Goal: Information Seeking & Learning: Learn about a topic

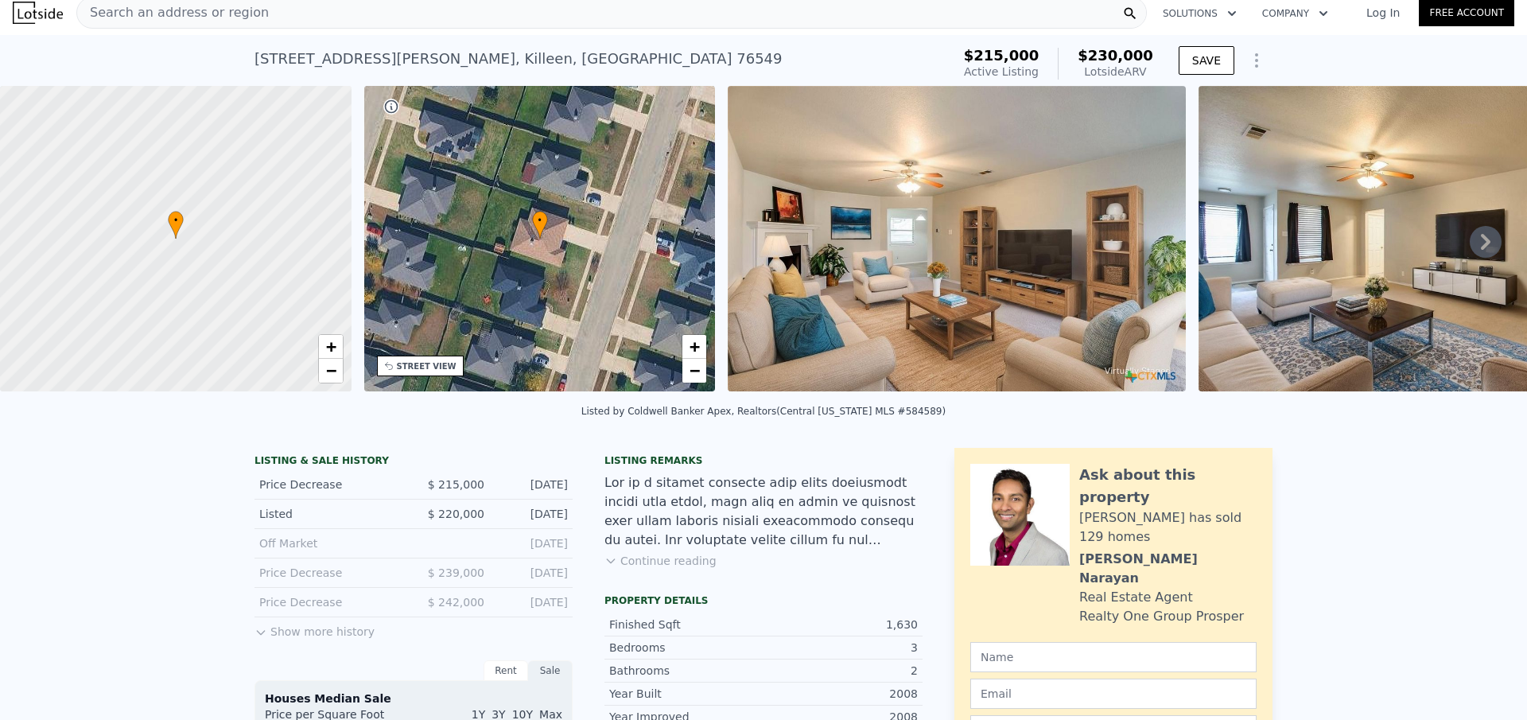
scroll to position [6, 0]
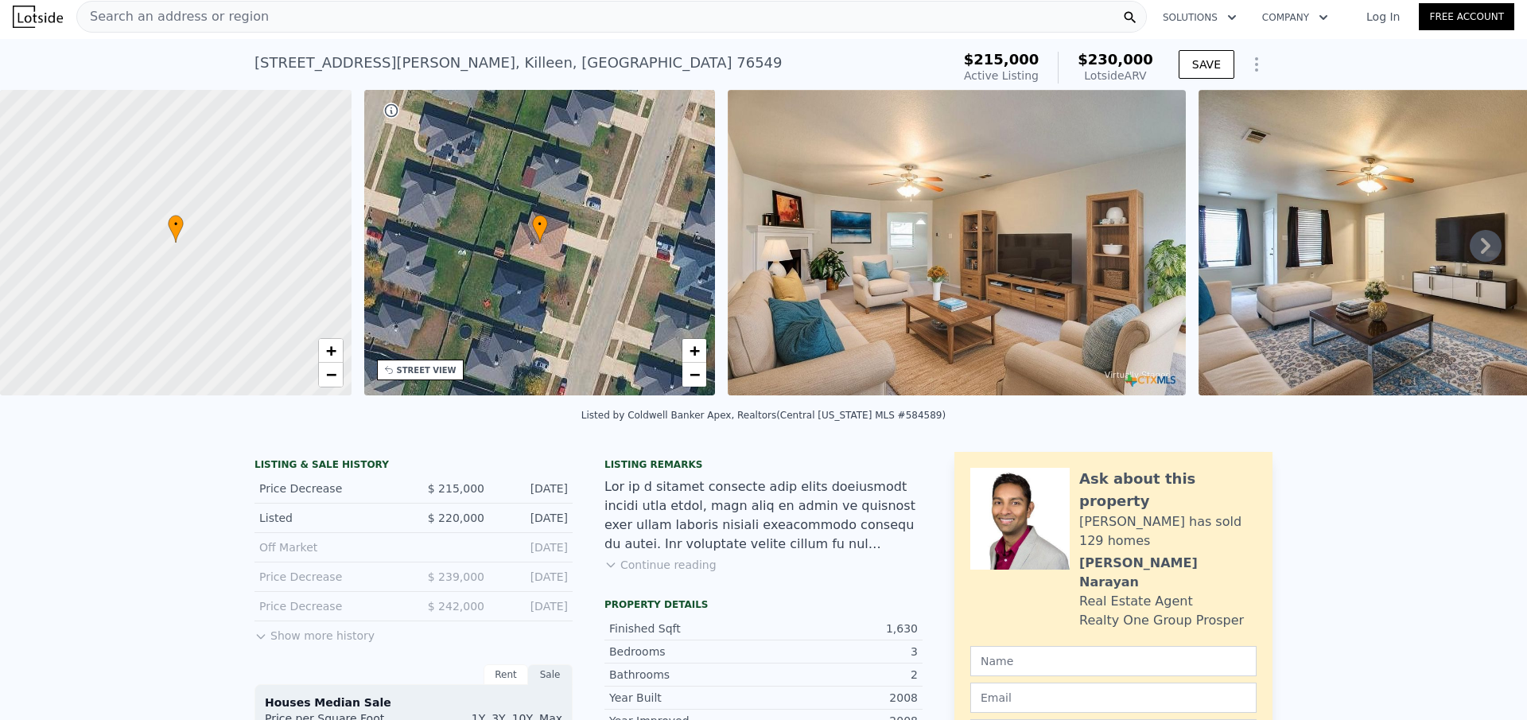
click at [43, 17] on img at bounding box center [38, 17] width 50 height 22
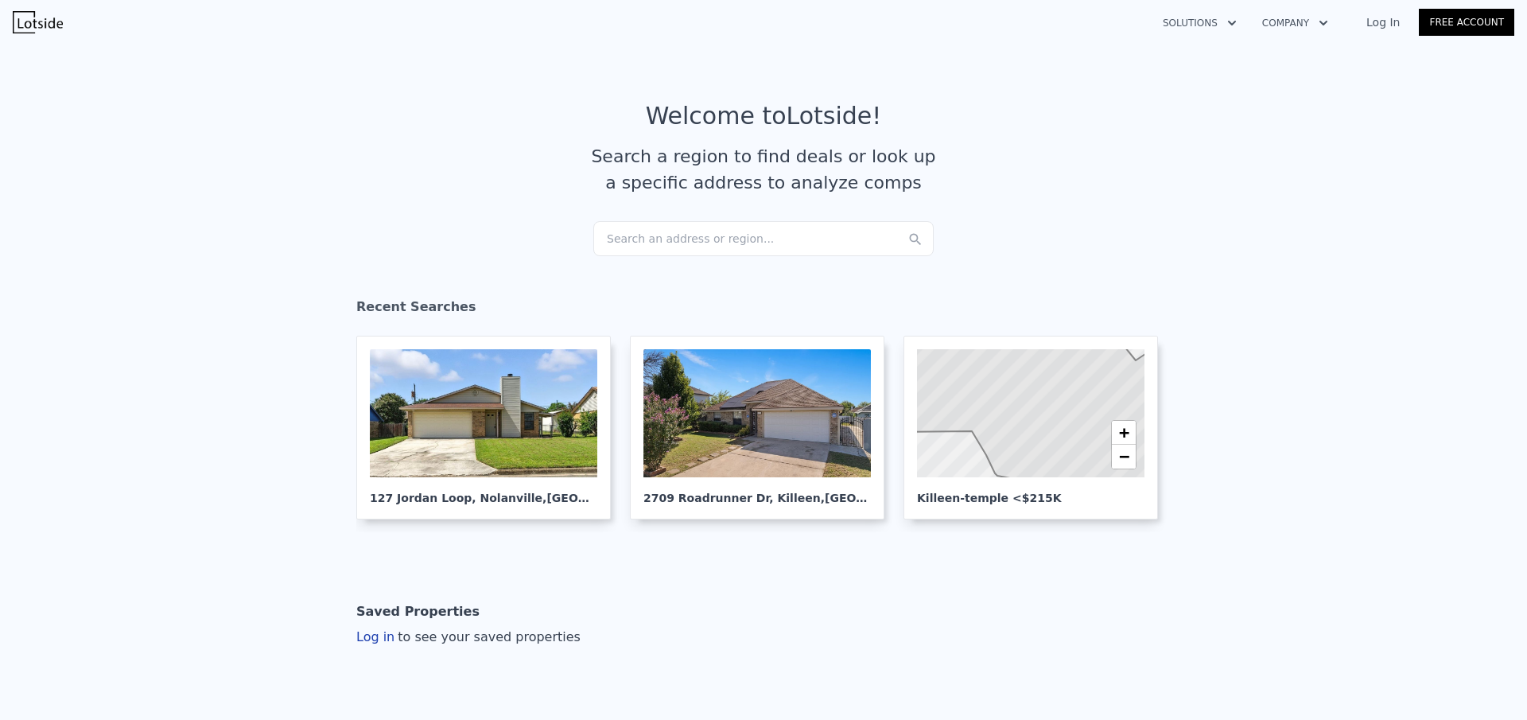
click at [1402, 25] on link "Log In" at bounding box center [1383, 22] width 72 height 16
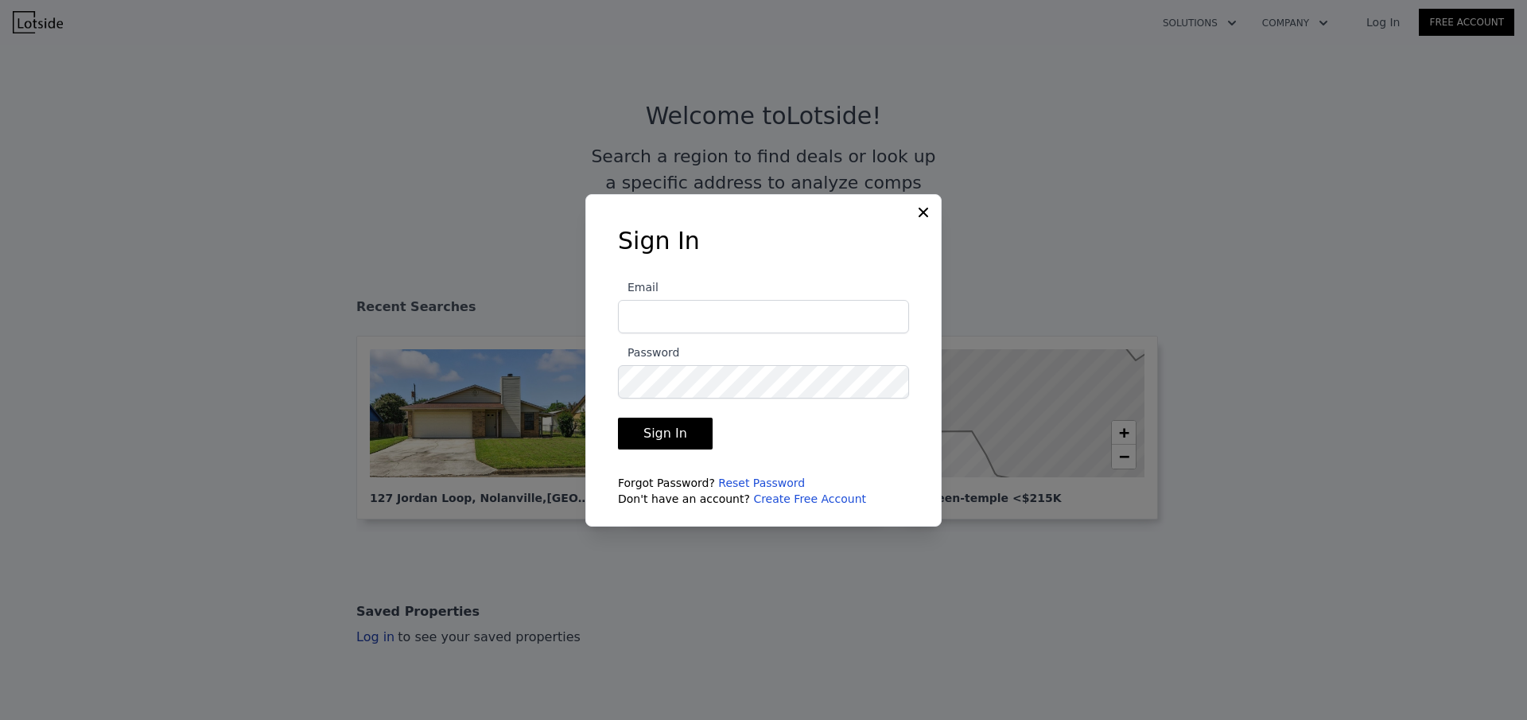
type input "tjesus8501@gmail.com"
click at [655, 426] on button "Sign In" at bounding box center [665, 434] width 95 height 32
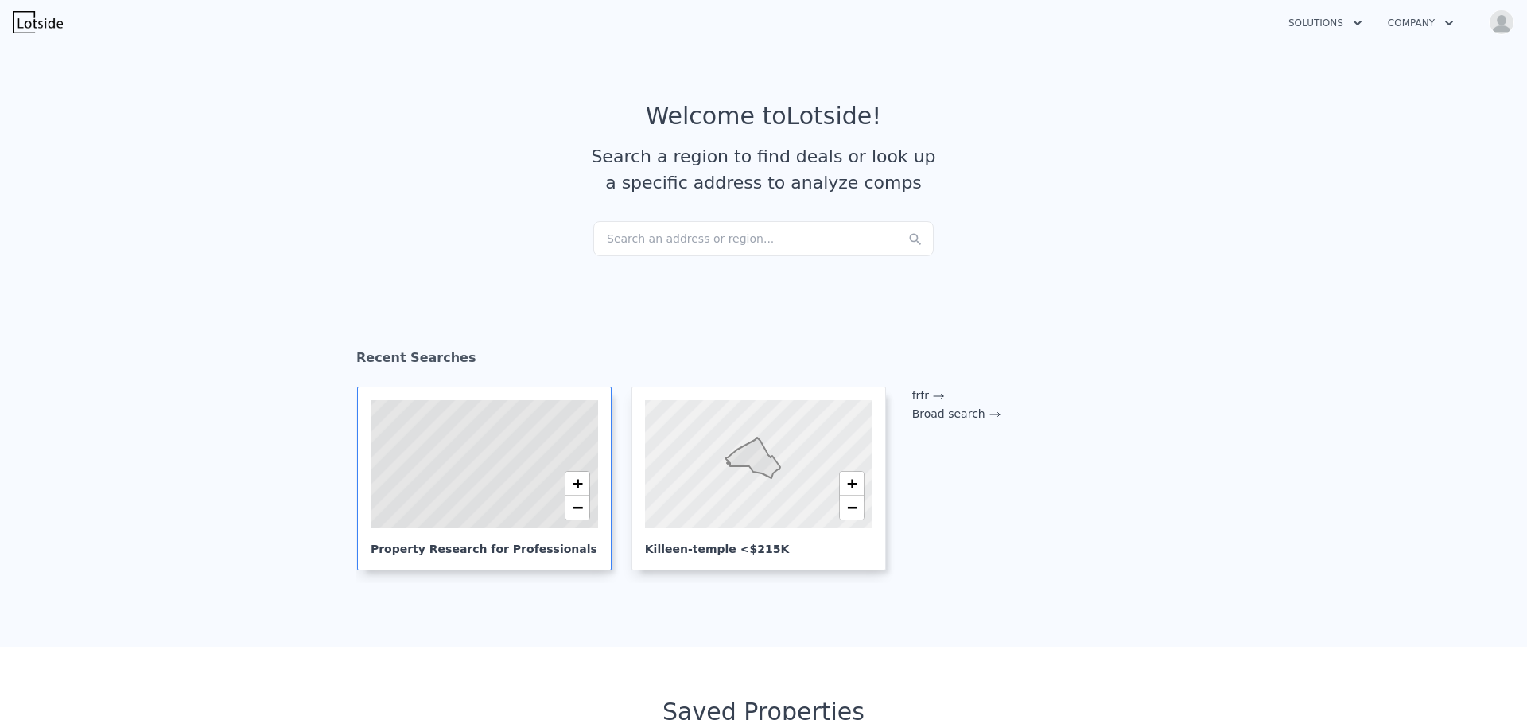
click at [456, 481] on icon at bounding box center [484, 464] width 276 height 157
click at [723, 453] on div at bounding box center [758, 464] width 273 height 154
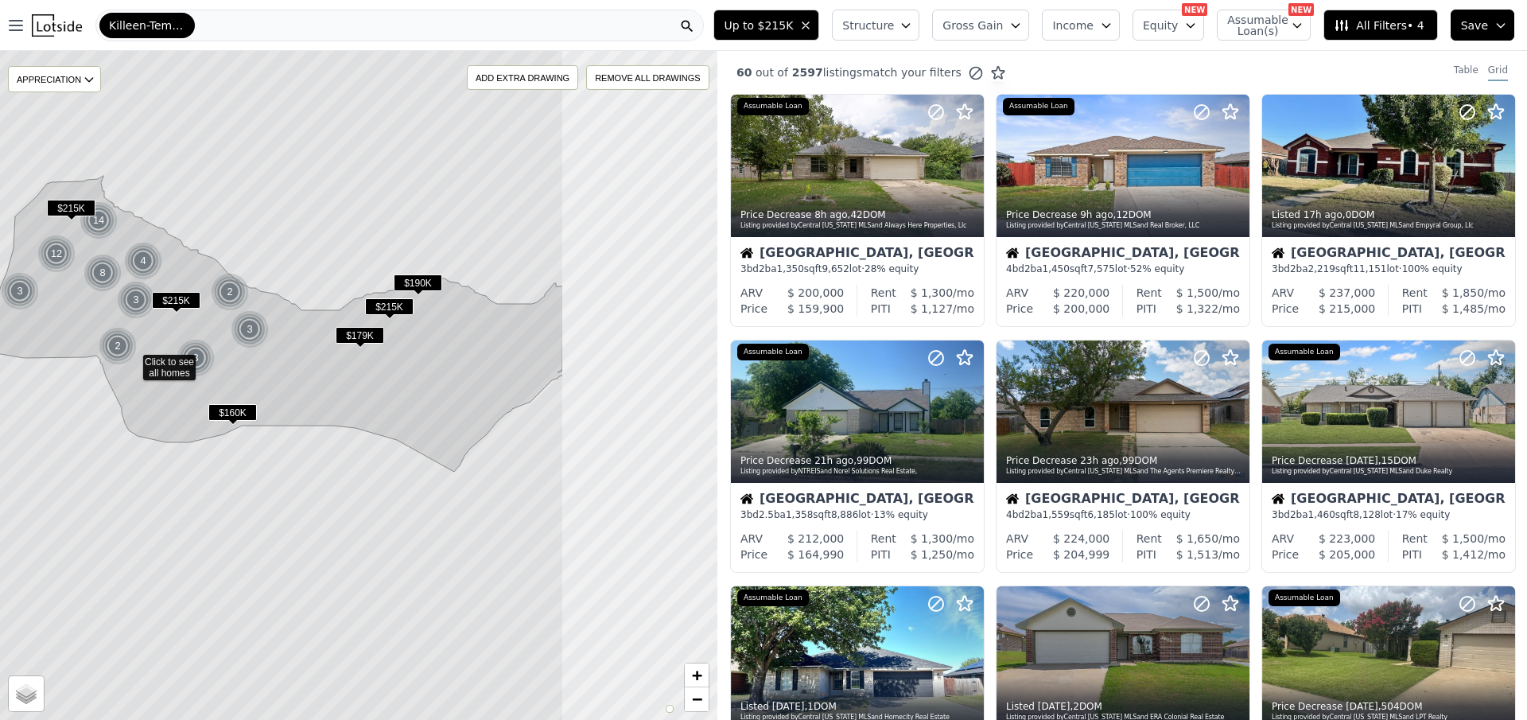
drag, startPoint x: 583, startPoint y: 355, endPoint x: 356, endPoint y: 331, distance: 228.7
click at [356, 331] on span "$179K" at bounding box center [360, 335] width 49 height 17
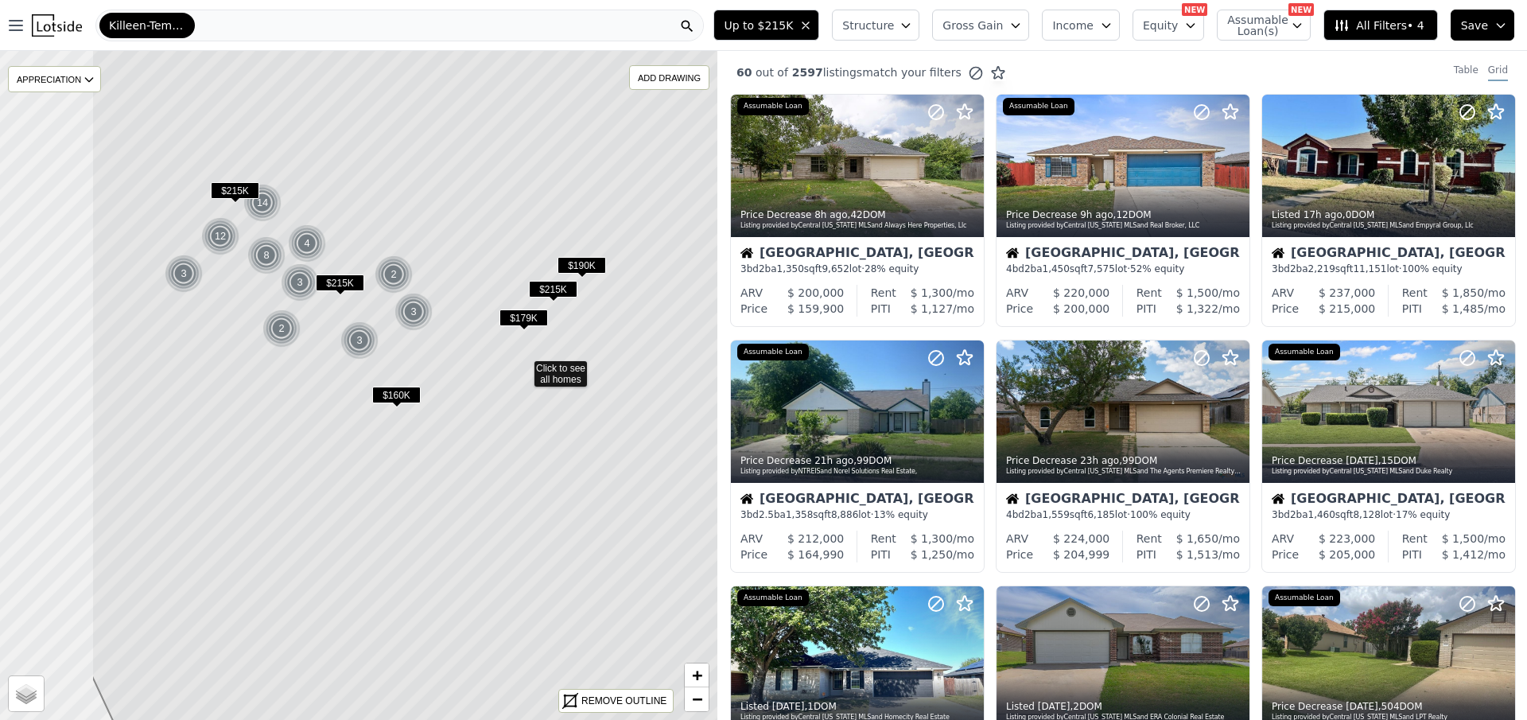
drag, startPoint x: 456, startPoint y: 384, endPoint x: 611, endPoint y: 371, distance: 155.7
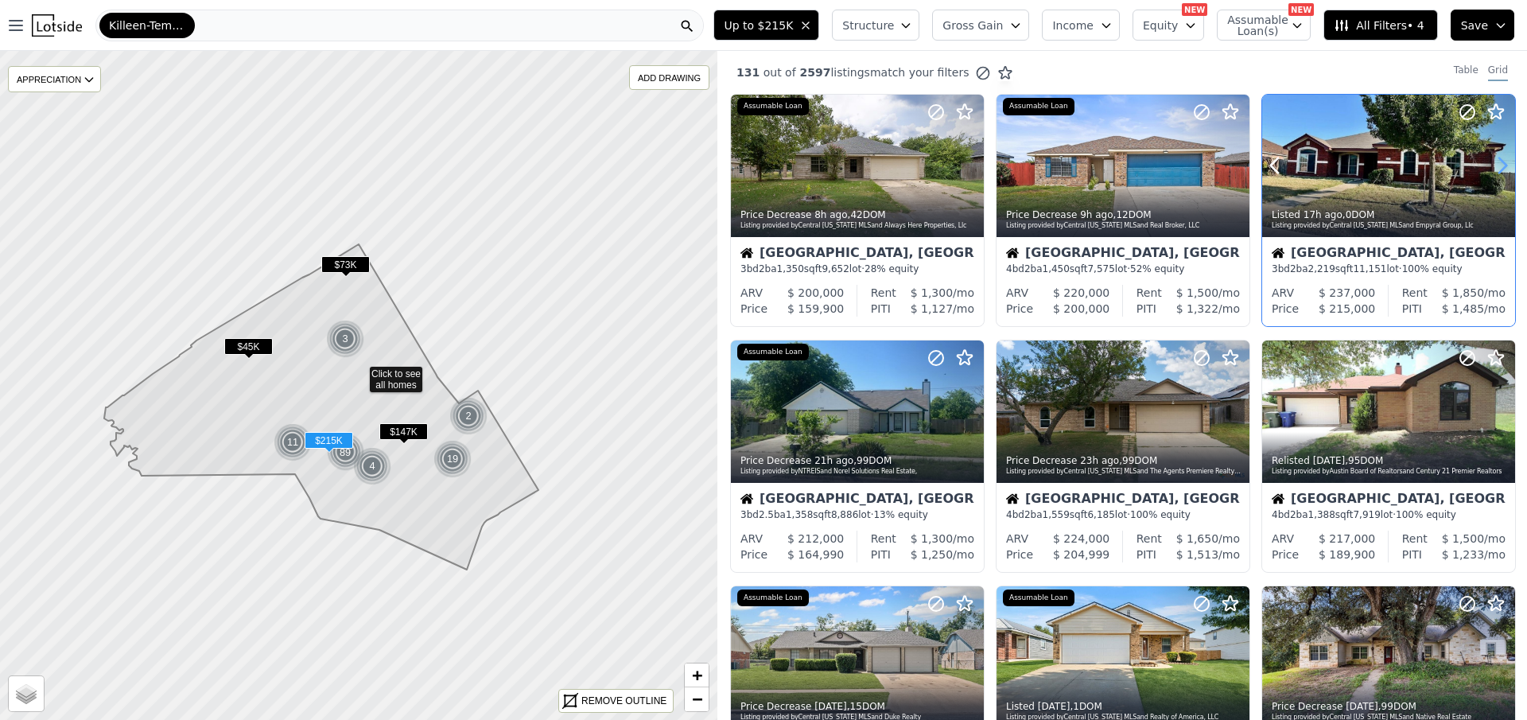
click at [1490, 170] on icon at bounding box center [1502, 165] width 25 height 25
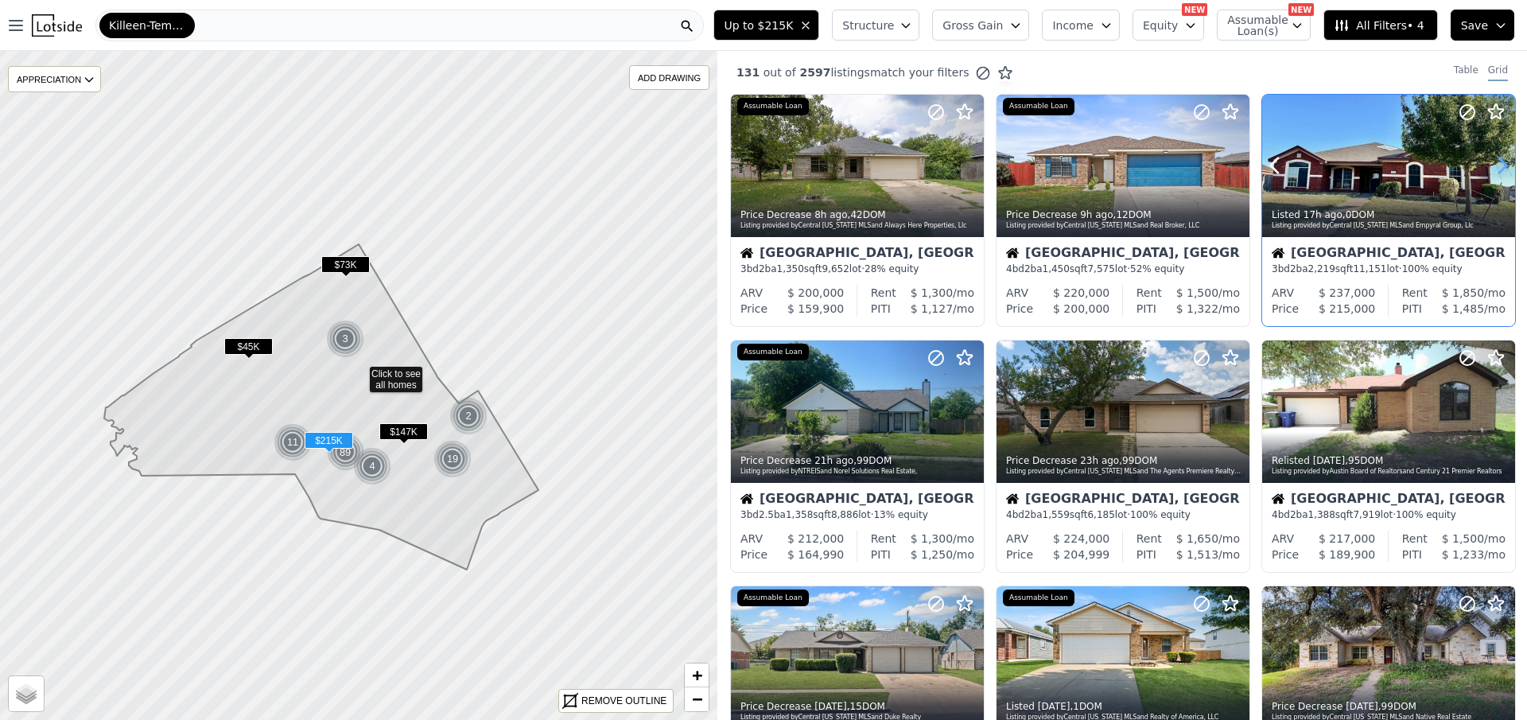
click at [1490, 168] on icon at bounding box center [1502, 165] width 25 height 25
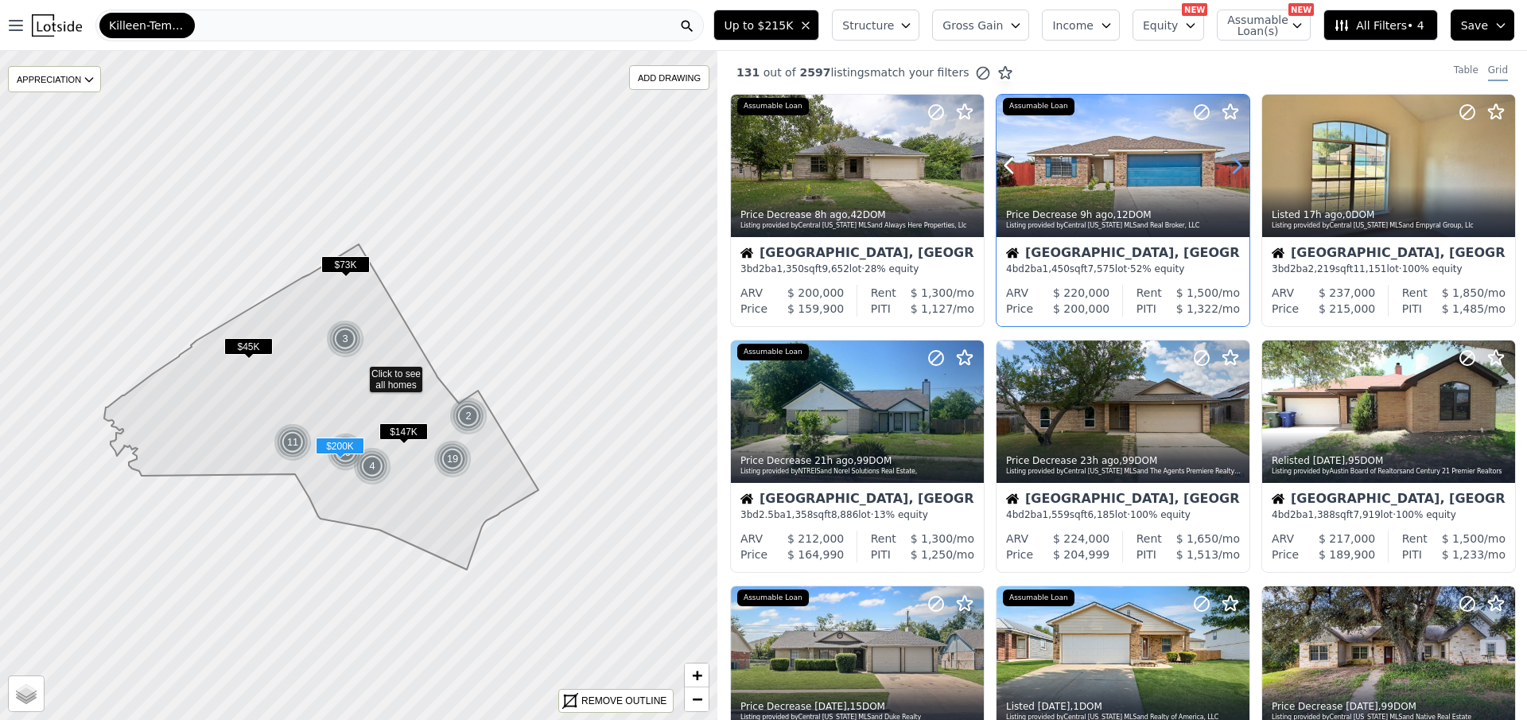
click at [1237, 166] on icon at bounding box center [1237, 165] width 7 height 15
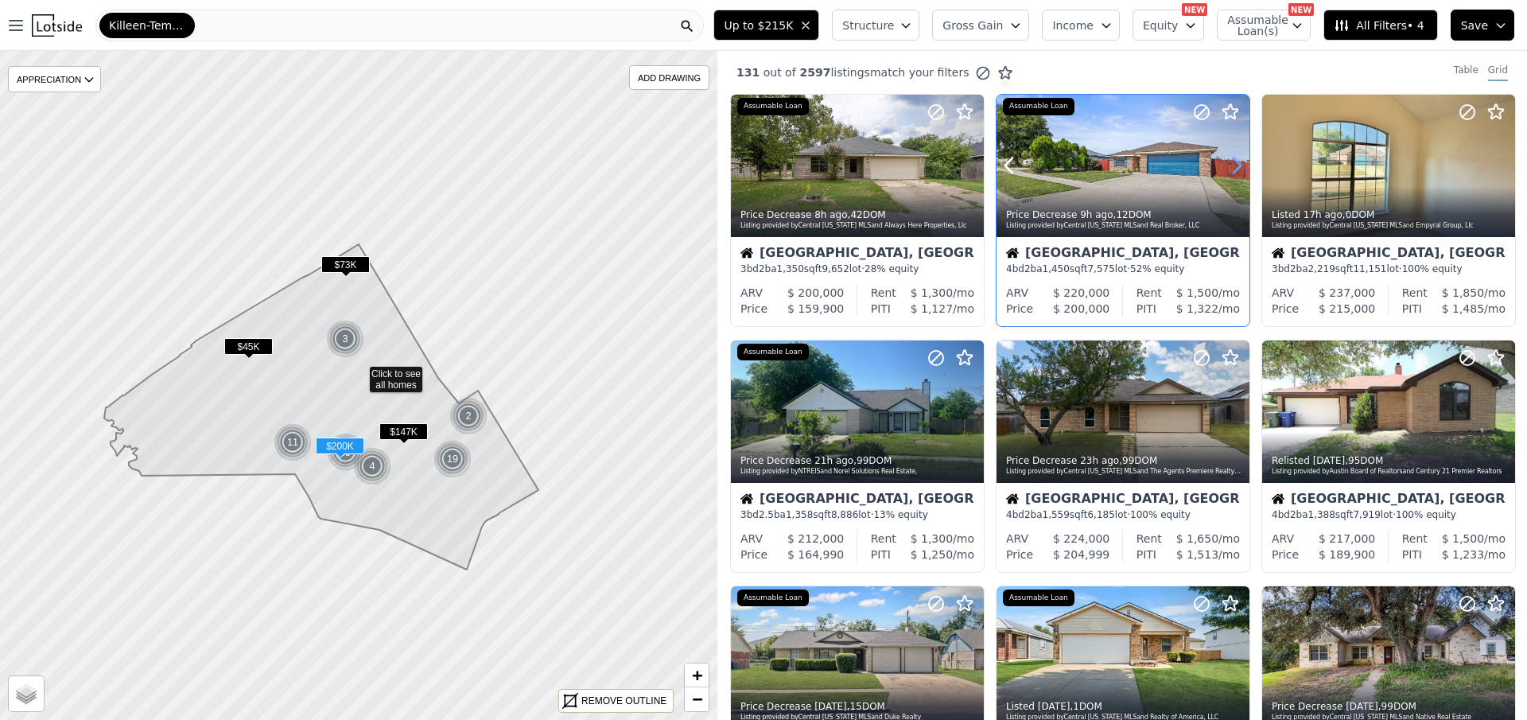
click at [1237, 166] on icon at bounding box center [1237, 165] width 7 height 15
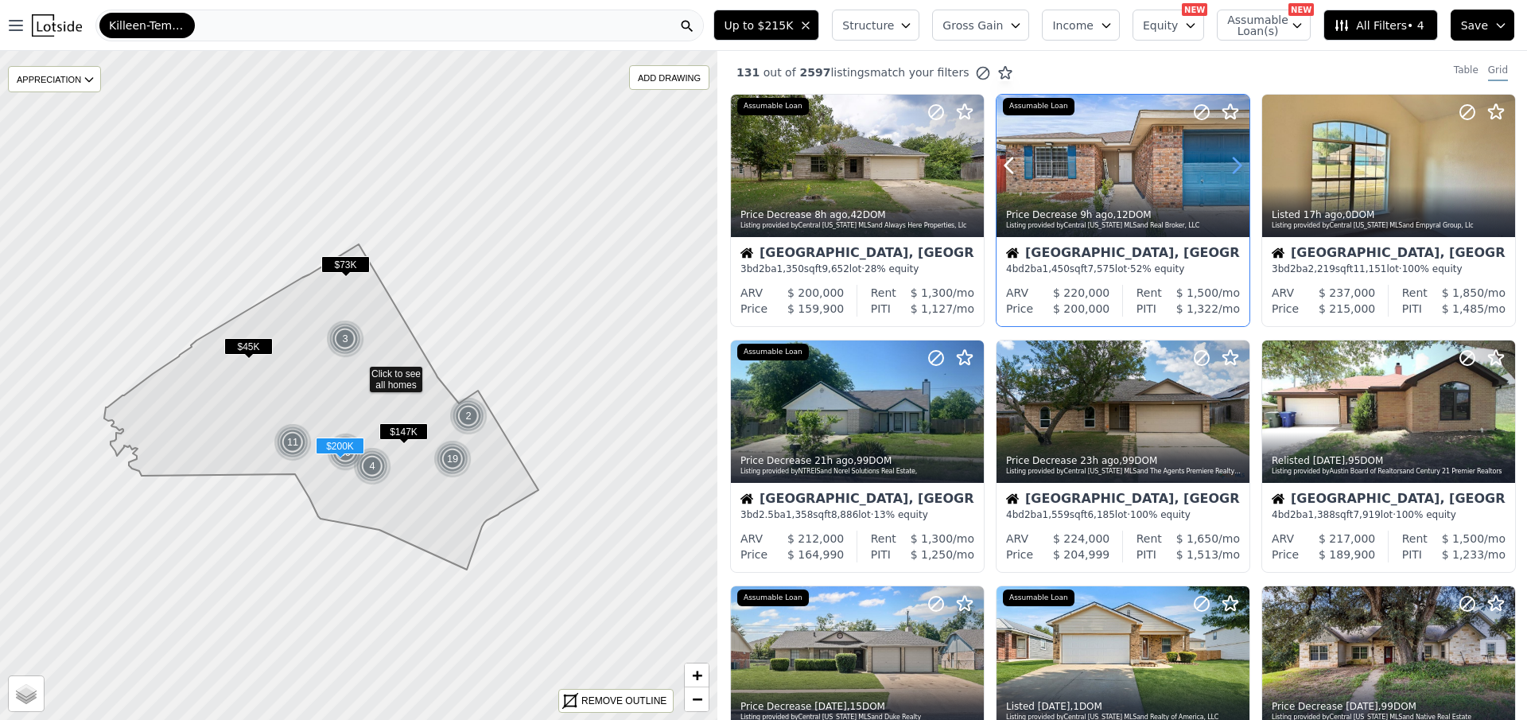
click at [1237, 166] on icon at bounding box center [1237, 165] width 7 height 15
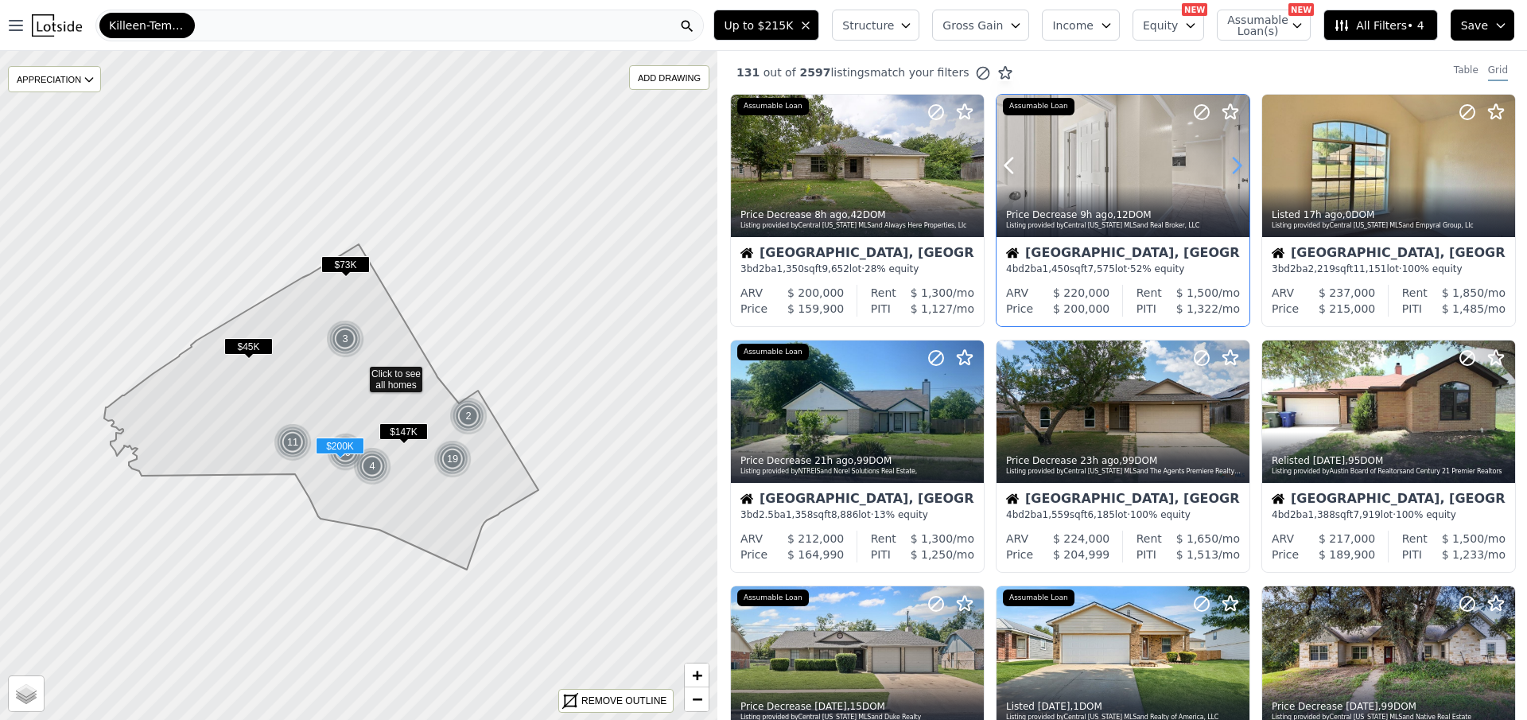
click at [1237, 166] on icon at bounding box center [1237, 165] width 7 height 15
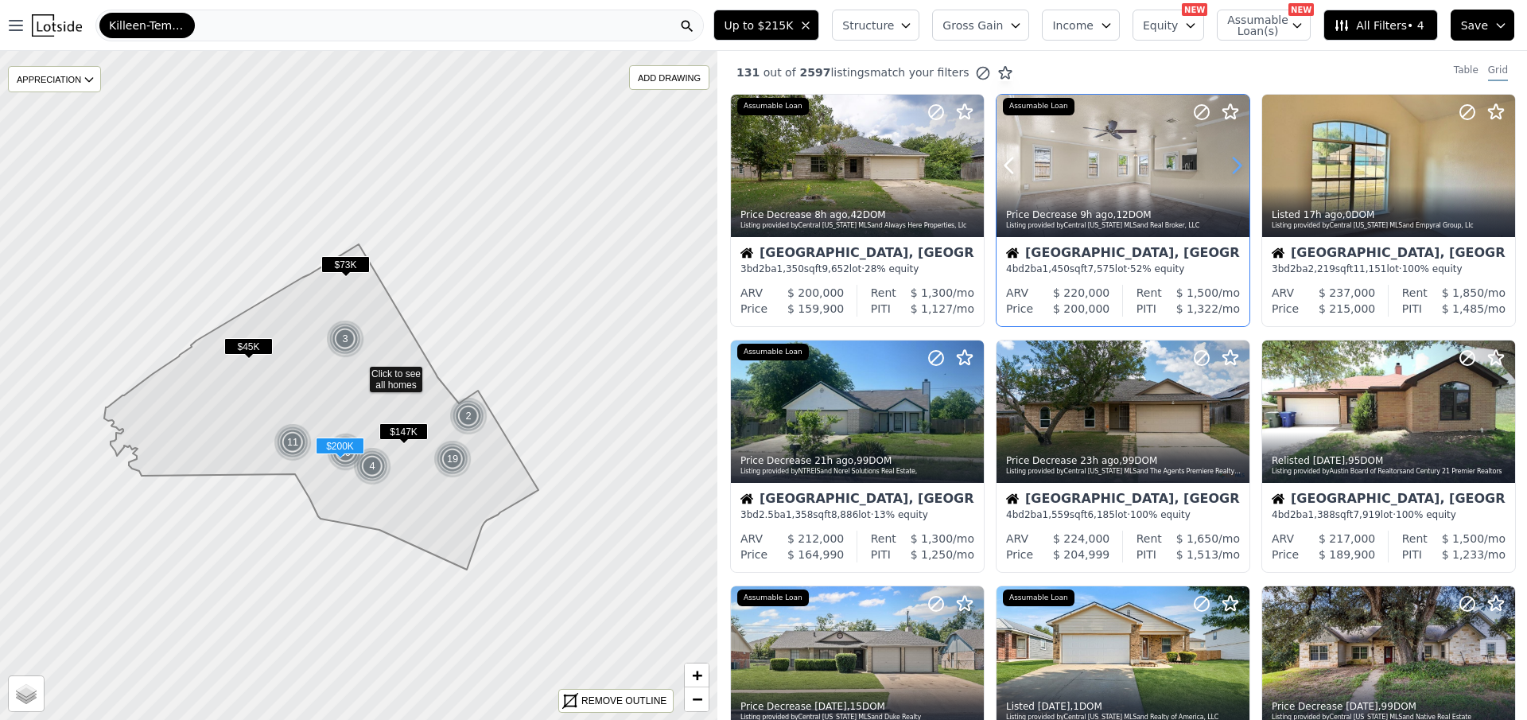
click at [1237, 166] on icon at bounding box center [1237, 165] width 7 height 15
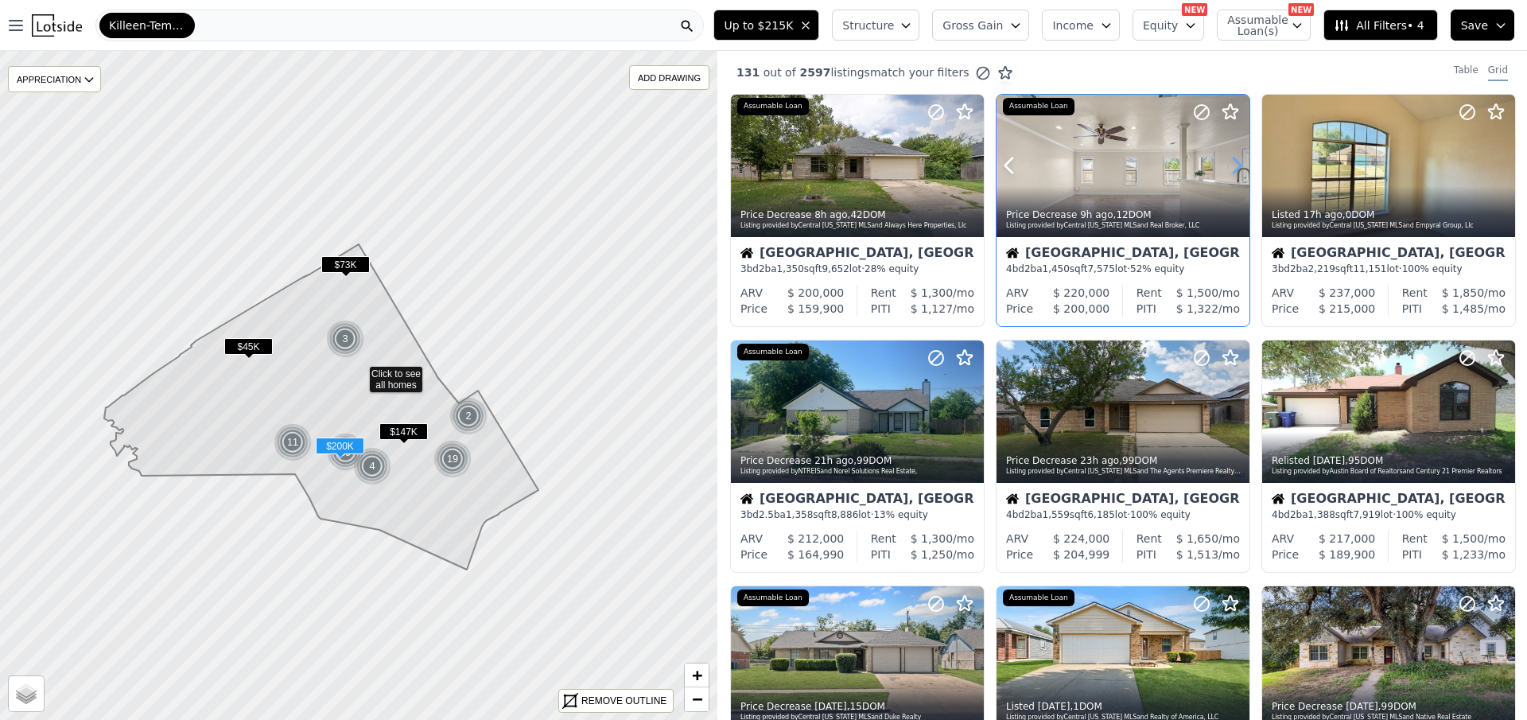
click at [1237, 166] on icon at bounding box center [1237, 165] width 7 height 15
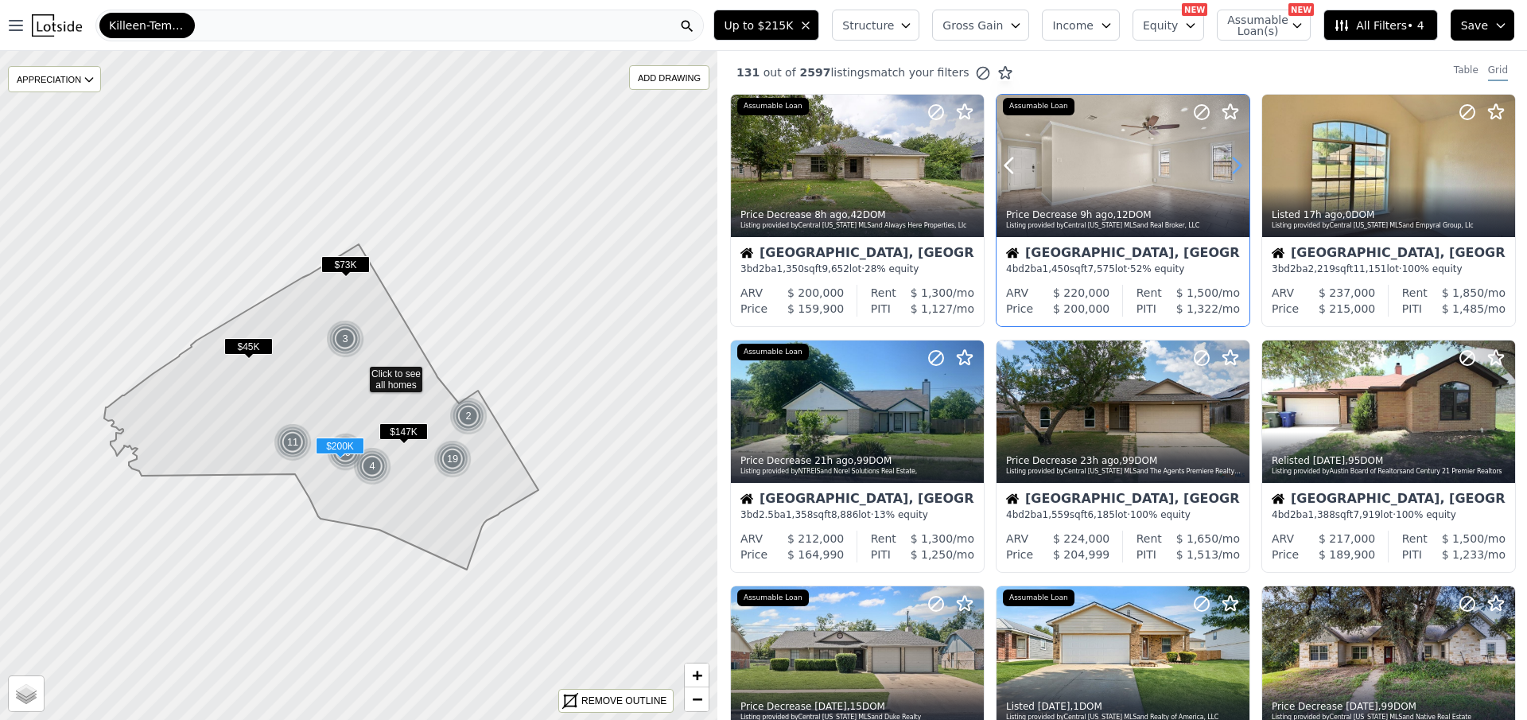
click at [1237, 166] on icon at bounding box center [1237, 165] width 7 height 15
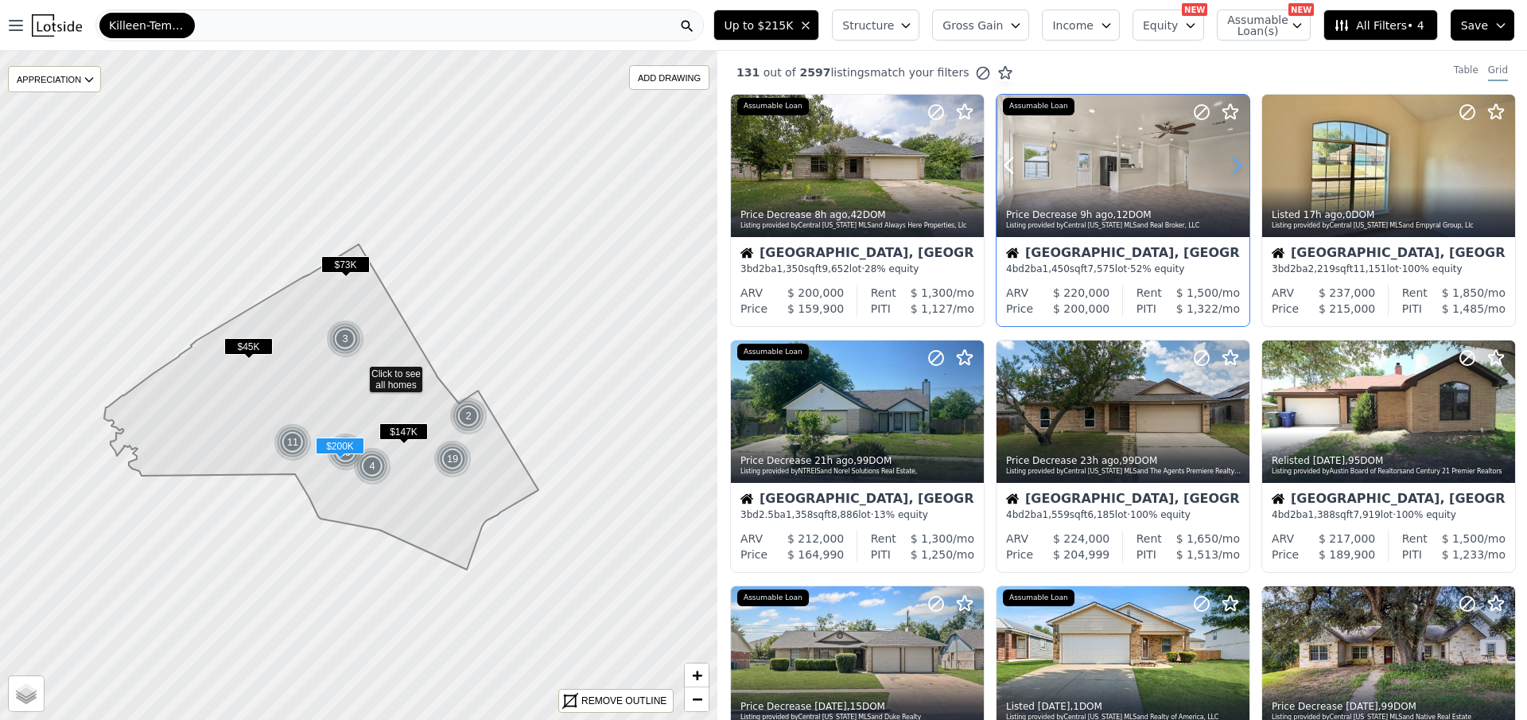
click at [1237, 166] on icon at bounding box center [1237, 165] width 7 height 15
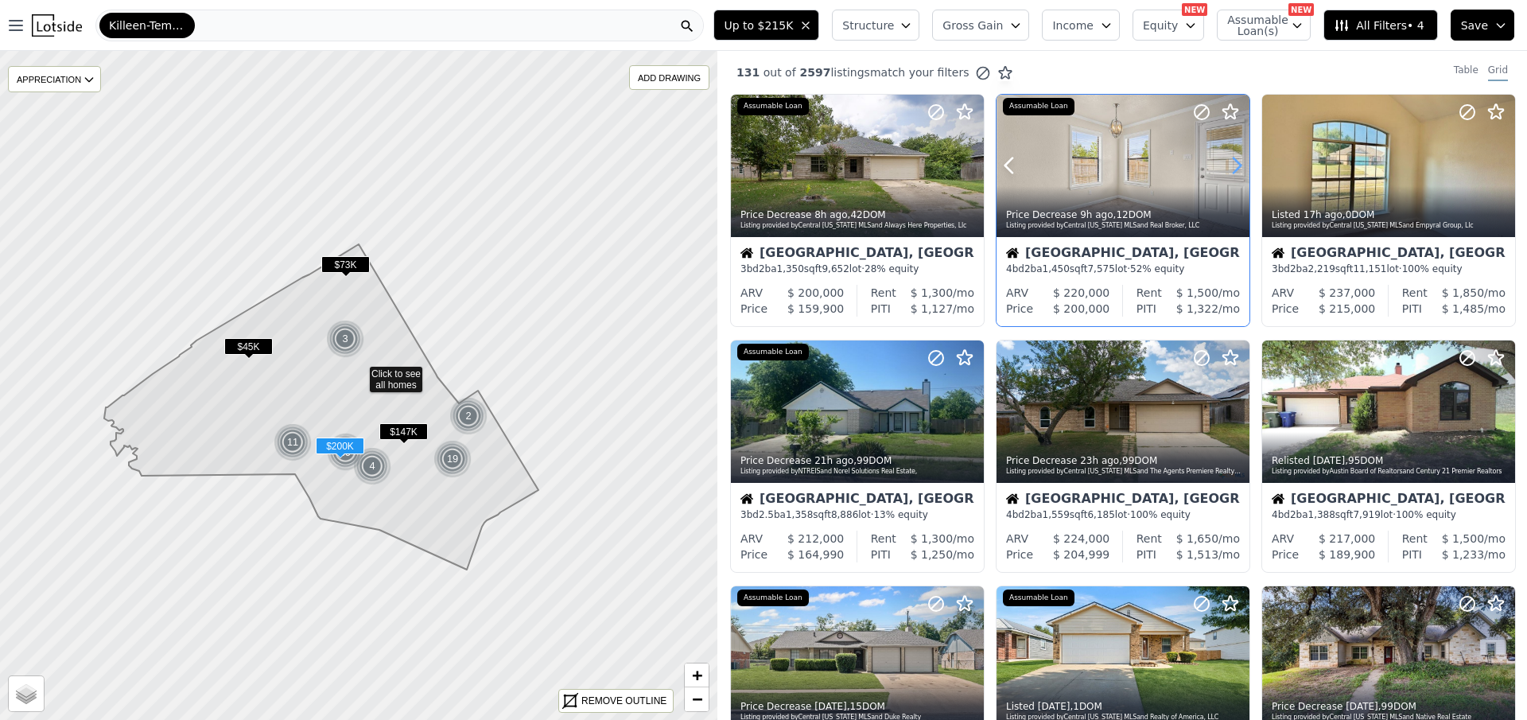
click at [1237, 166] on icon at bounding box center [1237, 165] width 7 height 15
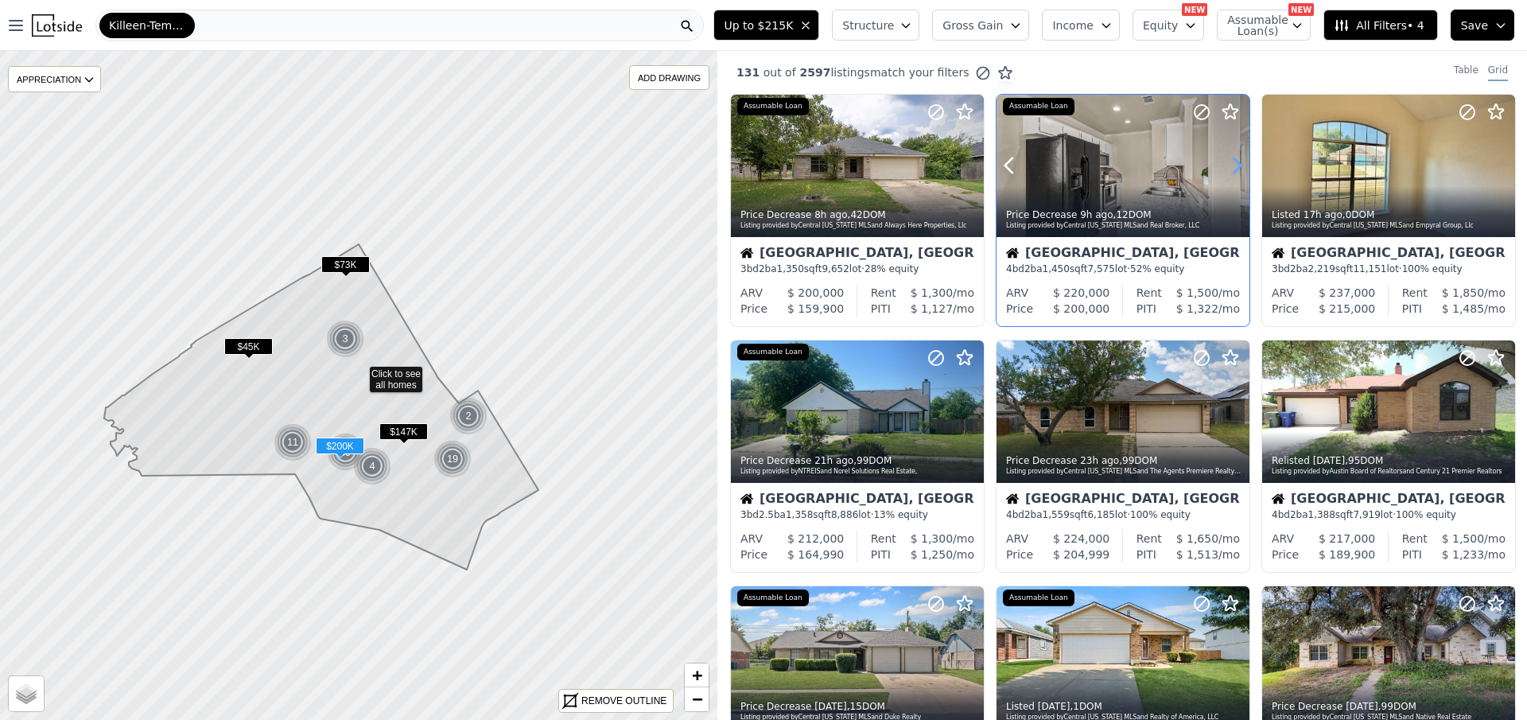
click at [1237, 166] on icon at bounding box center [1237, 165] width 7 height 15
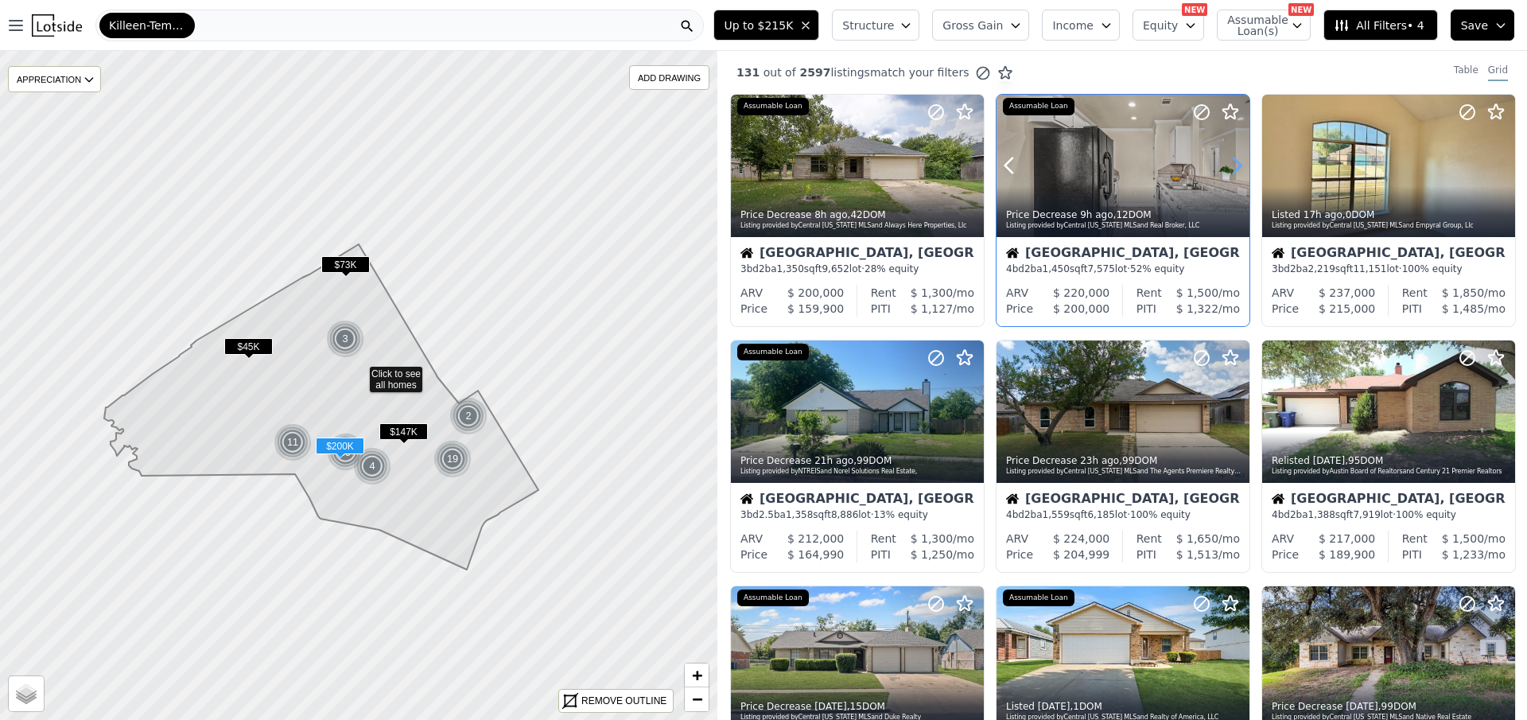
click at [1237, 166] on icon at bounding box center [1237, 165] width 7 height 15
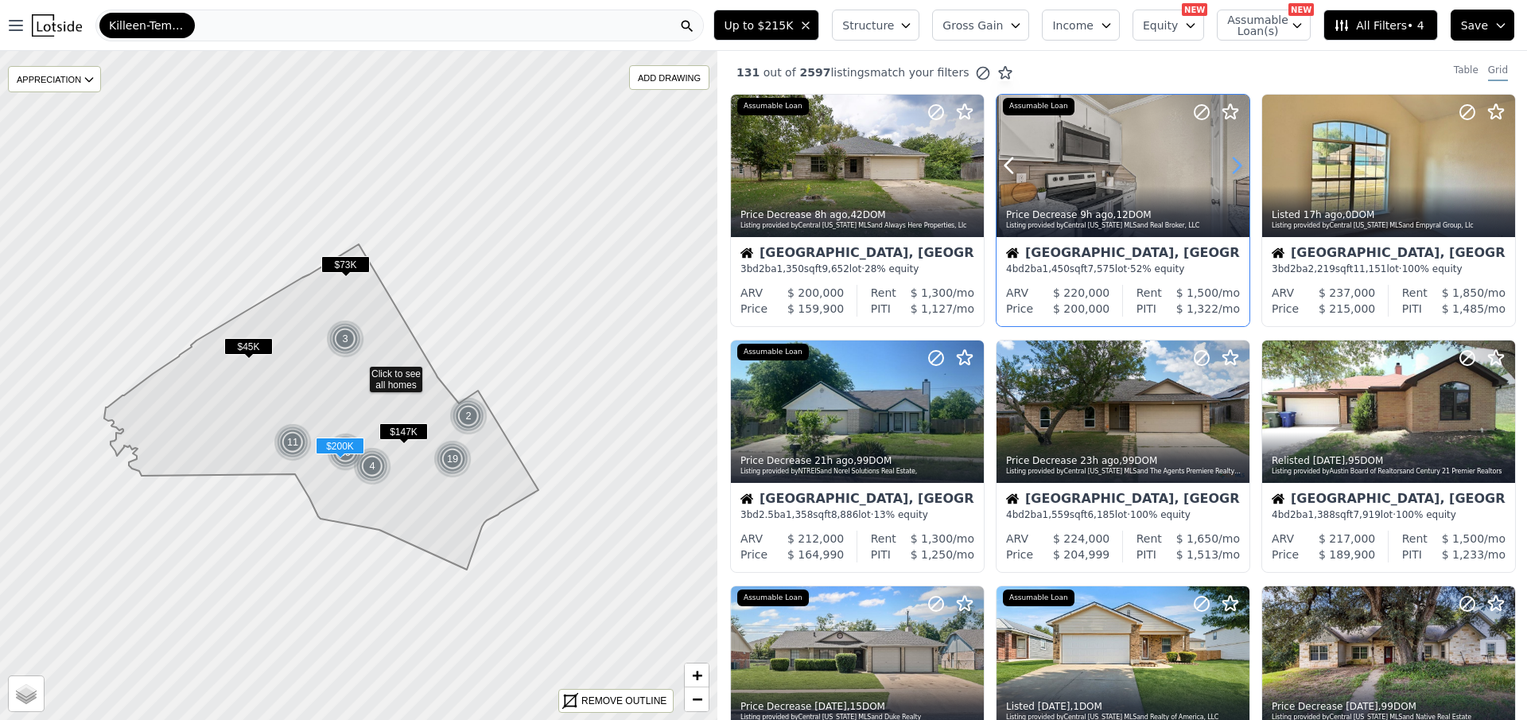
click at [1237, 166] on icon at bounding box center [1237, 165] width 7 height 15
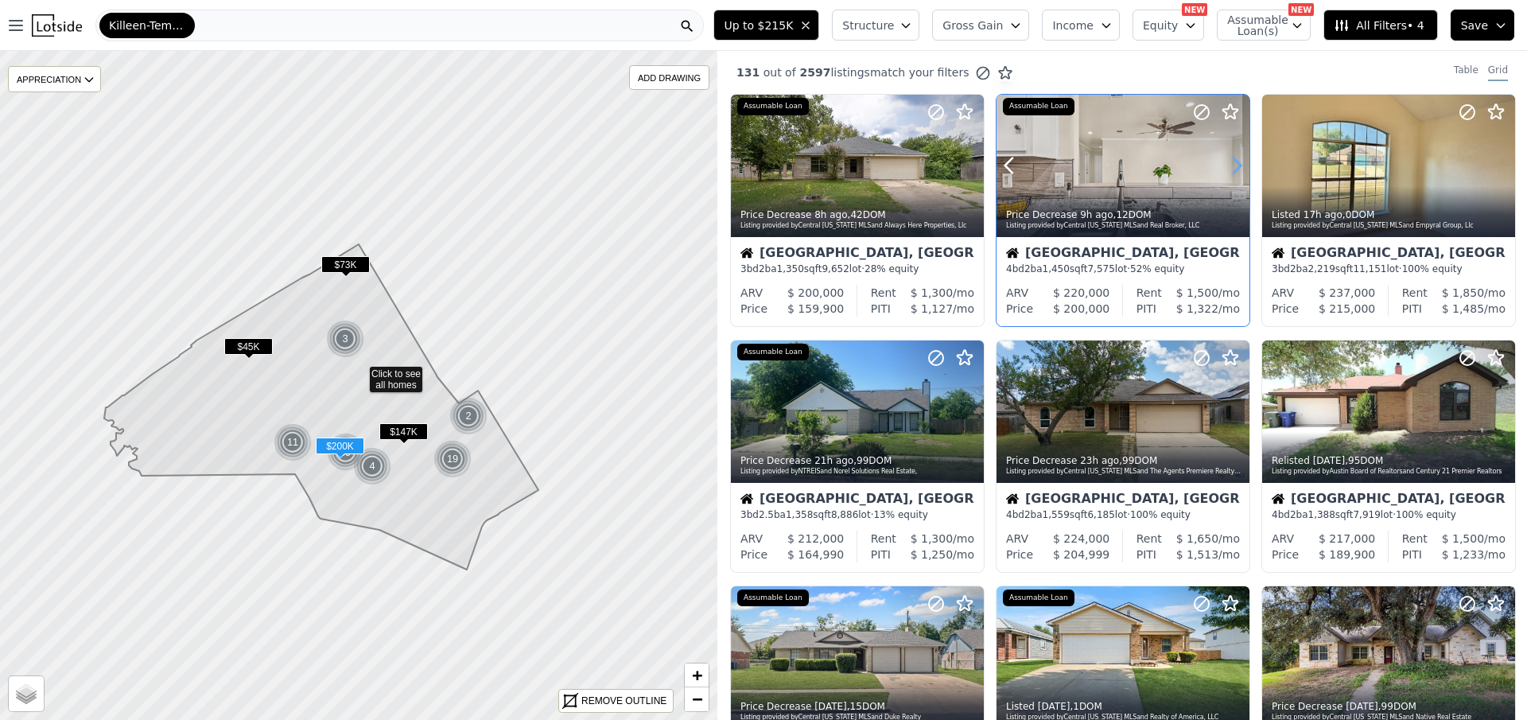
click at [1237, 166] on icon at bounding box center [1237, 165] width 7 height 15
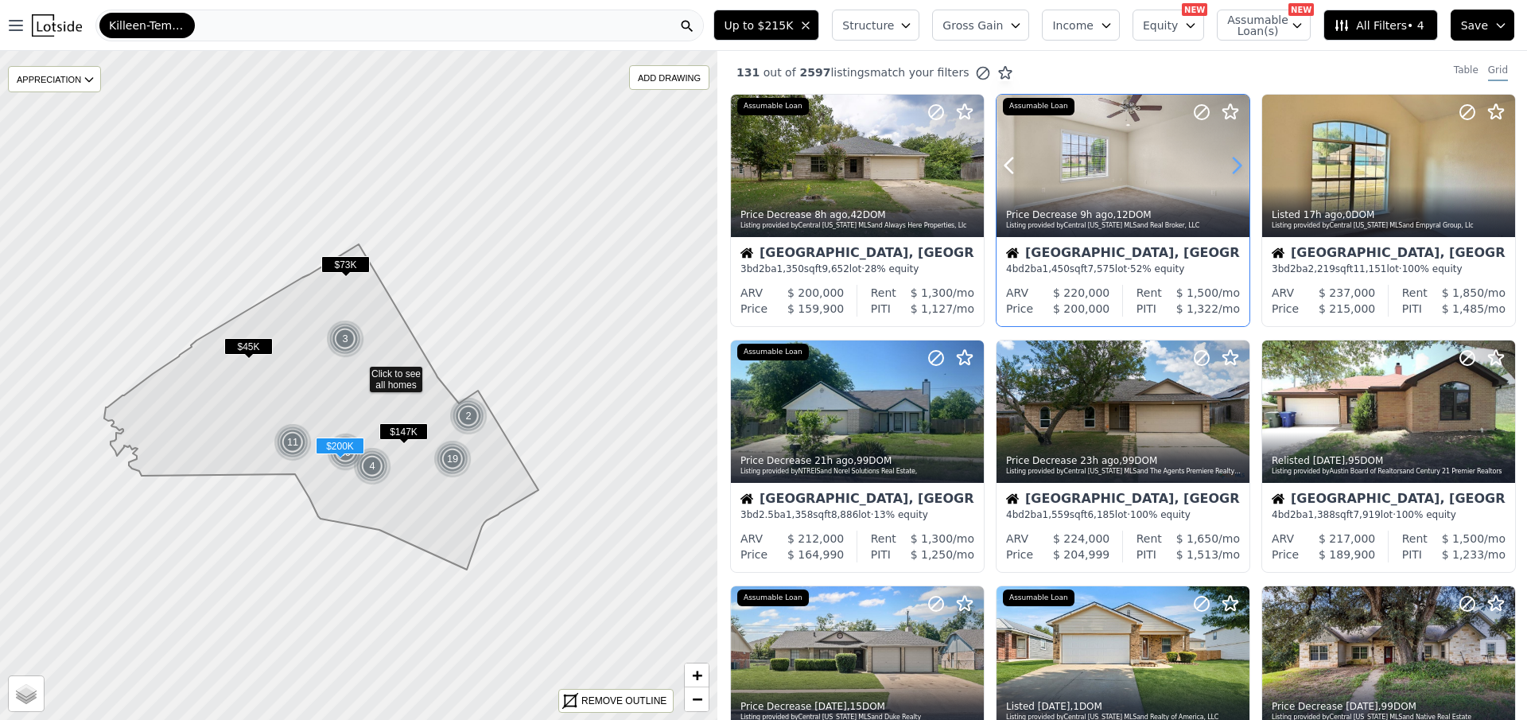
click at [1237, 166] on icon at bounding box center [1237, 165] width 7 height 15
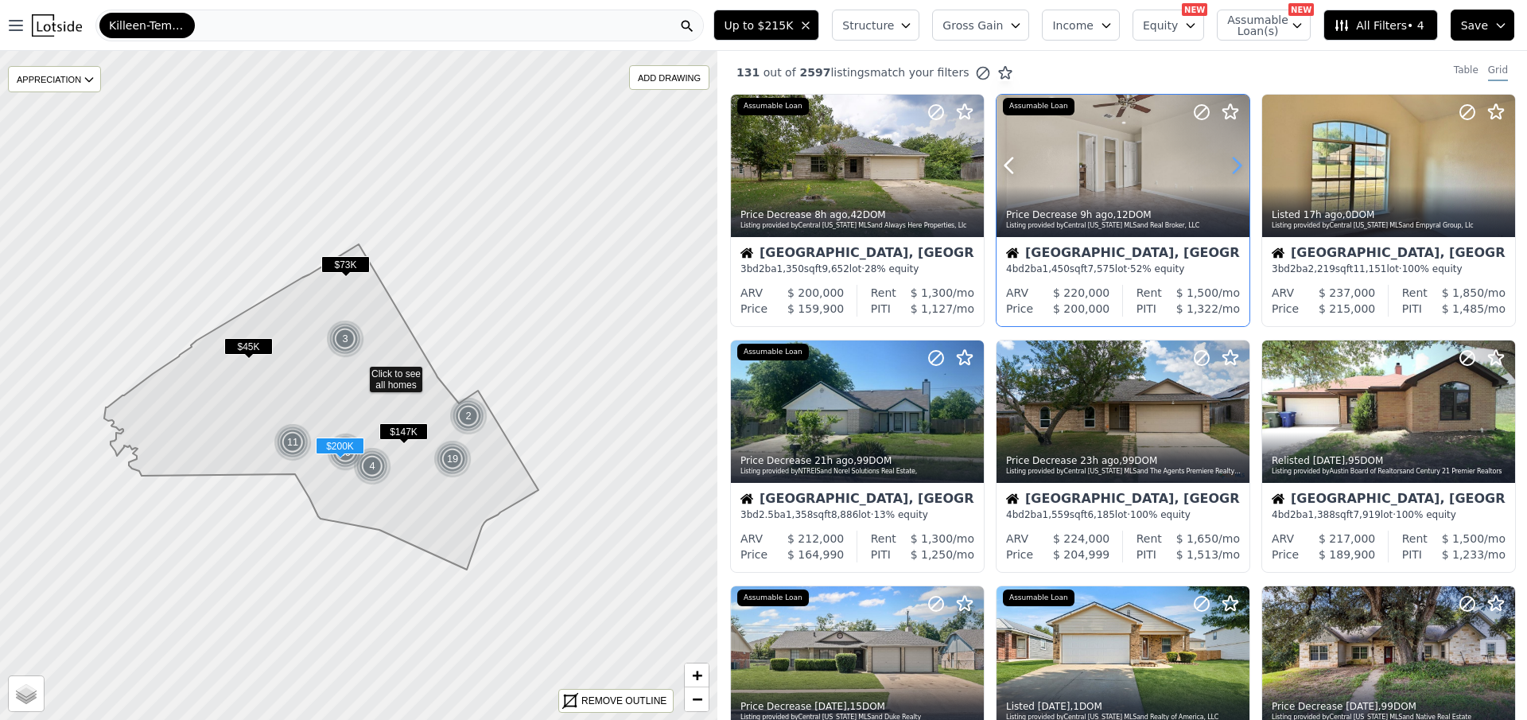
click at [1237, 166] on icon at bounding box center [1237, 165] width 7 height 15
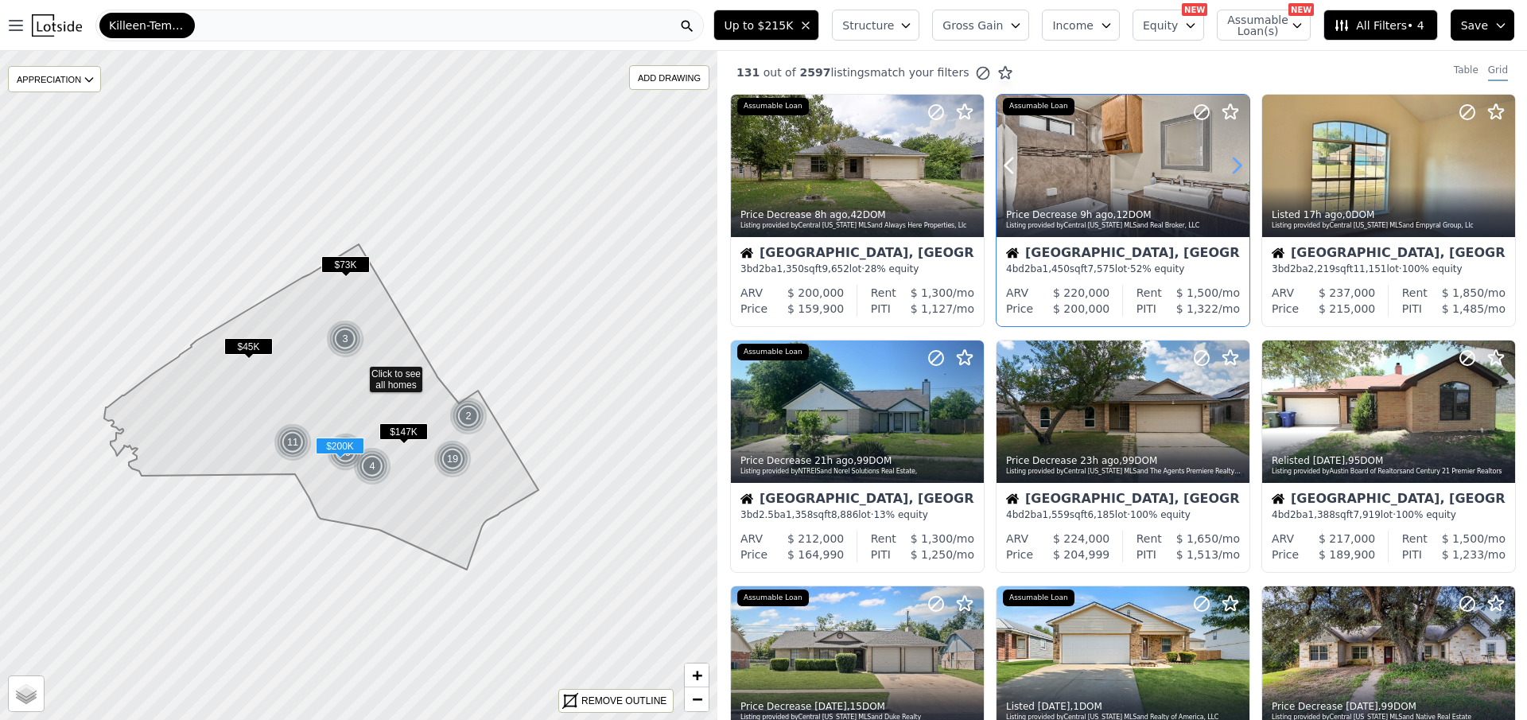
click at [1237, 166] on icon at bounding box center [1237, 165] width 7 height 15
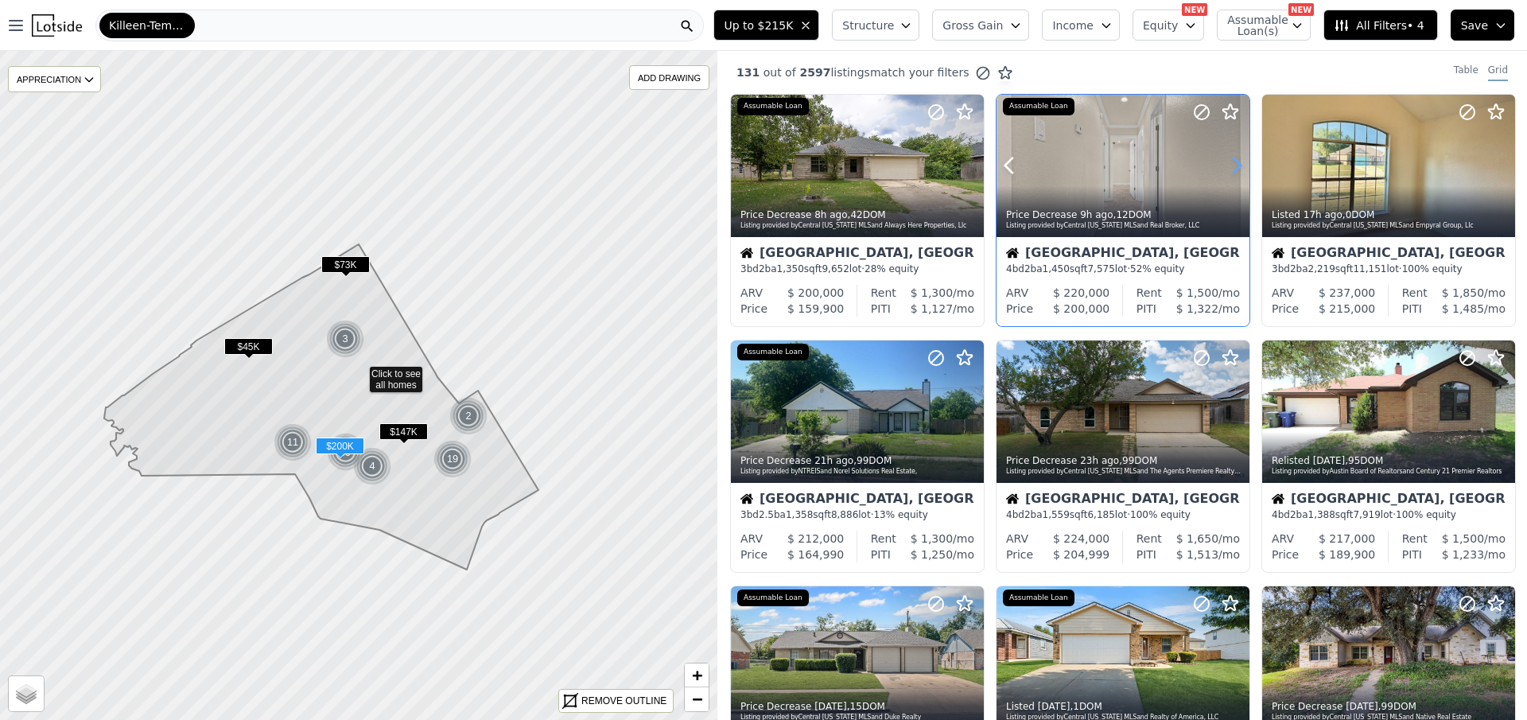
click at [1237, 166] on icon at bounding box center [1237, 165] width 7 height 15
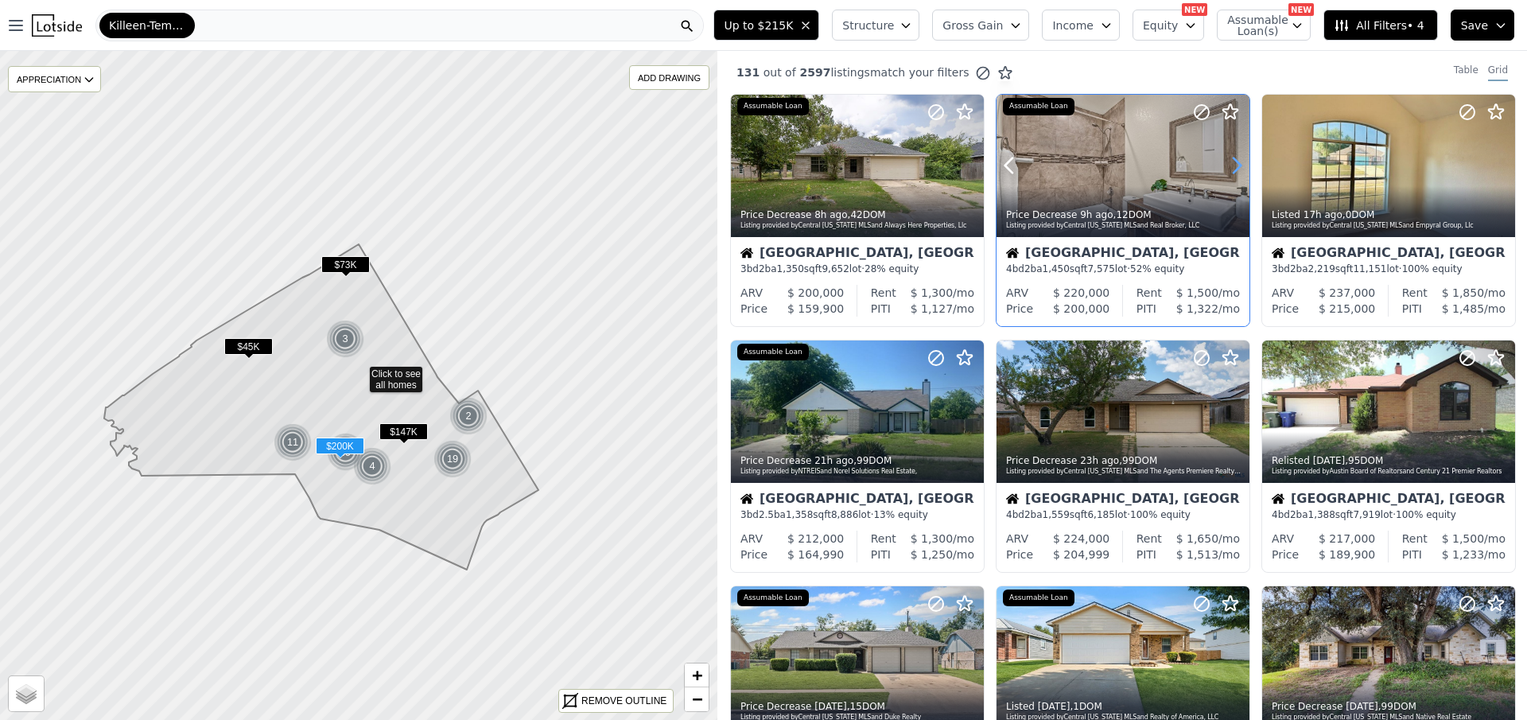
click at [1237, 166] on icon at bounding box center [1237, 165] width 7 height 15
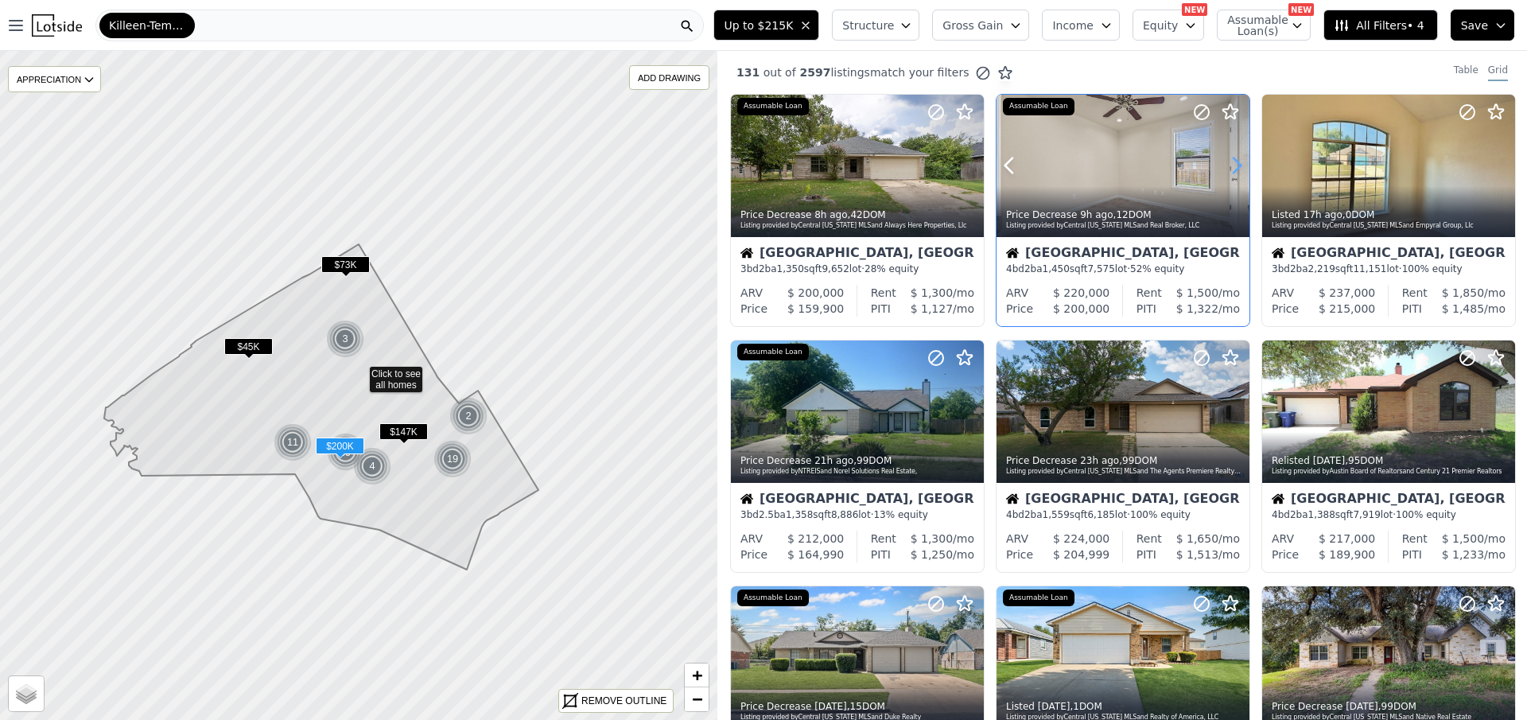
click at [1237, 166] on icon at bounding box center [1237, 165] width 7 height 15
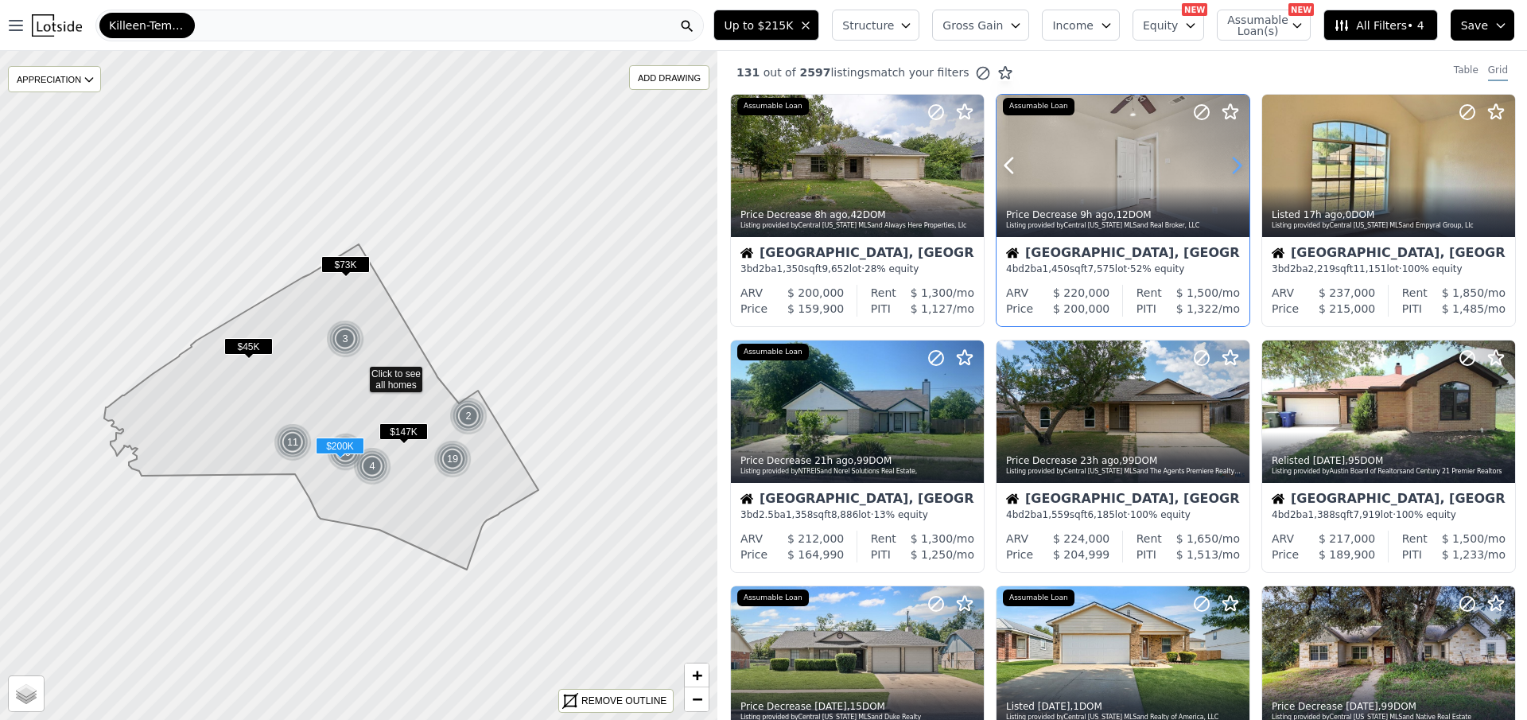
click at [1237, 166] on icon at bounding box center [1237, 165] width 7 height 15
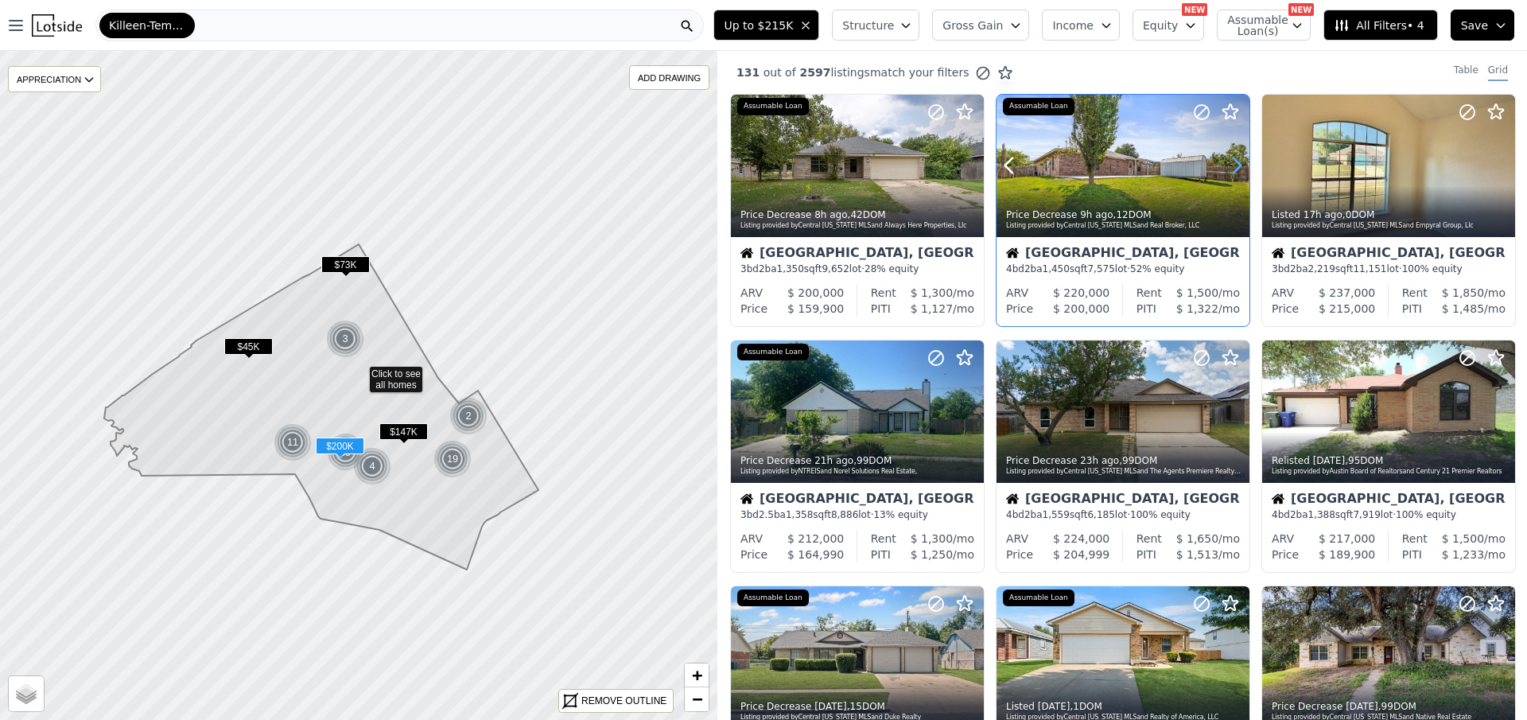
click at [1237, 166] on icon at bounding box center [1237, 165] width 7 height 15
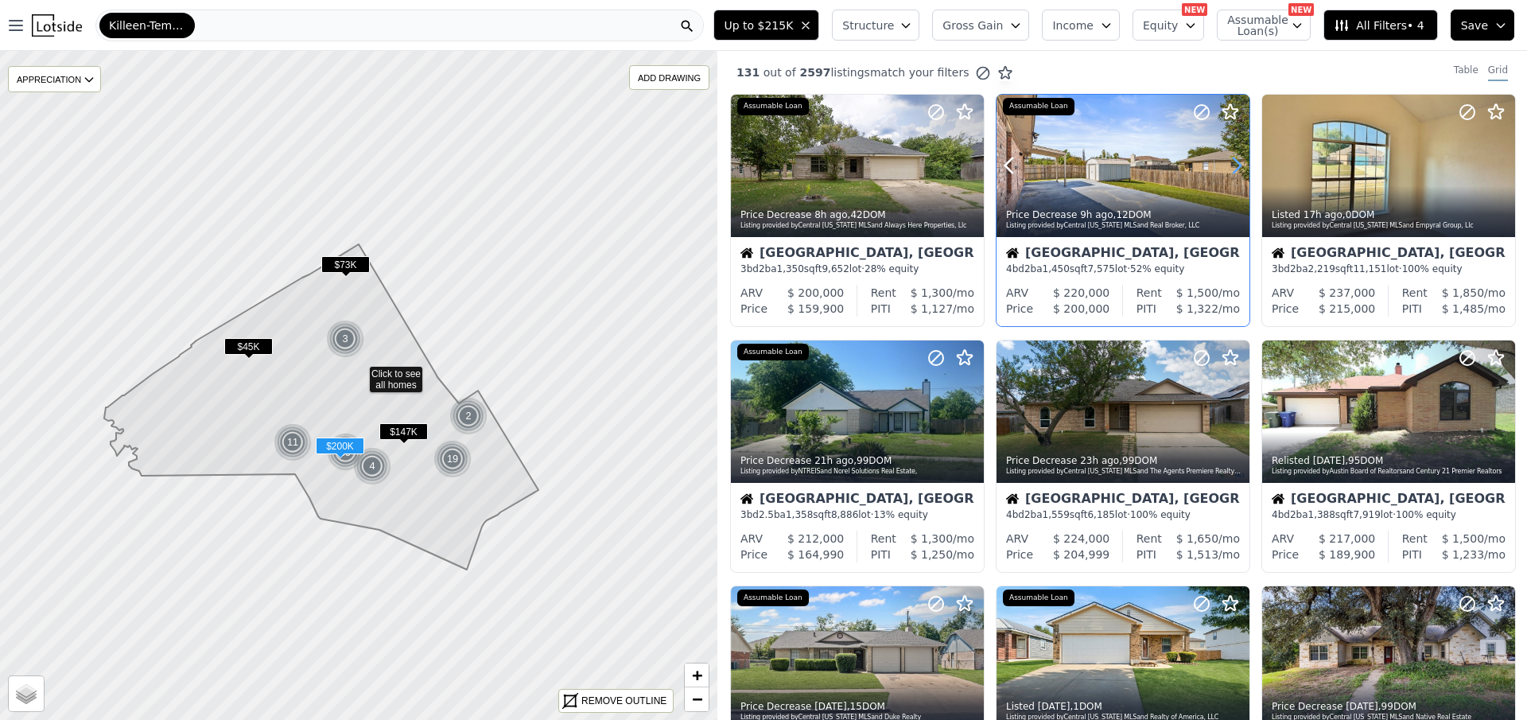
click at [1237, 166] on icon at bounding box center [1237, 165] width 7 height 15
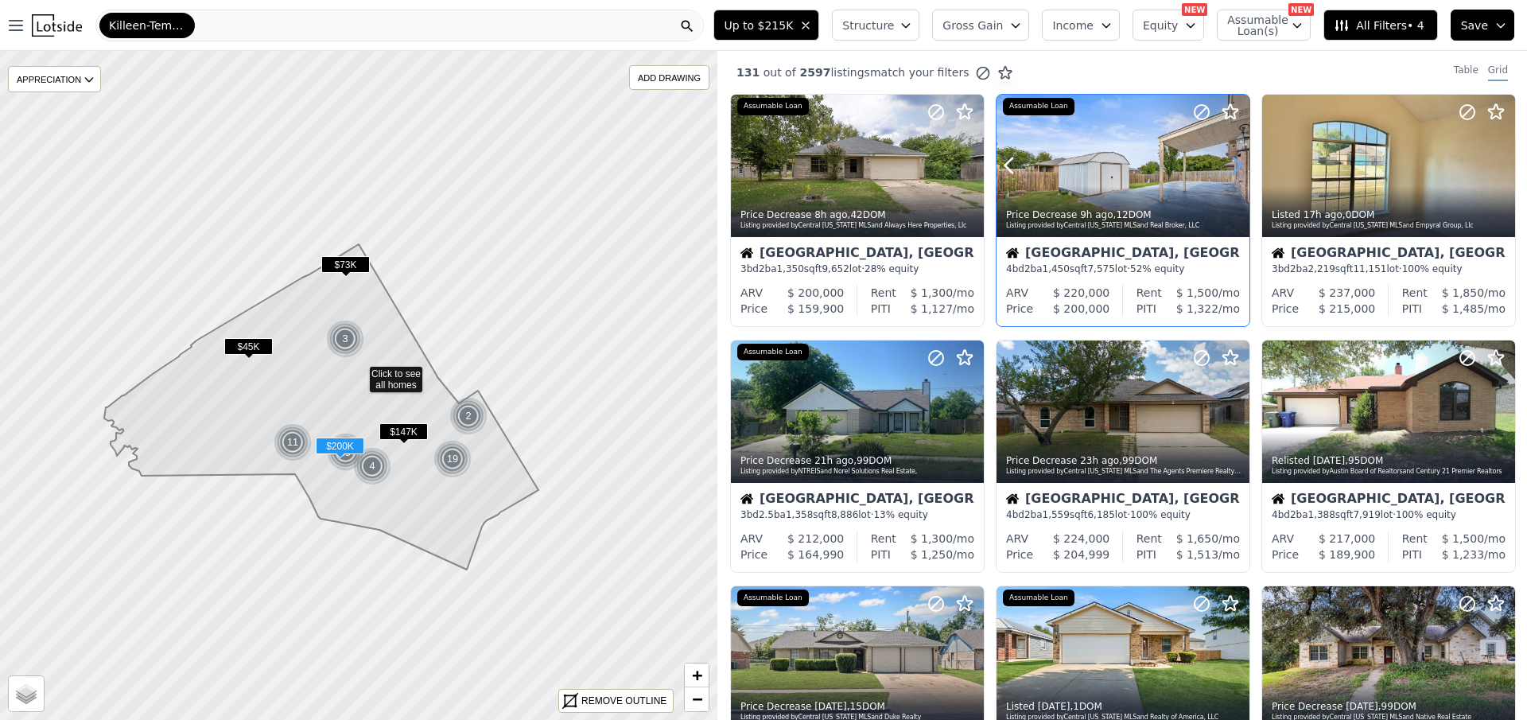
click at [1237, 166] on icon at bounding box center [1237, 165] width 7 height 15
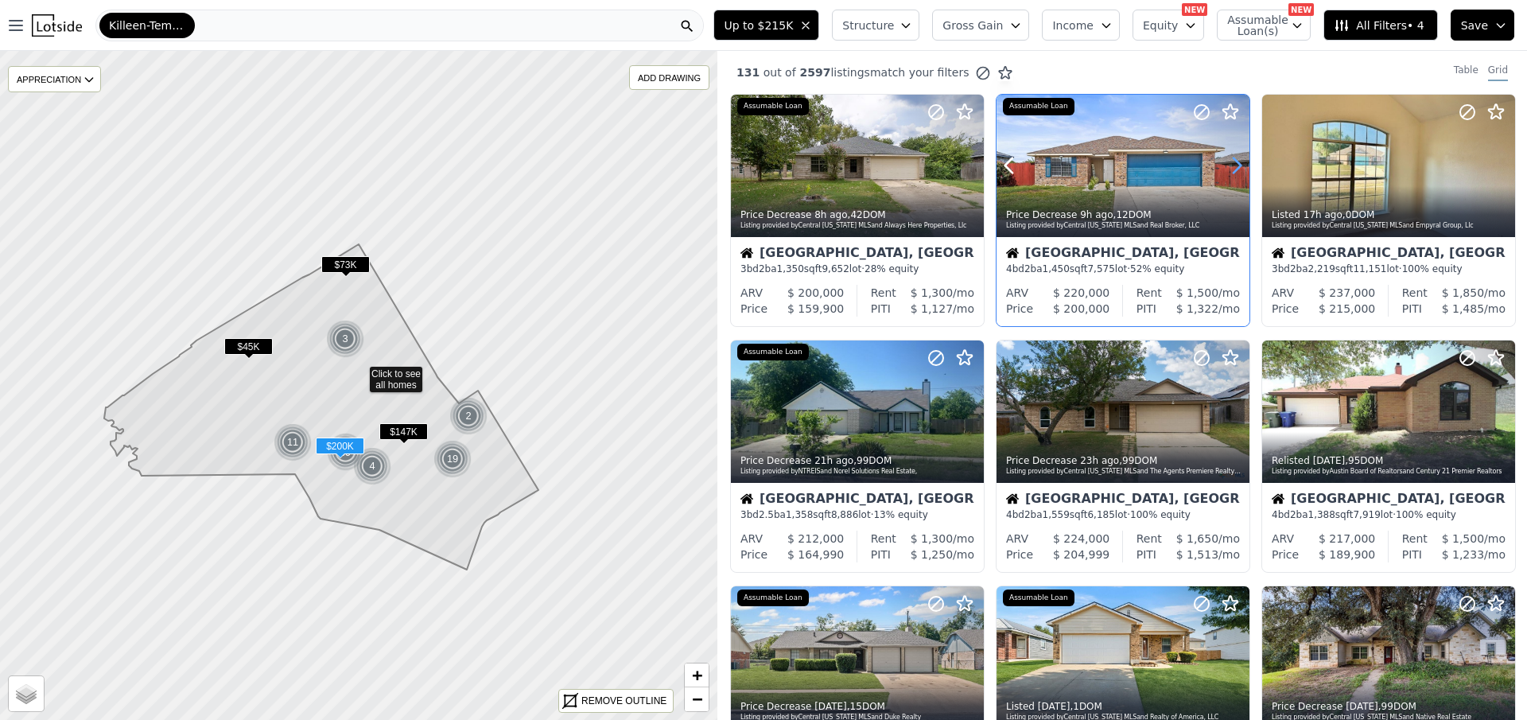
click at [1237, 166] on icon at bounding box center [1237, 165] width 7 height 15
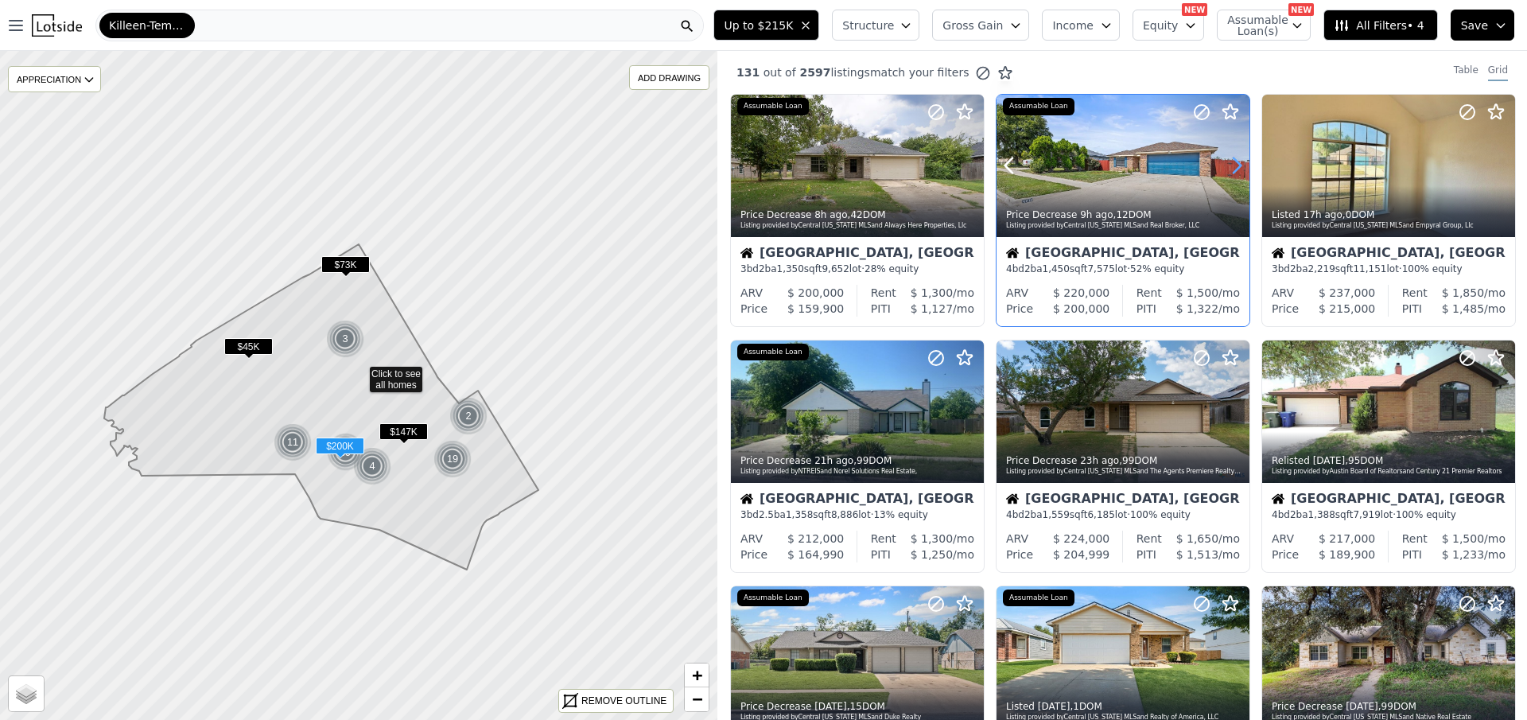
click at [1237, 166] on icon at bounding box center [1237, 165] width 7 height 15
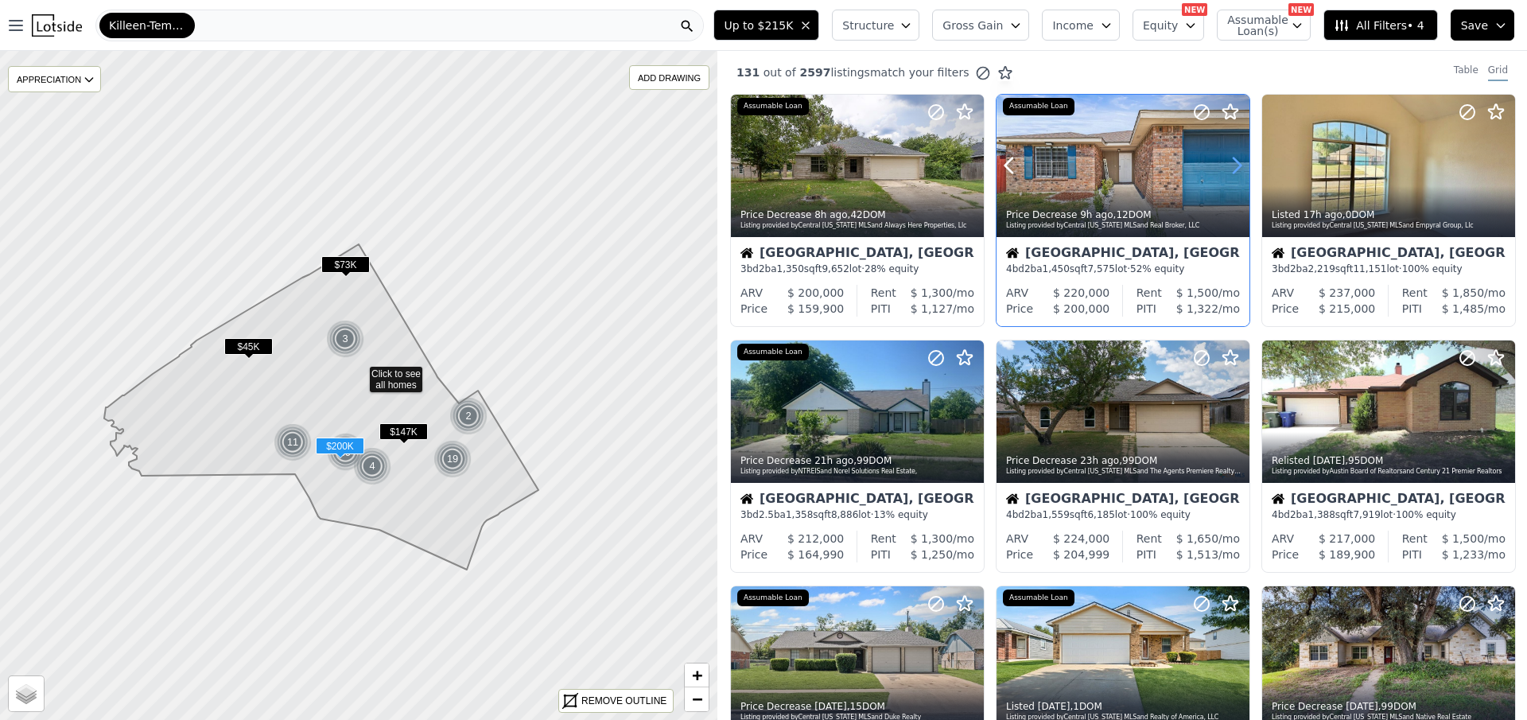
click at [1237, 166] on icon at bounding box center [1237, 165] width 7 height 15
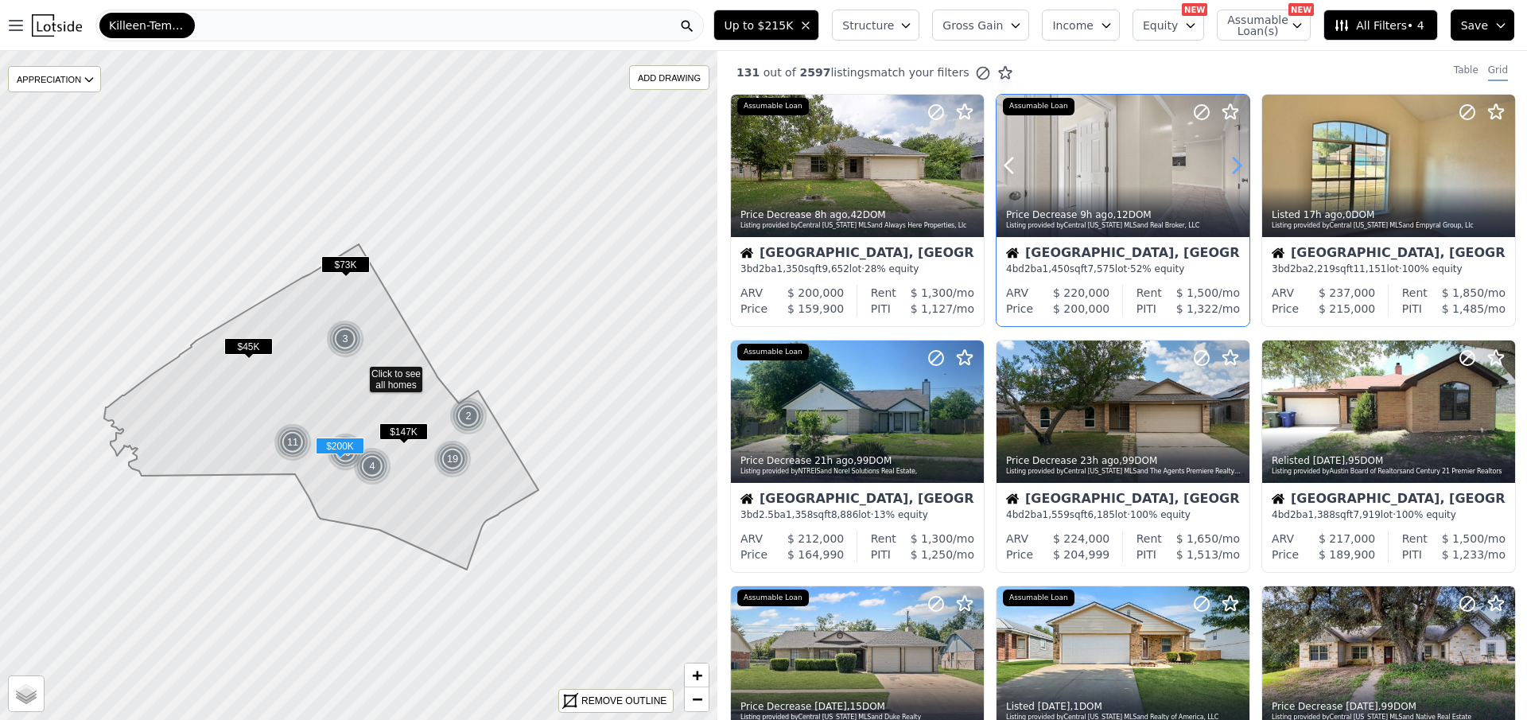
click at [1237, 166] on icon at bounding box center [1237, 165] width 7 height 15
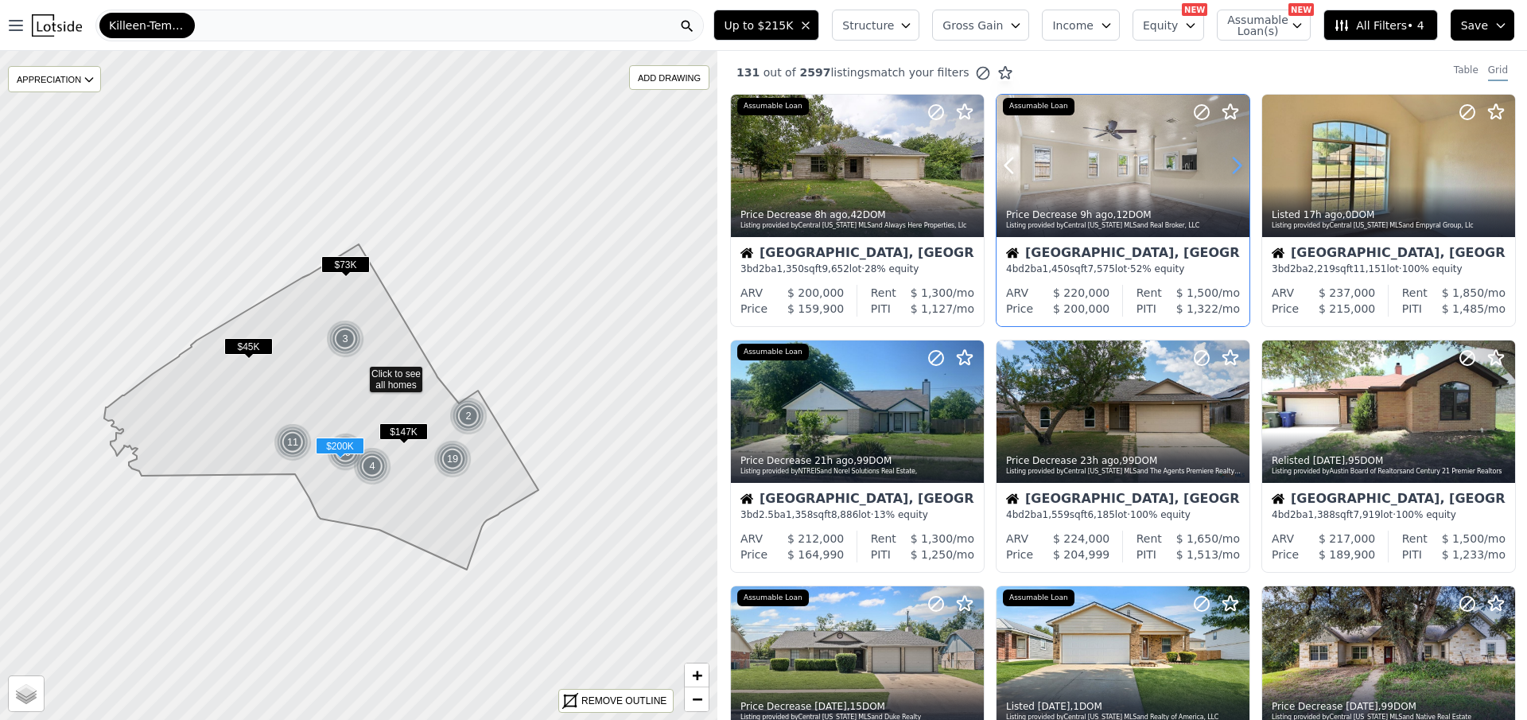
click at [1237, 166] on icon at bounding box center [1237, 165] width 7 height 15
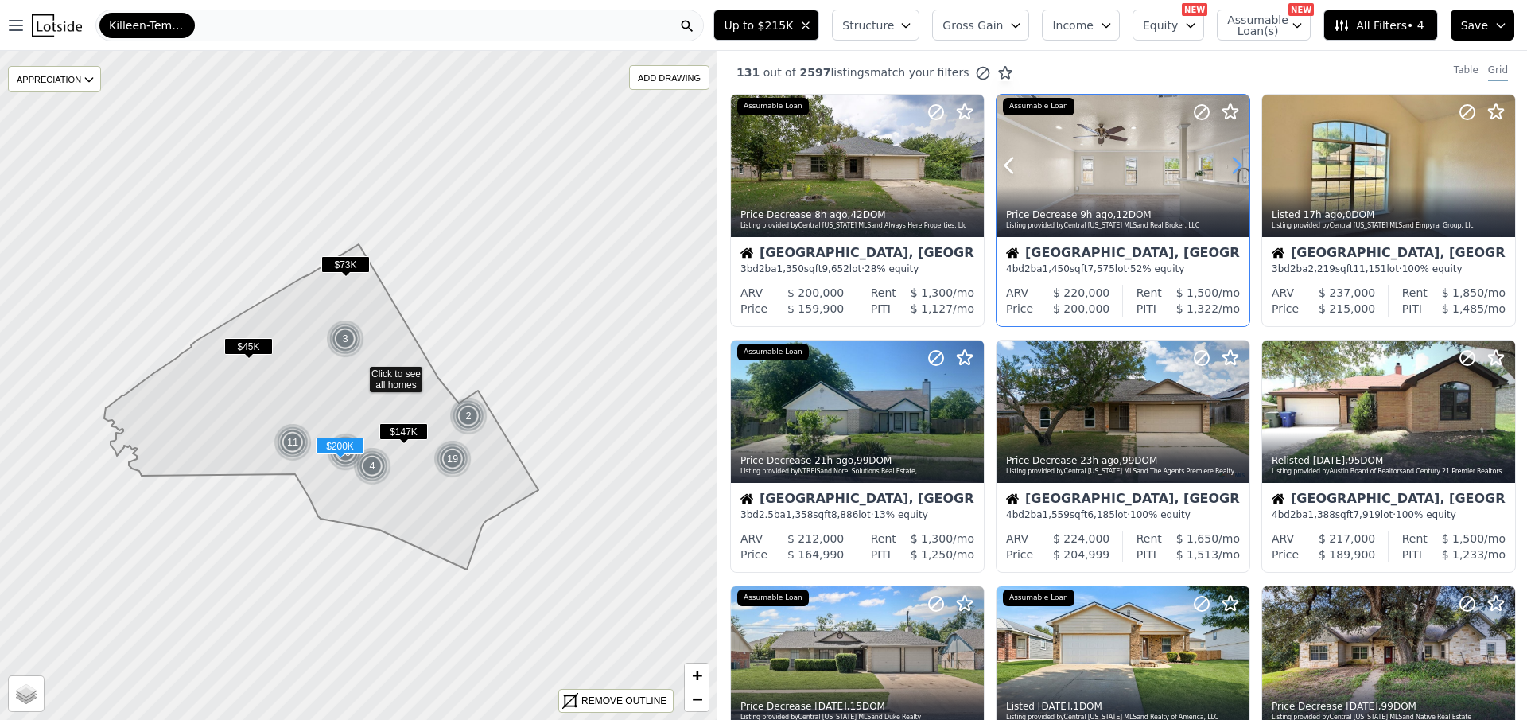
click at [1237, 166] on icon at bounding box center [1237, 165] width 7 height 15
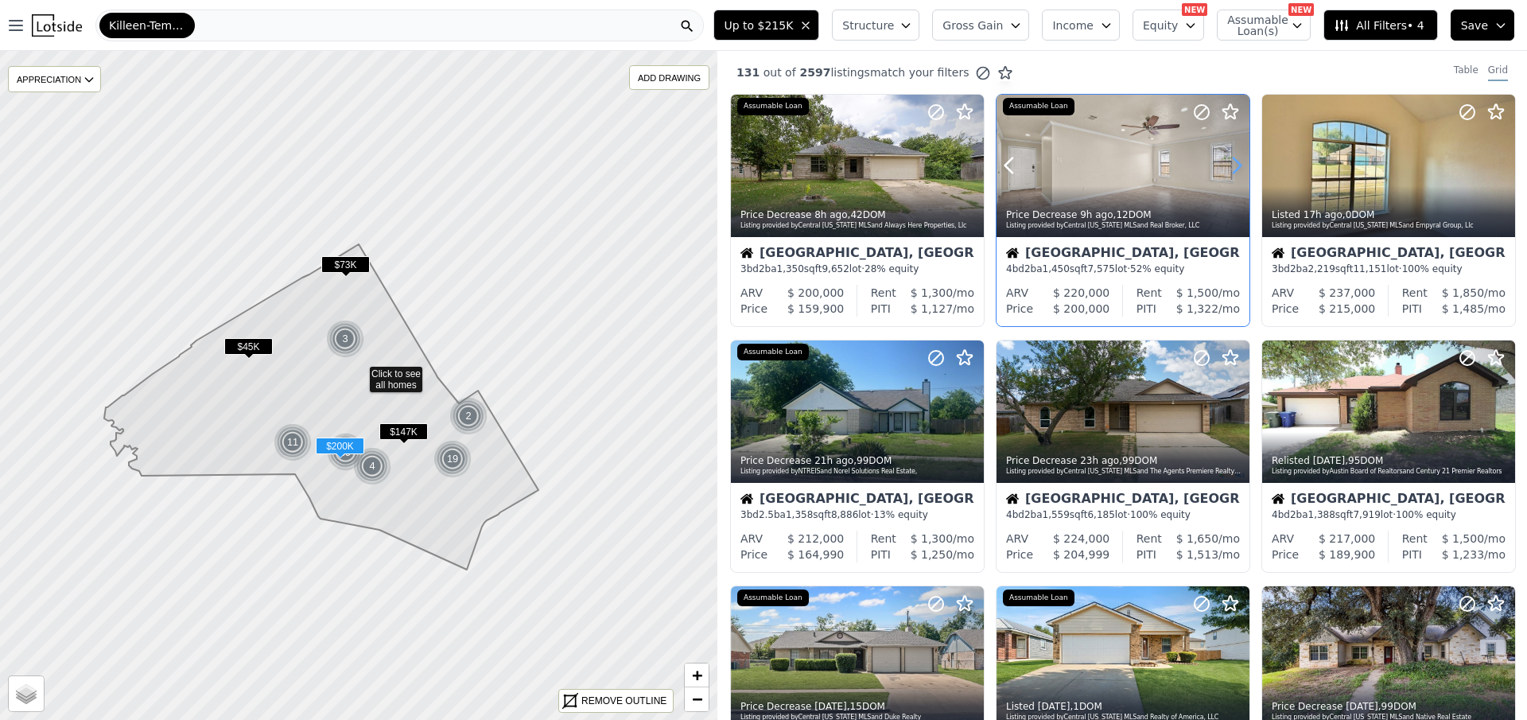
click at [1237, 166] on icon at bounding box center [1237, 165] width 7 height 15
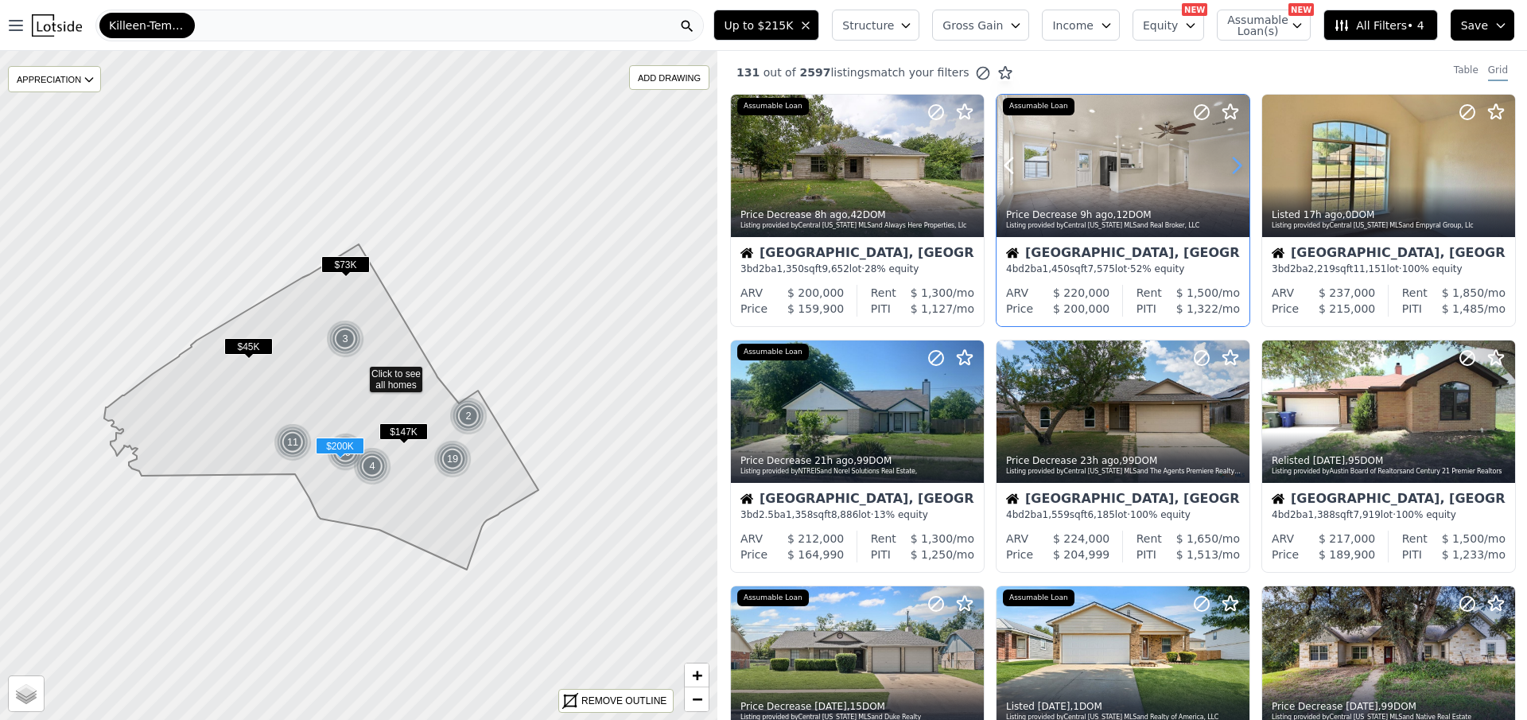
click at [1237, 166] on icon at bounding box center [1237, 165] width 7 height 15
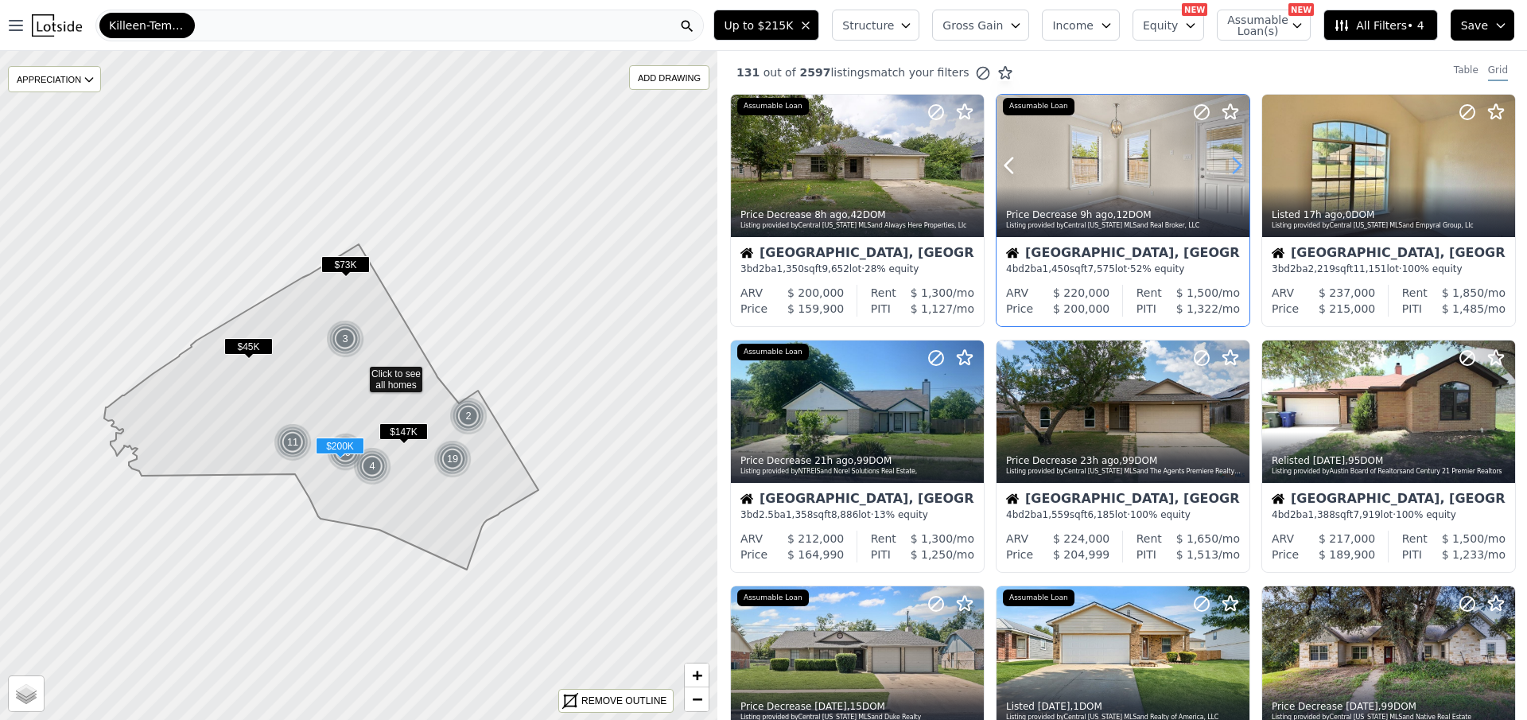
click at [1237, 166] on icon at bounding box center [1237, 165] width 7 height 15
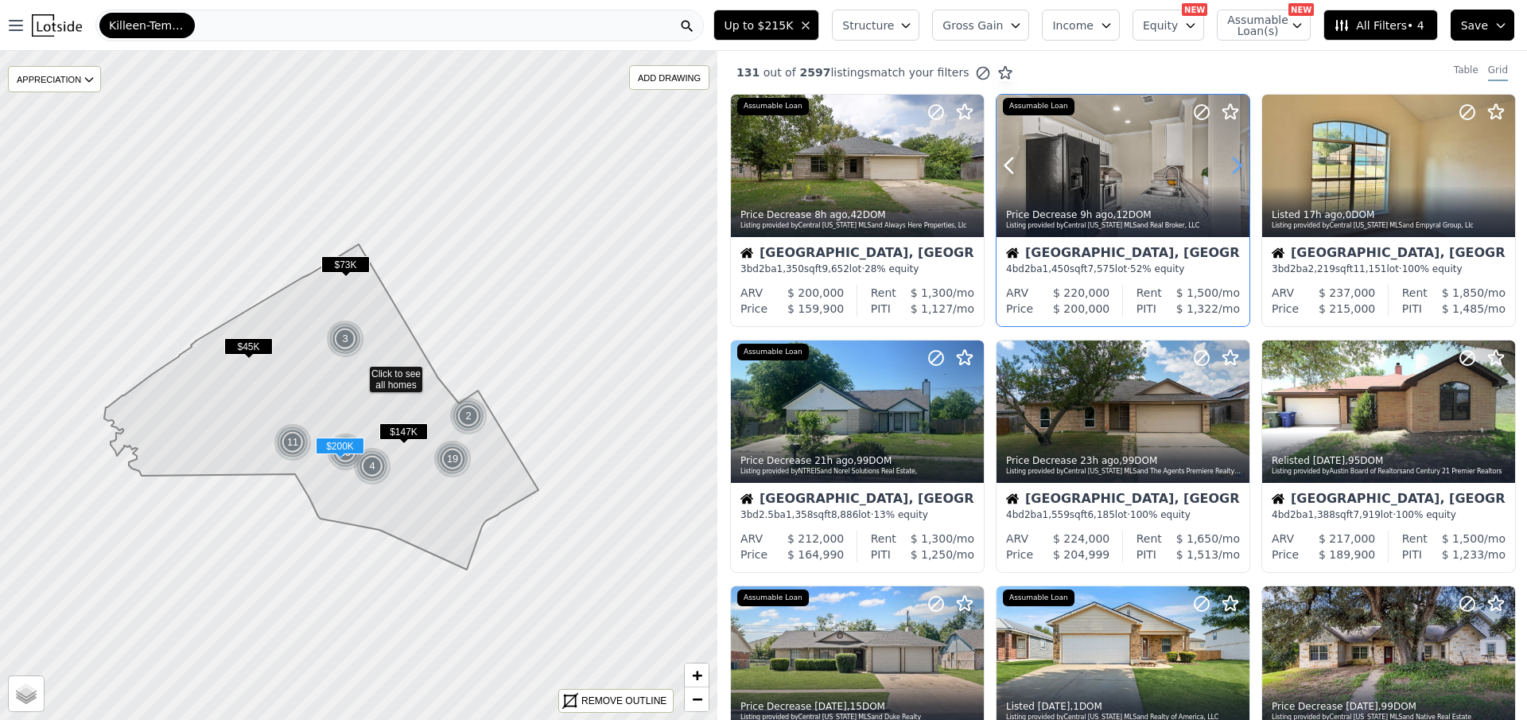
click at [1237, 166] on icon at bounding box center [1237, 165] width 7 height 15
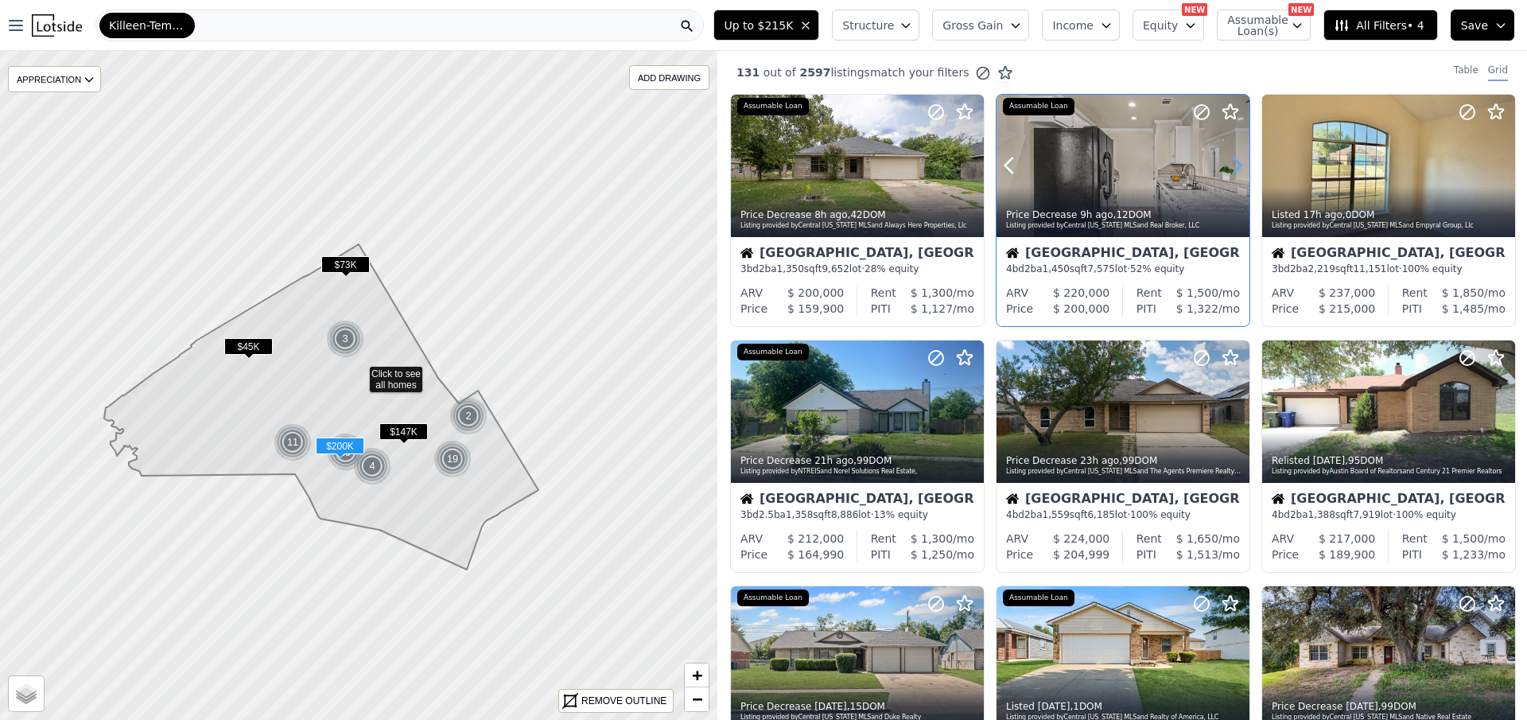
click at [1237, 166] on icon at bounding box center [1237, 165] width 7 height 15
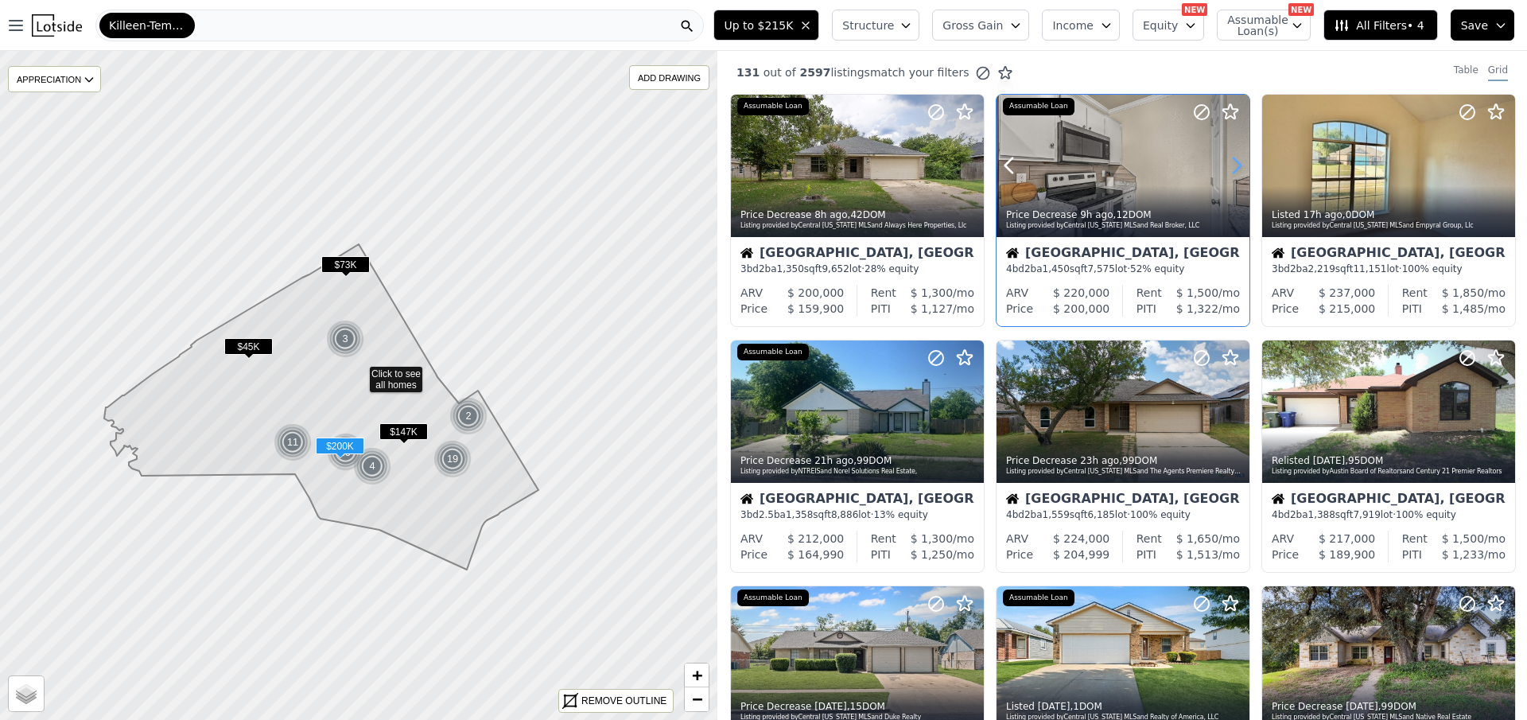
click at [1237, 166] on icon at bounding box center [1237, 165] width 7 height 15
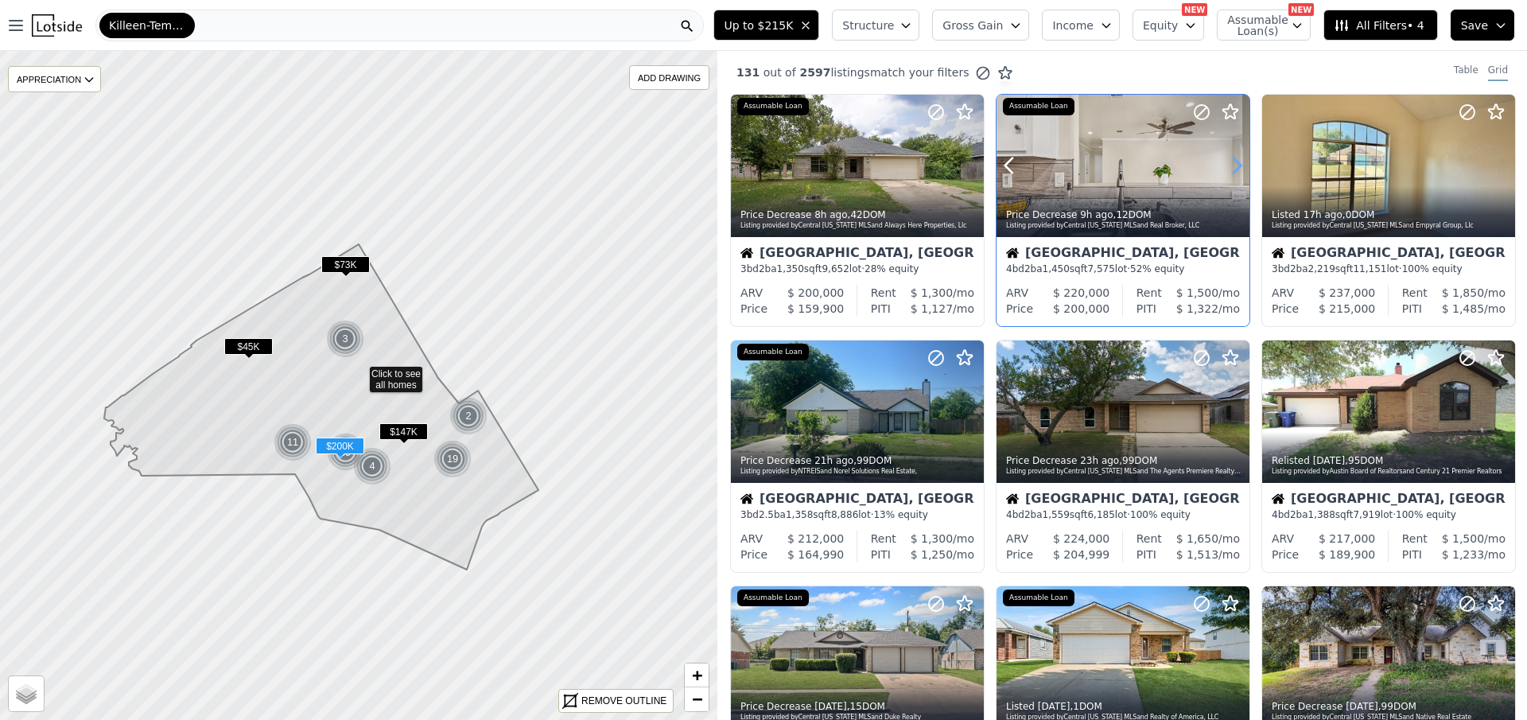
click at [1237, 166] on icon at bounding box center [1237, 165] width 7 height 15
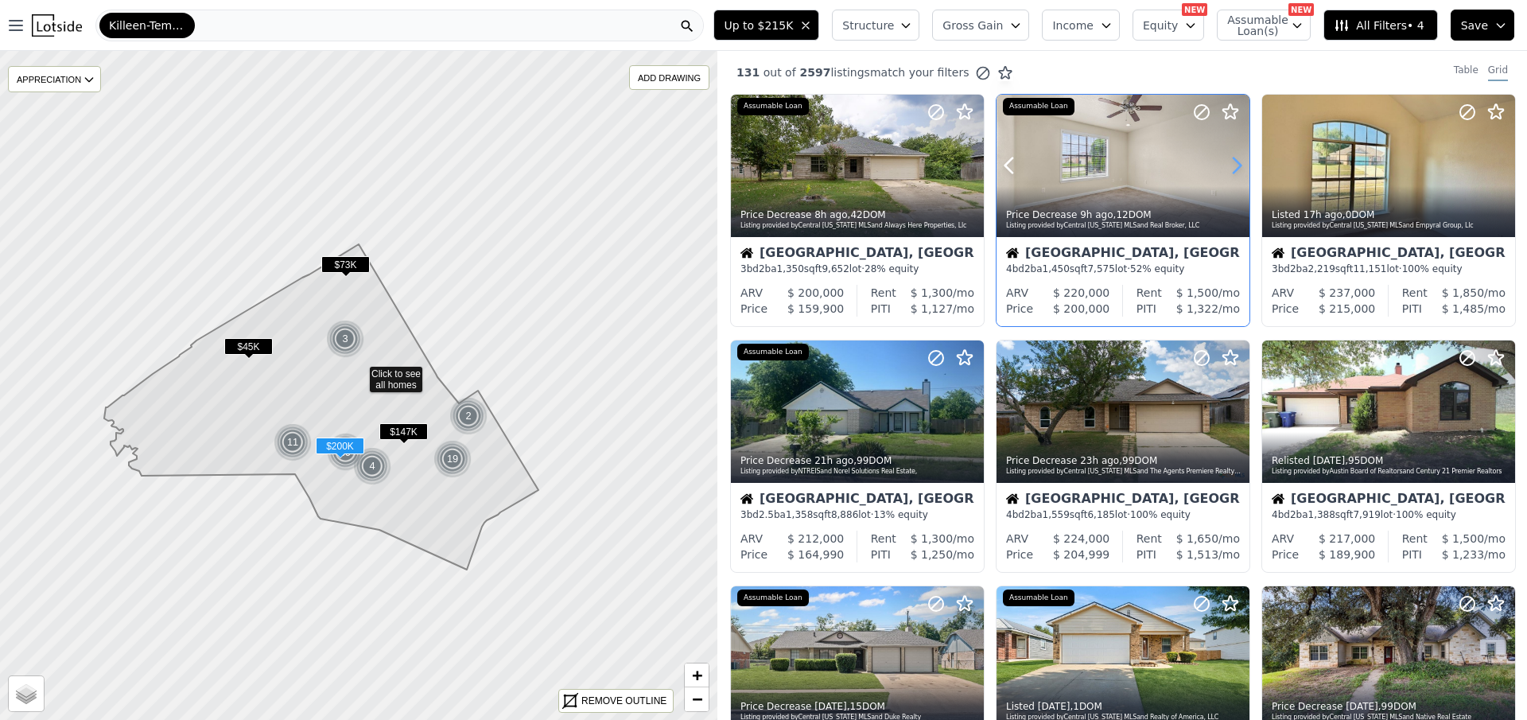
click at [1237, 166] on icon at bounding box center [1237, 165] width 7 height 15
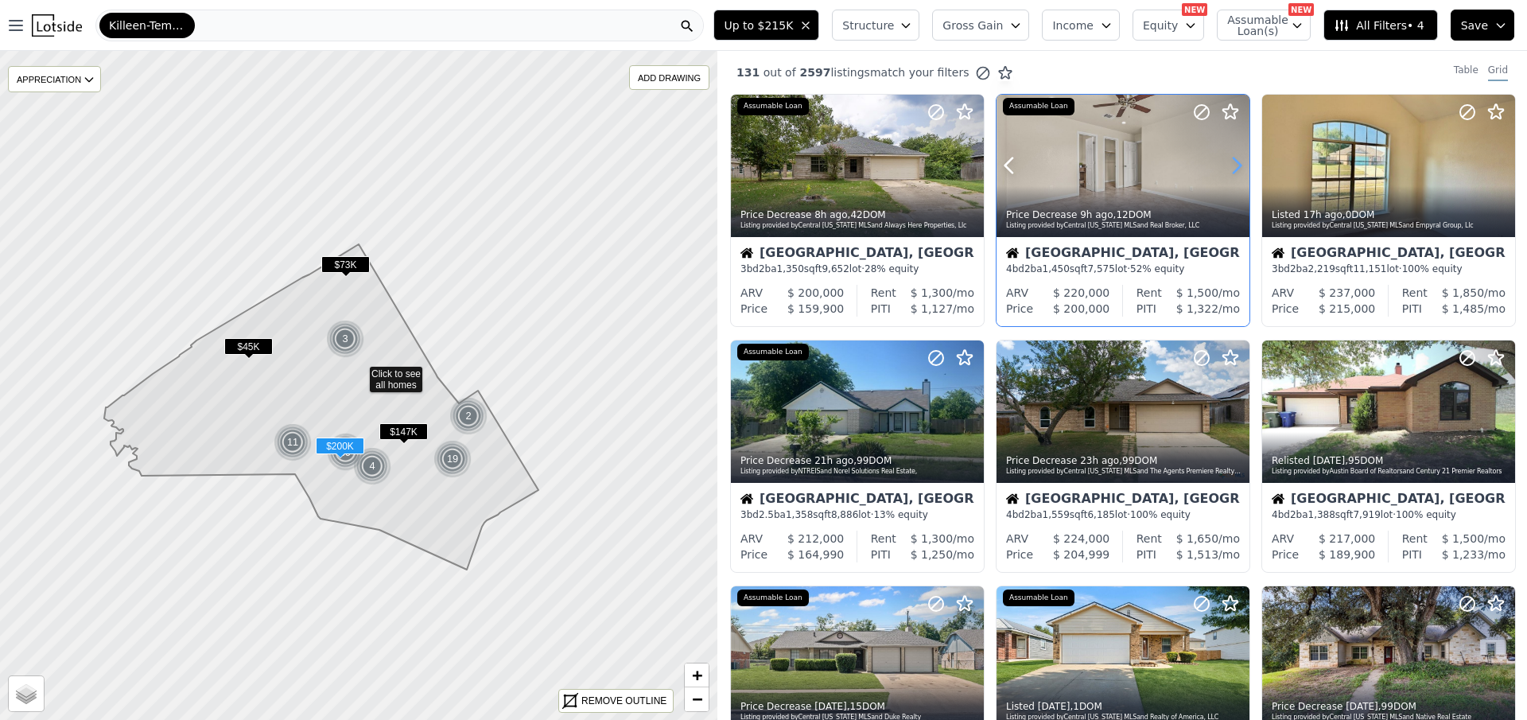
click at [1237, 166] on icon at bounding box center [1237, 165] width 7 height 15
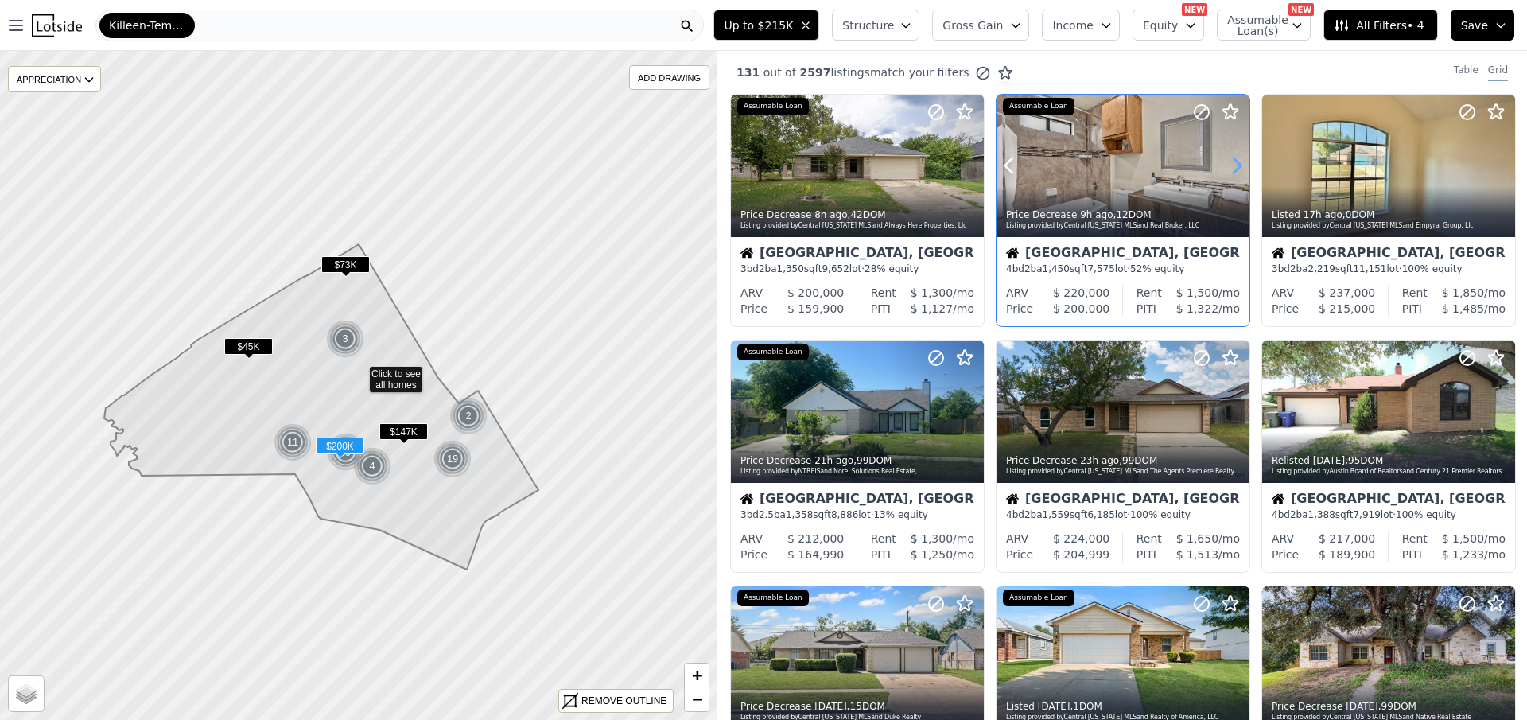
click at [1237, 166] on icon at bounding box center [1237, 165] width 7 height 15
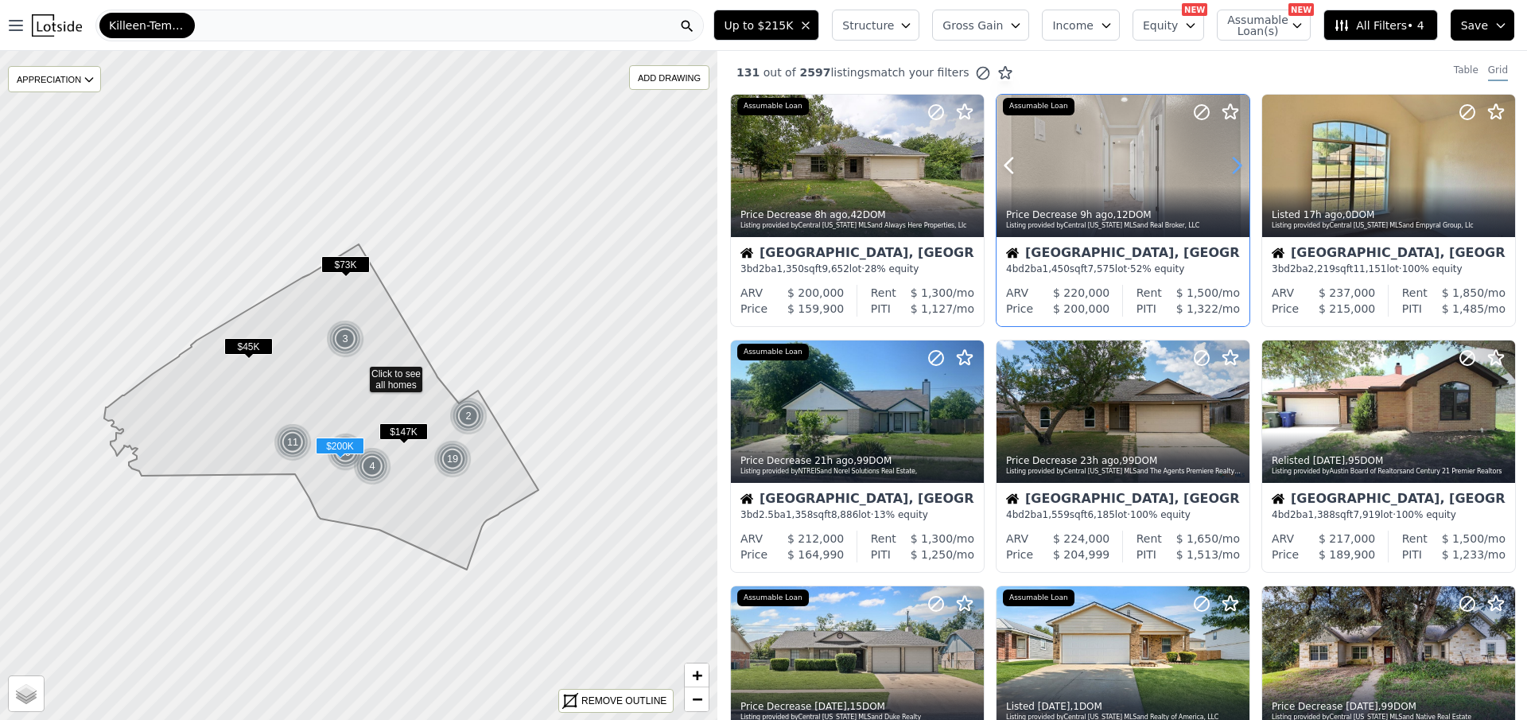
click at [1237, 166] on icon at bounding box center [1237, 165] width 7 height 15
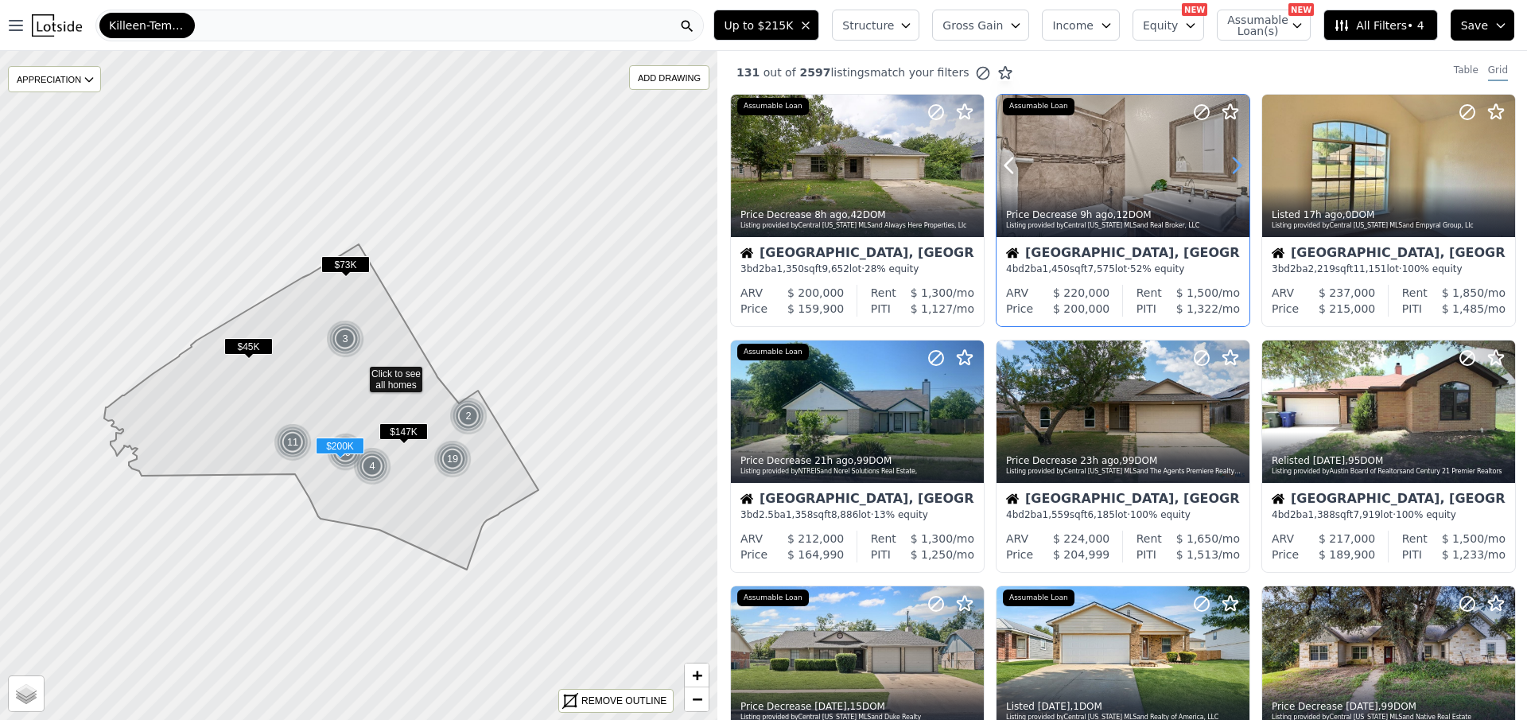
click at [1237, 166] on icon at bounding box center [1237, 165] width 7 height 15
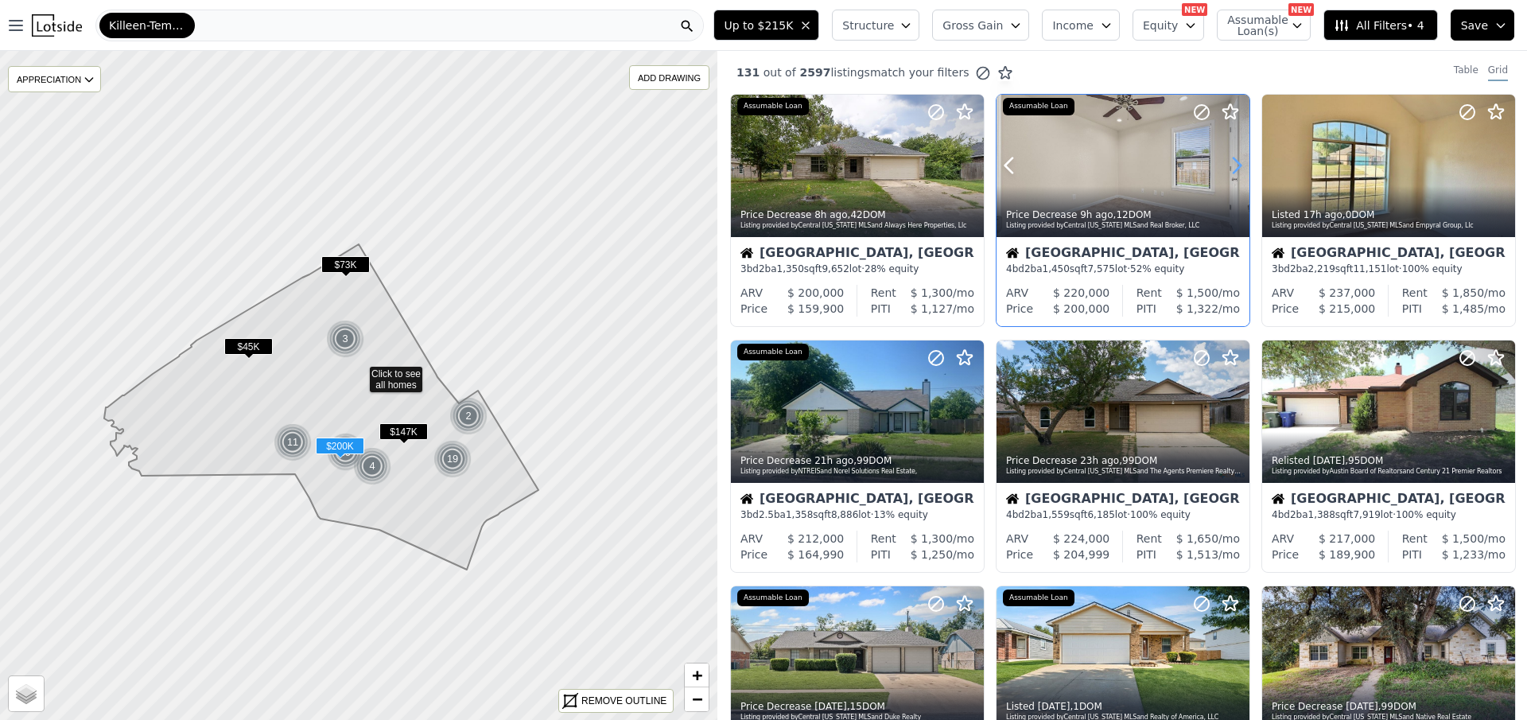
click at [1237, 166] on icon at bounding box center [1237, 165] width 7 height 15
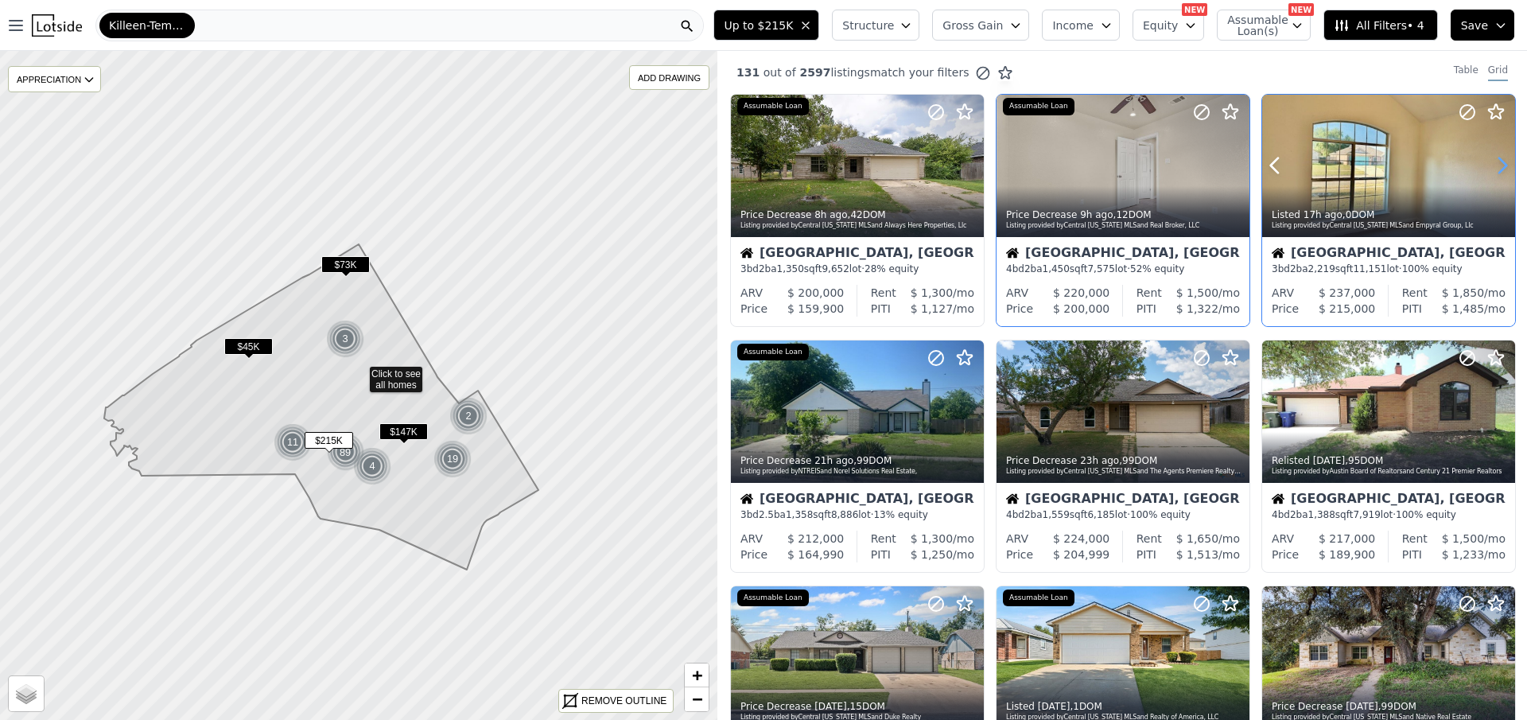
click at [1500, 161] on icon at bounding box center [1502, 165] width 25 height 25
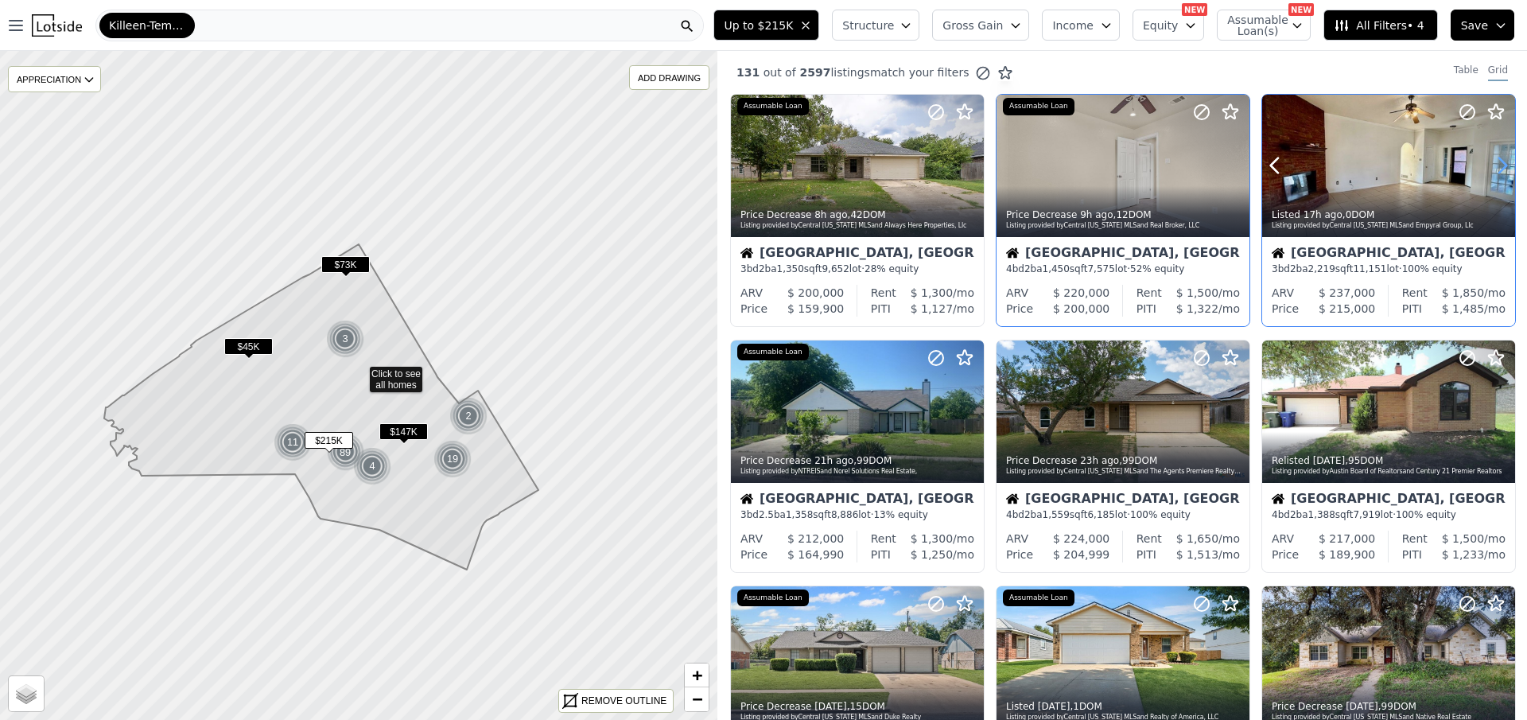
click at [1500, 161] on icon at bounding box center [1502, 165] width 25 height 25
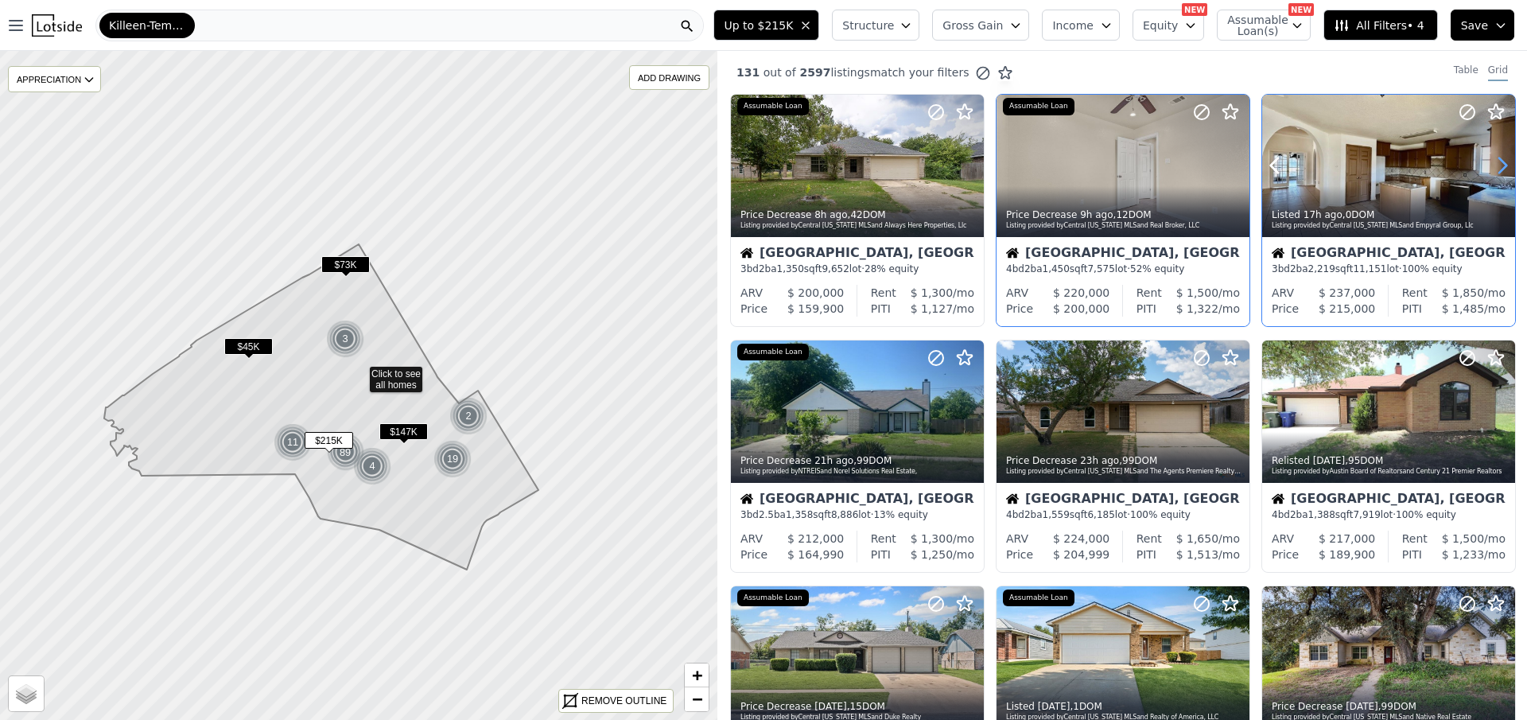
click at [1495, 160] on icon at bounding box center [1502, 165] width 25 height 25
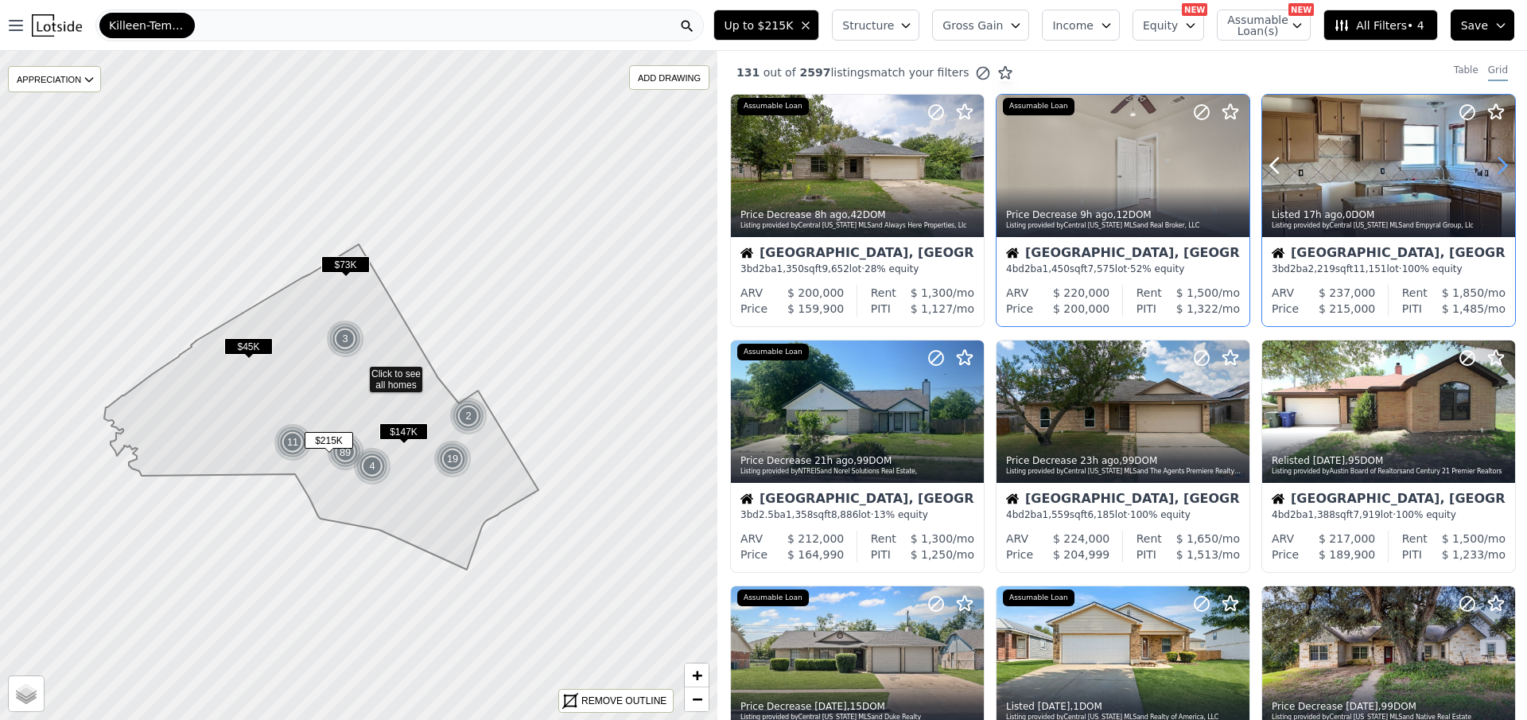
click at [1495, 160] on icon at bounding box center [1502, 165] width 25 height 25
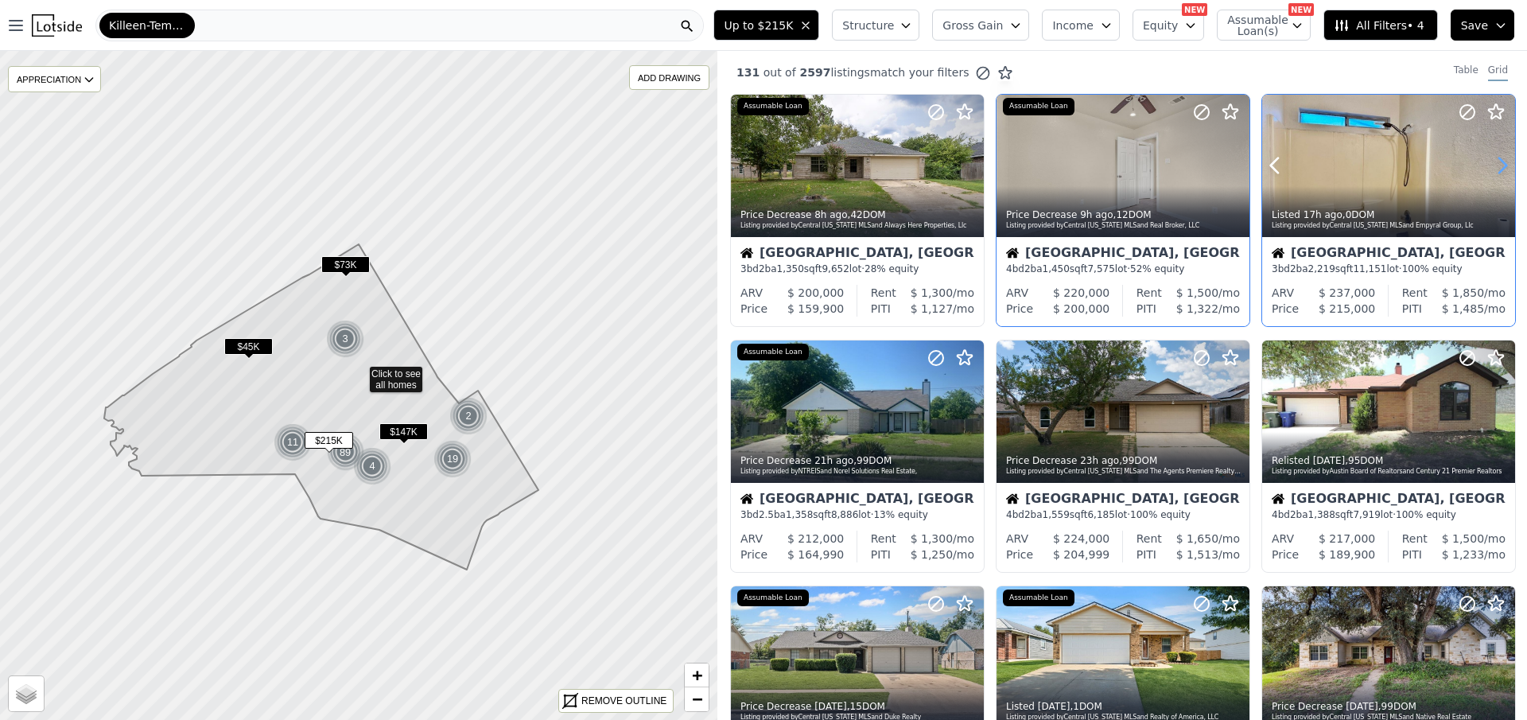
click at [1495, 160] on icon at bounding box center [1502, 165] width 25 height 25
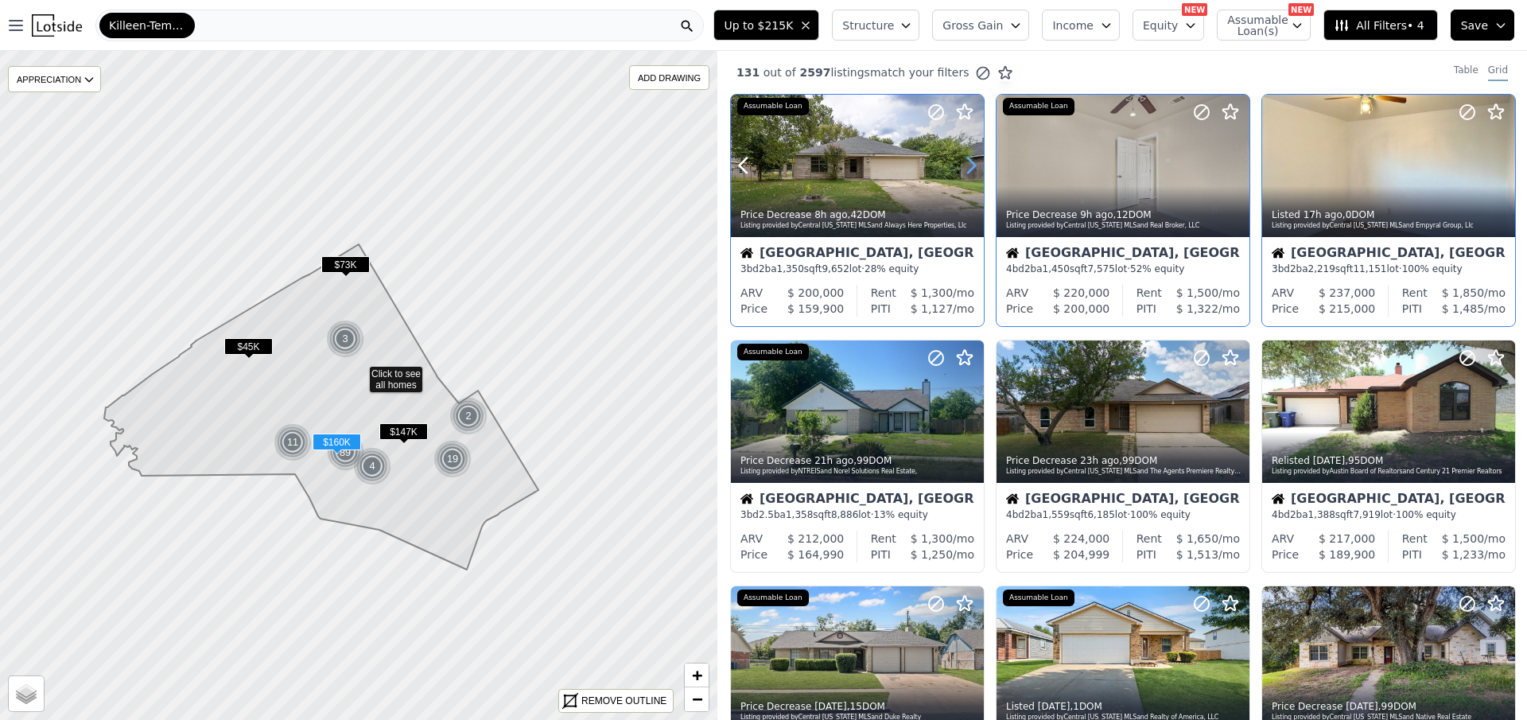
click at [973, 164] on icon at bounding box center [971, 165] width 7 height 15
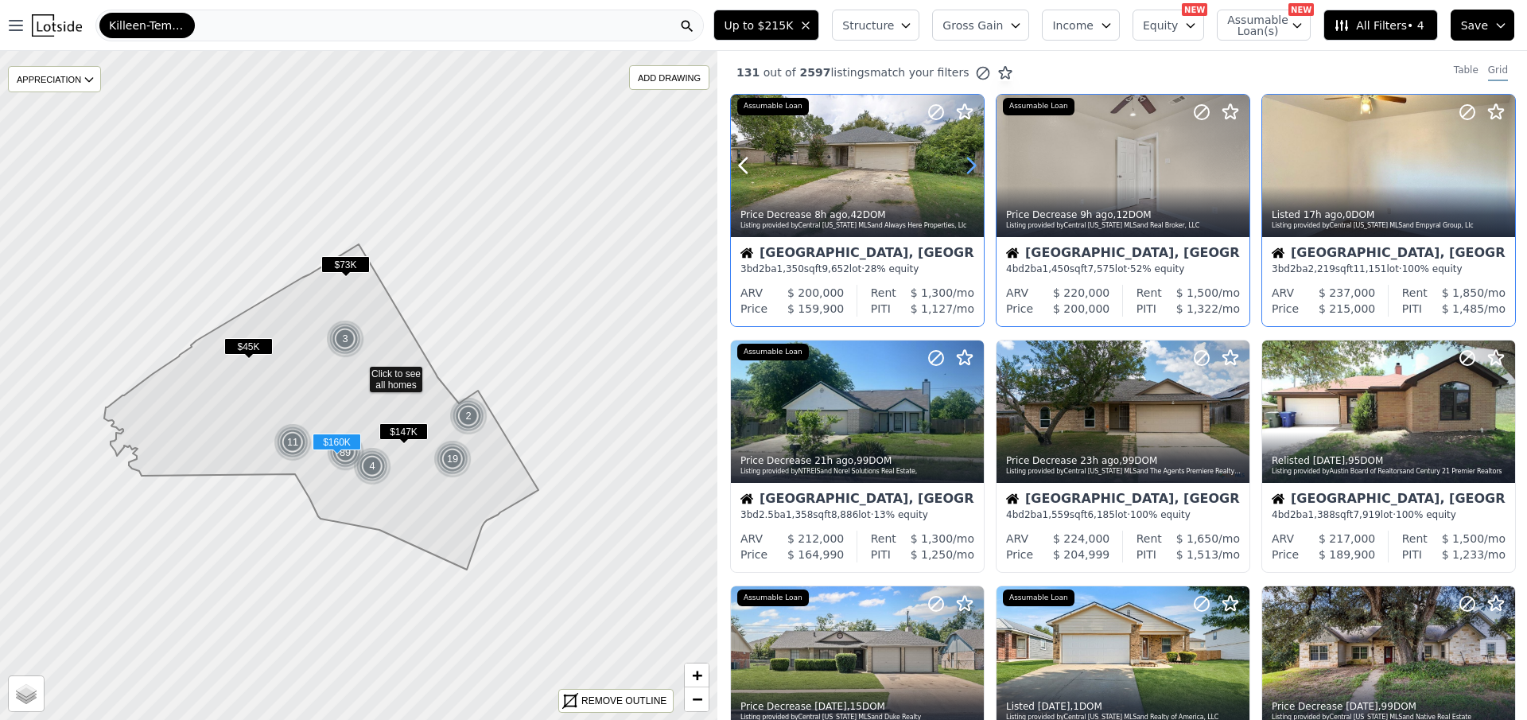
click at [973, 164] on icon at bounding box center [971, 165] width 7 height 15
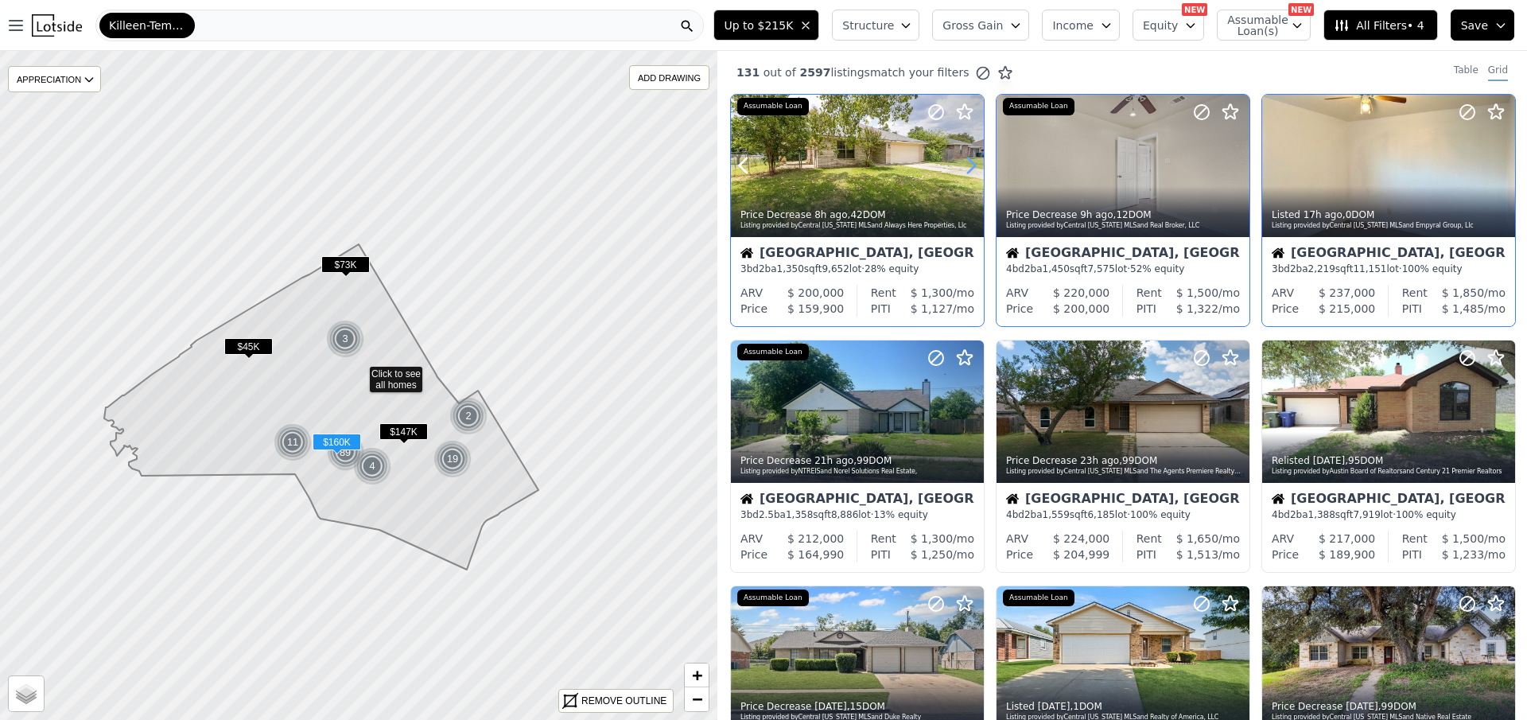
click at [973, 164] on icon at bounding box center [971, 165] width 7 height 15
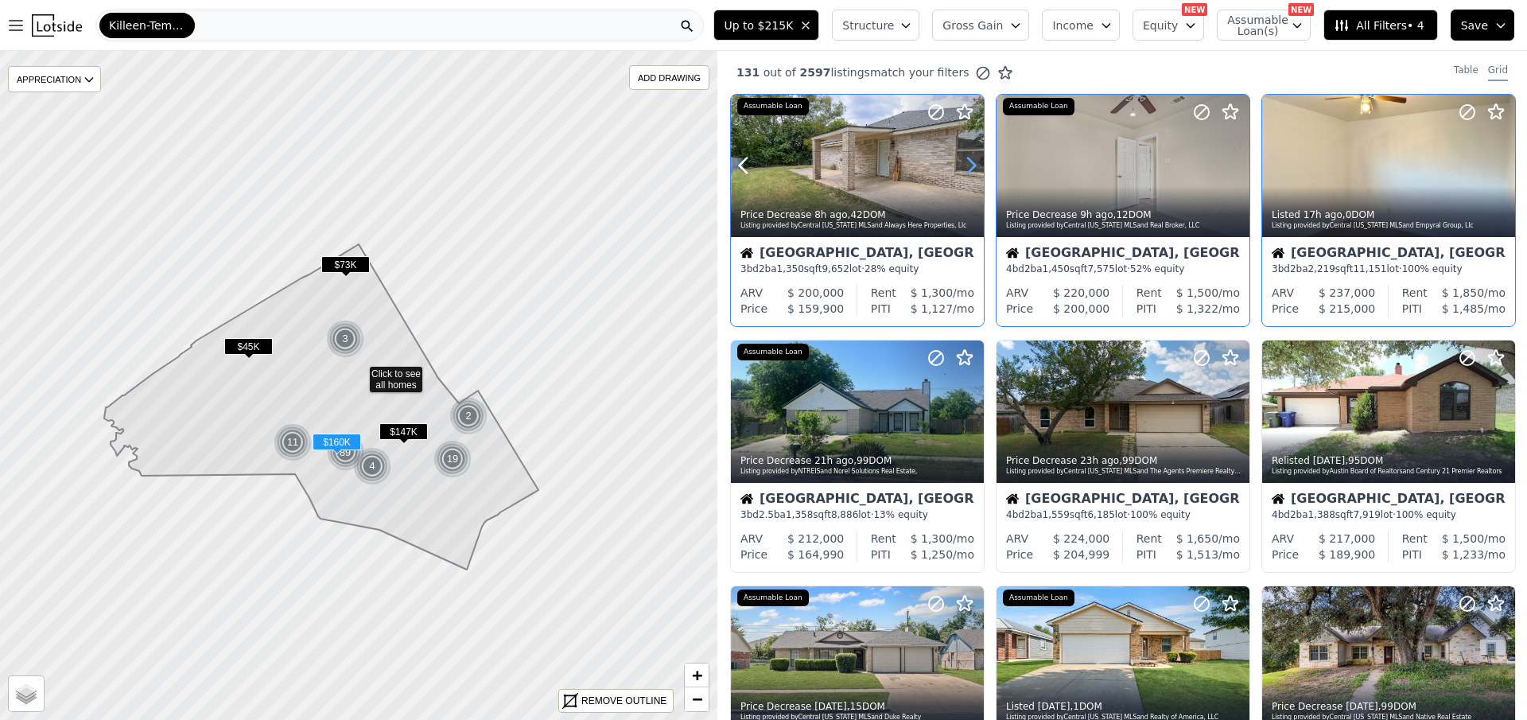
click at [973, 164] on icon at bounding box center [971, 165] width 7 height 15
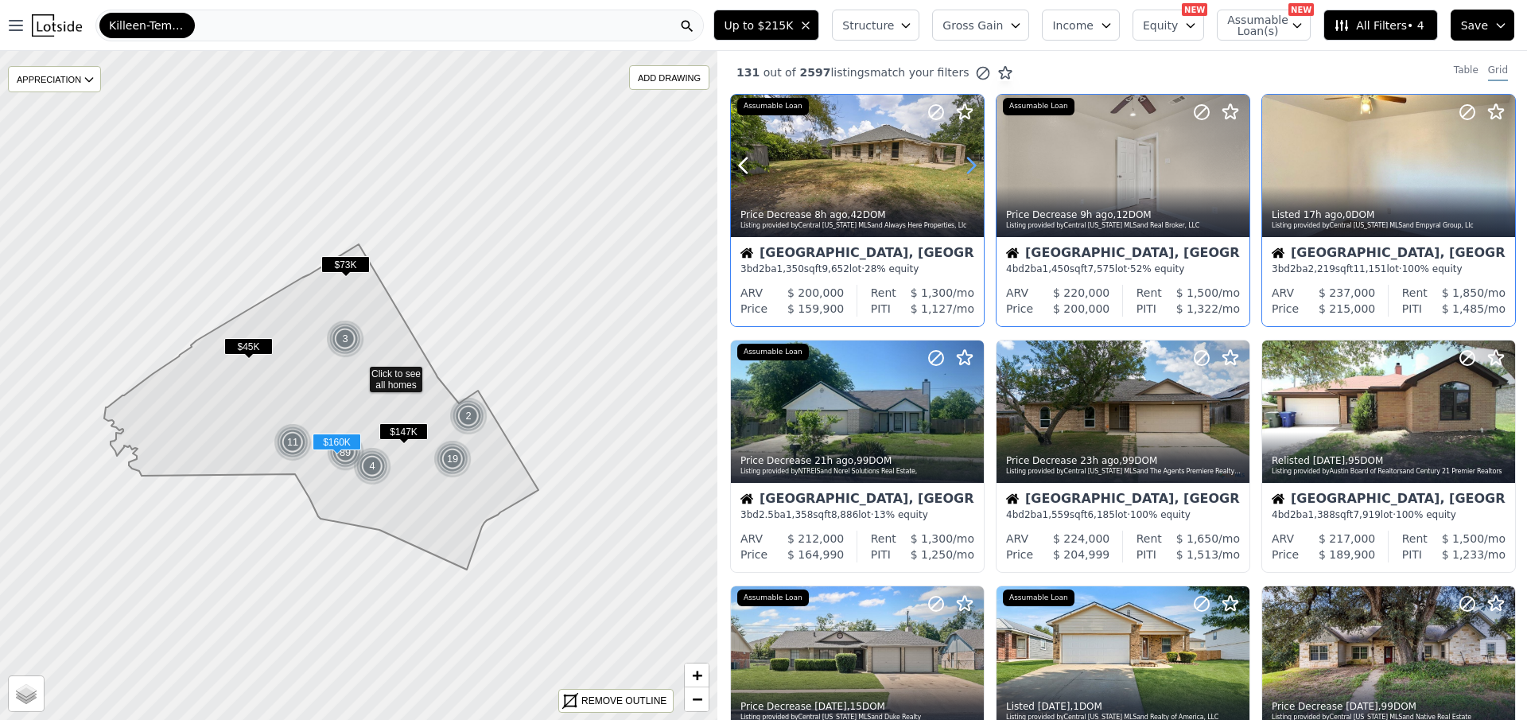
click at [973, 164] on icon at bounding box center [971, 165] width 7 height 15
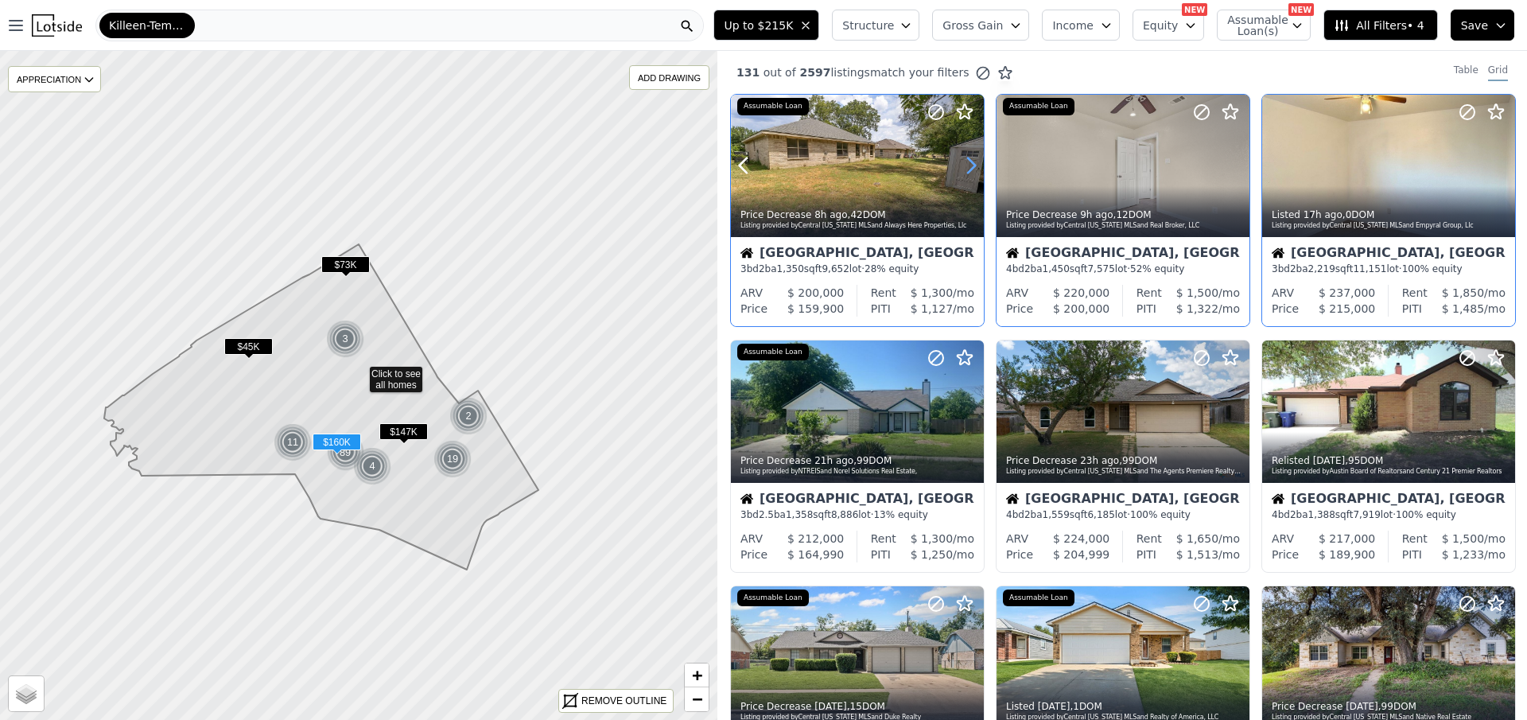
click at [973, 164] on icon at bounding box center [971, 165] width 7 height 15
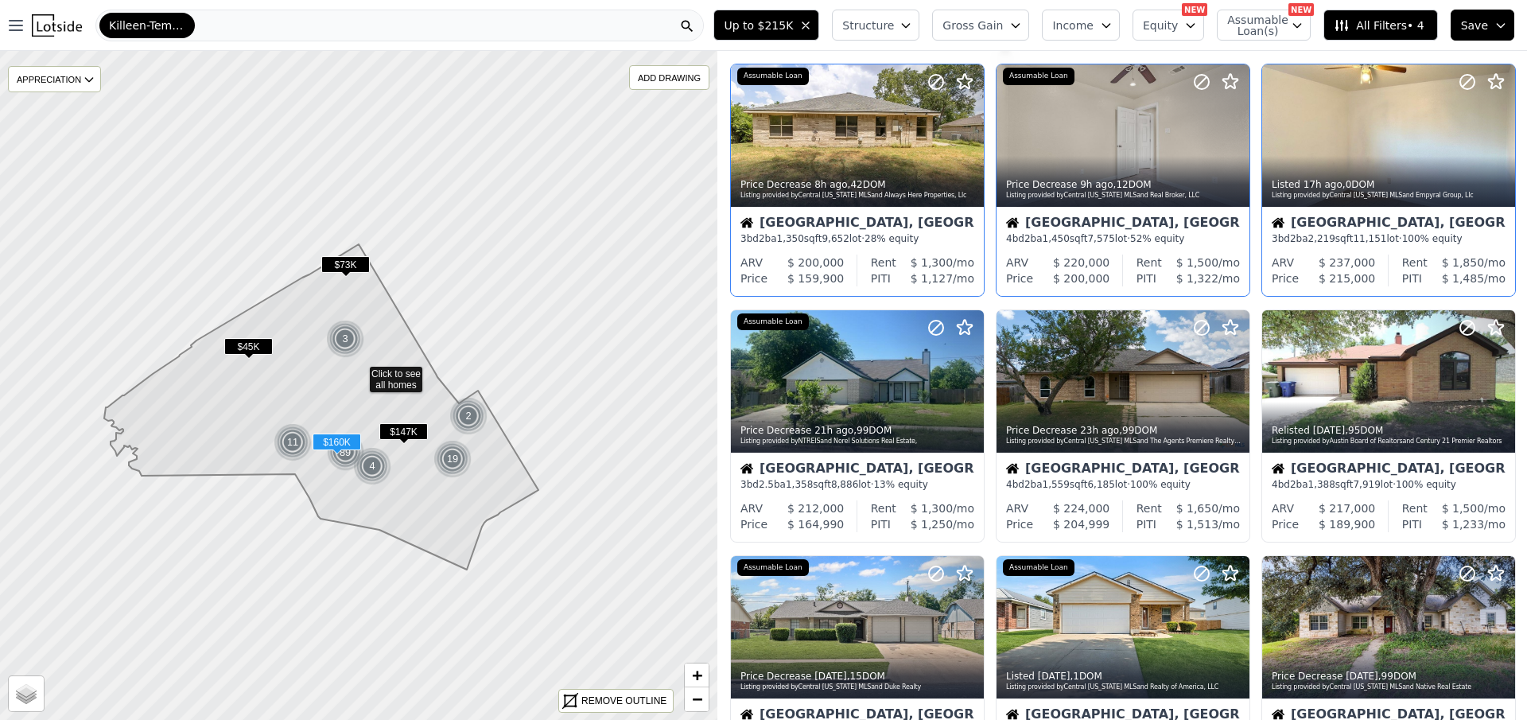
scroll to position [80, 0]
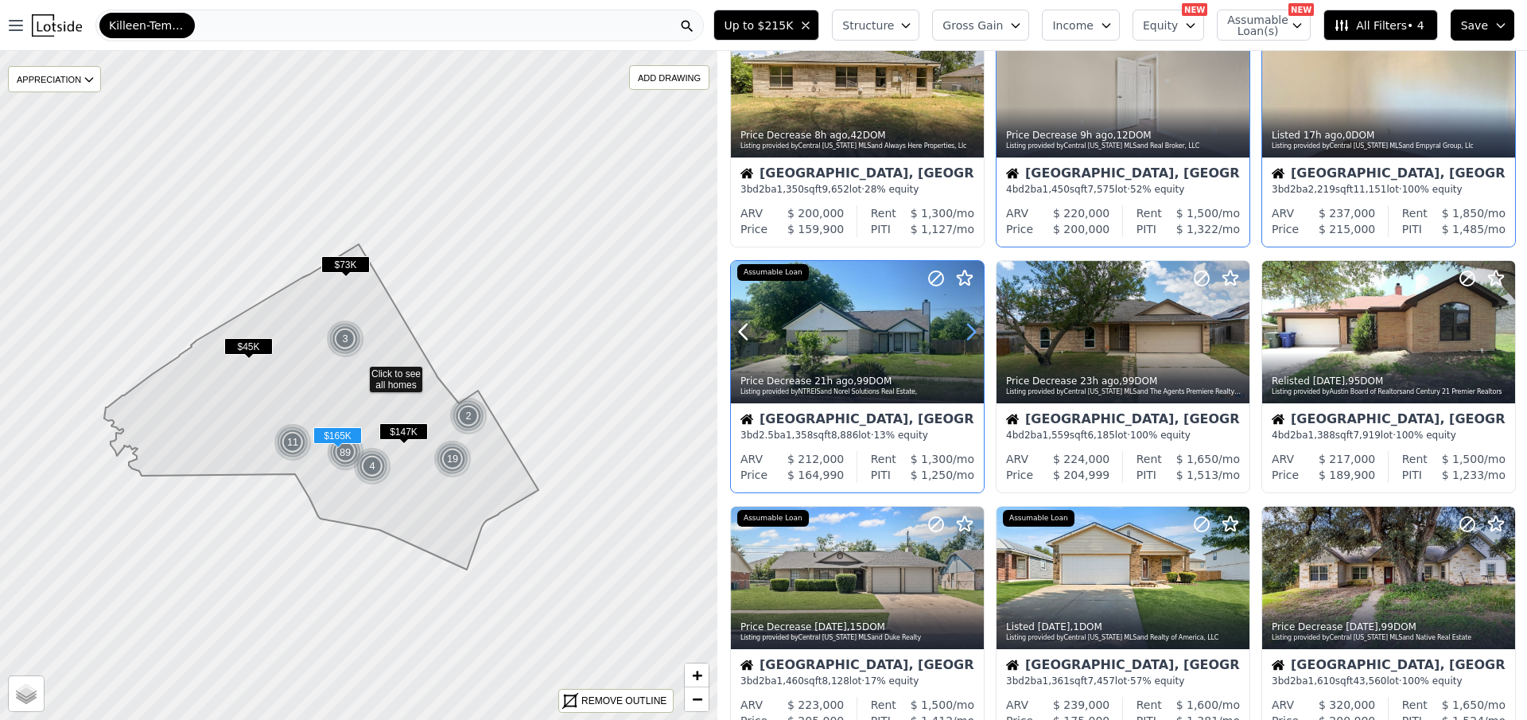
click at [966, 326] on icon at bounding box center [970, 331] width 25 height 25
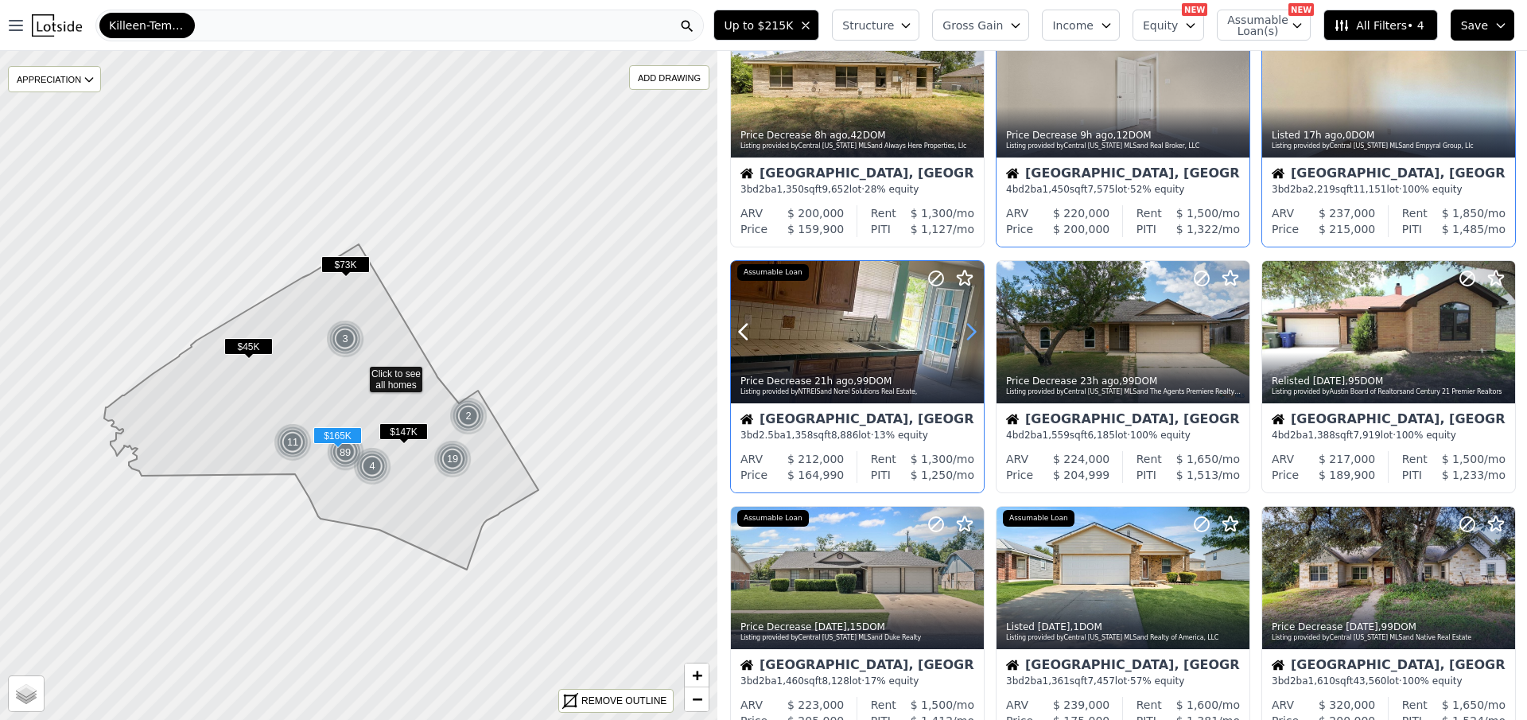
click at [966, 325] on icon at bounding box center [970, 331] width 25 height 25
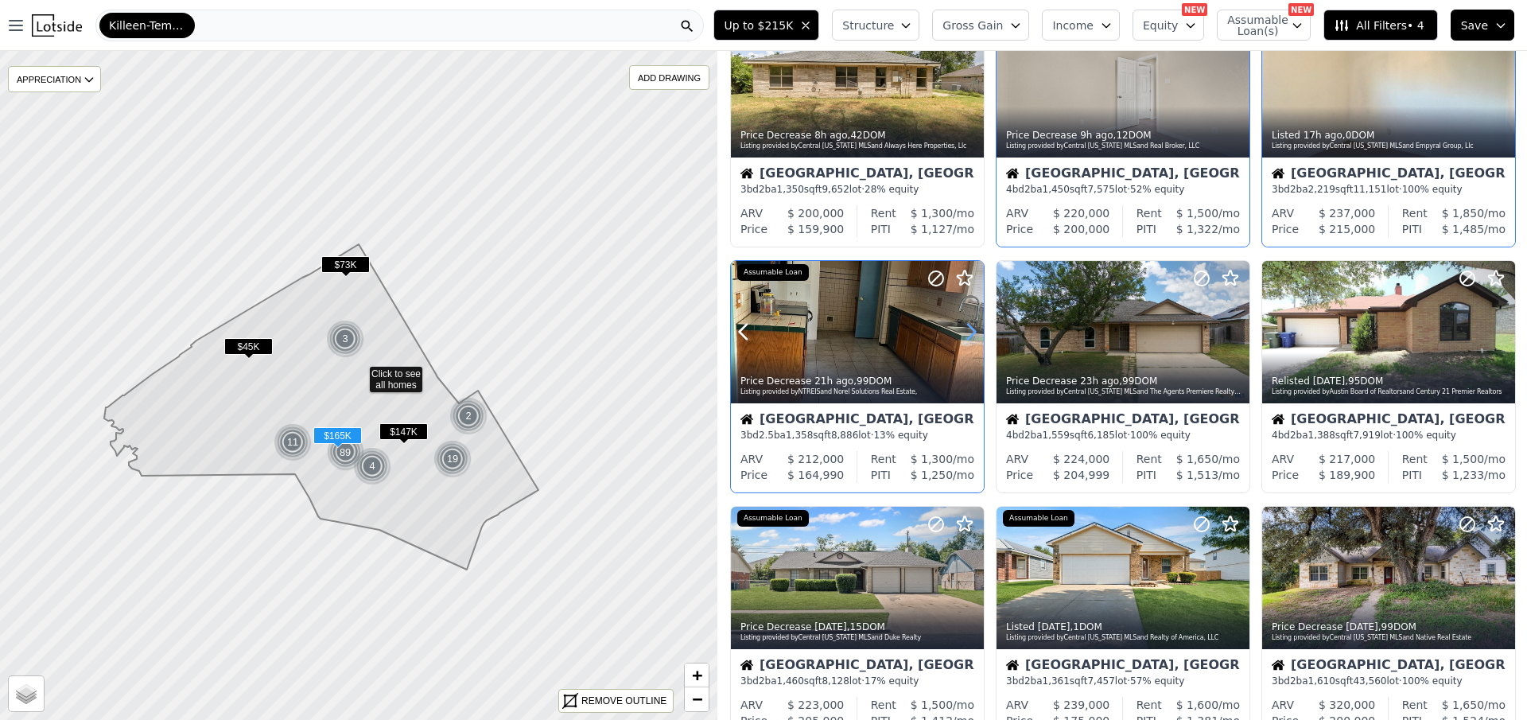
click at [966, 325] on icon at bounding box center [970, 331] width 25 height 25
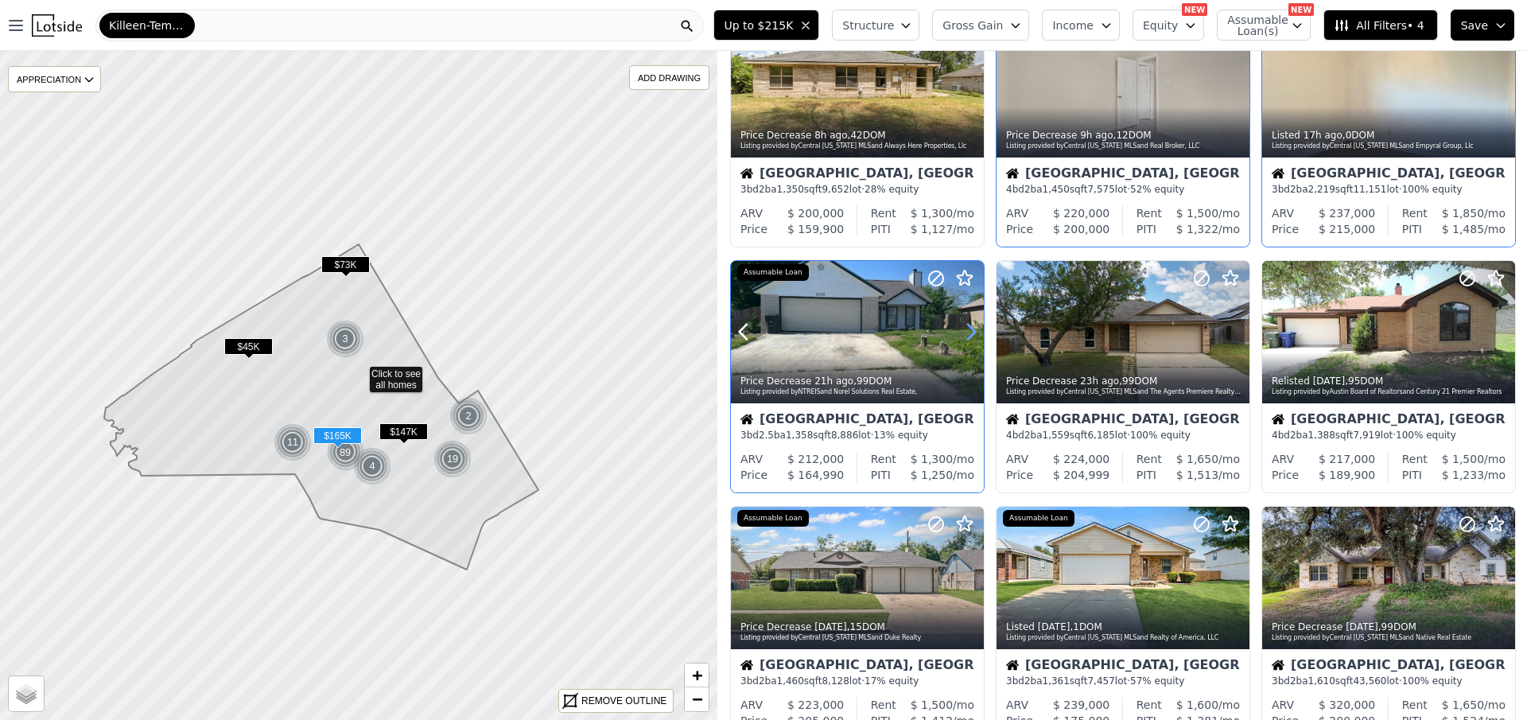
click at [966, 325] on icon at bounding box center [970, 331] width 25 height 25
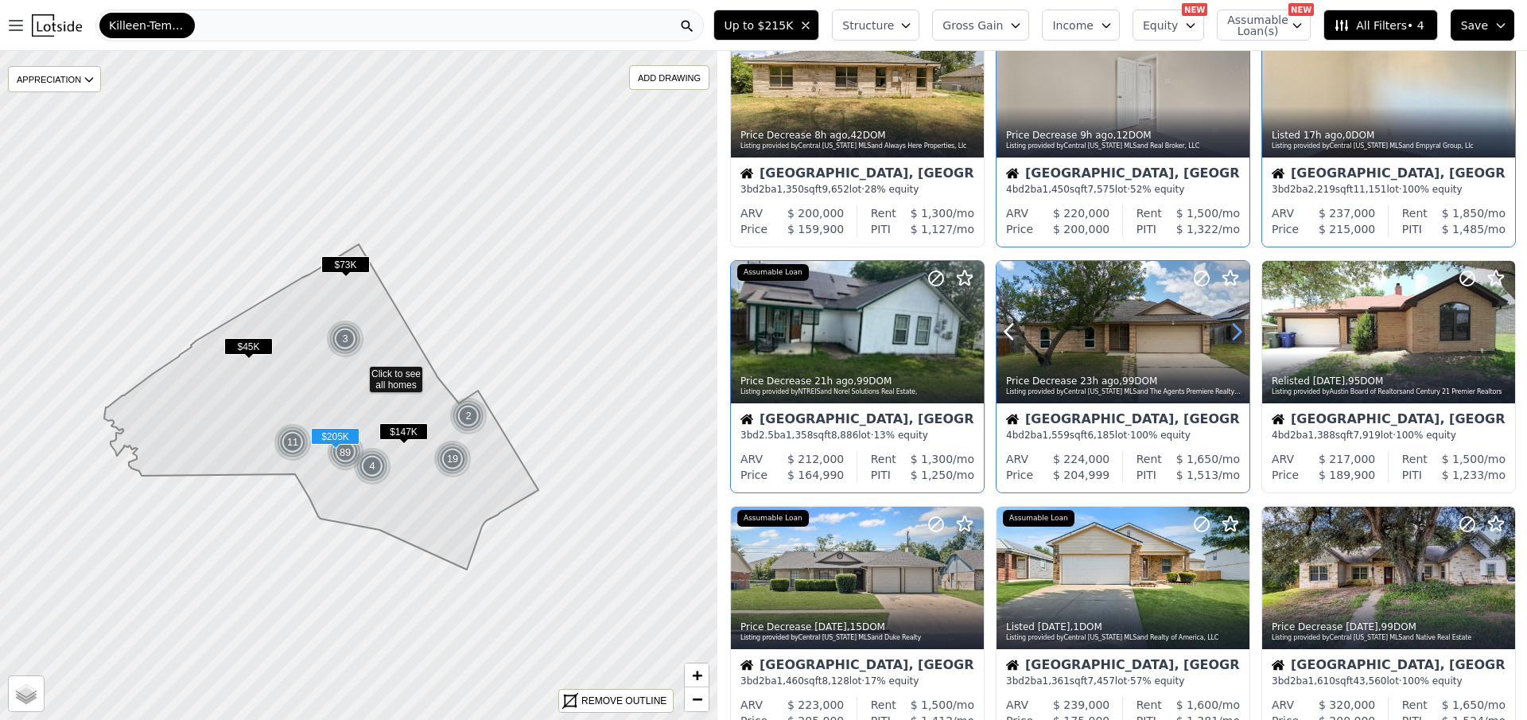
click at [1234, 321] on icon at bounding box center [1236, 331] width 25 height 25
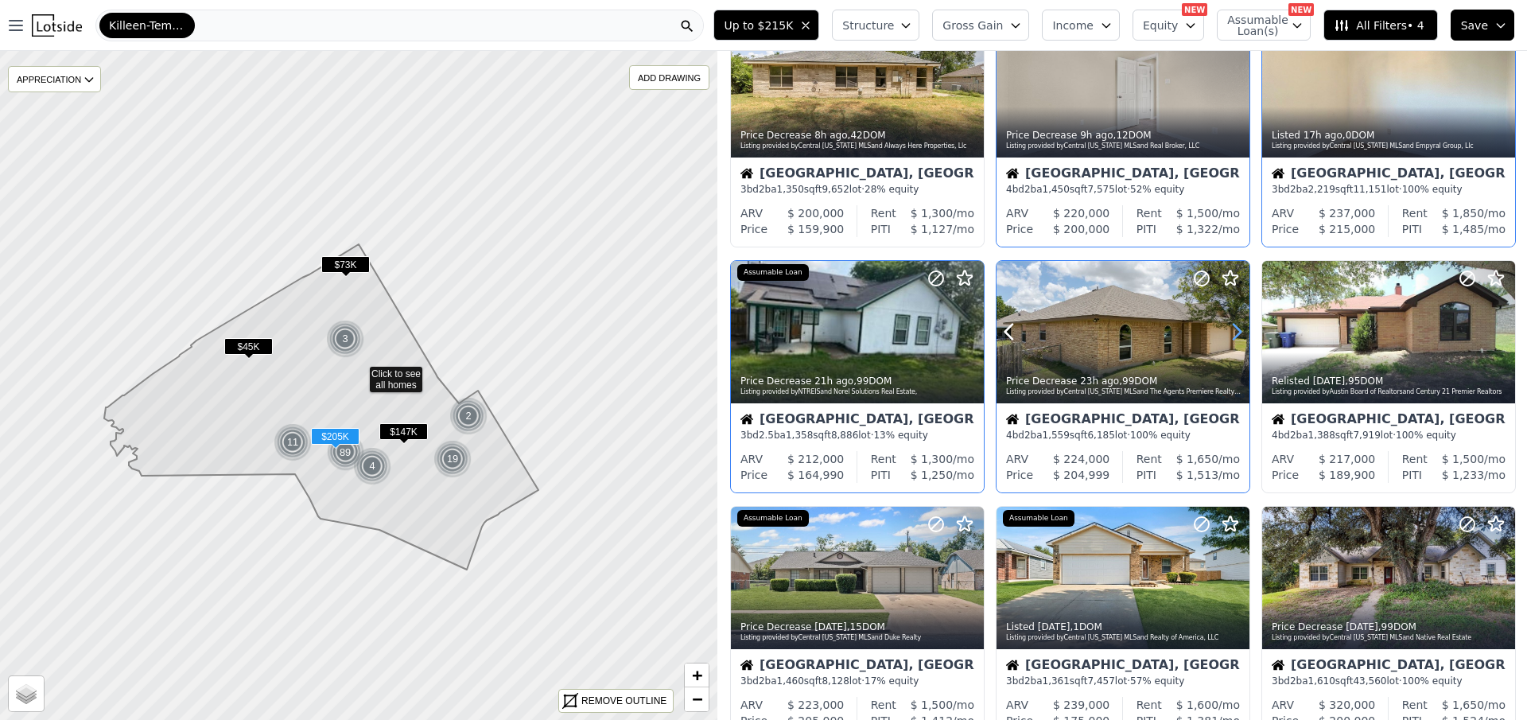
click at [1234, 321] on icon at bounding box center [1236, 331] width 25 height 25
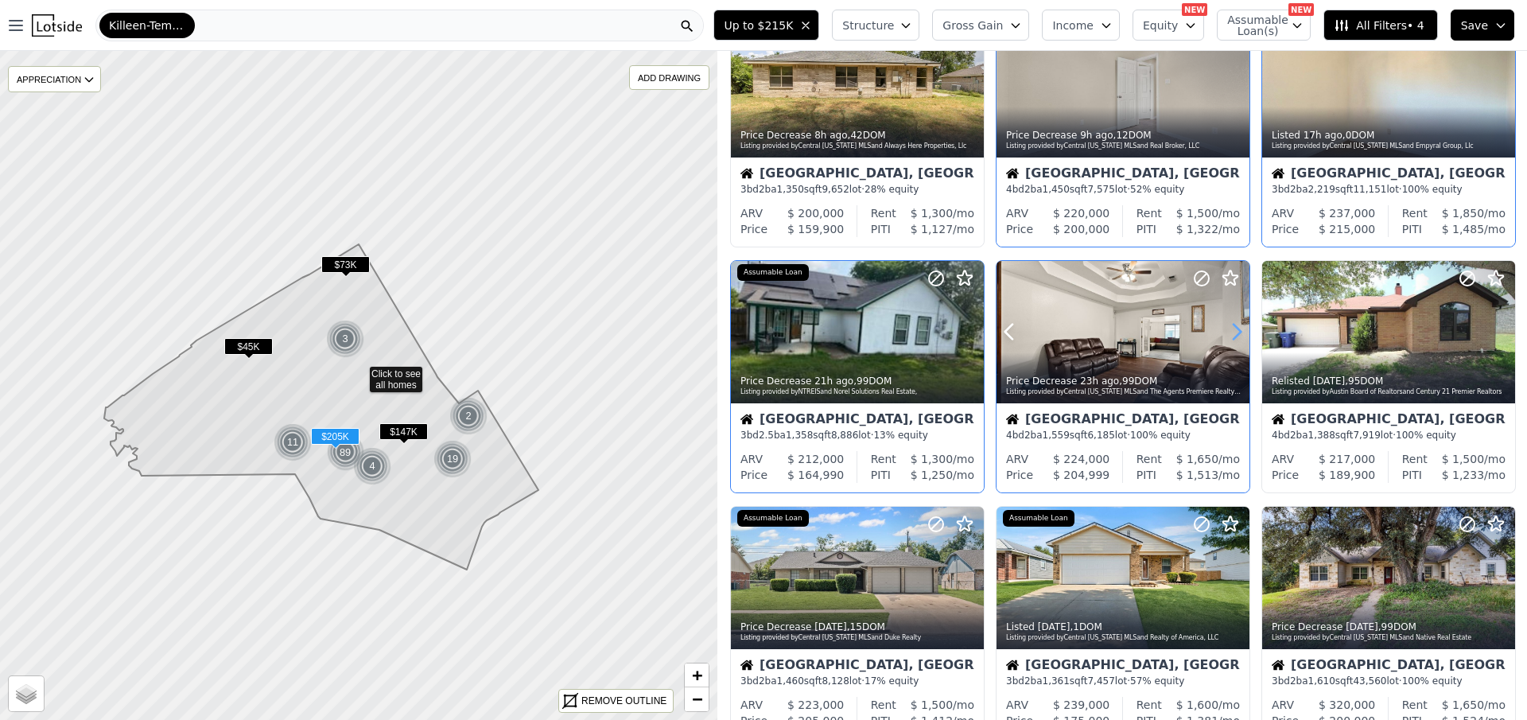
click at [1234, 321] on icon at bounding box center [1236, 331] width 25 height 25
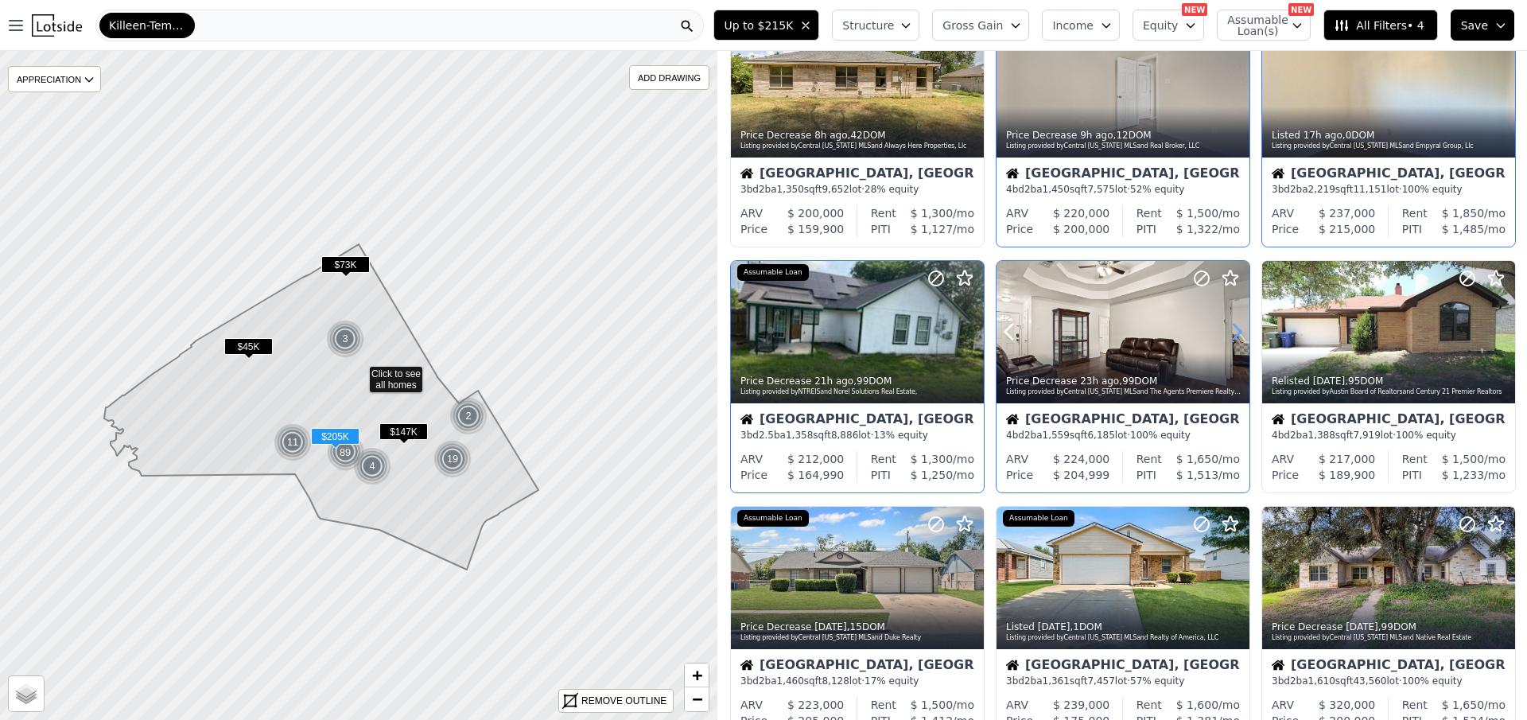
click at [1234, 321] on icon at bounding box center [1236, 331] width 25 height 25
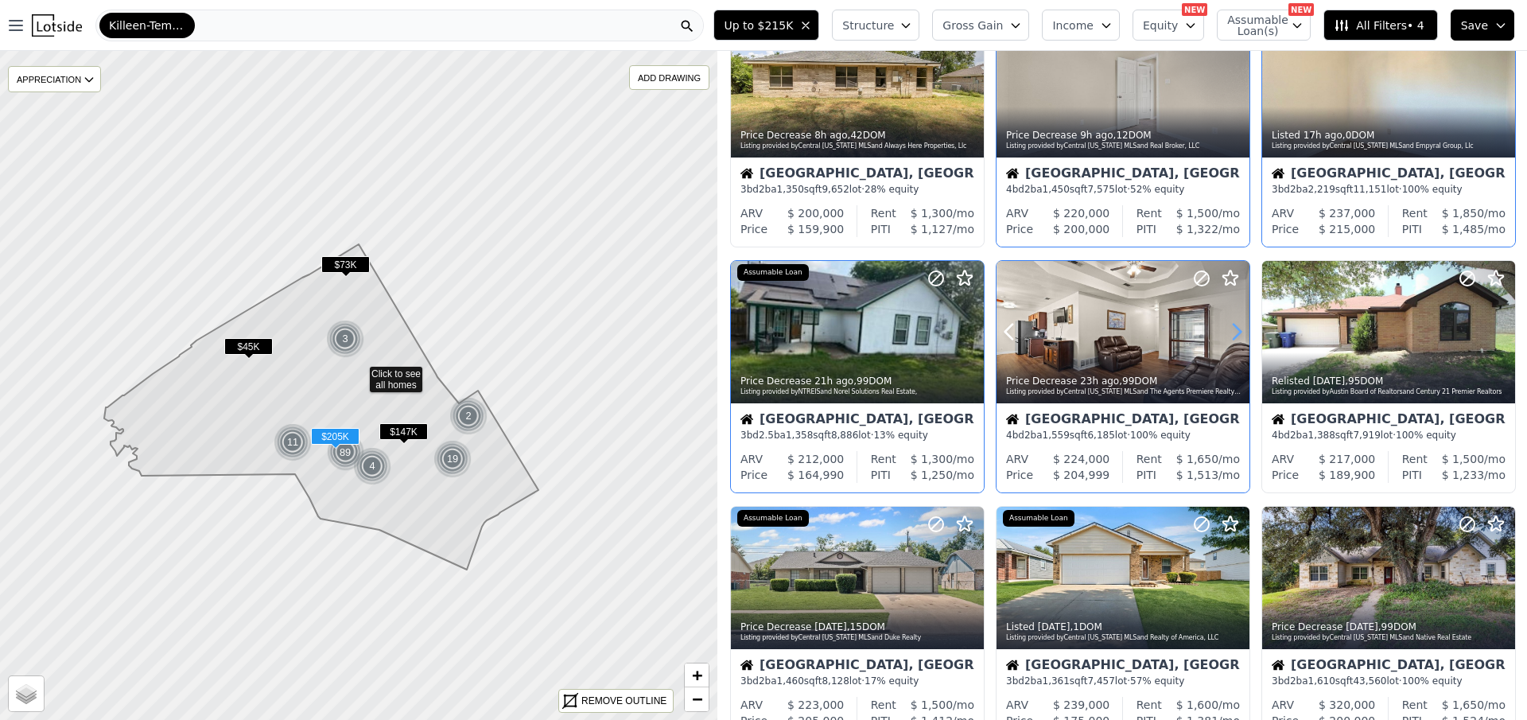
click at [1234, 321] on icon at bounding box center [1236, 331] width 25 height 25
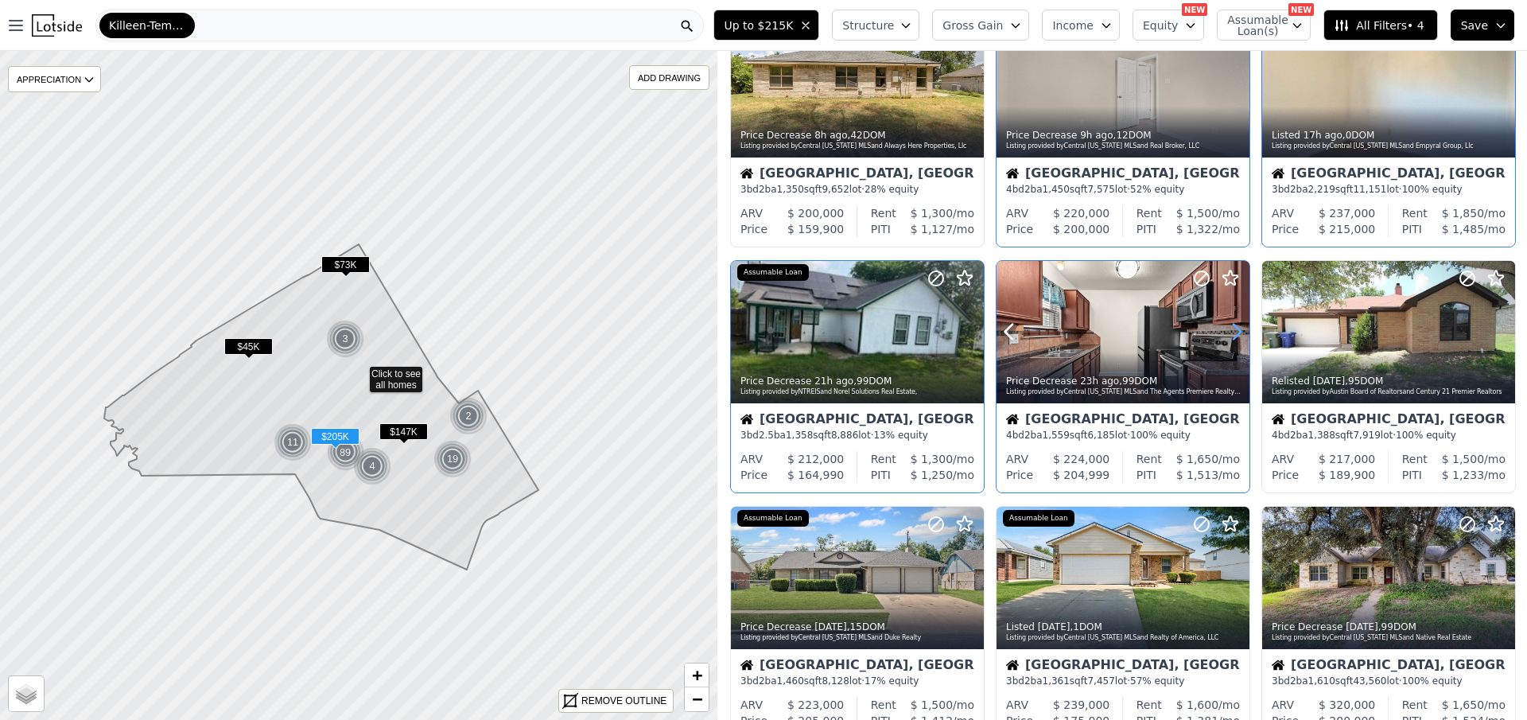
click at [1234, 321] on icon at bounding box center [1236, 331] width 25 height 25
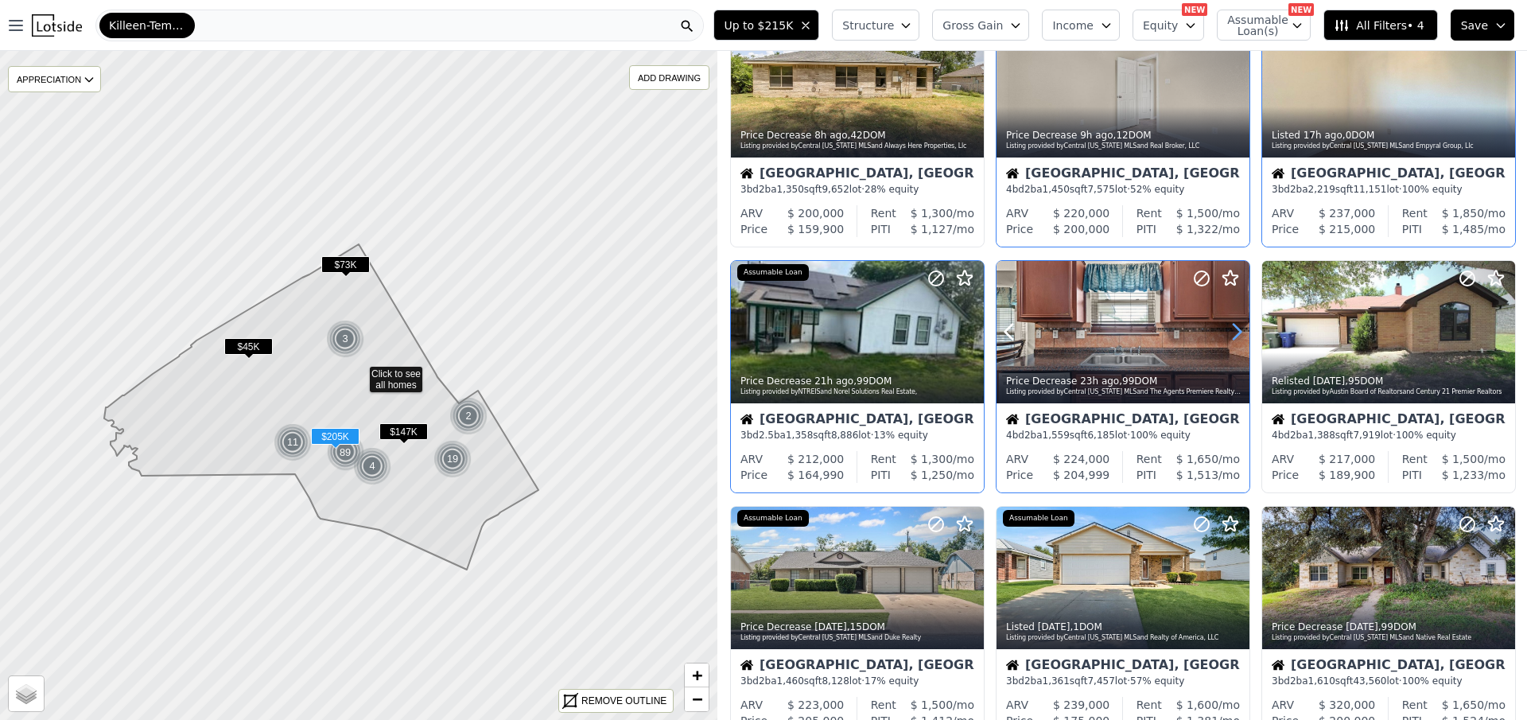
click at [1234, 321] on icon at bounding box center [1236, 331] width 25 height 25
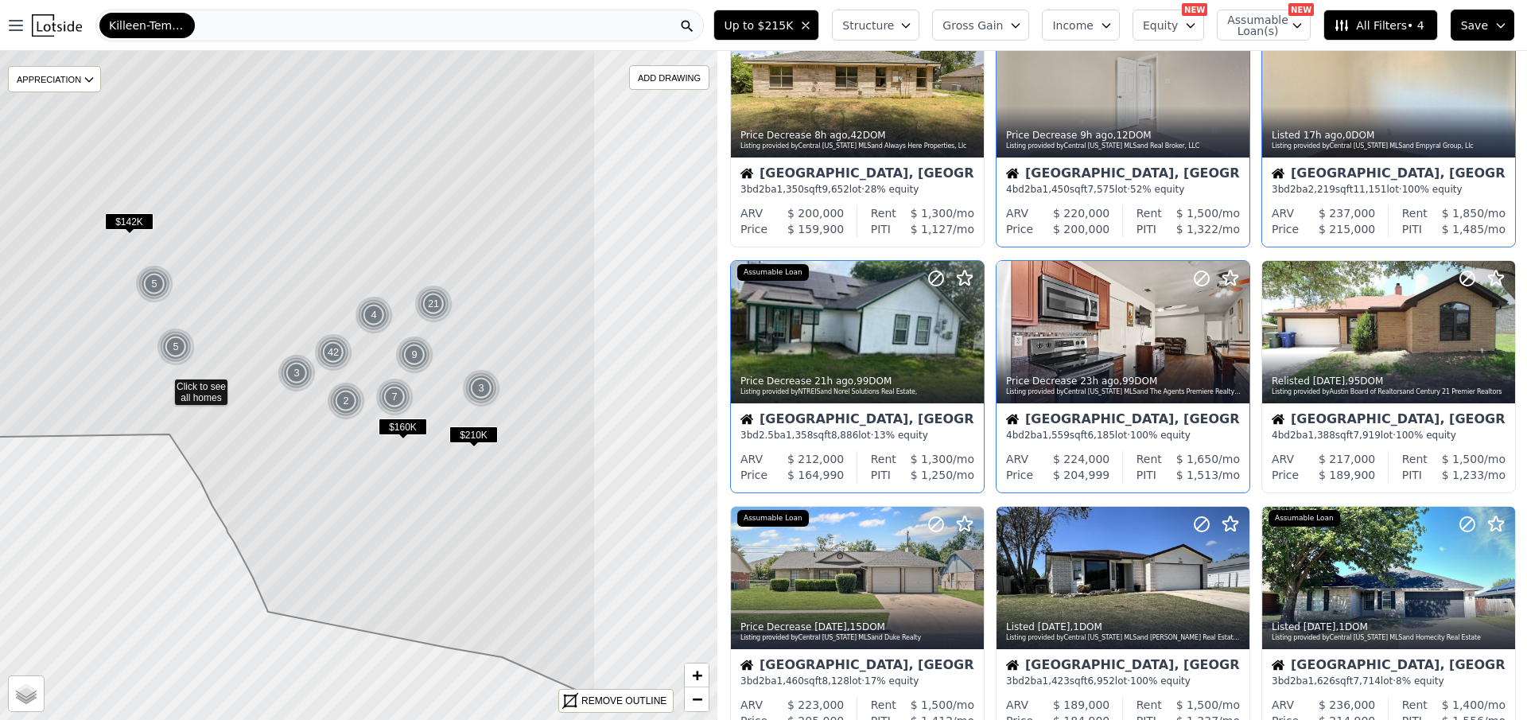
drag, startPoint x: 478, startPoint y: 421, endPoint x: 375, endPoint y: 447, distance: 106.7
click at [375, 447] on icon at bounding box center [164, 341] width 864 height 713
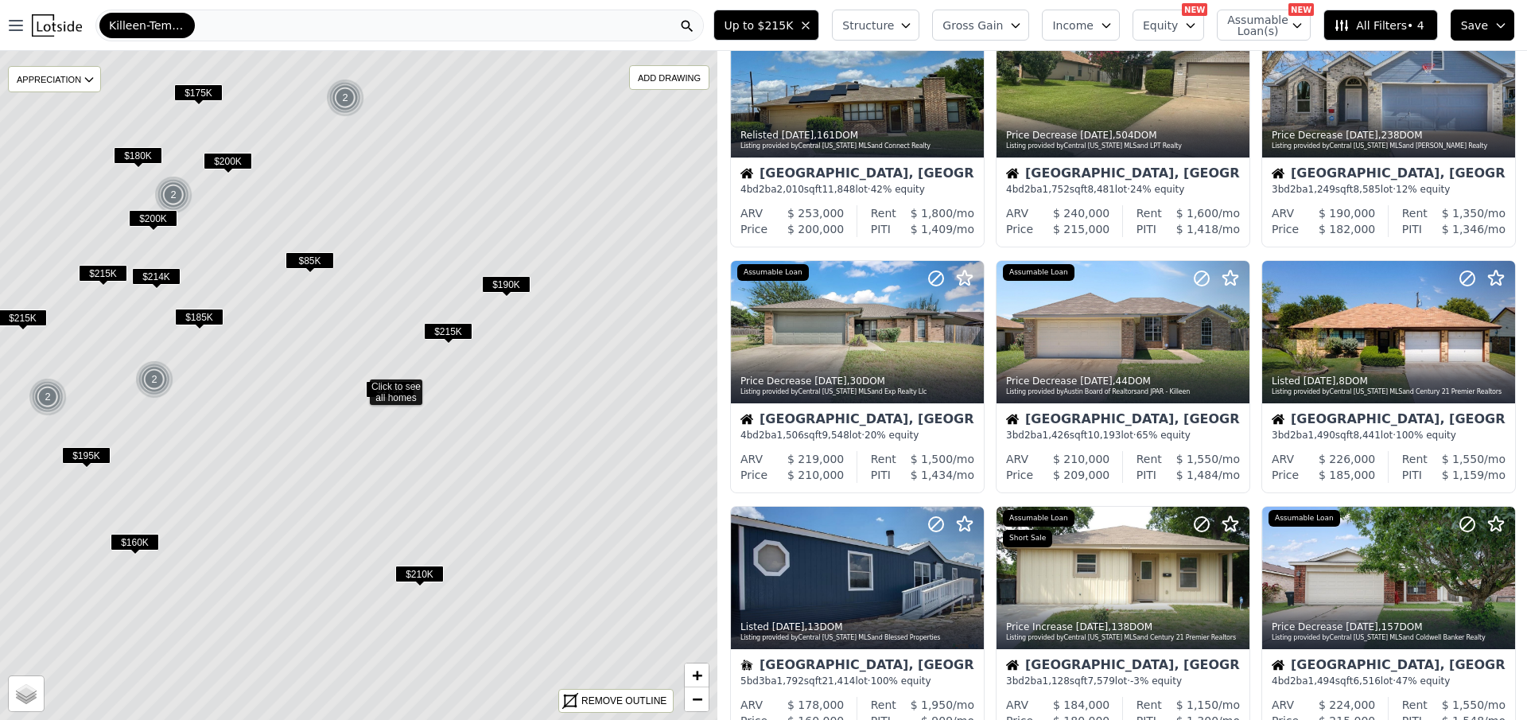
click at [503, 282] on span "$190K" at bounding box center [506, 284] width 49 height 17
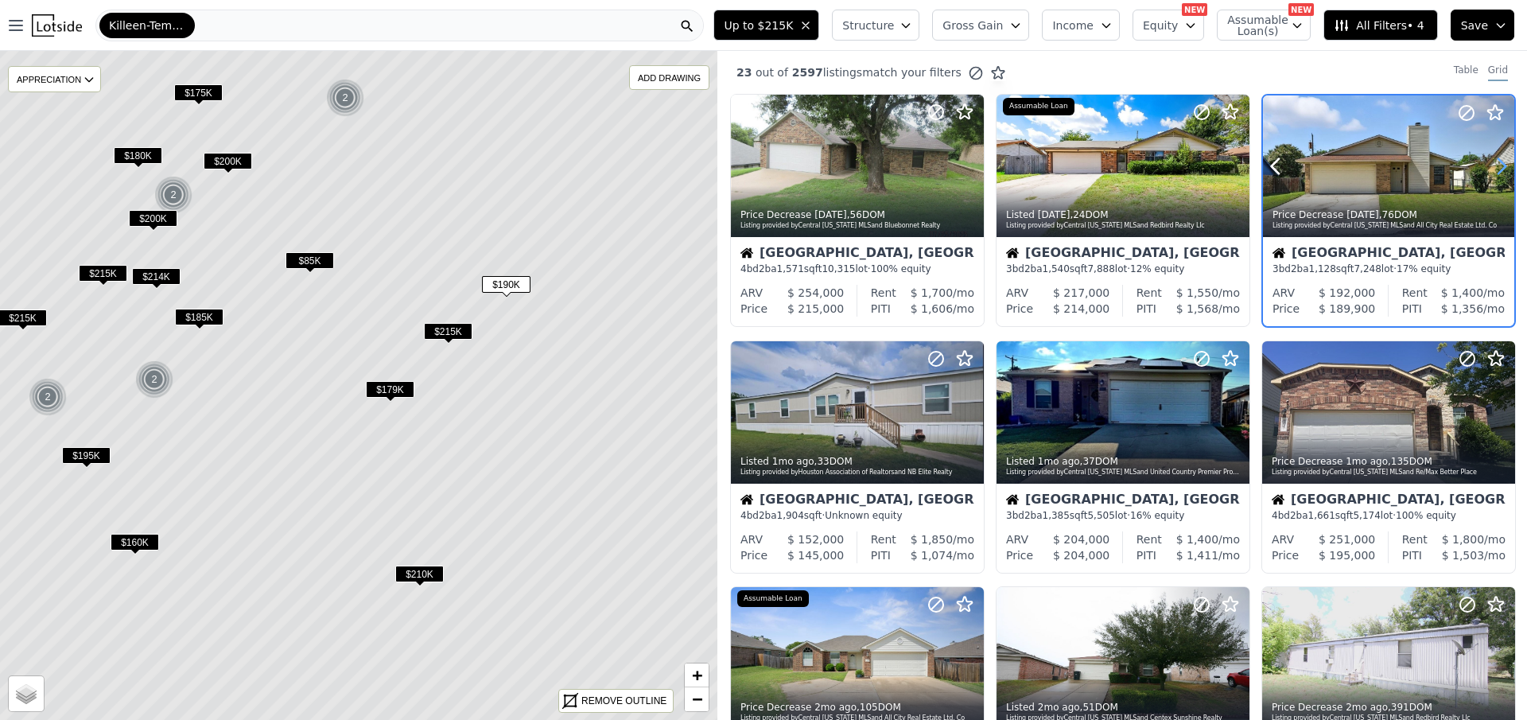
click at [1495, 167] on icon at bounding box center [1501, 166] width 25 height 25
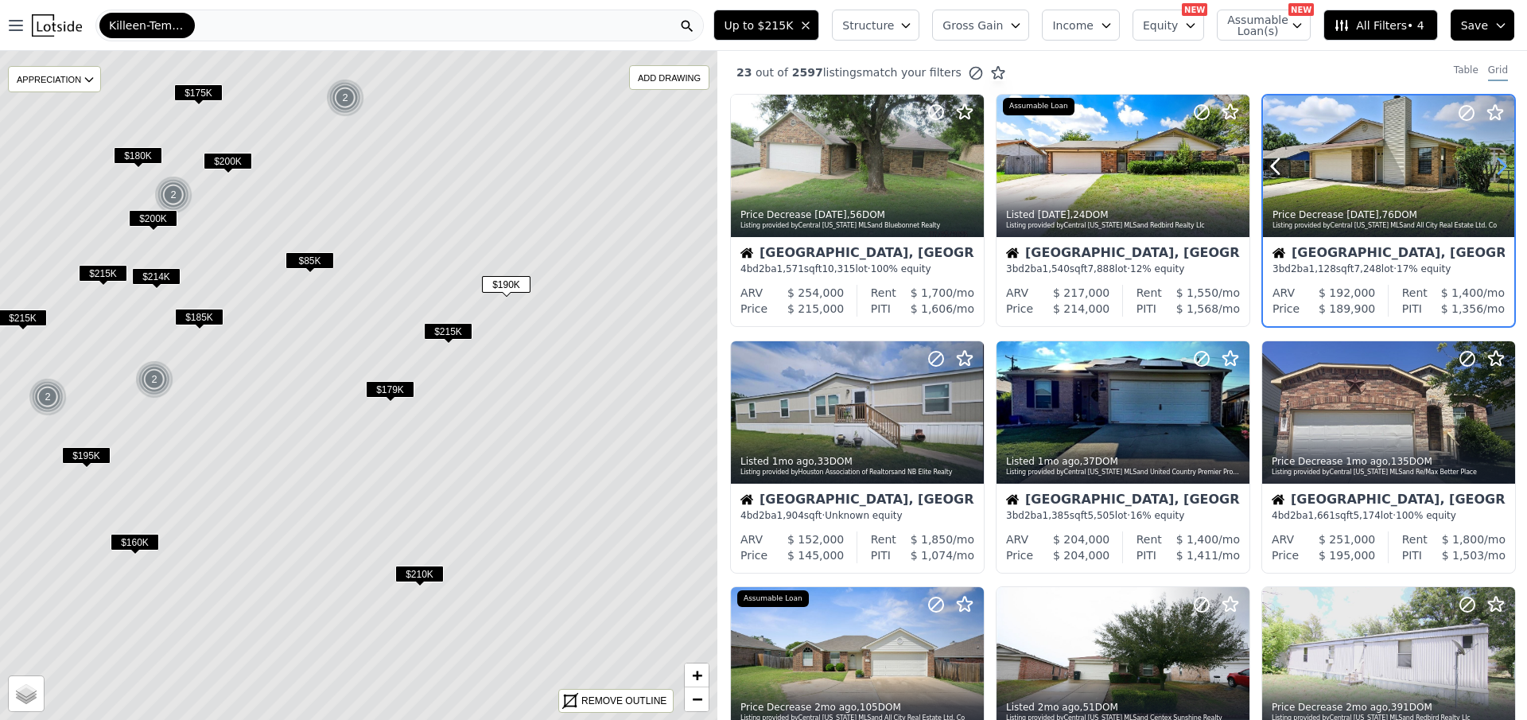
click at [1495, 167] on icon at bounding box center [1501, 166] width 25 height 25
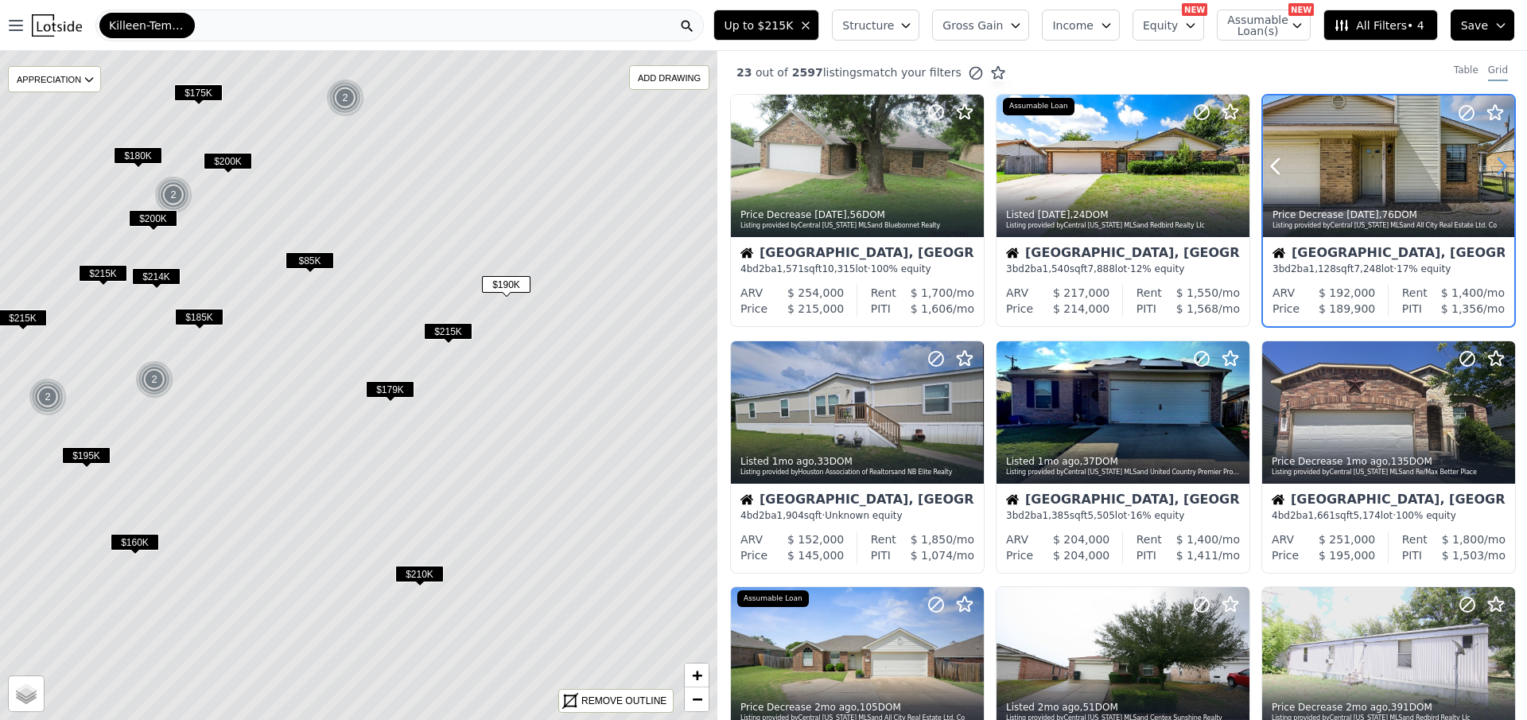
click at [1495, 167] on icon at bounding box center [1501, 166] width 25 height 25
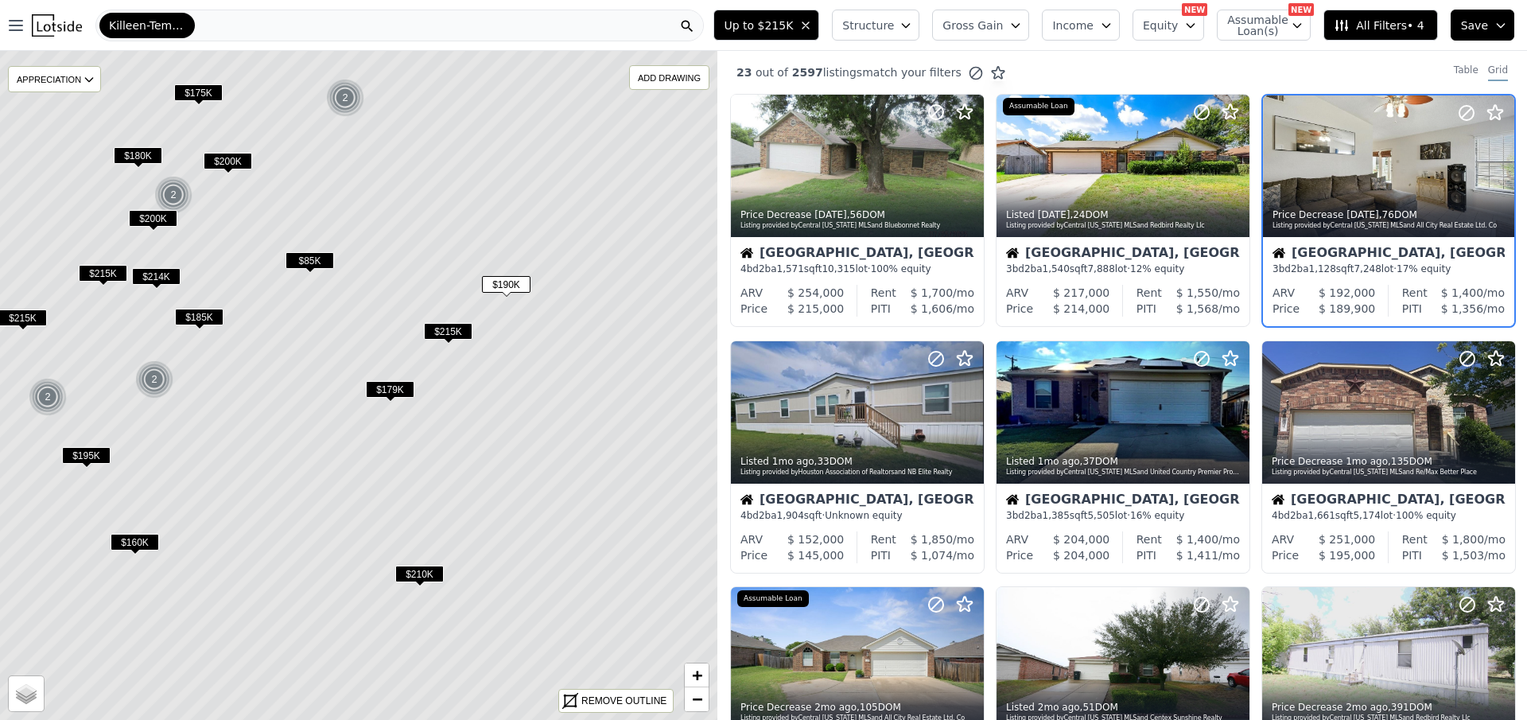
click at [440, 329] on span "$215K" at bounding box center [448, 331] width 49 height 17
click at [976, 163] on icon at bounding box center [970, 166] width 25 height 25
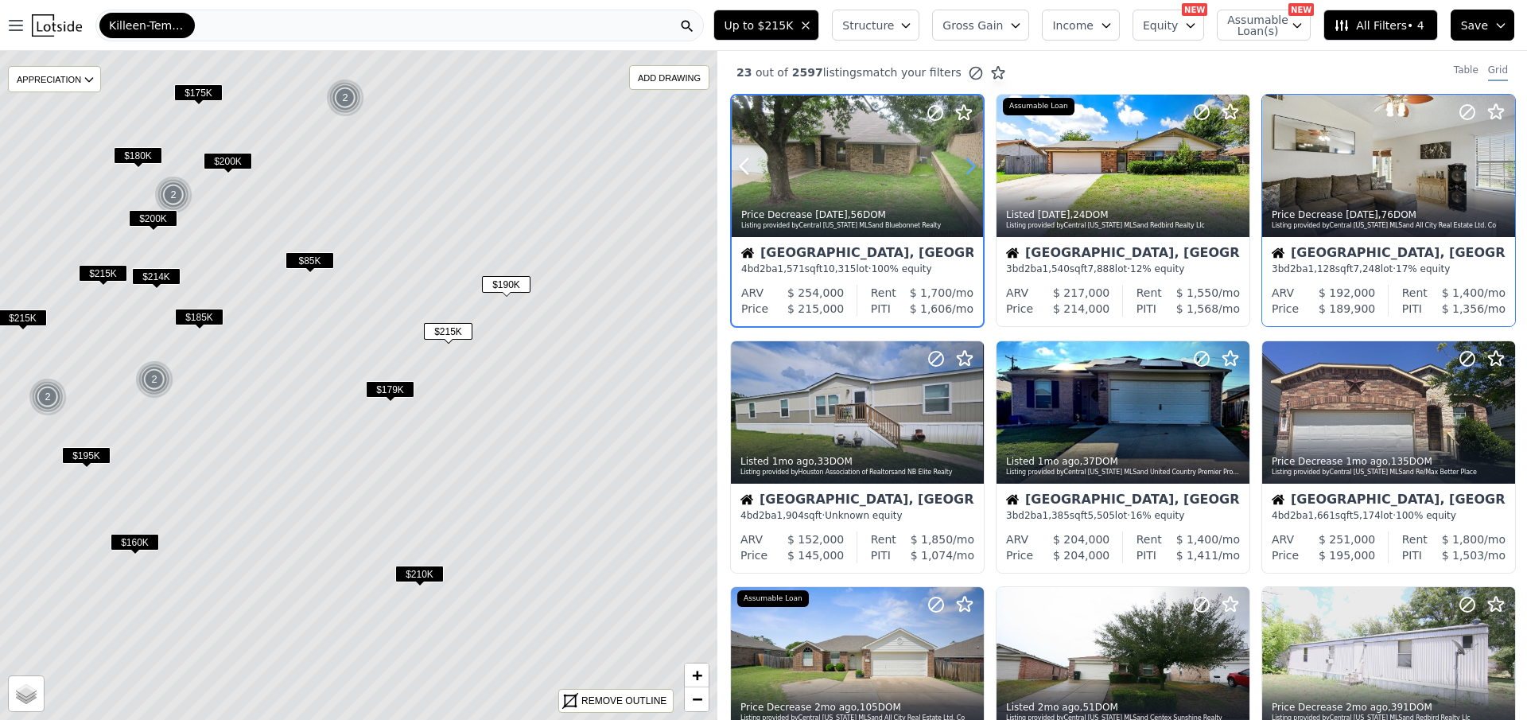
click at [976, 163] on icon at bounding box center [970, 166] width 25 height 25
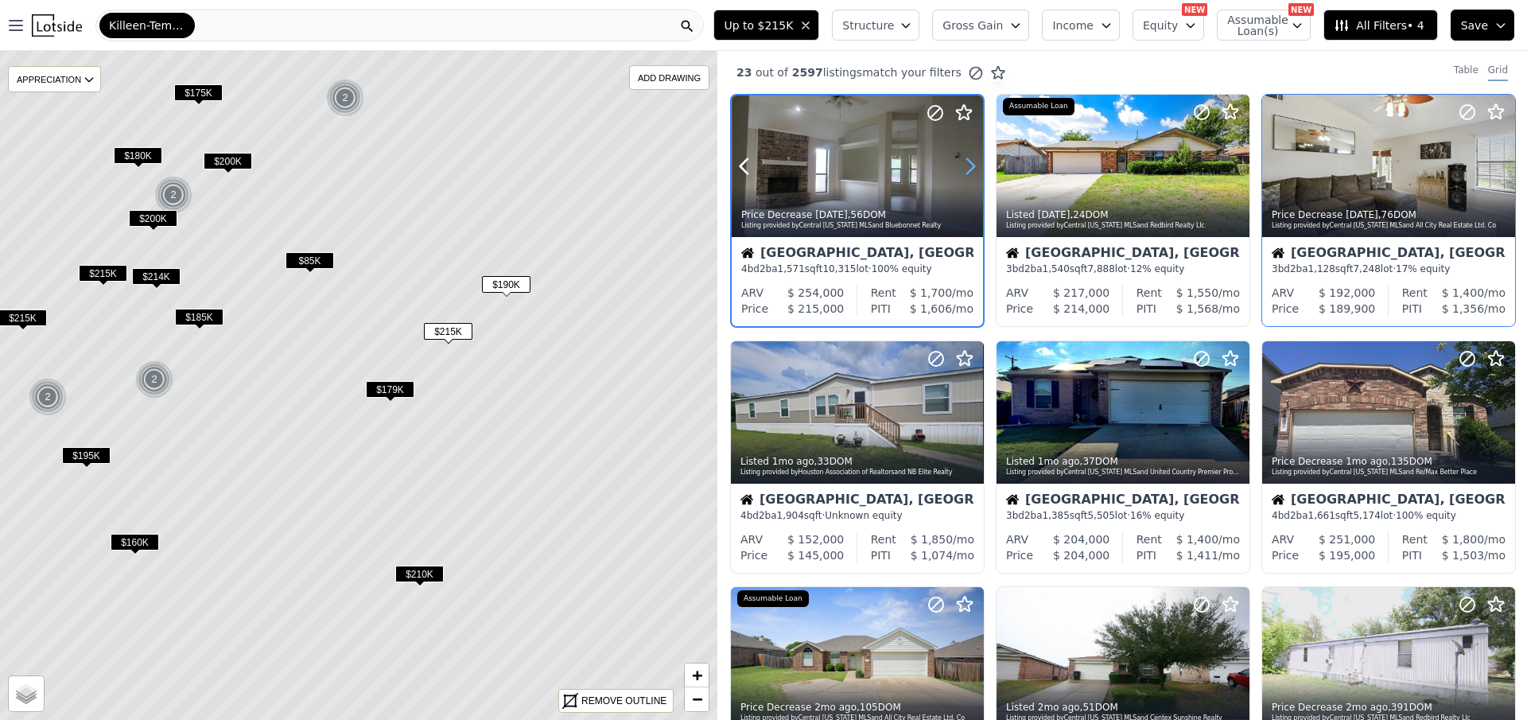
click at [976, 163] on icon at bounding box center [970, 166] width 25 height 25
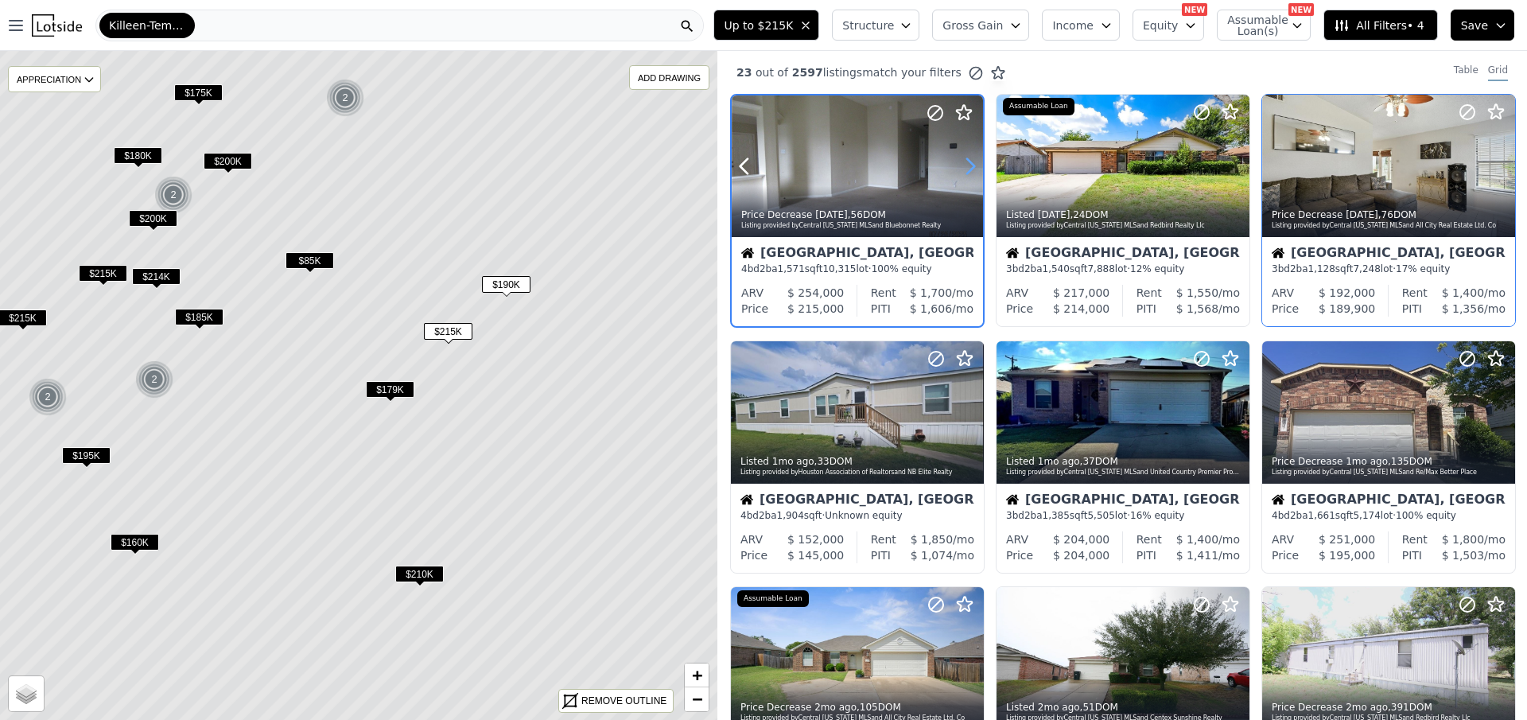
click at [976, 163] on icon at bounding box center [970, 166] width 25 height 25
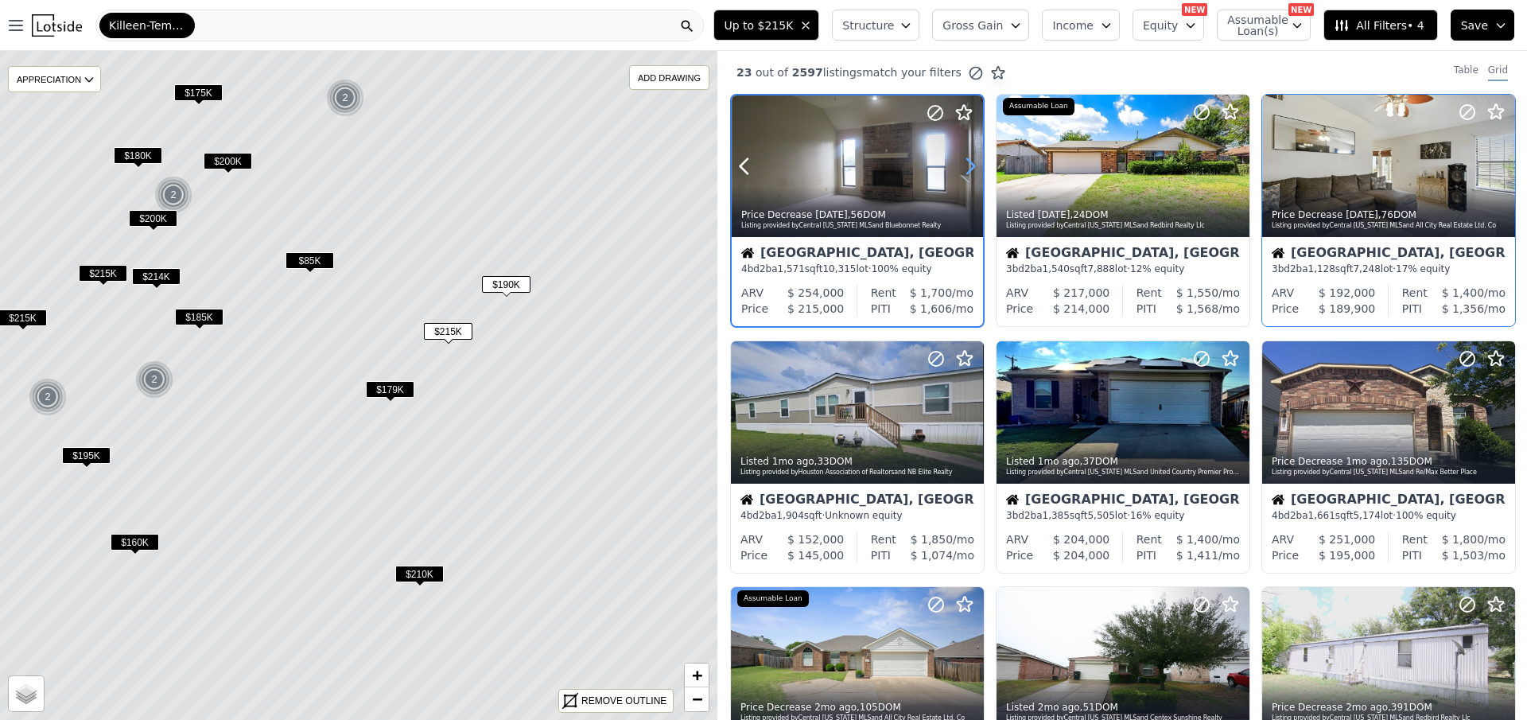
click at [976, 163] on icon at bounding box center [970, 166] width 25 height 25
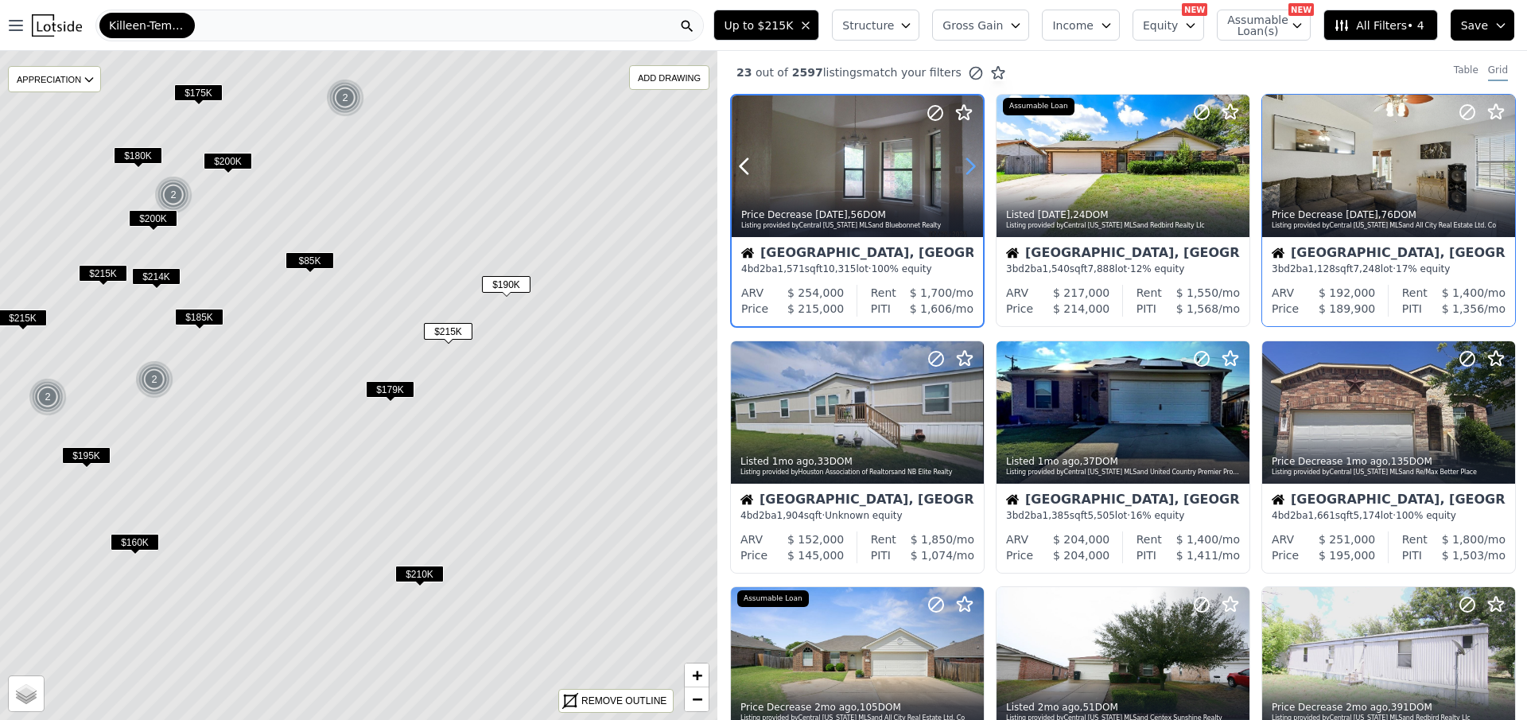
click at [976, 163] on icon at bounding box center [970, 166] width 25 height 25
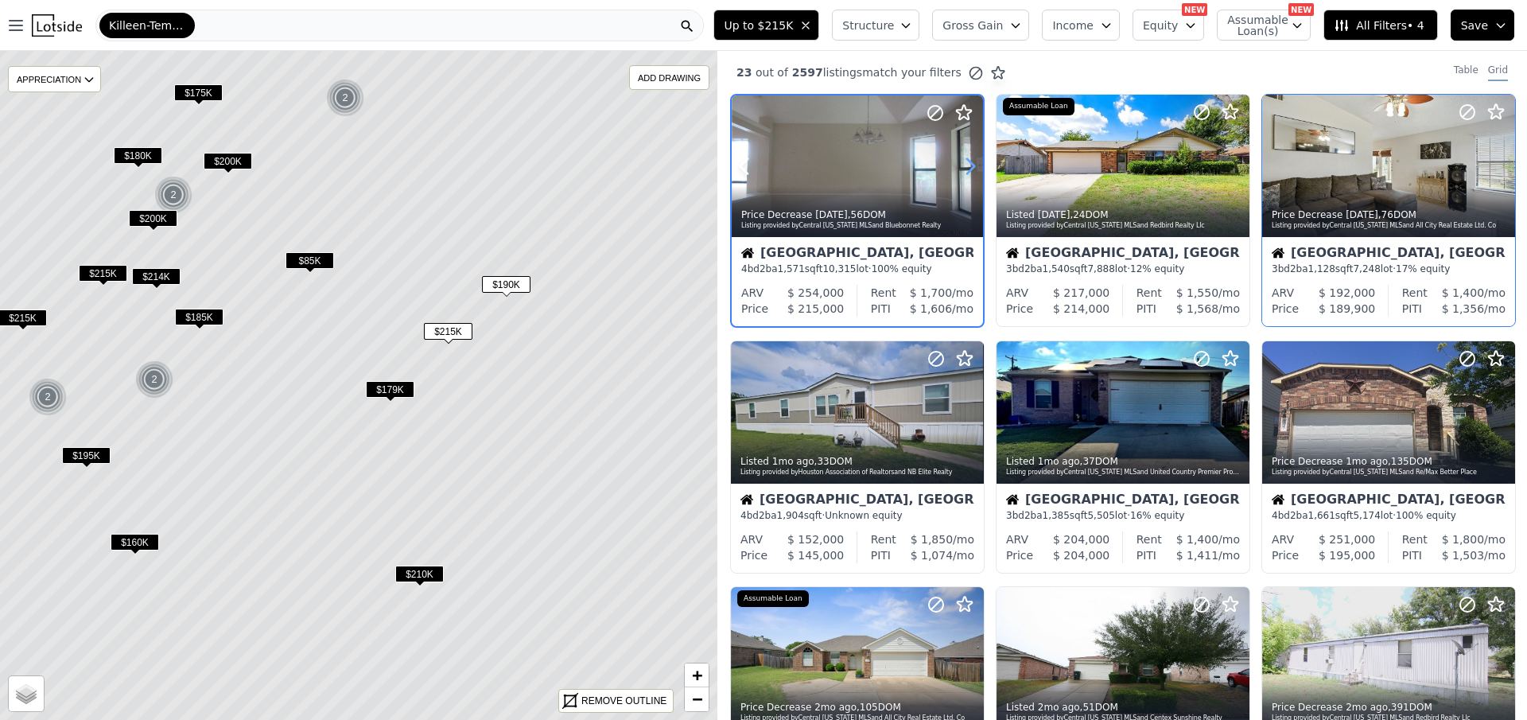
click at [976, 163] on icon at bounding box center [970, 166] width 25 height 25
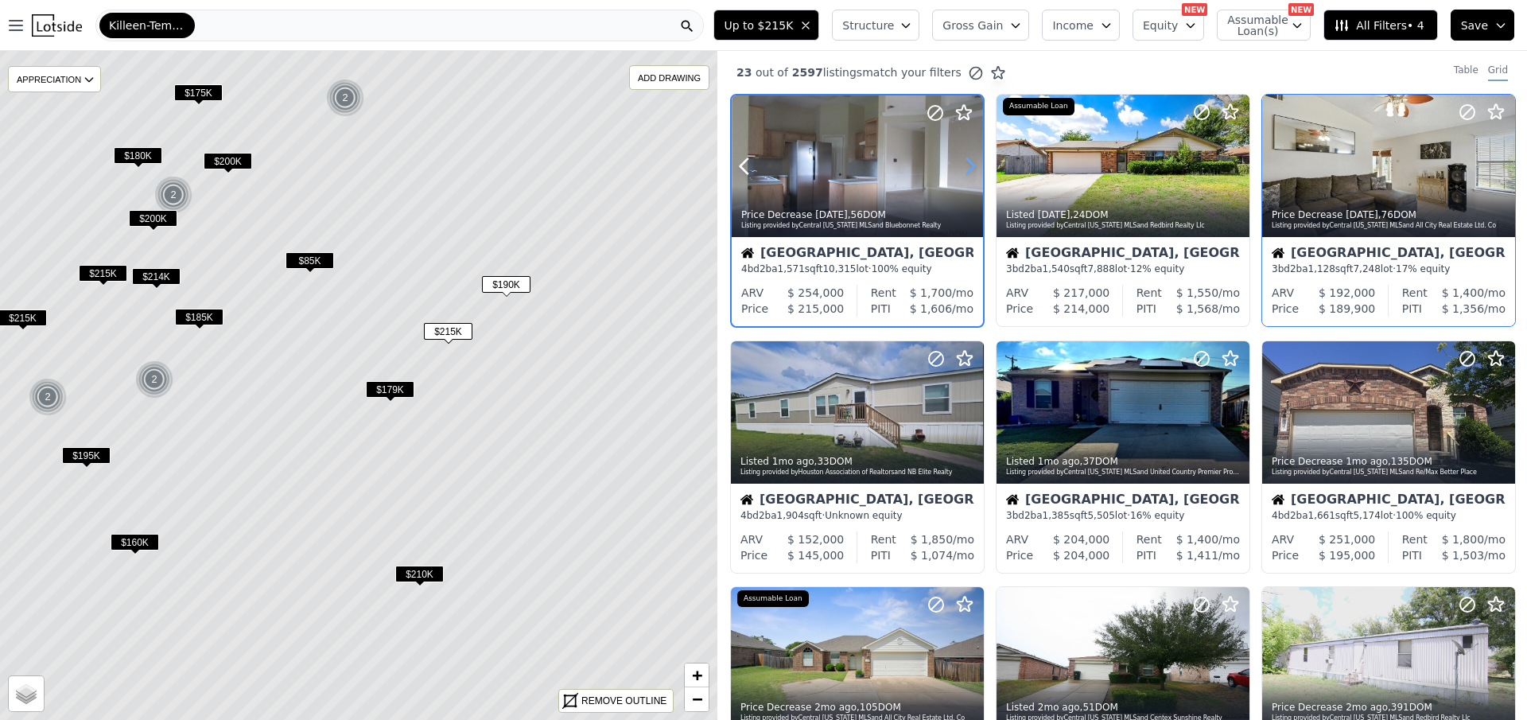
click at [976, 163] on icon at bounding box center [970, 166] width 25 height 25
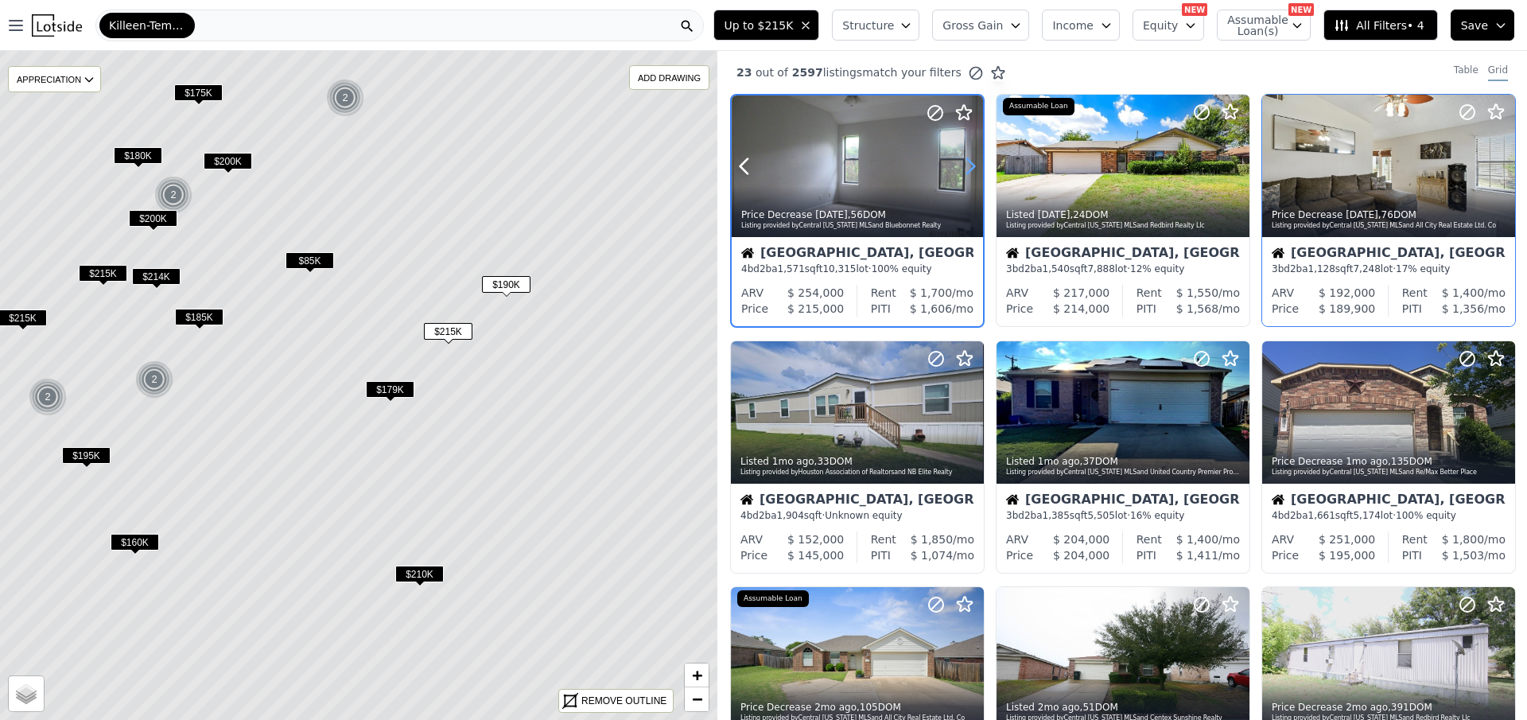
click at [976, 163] on icon at bounding box center [970, 166] width 25 height 25
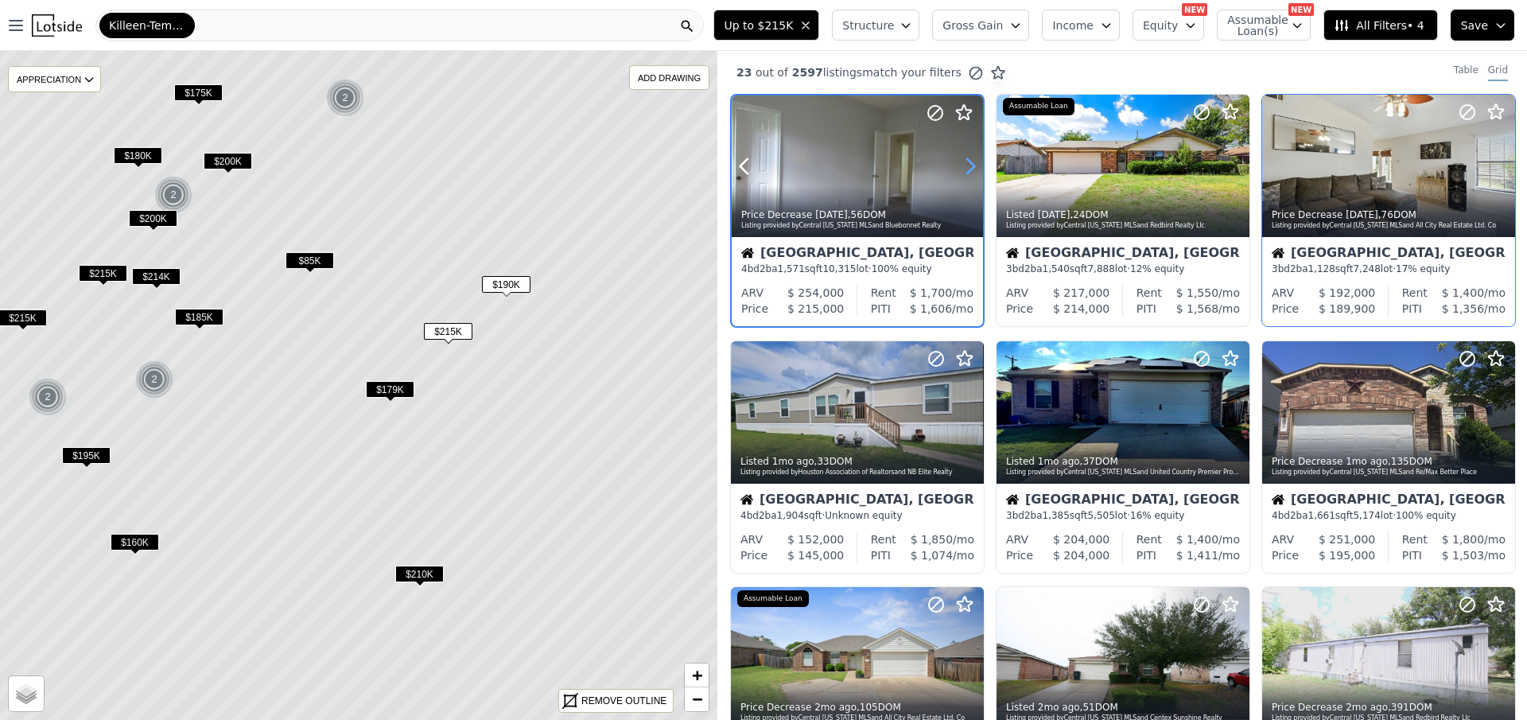
click at [976, 163] on icon at bounding box center [970, 166] width 25 height 25
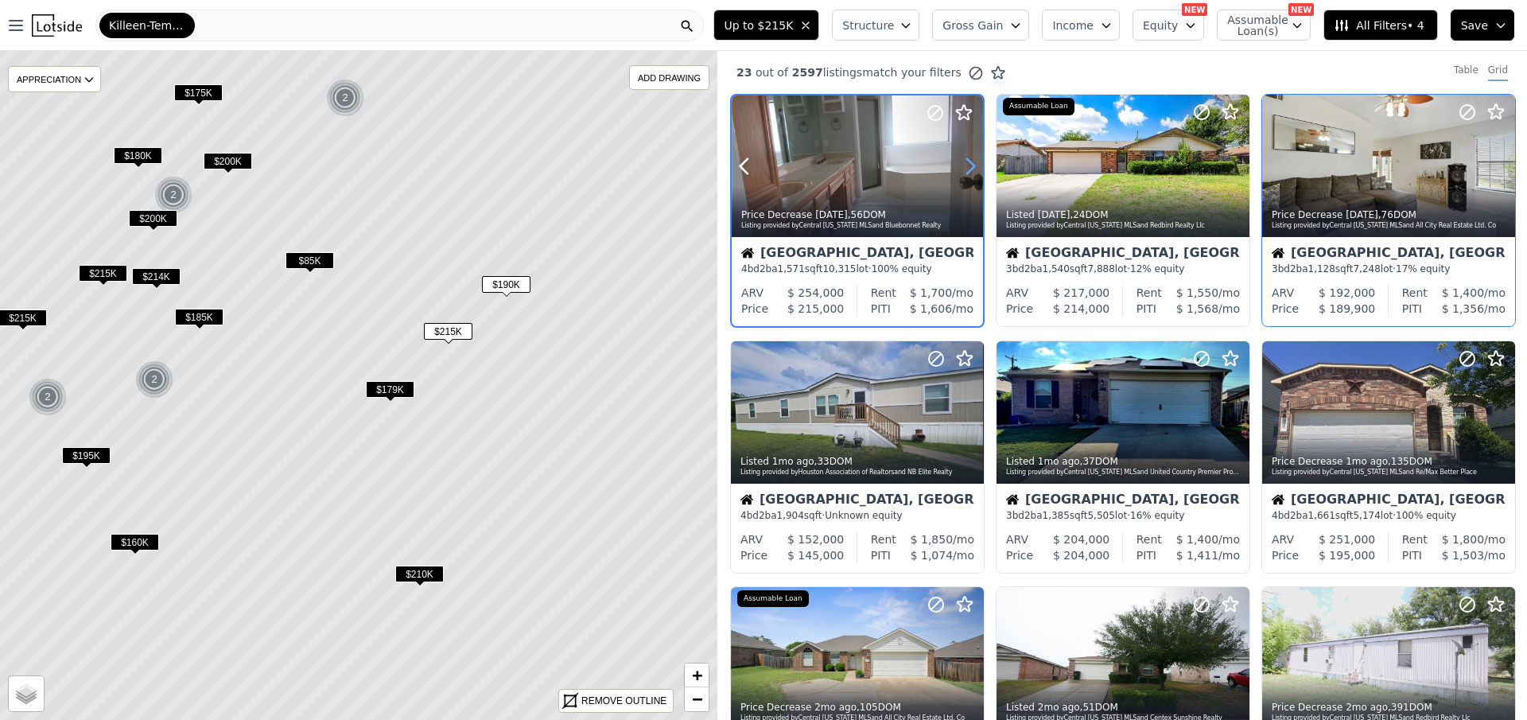
click at [976, 163] on icon at bounding box center [970, 166] width 25 height 25
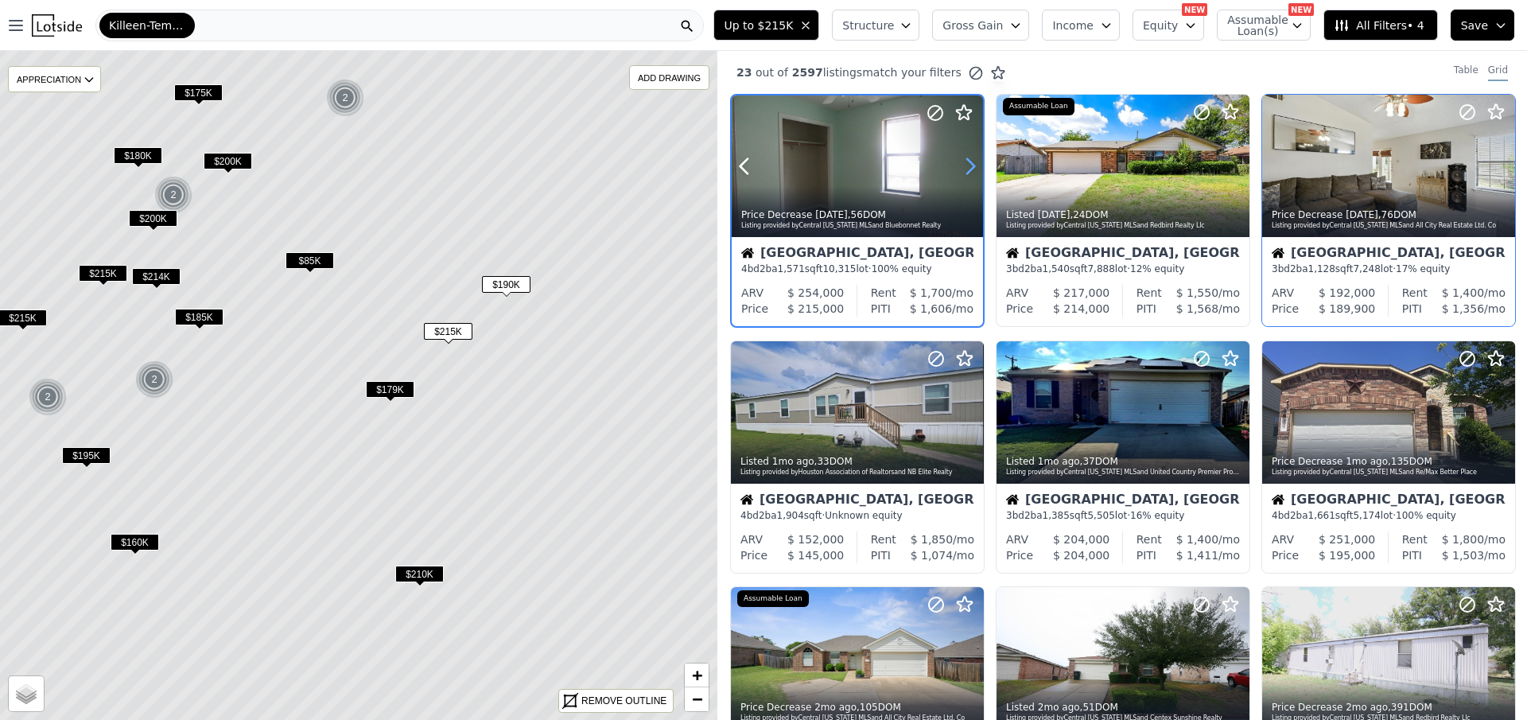
click at [976, 163] on icon at bounding box center [970, 166] width 25 height 25
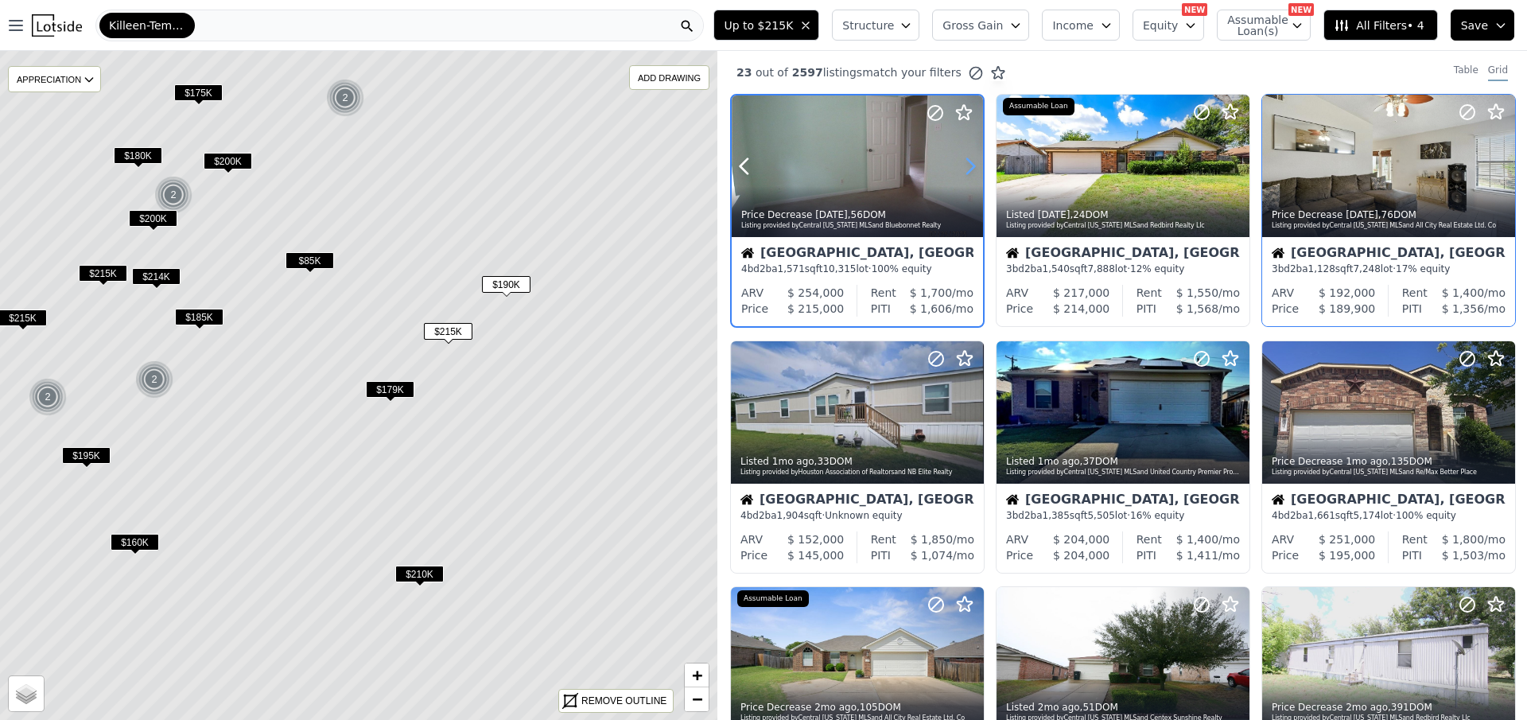
click at [976, 163] on icon at bounding box center [970, 166] width 25 height 25
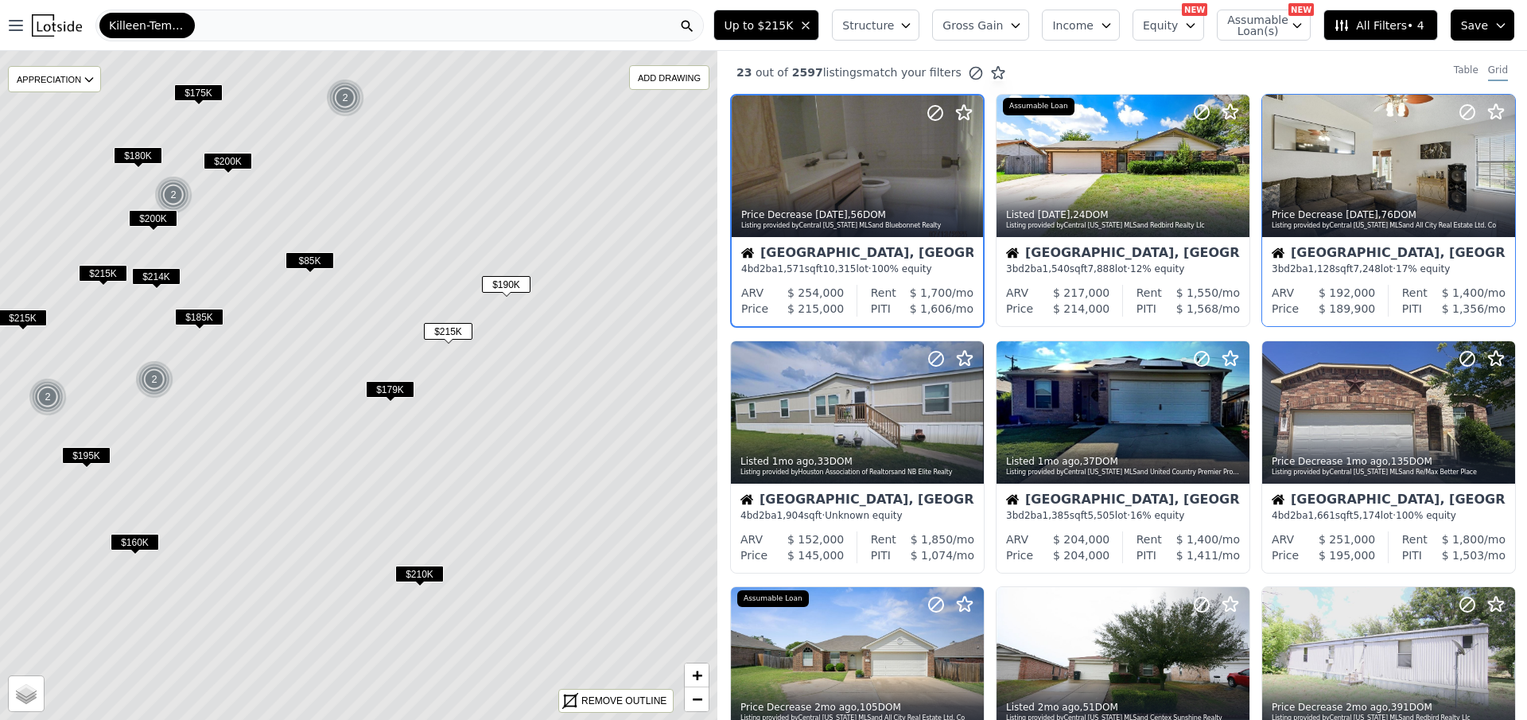
click at [440, 331] on span "$215K" at bounding box center [448, 331] width 49 height 17
click at [441, 327] on span "$215K" at bounding box center [448, 331] width 49 height 17
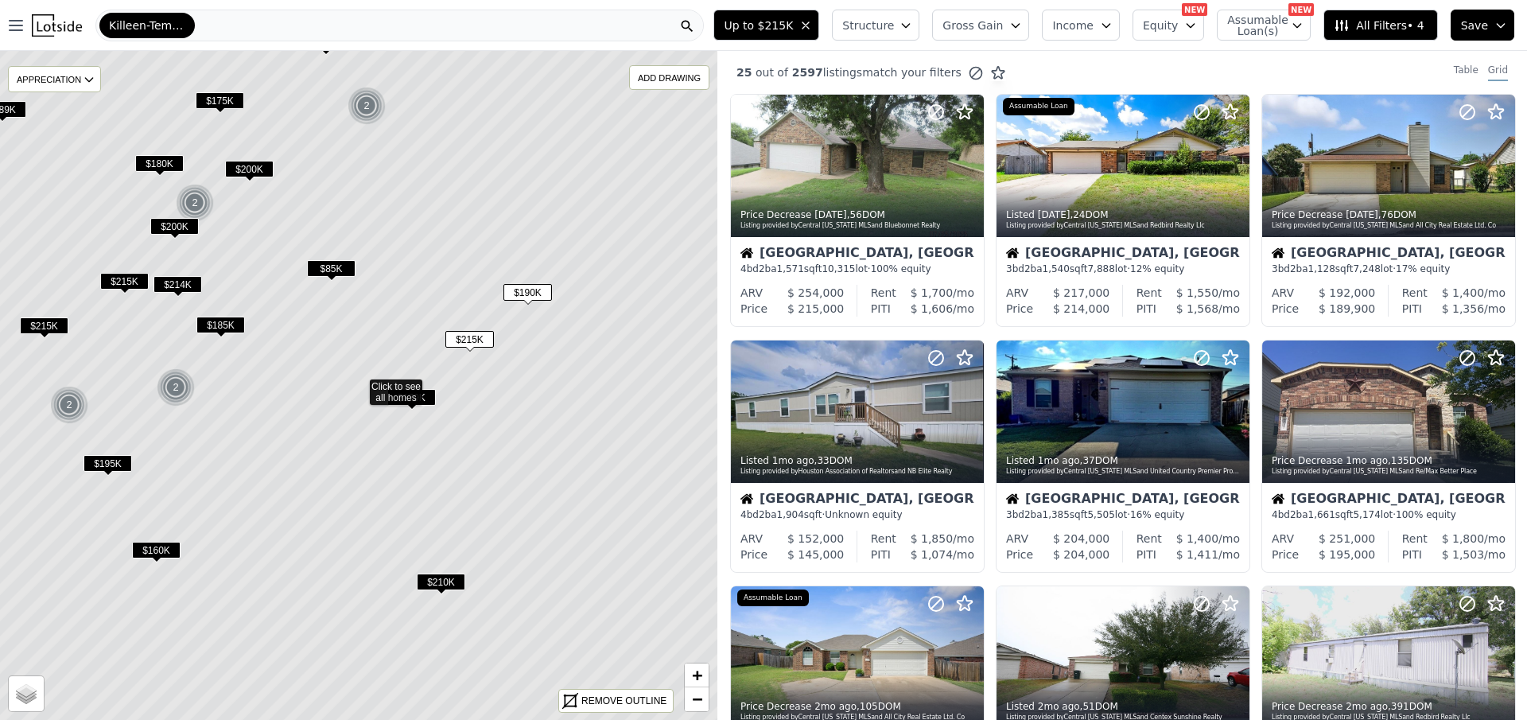
click at [466, 336] on span "$215K" at bounding box center [469, 339] width 49 height 17
click at [324, 265] on span "$85K" at bounding box center [331, 268] width 49 height 17
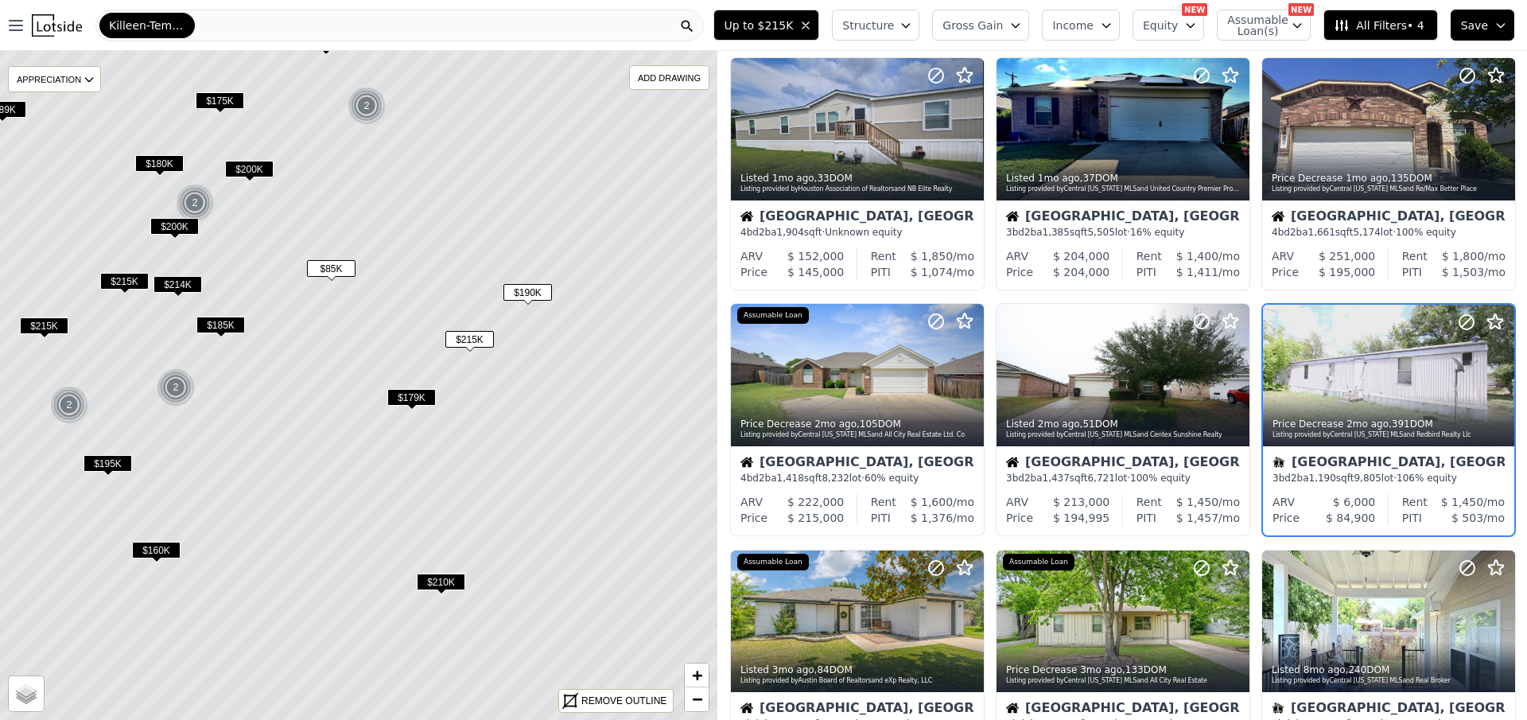
scroll to position [291, 0]
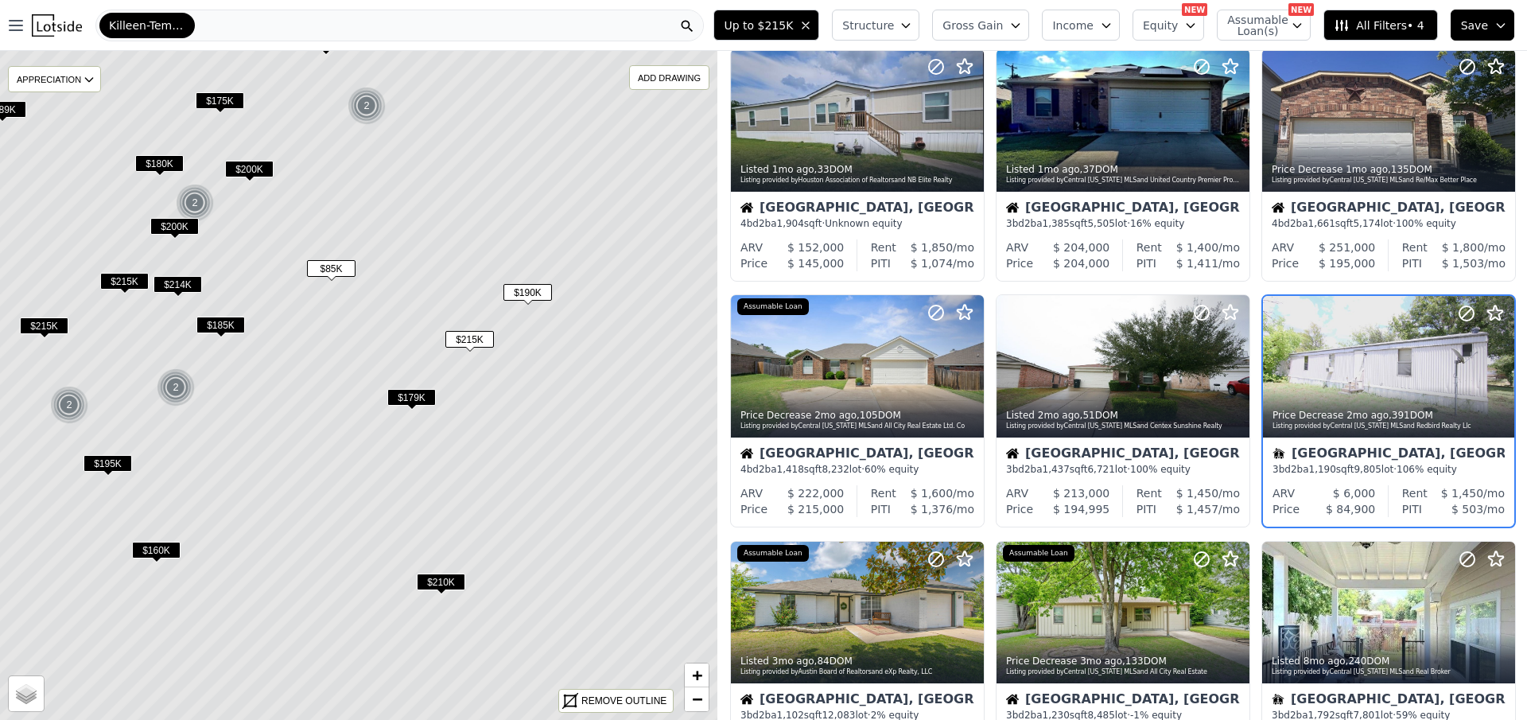
click at [214, 325] on span "$185K" at bounding box center [220, 325] width 49 height 17
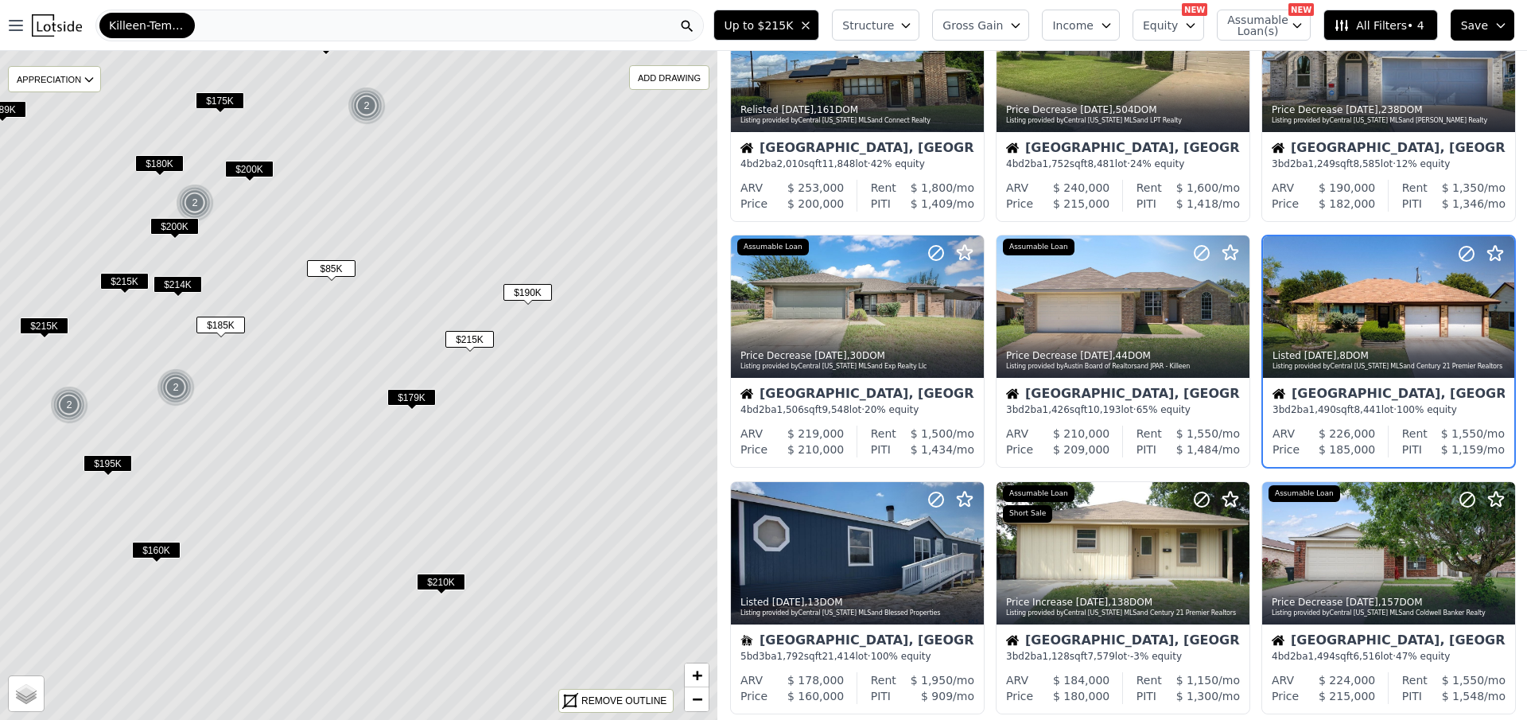
scroll to position [45, 0]
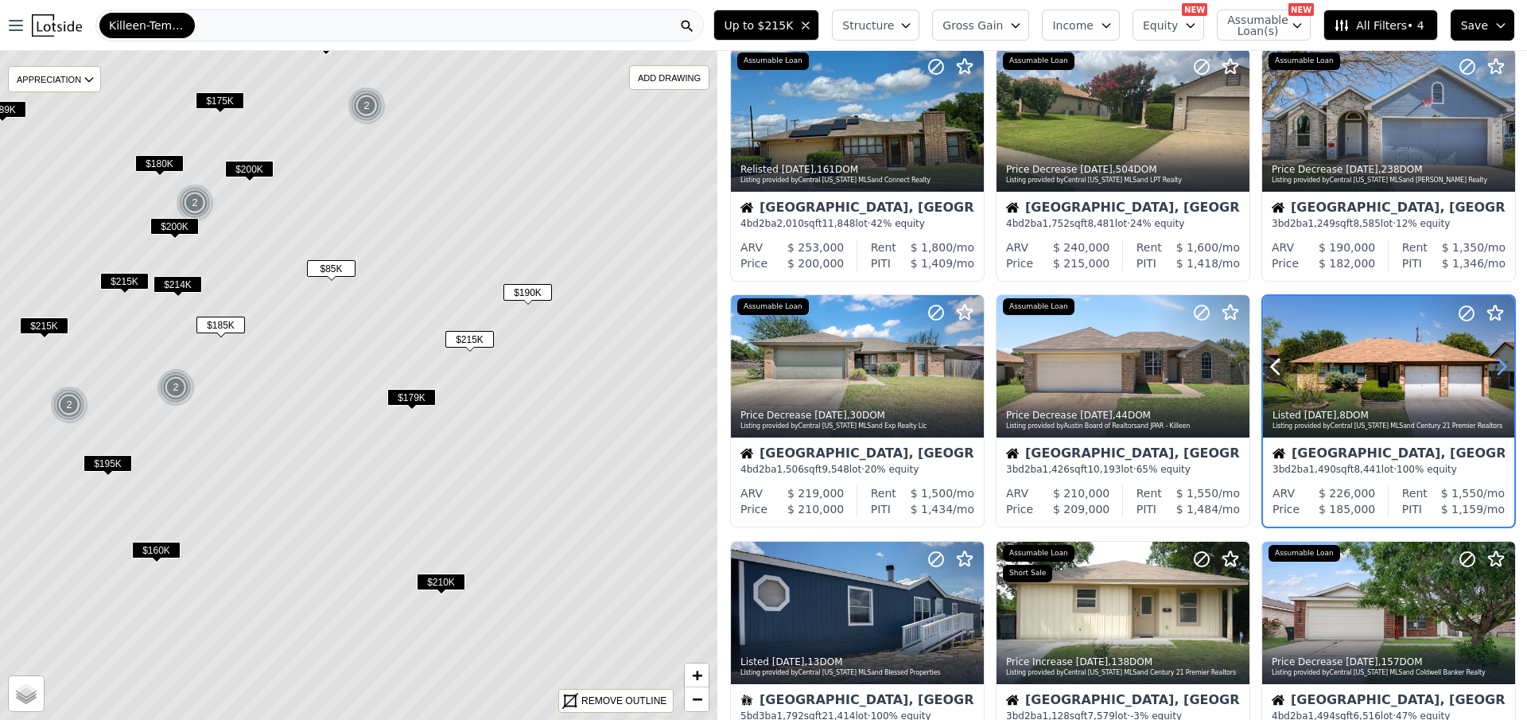
click at [1501, 360] on icon at bounding box center [1501, 366] width 25 height 25
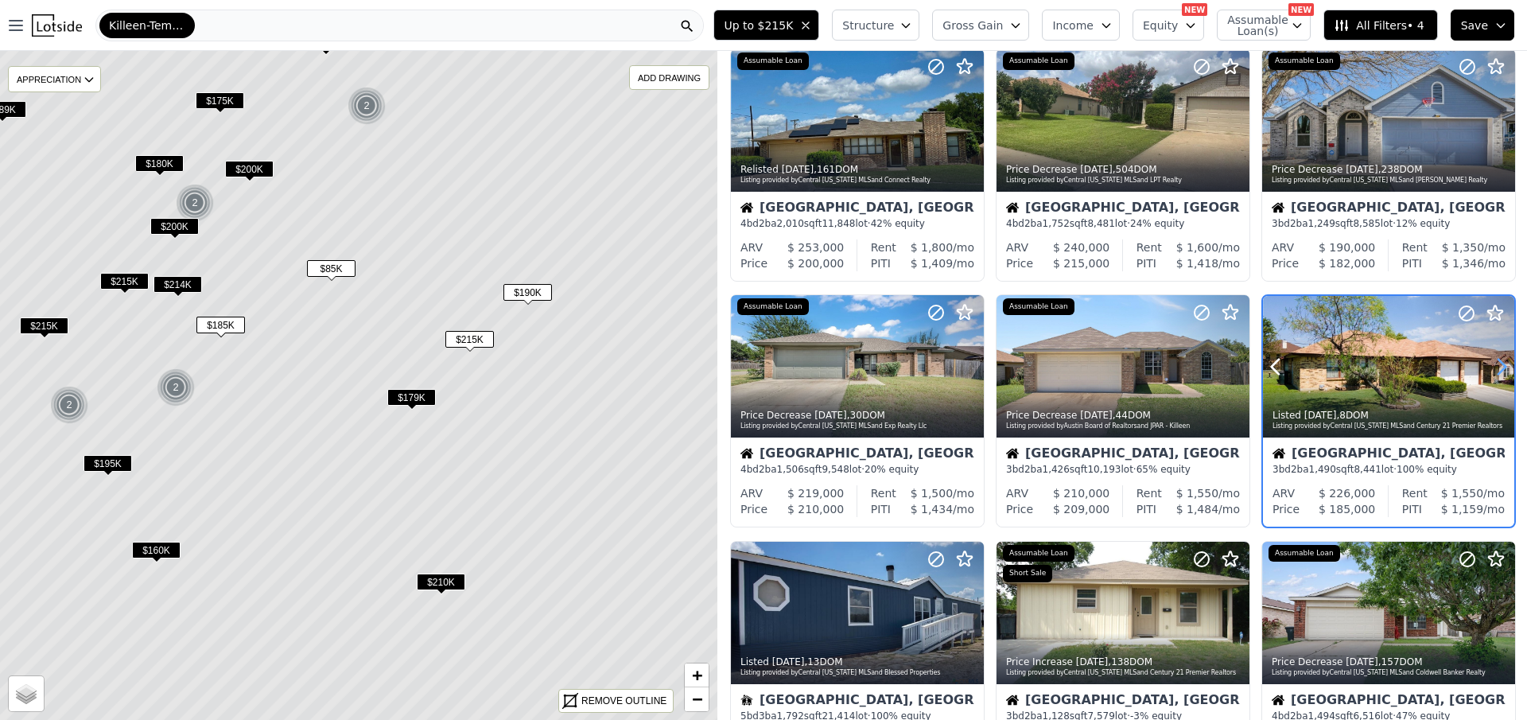
click at [1501, 360] on icon at bounding box center [1501, 366] width 25 height 25
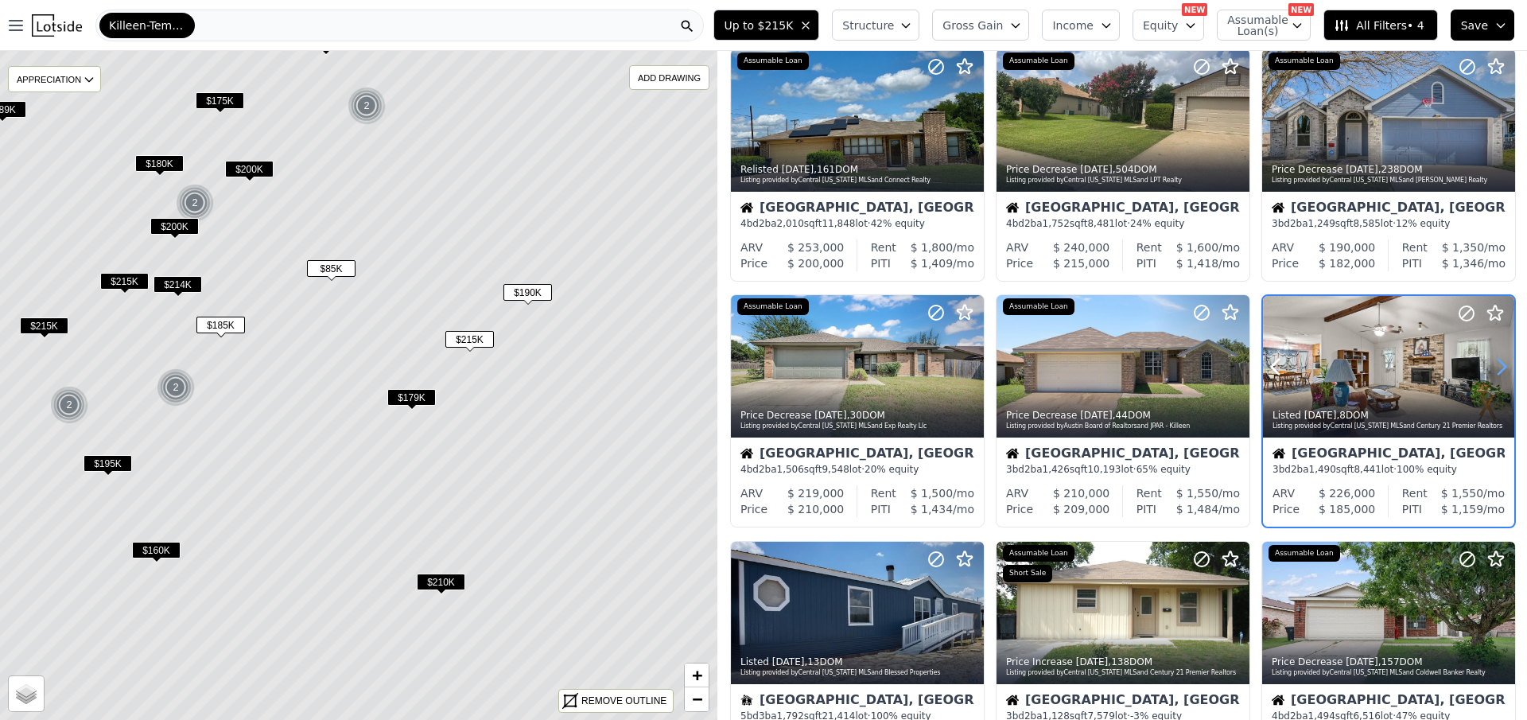
click at [1501, 360] on icon at bounding box center [1501, 366] width 25 height 25
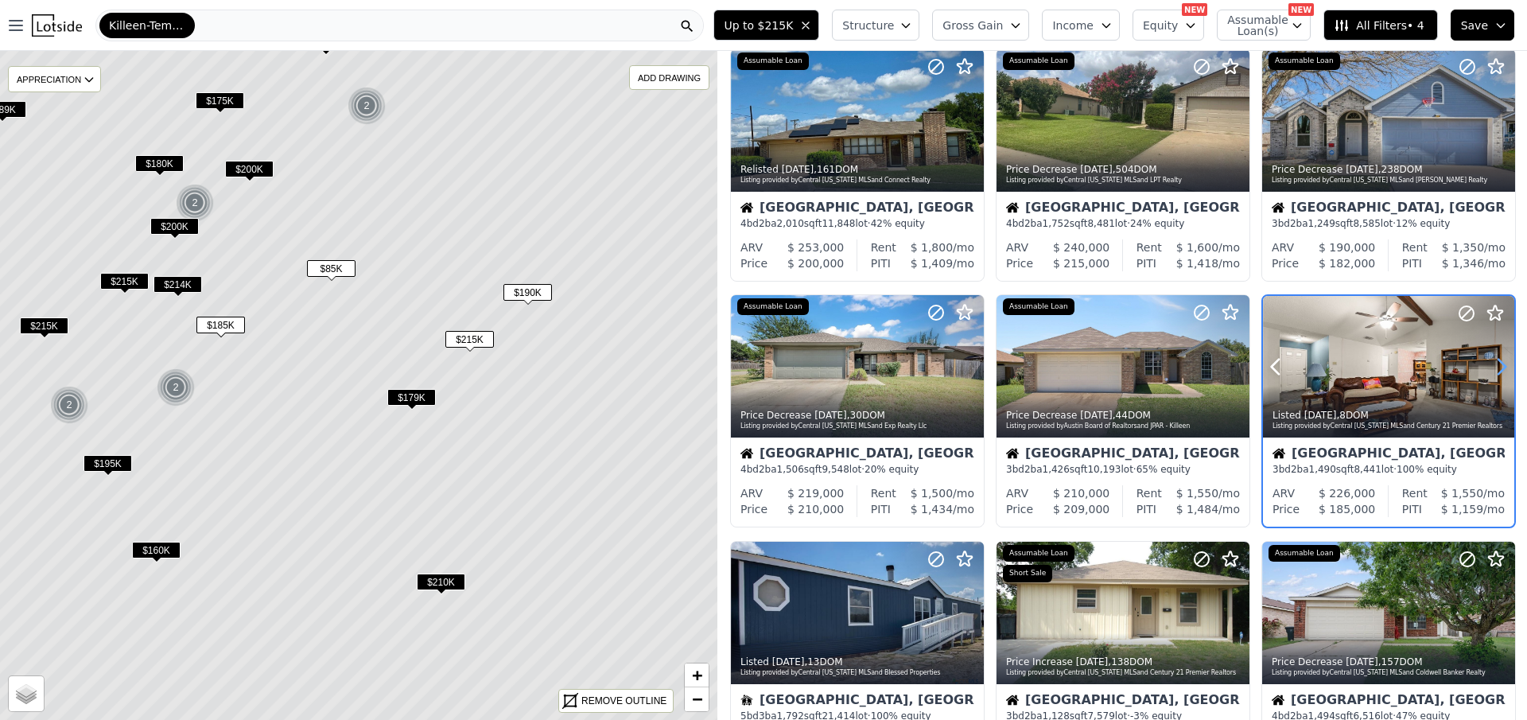
click at [1501, 360] on icon at bounding box center [1501, 366] width 25 height 25
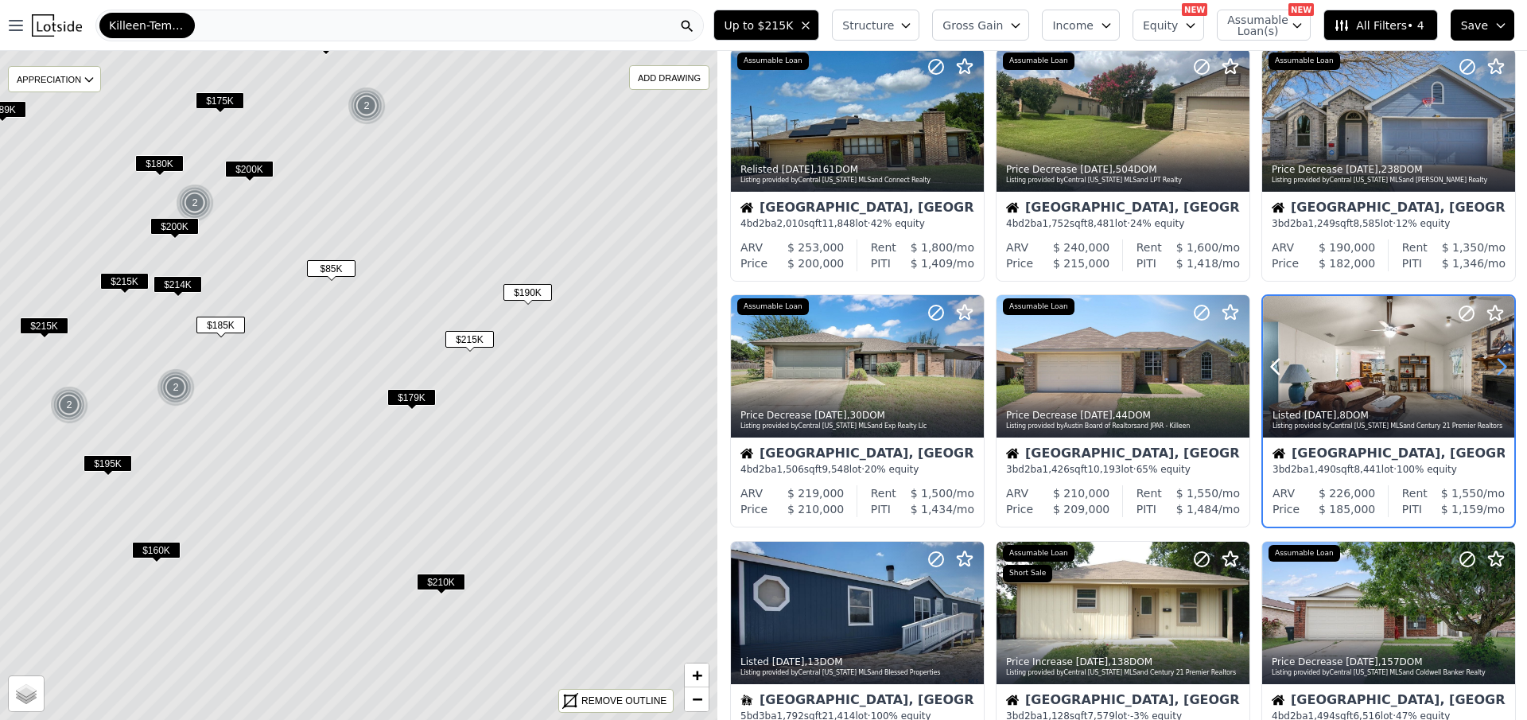
click at [1501, 360] on icon at bounding box center [1501, 366] width 25 height 25
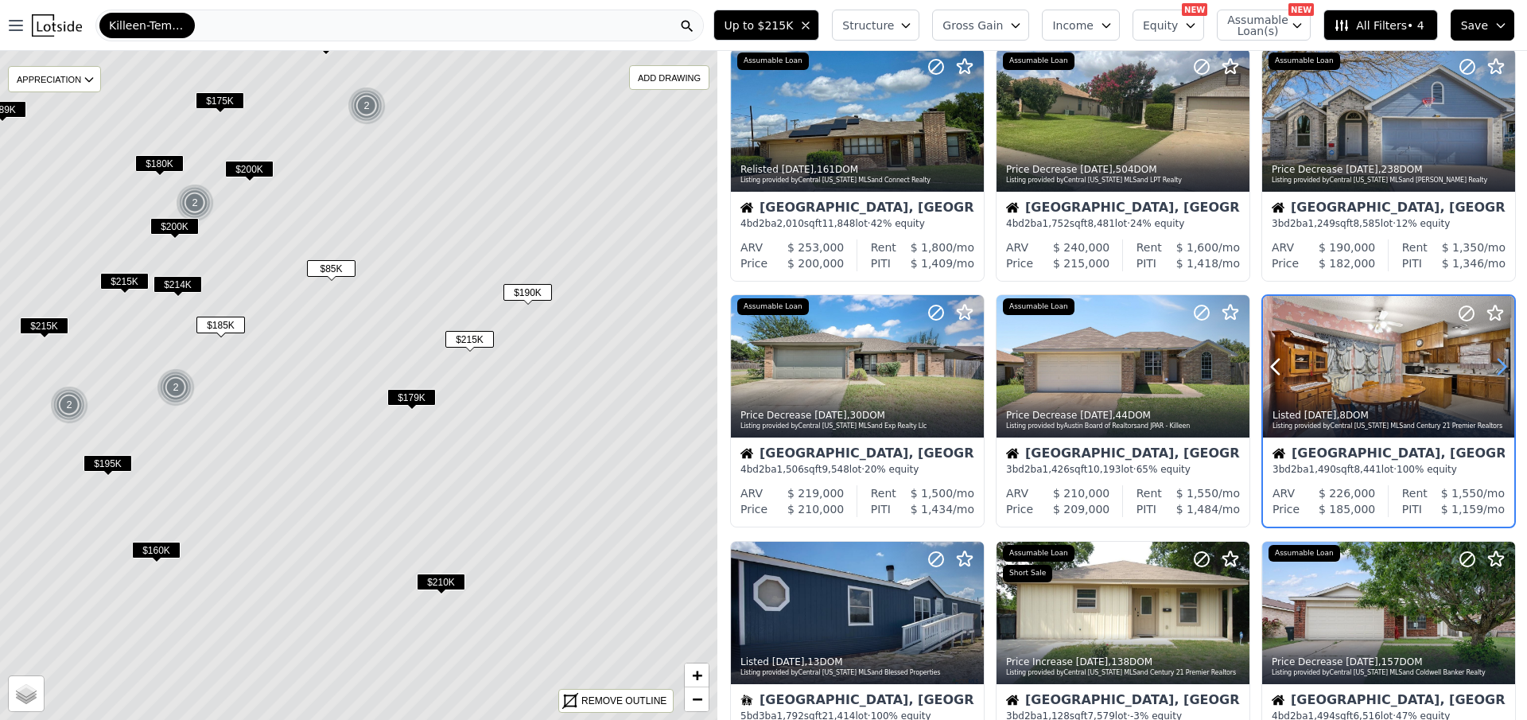
click at [1501, 360] on icon at bounding box center [1501, 366] width 25 height 25
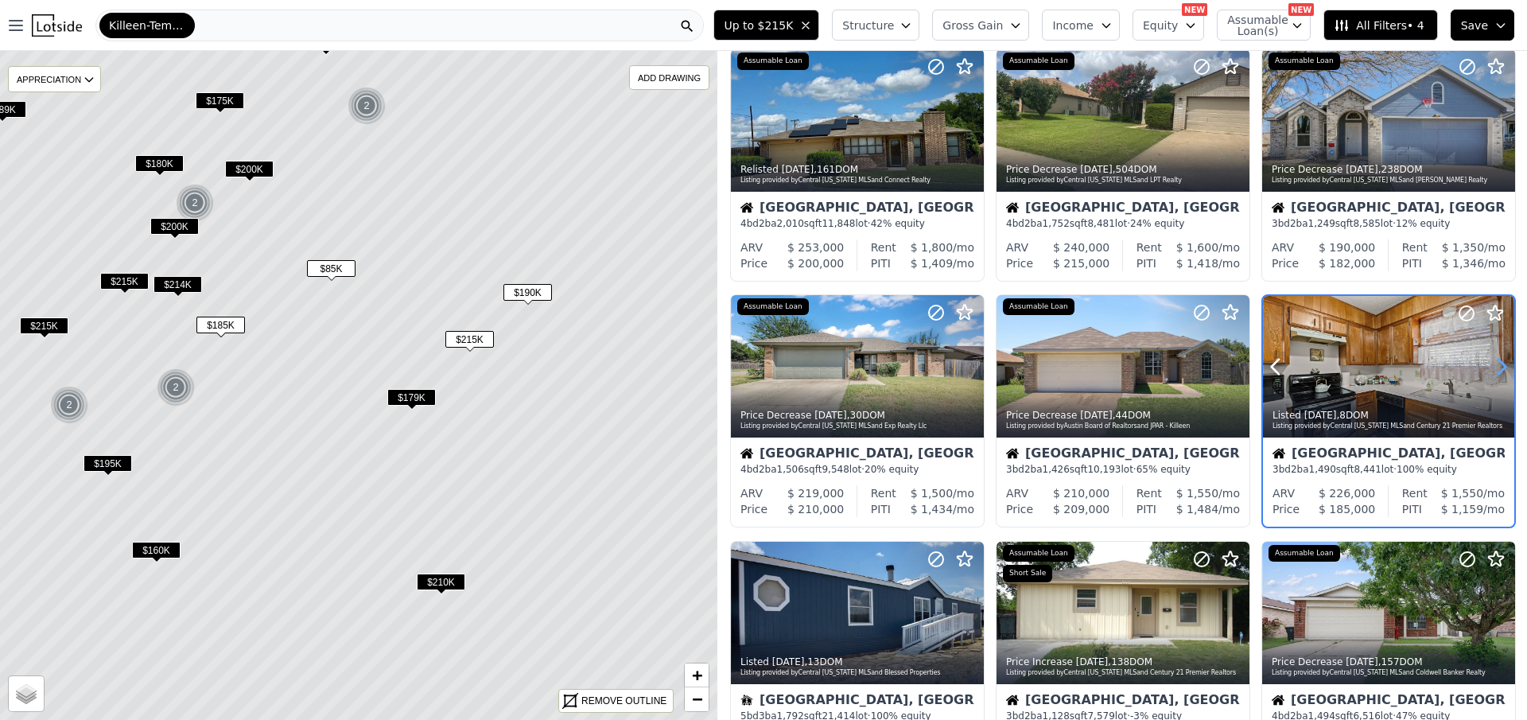
click at [1501, 360] on icon at bounding box center [1501, 366] width 25 height 25
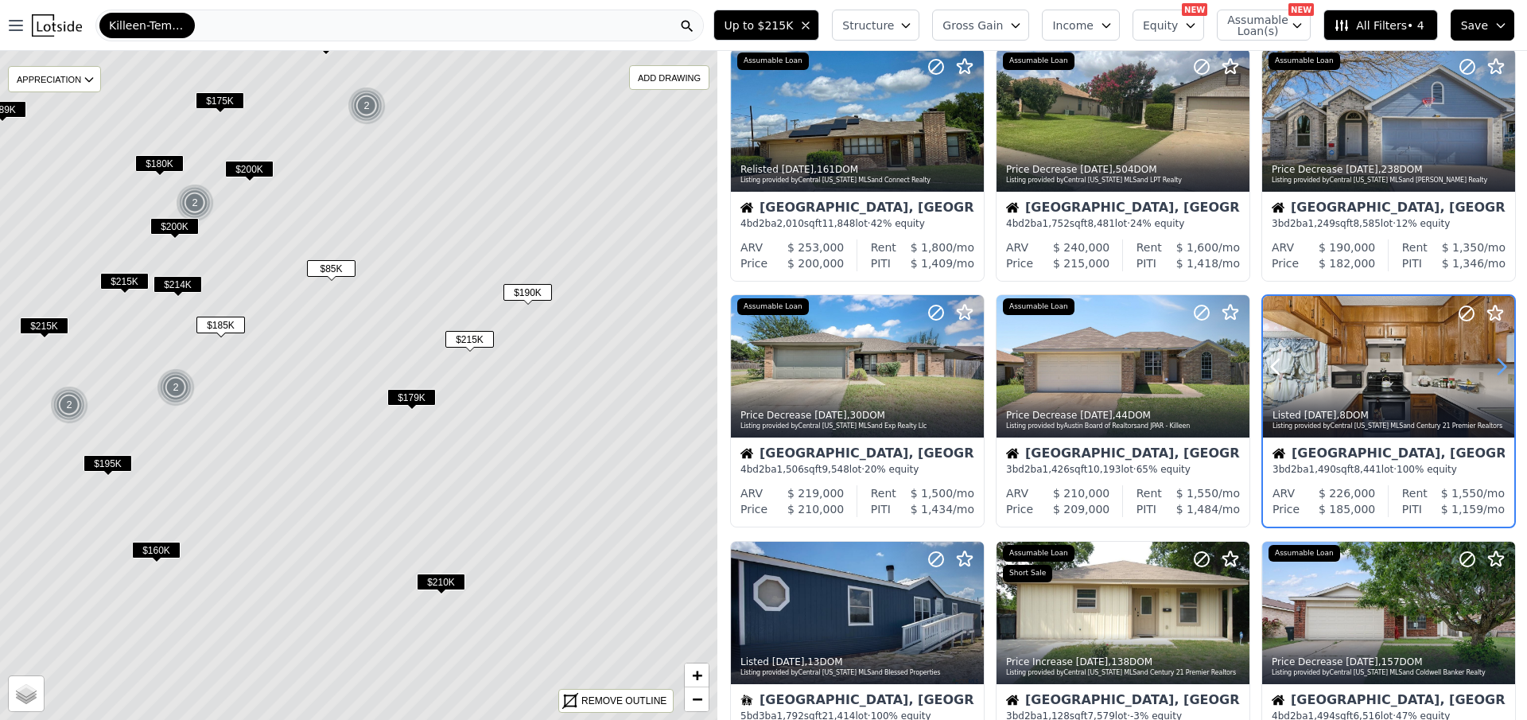
click at [1501, 360] on icon at bounding box center [1501, 366] width 25 height 25
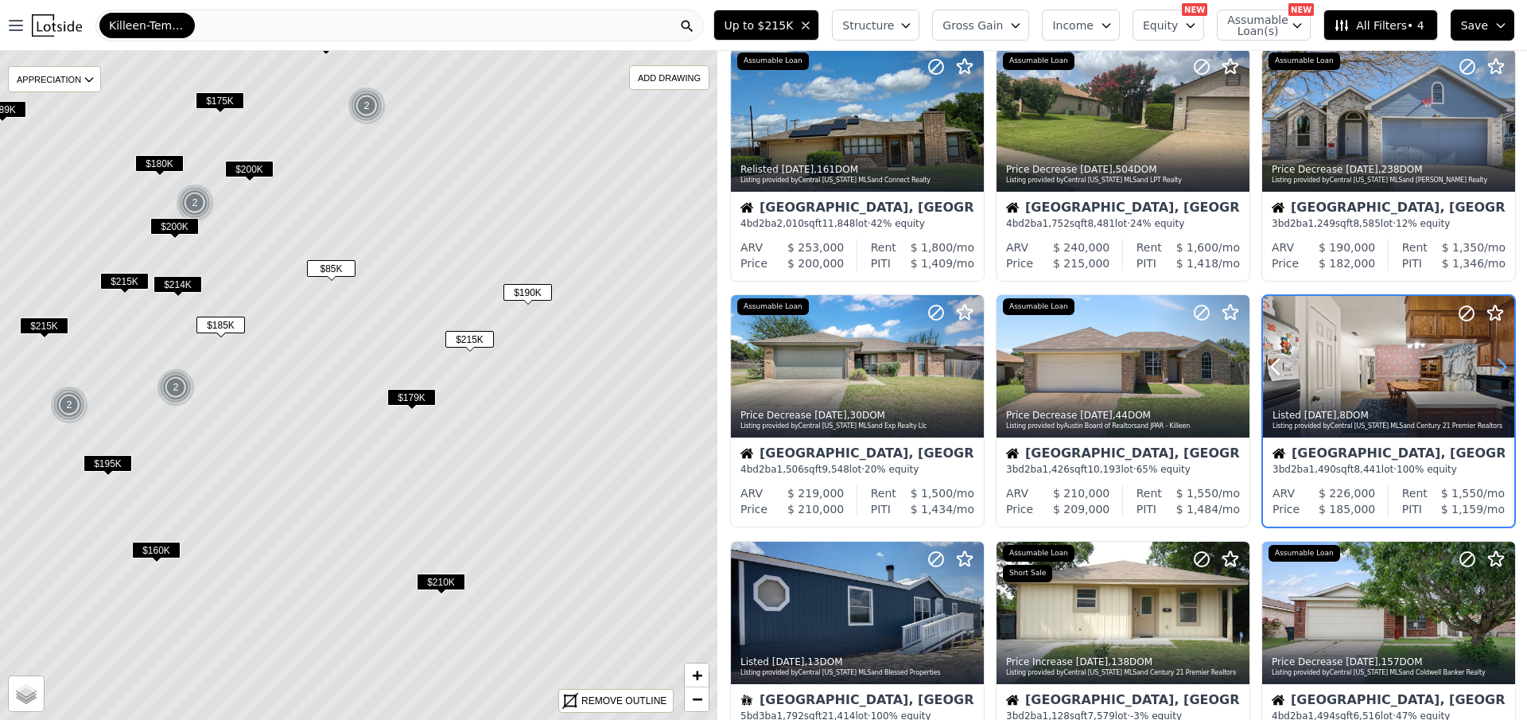
click at [1501, 360] on icon at bounding box center [1501, 366] width 25 height 25
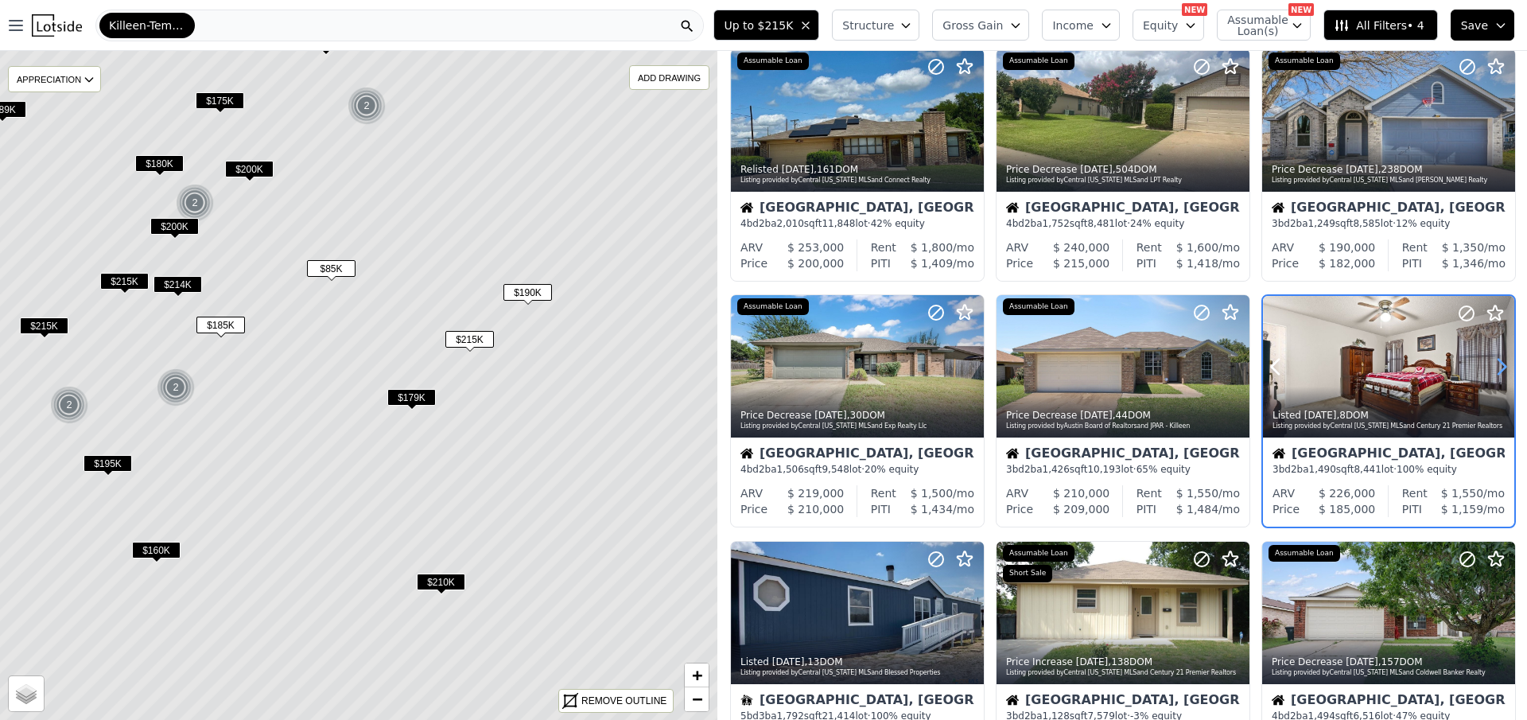
click at [1501, 360] on icon at bounding box center [1501, 366] width 25 height 25
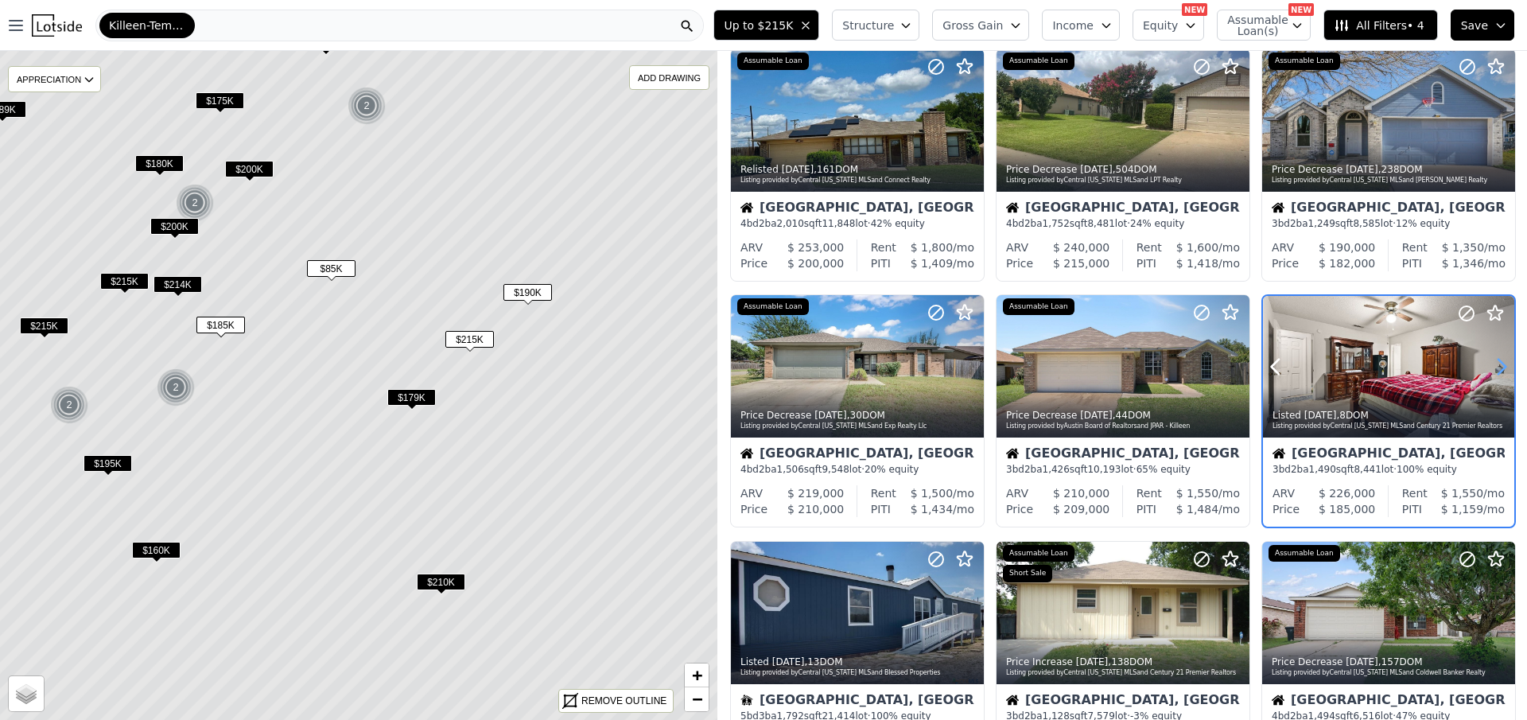
click at [1501, 360] on icon at bounding box center [1501, 366] width 25 height 25
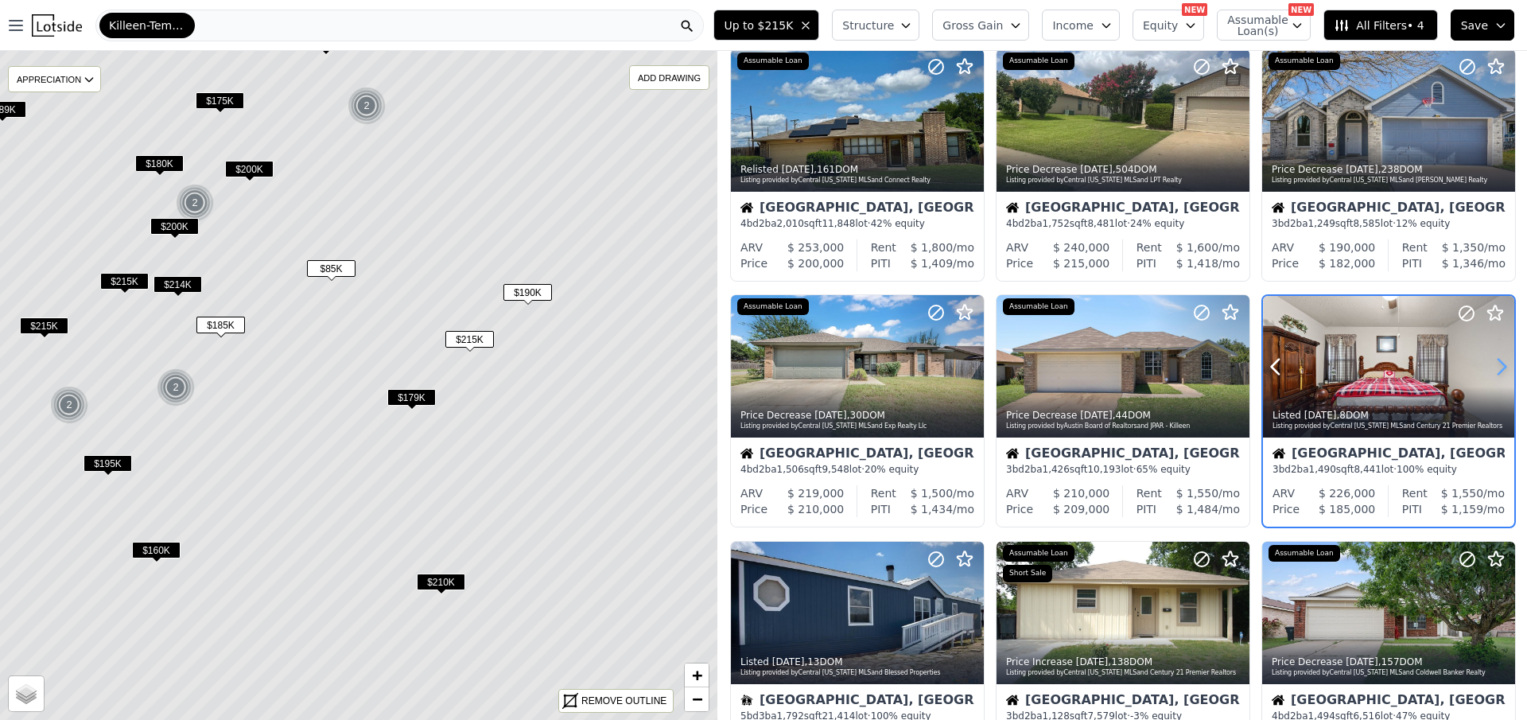
click at [1501, 360] on icon at bounding box center [1501, 366] width 25 height 25
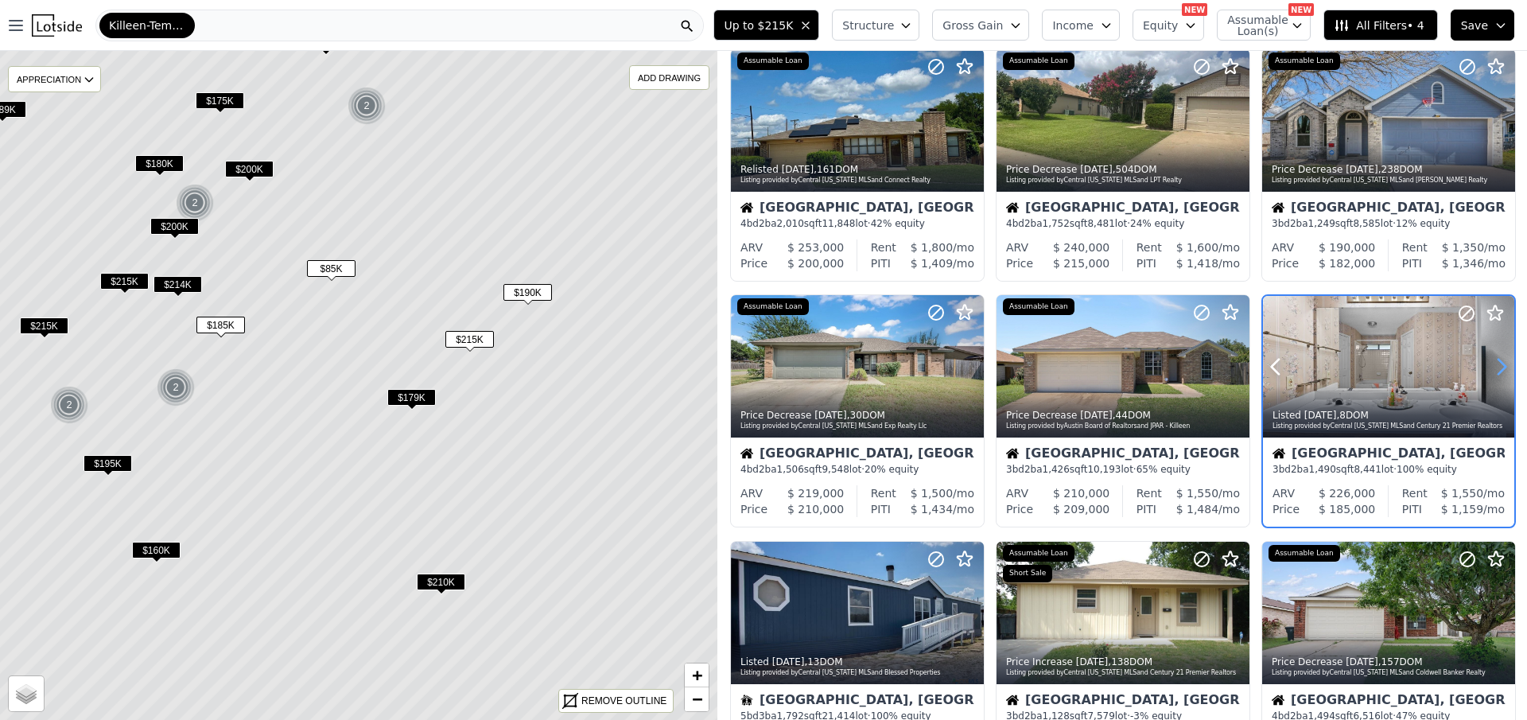
click at [1501, 360] on icon at bounding box center [1501, 366] width 25 height 25
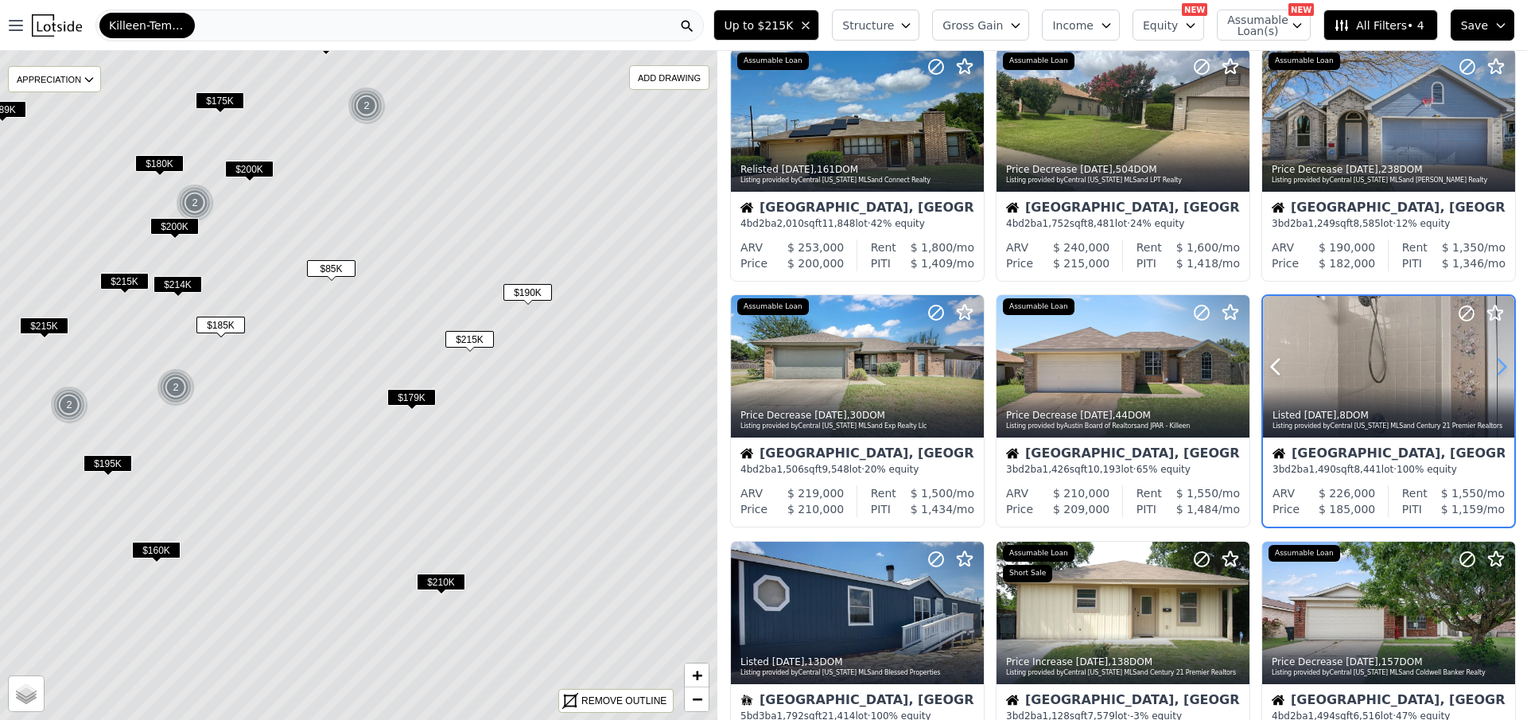
click at [1501, 360] on icon at bounding box center [1501, 366] width 25 height 25
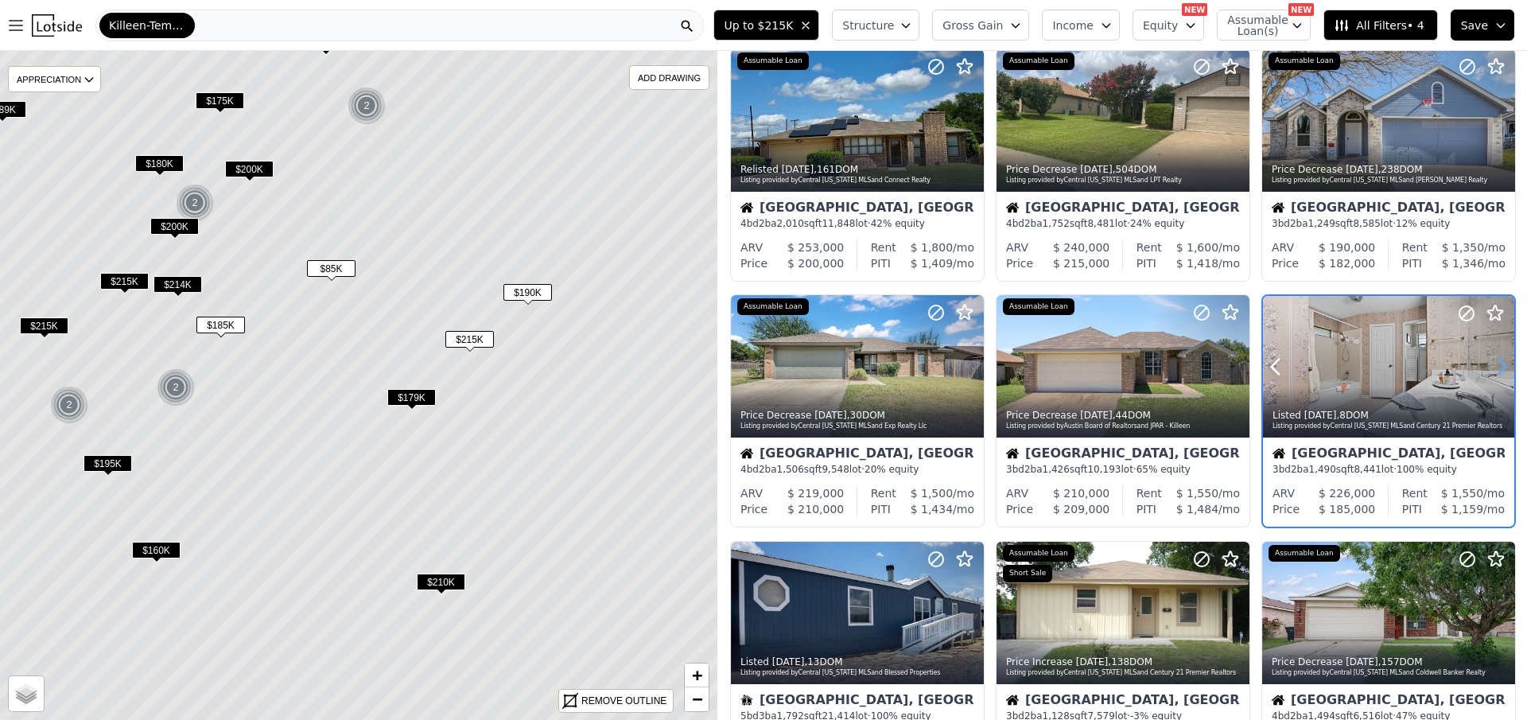
click at [1501, 360] on icon at bounding box center [1501, 366] width 25 height 25
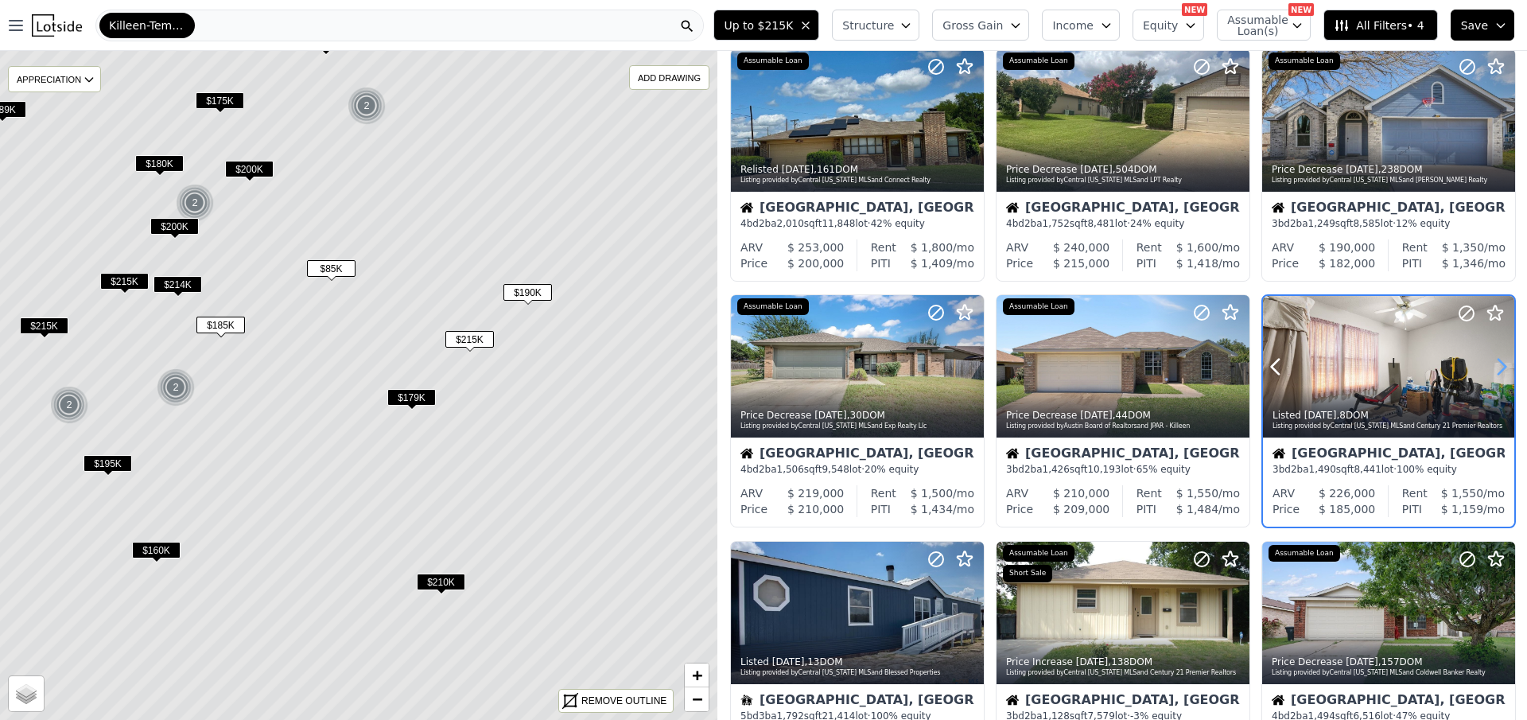
click at [1501, 360] on icon at bounding box center [1501, 366] width 25 height 25
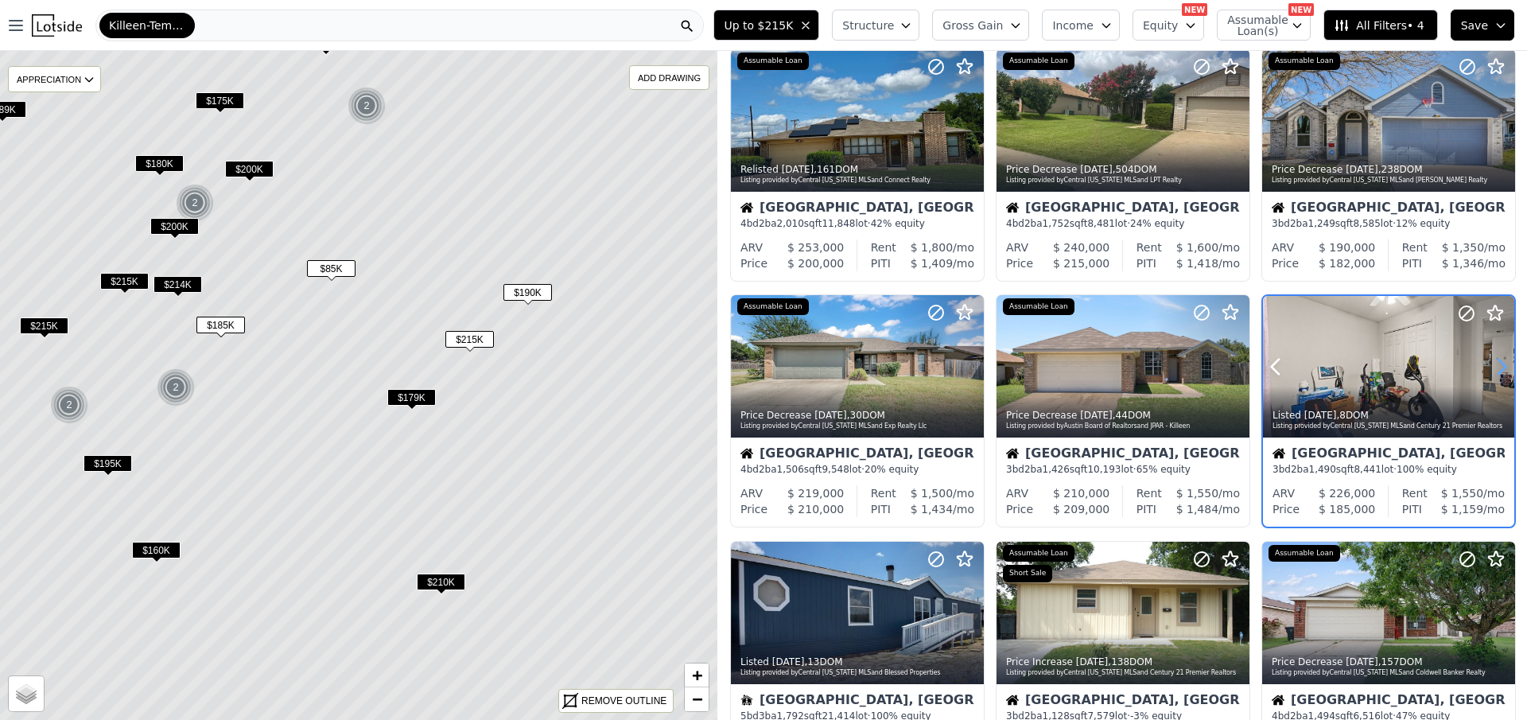
click at [1501, 360] on icon at bounding box center [1501, 366] width 25 height 25
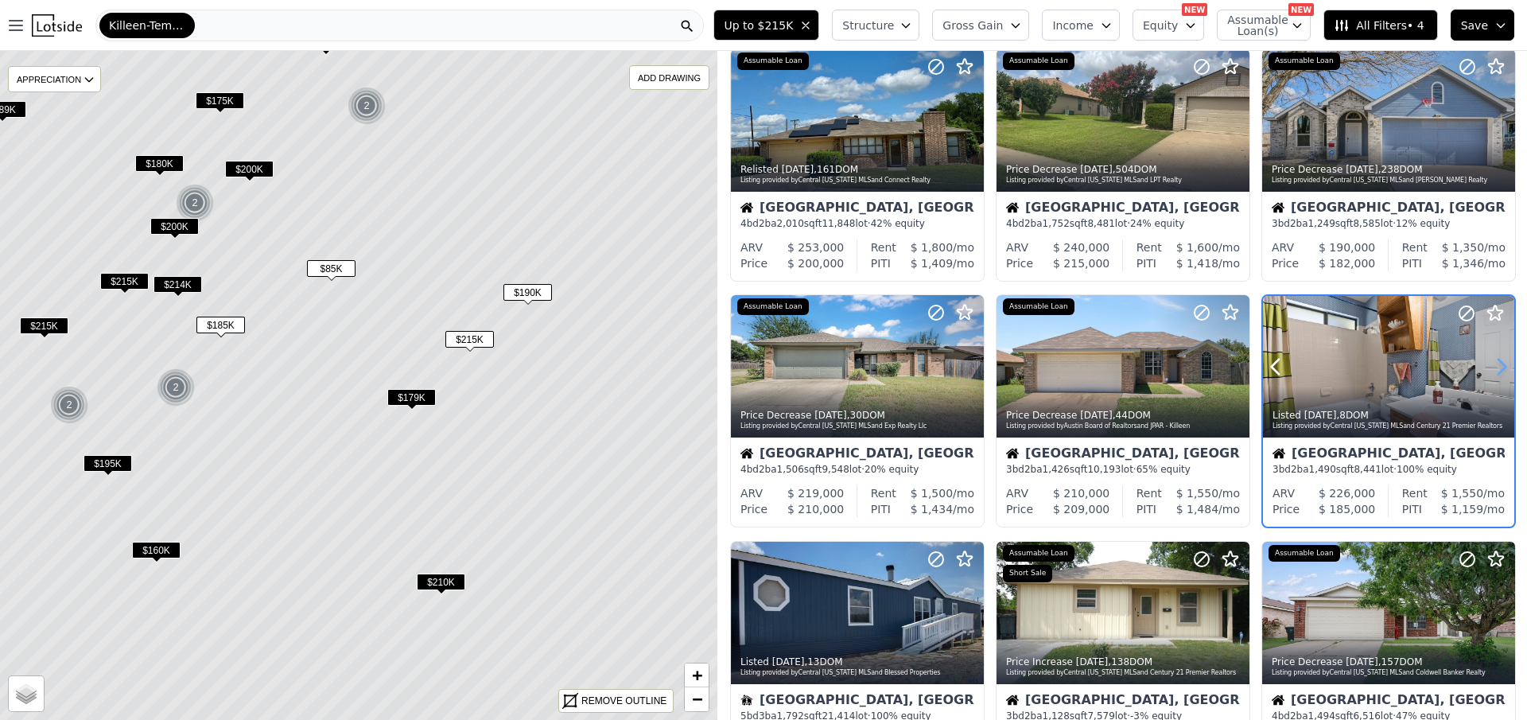
click at [1501, 360] on icon at bounding box center [1501, 366] width 25 height 25
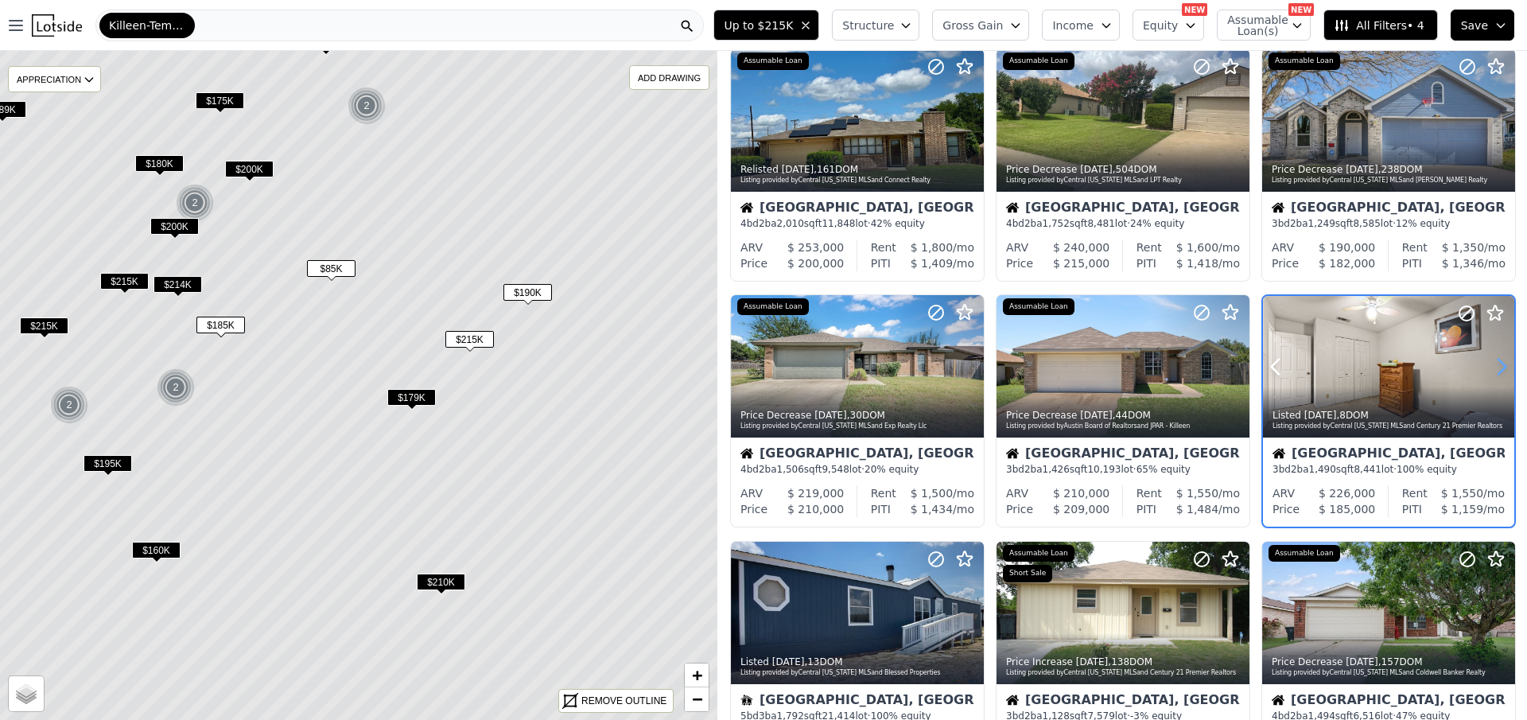
click at [1501, 360] on icon at bounding box center [1501, 366] width 25 height 25
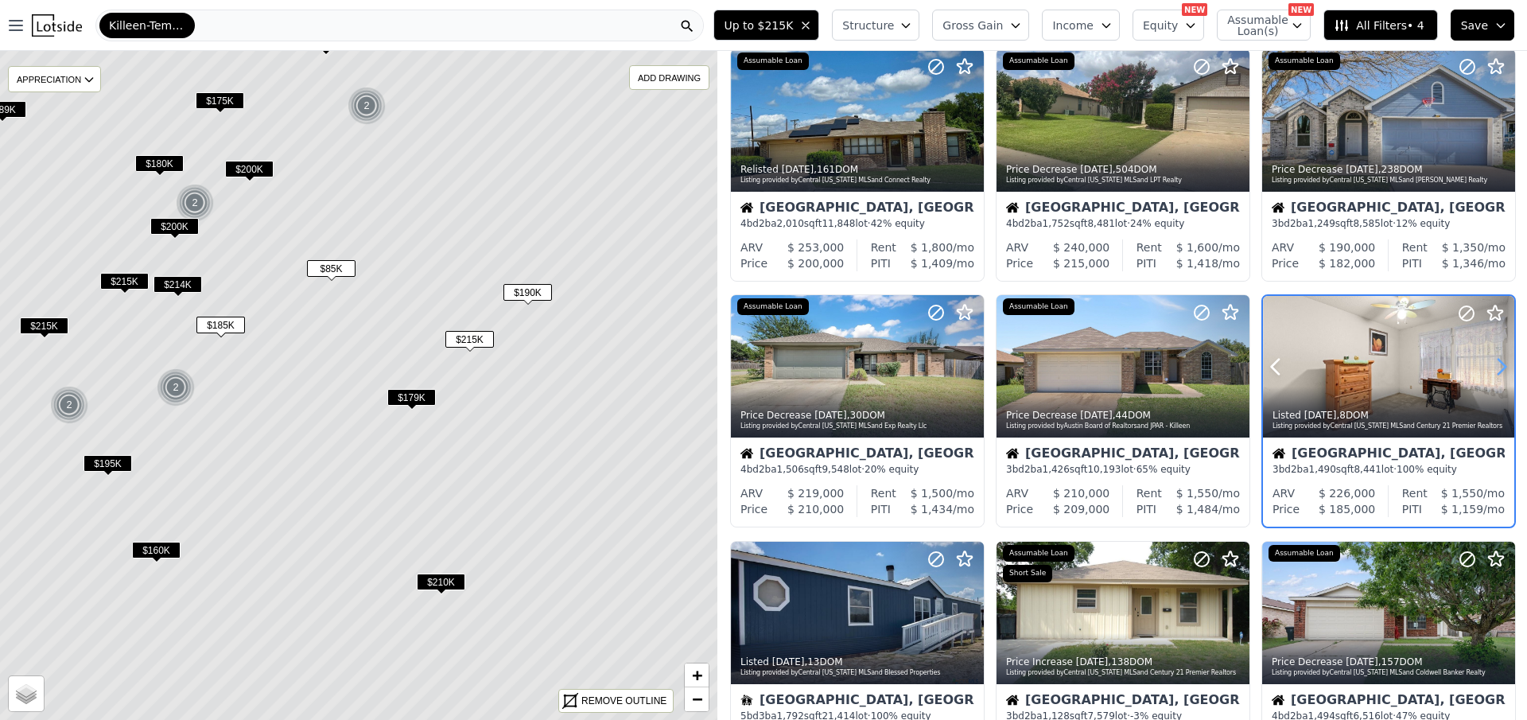
click at [1501, 360] on icon at bounding box center [1501, 366] width 25 height 25
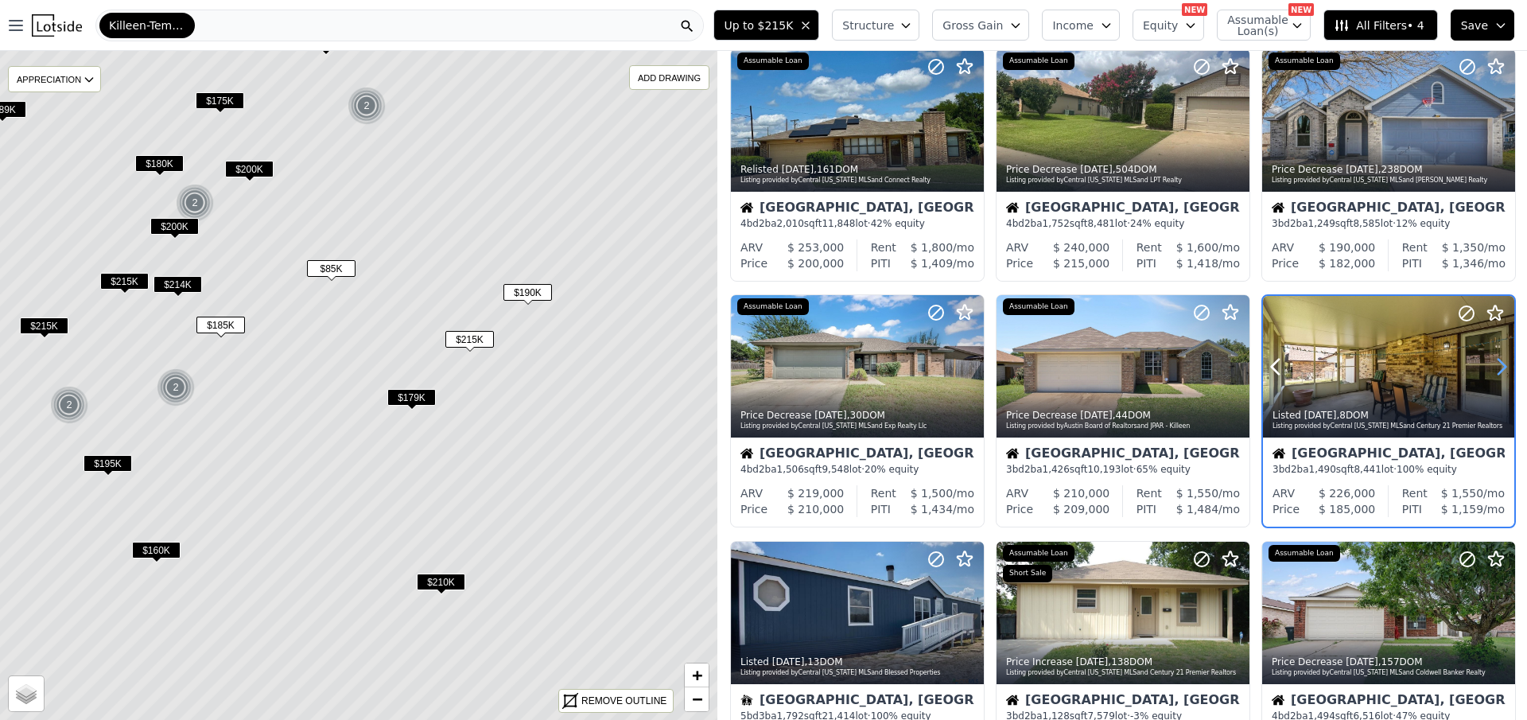
click at [1501, 360] on icon at bounding box center [1501, 366] width 25 height 25
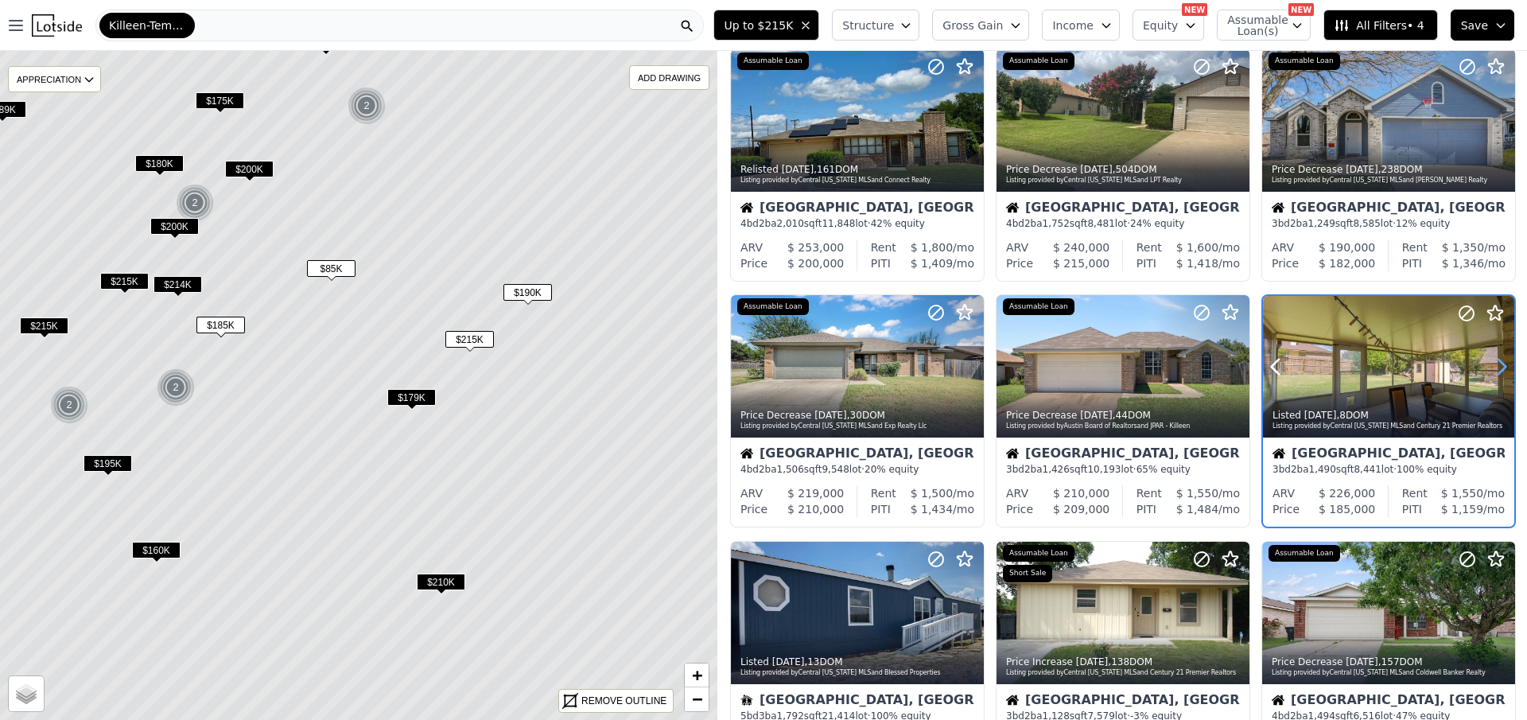
click at [1501, 360] on icon at bounding box center [1501, 366] width 25 height 25
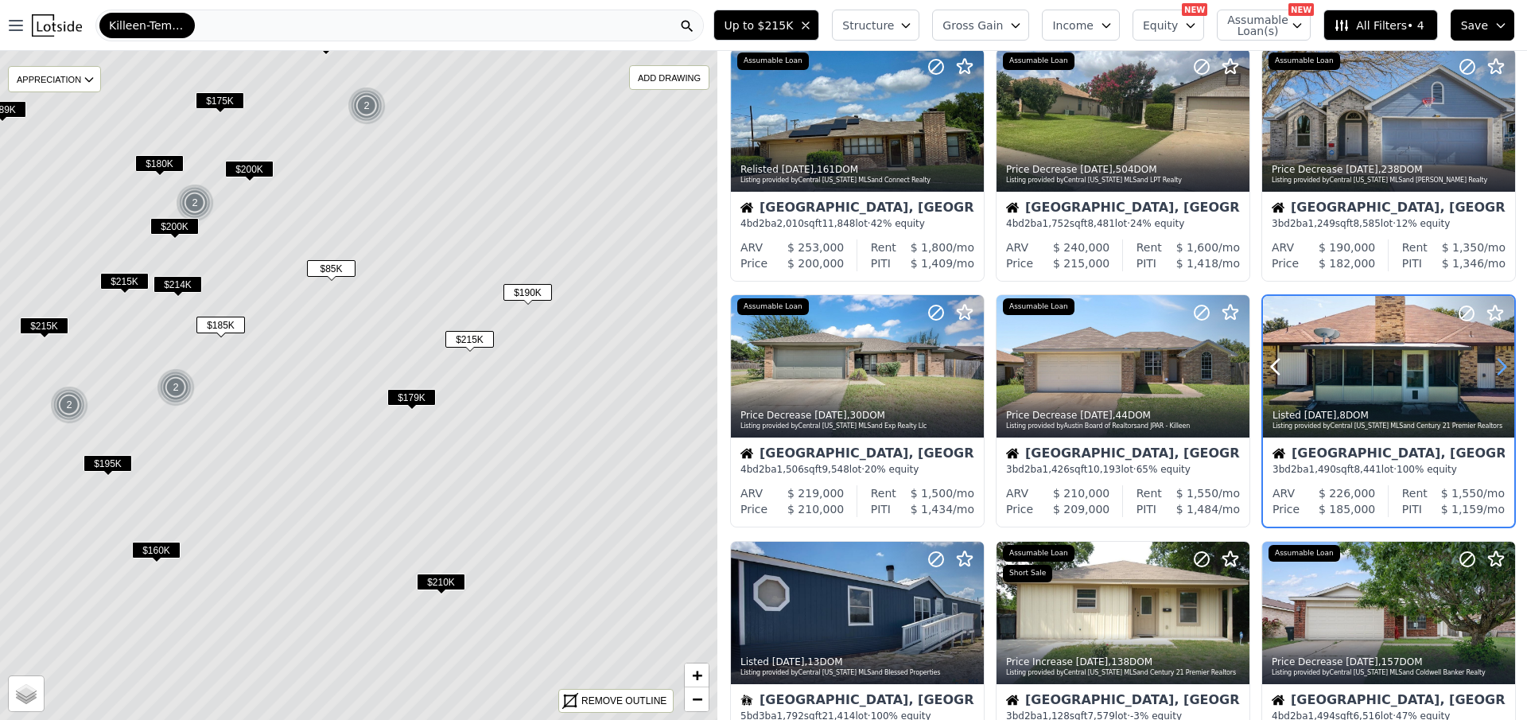
click at [1501, 360] on icon at bounding box center [1501, 366] width 25 height 25
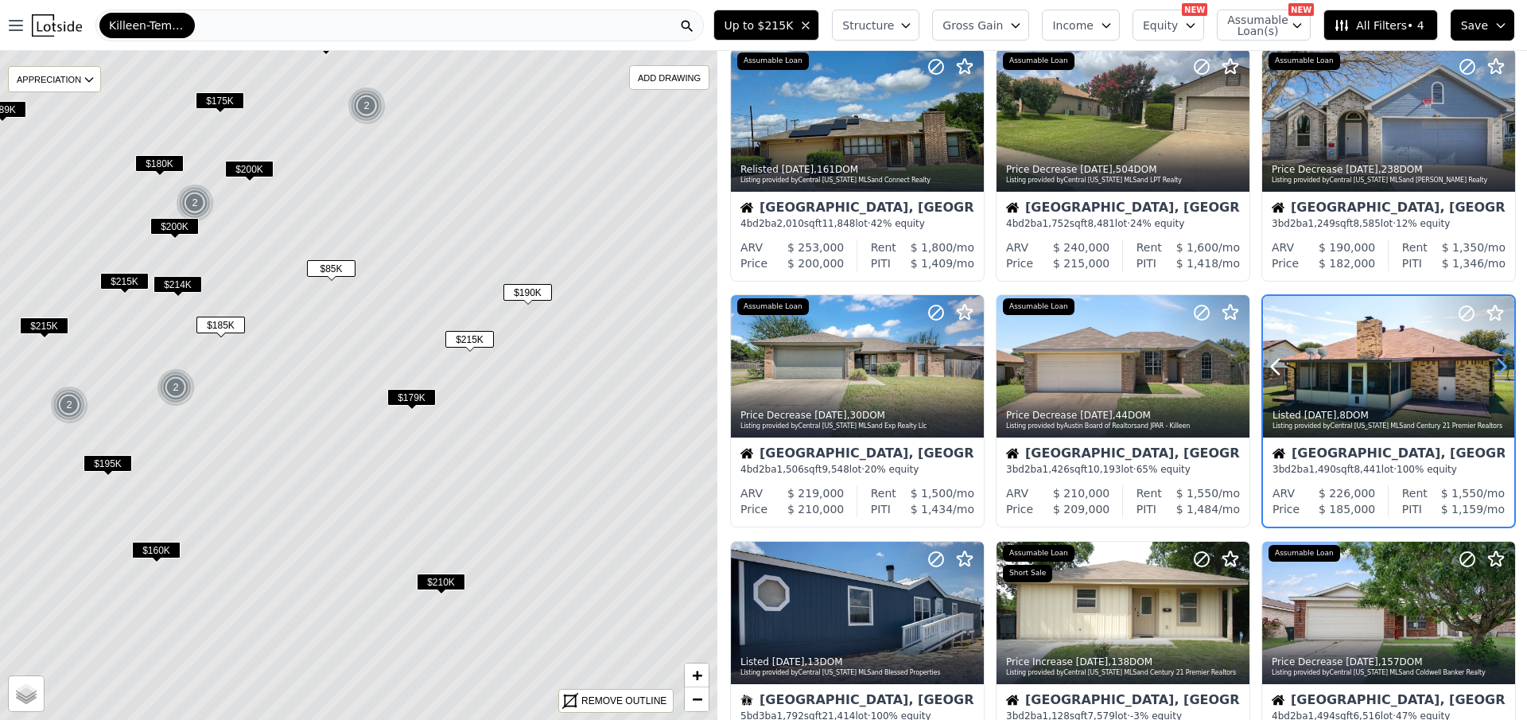
click at [1501, 360] on icon at bounding box center [1501, 366] width 25 height 25
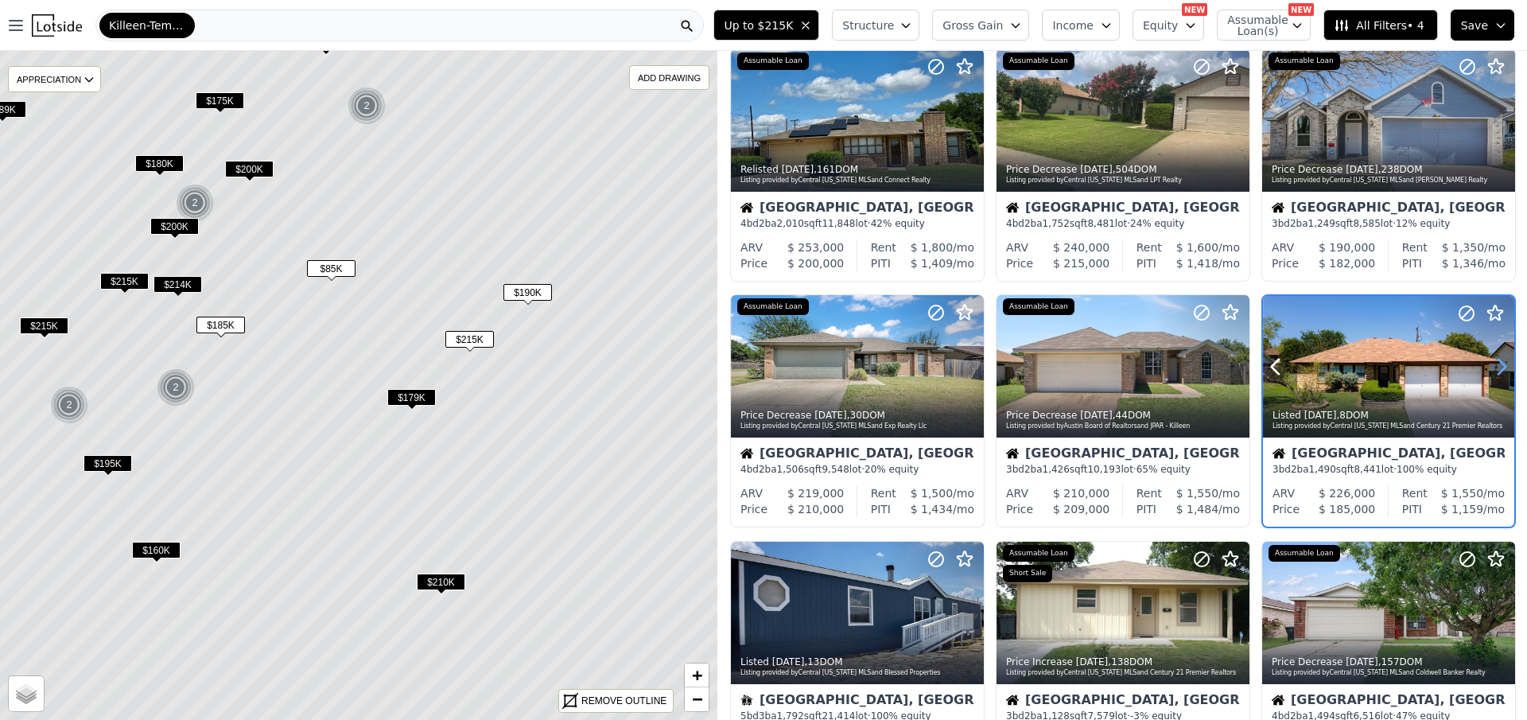
click at [1501, 360] on icon at bounding box center [1501, 366] width 25 height 25
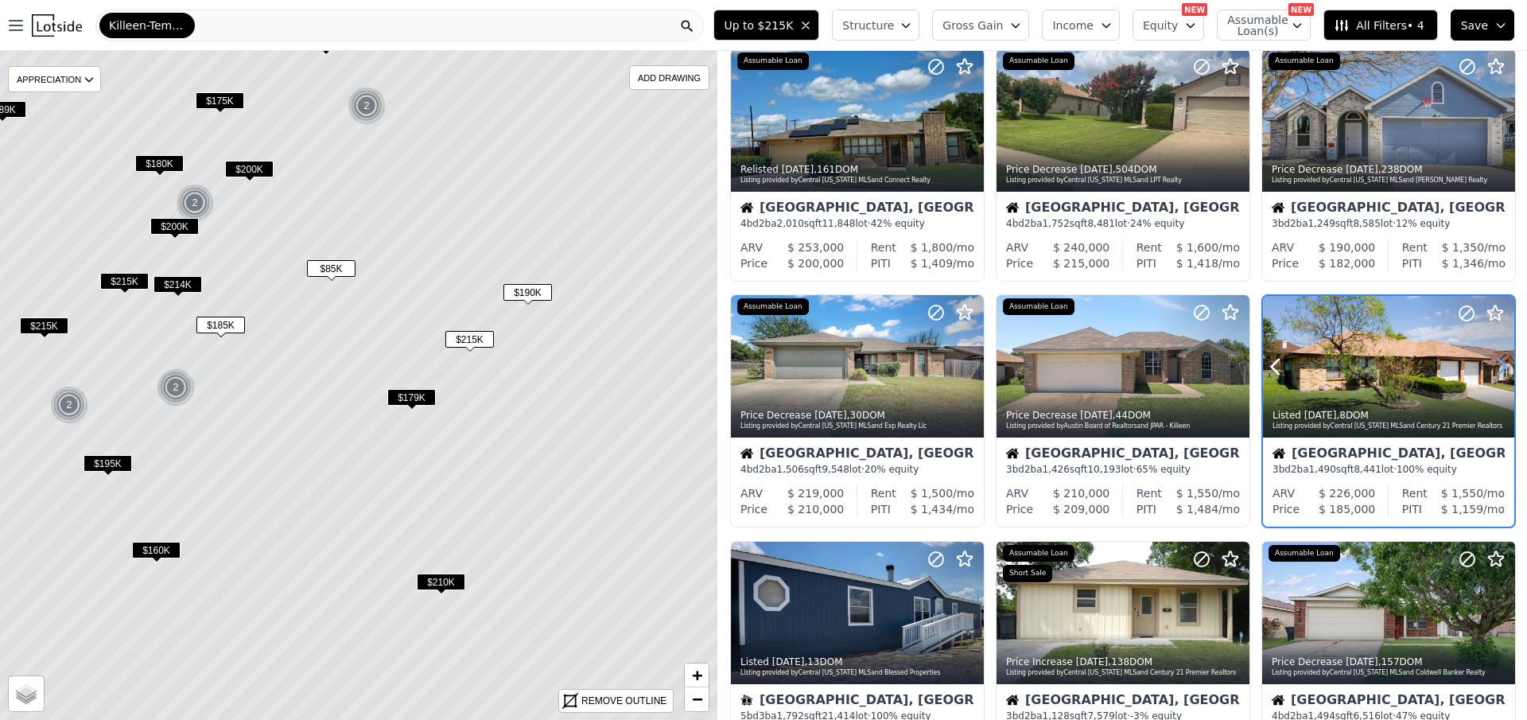
click at [1501, 360] on icon at bounding box center [1501, 366] width 25 height 25
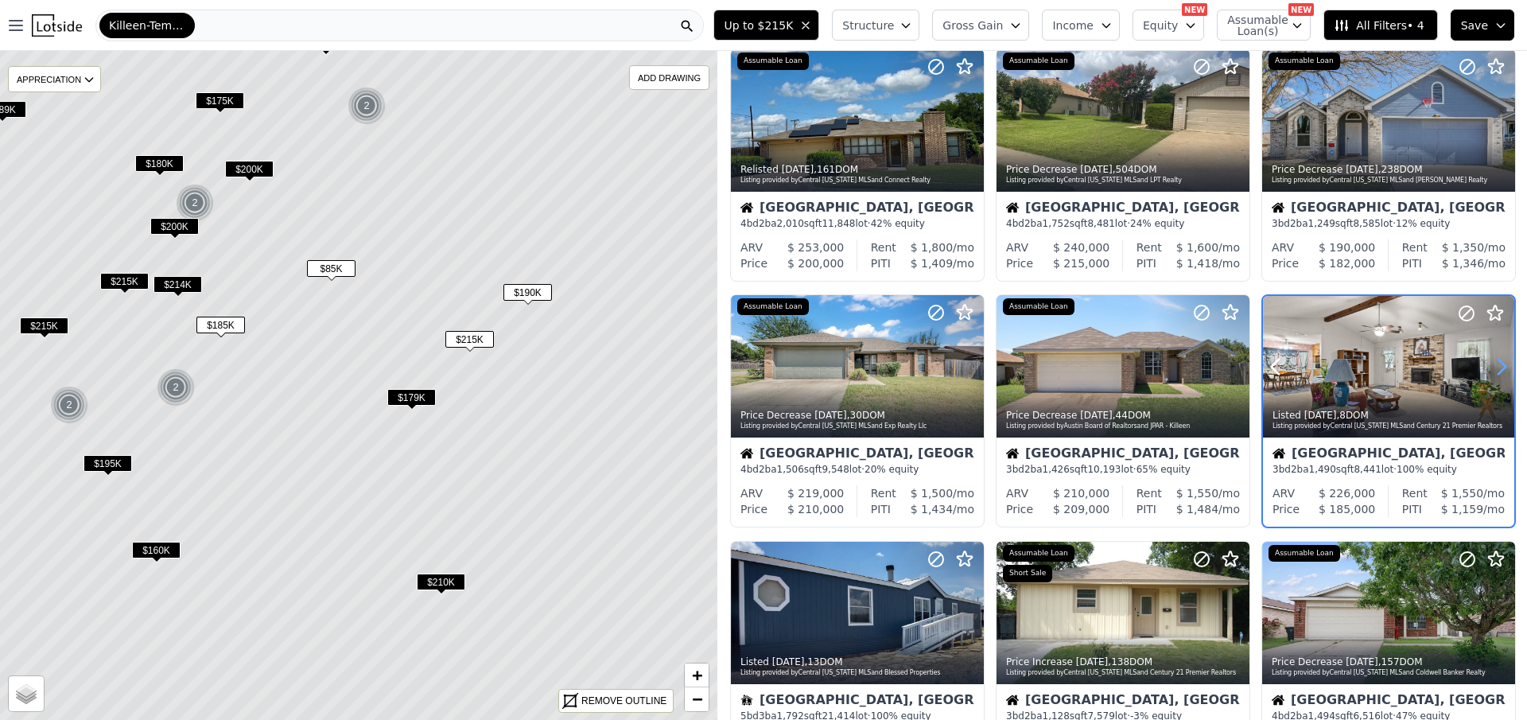
click at [1501, 360] on icon at bounding box center [1501, 366] width 25 height 25
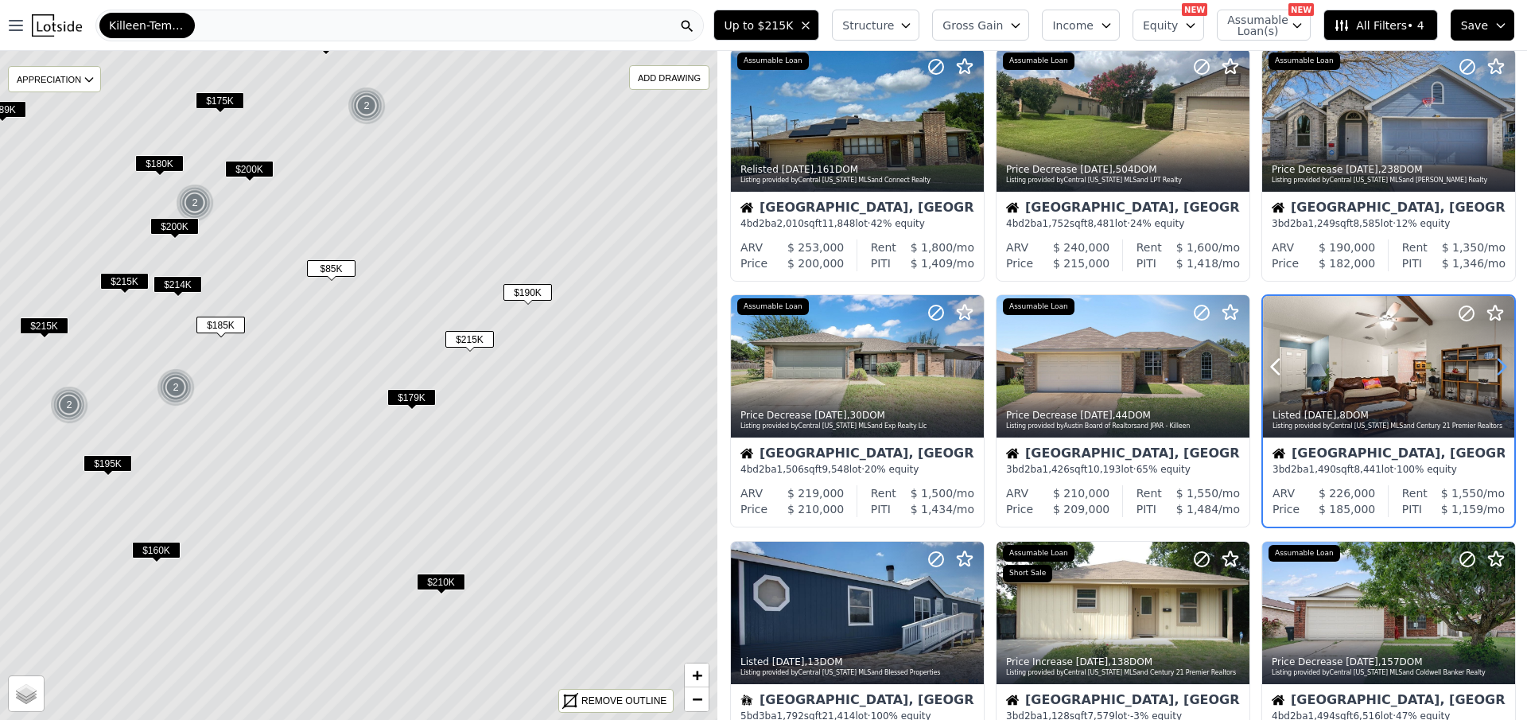
click at [1501, 360] on icon at bounding box center [1501, 366] width 25 height 25
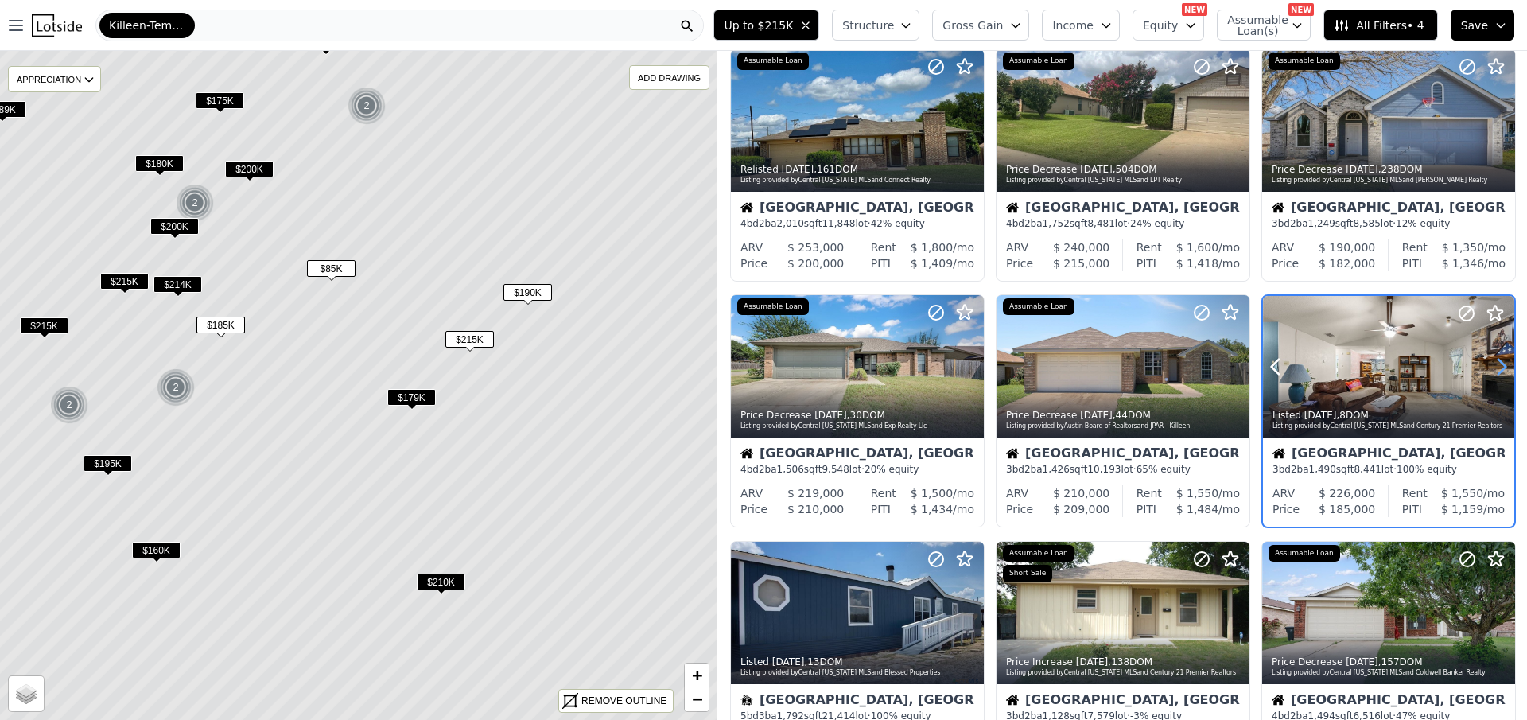
click at [1501, 360] on icon at bounding box center [1501, 366] width 25 height 25
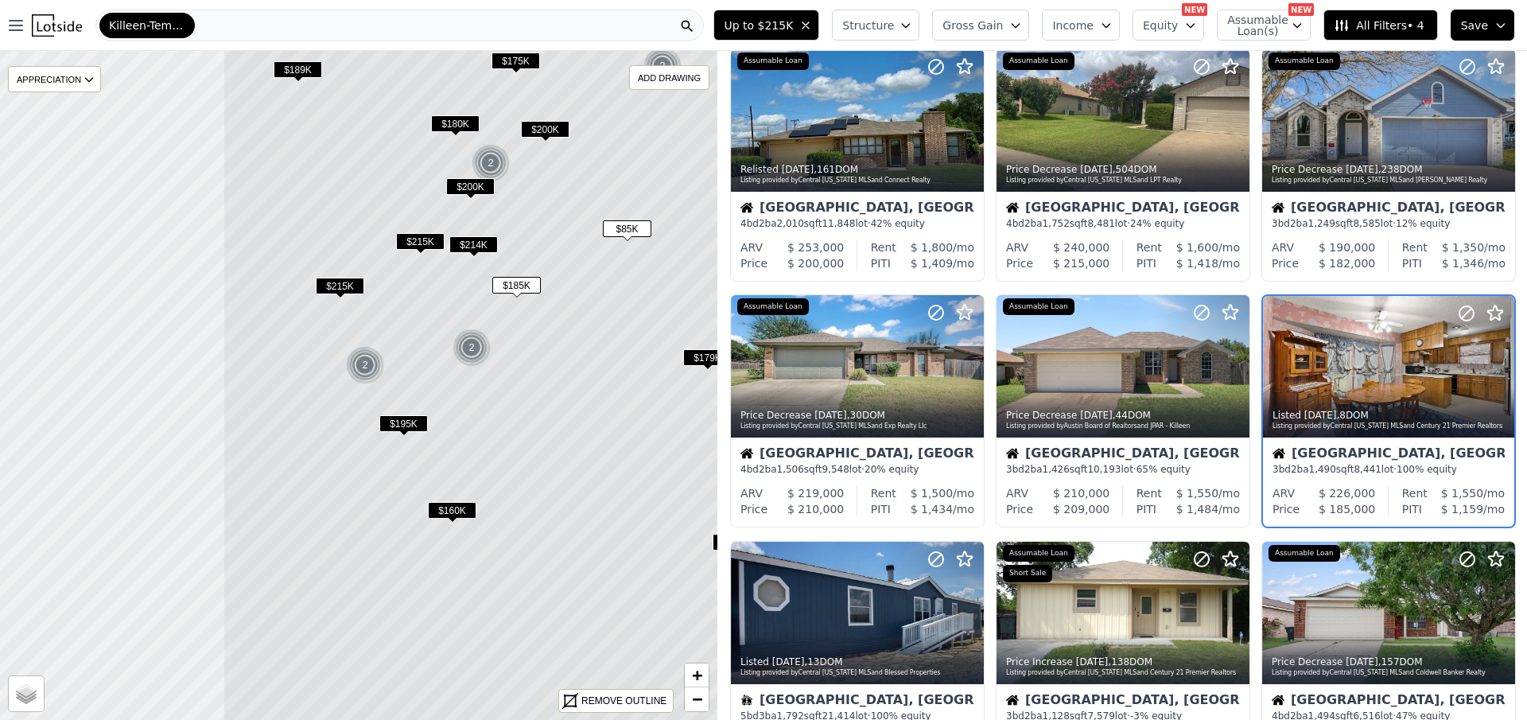
drag, startPoint x: 392, startPoint y: 506, endPoint x: 688, endPoint y: 472, distance: 297.9
click at [688, 472] on icon at bounding box center [655, 346] width 864 height 806
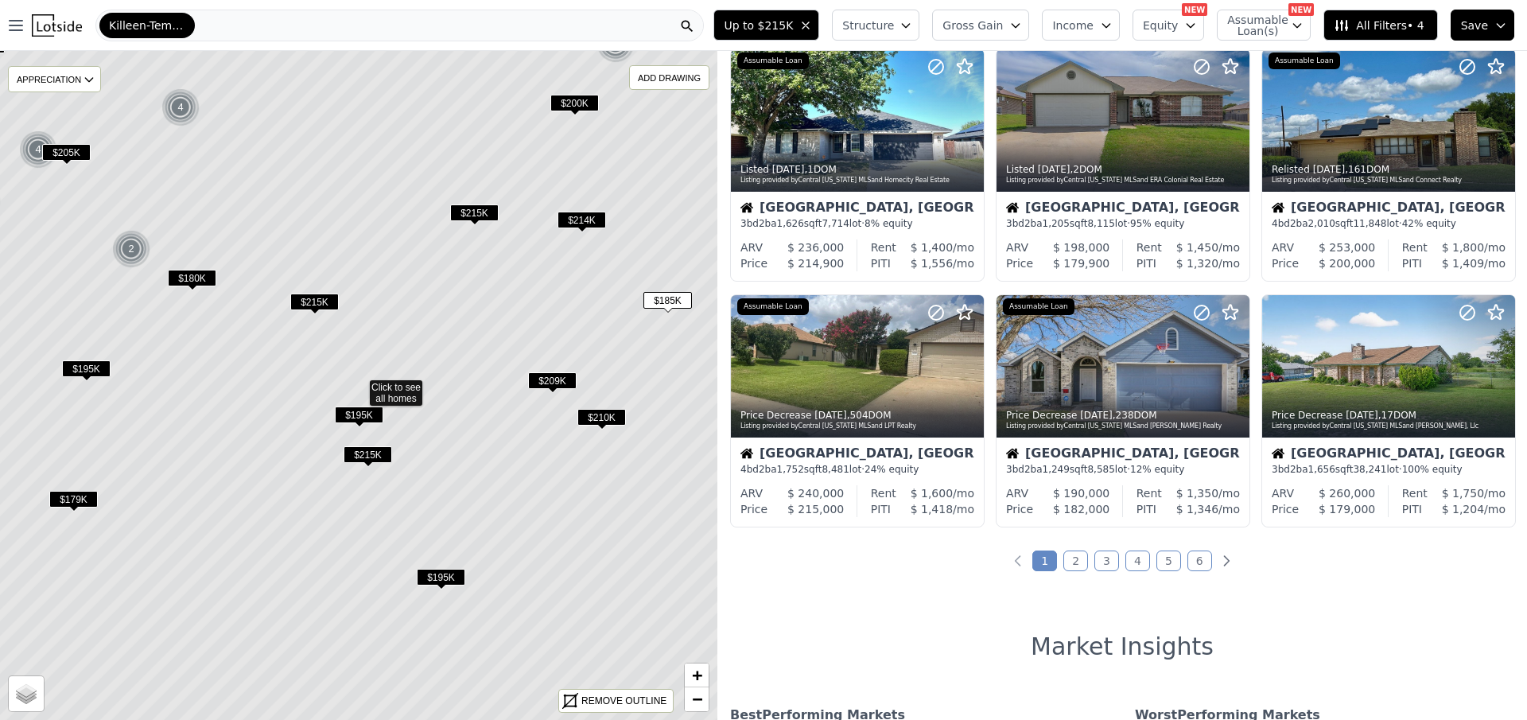
scroll to position [45, 0]
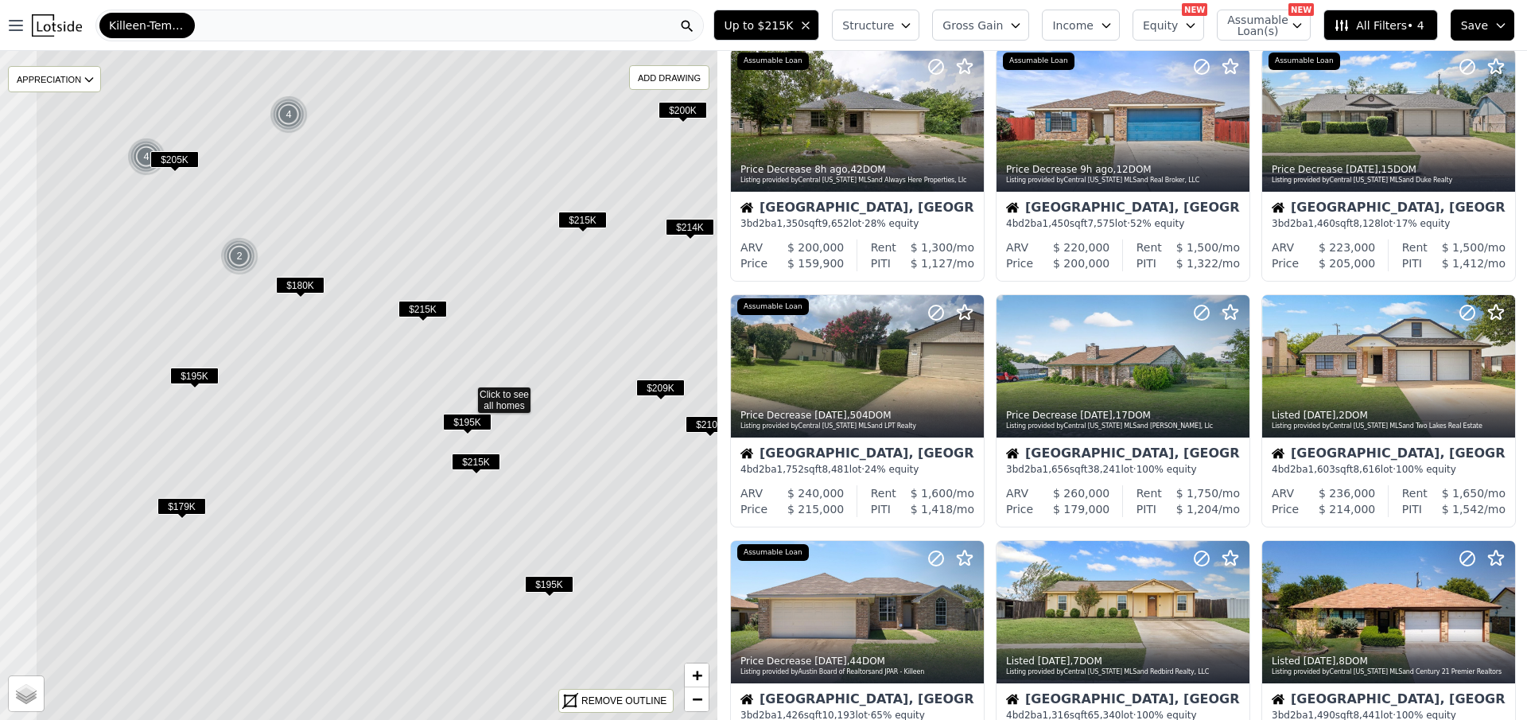
click at [262, 362] on icon at bounding box center [467, 393] width 864 height 806
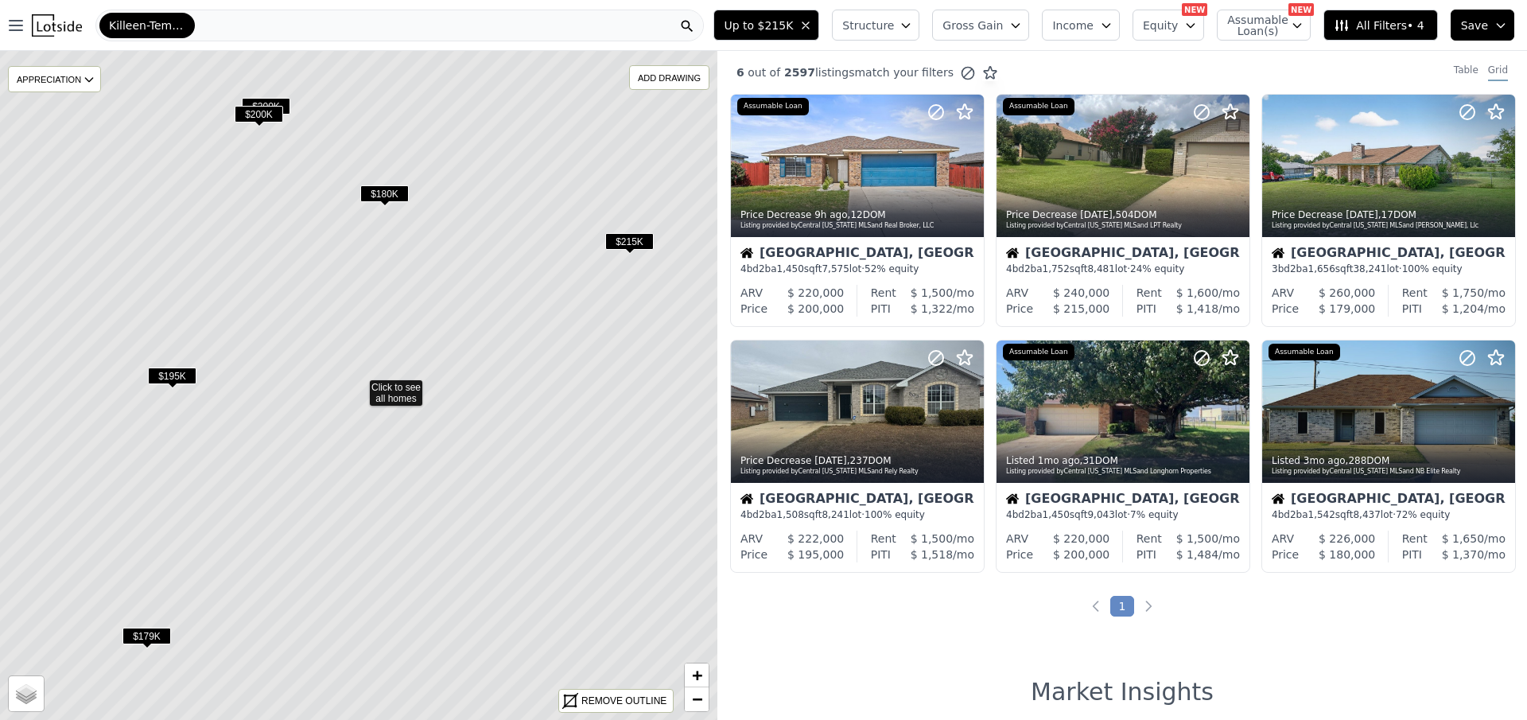
click at [170, 370] on span "$195K" at bounding box center [172, 375] width 49 height 17
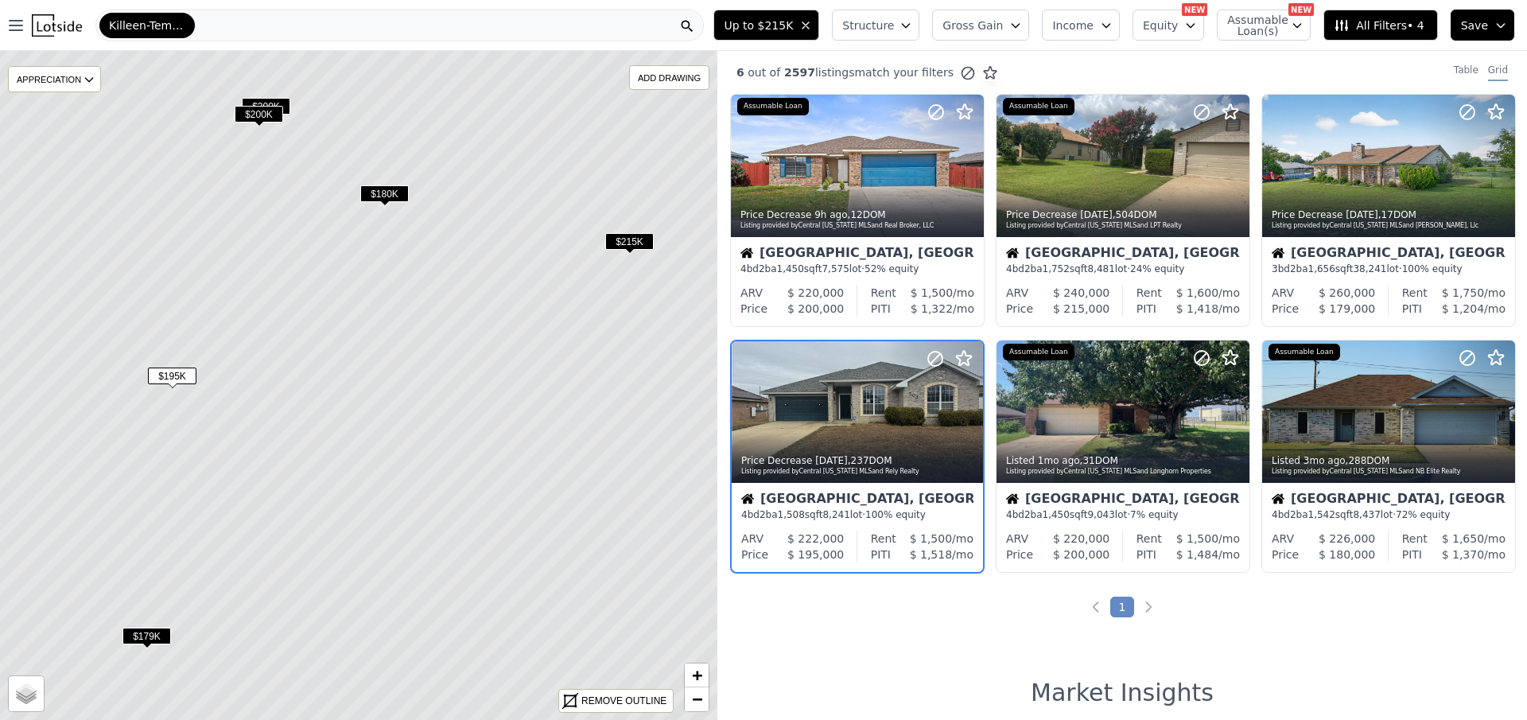
scroll to position [45, 0]
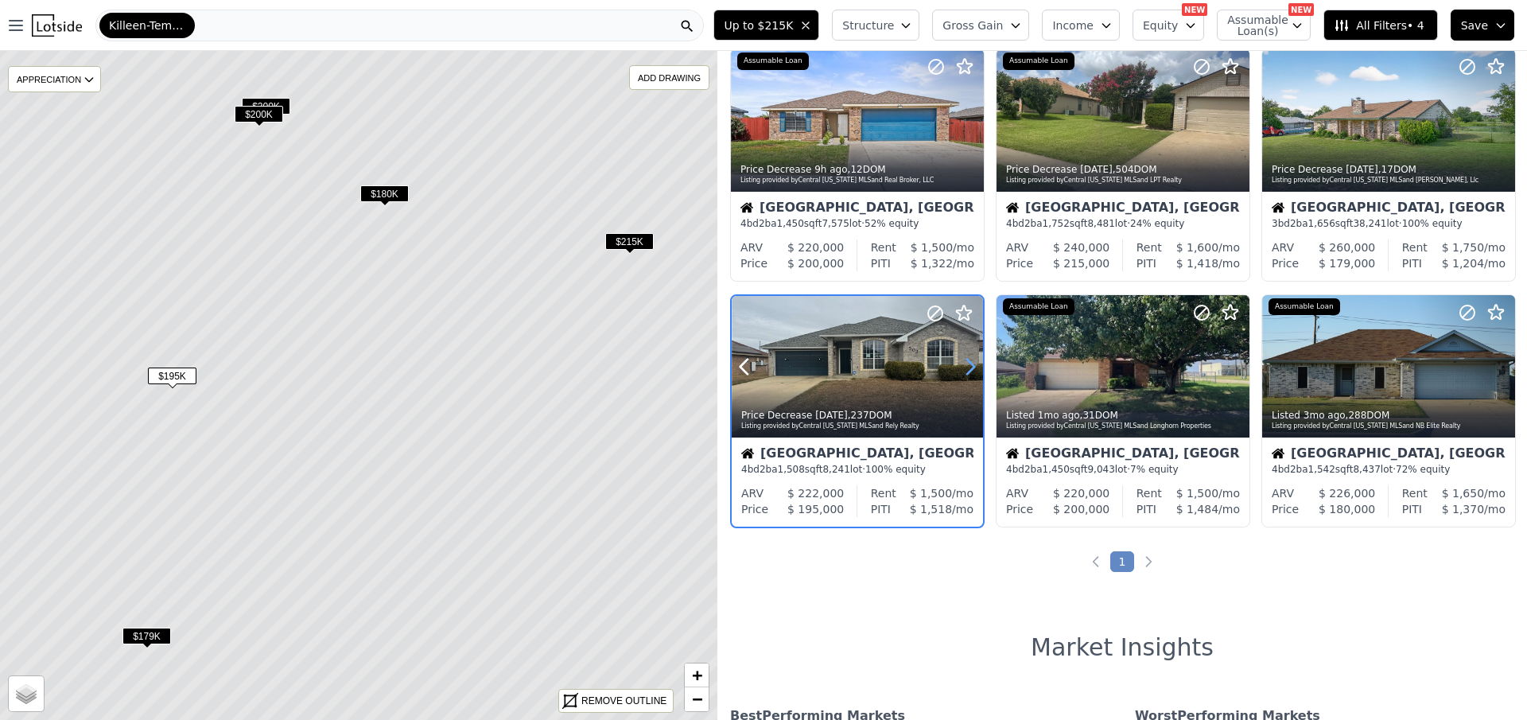
click at [971, 366] on icon at bounding box center [970, 366] width 25 height 25
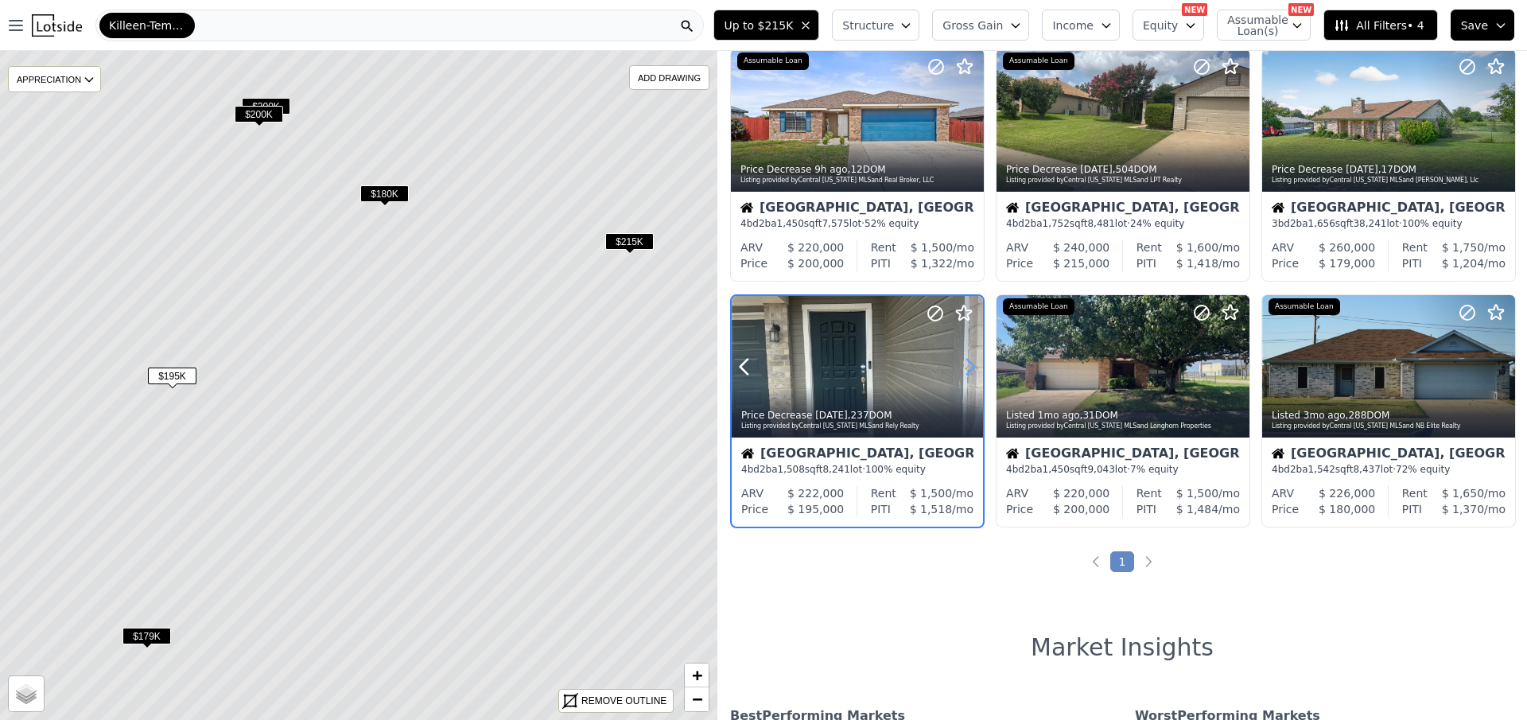
click at [971, 366] on icon at bounding box center [970, 366] width 25 height 25
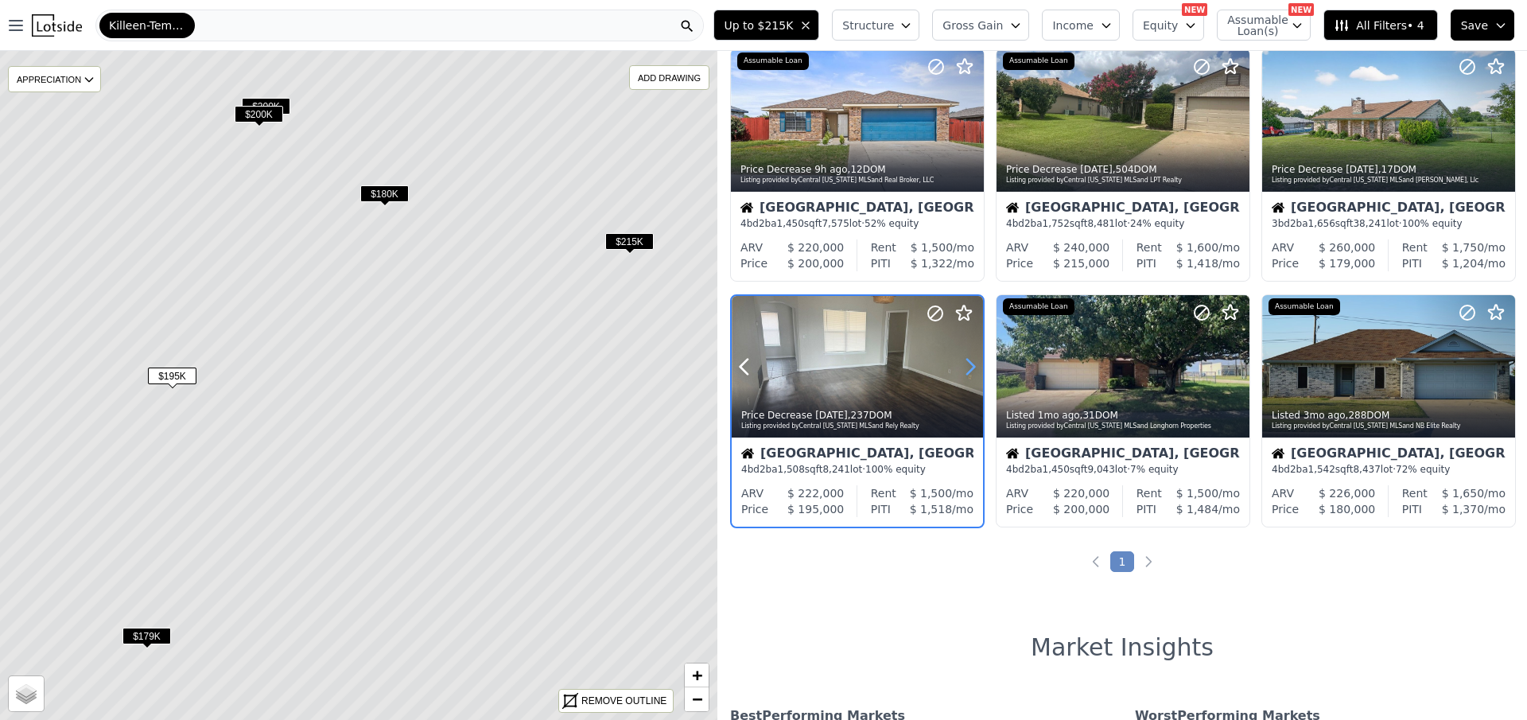
click at [971, 366] on icon at bounding box center [970, 366] width 25 height 25
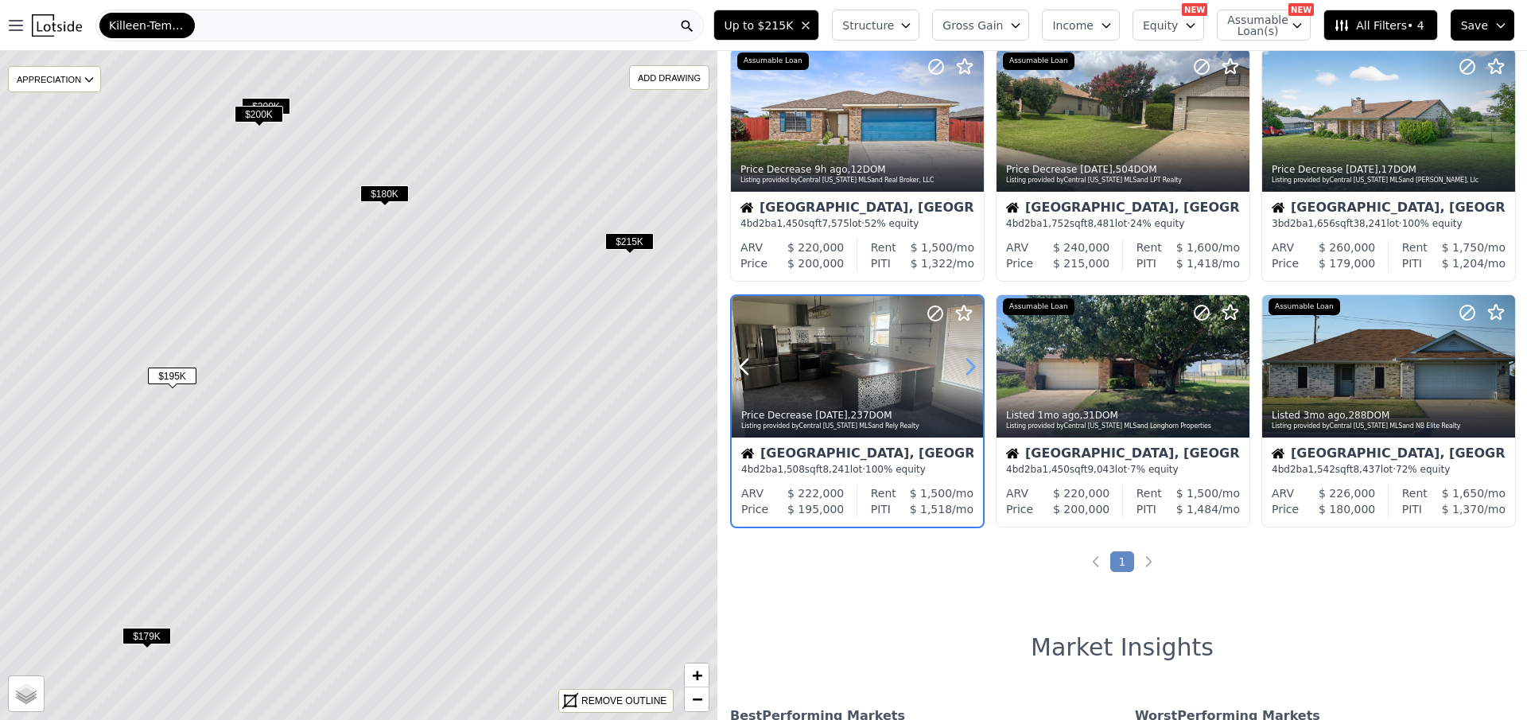
click at [971, 366] on icon at bounding box center [970, 366] width 25 height 25
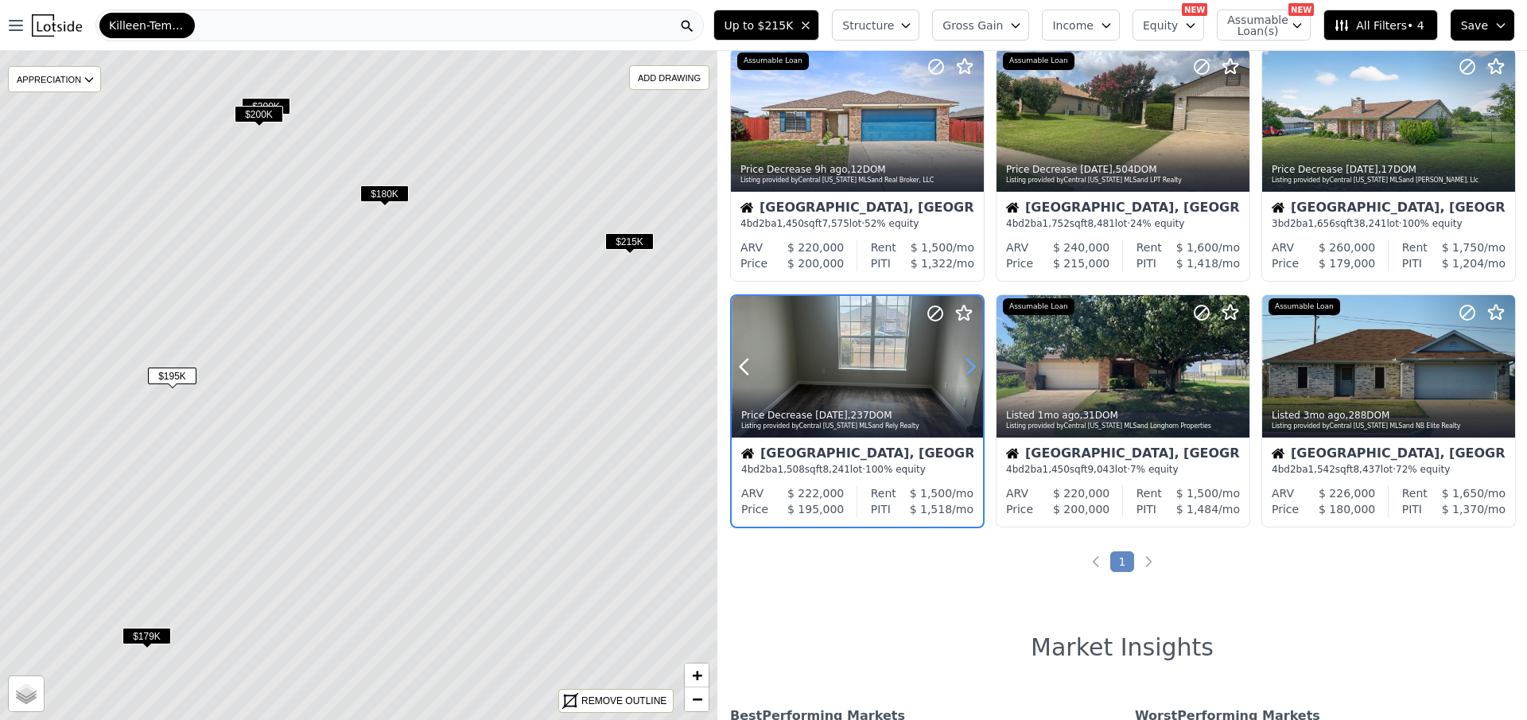
click at [971, 366] on icon at bounding box center [970, 366] width 25 height 25
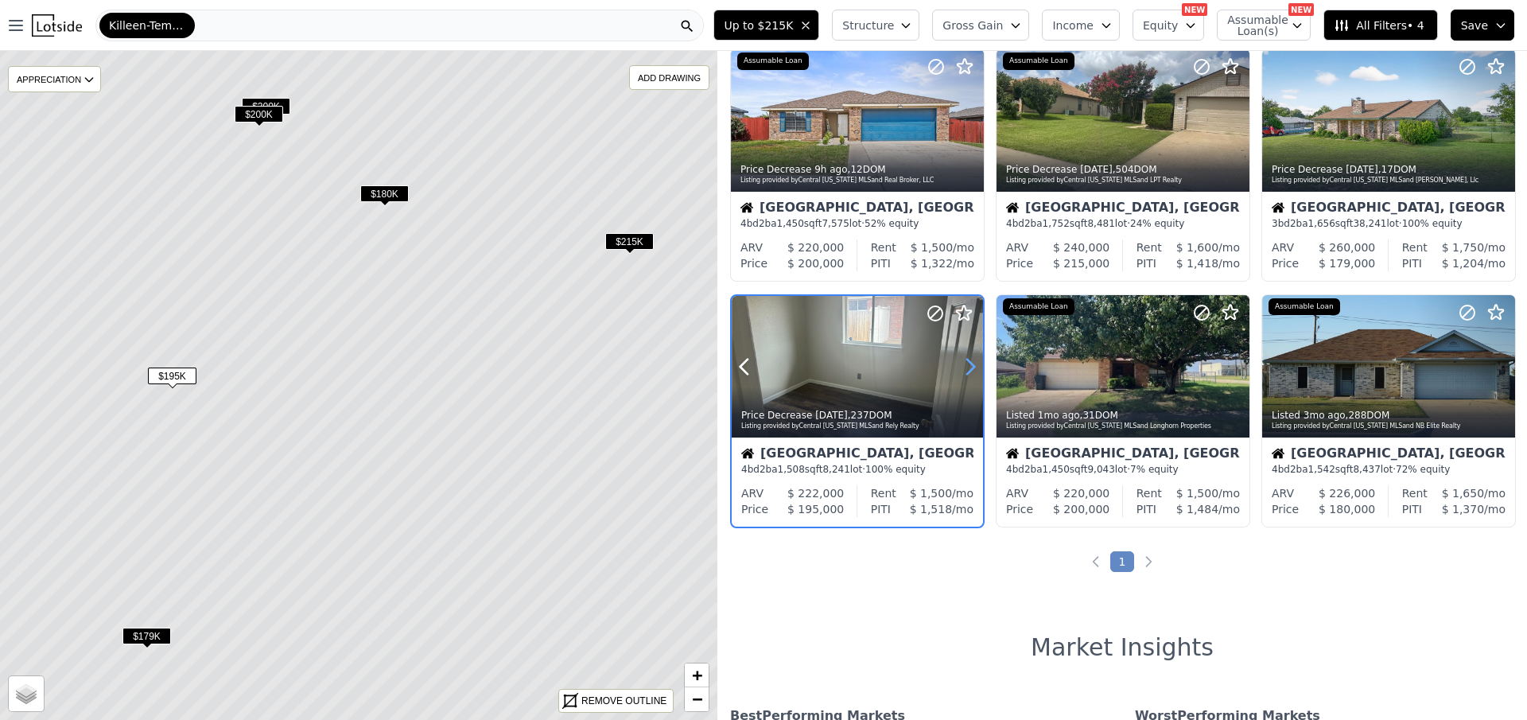
click at [971, 366] on icon at bounding box center [970, 366] width 25 height 25
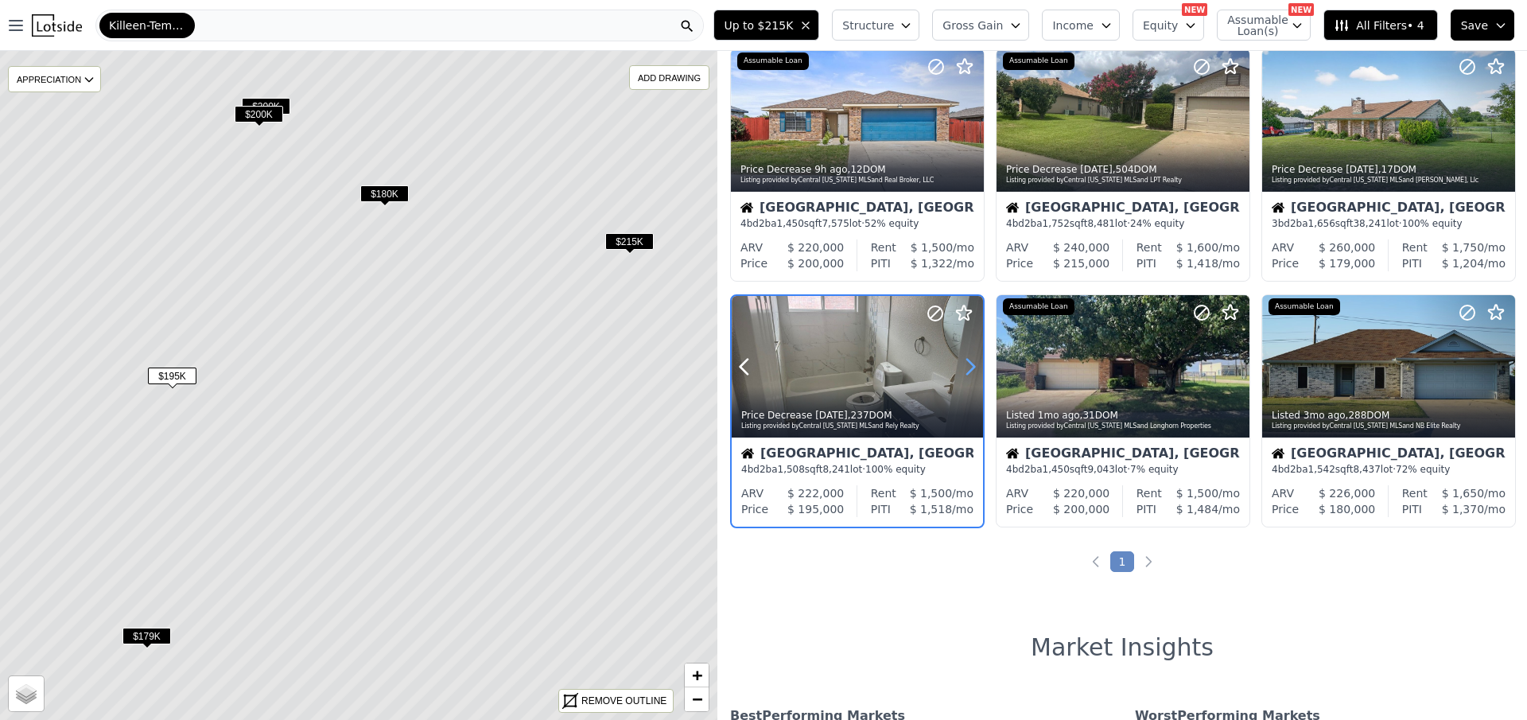
click at [971, 366] on icon at bounding box center [970, 366] width 25 height 25
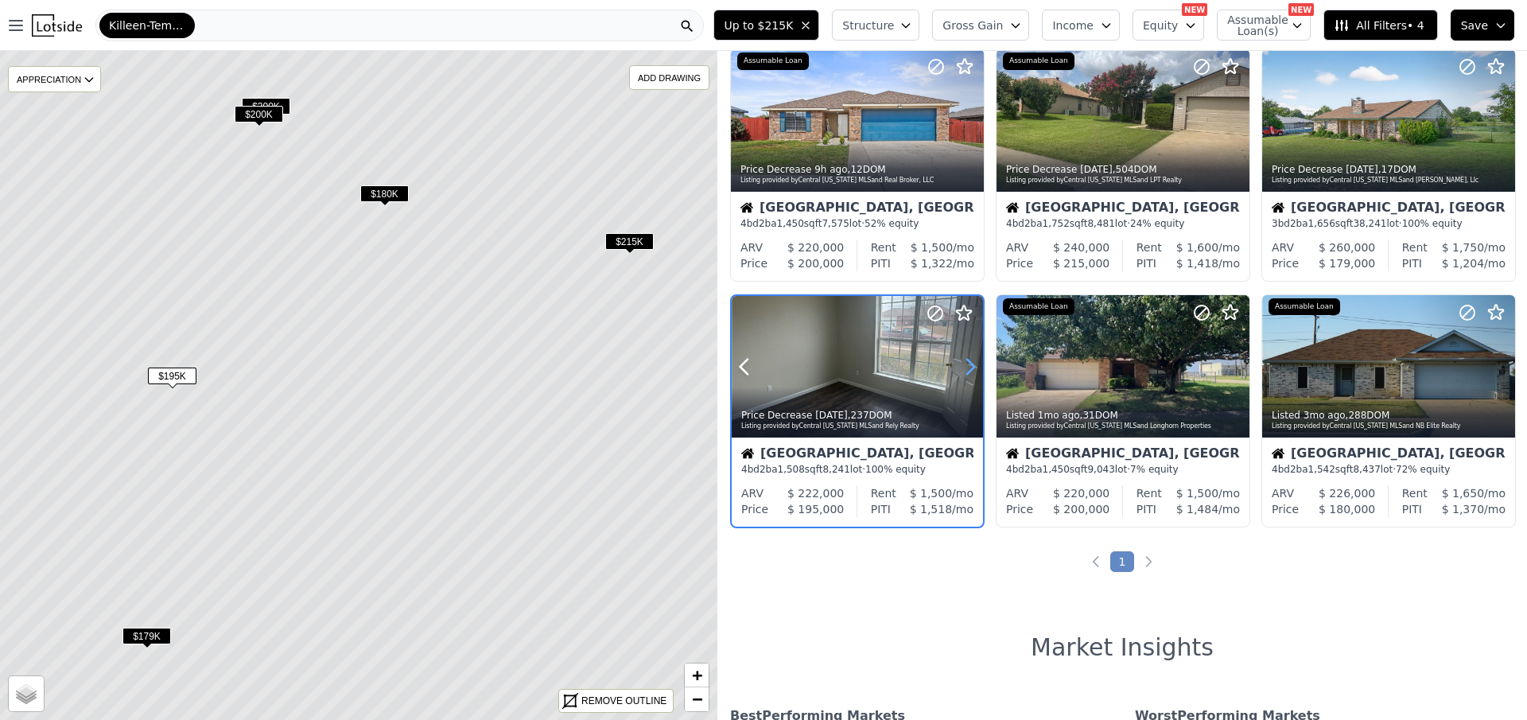
click at [971, 366] on icon at bounding box center [970, 366] width 25 height 25
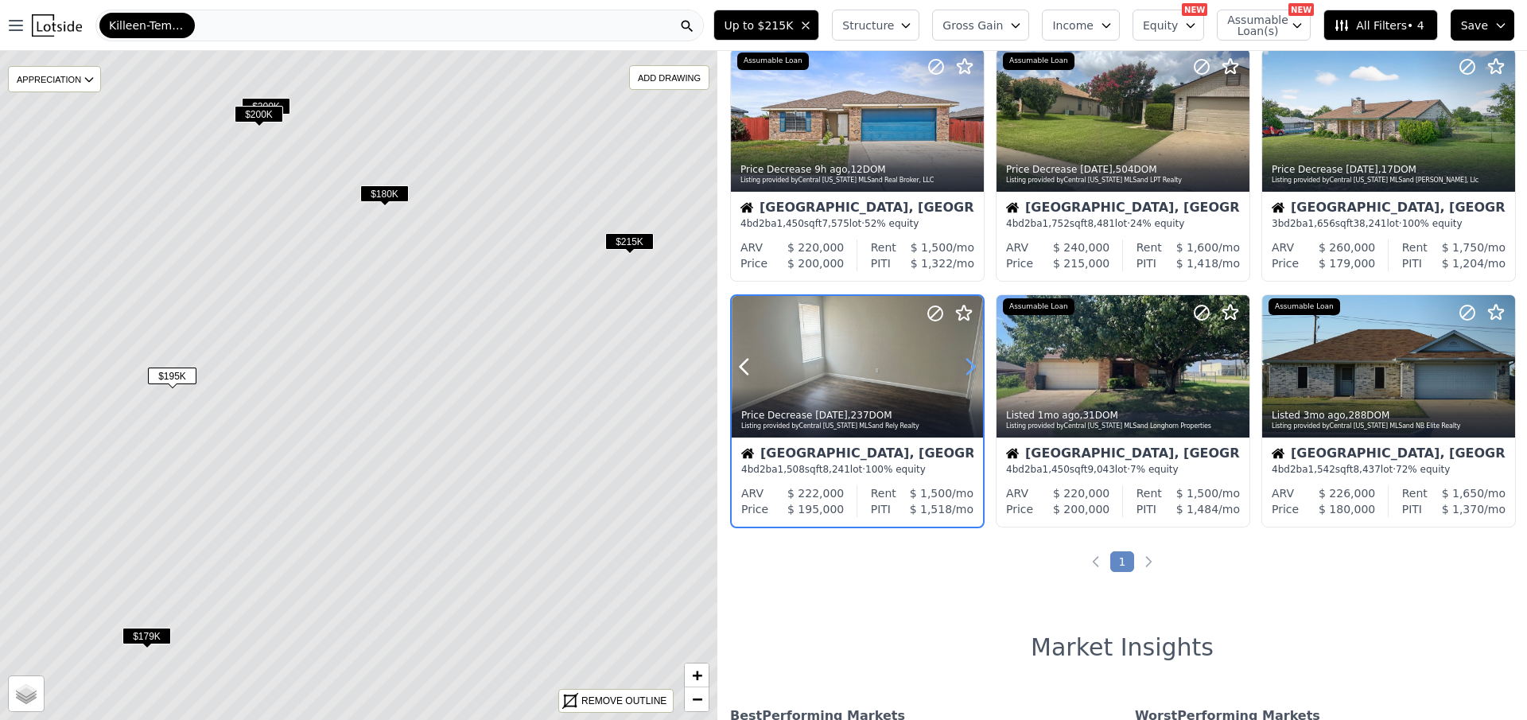
click at [971, 366] on icon at bounding box center [970, 366] width 25 height 25
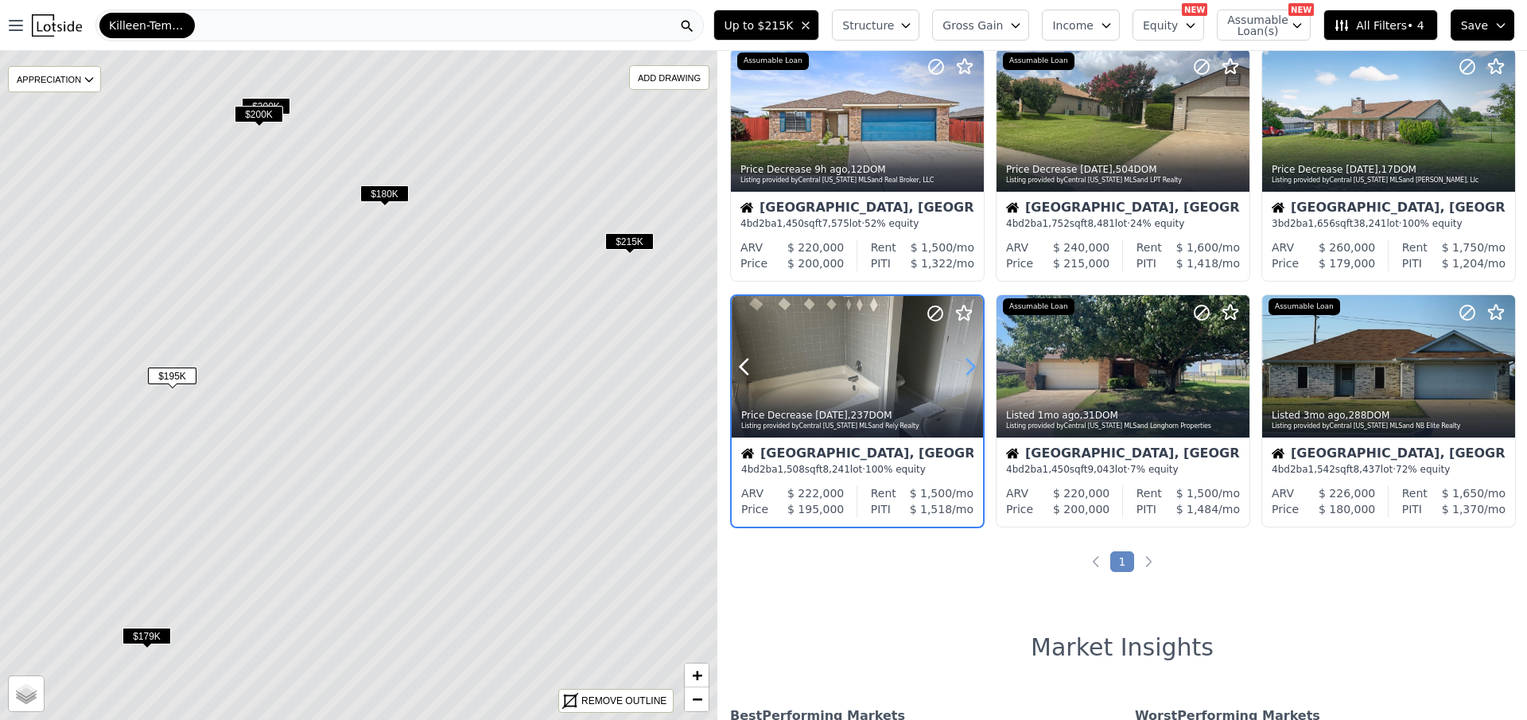
click at [971, 366] on icon at bounding box center [970, 366] width 25 height 25
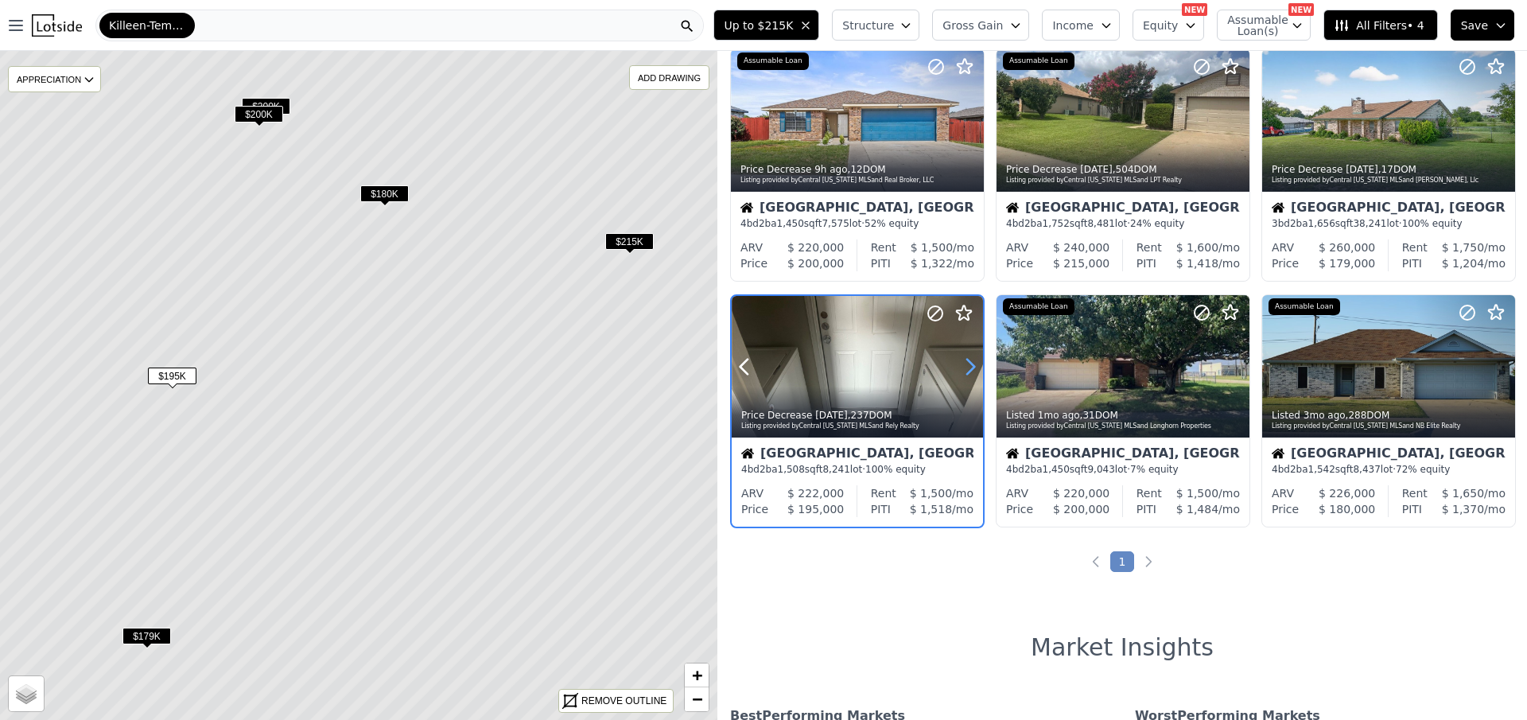
click at [971, 366] on icon at bounding box center [970, 366] width 25 height 25
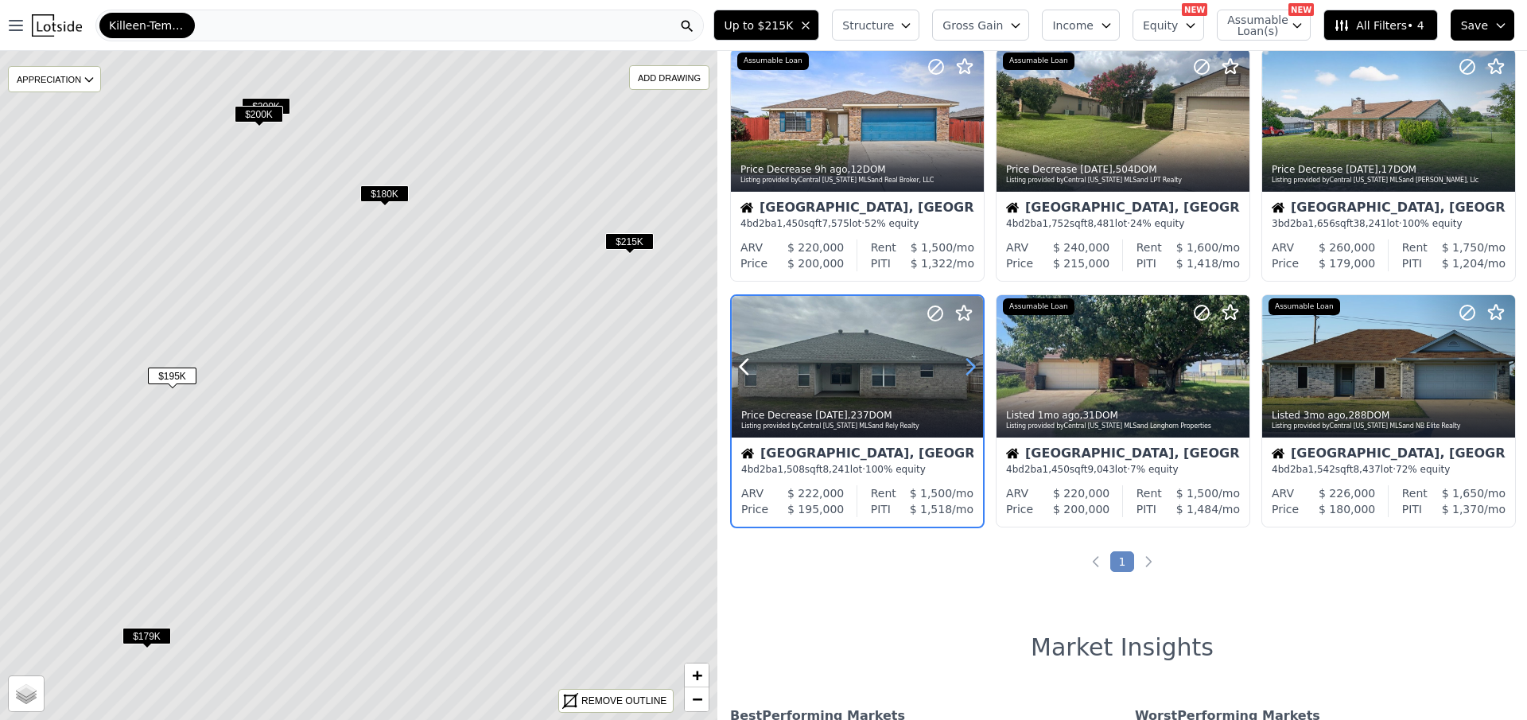
click at [971, 366] on icon at bounding box center [970, 366] width 25 height 25
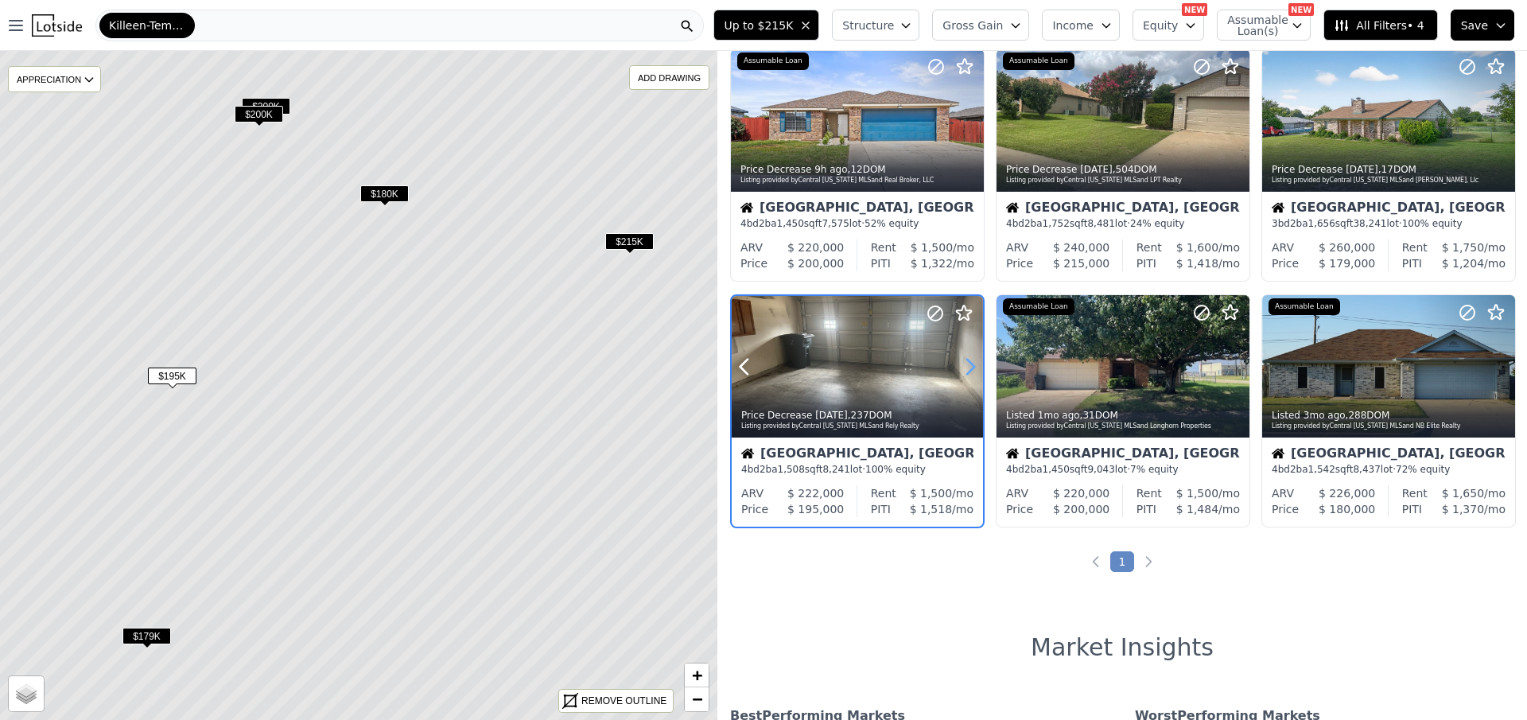
click at [971, 366] on icon at bounding box center [970, 366] width 25 height 25
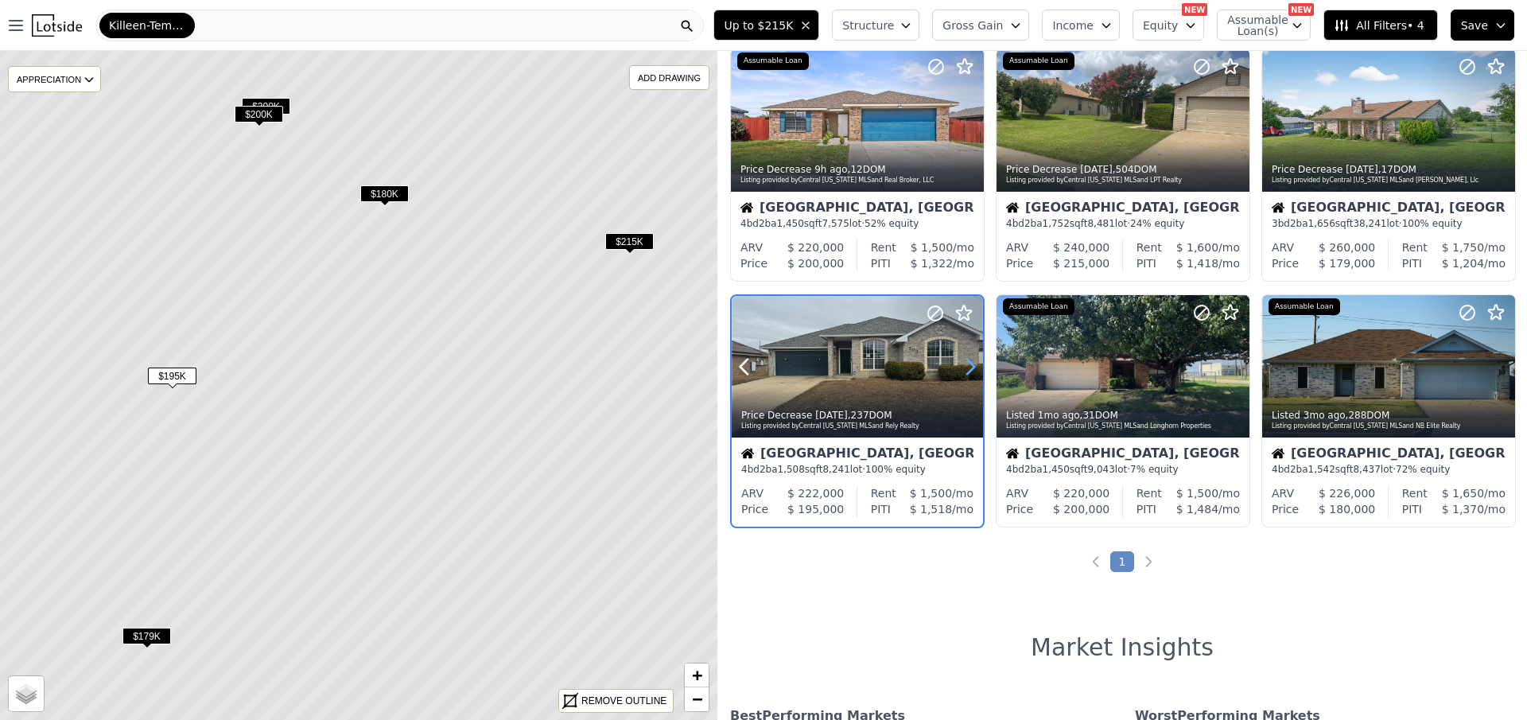
click at [971, 366] on icon at bounding box center [970, 366] width 25 height 25
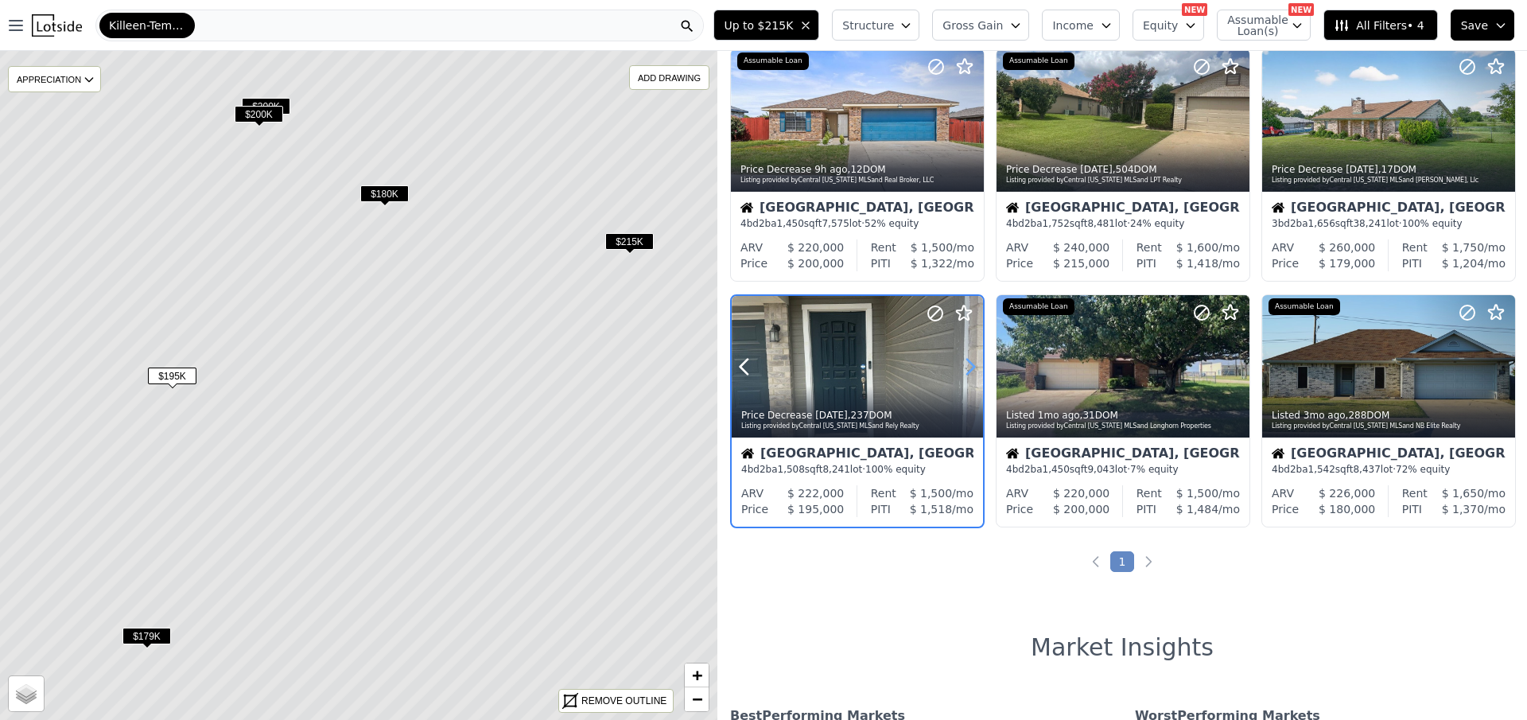
click at [971, 366] on icon at bounding box center [970, 366] width 25 height 25
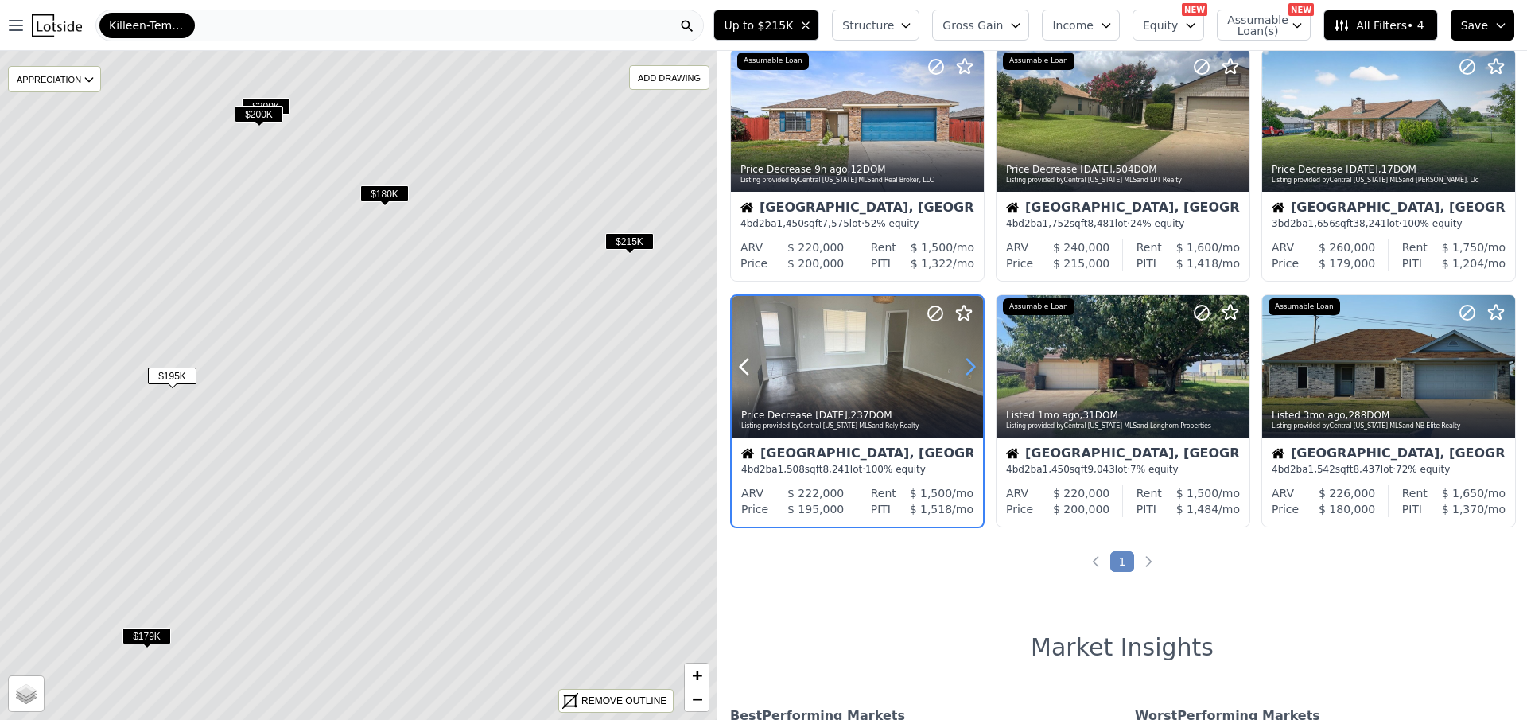
click at [971, 366] on icon at bounding box center [970, 366] width 25 height 25
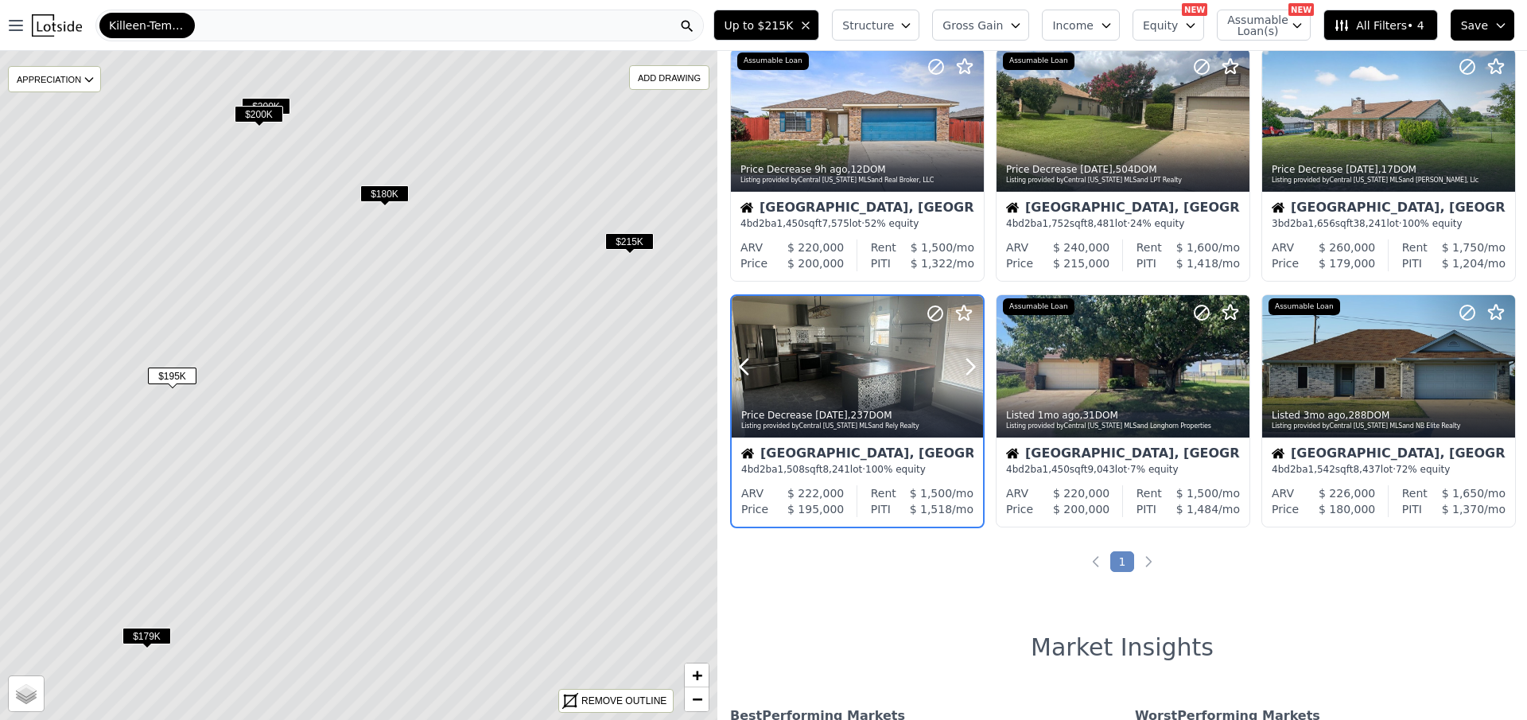
click at [879, 366] on div at bounding box center [857, 367] width 251 height 142
click at [1231, 368] on icon at bounding box center [1236, 365] width 25 height 25
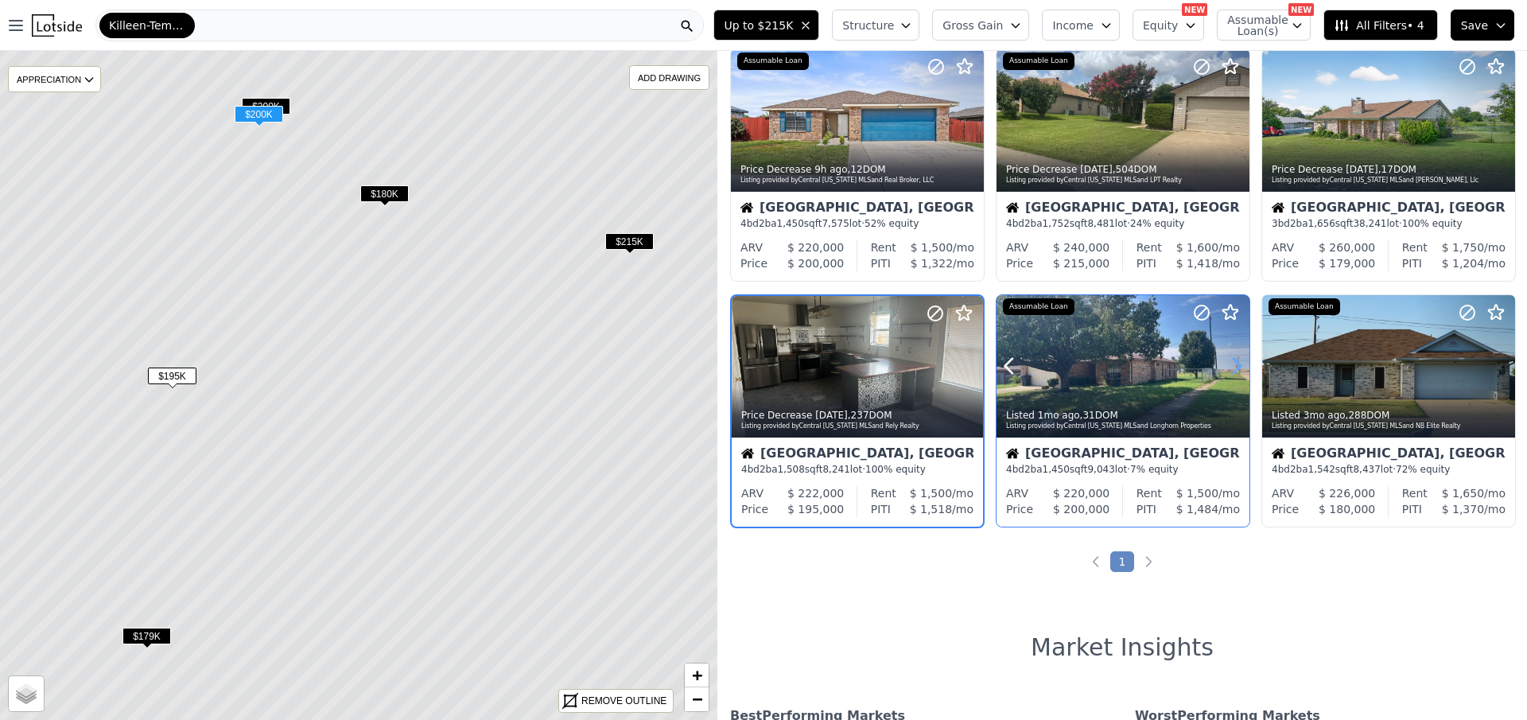
click at [1231, 368] on icon at bounding box center [1236, 365] width 25 height 25
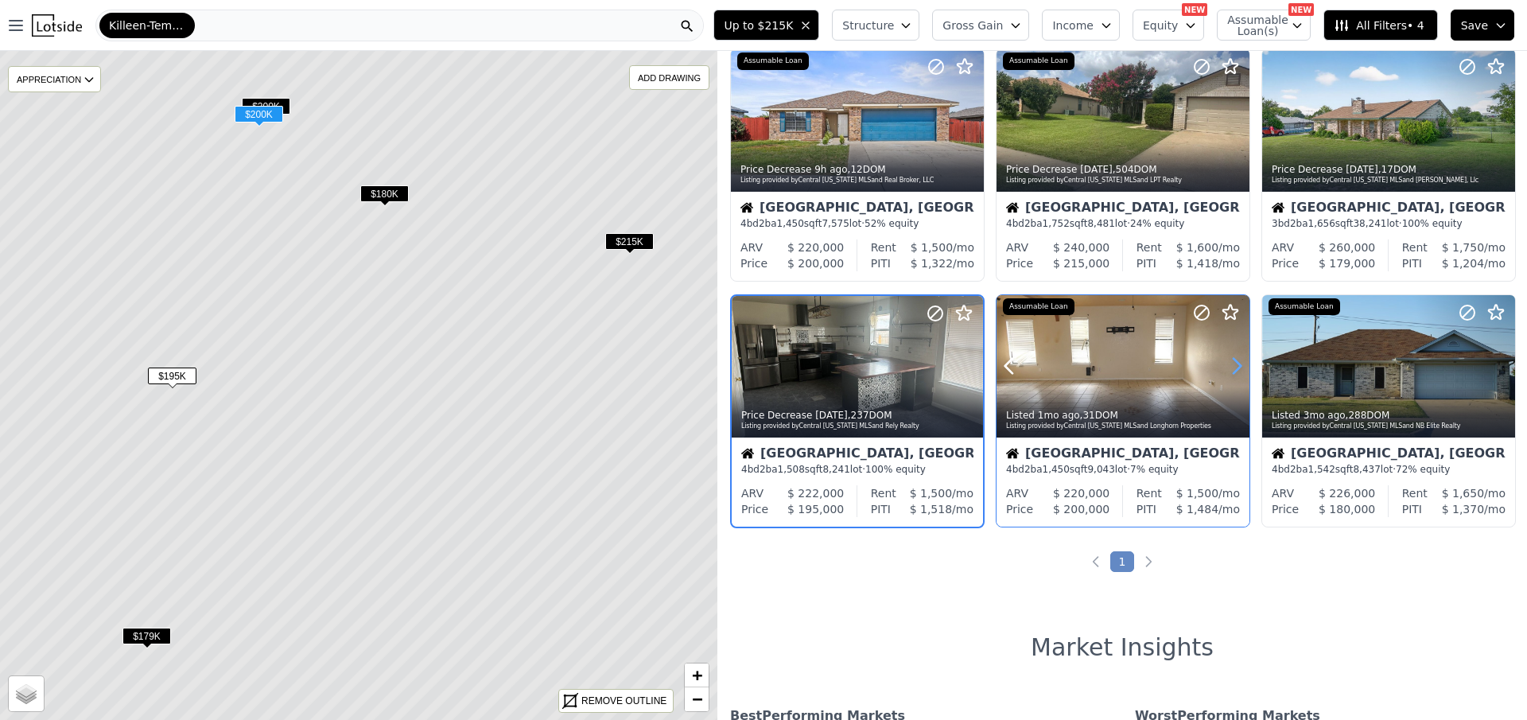
click at [1231, 368] on icon at bounding box center [1236, 365] width 25 height 25
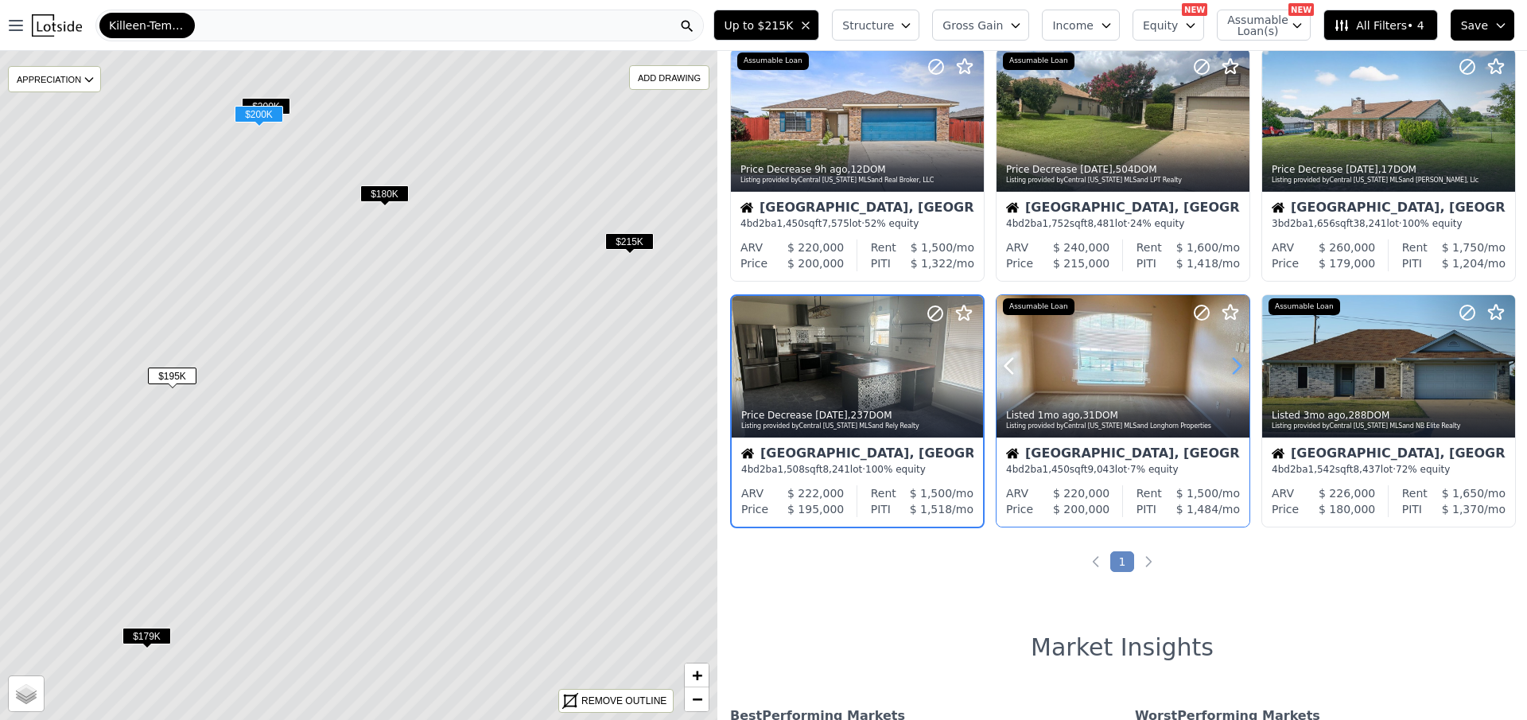
click at [1231, 368] on icon at bounding box center [1236, 365] width 25 height 25
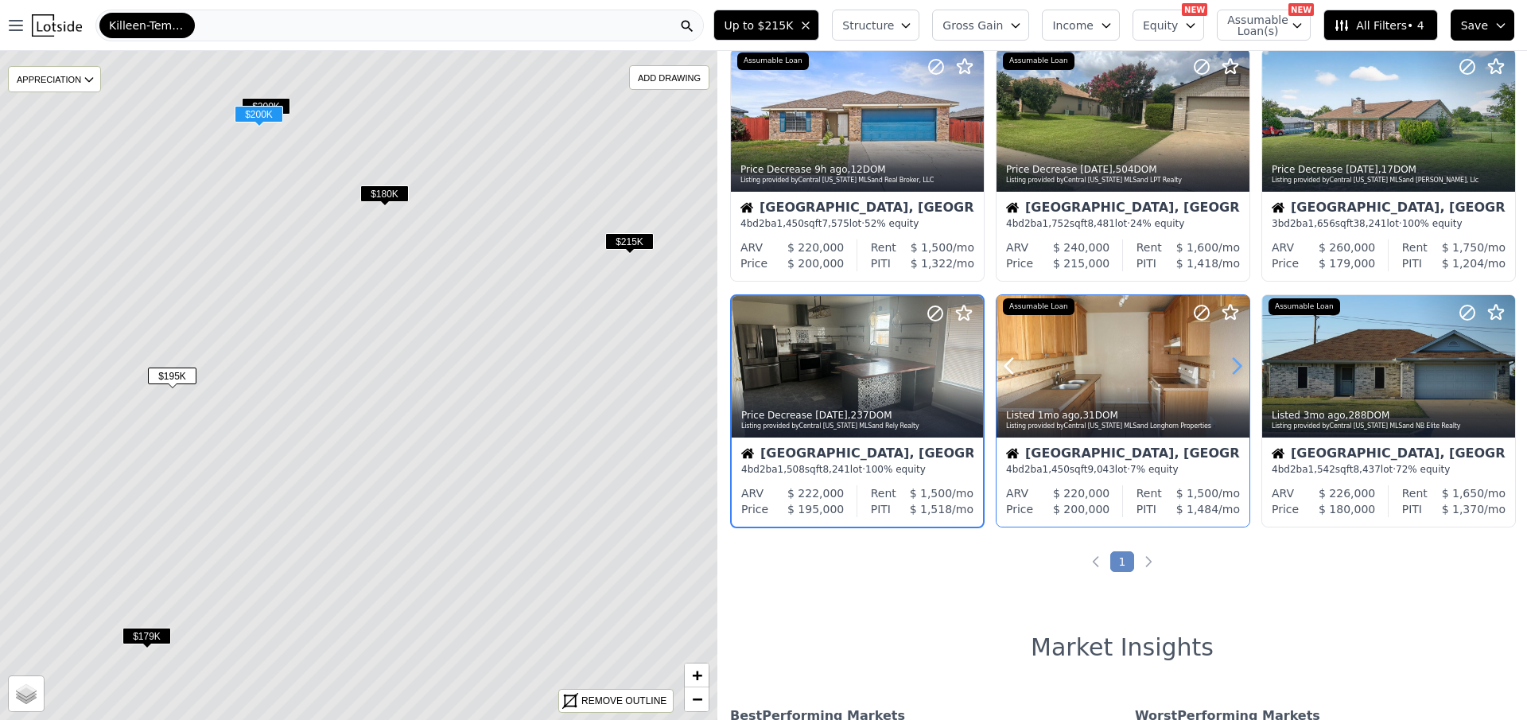
click at [1231, 368] on icon at bounding box center [1236, 365] width 25 height 25
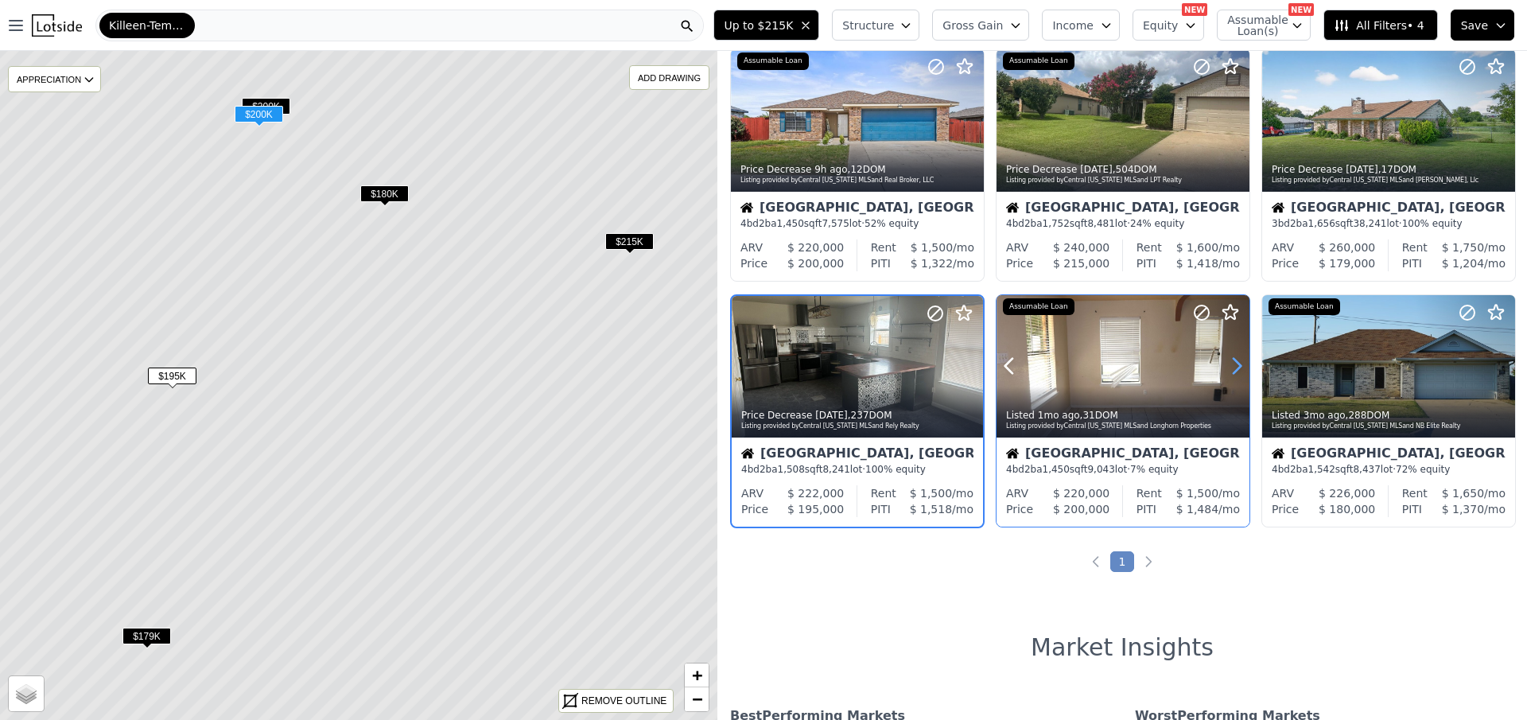
click at [1231, 368] on icon at bounding box center [1236, 365] width 25 height 25
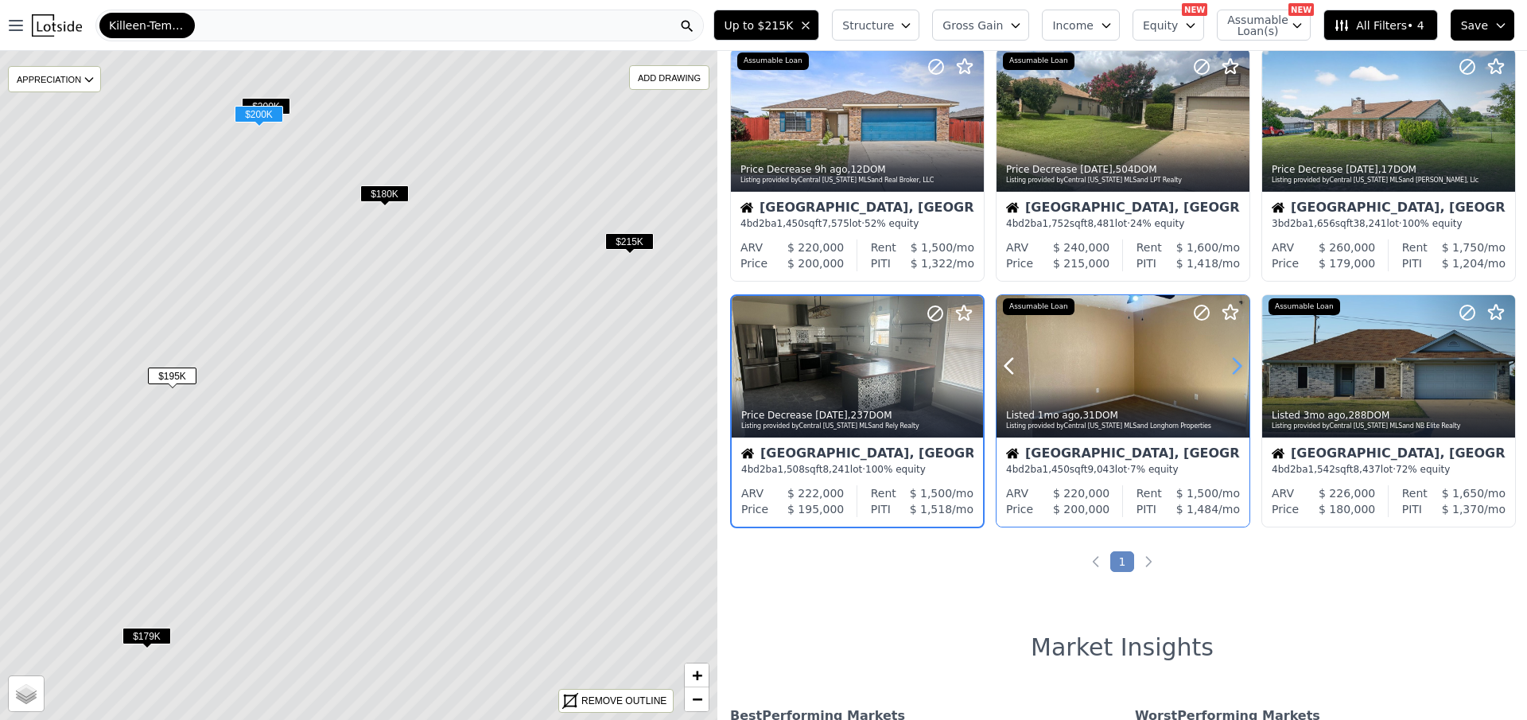
click at [1231, 368] on icon at bounding box center [1236, 365] width 25 height 25
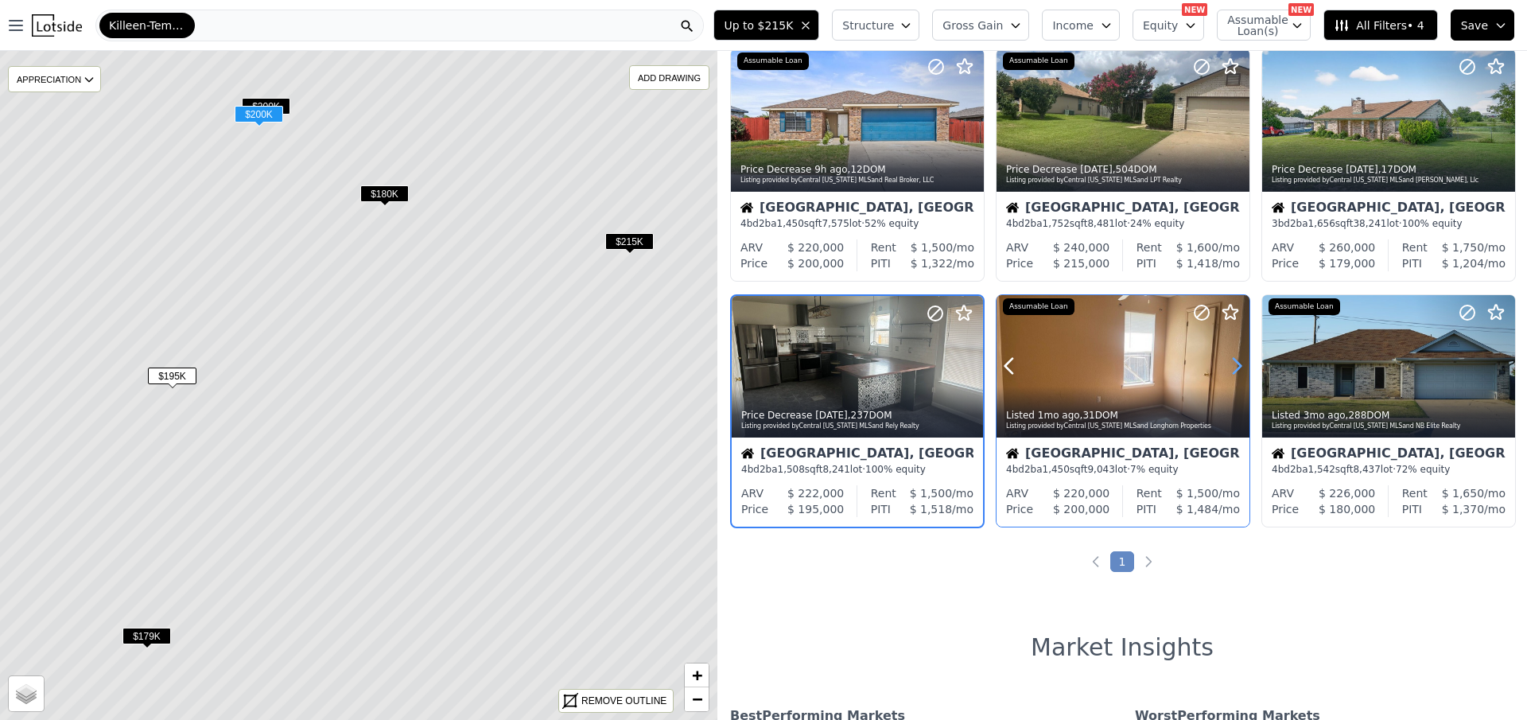
click at [1231, 368] on icon at bounding box center [1236, 365] width 25 height 25
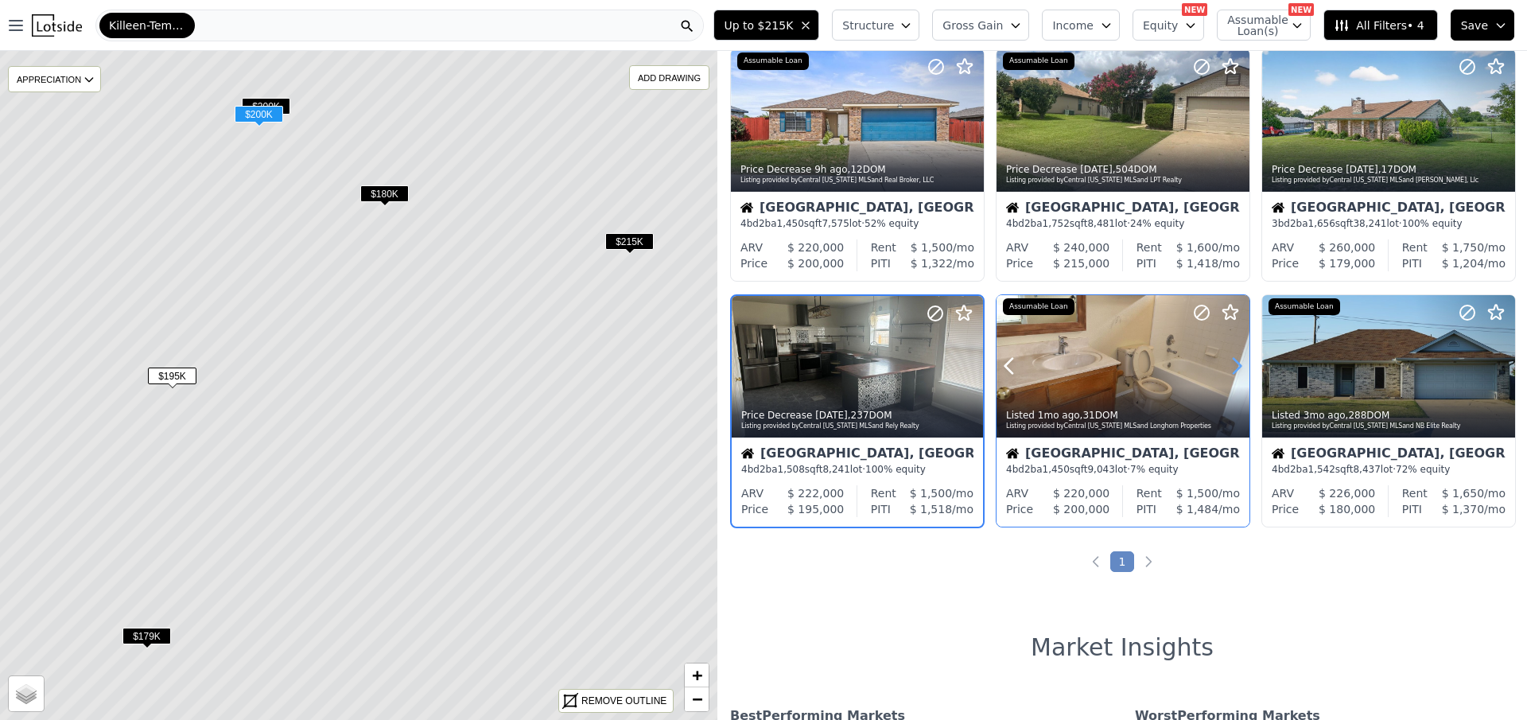
click at [1231, 368] on icon at bounding box center [1236, 365] width 25 height 25
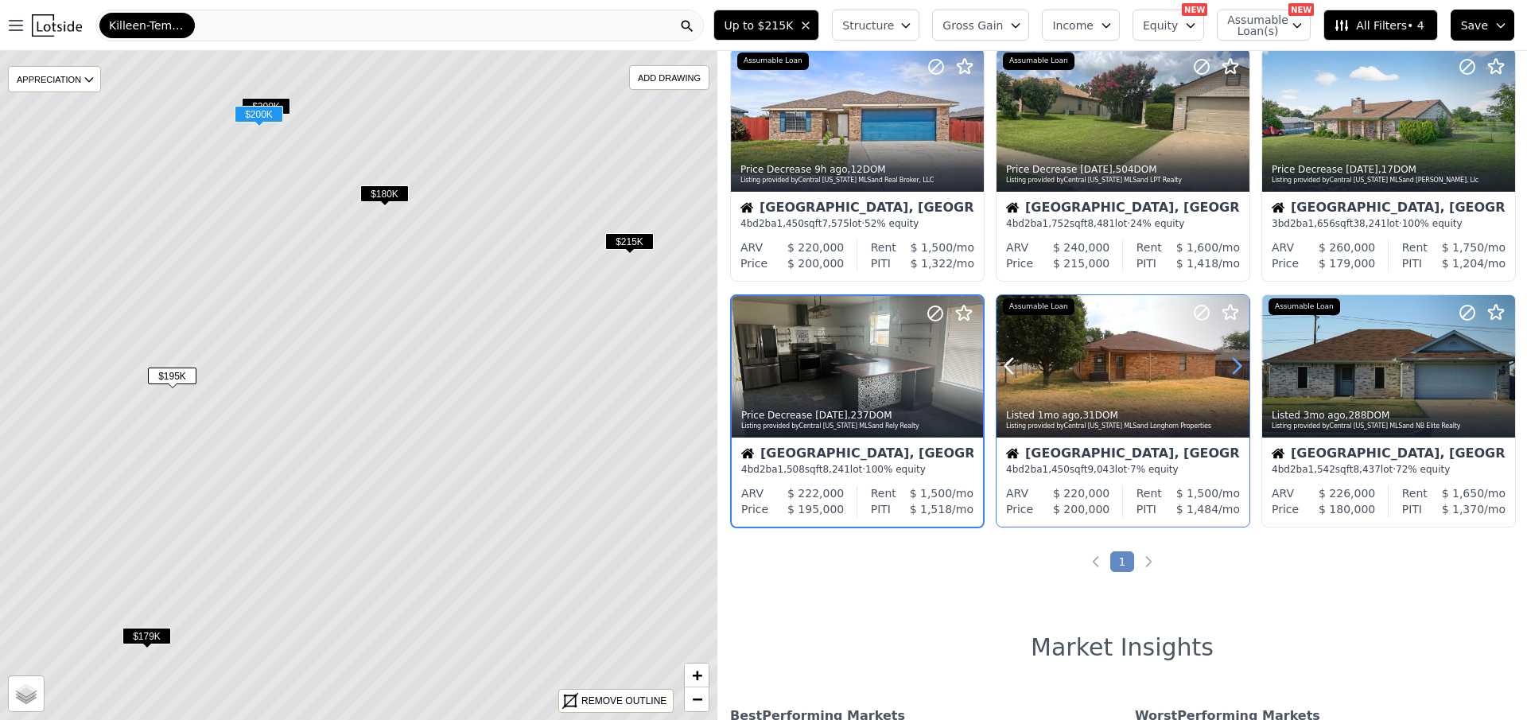
click at [1231, 368] on icon at bounding box center [1236, 365] width 25 height 25
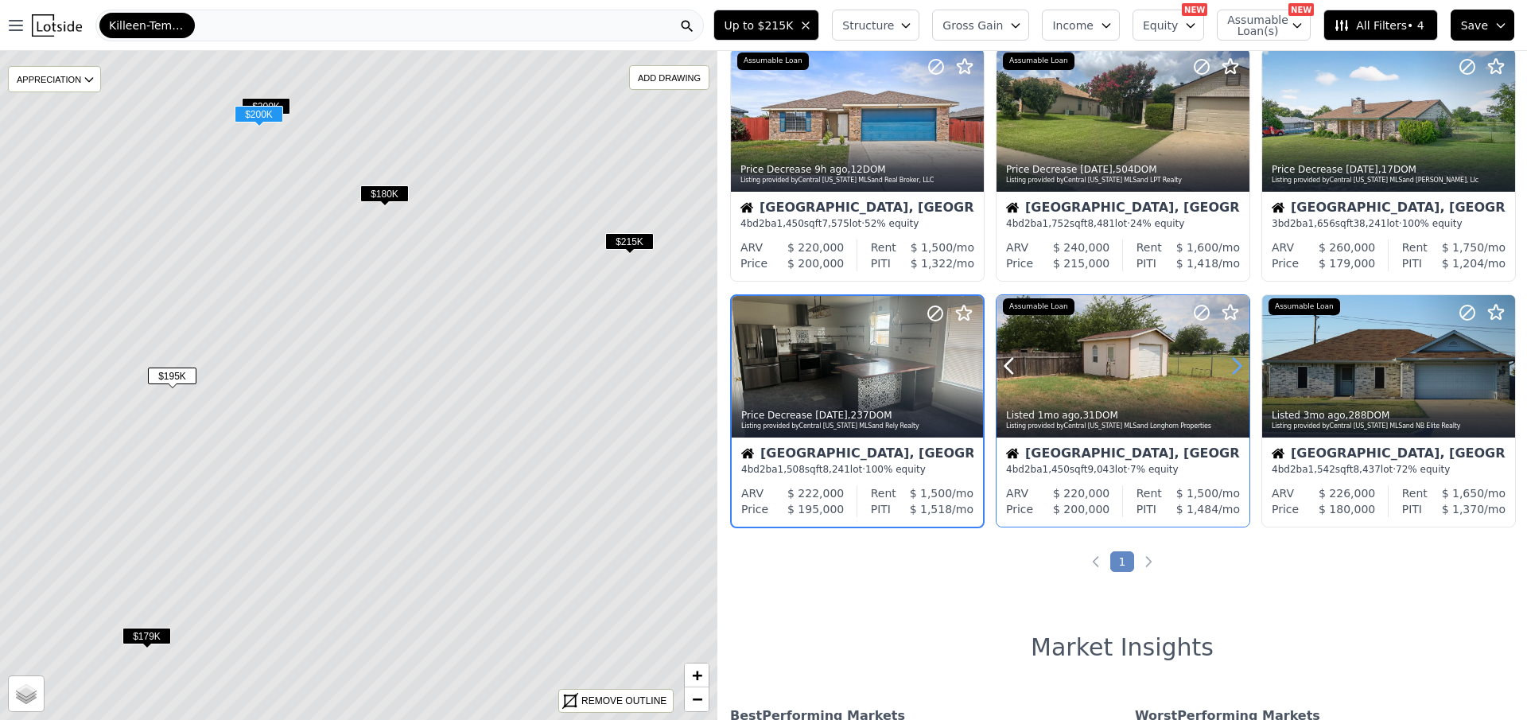
click at [1231, 368] on icon at bounding box center [1236, 365] width 25 height 25
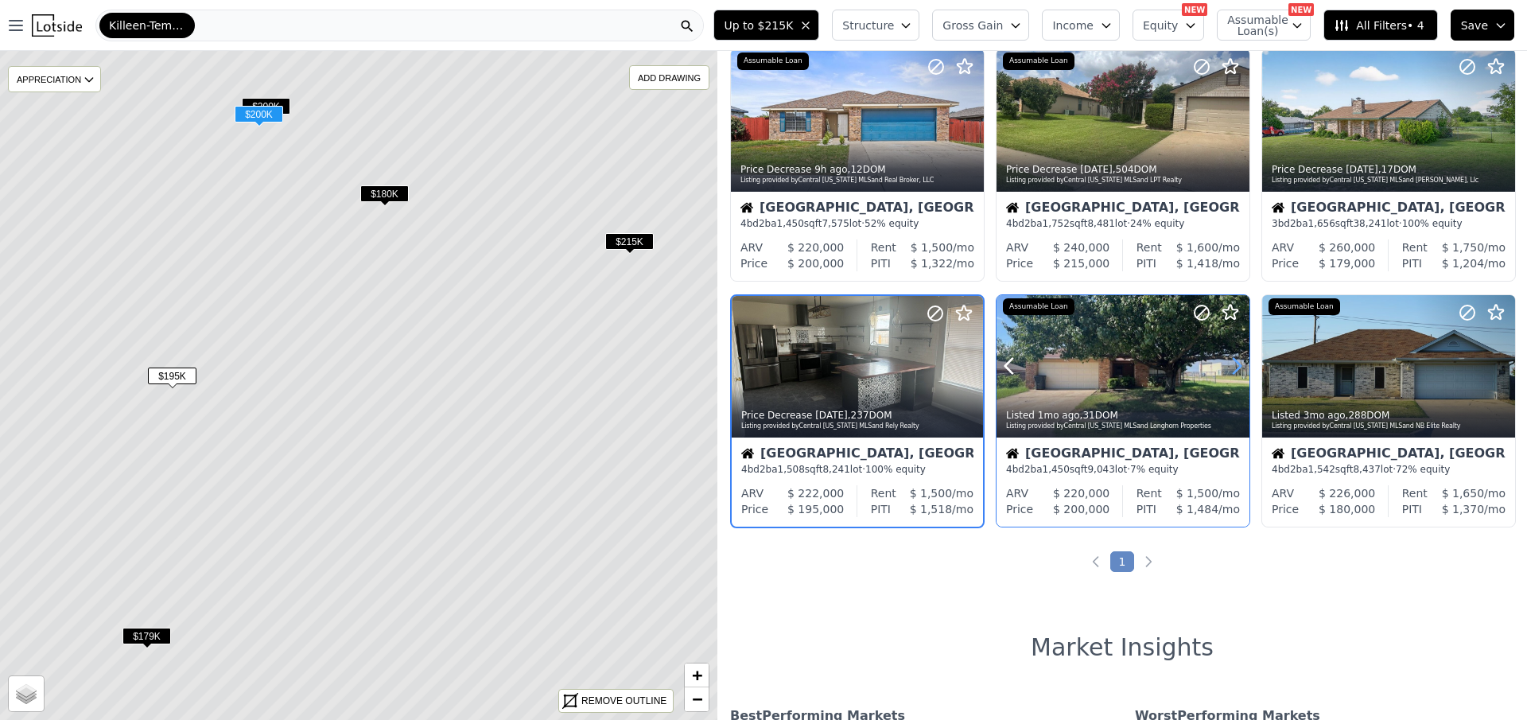
click at [1231, 368] on icon at bounding box center [1236, 365] width 25 height 25
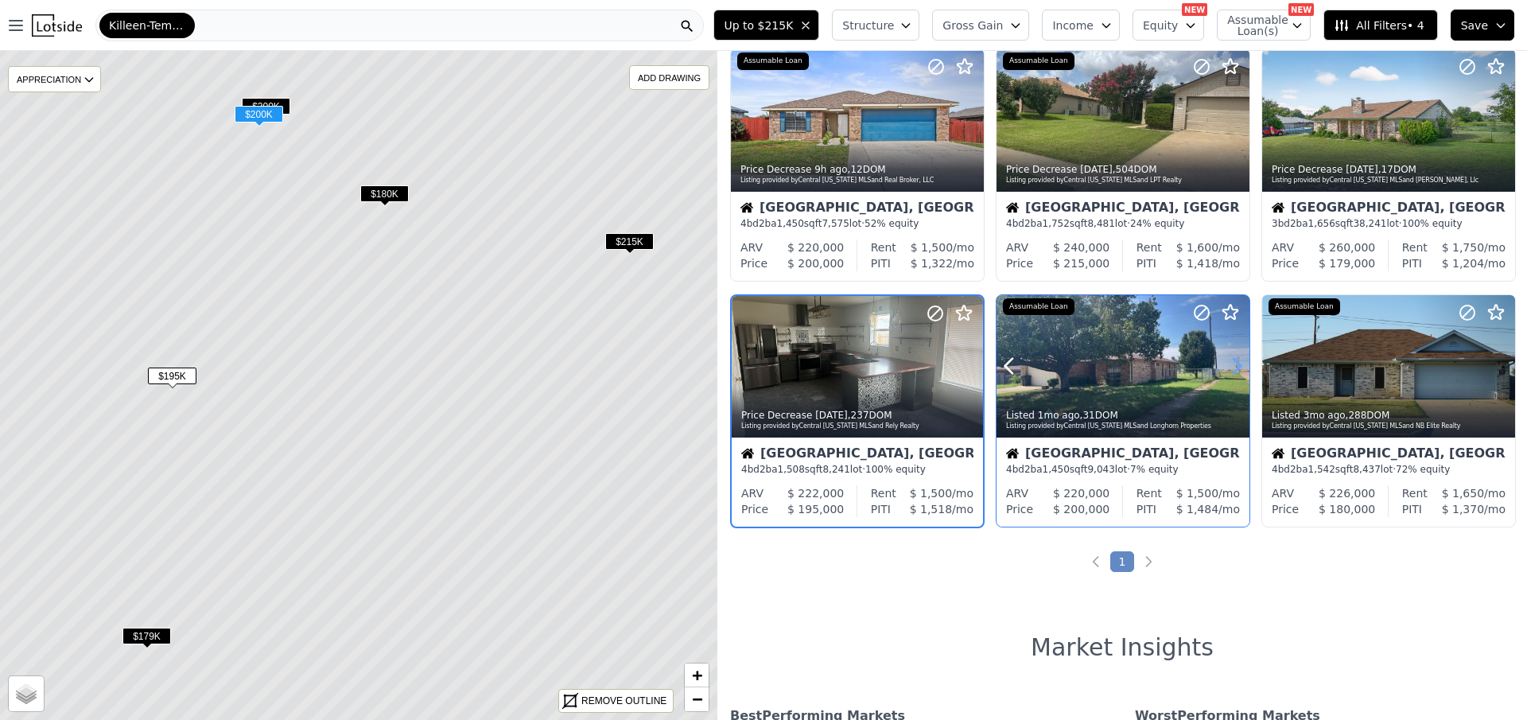
click at [1231, 368] on icon at bounding box center [1236, 365] width 25 height 25
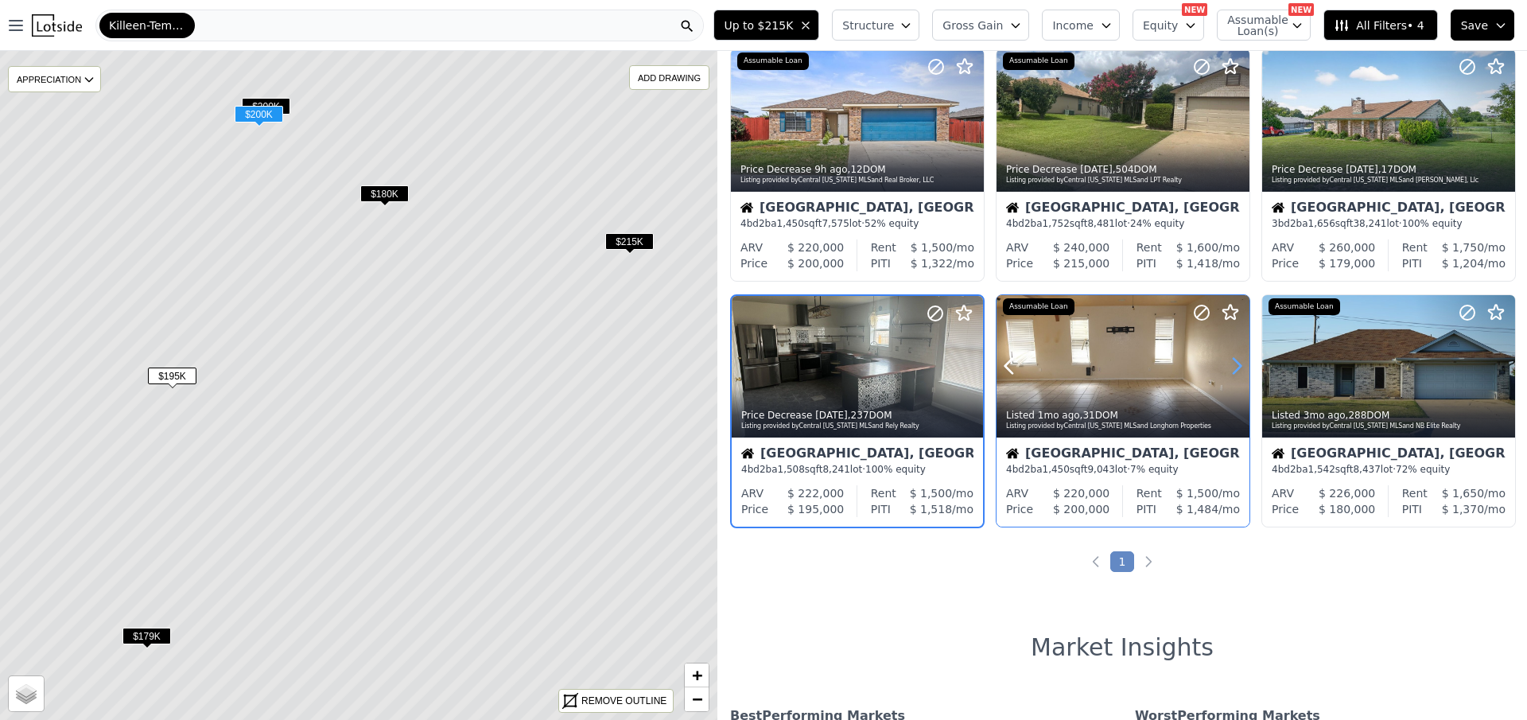
click at [1231, 368] on icon at bounding box center [1236, 365] width 25 height 25
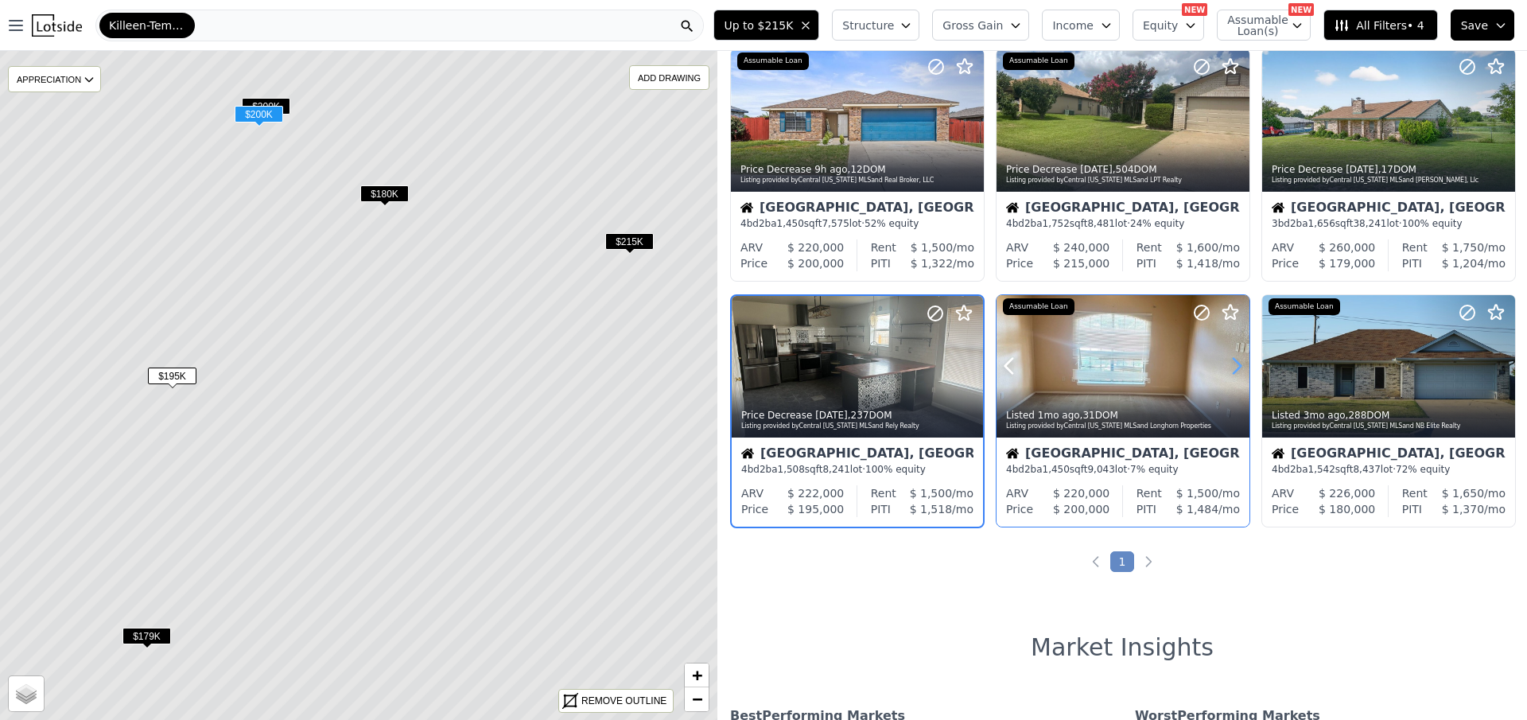
click at [1231, 368] on icon at bounding box center [1236, 365] width 25 height 25
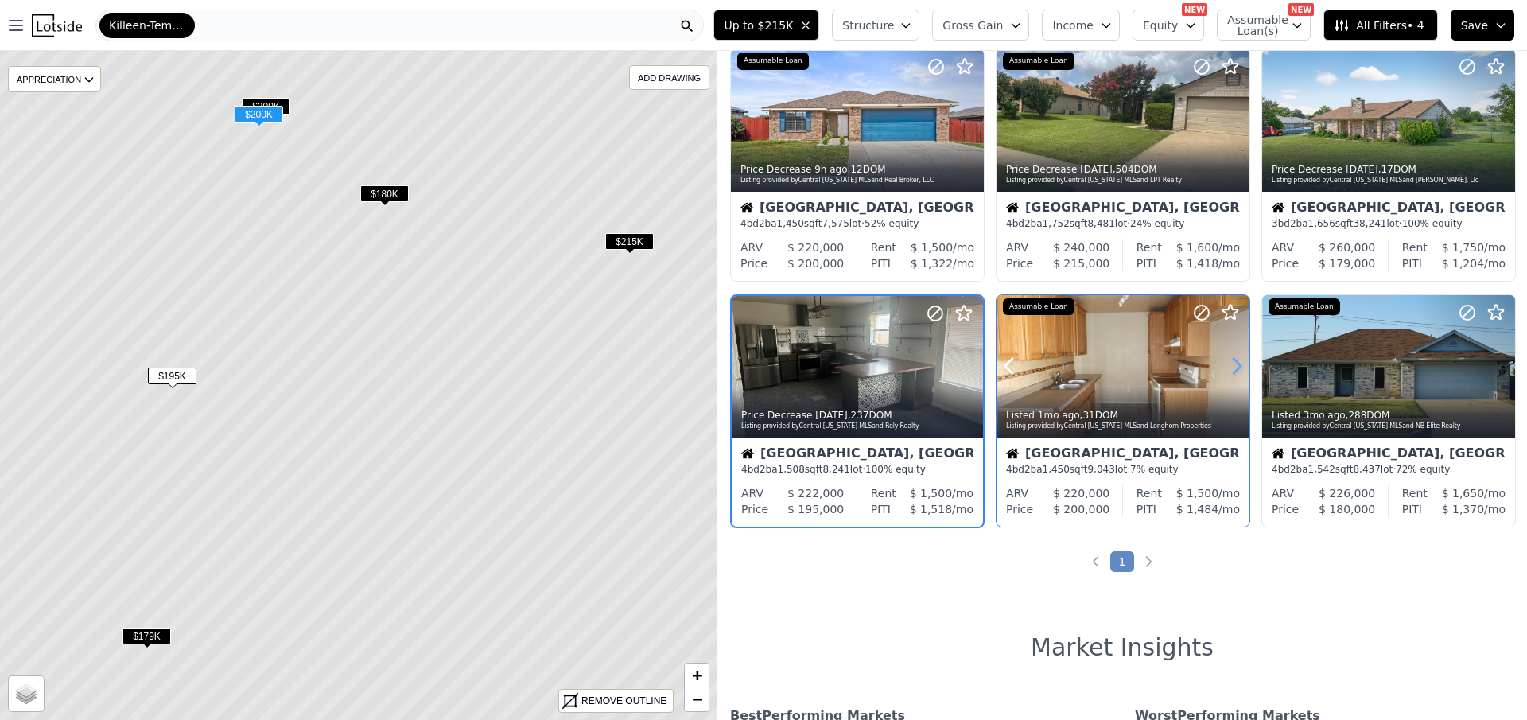
click at [1231, 368] on icon at bounding box center [1236, 365] width 25 height 25
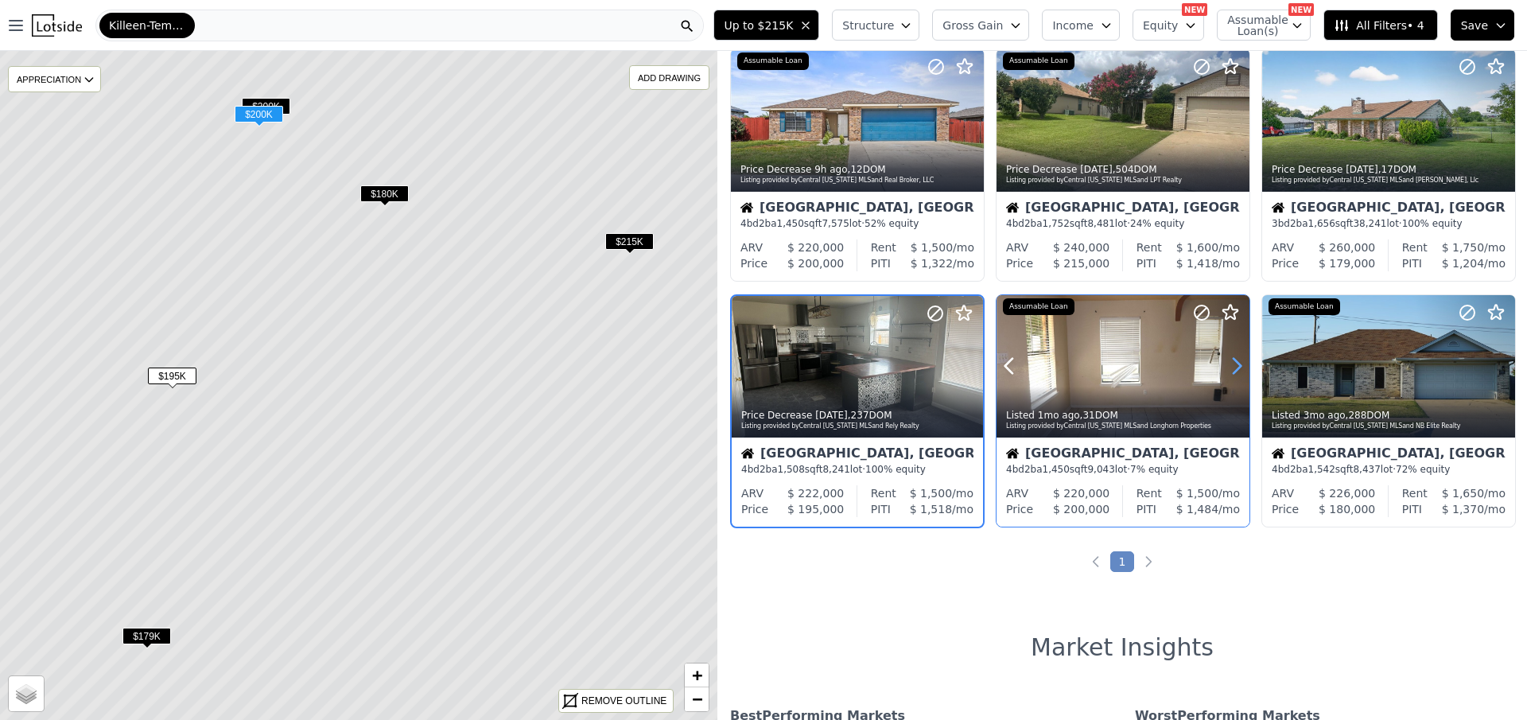
click at [1231, 368] on icon at bounding box center [1236, 365] width 25 height 25
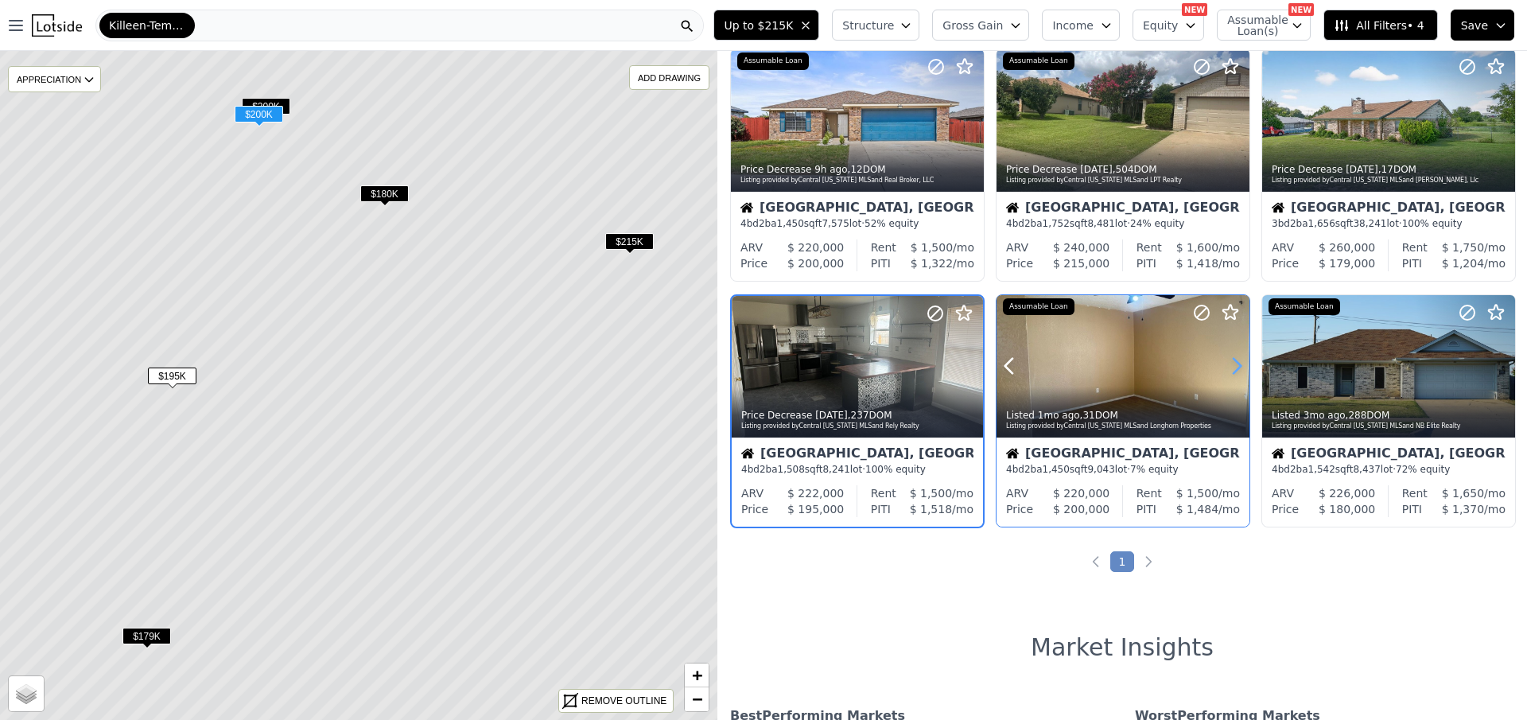
click at [1231, 368] on icon at bounding box center [1236, 365] width 25 height 25
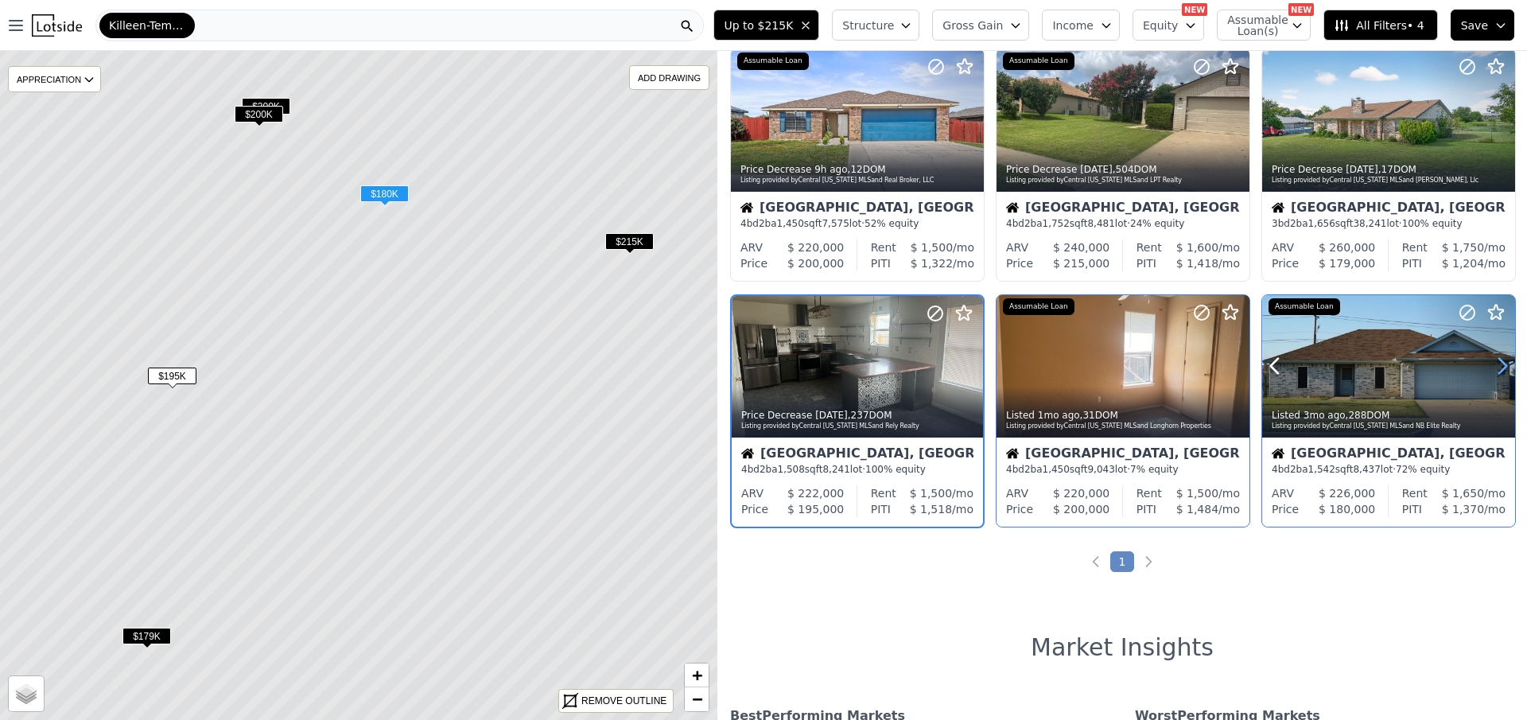
click at [1496, 367] on icon at bounding box center [1502, 365] width 25 height 25
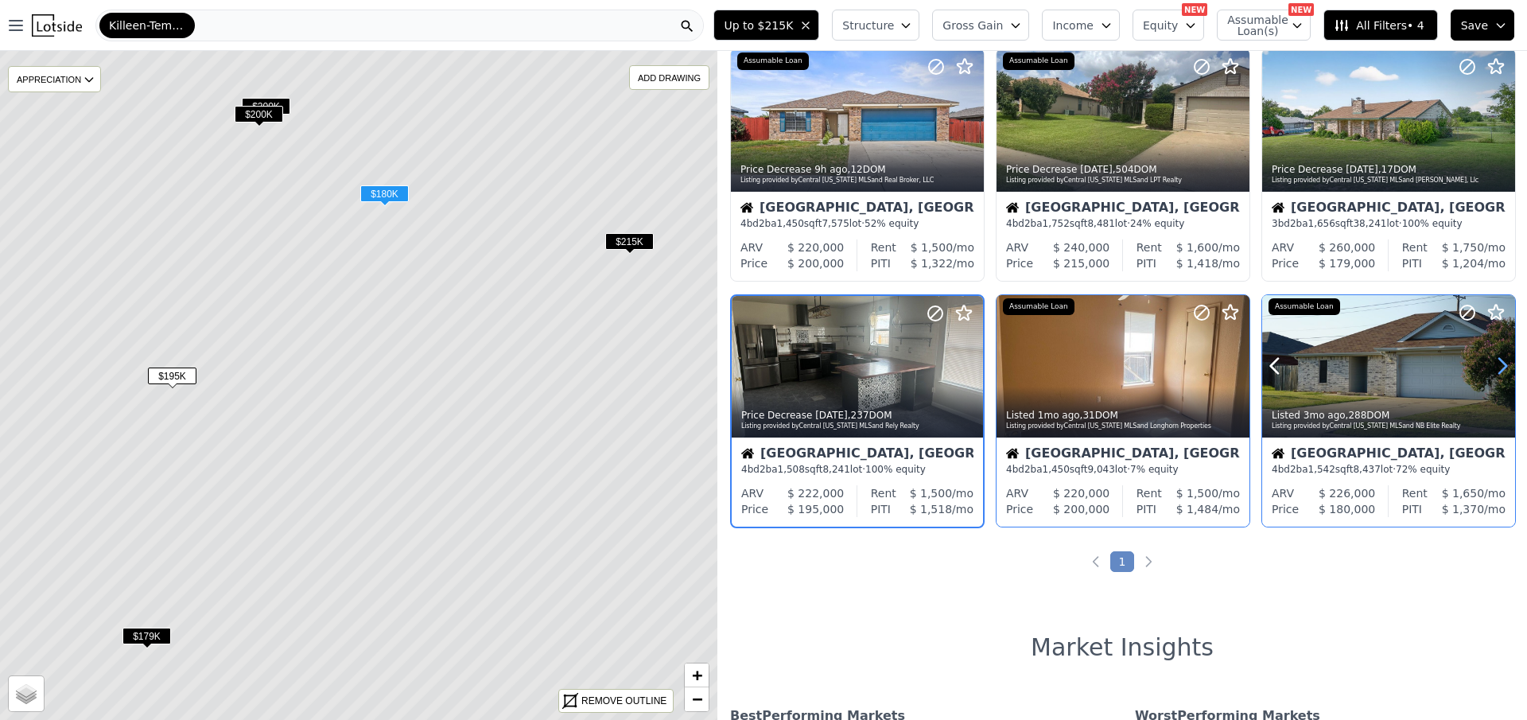
click at [1496, 367] on icon at bounding box center [1502, 365] width 25 height 25
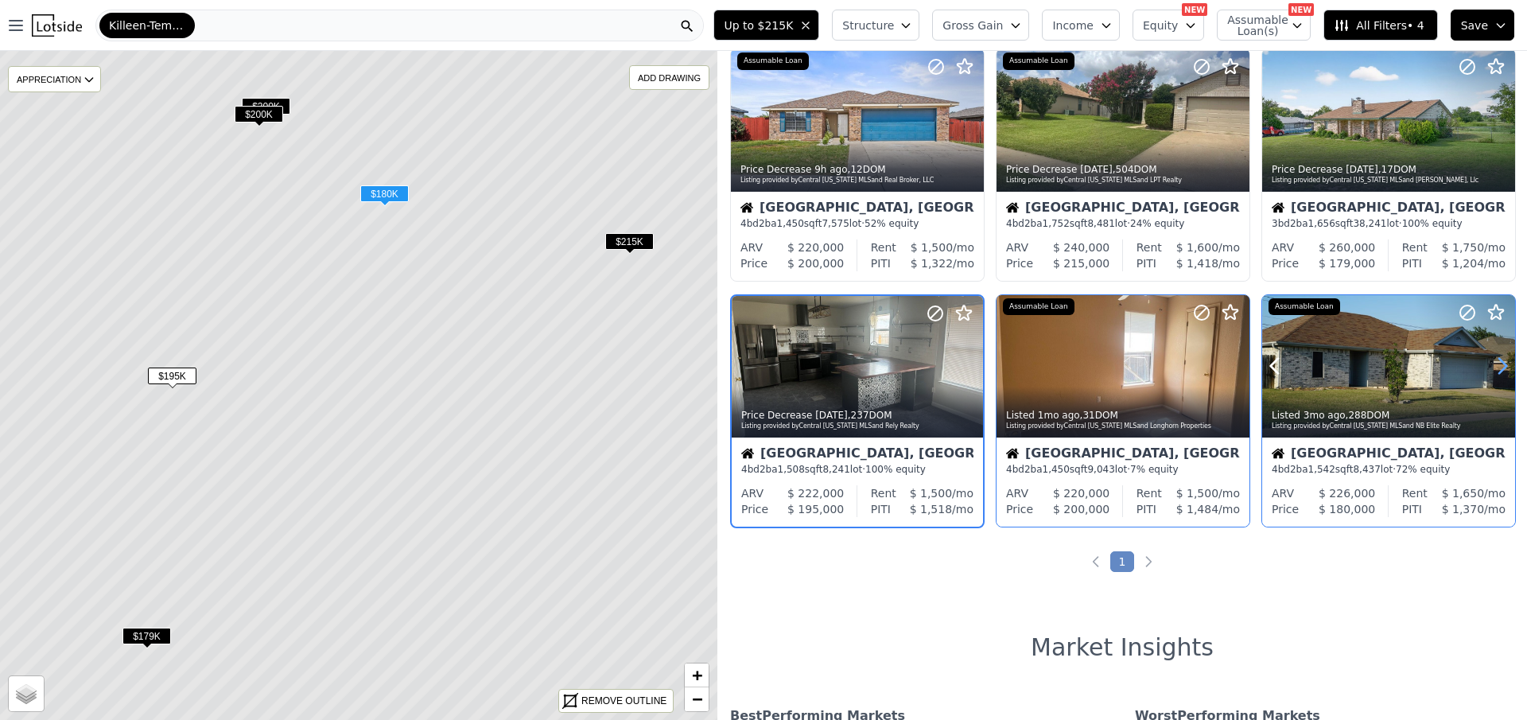
click at [1496, 367] on icon at bounding box center [1502, 365] width 25 height 25
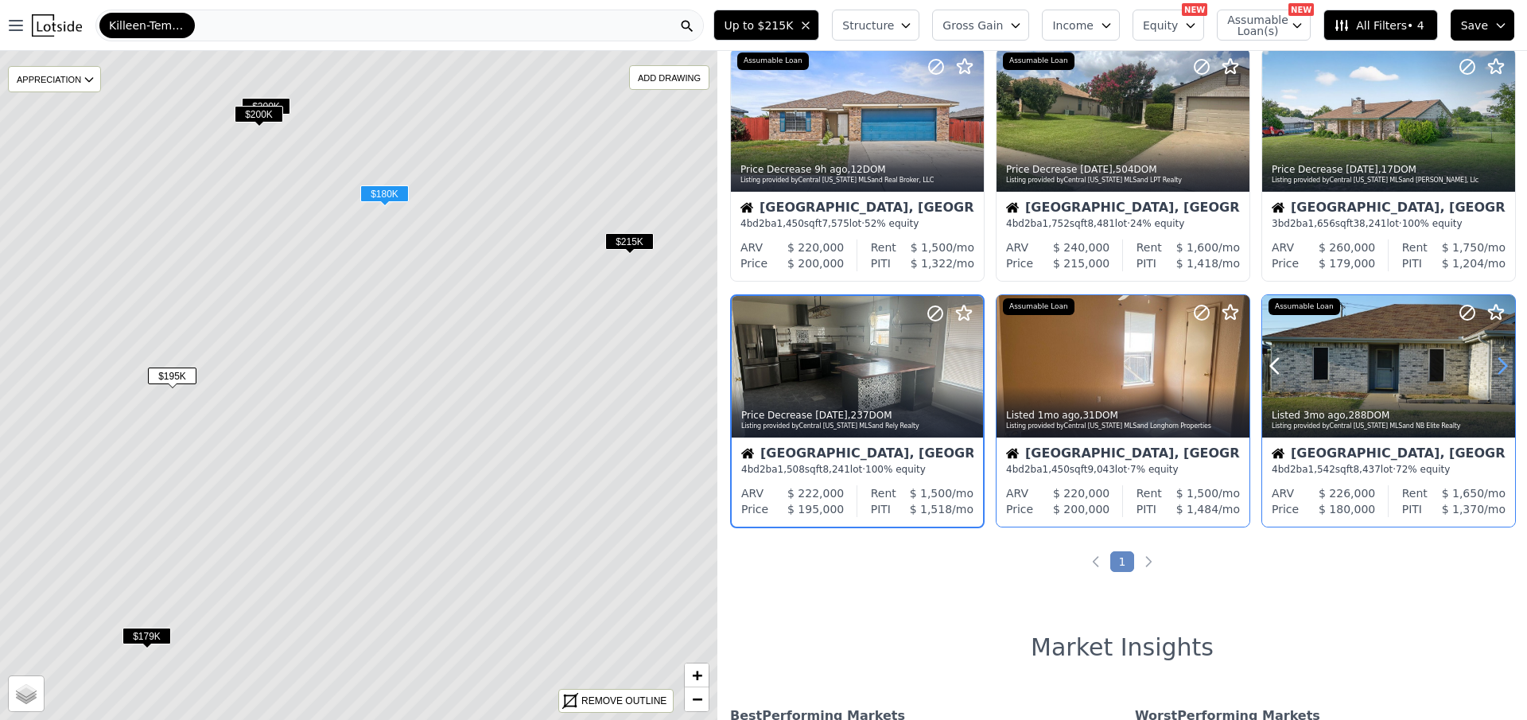
click at [1496, 367] on icon at bounding box center [1502, 365] width 25 height 25
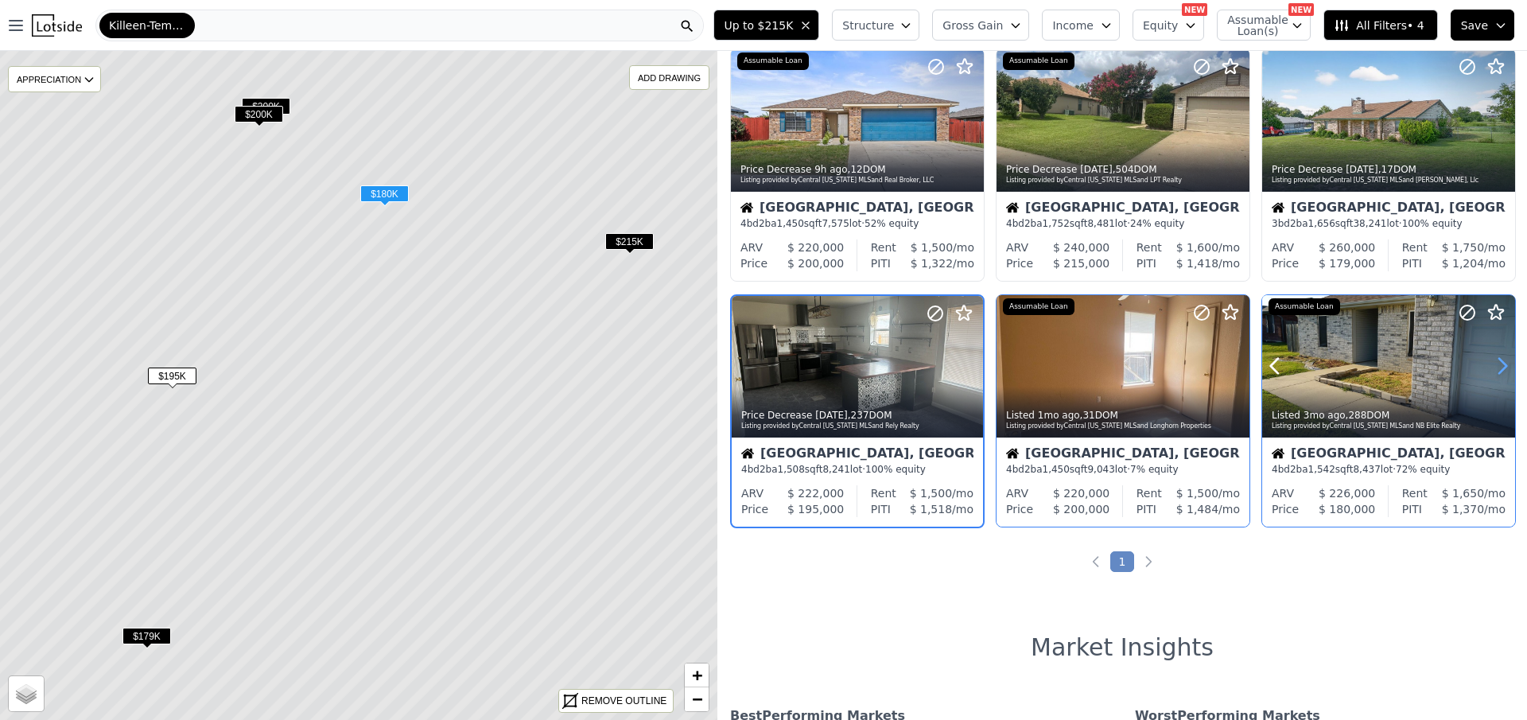
click at [1496, 367] on icon at bounding box center [1502, 365] width 25 height 25
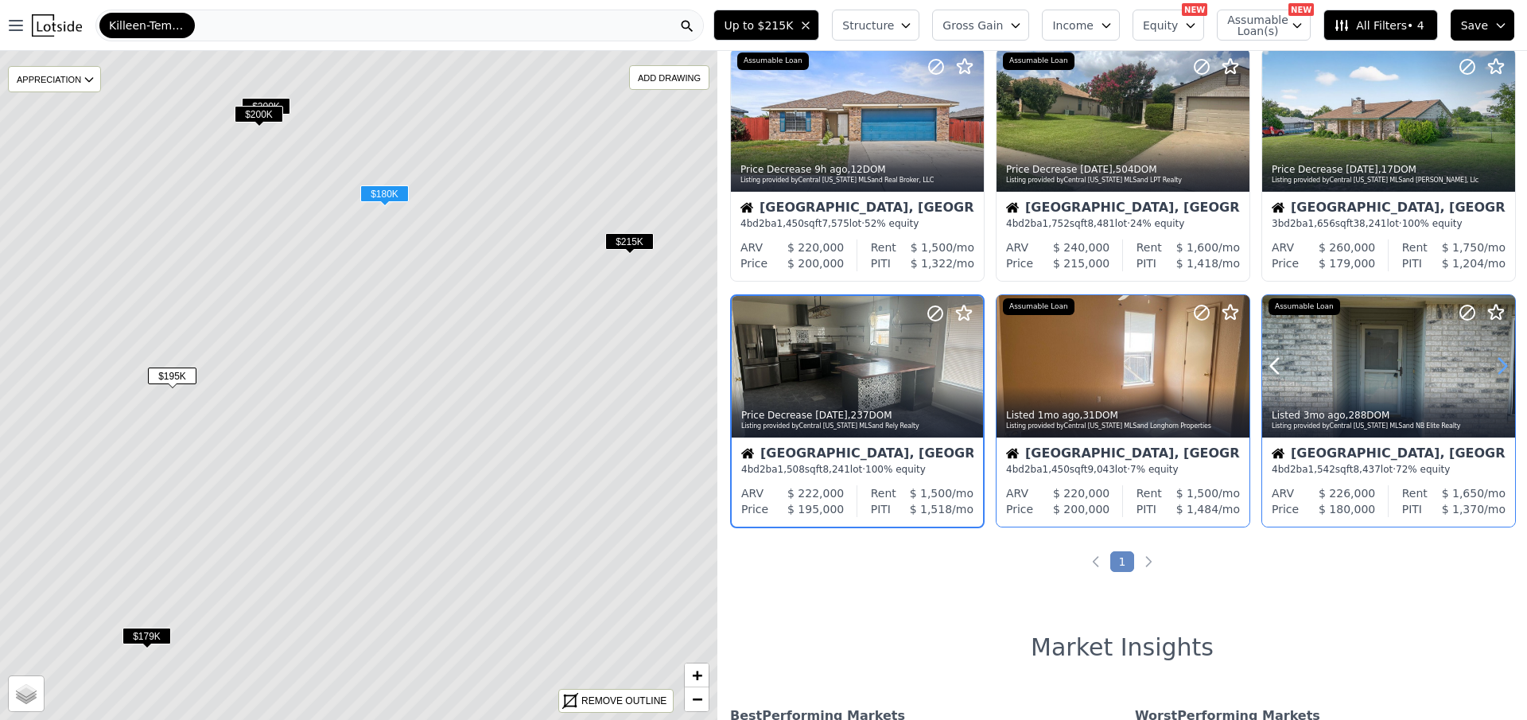
click at [1496, 367] on icon at bounding box center [1502, 365] width 25 height 25
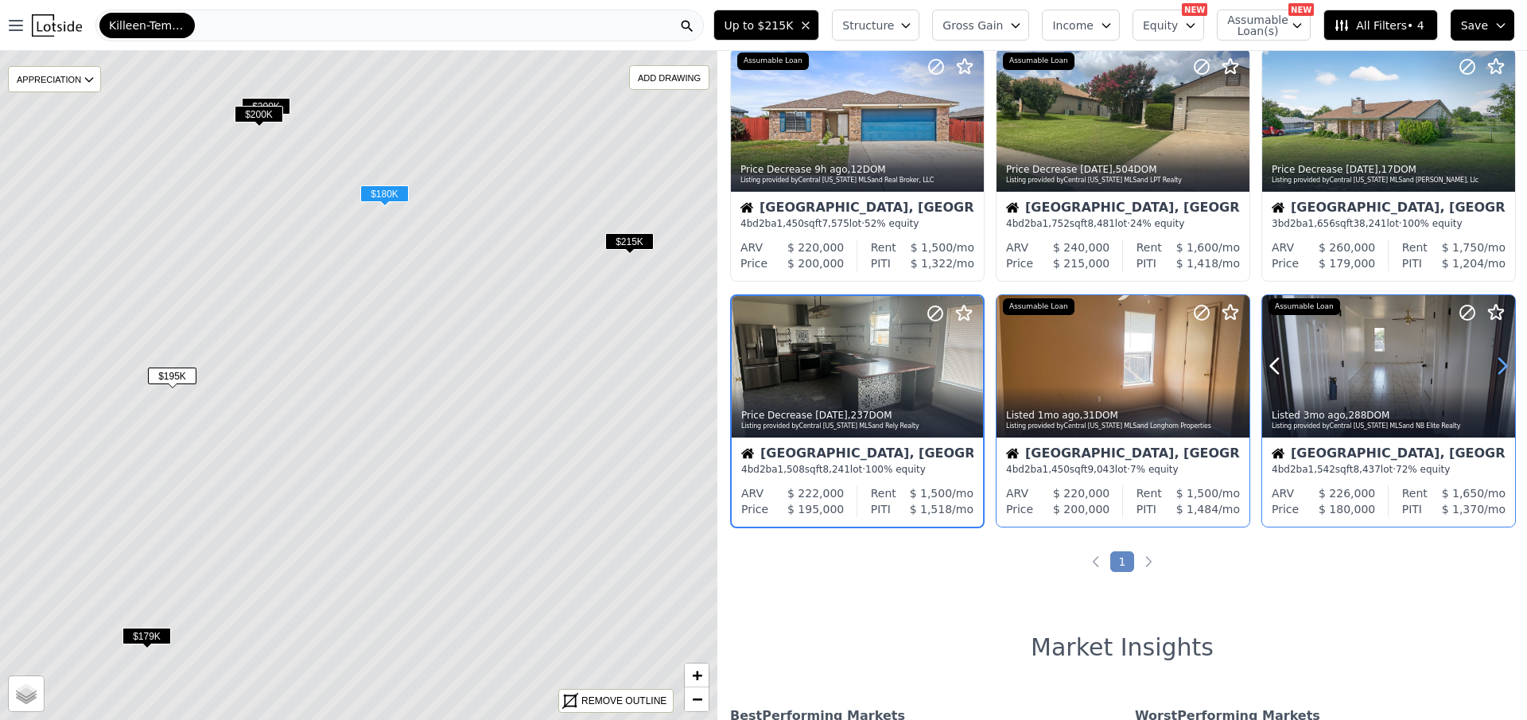
click at [1496, 367] on icon at bounding box center [1502, 365] width 25 height 25
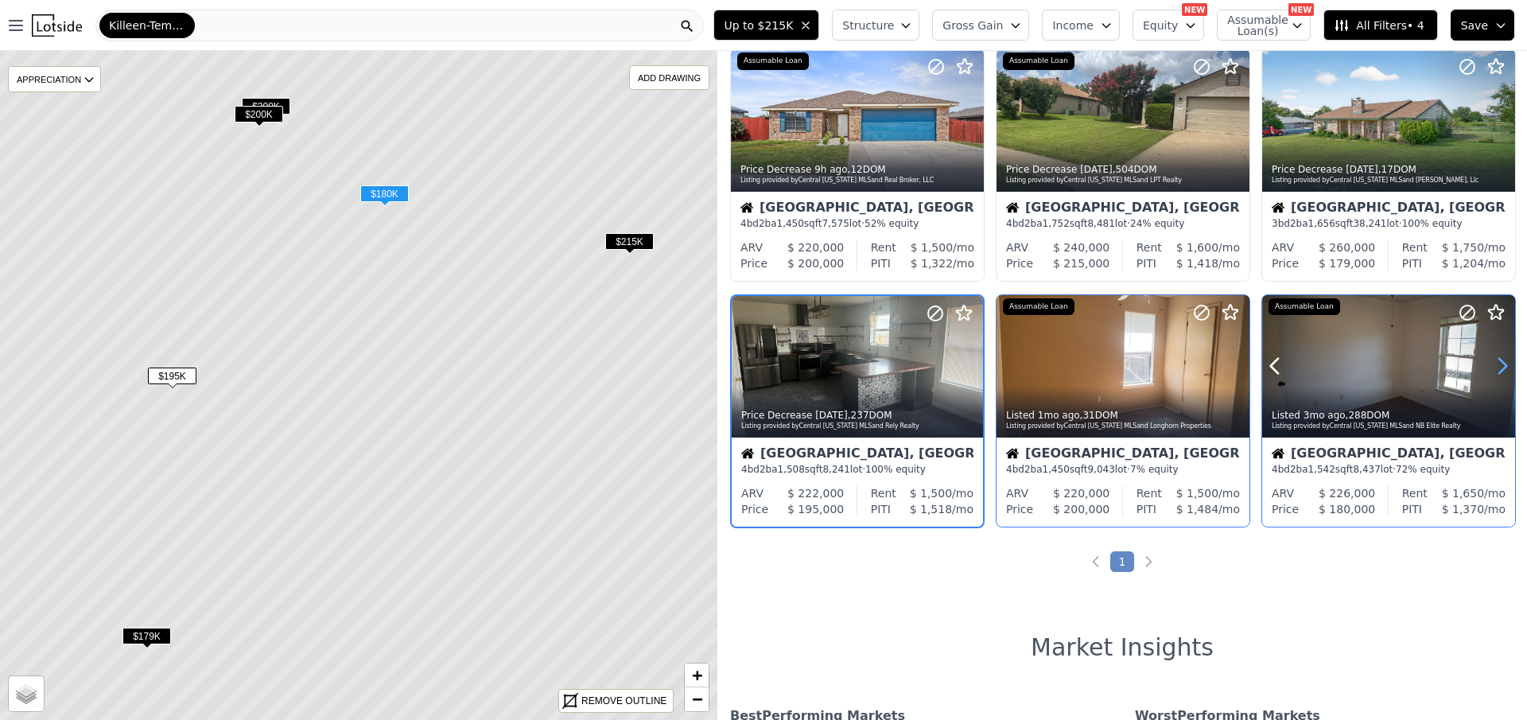
click at [1496, 367] on icon at bounding box center [1502, 365] width 25 height 25
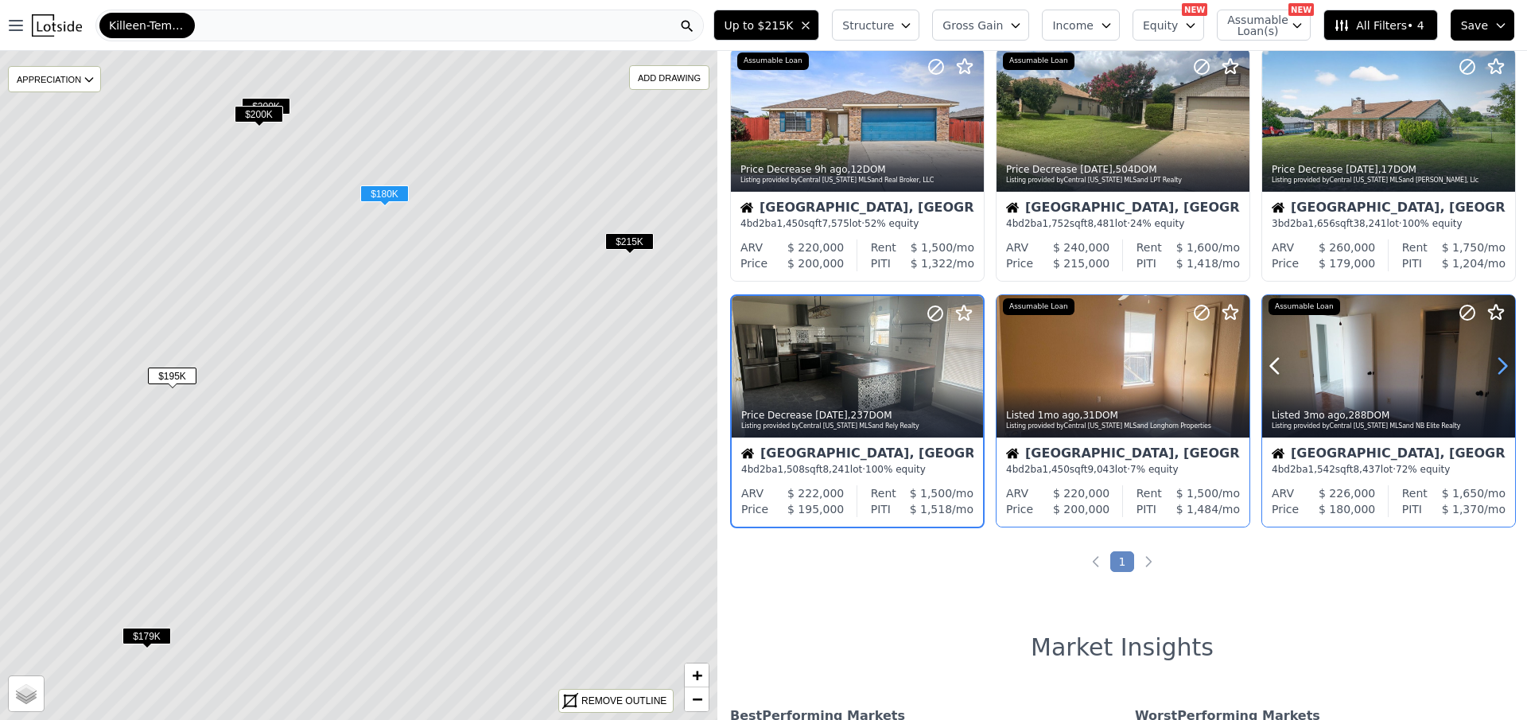
click at [1496, 367] on icon at bounding box center [1502, 365] width 25 height 25
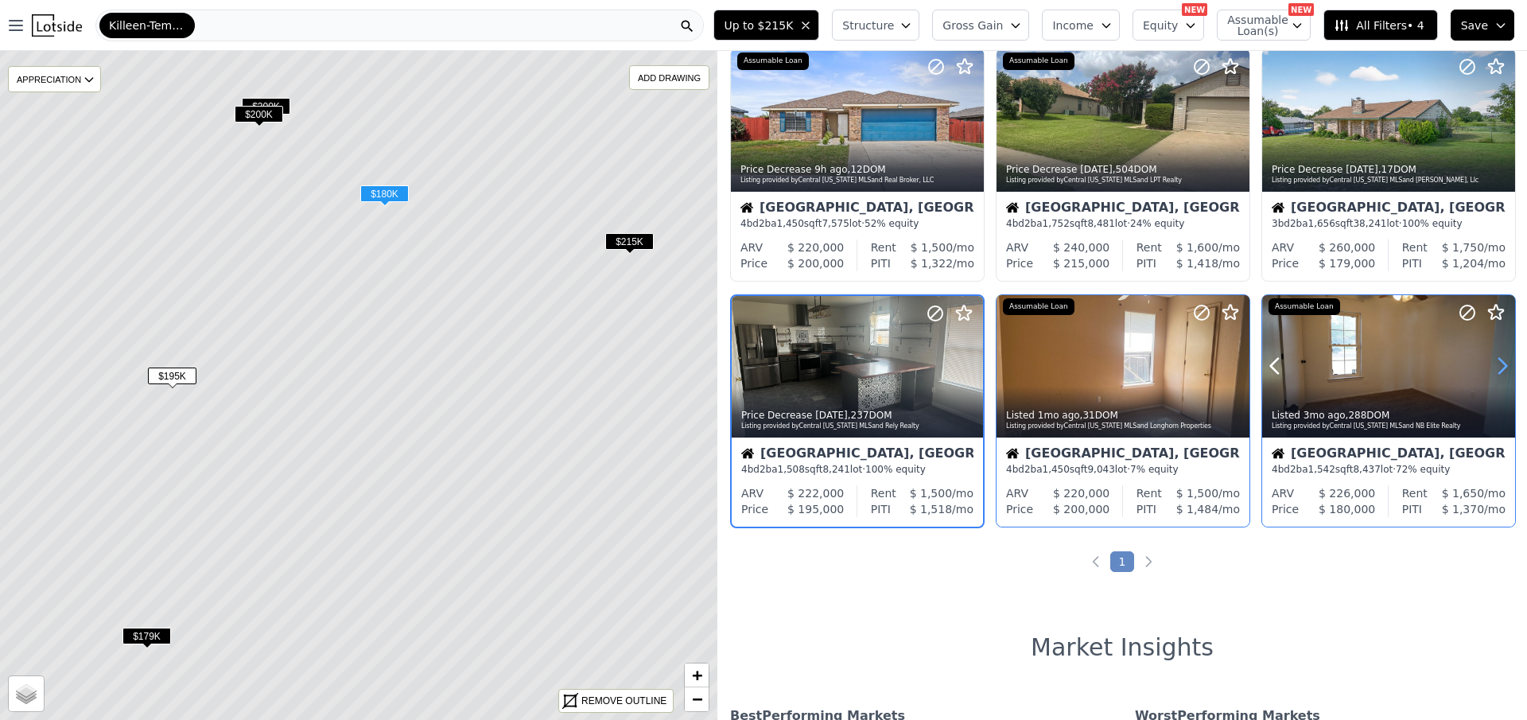
click at [1496, 367] on icon at bounding box center [1502, 365] width 25 height 25
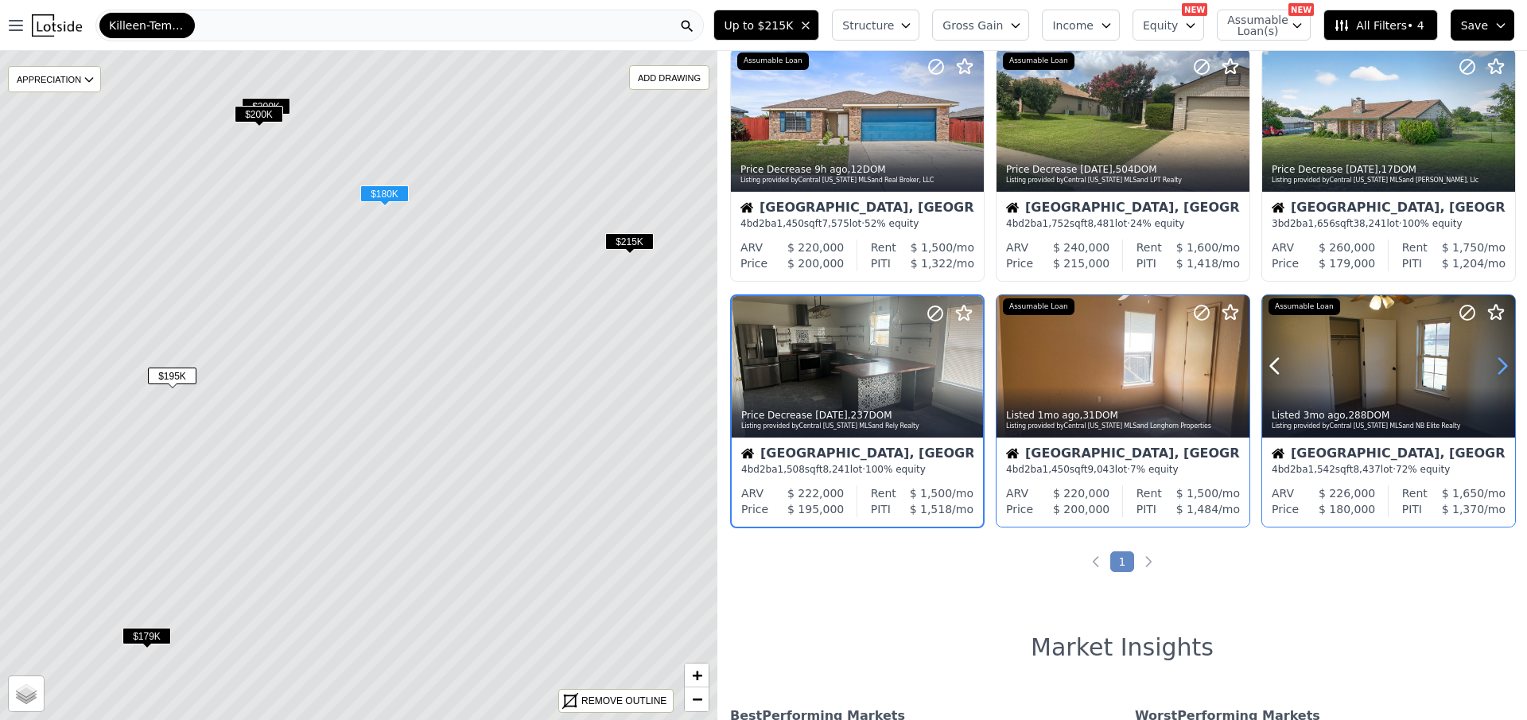
click at [1496, 367] on icon at bounding box center [1502, 365] width 25 height 25
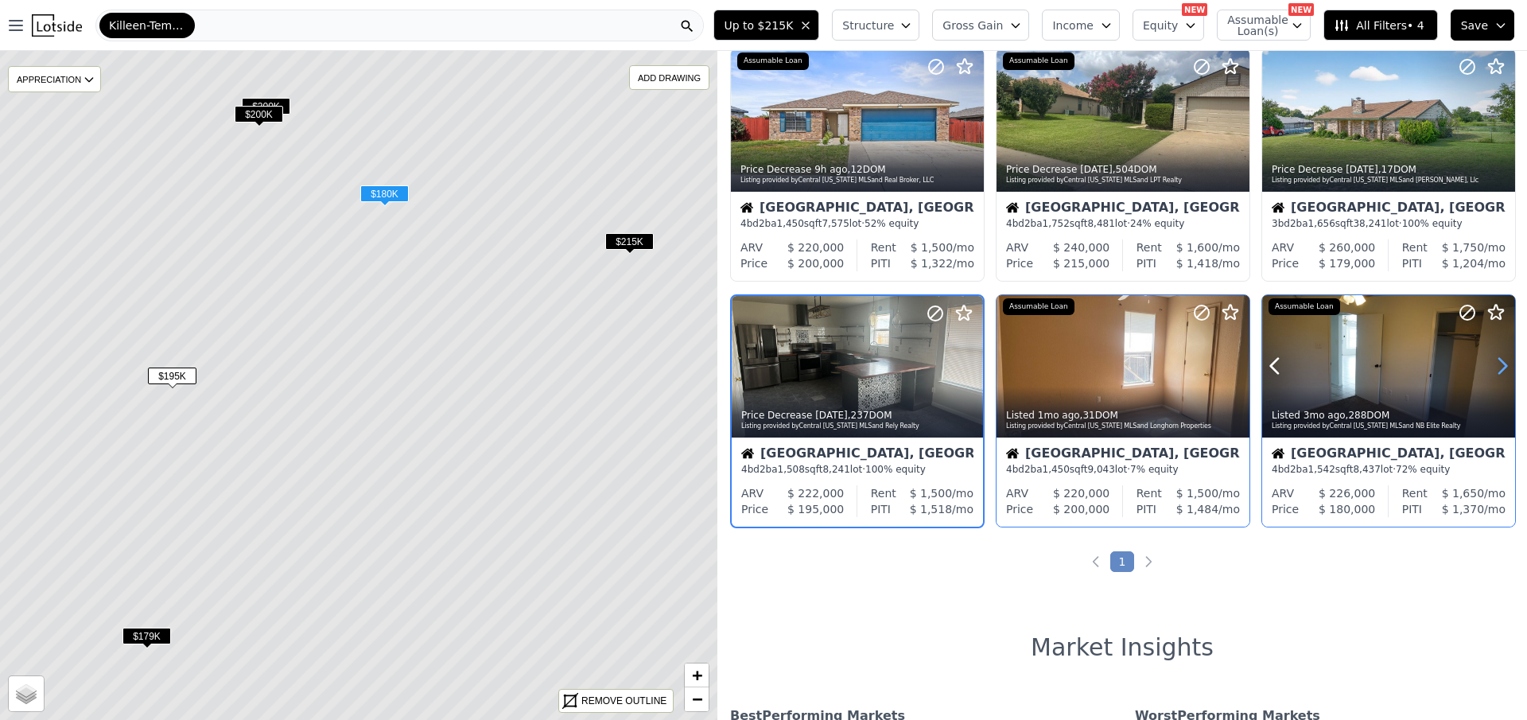
click at [1496, 367] on icon at bounding box center [1502, 365] width 25 height 25
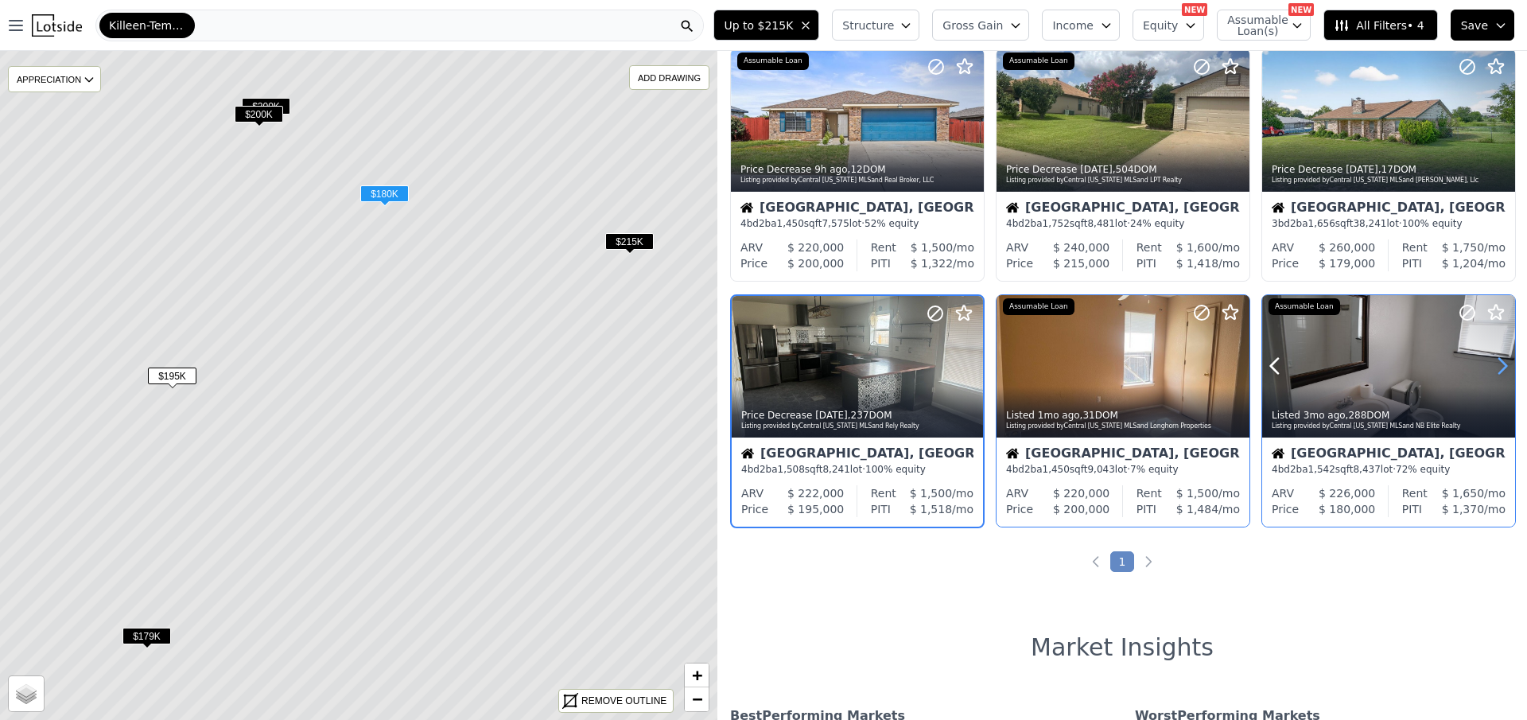
click at [1496, 367] on icon at bounding box center [1502, 365] width 25 height 25
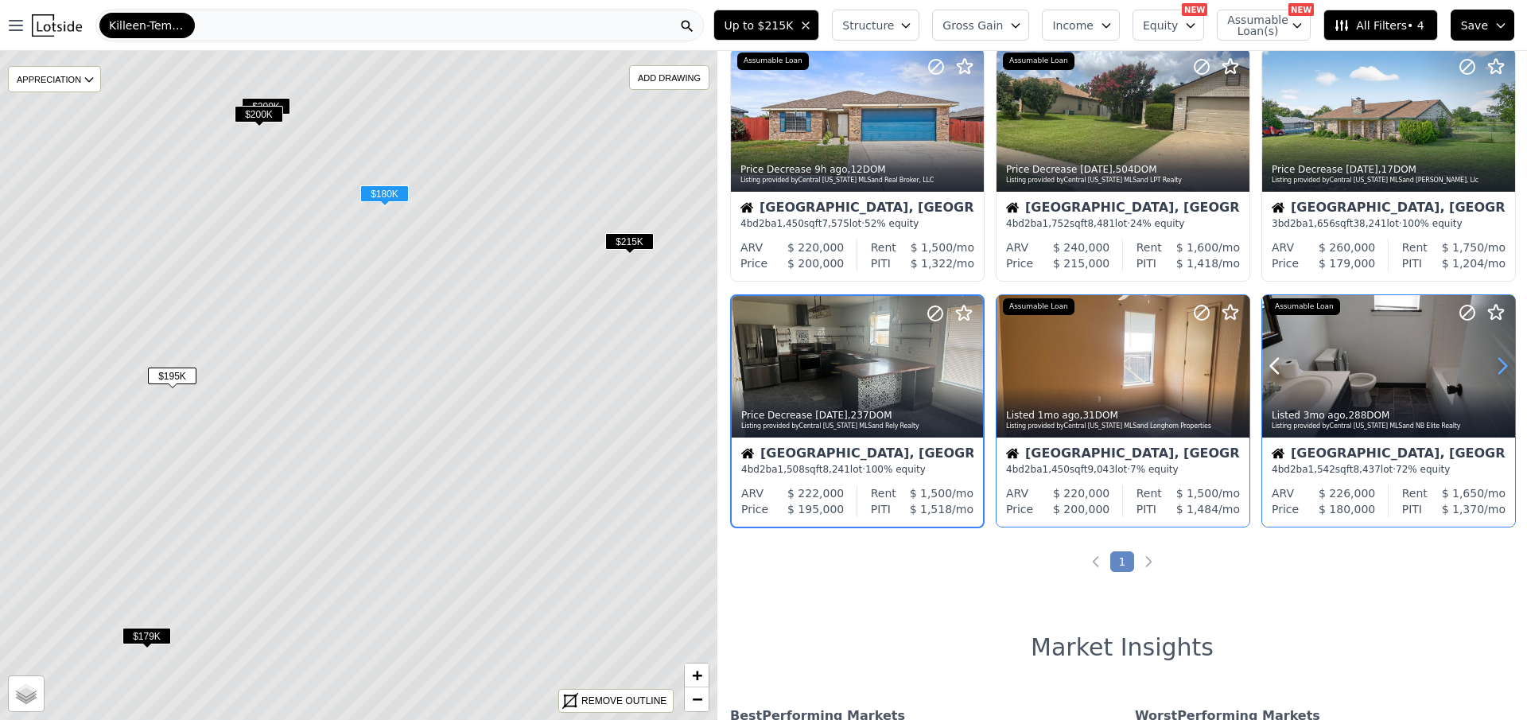
click at [1496, 367] on icon at bounding box center [1502, 365] width 25 height 25
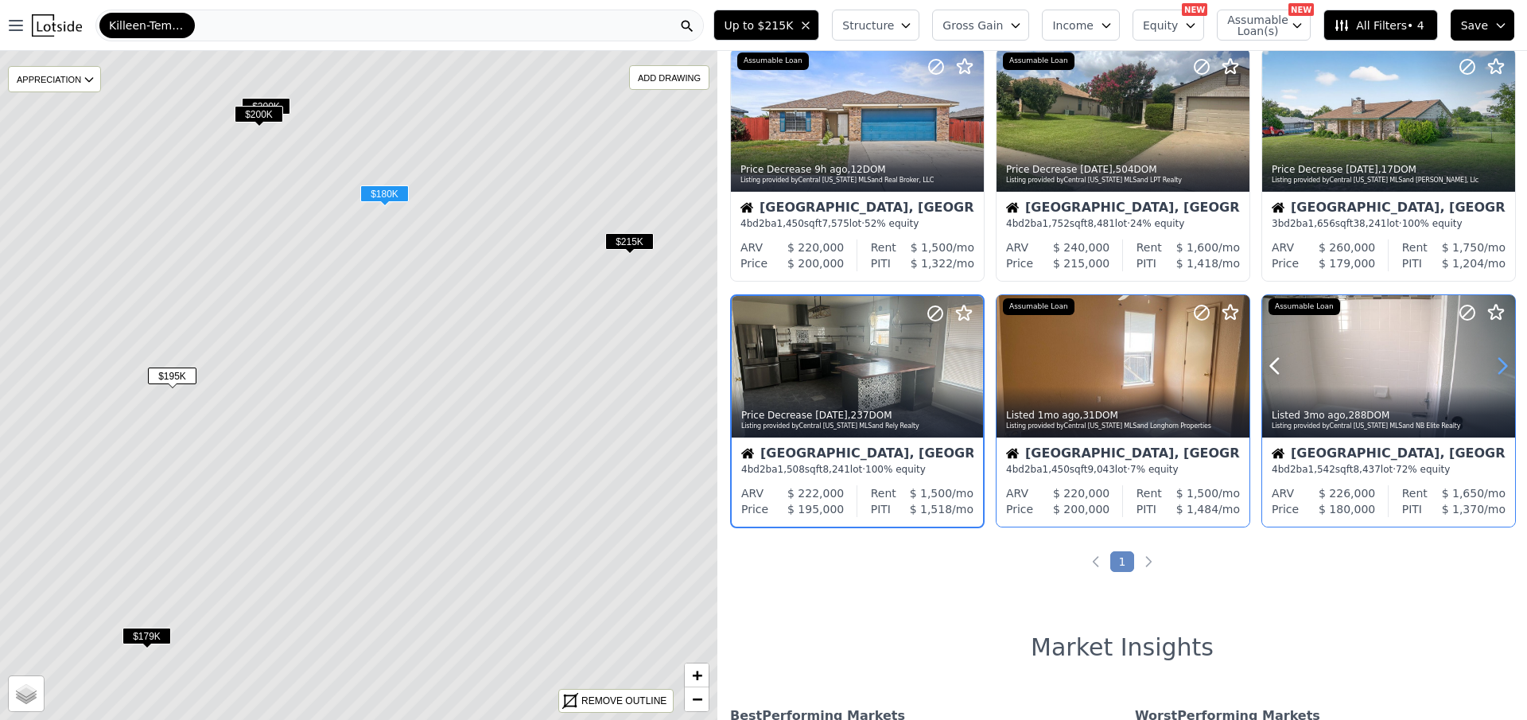
click at [1496, 367] on icon at bounding box center [1502, 365] width 25 height 25
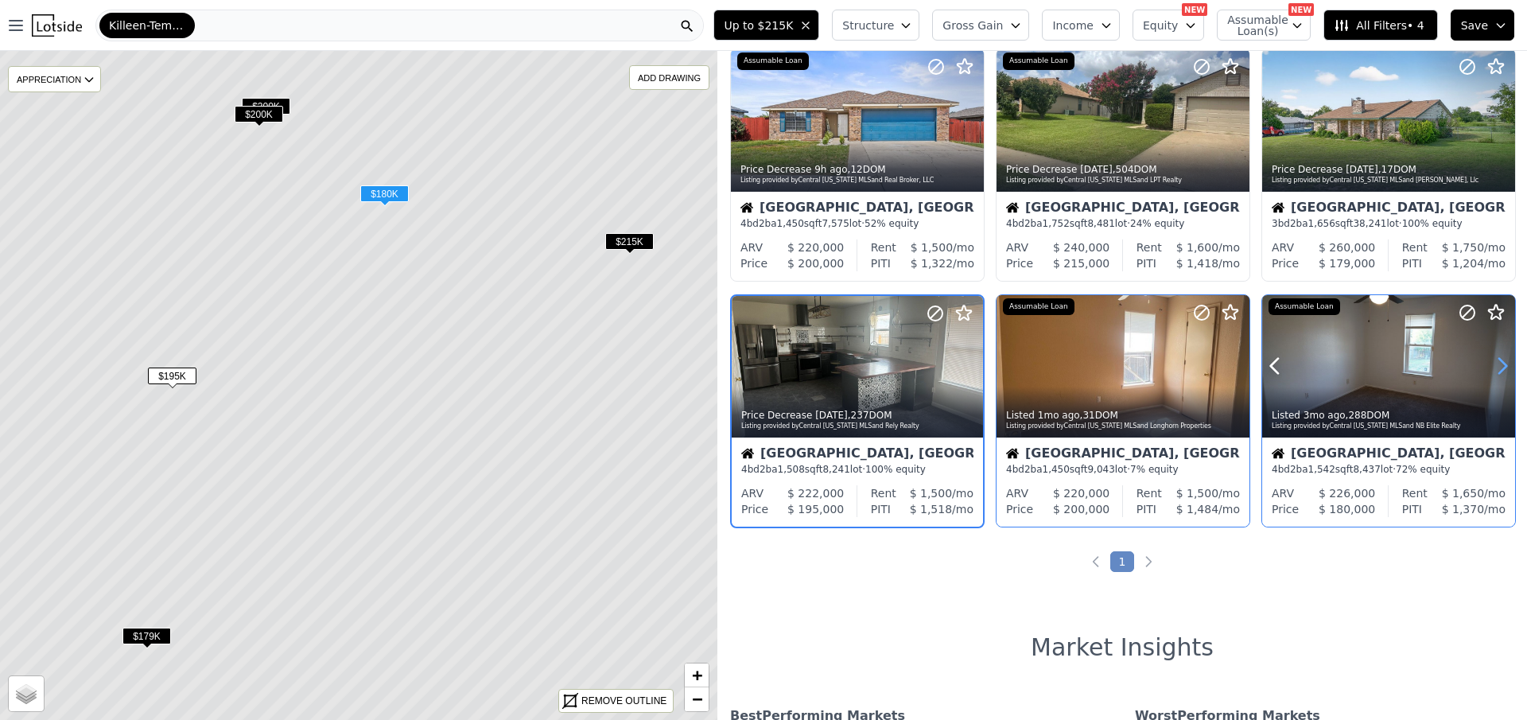
click at [1496, 367] on icon at bounding box center [1502, 365] width 25 height 25
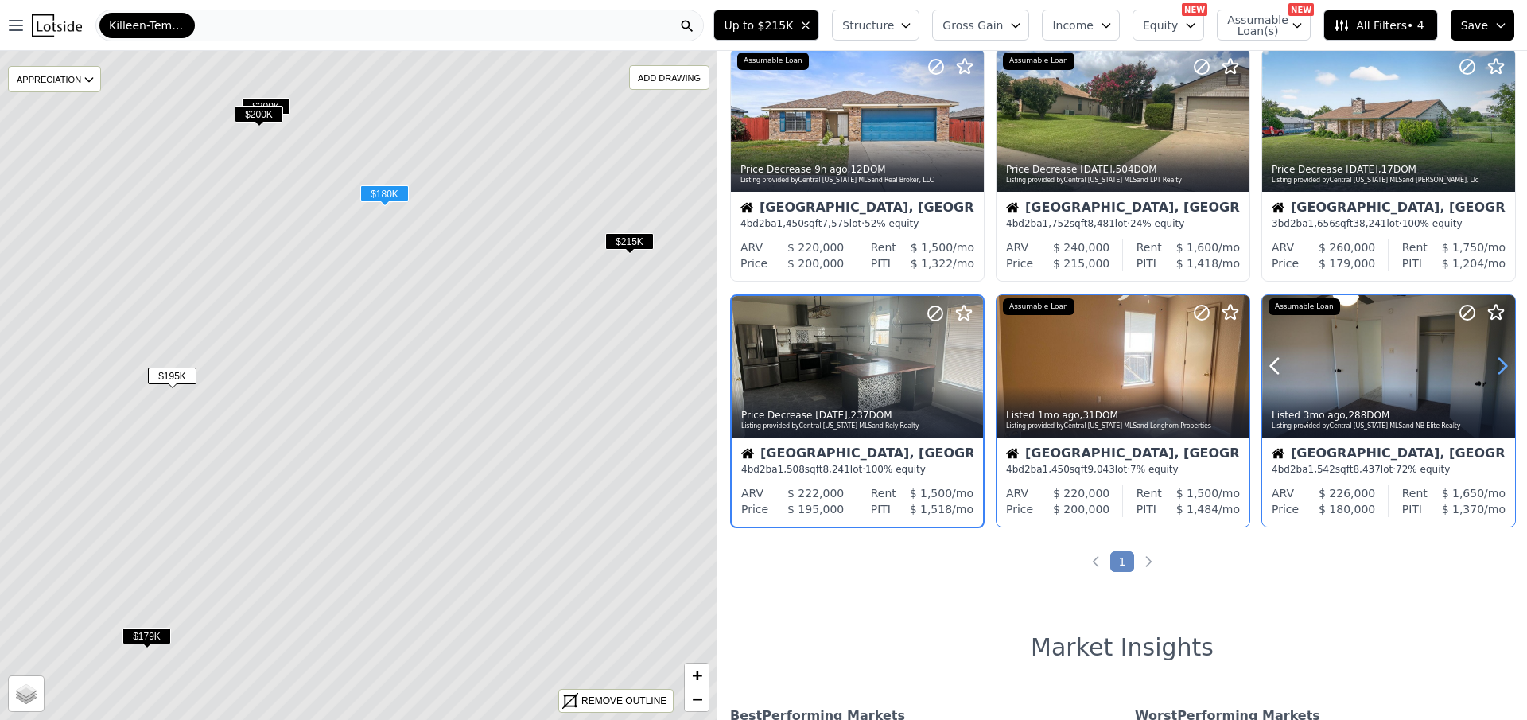
click at [1496, 367] on icon at bounding box center [1502, 365] width 25 height 25
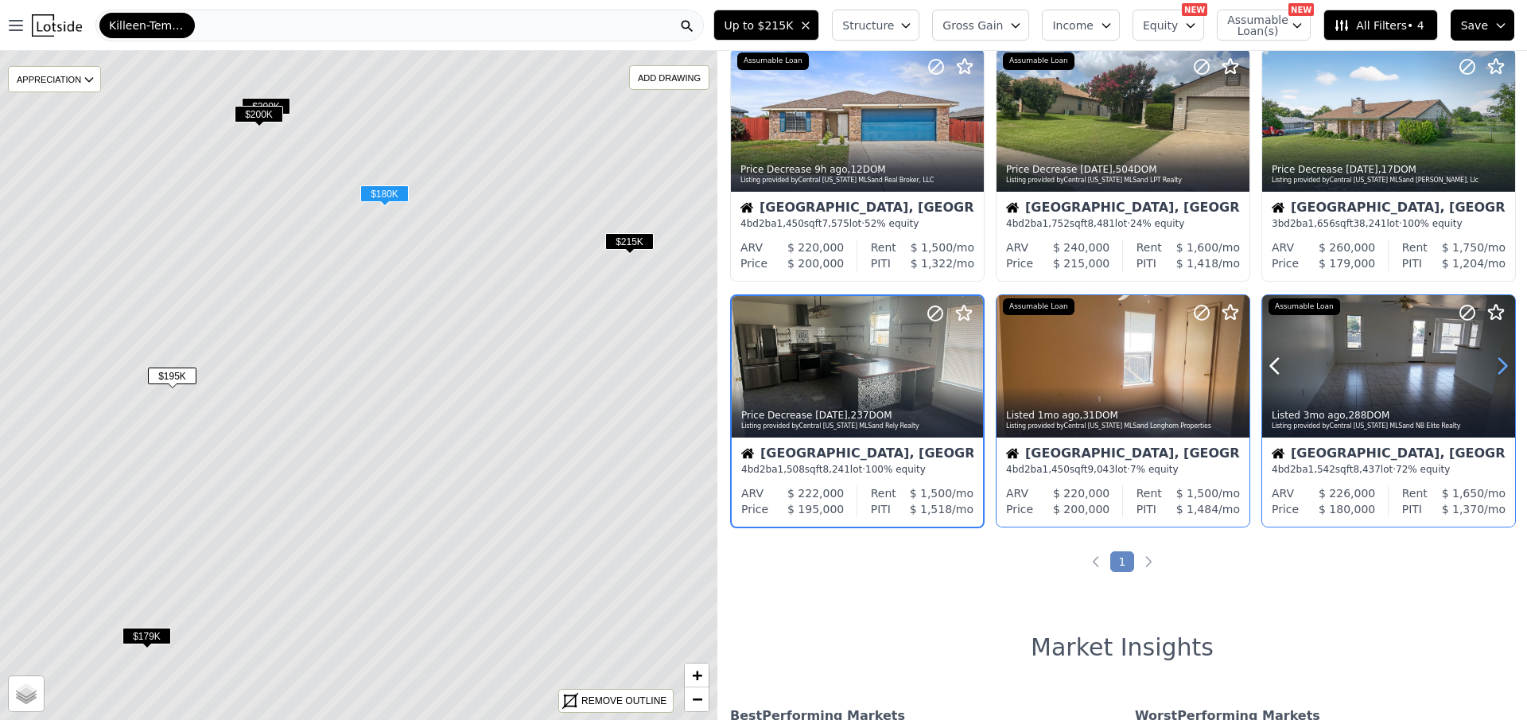
click at [1496, 367] on icon at bounding box center [1502, 365] width 25 height 25
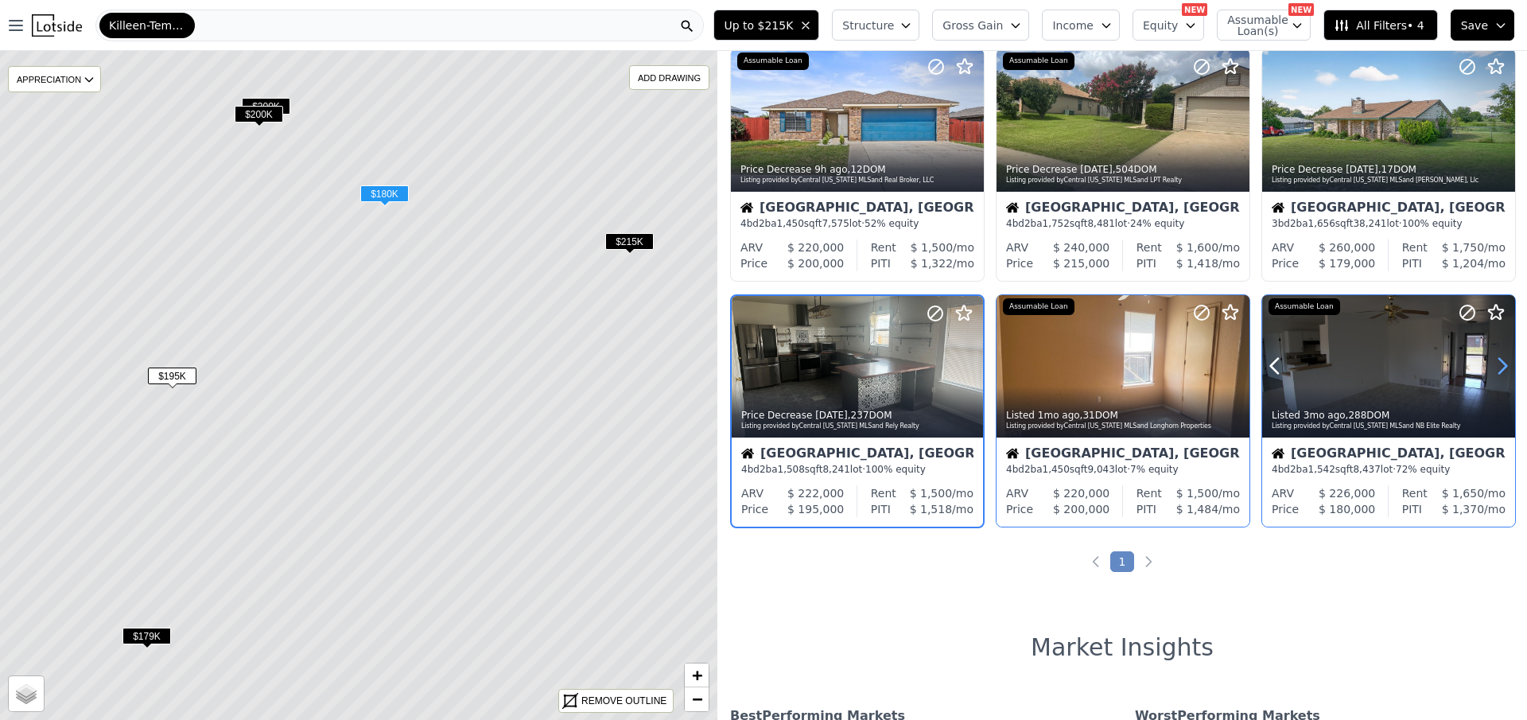
click at [1496, 367] on icon at bounding box center [1502, 365] width 25 height 25
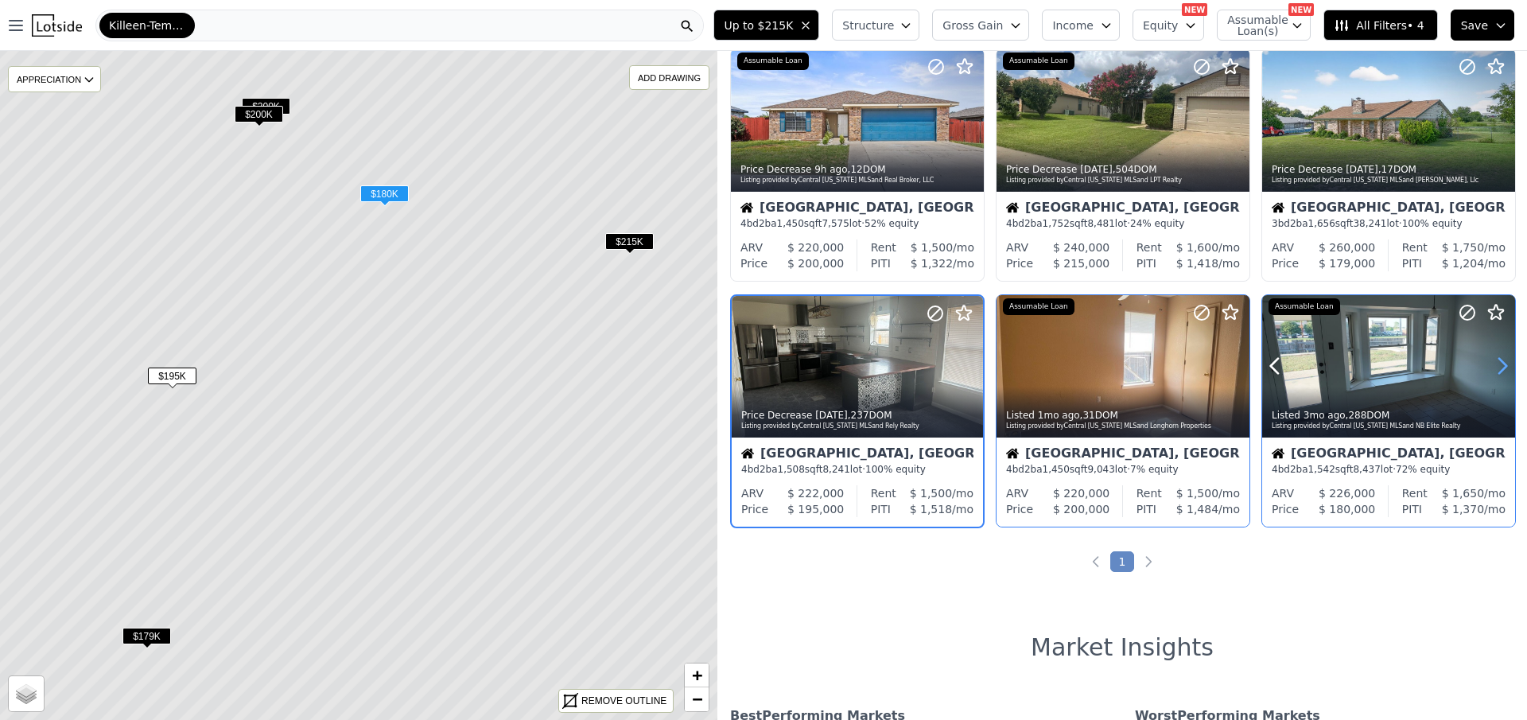
click at [1496, 367] on icon at bounding box center [1502, 365] width 25 height 25
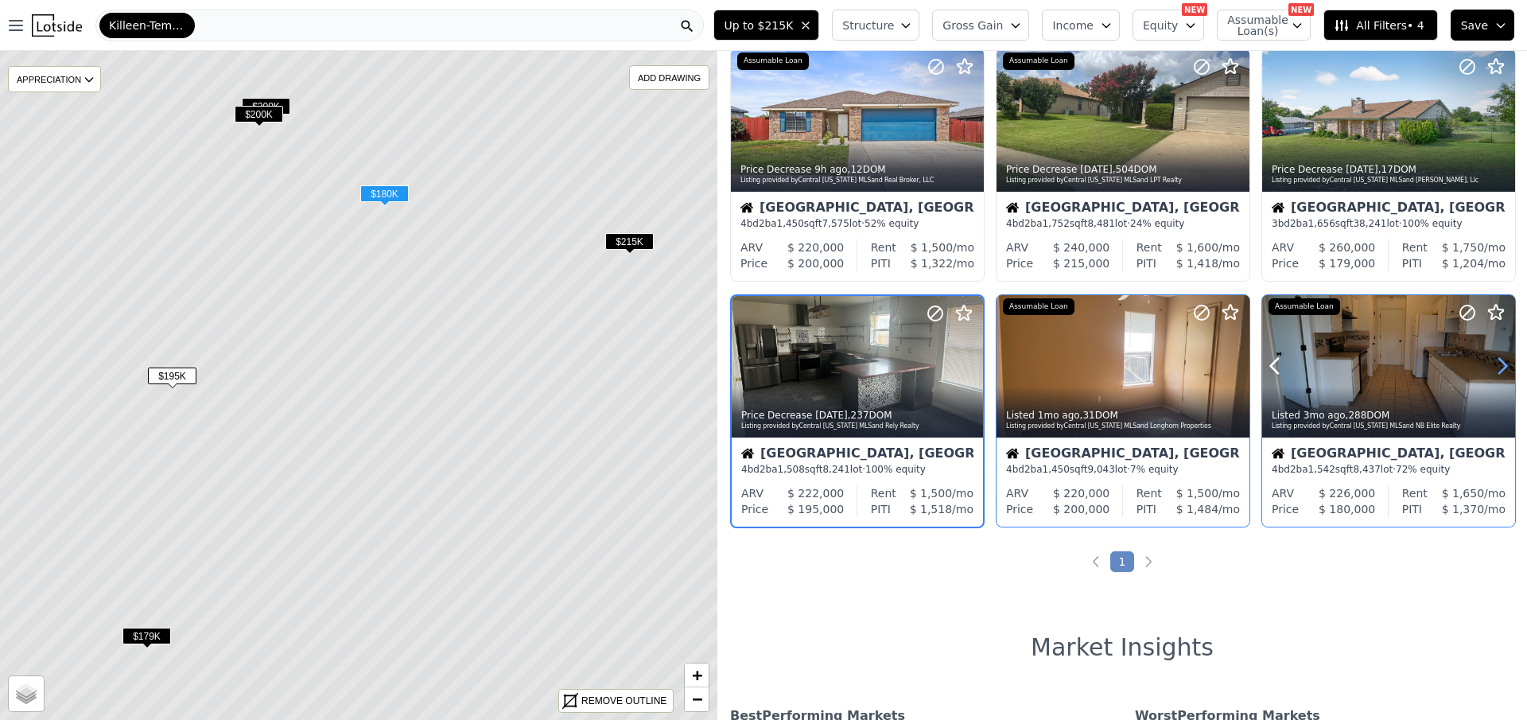
click at [1496, 367] on icon at bounding box center [1502, 365] width 25 height 25
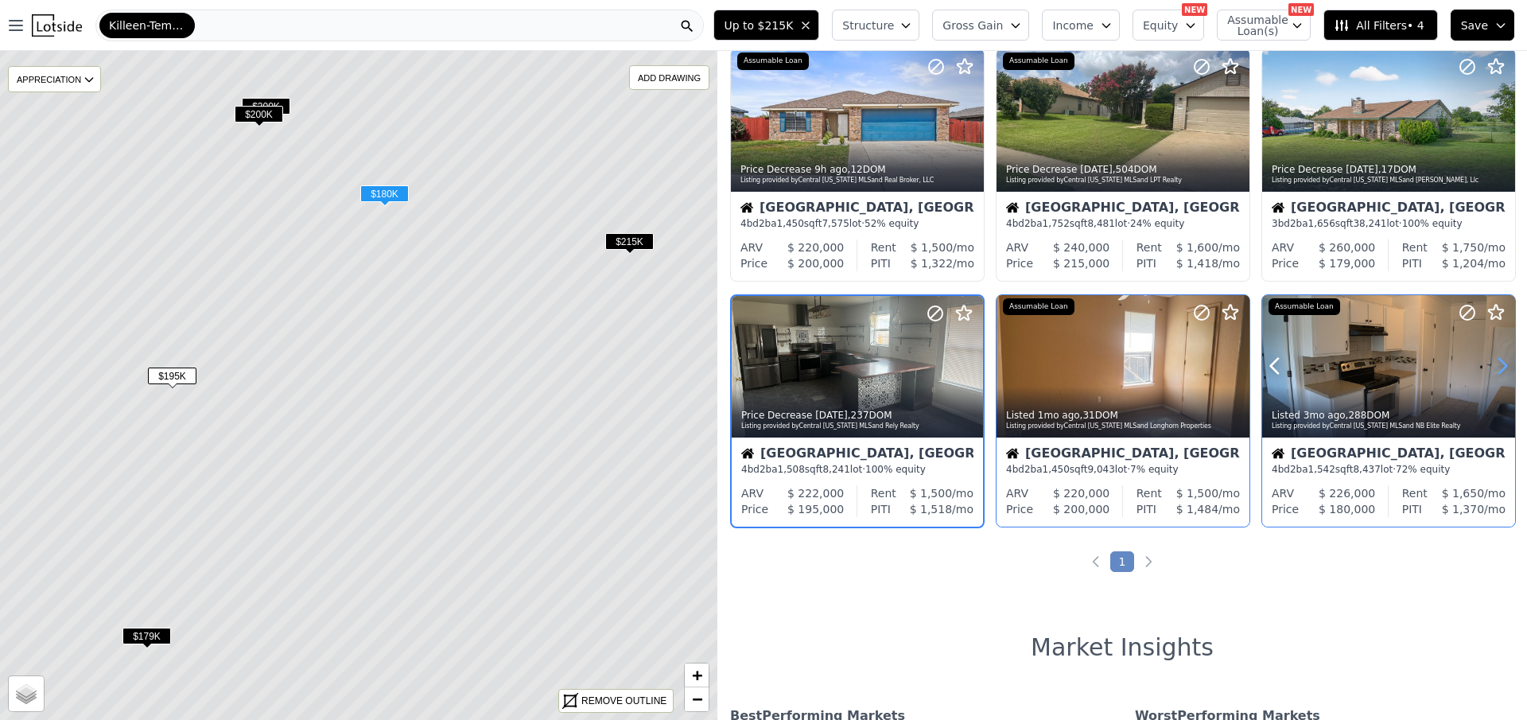
click at [1496, 367] on icon at bounding box center [1502, 365] width 25 height 25
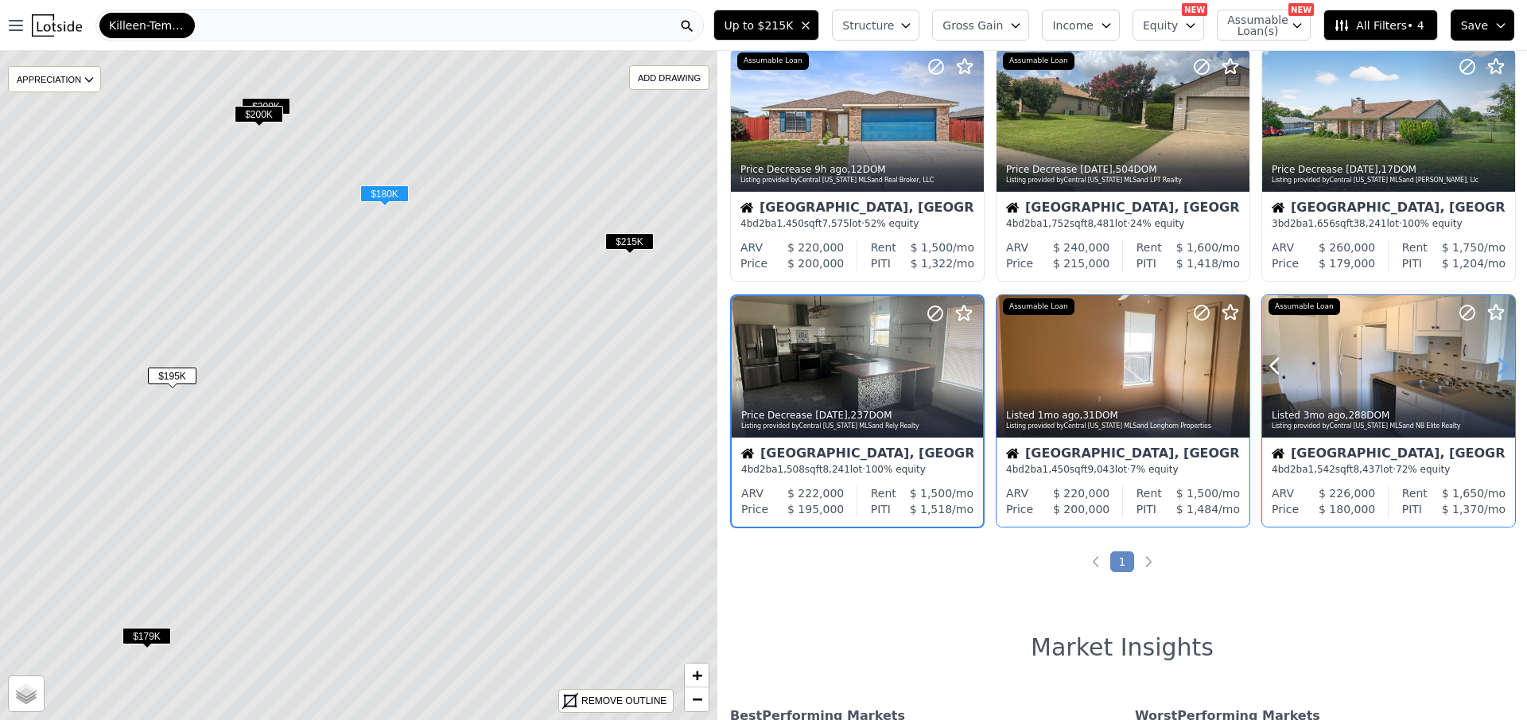
click at [1496, 367] on icon at bounding box center [1502, 365] width 25 height 25
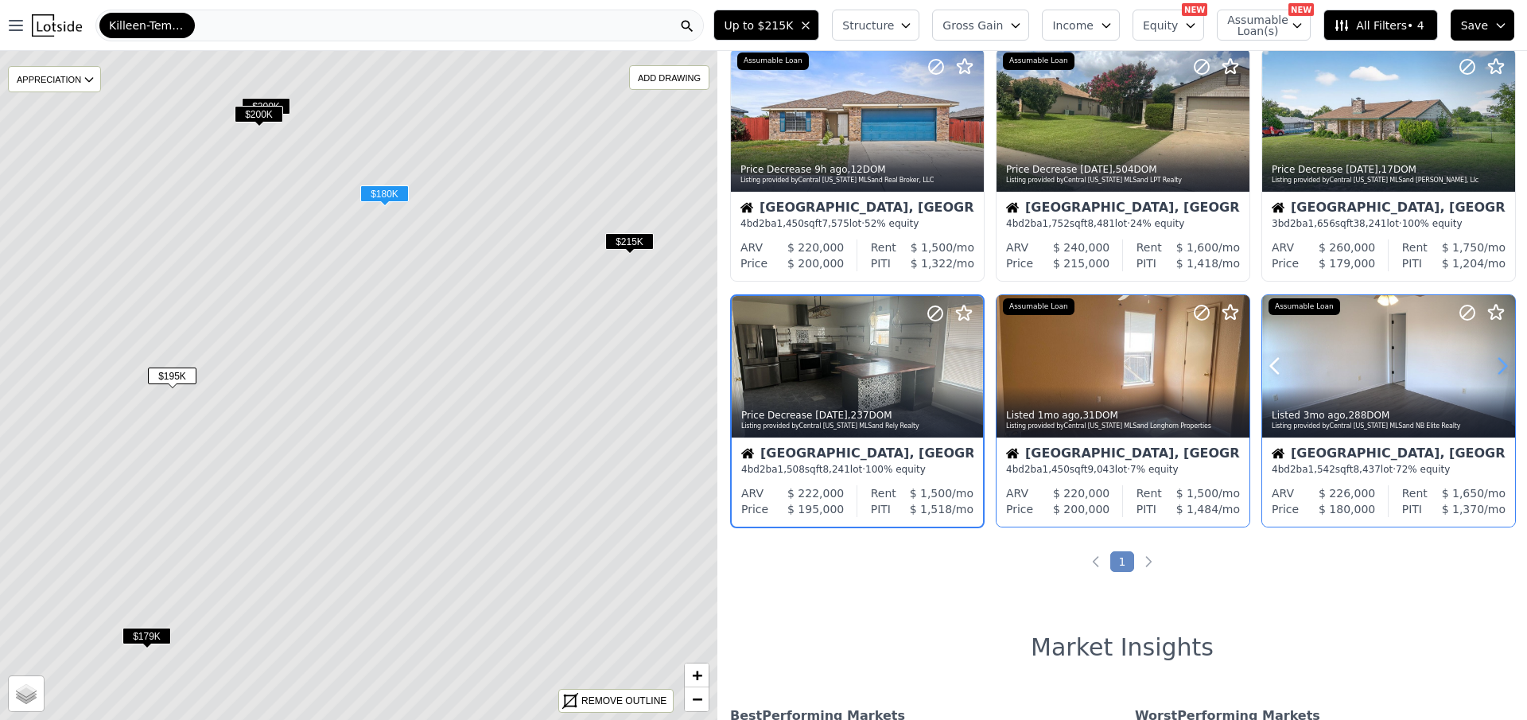
click at [1496, 367] on icon at bounding box center [1502, 365] width 25 height 25
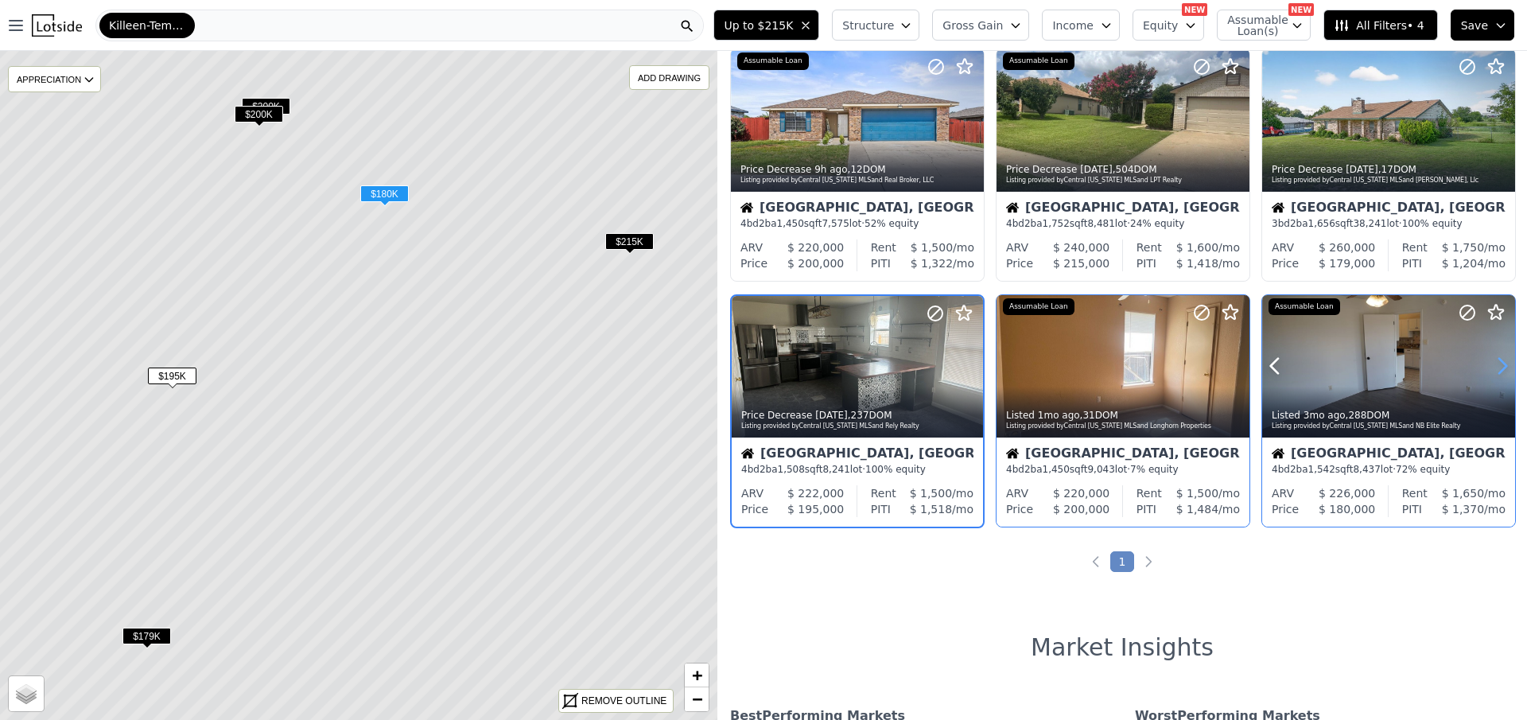
click at [1496, 367] on icon at bounding box center [1502, 365] width 25 height 25
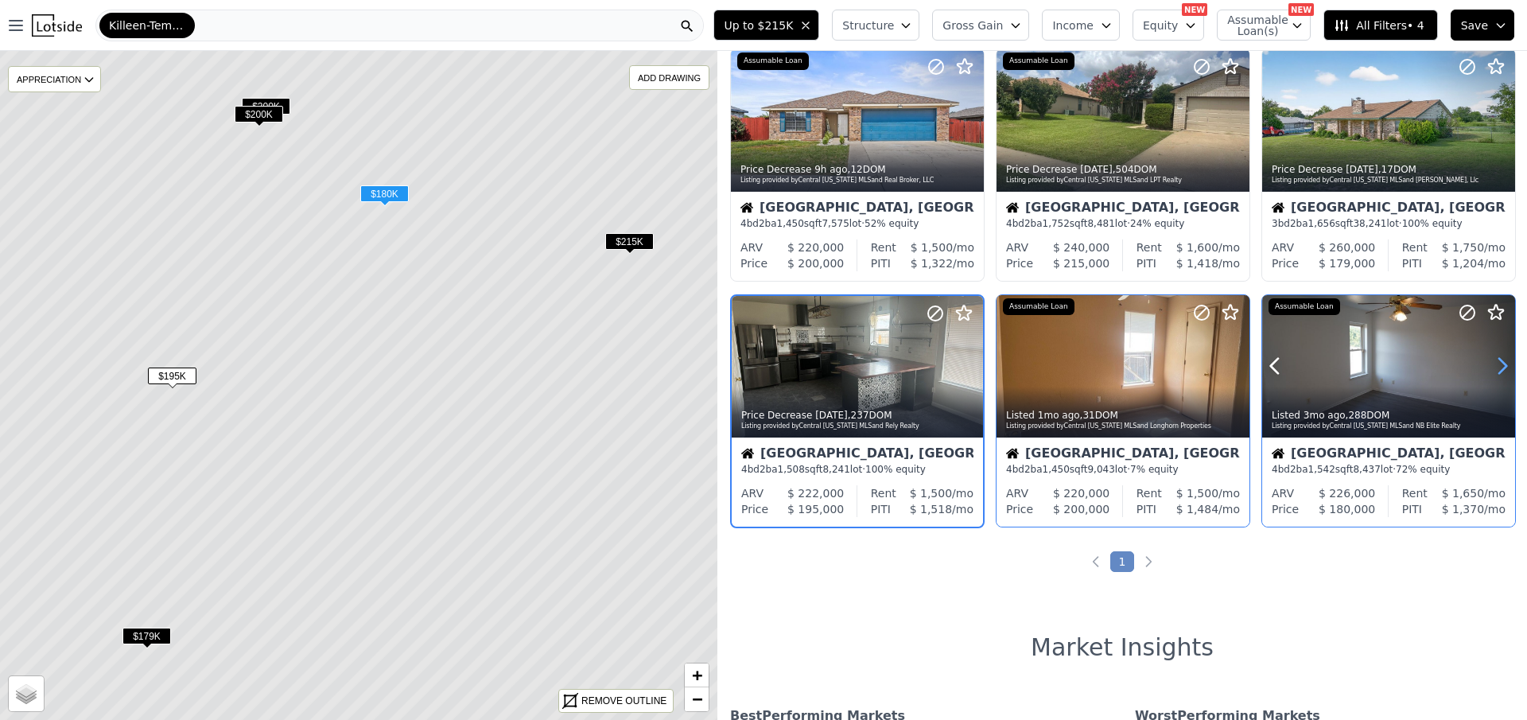
click at [1496, 367] on icon at bounding box center [1502, 365] width 25 height 25
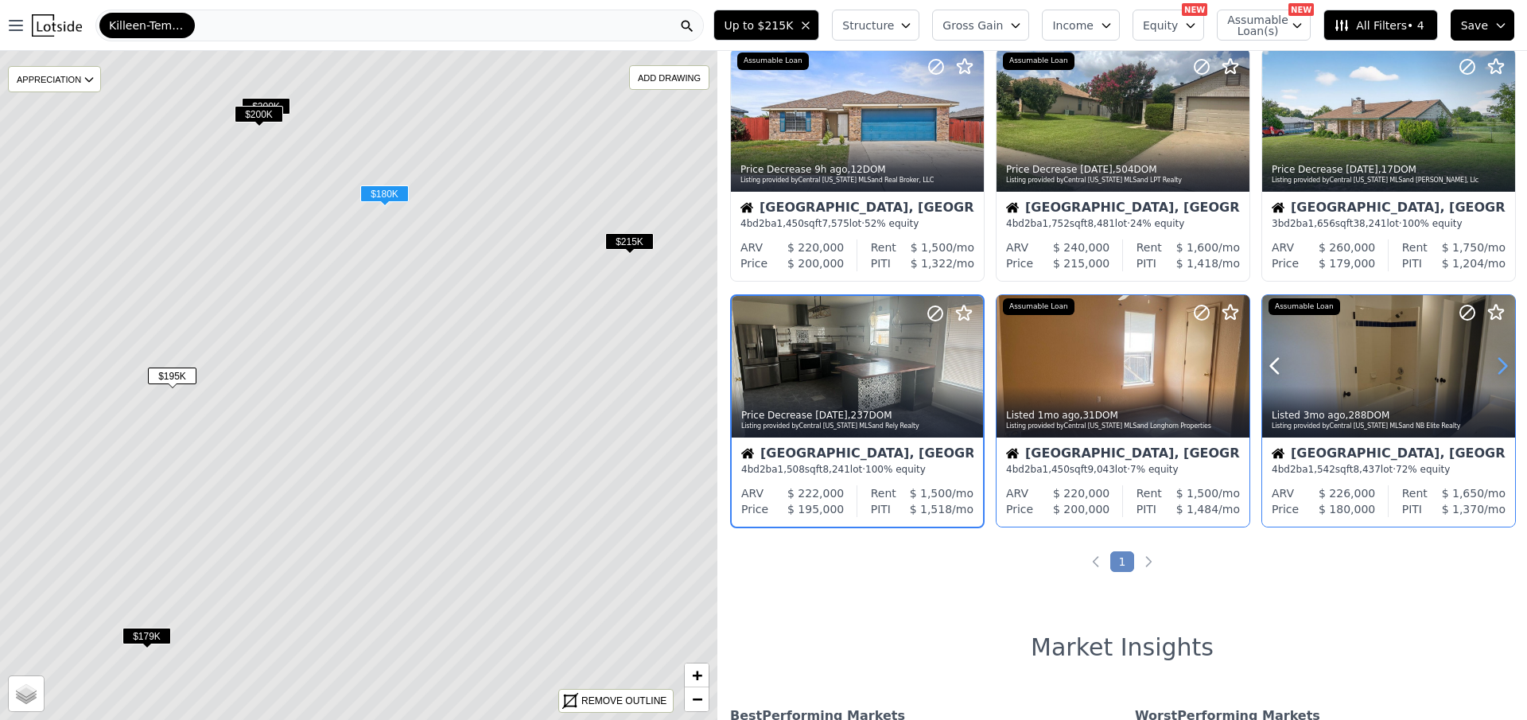
click at [1496, 367] on icon at bounding box center [1502, 365] width 25 height 25
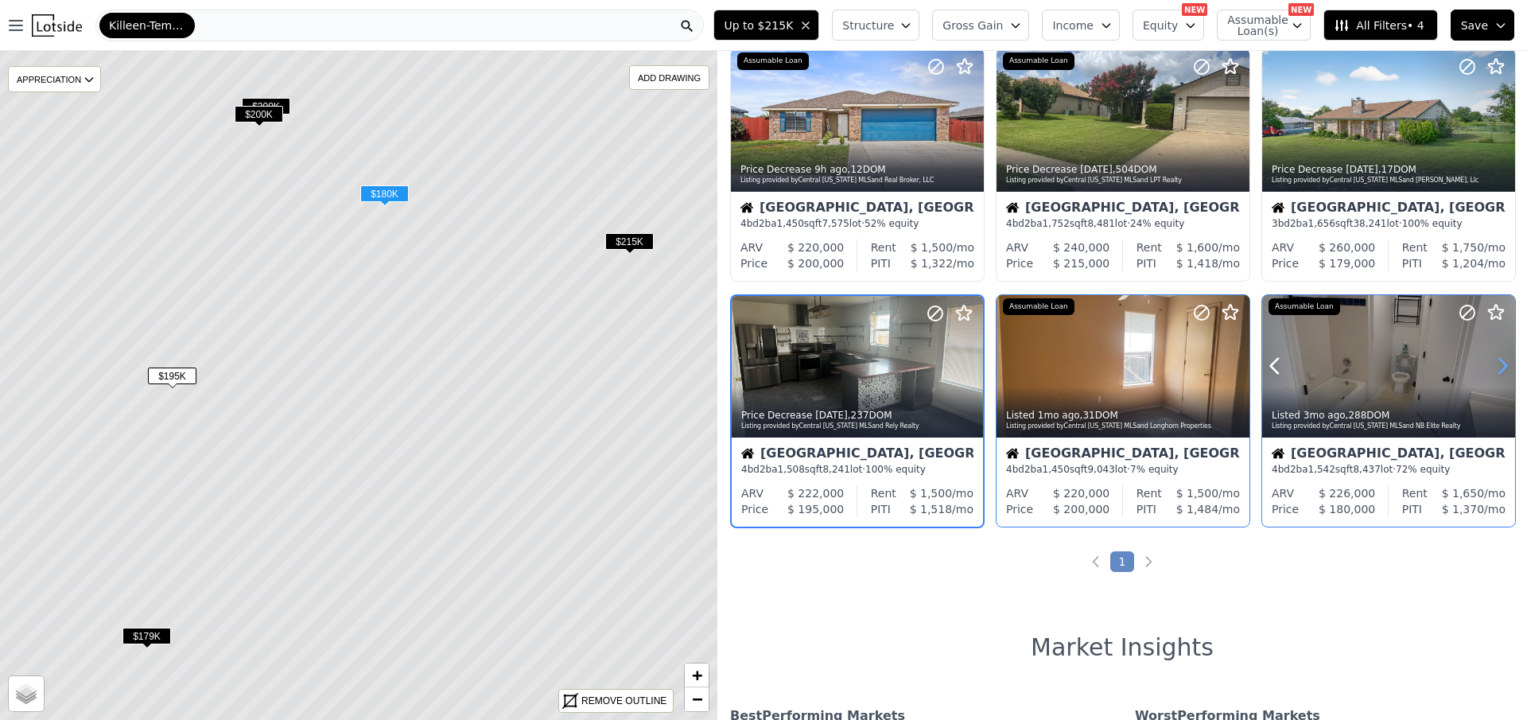
click at [1496, 367] on icon at bounding box center [1502, 365] width 25 height 25
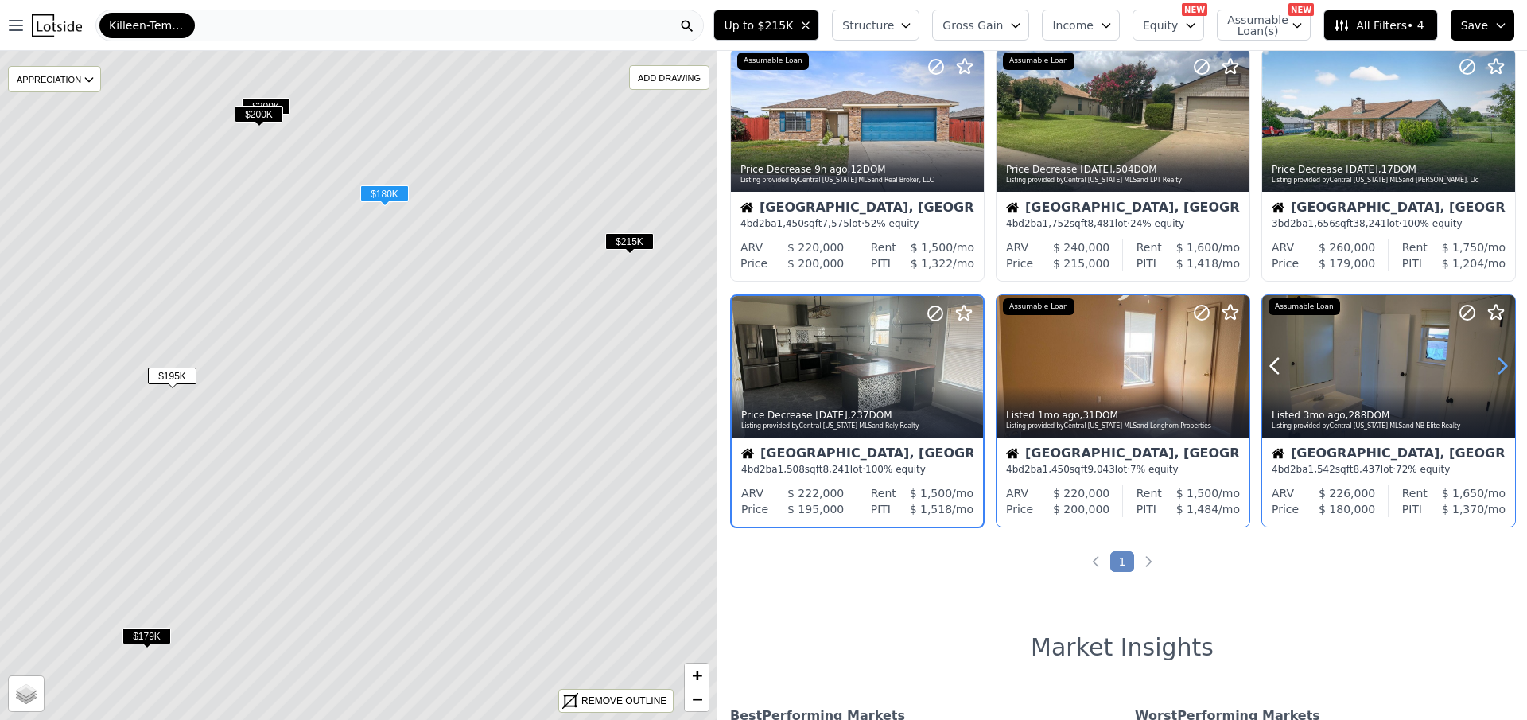
click at [1496, 367] on icon at bounding box center [1502, 365] width 25 height 25
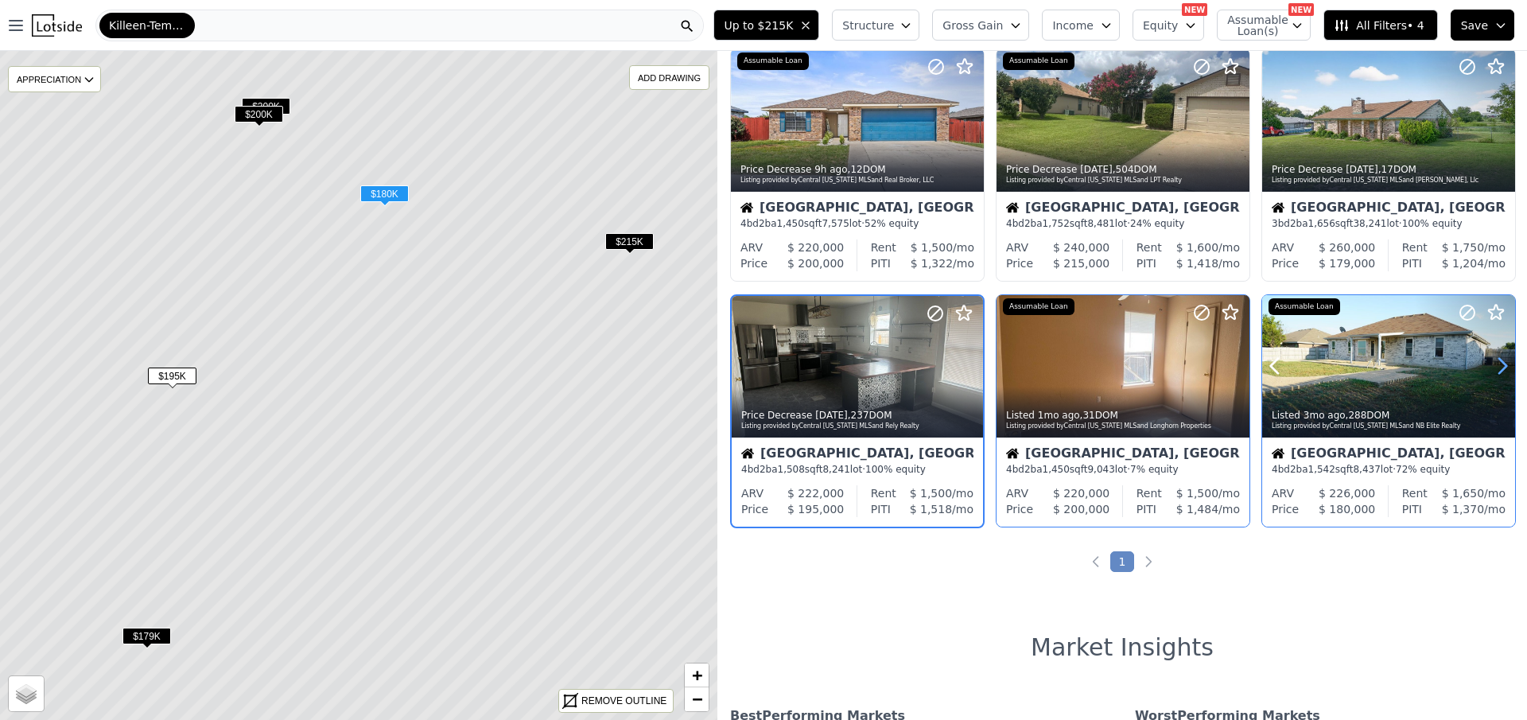
click at [1496, 367] on icon at bounding box center [1502, 365] width 25 height 25
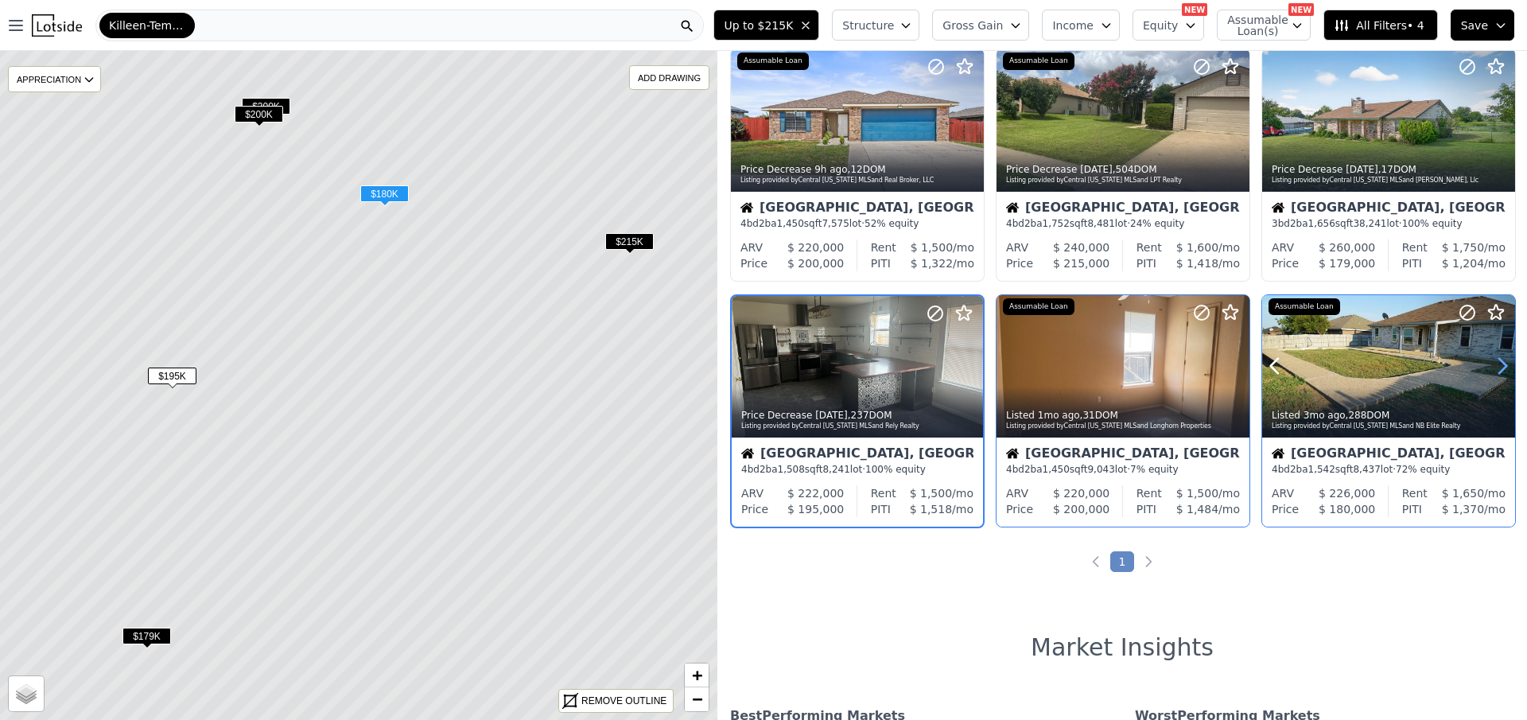
click at [1496, 367] on icon at bounding box center [1502, 365] width 25 height 25
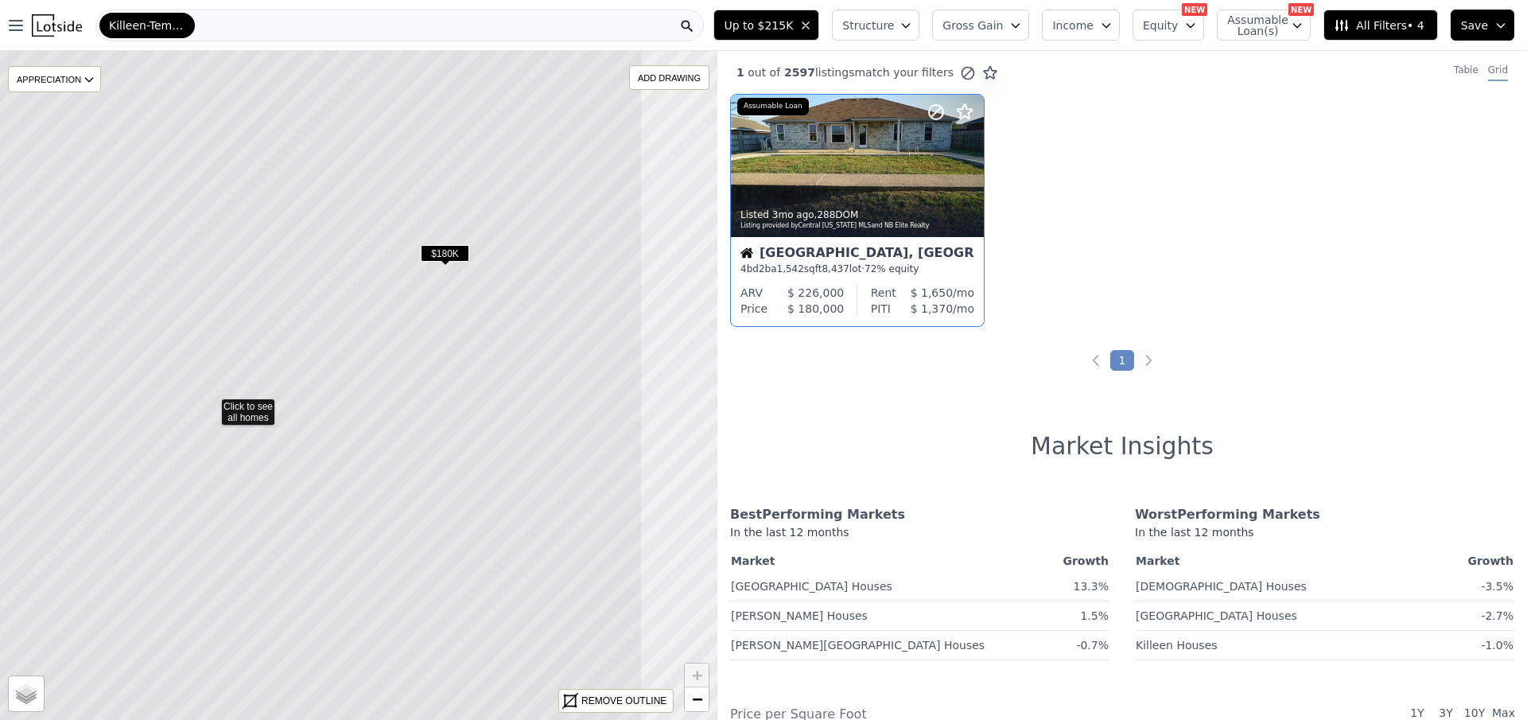
drag, startPoint x: 568, startPoint y: 281, endPoint x: 390, endPoint y: 310, distance: 180.6
click at [390, 310] on icon at bounding box center [211, 405] width 864 height 806
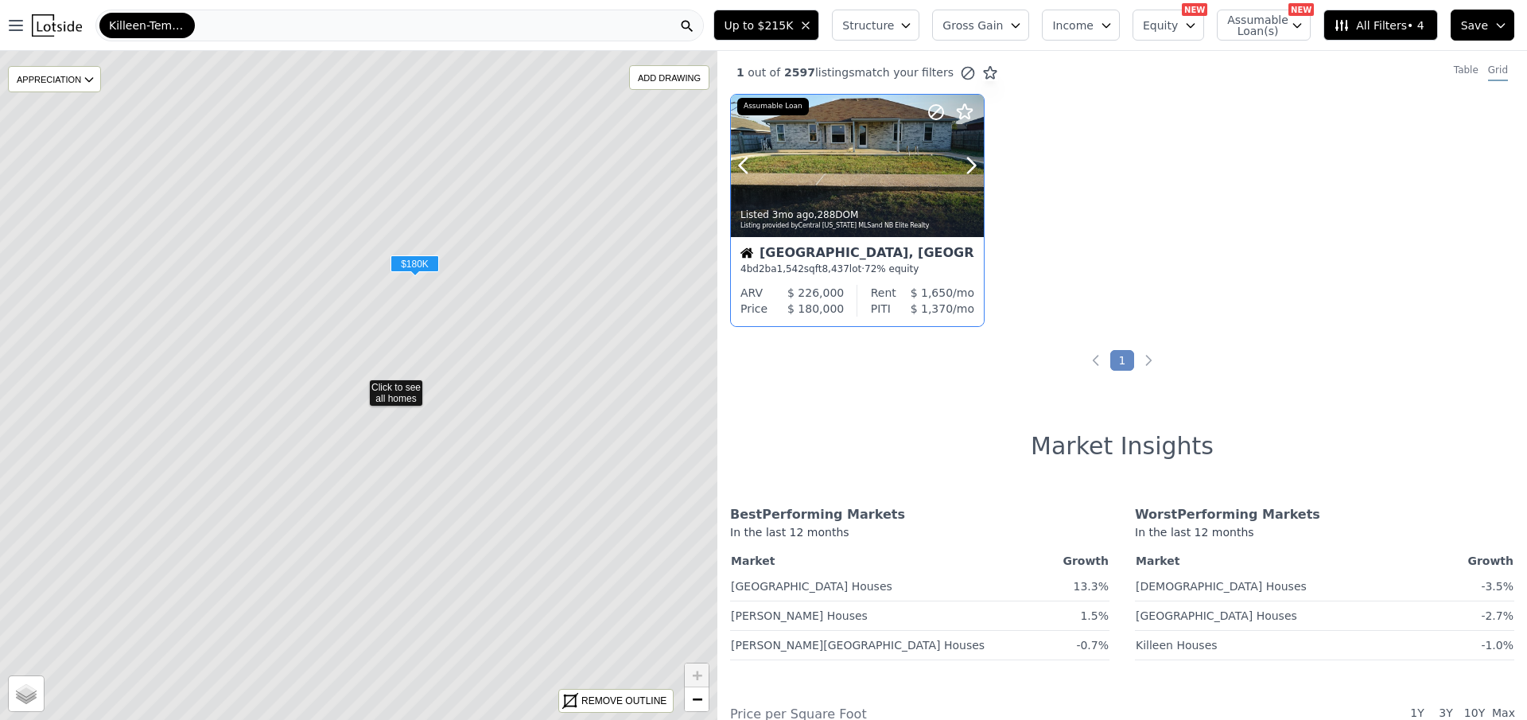
click at [804, 173] on div at bounding box center [857, 166] width 253 height 142
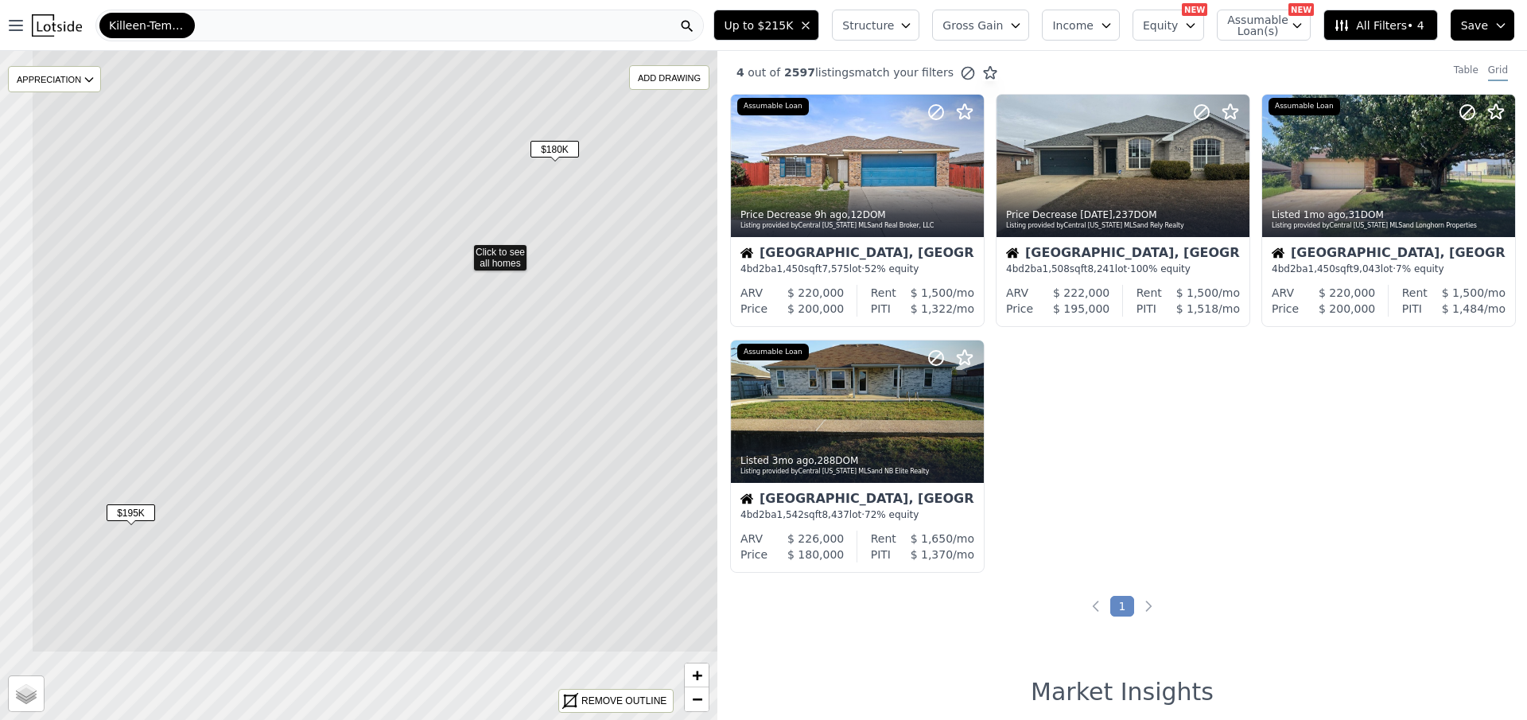
drag, startPoint x: 393, startPoint y: 473, endPoint x: 498, endPoint y: 320, distance: 186.0
click at [498, 320] on icon at bounding box center [463, 250] width 864 height 806
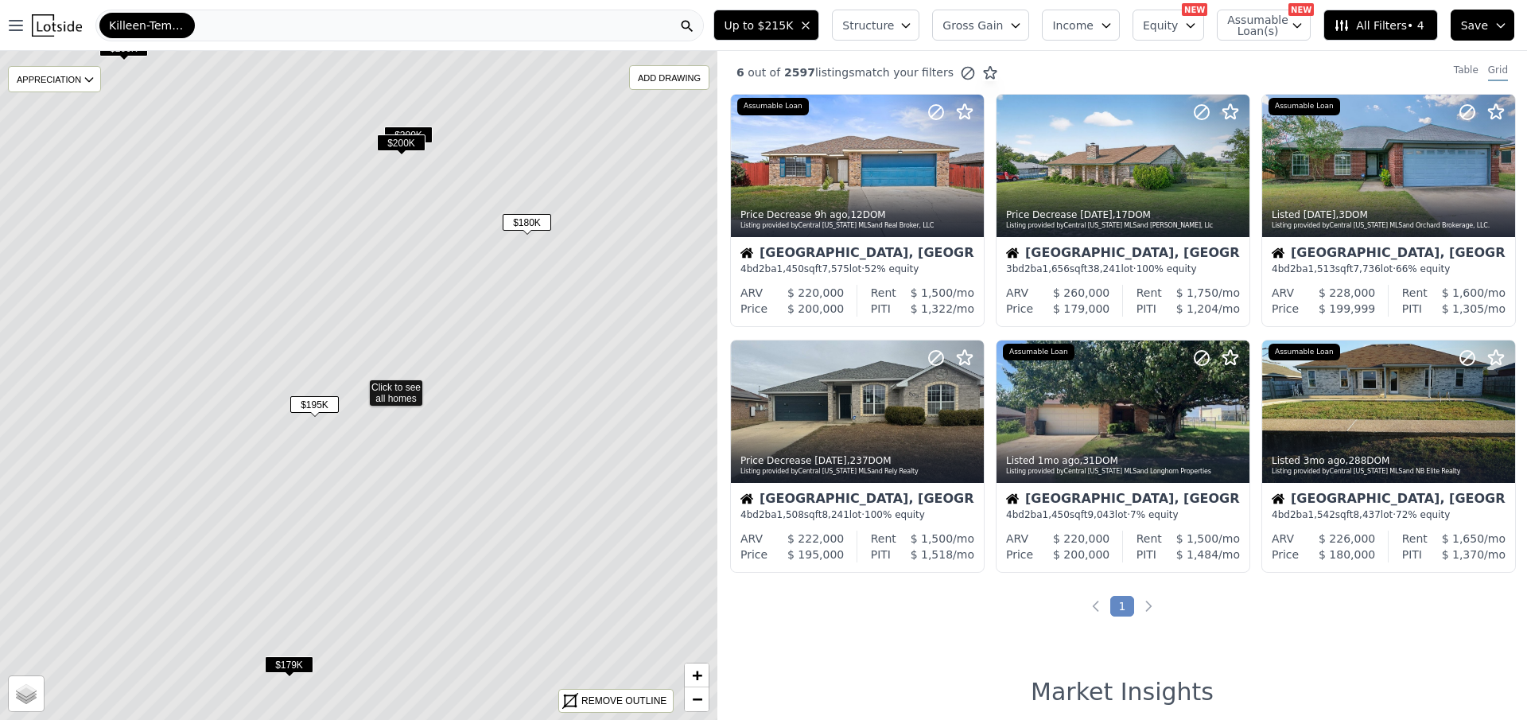
click at [405, 139] on span "$200K" at bounding box center [401, 142] width 49 height 17
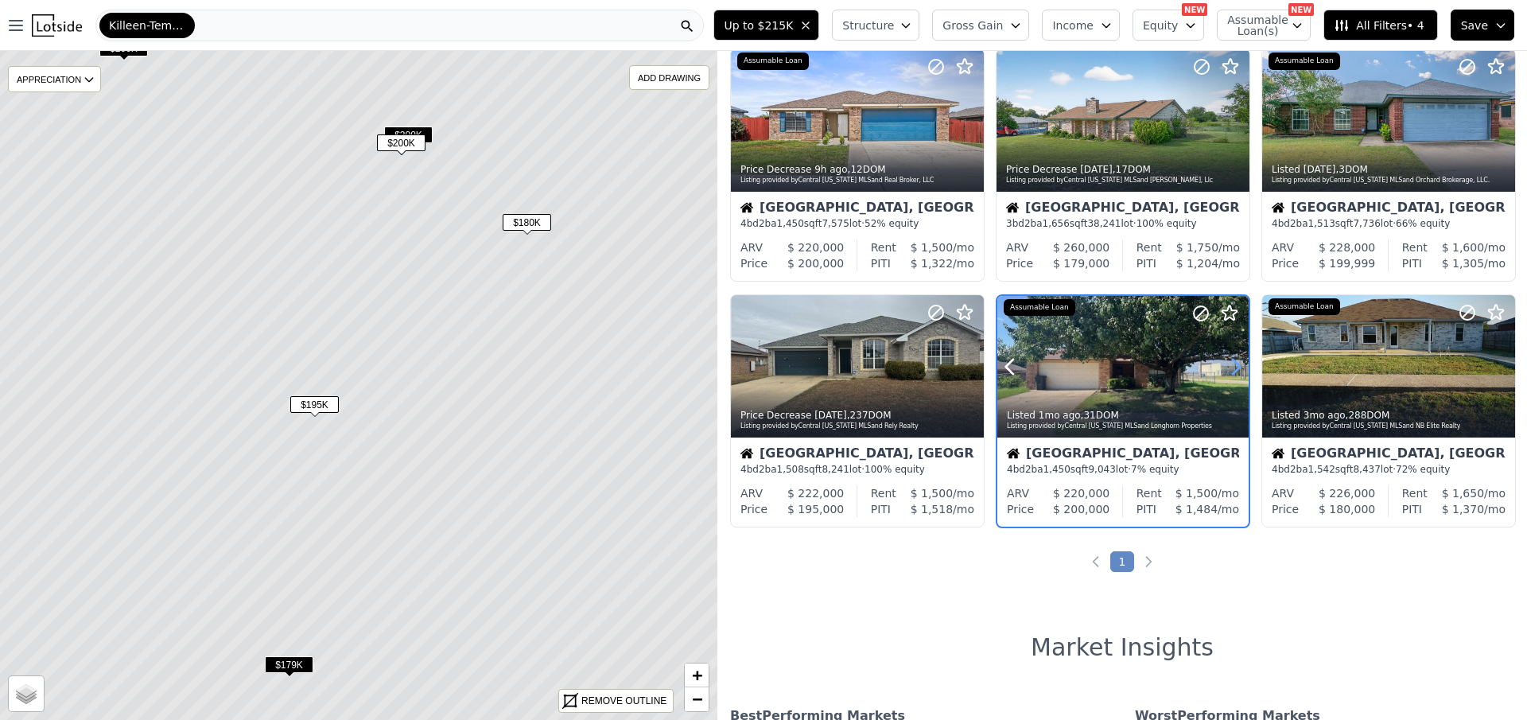
click at [1232, 358] on icon at bounding box center [1235, 366] width 25 height 25
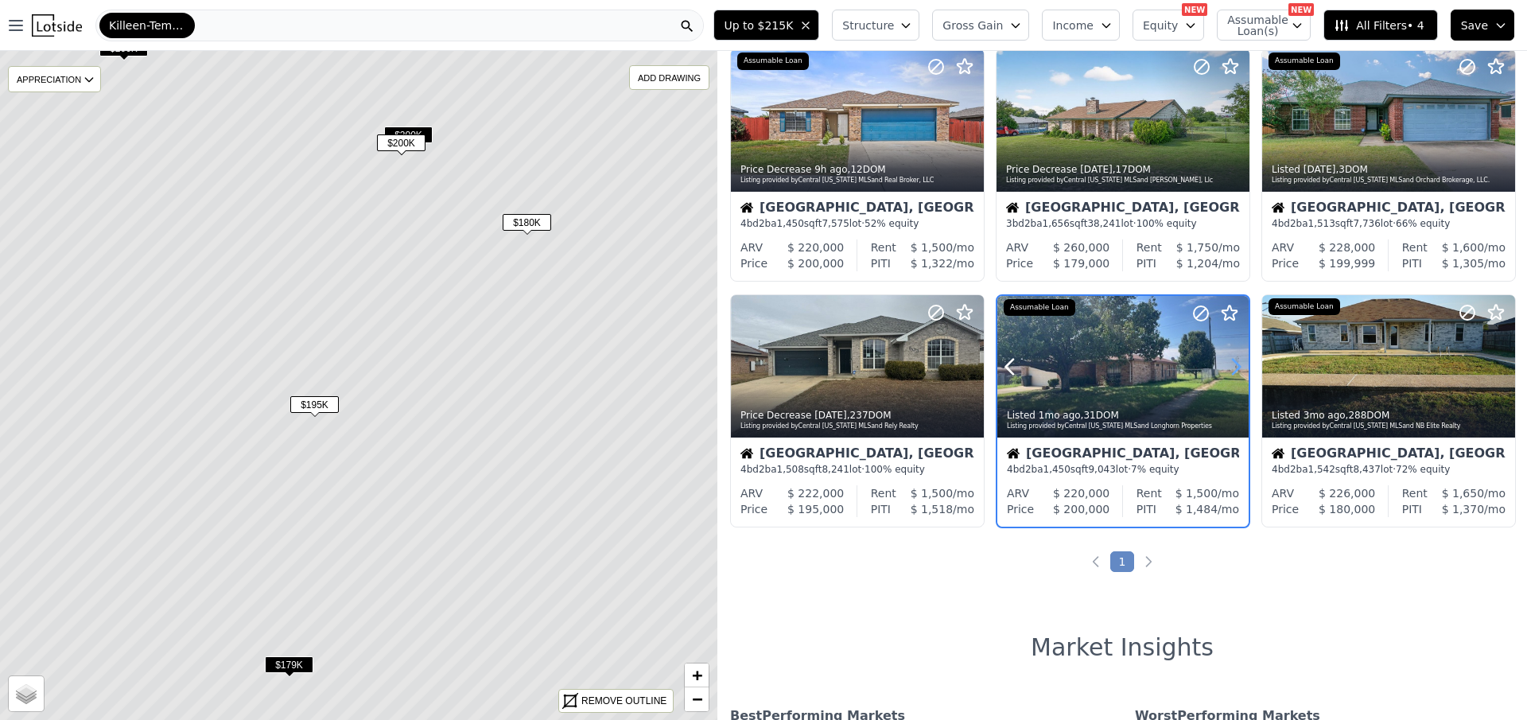
click at [1232, 358] on icon at bounding box center [1235, 366] width 25 height 25
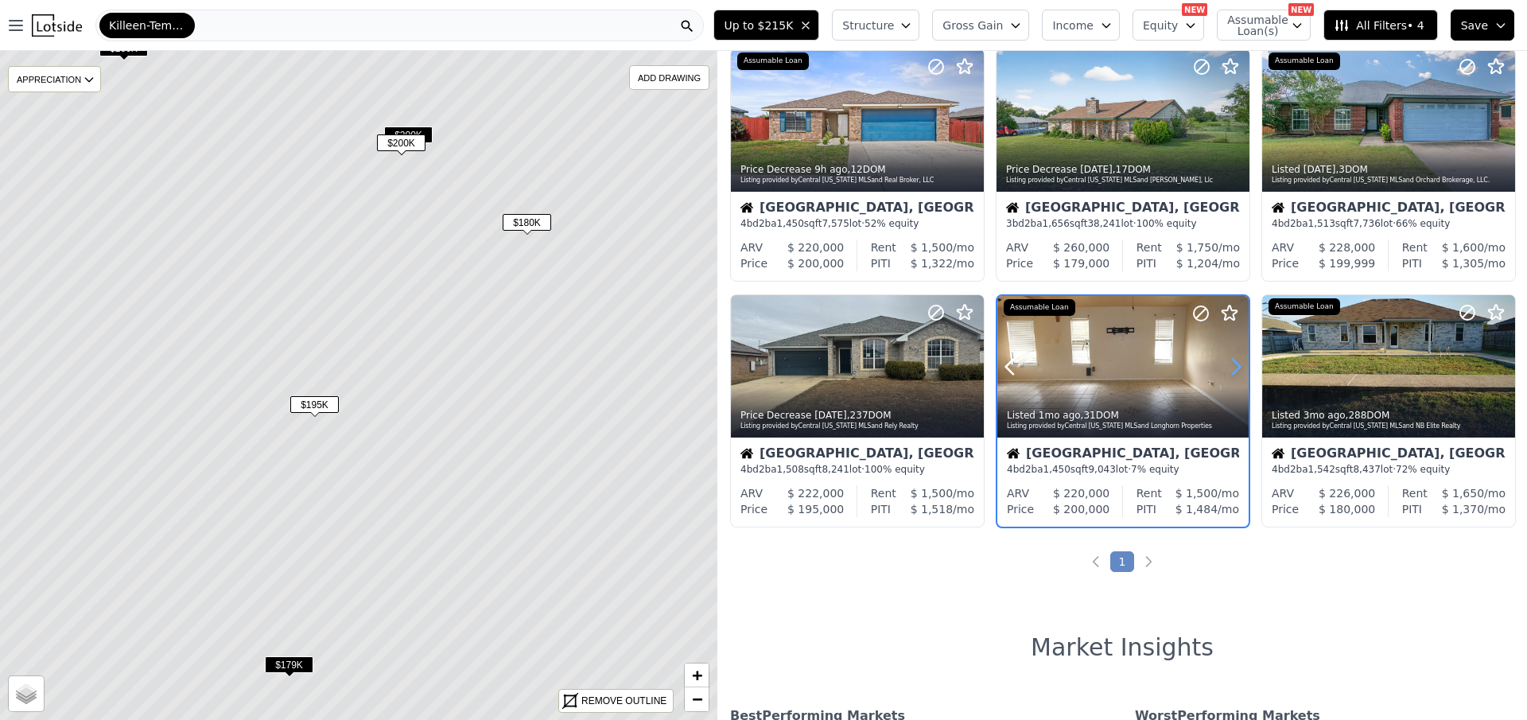
click at [1232, 358] on icon at bounding box center [1235, 366] width 25 height 25
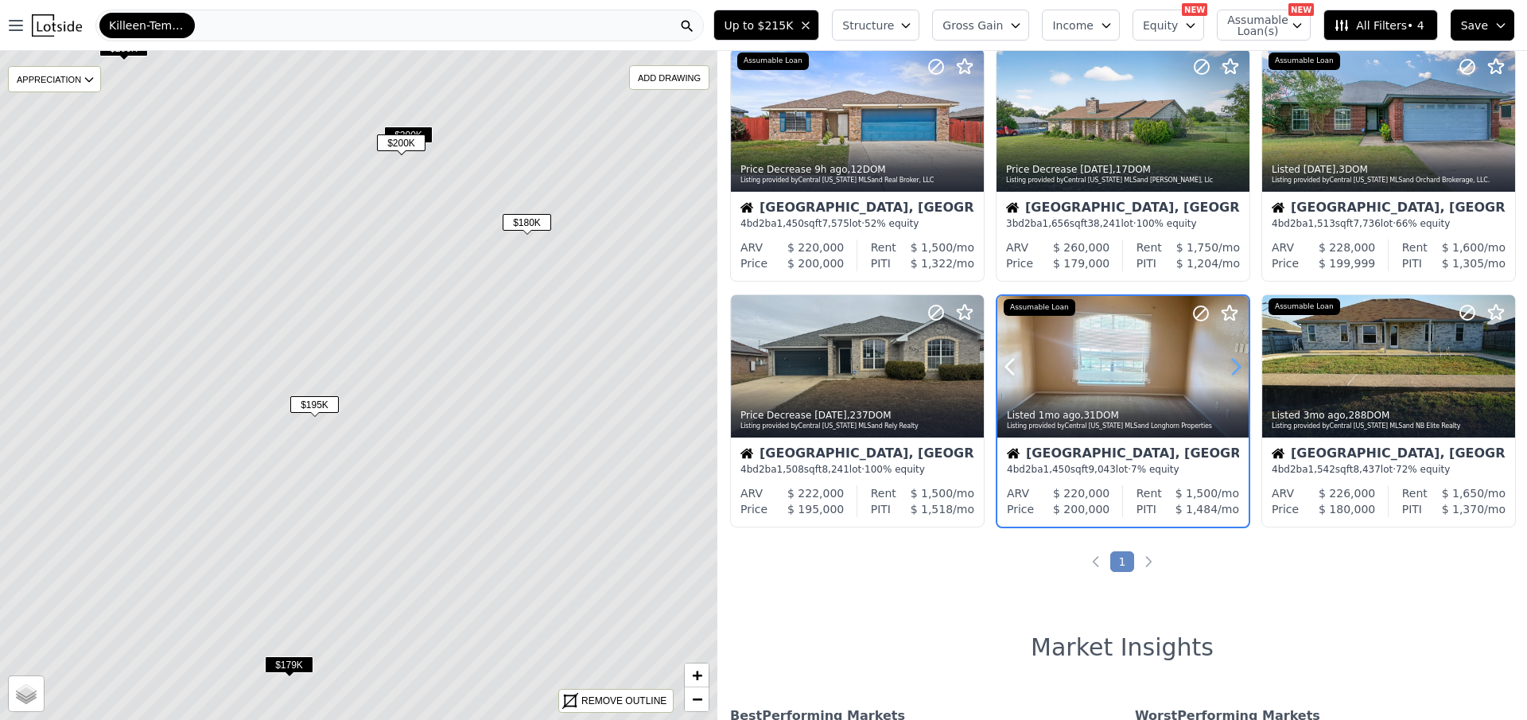
click at [1232, 358] on icon at bounding box center [1235, 366] width 25 height 25
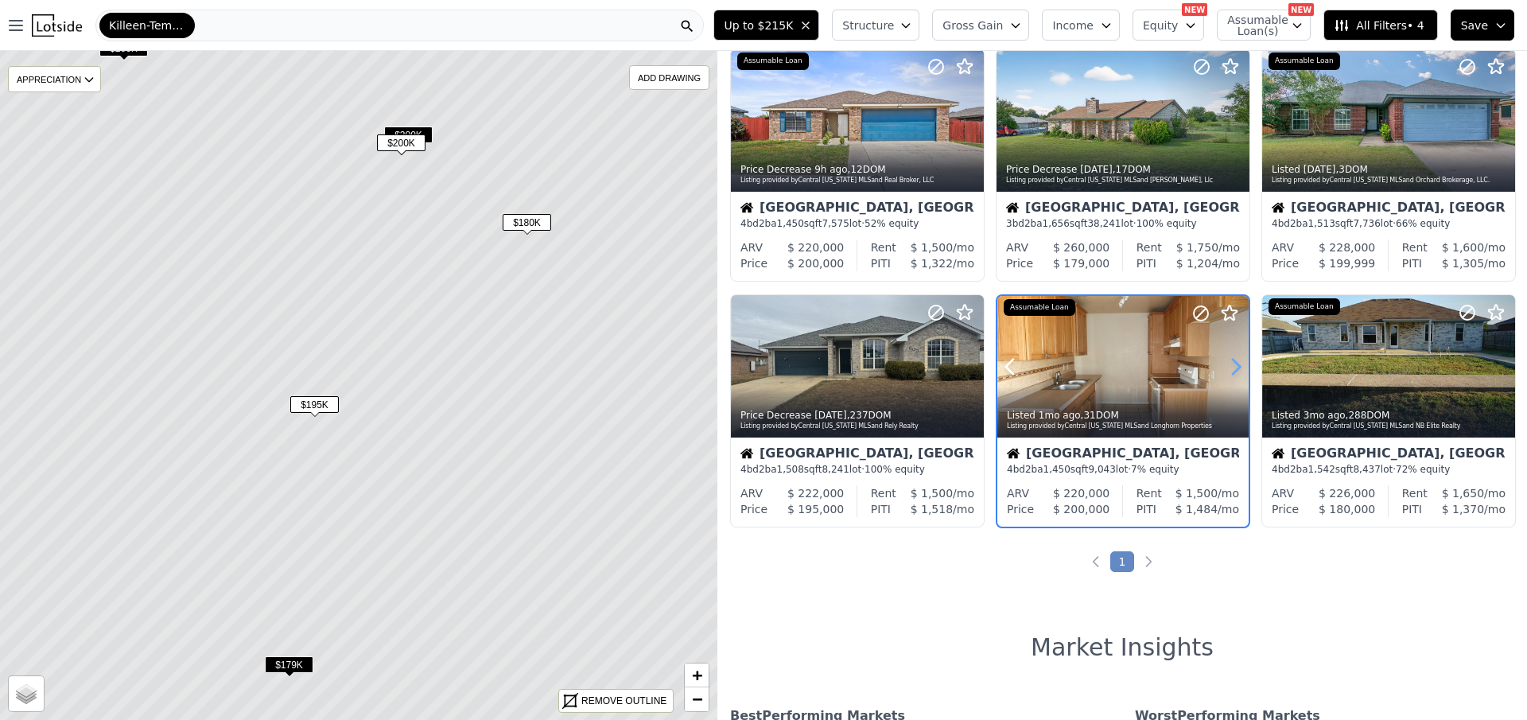
click at [1232, 358] on icon at bounding box center [1235, 366] width 25 height 25
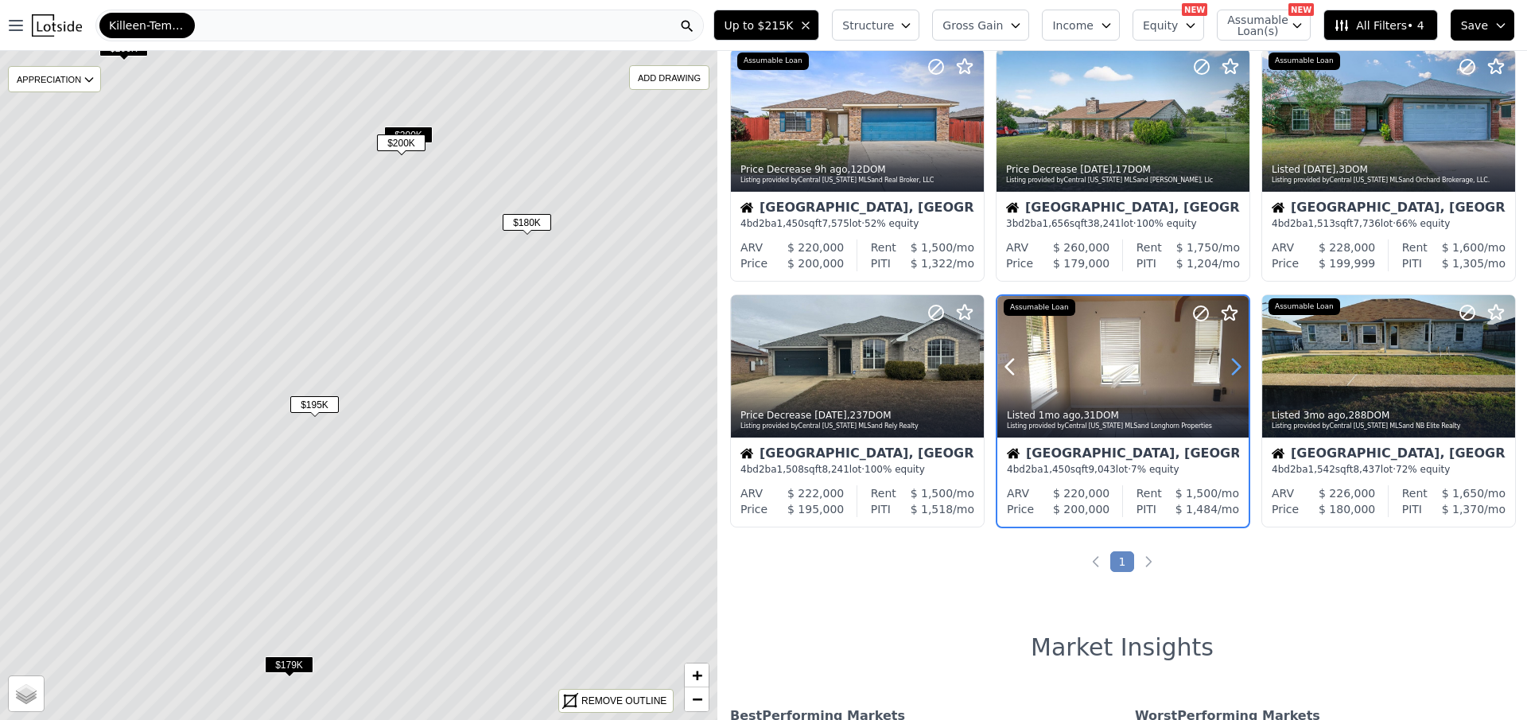
click at [1232, 358] on icon at bounding box center [1235, 366] width 25 height 25
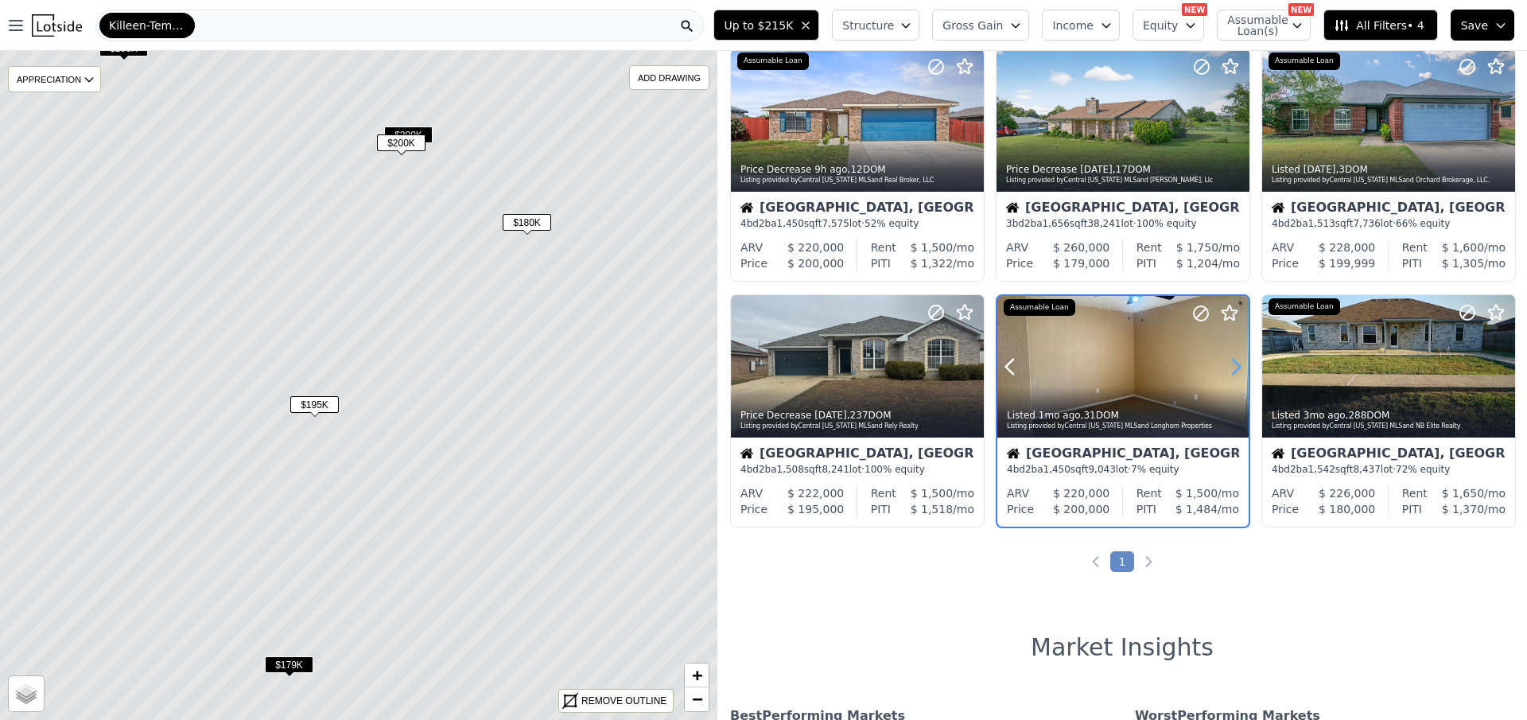
click at [1233, 361] on icon at bounding box center [1236, 366] width 7 height 15
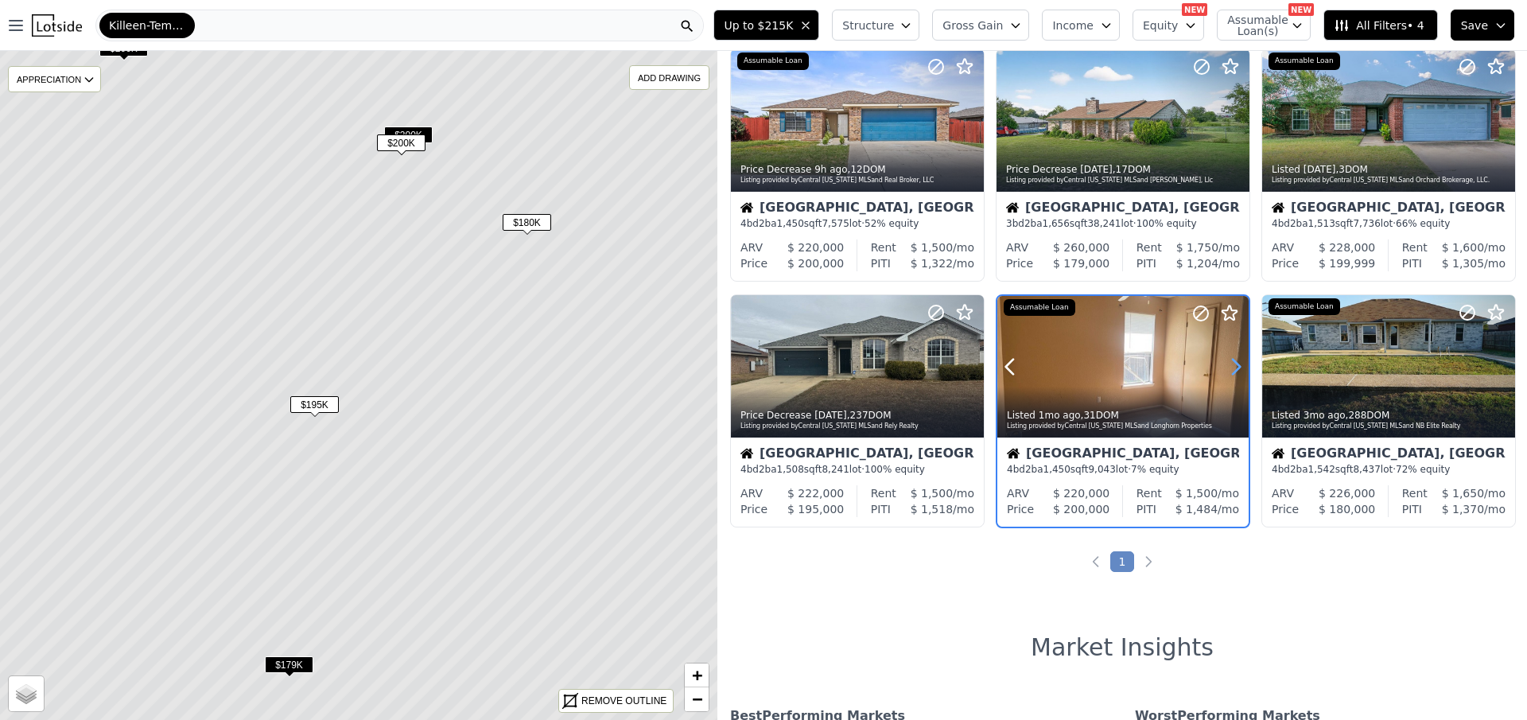
click at [1233, 361] on icon at bounding box center [1236, 366] width 7 height 15
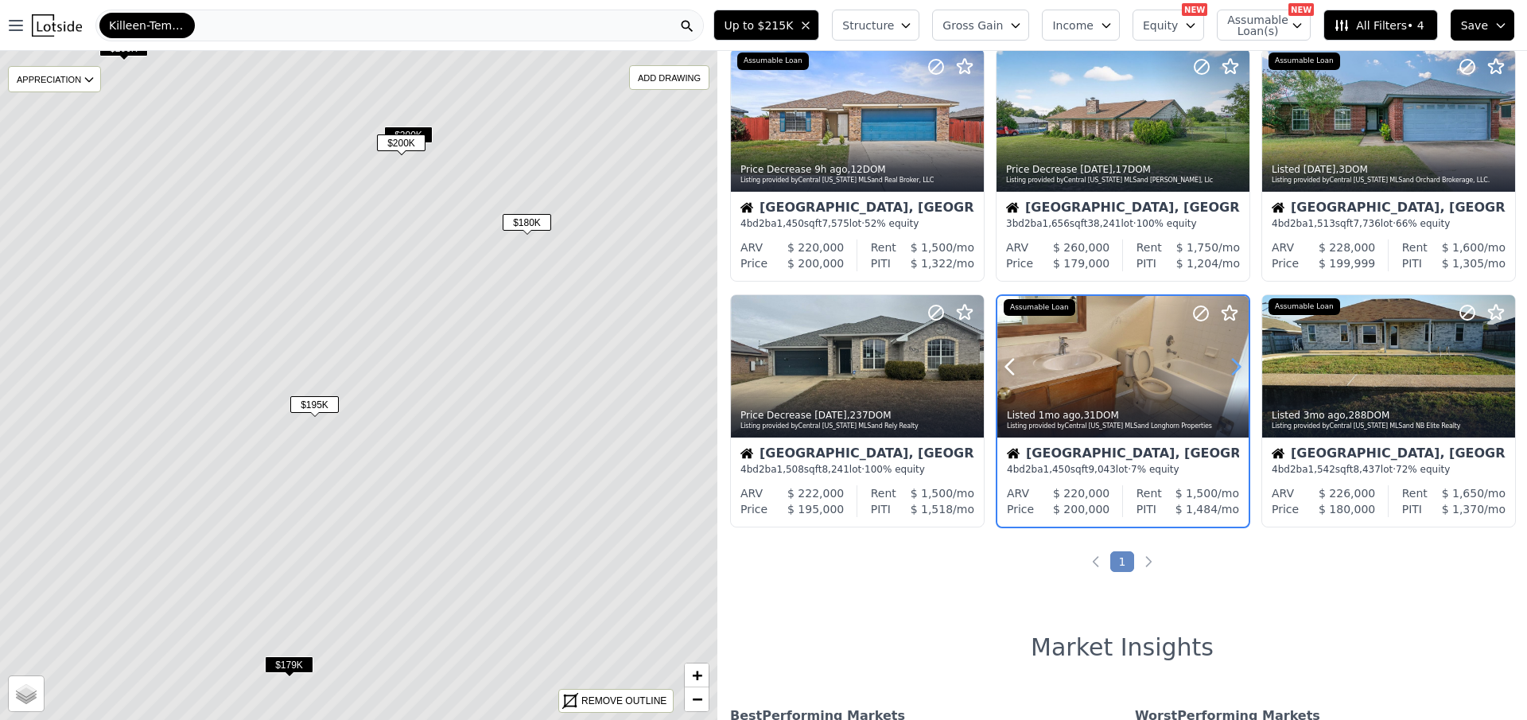
click at [1233, 361] on icon at bounding box center [1236, 366] width 7 height 15
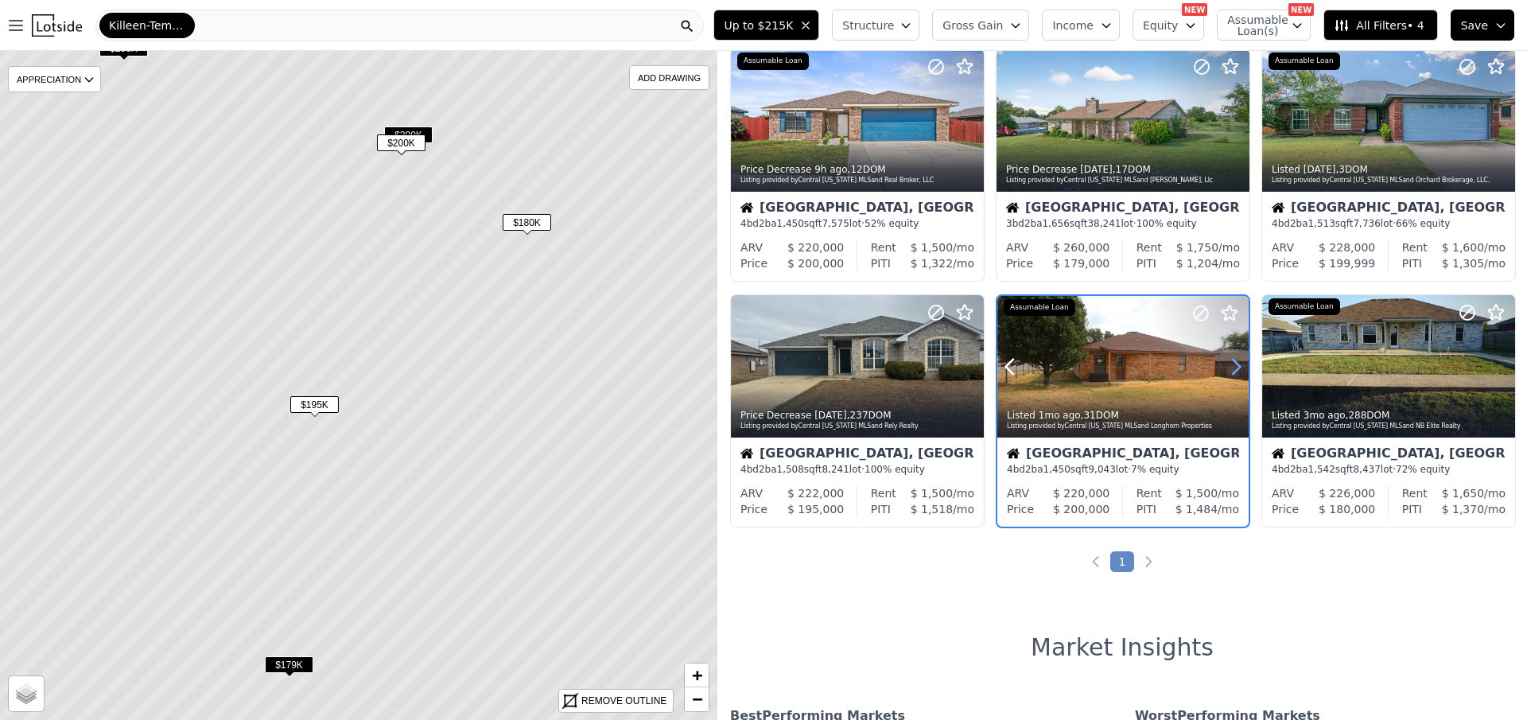
click at [1233, 361] on icon at bounding box center [1236, 366] width 7 height 15
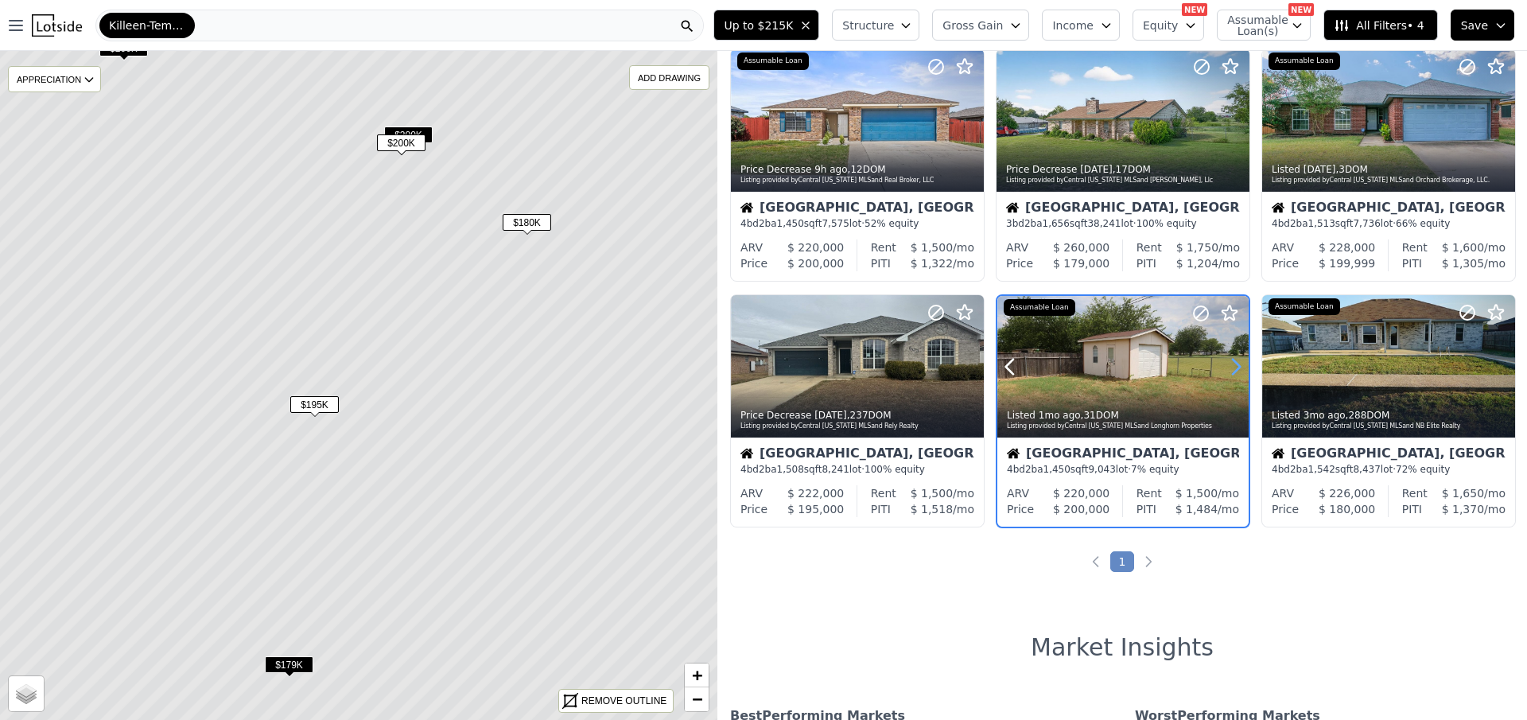
click at [1233, 361] on icon at bounding box center [1236, 366] width 7 height 15
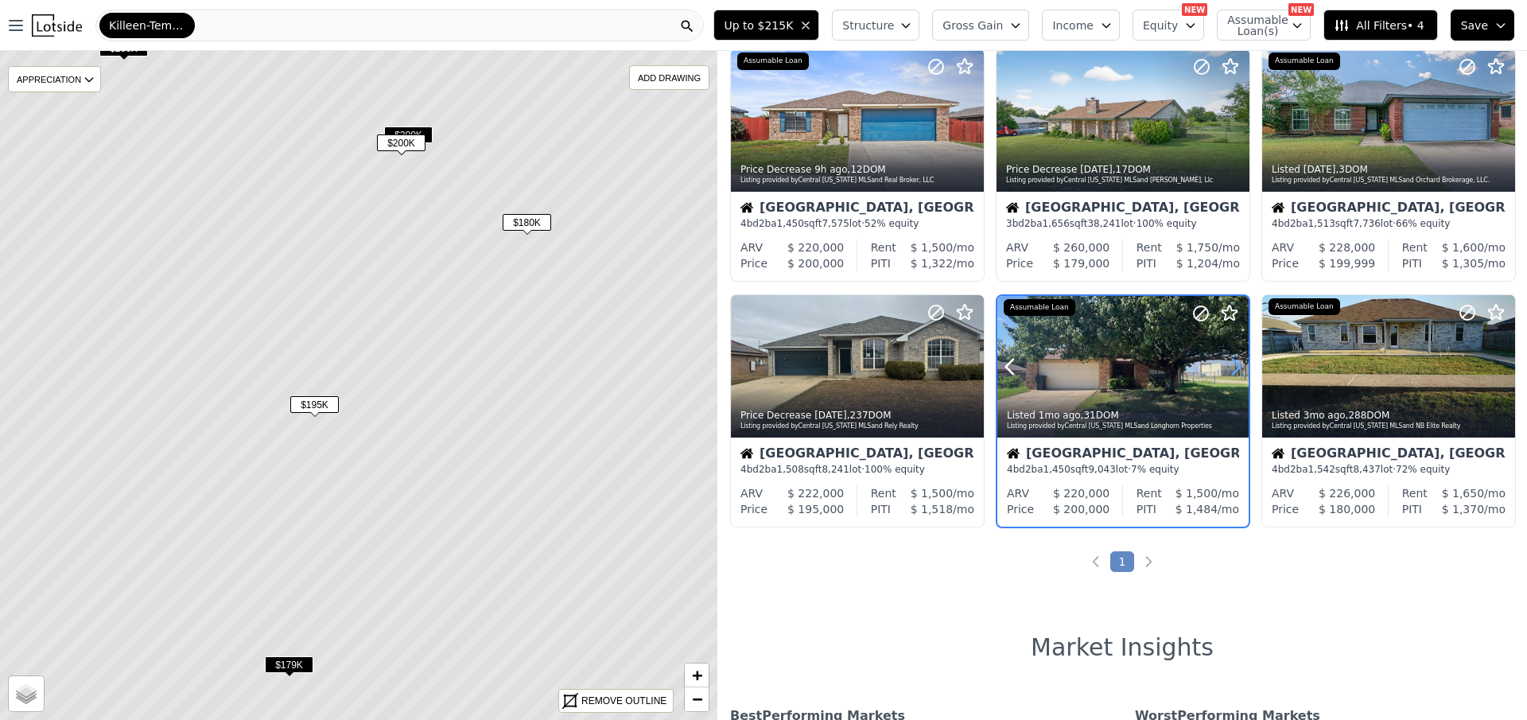
click at [1233, 361] on icon at bounding box center [1236, 366] width 7 height 15
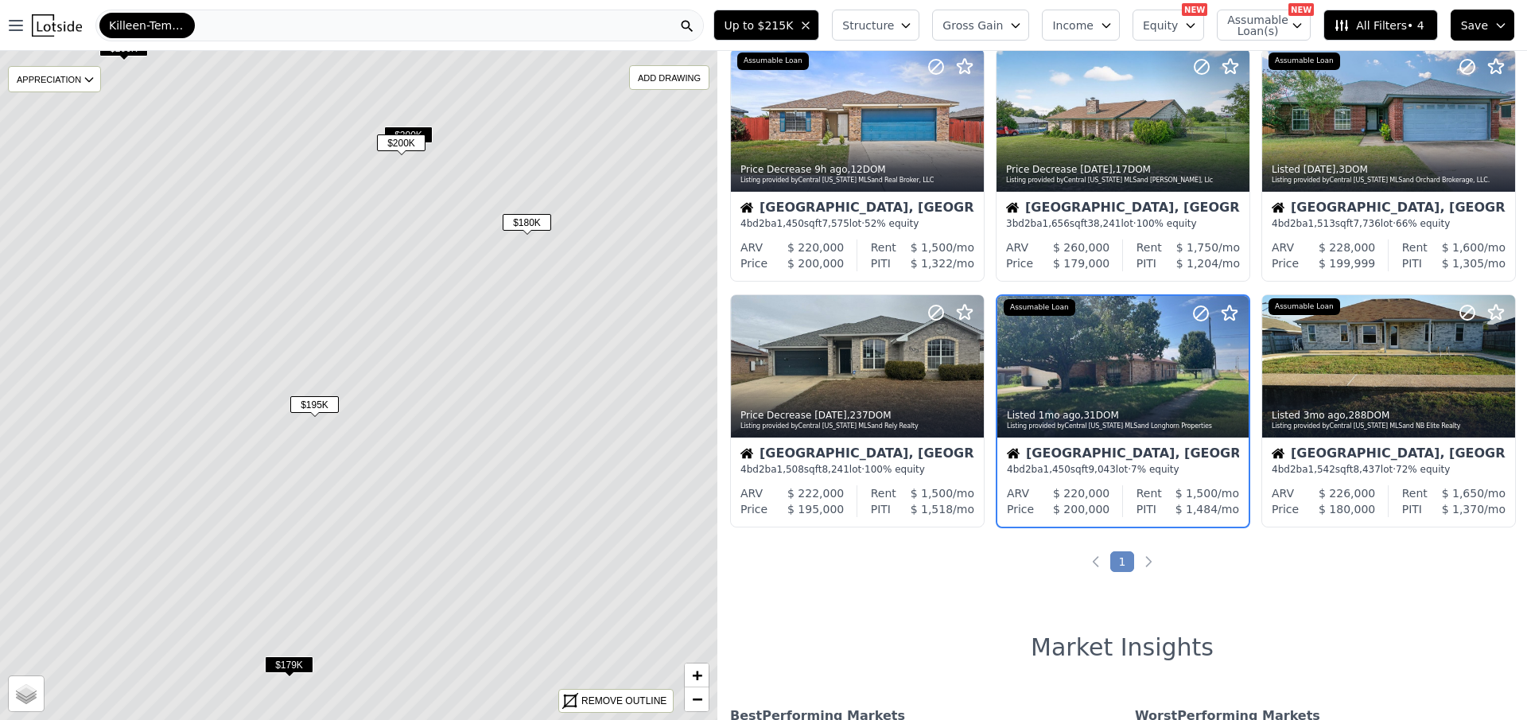
click at [403, 140] on span "$200K" at bounding box center [401, 142] width 49 height 17
click at [413, 130] on span "$200K" at bounding box center [408, 134] width 49 height 17
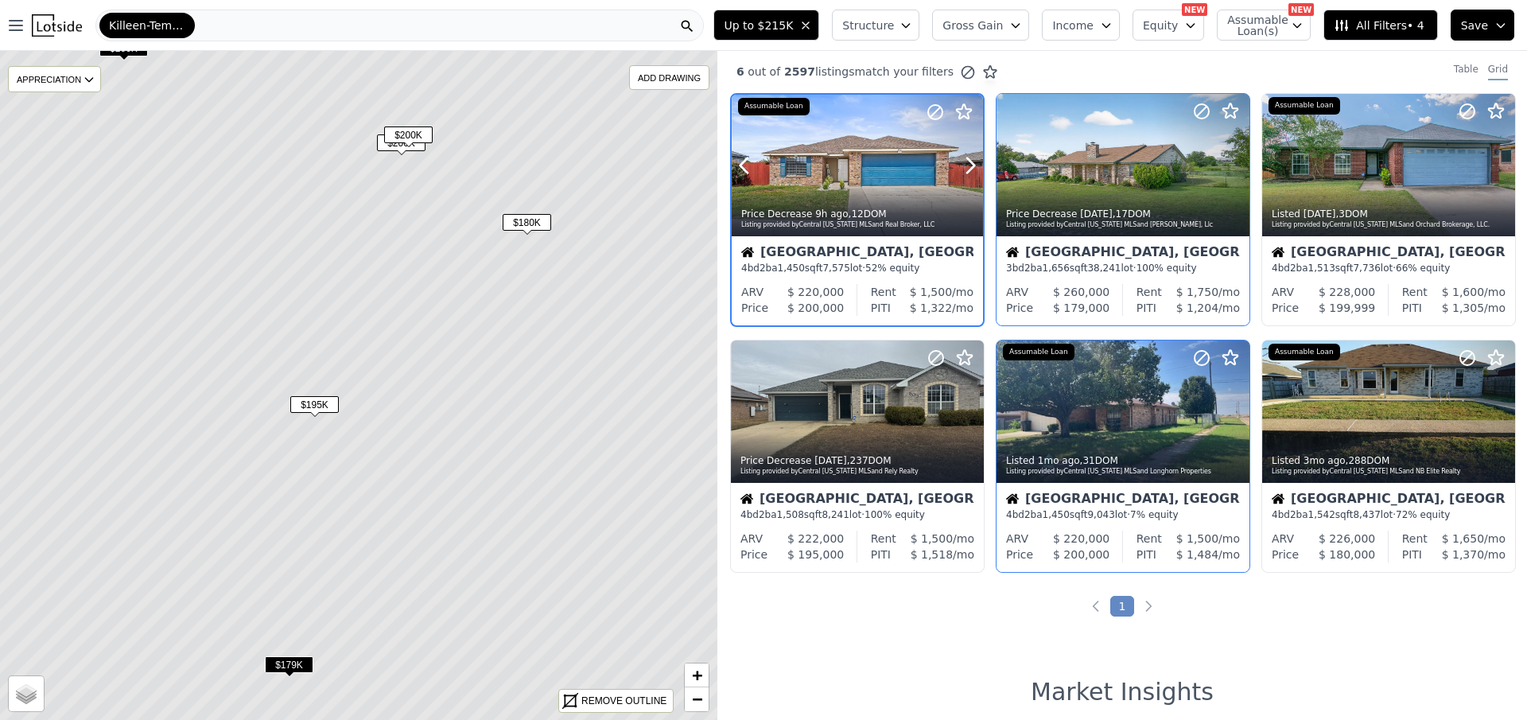
scroll to position [0, 0]
click at [1493, 413] on icon at bounding box center [1502, 411] width 25 height 25
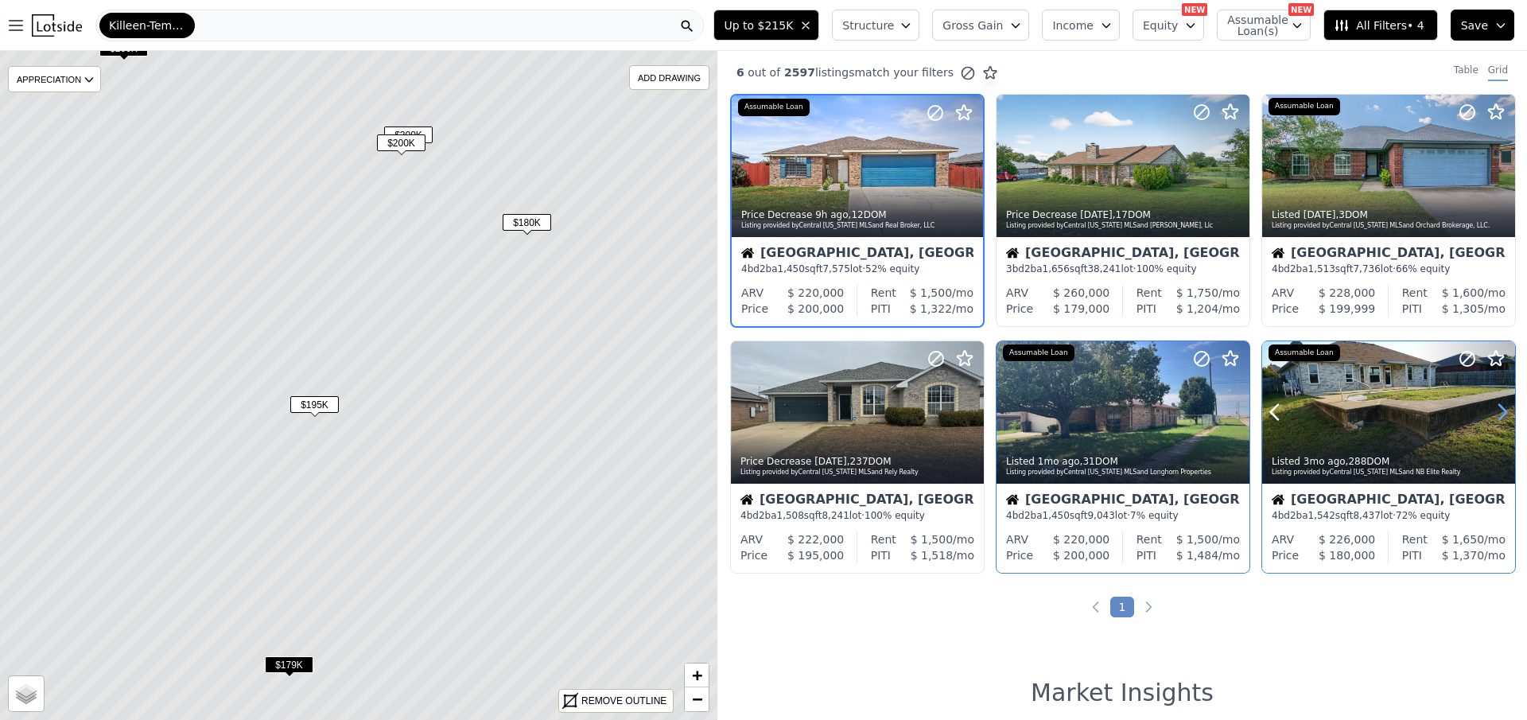
click at [1493, 413] on icon at bounding box center [1502, 411] width 25 height 25
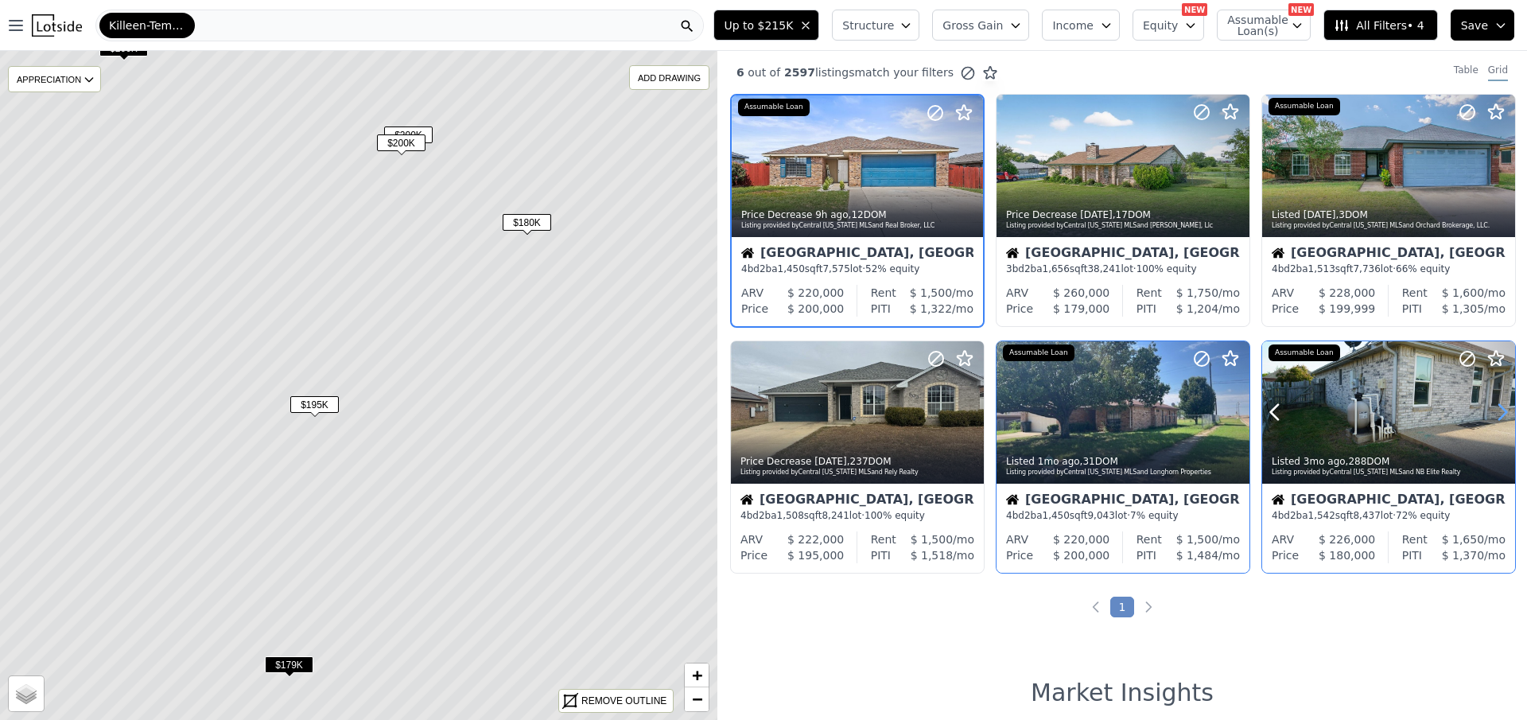
click at [1493, 413] on icon at bounding box center [1502, 411] width 25 height 25
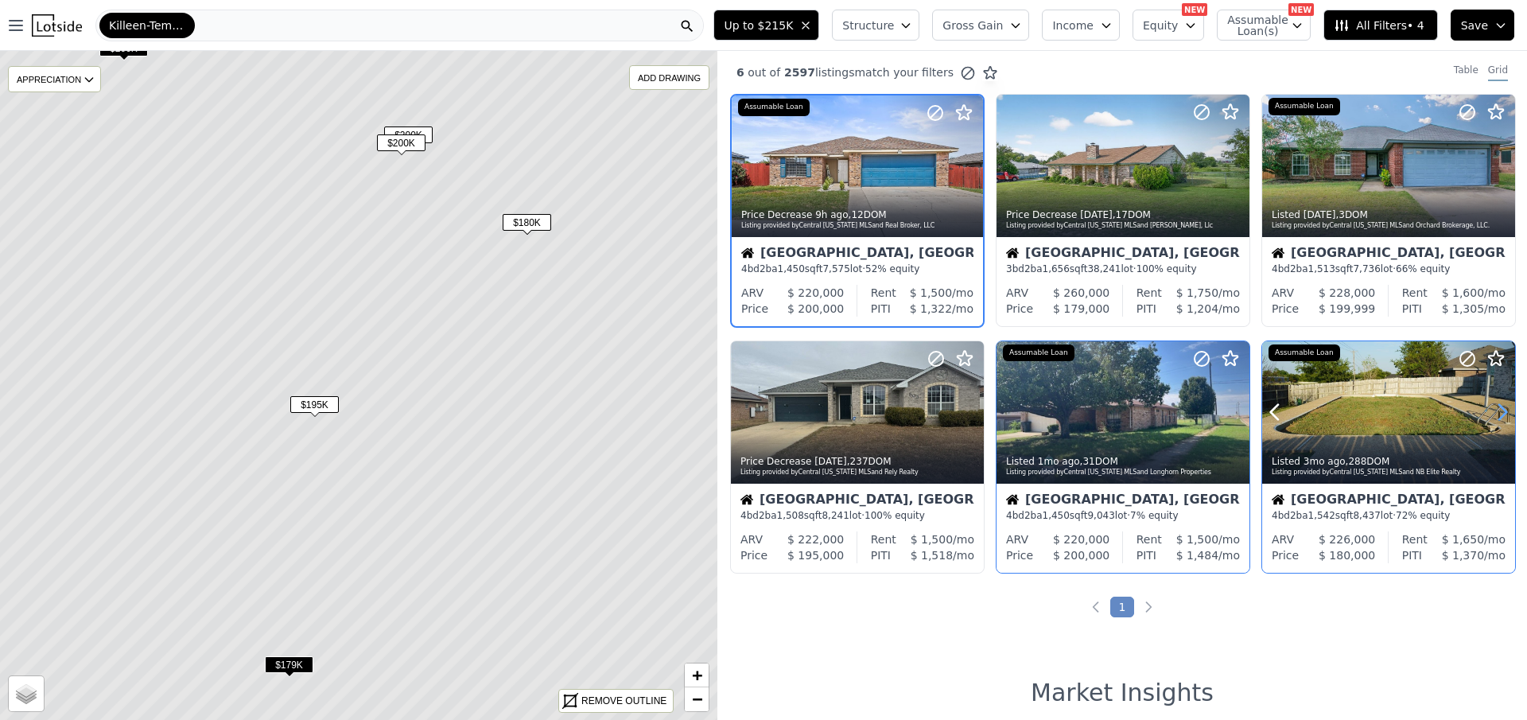
click at [1493, 413] on icon at bounding box center [1502, 411] width 25 height 25
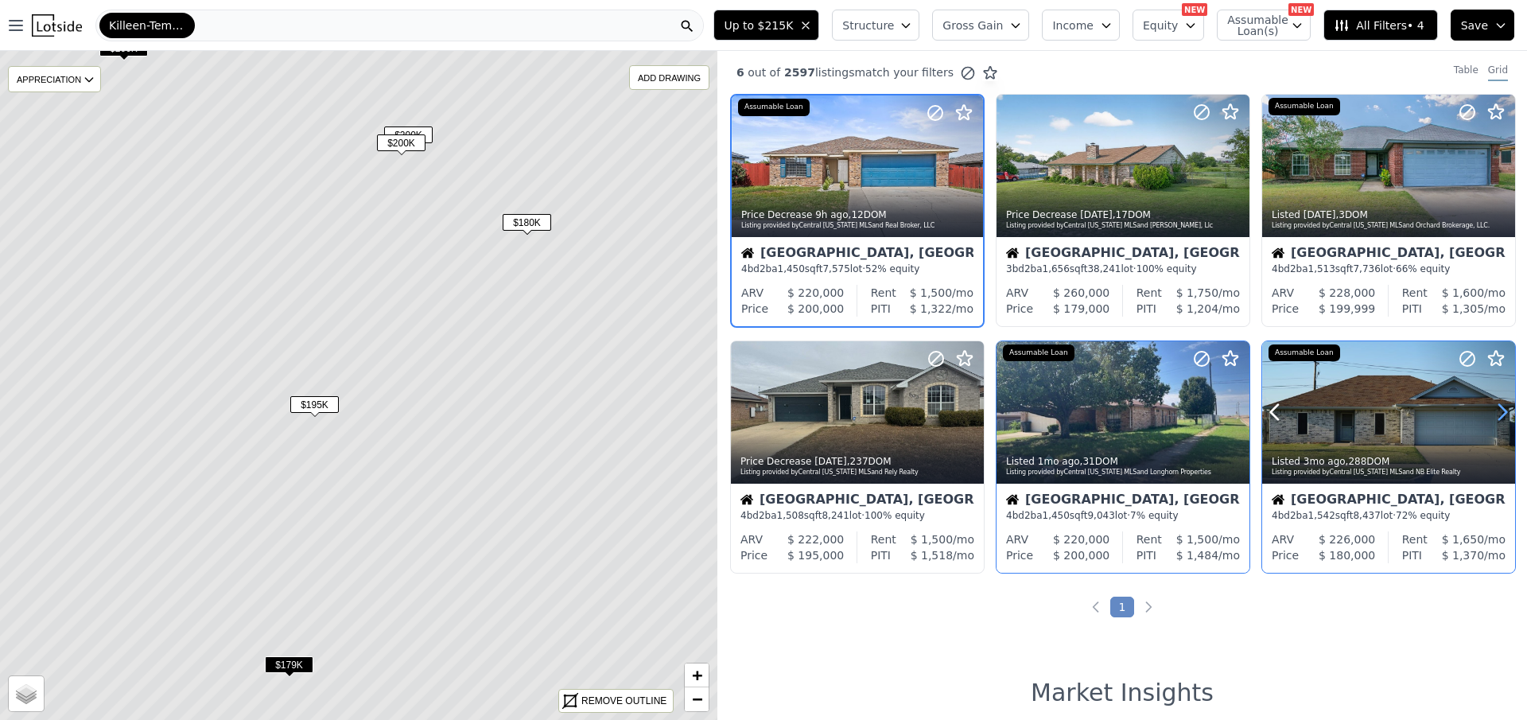
click at [1493, 413] on icon at bounding box center [1502, 411] width 25 height 25
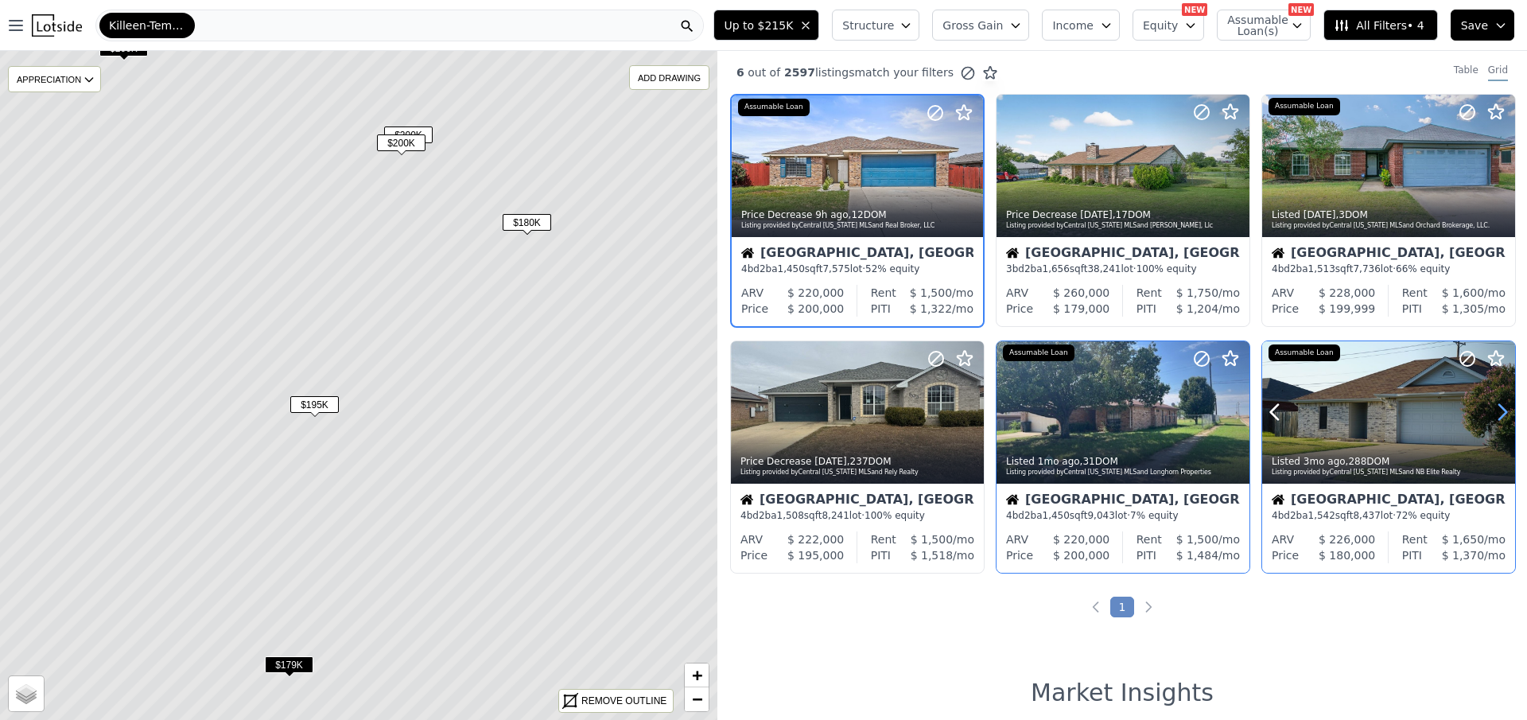
click at [1493, 413] on icon at bounding box center [1502, 411] width 25 height 25
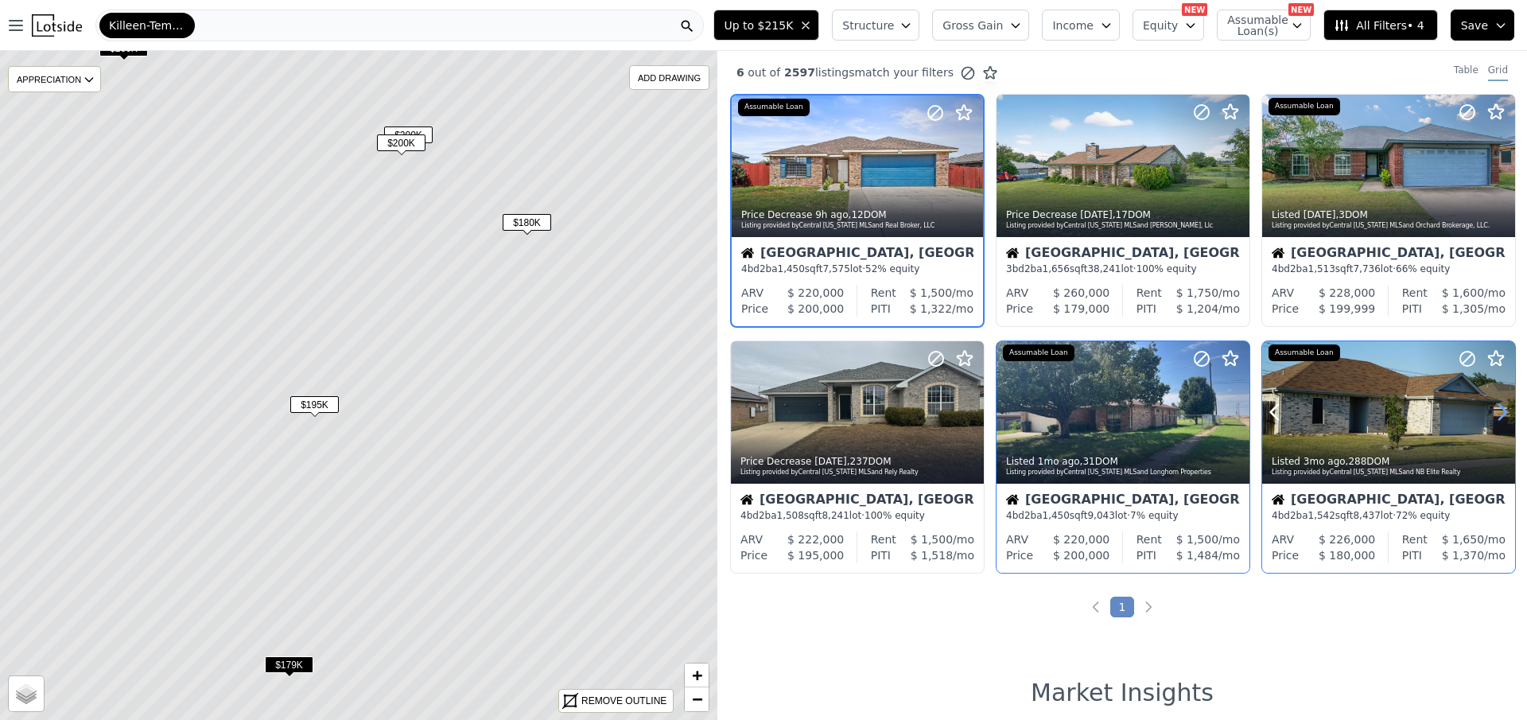
click at [1493, 413] on icon at bounding box center [1502, 411] width 25 height 25
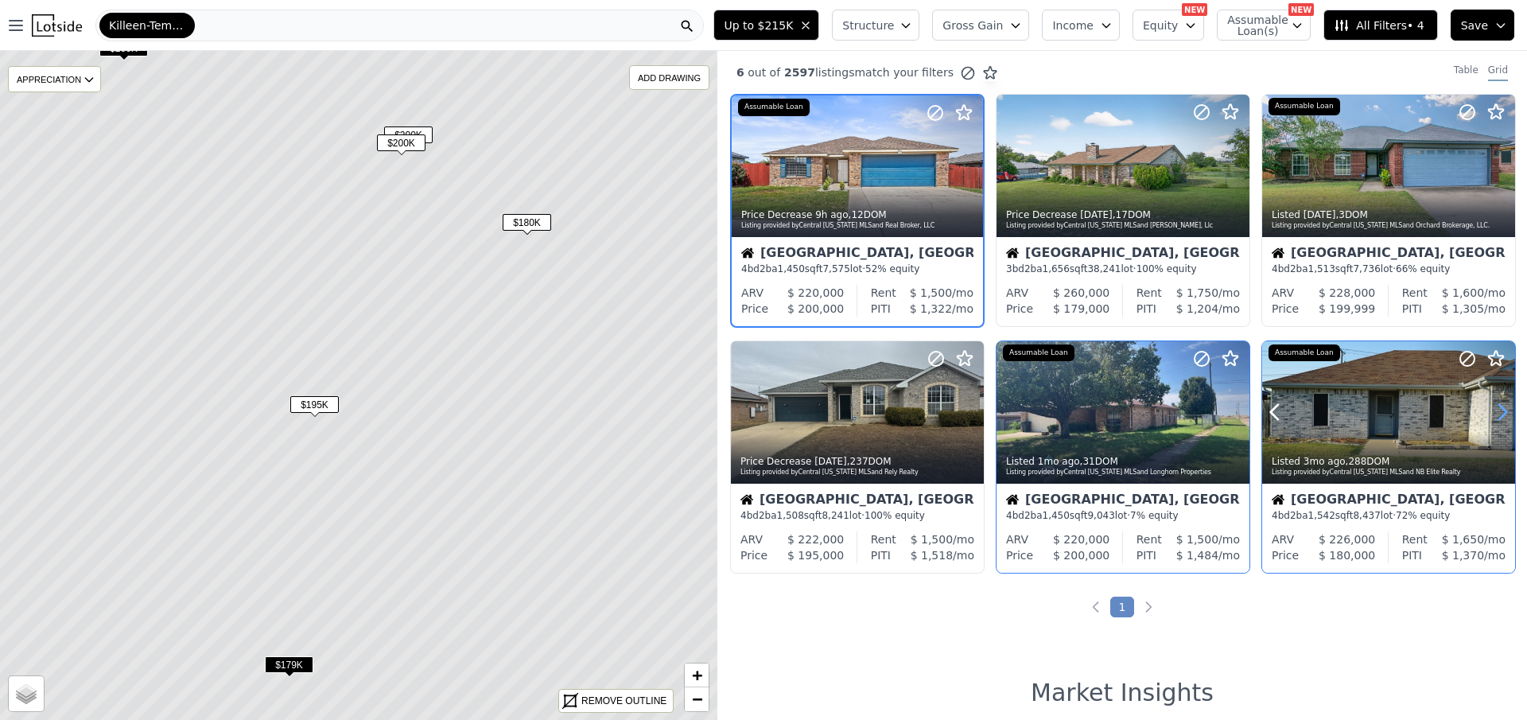
click at [1493, 413] on icon at bounding box center [1502, 411] width 25 height 25
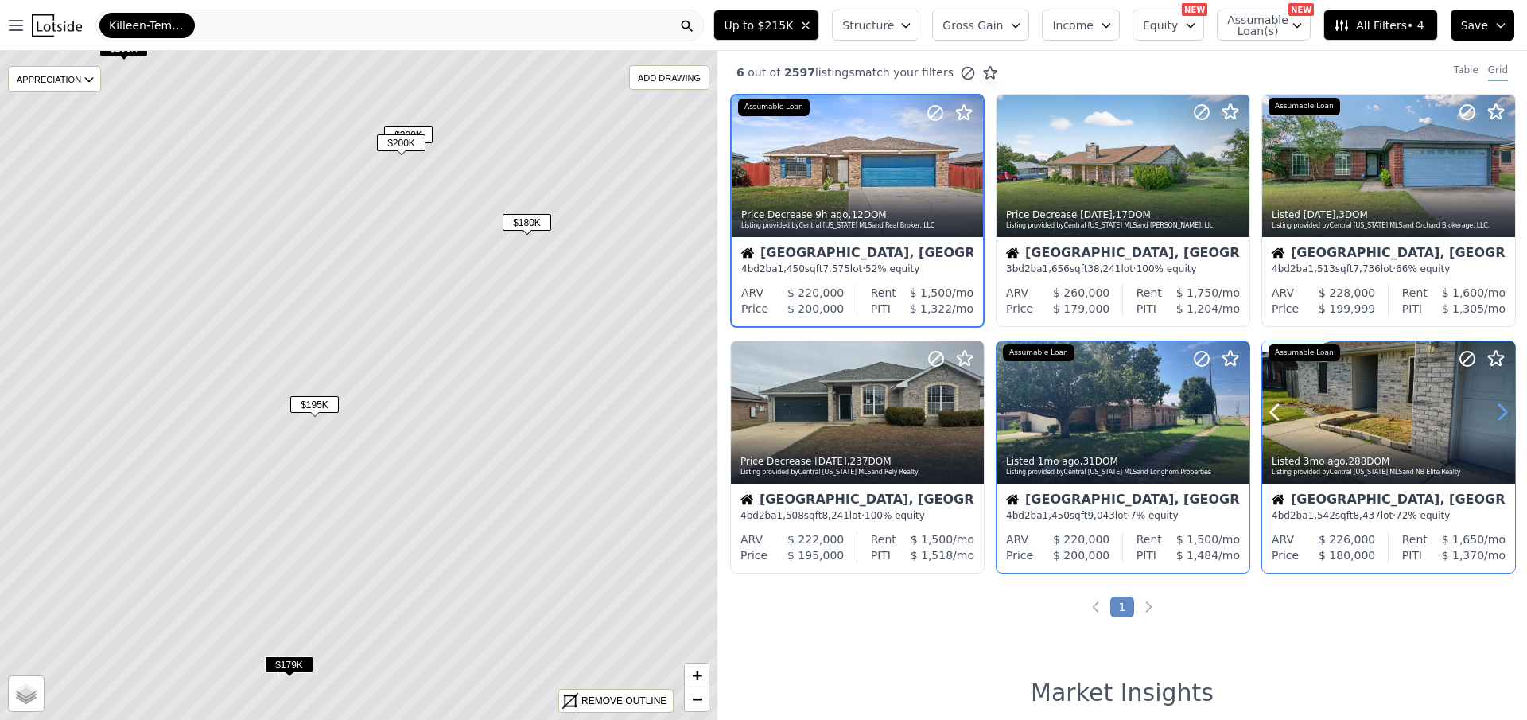
click at [1493, 413] on icon at bounding box center [1502, 411] width 25 height 25
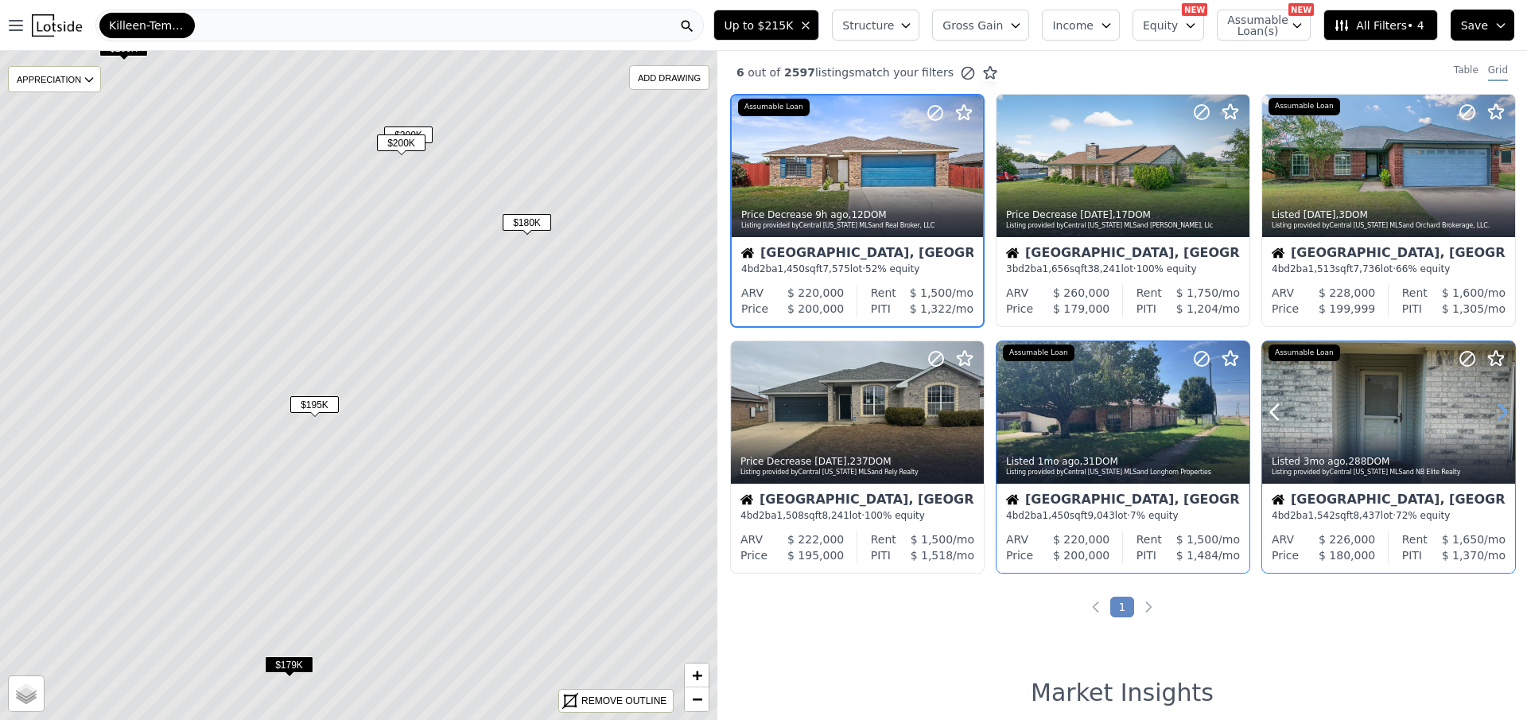
click at [1493, 413] on icon at bounding box center [1502, 411] width 25 height 25
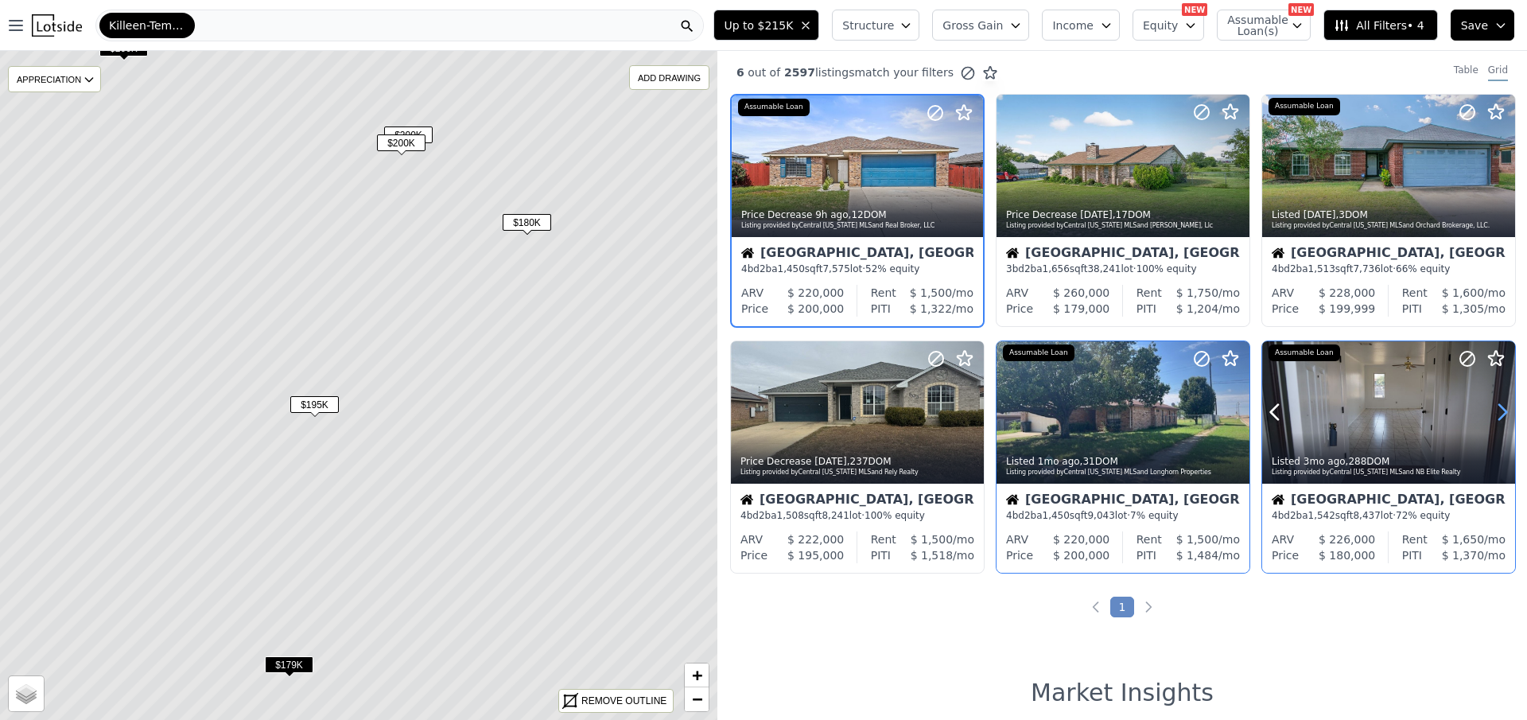
click at [1493, 413] on icon at bounding box center [1502, 411] width 25 height 25
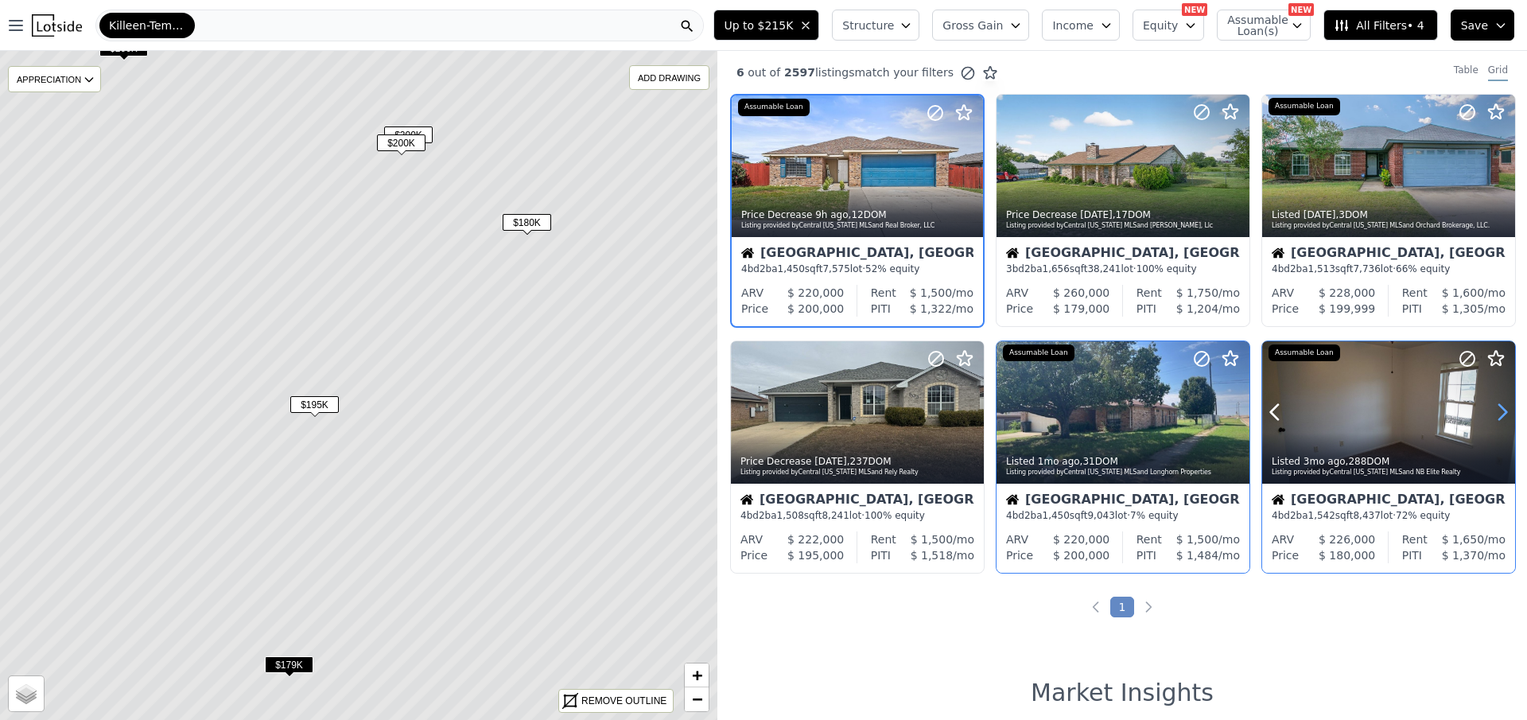
click at [1493, 413] on icon at bounding box center [1502, 411] width 25 height 25
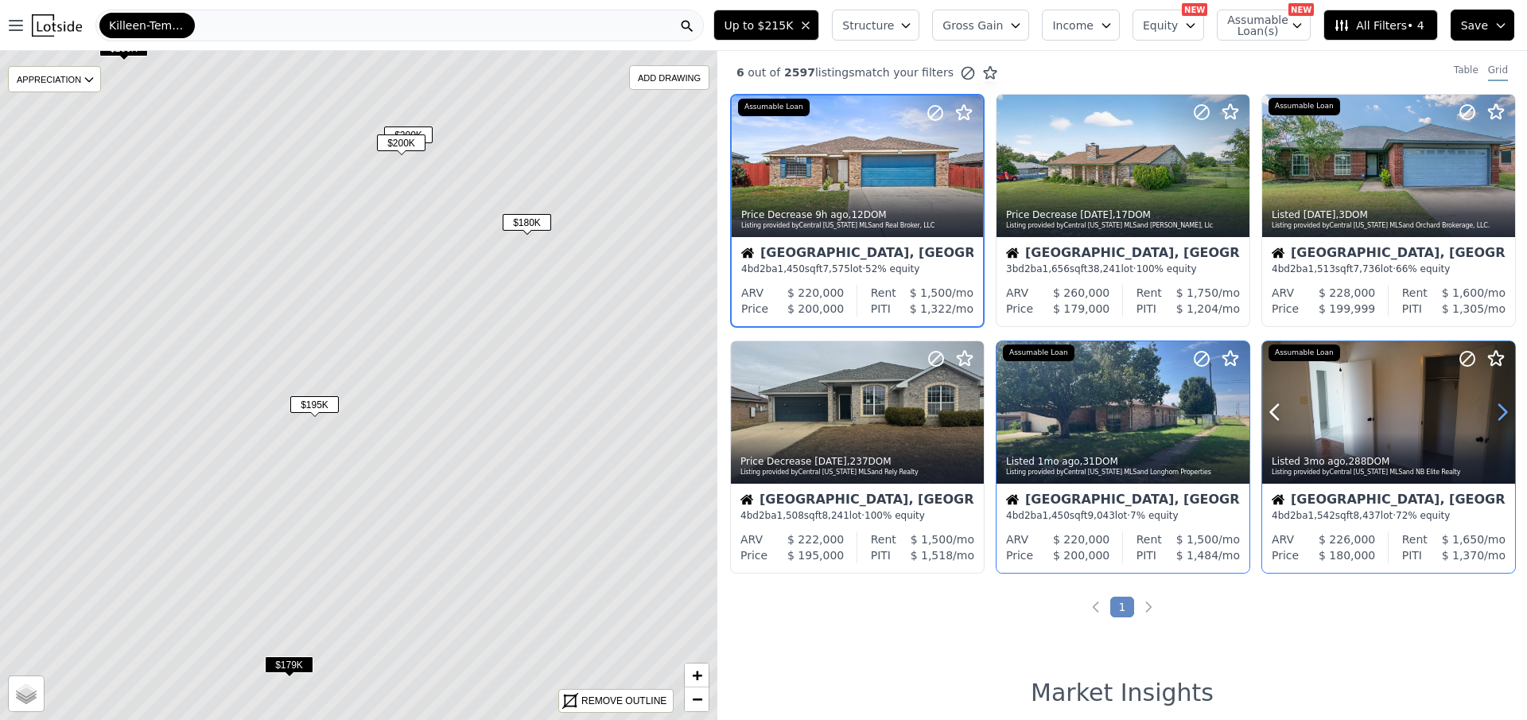
click at [1493, 413] on icon at bounding box center [1502, 411] width 25 height 25
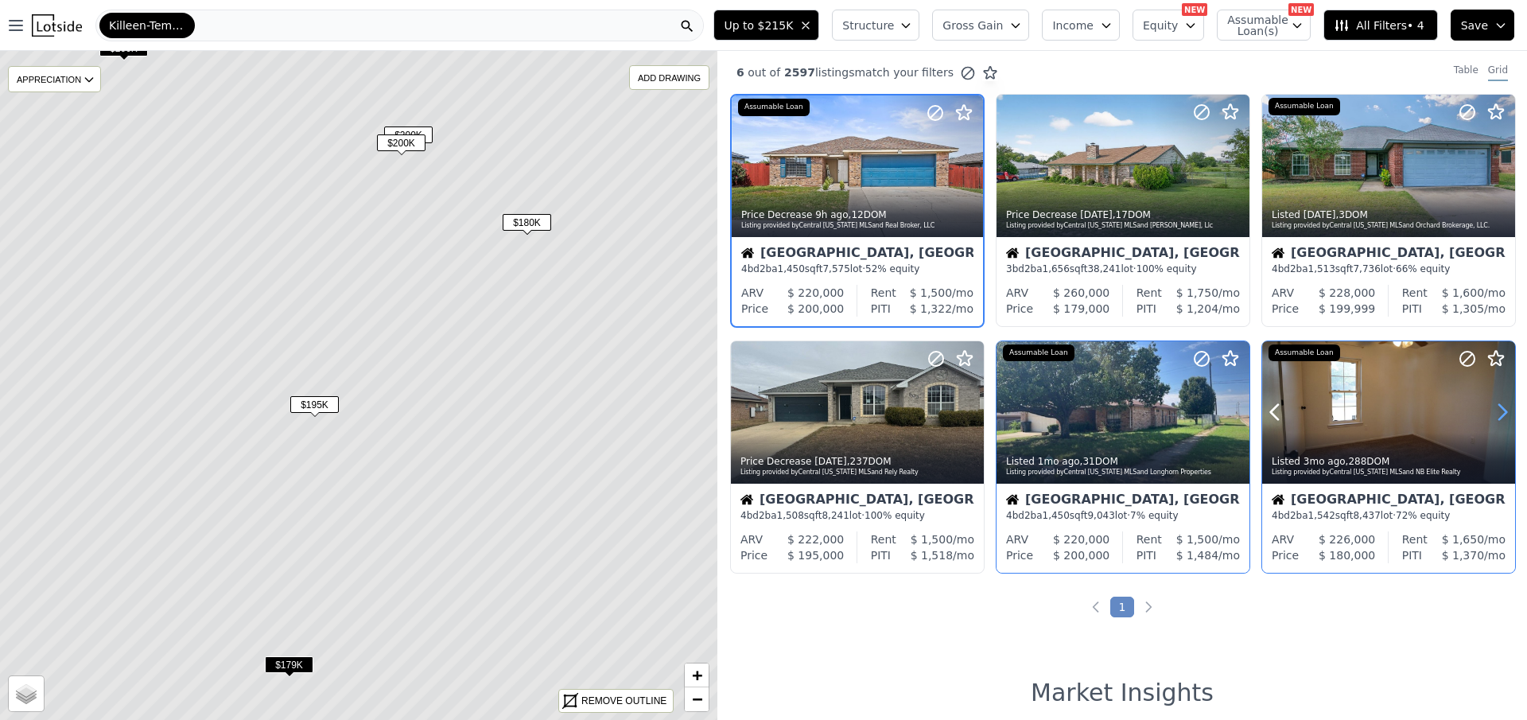
click at [1493, 413] on icon at bounding box center [1502, 411] width 25 height 25
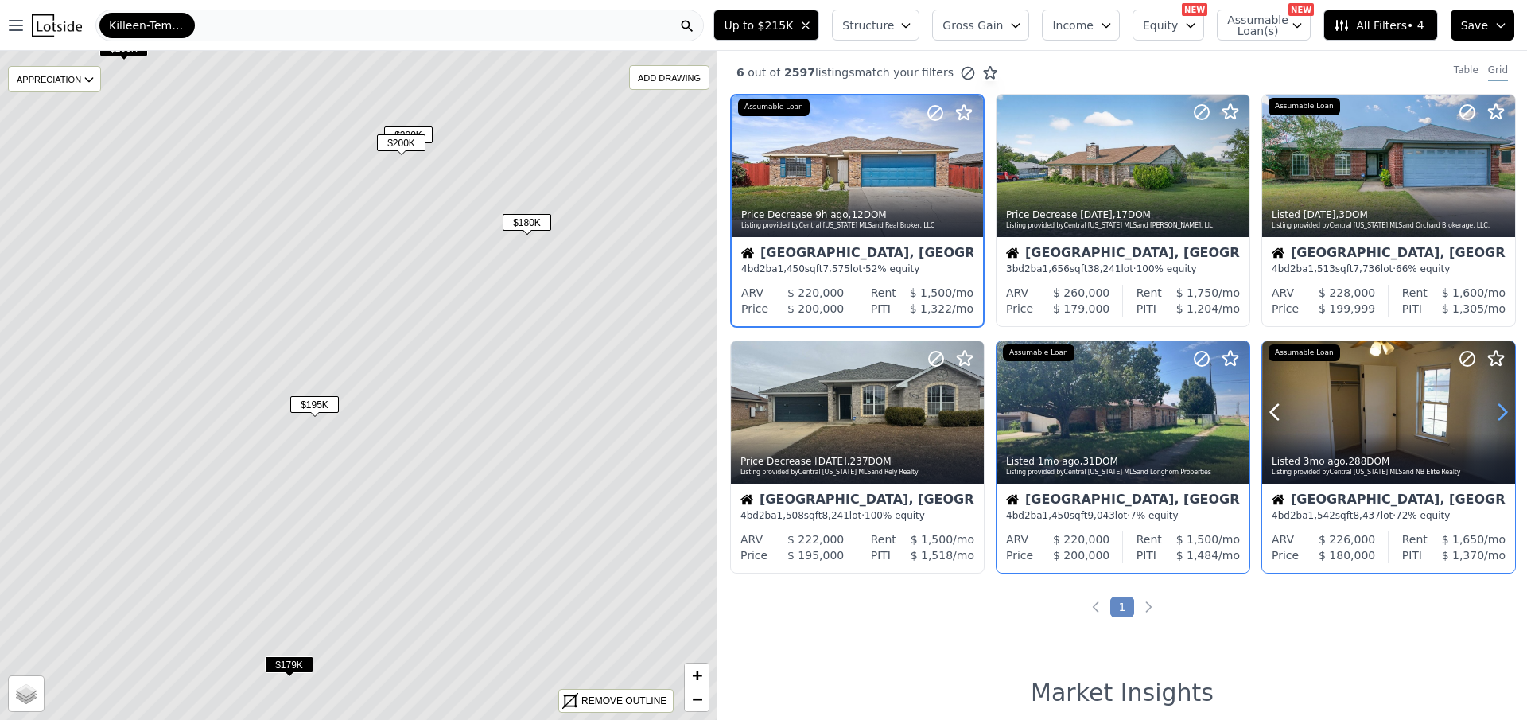
click at [1493, 413] on icon at bounding box center [1502, 411] width 25 height 25
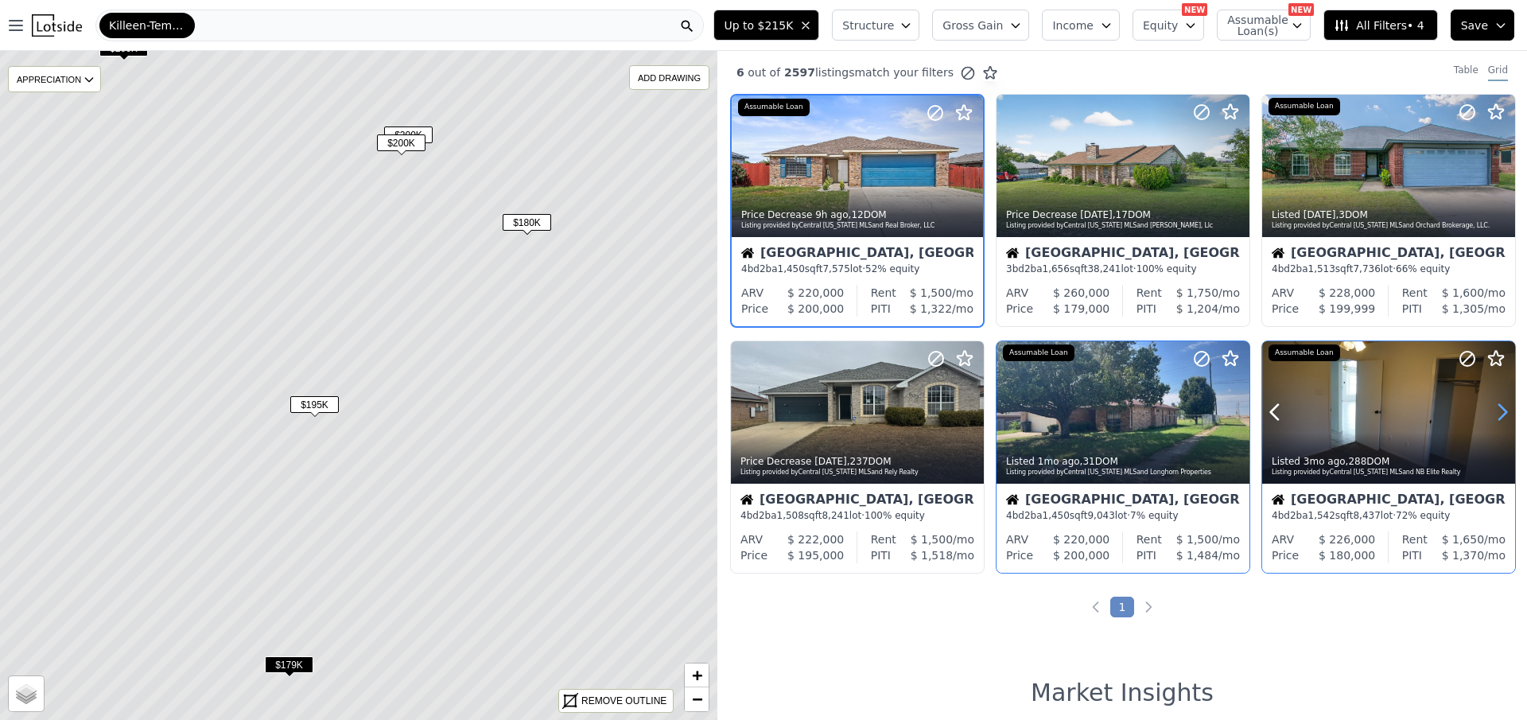
click at [1493, 413] on icon at bounding box center [1502, 411] width 25 height 25
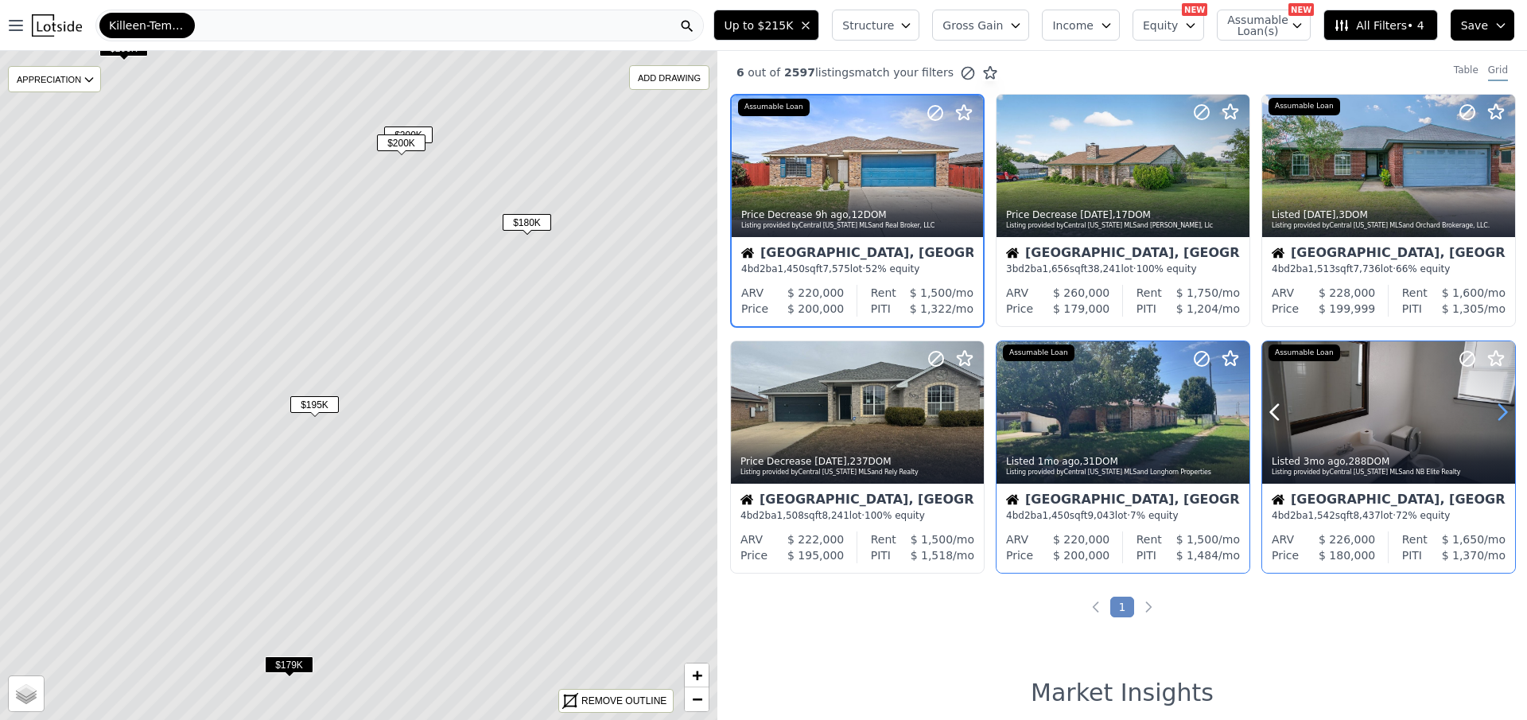
click at [1493, 413] on icon at bounding box center [1502, 411] width 25 height 25
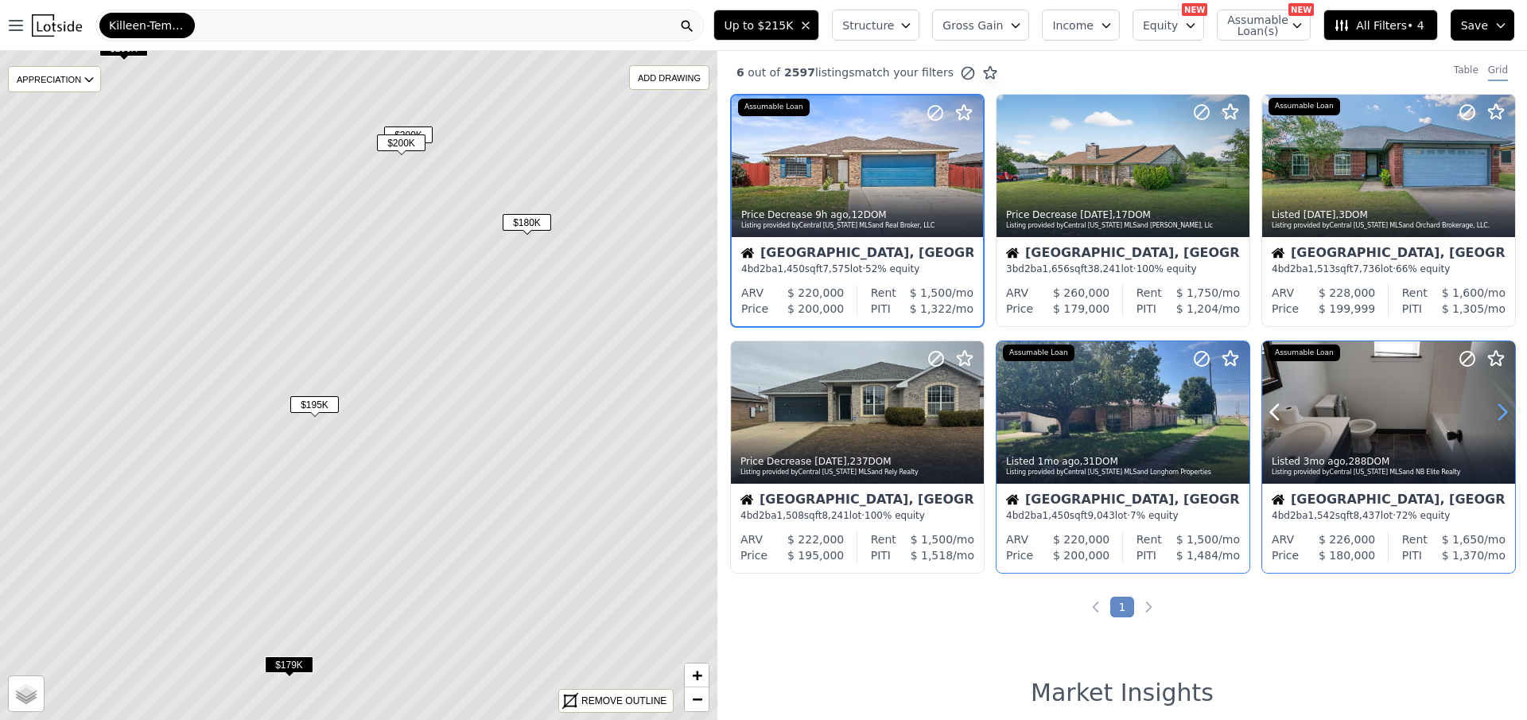
click at [1493, 413] on icon at bounding box center [1502, 411] width 25 height 25
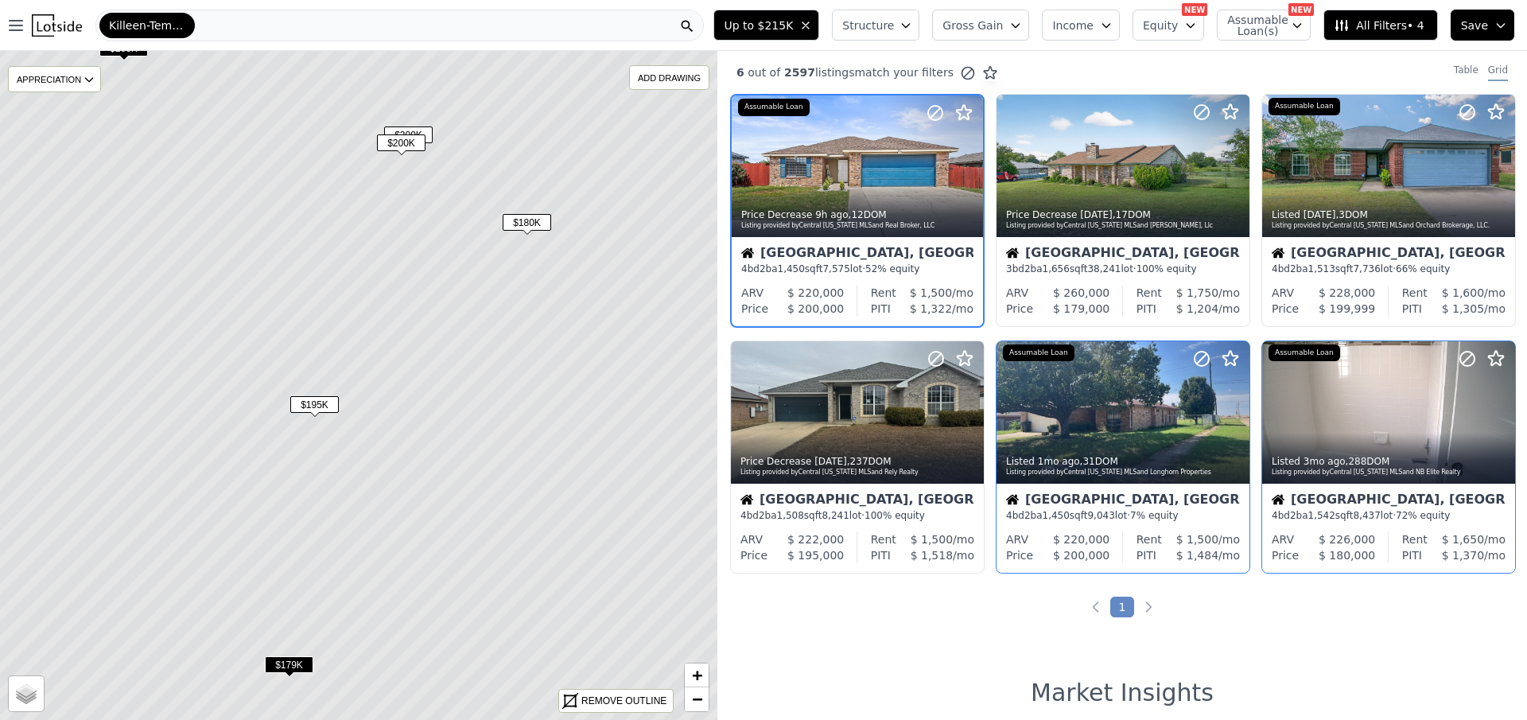
click at [873, 17] on span "Structure" at bounding box center [867, 25] width 51 height 16
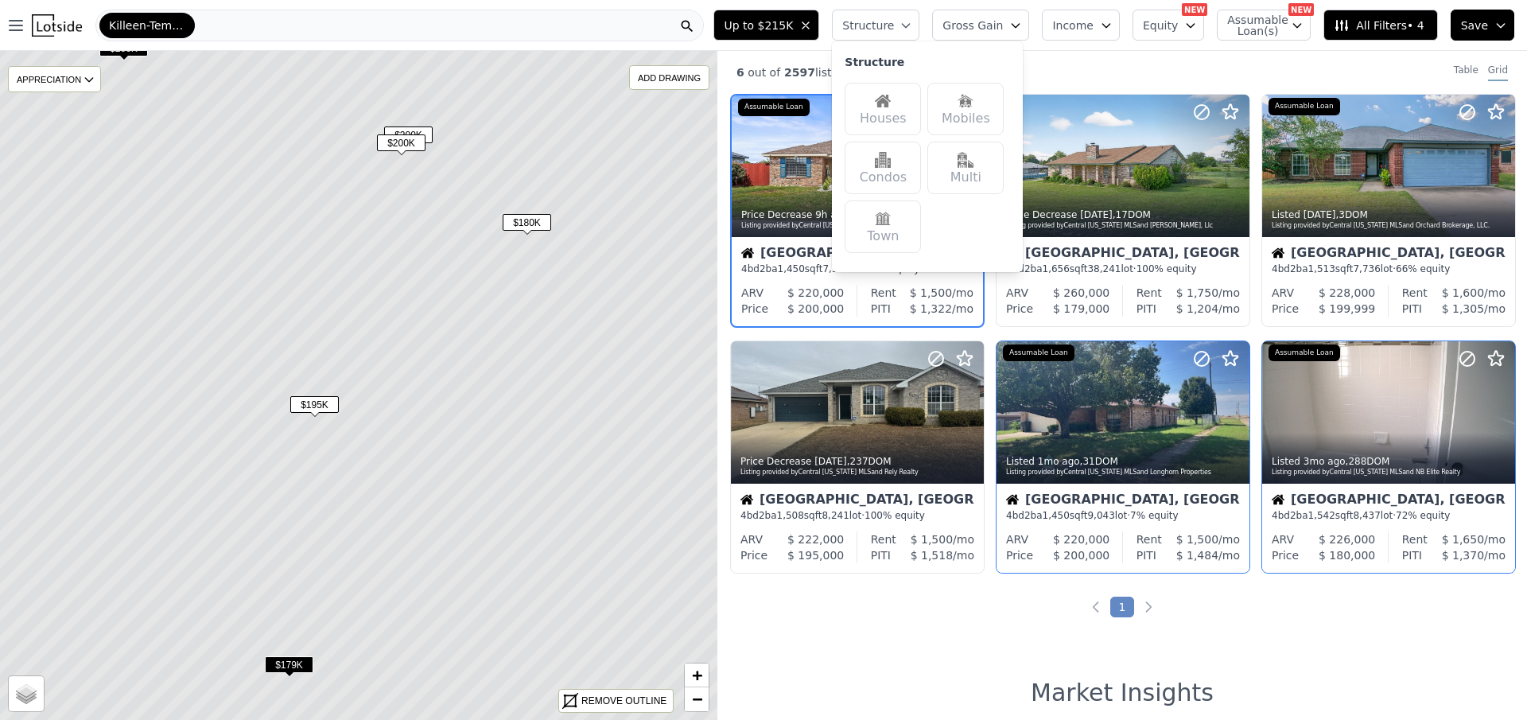
click at [982, 21] on span "Gross Gain" at bounding box center [973, 25] width 60 height 16
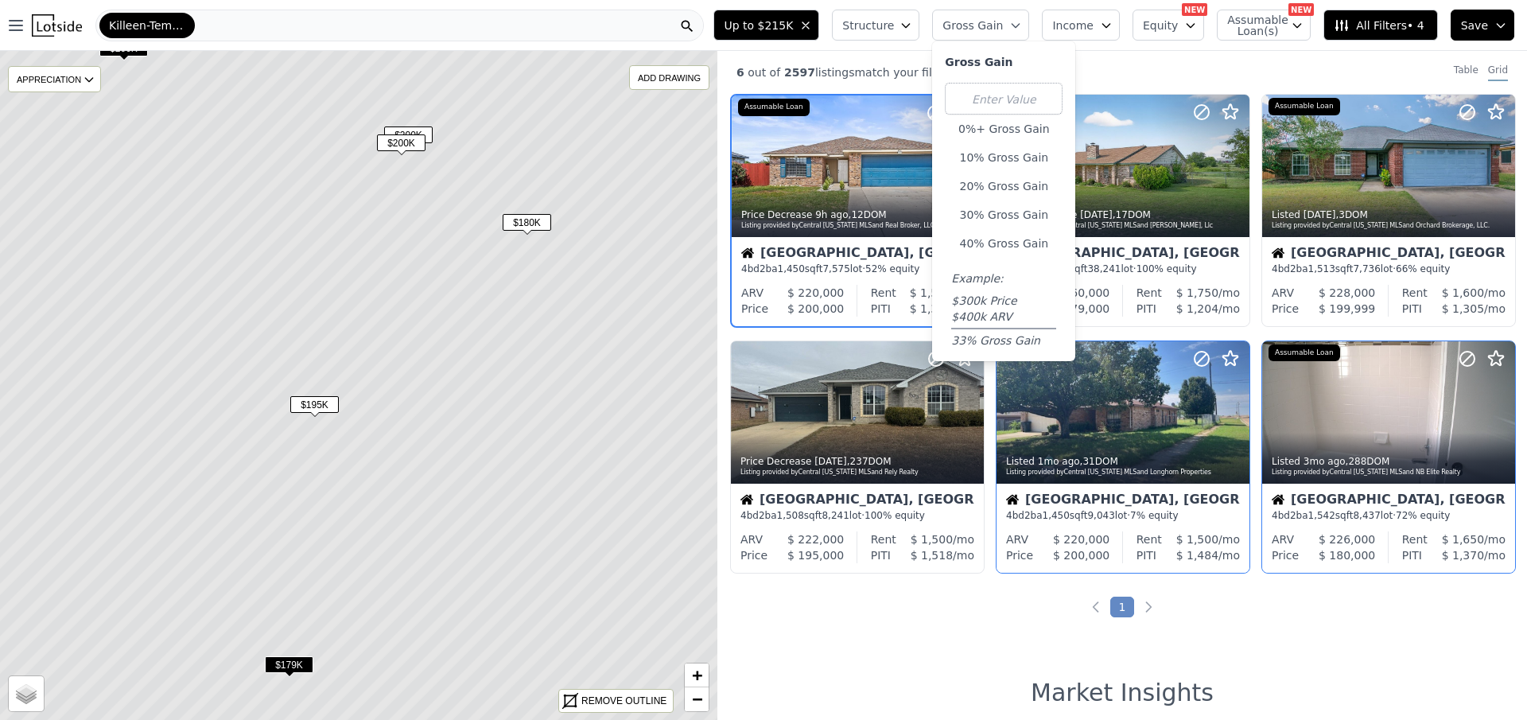
click at [1090, 30] on span "Income" at bounding box center [1072, 25] width 41 height 16
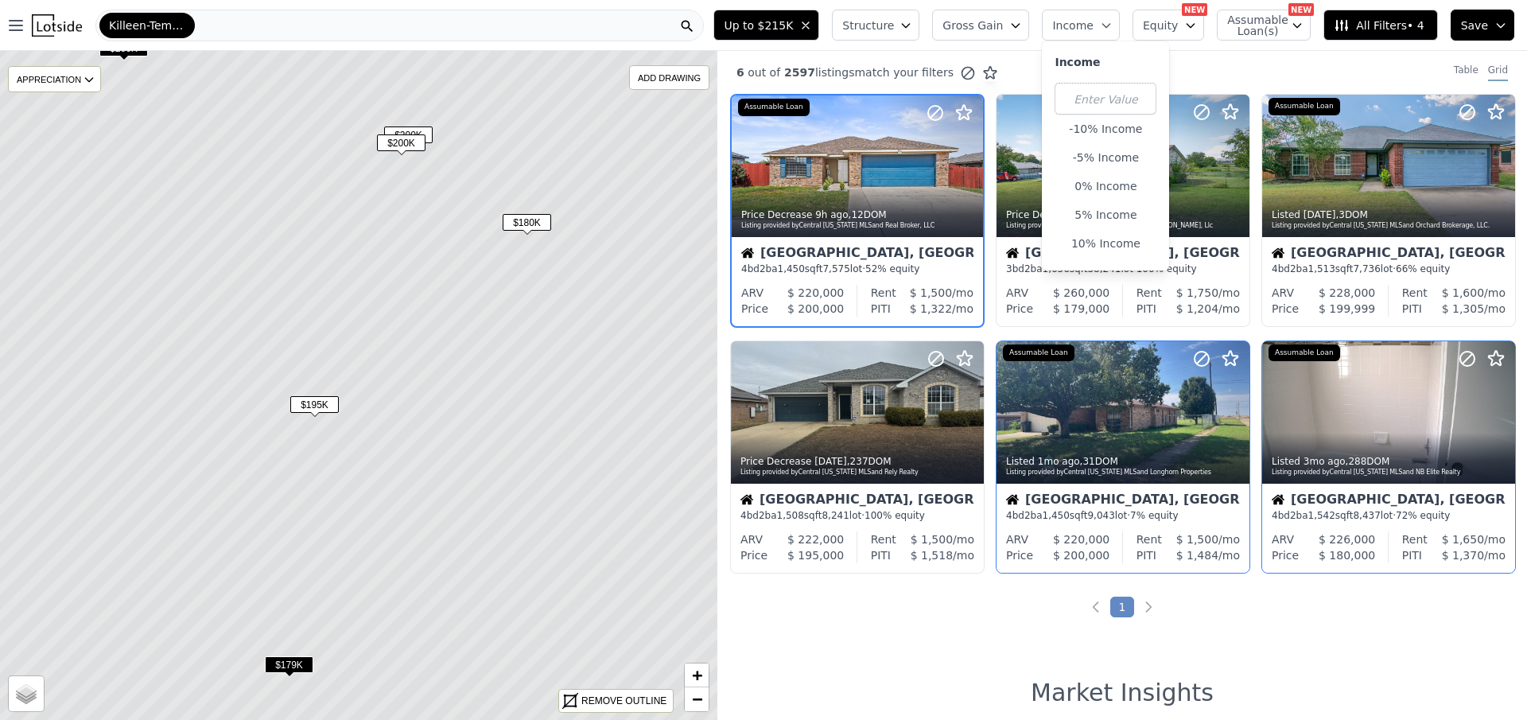
click at [1150, 29] on button "Equity" at bounding box center [1169, 25] width 72 height 31
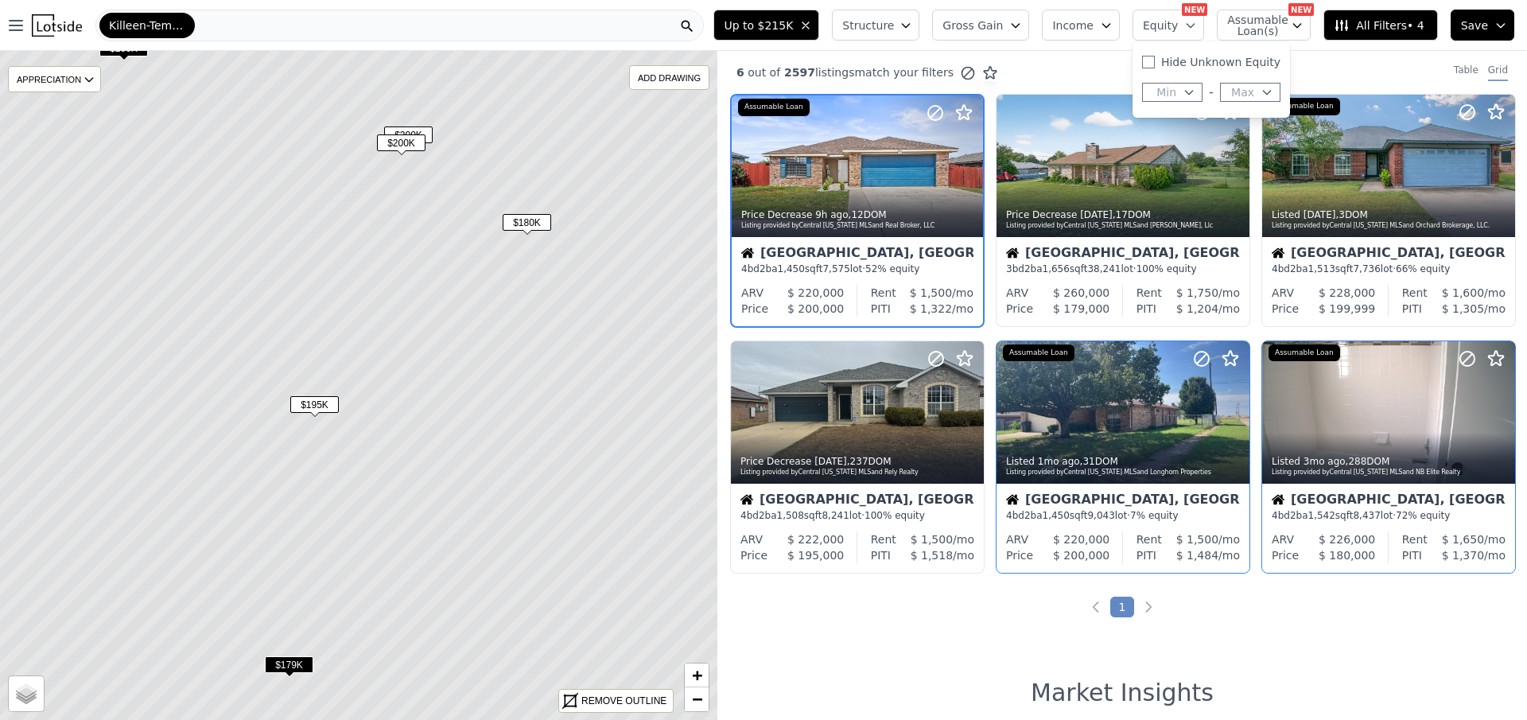
click at [1251, 37] on span "Assumable Loan(s)" at bounding box center [1252, 25] width 51 height 22
click at [1407, 29] on span "All Filters • 4" at bounding box center [1379, 25] width 90 height 16
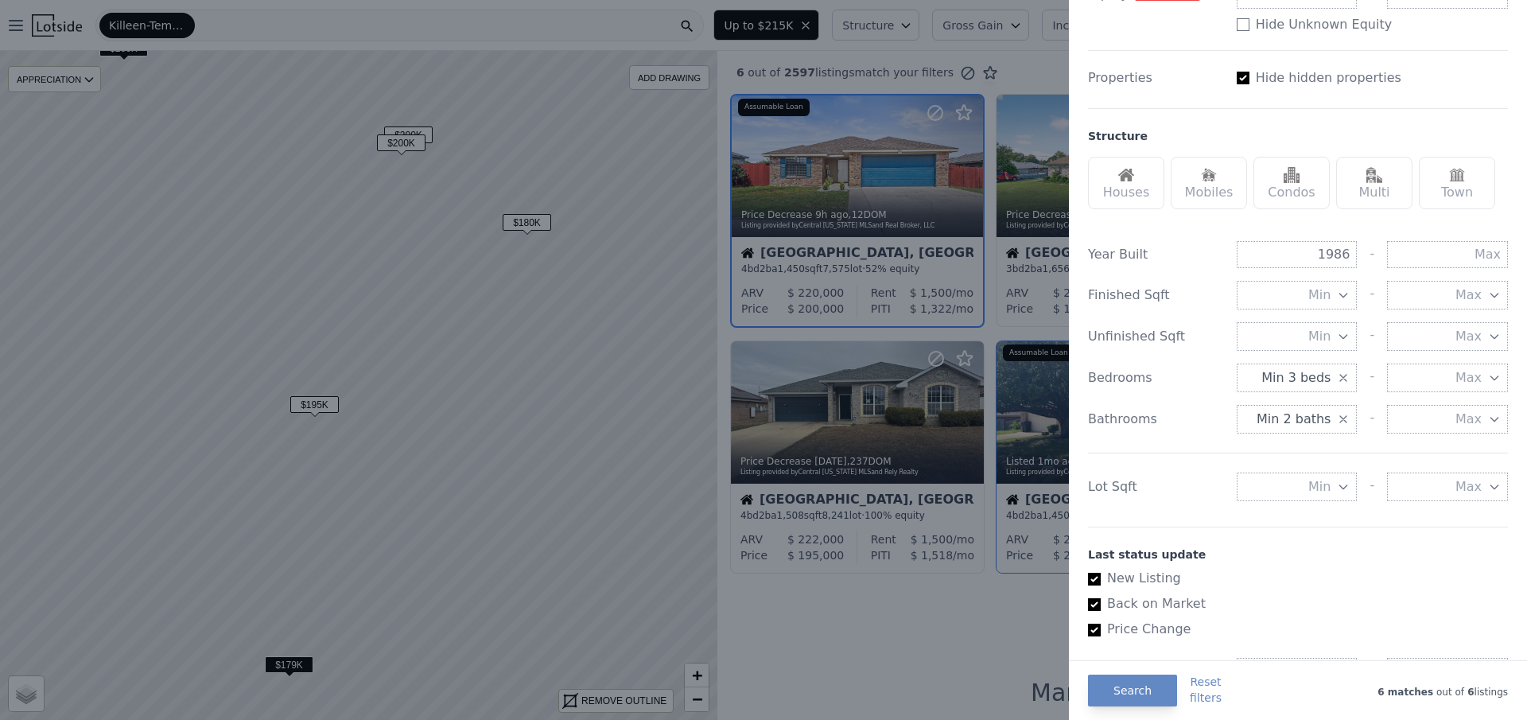
scroll to position [398, 0]
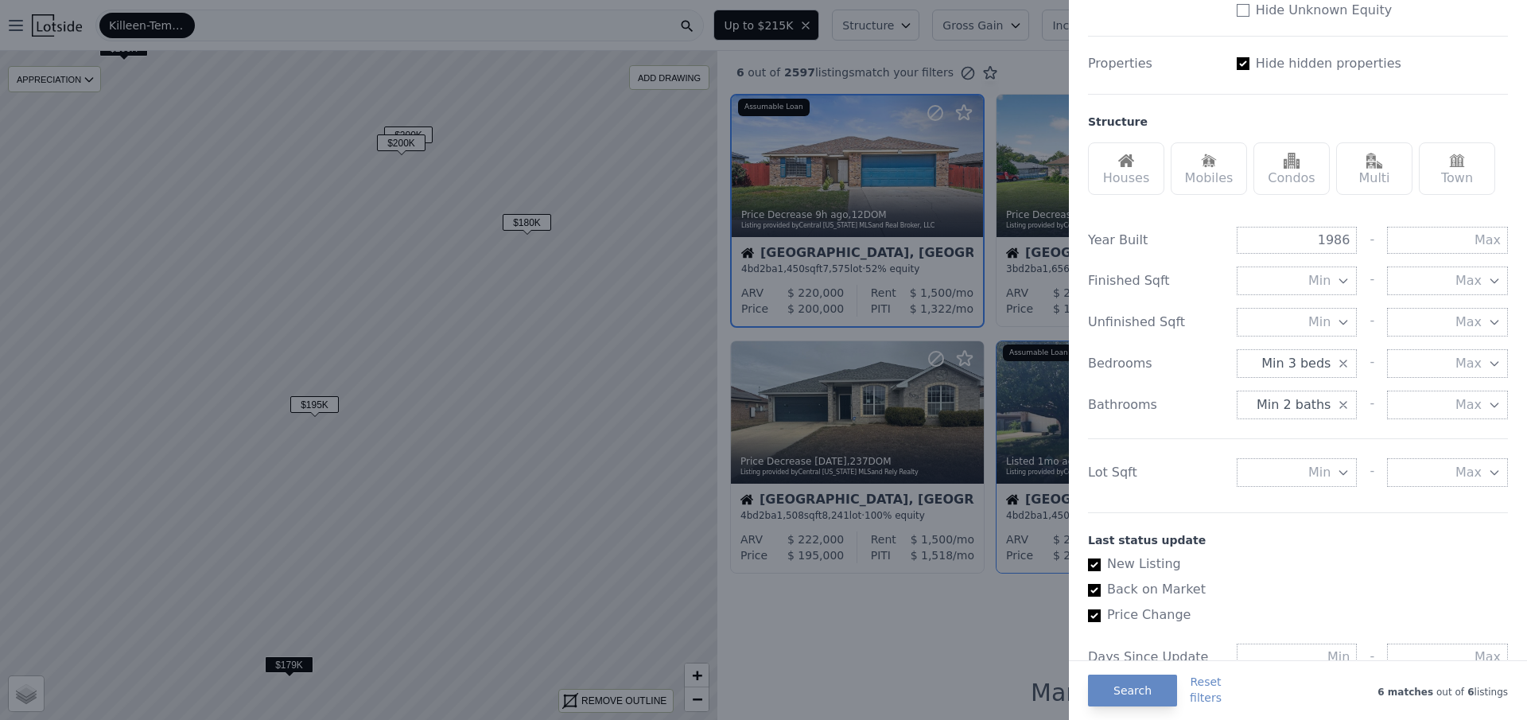
click at [1429, 355] on button "Max" at bounding box center [1447, 363] width 121 height 29
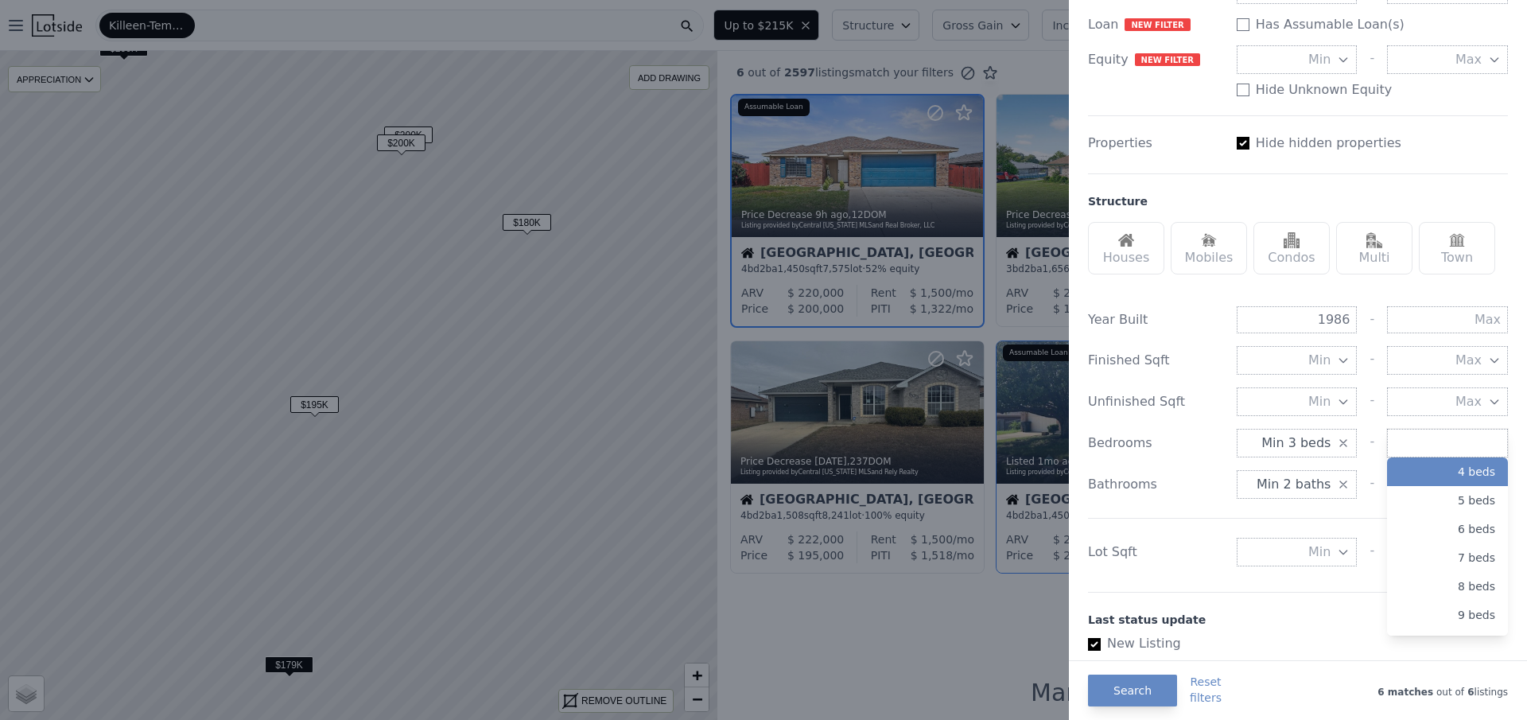
click at [1445, 470] on button "4 beds" at bounding box center [1447, 471] width 121 height 29
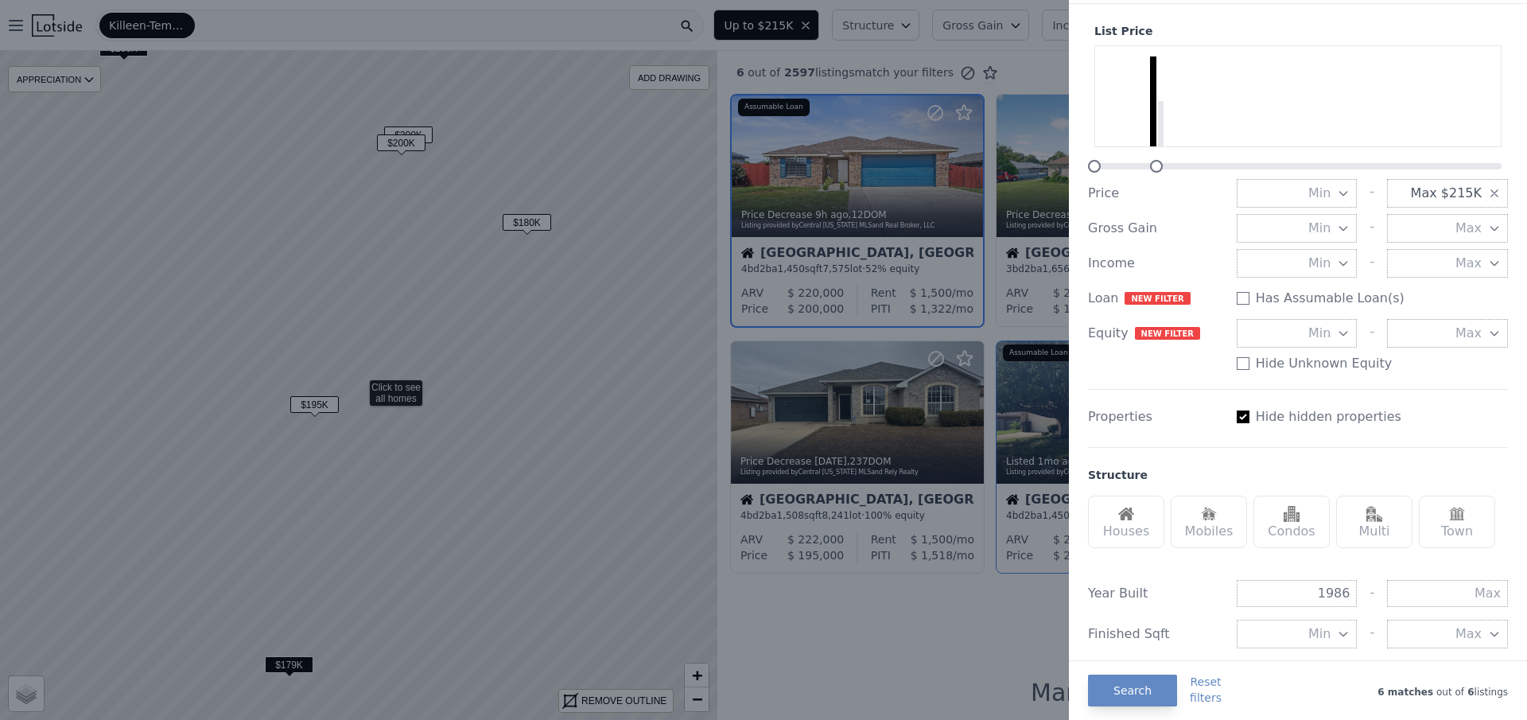
scroll to position [80, 0]
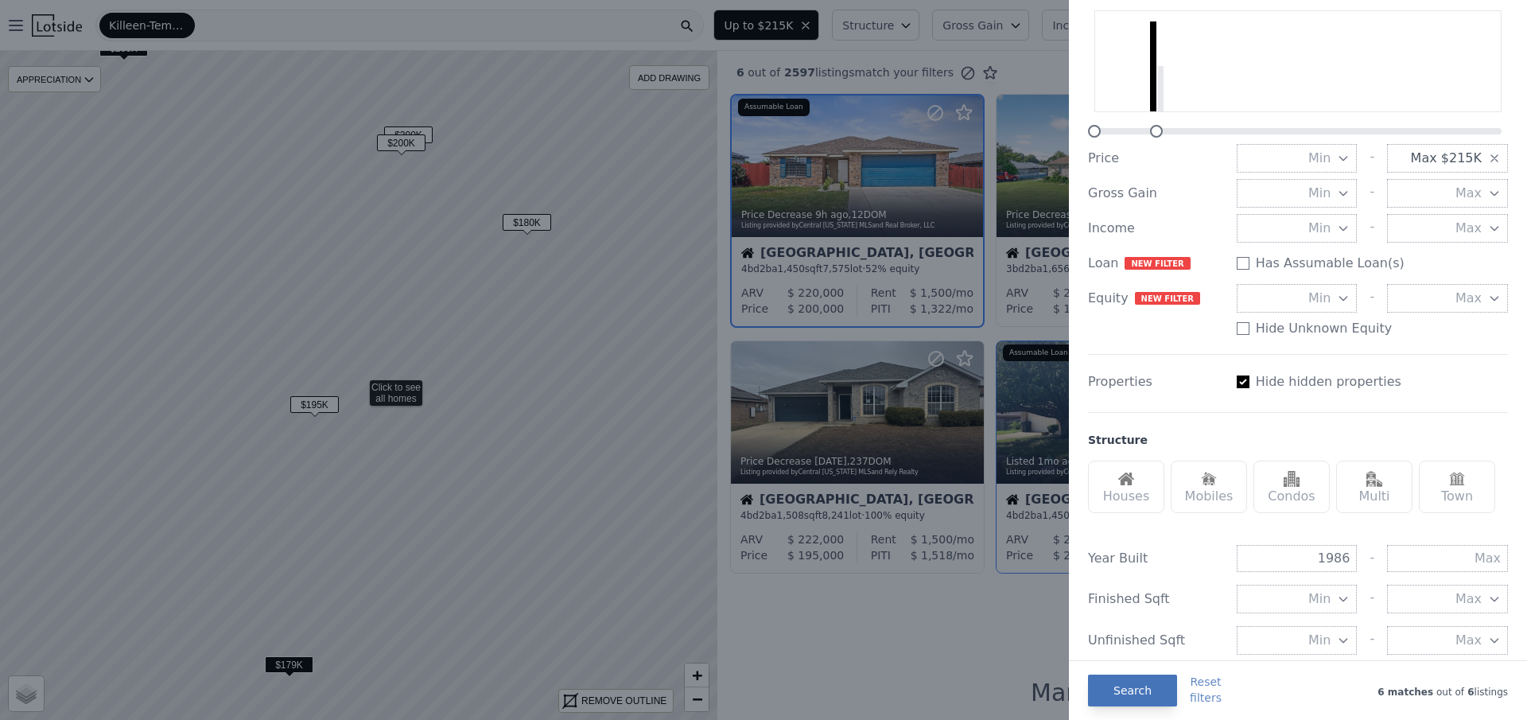
click at [1118, 689] on button "Search" at bounding box center [1132, 691] width 89 height 32
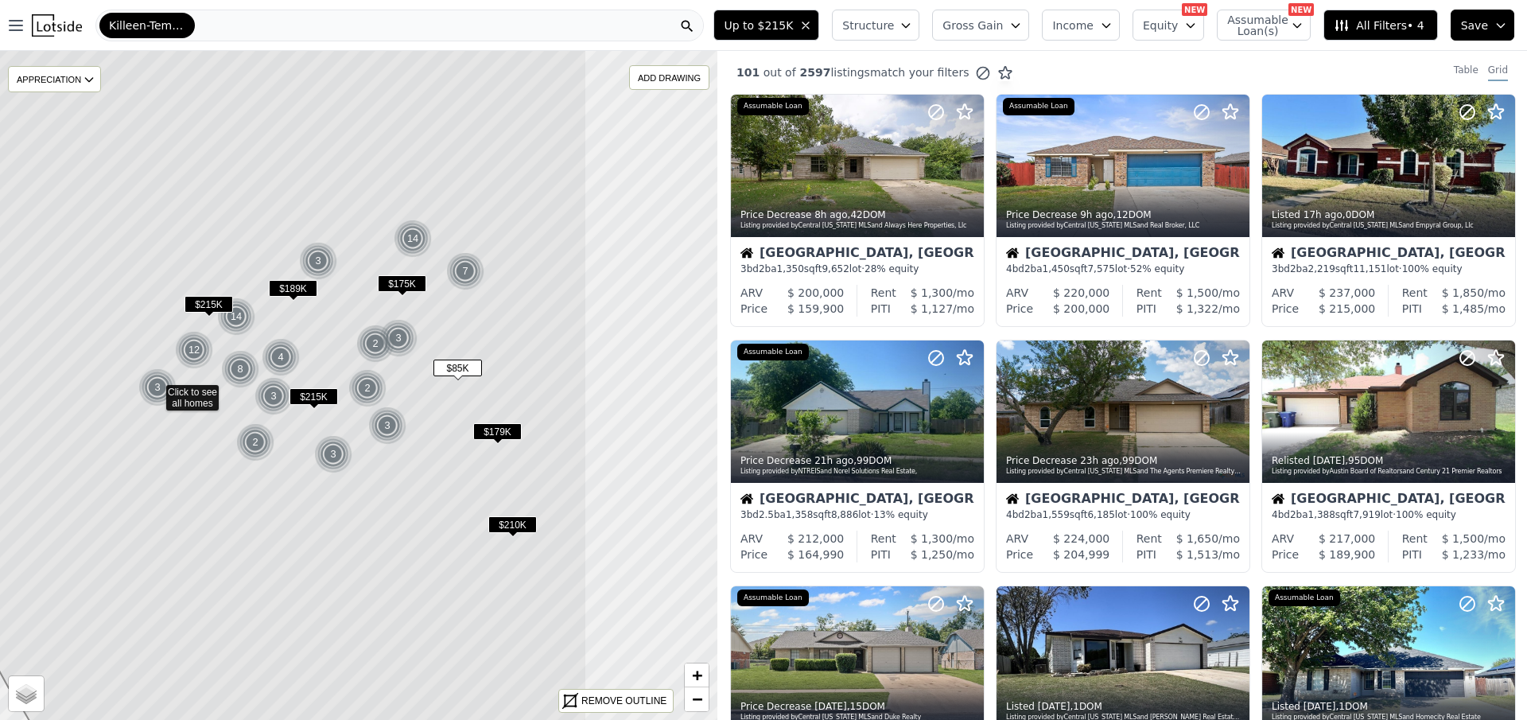
drag, startPoint x: 565, startPoint y: 429, endPoint x: 383, endPoint y: 426, distance: 181.4
click at [361, 436] on icon at bounding box center [155, 392] width 864 height 806
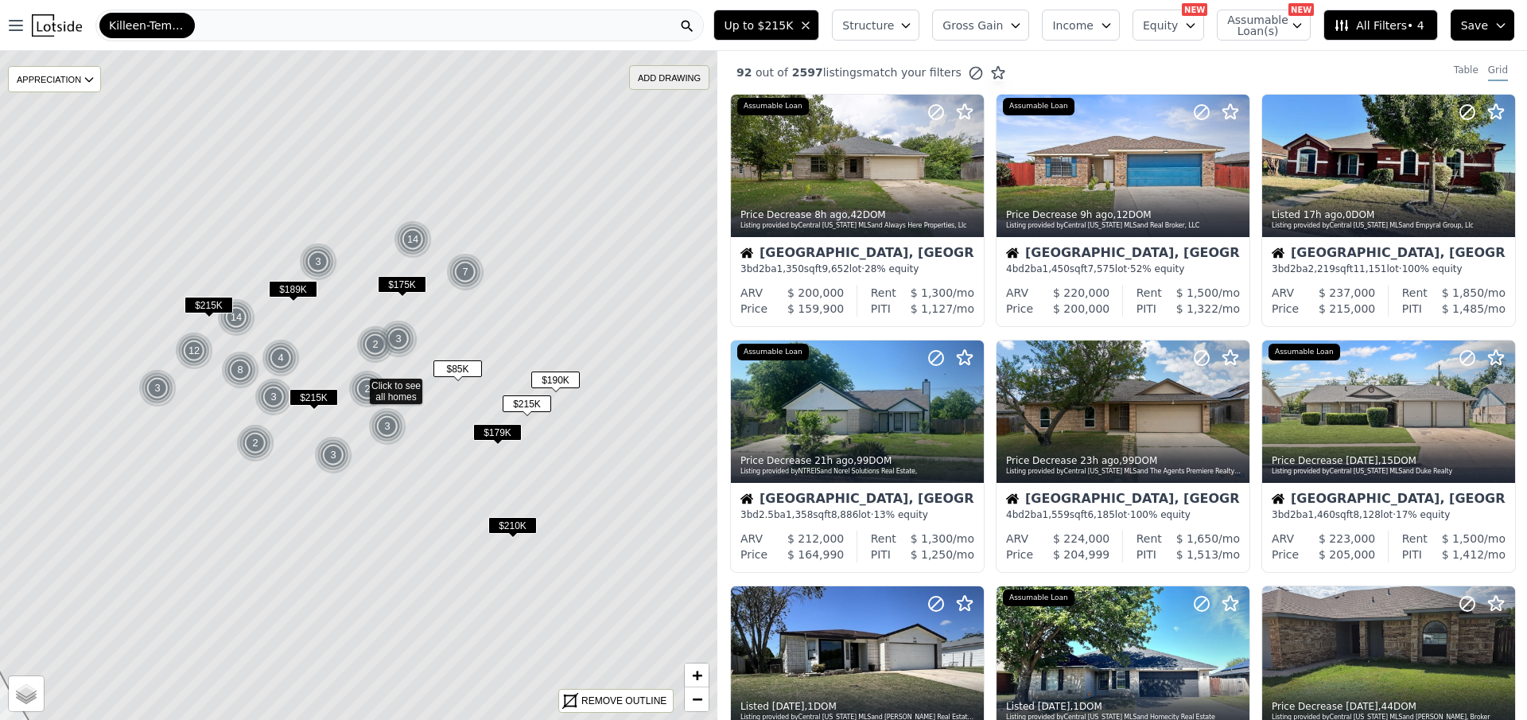
drag, startPoint x: 683, startPoint y: 76, endPoint x: 676, endPoint y: 84, distance: 10.1
click at [682, 77] on div "ADD DRAWING" at bounding box center [669, 77] width 79 height 23
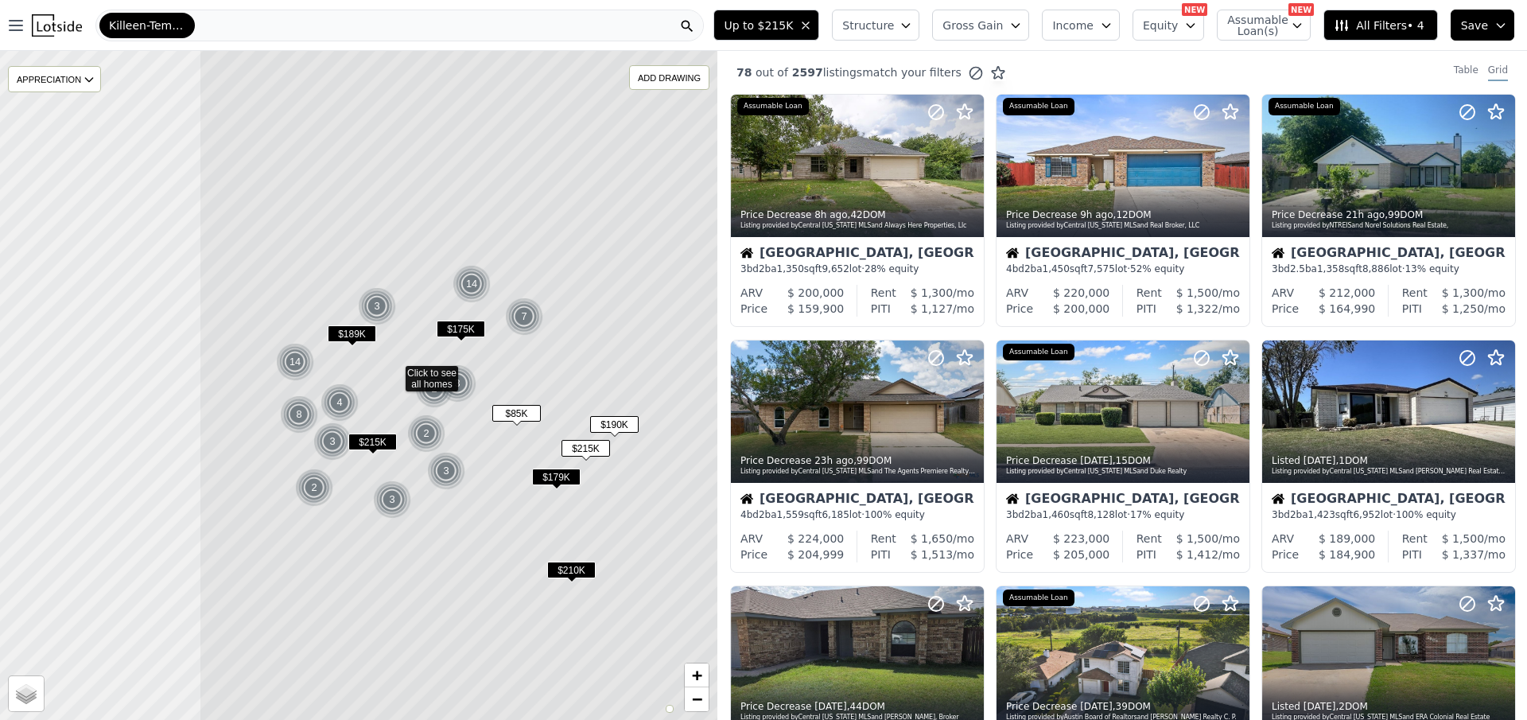
drag, startPoint x: 64, startPoint y: 370, endPoint x: 301, endPoint y: 371, distance: 236.2
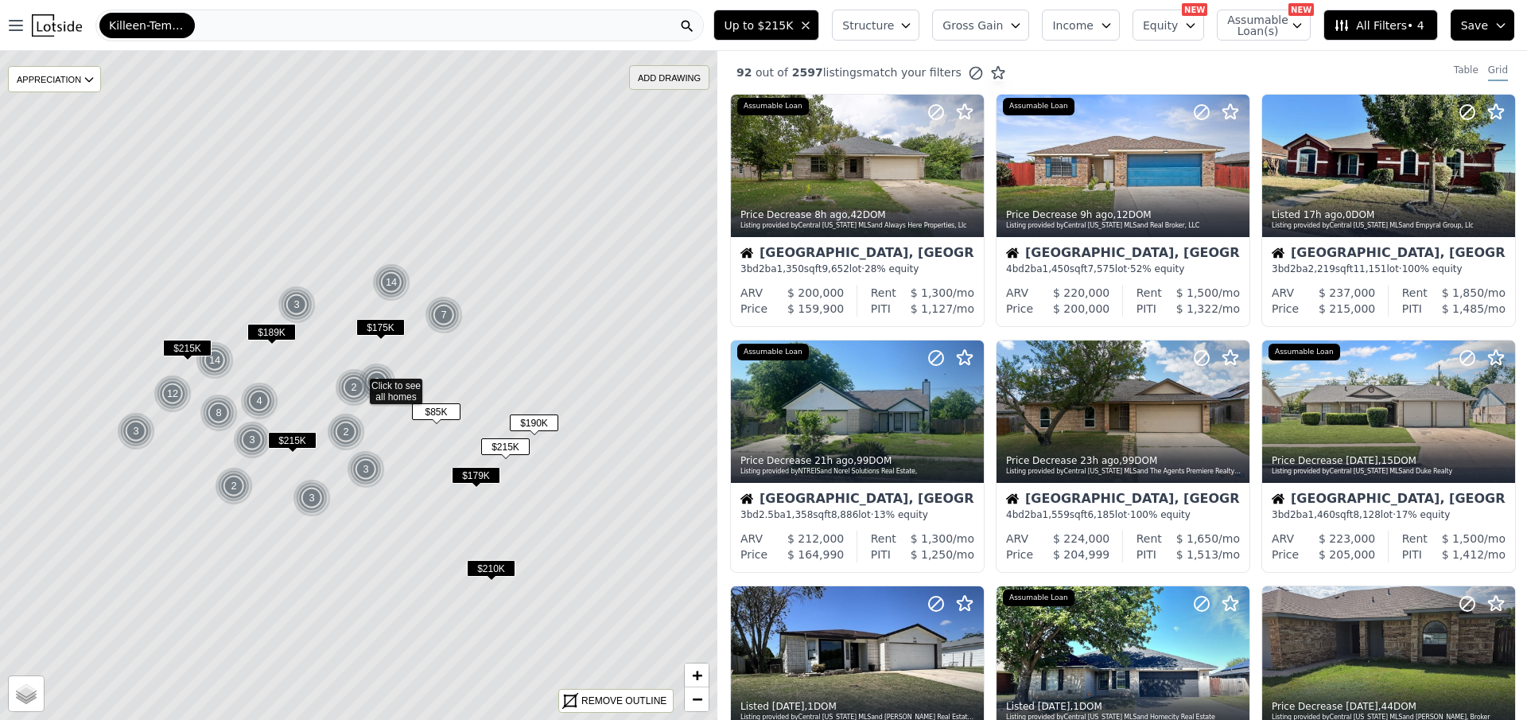
click at [686, 77] on div "ADD DRAWING" at bounding box center [669, 77] width 79 height 23
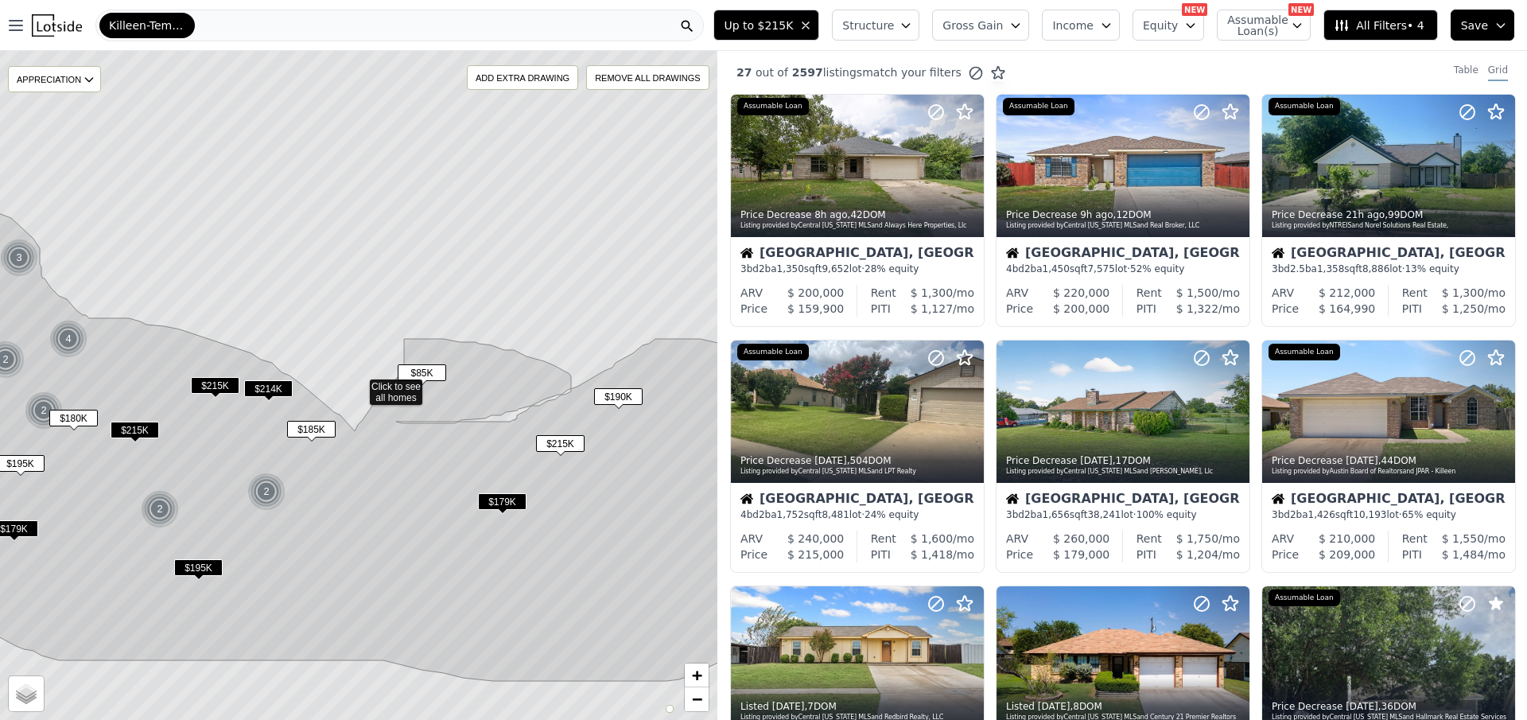
click at [306, 427] on span "$185K" at bounding box center [311, 429] width 49 height 17
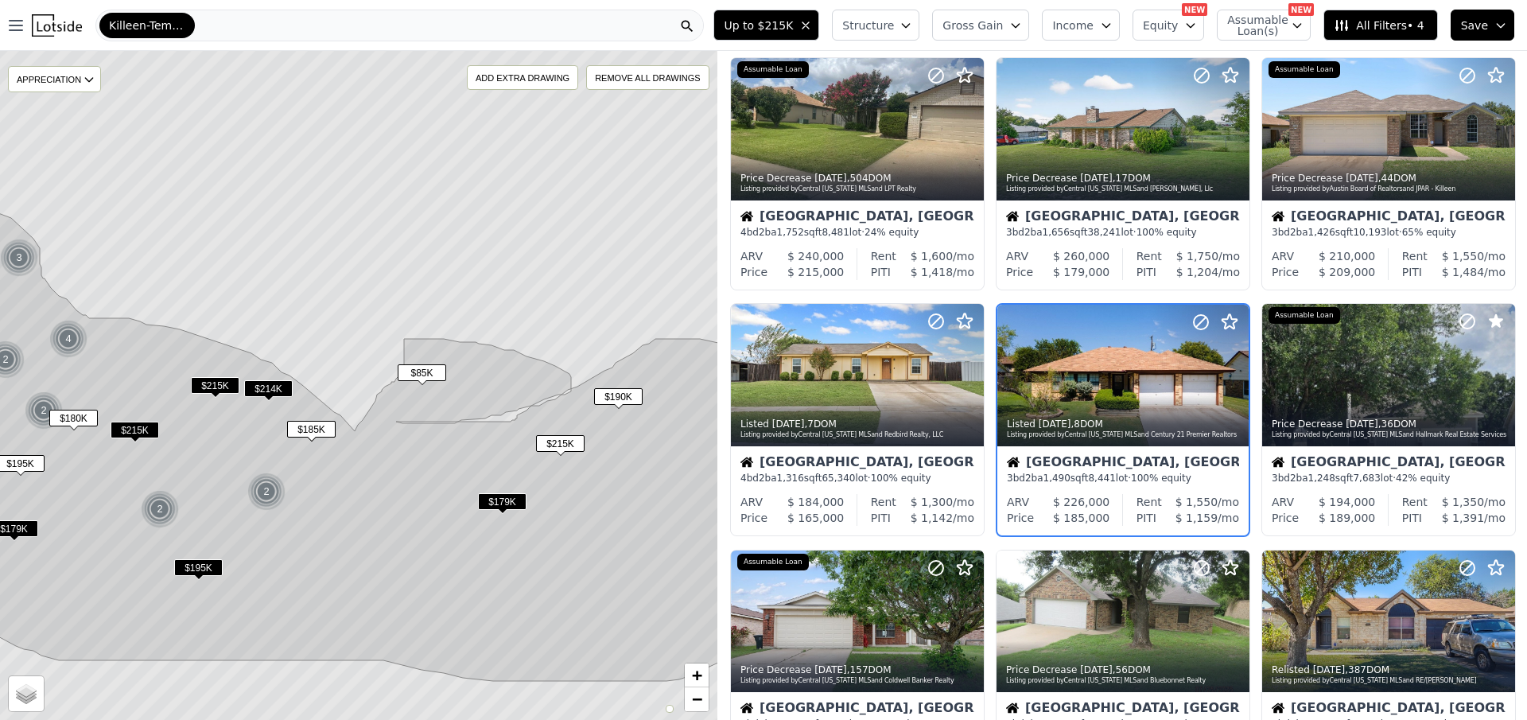
scroll to position [291, 0]
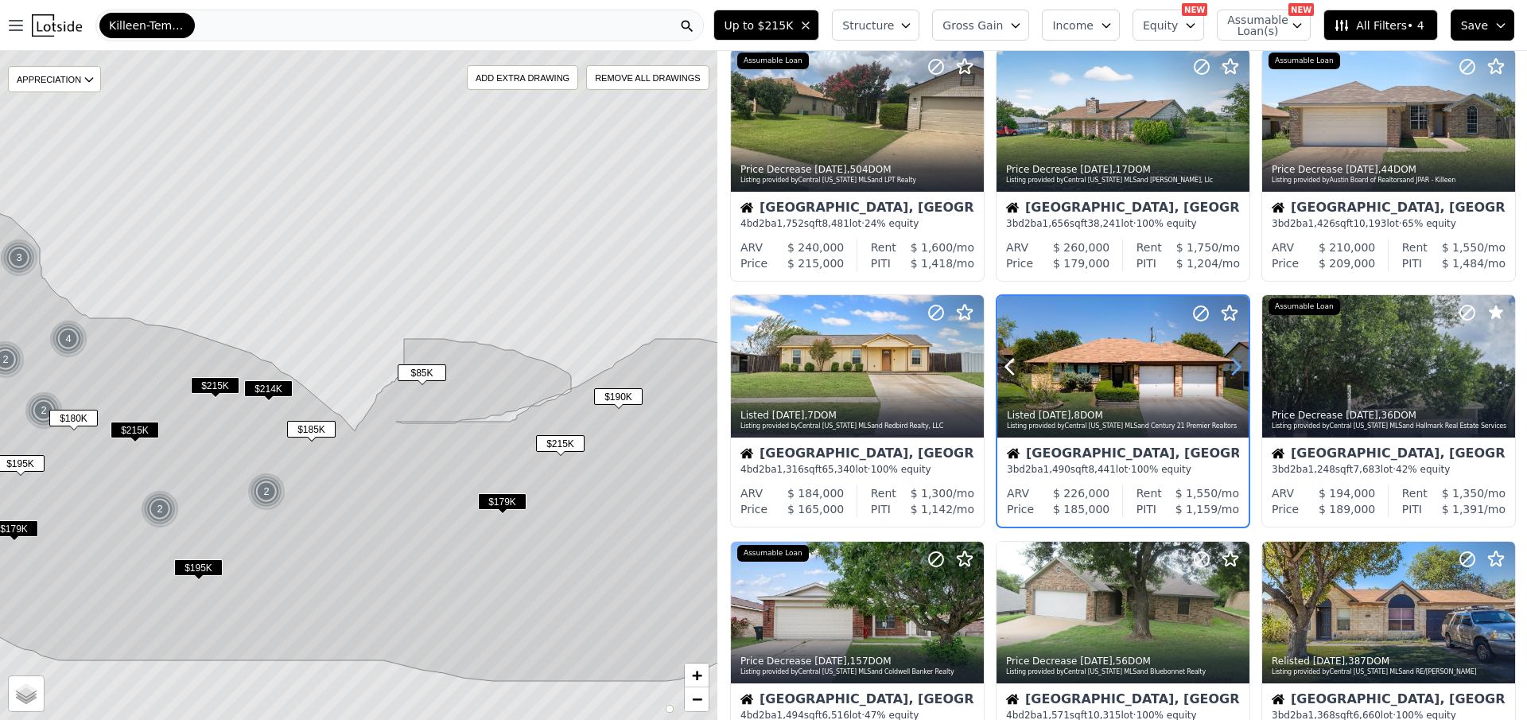
click at [1231, 370] on icon at bounding box center [1235, 366] width 25 height 25
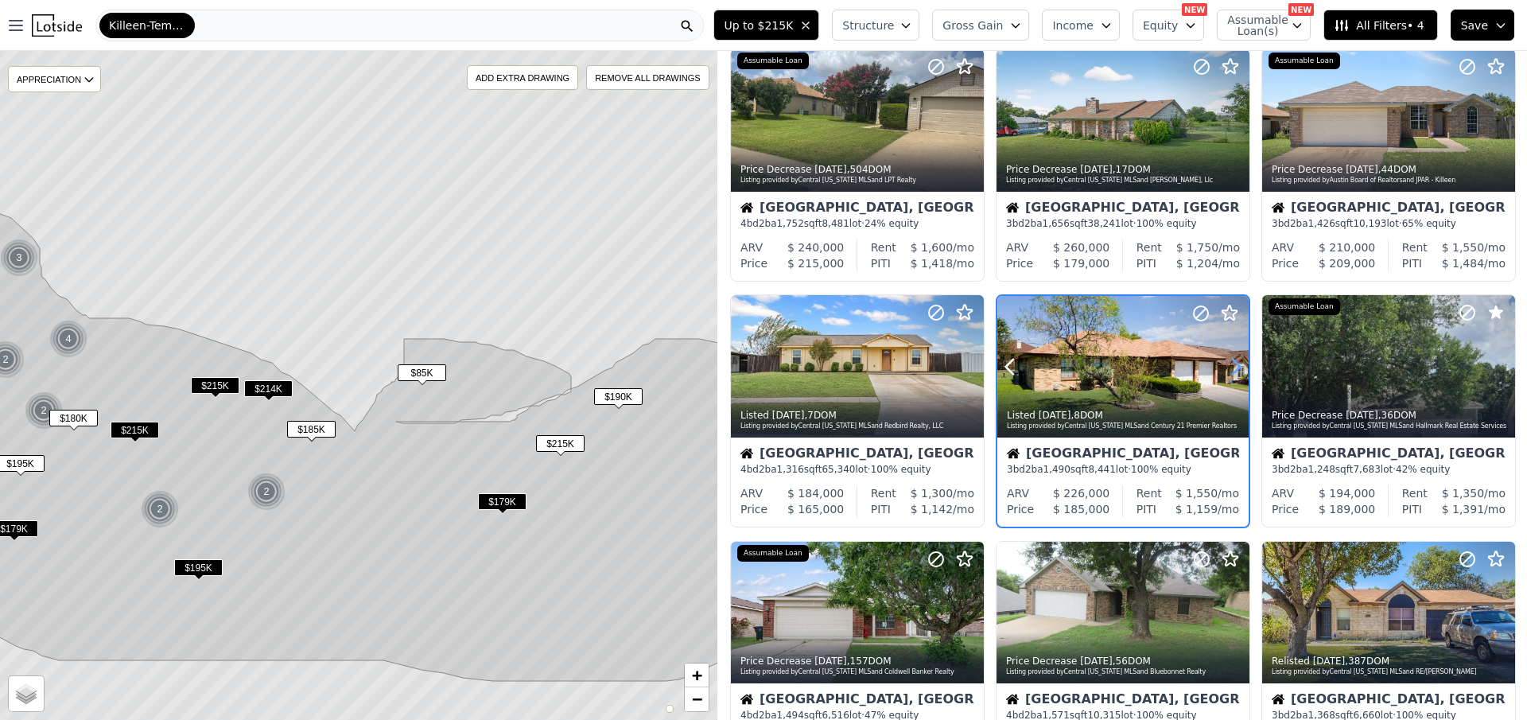
click at [1231, 368] on icon at bounding box center [1235, 366] width 25 height 25
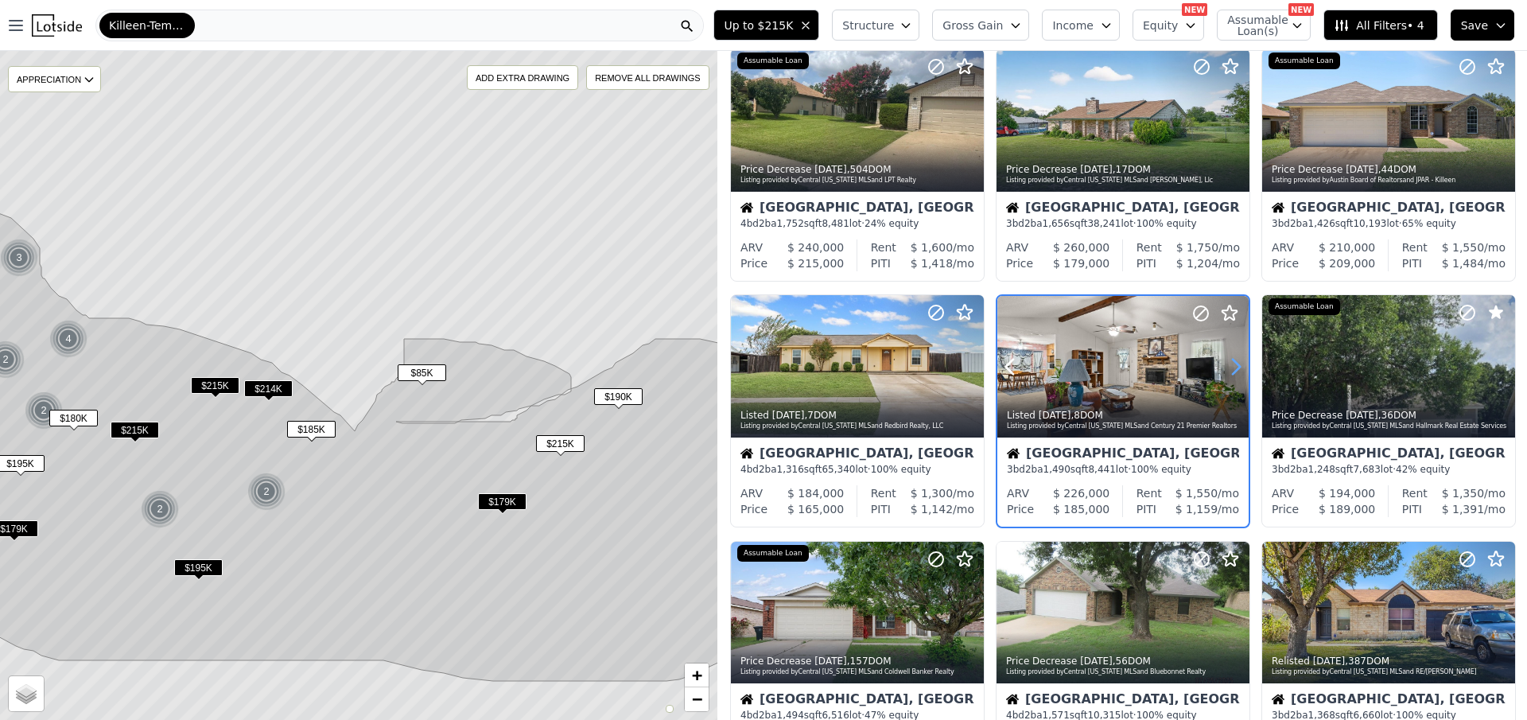
click at [1231, 368] on icon at bounding box center [1235, 366] width 25 height 25
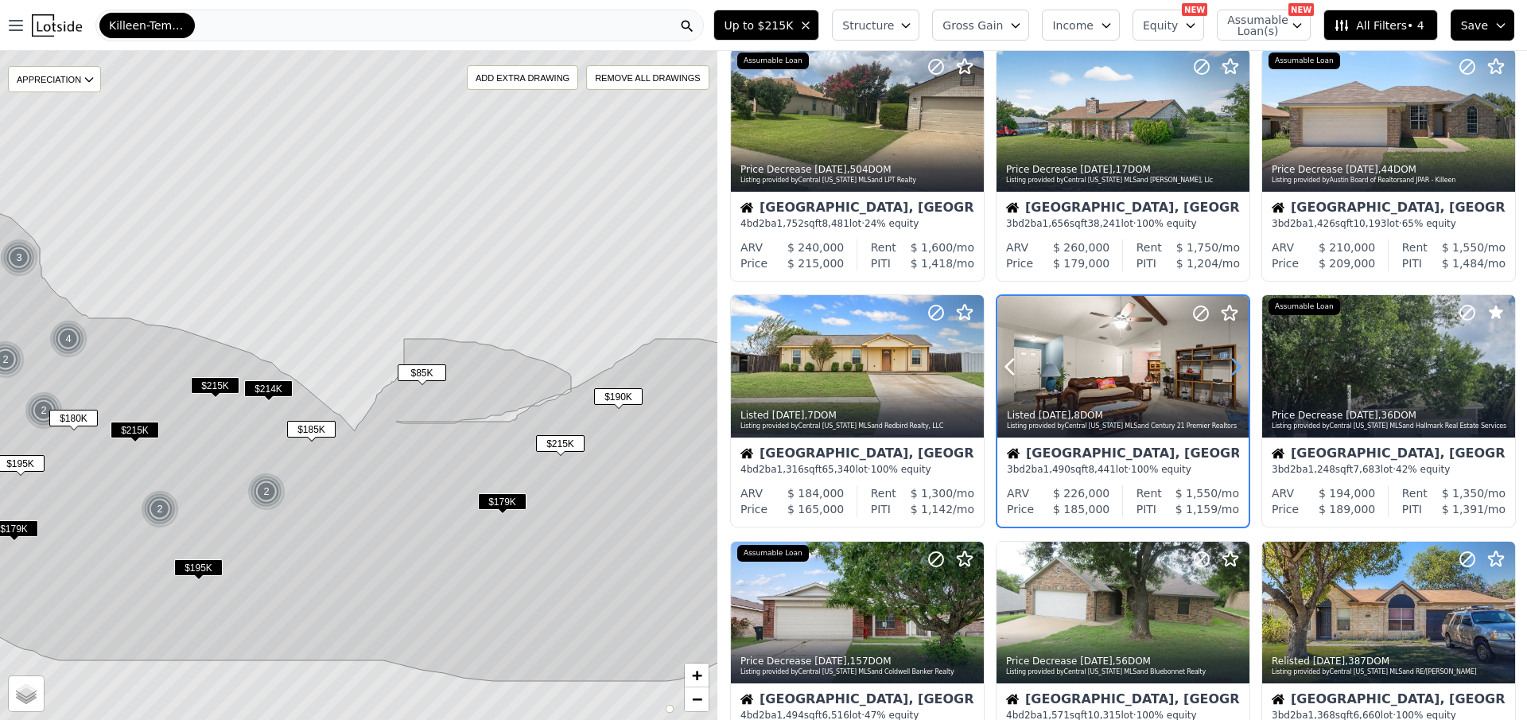
click at [1231, 368] on icon at bounding box center [1235, 366] width 25 height 25
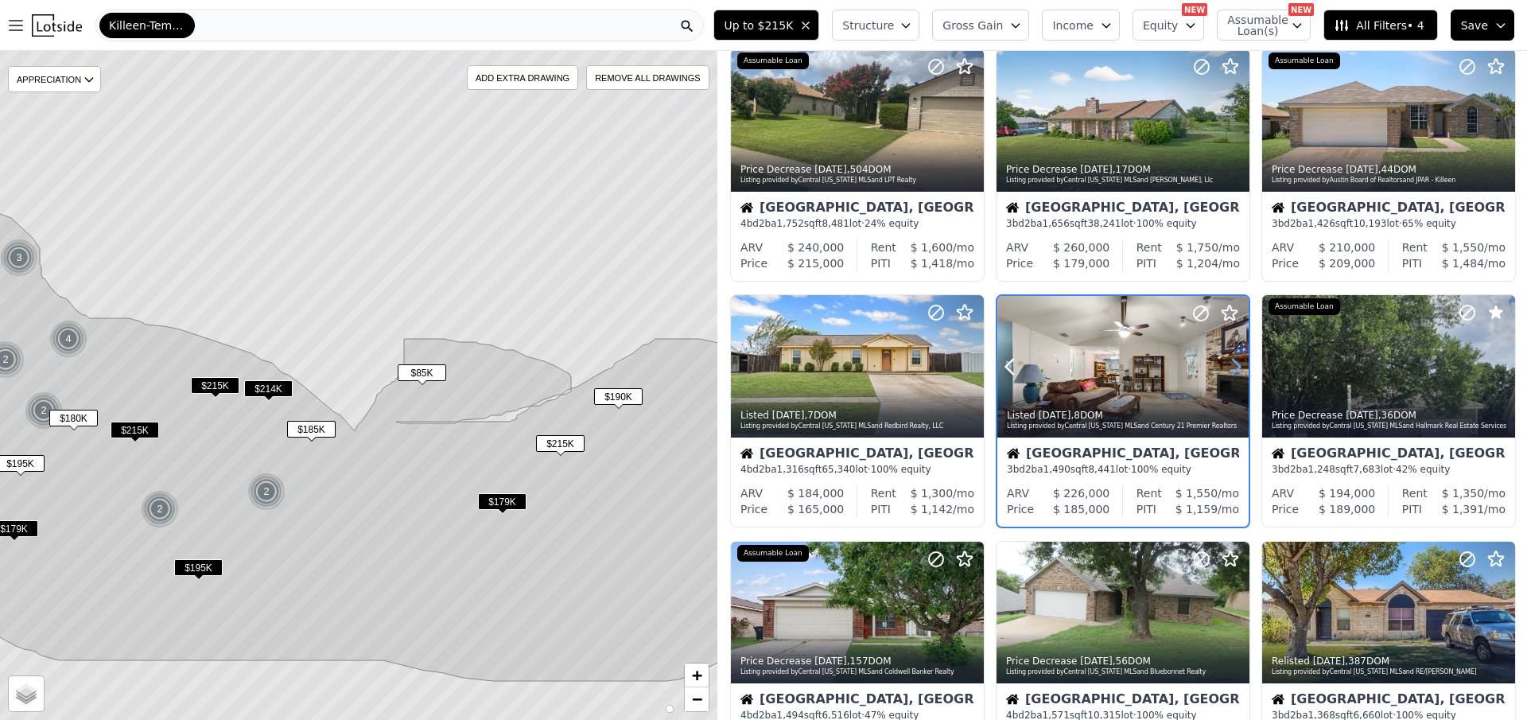
click at [1231, 368] on icon at bounding box center [1235, 366] width 25 height 25
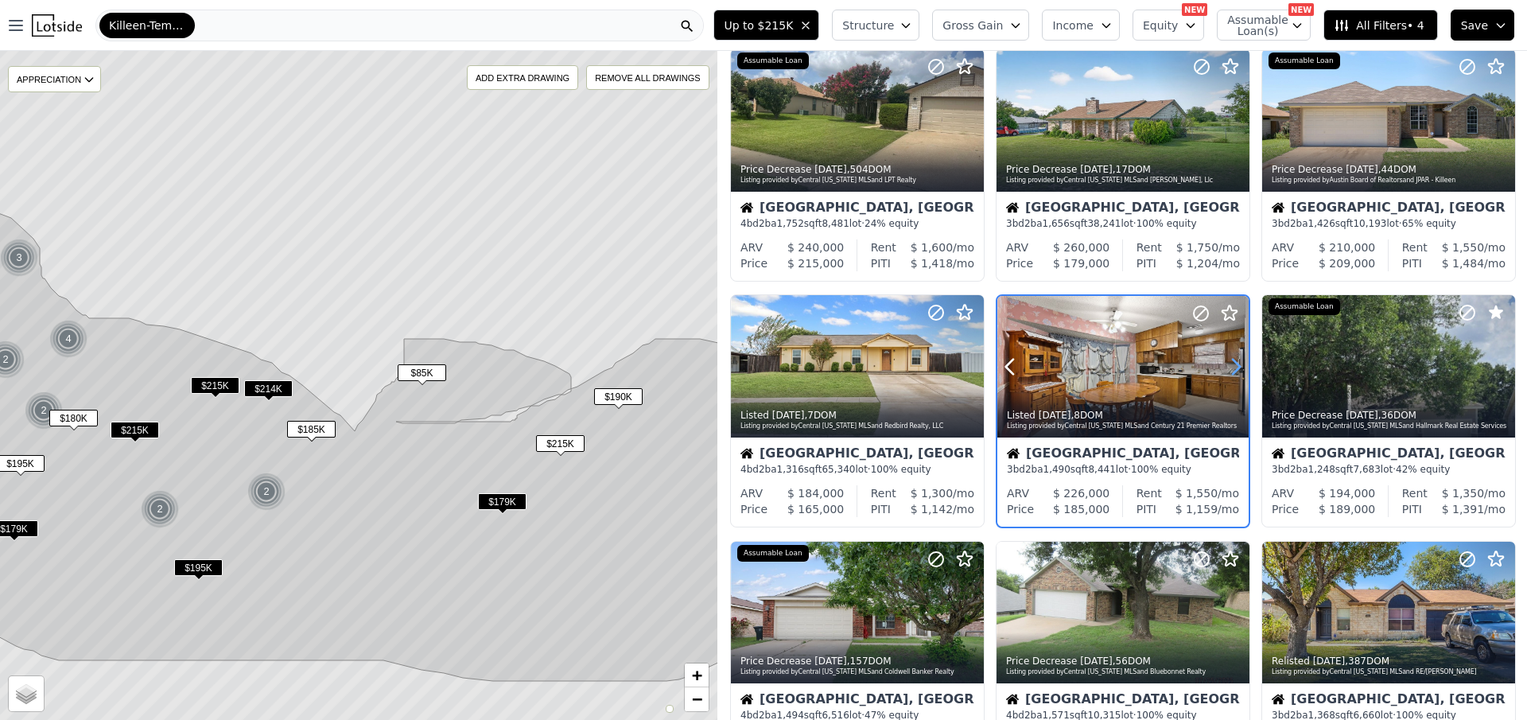
click at [1231, 368] on icon at bounding box center [1235, 366] width 25 height 25
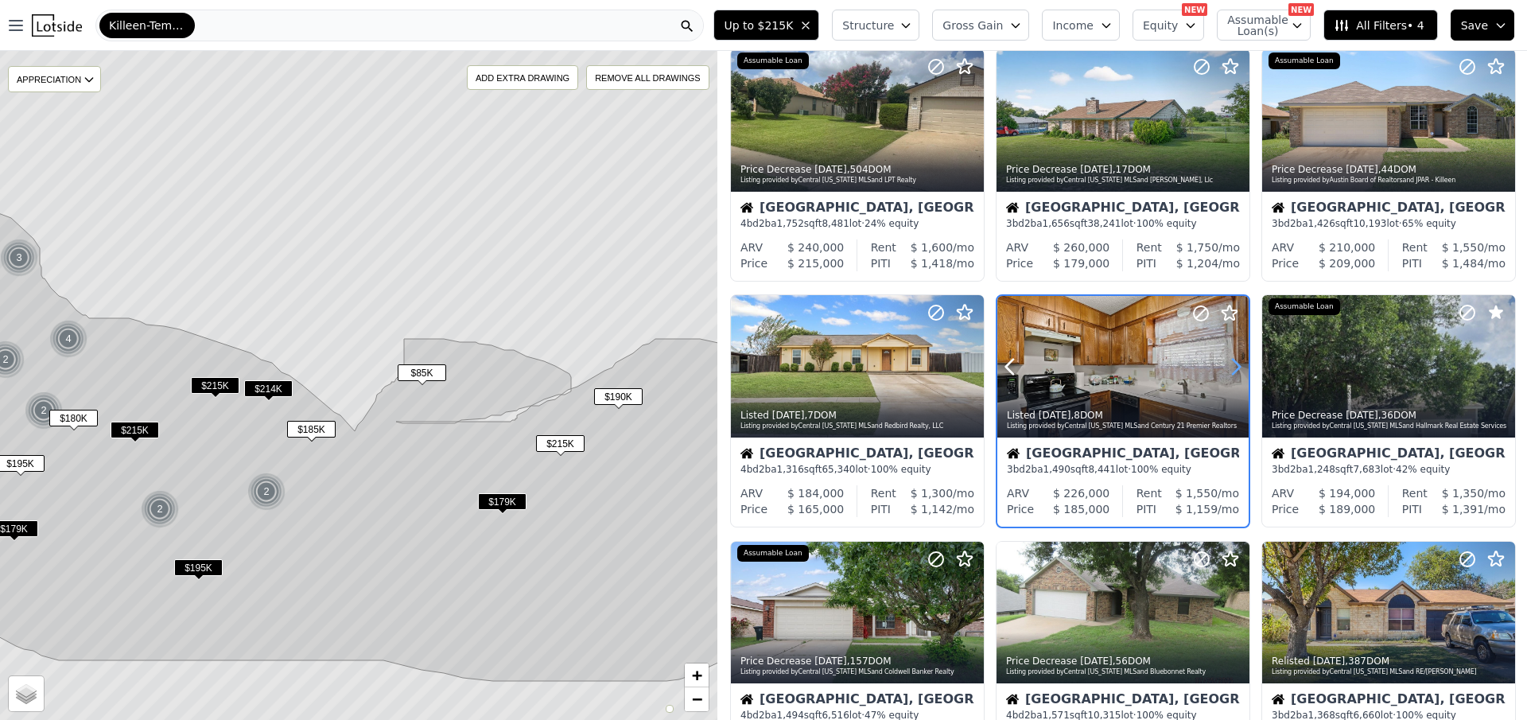
click at [1231, 368] on icon at bounding box center [1235, 366] width 25 height 25
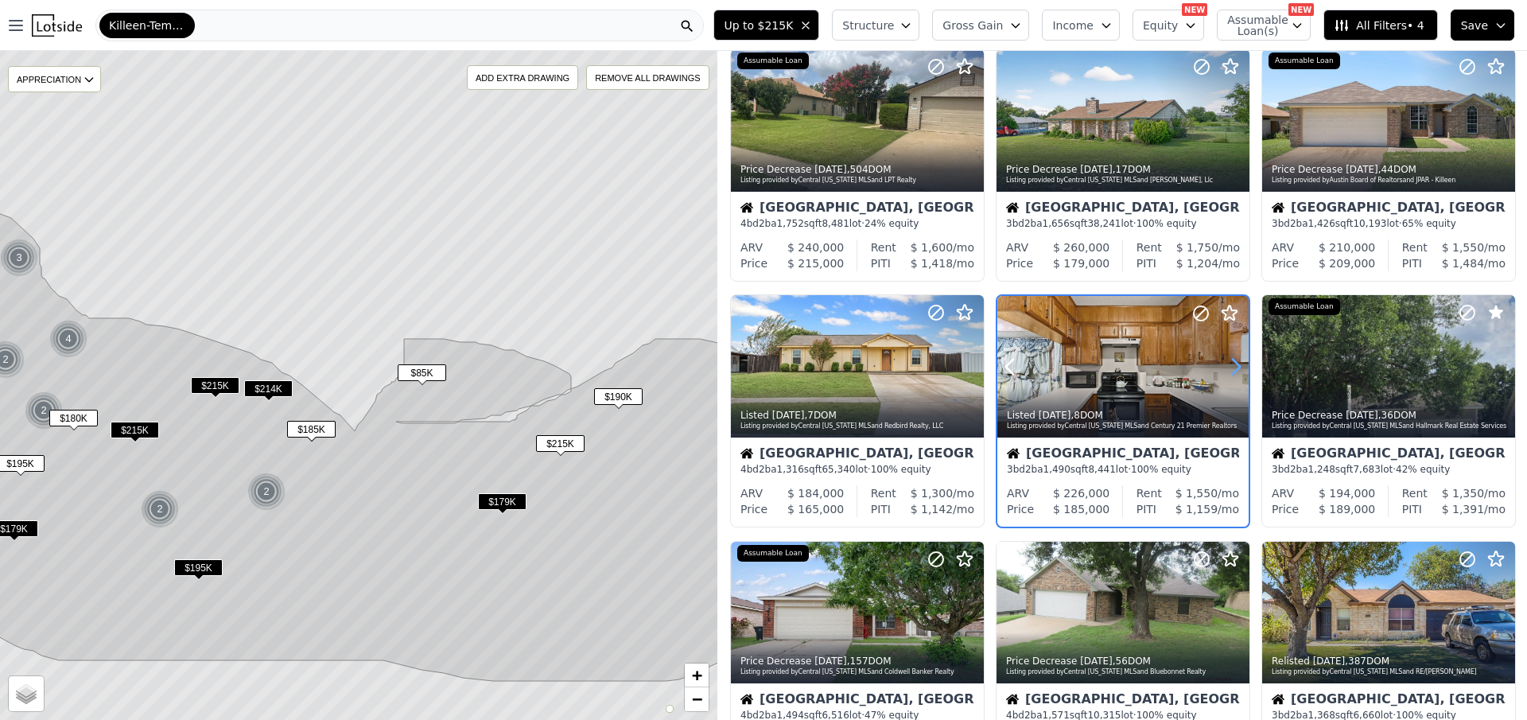
click at [1231, 368] on icon at bounding box center [1235, 366] width 25 height 25
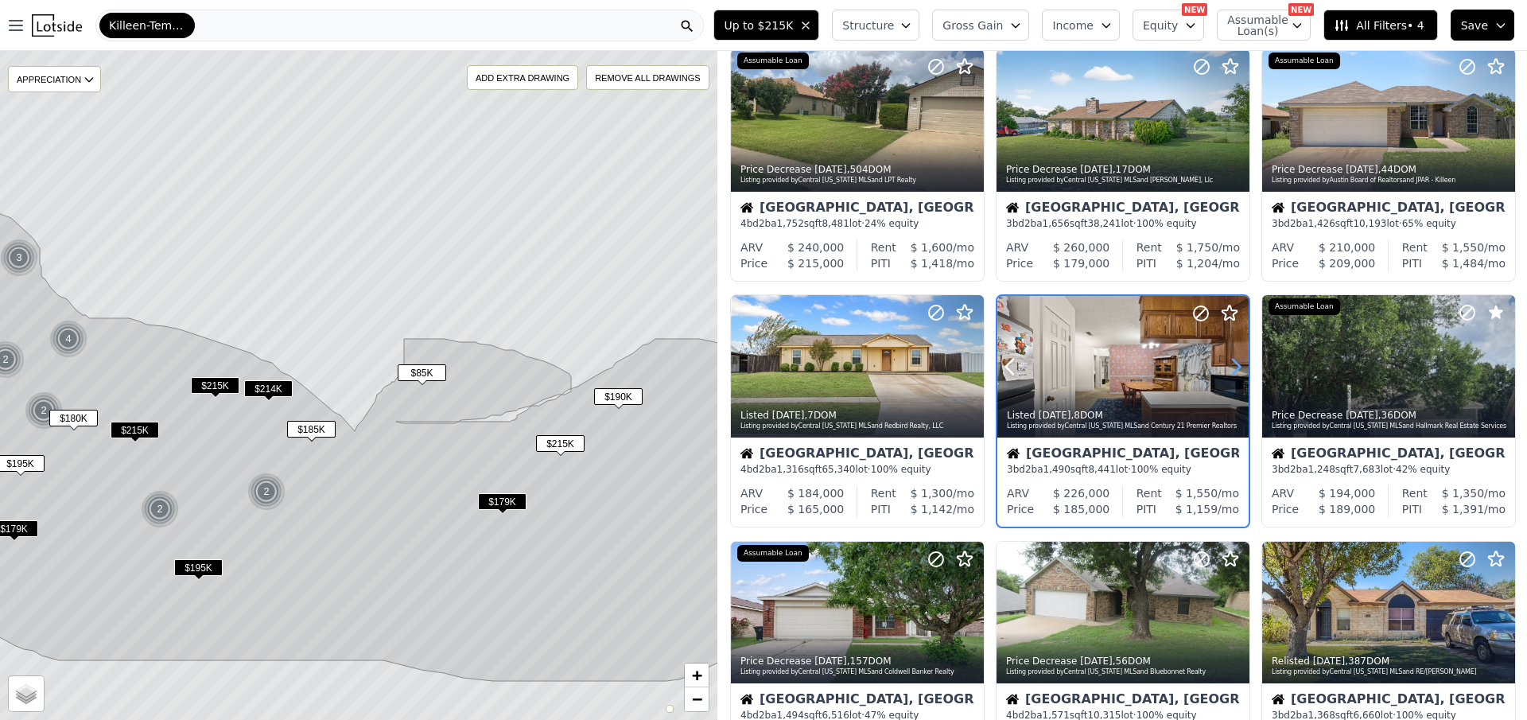
click at [1231, 368] on icon at bounding box center [1235, 366] width 25 height 25
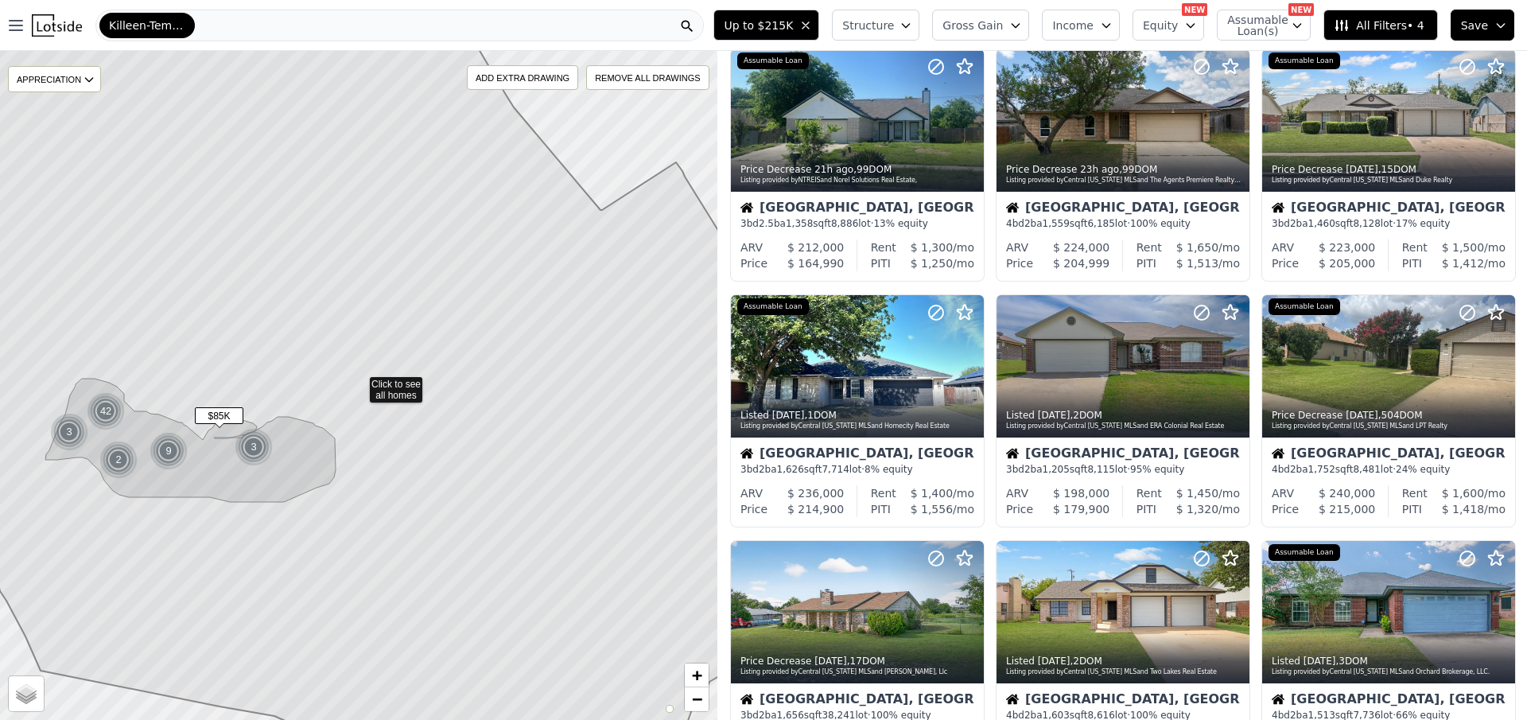
scroll to position [537, 0]
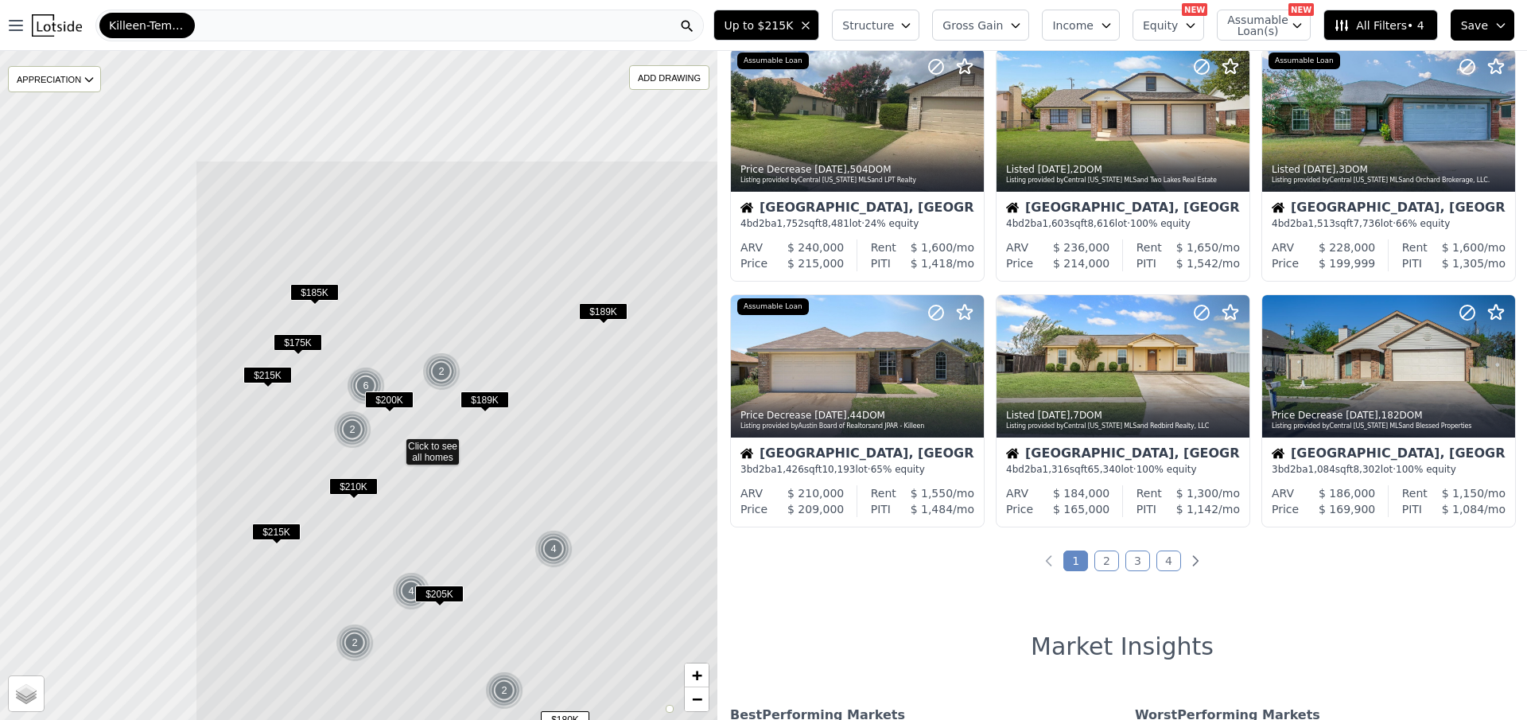
drag, startPoint x: 123, startPoint y: 243, endPoint x: 402, endPoint y: 447, distance: 346.0
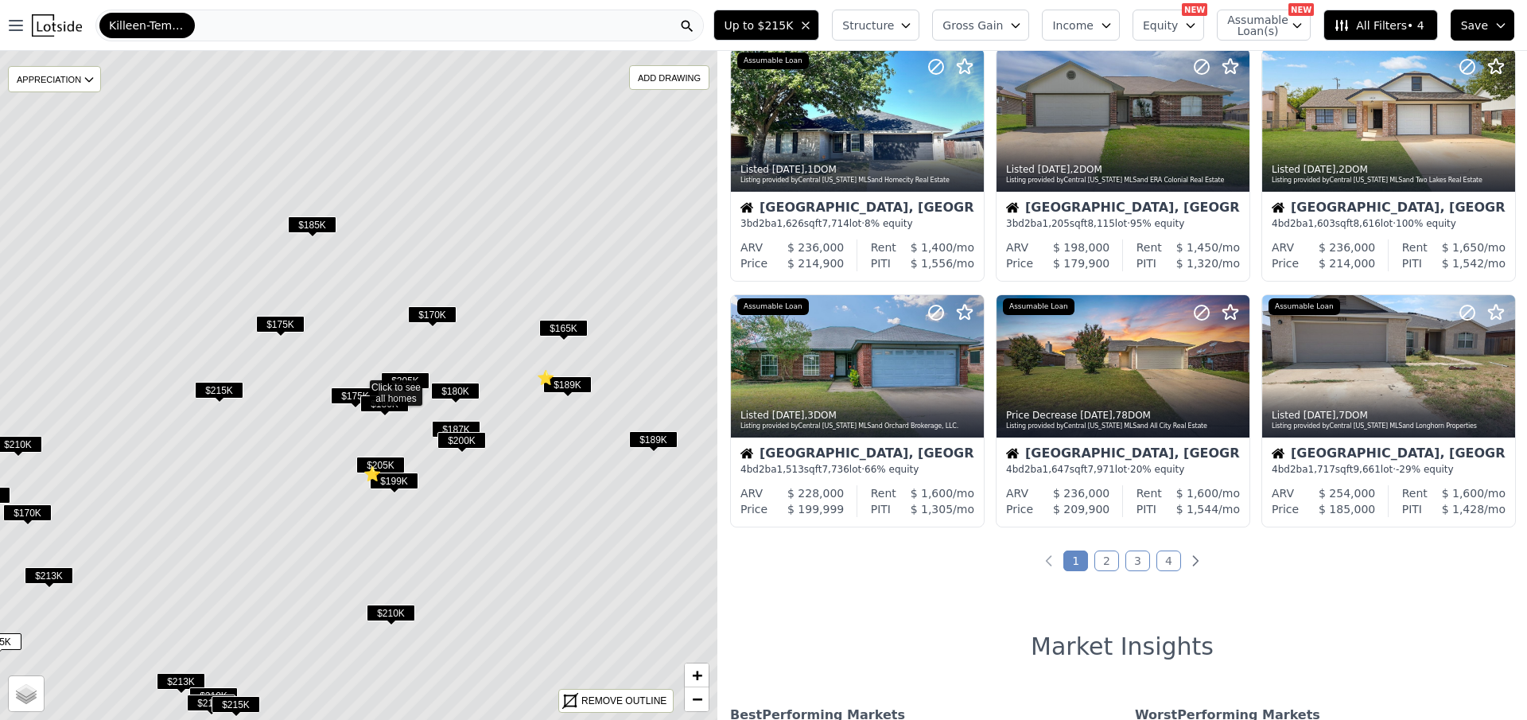
scroll to position [45, 0]
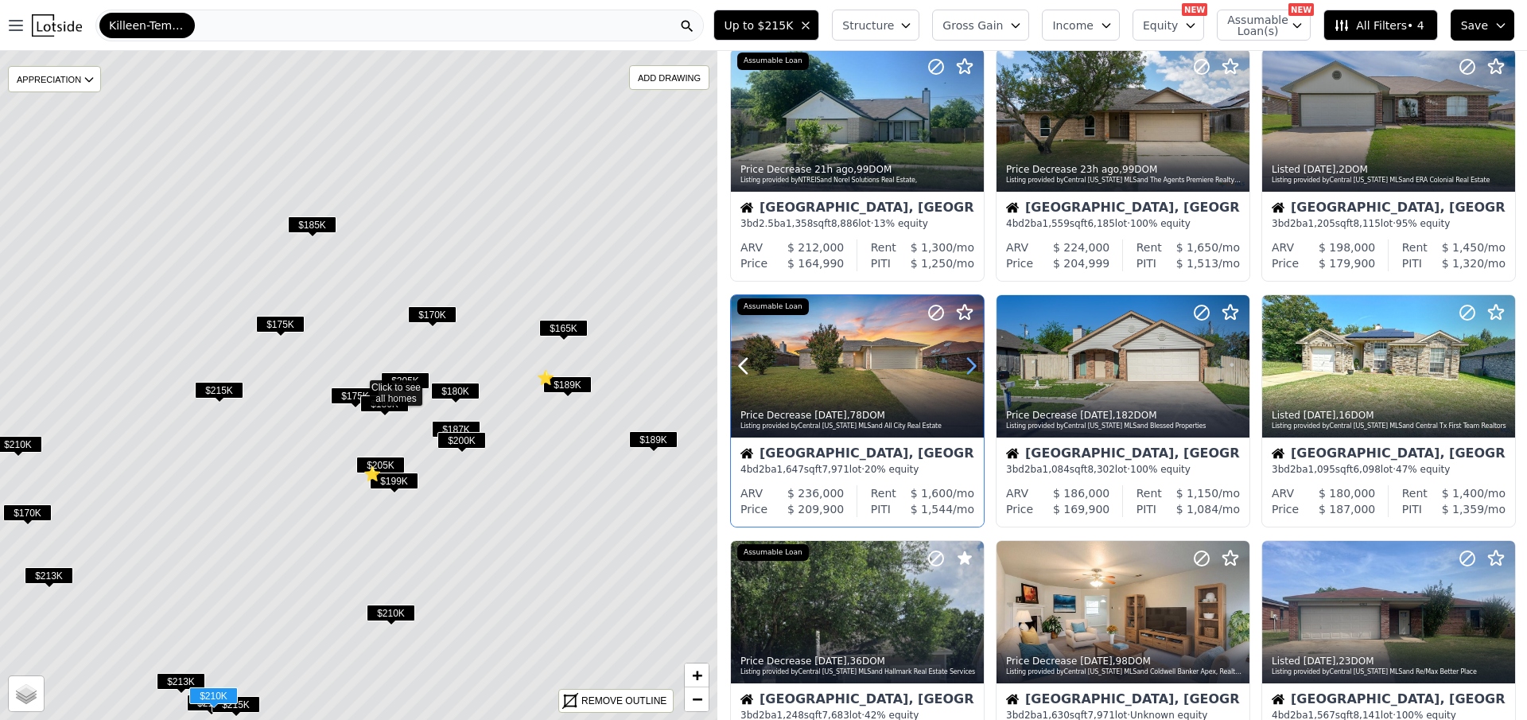
click at [971, 368] on icon at bounding box center [970, 365] width 25 height 25
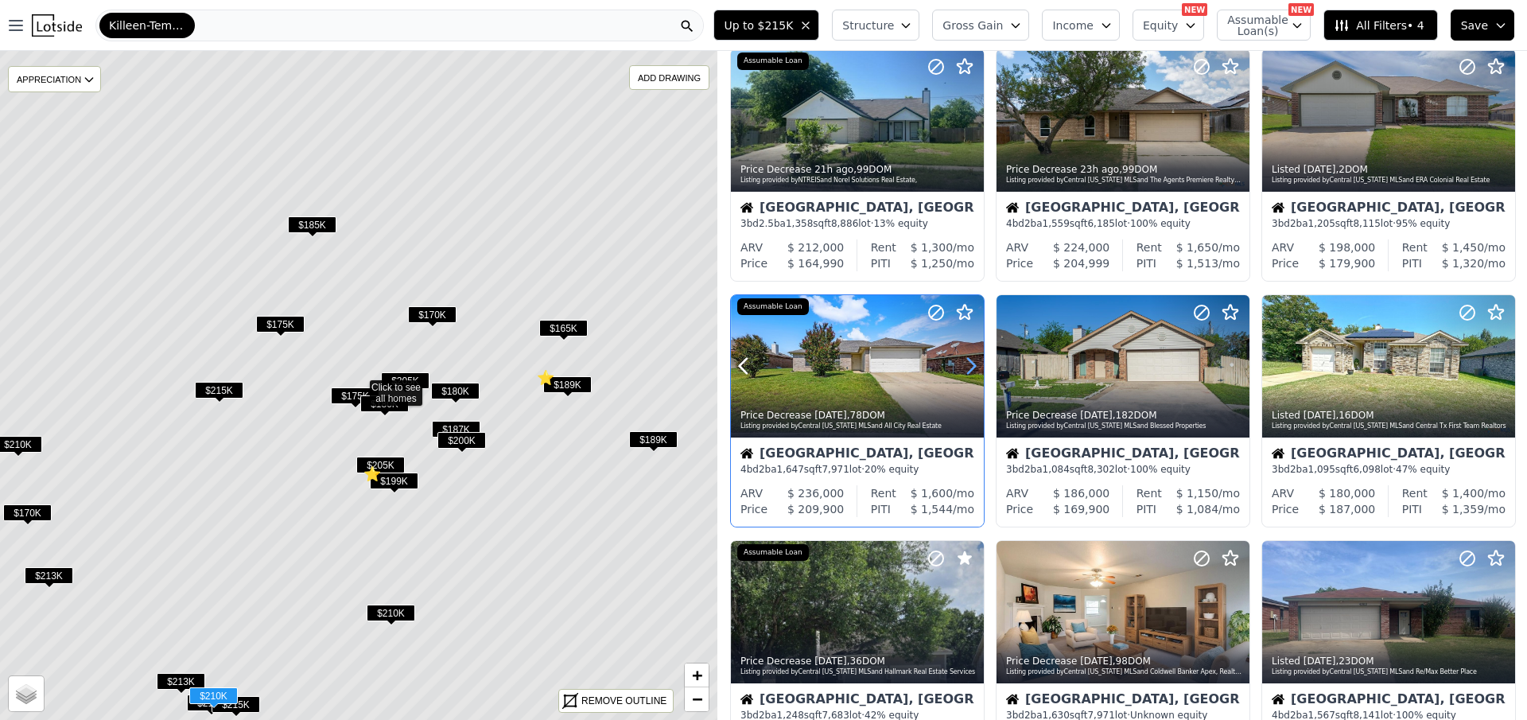
click at [971, 368] on icon at bounding box center [970, 365] width 25 height 25
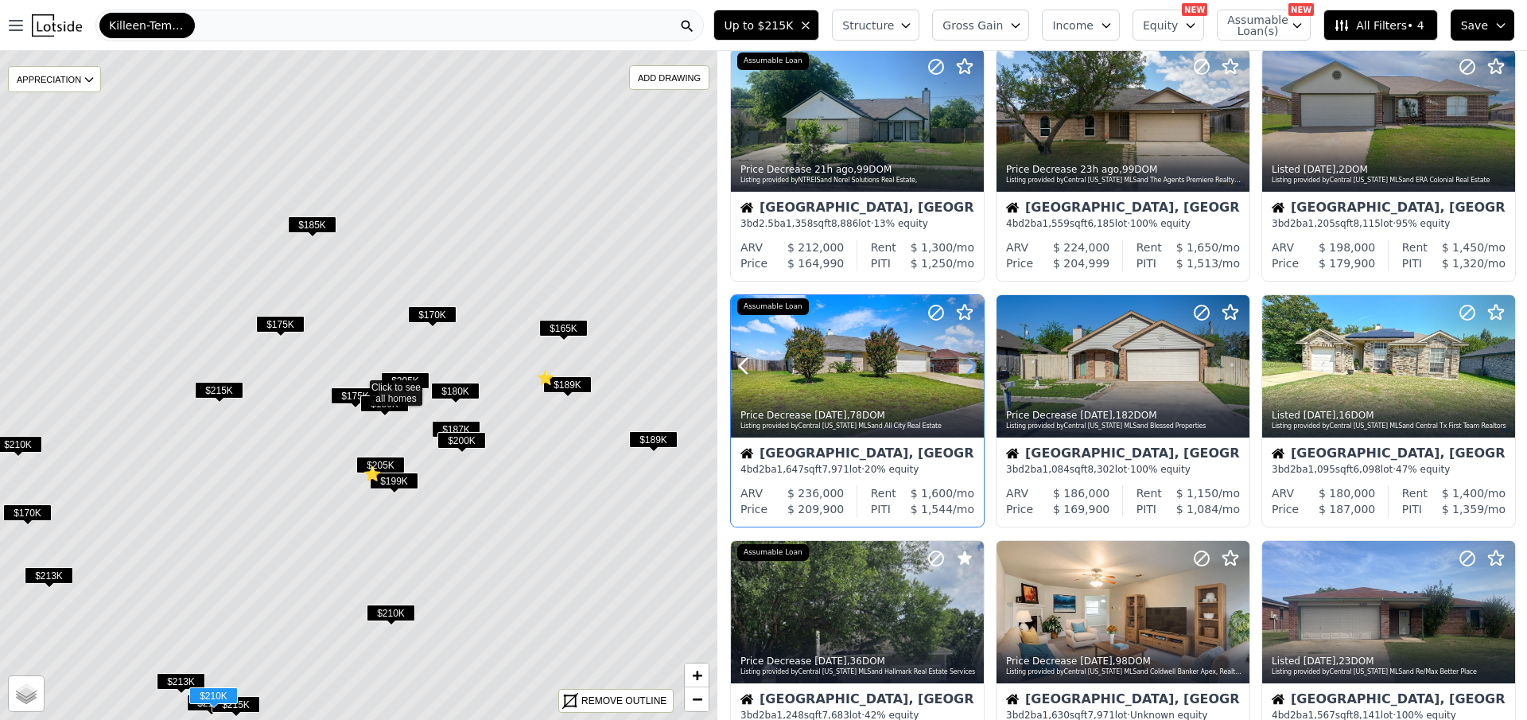
click at [971, 368] on icon at bounding box center [970, 365] width 25 height 25
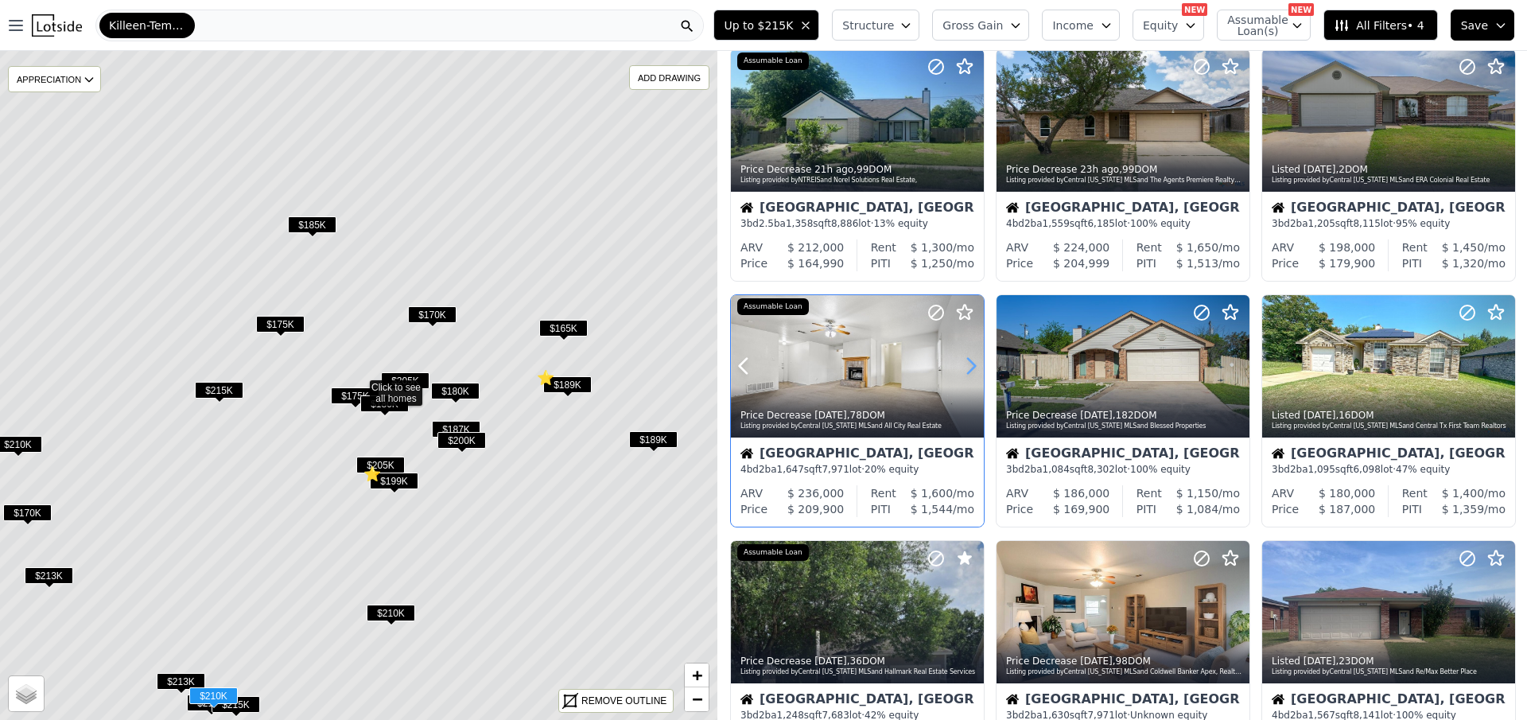
click at [971, 368] on icon at bounding box center [970, 365] width 25 height 25
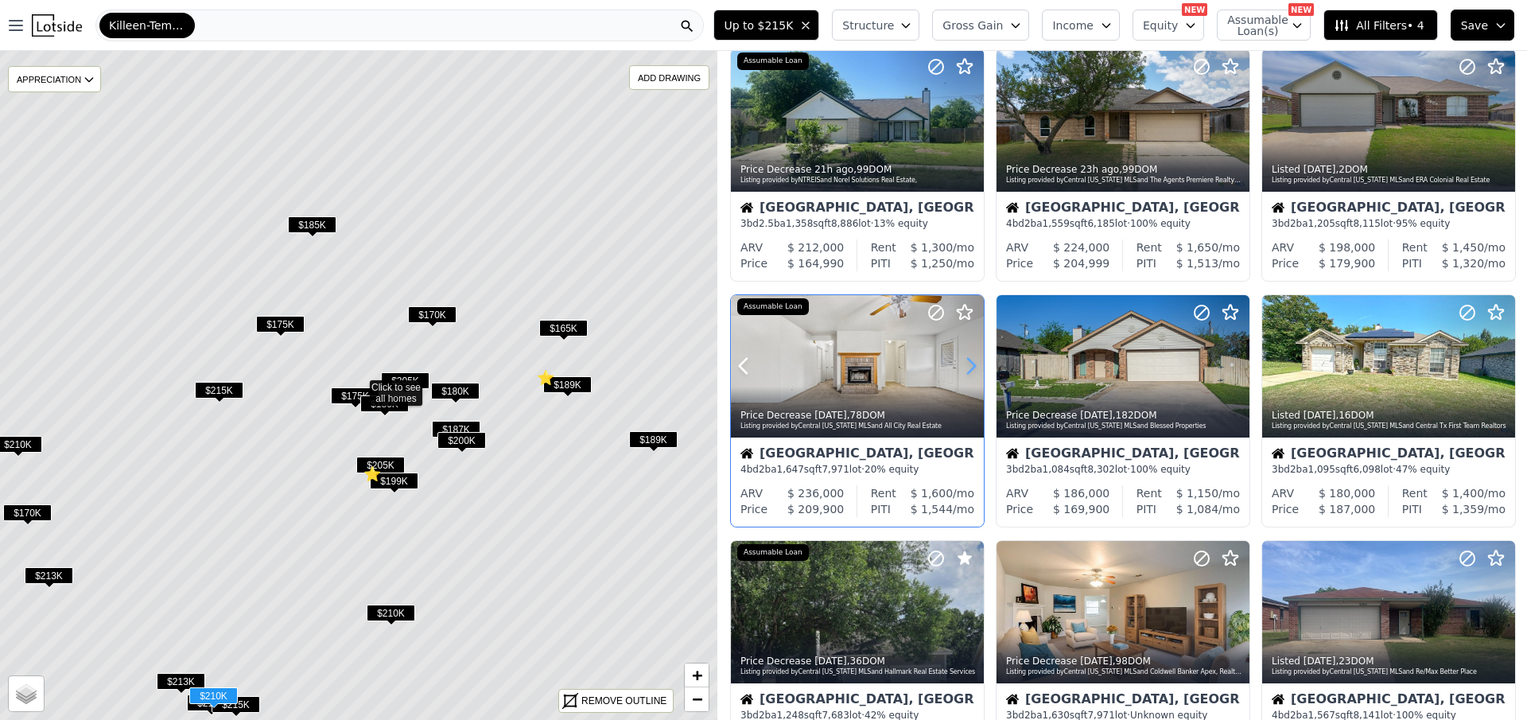
click at [971, 368] on icon at bounding box center [970, 365] width 25 height 25
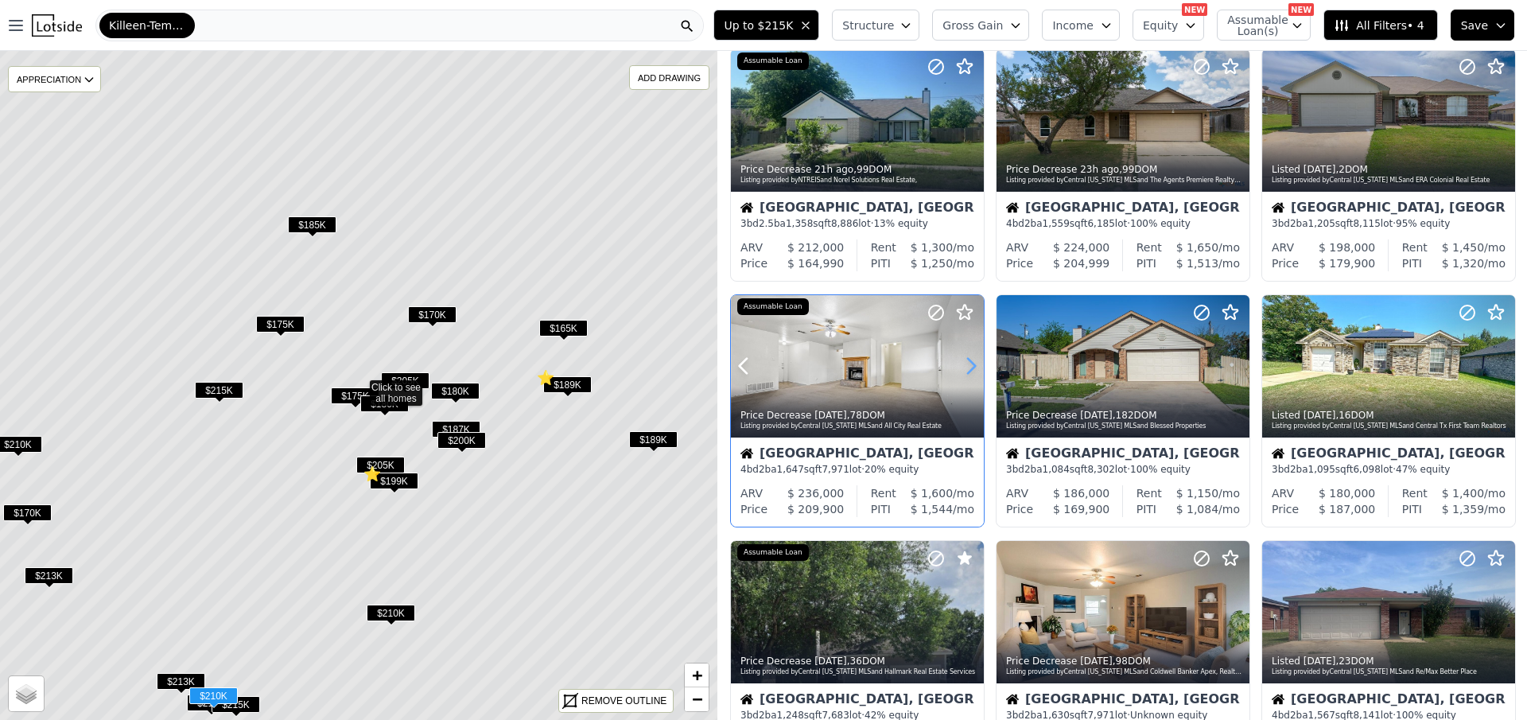
click at [971, 368] on icon at bounding box center [970, 365] width 25 height 25
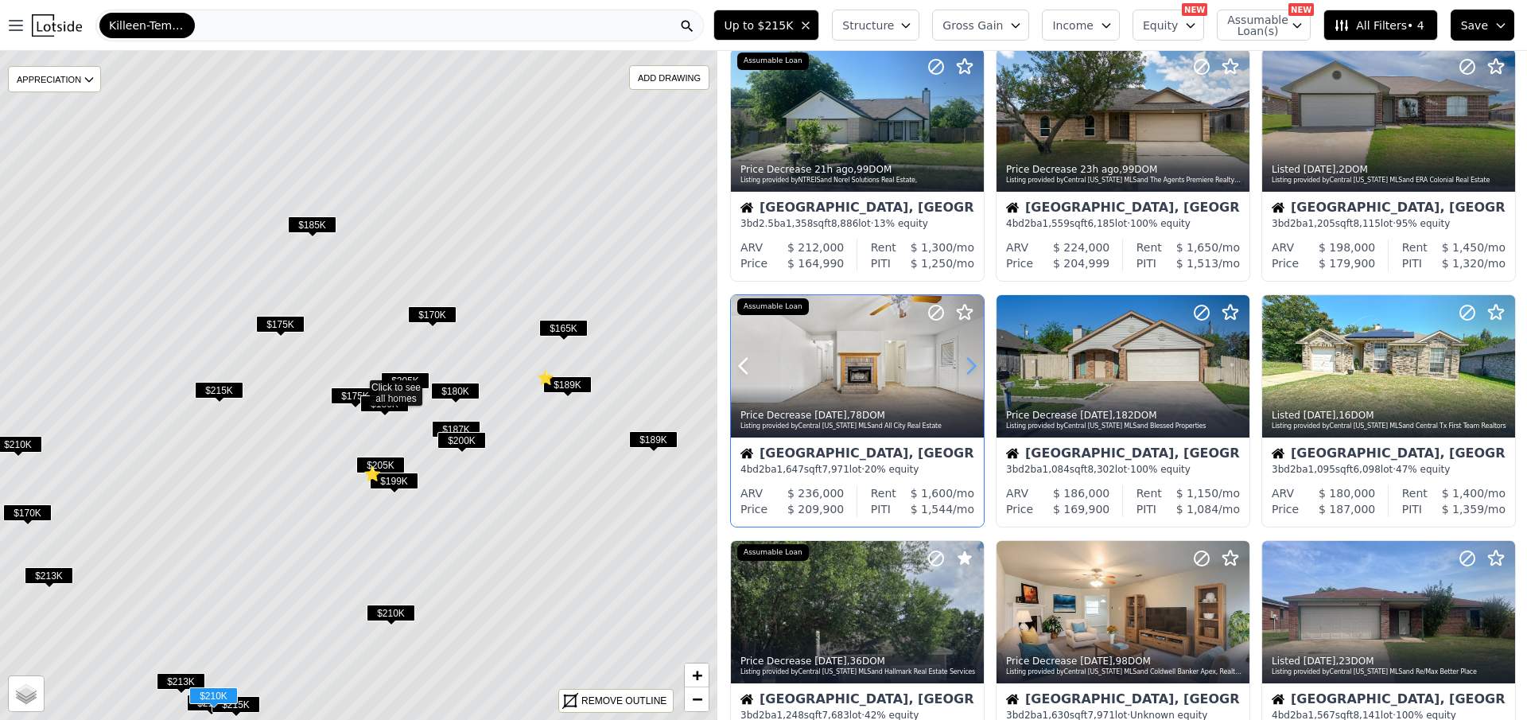
click at [971, 368] on icon at bounding box center [970, 365] width 25 height 25
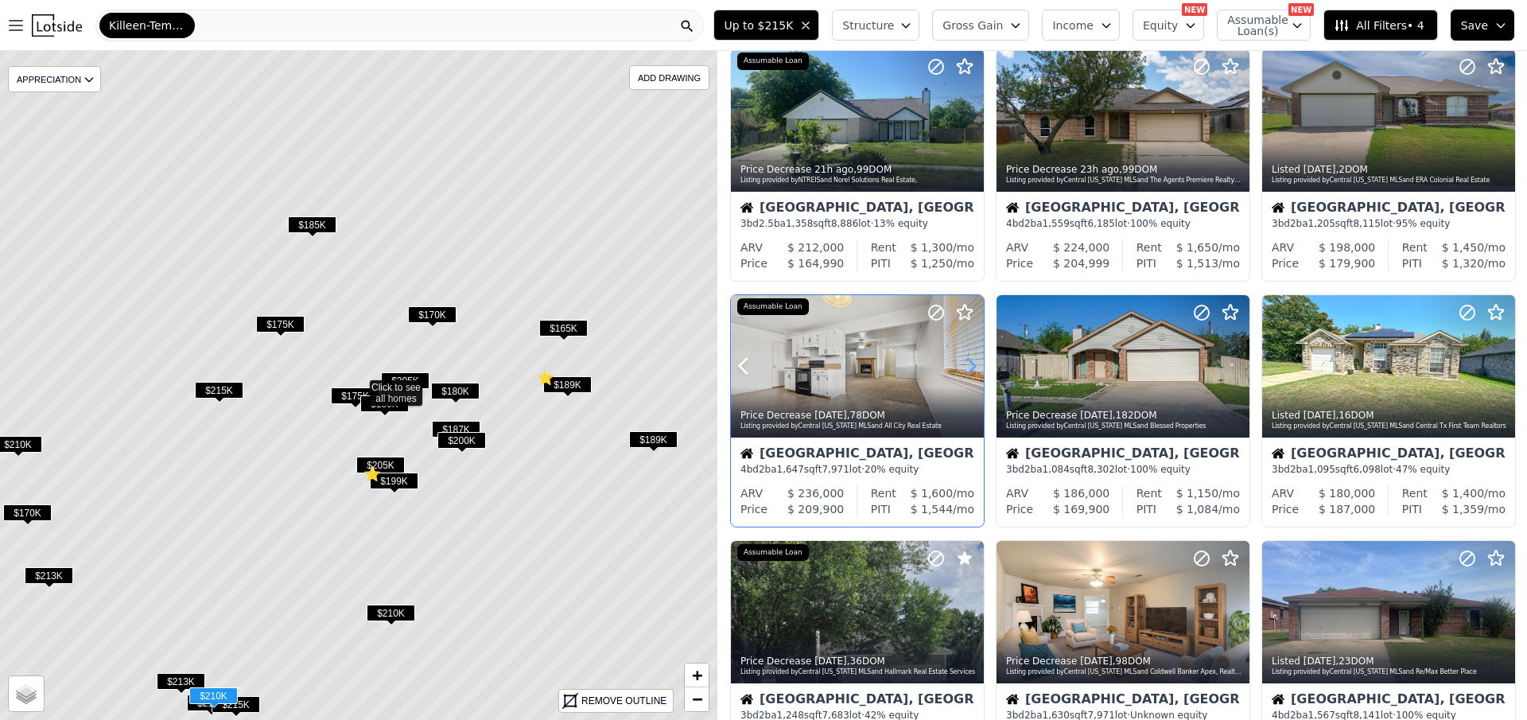
click at [971, 368] on icon at bounding box center [970, 365] width 25 height 25
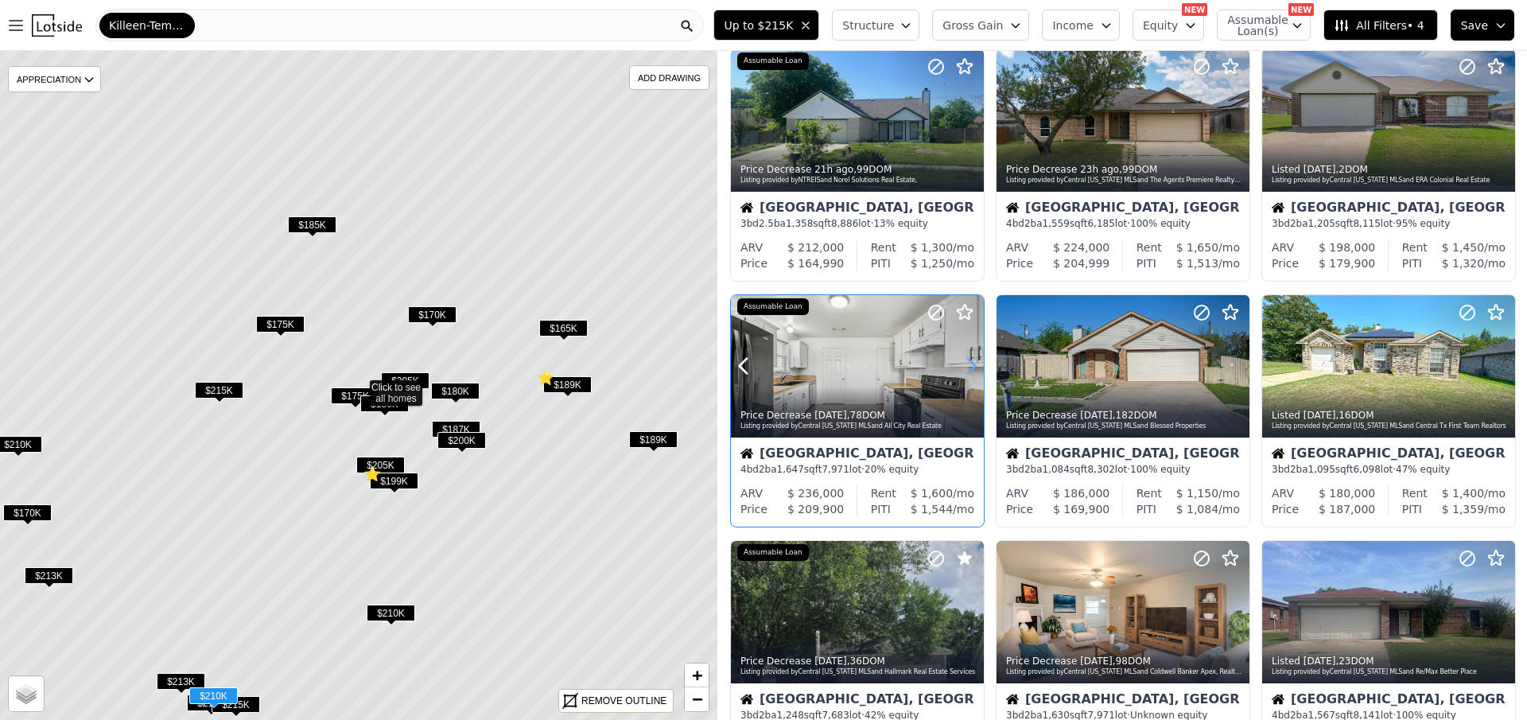
click at [971, 368] on icon at bounding box center [970, 365] width 25 height 25
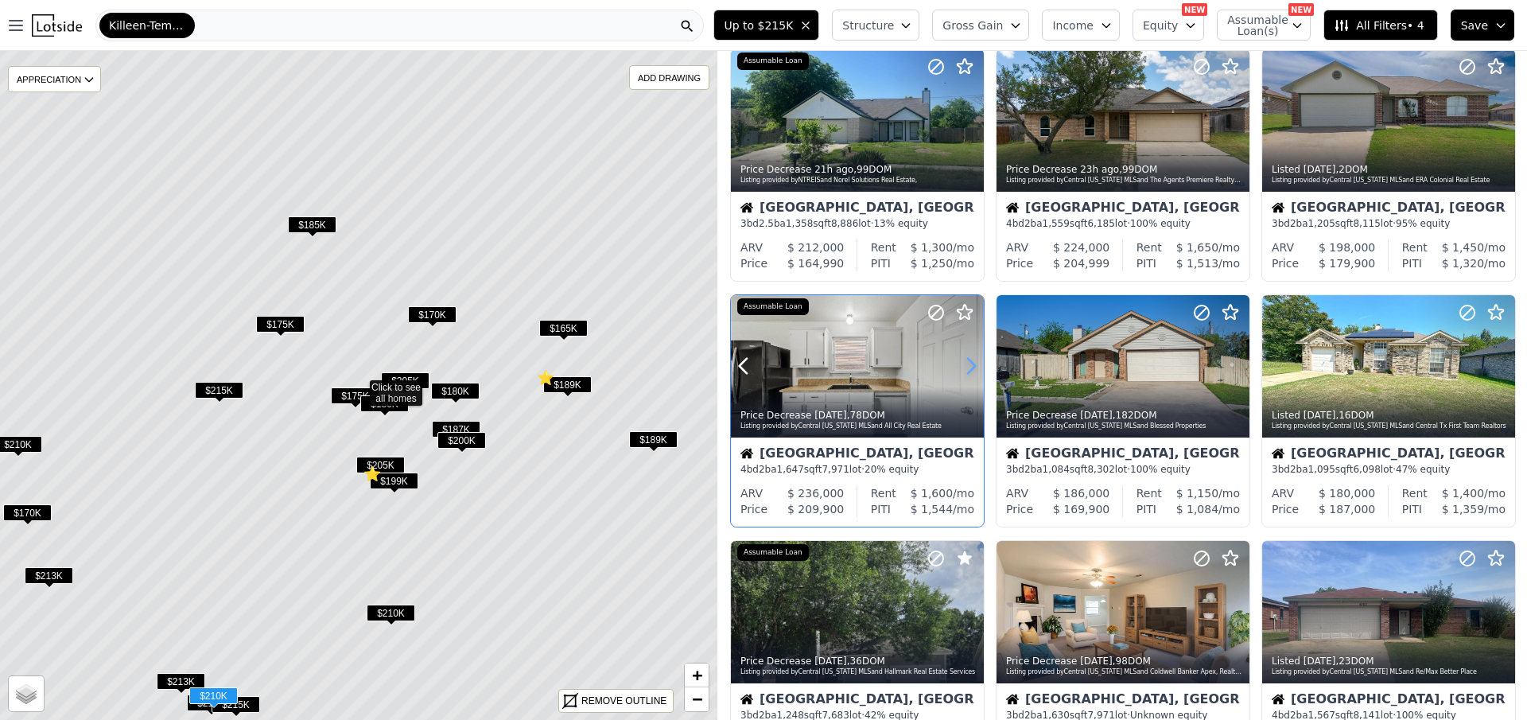
click at [971, 368] on icon at bounding box center [970, 365] width 25 height 25
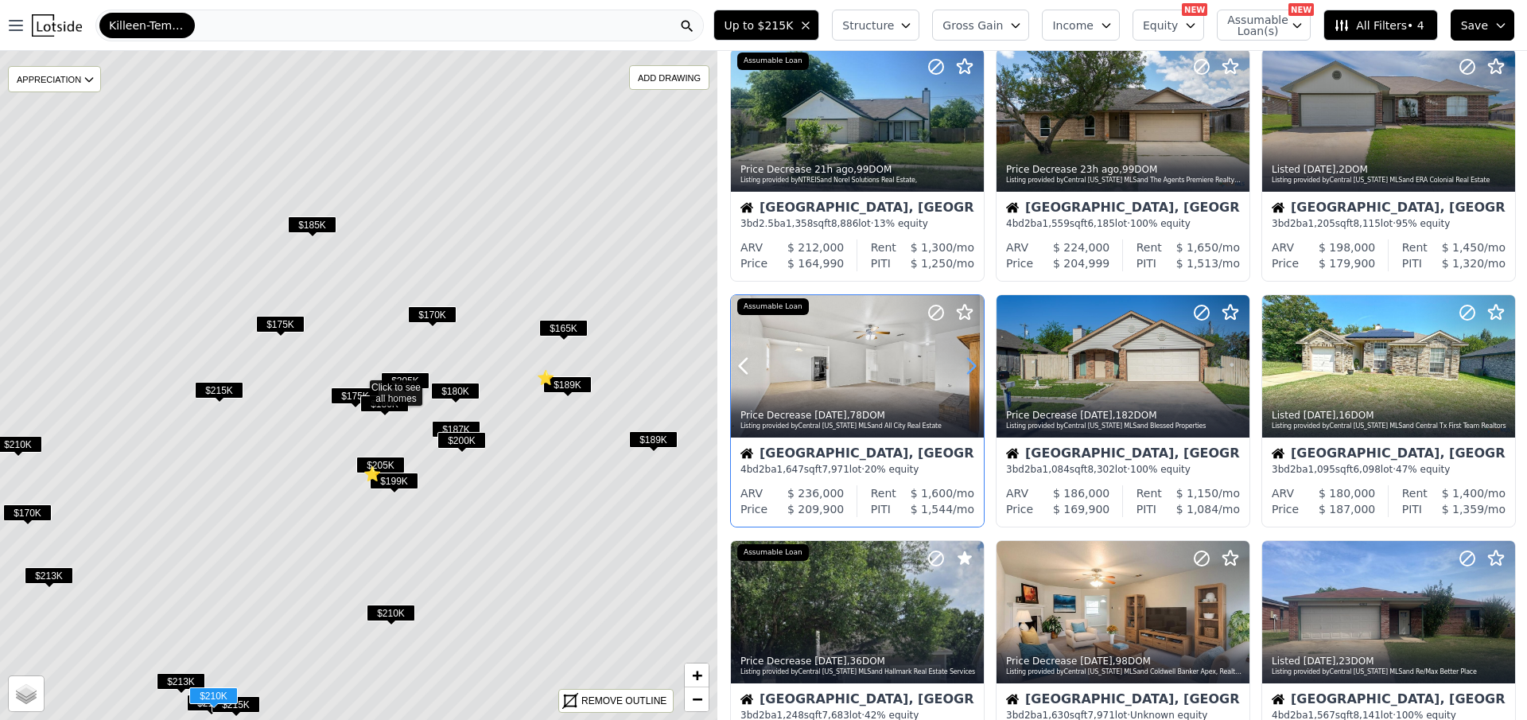
click at [971, 368] on icon at bounding box center [970, 365] width 25 height 25
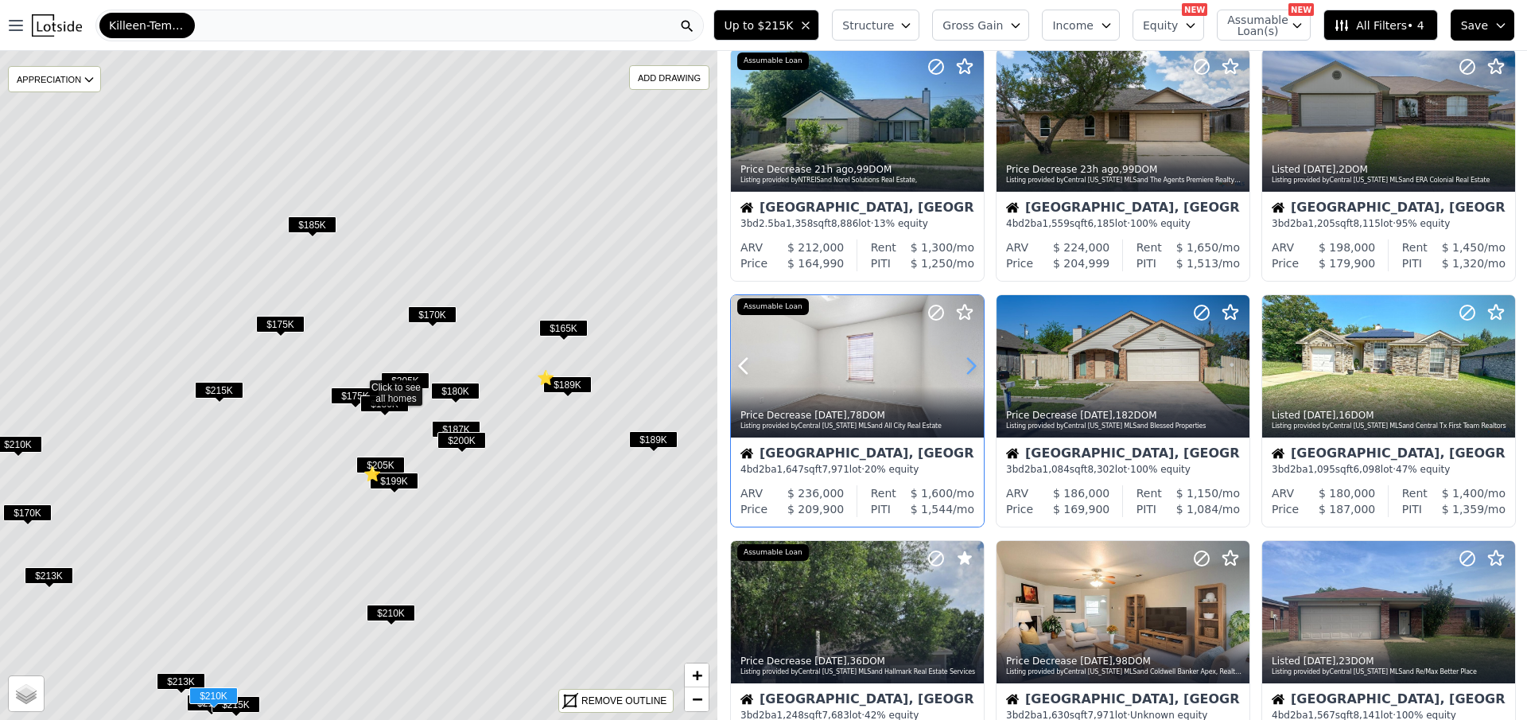
click at [971, 368] on icon at bounding box center [970, 365] width 25 height 25
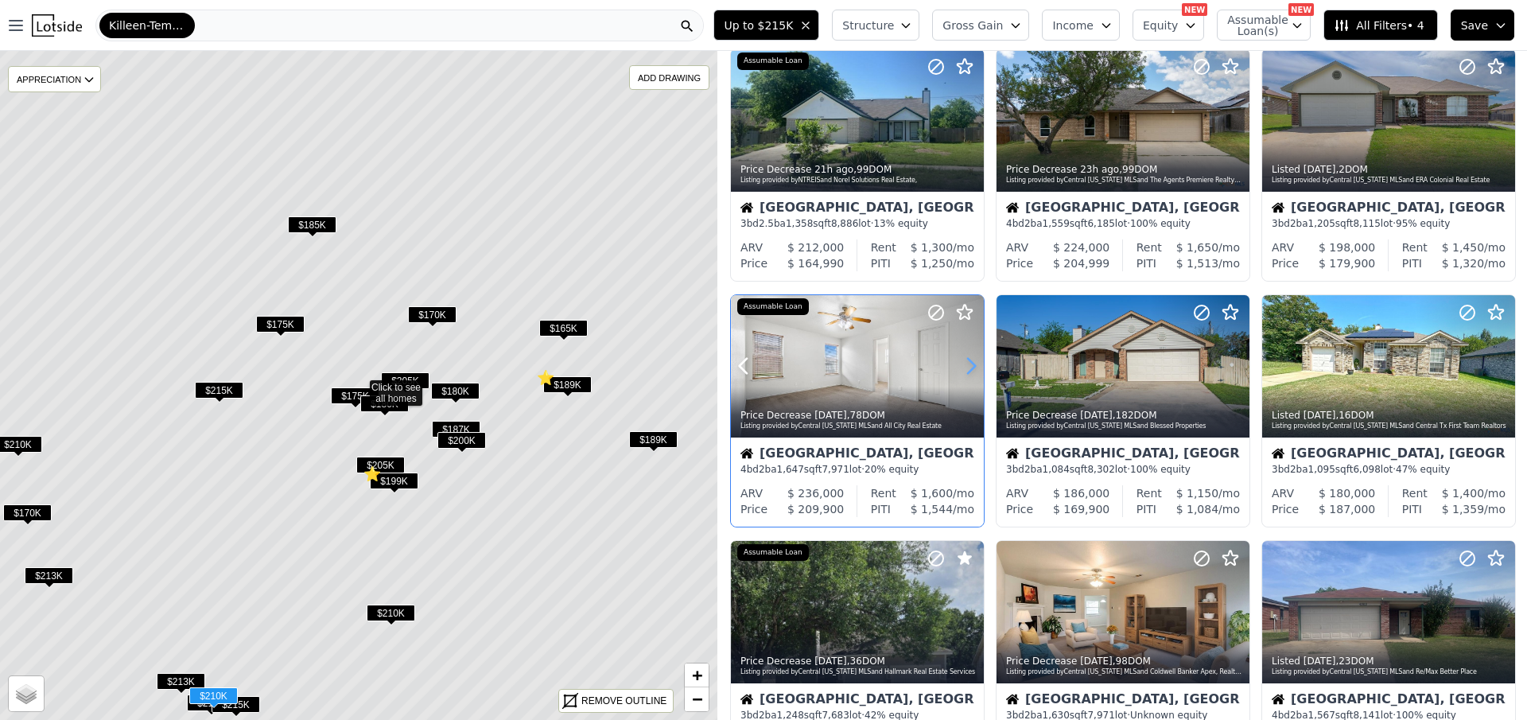
click at [971, 367] on icon at bounding box center [970, 365] width 25 height 25
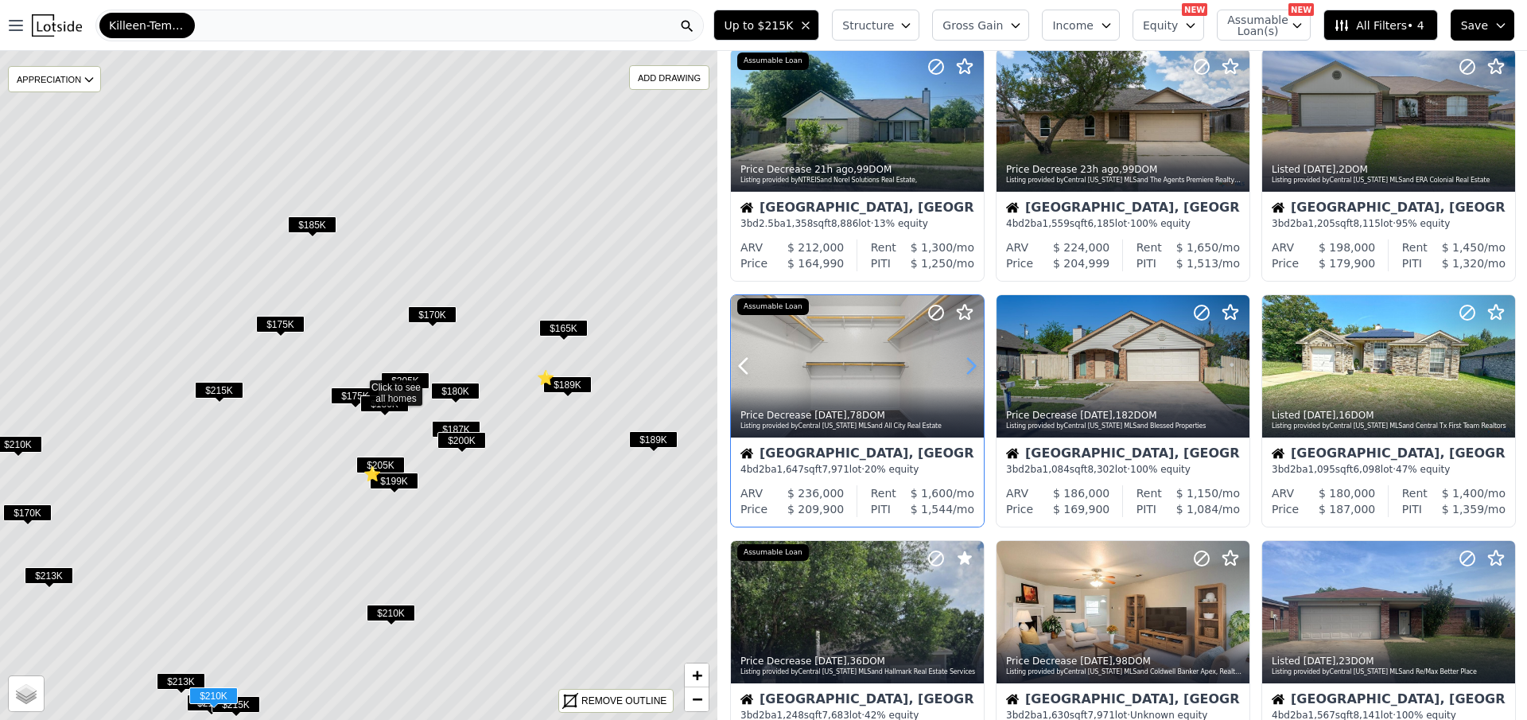
click at [971, 367] on icon at bounding box center [970, 365] width 25 height 25
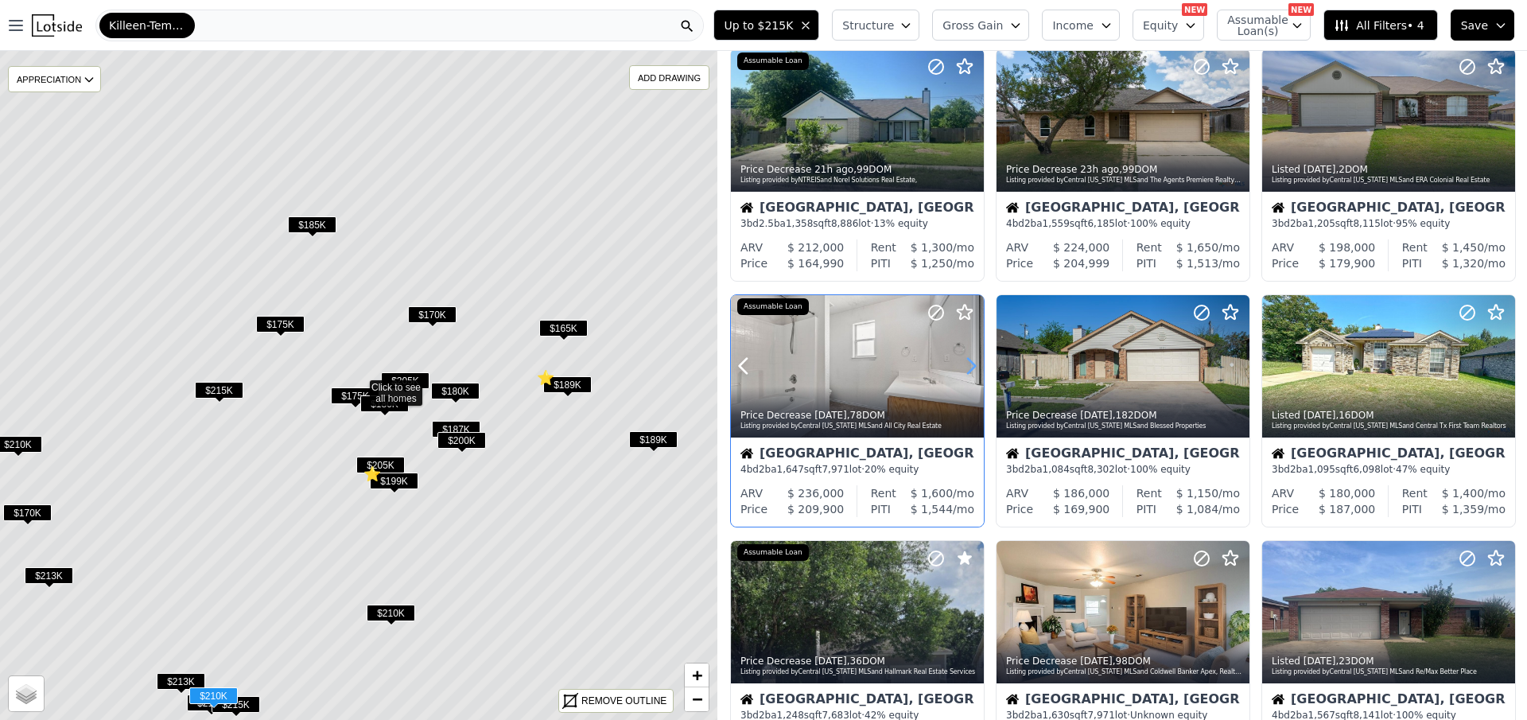
click at [971, 367] on icon at bounding box center [970, 365] width 25 height 25
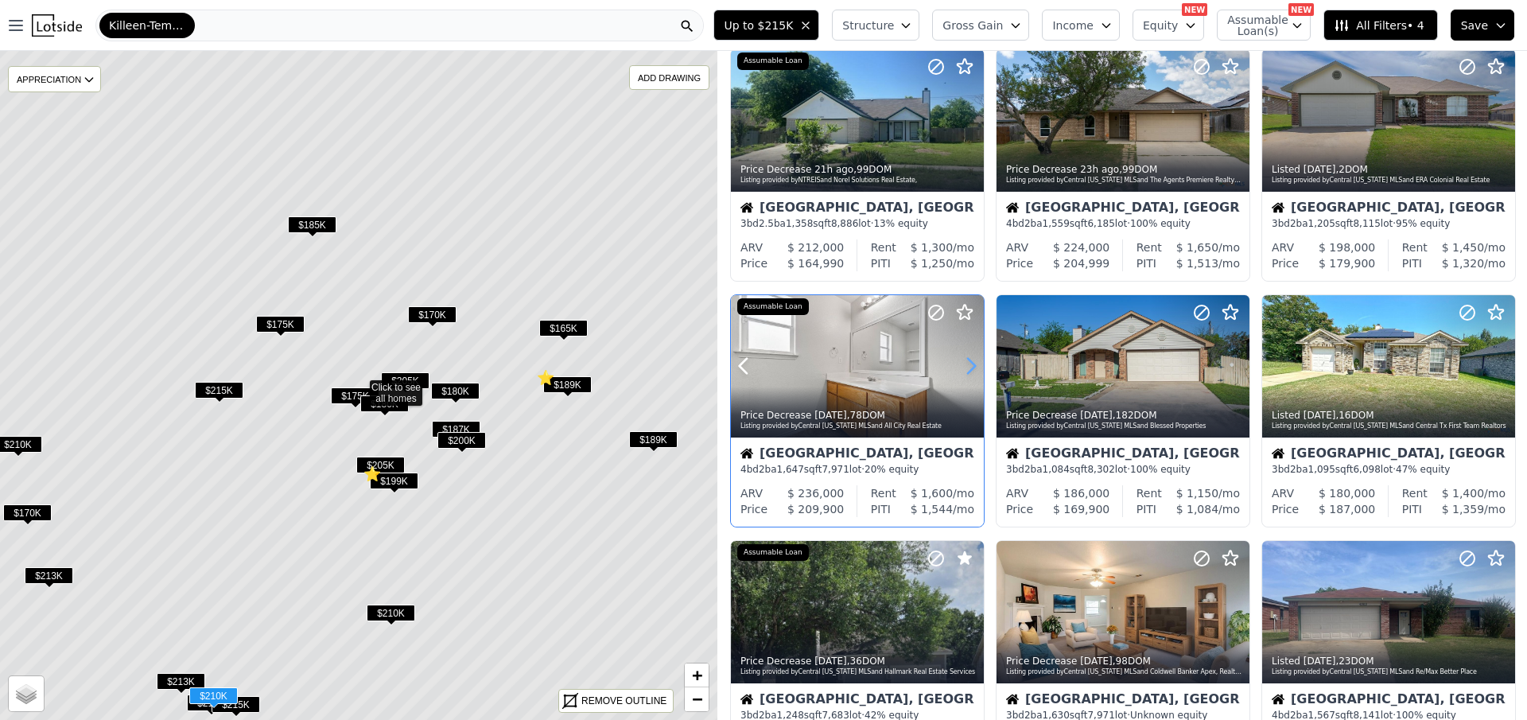
click at [971, 367] on icon at bounding box center [970, 365] width 25 height 25
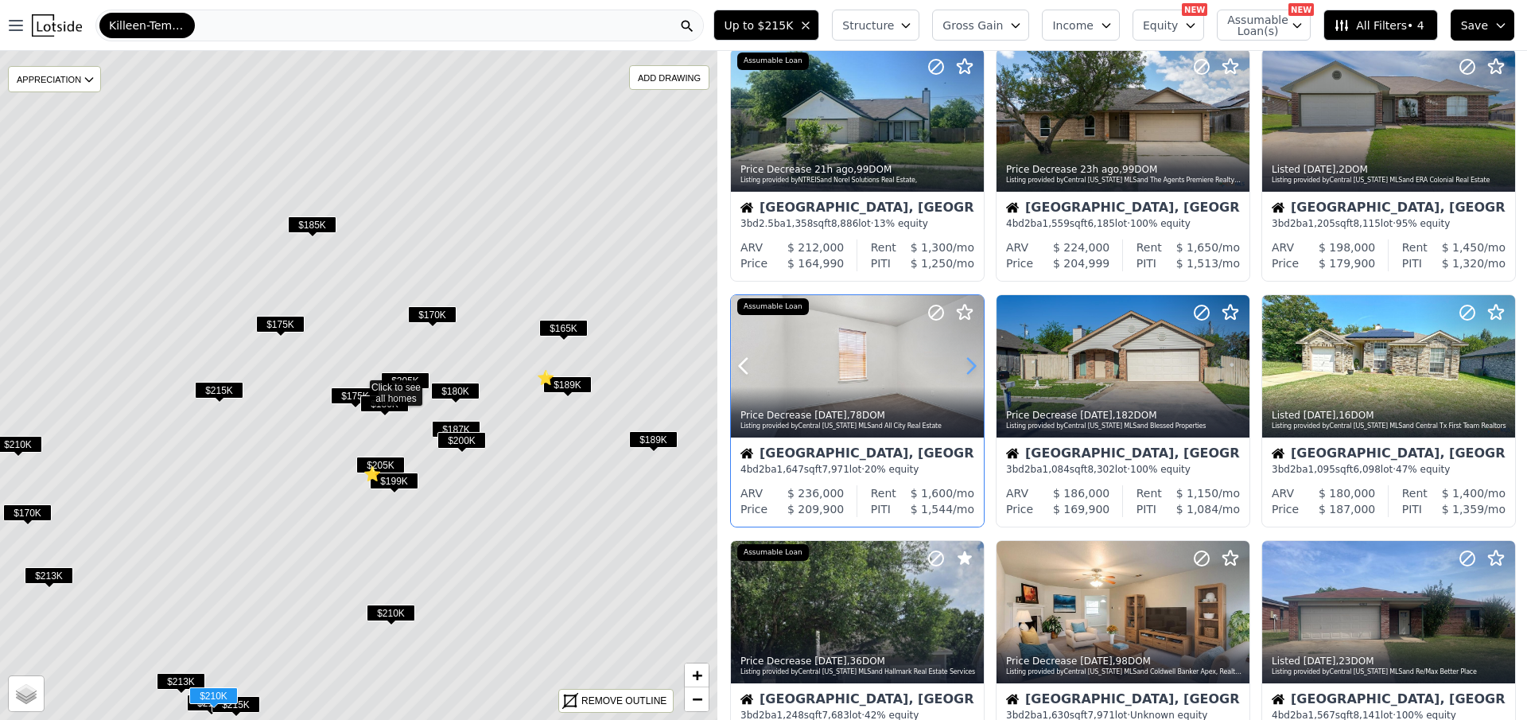
click at [971, 367] on icon at bounding box center [970, 365] width 25 height 25
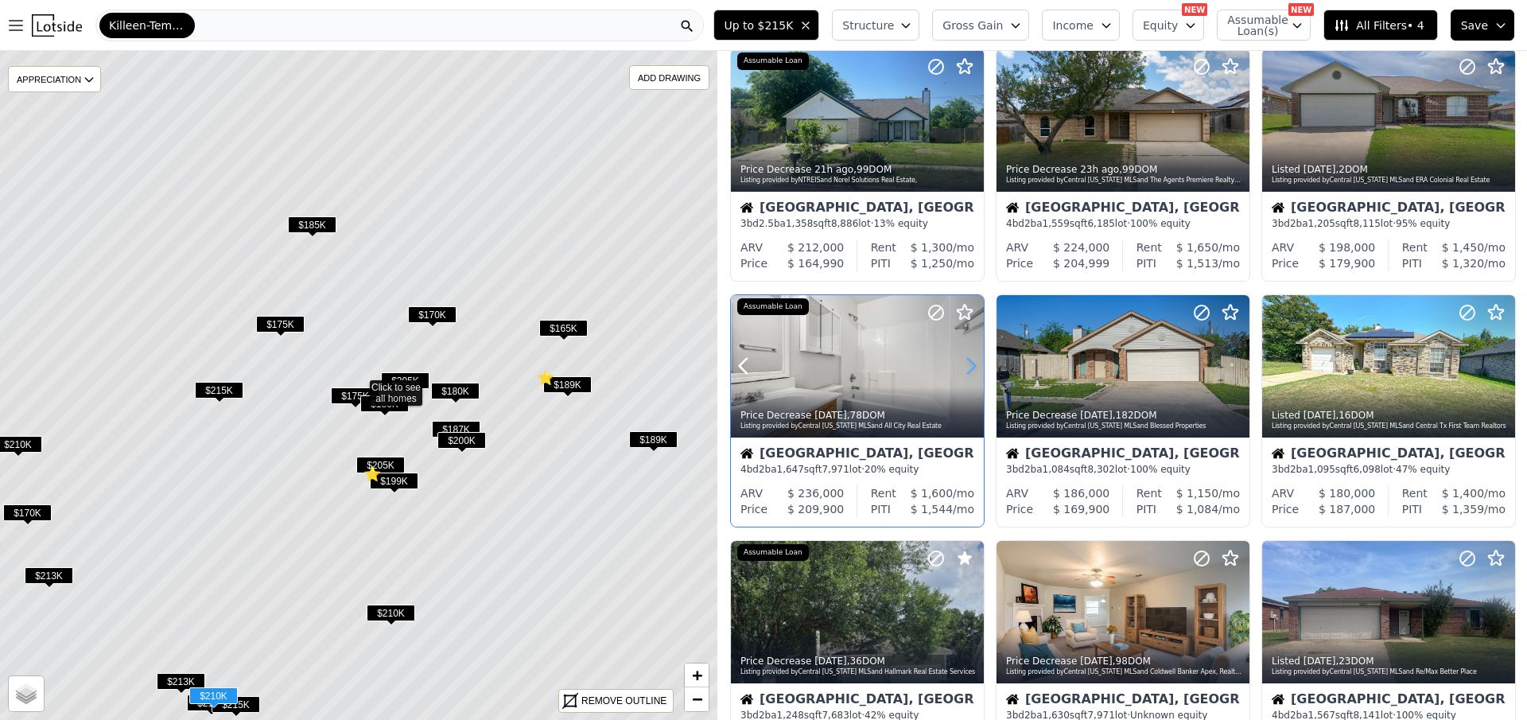
click at [971, 367] on icon at bounding box center [970, 365] width 25 height 25
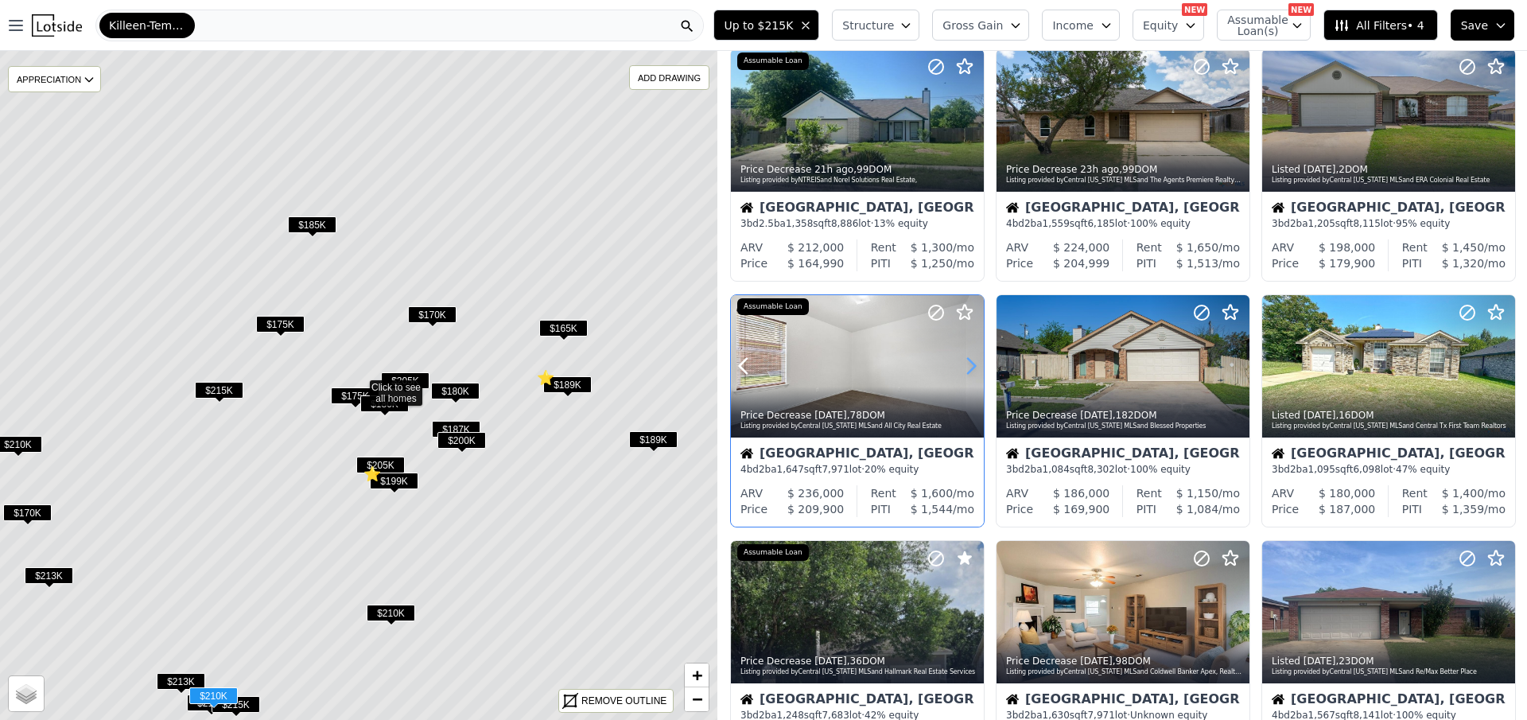
click at [971, 367] on icon at bounding box center [970, 365] width 25 height 25
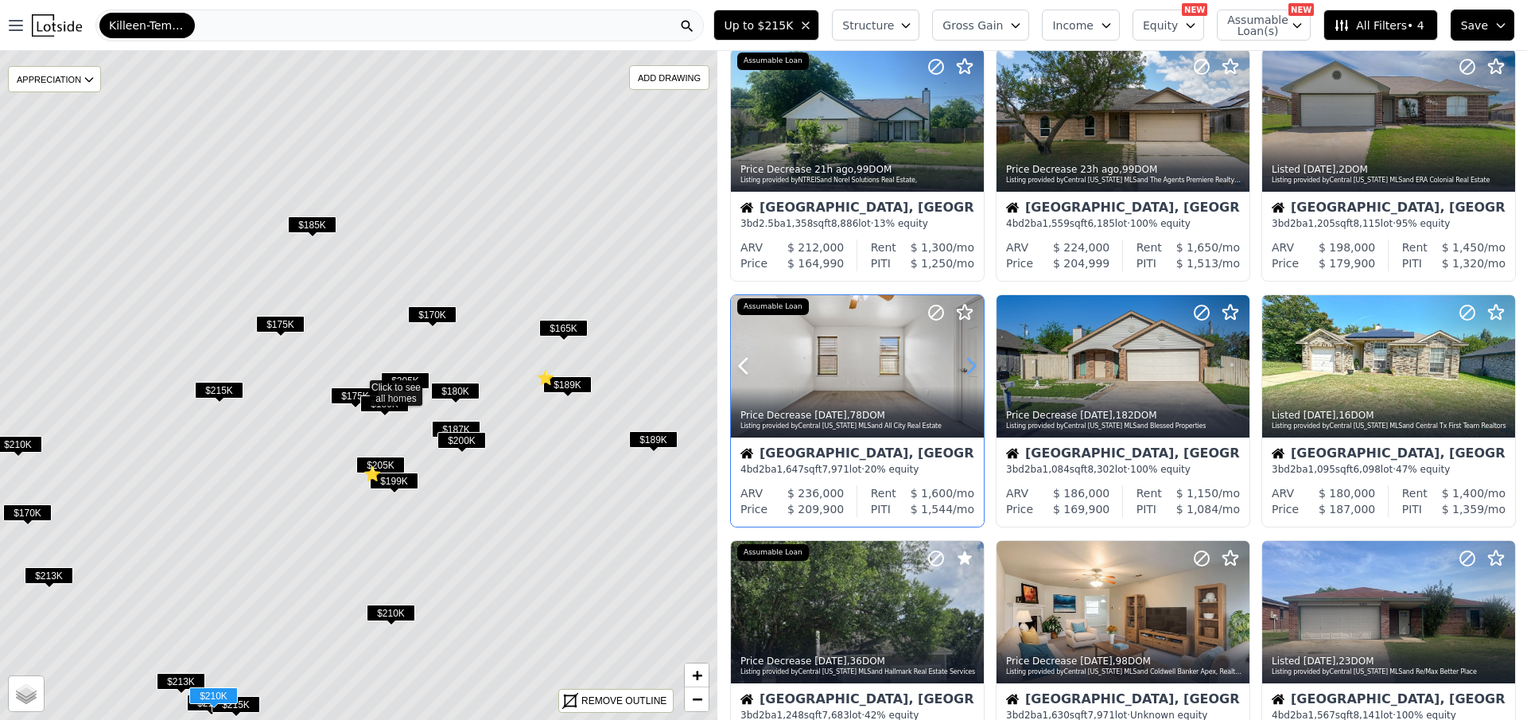
click at [971, 367] on icon at bounding box center [970, 365] width 25 height 25
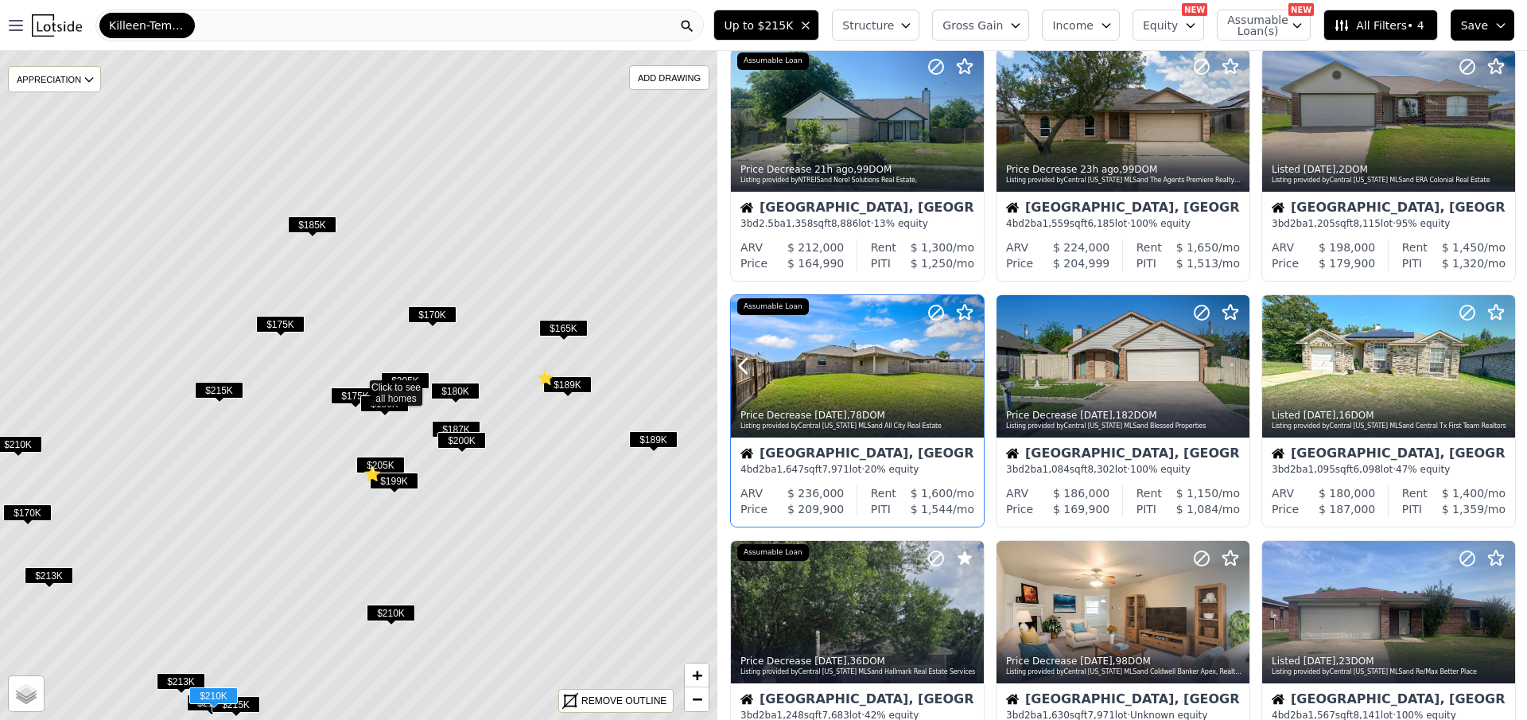
click at [971, 367] on icon at bounding box center [970, 365] width 25 height 25
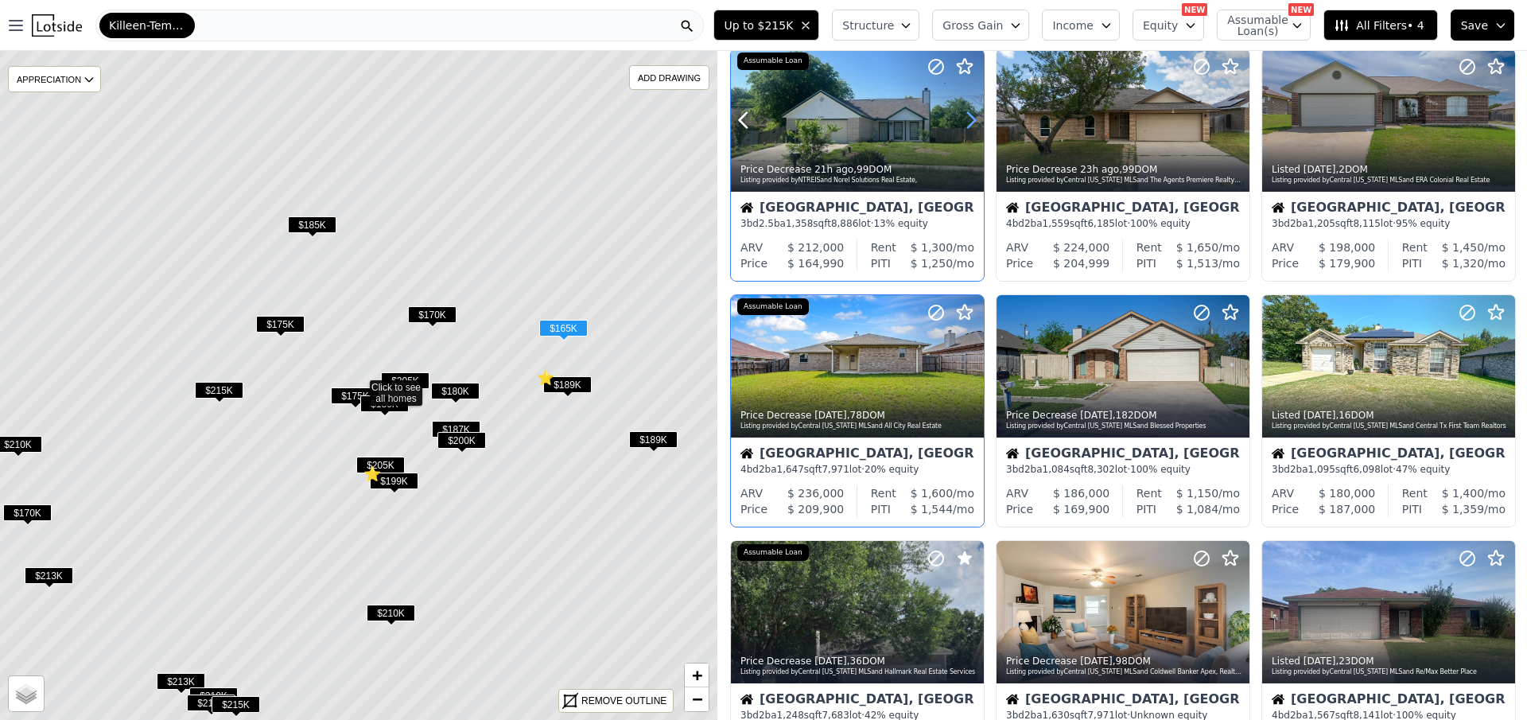
click at [961, 124] on icon at bounding box center [970, 119] width 25 height 25
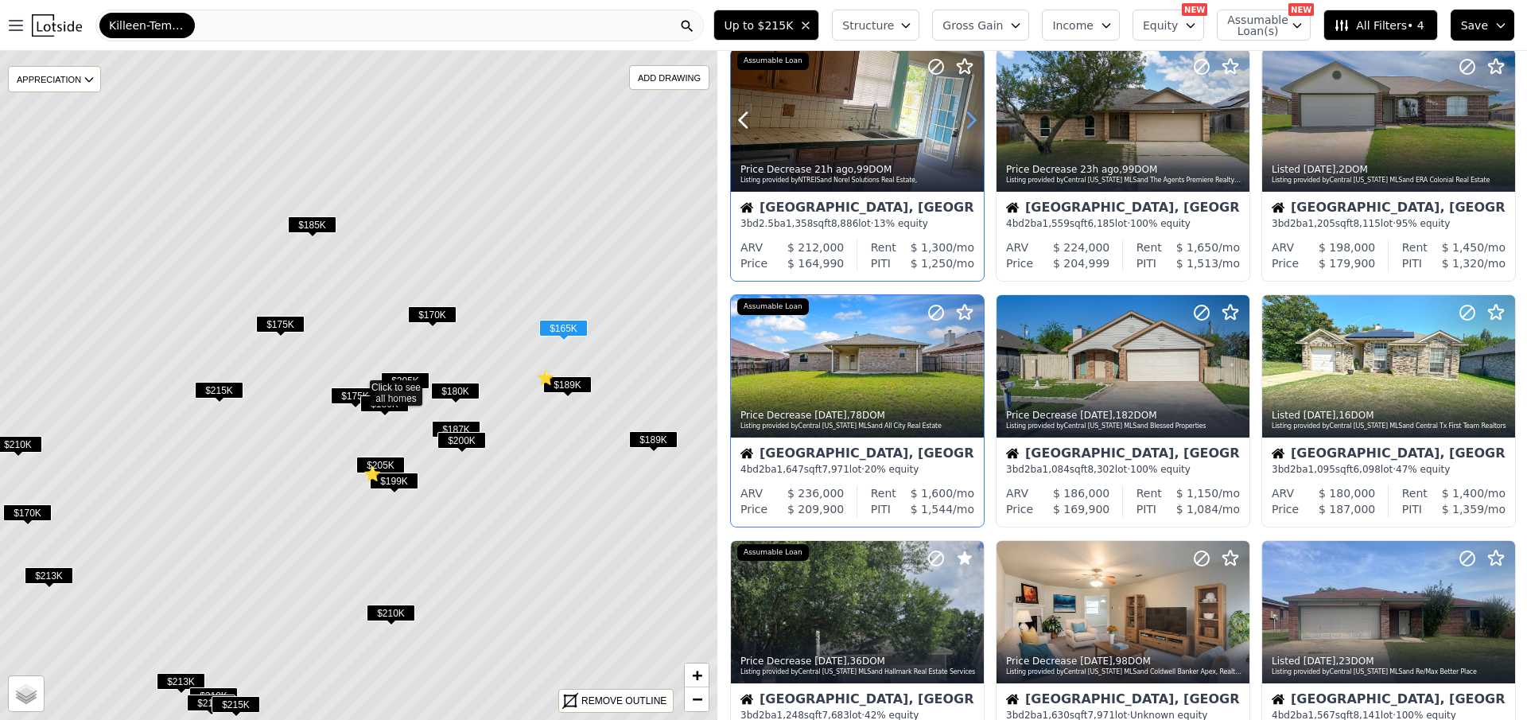
click at [962, 124] on icon at bounding box center [970, 119] width 25 height 25
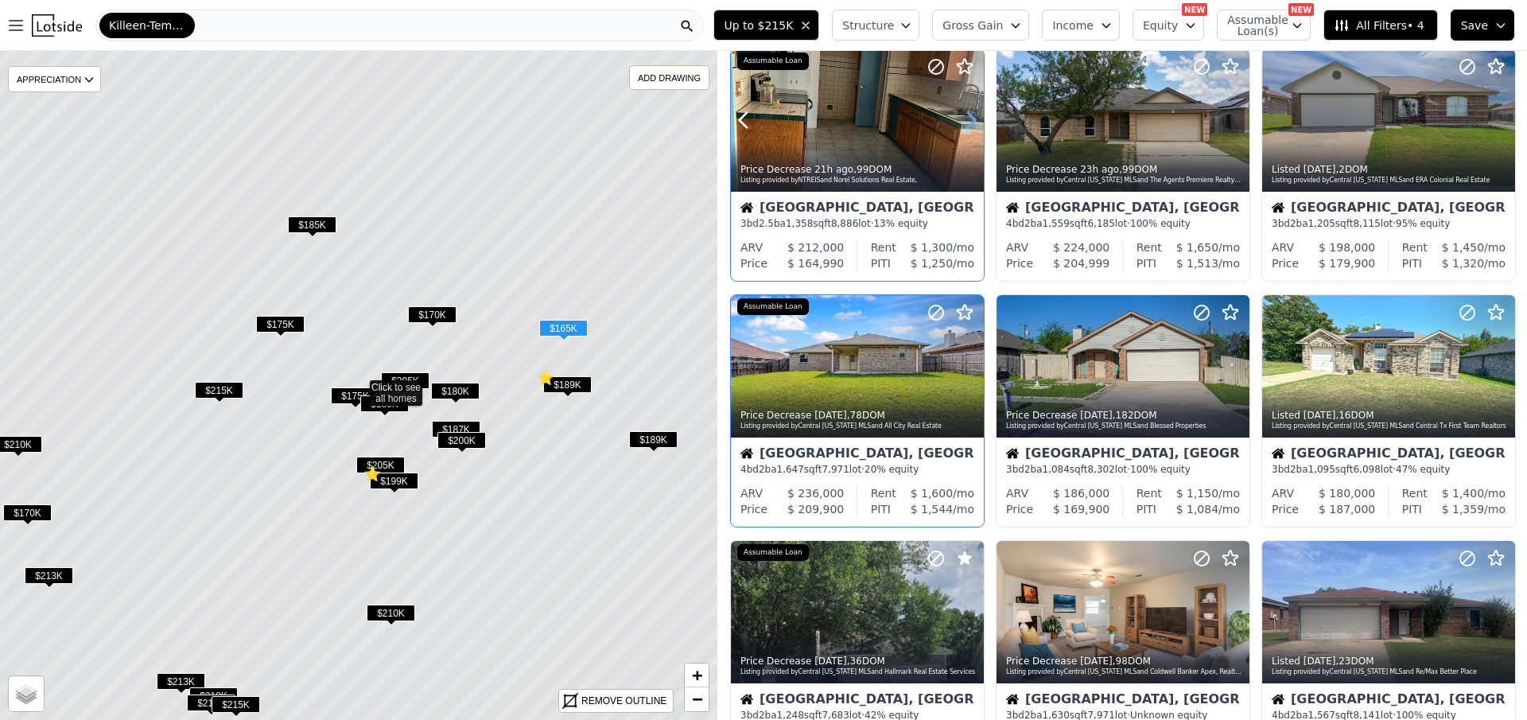
click at [962, 124] on icon at bounding box center [970, 119] width 25 height 25
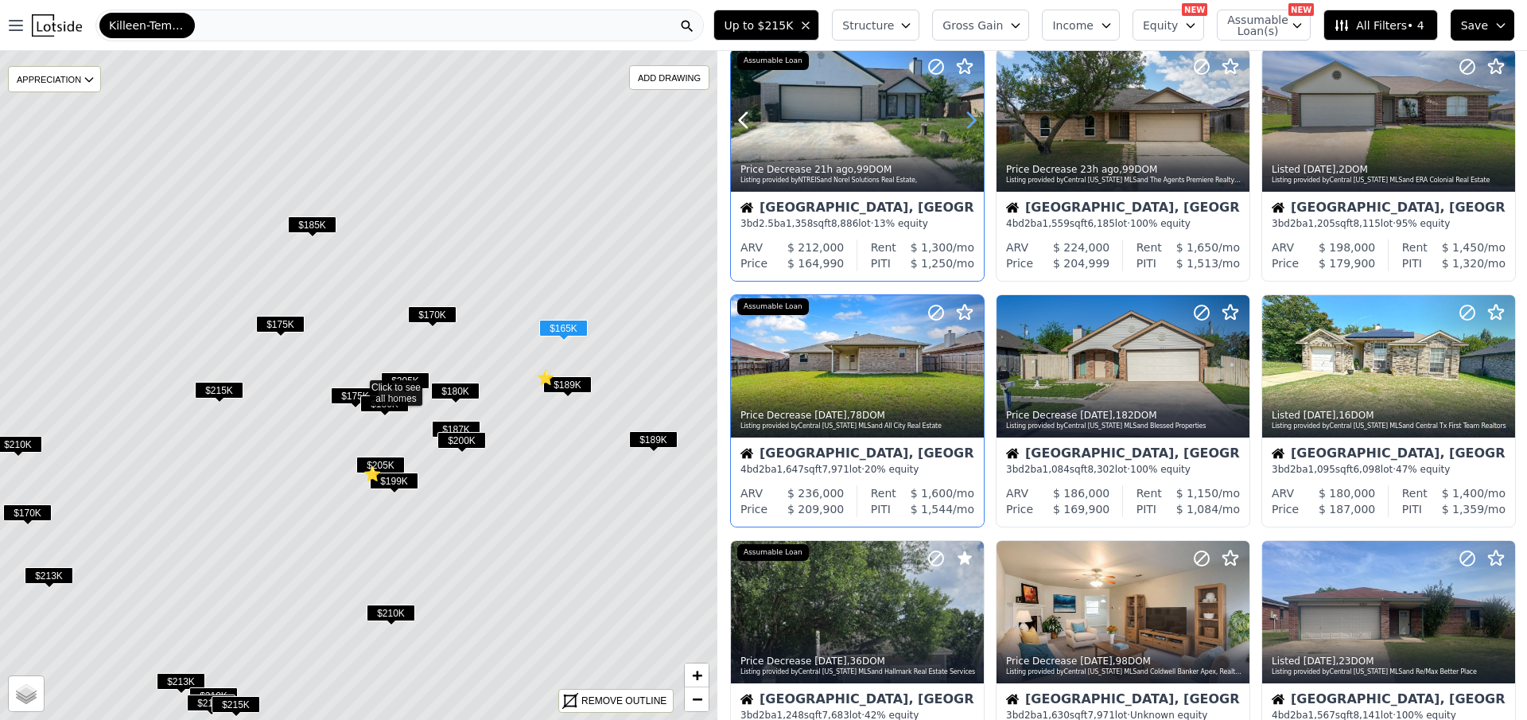
click at [962, 124] on icon at bounding box center [970, 119] width 25 height 25
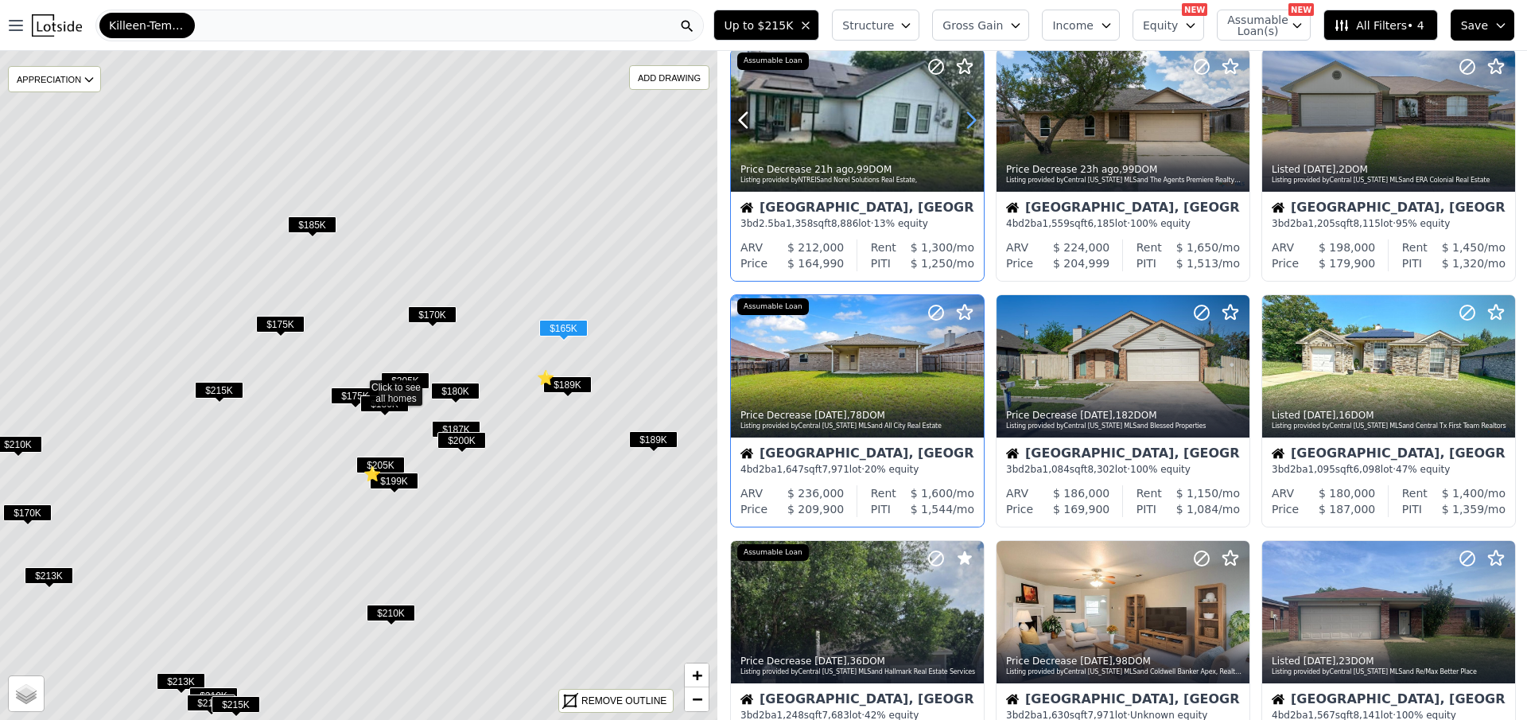
click at [962, 124] on icon at bounding box center [970, 119] width 25 height 25
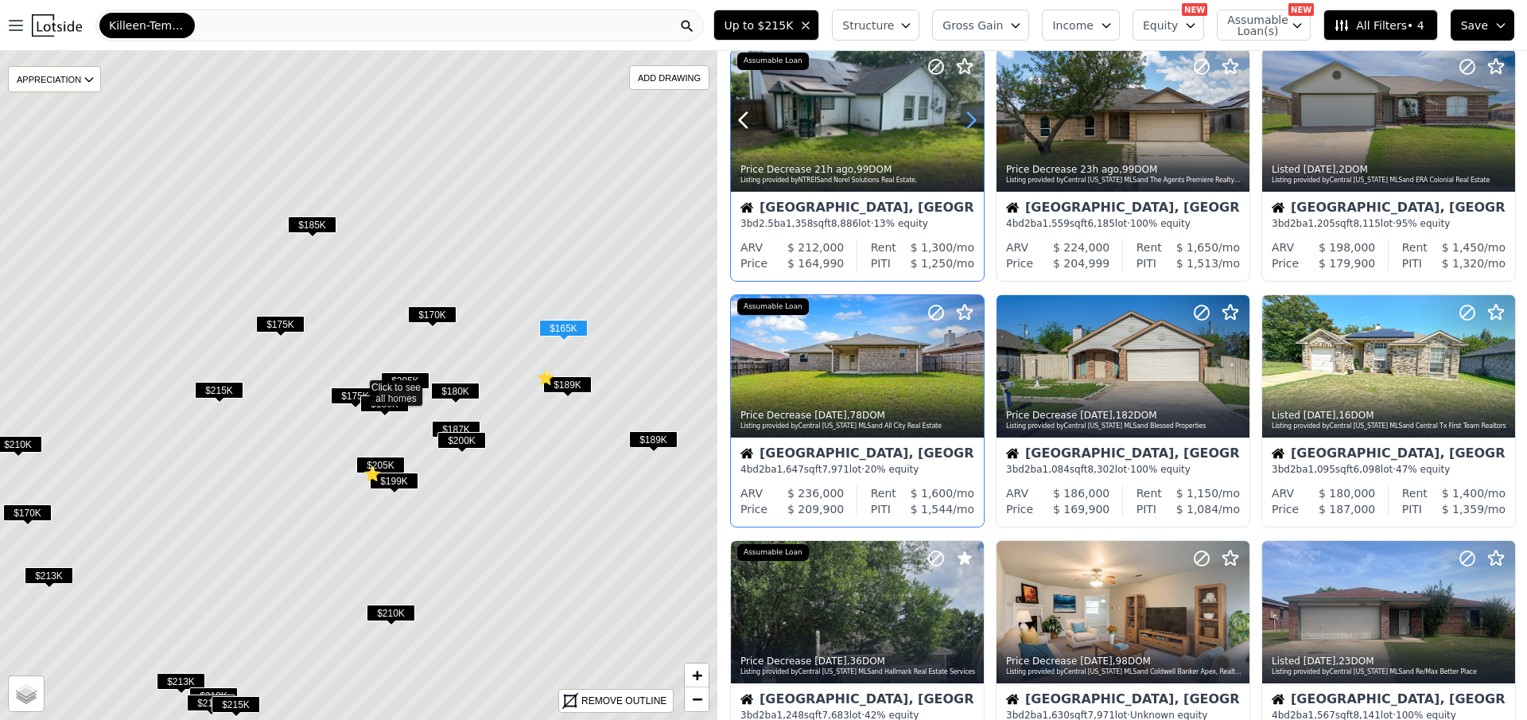
click at [962, 124] on icon at bounding box center [970, 119] width 25 height 25
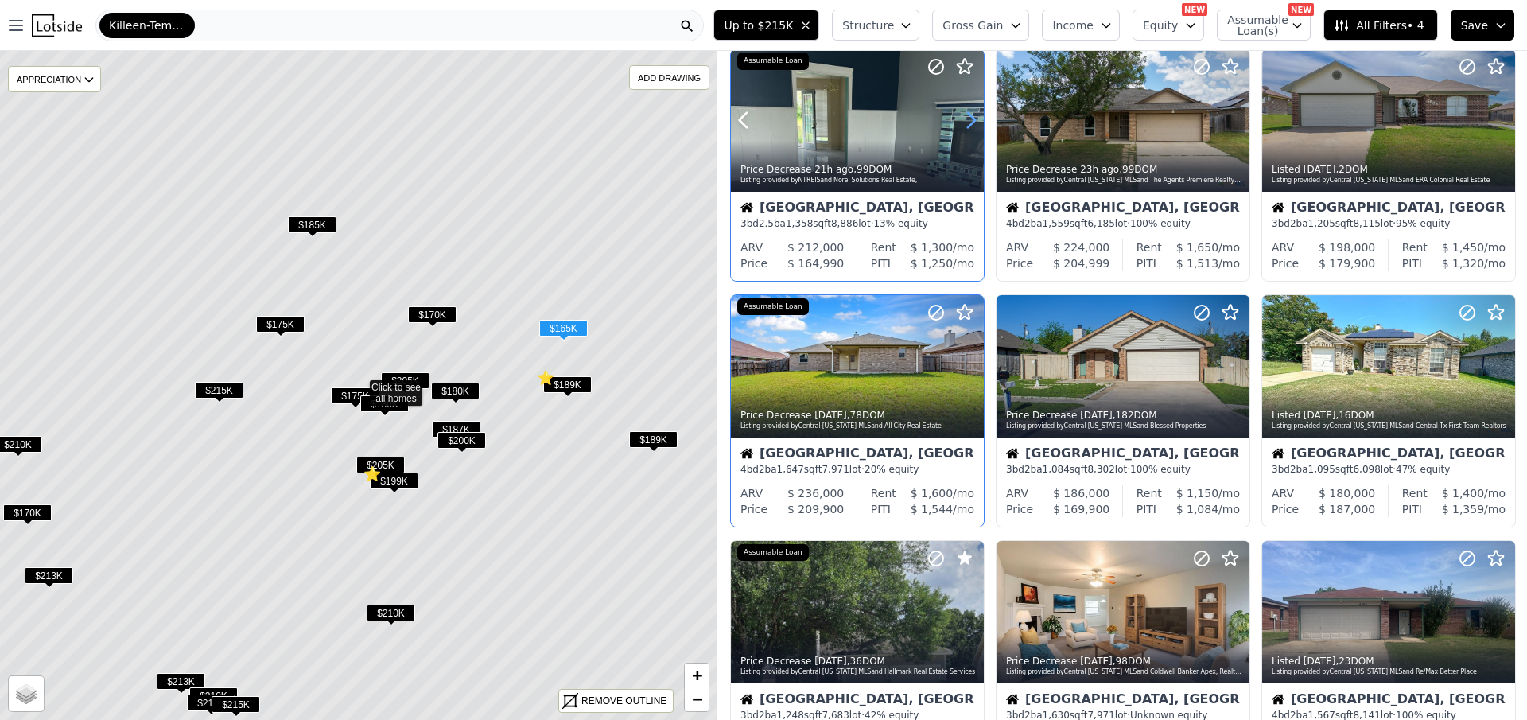
click at [962, 124] on icon at bounding box center [970, 119] width 25 height 25
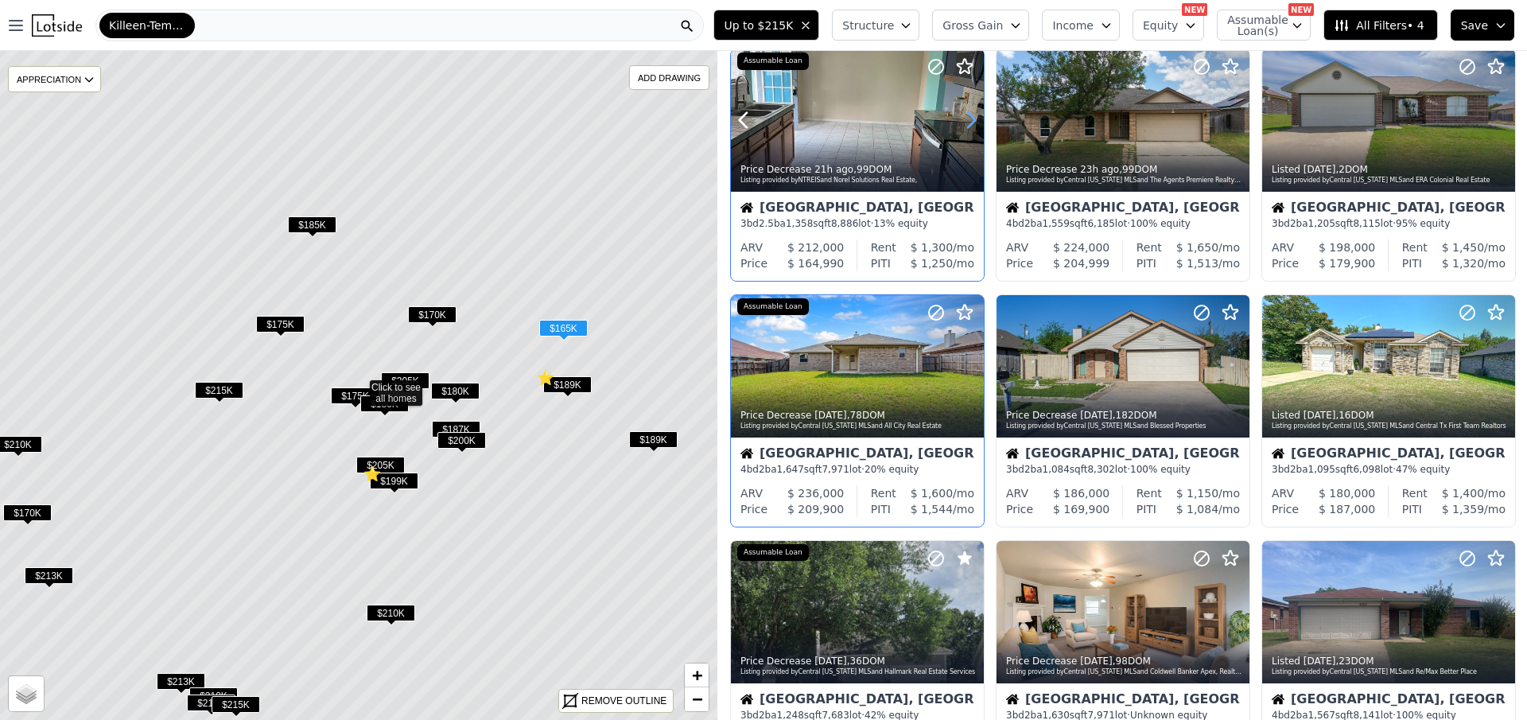
click at [962, 124] on icon at bounding box center [970, 119] width 25 height 25
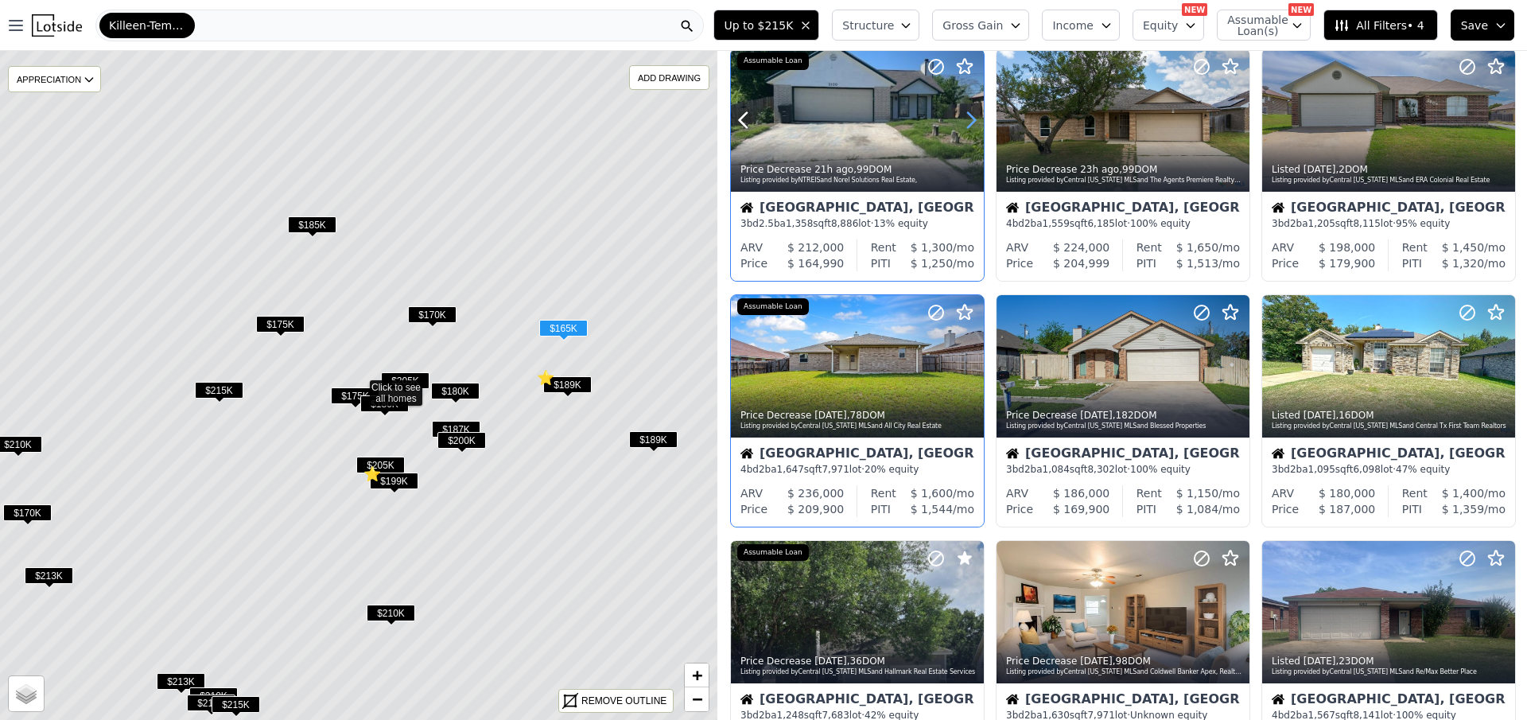
click at [962, 124] on icon at bounding box center [970, 119] width 25 height 25
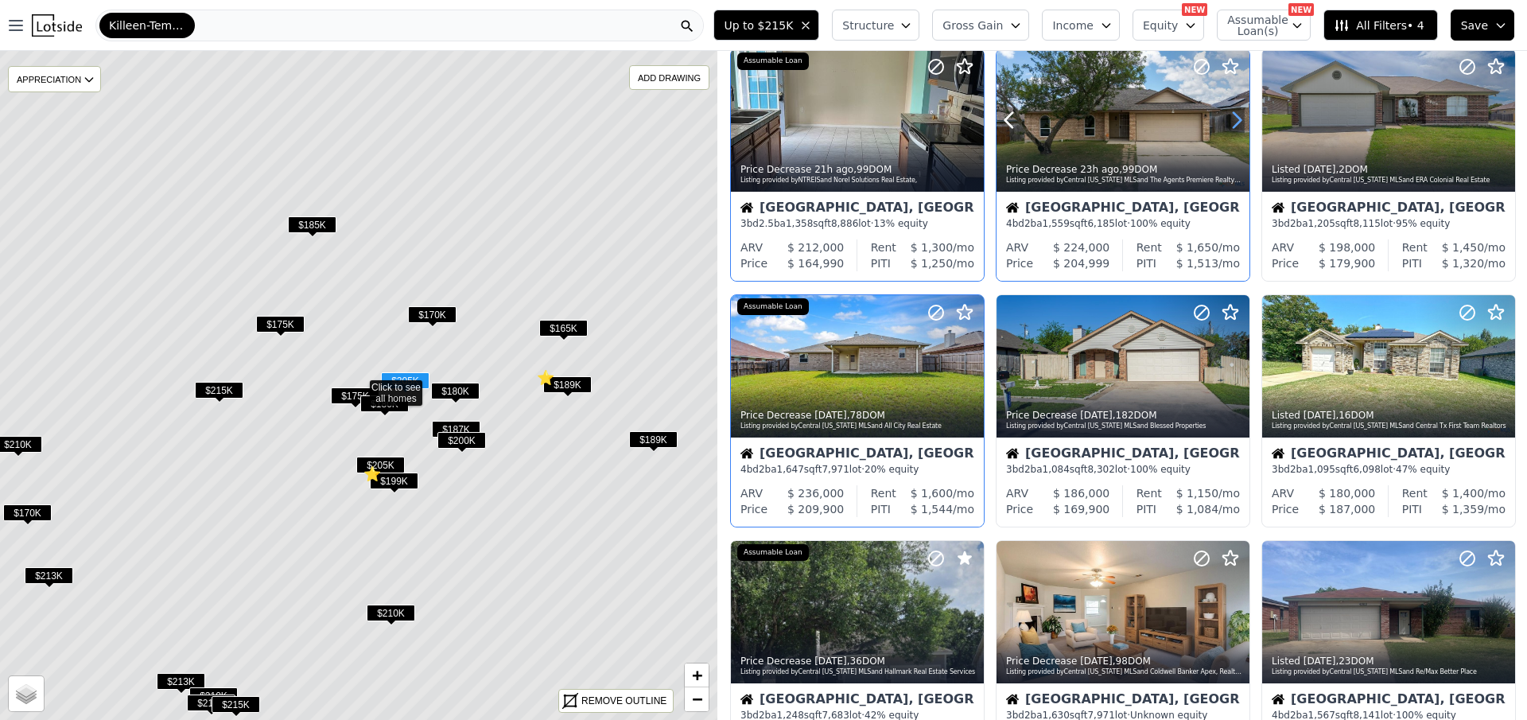
click at [1233, 113] on icon at bounding box center [1236, 119] width 25 height 25
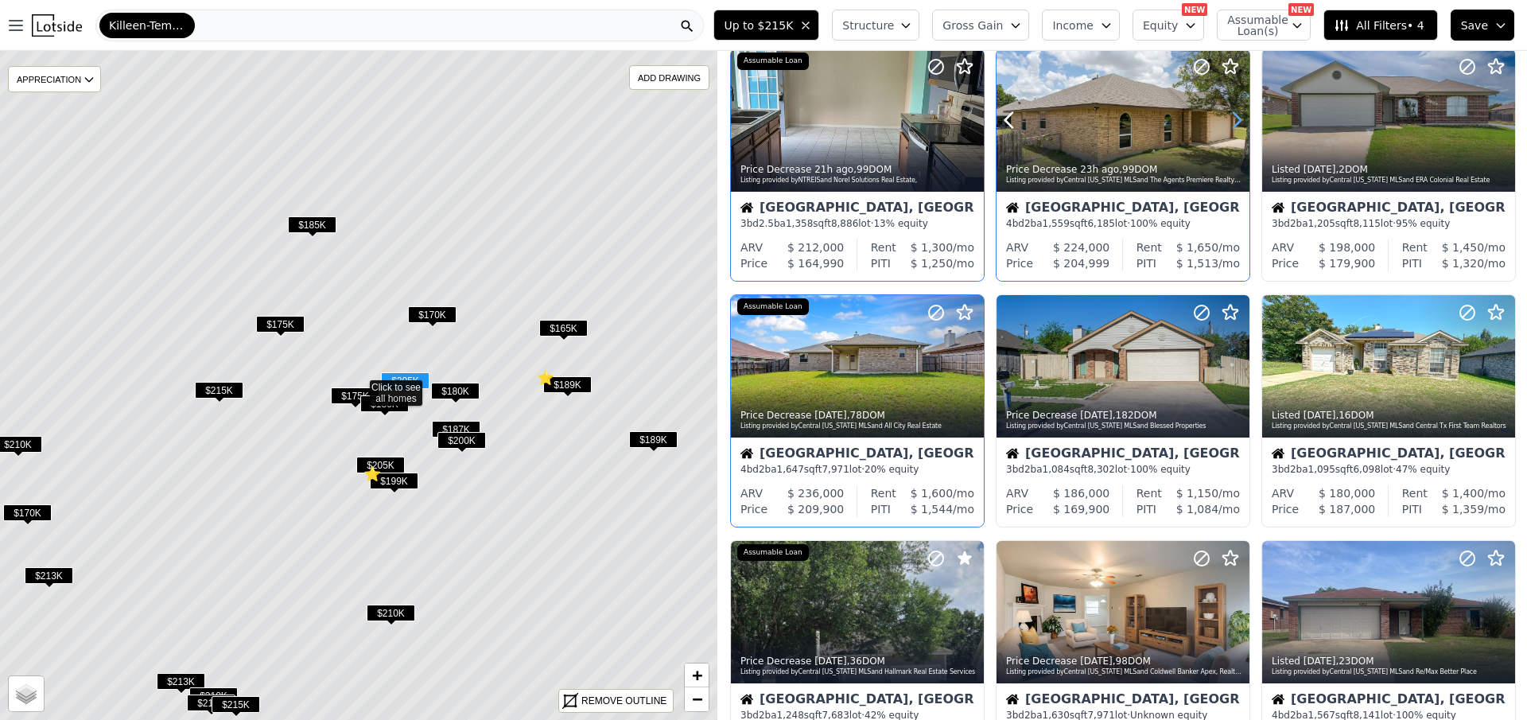
click at [1233, 114] on icon at bounding box center [1236, 119] width 25 height 25
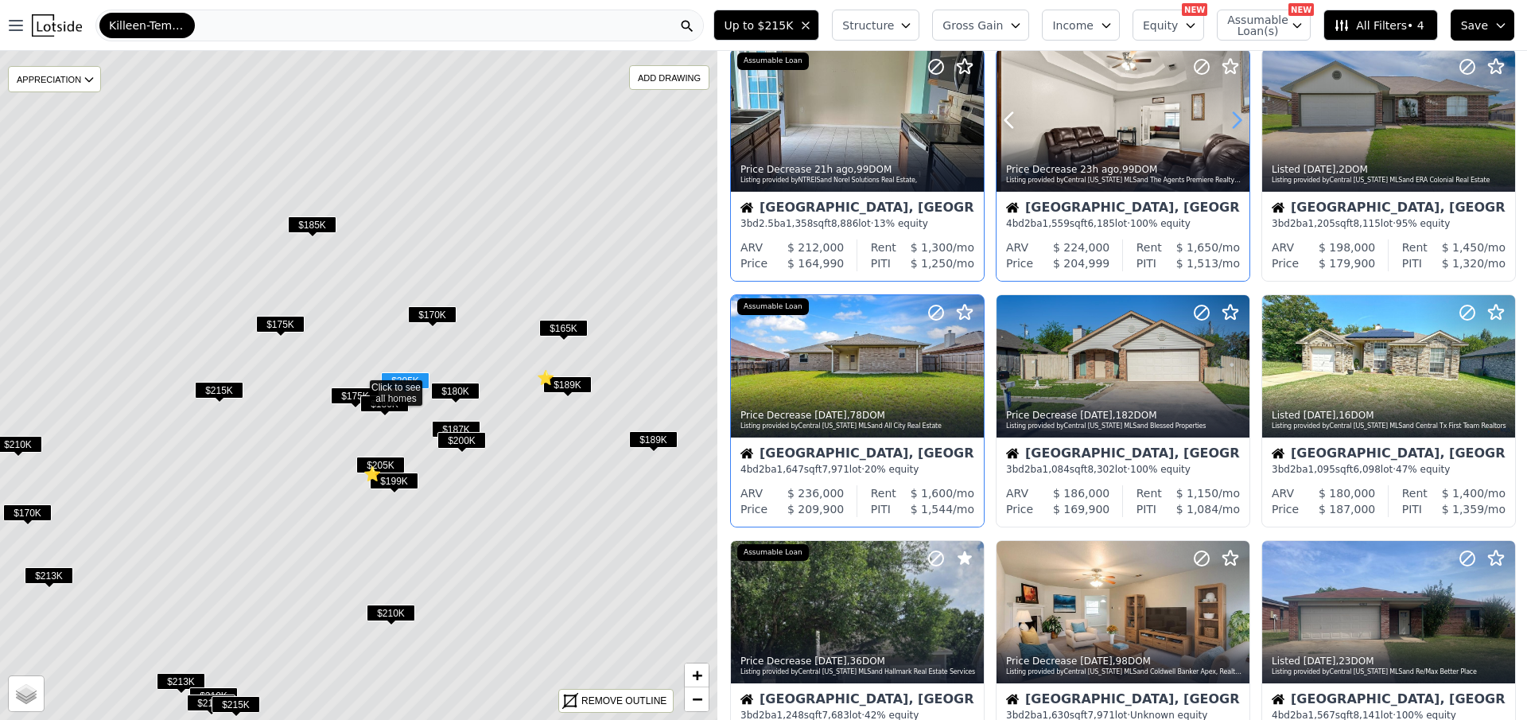
click at [1233, 114] on icon at bounding box center [1236, 119] width 25 height 25
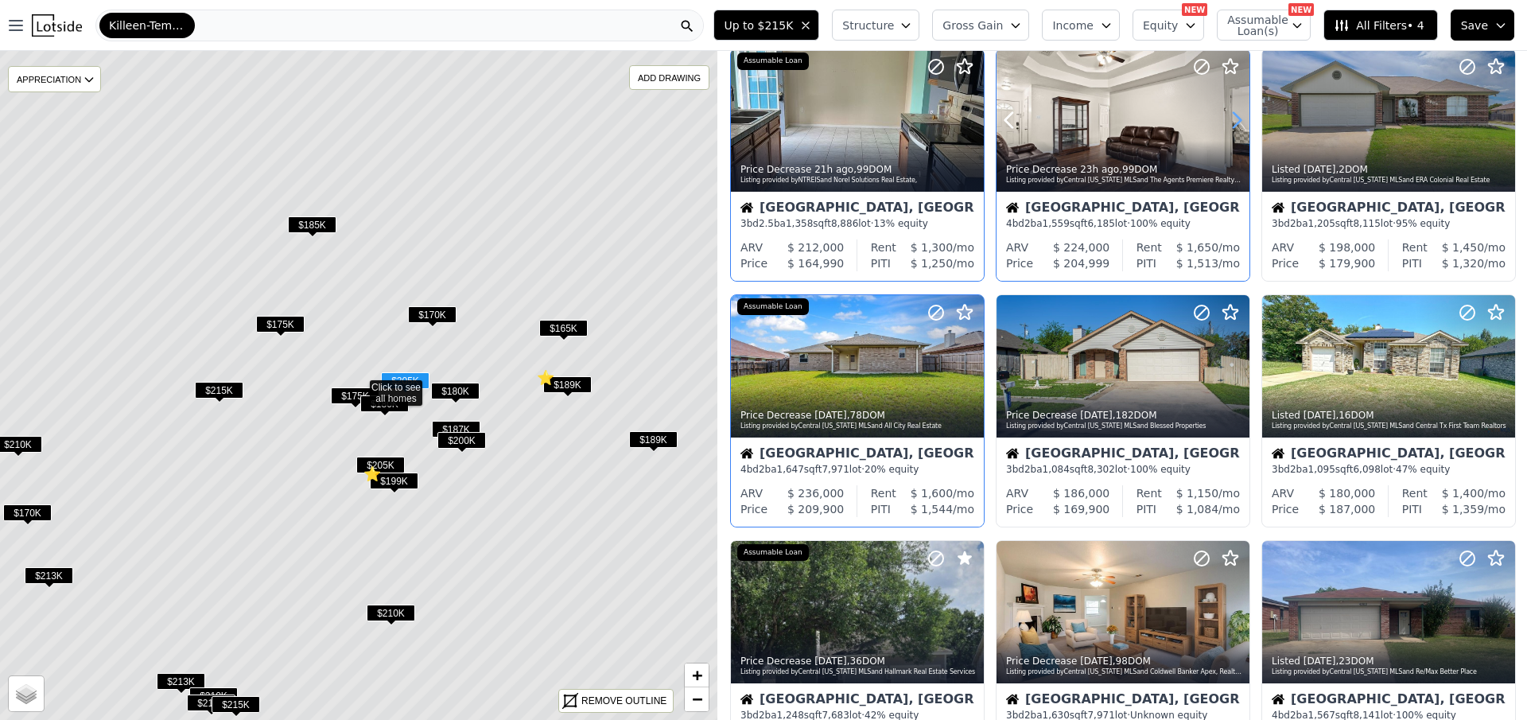
click at [1233, 115] on icon at bounding box center [1236, 119] width 25 height 25
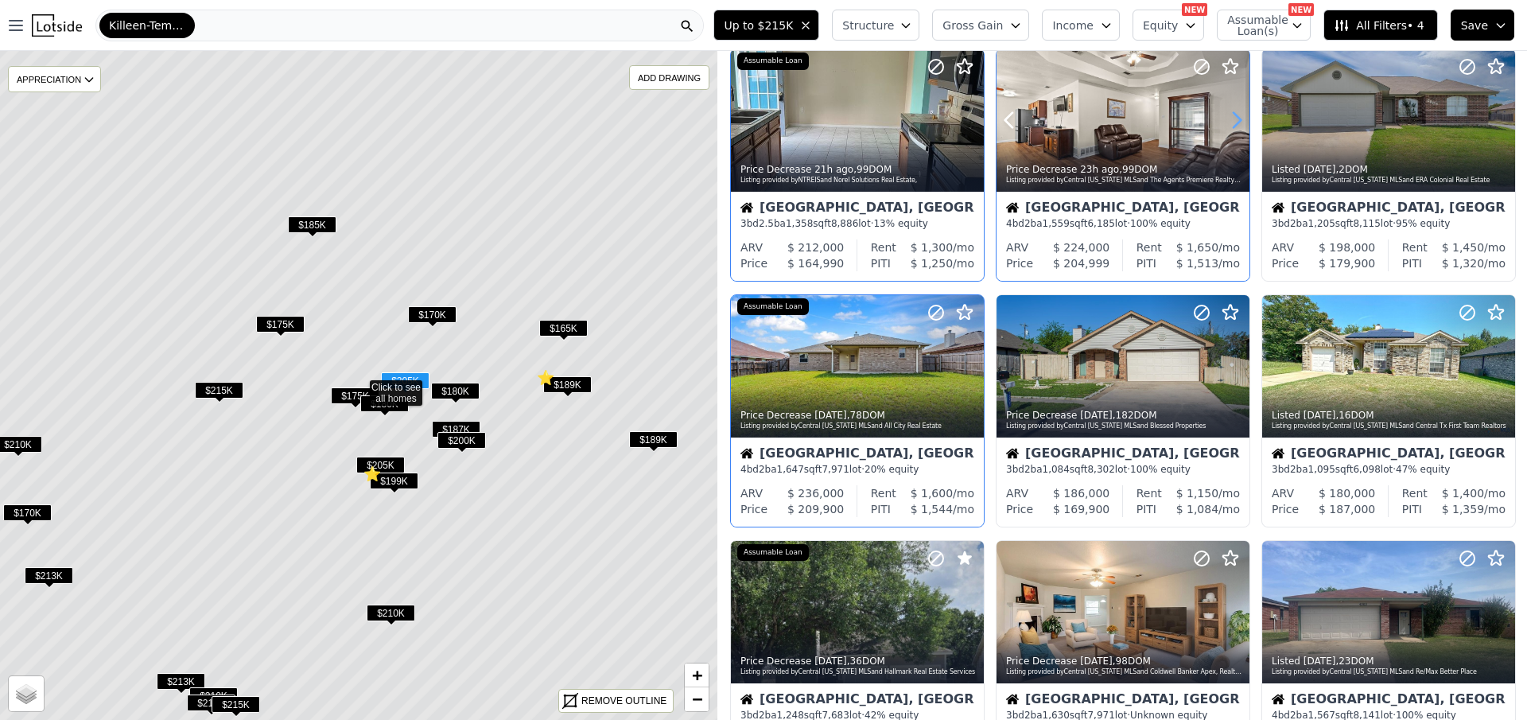
click at [1233, 115] on icon at bounding box center [1236, 119] width 25 height 25
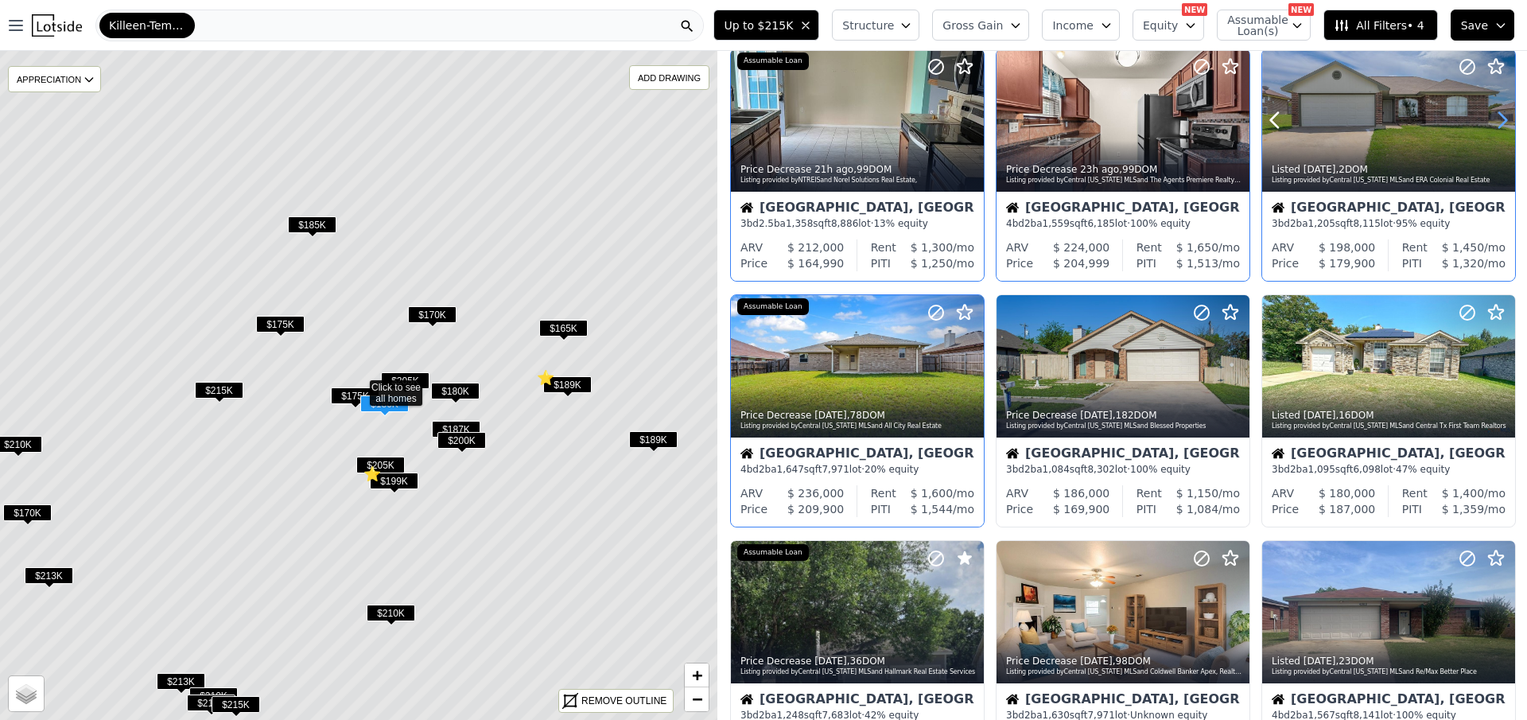
click at [1499, 115] on icon at bounding box center [1502, 120] width 7 height 15
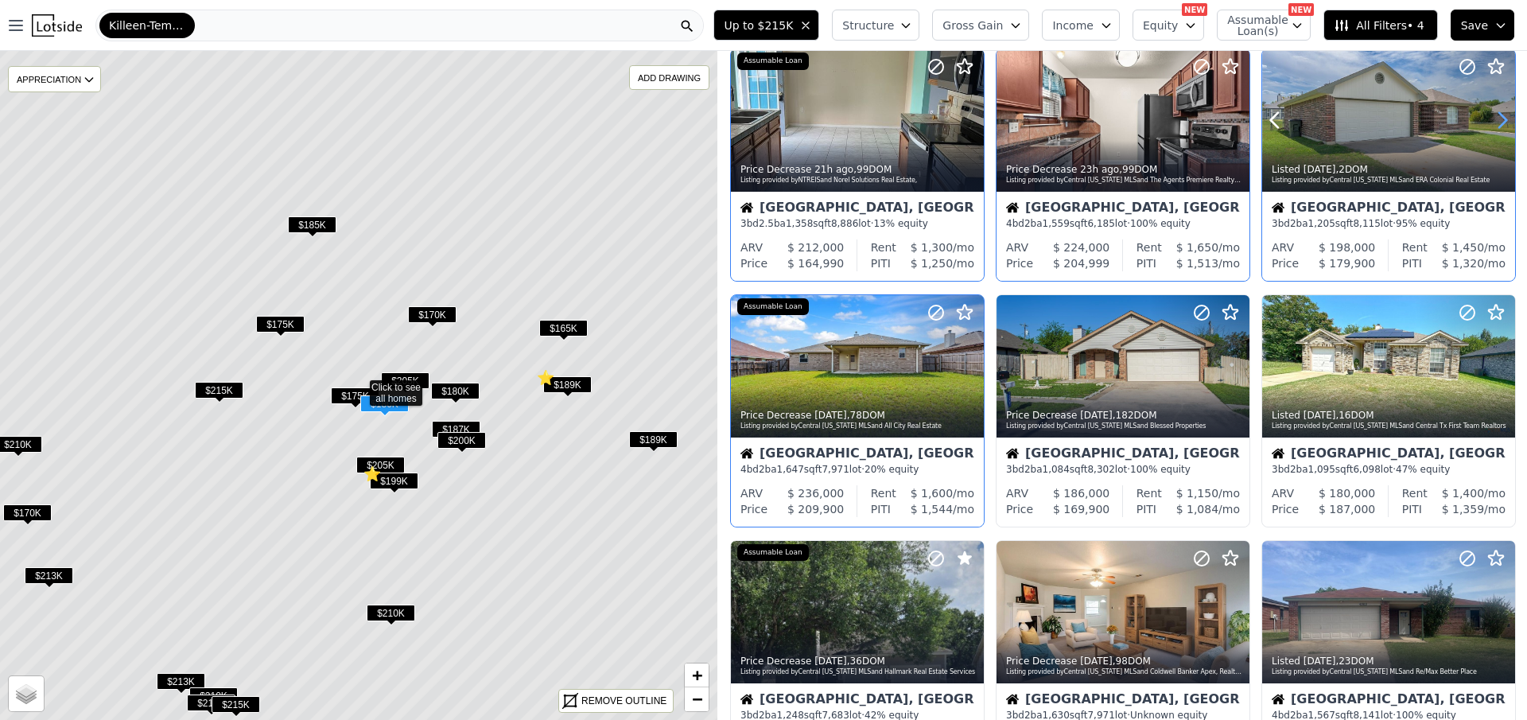
click at [1499, 115] on icon at bounding box center [1502, 120] width 7 height 15
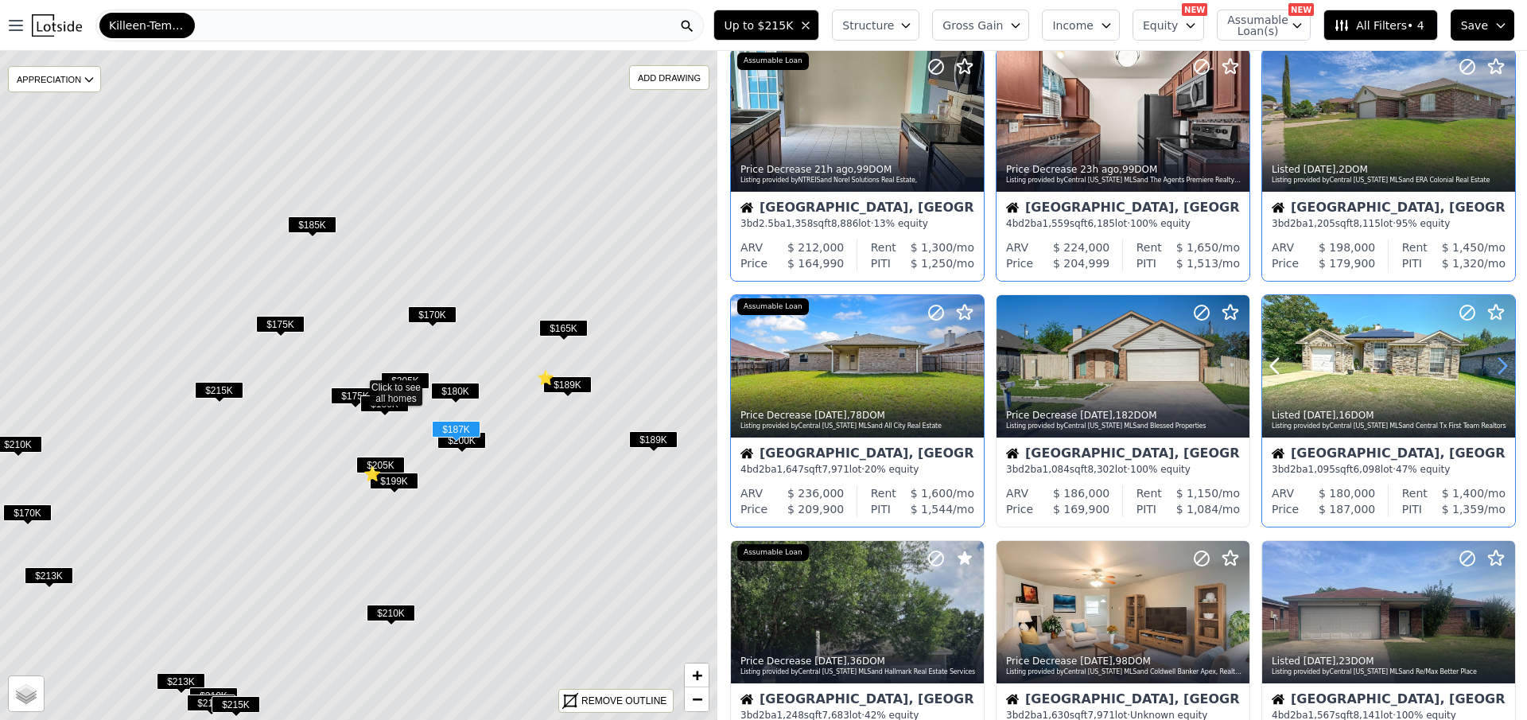
click at [1494, 368] on icon at bounding box center [1502, 365] width 25 height 25
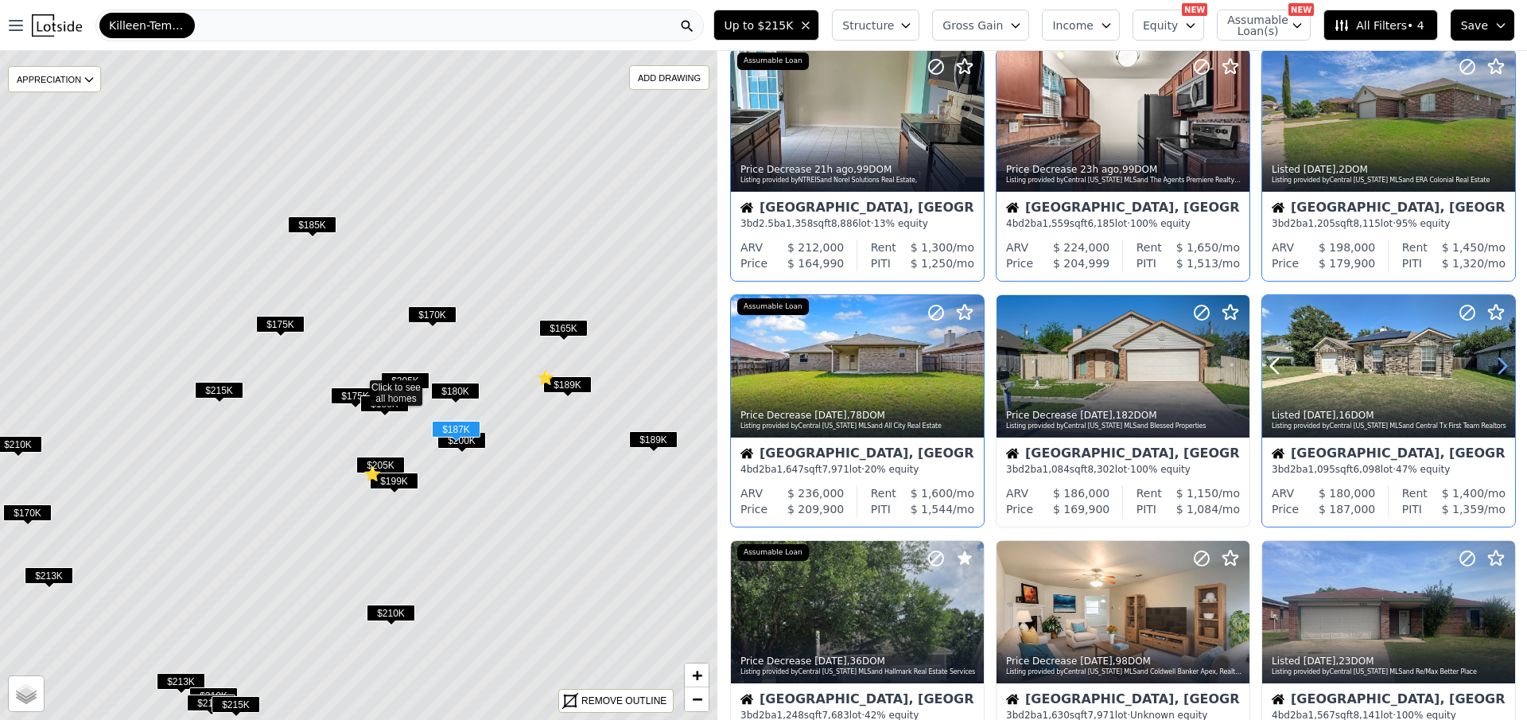
click at [1494, 368] on icon at bounding box center [1502, 365] width 25 height 25
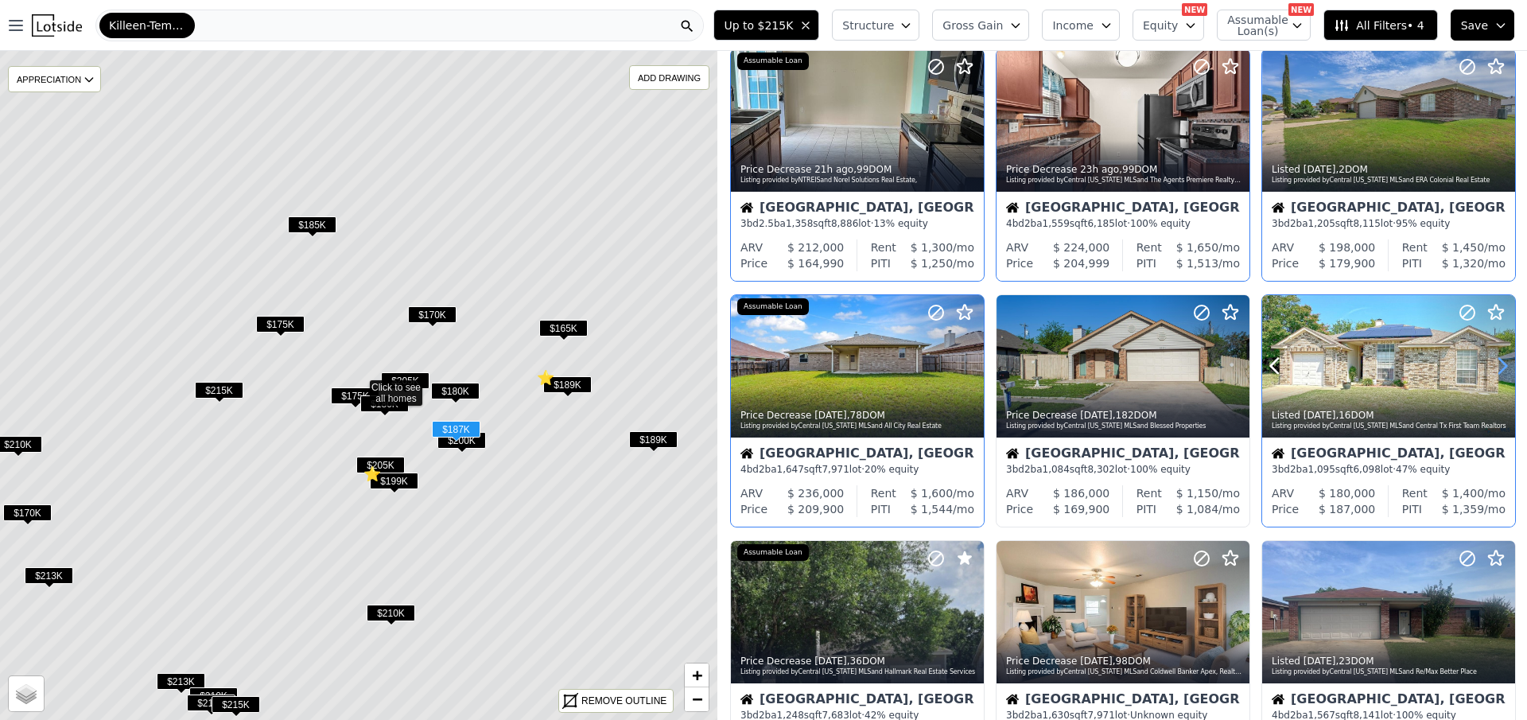
click at [1494, 368] on icon at bounding box center [1502, 365] width 25 height 25
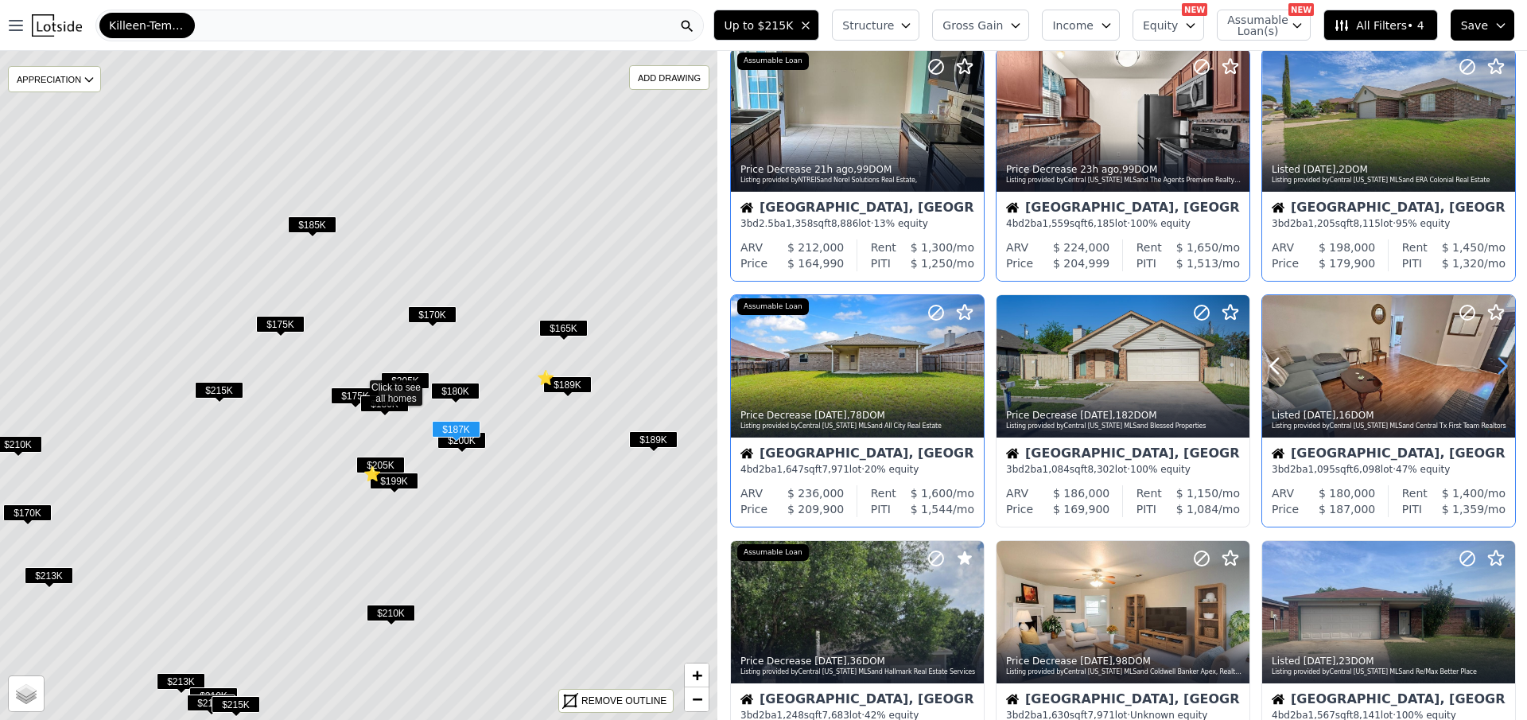
click at [1494, 368] on icon at bounding box center [1502, 365] width 25 height 25
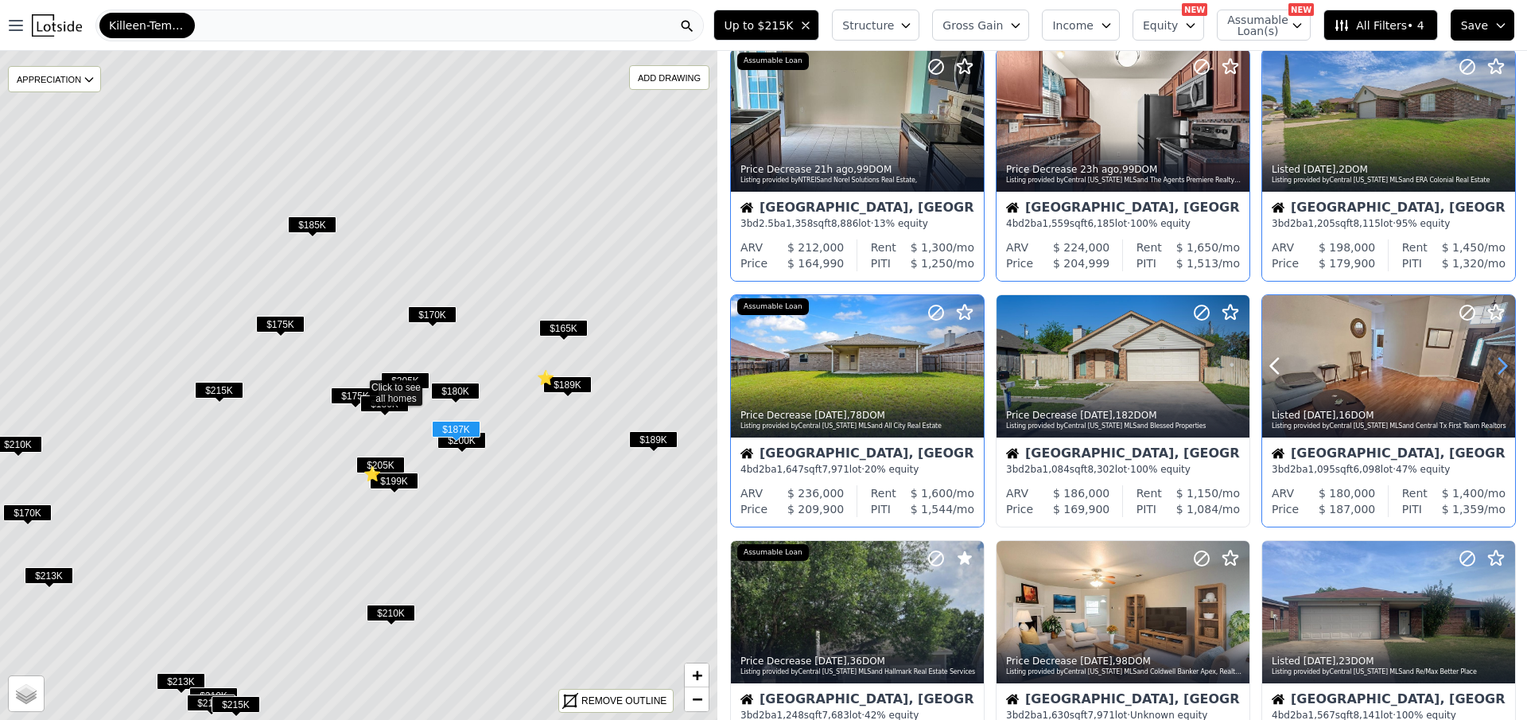
click at [1494, 368] on icon at bounding box center [1502, 365] width 25 height 25
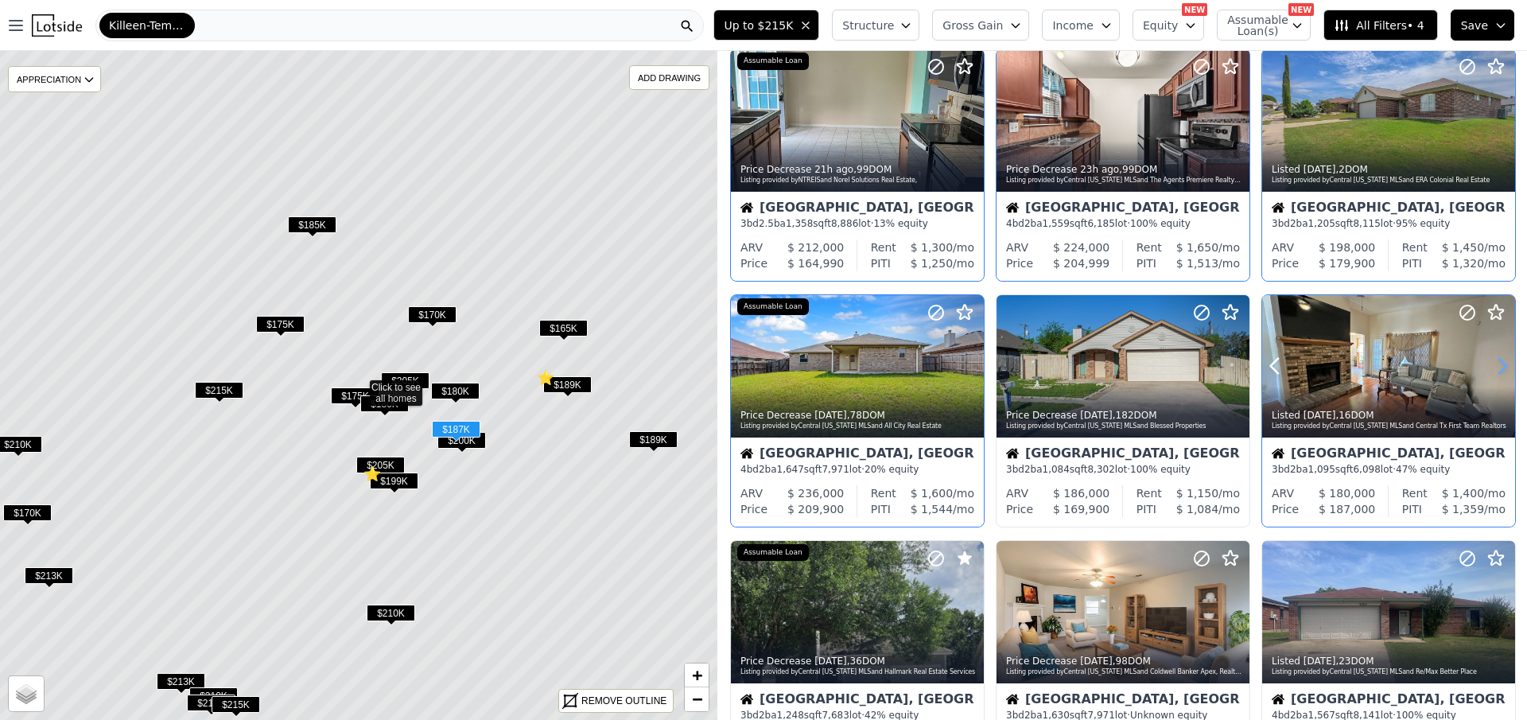
click at [1494, 368] on icon at bounding box center [1502, 365] width 25 height 25
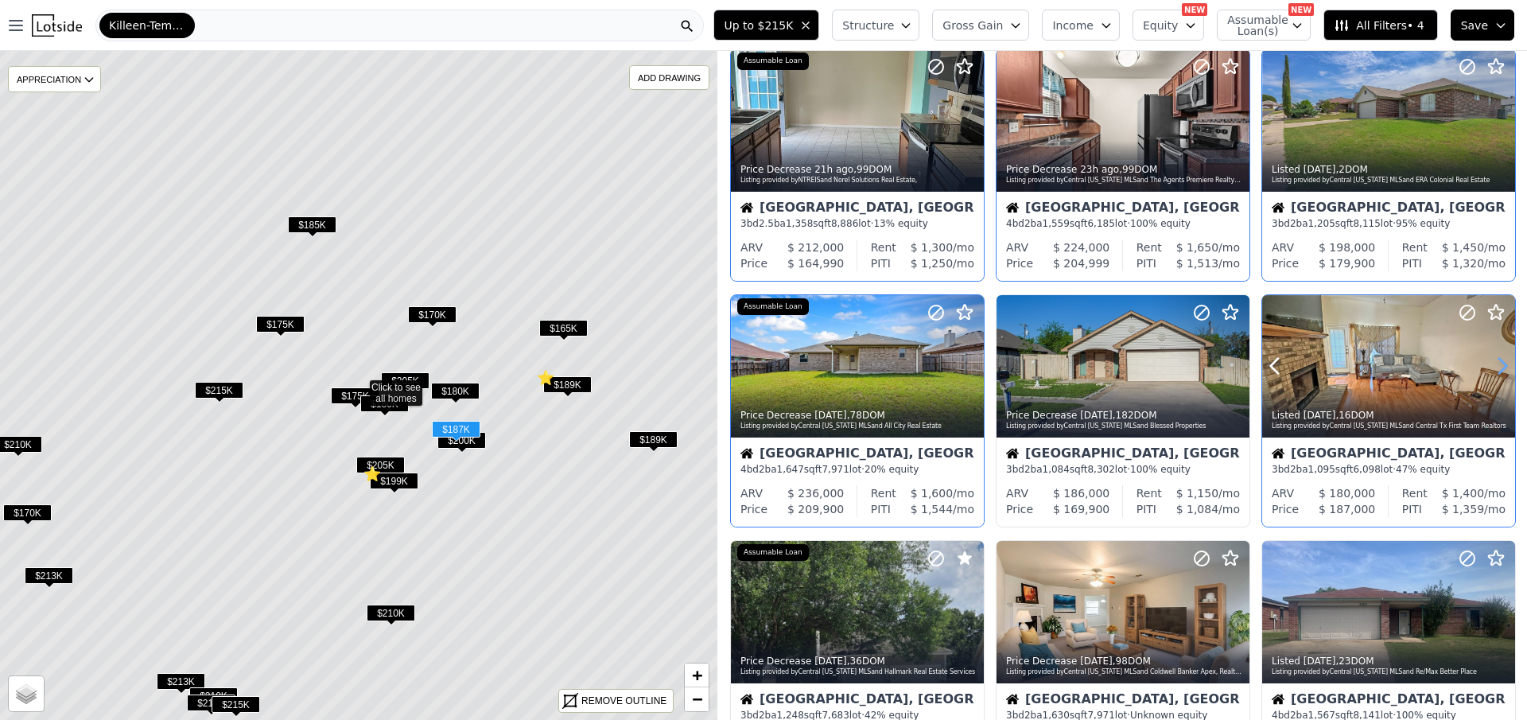
click at [1494, 368] on icon at bounding box center [1502, 365] width 25 height 25
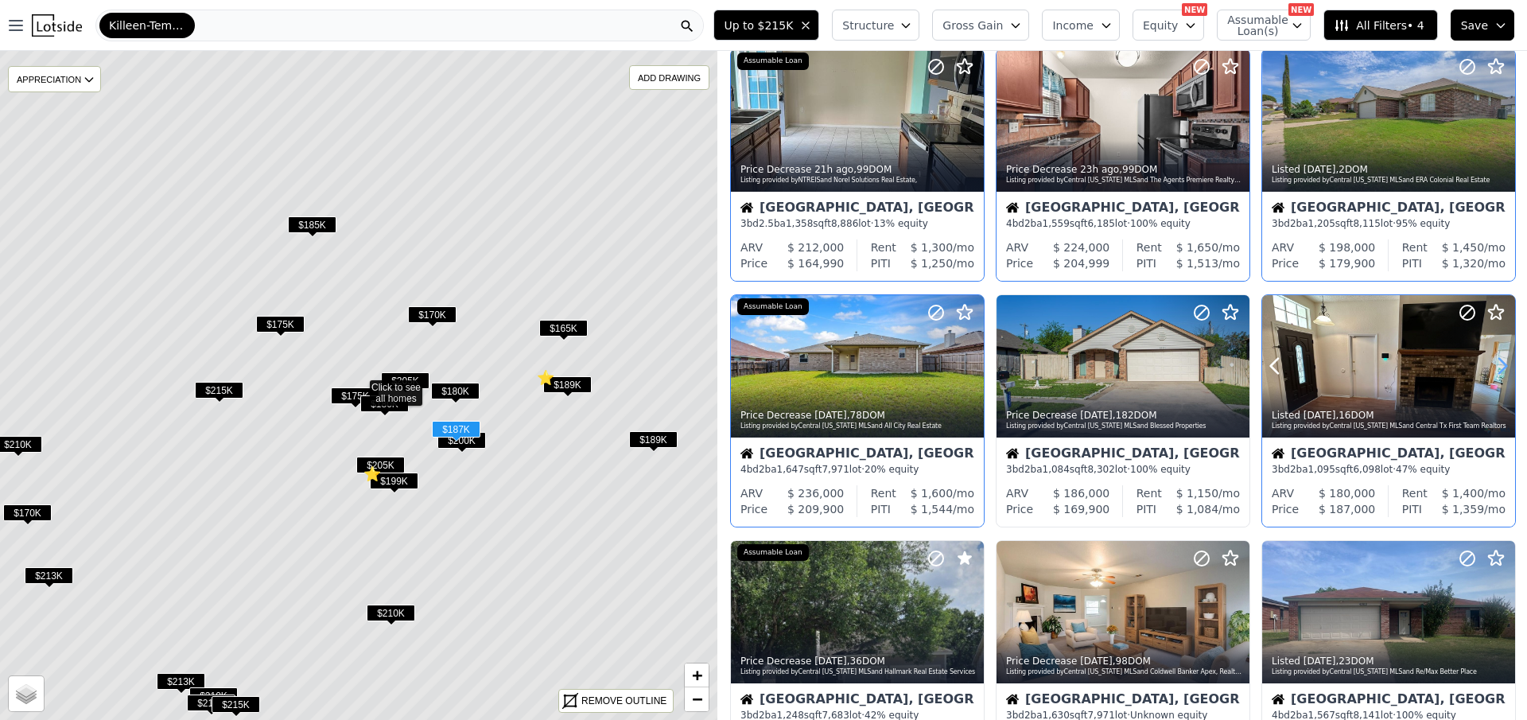
click at [1494, 368] on icon at bounding box center [1502, 365] width 25 height 25
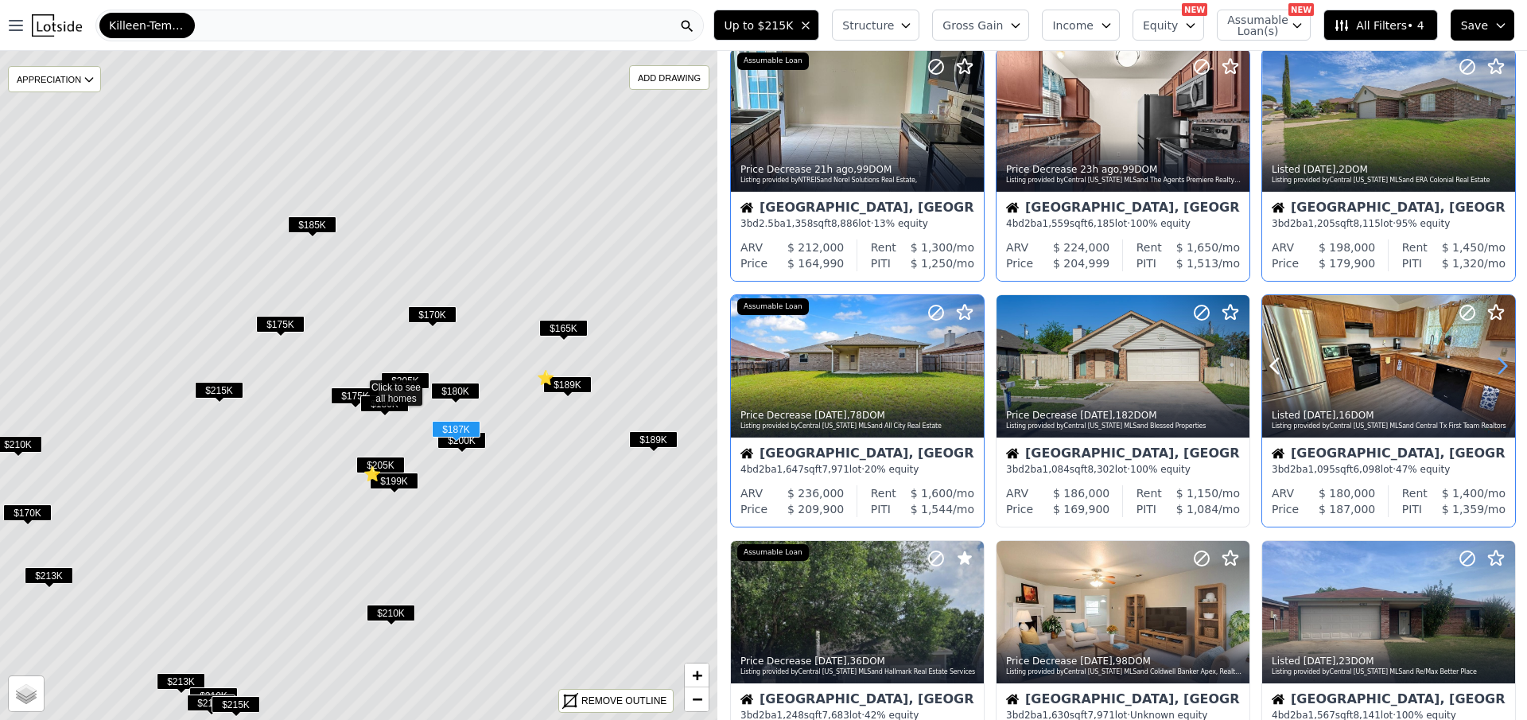
click at [1494, 368] on icon at bounding box center [1502, 365] width 25 height 25
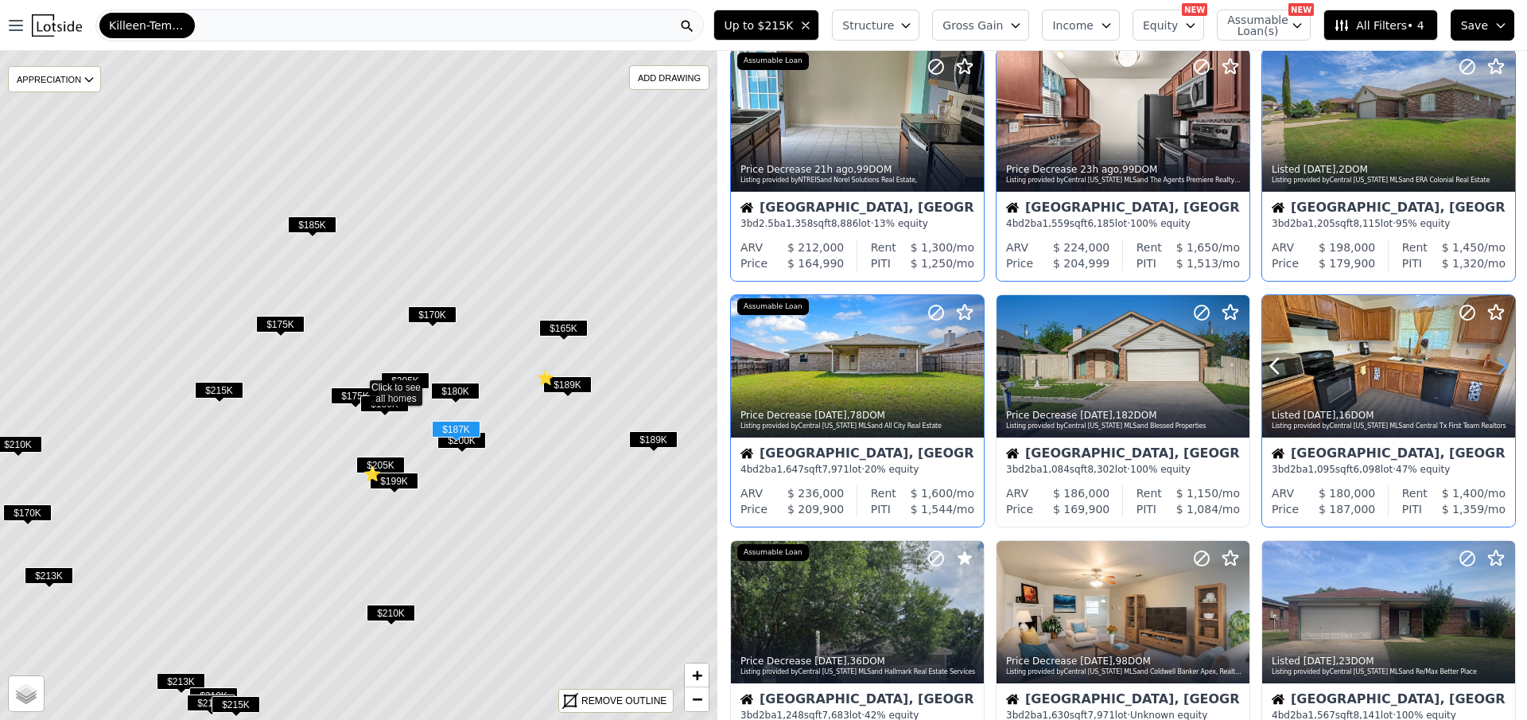
click at [1494, 368] on icon at bounding box center [1502, 365] width 25 height 25
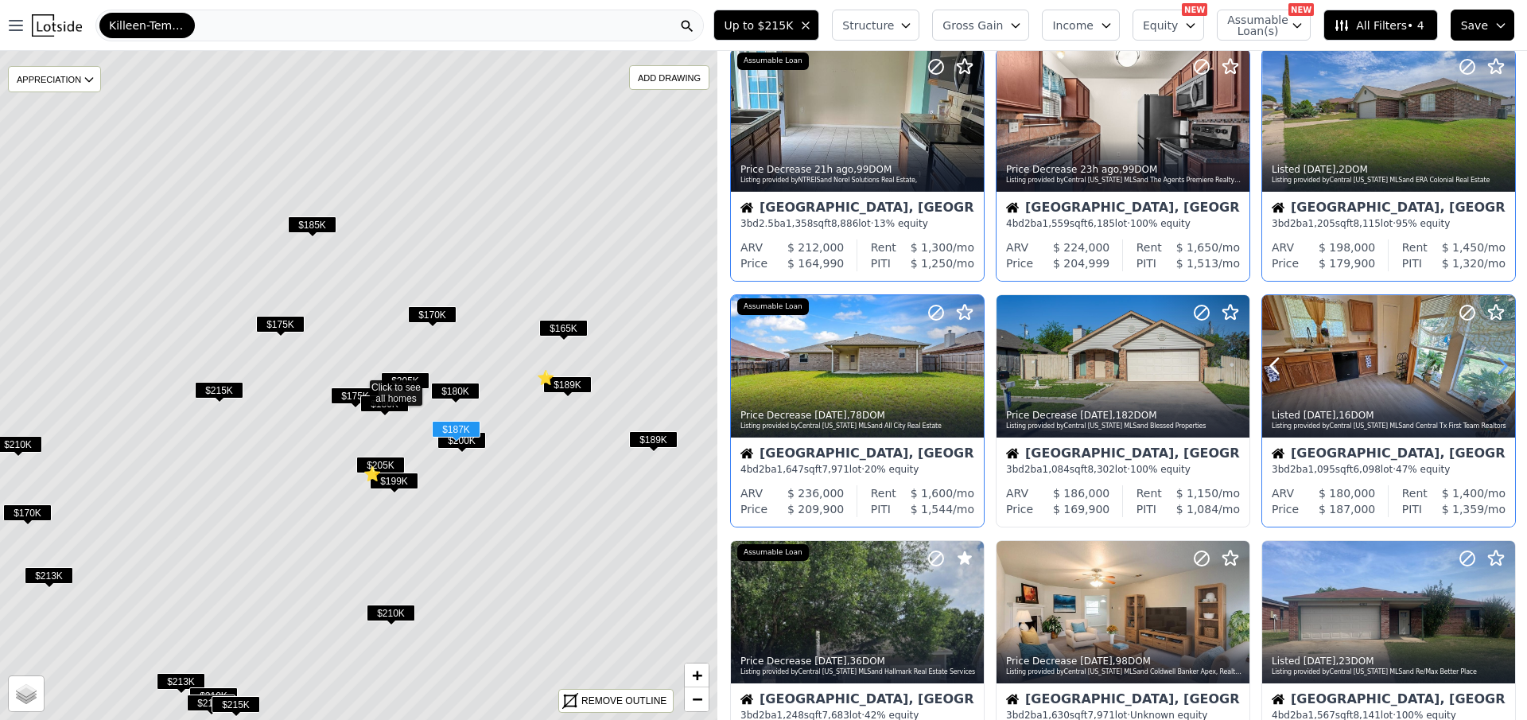
click at [1494, 368] on icon at bounding box center [1502, 365] width 25 height 25
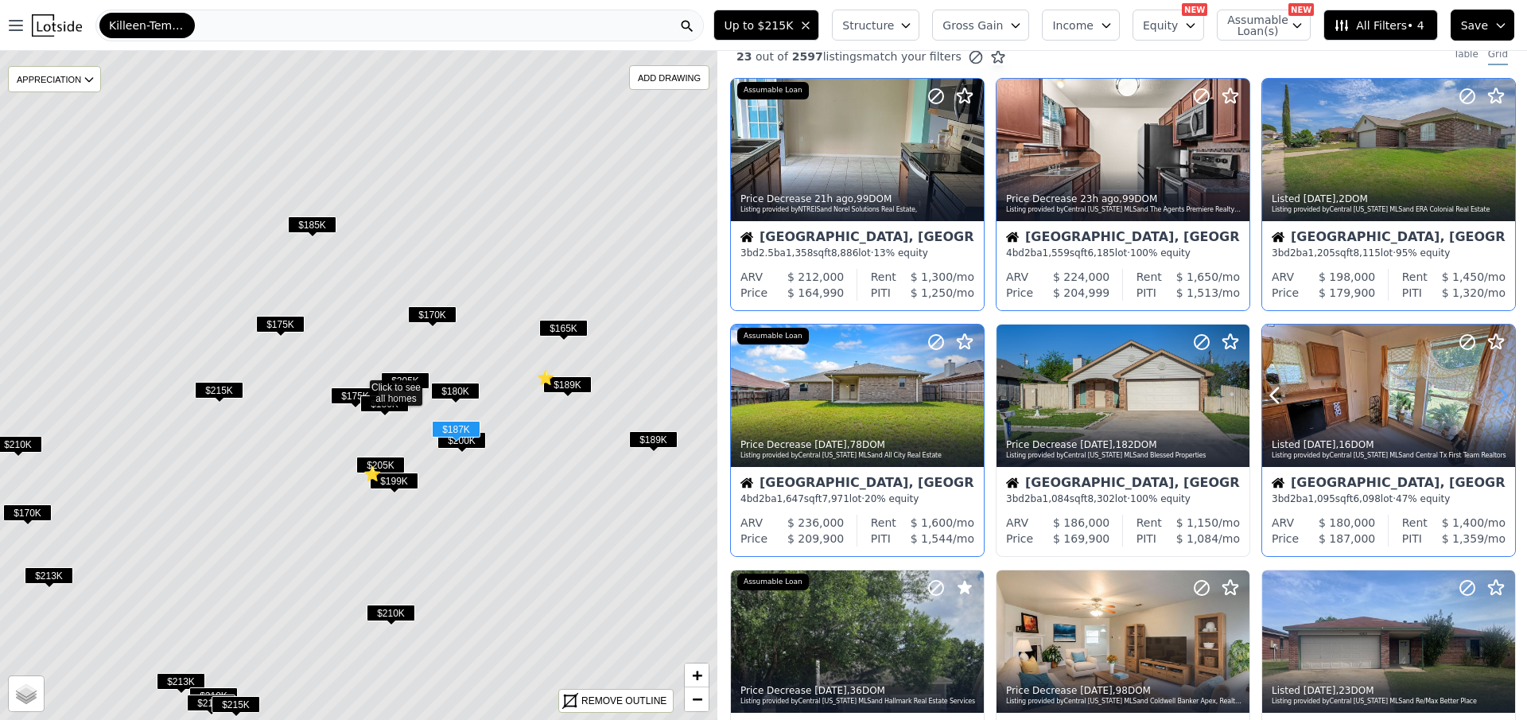
scroll to position [0, 0]
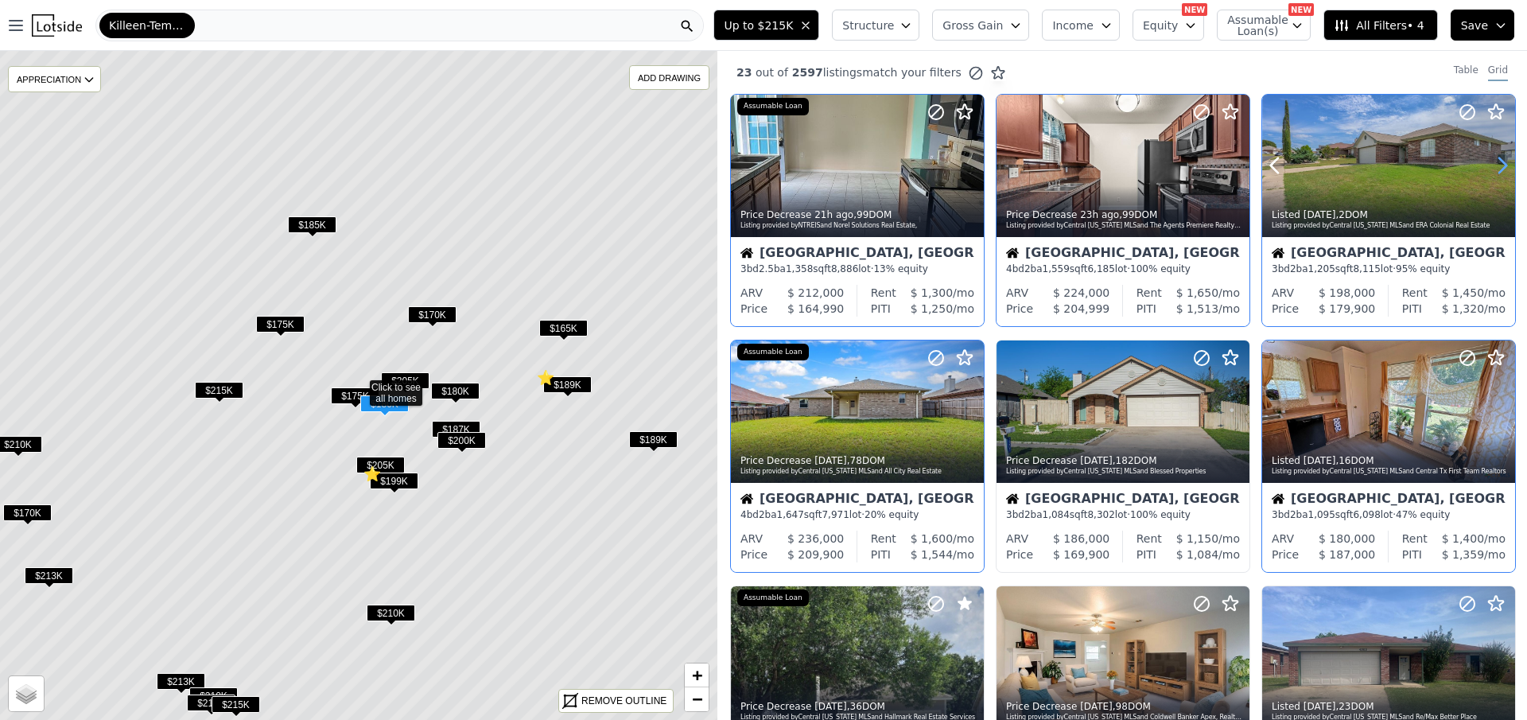
click at [1491, 161] on icon at bounding box center [1502, 165] width 25 height 25
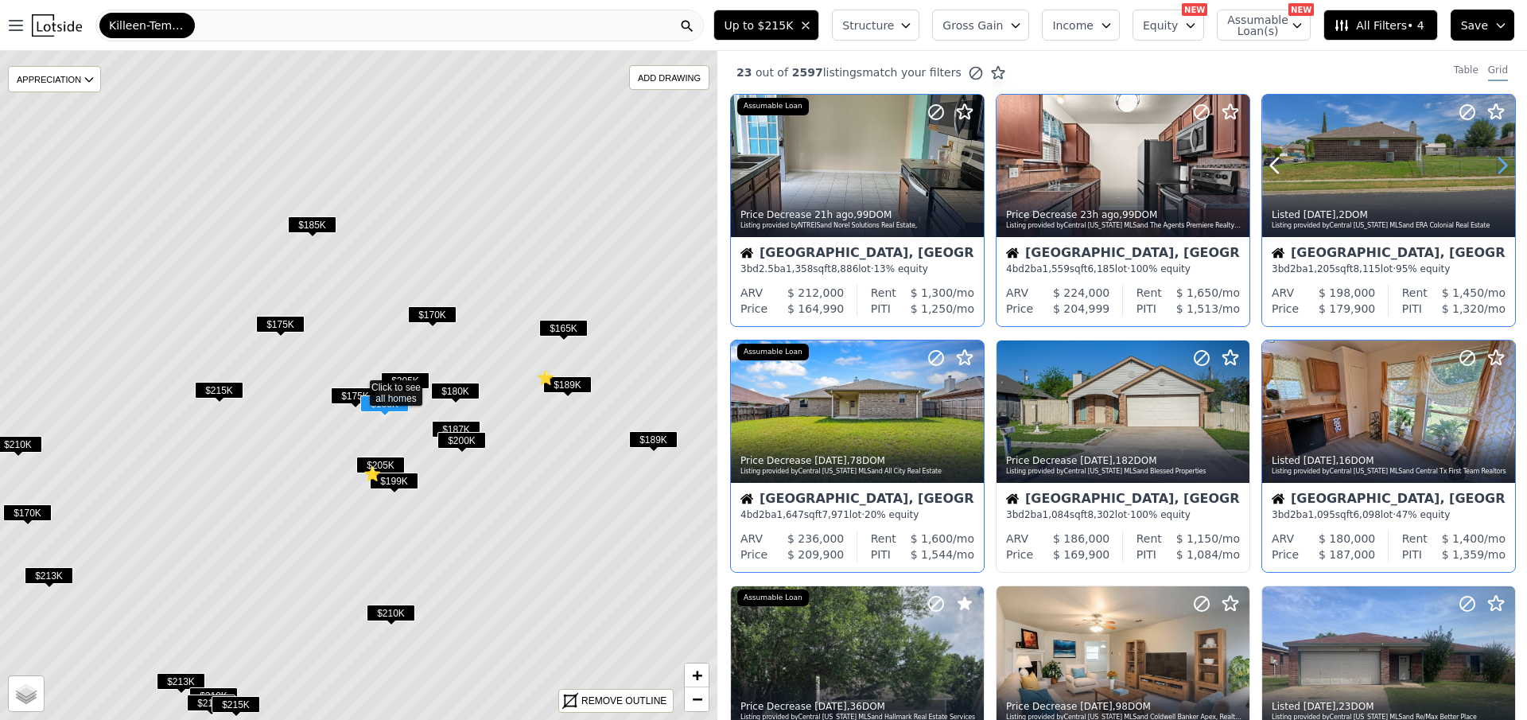
click at [1491, 161] on icon at bounding box center [1502, 165] width 25 height 25
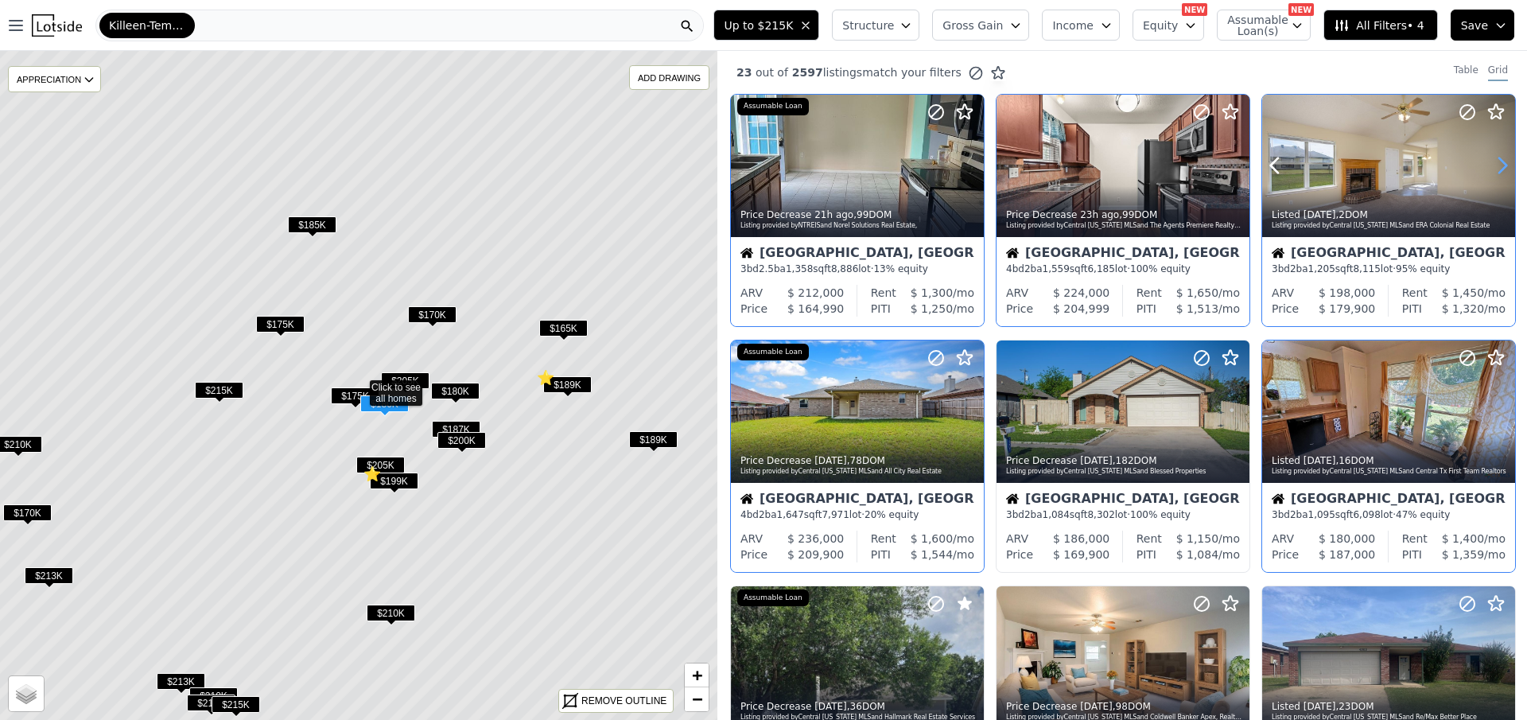
click at [1491, 161] on icon at bounding box center [1502, 165] width 25 height 25
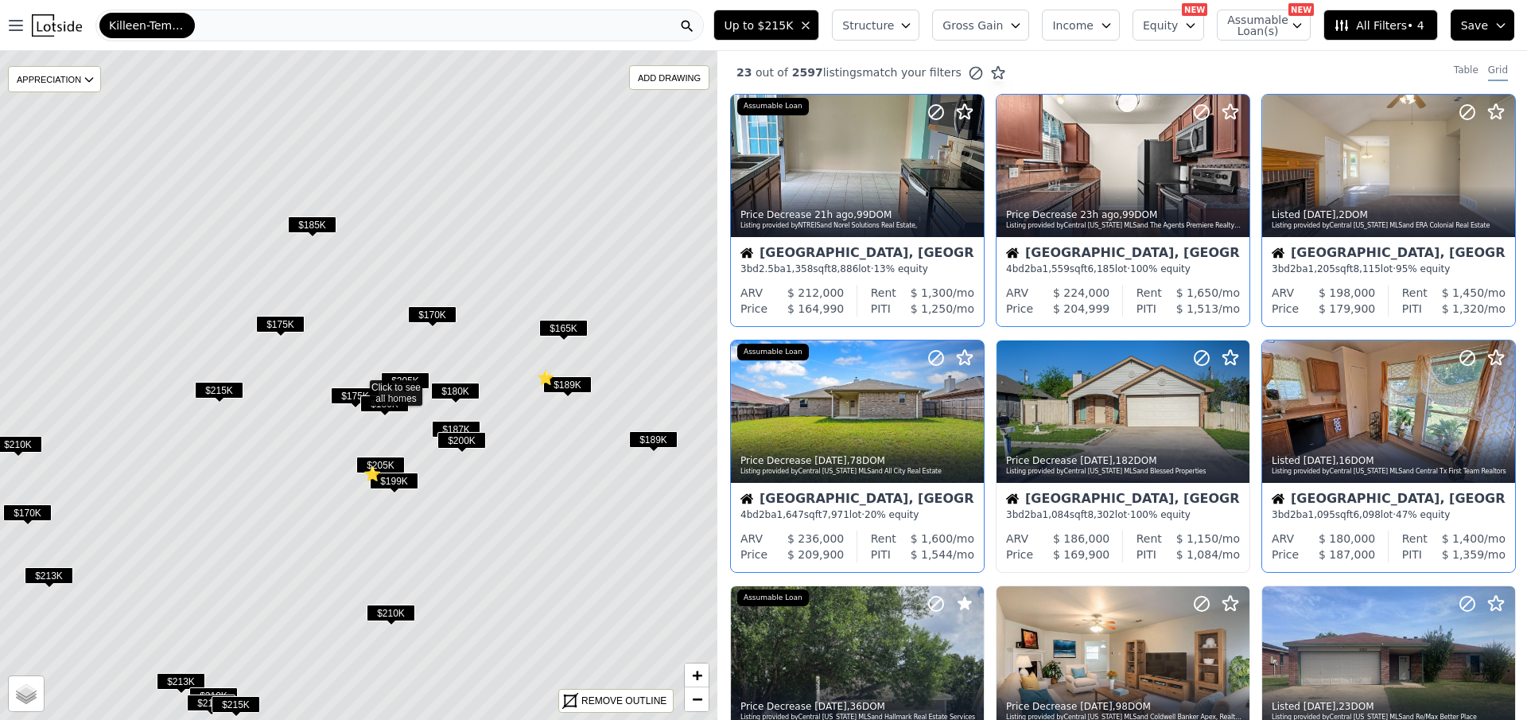
click at [1096, 6] on div "Up to $215K Structure Gross Gain Income Equity NEW Assumable Loan(s) NEW All Fi…" at bounding box center [1117, 25] width 820 height 51
click at [1094, 20] on span "Income" at bounding box center [1072, 25] width 41 height 16
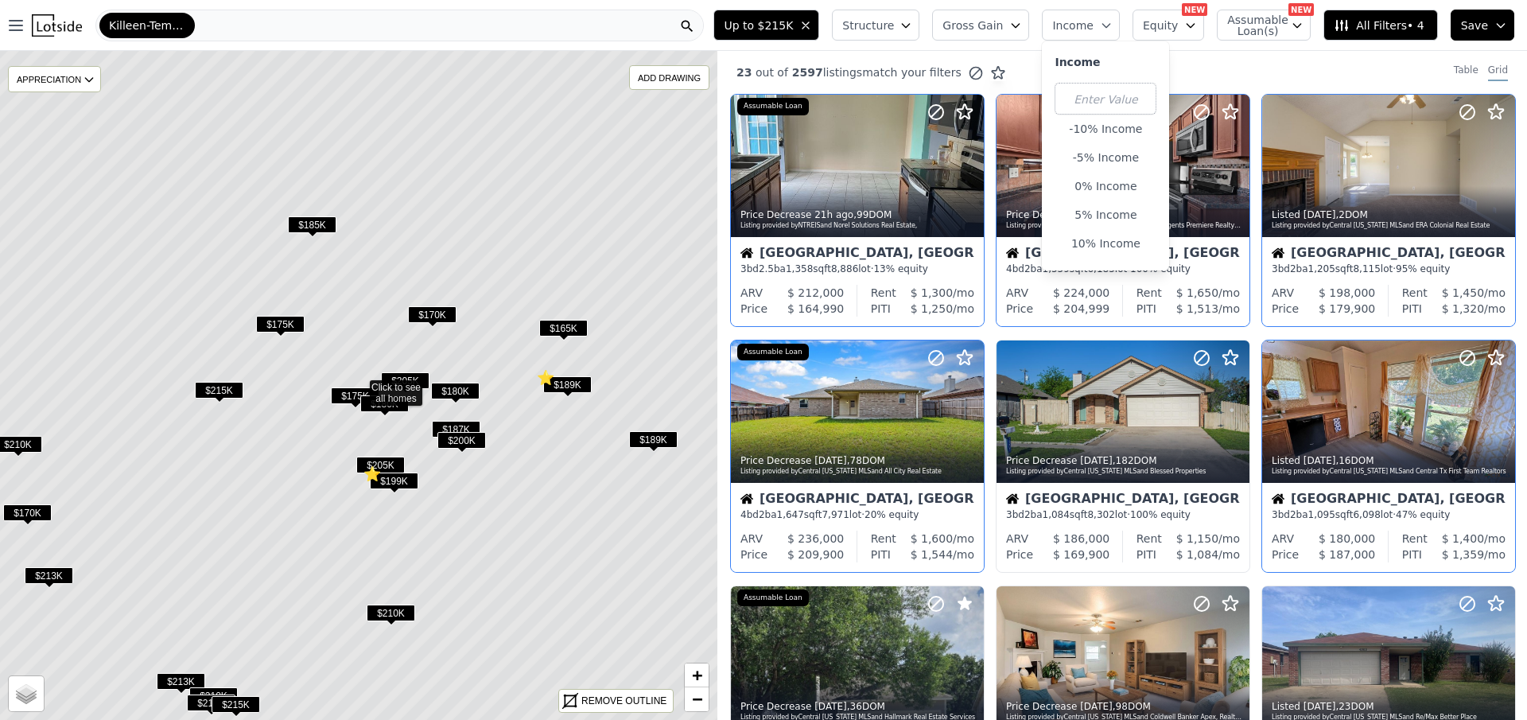
click at [1187, 14] on button "Equity" at bounding box center [1169, 25] width 72 height 31
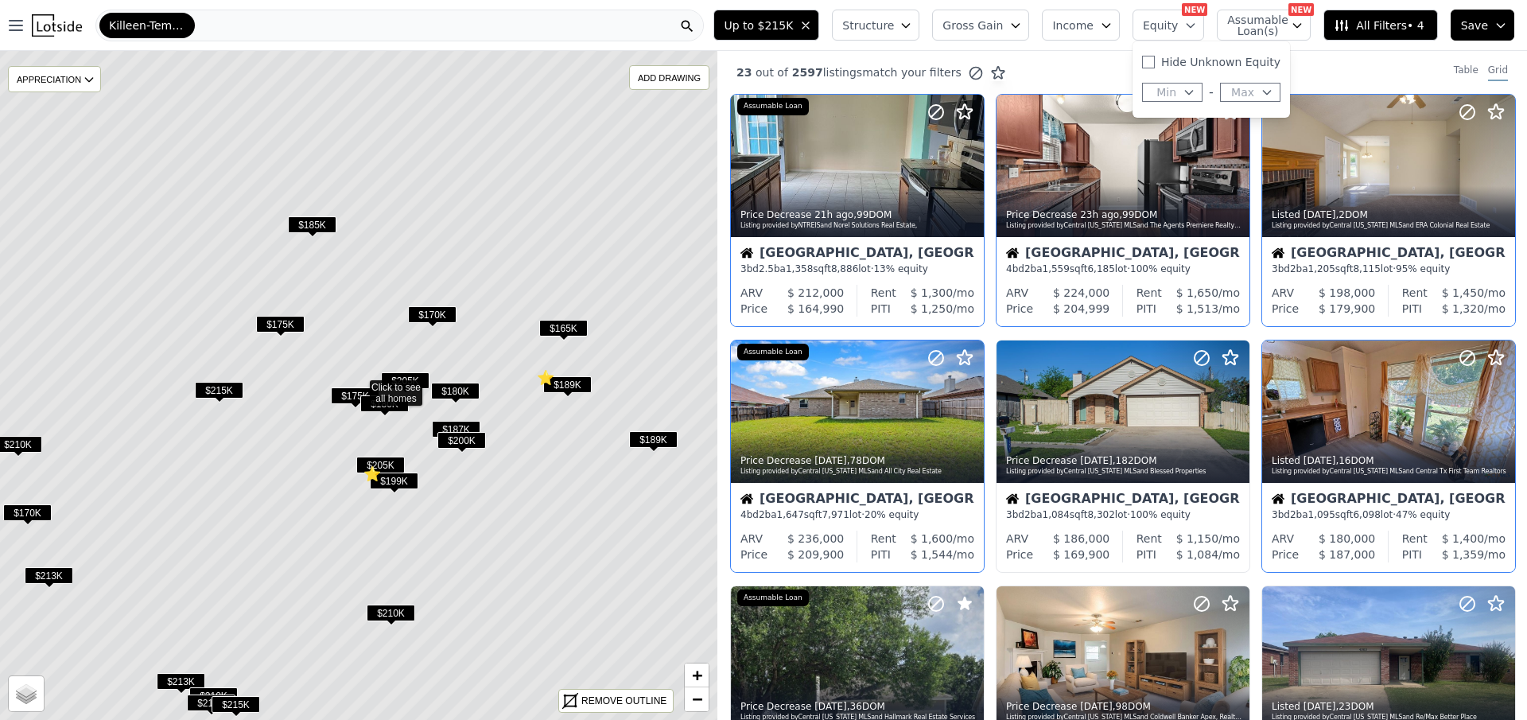
click at [1259, 14] on span "Assumable Loan(s)" at bounding box center [1252, 25] width 51 height 22
click at [1095, 6] on div "Up to $215K Structure Gross Gain Income Equity NEW Assumable Loan(s) NEW Has As…" at bounding box center [1117, 25] width 820 height 51
click at [1003, 31] on span "Gross Gain" at bounding box center [973, 25] width 60 height 16
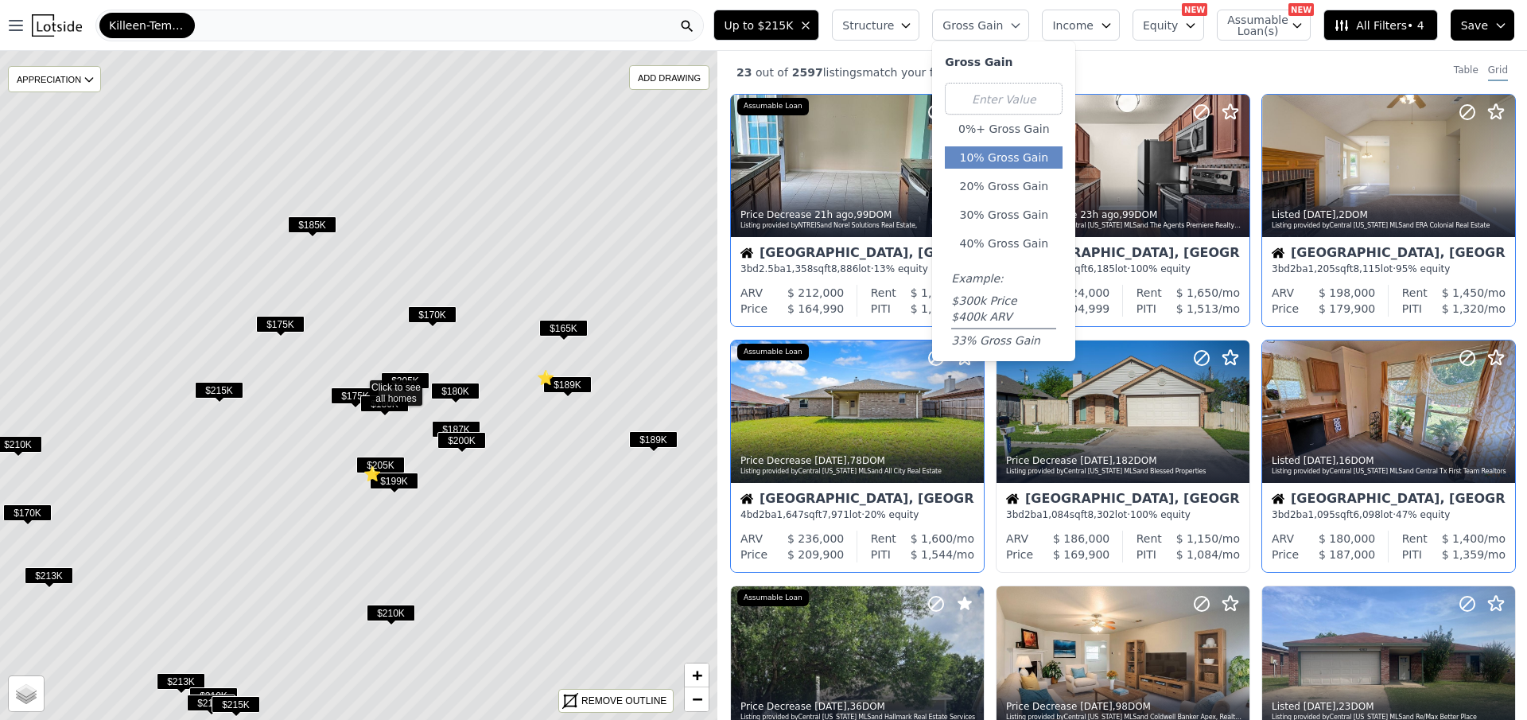
click at [1019, 146] on button "10% Gross Gain" at bounding box center [1004, 157] width 118 height 22
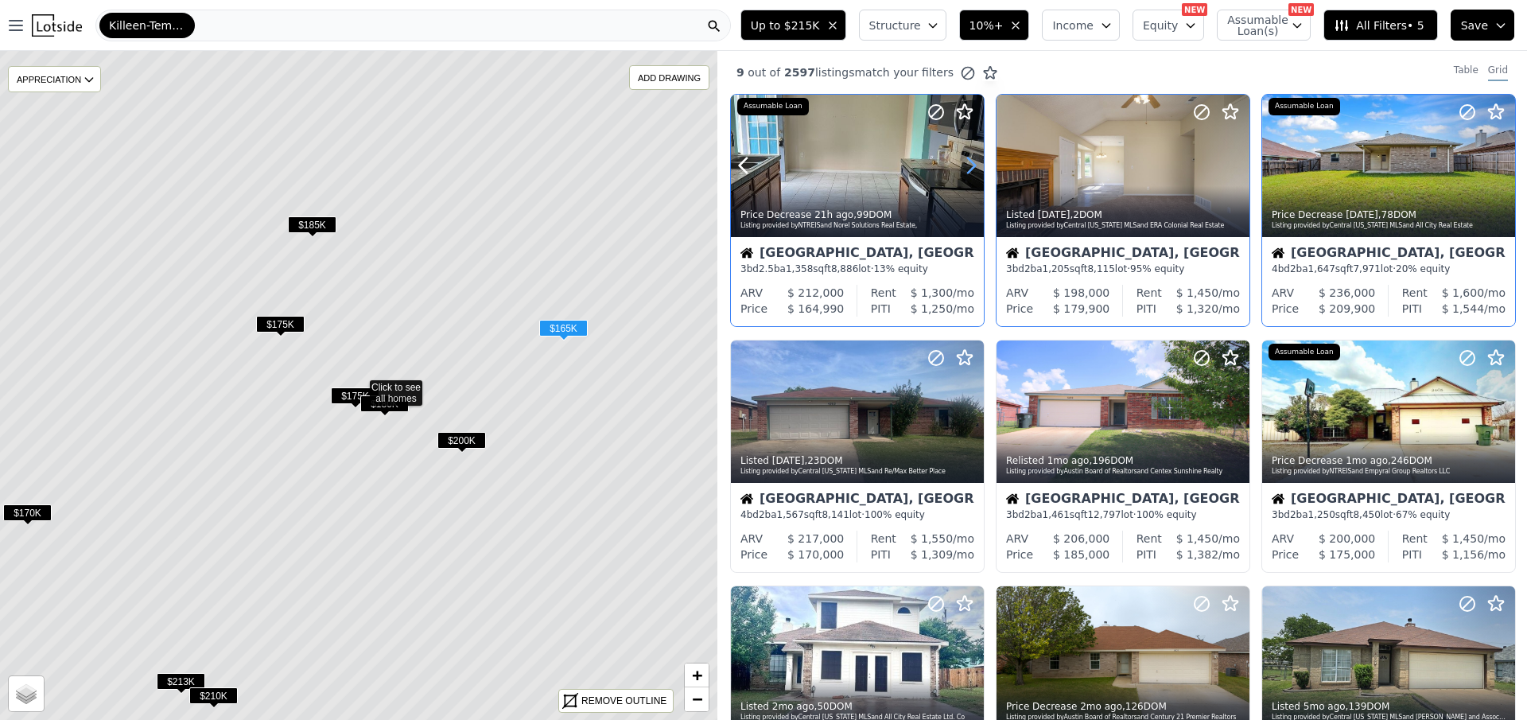
click at [964, 164] on icon at bounding box center [970, 165] width 25 height 25
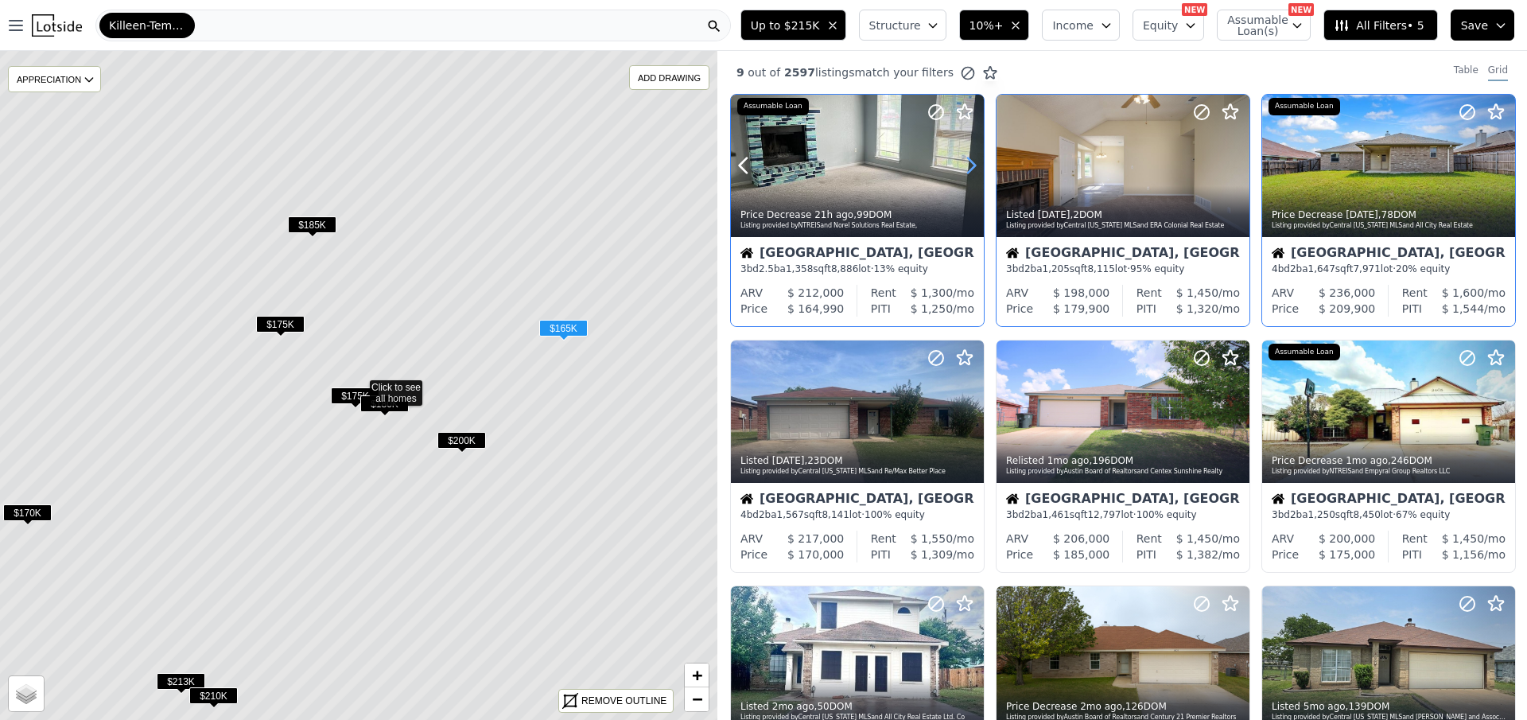
click at [964, 164] on icon at bounding box center [970, 165] width 25 height 25
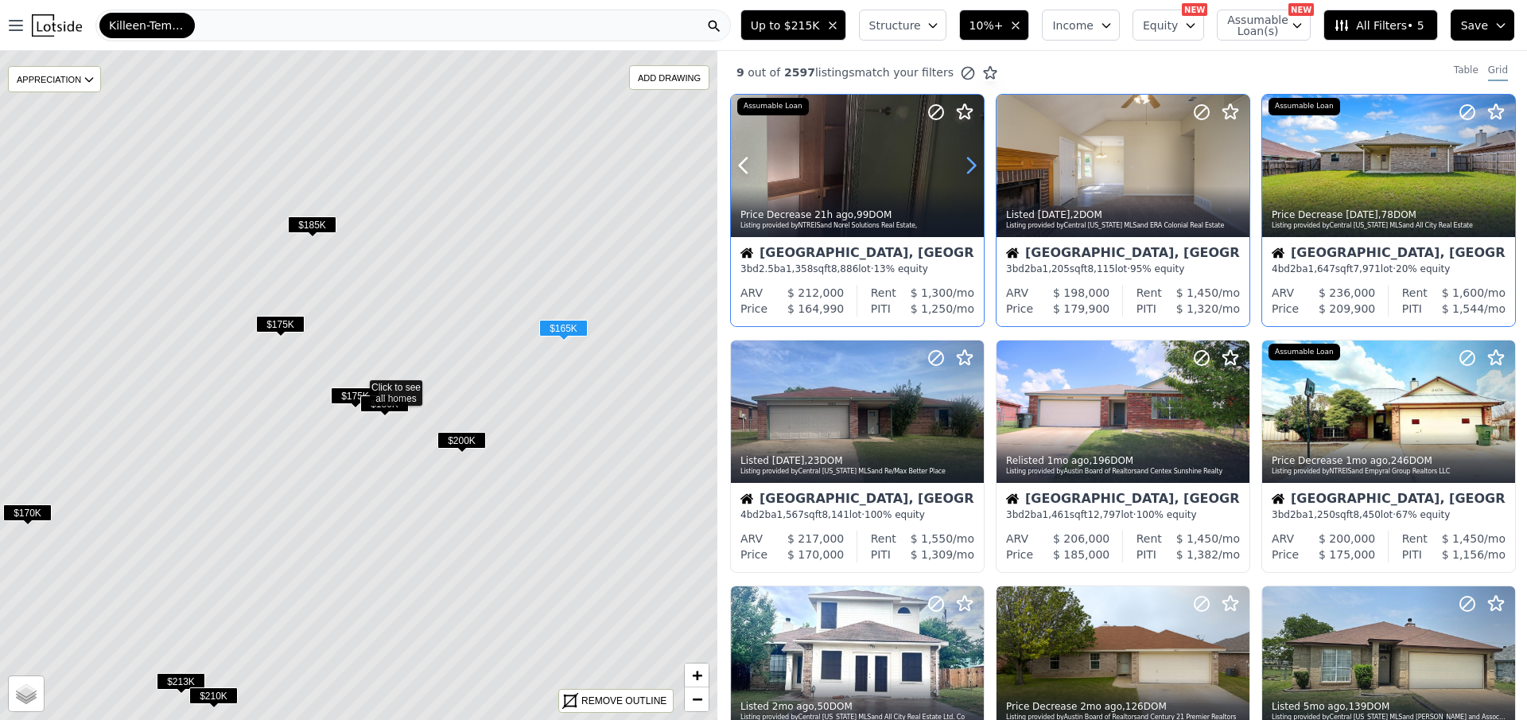
click at [965, 164] on icon at bounding box center [970, 165] width 25 height 25
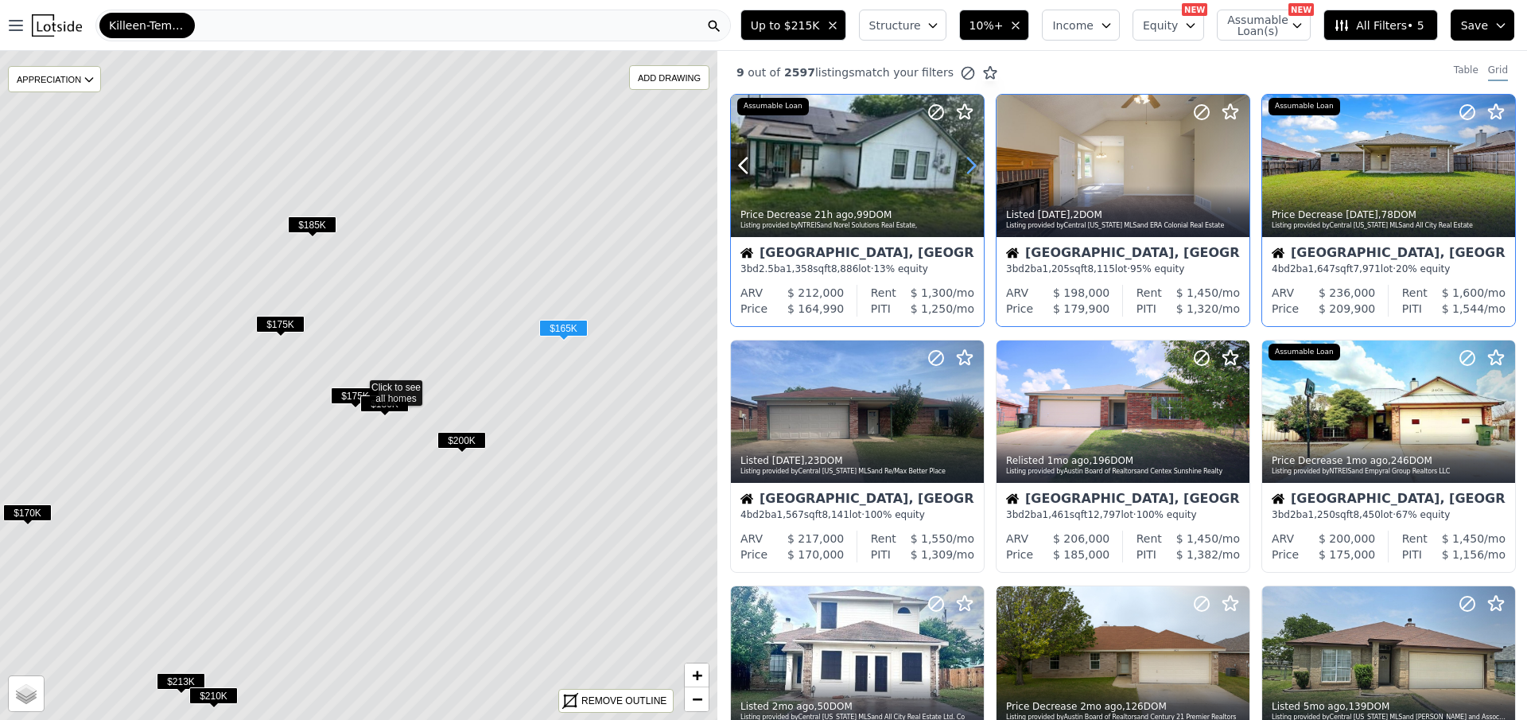
click at [965, 164] on icon at bounding box center [970, 165] width 25 height 25
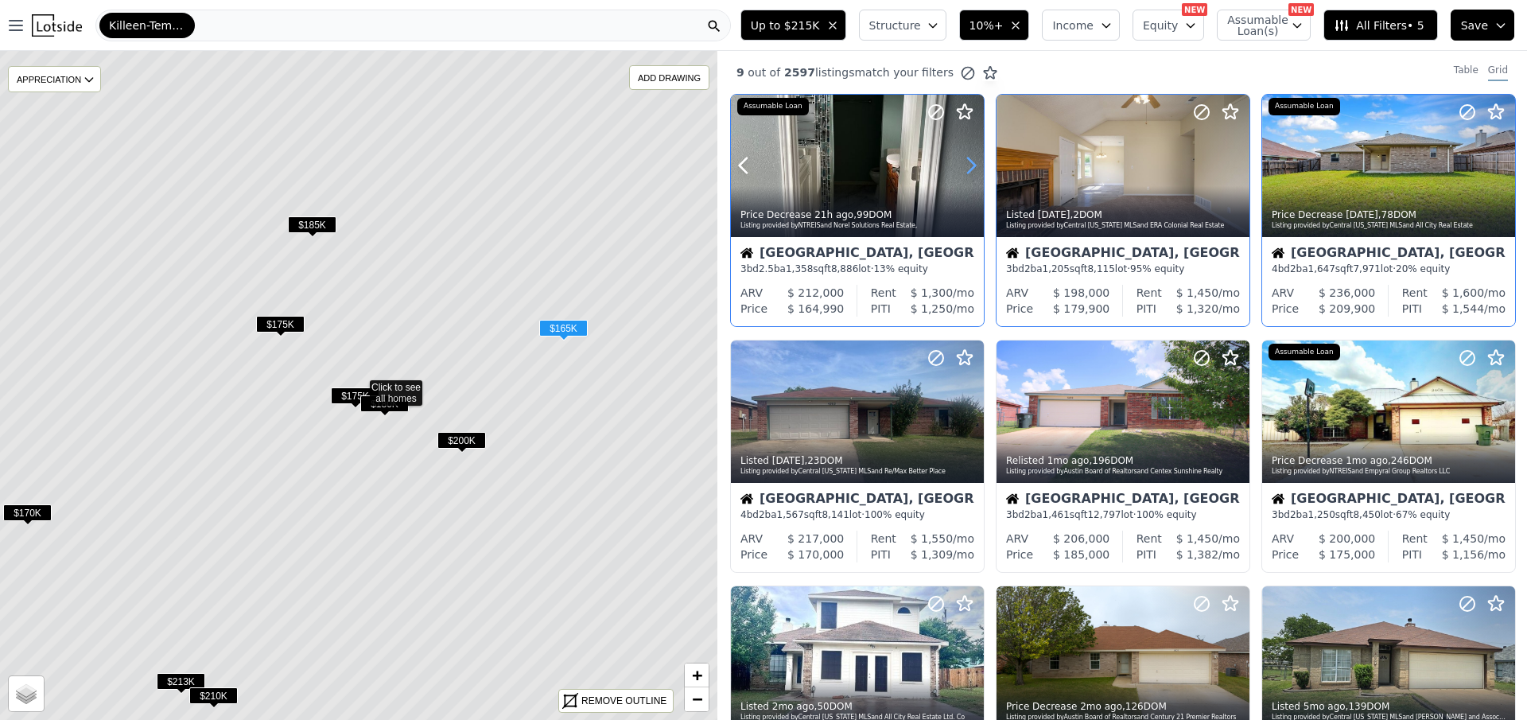
click at [965, 164] on icon at bounding box center [970, 165] width 25 height 25
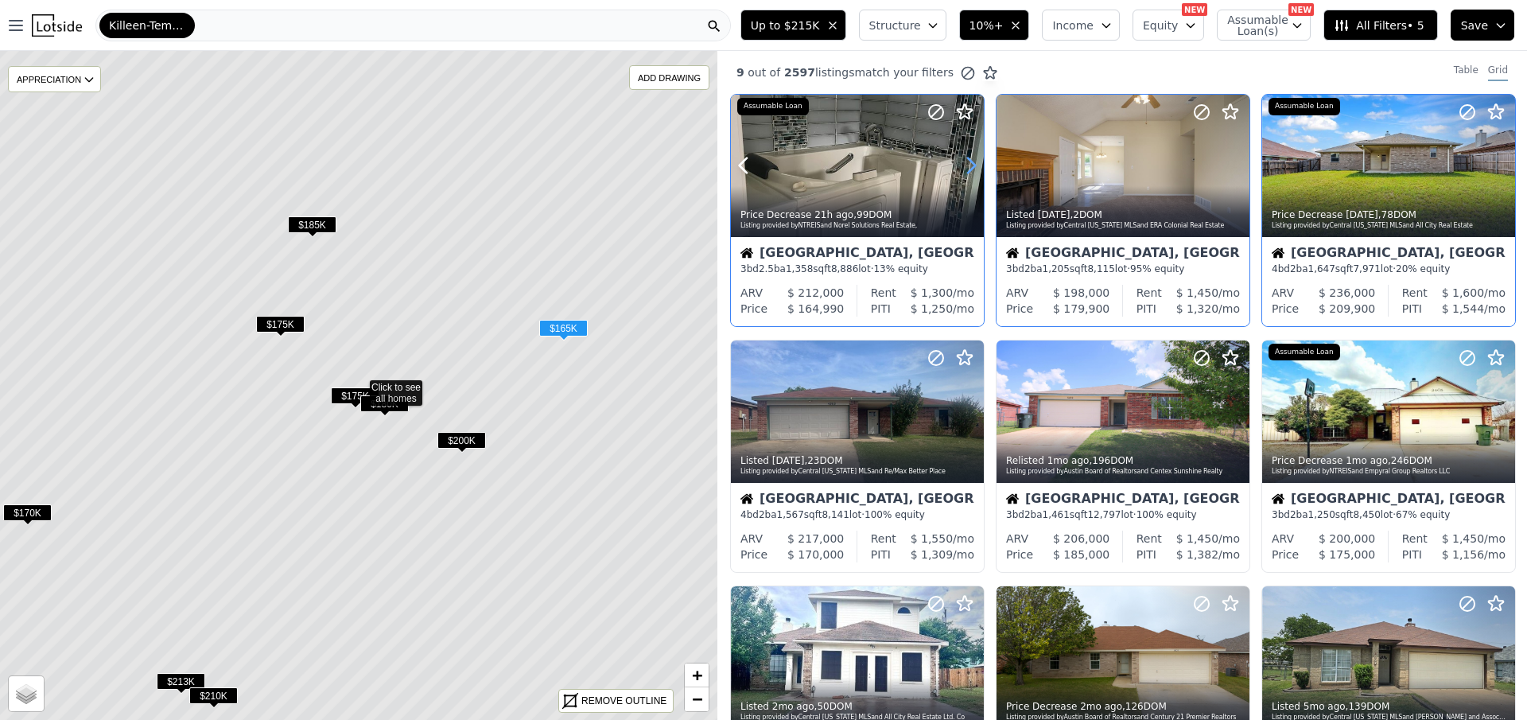
click at [965, 164] on icon at bounding box center [970, 165] width 25 height 25
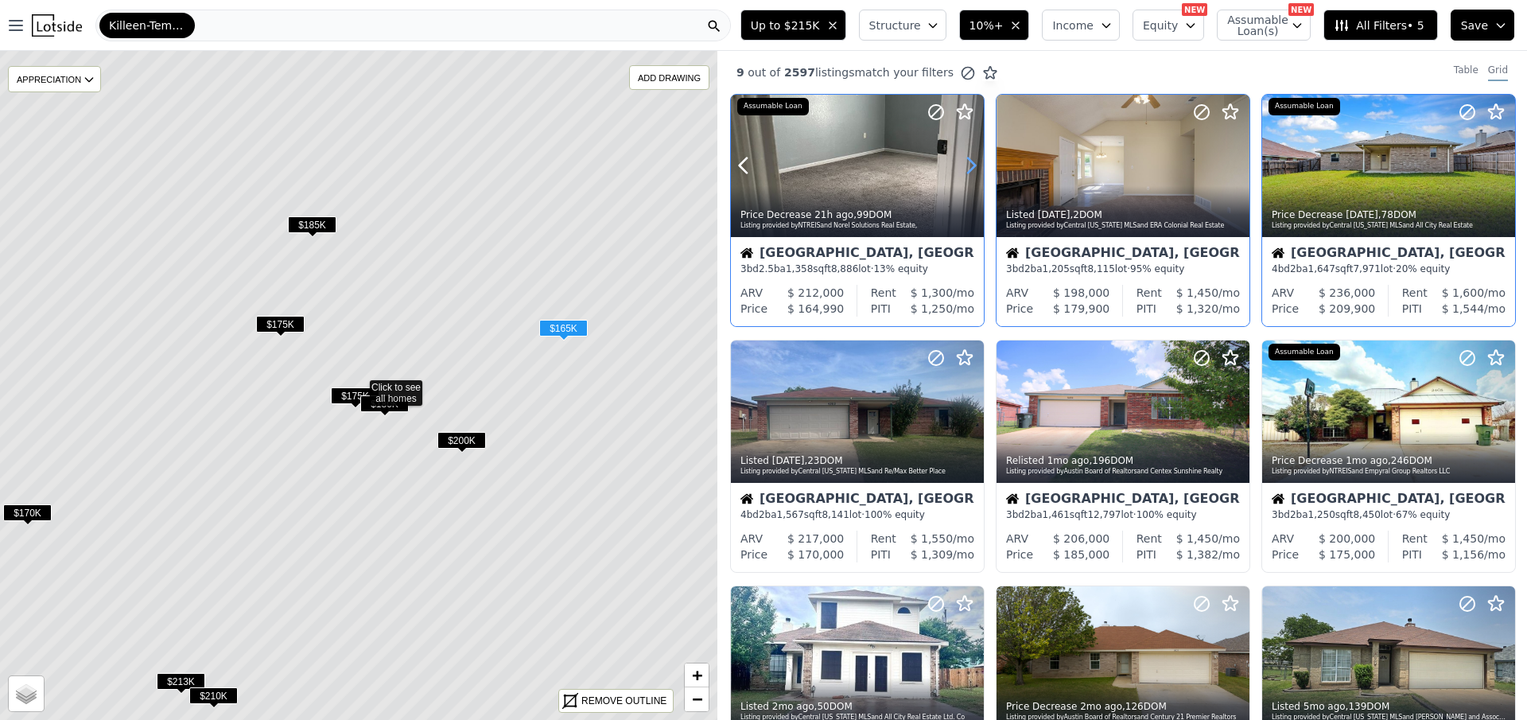
click at [965, 164] on icon at bounding box center [970, 165] width 25 height 25
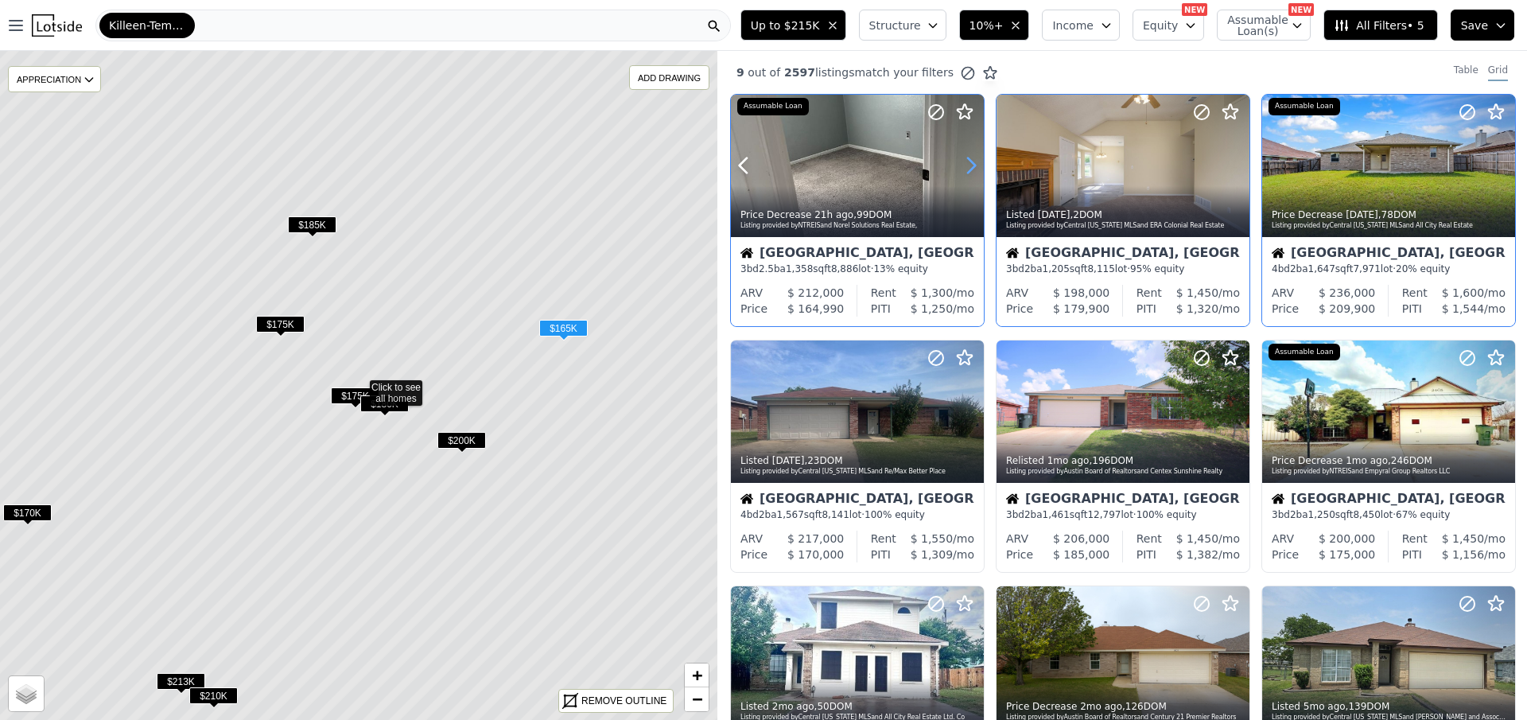
click at [965, 164] on icon at bounding box center [970, 165] width 25 height 25
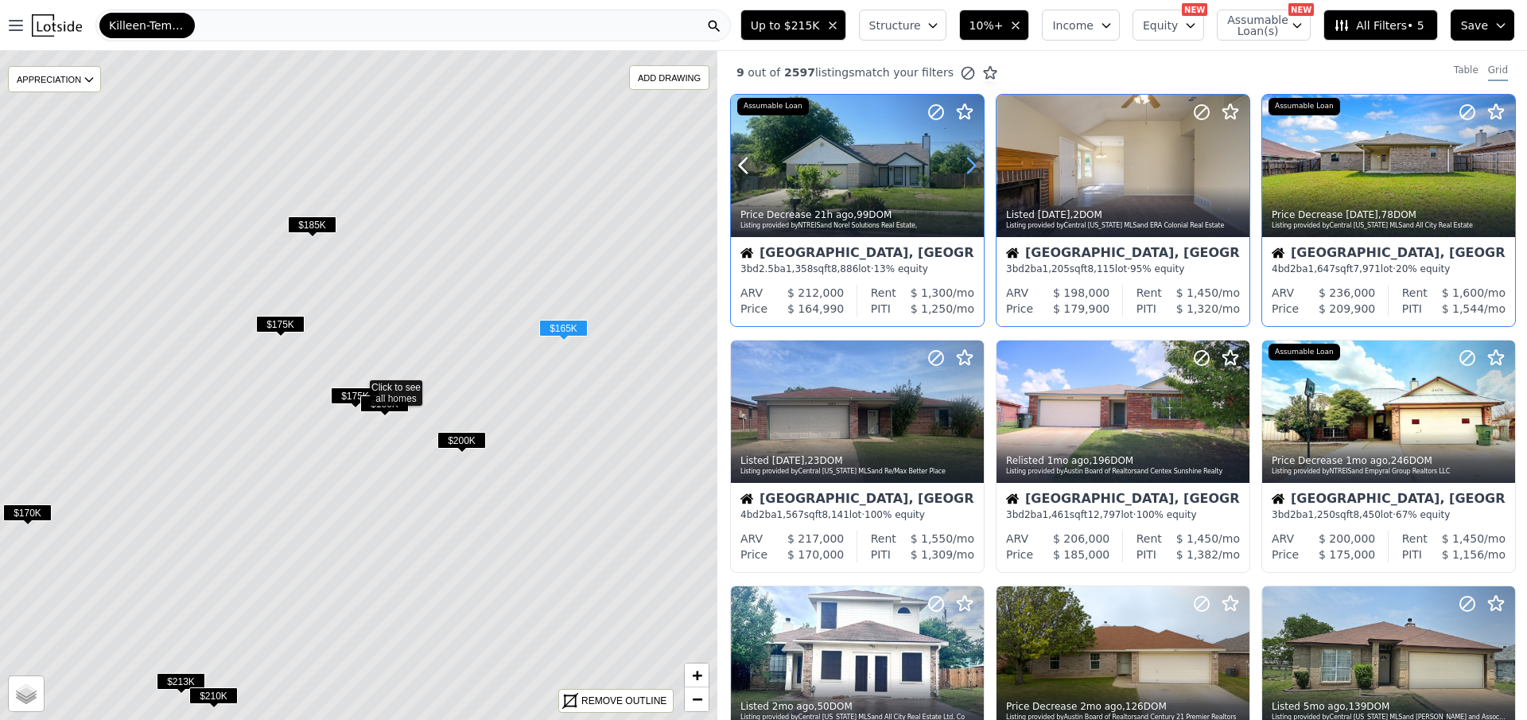
click at [965, 164] on icon at bounding box center [970, 165] width 25 height 25
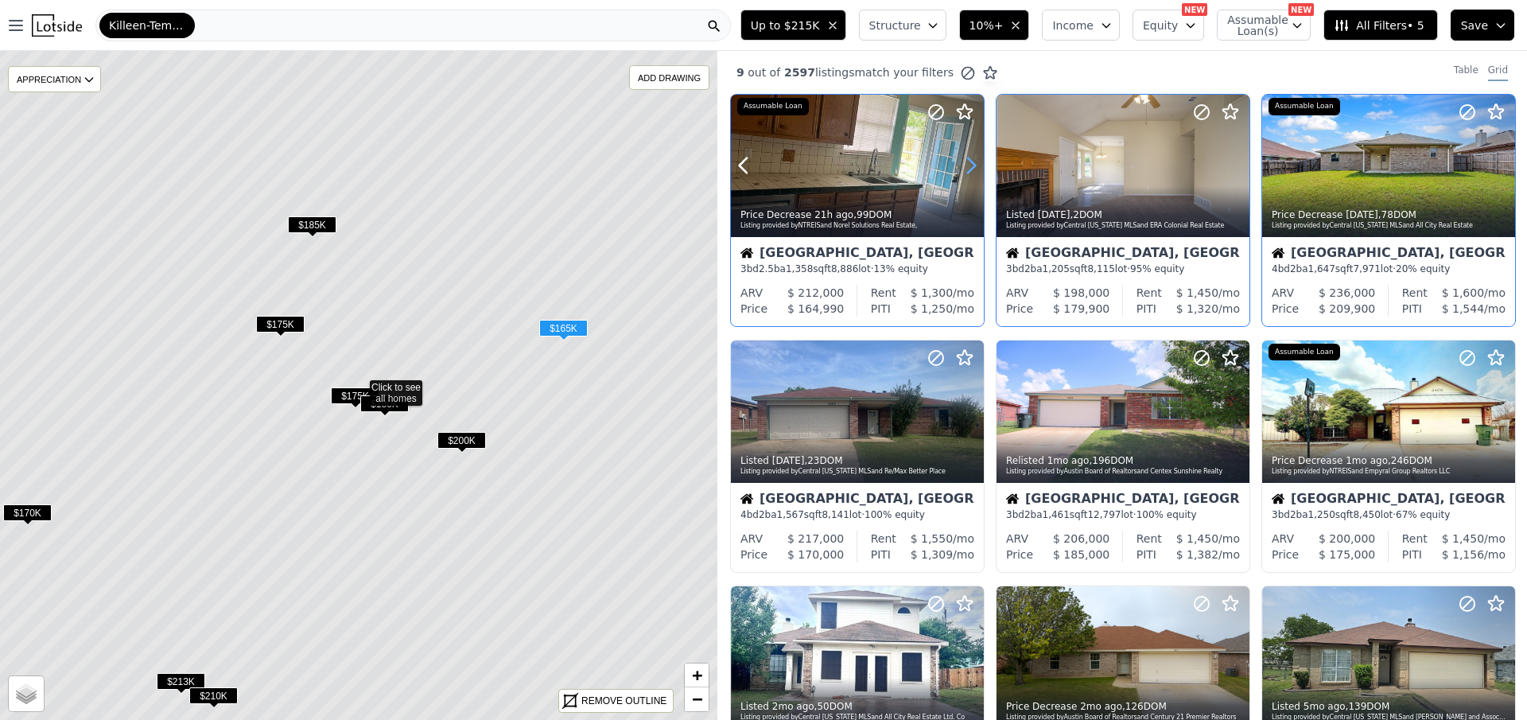
click at [965, 164] on icon at bounding box center [970, 165] width 25 height 25
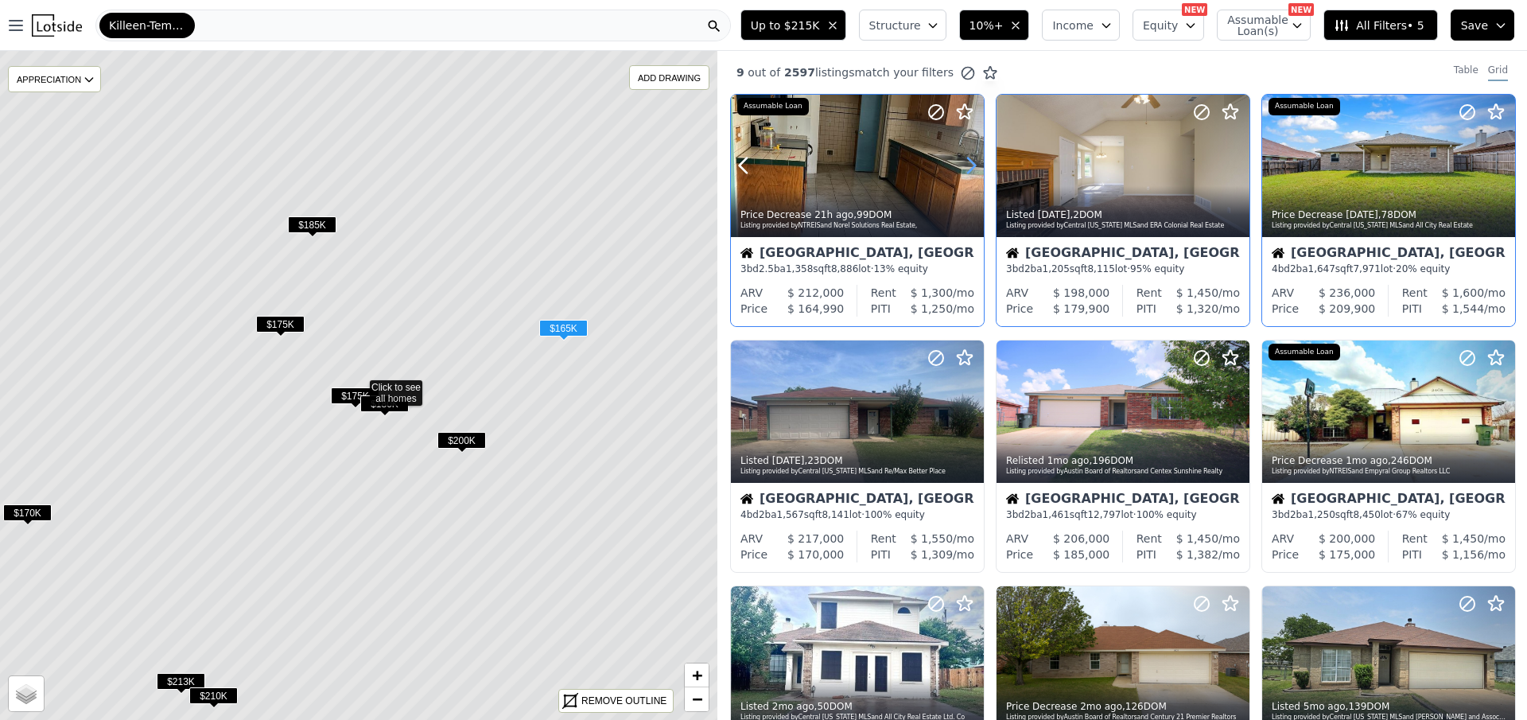
click at [965, 164] on icon at bounding box center [970, 165] width 25 height 25
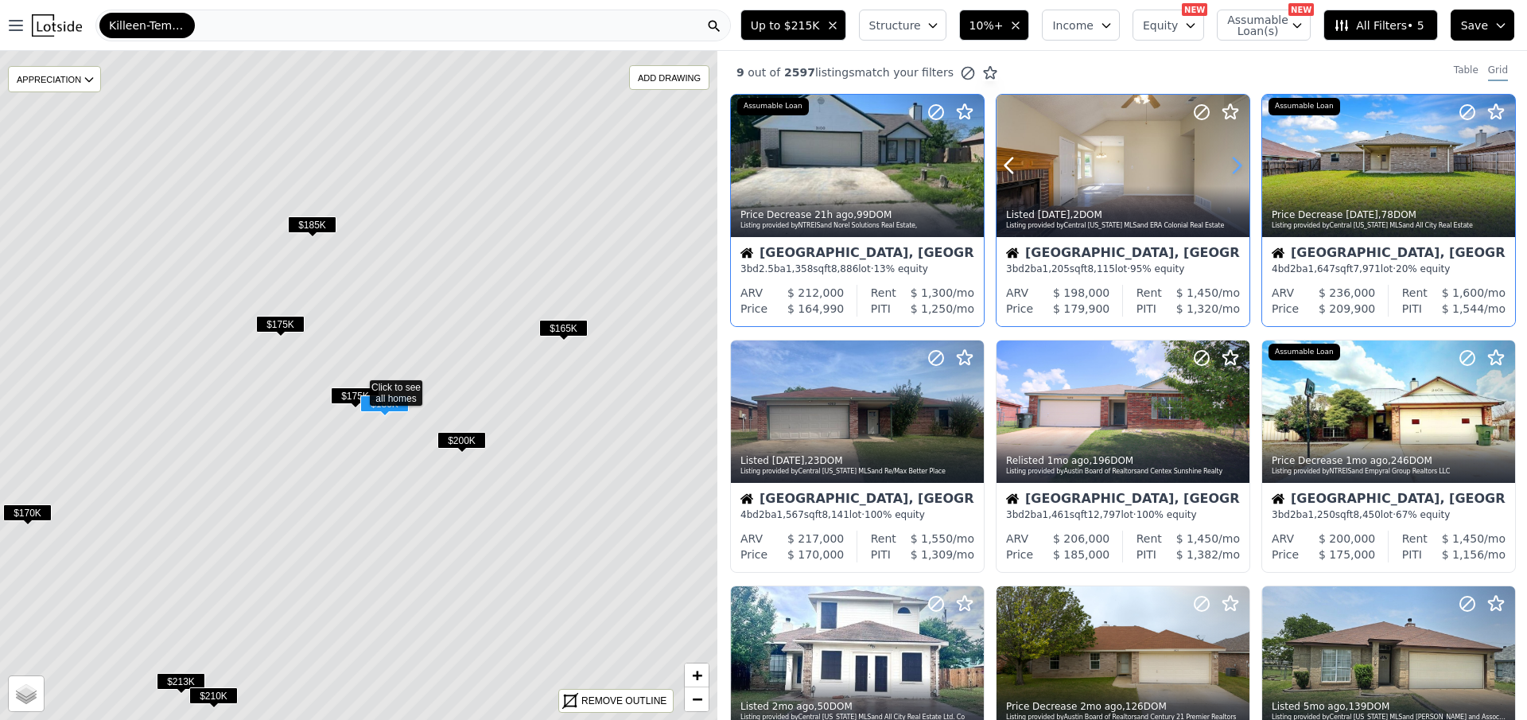
click at [1224, 161] on icon at bounding box center [1236, 165] width 25 height 25
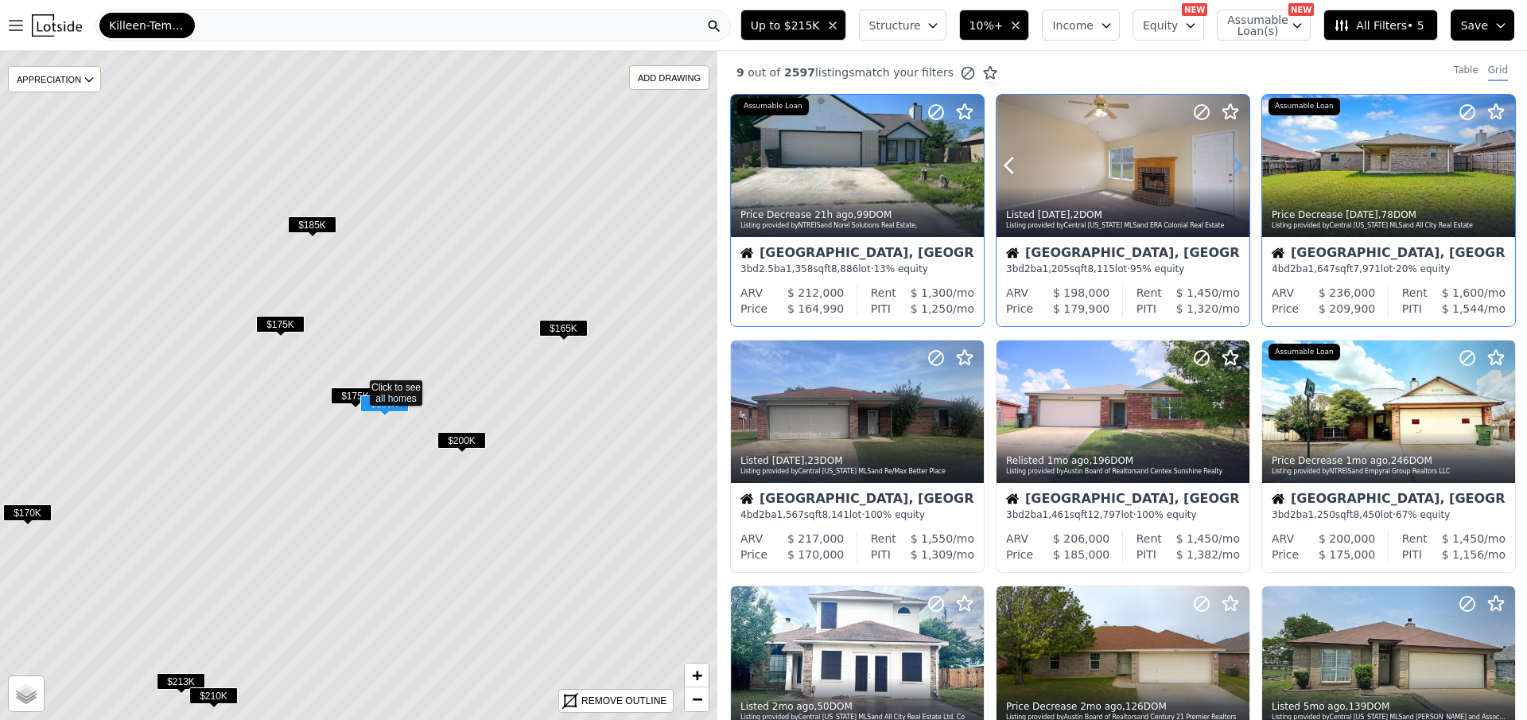
click at [1224, 161] on icon at bounding box center [1236, 165] width 25 height 25
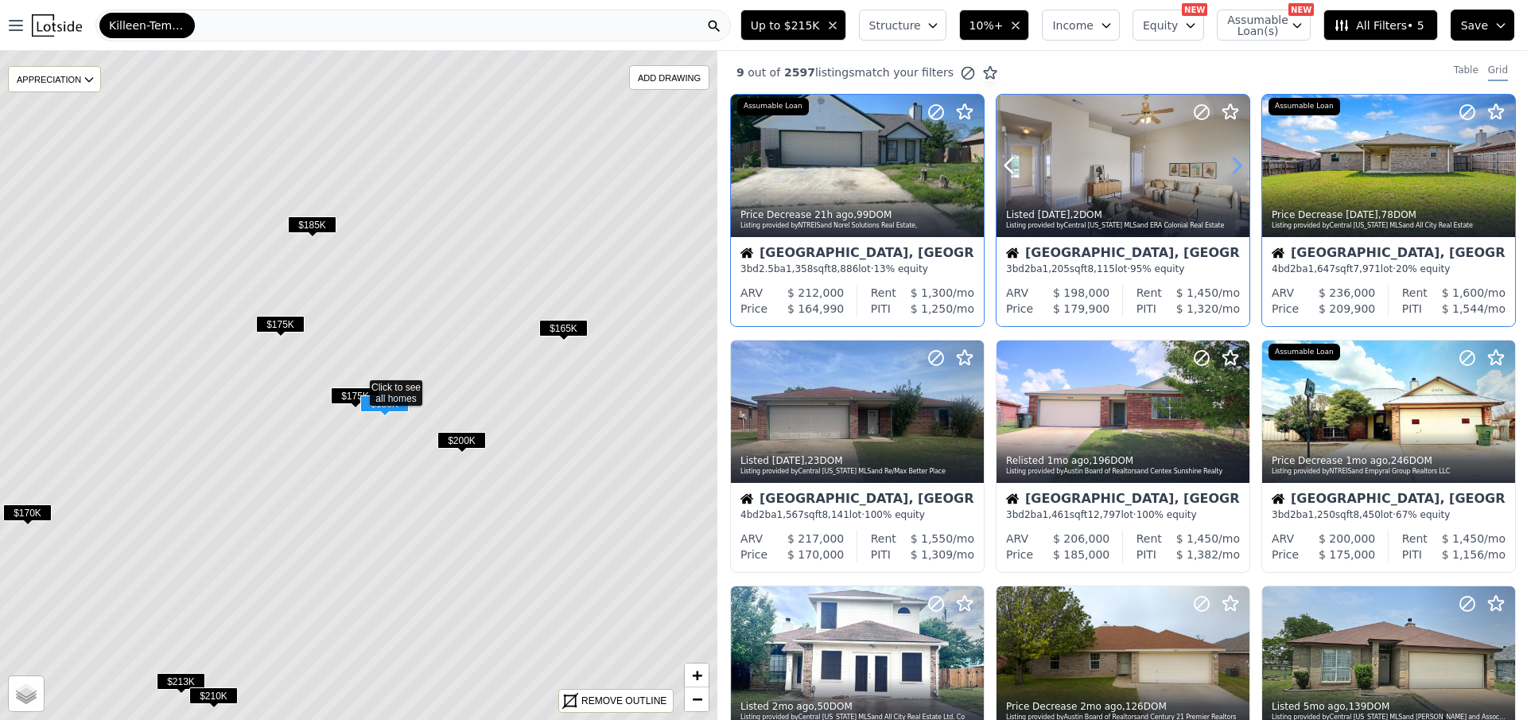
click at [1224, 161] on icon at bounding box center [1236, 165] width 25 height 25
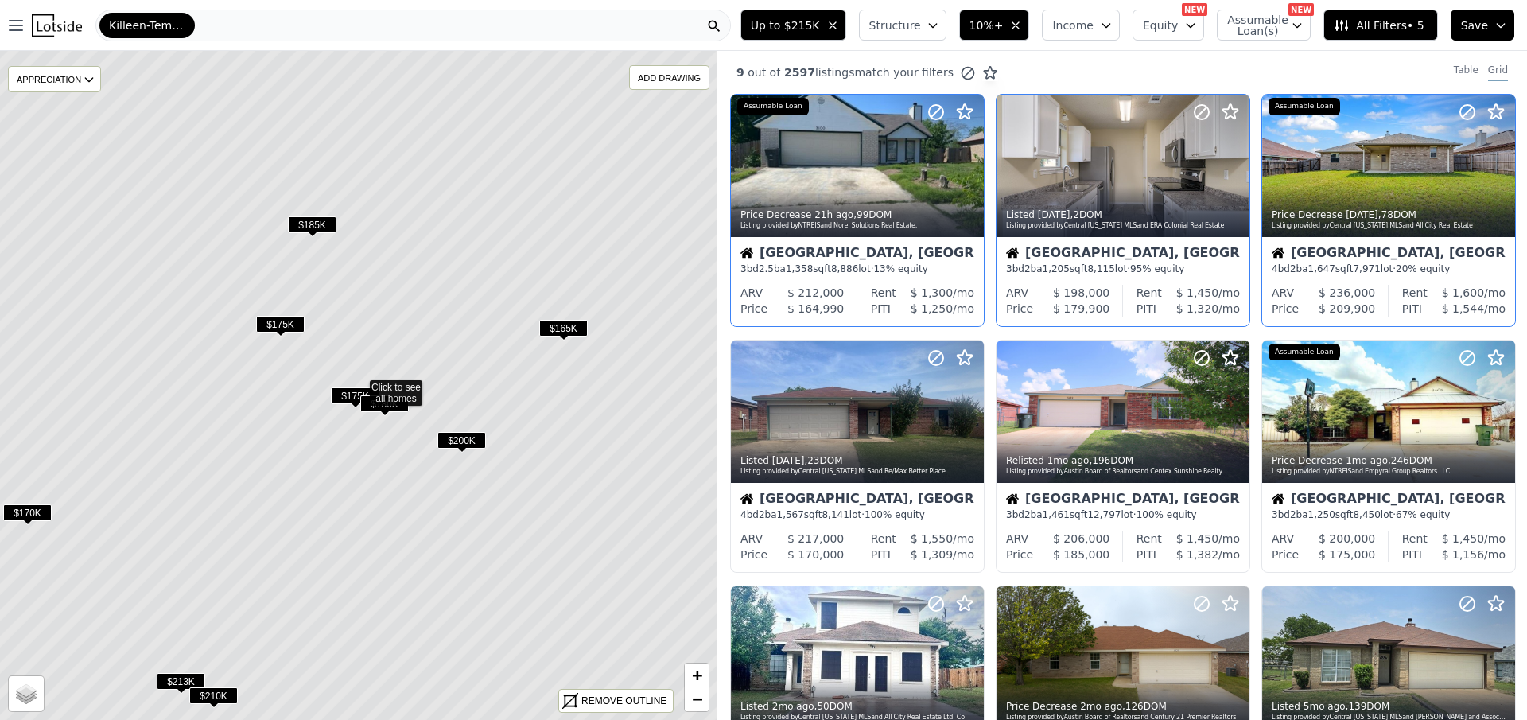
click at [1022, 23] on icon "button" at bounding box center [1015, 25] width 13 height 13
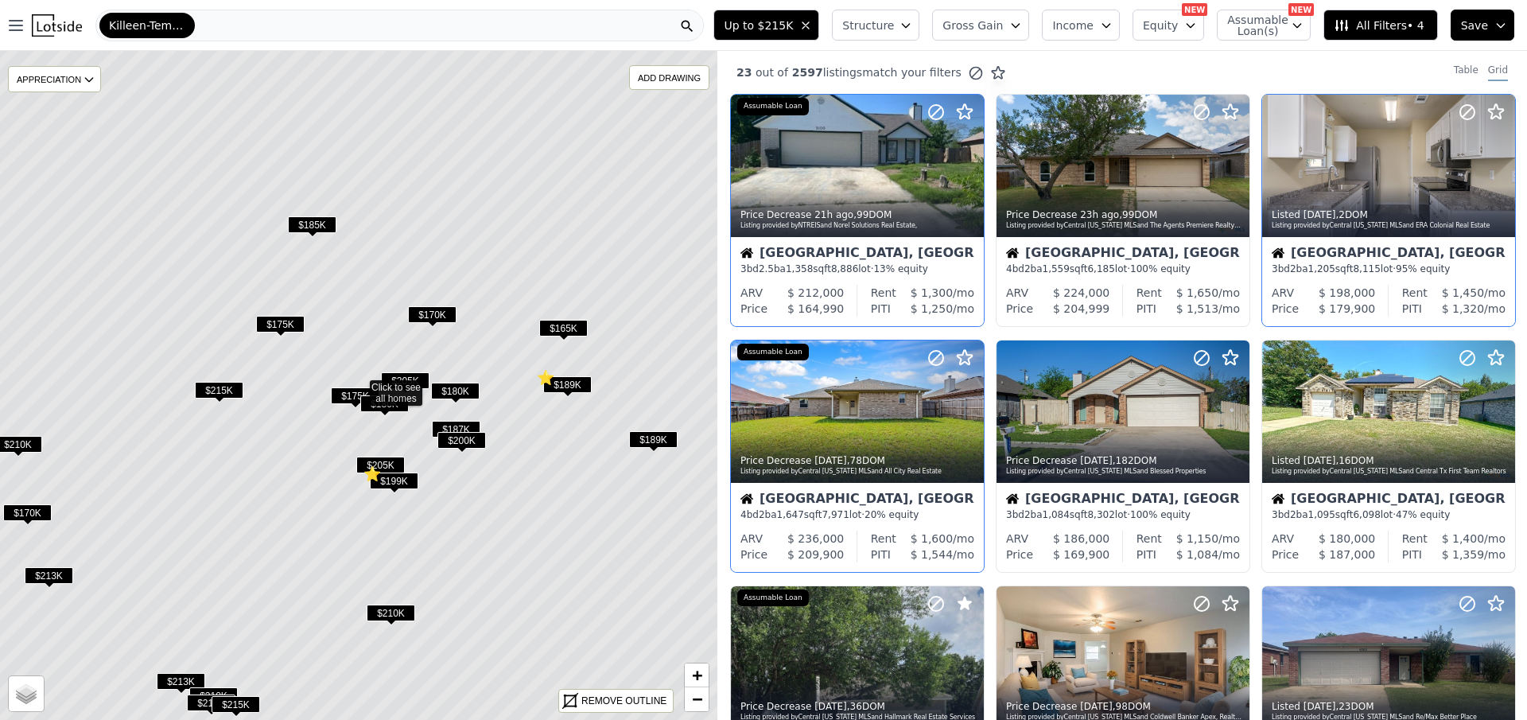
click at [1015, 33] on button "Gross Gain" at bounding box center [980, 25] width 97 height 31
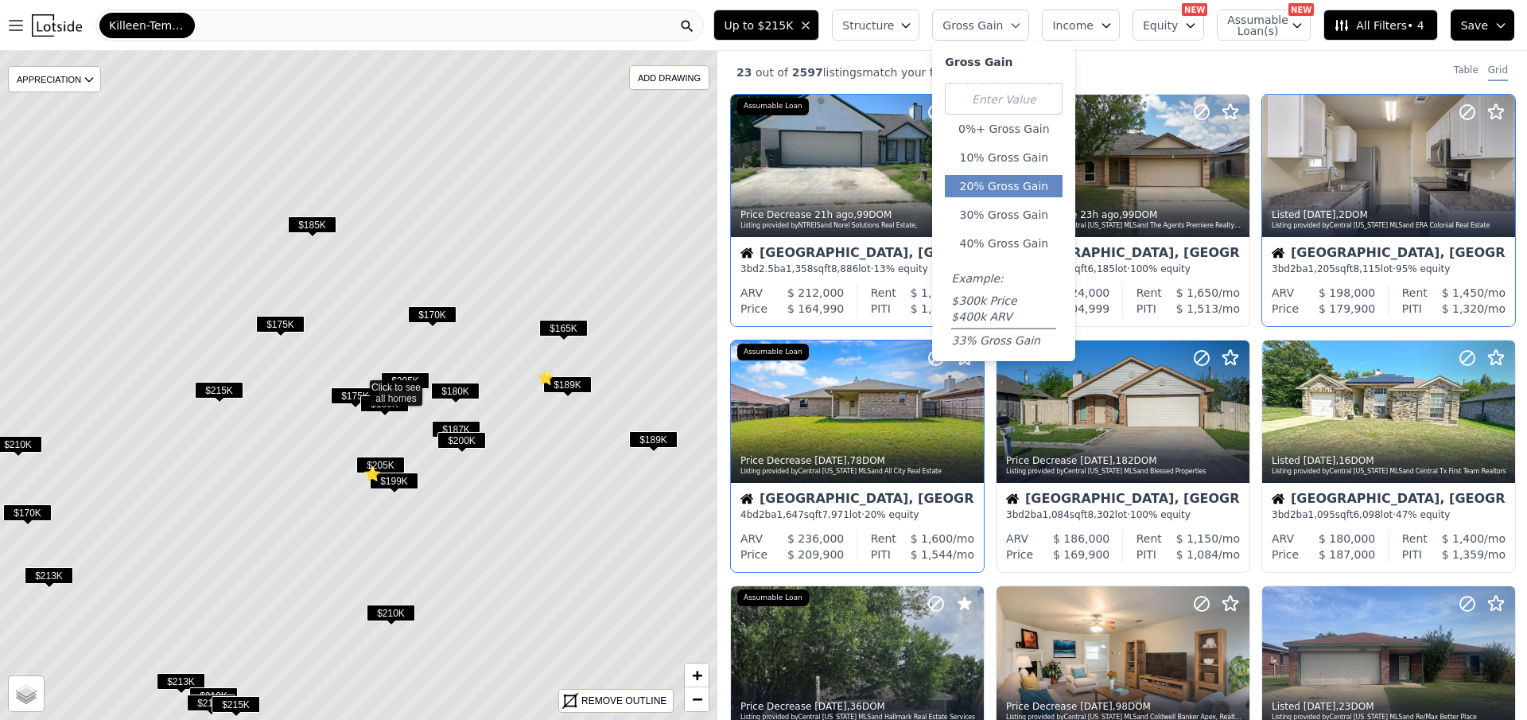
click at [1048, 191] on button "20% Gross Gain" at bounding box center [1004, 186] width 118 height 22
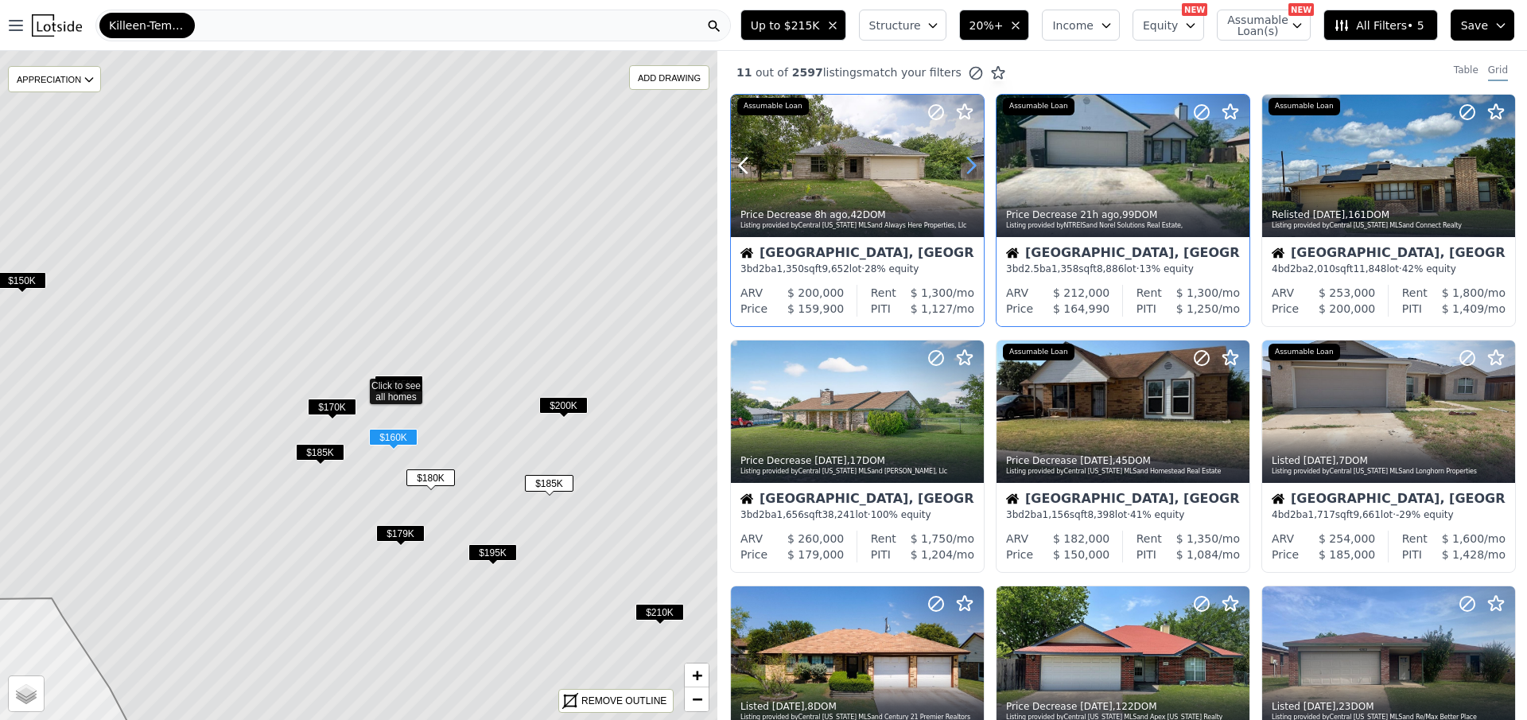
click at [959, 161] on icon at bounding box center [970, 165] width 25 height 25
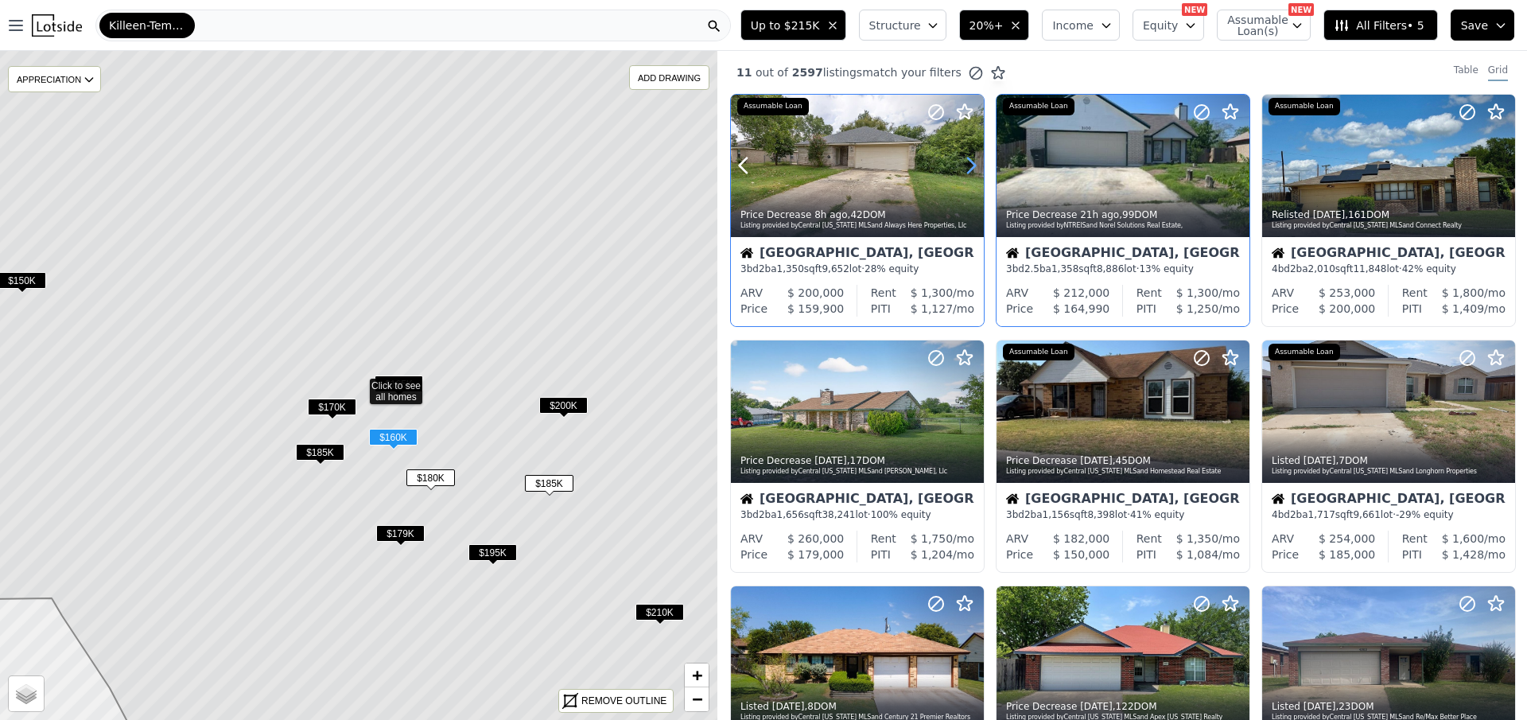
click at [959, 161] on icon at bounding box center [970, 165] width 25 height 25
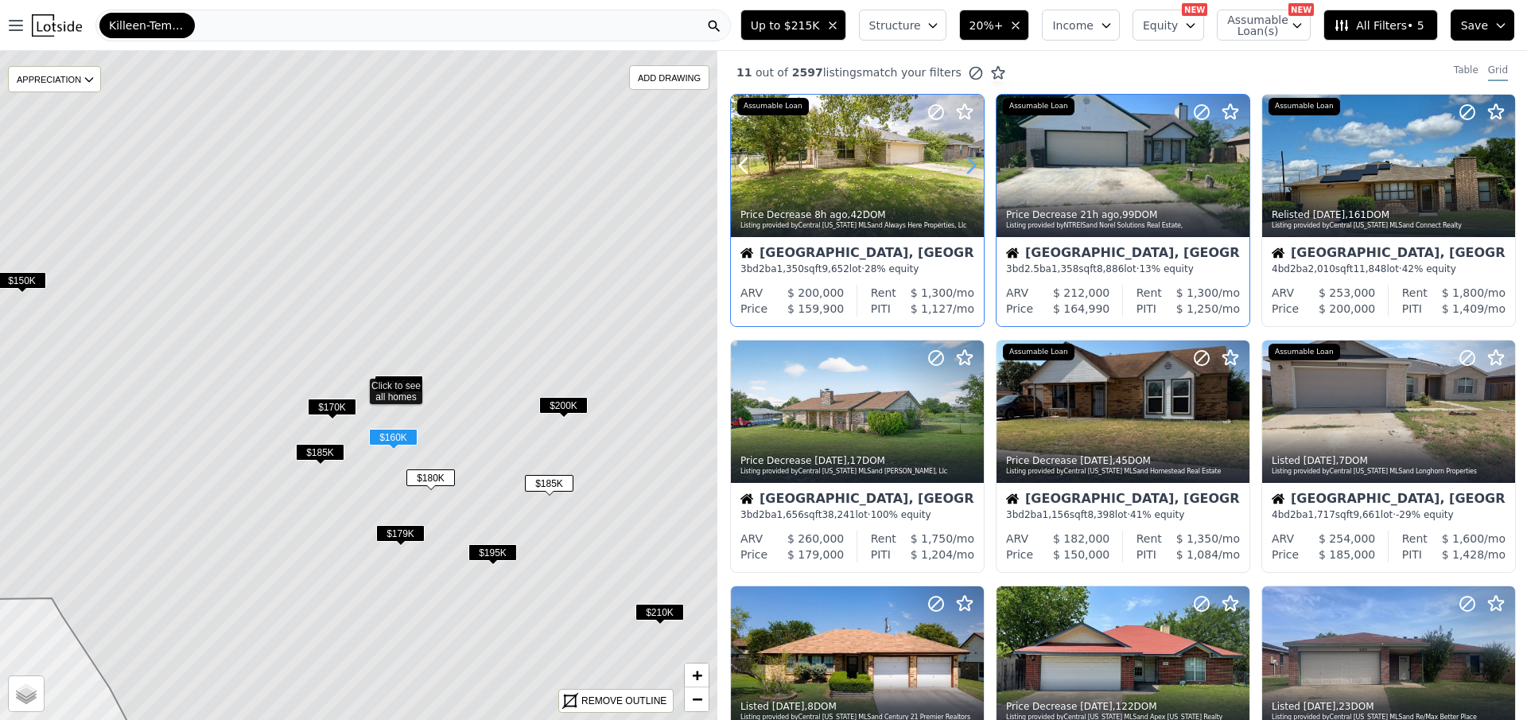
click at [959, 161] on icon at bounding box center [970, 165] width 25 height 25
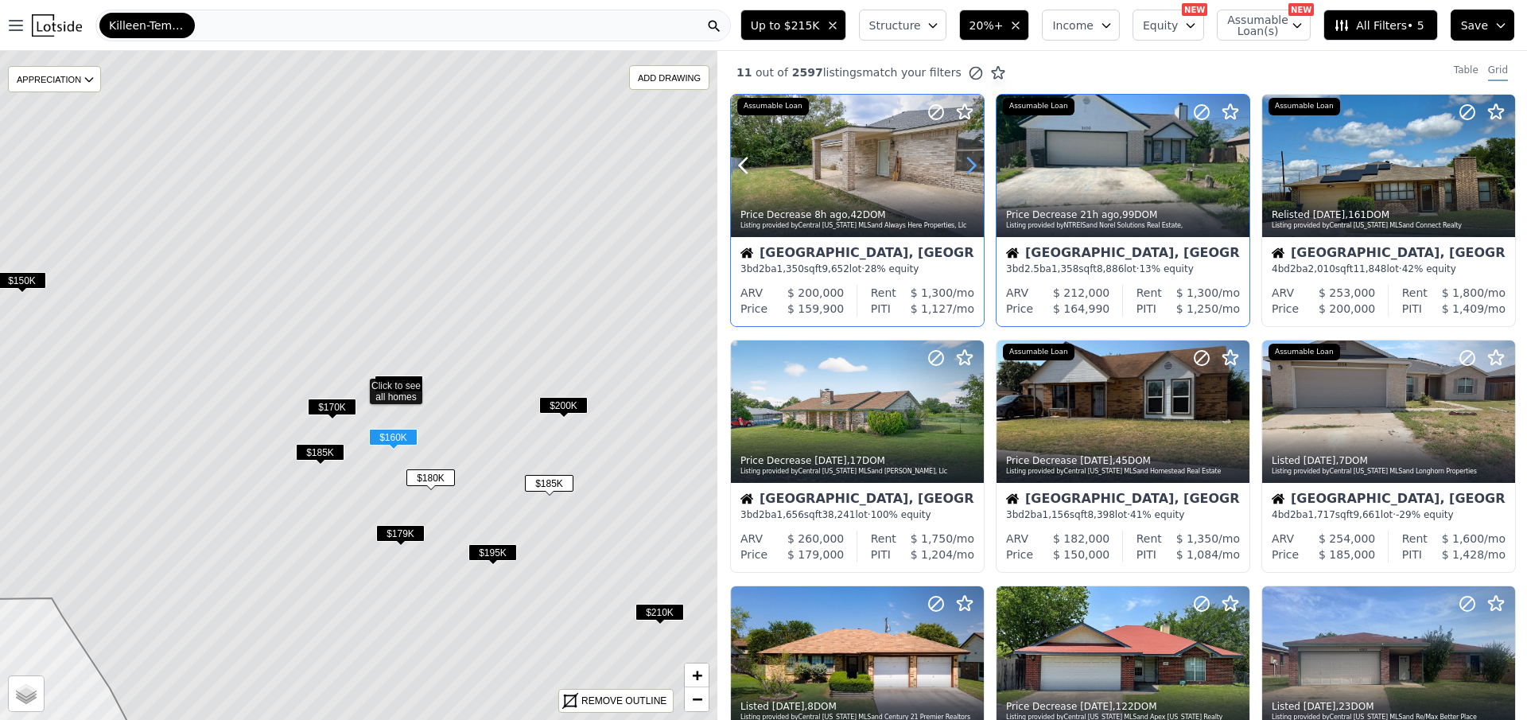
click at [959, 161] on icon at bounding box center [970, 165] width 25 height 25
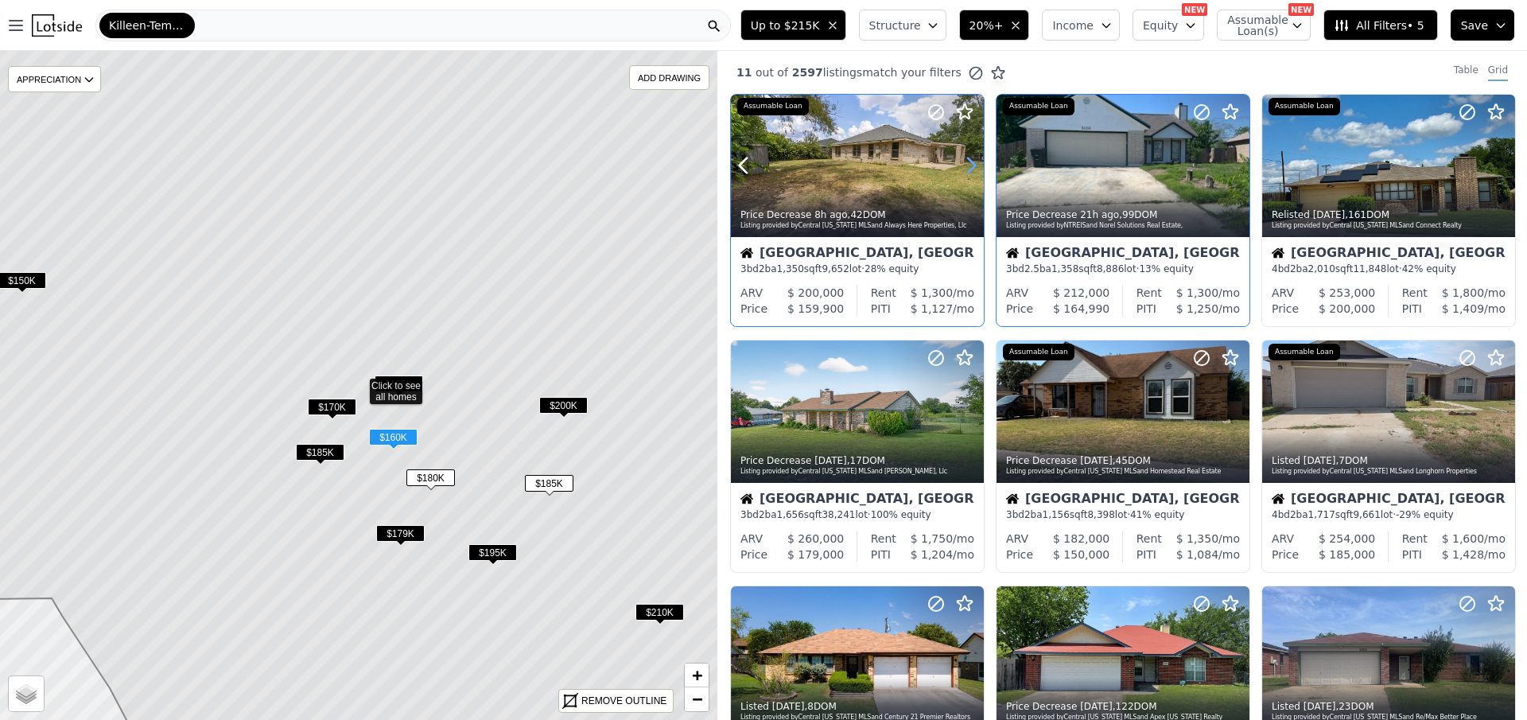
click at [959, 161] on icon at bounding box center [970, 165] width 25 height 25
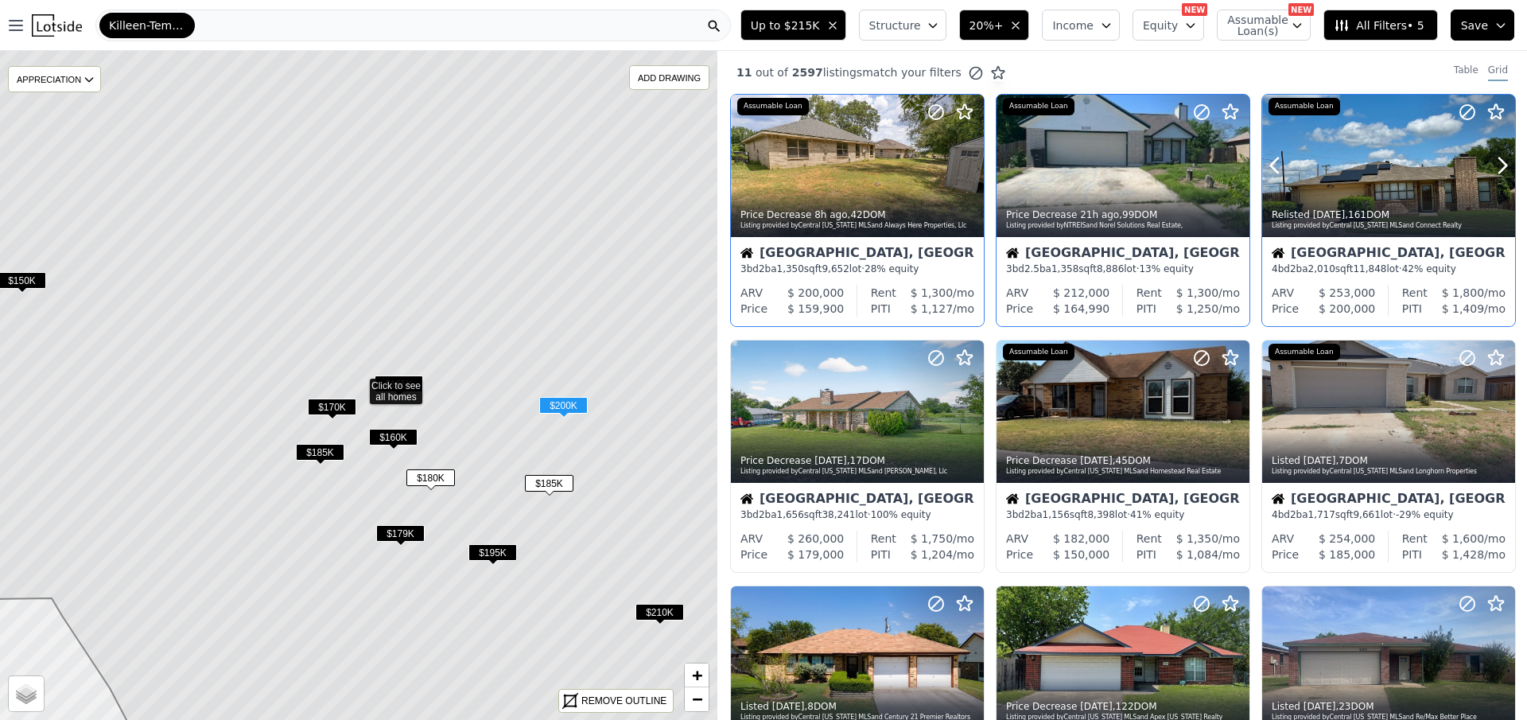
click at [1490, 162] on icon at bounding box center [1502, 165] width 25 height 25
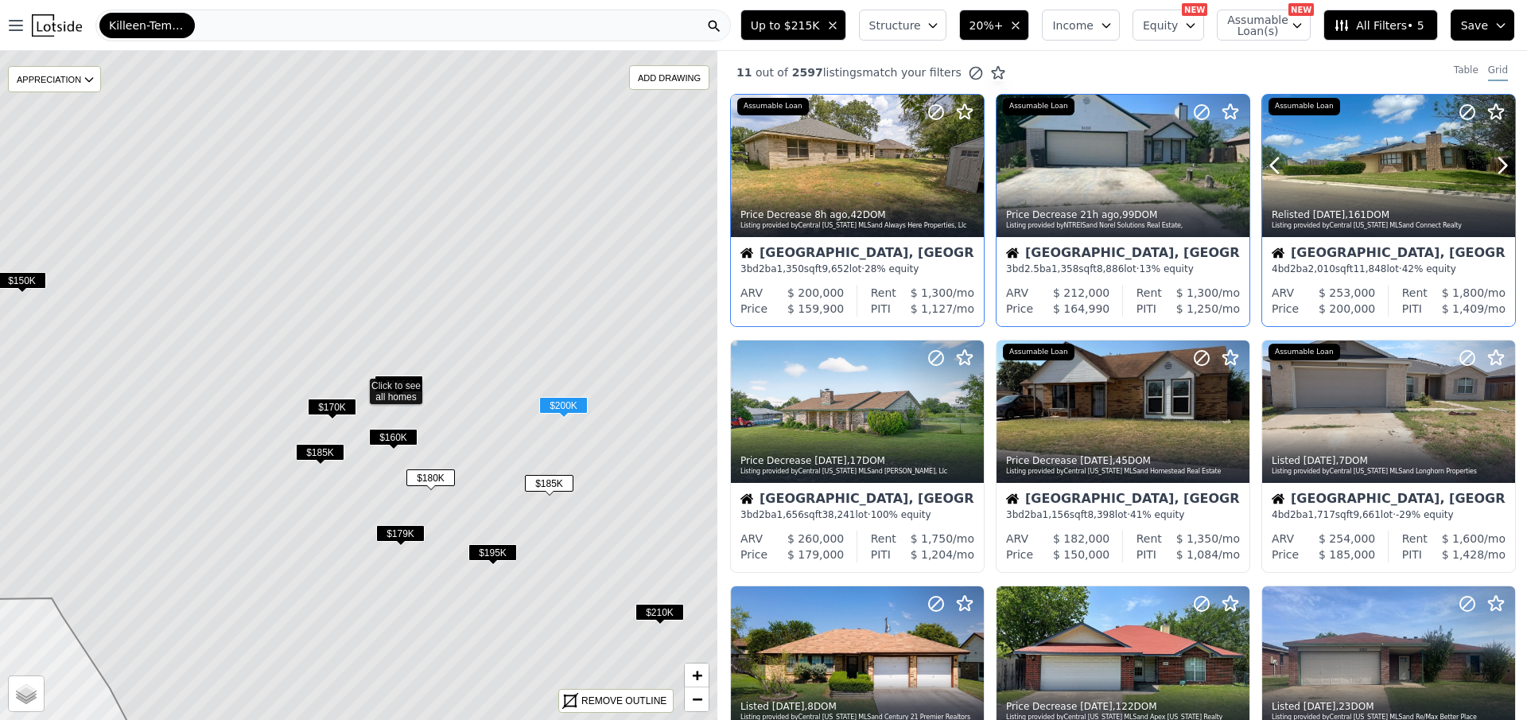
click at [1490, 162] on icon at bounding box center [1502, 165] width 25 height 25
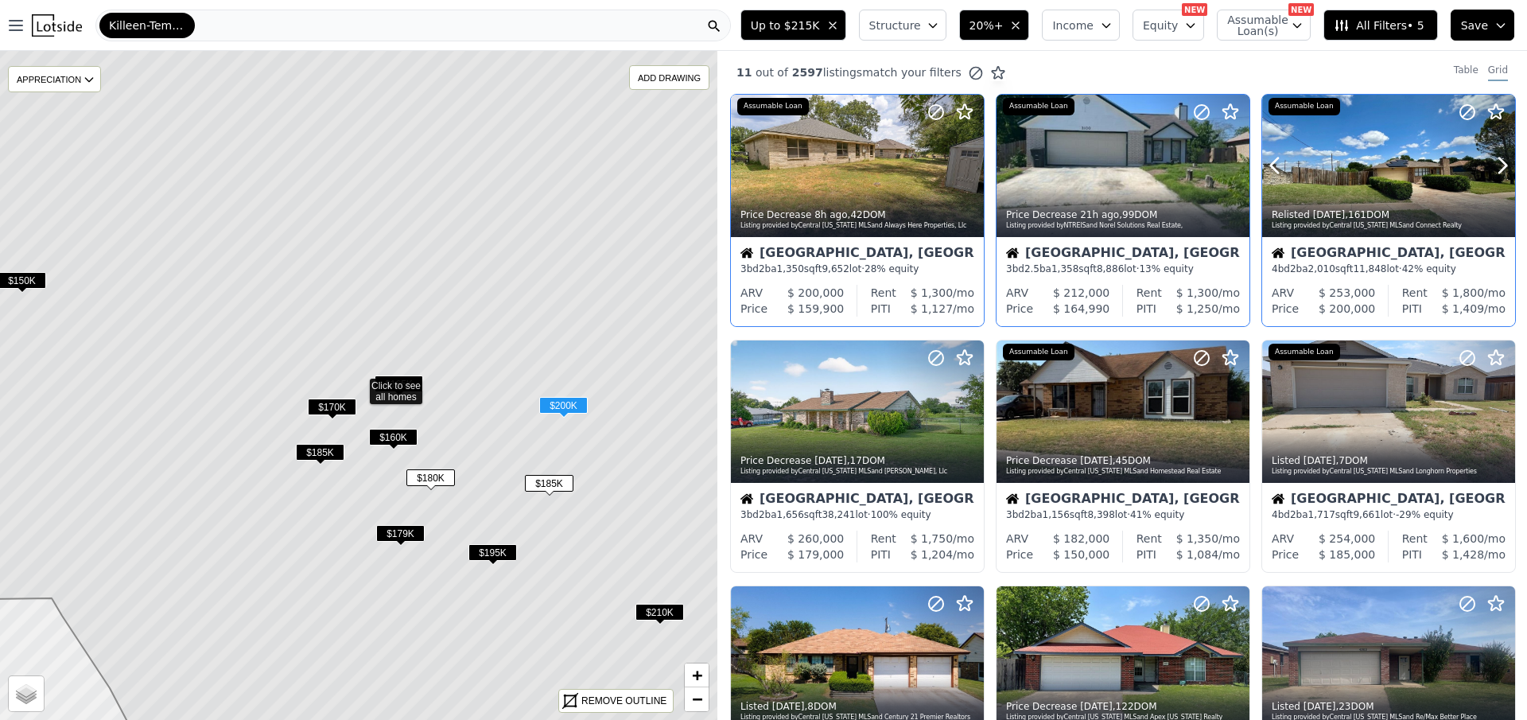
click at [1490, 162] on icon at bounding box center [1502, 165] width 25 height 25
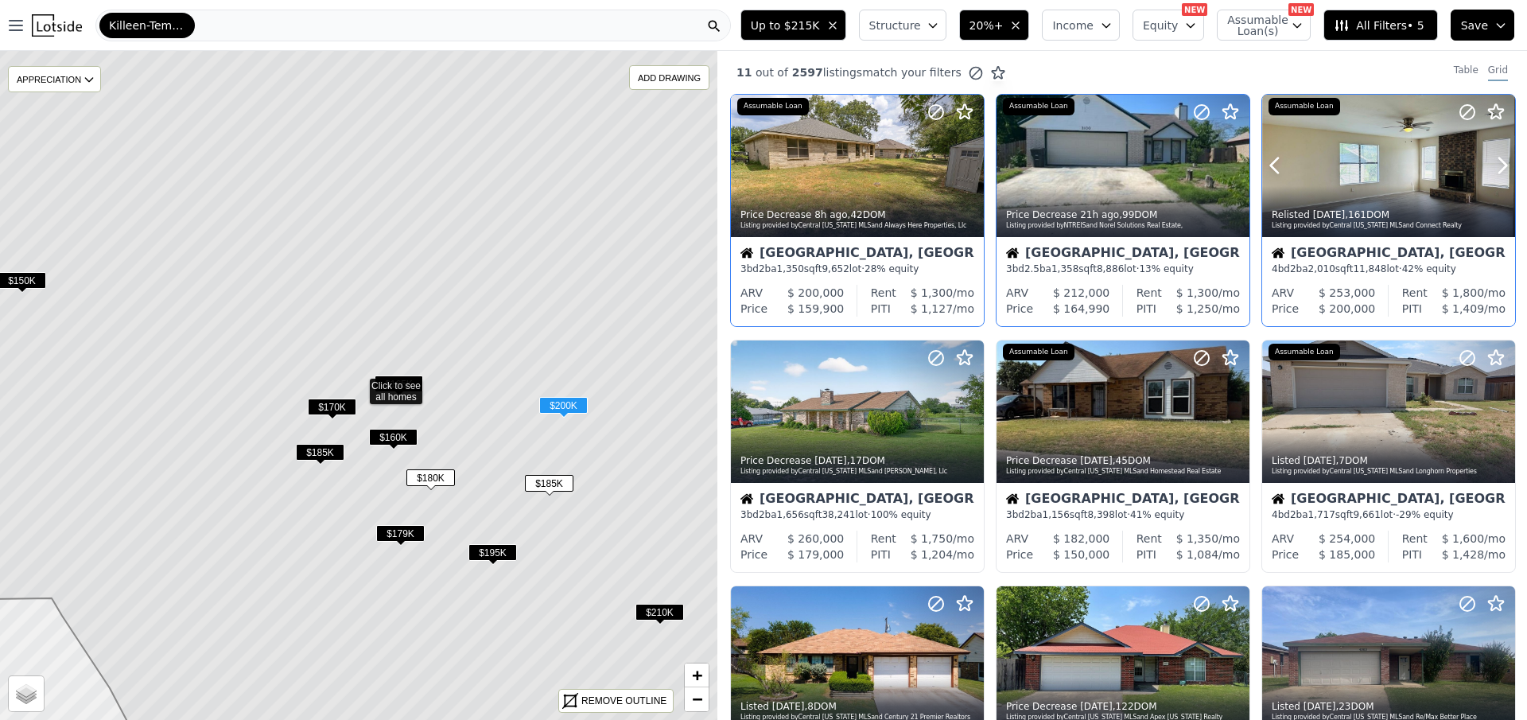
click at [1490, 162] on icon at bounding box center [1502, 165] width 25 height 25
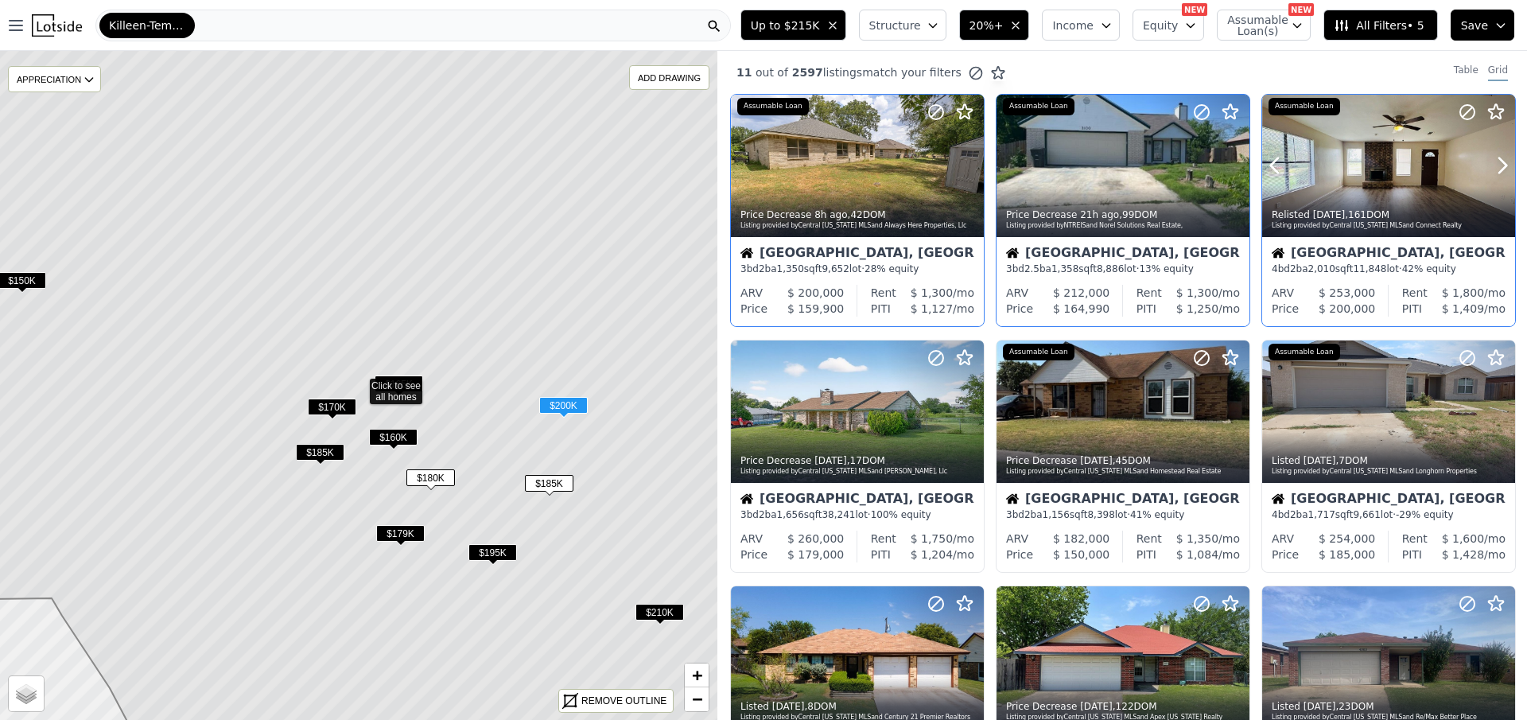
click at [1490, 162] on icon at bounding box center [1502, 165] width 25 height 25
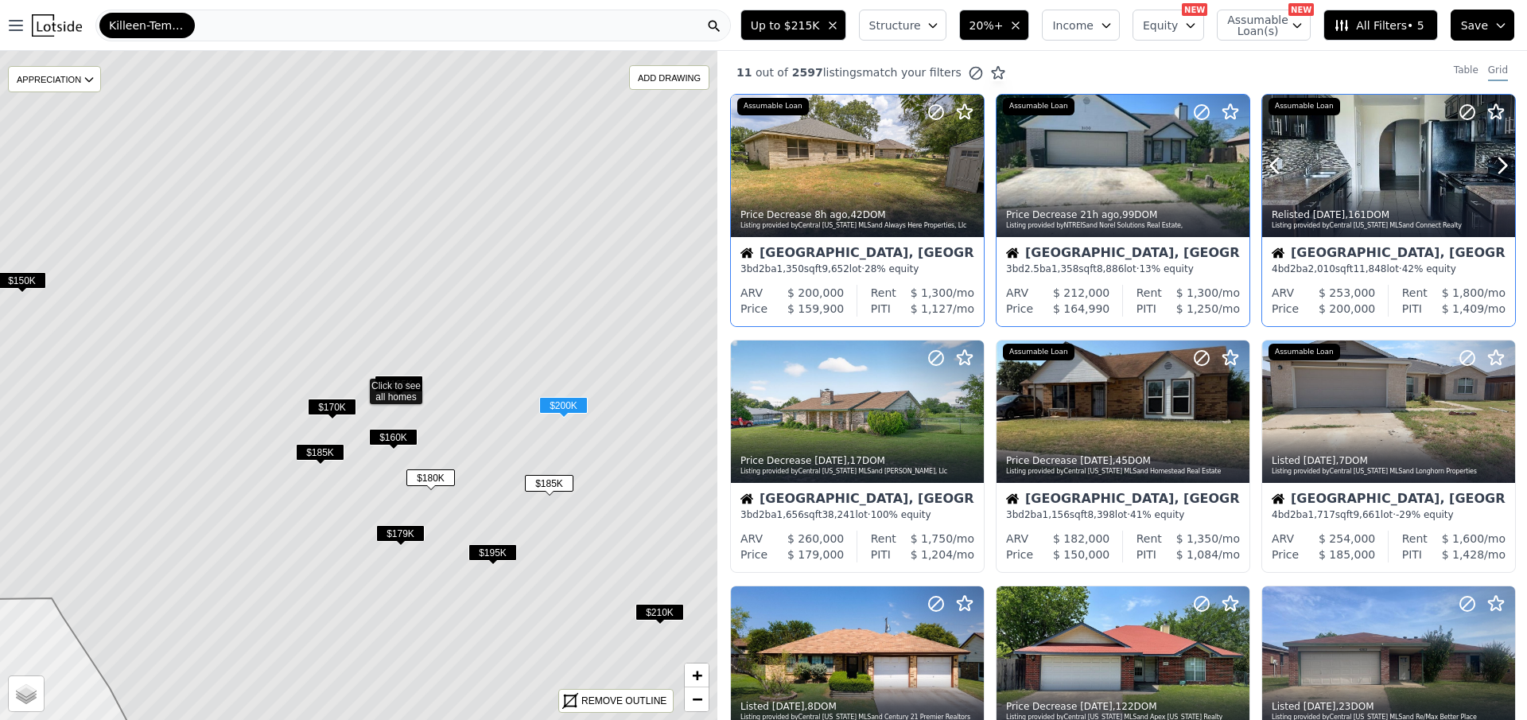
click at [1490, 162] on icon at bounding box center [1502, 165] width 25 height 25
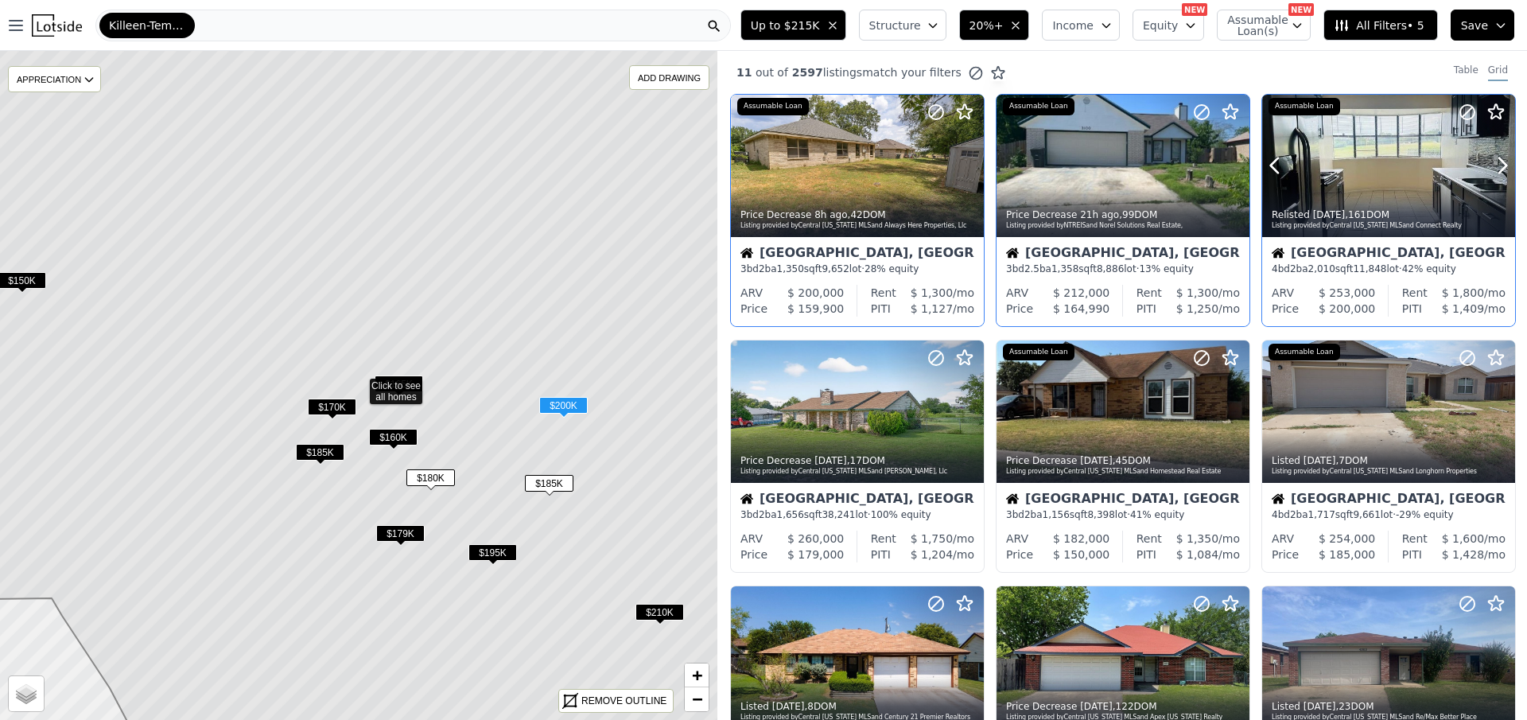
click at [1490, 162] on icon at bounding box center [1502, 165] width 25 height 25
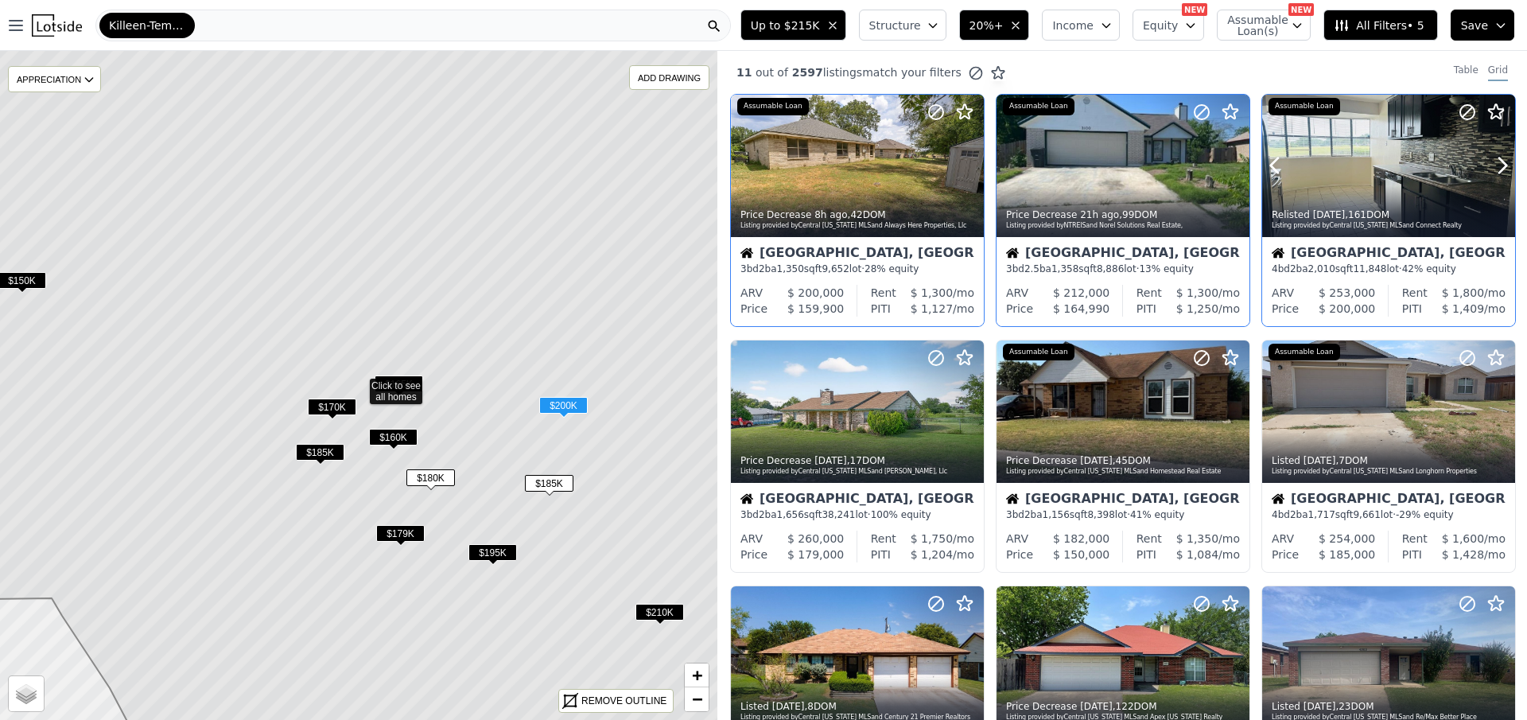
click at [1490, 162] on icon at bounding box center [1502, 165] width 25 height 25
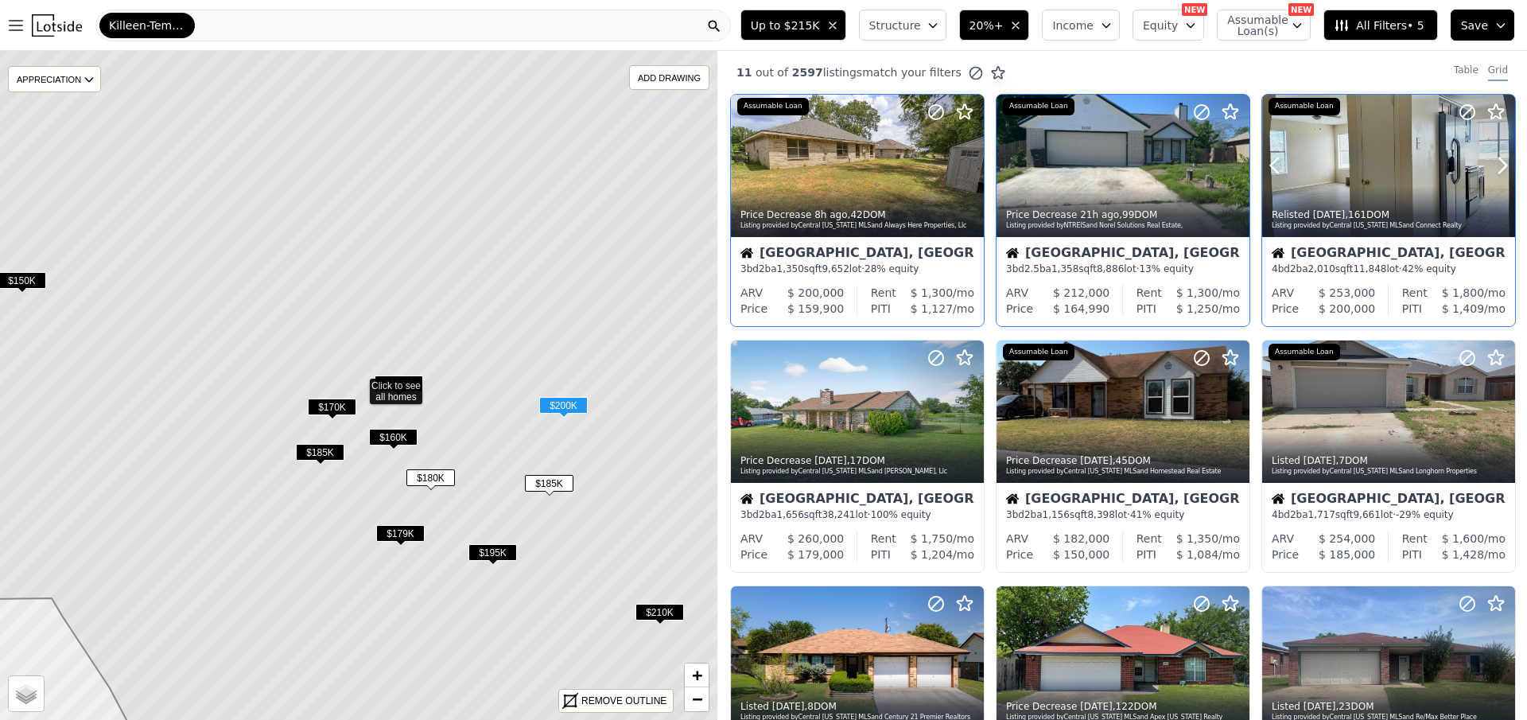
click at [1490, 162] on icon at bounding box center [1502, 165] width 25 height 25
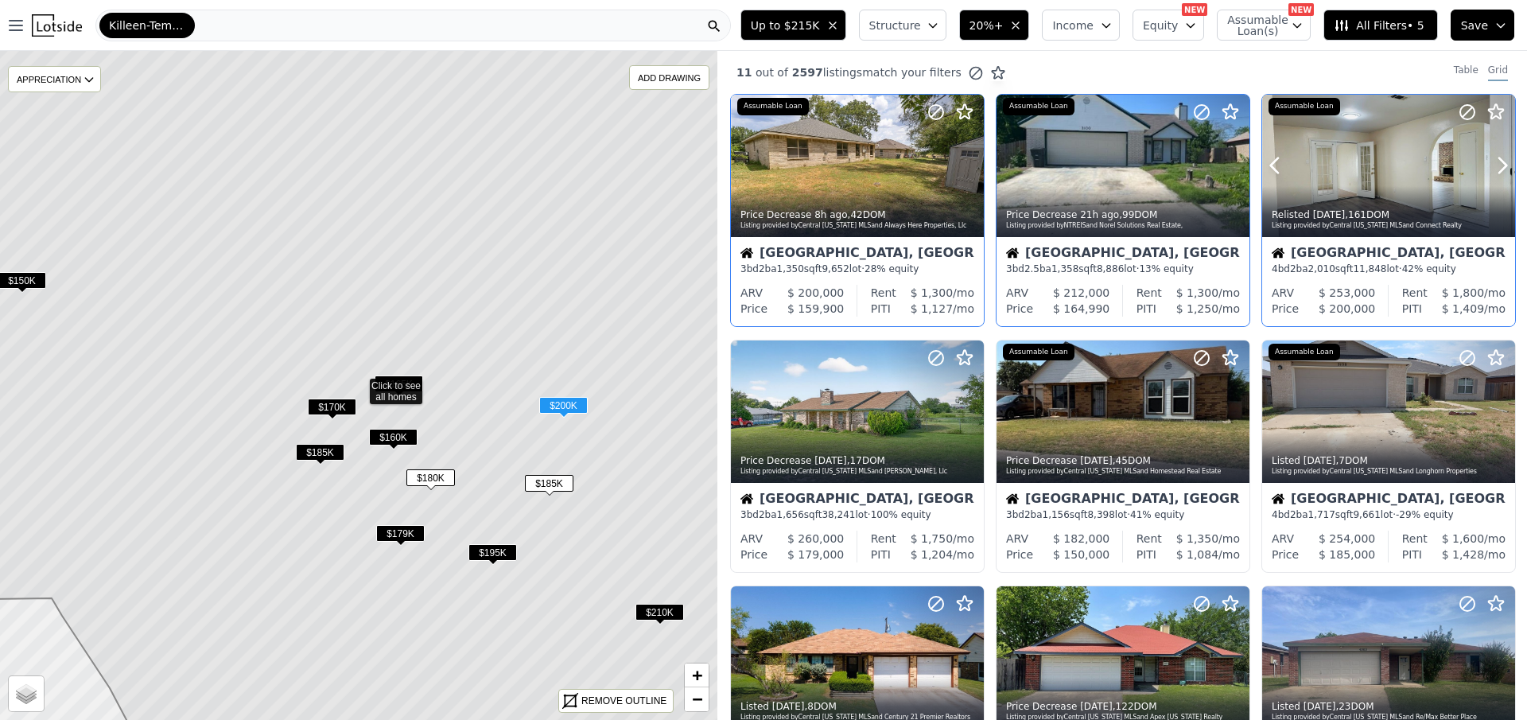
click at [1490, 162] on icon at bounding box center [1502, 165] width 25 height 25
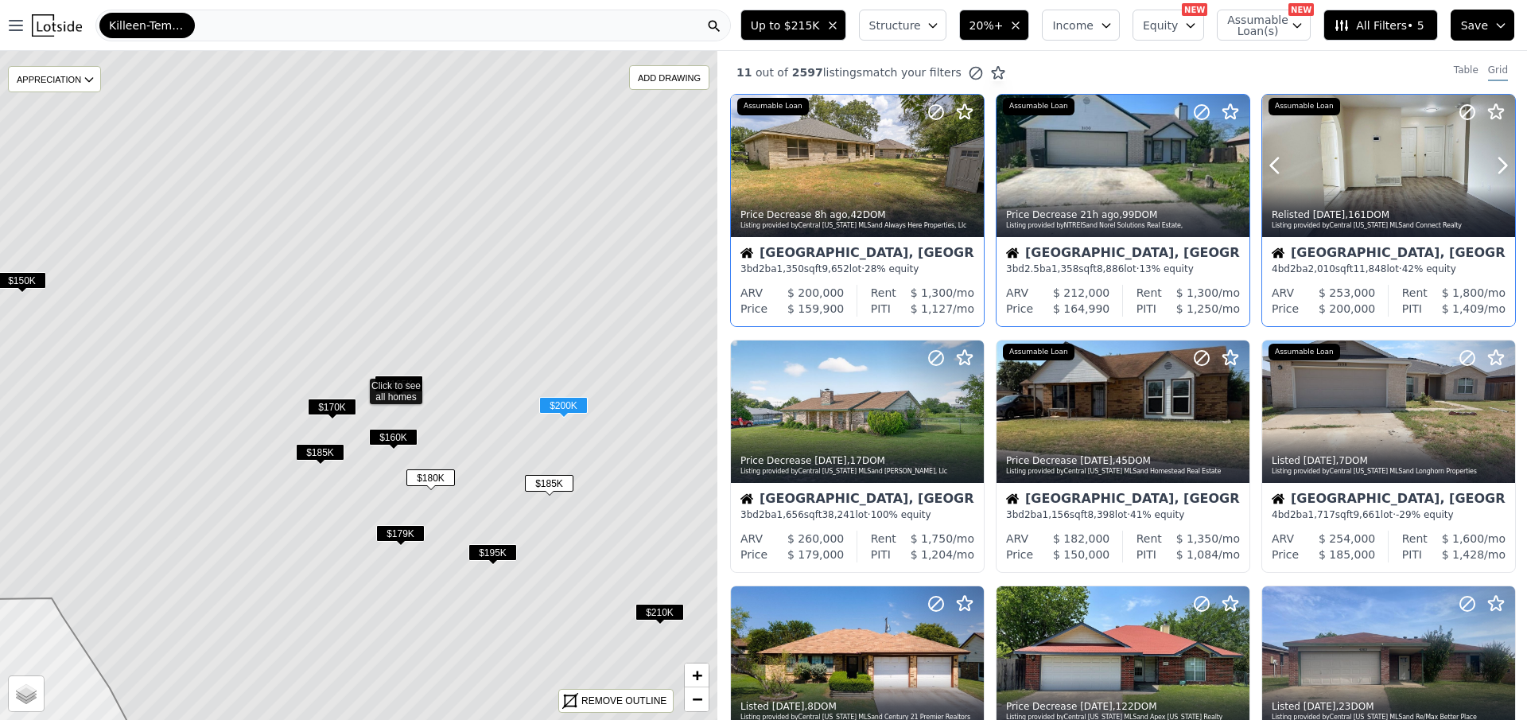
click at [1490, 162] on icon at bounding box center [1502, 165] width 25 height 25
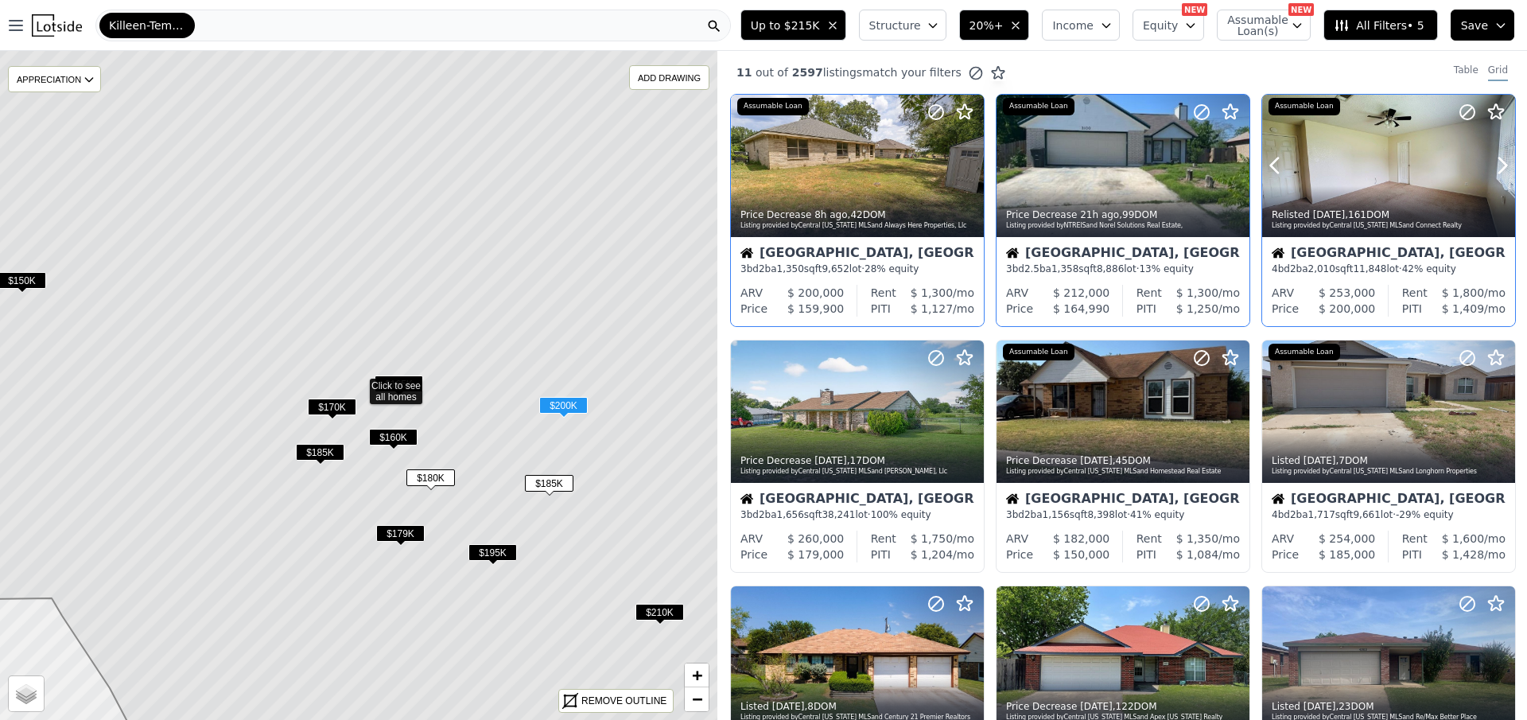
click at [1490, 162] on icon at bounding box center [1502, 165] width 25 height 25
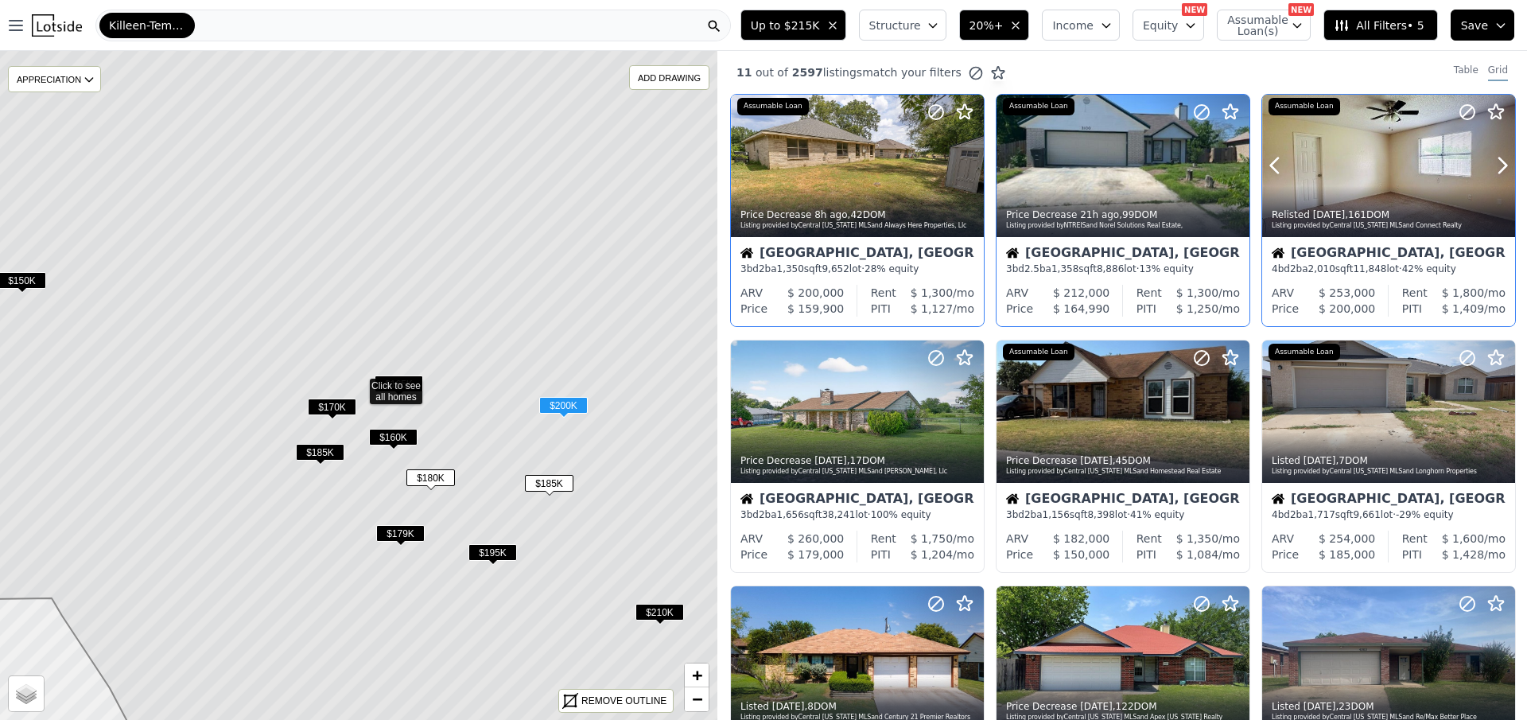
click at [1490, 162] on icon at bounding box center [1502, 165] width 25 height 25
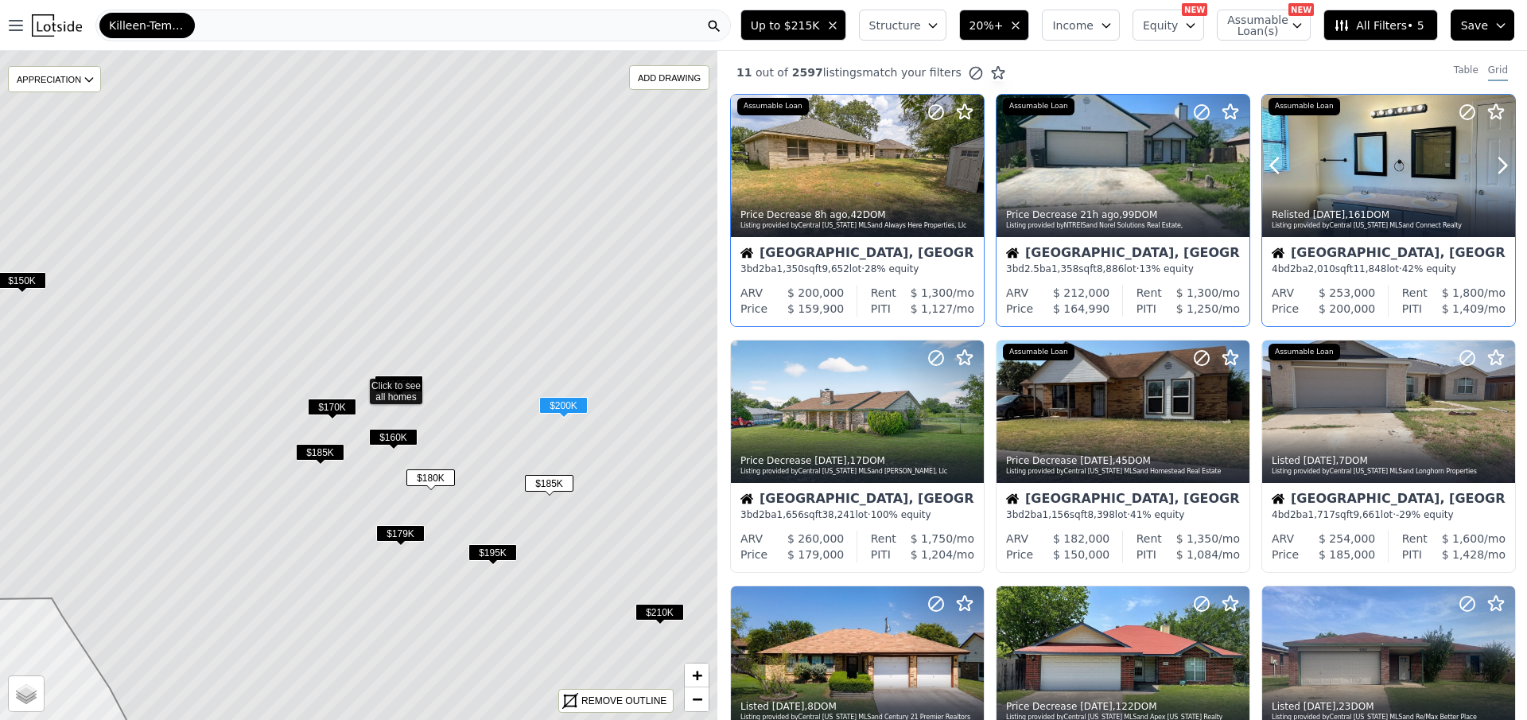
click at [1490, 162] on icon at bounding box center [1502, 165] width 25 height 25
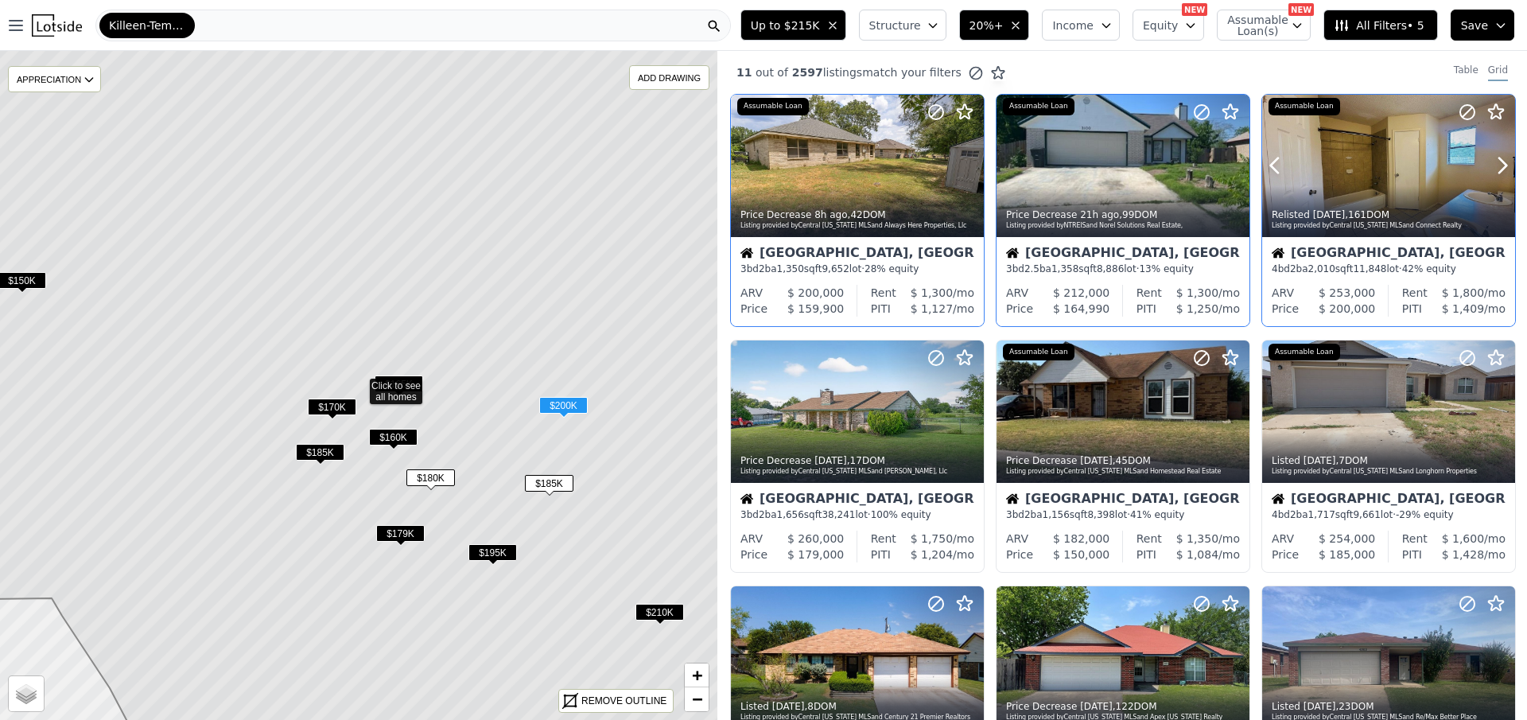
click at [1490, 162] on icon at bounding box center [1502, 165] width 25 height 25
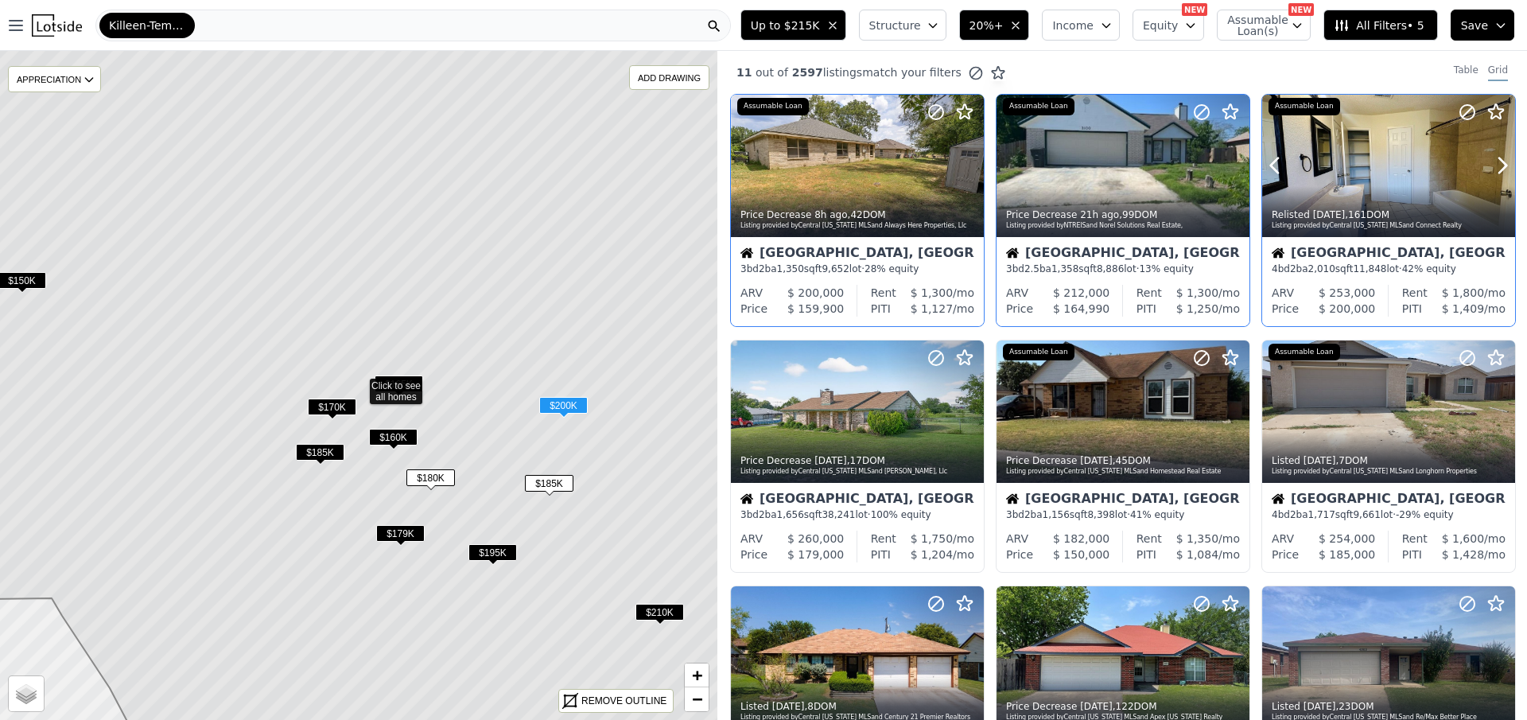
click at [1490, 162] on icon at bounding box center [1502, 165] width 25 height 25
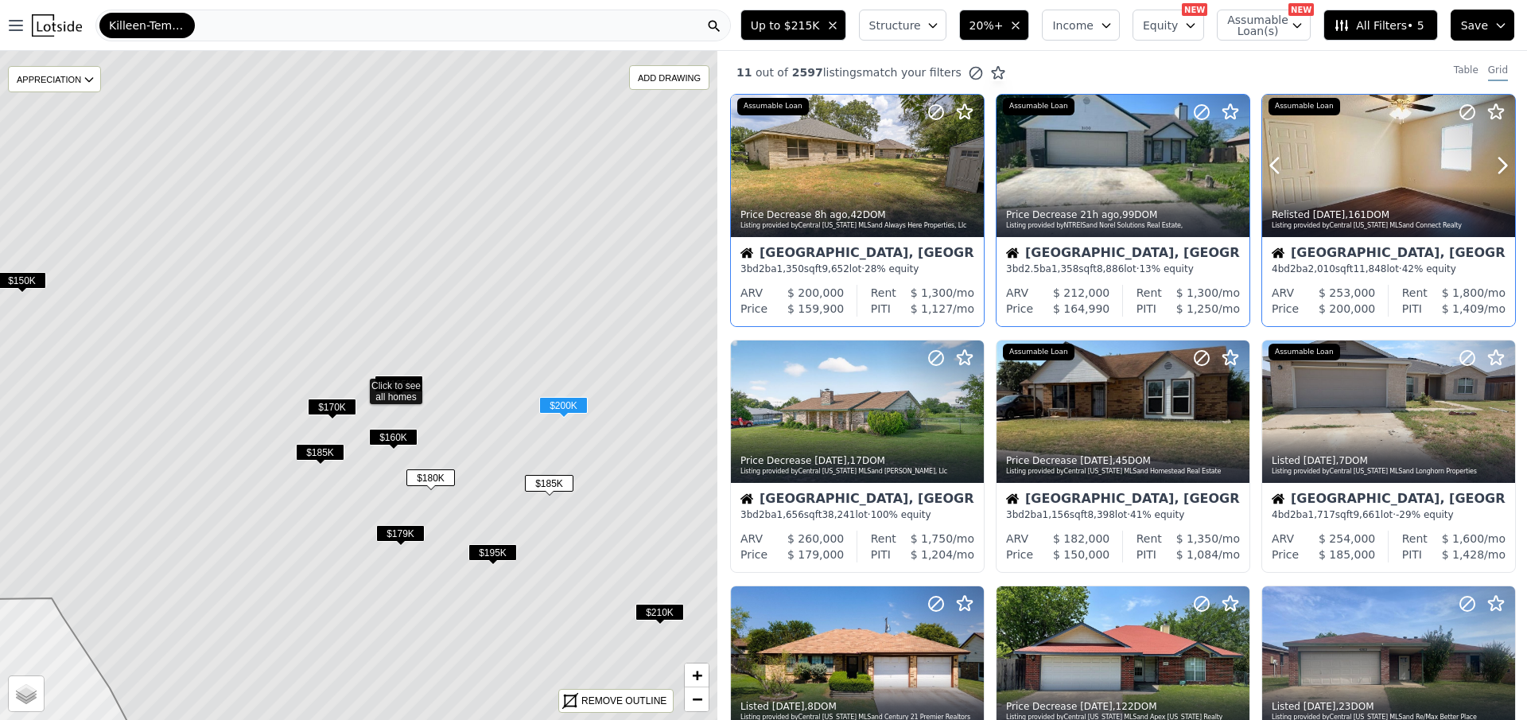
click at [1490, 162] on icon at bounding box center [1502, 165] width 25 height 25
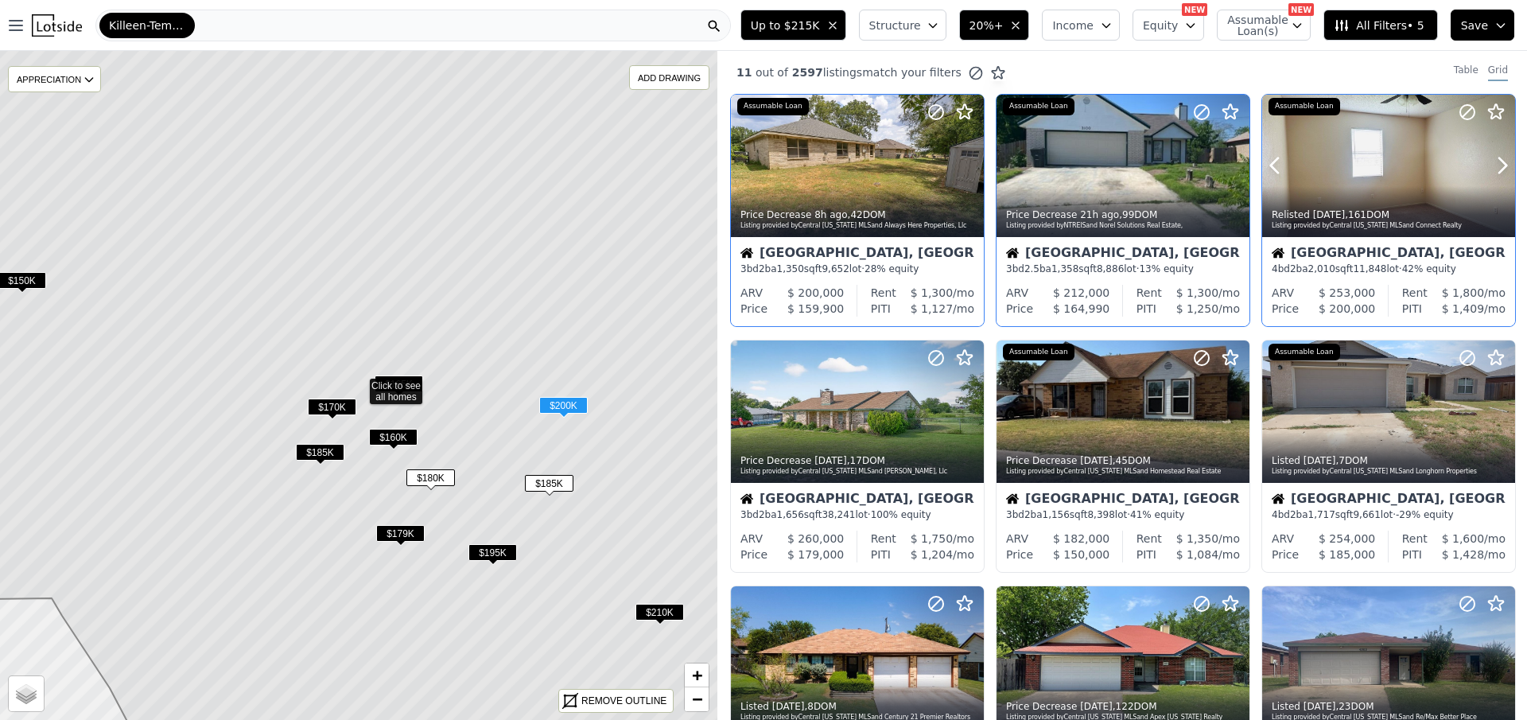
click at [1490, 162] on icon at bounding box center [1502, 165] width 25 height 25
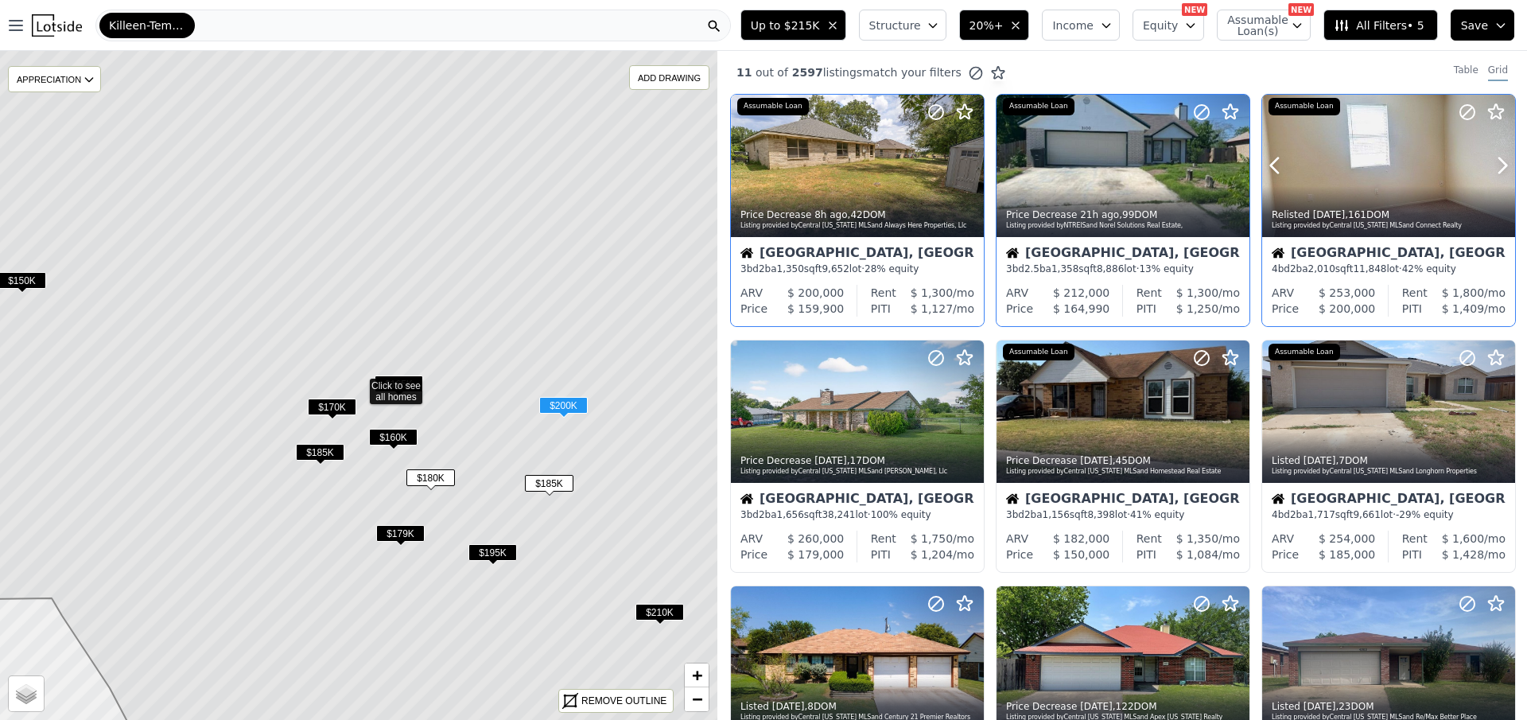
click at [1490, 162] on icon at bounding box center [1502, 165] width 25 height 25
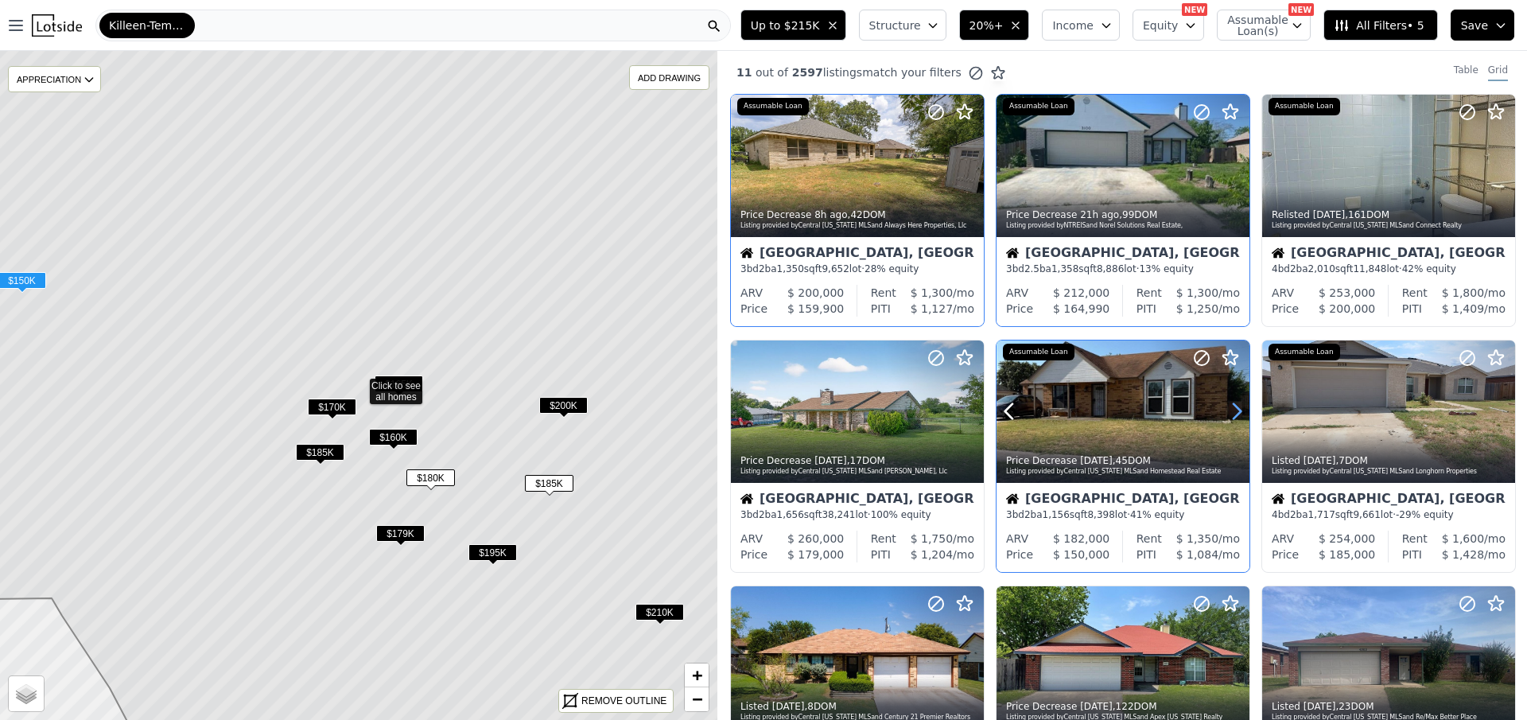
click at [1231, 400] on icon at bounding box center [1236, 411] width 25 height 25
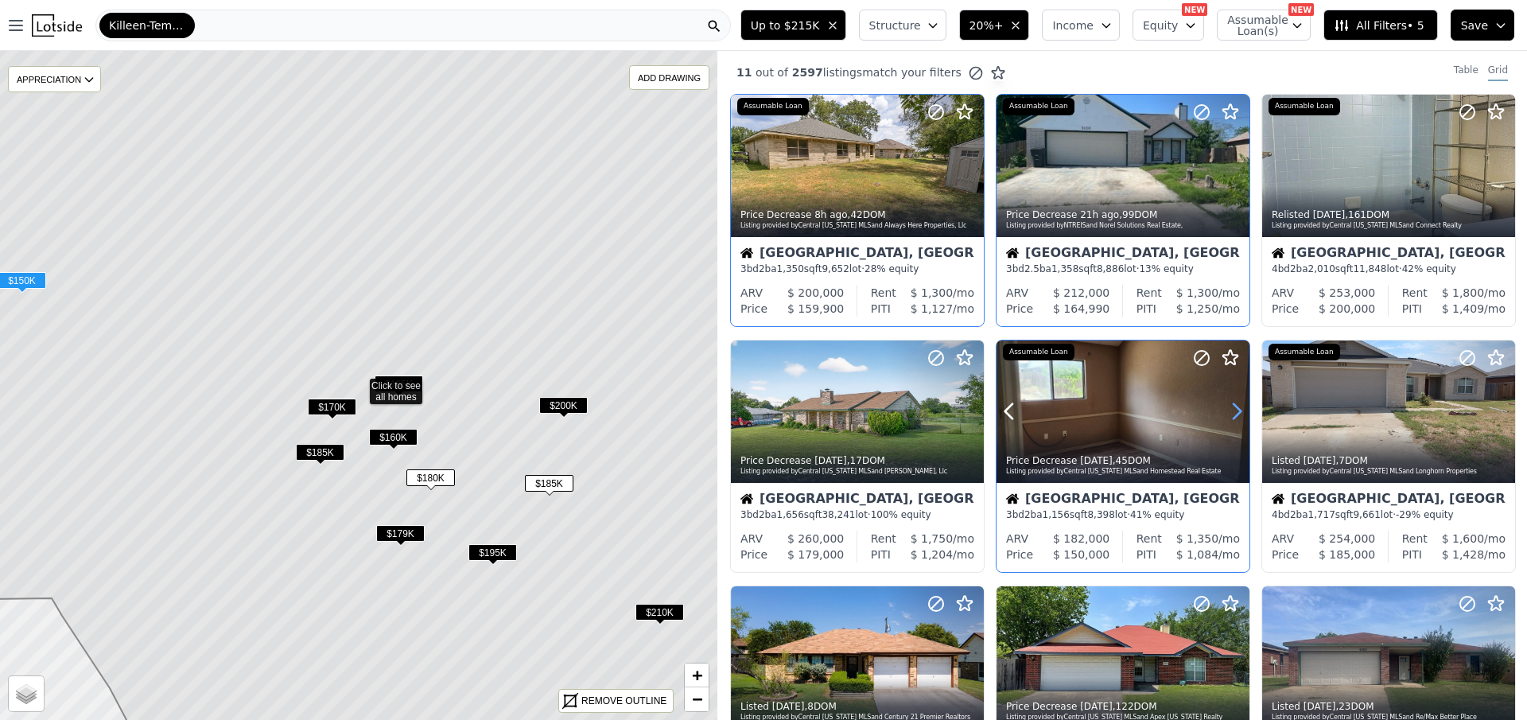
click at [1231, 400] on icon at bounding box center [1236, 411] width 25 height 25
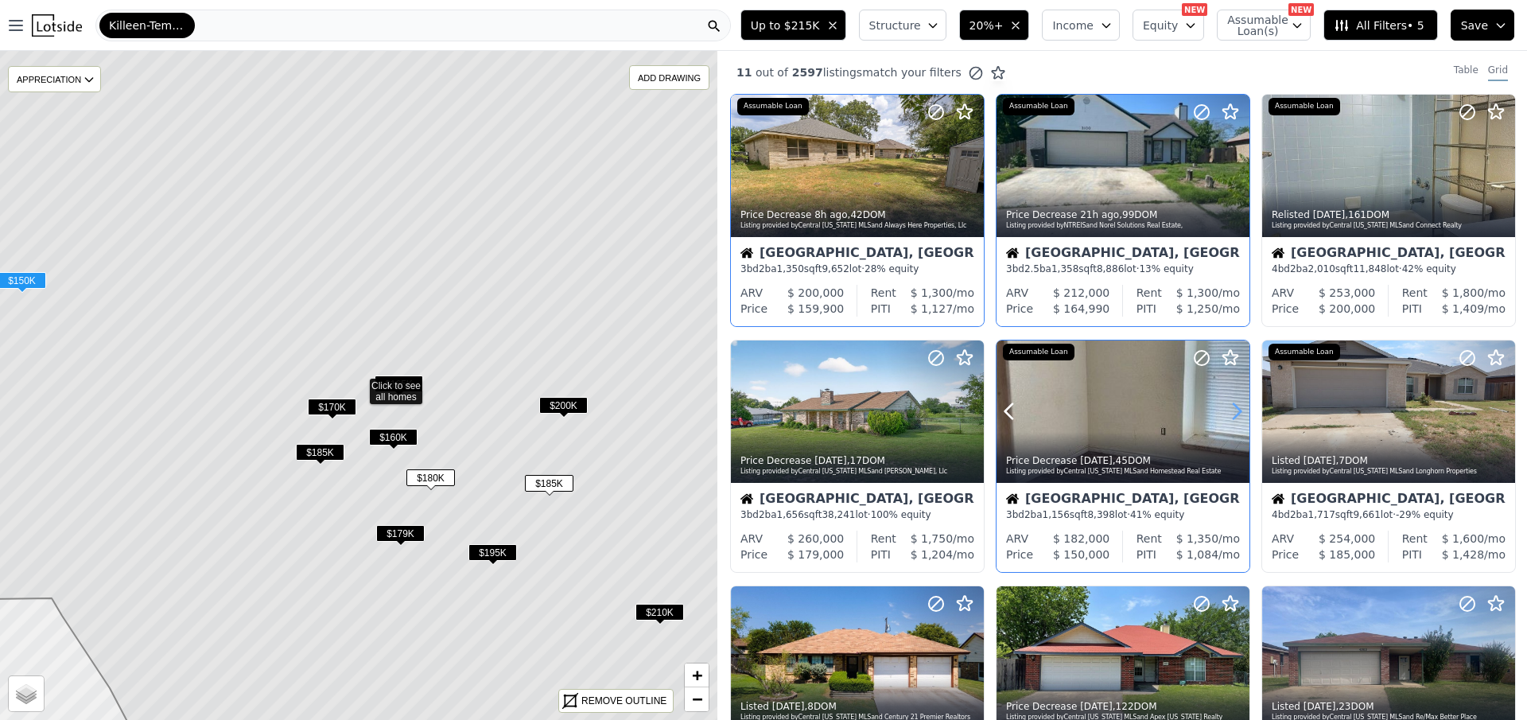
click at [1231, 400] on icon at bounding box center [1236, 411] width 25 height 25
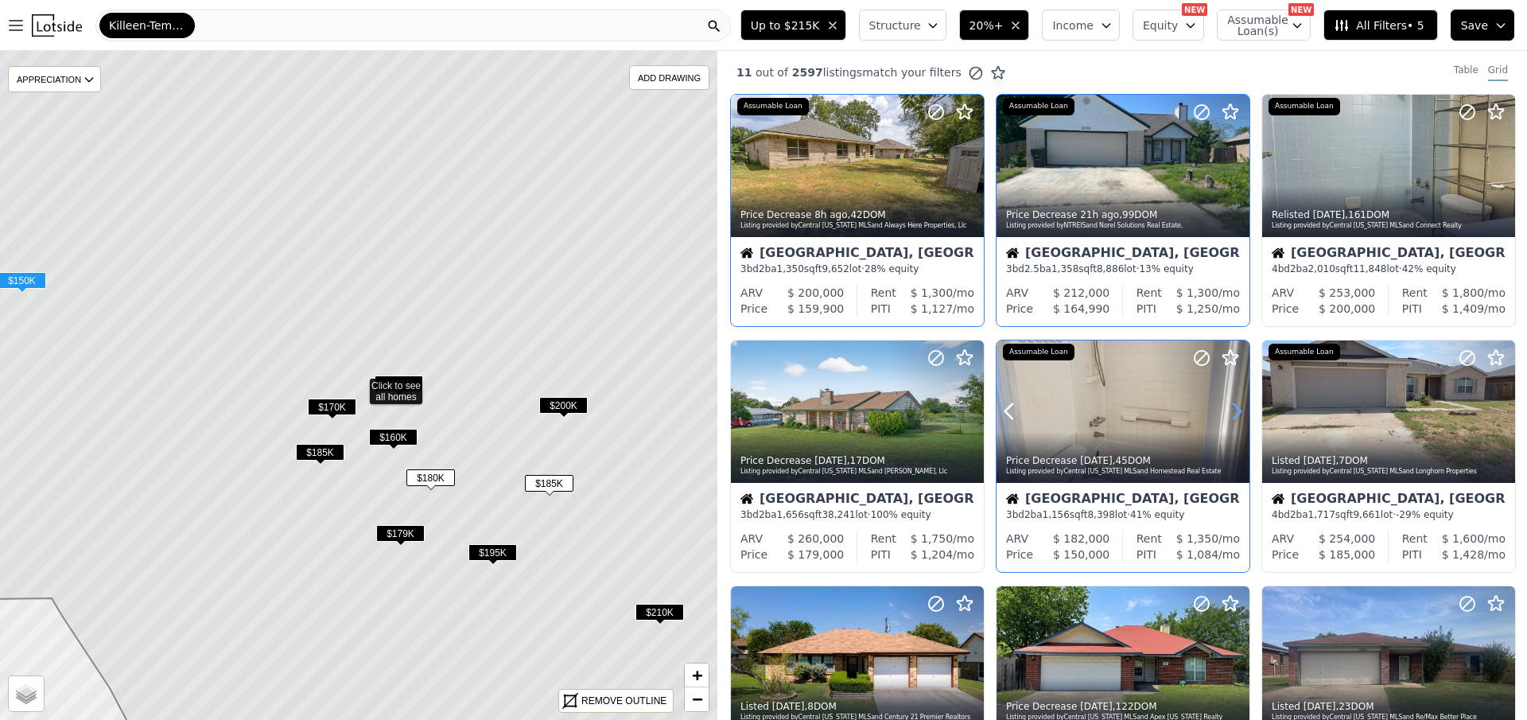
click at [1231, 400] on icon at bounding box center [1236, 411] width 25 height 25
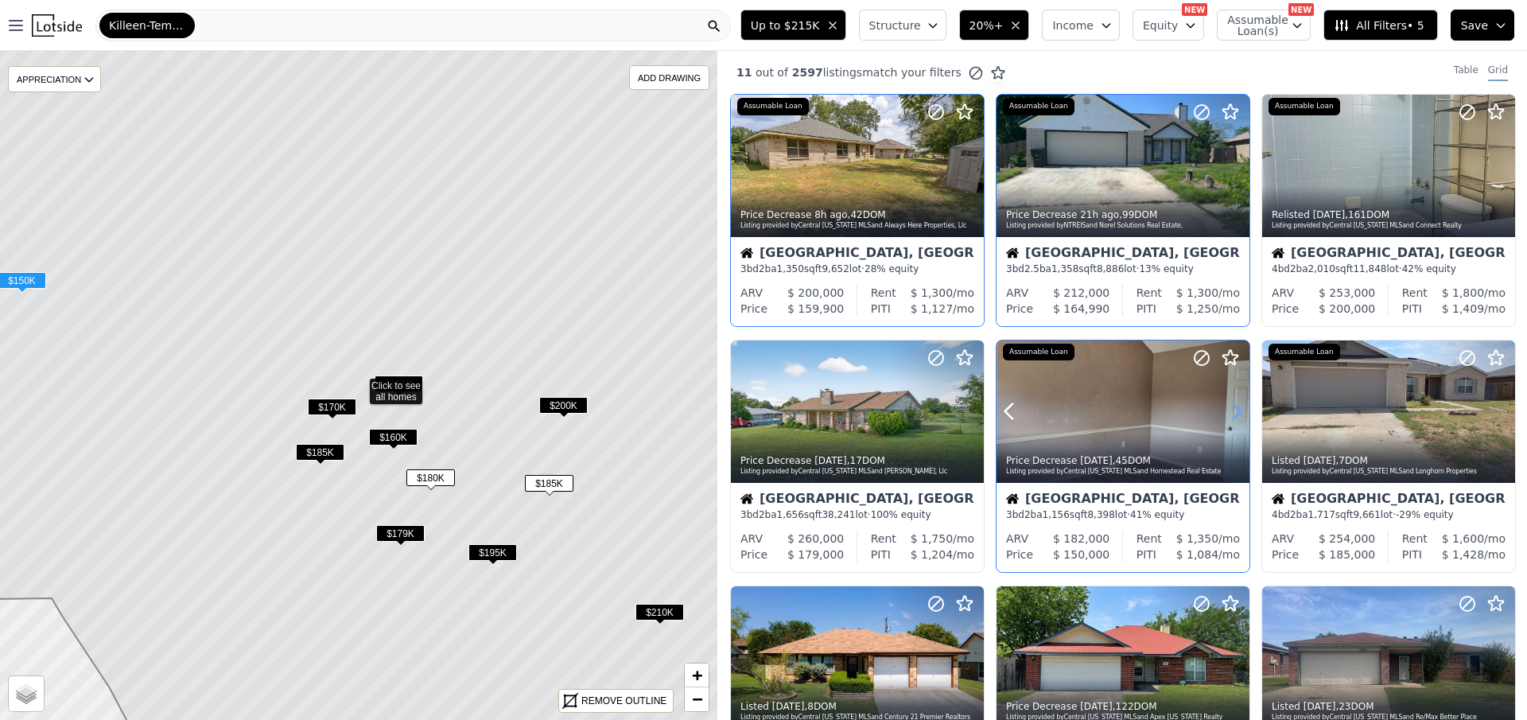
click at [1231, 400] on icon at bounding box center [1236, 411] width 25 height 25
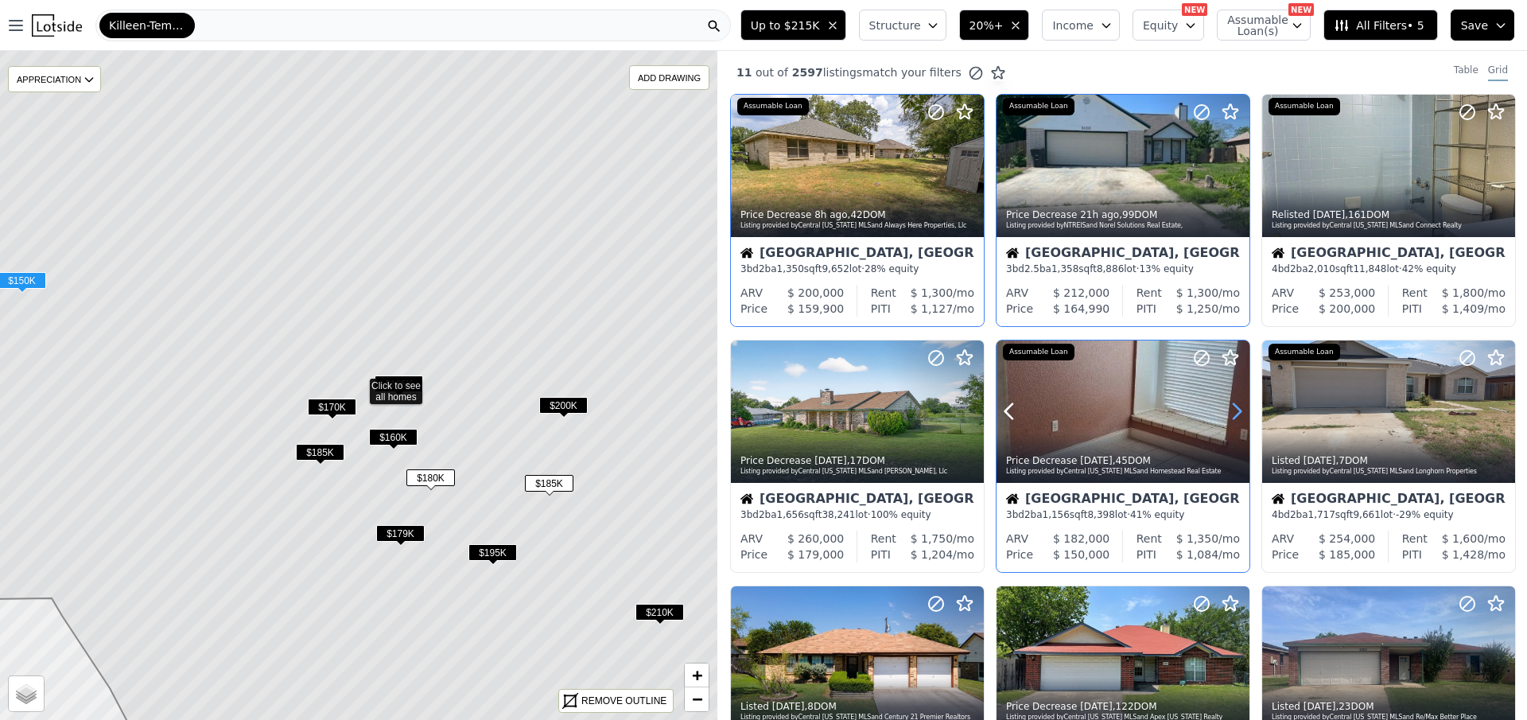
click at [1231, 400] on icon at bounding box center [1236, 411] width 25 height 25
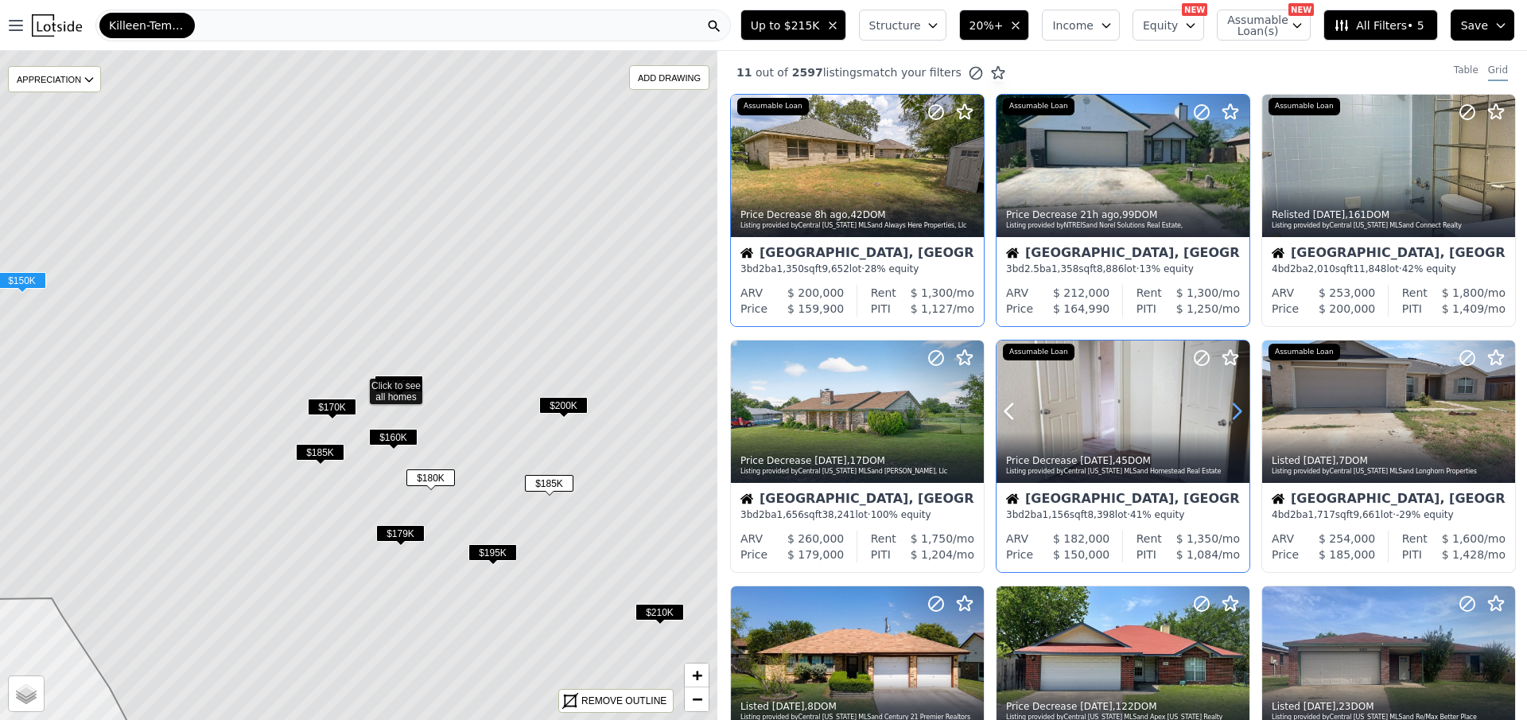
click at [1231, 400] on icon at bounding box center [1236, 411] width 25 height 25
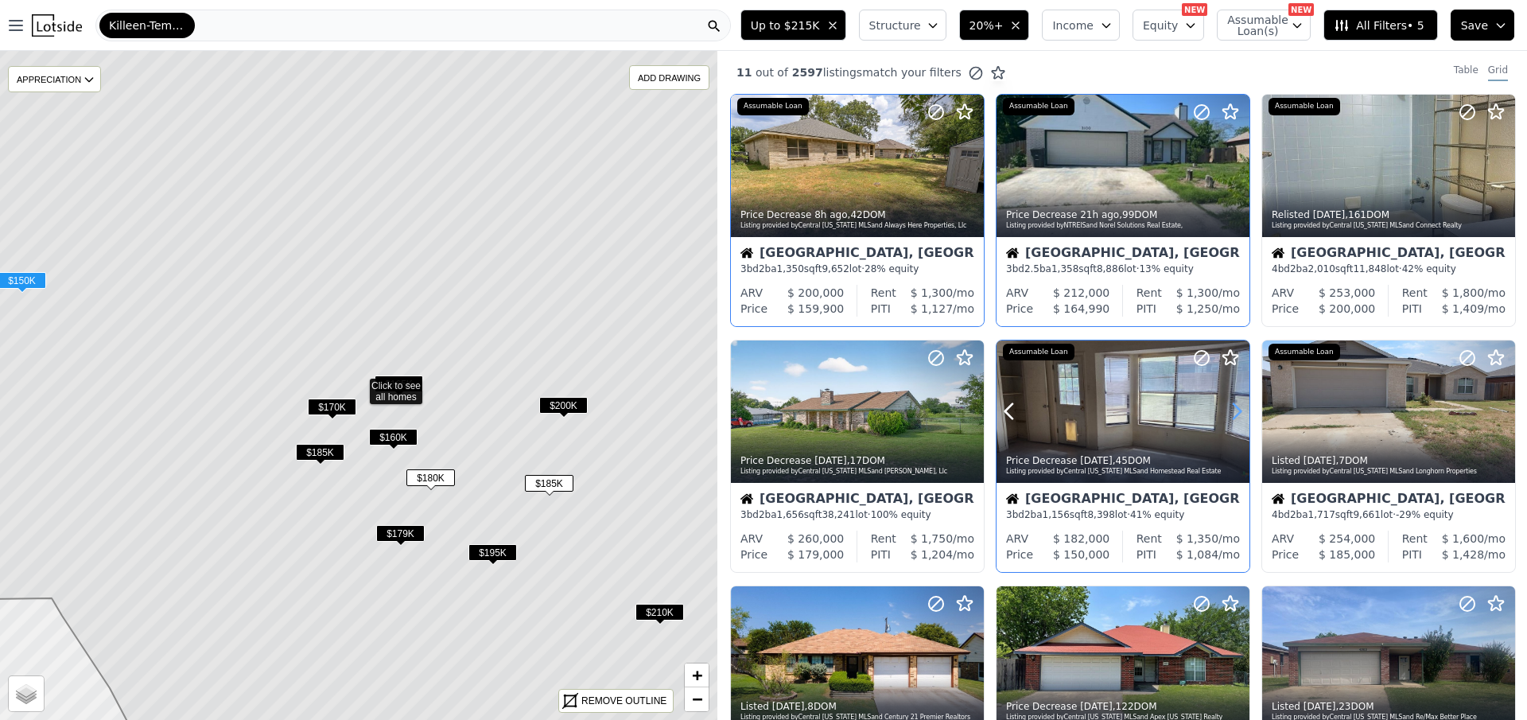
click at [1231, 400] on icon at bounding box center [1236, 411] width 25 height 25
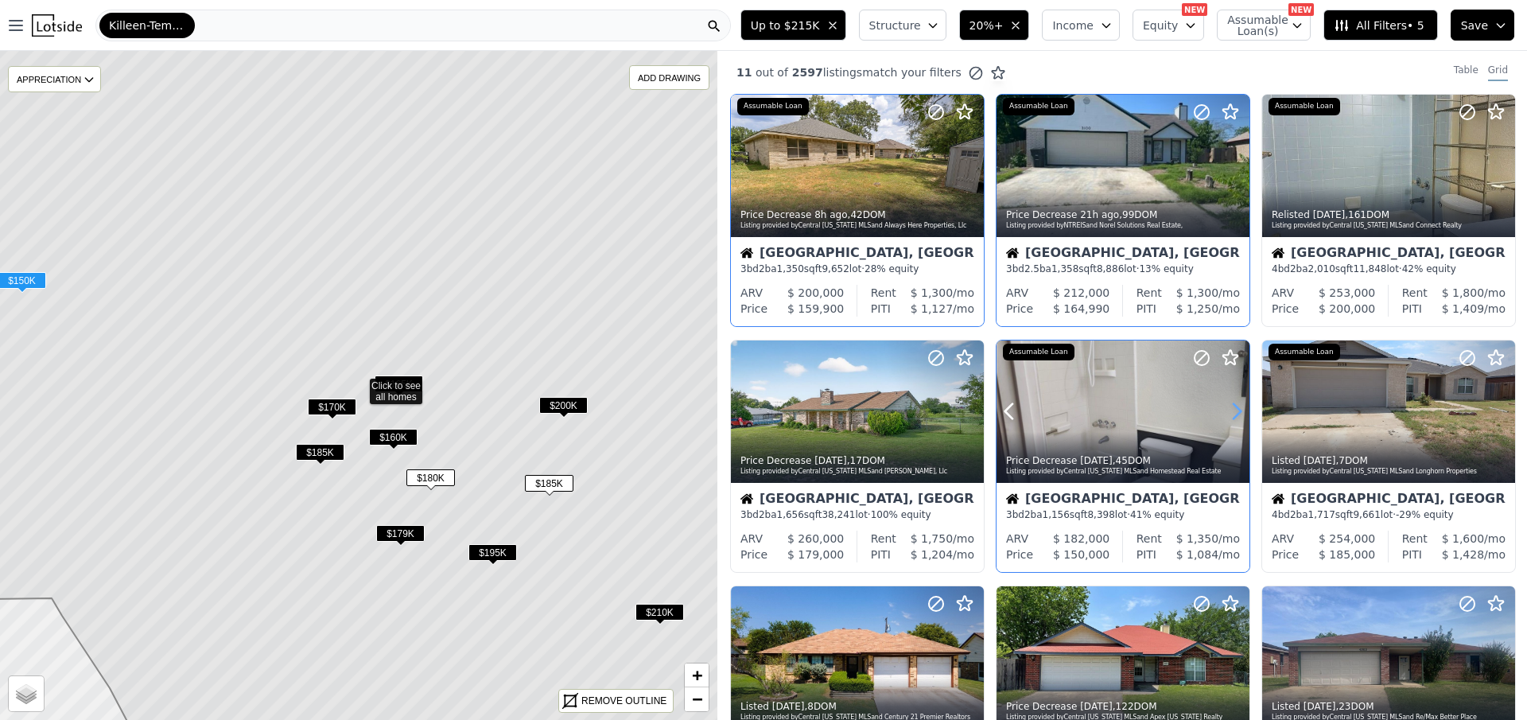
click at [1231, 400] on icon at bounding box center [1236, 411] width 25 height 25
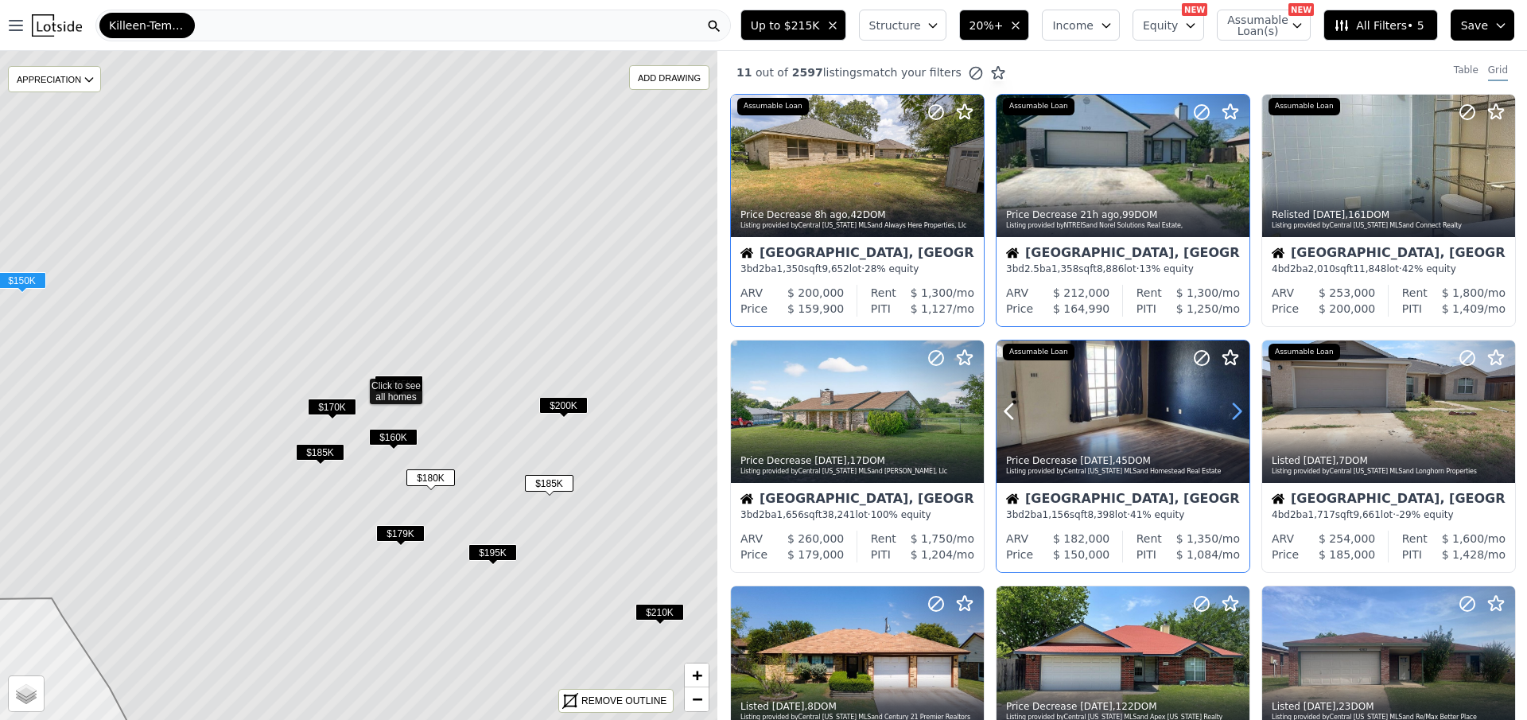
click at [1231, 400] on icon at bounding box center [1236, 411] width 25 height 25
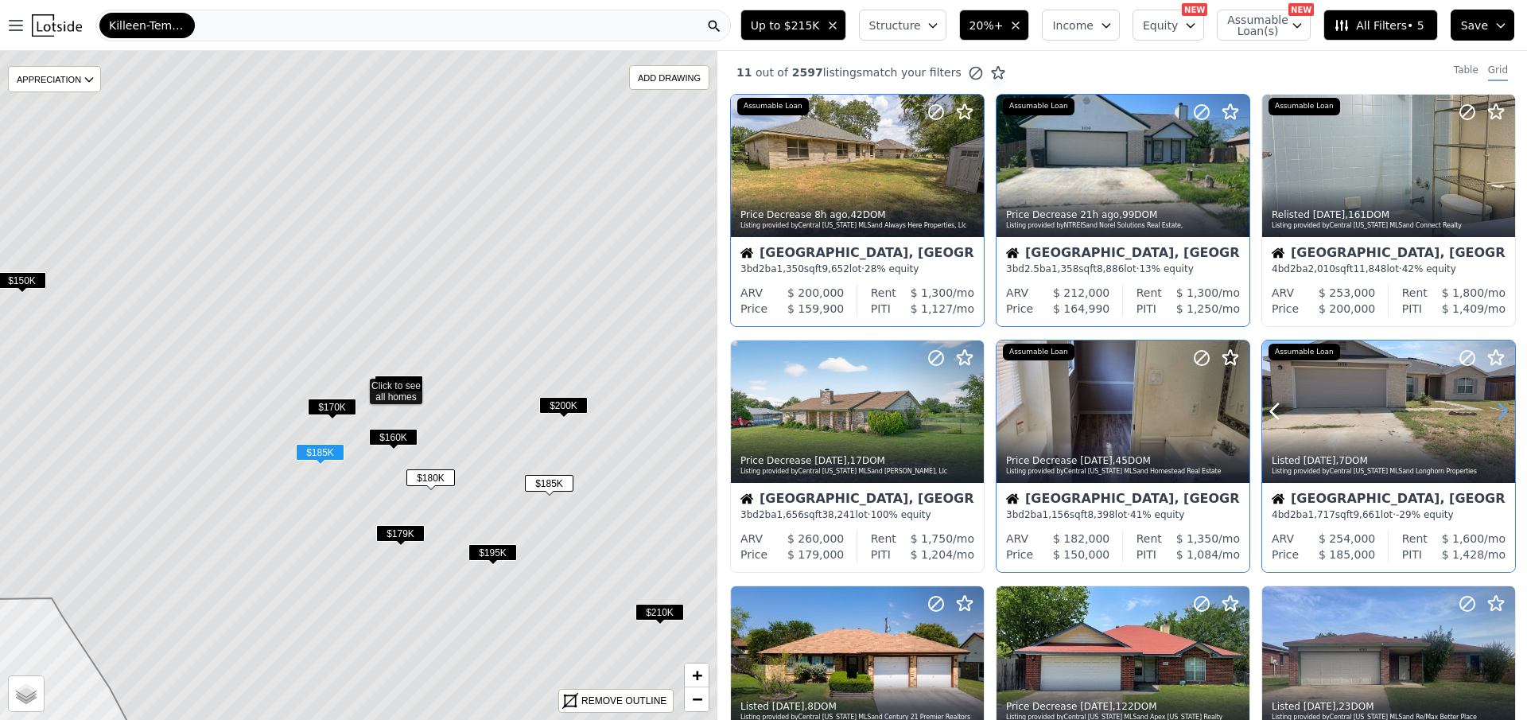
click at [1494, 405] on icon at bounding box center [1502, 411] width 25 height 25
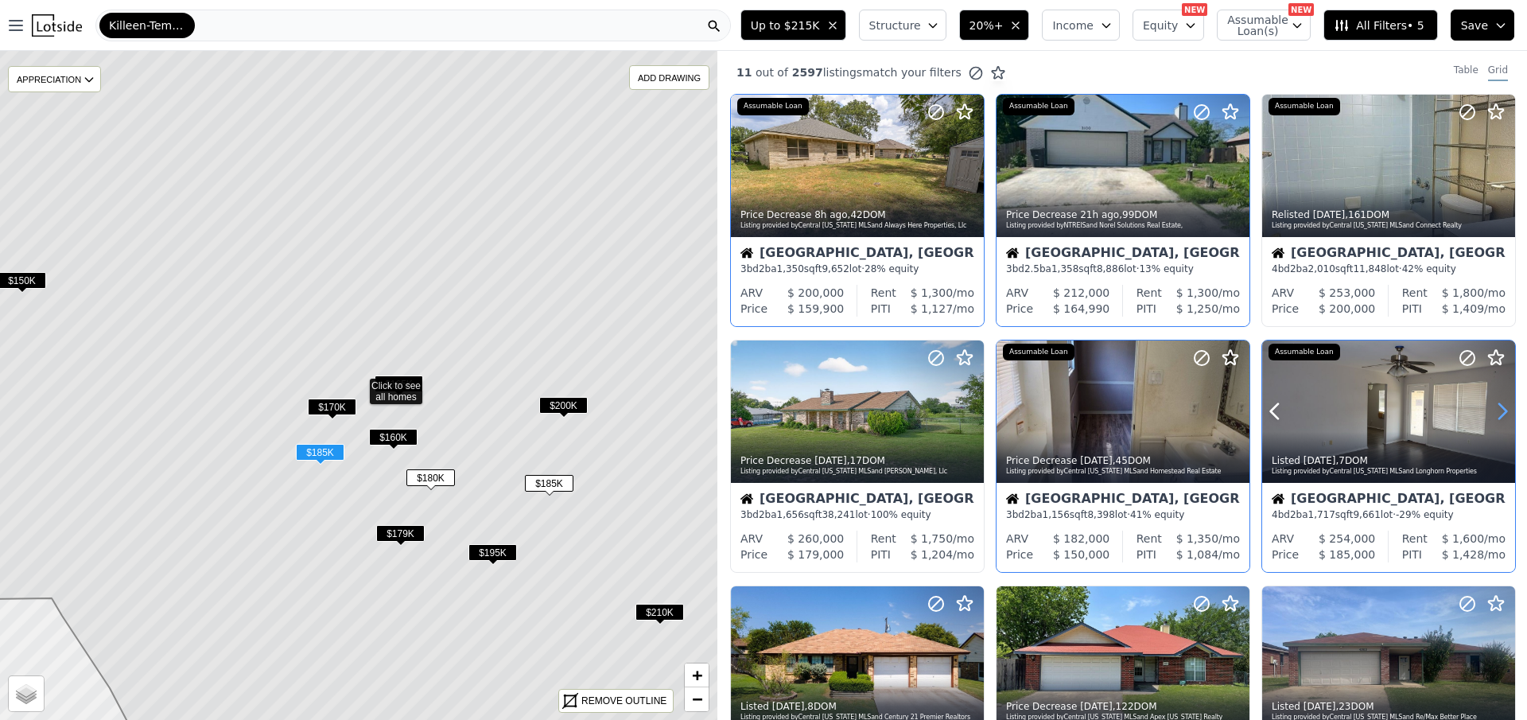
click at [1494, 405] on icon at bounding box center [1502, 411] width 25 height 25
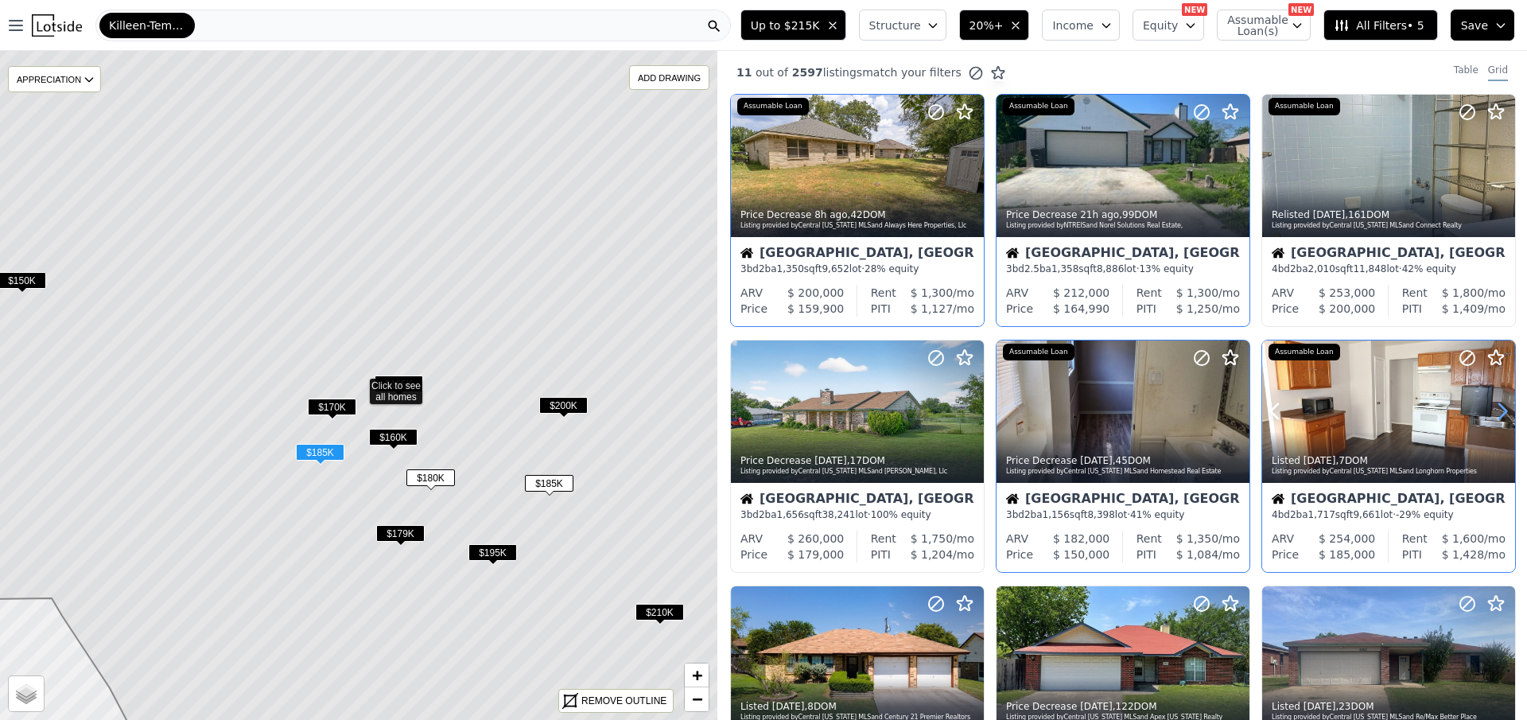
click at [1494, 405] on icon at bounding box center [1502, 411] width 25 height 25
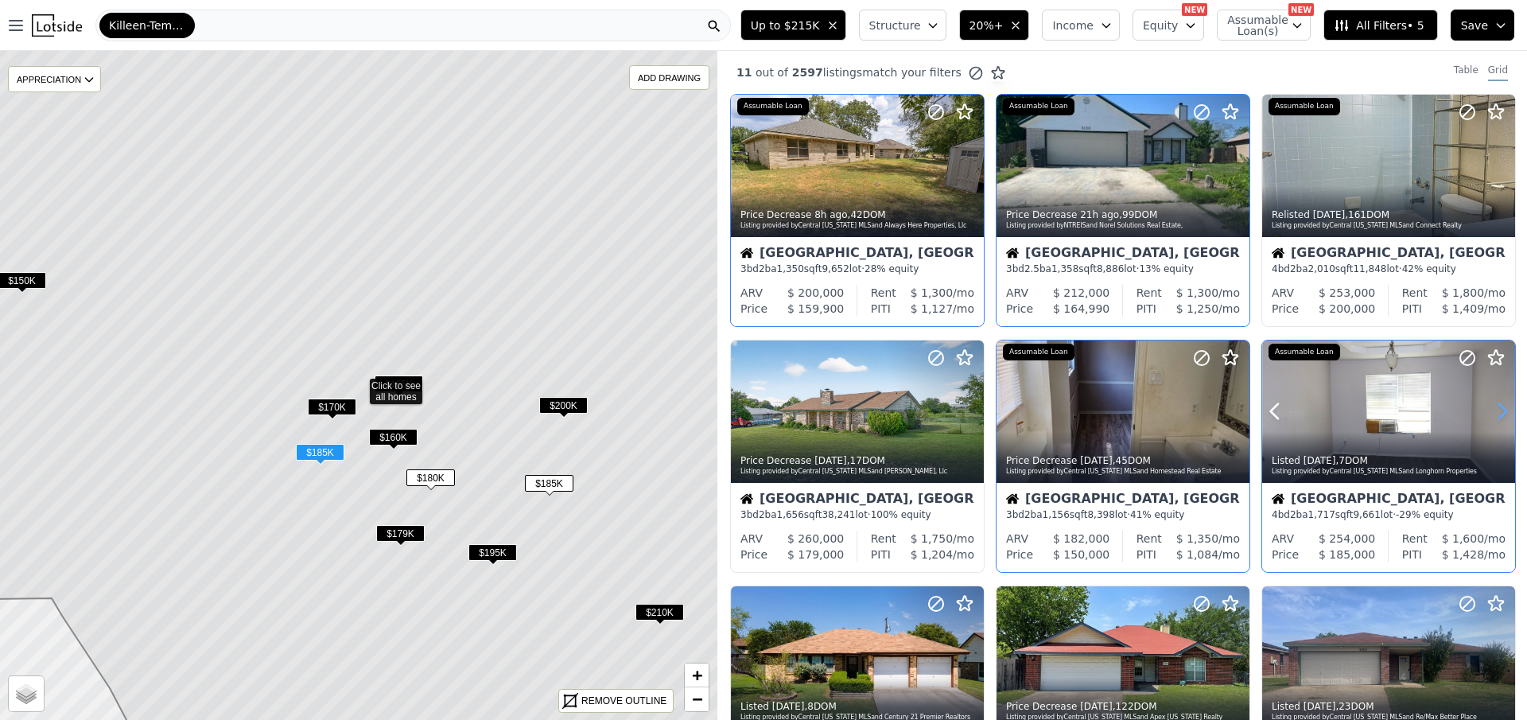
click at [1494, 406] on icon at bounding box center [1502, 411] width 25 height 25
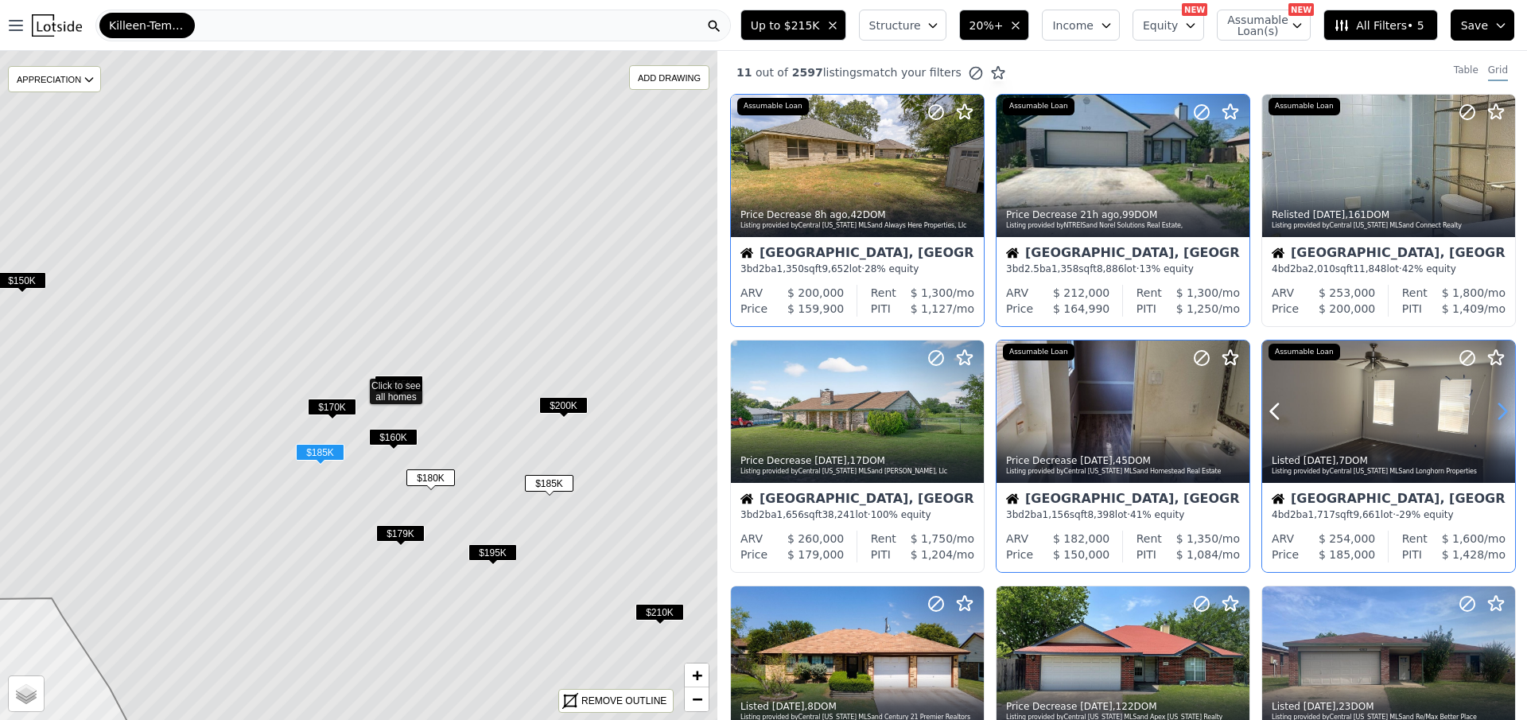
click at [1499, 406] on icon at bounding box center [1502, 411] width 7 height 15
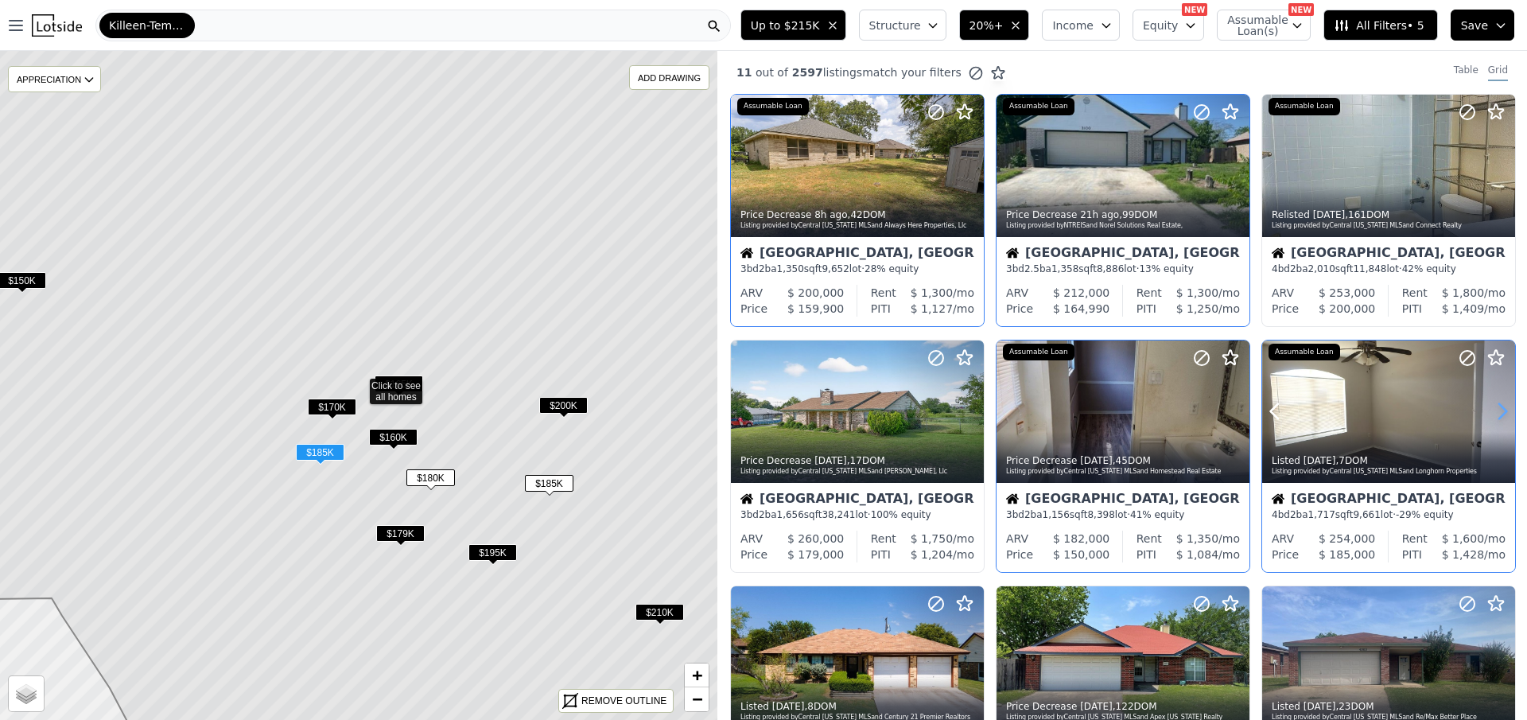
click at [1499, 406] on icon at bounding box center [1502, 411] width 7 height 15
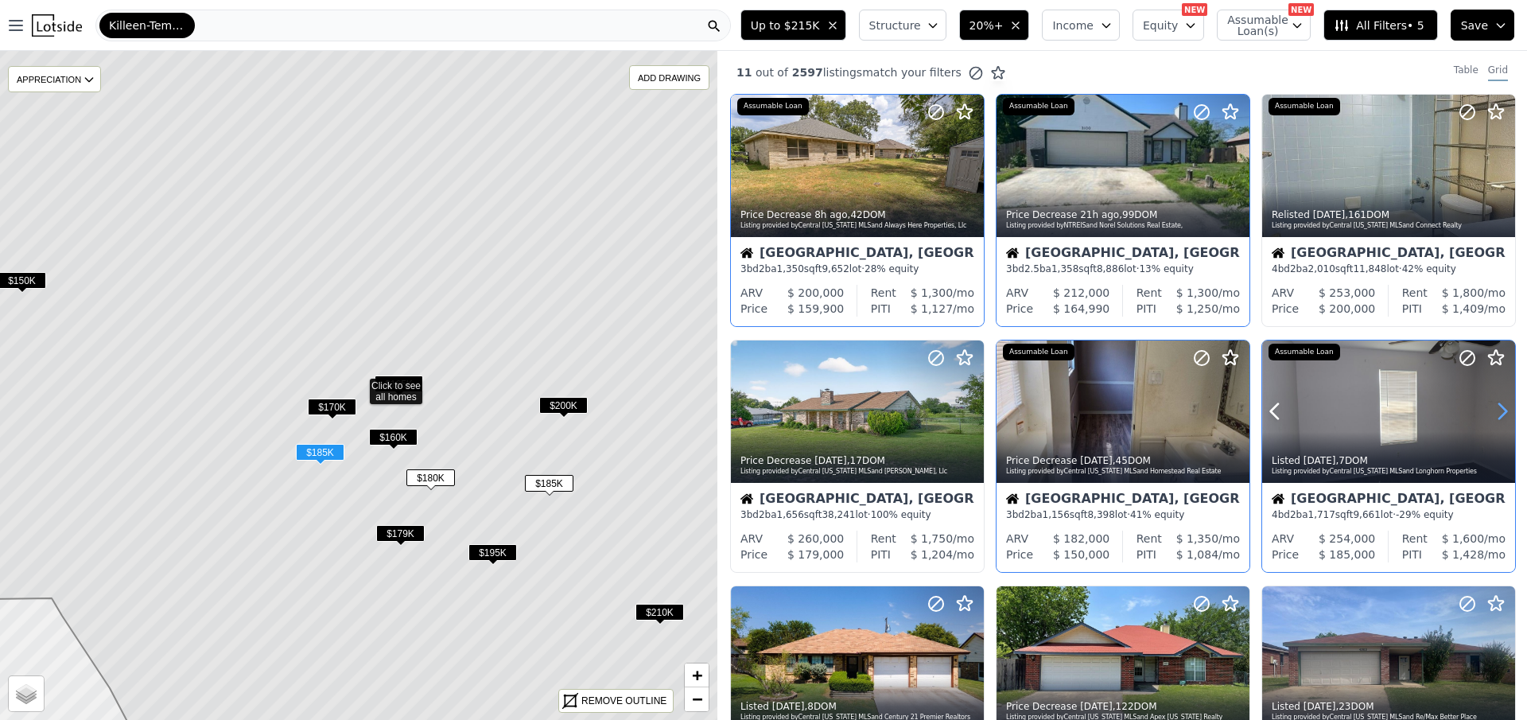
click at [1499, 406] on icon at bounding box center [1502, 411] width 7 height 15
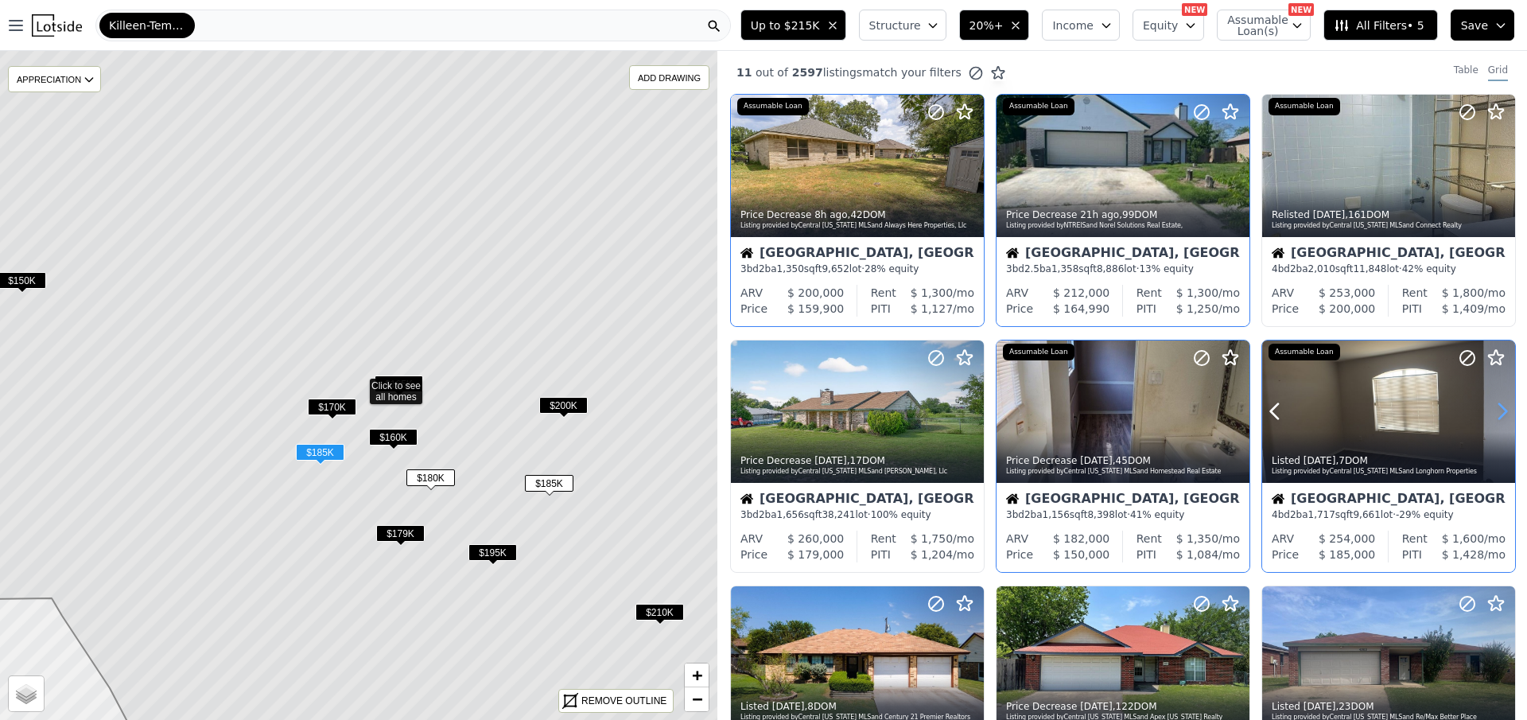
click at [1499, 406] on icon at bounding box center [1502, 411] width 7 height 15
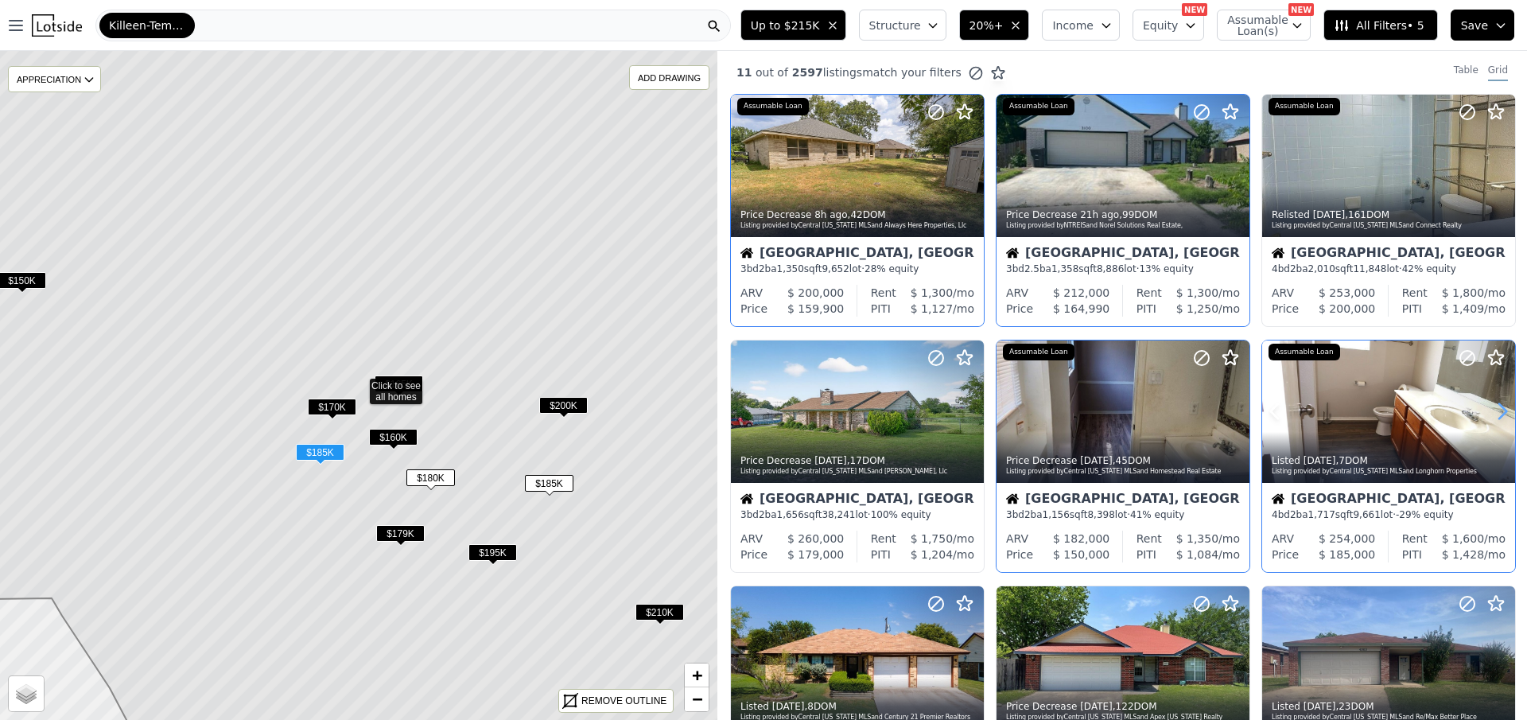
click at [1499, 406] on icon at bounding box center [1502, 411] width 7 height 15
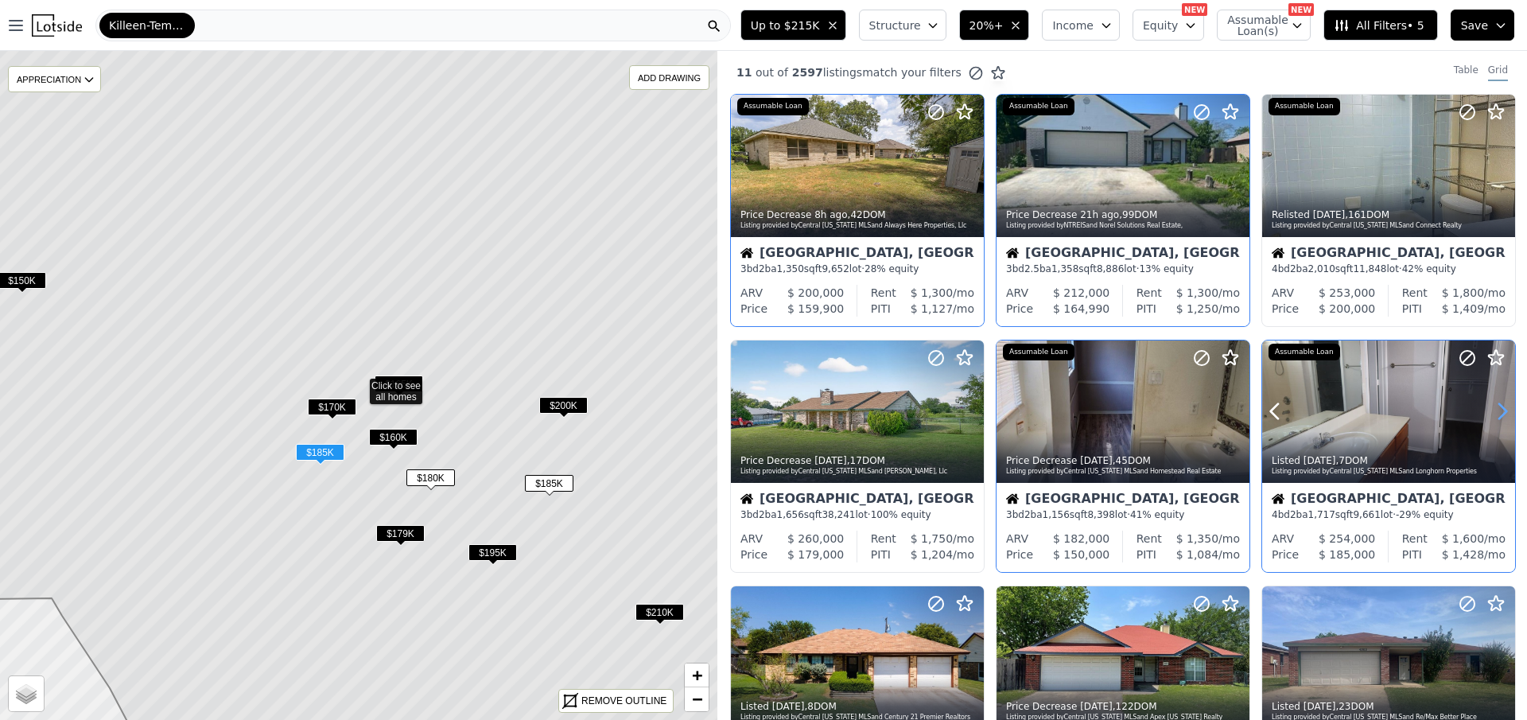
click at [1491, 406] on icon at bounding box center [1502, 411] width 25 height 25
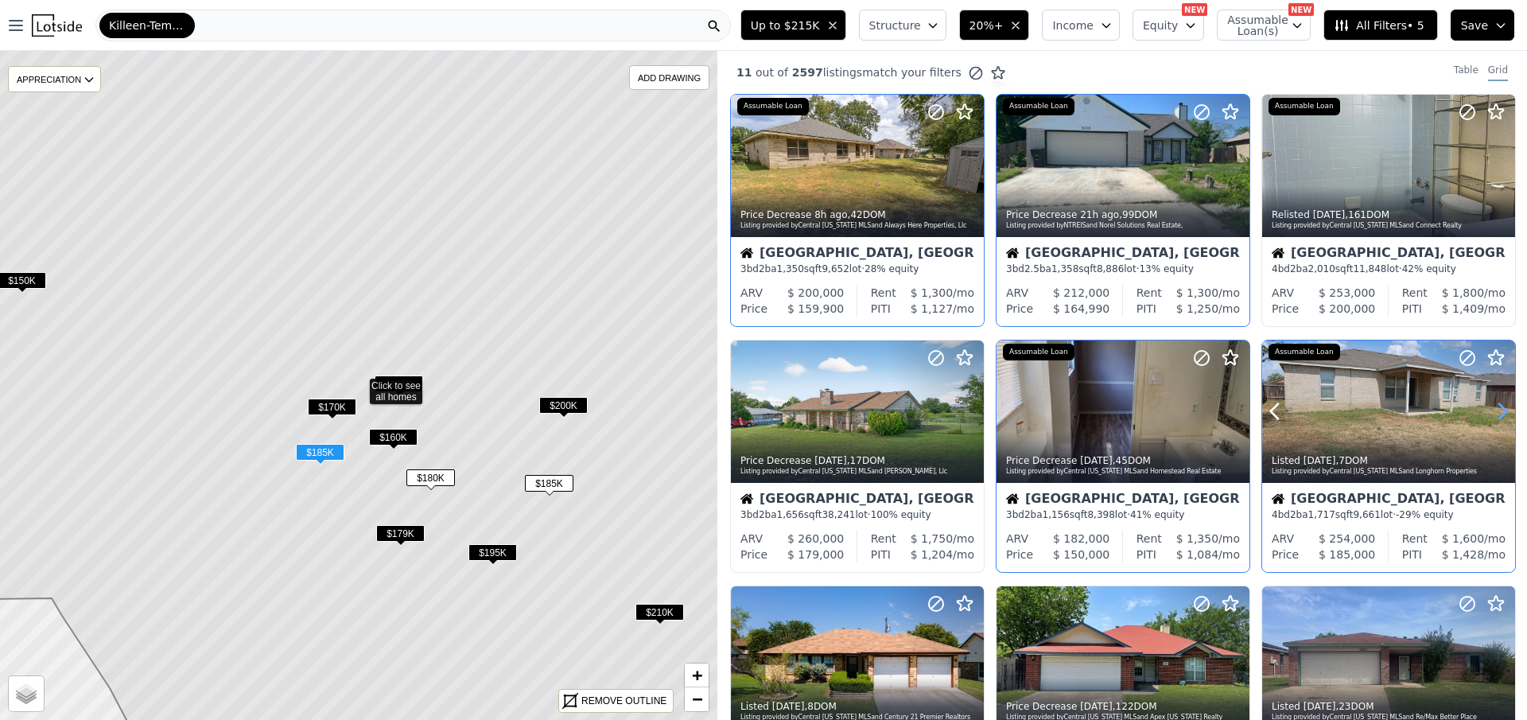
click at [1491, 406] on icon at bounding box center [1502, 411] width 25 height 25
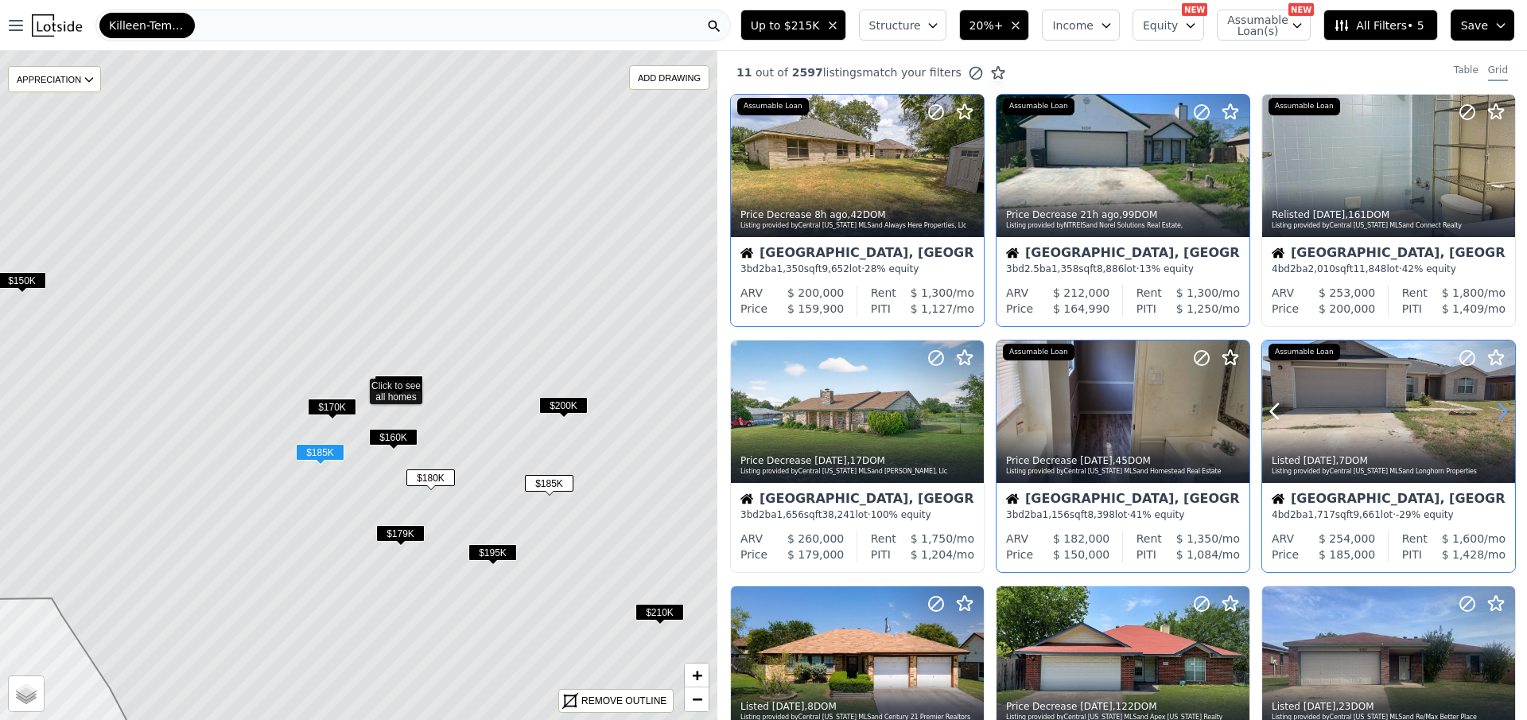
click at [1491, 406] on icon at bounding box center [1502, 411] width 25 height 25
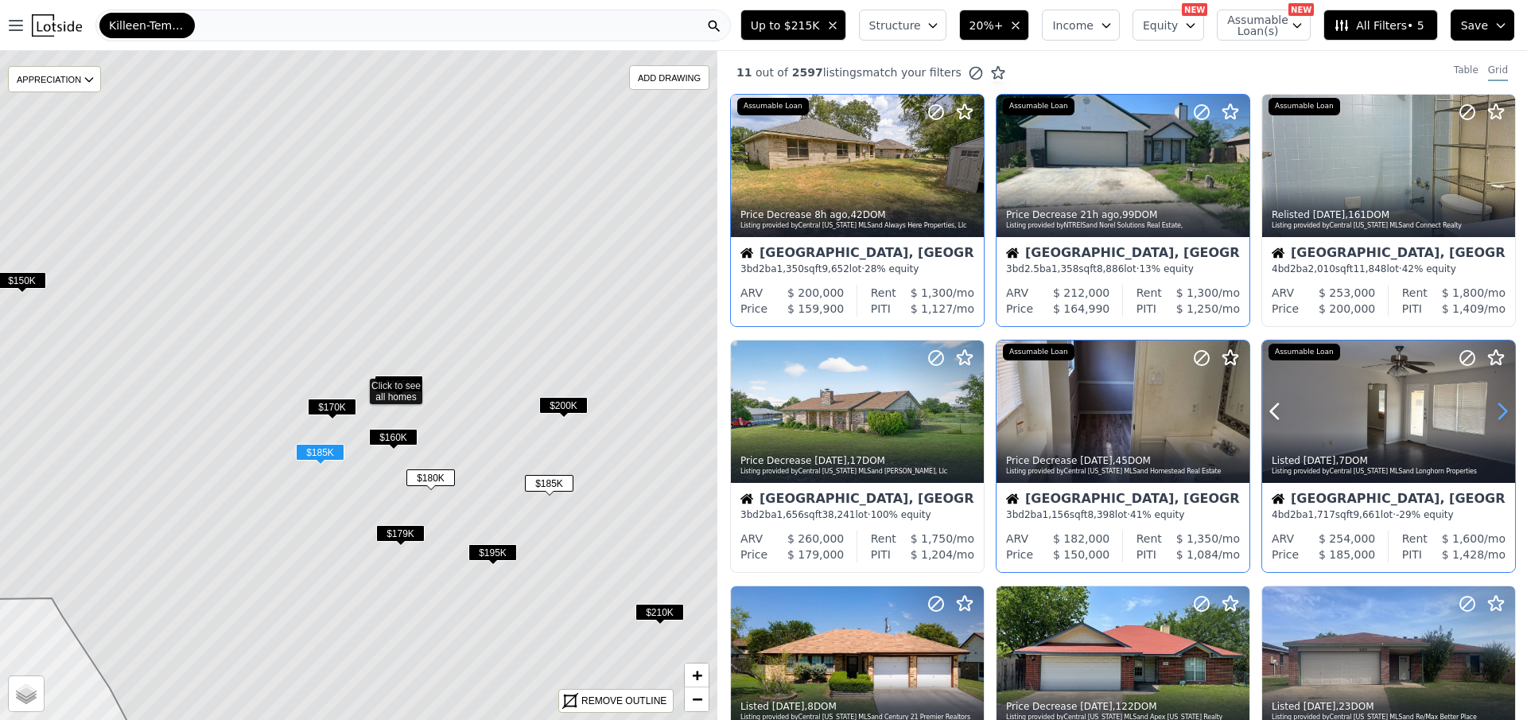
click at [1491, 406] on icon at bounding box center [1502, 411] width 25 height 25
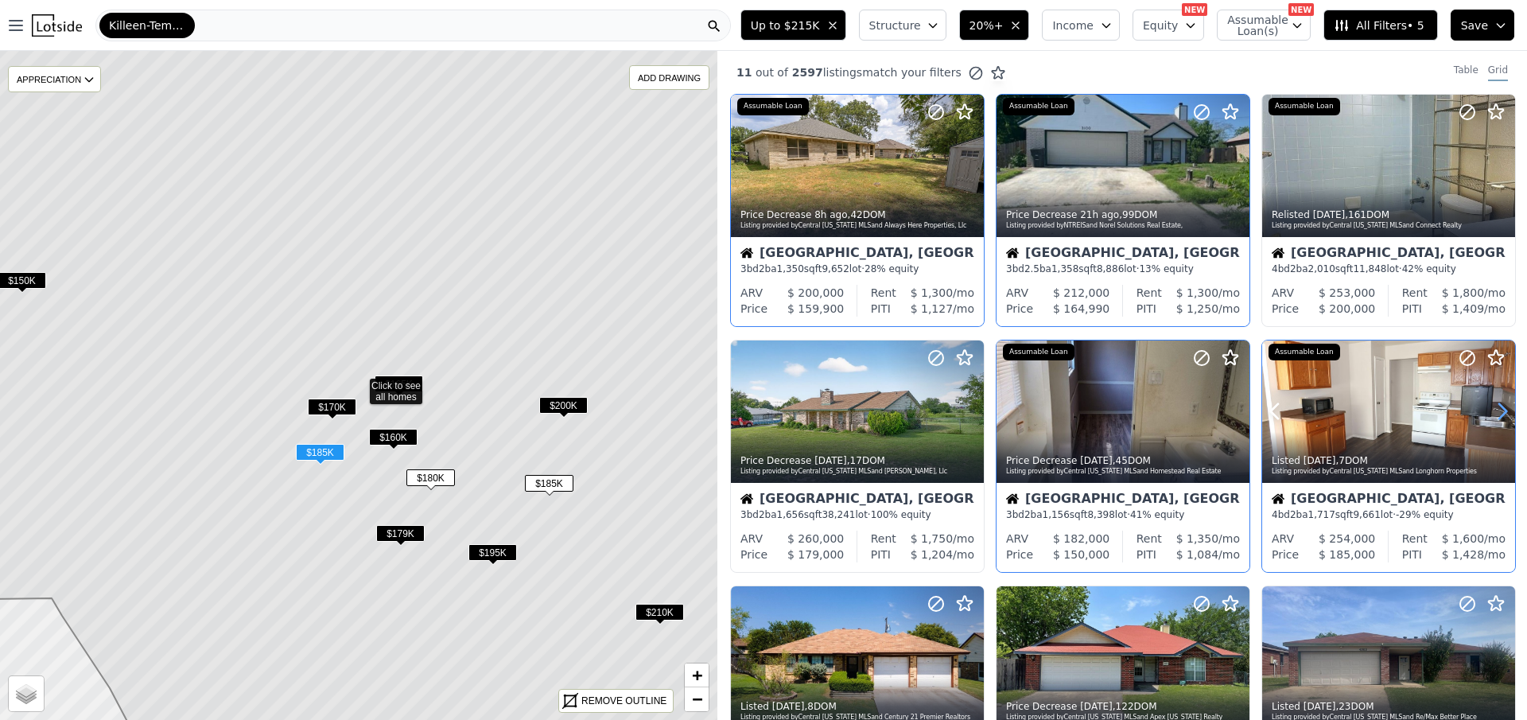
click at [1491, 406] on icon at bounding box center [1502, 411] width 25 height 25
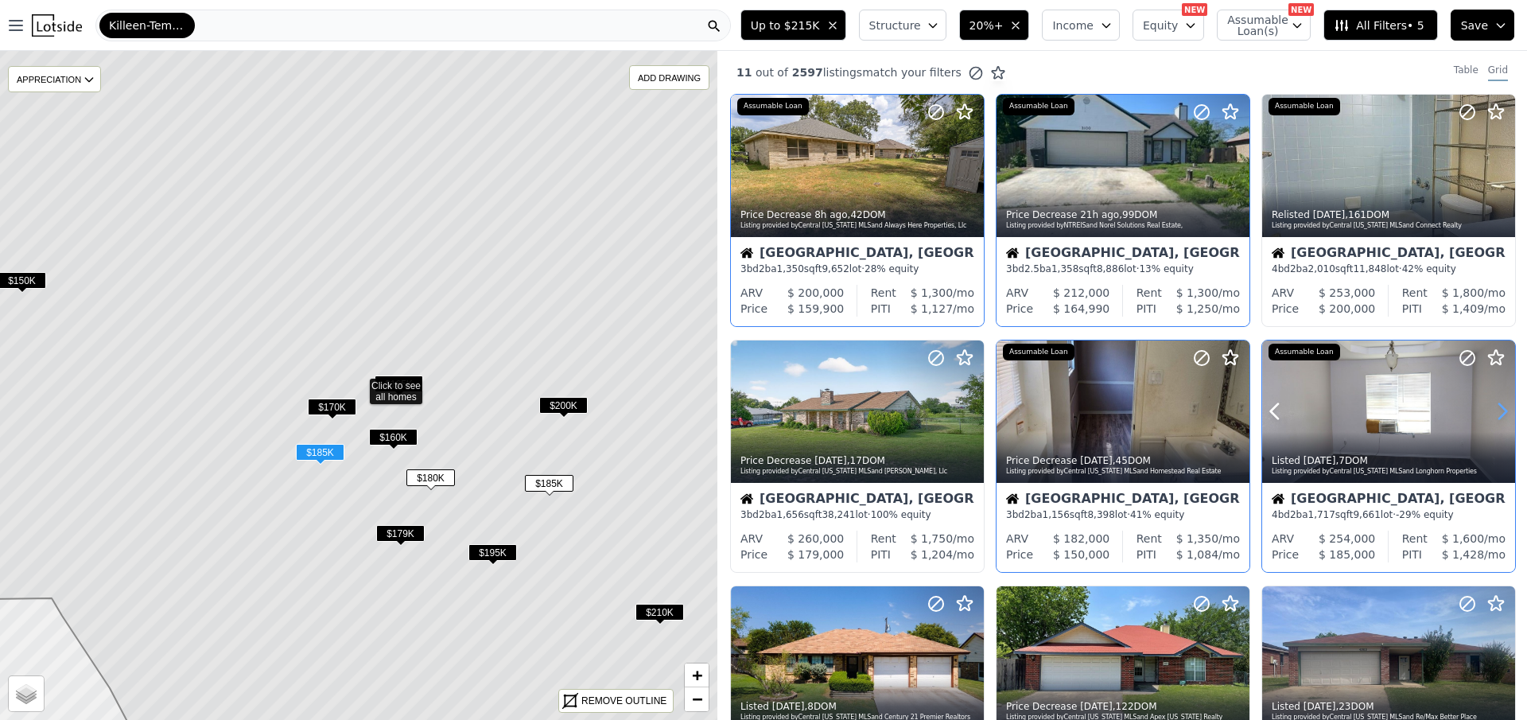
click at [1491, 406] on icon at bounding box center [1502, 411] width 25 height 25
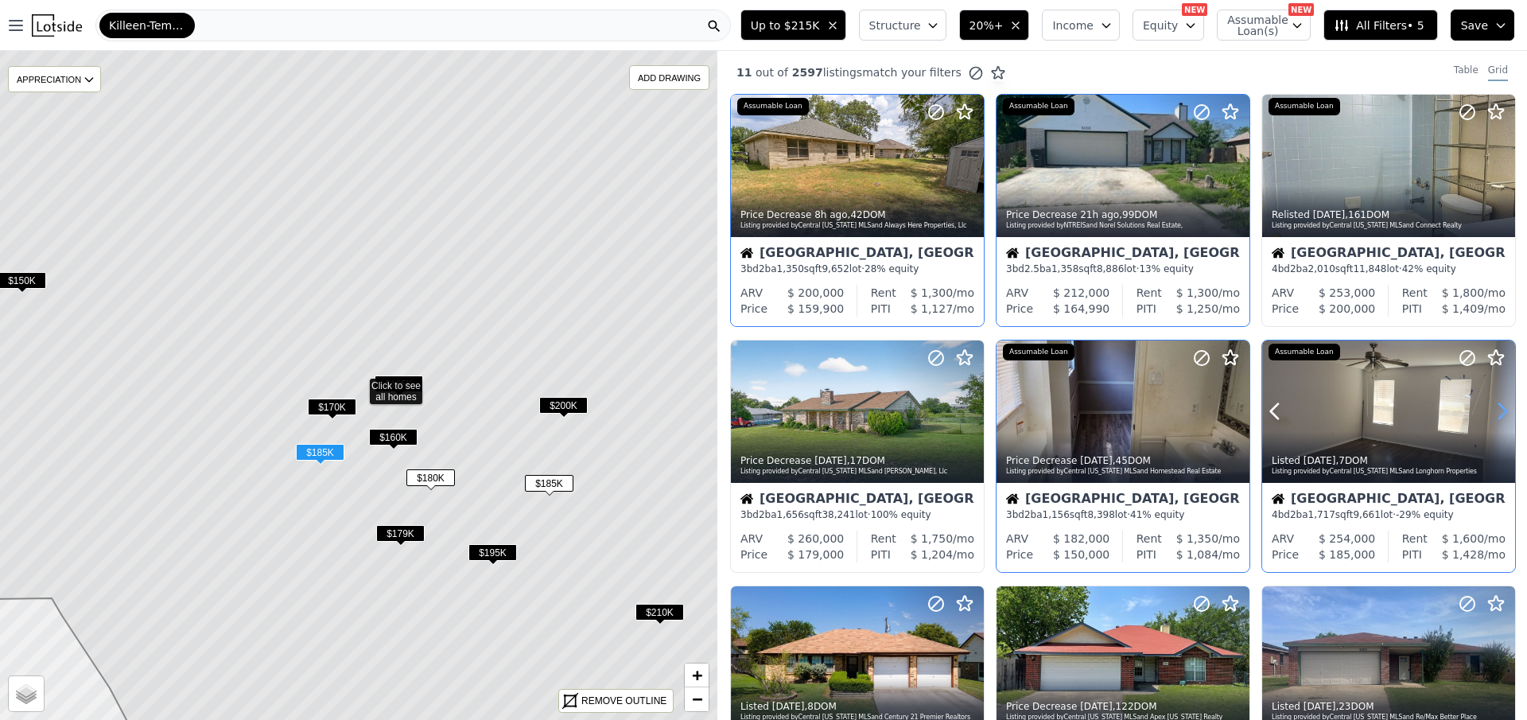
click at [1491, 406] on icon at bounding box center [1502, 411] width 25 height 25
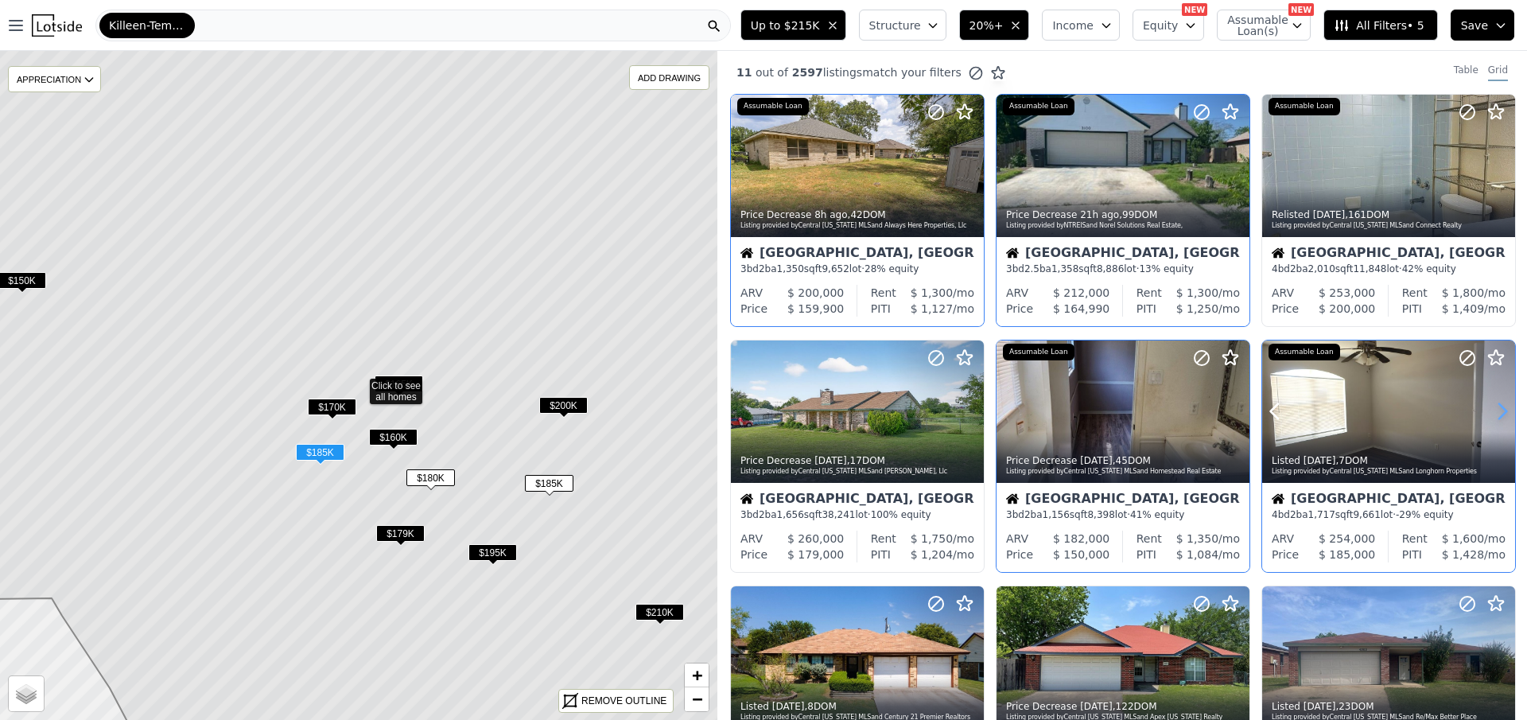
click at [1491, 406] on icon at bounding box center [1502, 411] width 25 height 25
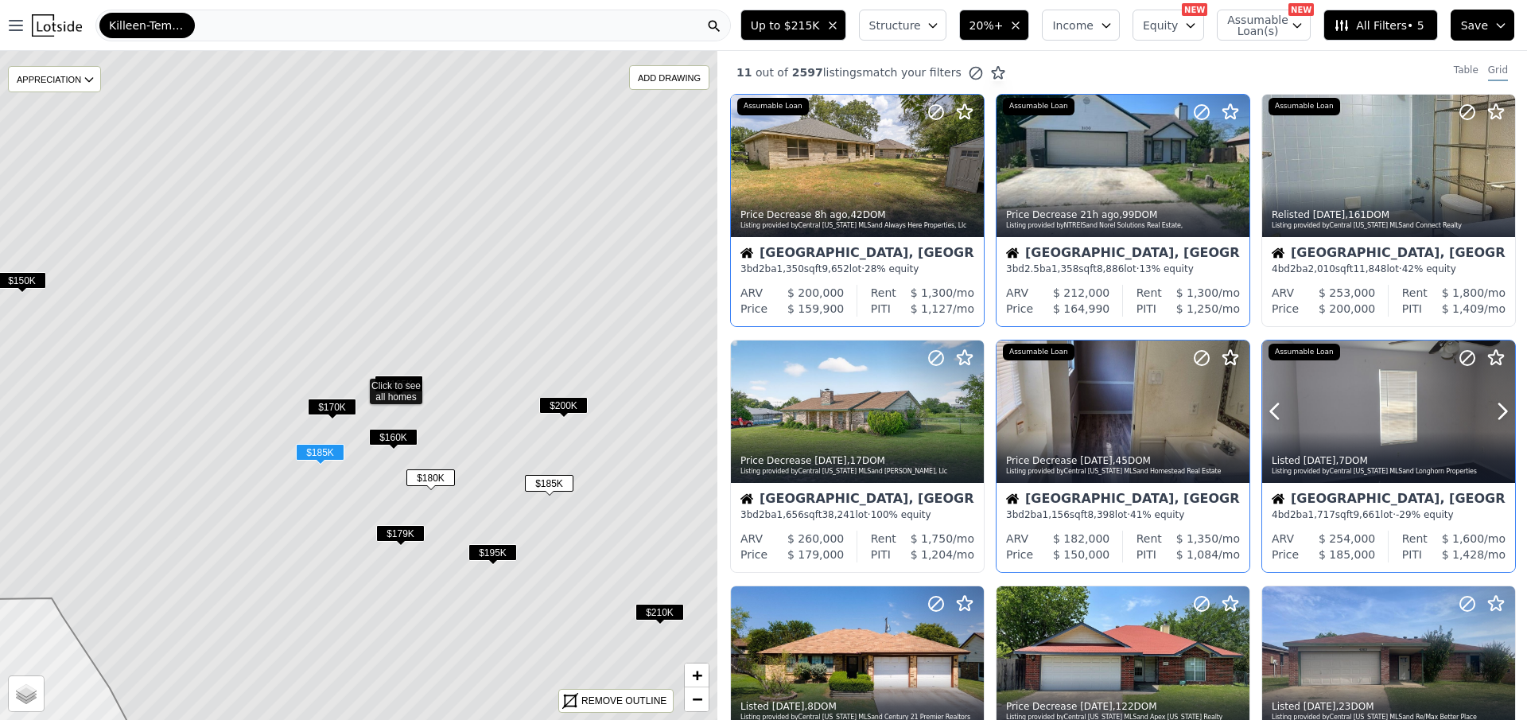
click at [1437, 410] on div at bounding box center [1464, 391] width 102 height 102
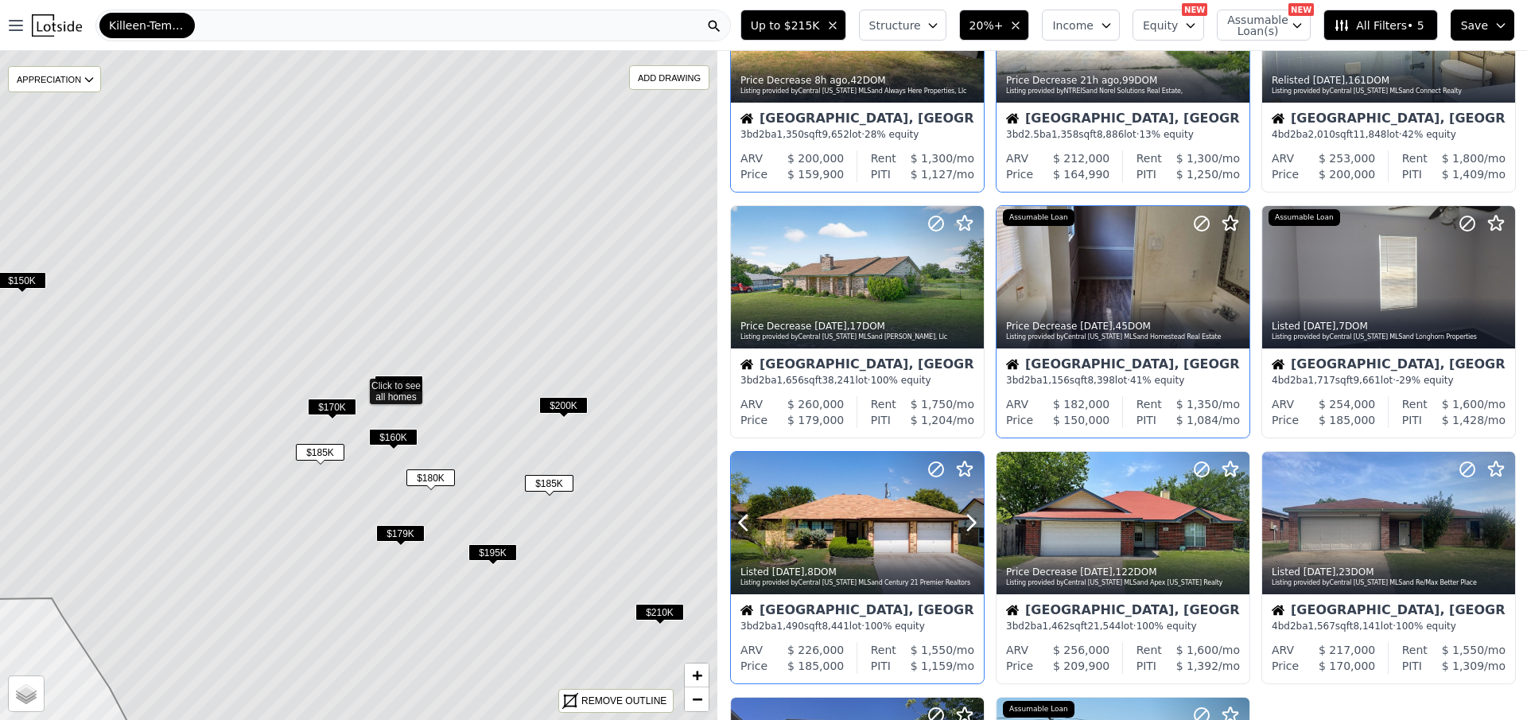
scroll to position [159, 0]
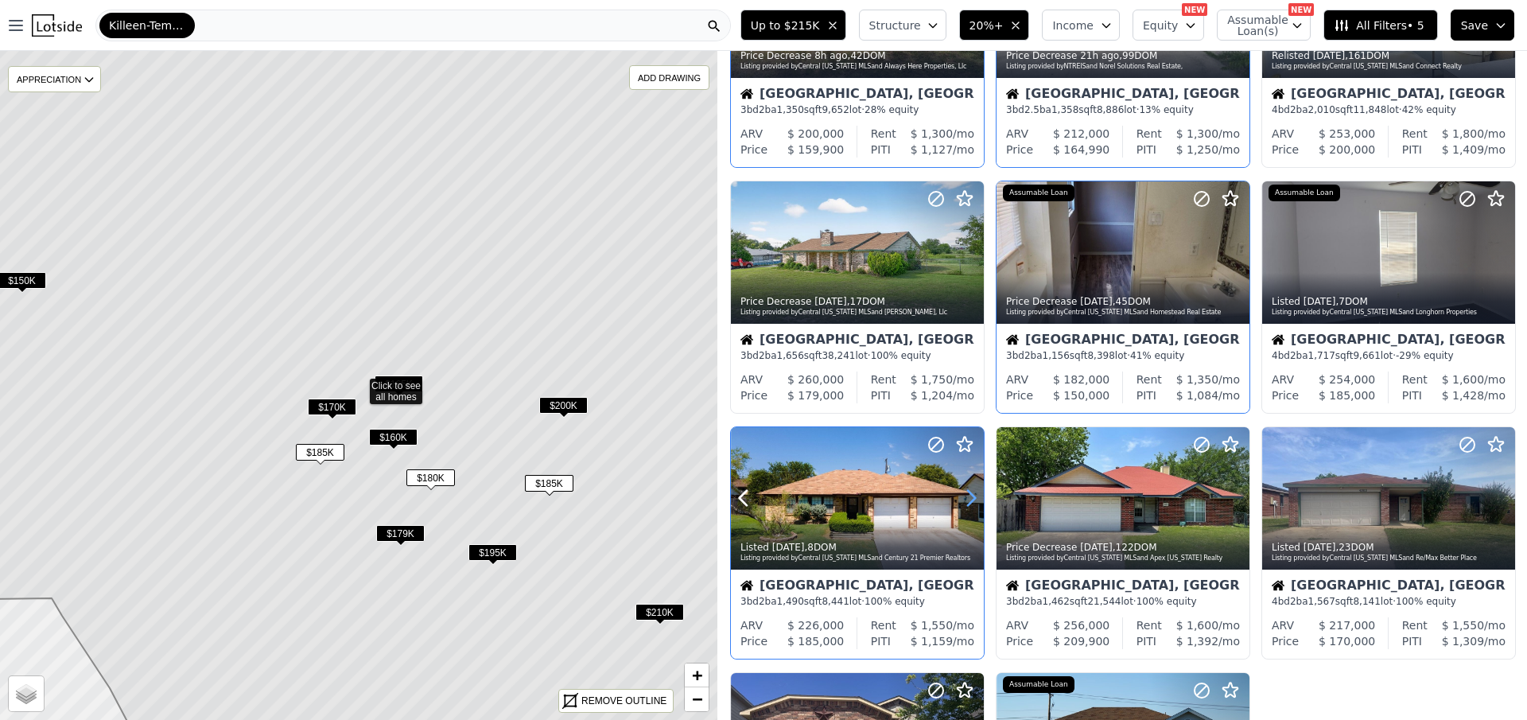
click at [968, 498] on icon at bounding box center [970, 497] width 25 height 25
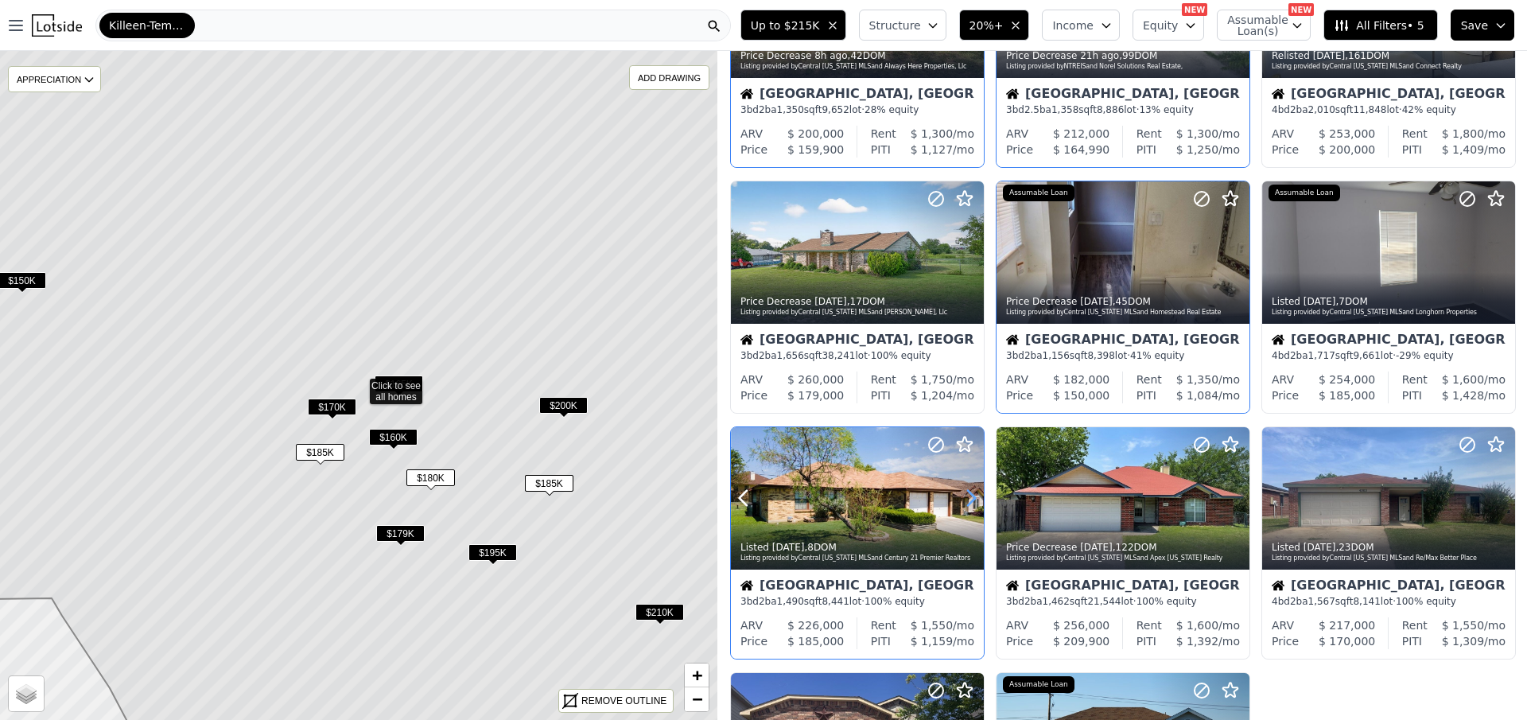
click at [968, 498] on icon at bounding box center [970, 497] width 25 height 25
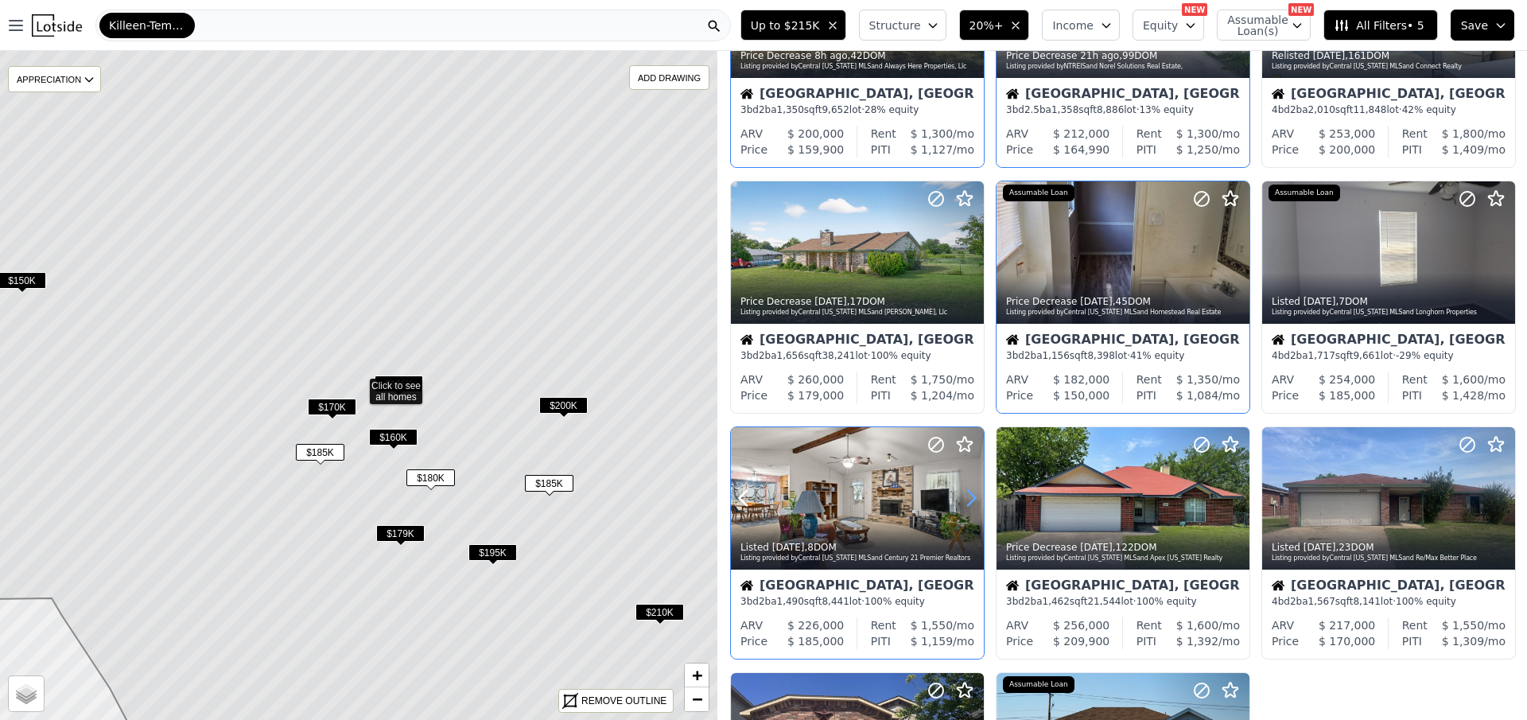
click at [968, 498] on icon at bounding box center [970, 497] width 25 height 25
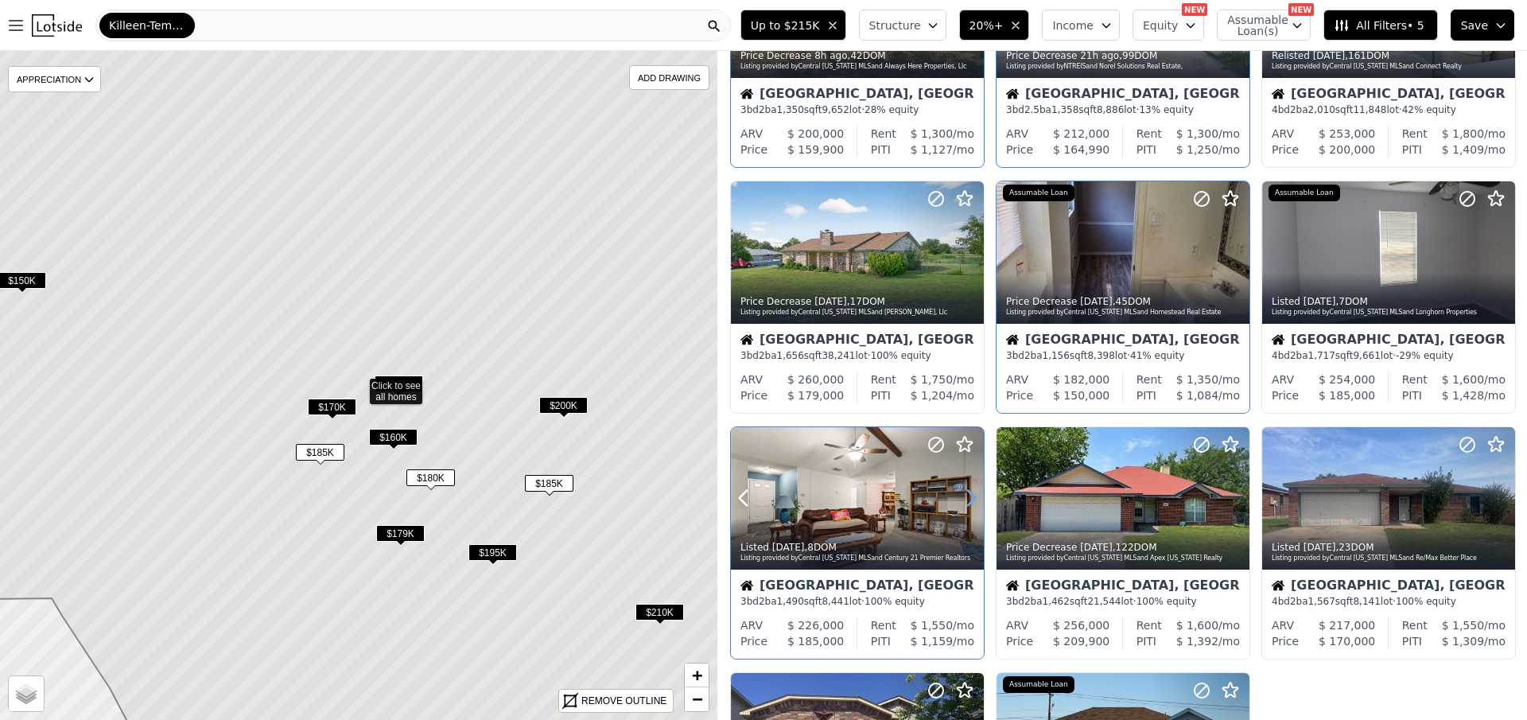
click at [968, 498] on icon at bounding box center [970, 497] width 25 height 25
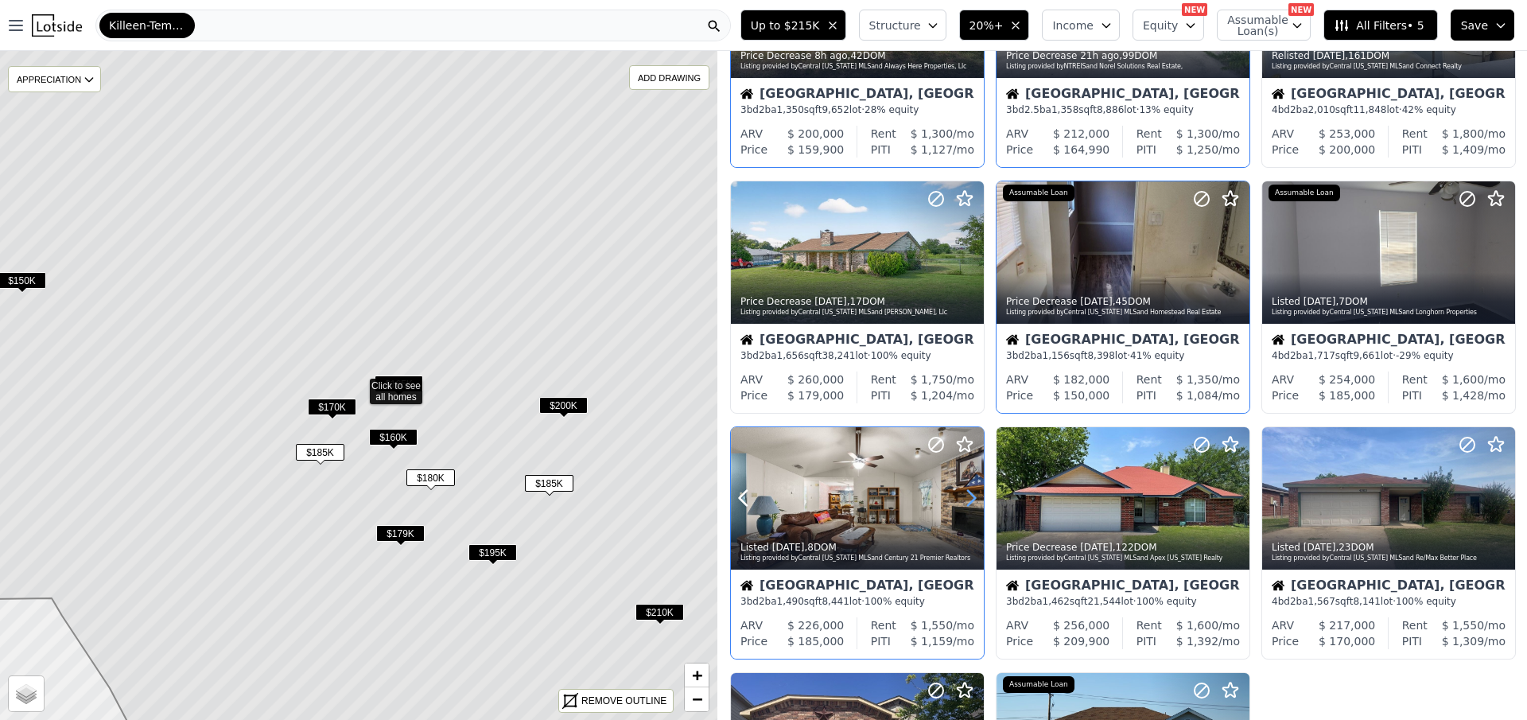
click at [968, 498] on icon at bounding box center [970, 497] width 25 height 25
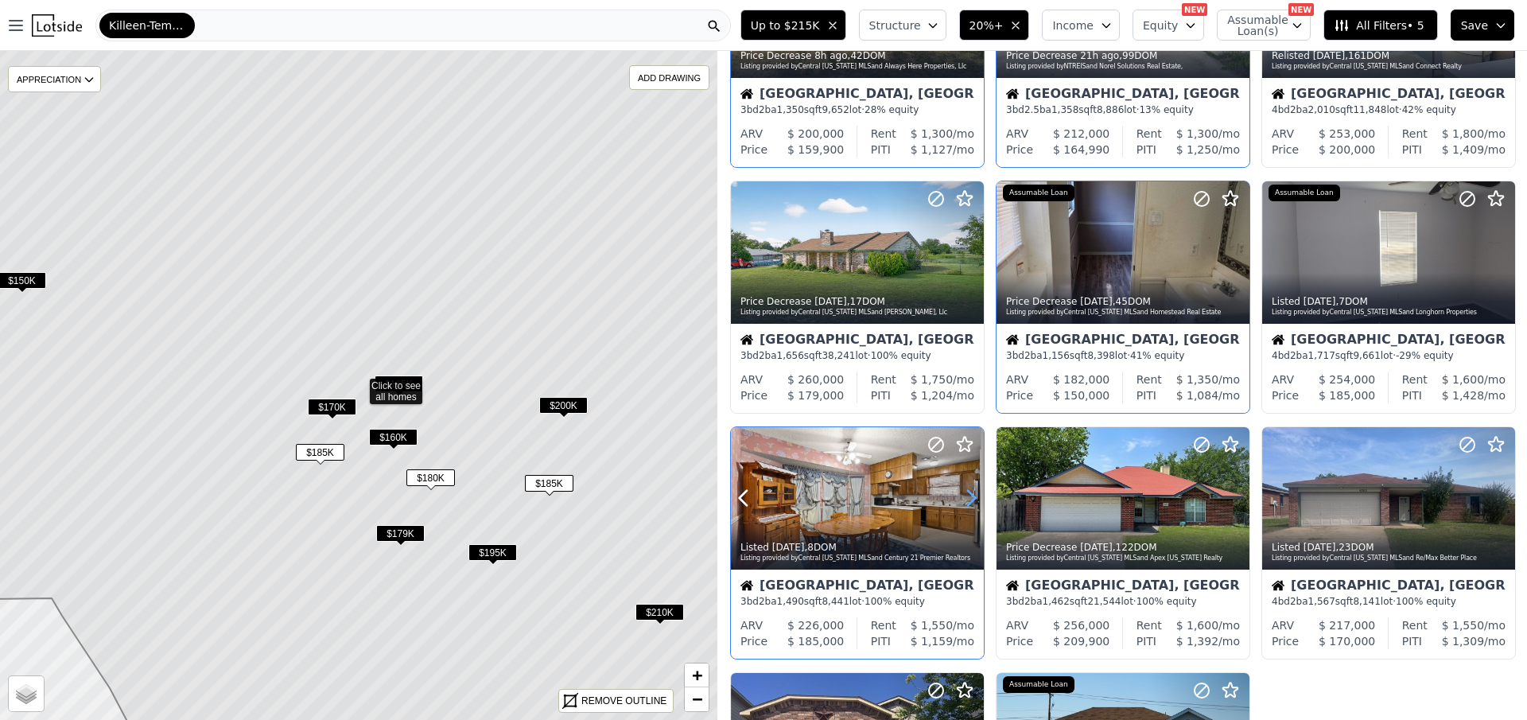
click at [968, 498] on icon at bounding box center [970, 497] width 25 height 25
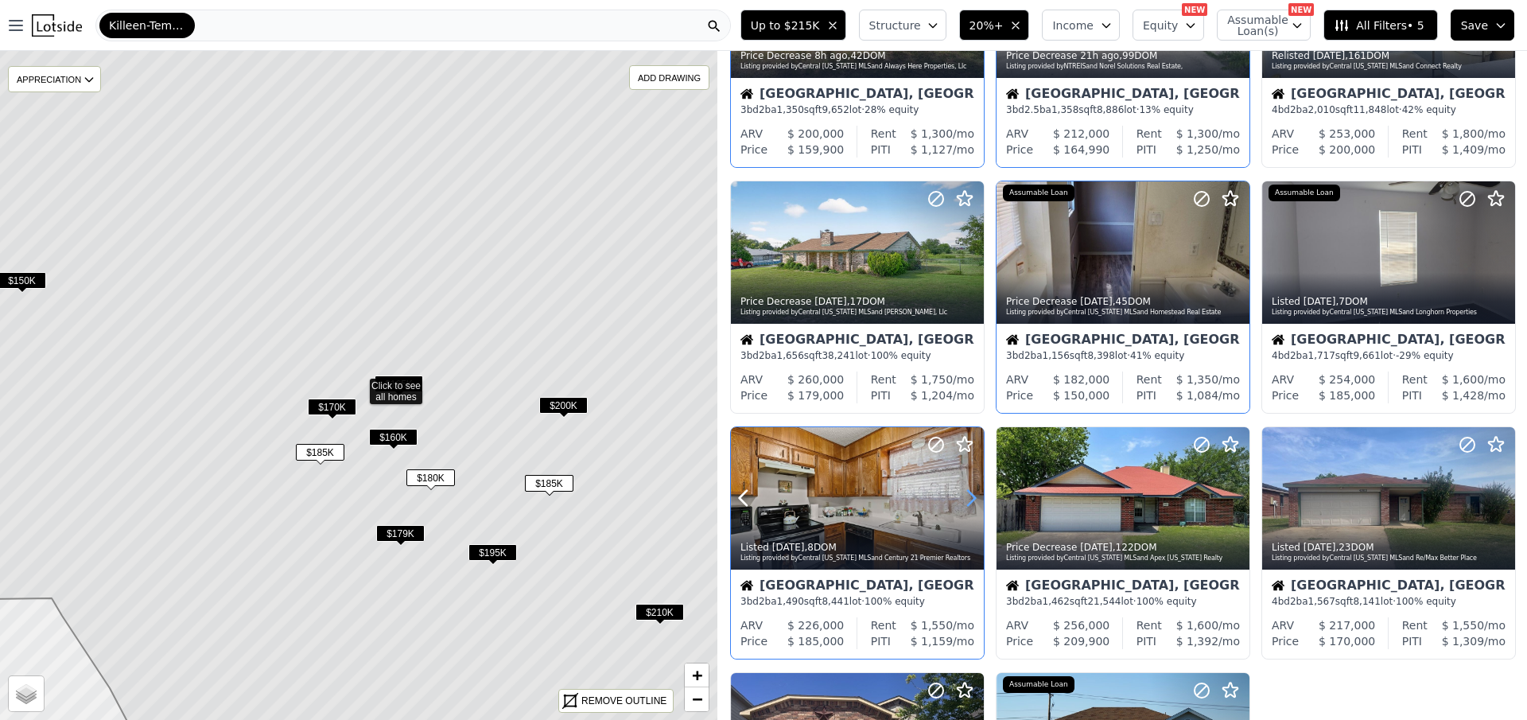
click at [968, 498] on icon at bounding box center [970, 497] width 25 height 25
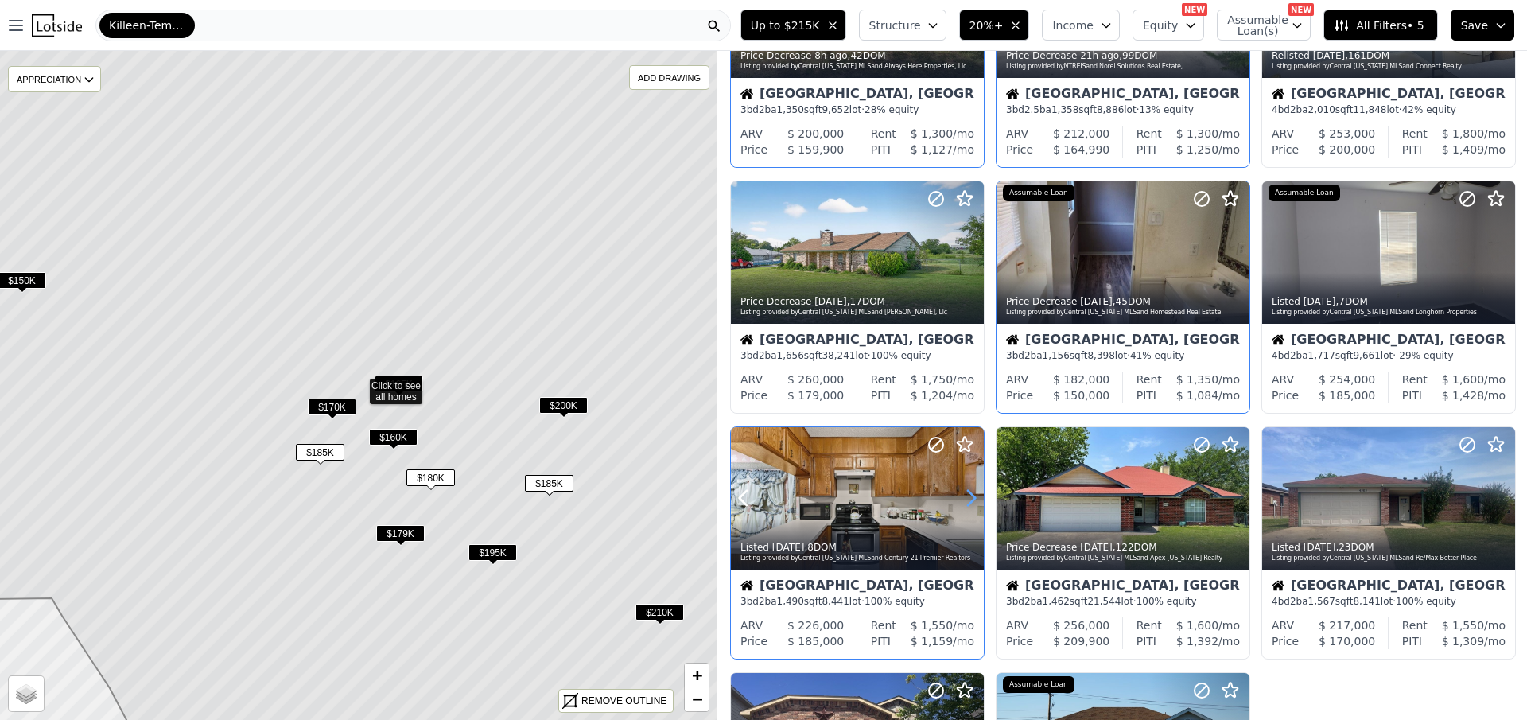
click at [968, 498] on icon at bounding box center [970, 497] width 25 height 25
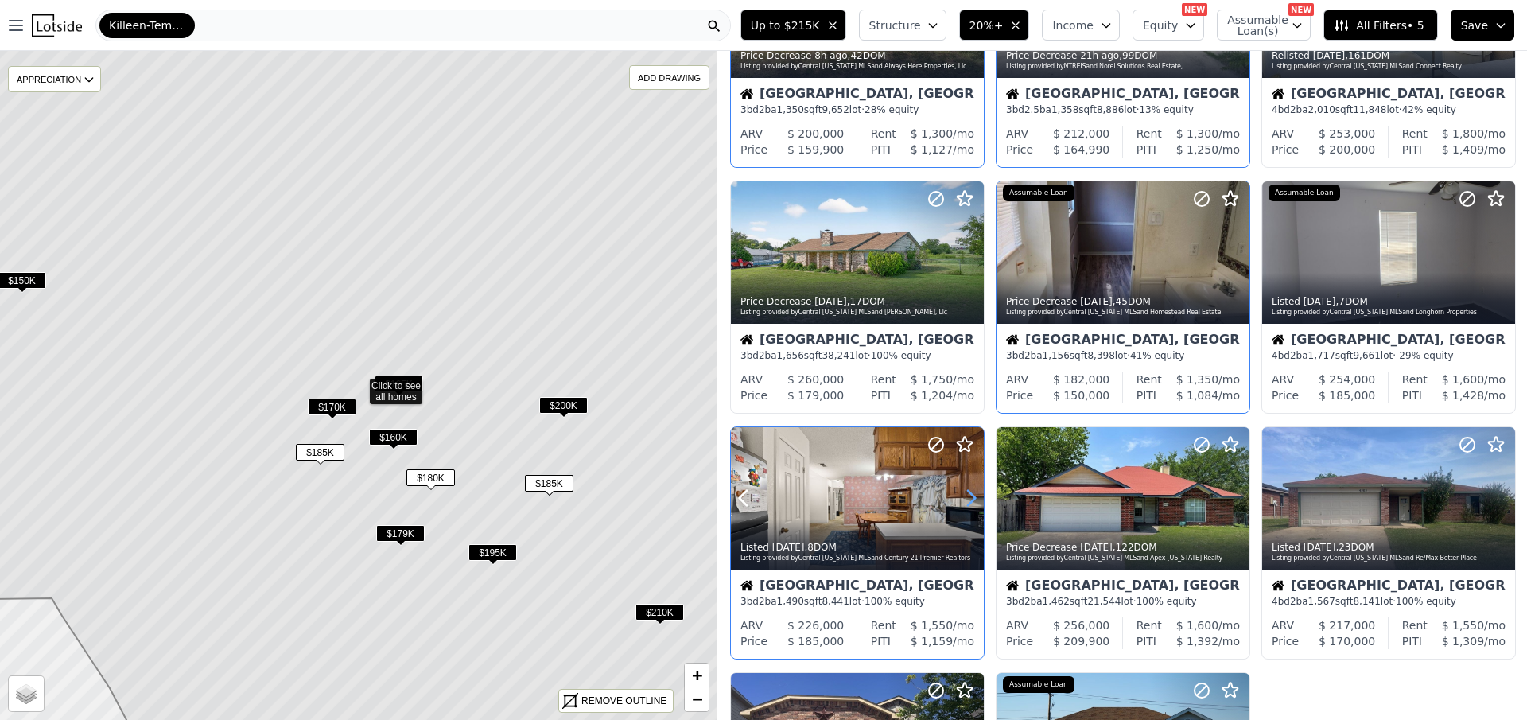
click at [968, 498] on icon at bounding box center [970, 497] width 25 height 25
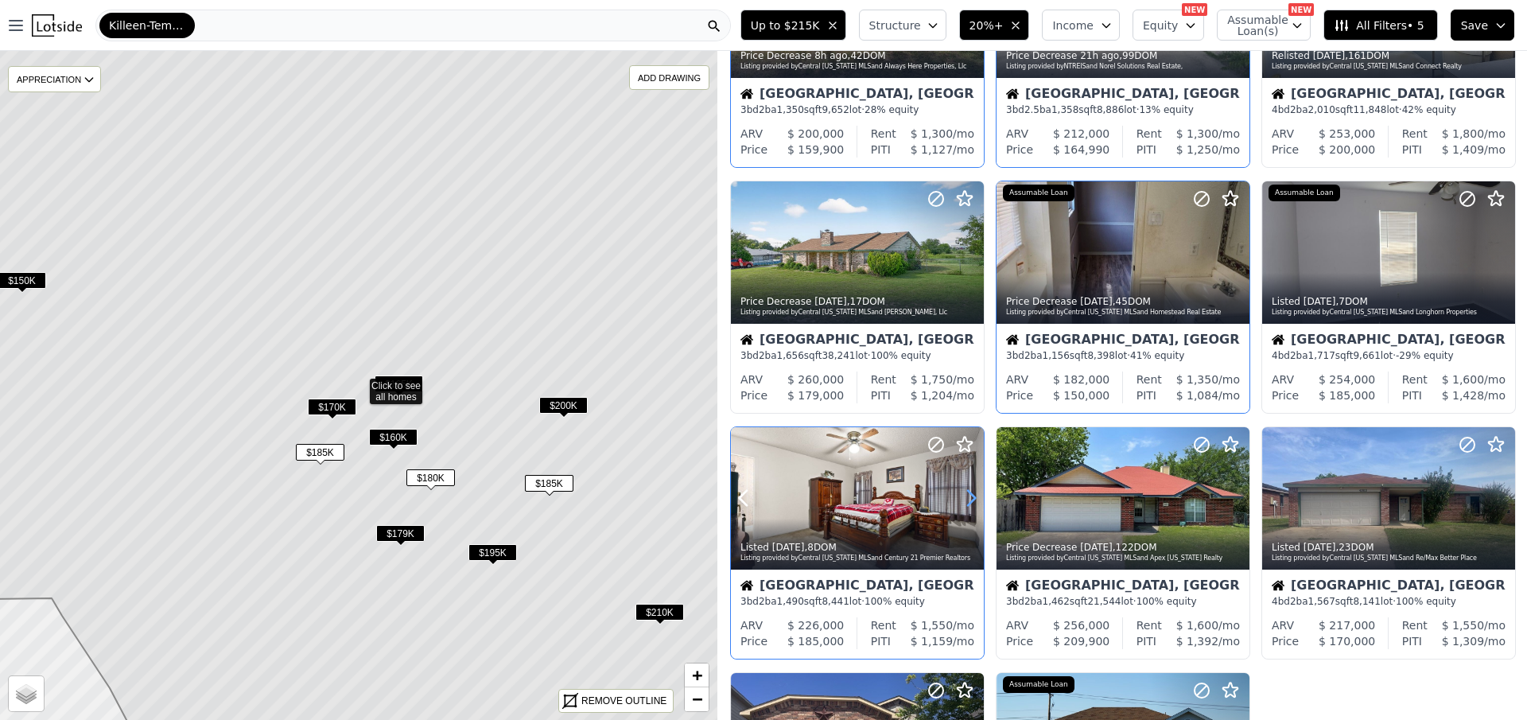
click at [968, 498] on icon at bounding box center [970, 497] width 25 height 25
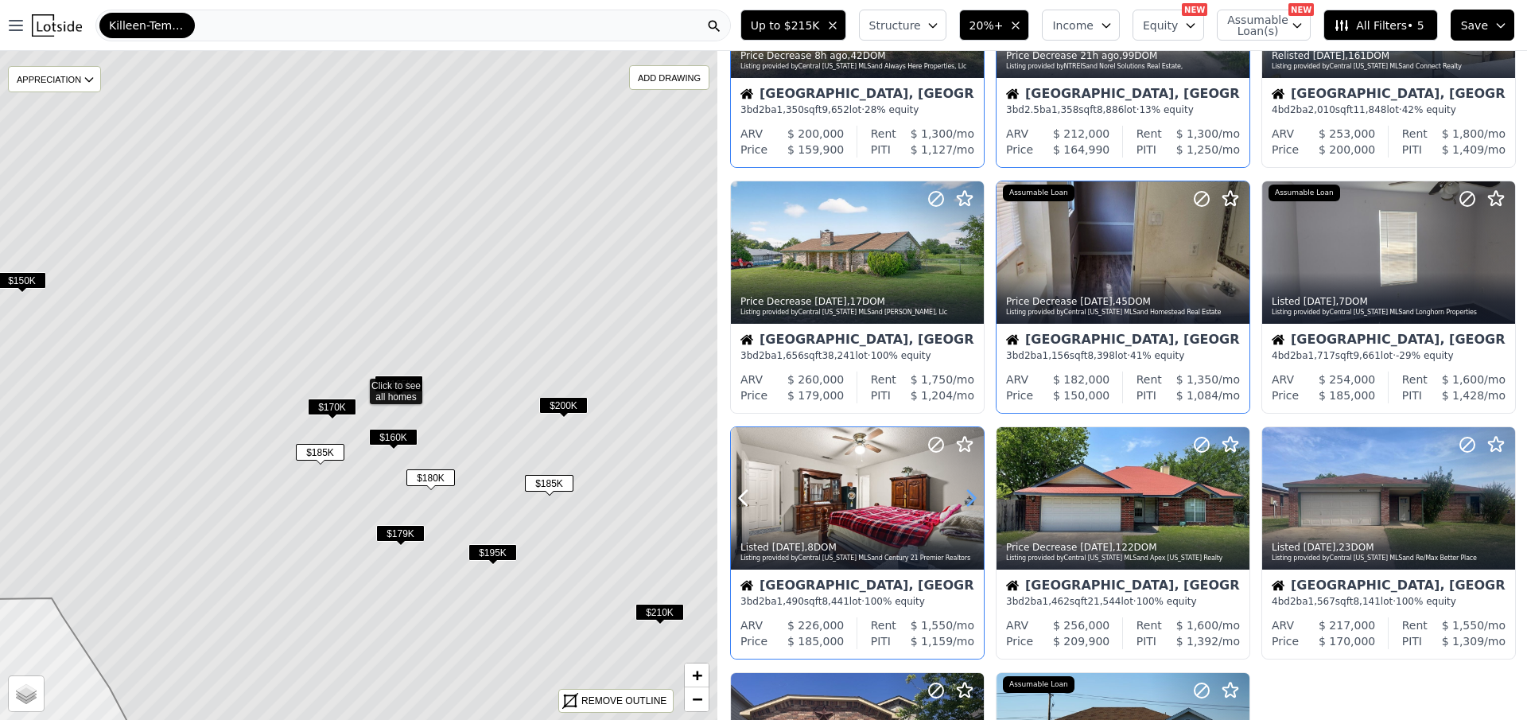
click at [968, 498] on icon at bounding box center [970, 497] width 25 height 25
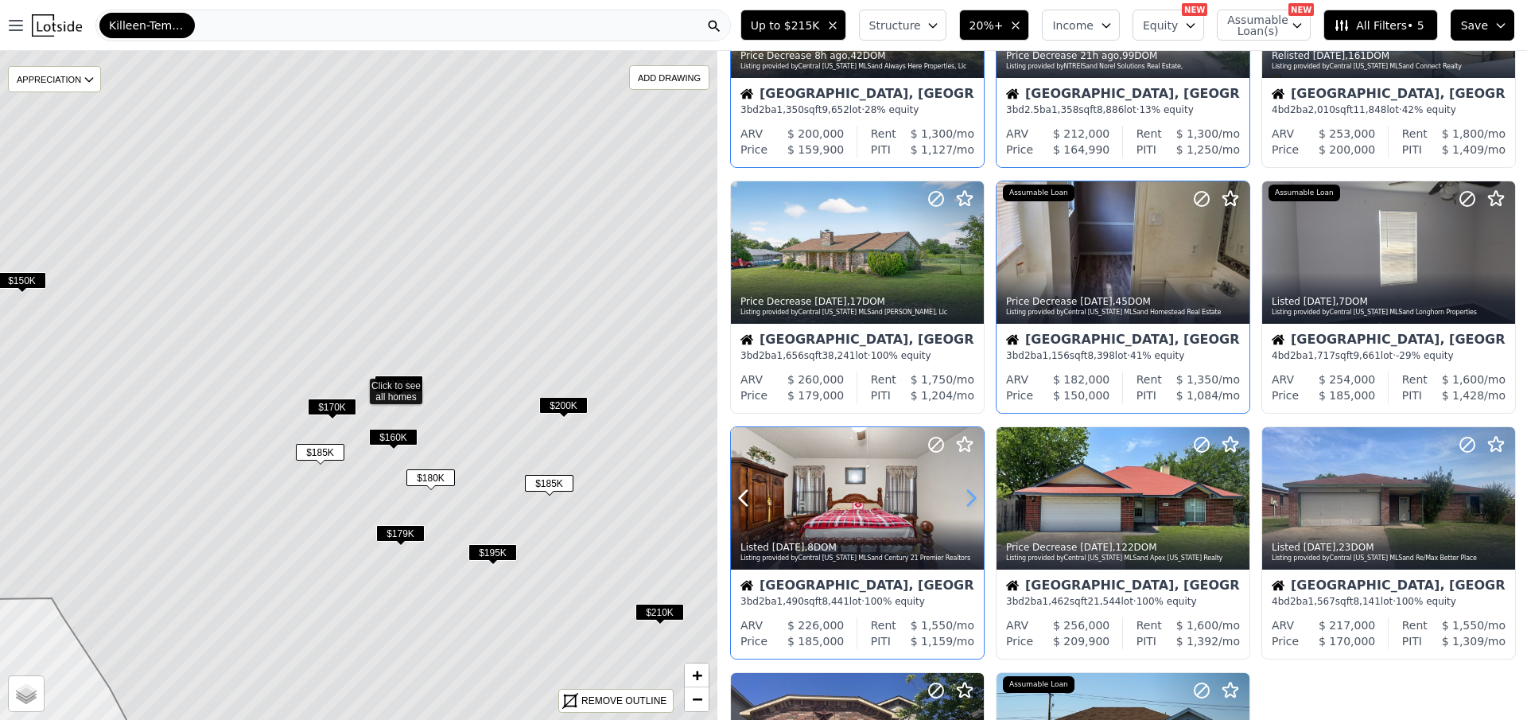
click at [968, 498] on icon at bounding box center [970, 497] width 25 height 25
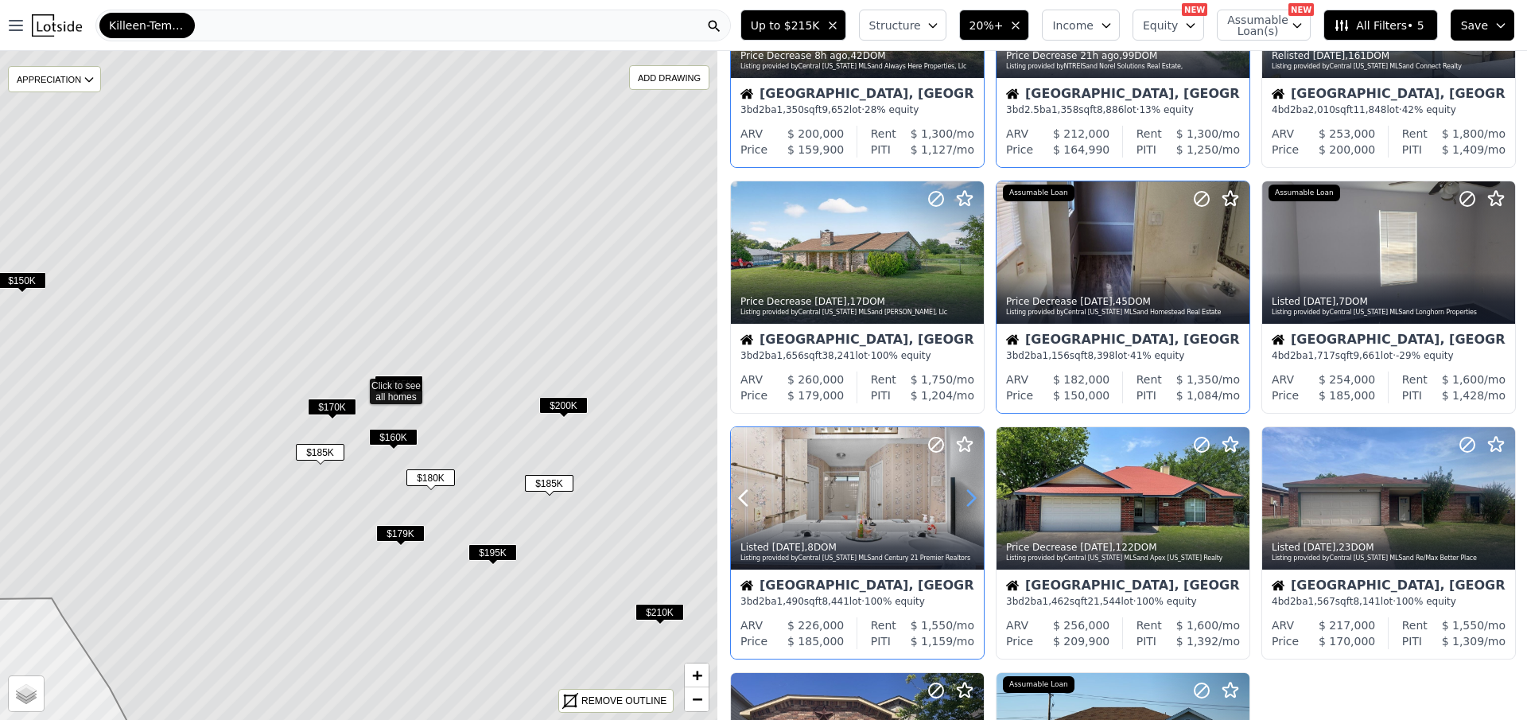
click at [968, 498] on icon at bounding box center [970, 497] width 25 height 25
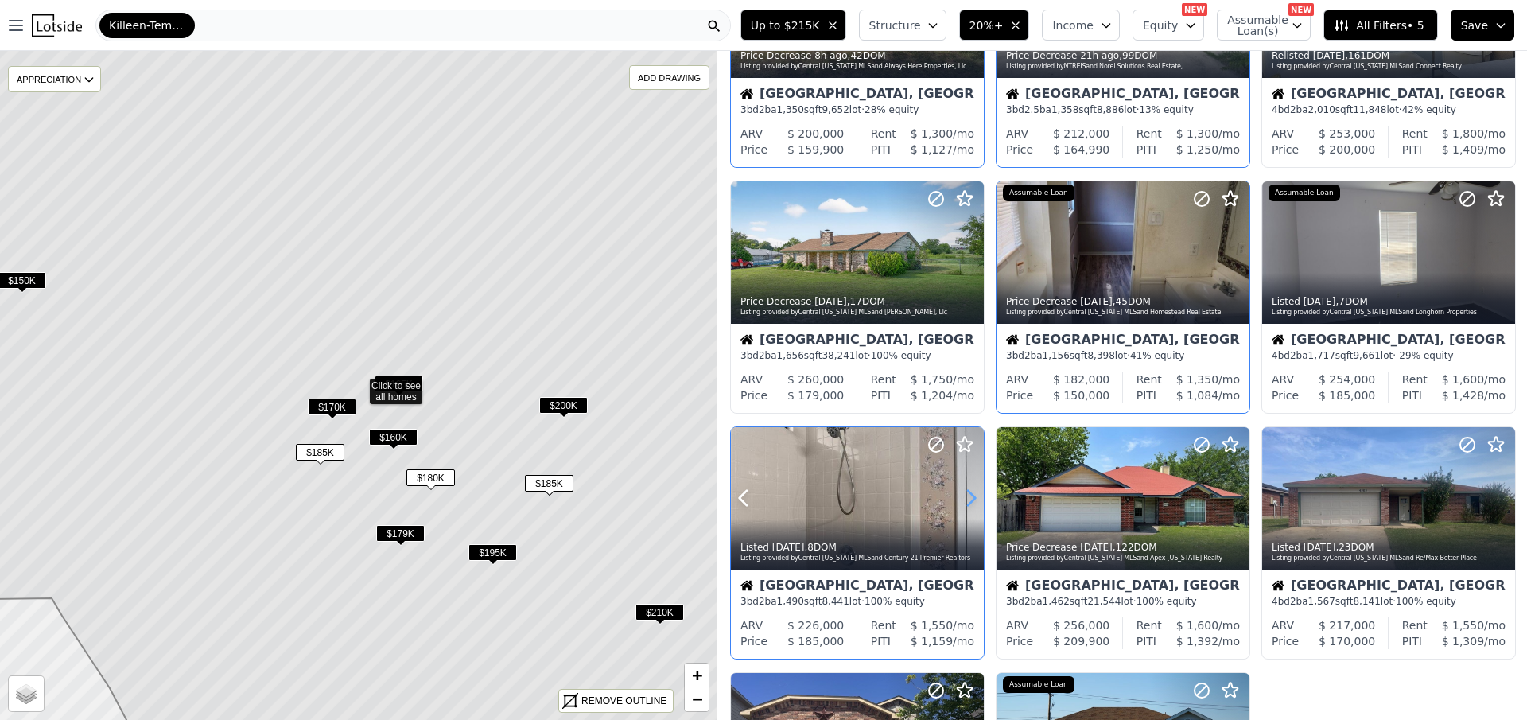
click at [968, 498] on icon at bounding box center [970, 497] width 25 height 25
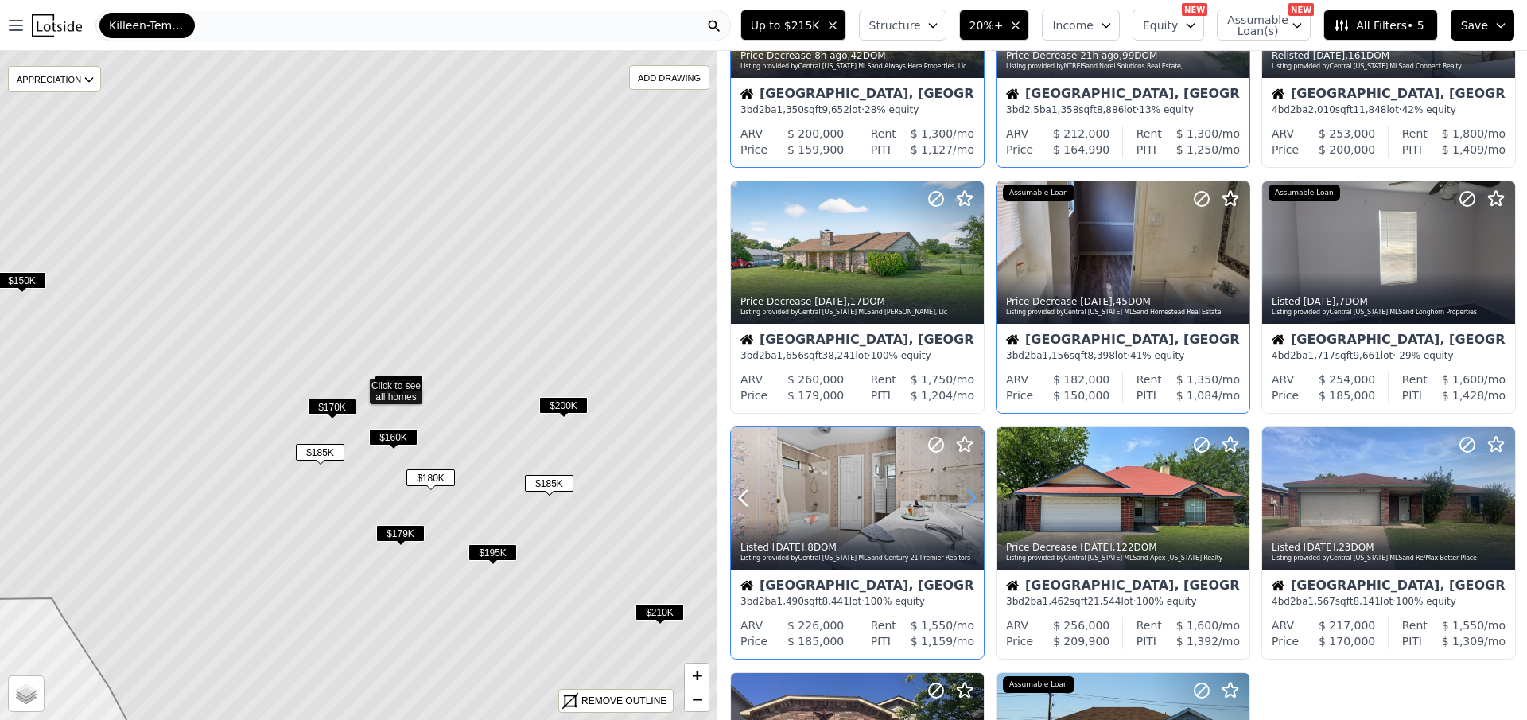
click at [968, 498] on icon at bounding box center [970, 497] width 25 height 25
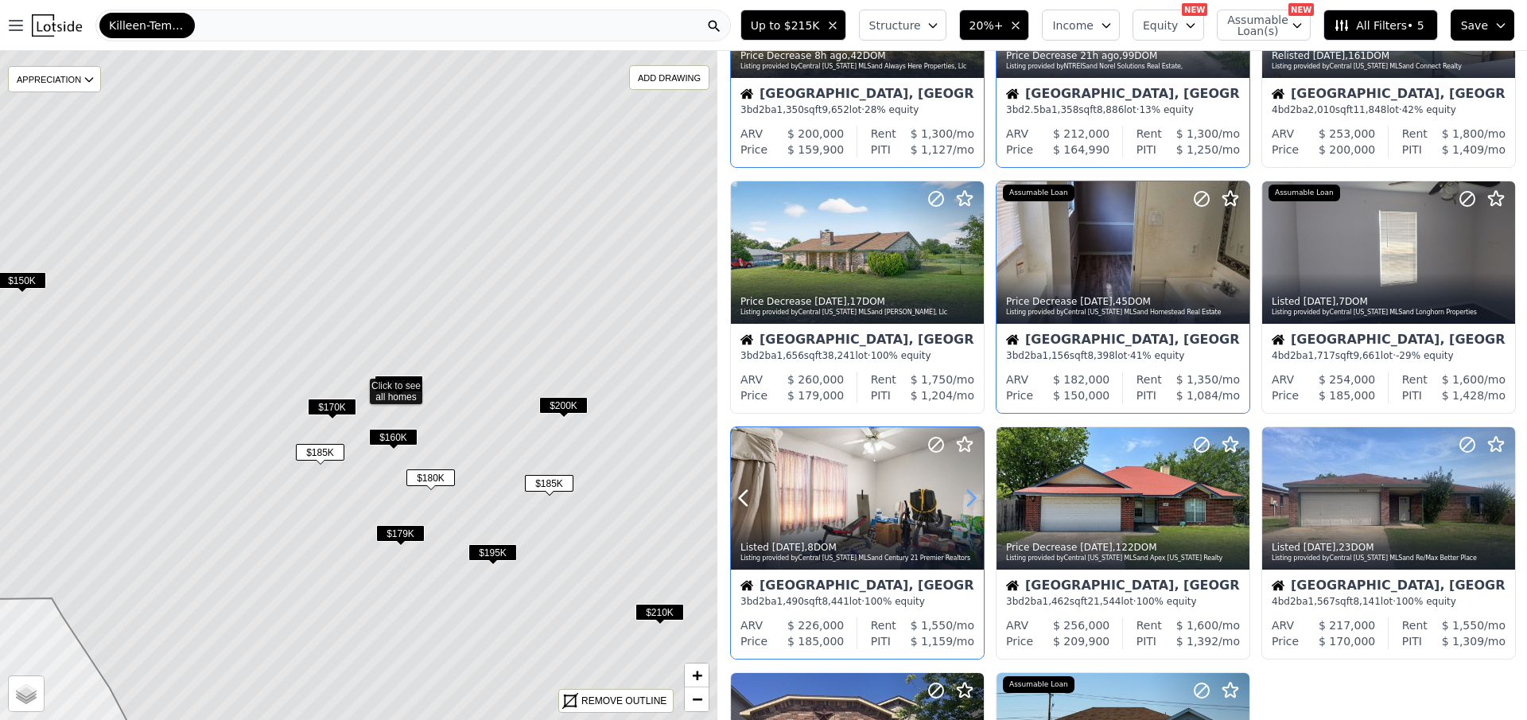
click at [968, 498] on icon at bounding box center [970, 497] width 25 height 25
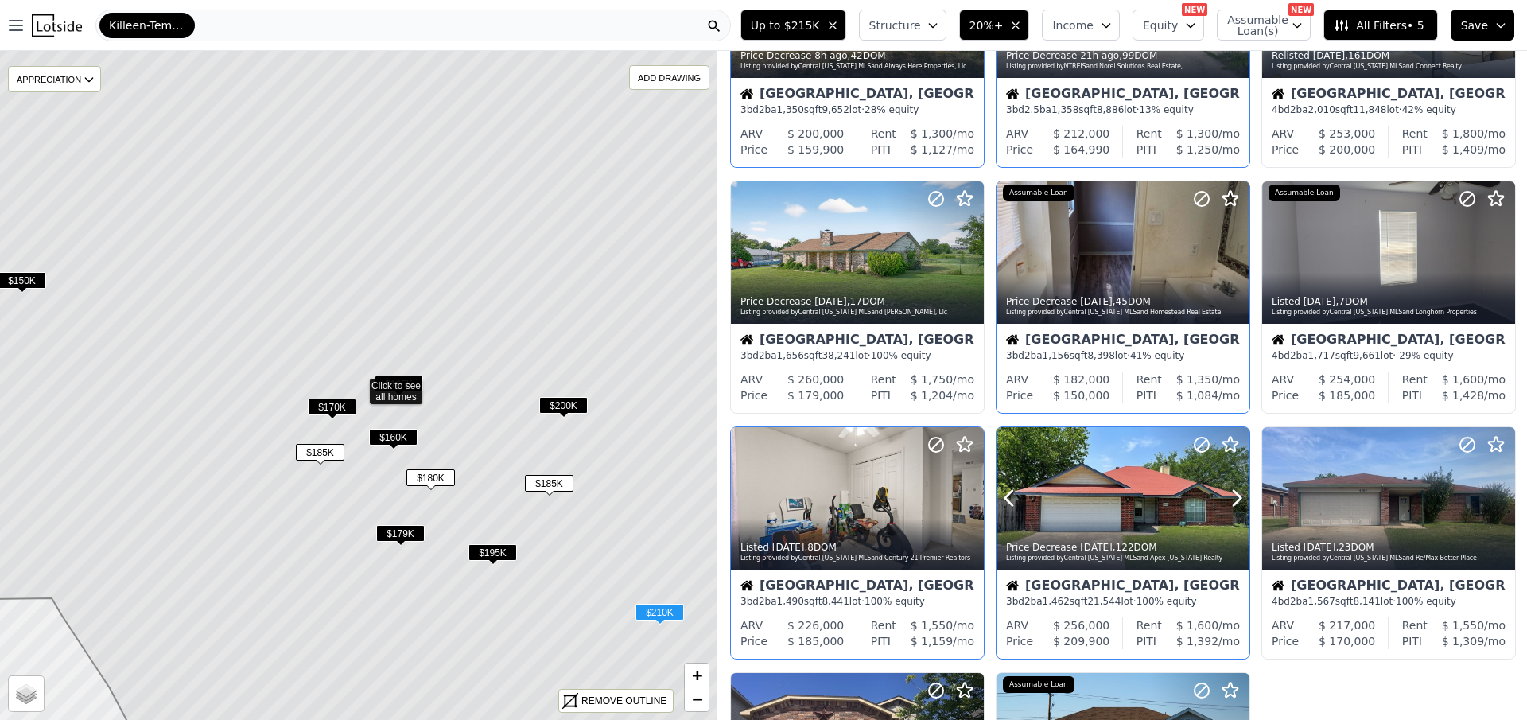
scroll to position [239, 0]
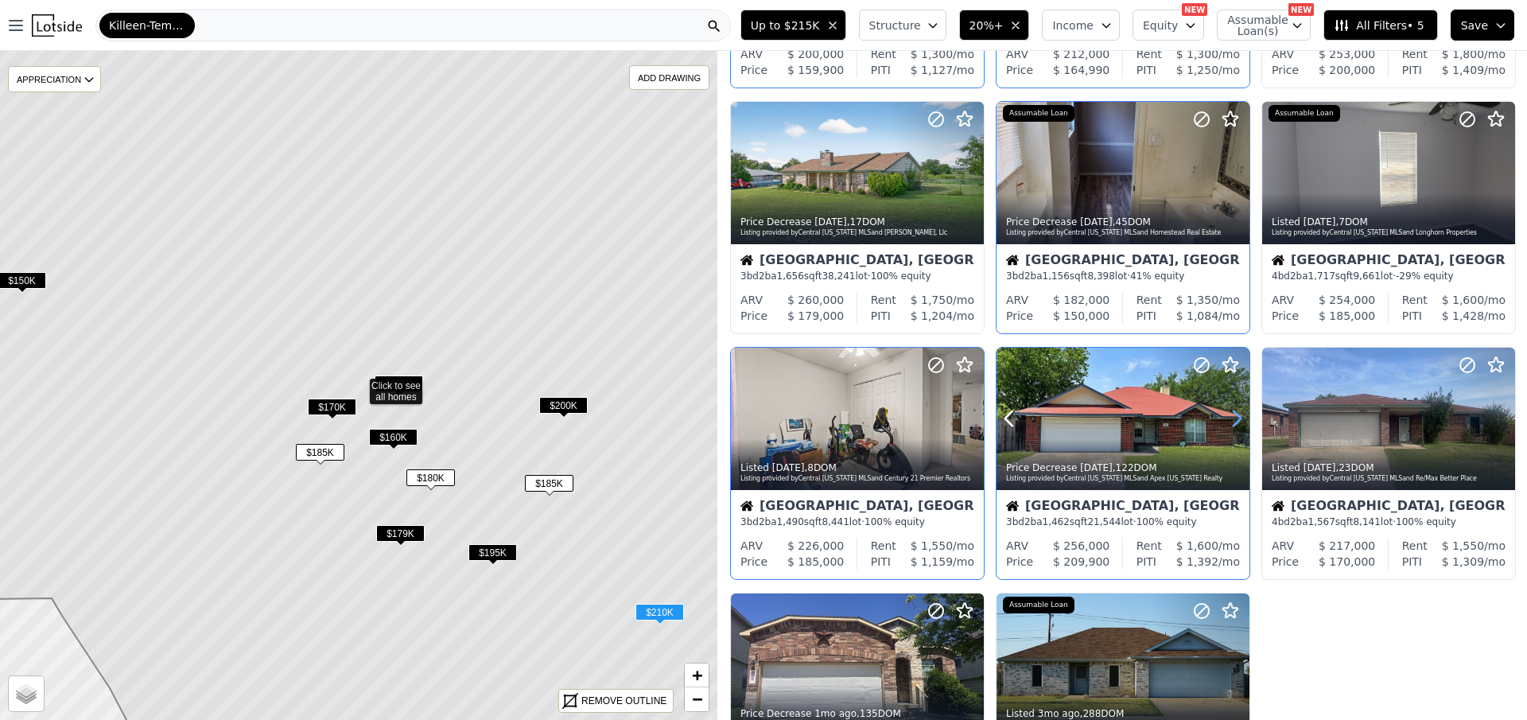
click at [1230, 419] on icon at bounding box center [1236, 418] width 25 height 25
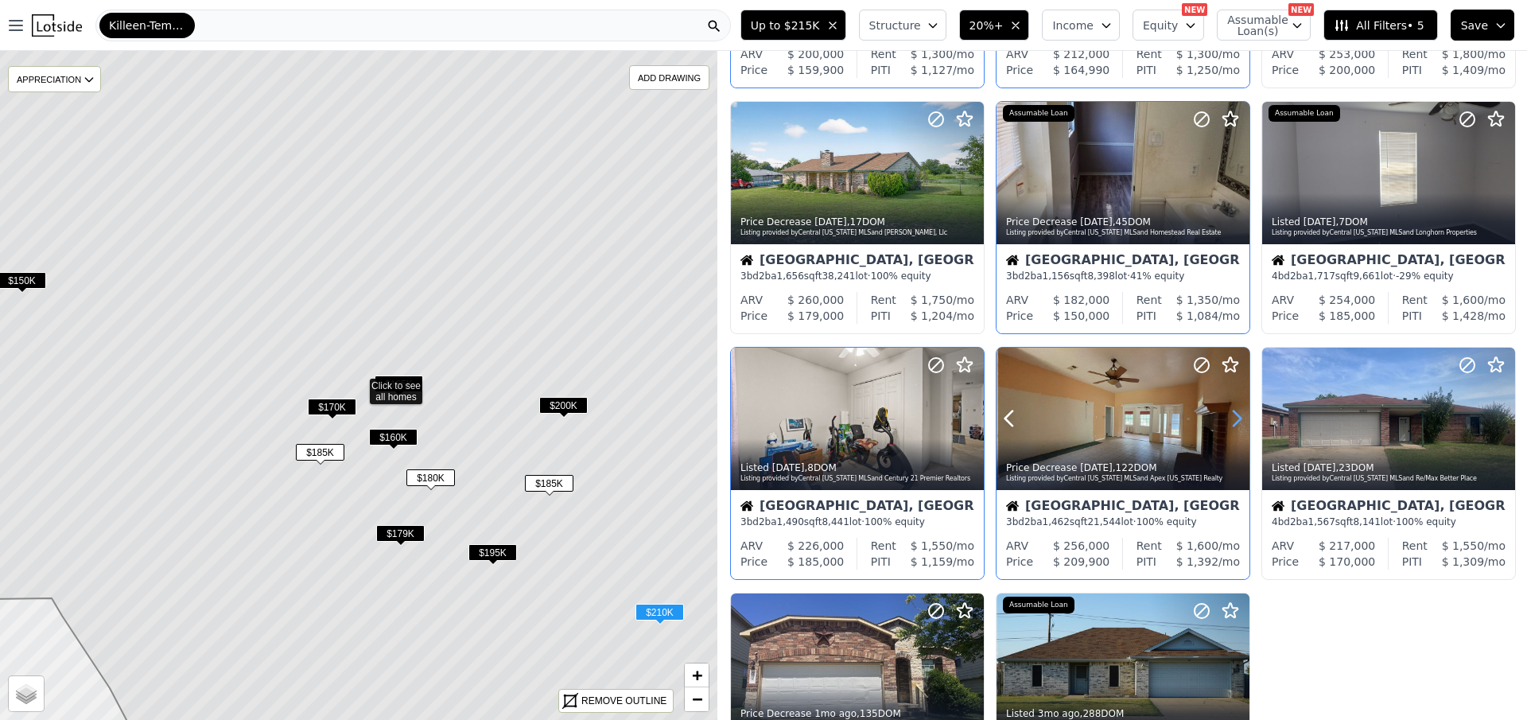
click at [1230, 419] on icon at bounding box center [1236, 418] width 25 height 25
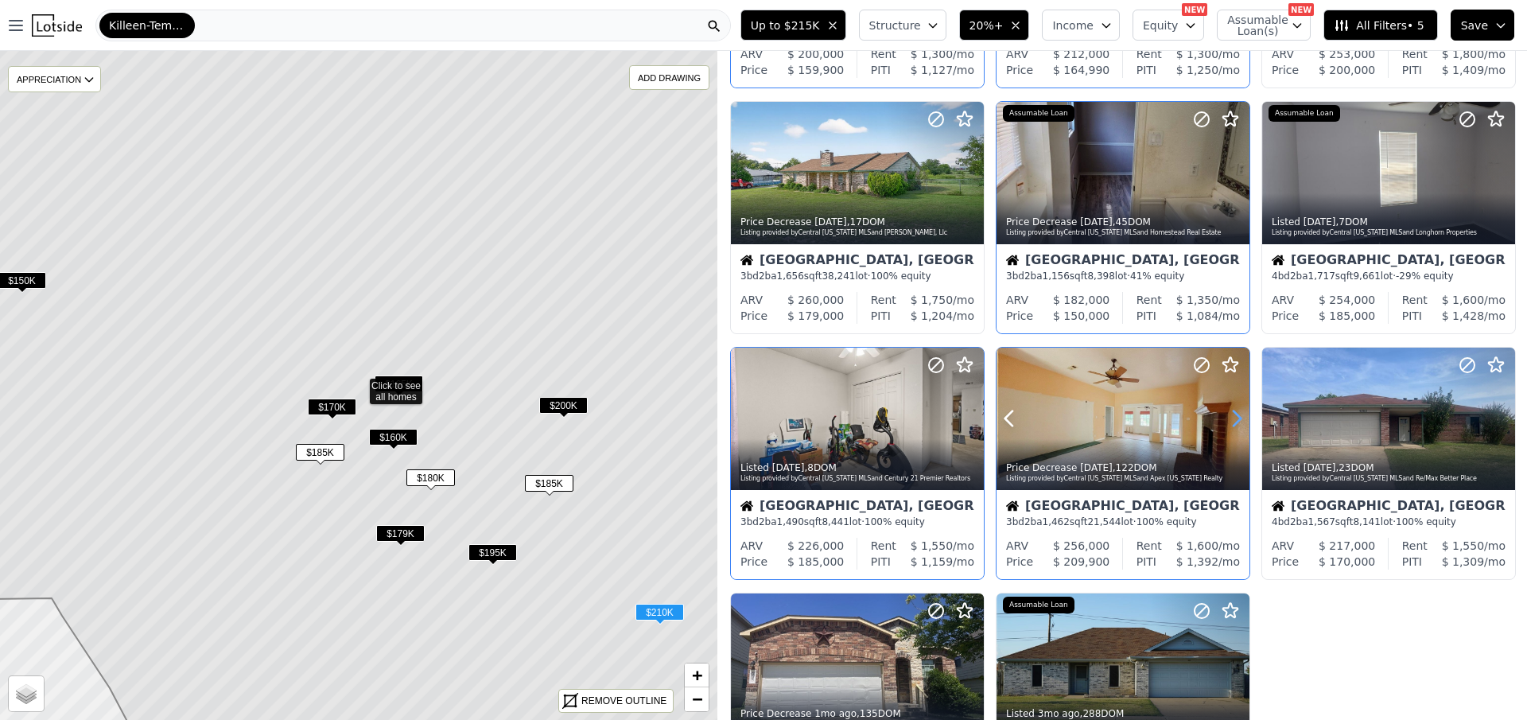
click at [1234, 414] on icon at bounding box center [1237, 418] width 7 height 15
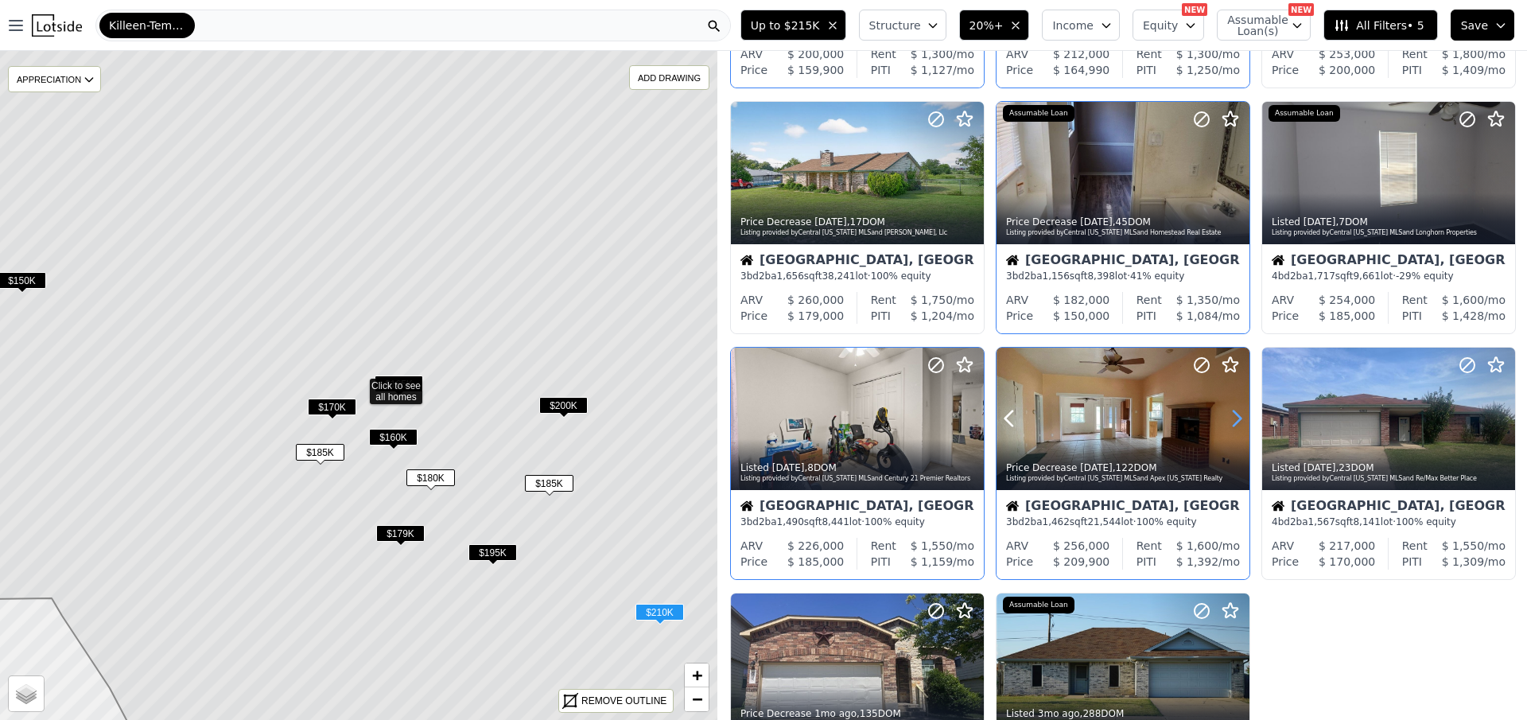
click at [1234, 414] on icon at bounding box center [1237, 418] width 7 height 15
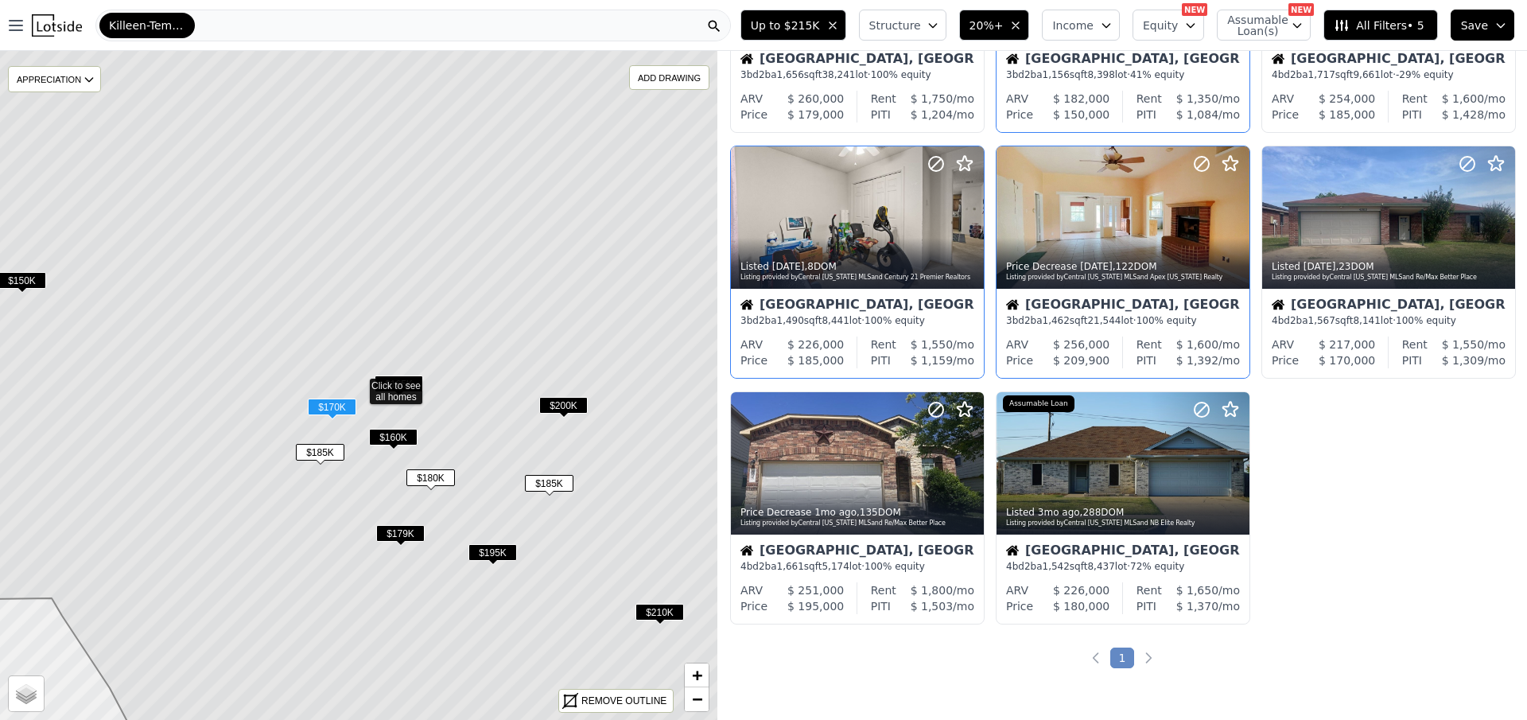
scroll to position [477, 0]
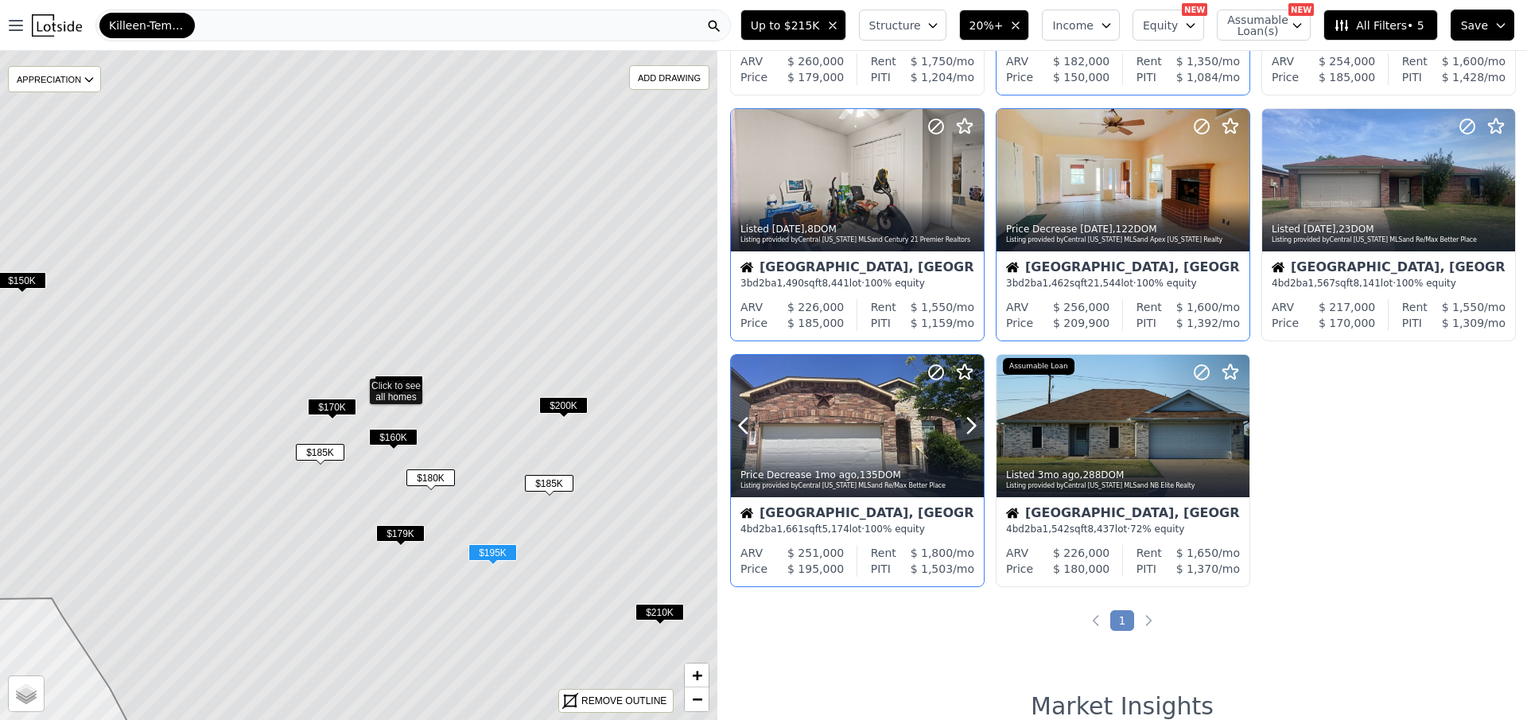
click at [963, 418] on icon at bounding box center [970, 425] width 25 height 25
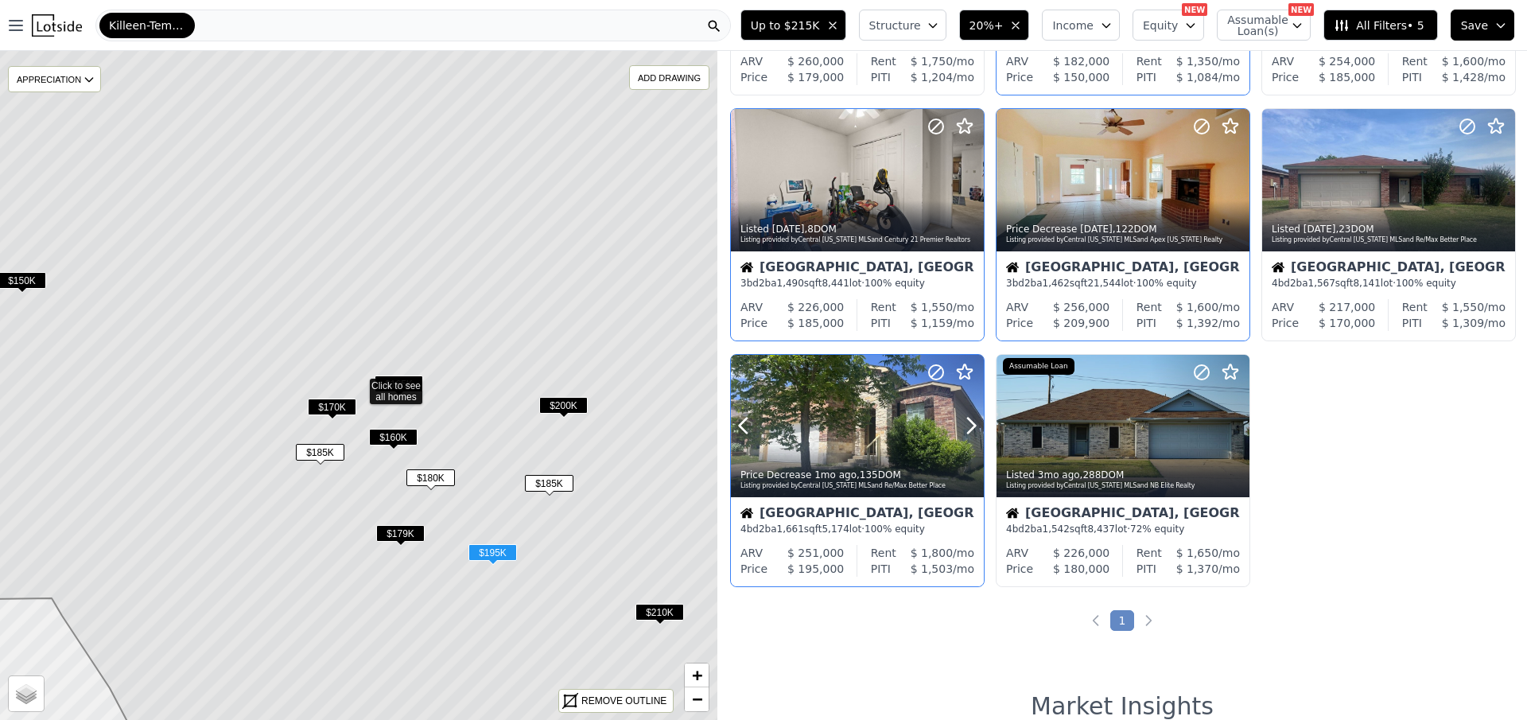
click at [963, 418] on icon at bounding box center [970, 425] width 25 height 25
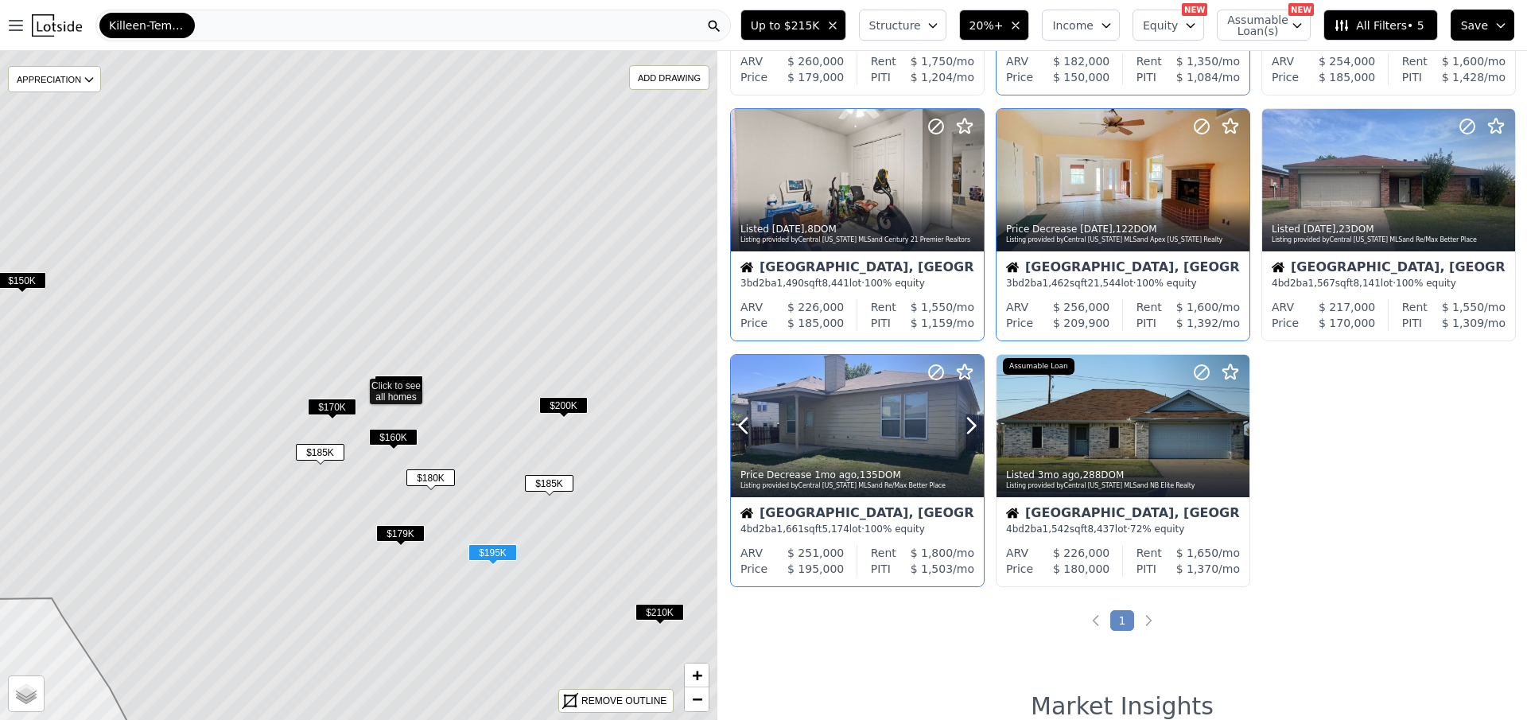
click at [963, 418] on icon at bounding box center [970, 425] width 25 height 25
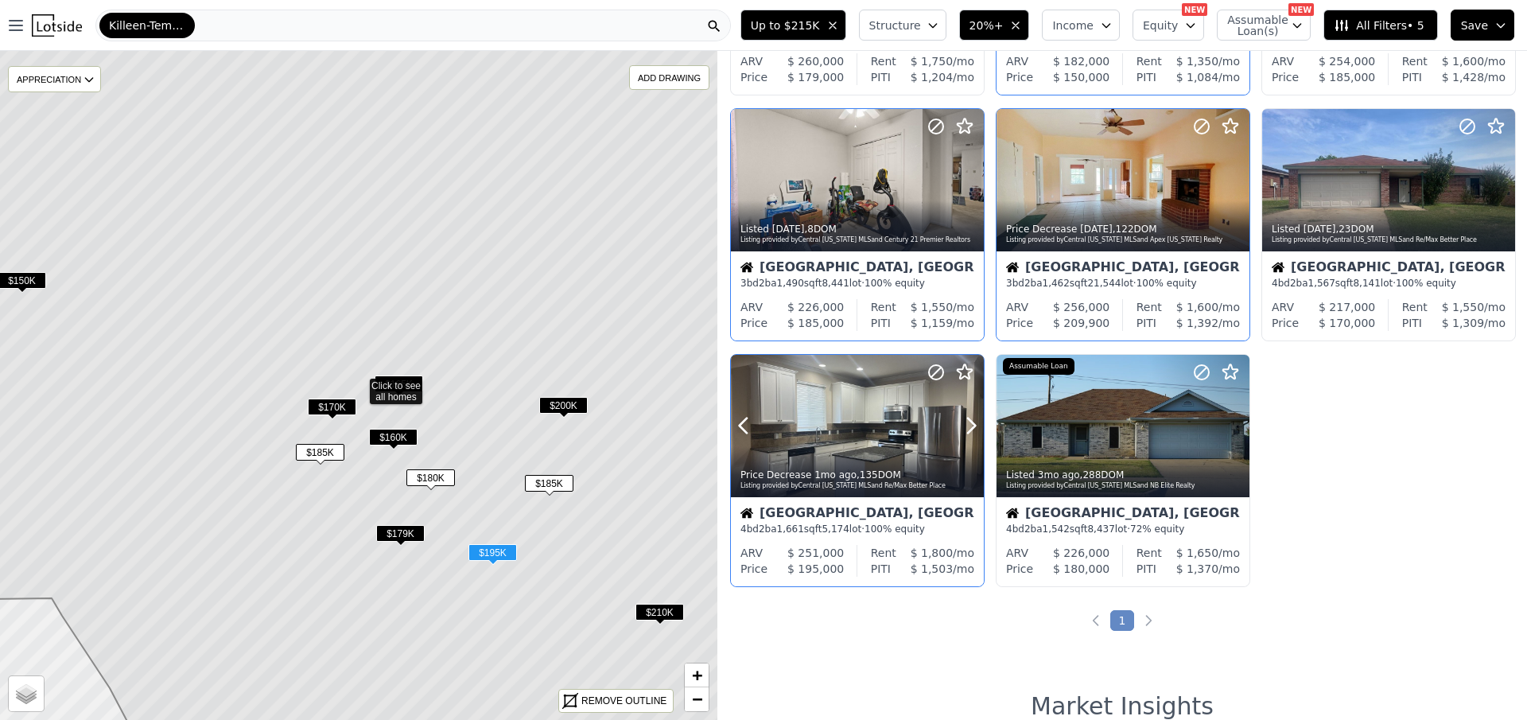
click at [963, 418] on icon at bounding box center [970, 425] width 25 height 25
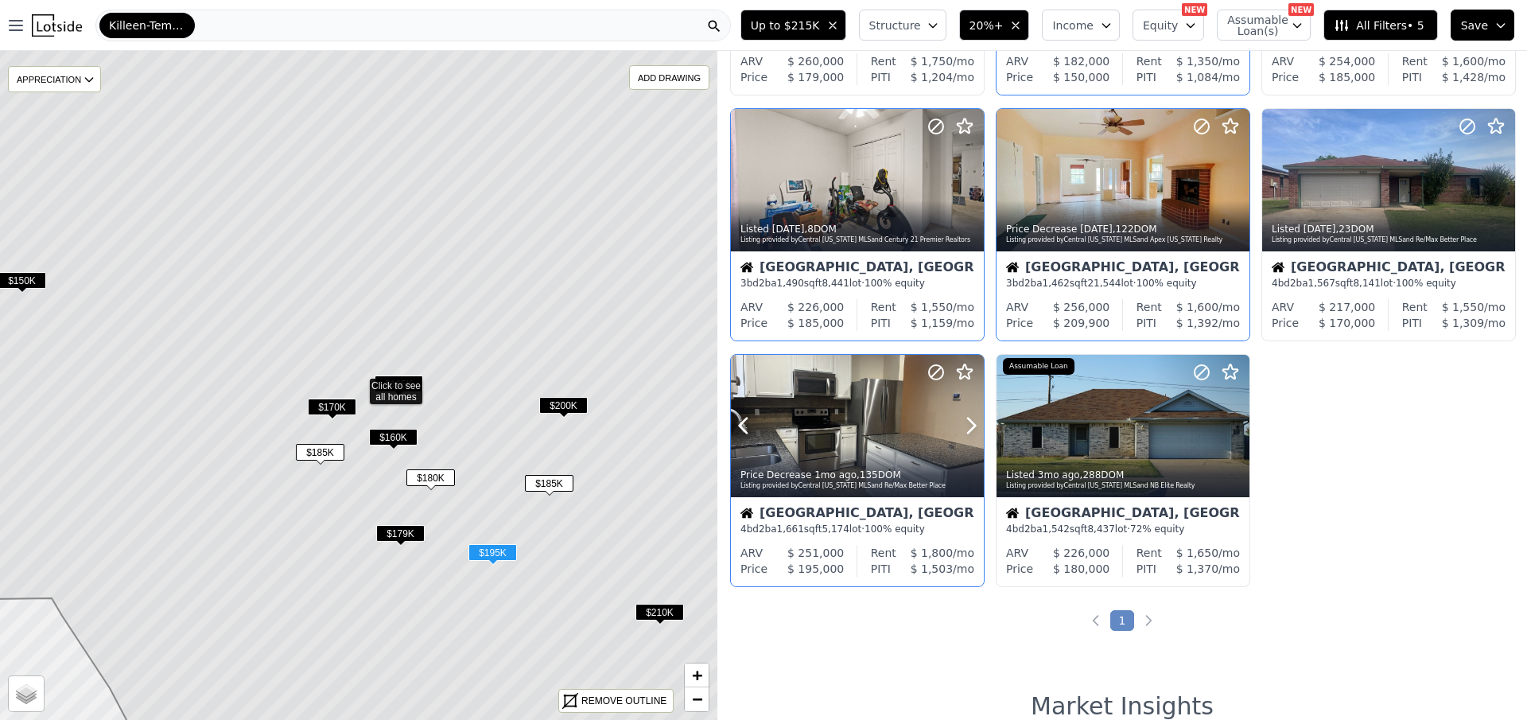
click at [963, 418] on icon at bounding box center [970, 425] width 25 height 25
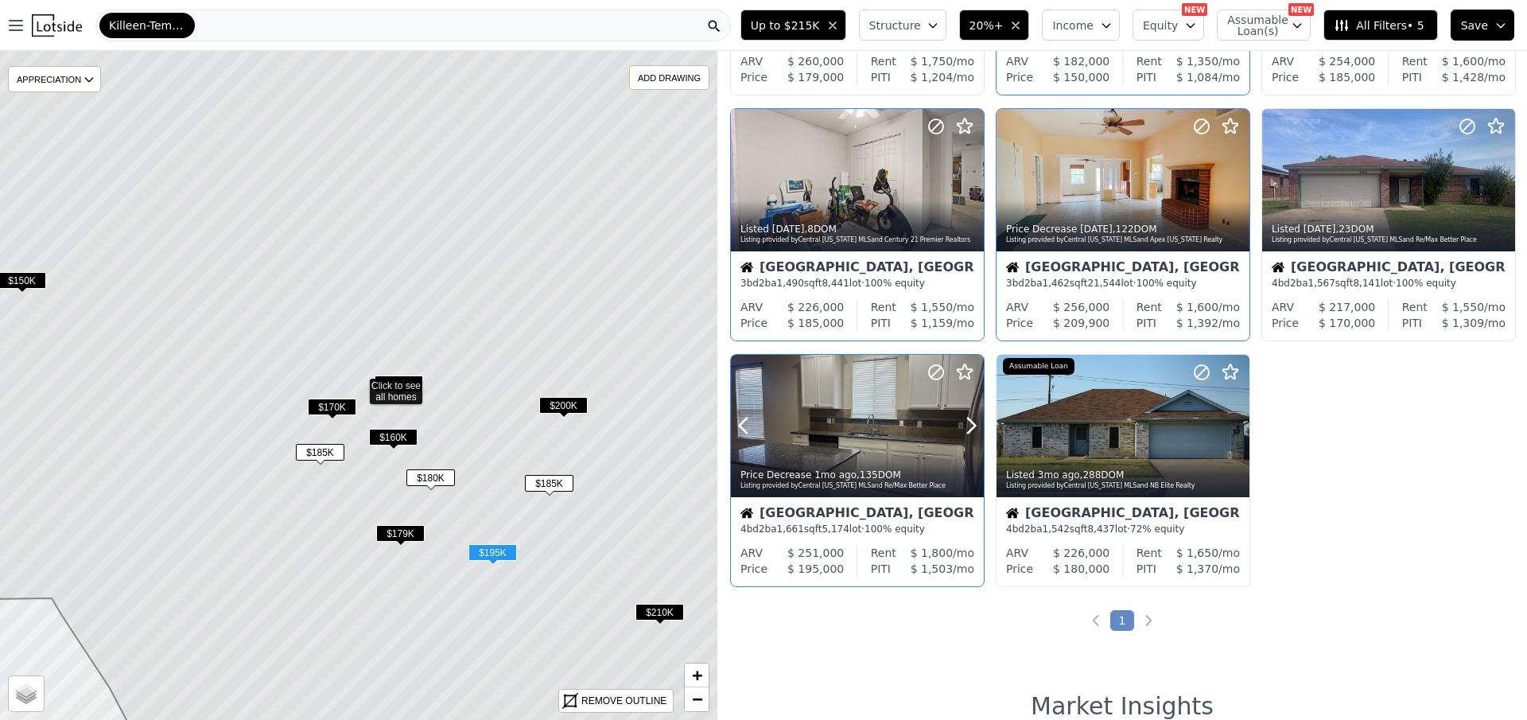
click at [963, 418] on icon at bounding box center [970, 425] width 25 height 25
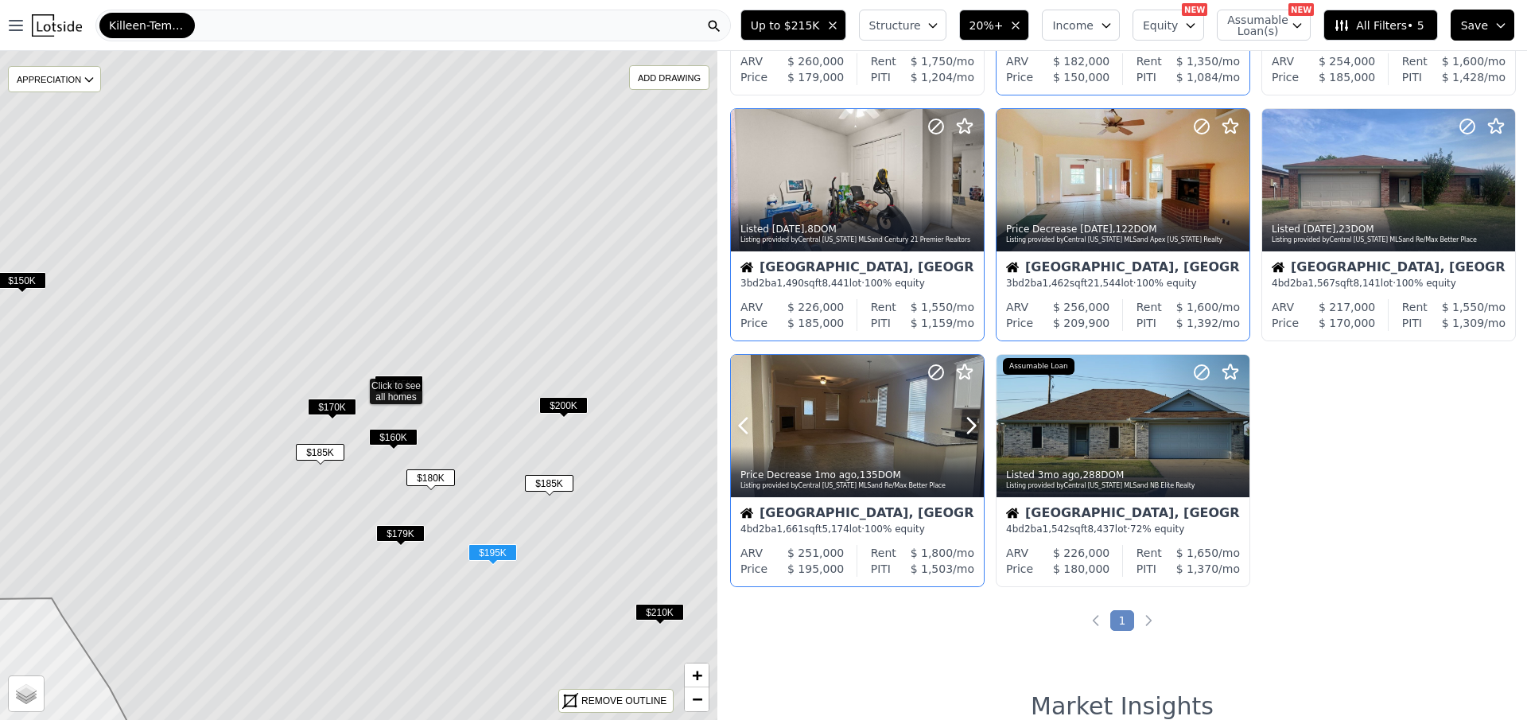
click at [963, 418] on icon at bounding box center [970, 425] width 25 height 25
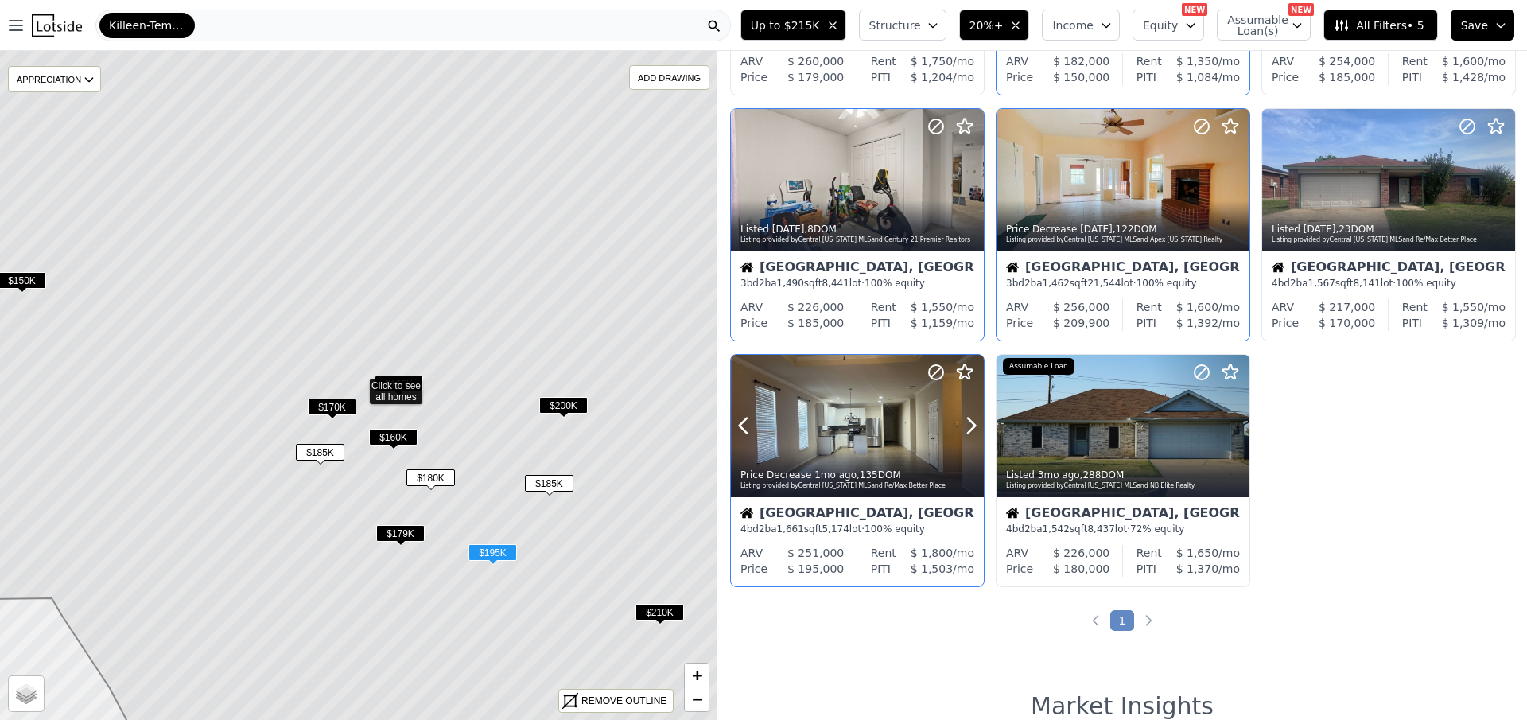
click at [963, 418] on icon at bounding box center [970, 425] width 25 height 25
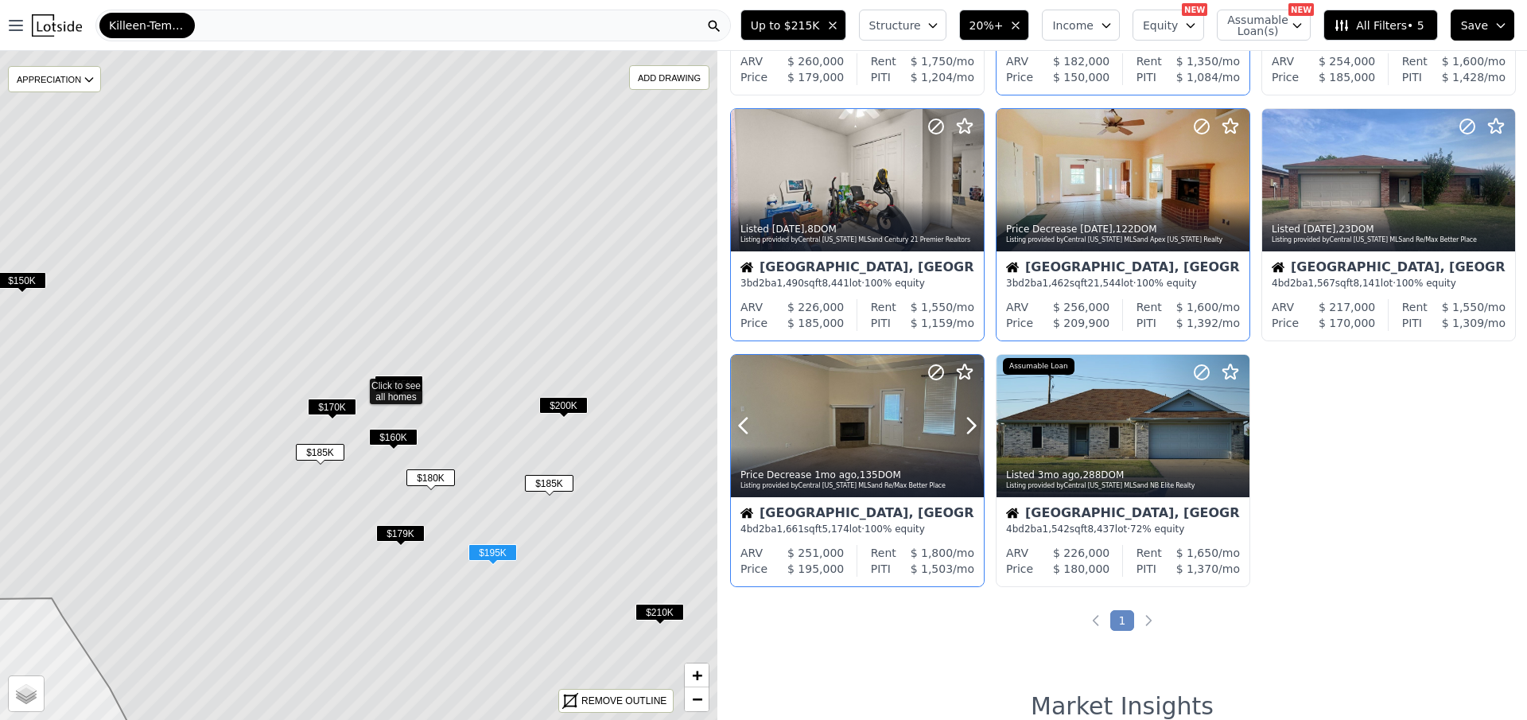
click at [963, 418] on icon at bounding box center [970, 425] width 25 height 25
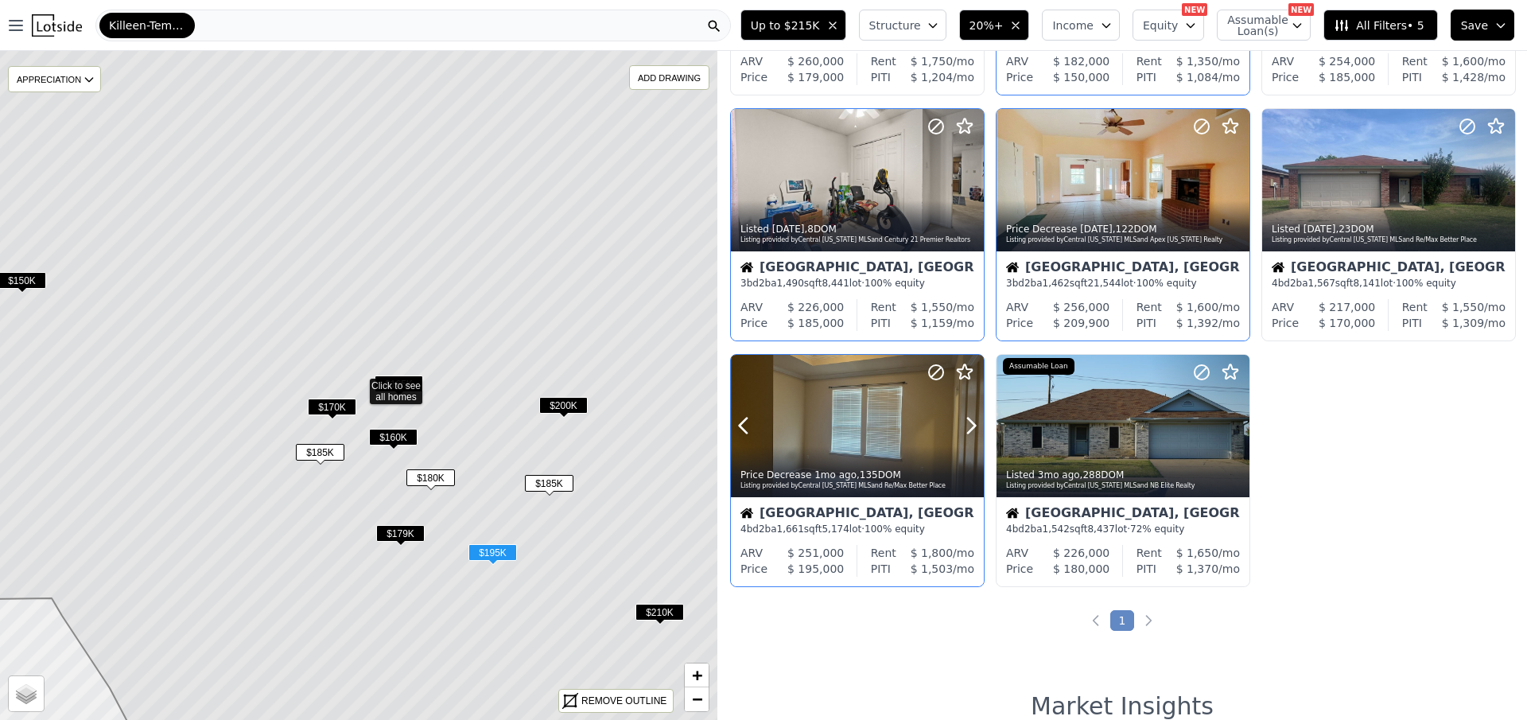
click at [963, 418] on icon at bounding box center [970, 425] width 25 height 25
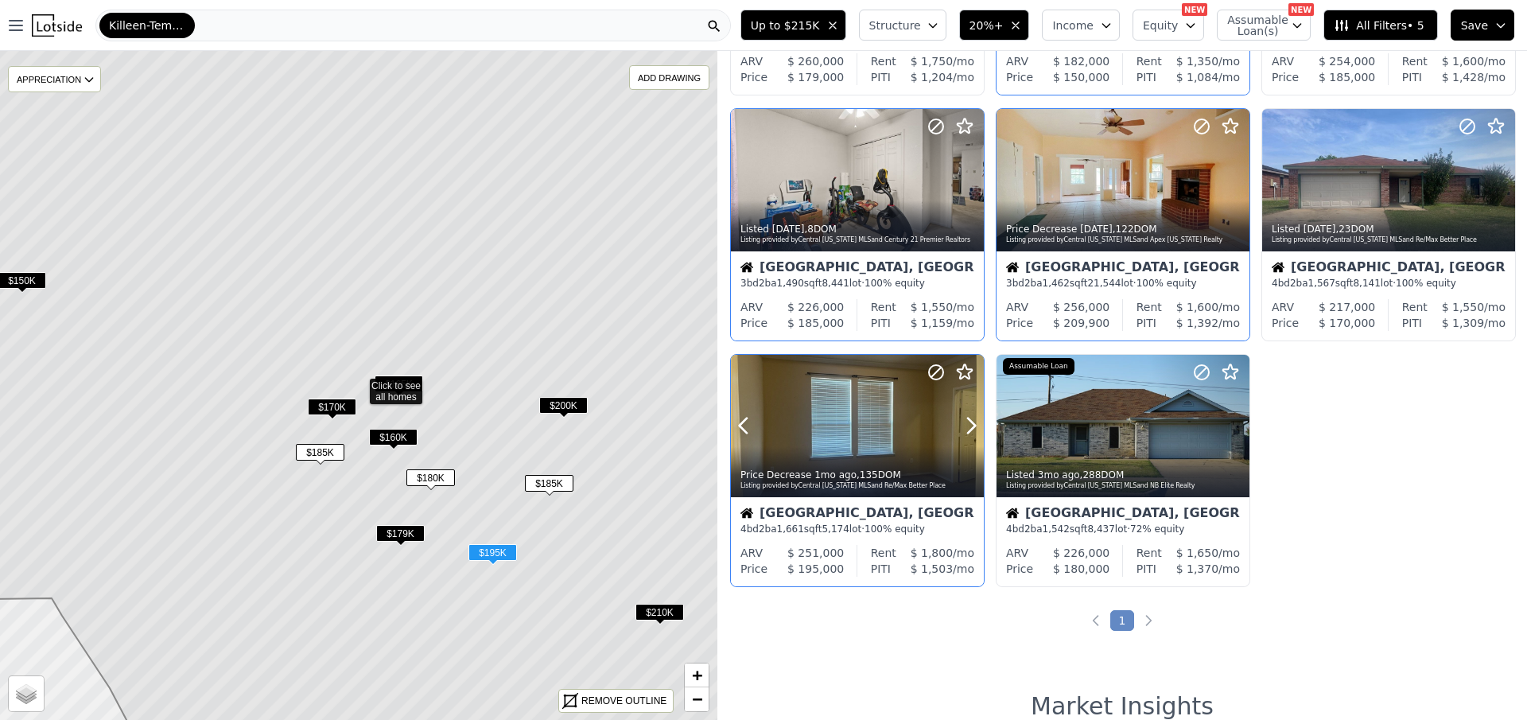
click at [963, 418] on icon at bounding box center [970, 425] width 25 height 25
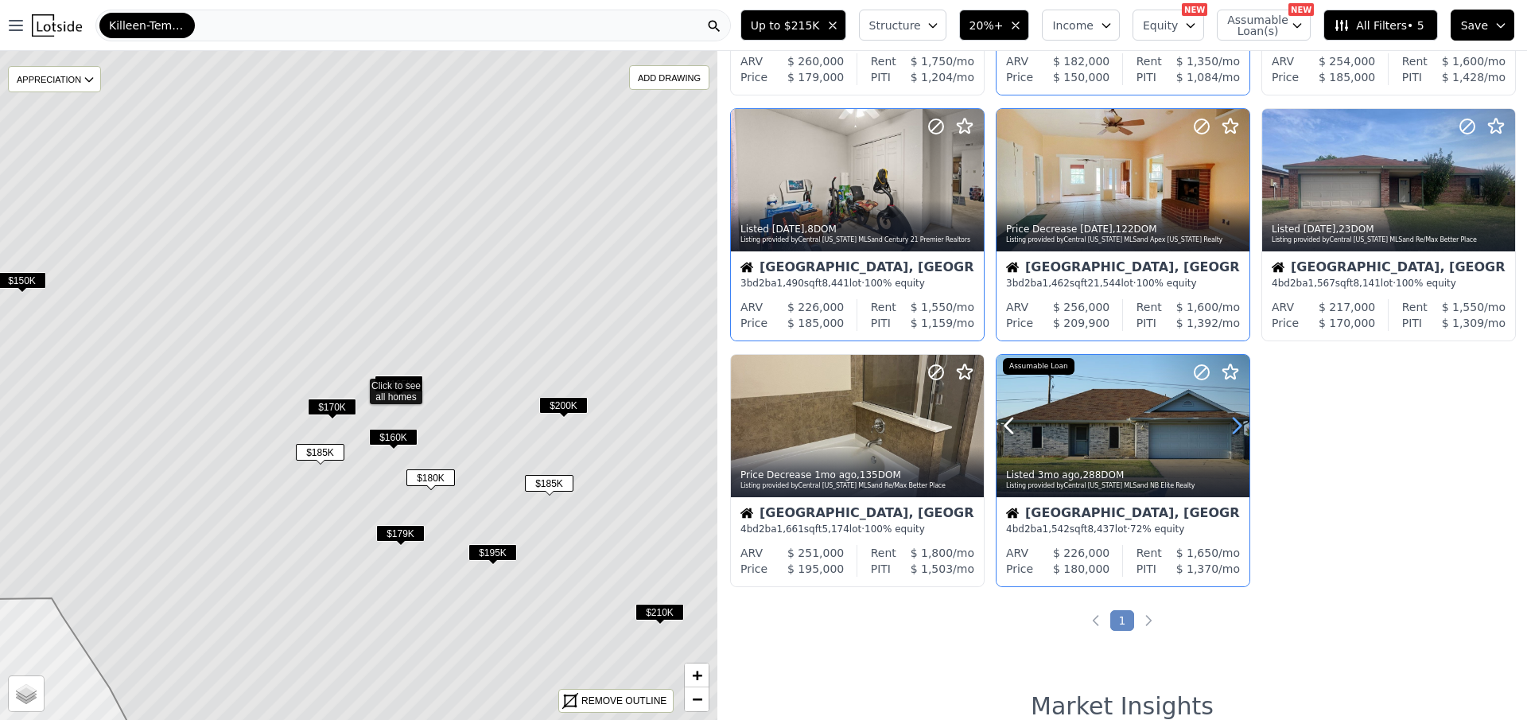
click at [1235, 422] on icon at bounding box center [1236, 425] width 25 height 25
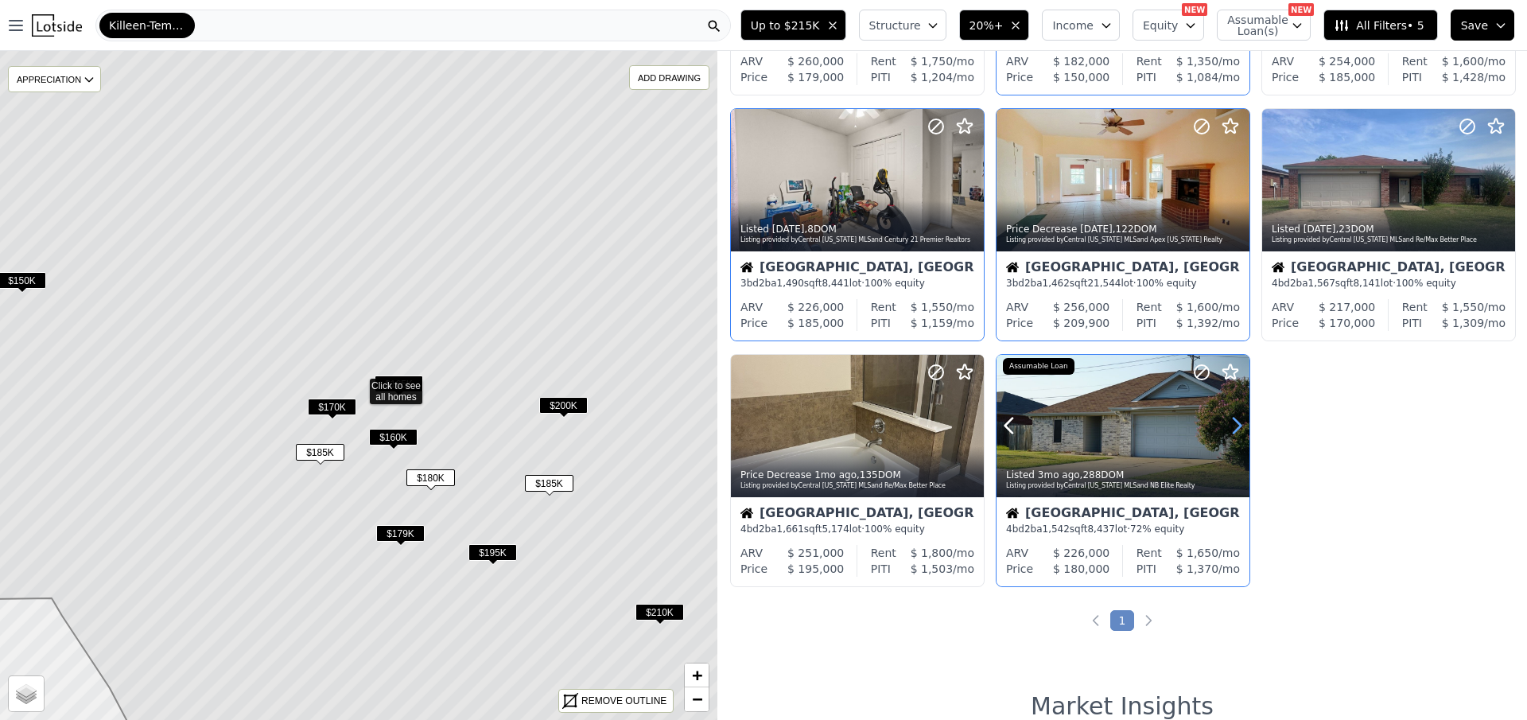
click at [1235, 422] on icon at bounding box center [1236, 425] width 25 height 25
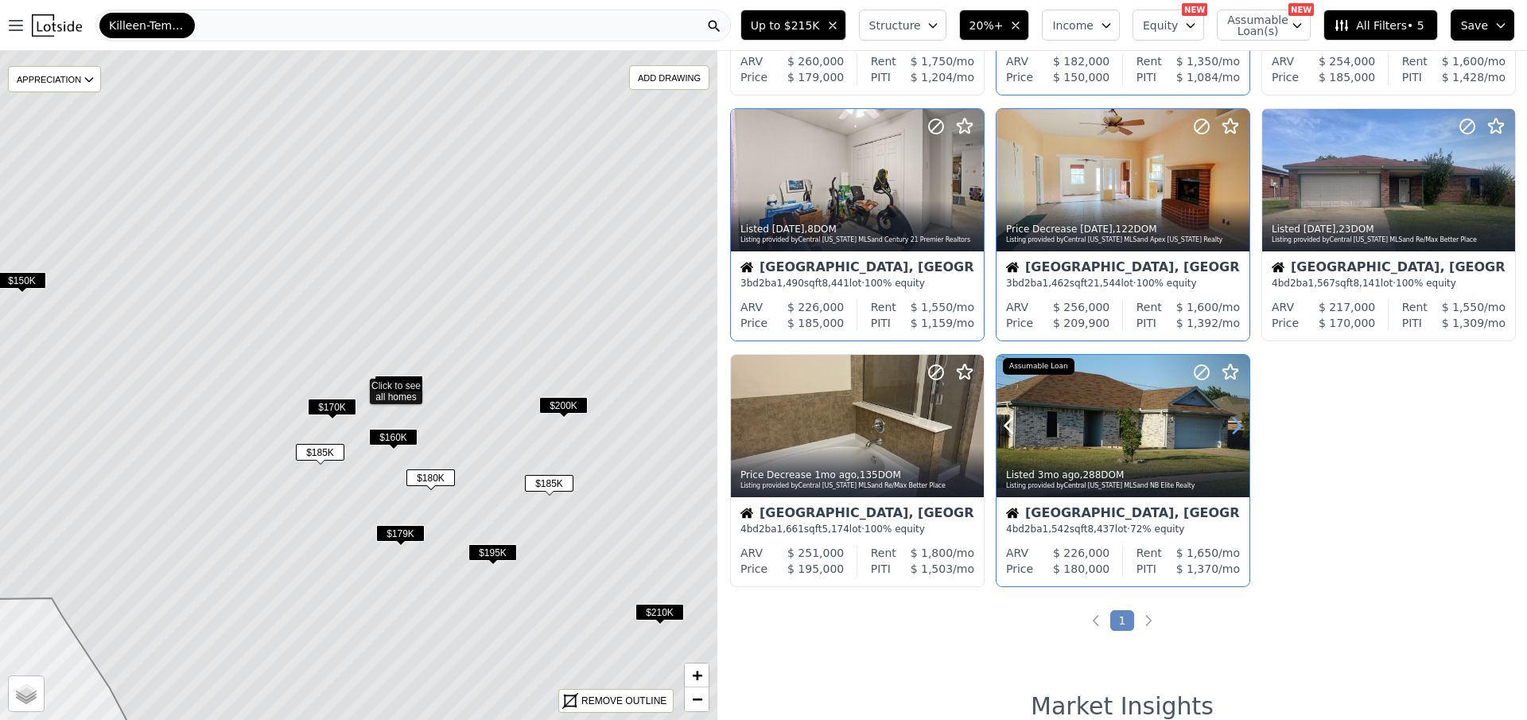
click at [1235, 422] on icon at bounding box center [1236, 425] width 25 height 25
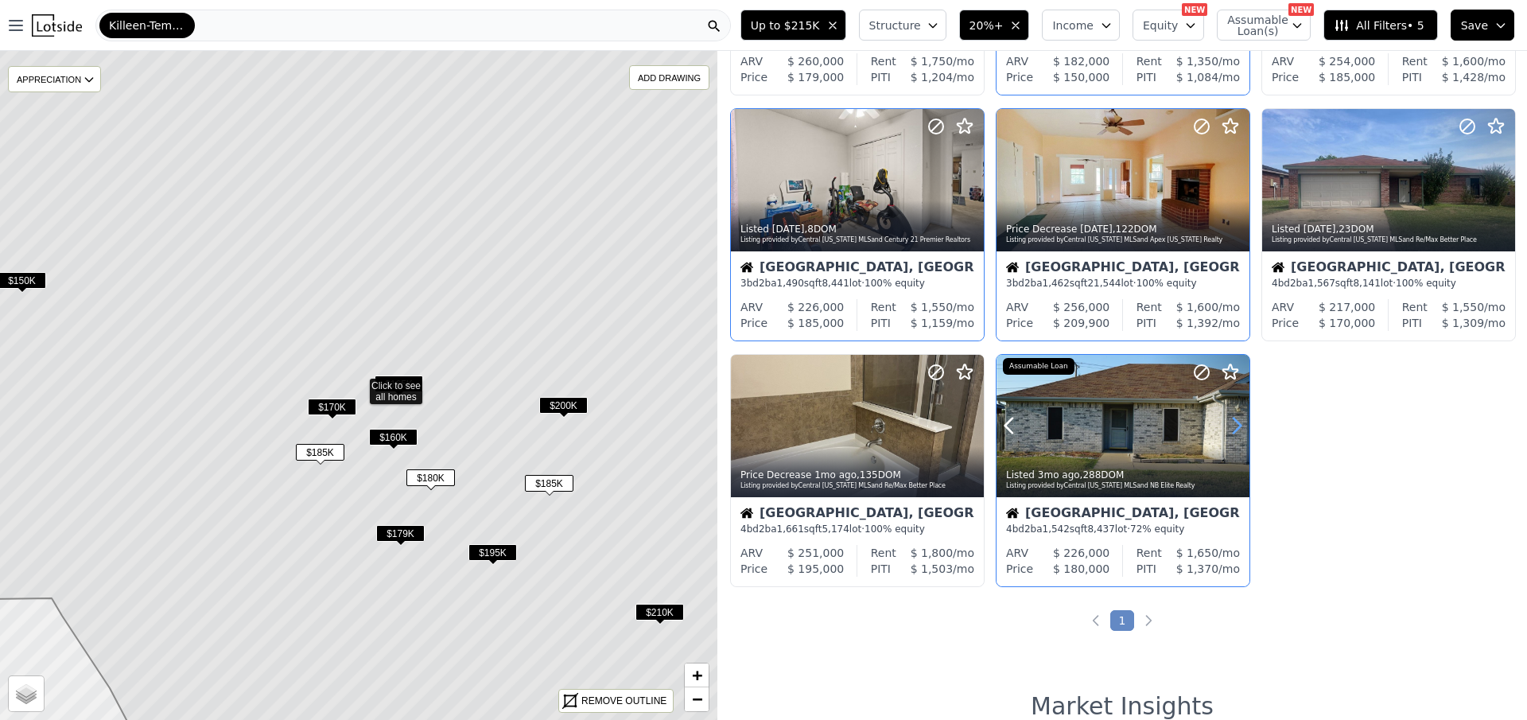
click at [1235, 422] on icon at bounding box center [1236, 425] width 25 height 25
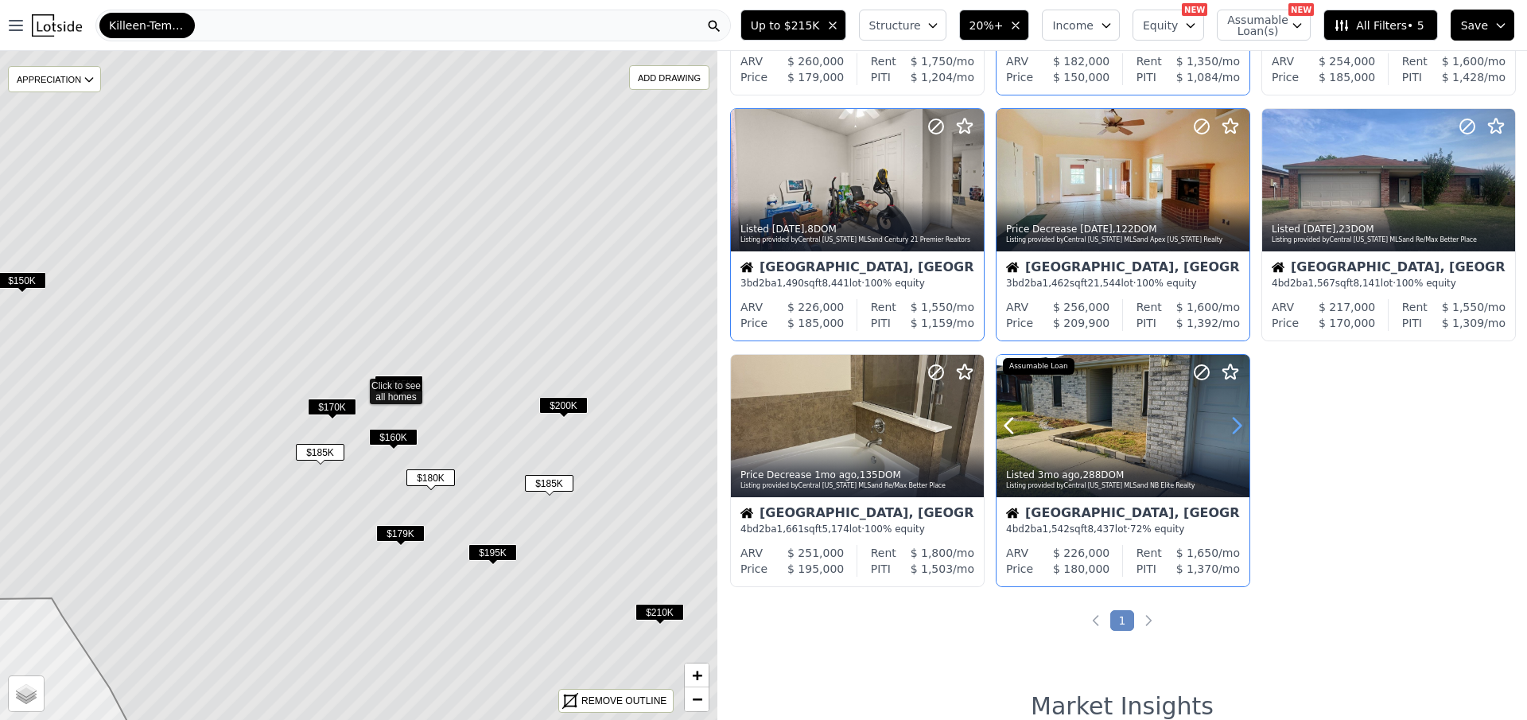
click at [1235, 422] on icon at bounding box center [1236, 425] width 25 height 25
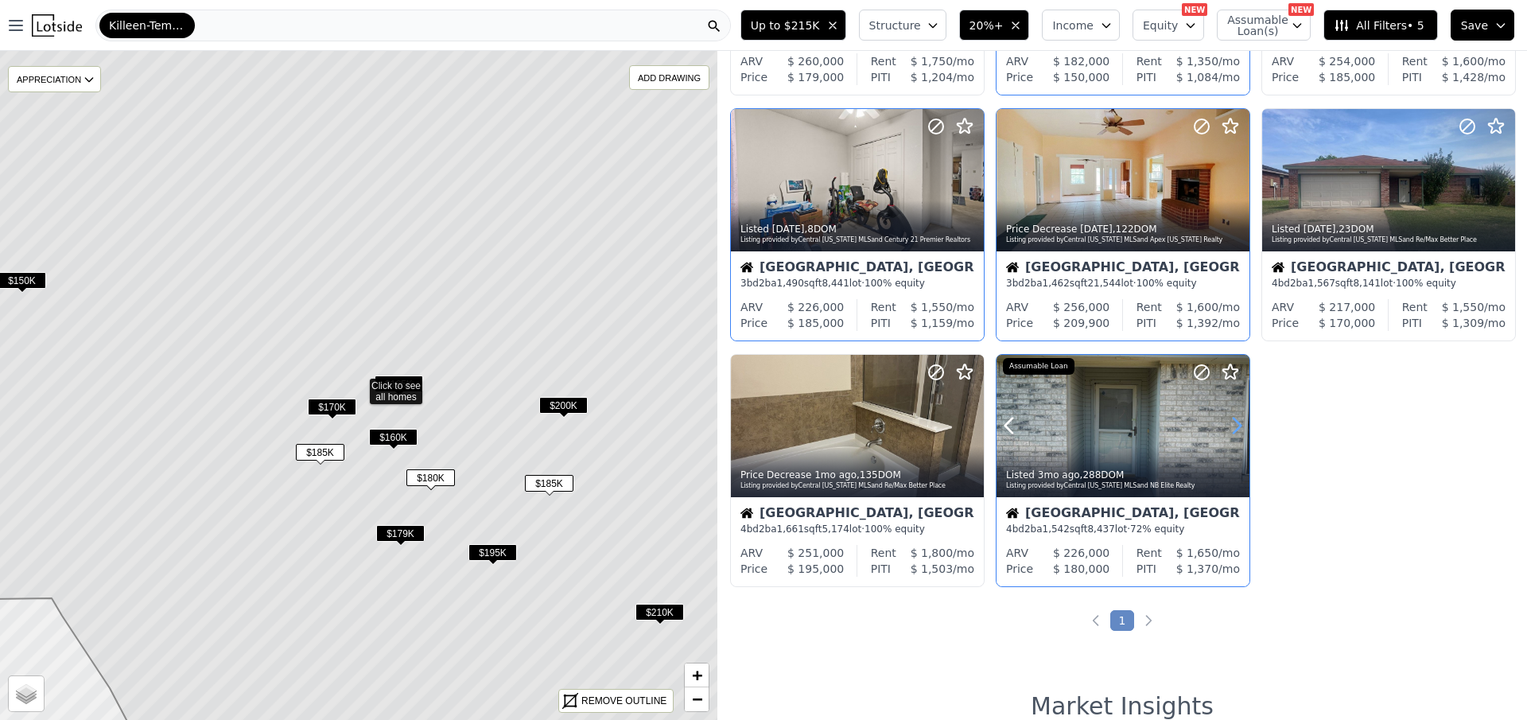
click at [1235, 422] on icon at bounding box center [1236, 425] width 25 height 25
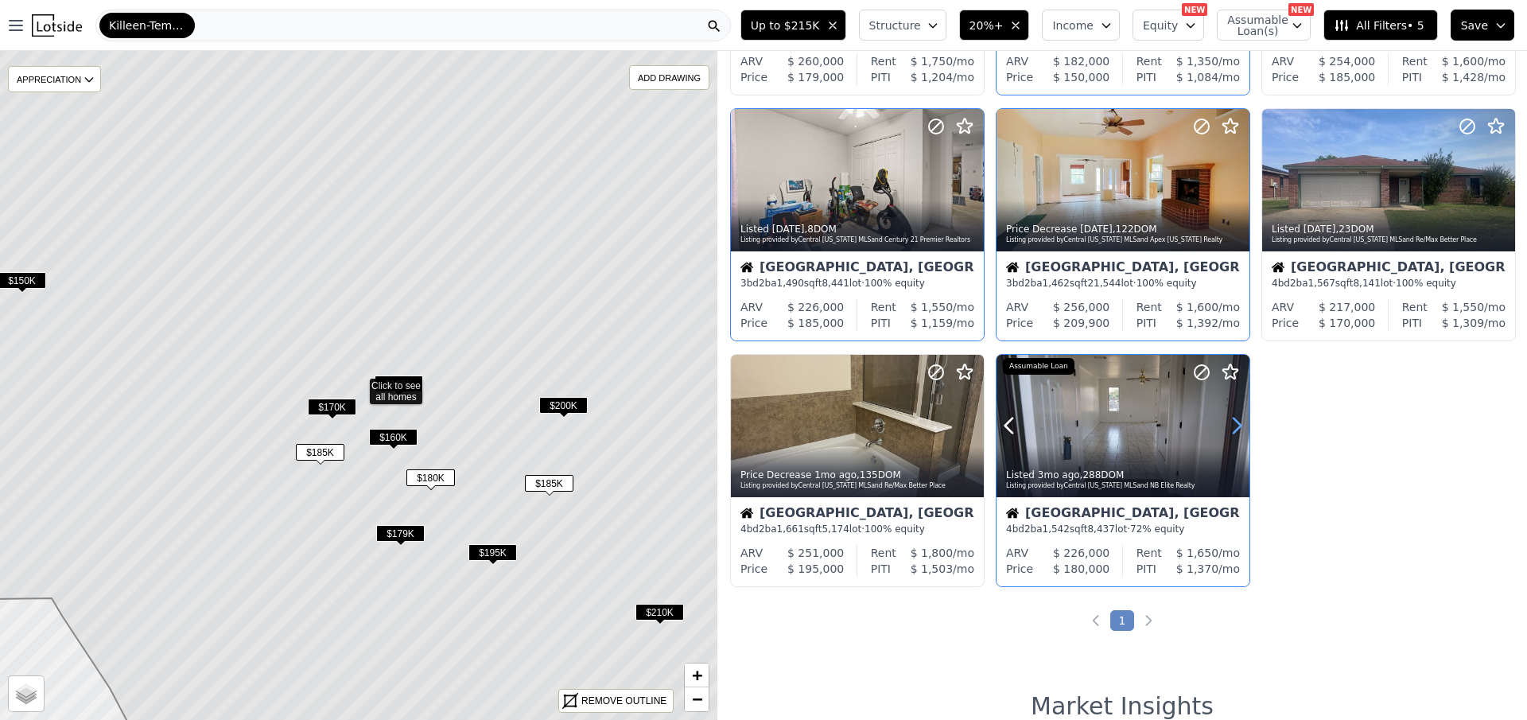
click at [1235, 422] on icon at bounding box center [1236, 425] width 25 height 25
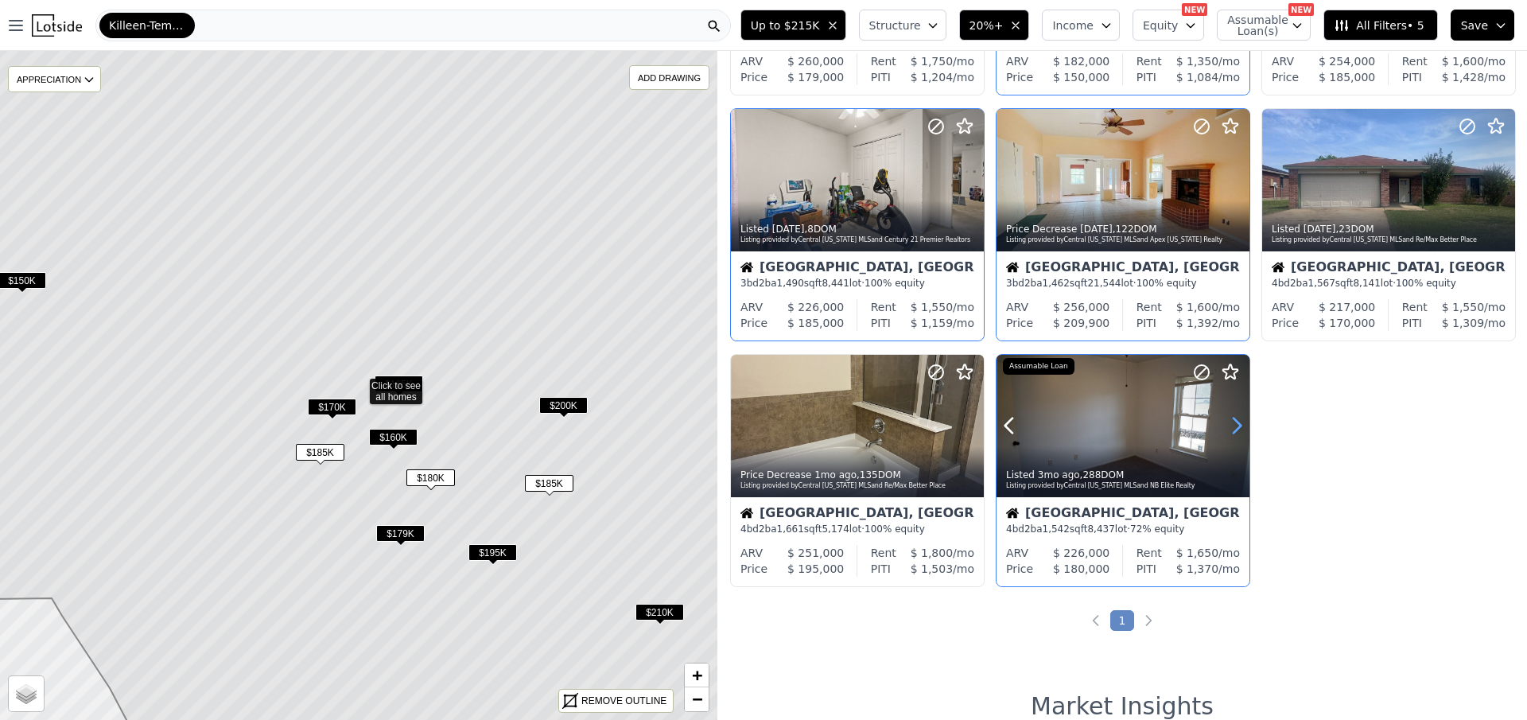
click at [1235, 422] on icon at bounding box center [1236, 425] width 25 height 25
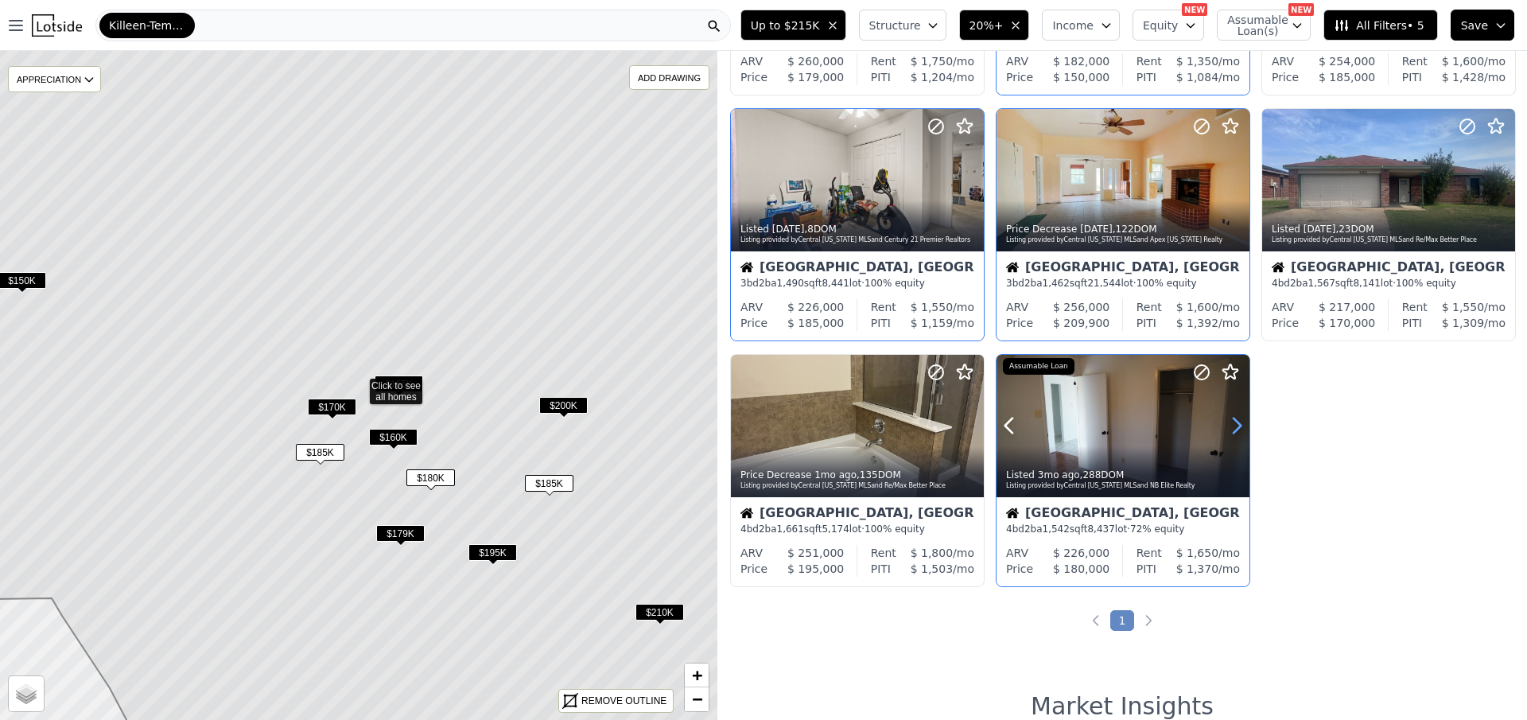
click at [1235, 422] on icon at bounding box center [1236, 425] width 25 height 25
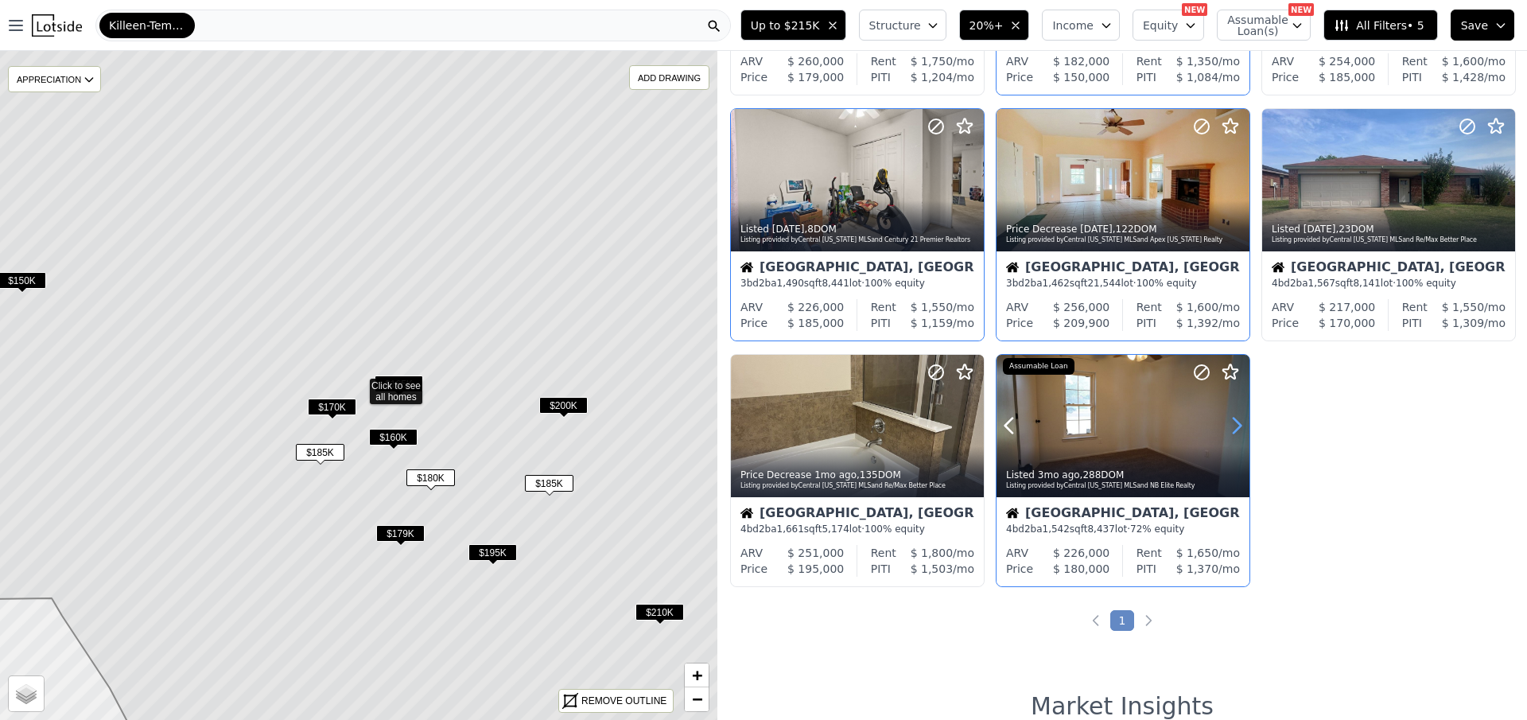
click at [1235, 422] on icon at bounding box center [1236, 425] width 25 height 25
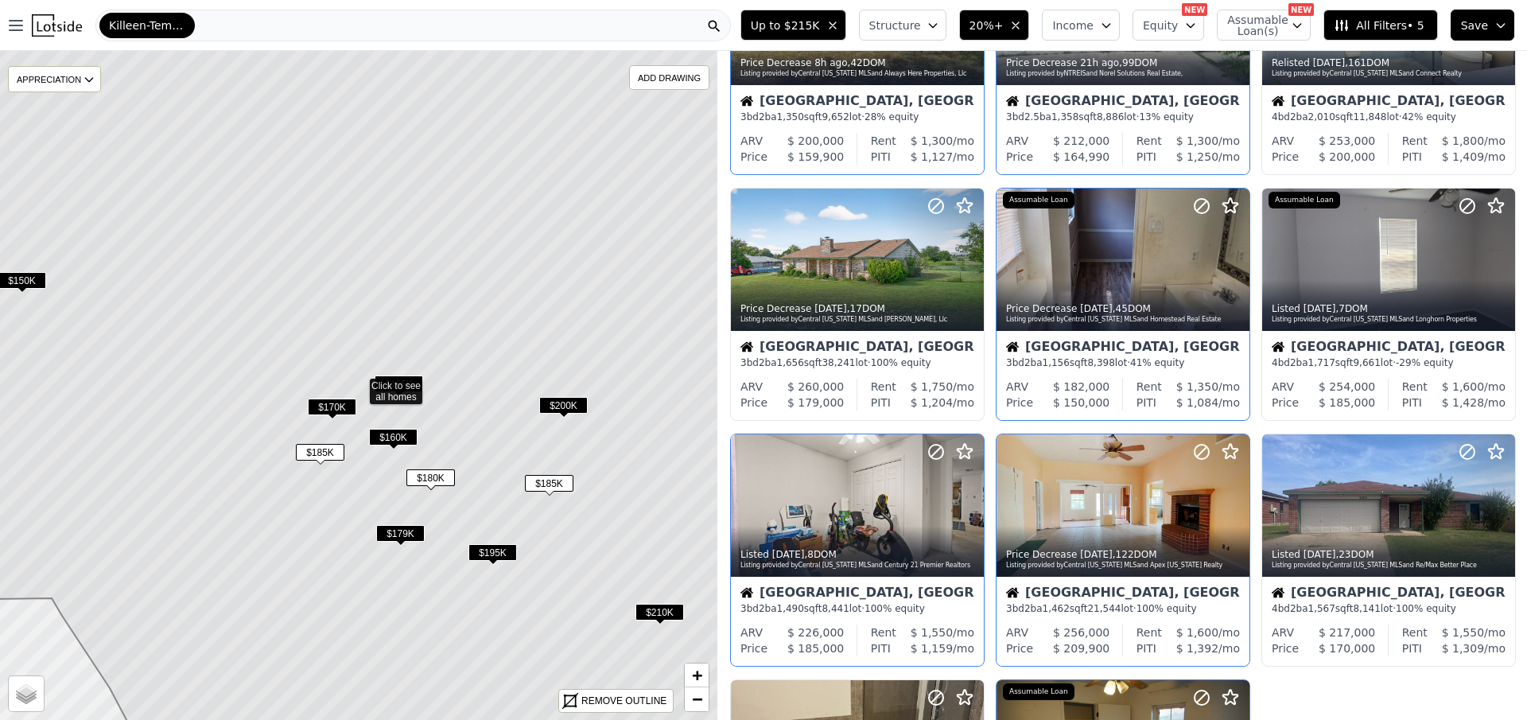
scroll to position [0, 0]
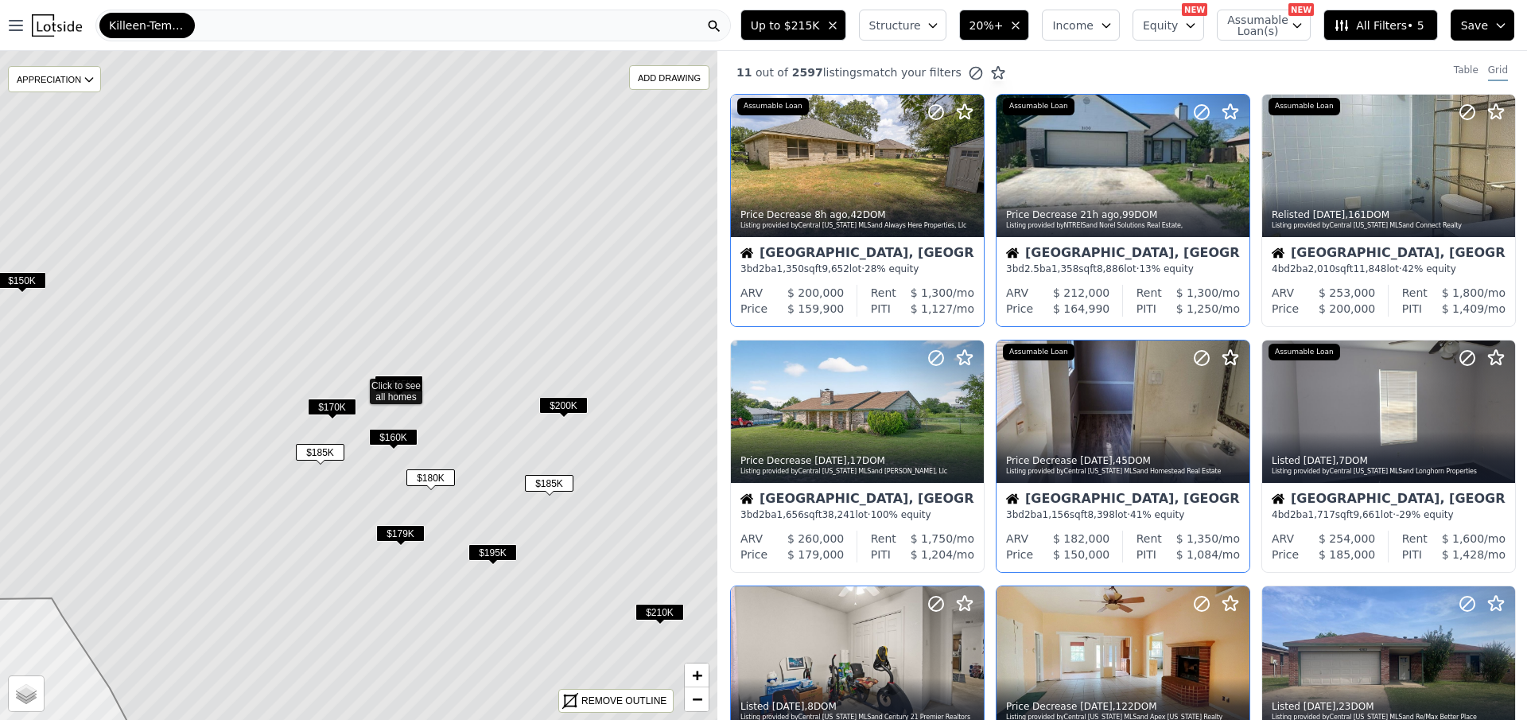
click at [1278, 28] on span "Assumable Loan(s)" at bounding box center [1252, 25] width 51 height 22
click at [1372, 28] on span "All Filters • 5" at bounding box center [1379, 25] width 90 height 16
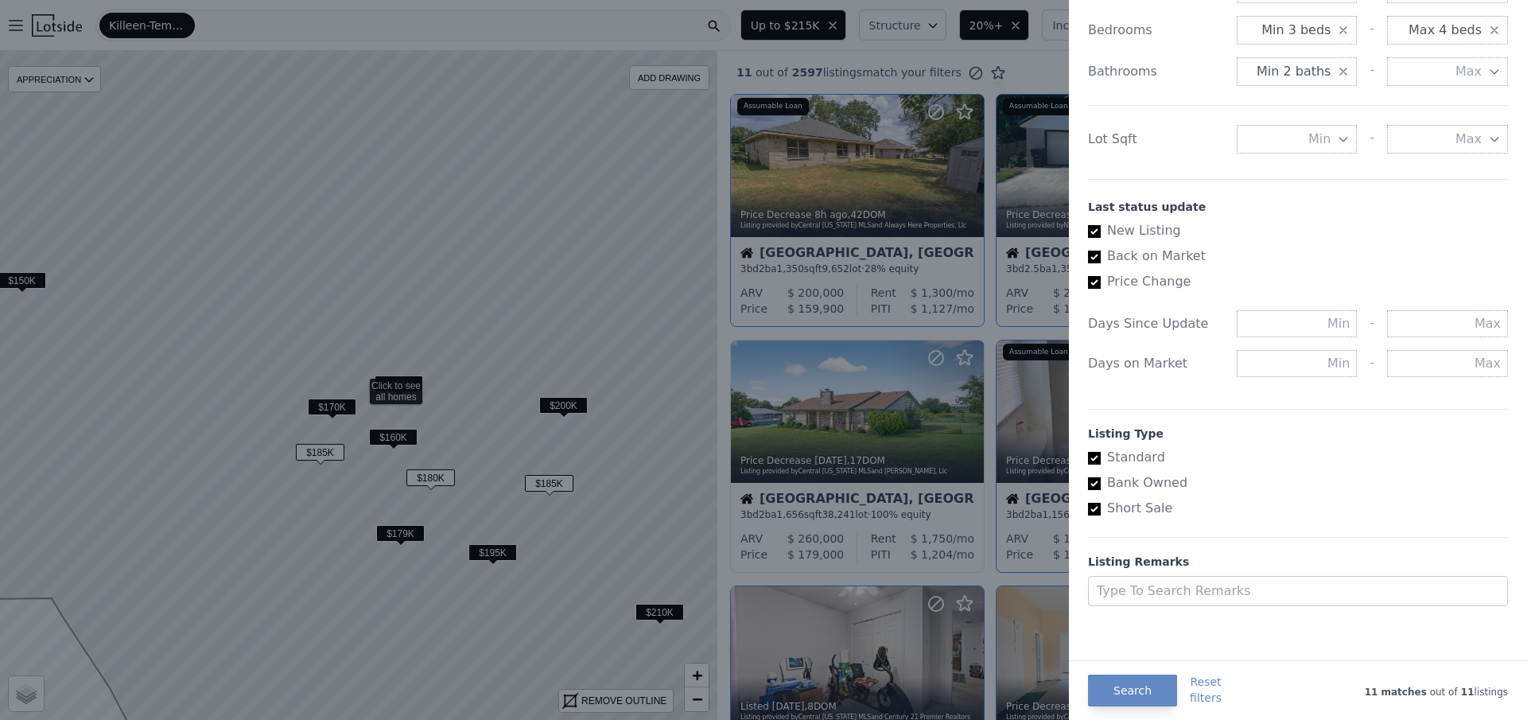
scroll to position [732, 0]
click at [1165, 583] on div at bounding box center [1283, 590] width 373 height 22
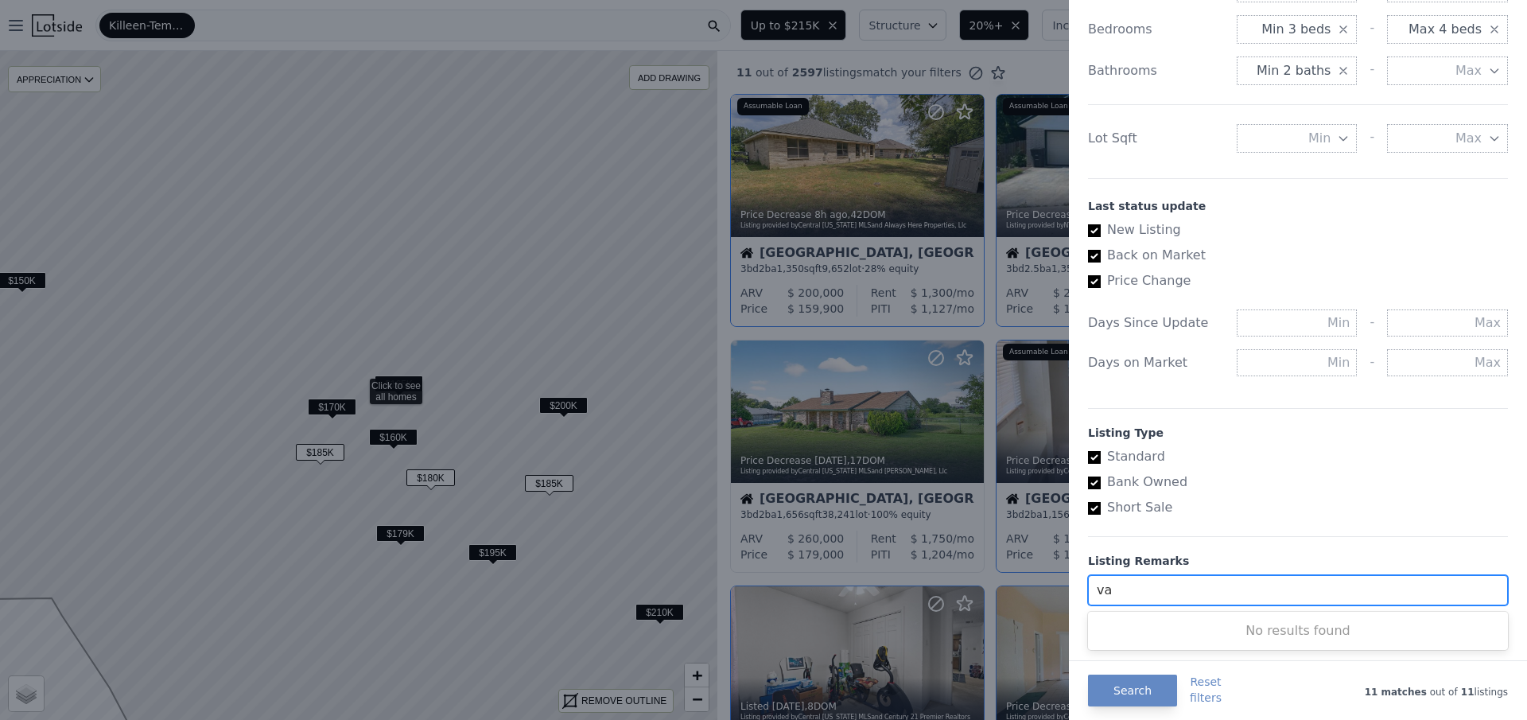
type input "v"
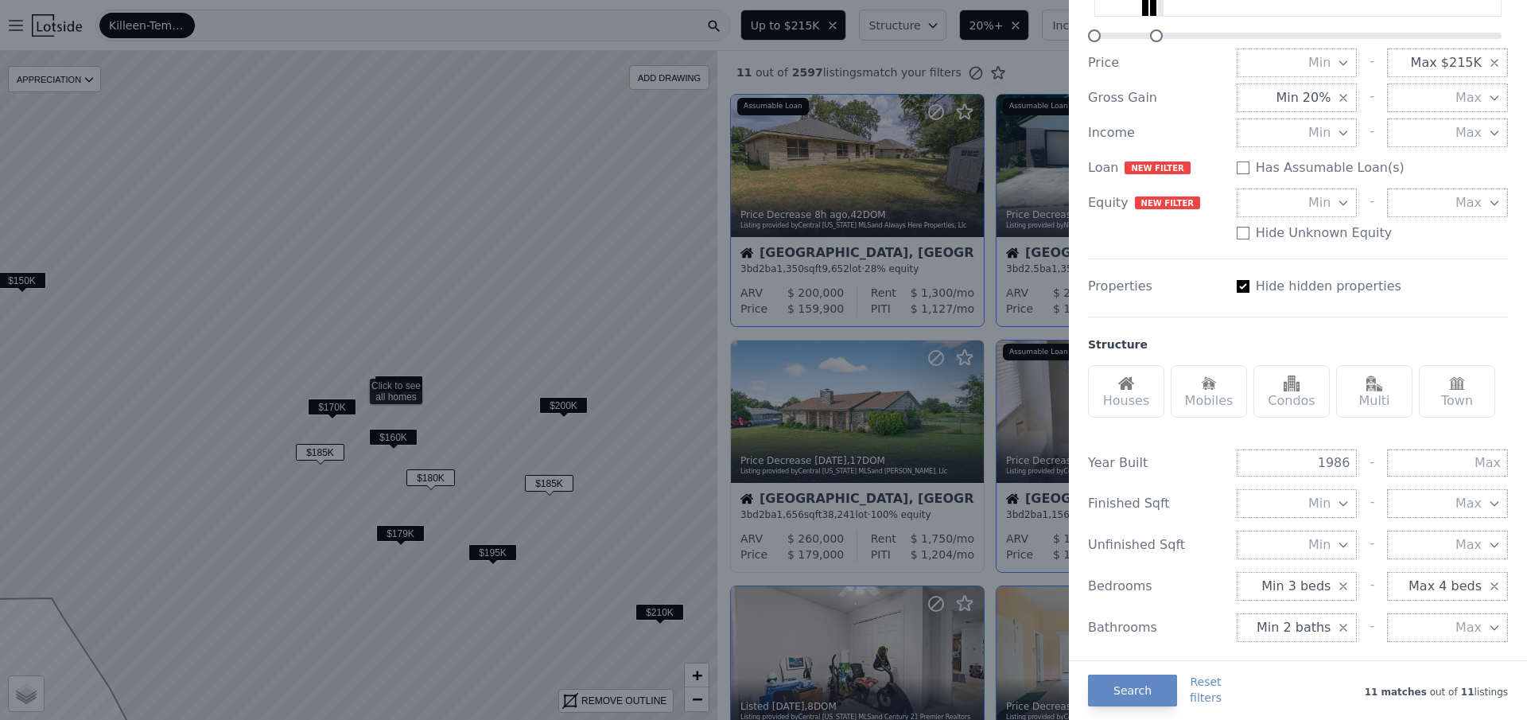
scroll to position [0, 0]
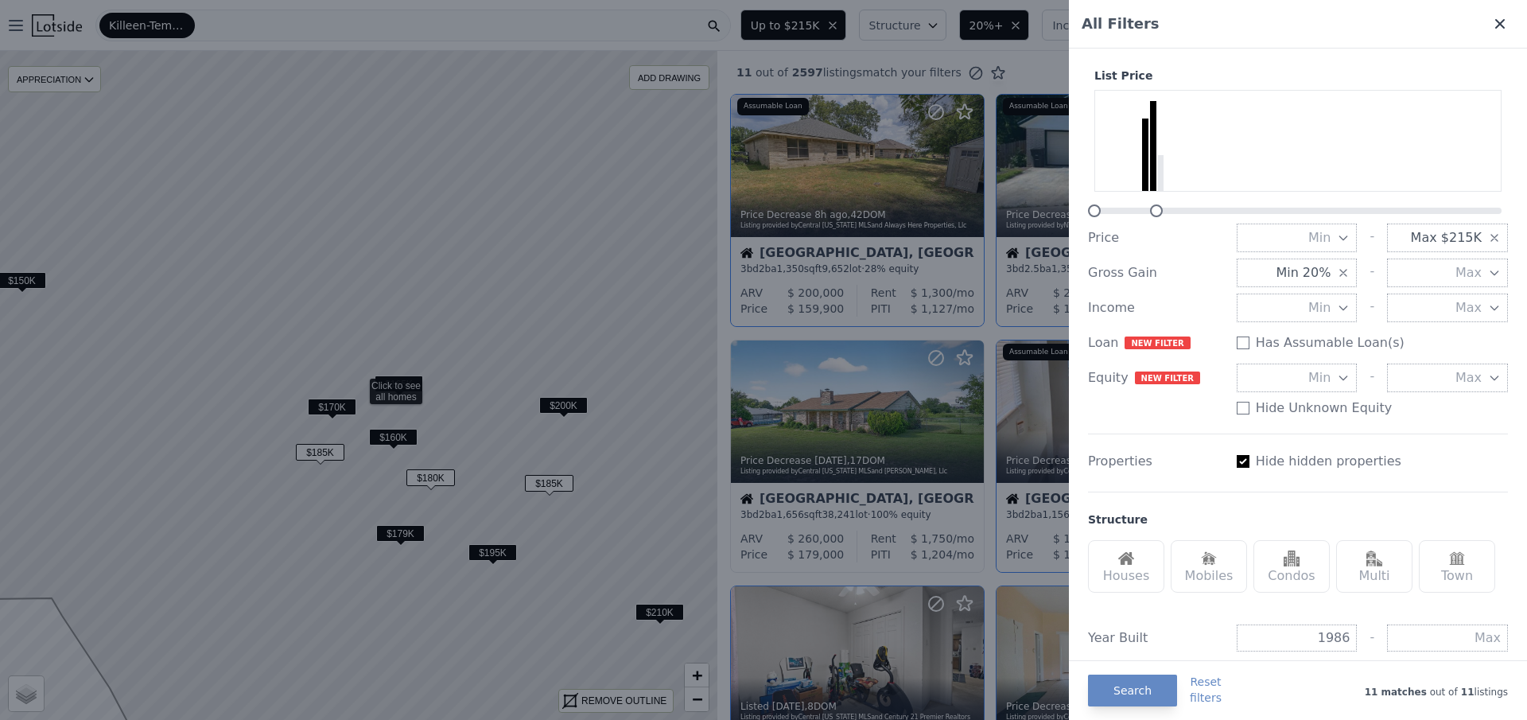
click at [1493, 19] on icon at bounding box center [1500, 24] width 16 height 16
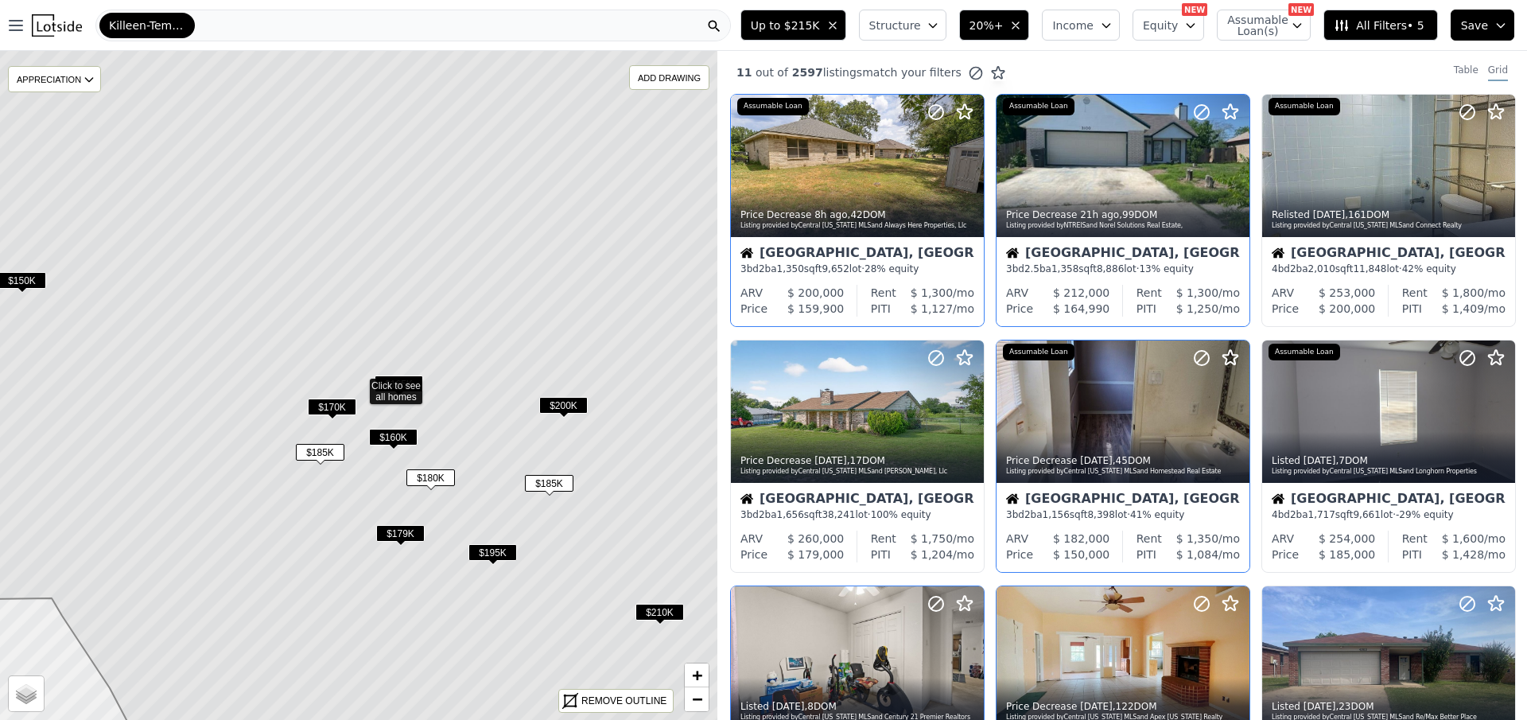
click at [1027, 14] on button "20%+" at bounding box center [994, 25] width 71 height 31
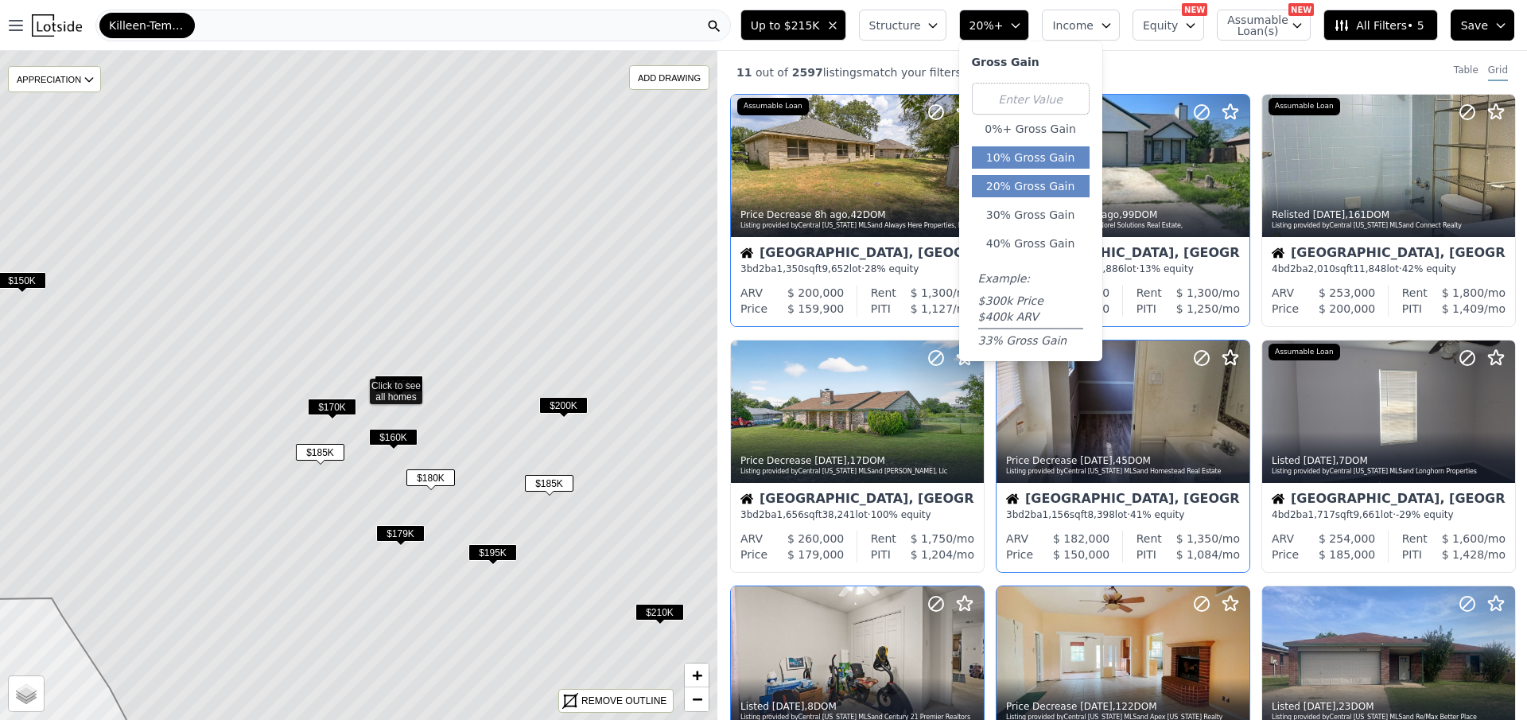
click at [1051, 159] on button "10% Gross Gain" at bounding box center [1031, 157] width 118 height 22
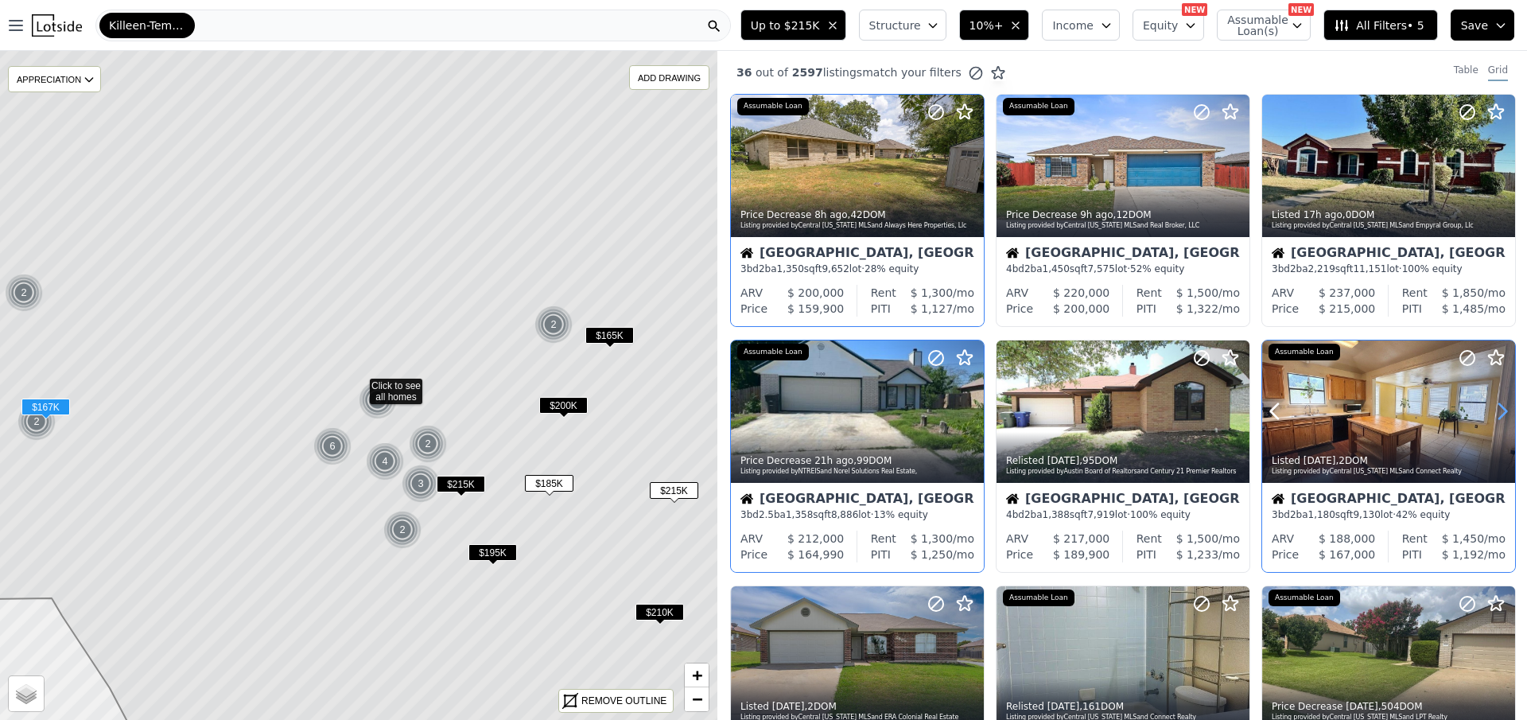
click at [1490, 410] on icon at bounding box center [1502, 411] width 25 height 25
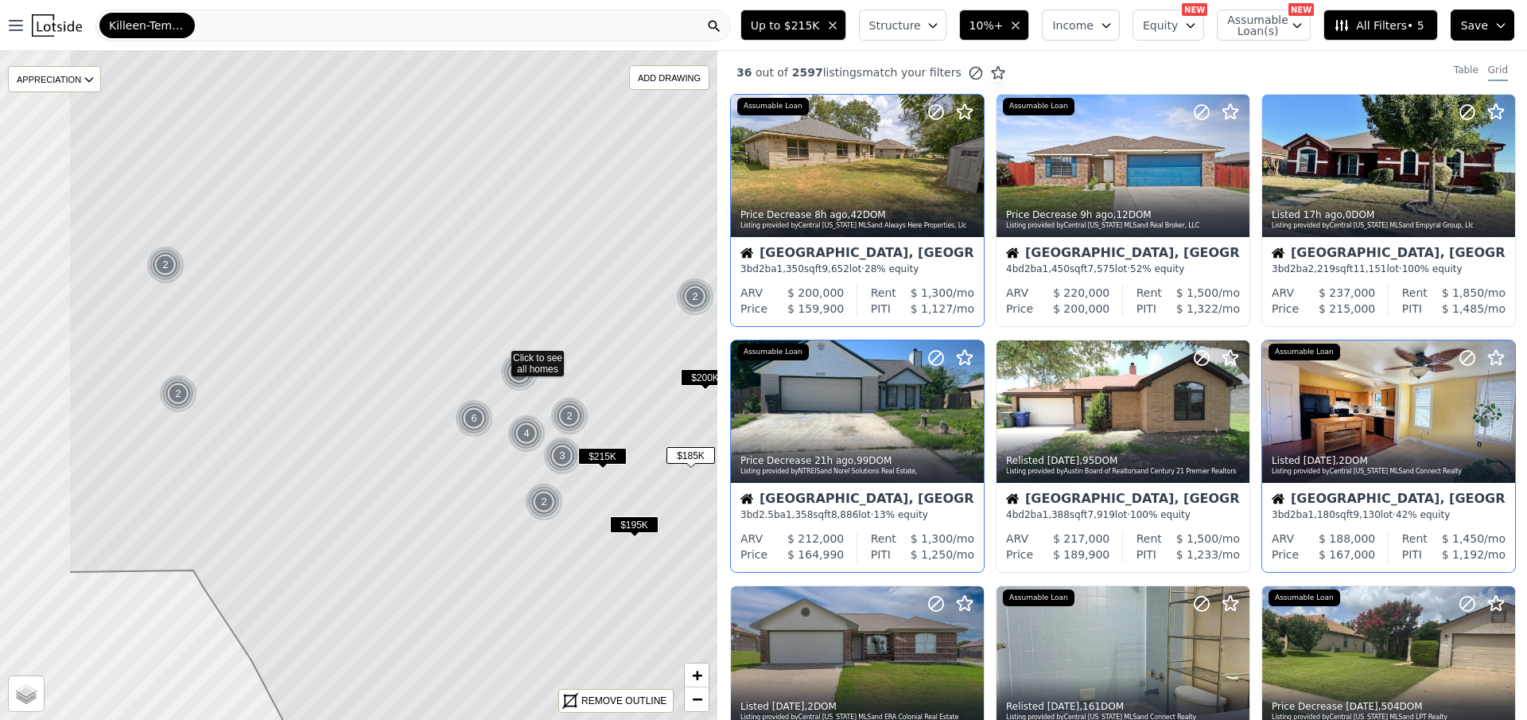
drag, startPoint x: 192, startPoint y: 391, endPoint x: 370, endPoint y: 360, distance: 179.9
click at [369, 360] on icon at bounding box center [500, 358] width 864 height 806
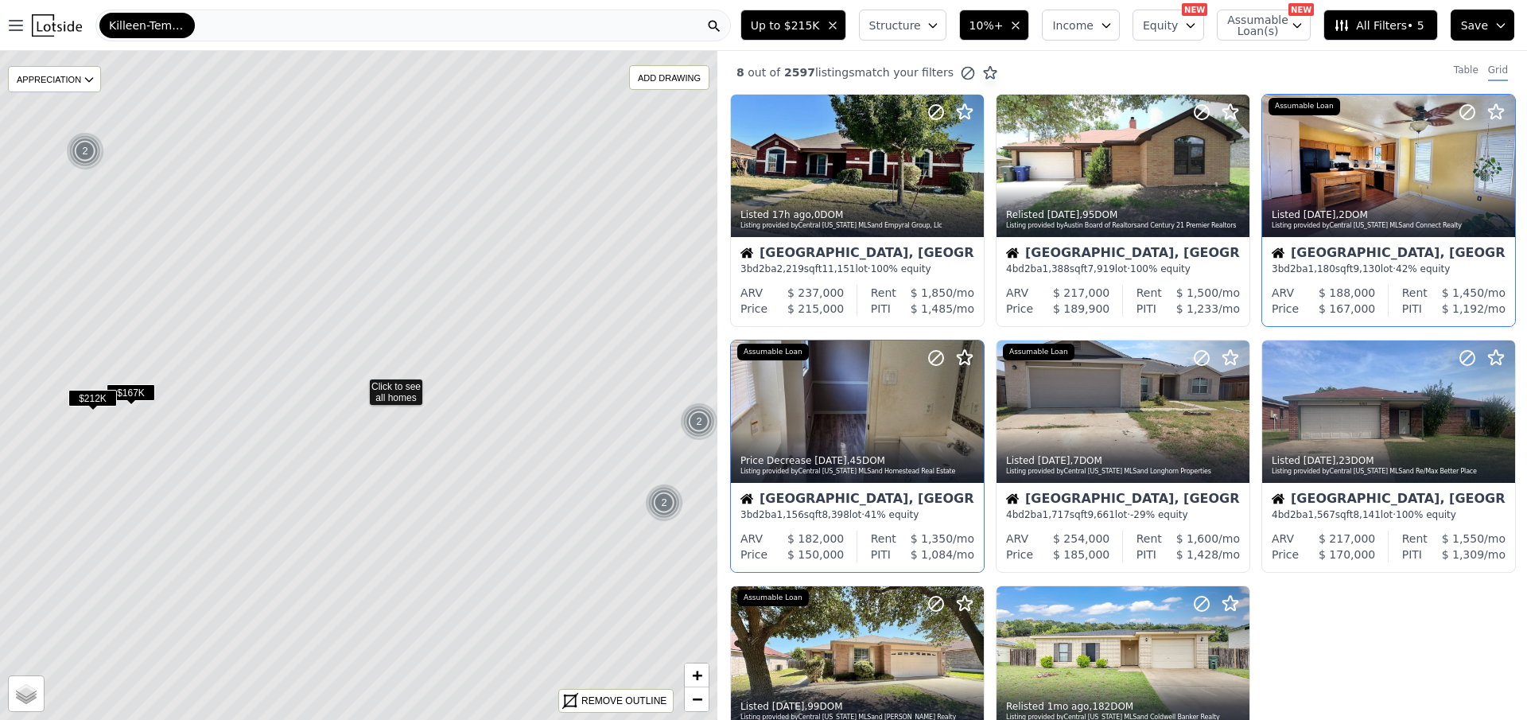
click at [130, 391] on span "$167K" at bounding box center [131, 392] width 49 height 17
click at [1492, 166] on icon at bounding box center [1501, 166] width 25 height 25
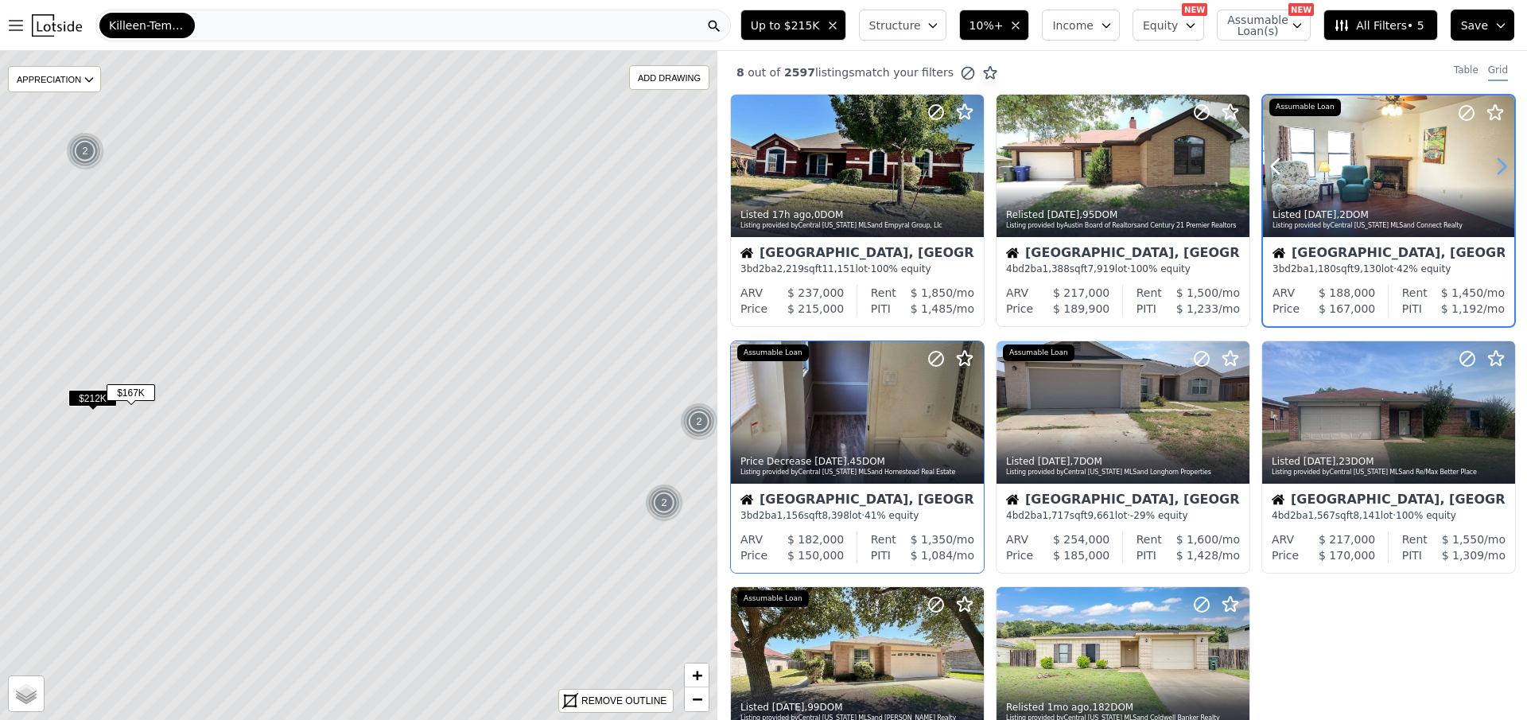
click at [1492, 165] on icon at bounding box center [1501, 166] width 25 height 25
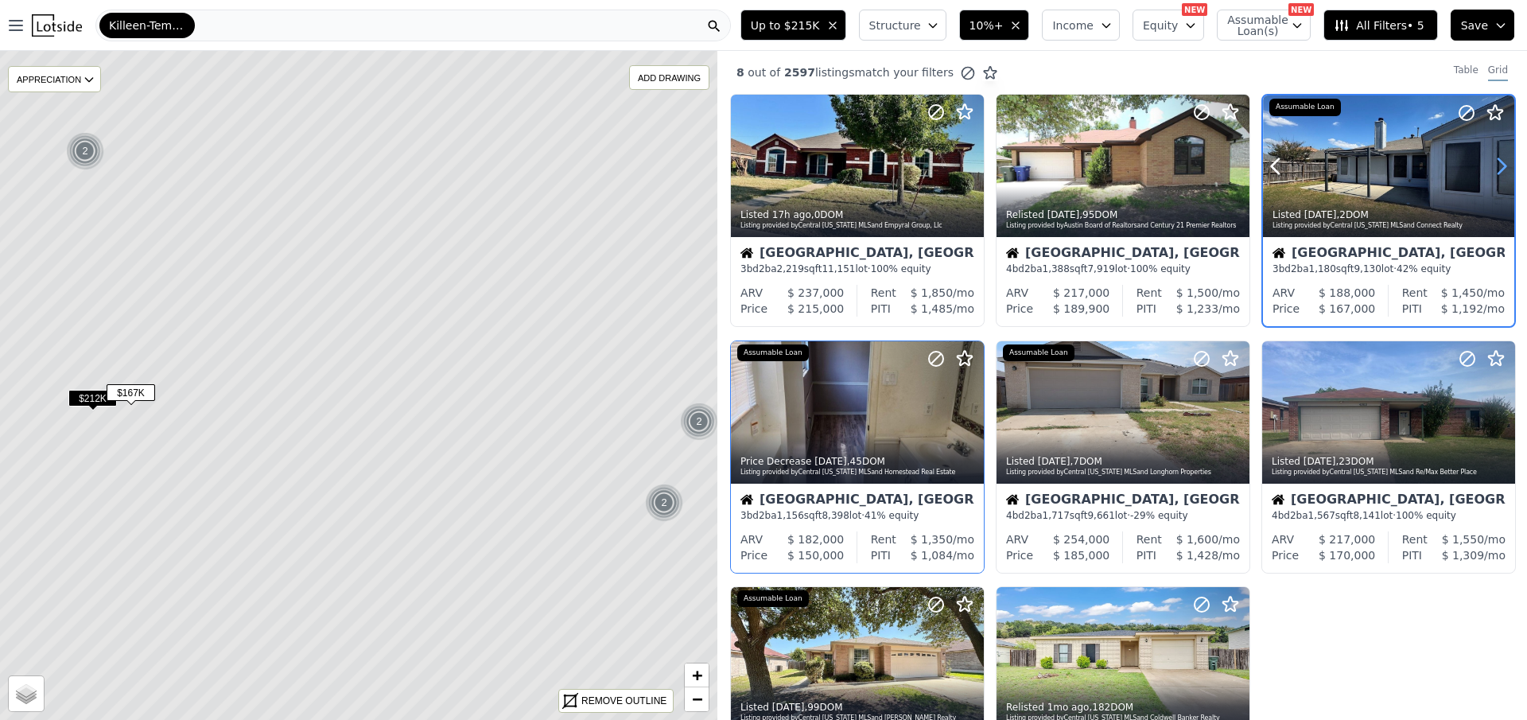
click at [1492, 165] on icon at bounding box center [1501, 166] width 25 height 25
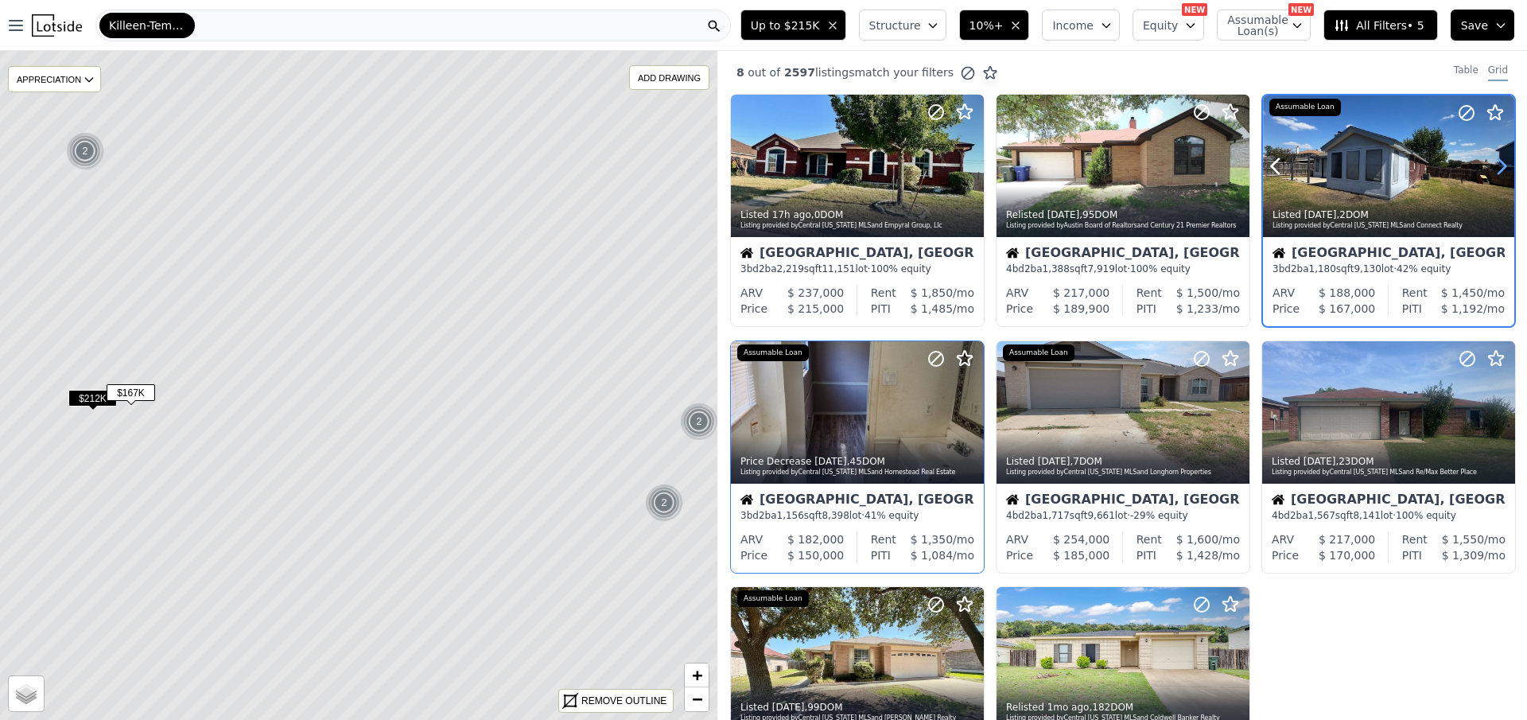
click at [1492, 165] on icon at bounding box center [1501, 166] width 25 height 25
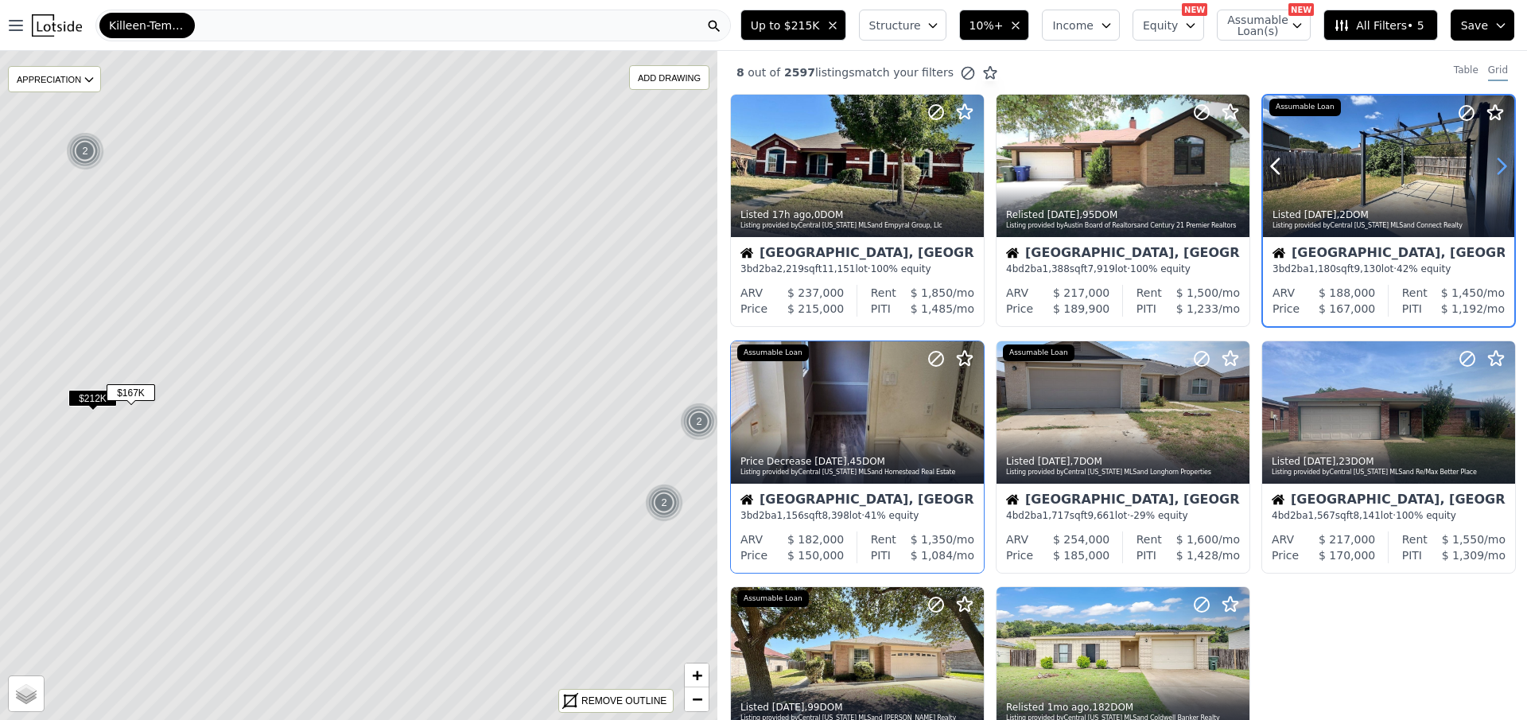
click at [1492, 165] on icon at bounding box center [1501, 166] width 25 height 25
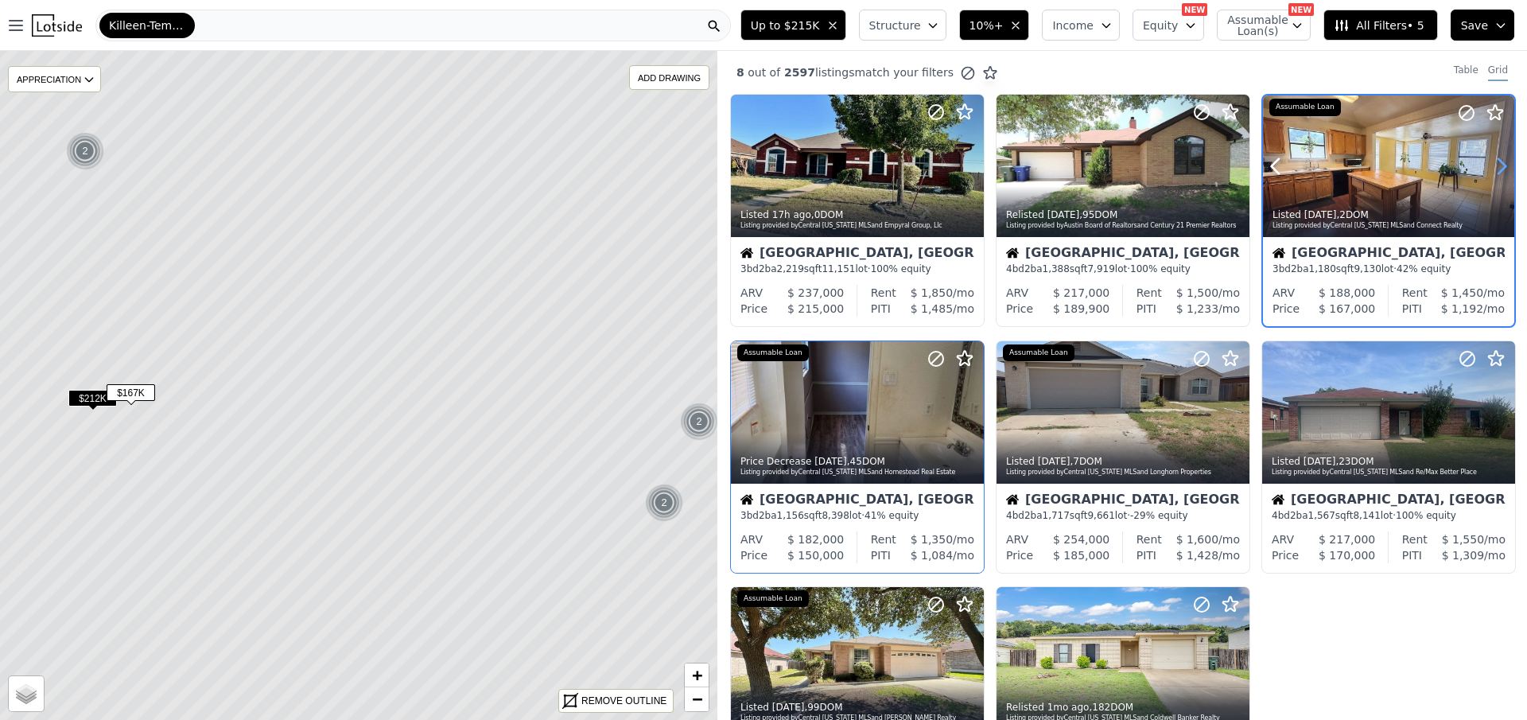
click at [1492, 165] on icon at bounding box center [1501, 166] width 25 height 25
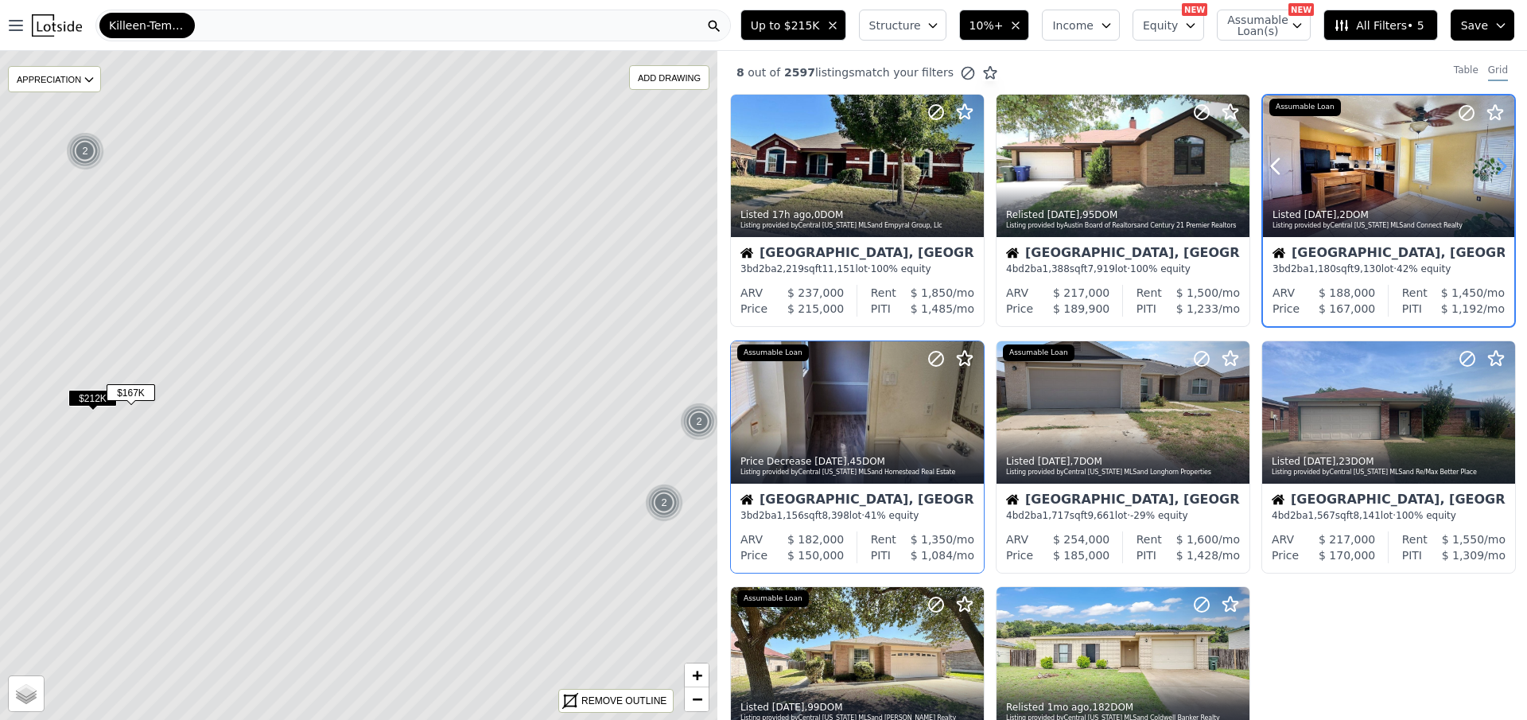
click at [1492, 165] on icon at bounding box center [1501, 166] width 25 height 25
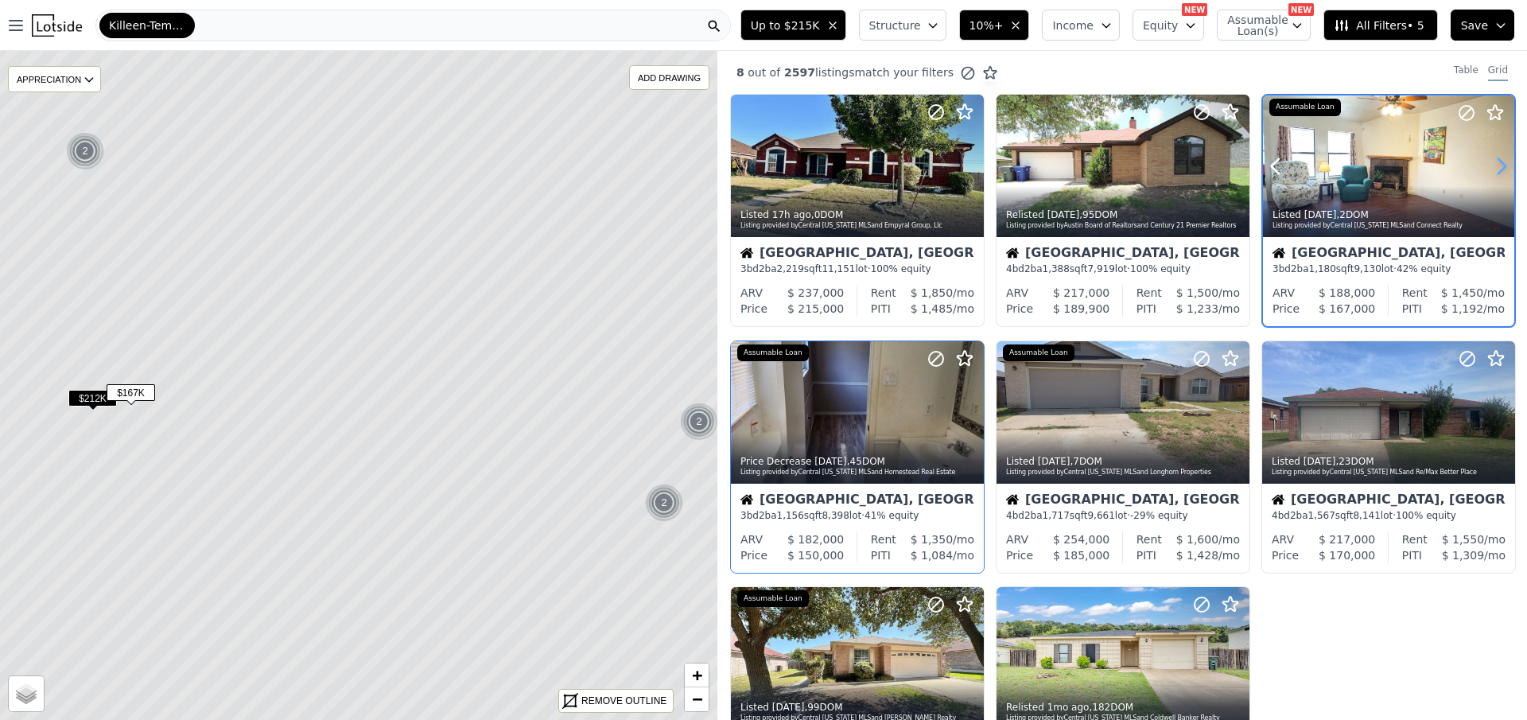
click at [1492, 165] on icon at bounding box center [1501, 166] width 25 height 25
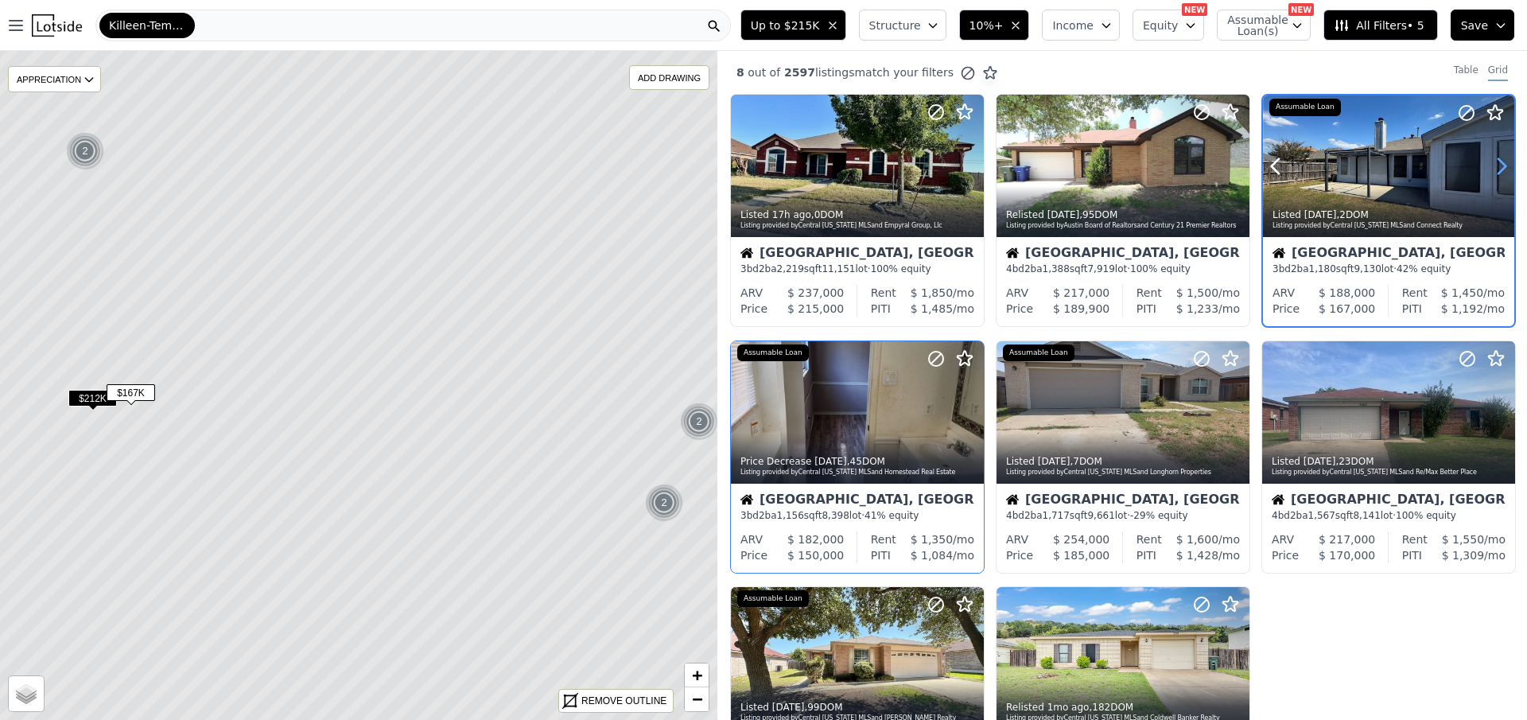
click at [1492, 165] on icon at bounding box center [1501, 166] width 25 height 25
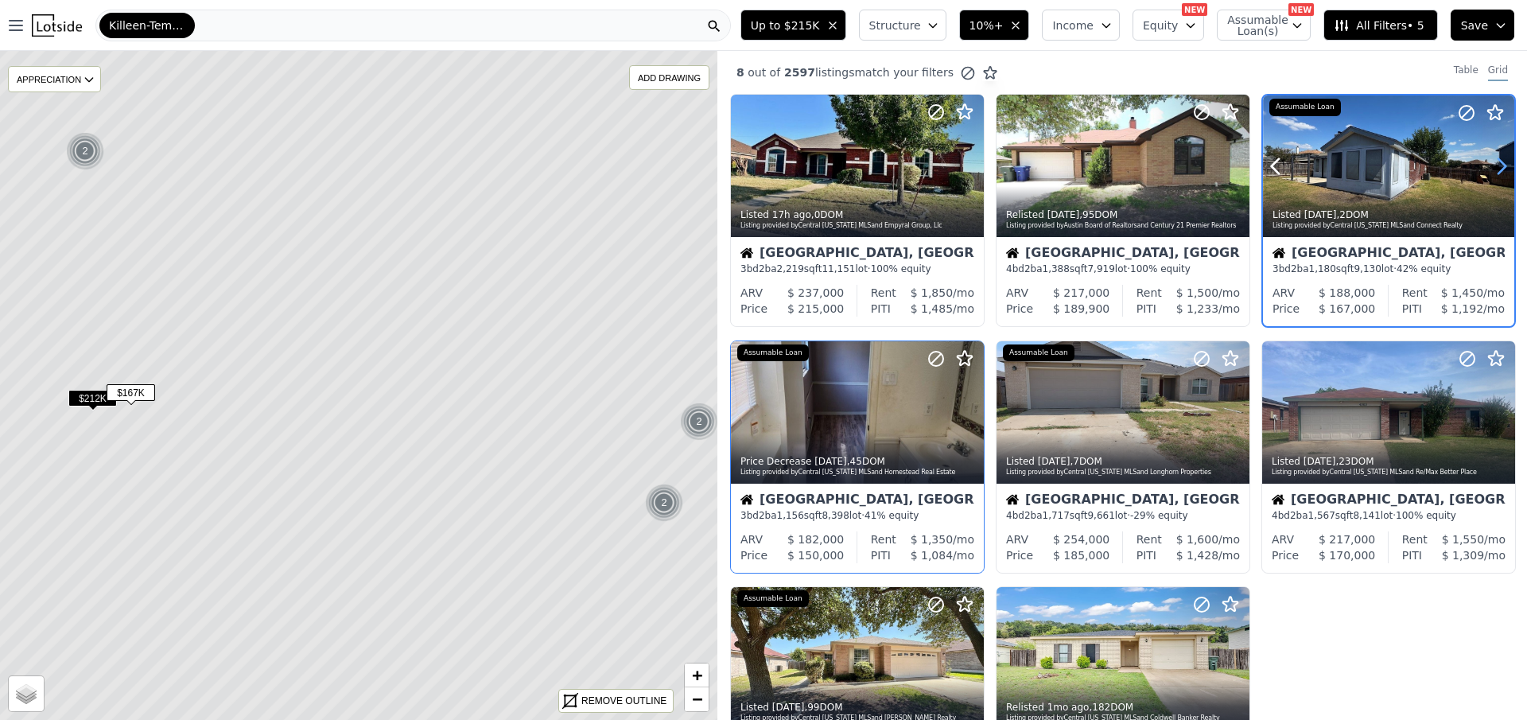
click at [1492, 165] on icon at bounding box center [1501, 166] width 25 height 25
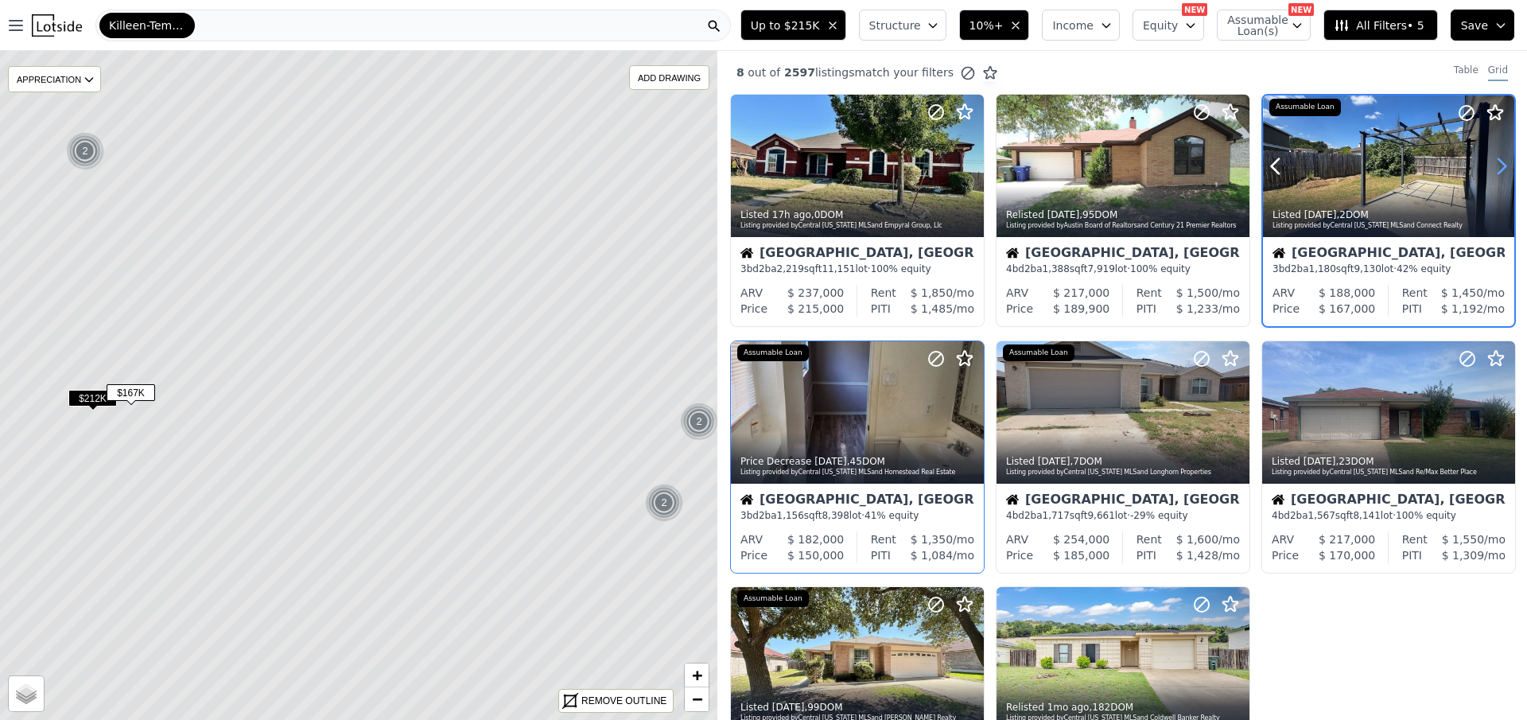
click at [1492, 165] on icon at bounding box center [1501, 166] width 25 height 25
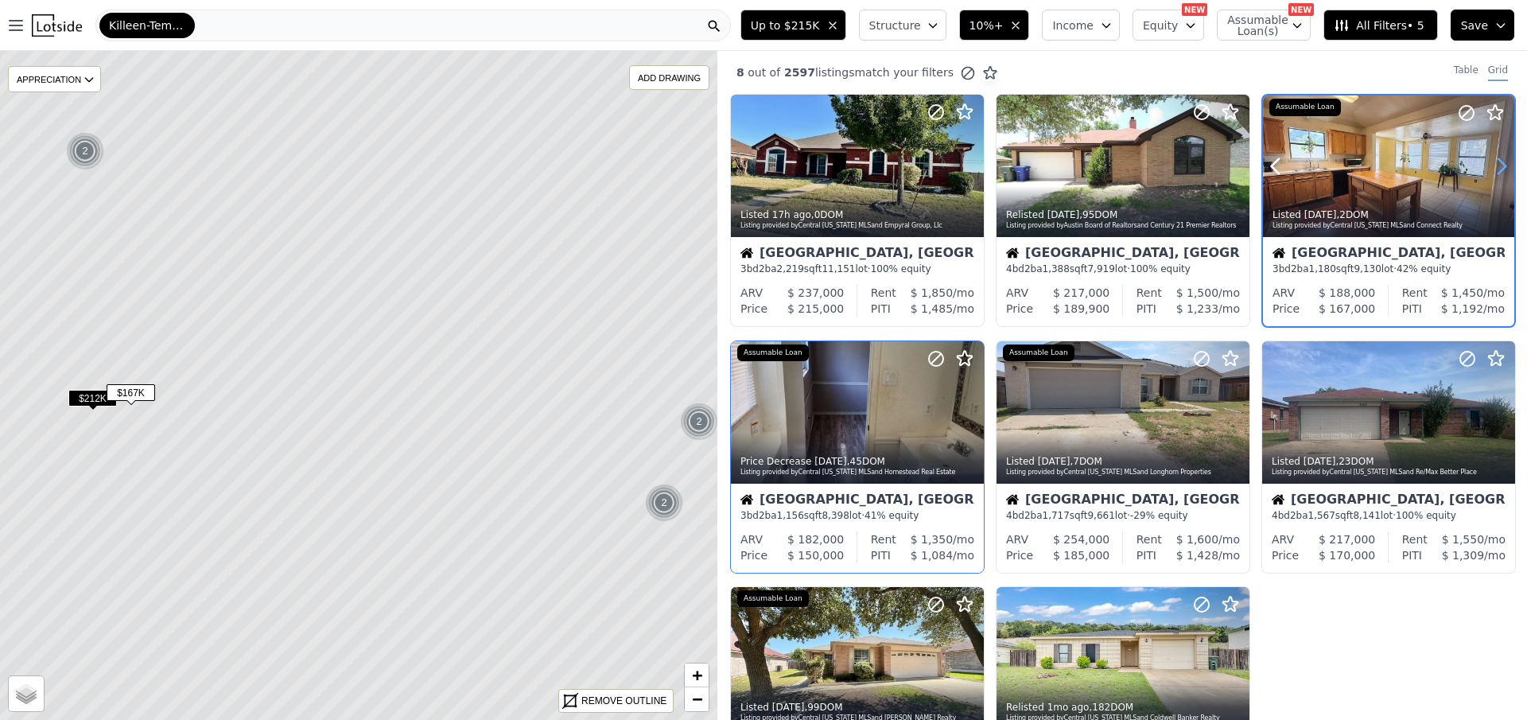
click at [1492, 165] on icon at bounding box center [1501, 166] width 25 height 25
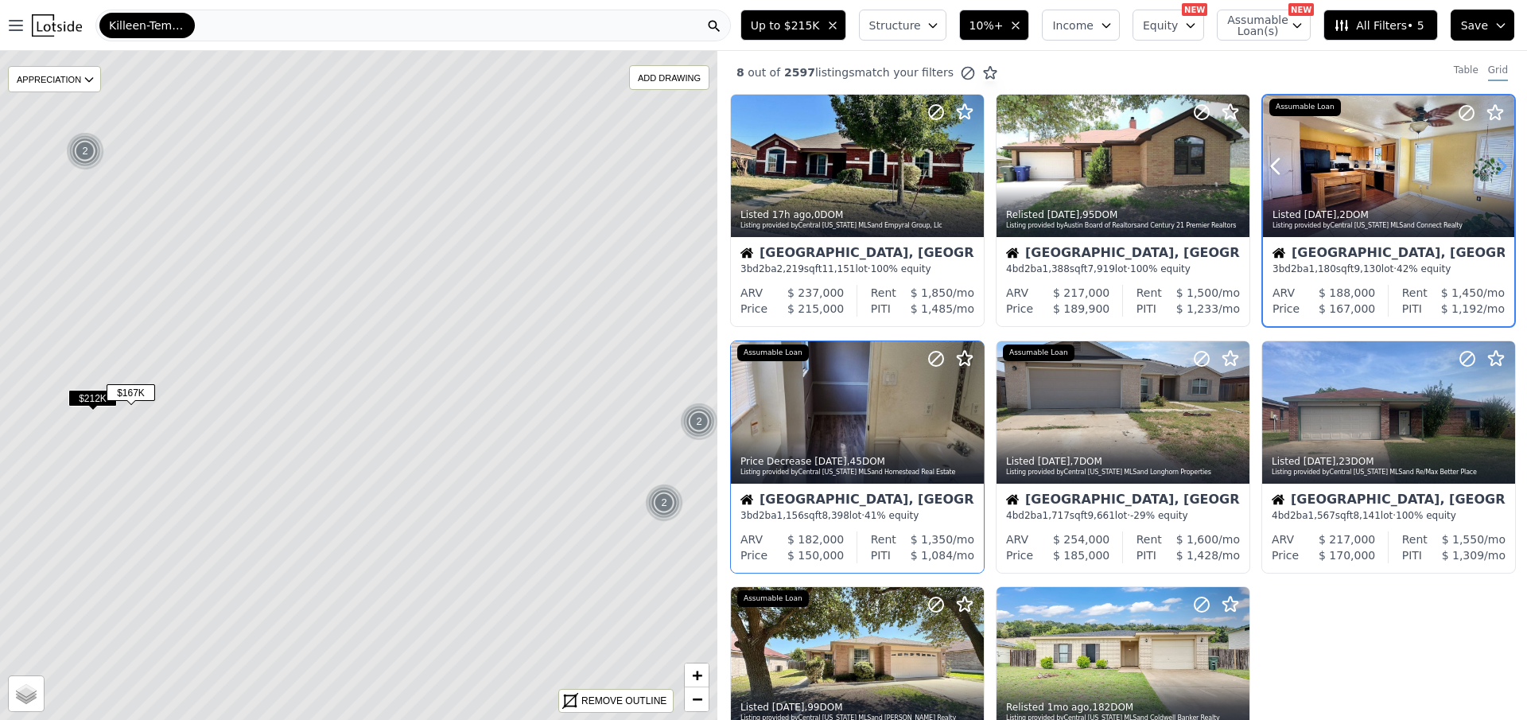
click at [1492, 165] on icon at bounding box center [1501, 166] width 25 height 25
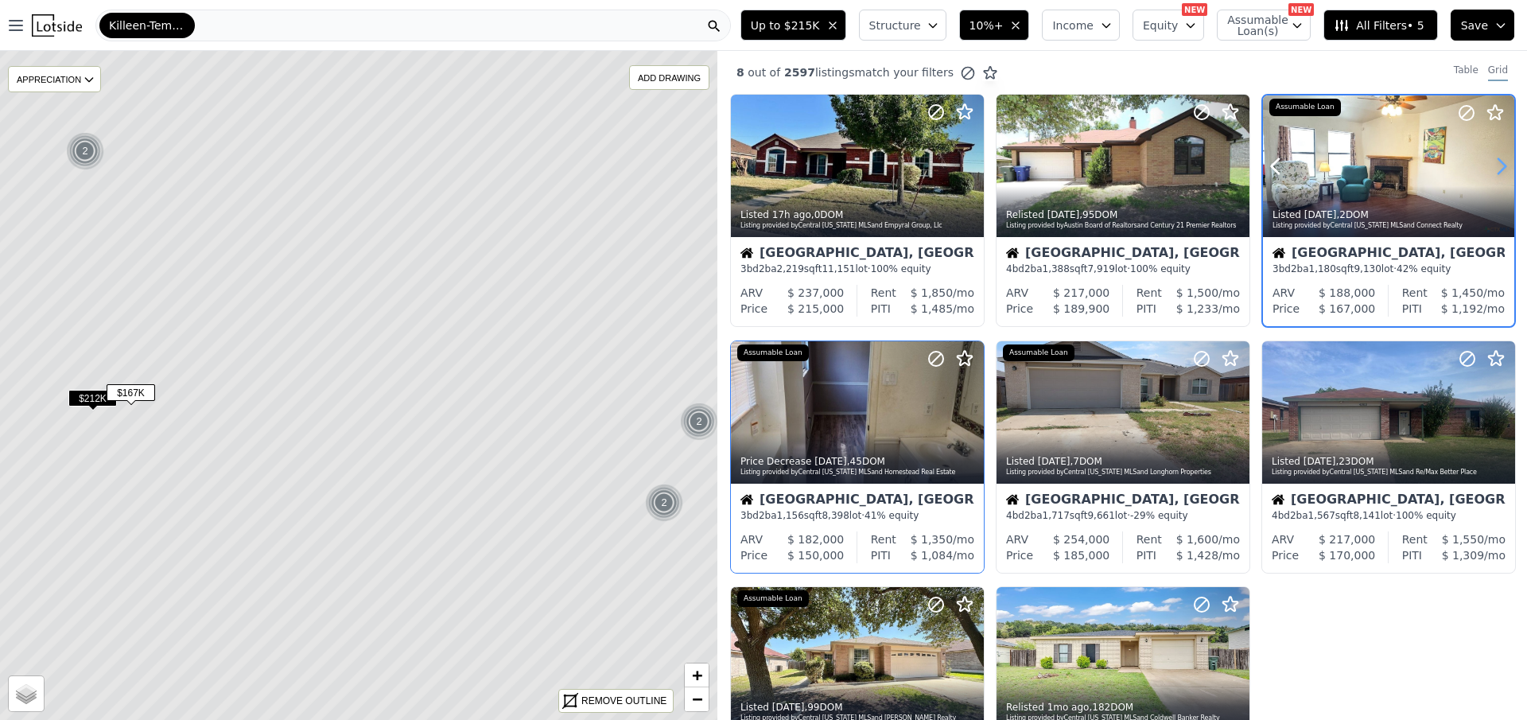
click at [1492, 165] on icon at bounding box center [1501, 166] width 25 height 25
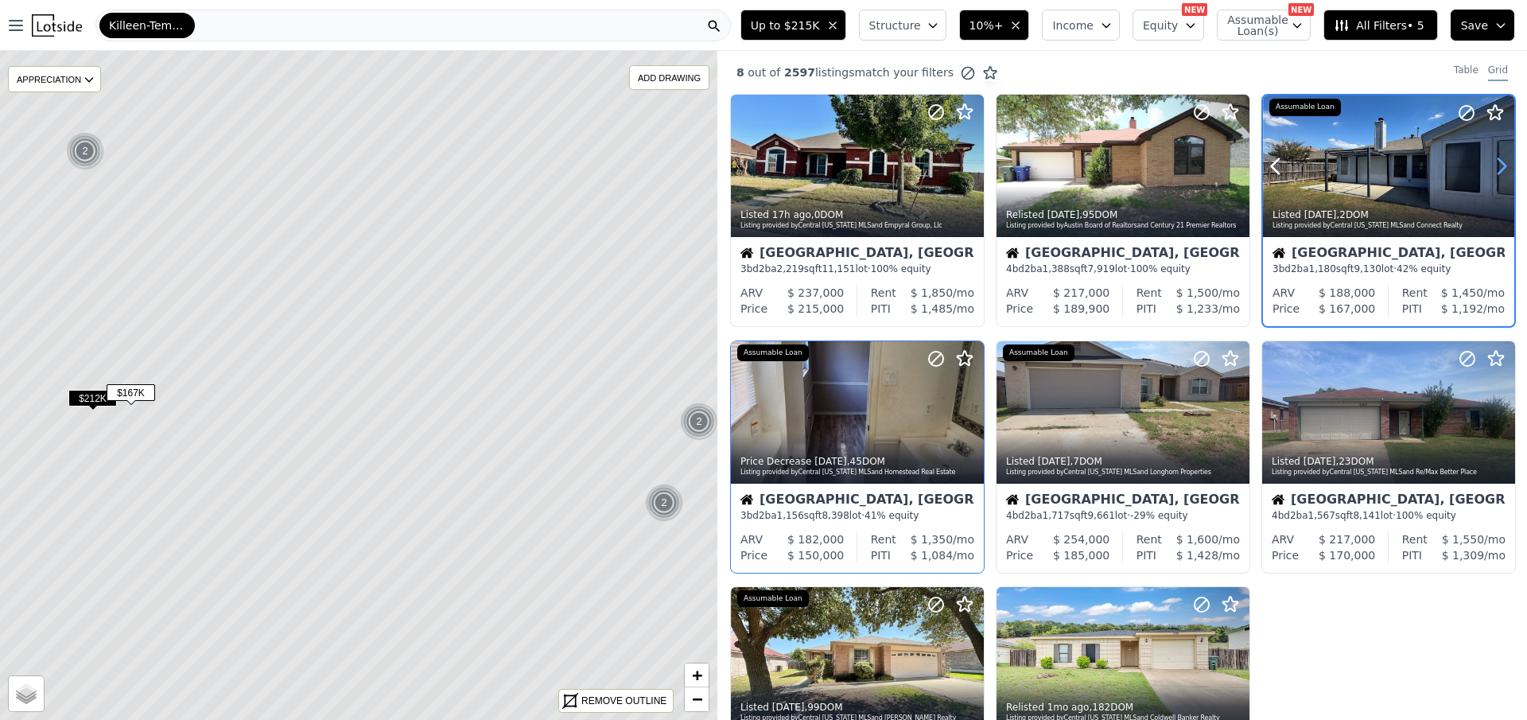
click at [1492, 165] on icon at bounding box center [1501, 166] width 25 height 25
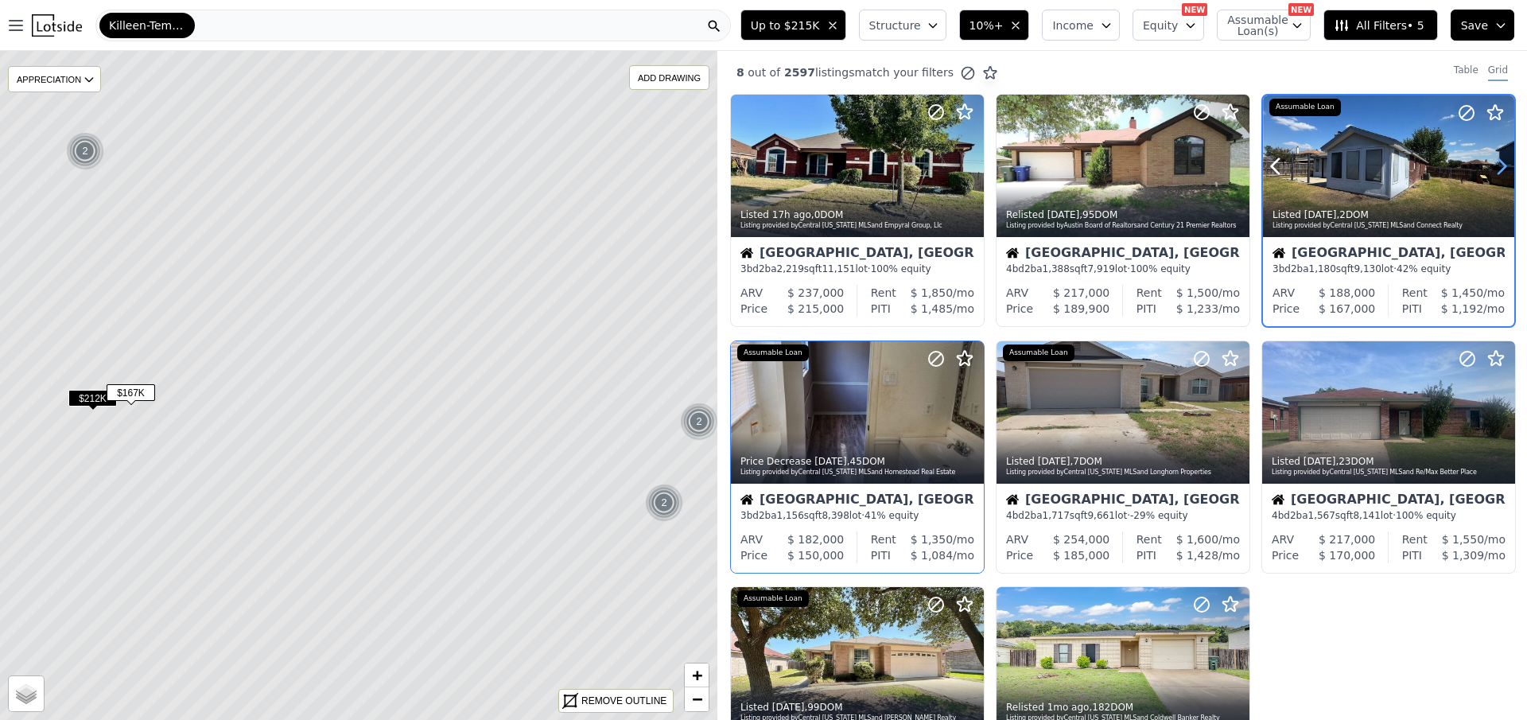
click at [1492, 165] on icon at bounding box center [1501, 166] width 25 height 25
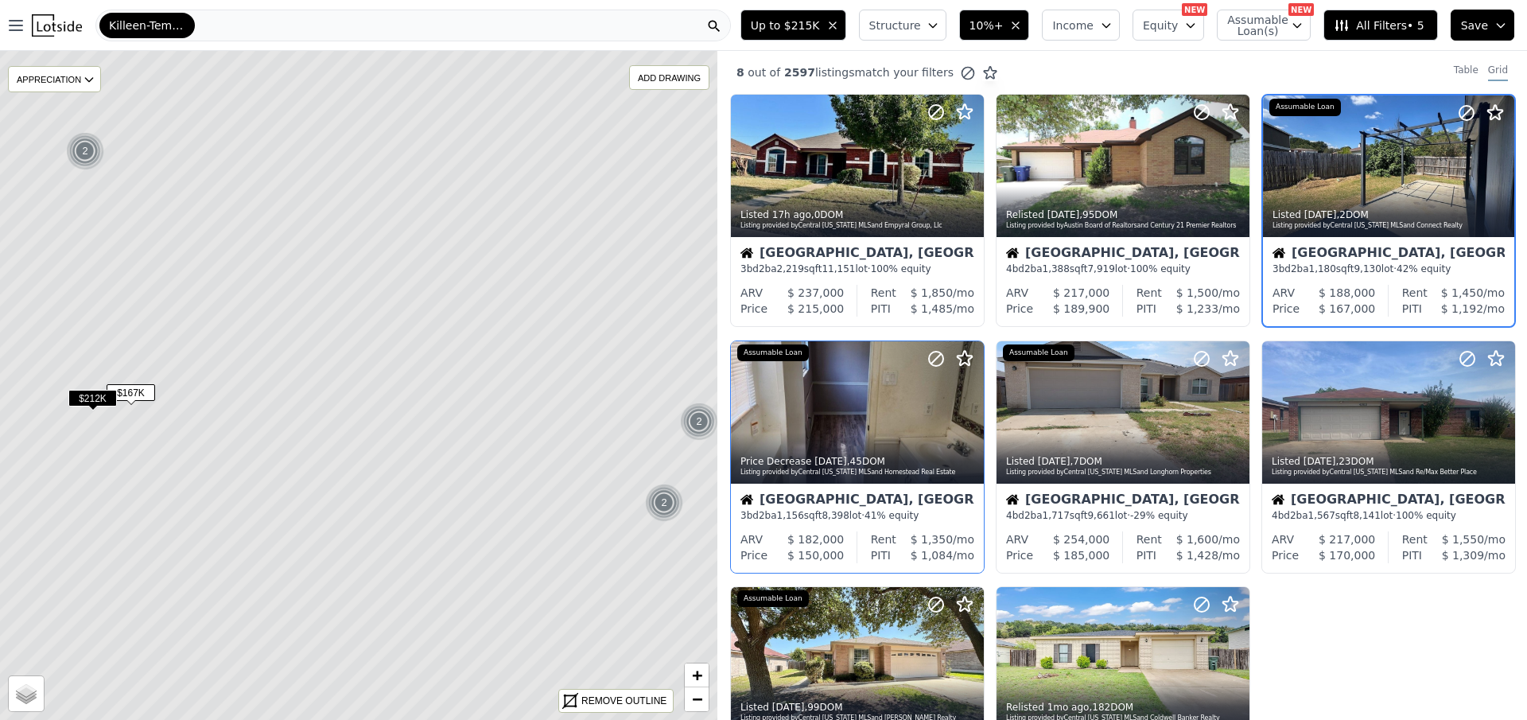
click at [92, 395] on span "$212K" at bounding box center [92, 398] width 49 height 17
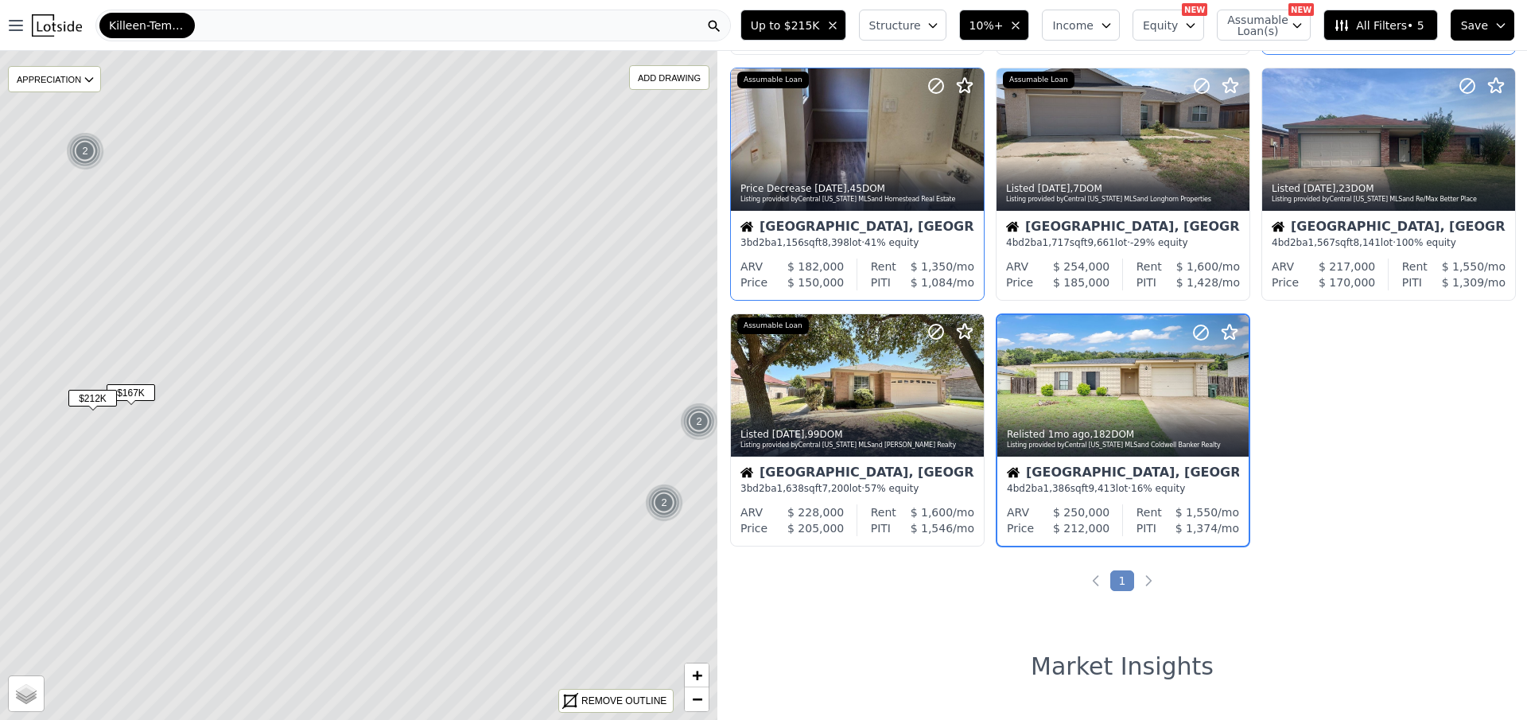
scroll to position [291, 0]
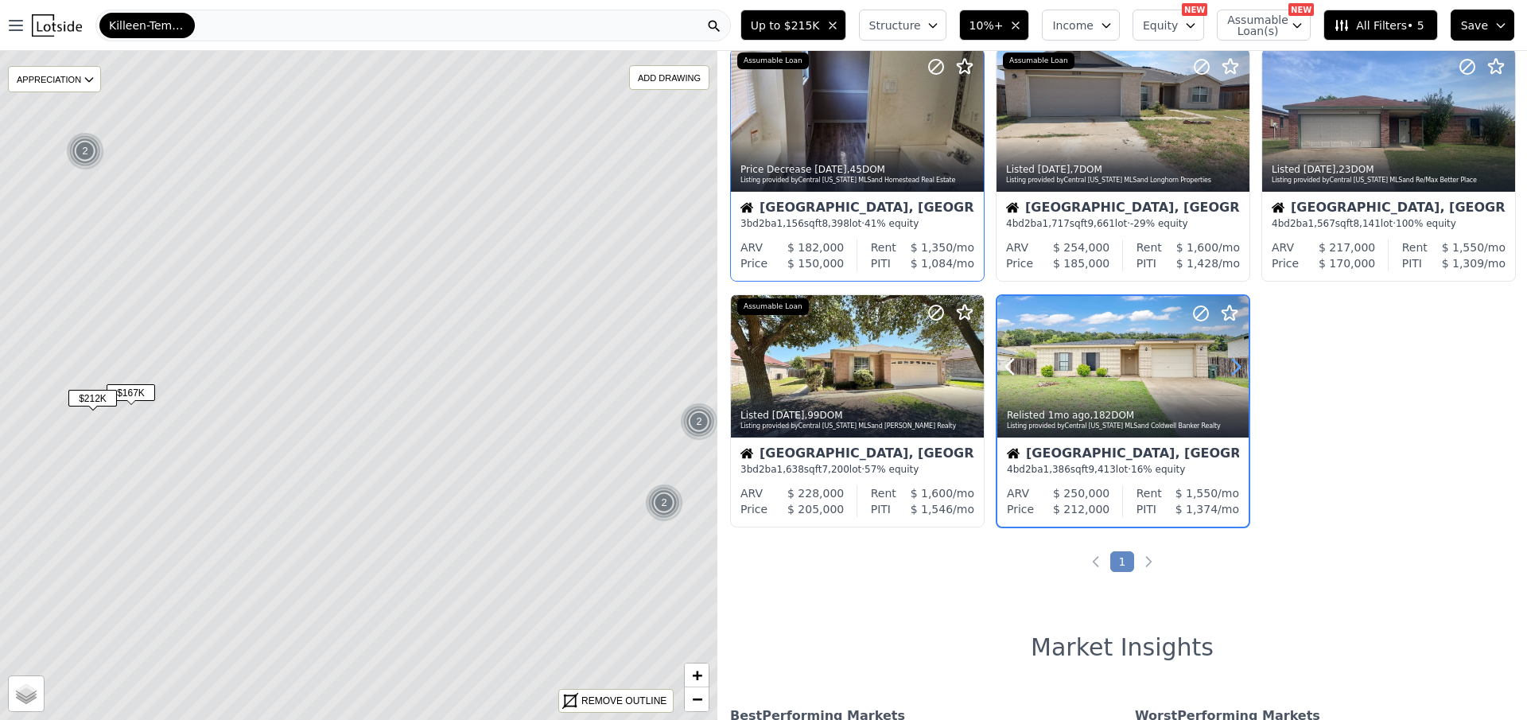
click at [1228, 356] on icon at bounding box center [1235, 366] width 25 height 25
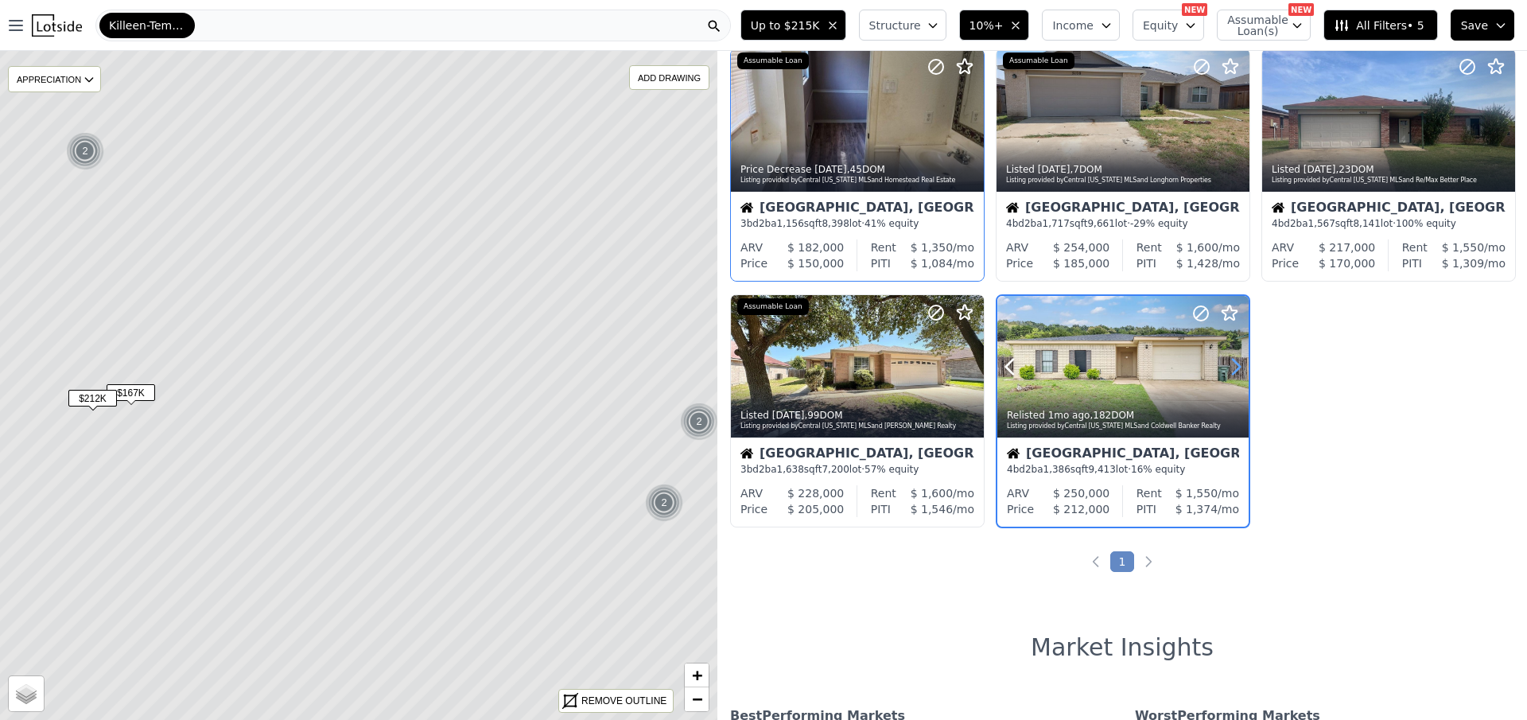
click at [1228, 356] on icon at bounding box center [1235, 366] width 25 height 25
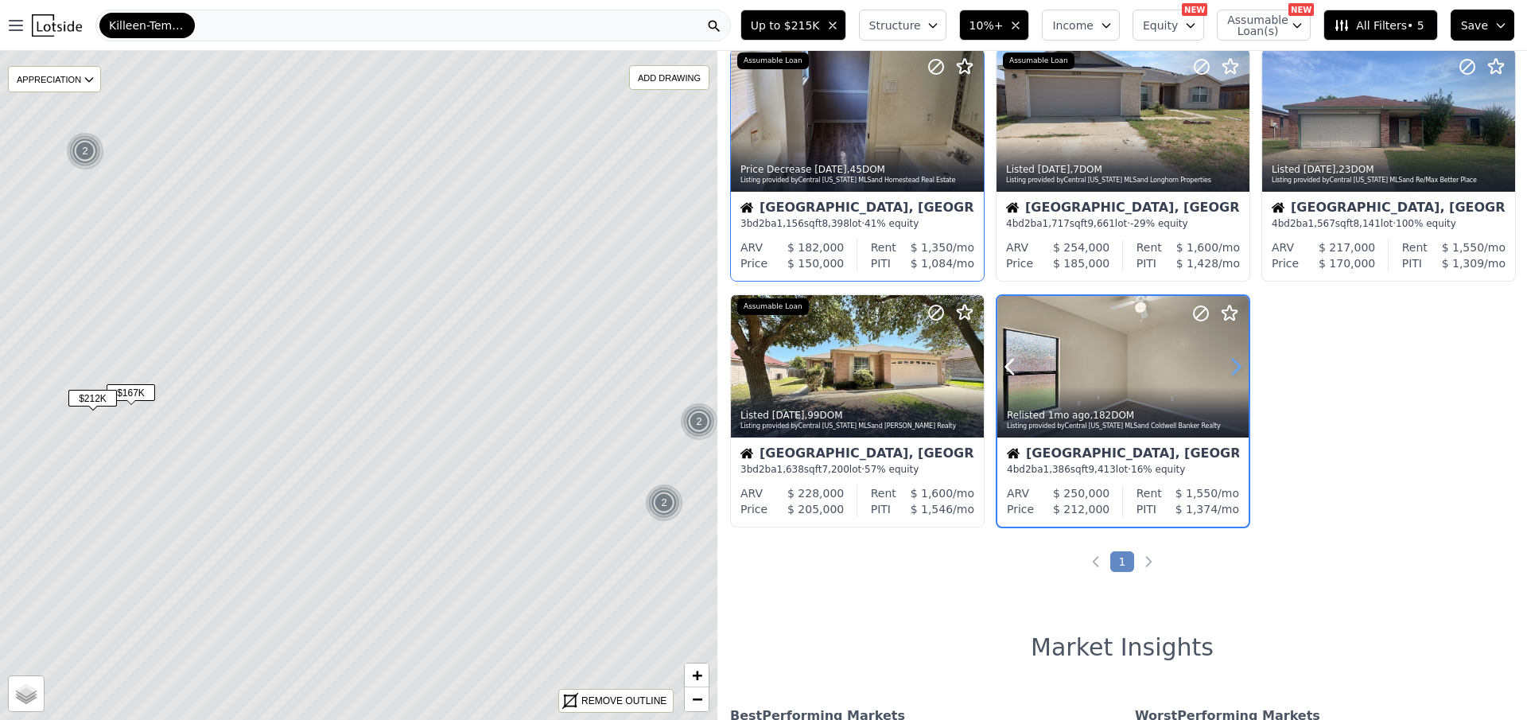
click at [1228, 356] on icon at bounding box center [1235, 366] width 25 height 25
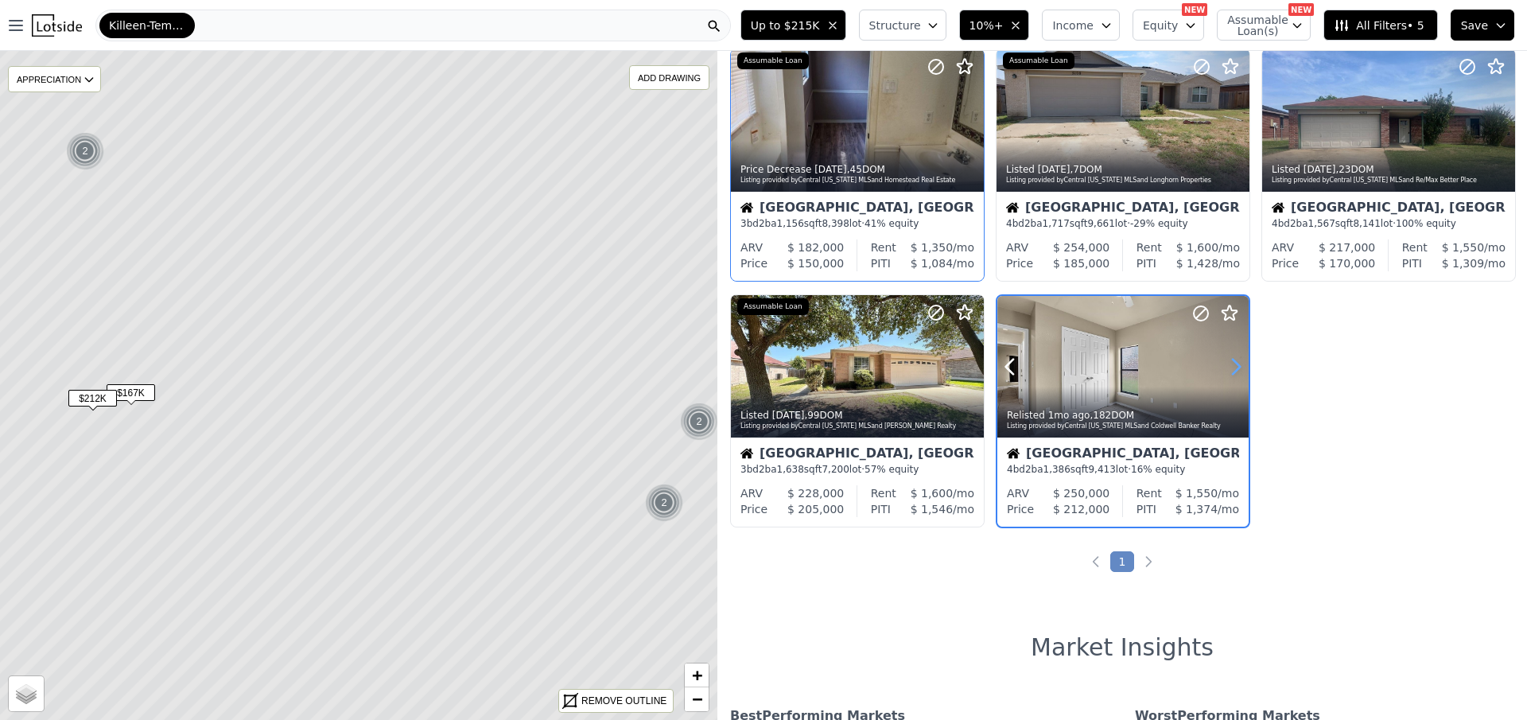
click at [1228, 356] on icon at bounding box center [1235, 366] width 25 height 25
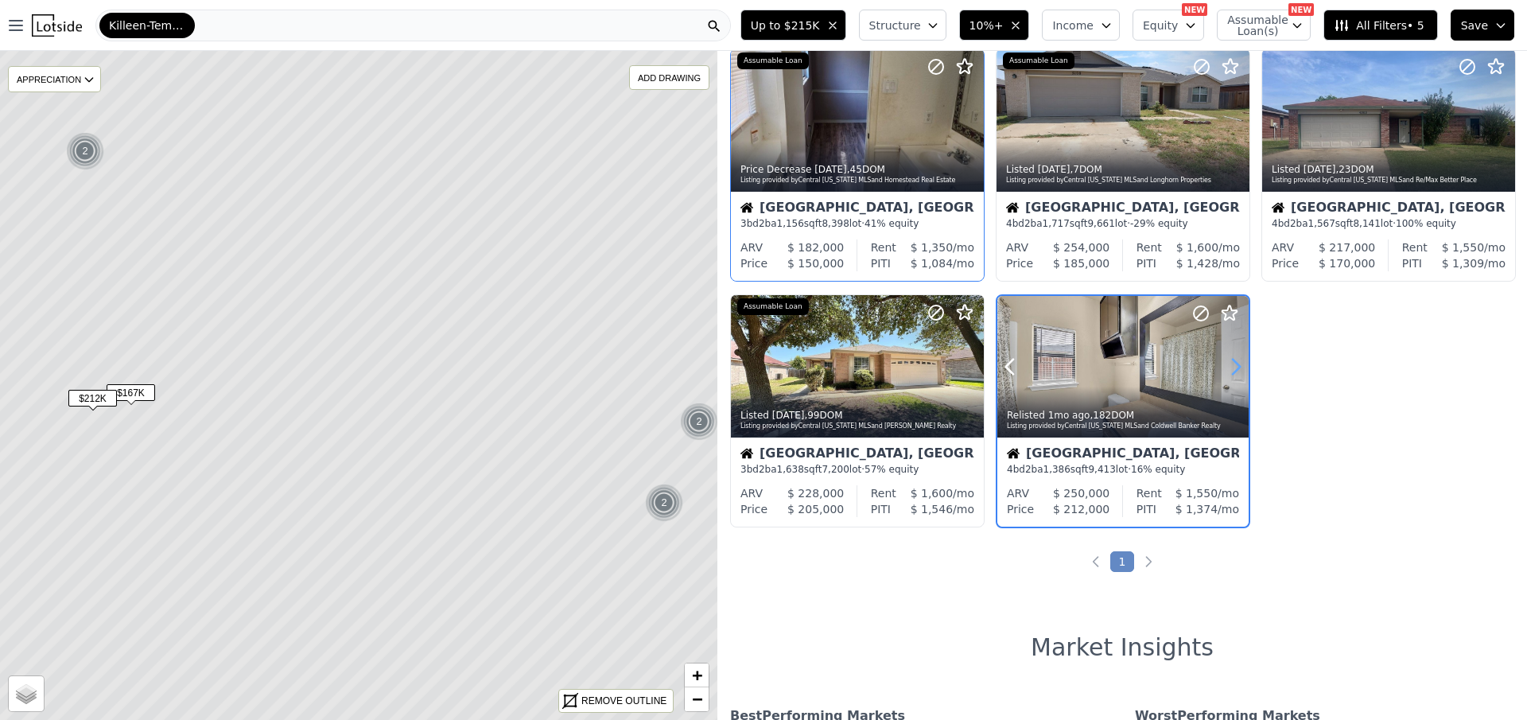
click at [1228, 356] on icon at bounding box center [1235, 366] width 25 height 25
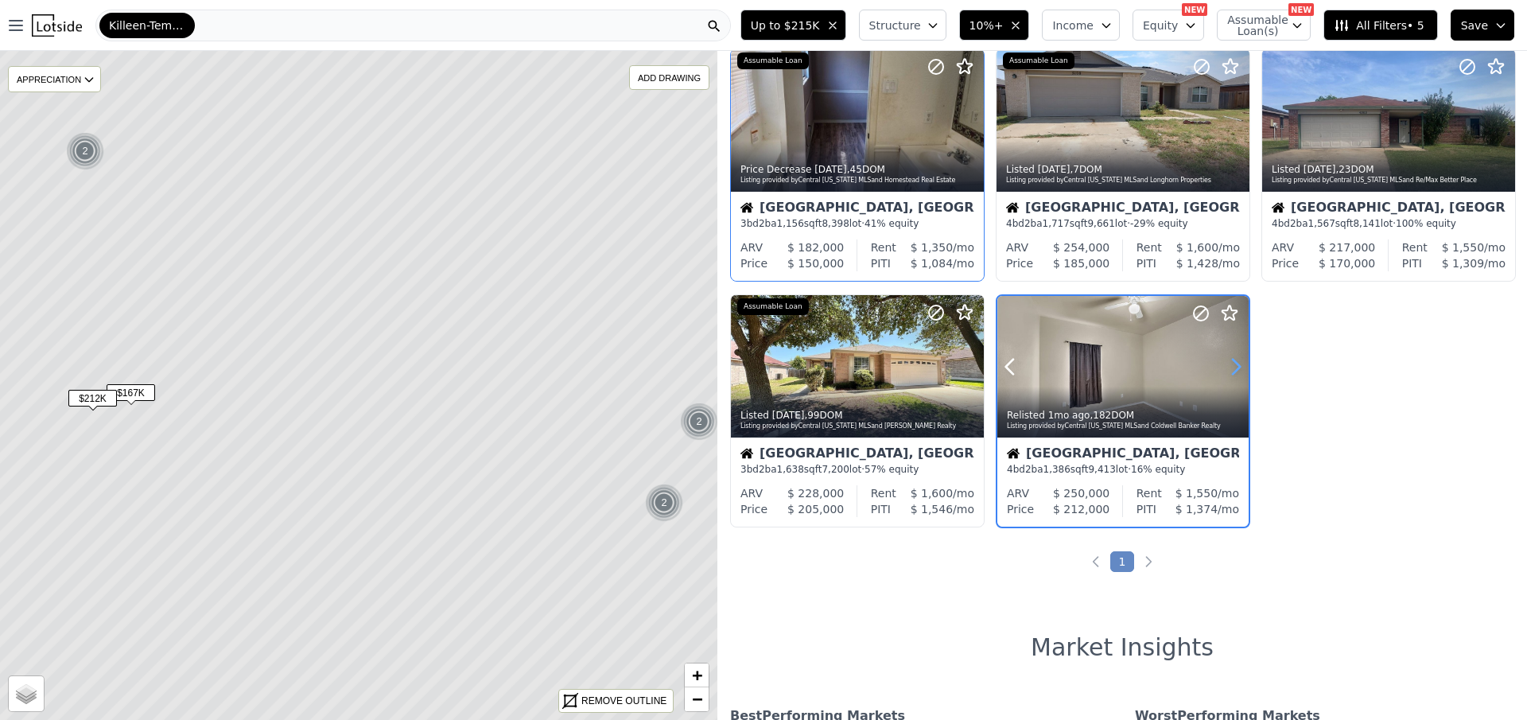
click at [1228, 356] on icon at bounding box center [1235, 366] width 25 height 25
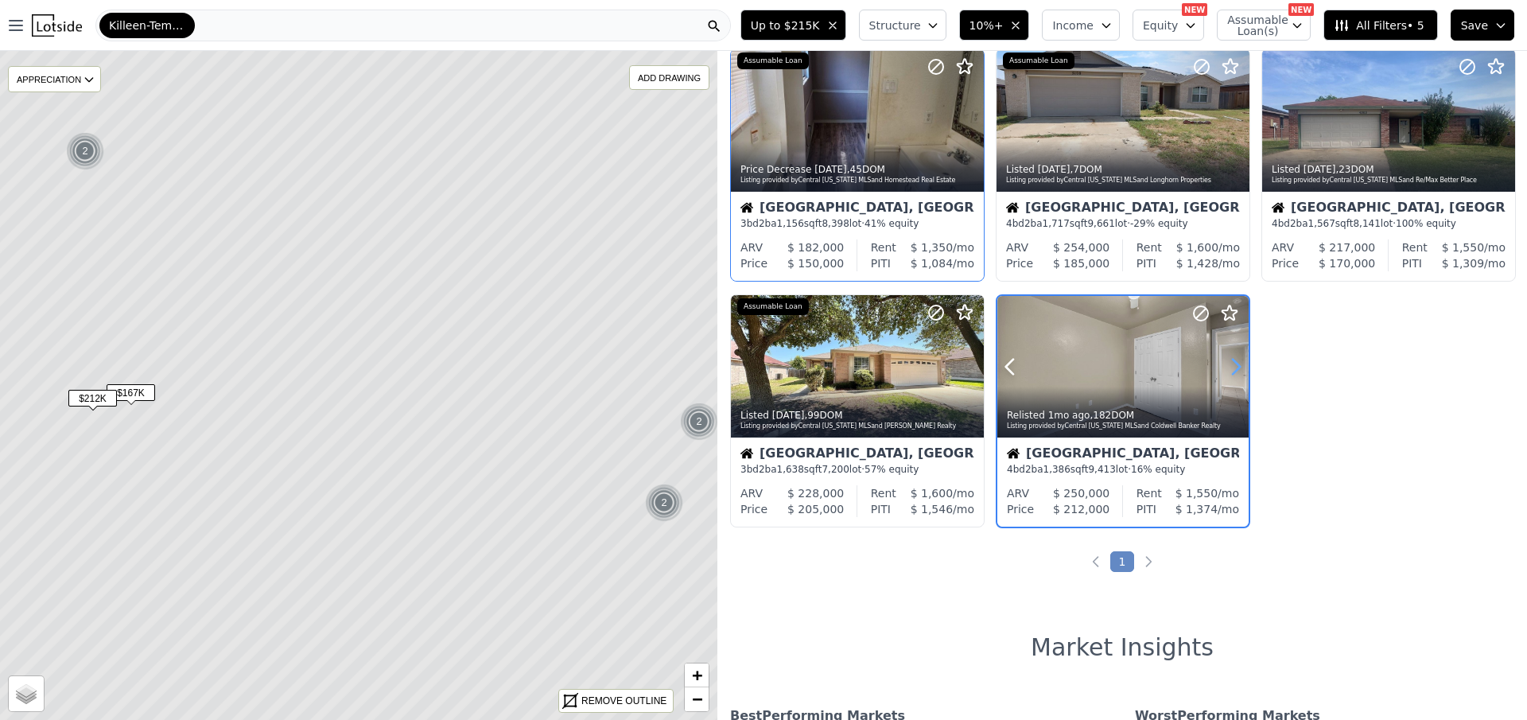
click at [1228, 356] on icon at bounding box center [1235, 366] width 25 height 25
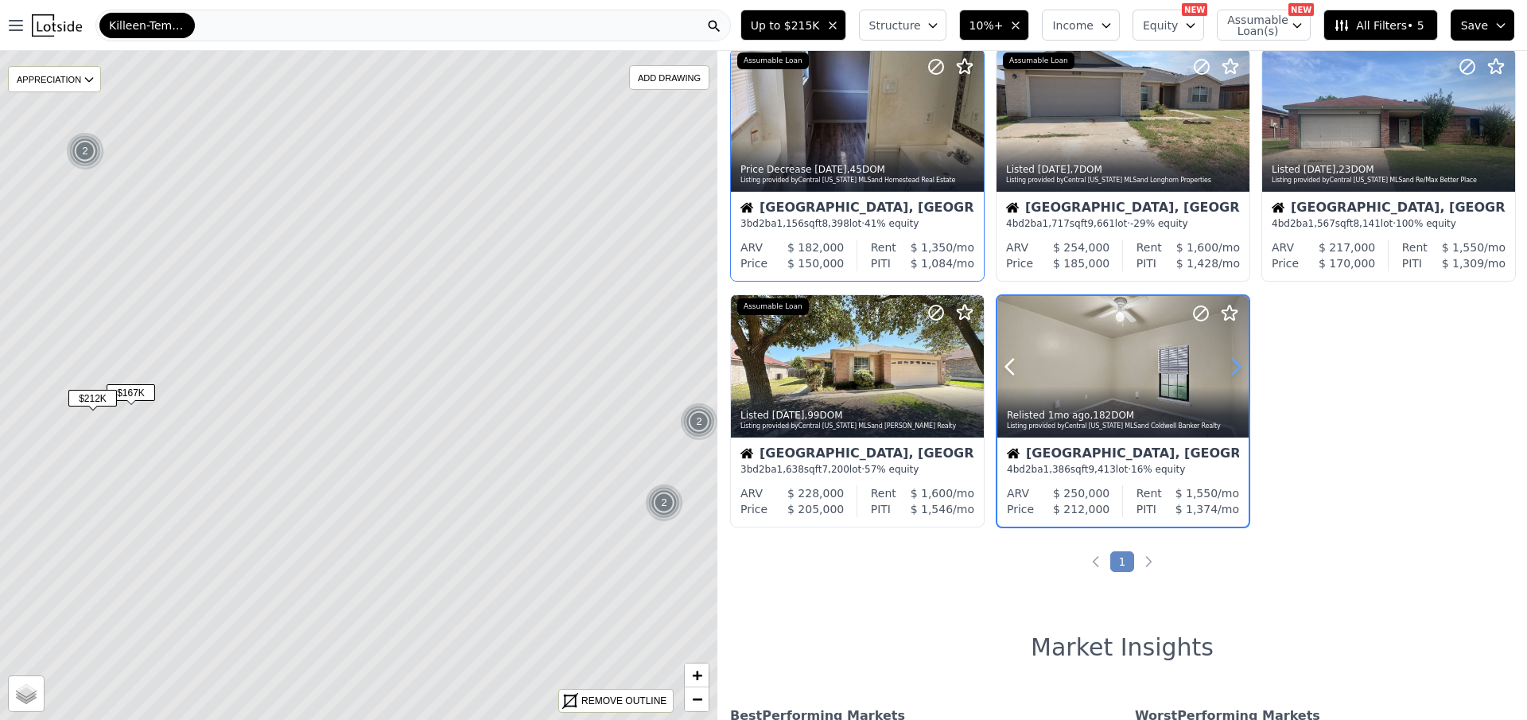
click at [1228, 356] on icon at bounding box center [1235, 366] width 25 height 25
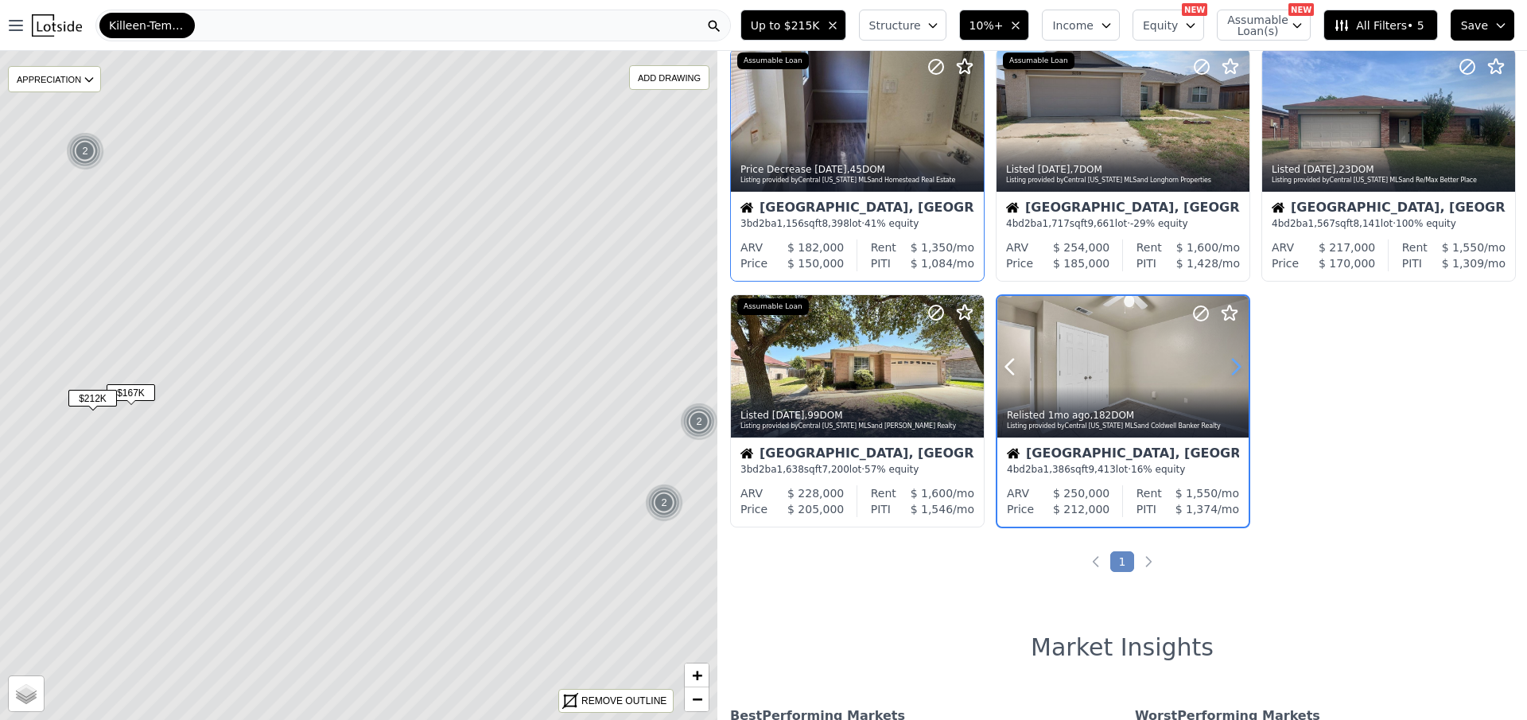
click at [1228, 356] on icon at bounding box center [1235, 366] width 25 height 25
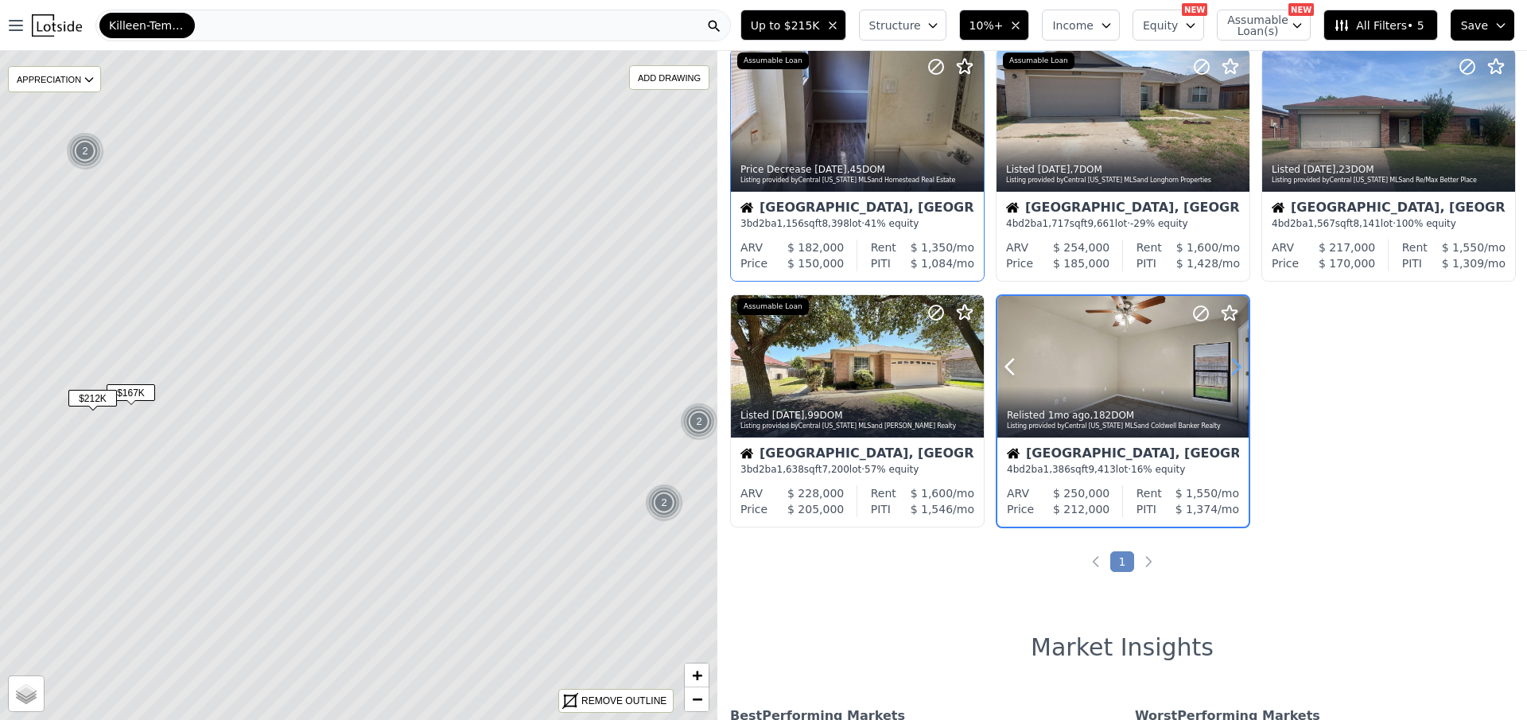
click at [1228, 356] on icon at bounding box center [1235, 366] width 25 height 25
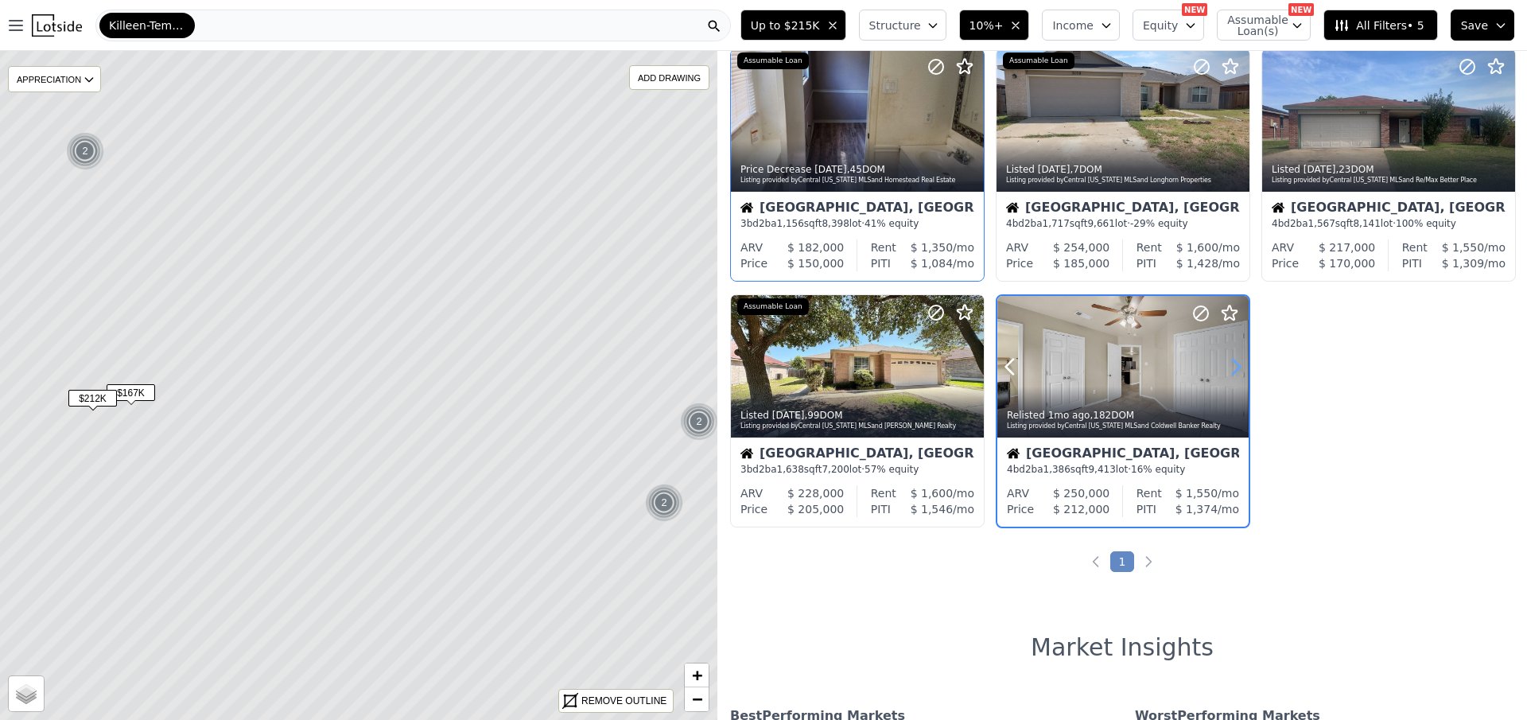
click at [1228, 356] on icon at bounding box center [1235, 366] width 25 height 25
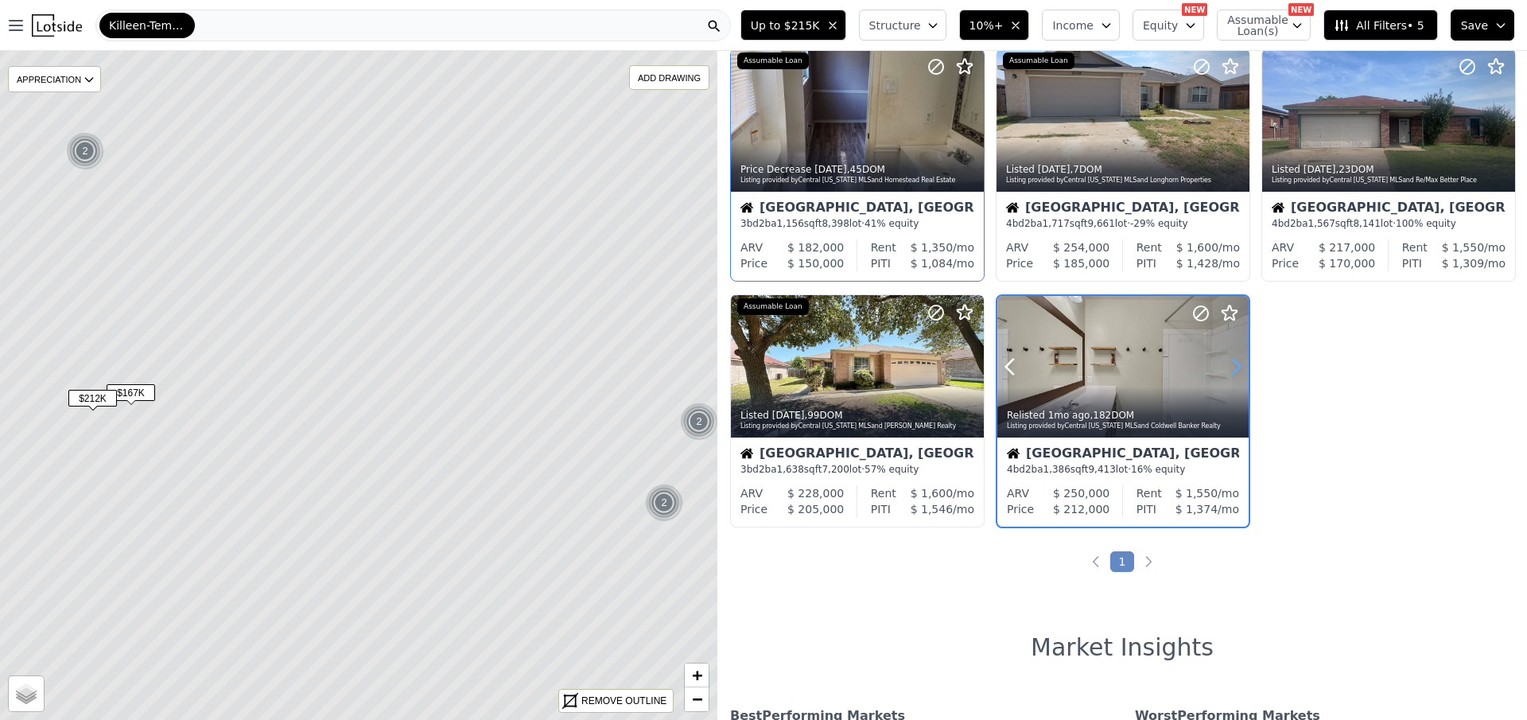
click at [1228, 356] on icon at bounding box center [1235, 366] width 25 height 25
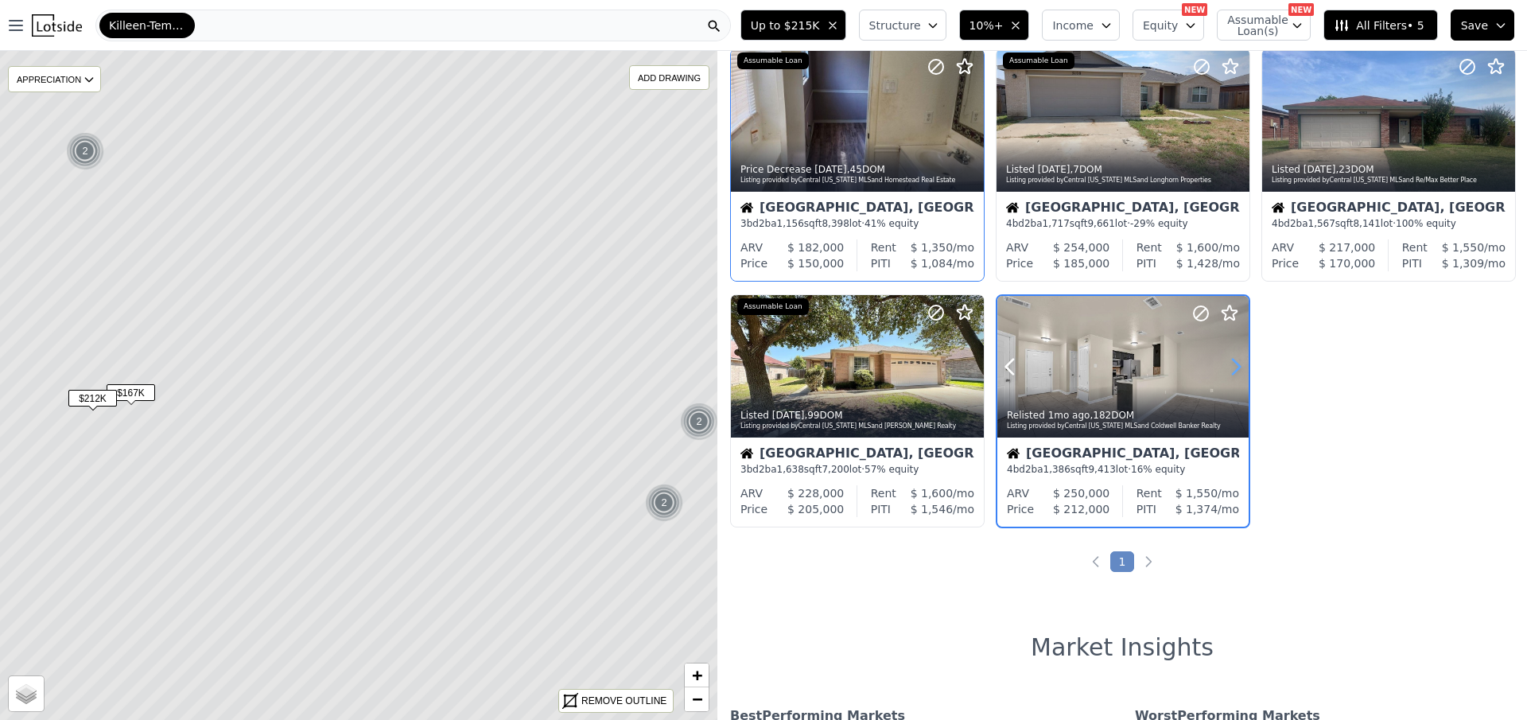
click at [1228, 356] on icon at bounding box center [1235, 366] width 25 height 25
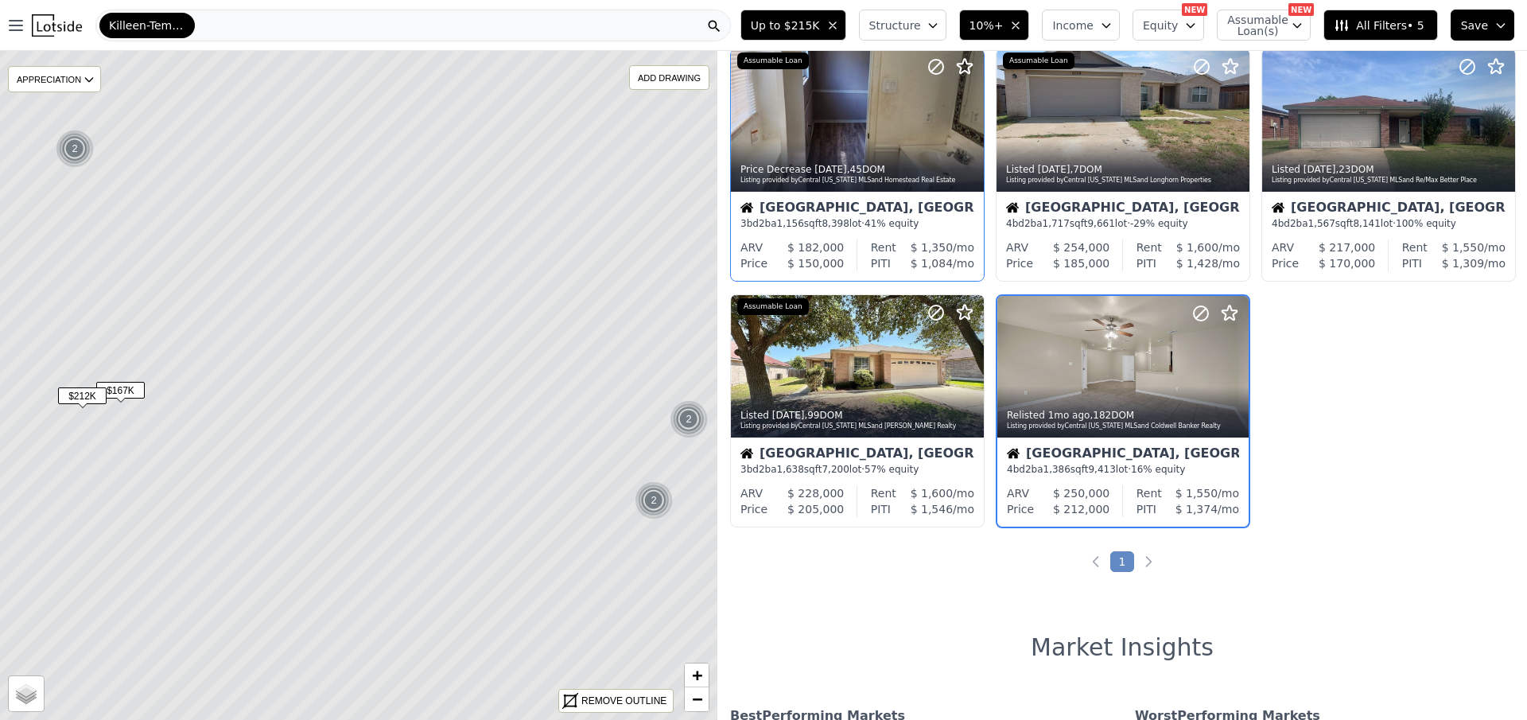
drag, startPoint x: 682, startPoint y: 364, endPoint x: 633, endPoint y: 351, distance: 51.1
click at [633, 351] on icon at bounding box center [348, 383] width 864 height 806
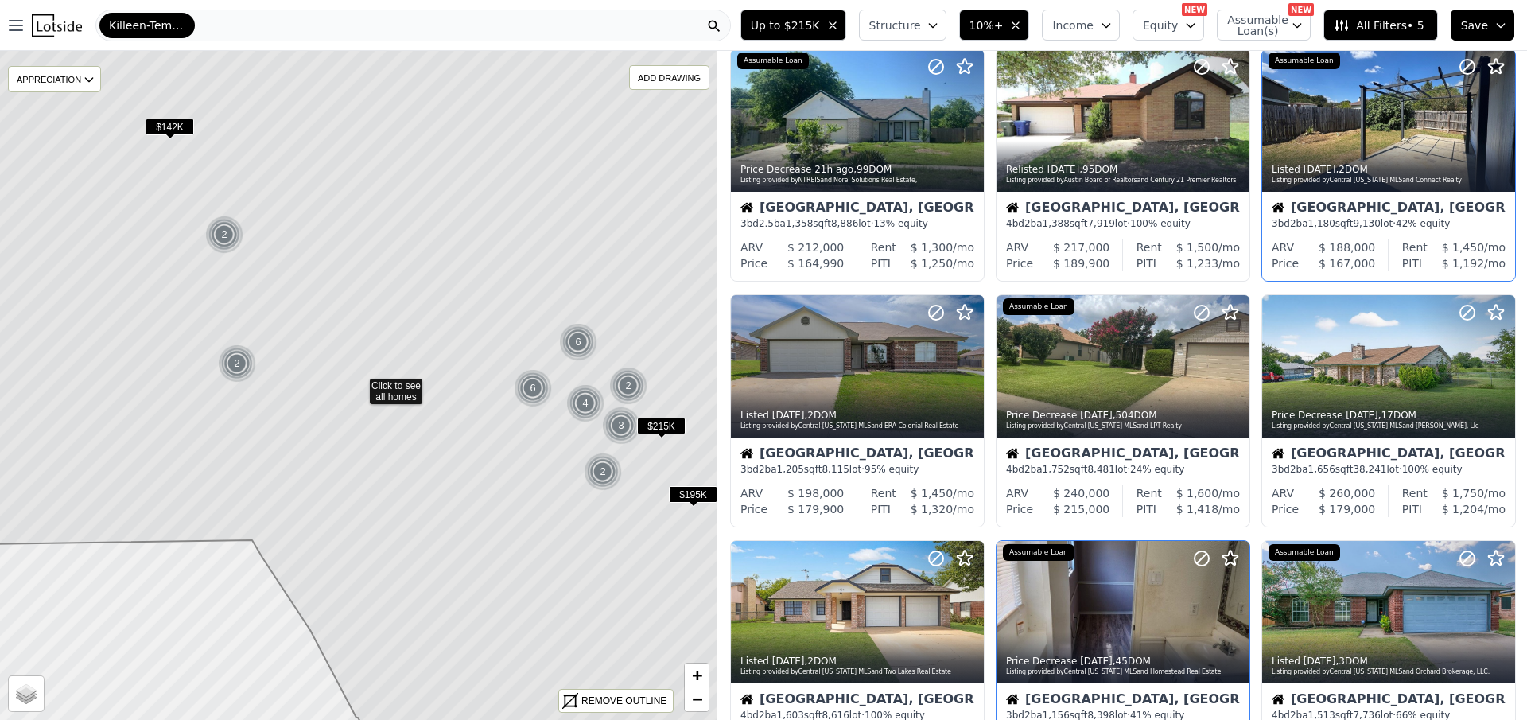
scroll to position [783, 0]
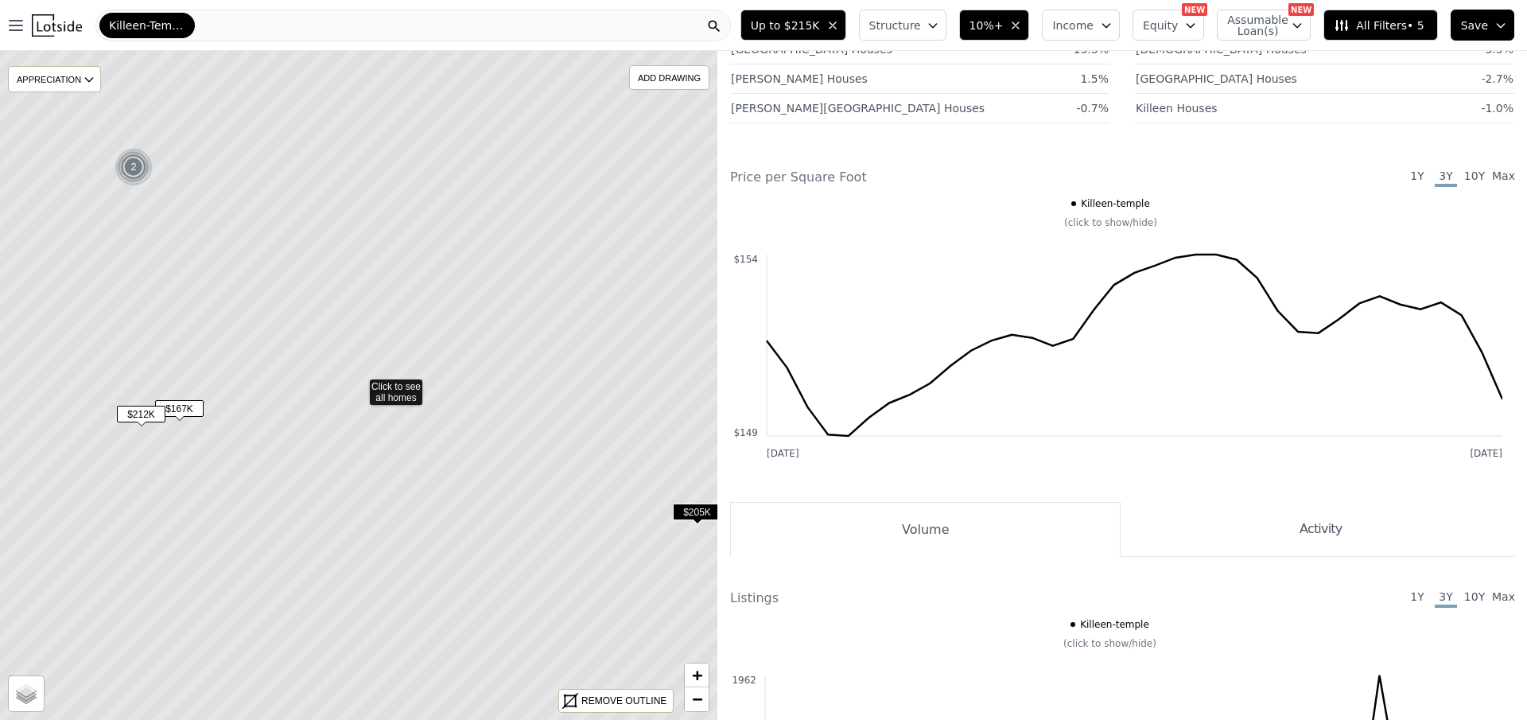
scroll to position [45, 0]
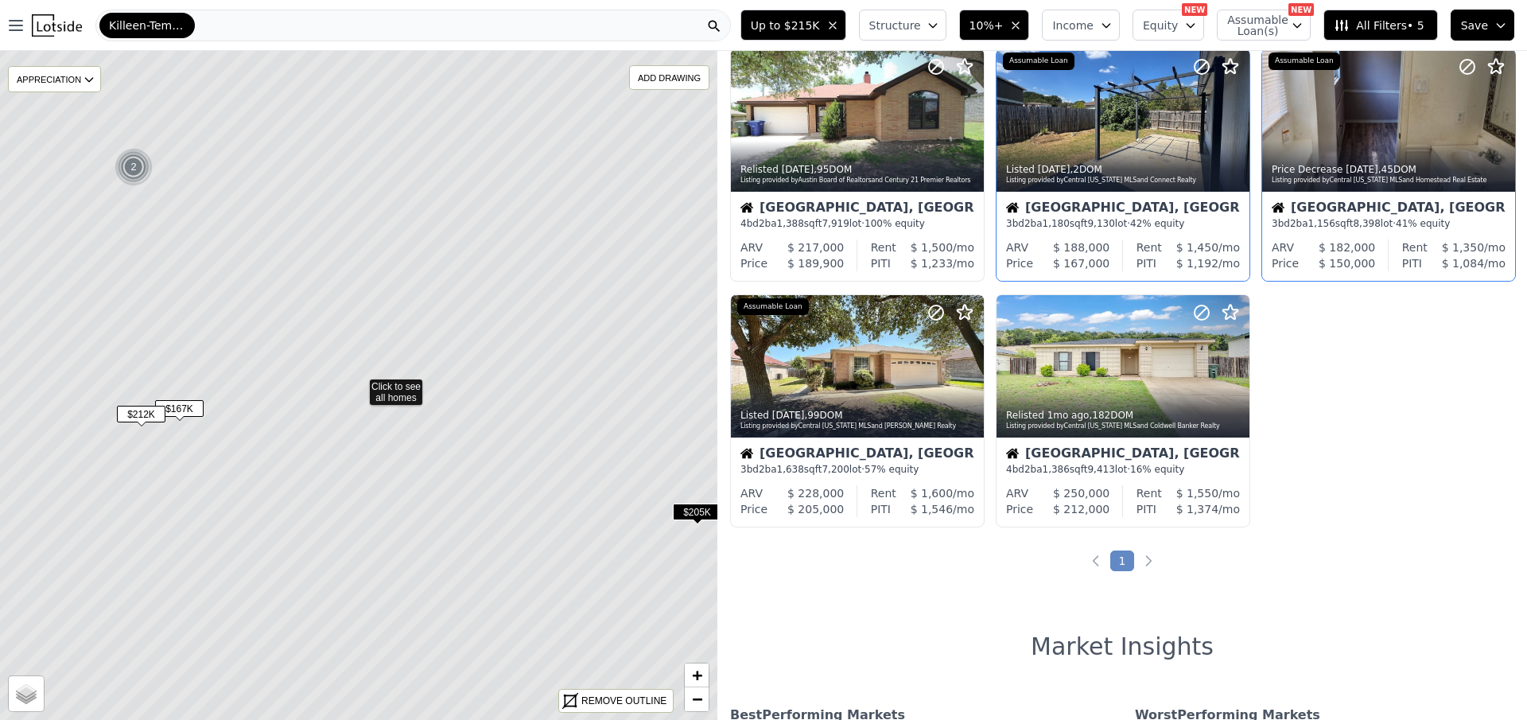
click at [139, 155] on img at bounding box center [134, 167] width 39 height 38
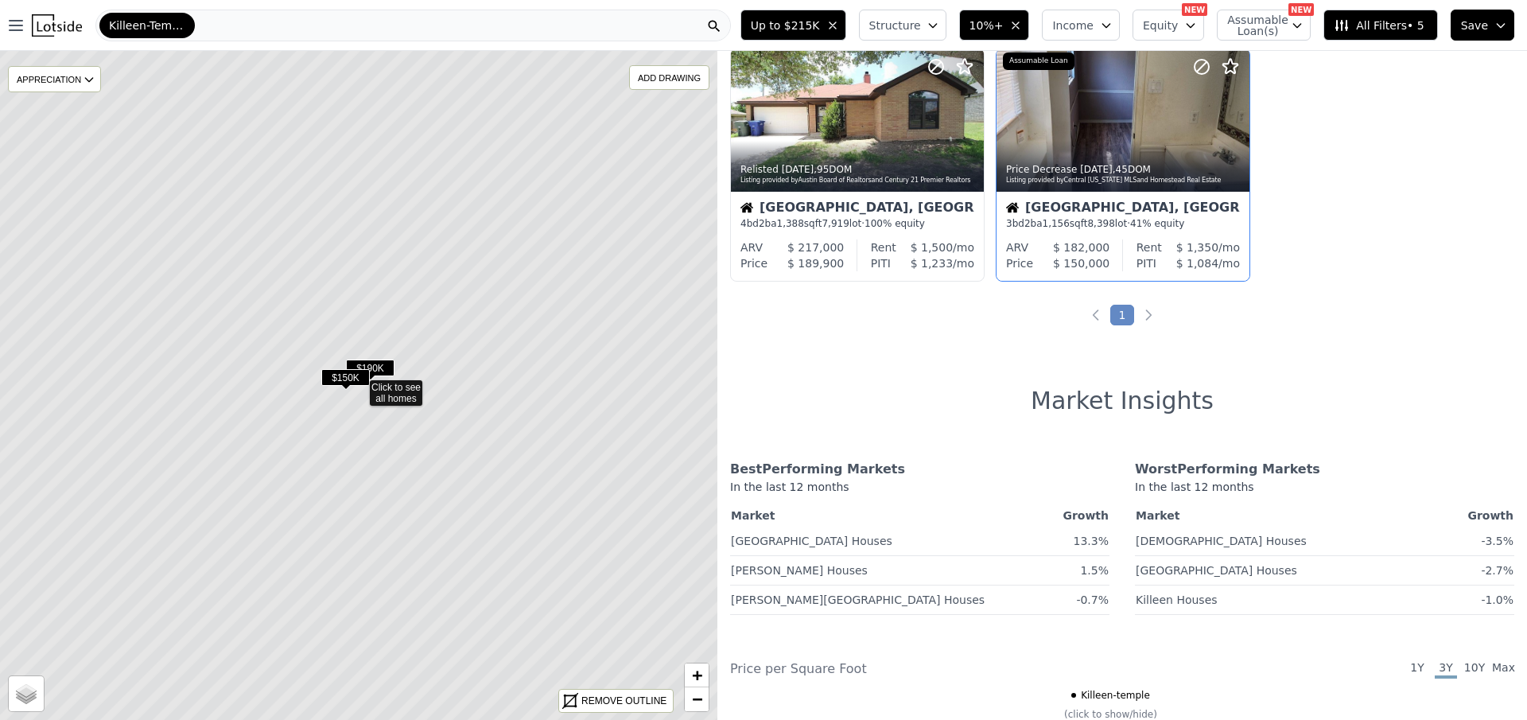
click at [349, 374] on span "$150K" at bounding box center [345, 377] width 49 height 17
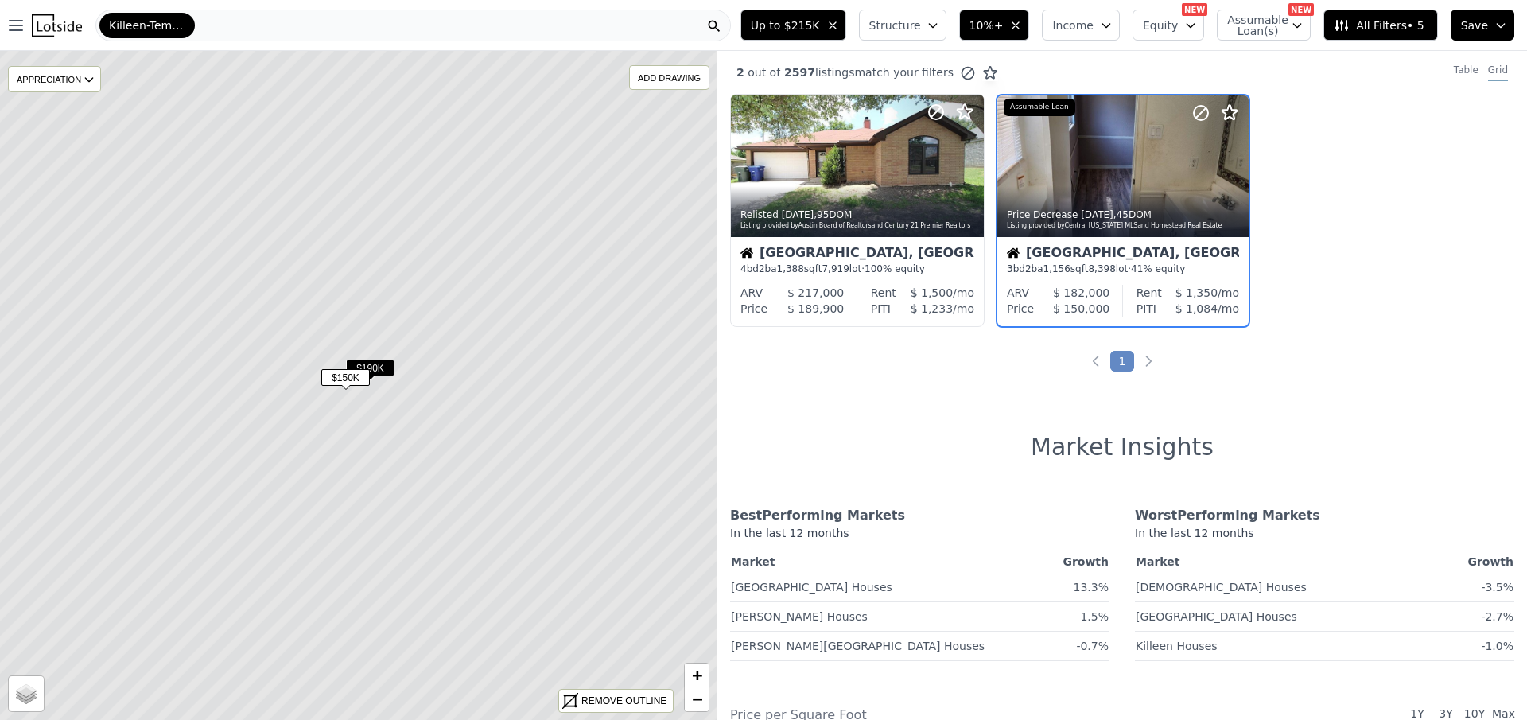
click at [371, 367] on span "$190K" at bounding box center [370, 368] width 49 height 17
click at [962, 164] on icon at bounding box center [970, 166] width 25 height 25
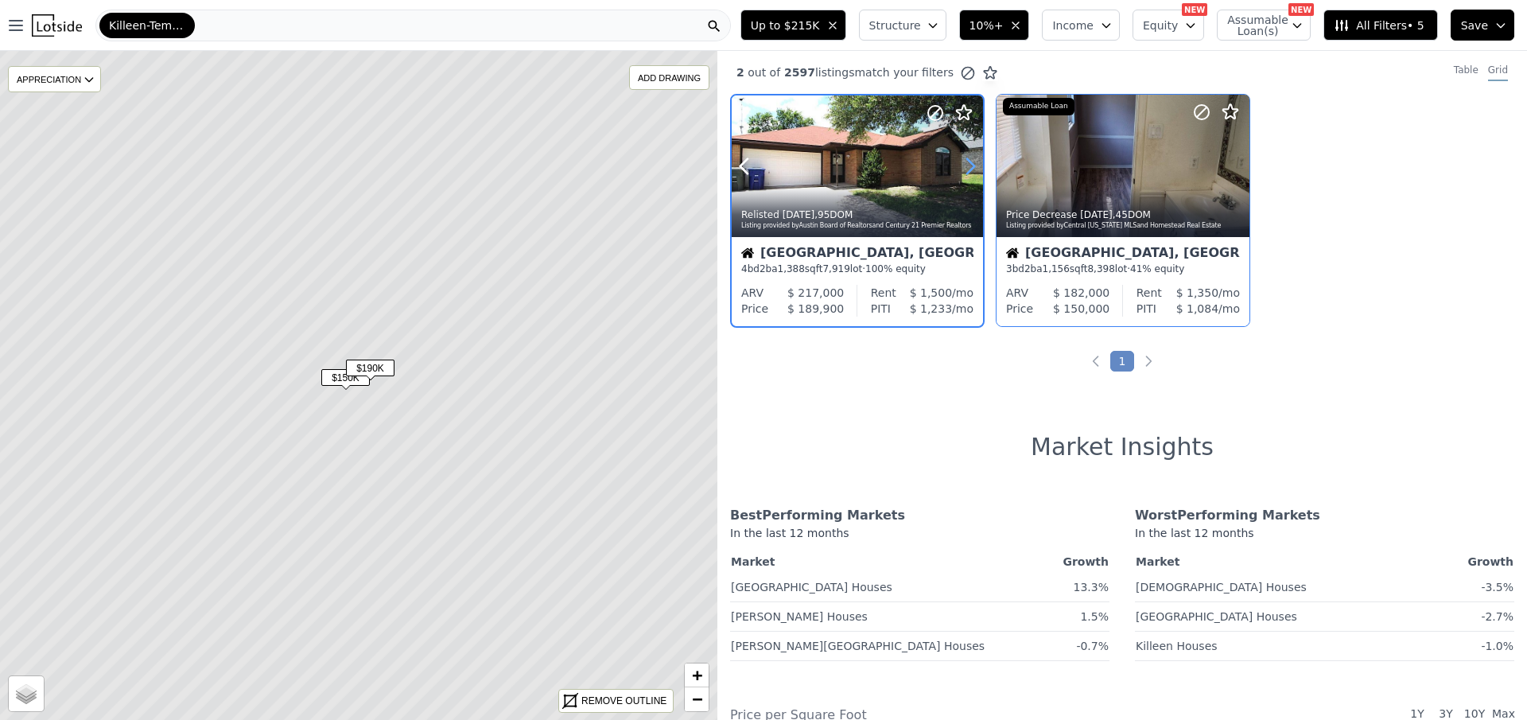
click at [962, 164] on icon at bounding box center [970, 166] width 25 height 25
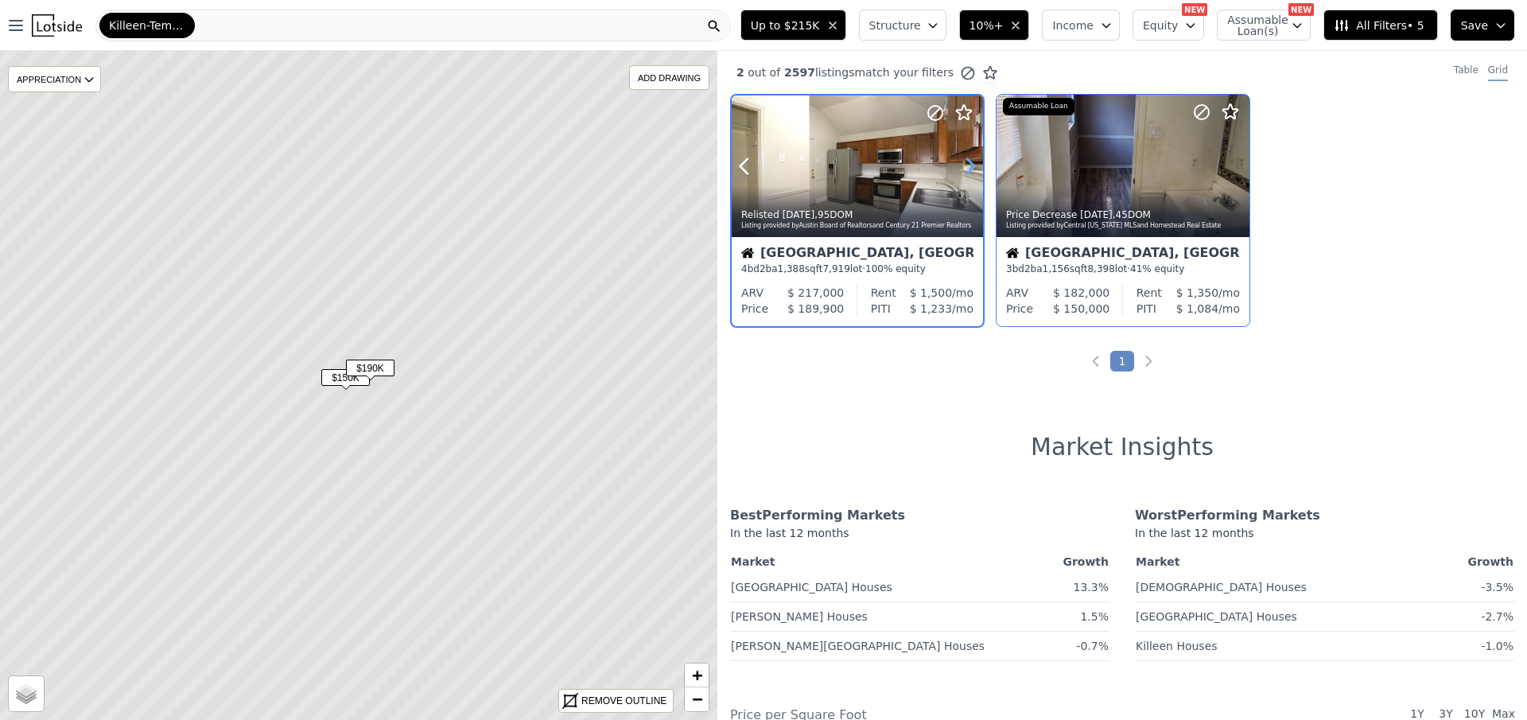
click at [962, 164] on icon at bounding box center [970, 166] width 25 height 25
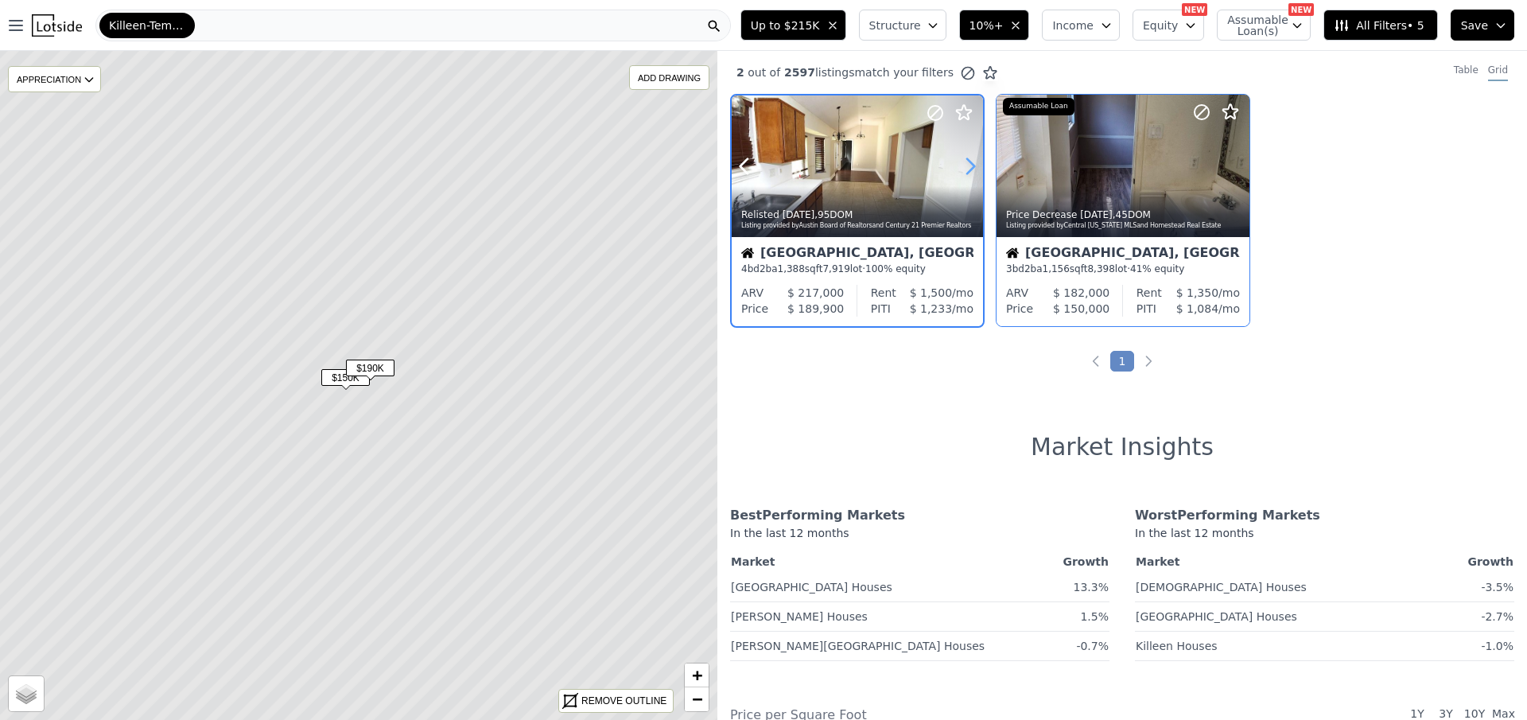
click at [962, 164] on icon at bounding box center [970, 166] width 25 height 25
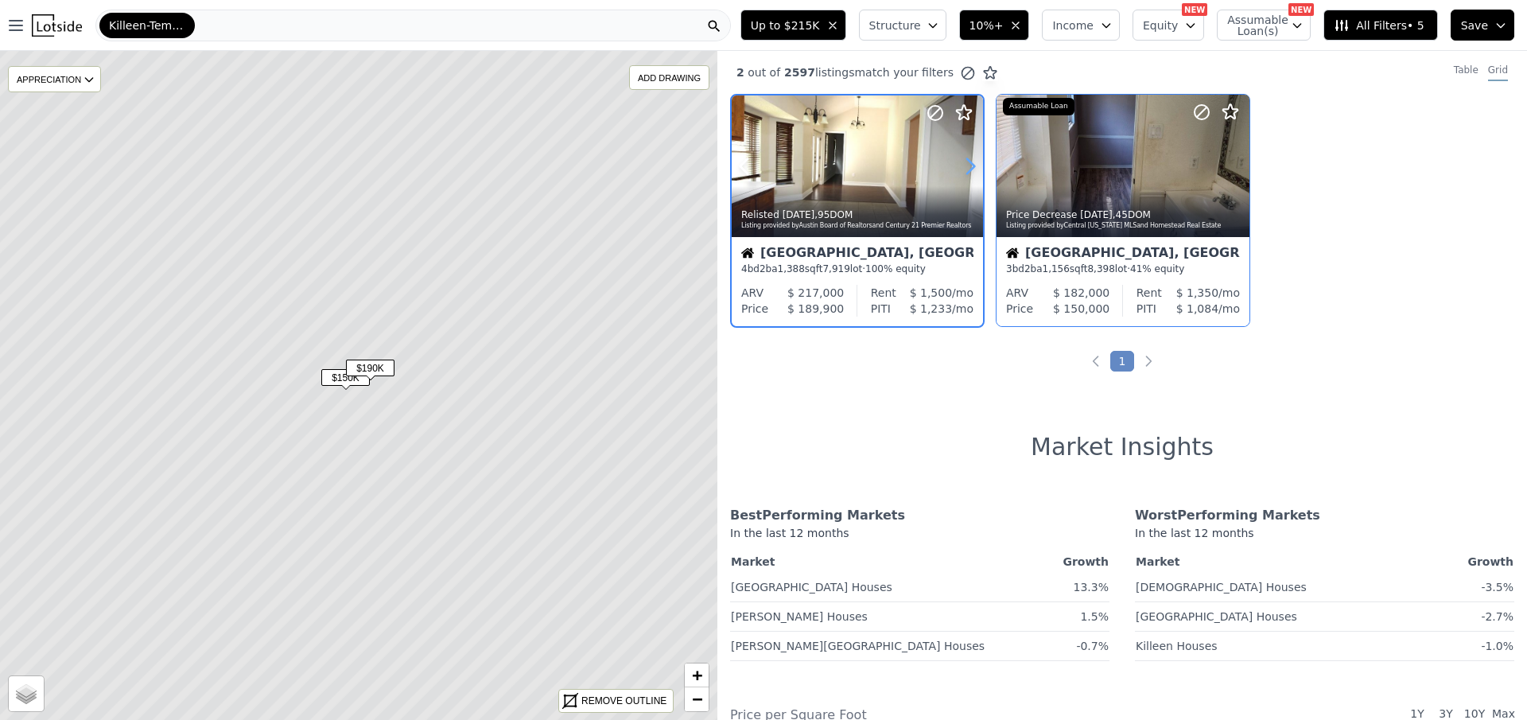
click at [963, 164] on icon at bounding box center [970, 166] width 25 height 25
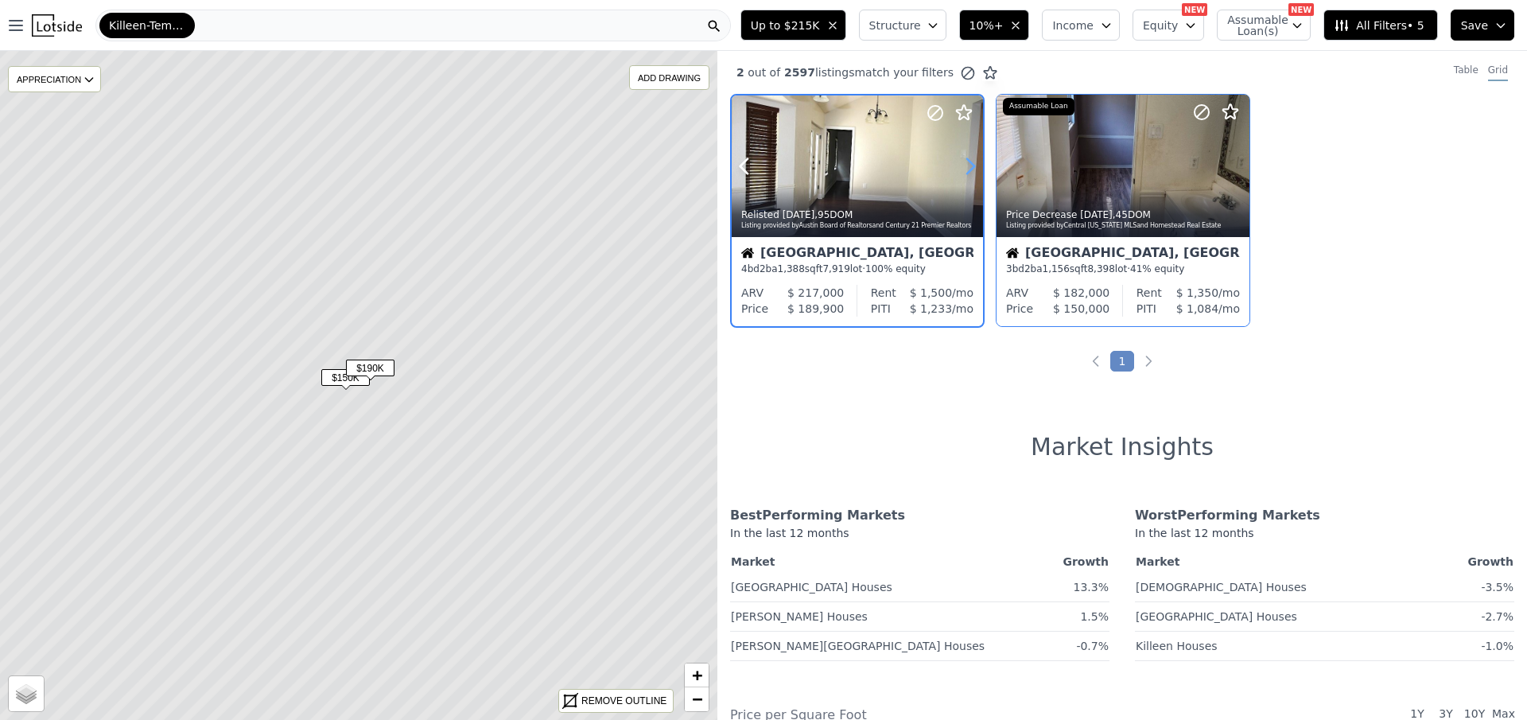
click at [963, 164] on icon at bounding box center [970, 166] width 25 height 25
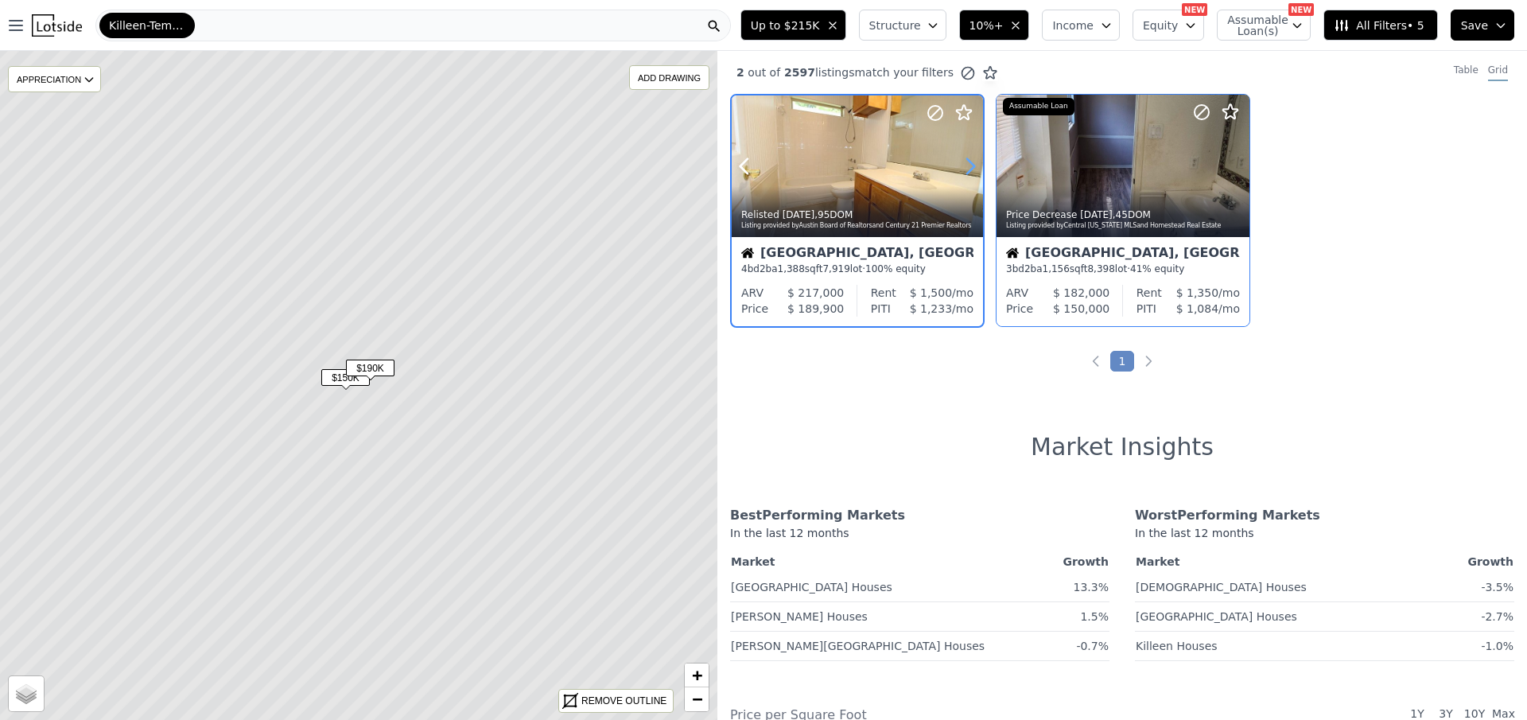
click at [963, 164] on icon at bounding box center [970, 166] width 25 height 25
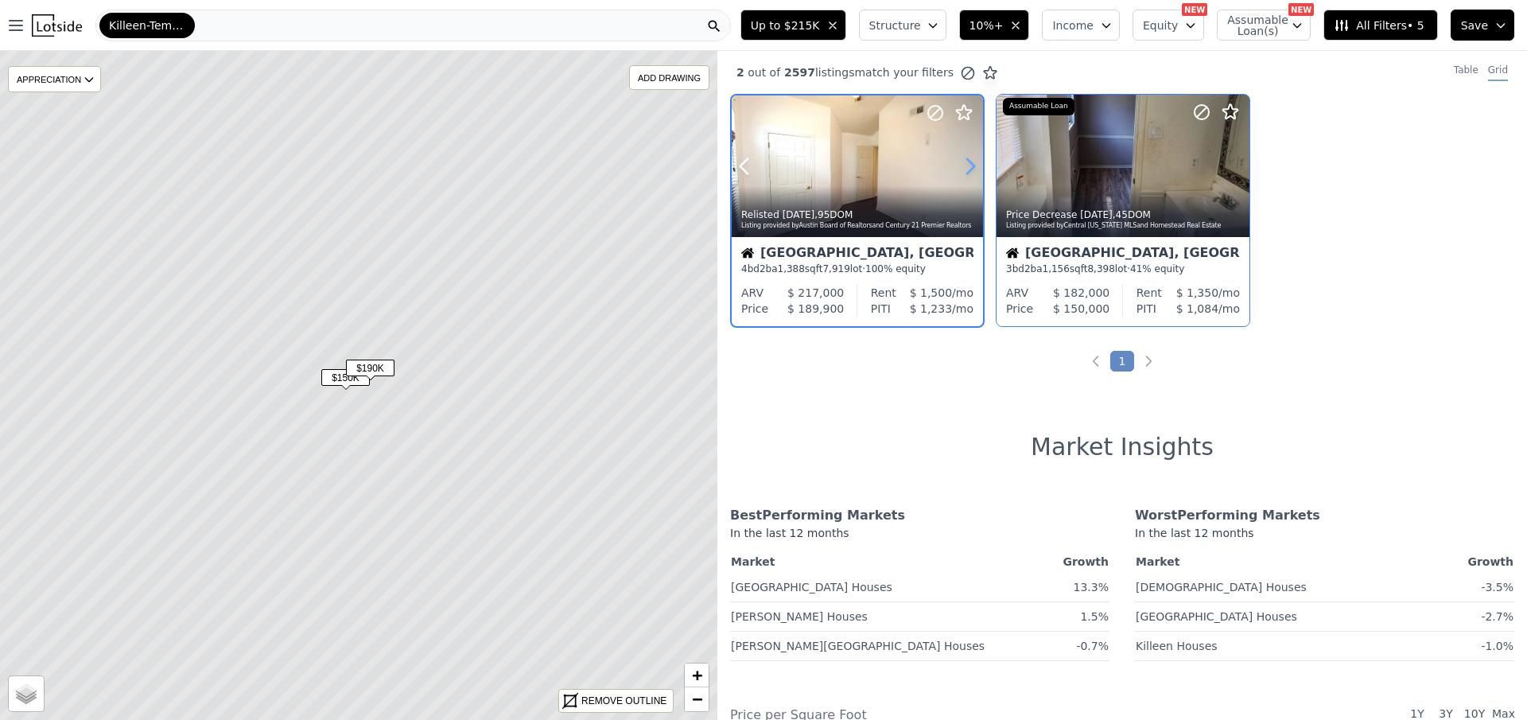
click at [963, 164] on icon at bounding box center [970, 166] width 25 height 25
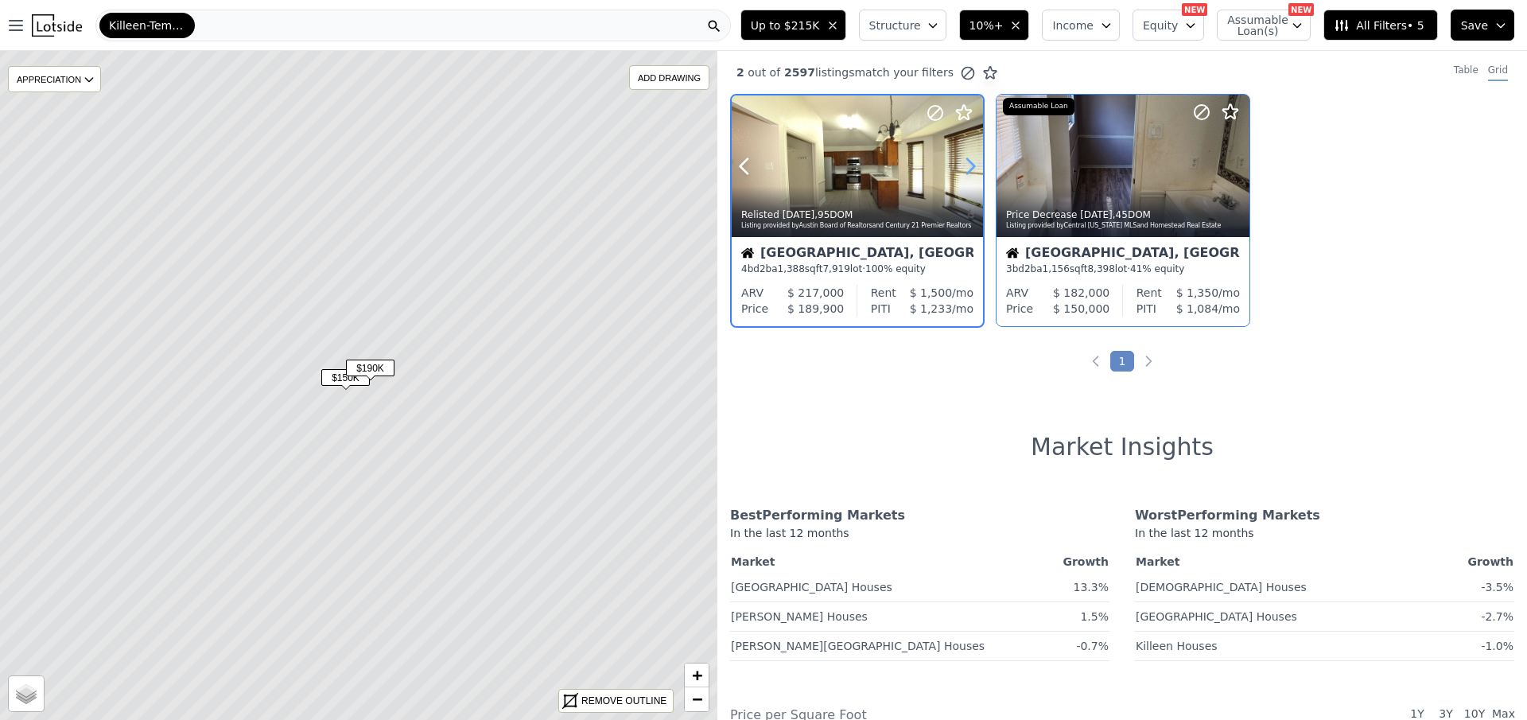
click at [963, 164] on icon at bounding box center [970, 166] width 25 height 25
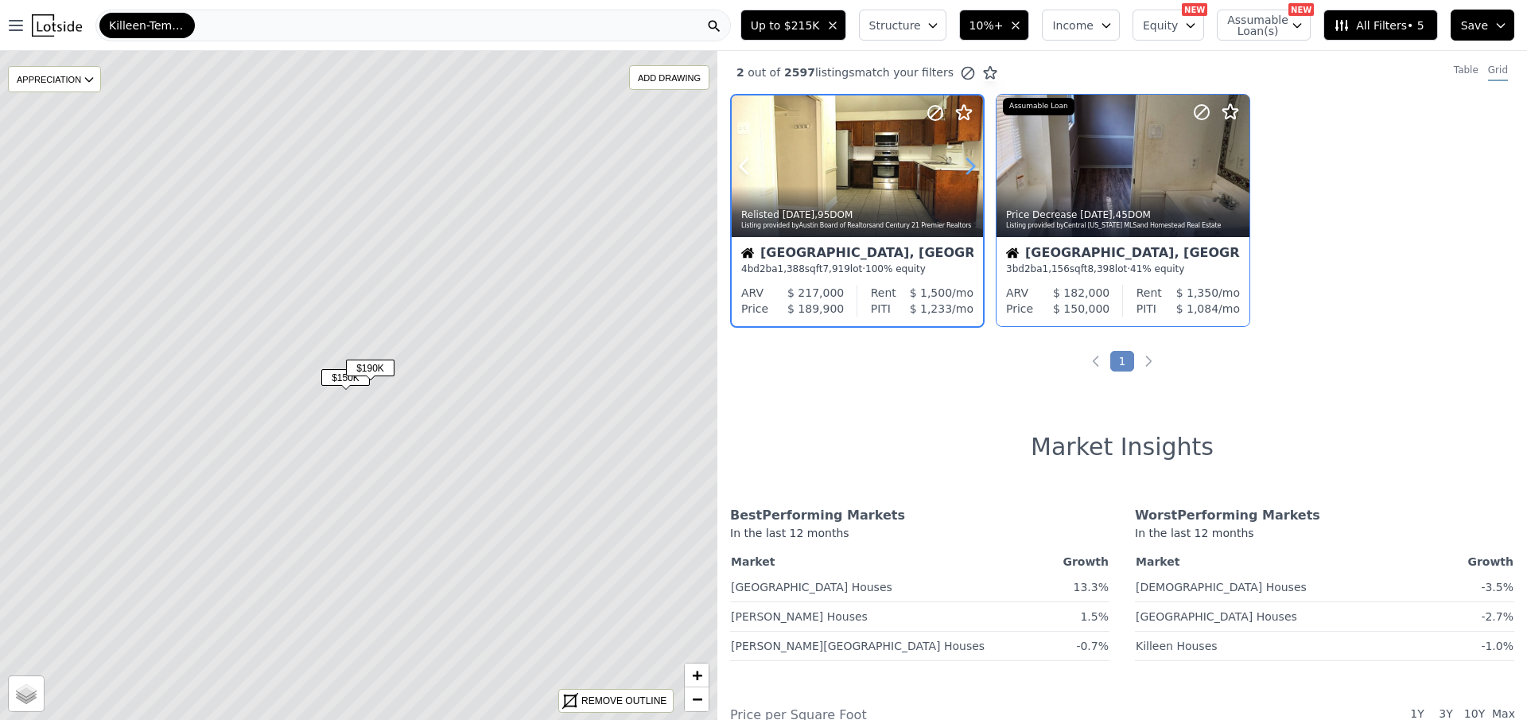
click at [963, 164] on icon at bounding box center [970, 166] width 25 height 25
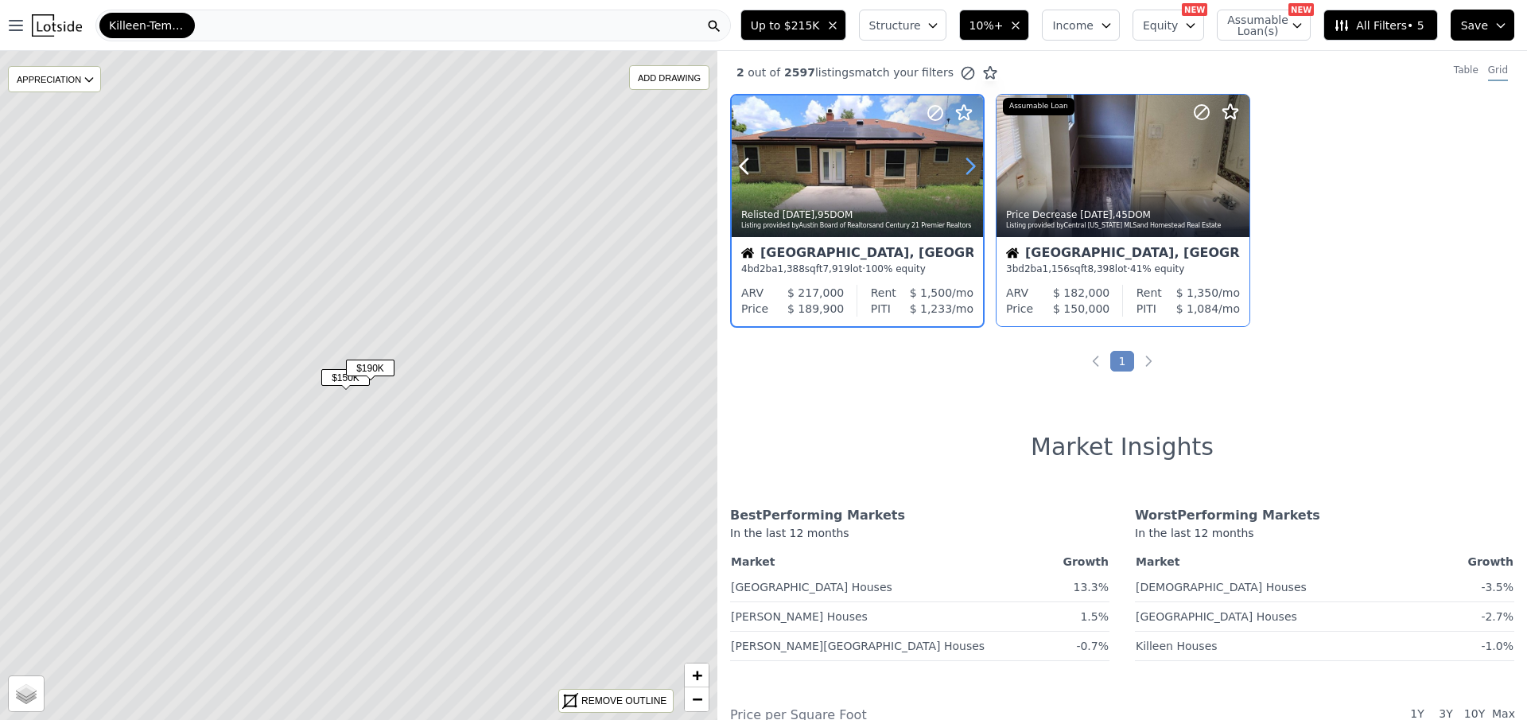
click at [963, 164] on icon at bounding box center [970, 166] width 25 height 25
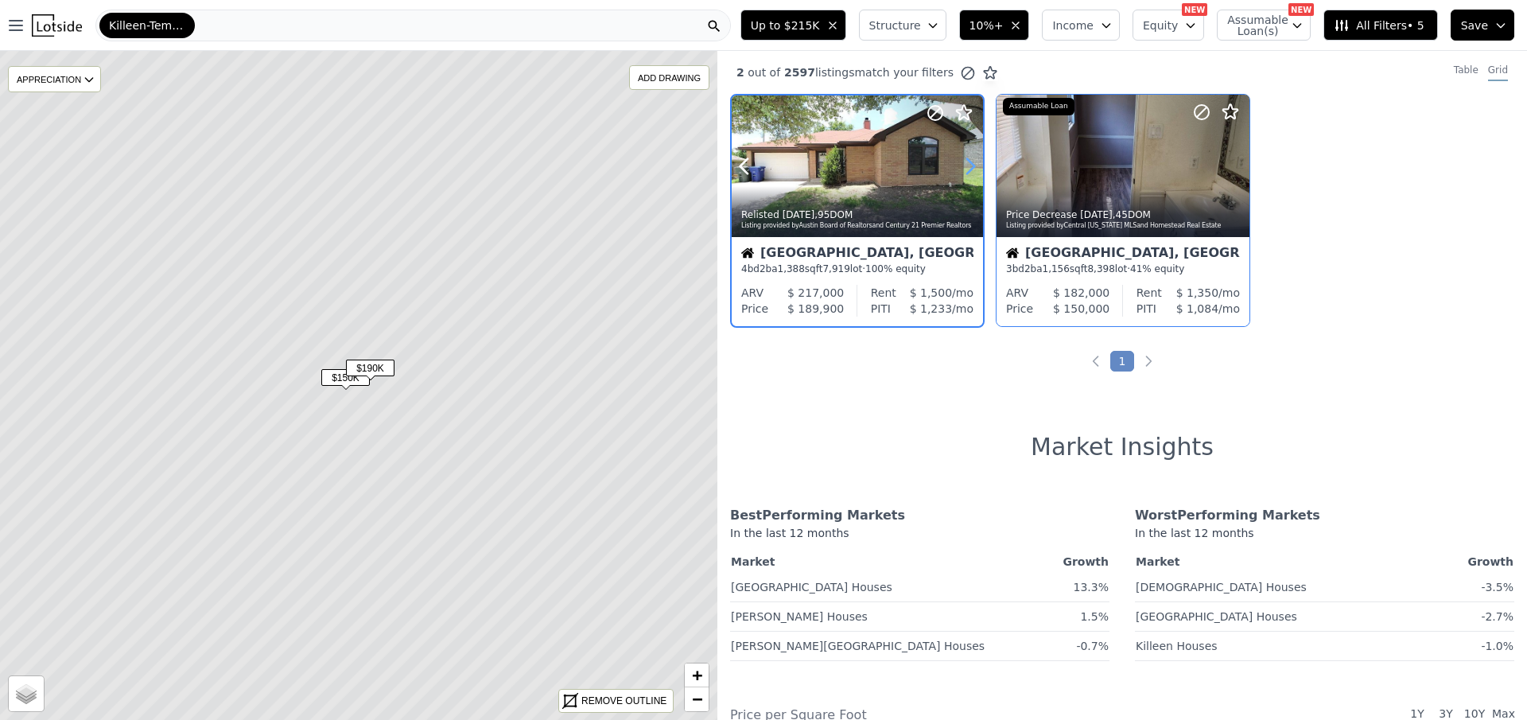
click at [963, 164] on icon at bounding box center [970, 166] width 25 height 25
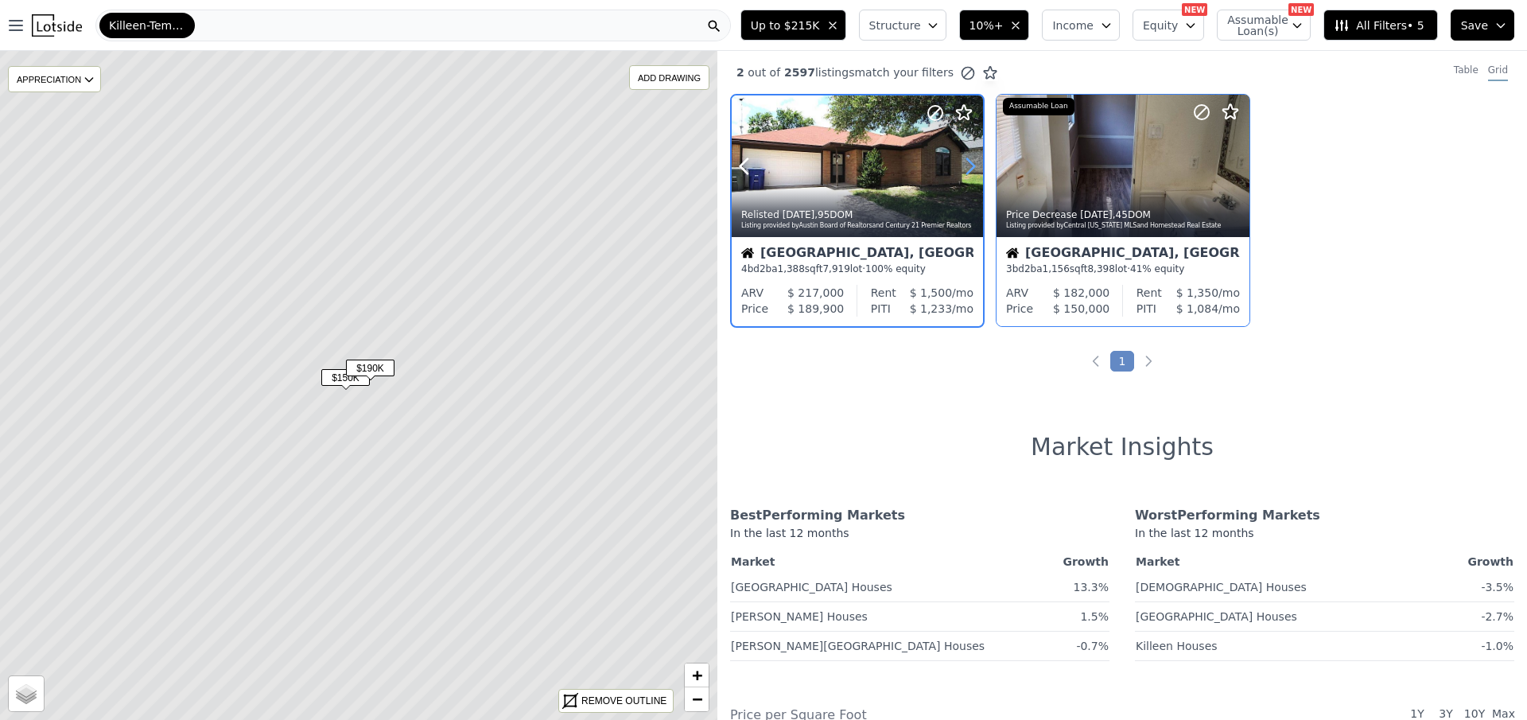
click at [963, 164] on icon at bounding box center [970, 166] width 25 height 25
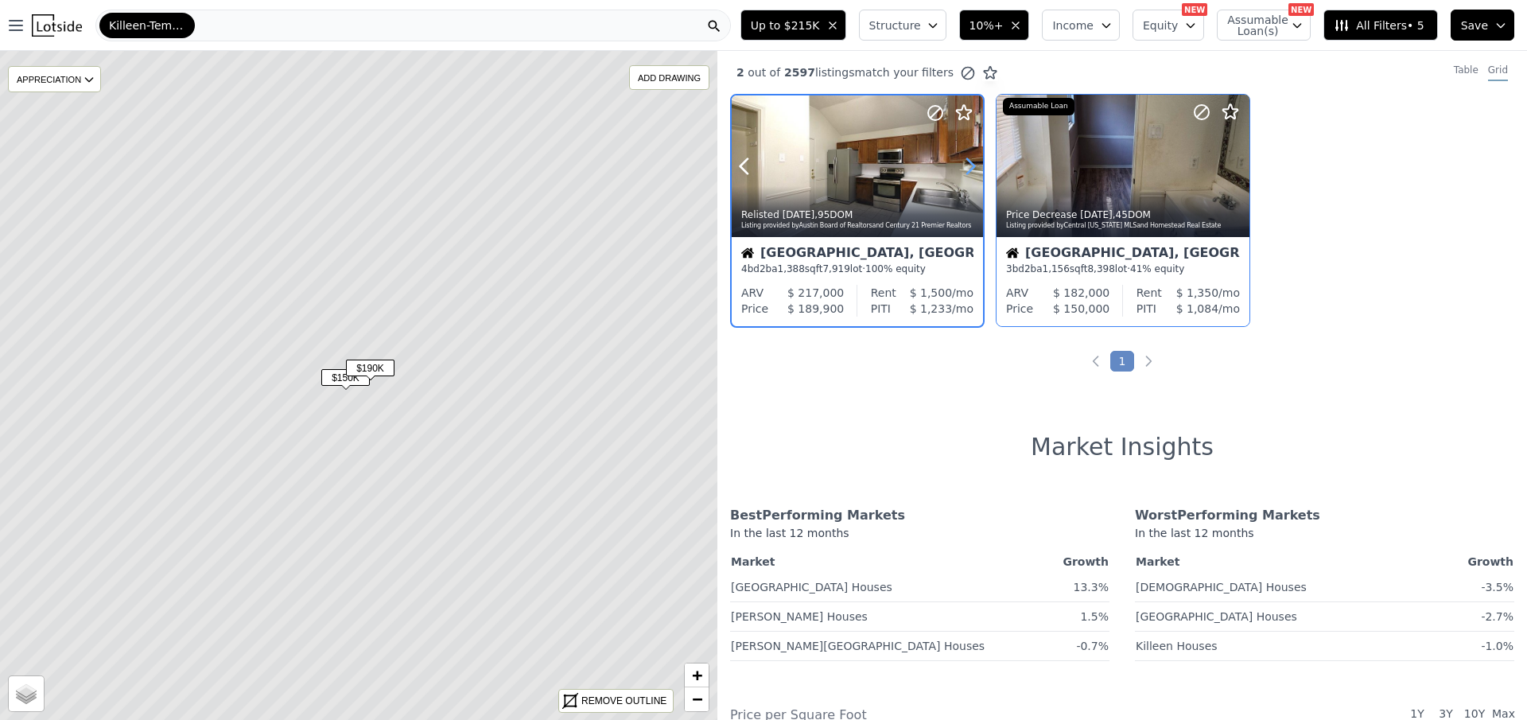
click at [963, 164] on icon at bounding box center [970, 166] width 25 height 25
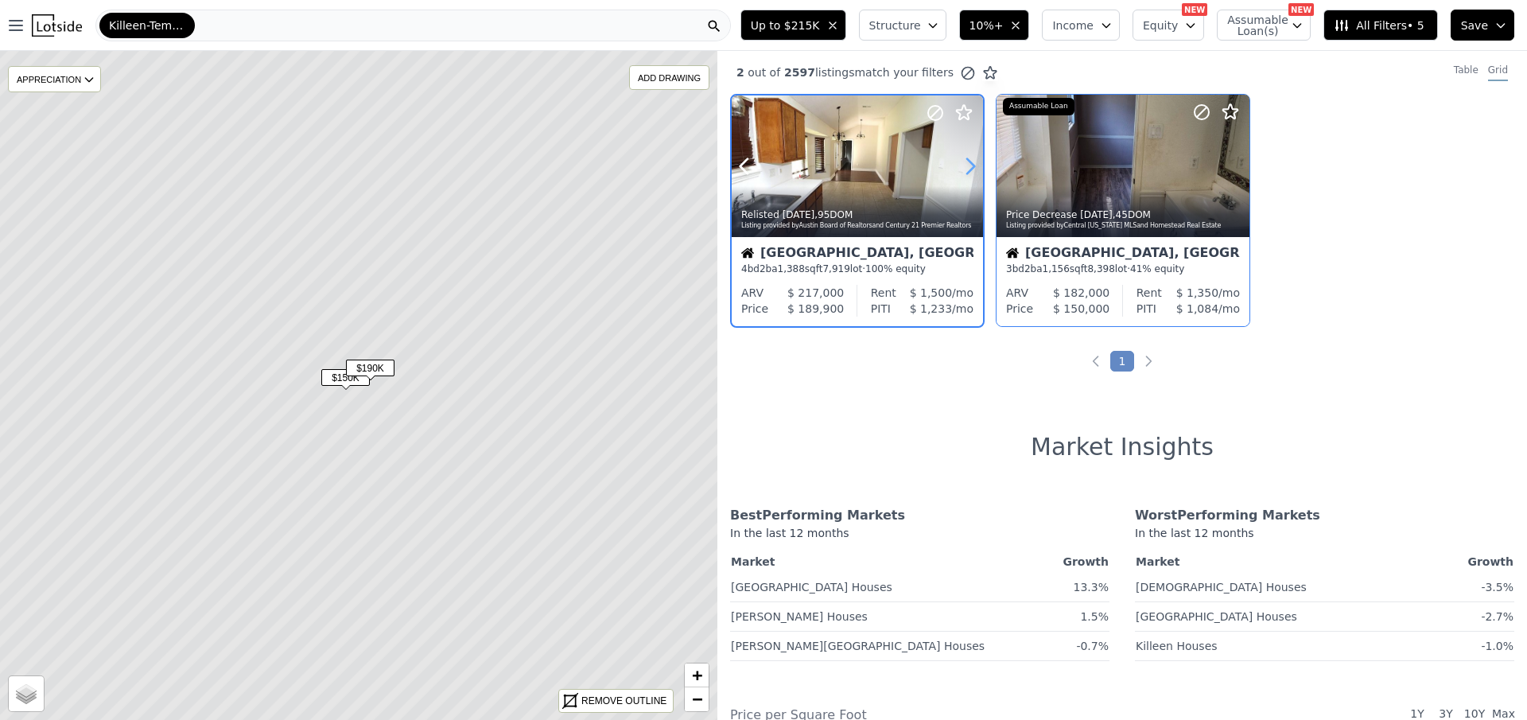
click at [963, 164] on icon at bounding box center [970, 166] width 25 height 25
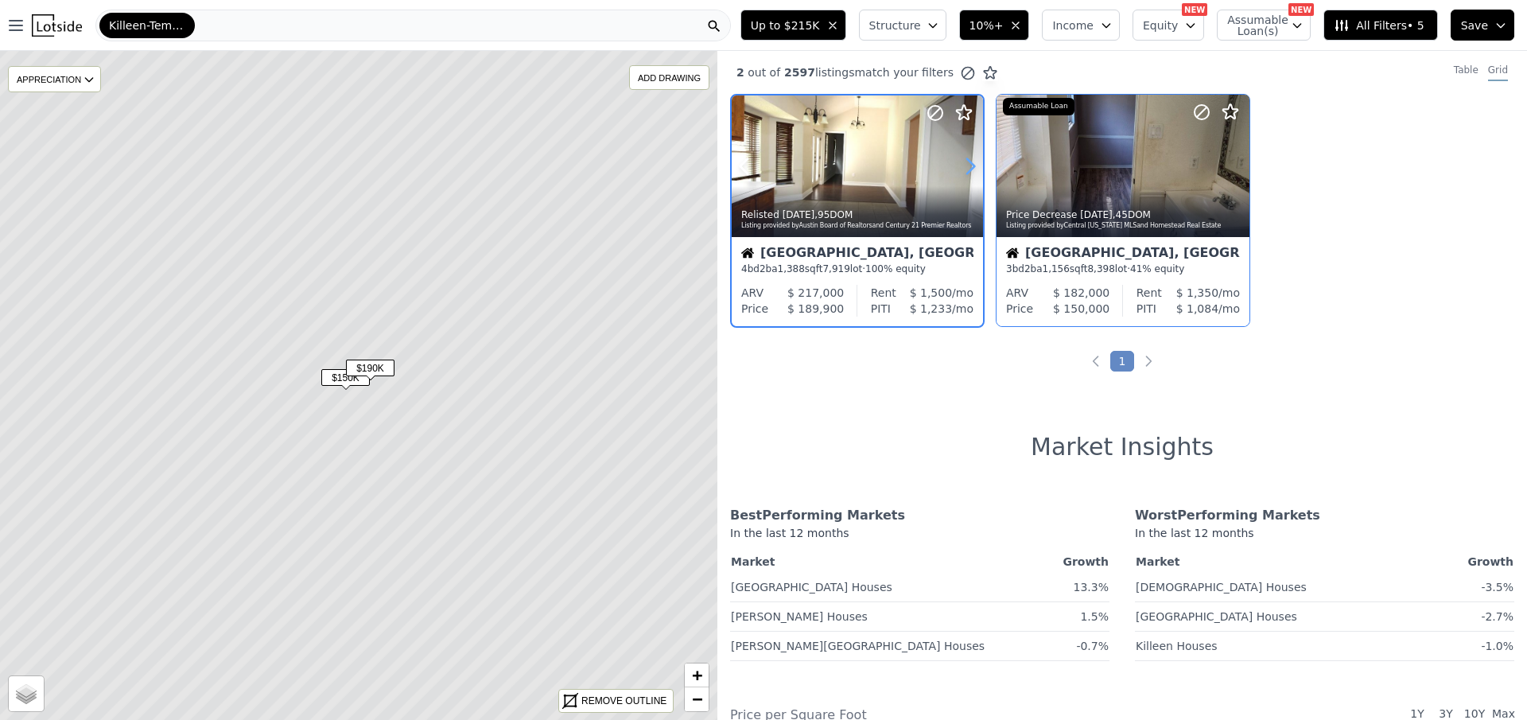
click at [963, 164] on icon at bounding box center [970, 166] width 25 height 25
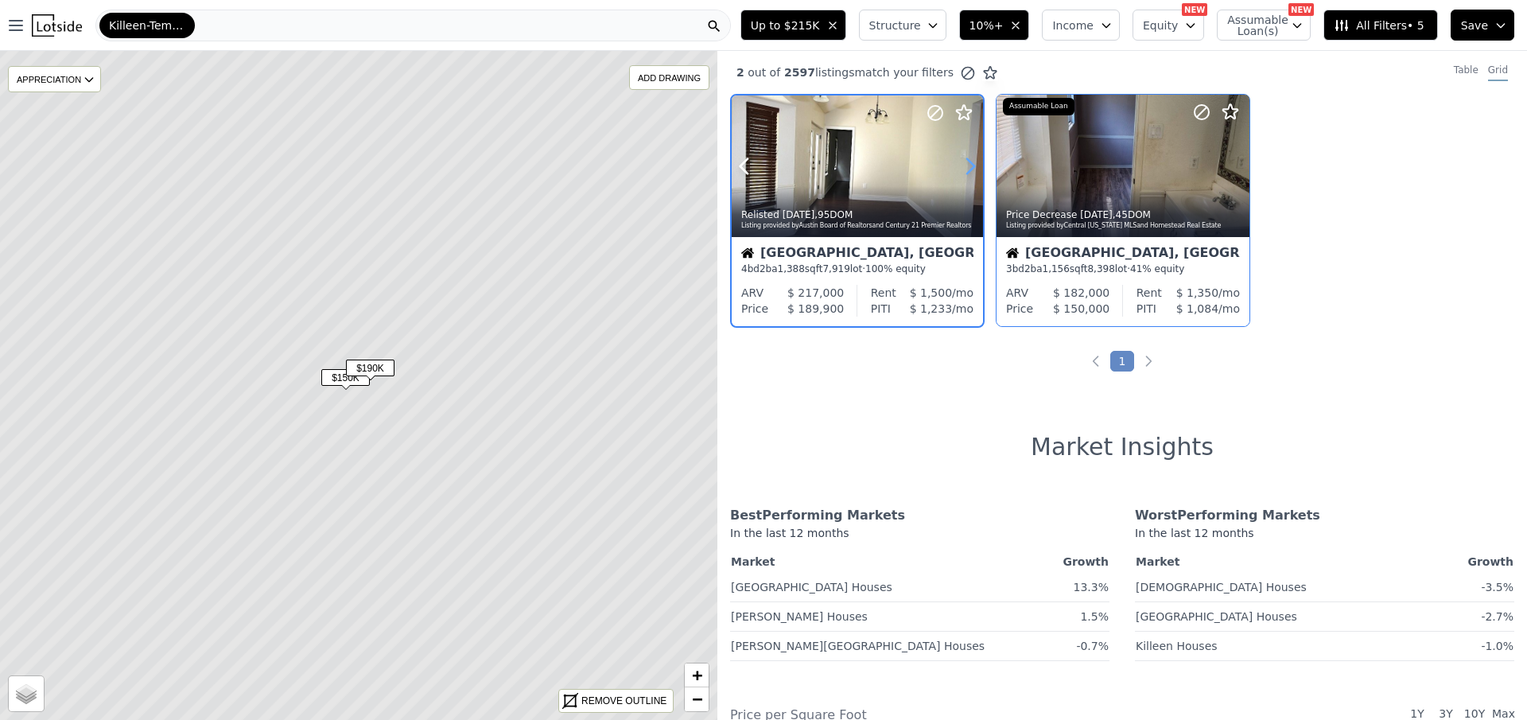
click at [963, 164] on icon at bounding box center [970, 166] width 25 height 25
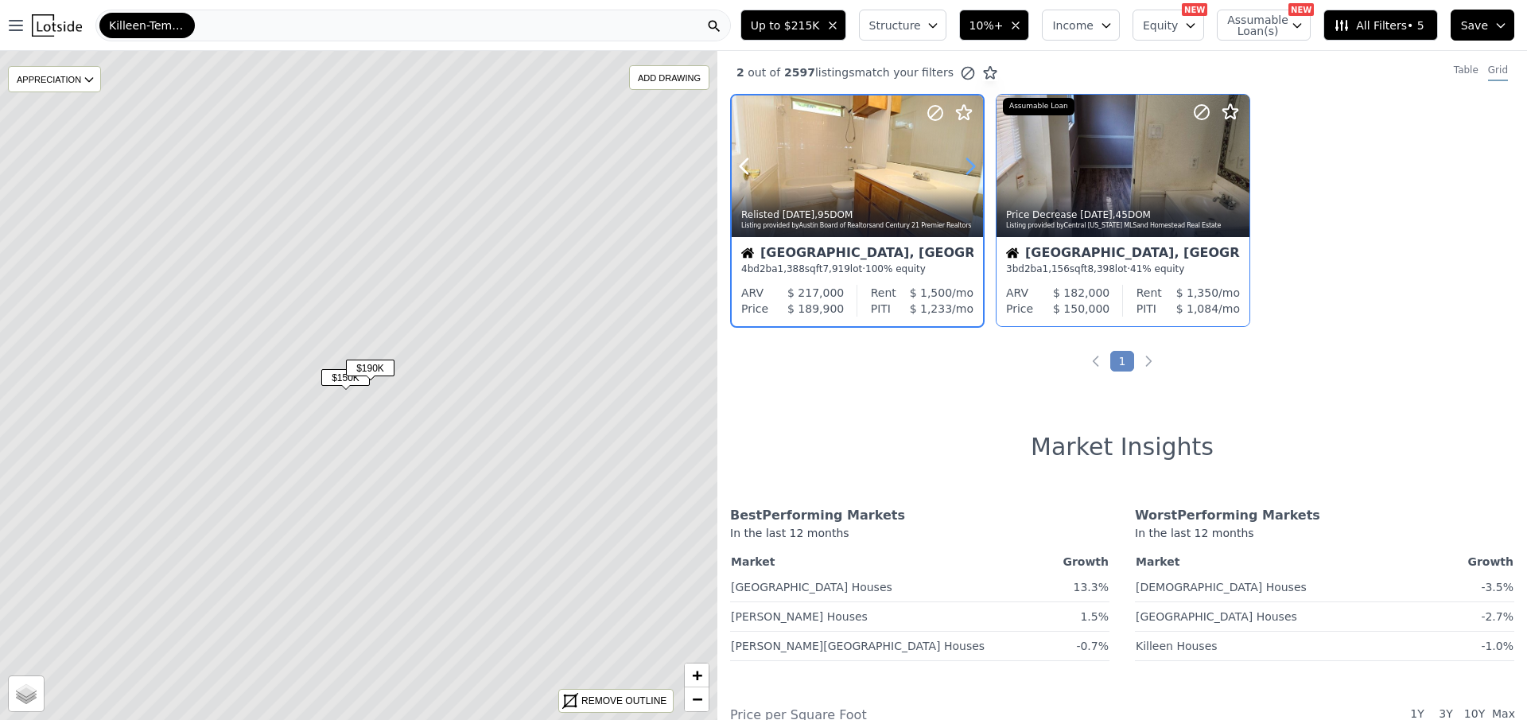
click at [963, 164] on icon at bounding box center [970, 166] width 25 height 25
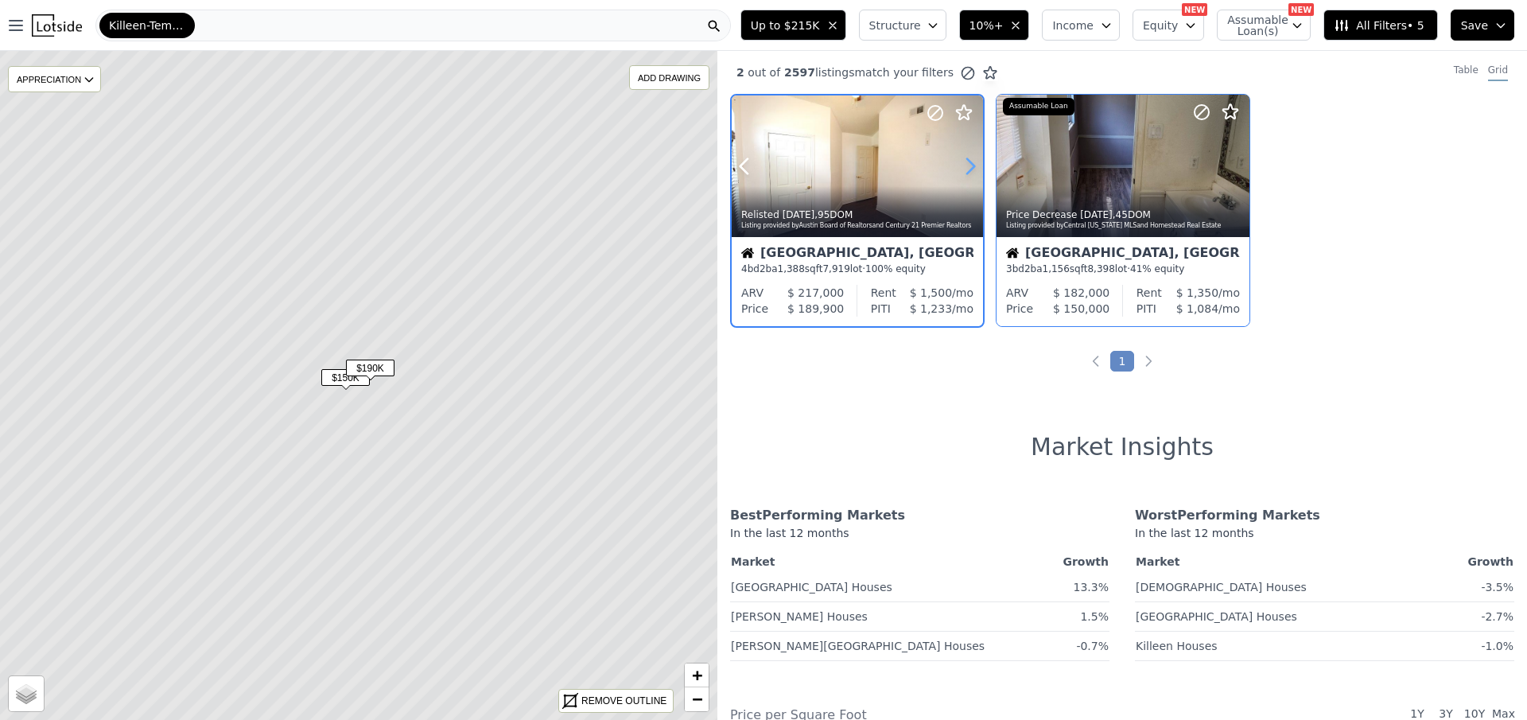
click at [963, 164] on icon at bounding box center [970, 166] width 25 height 25
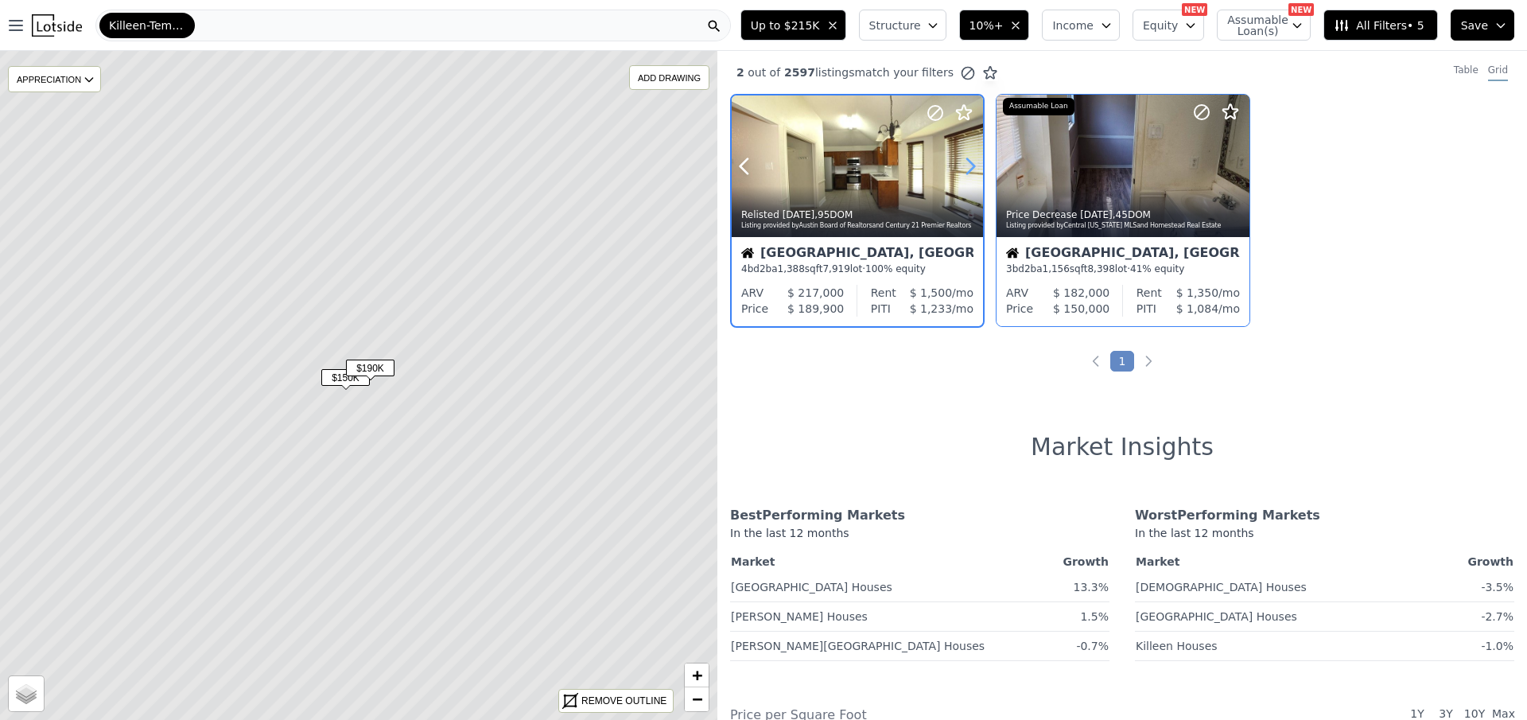
click at [963, 164] on icon at bounding box center [970, 166] width 25 height 25
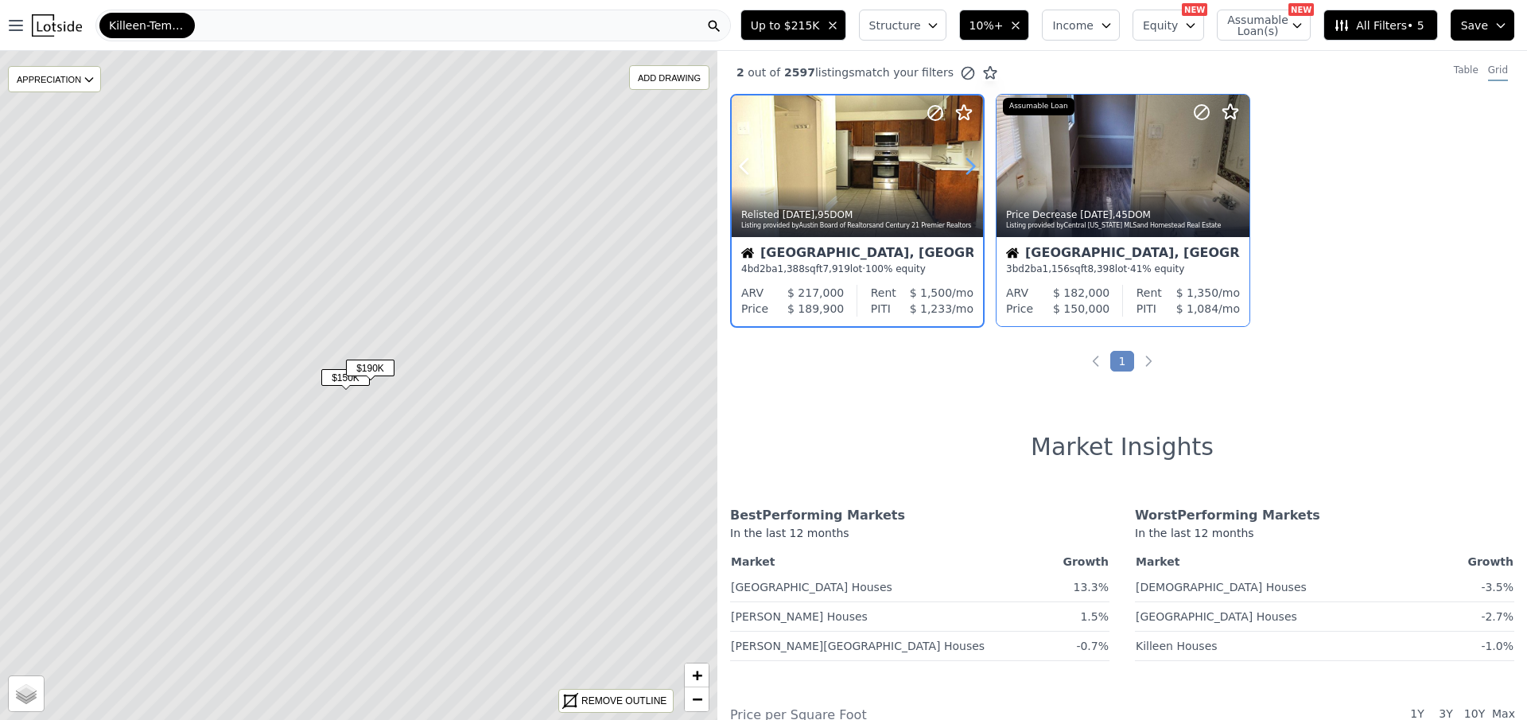
click at [963, 164] on icon at bounding box center [970, 166] width 25 height 25
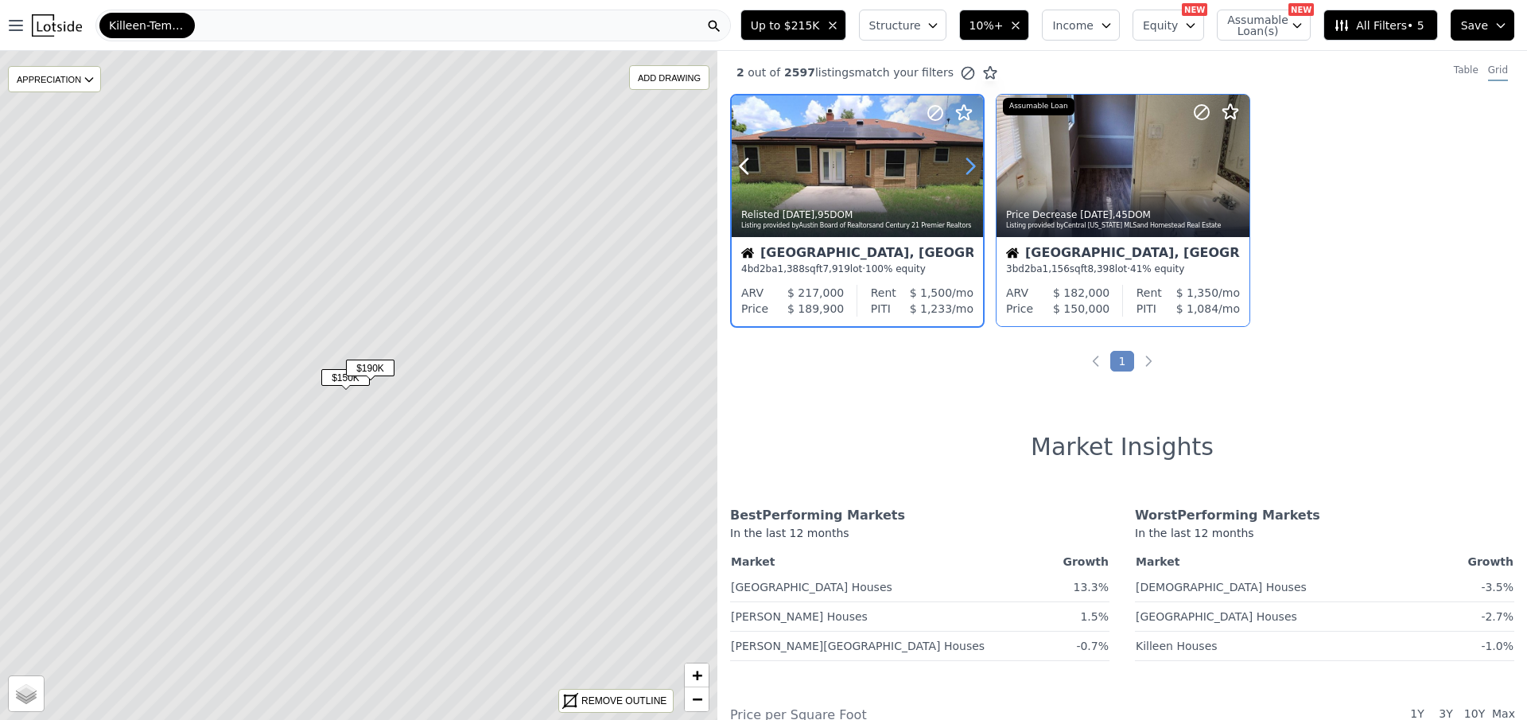
click at [963, 164] on icon at bounding box center [970, 166] width 25 height 25
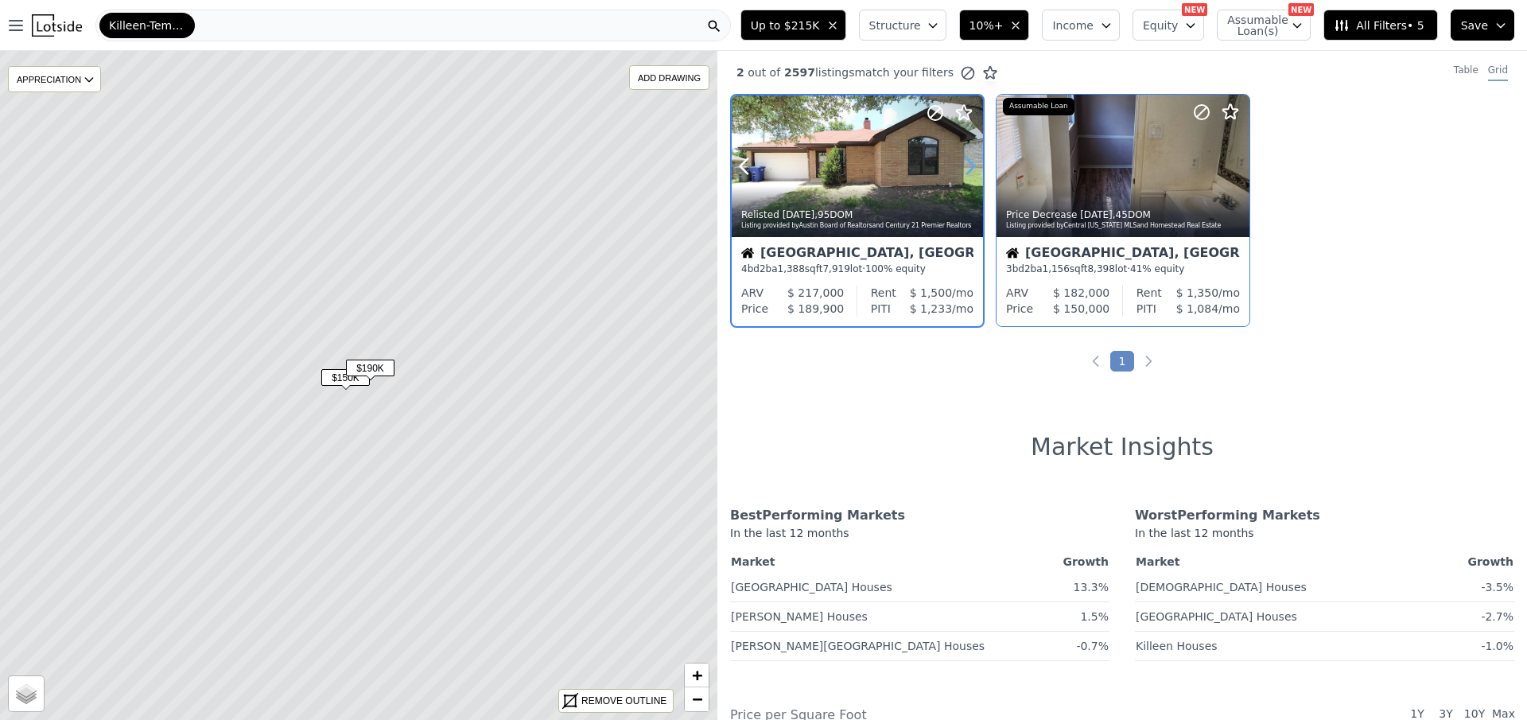
click at [963, 164] on icon at bounding box center [970, 166] width 25 height 25
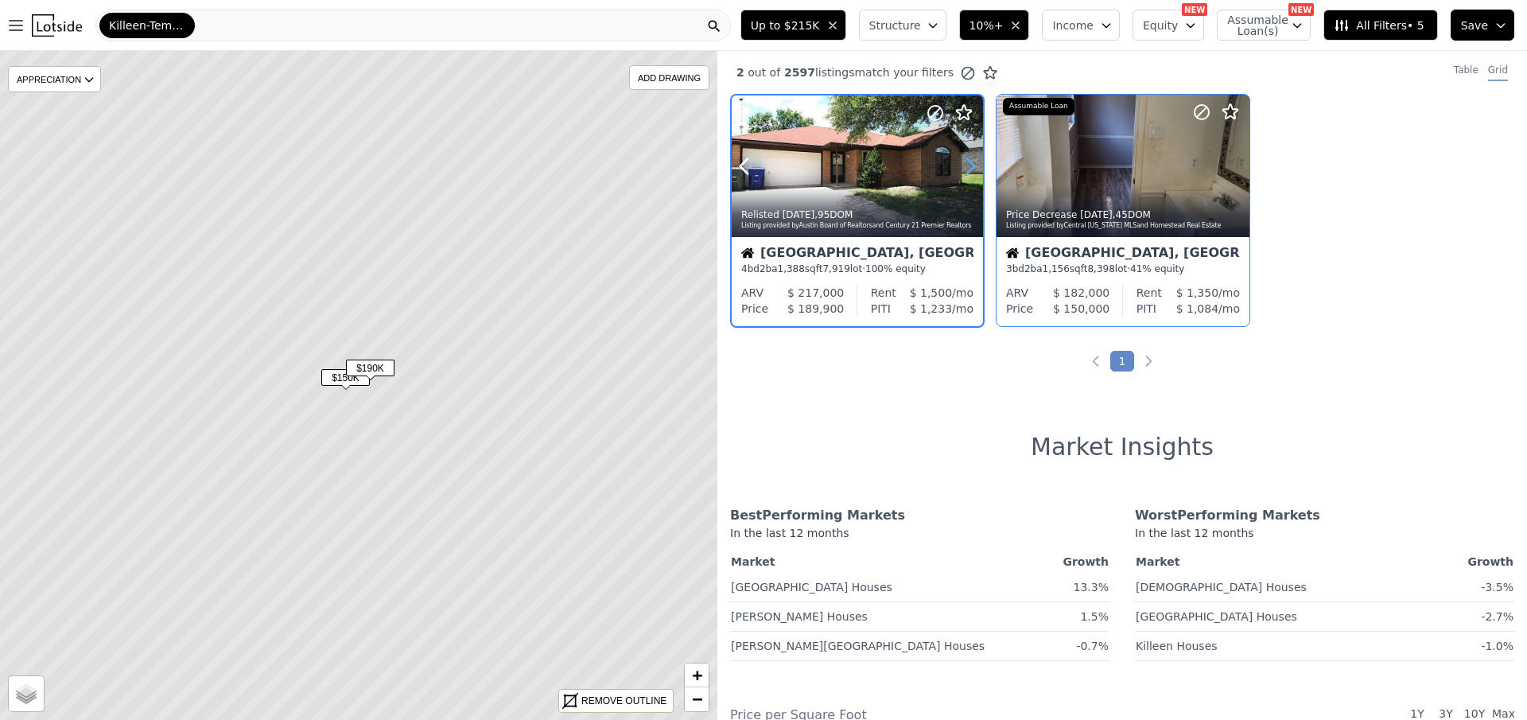
click at [963, 164] on icon at bounding box center [970, 166] width 25 height 25
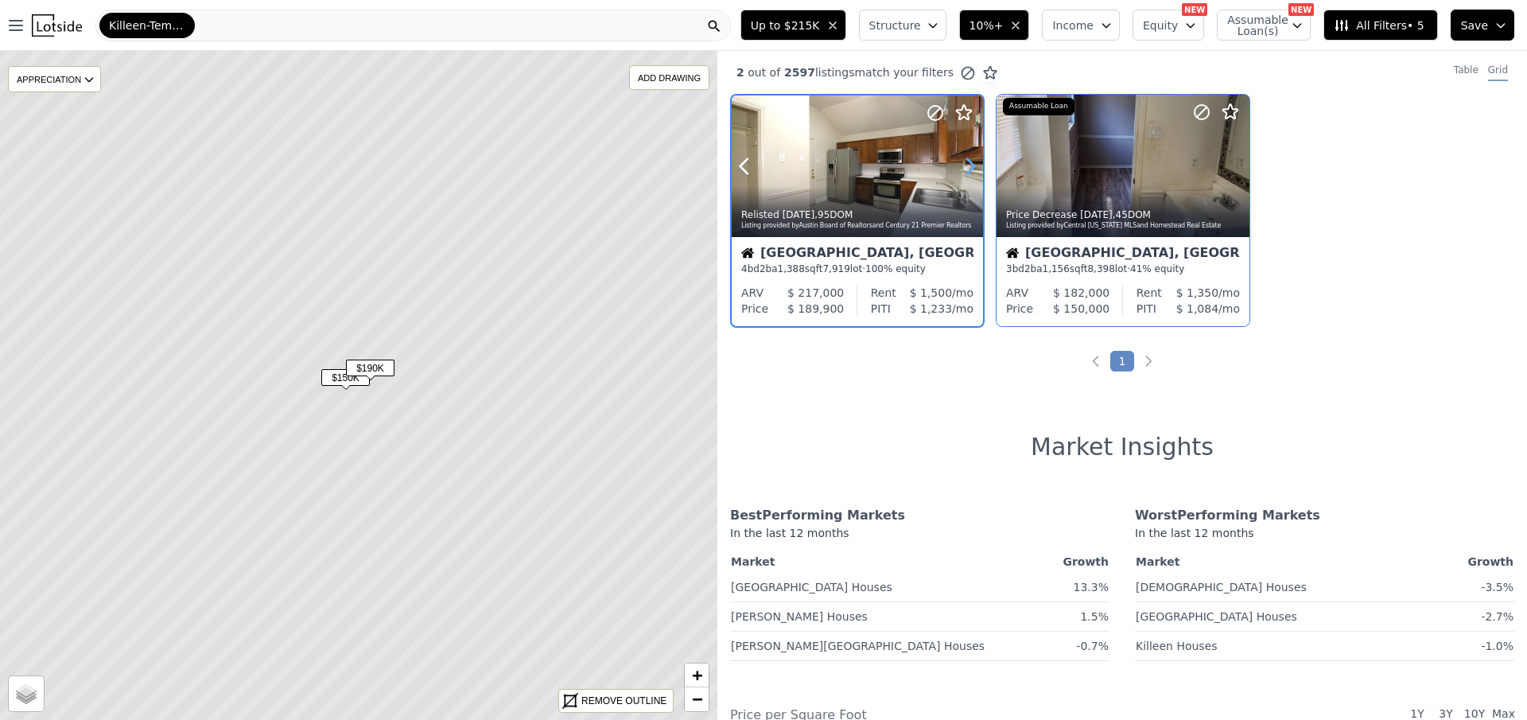
click at [963, 164] on icon at bounding box center [970, 166] width 25 height 25
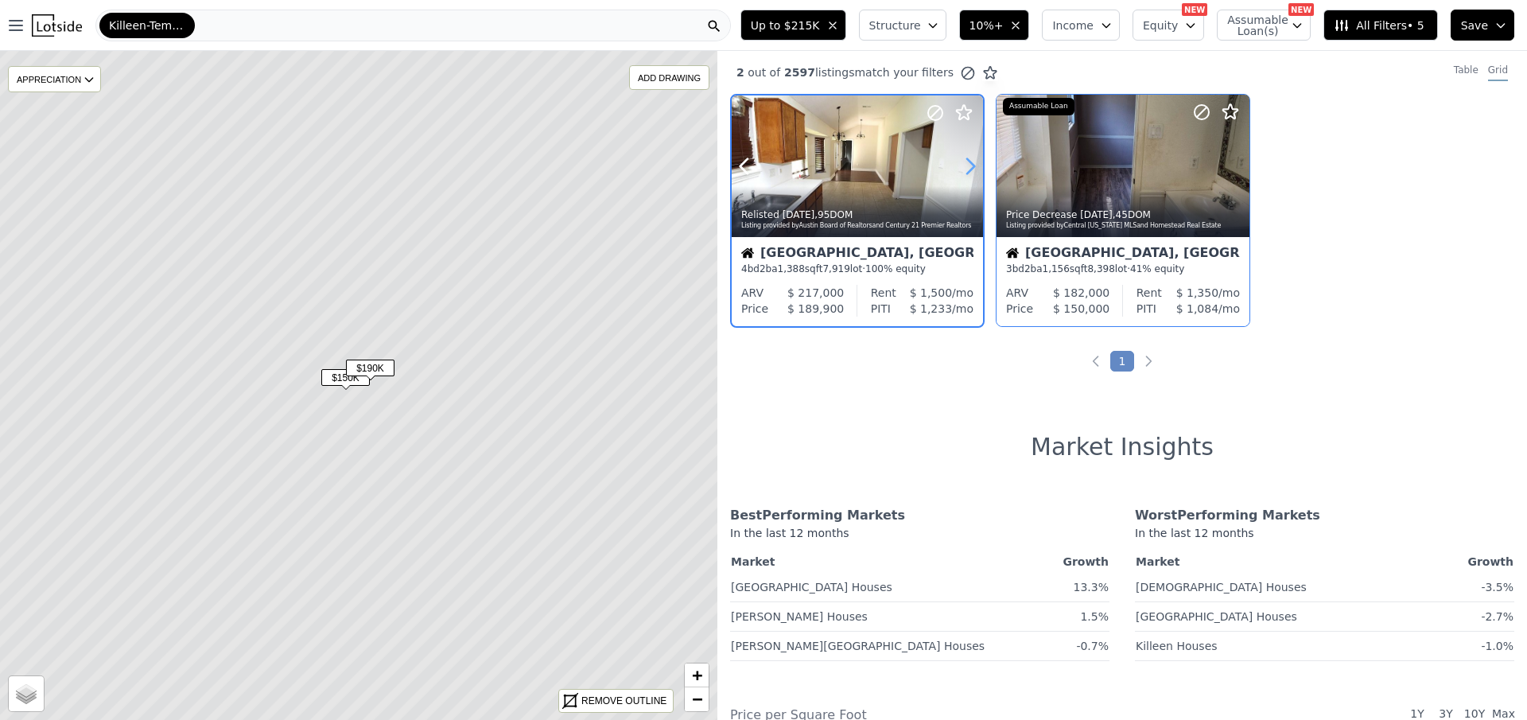
click at [963, 164] on icon at bounding box center [970, 166] width 25 height 25
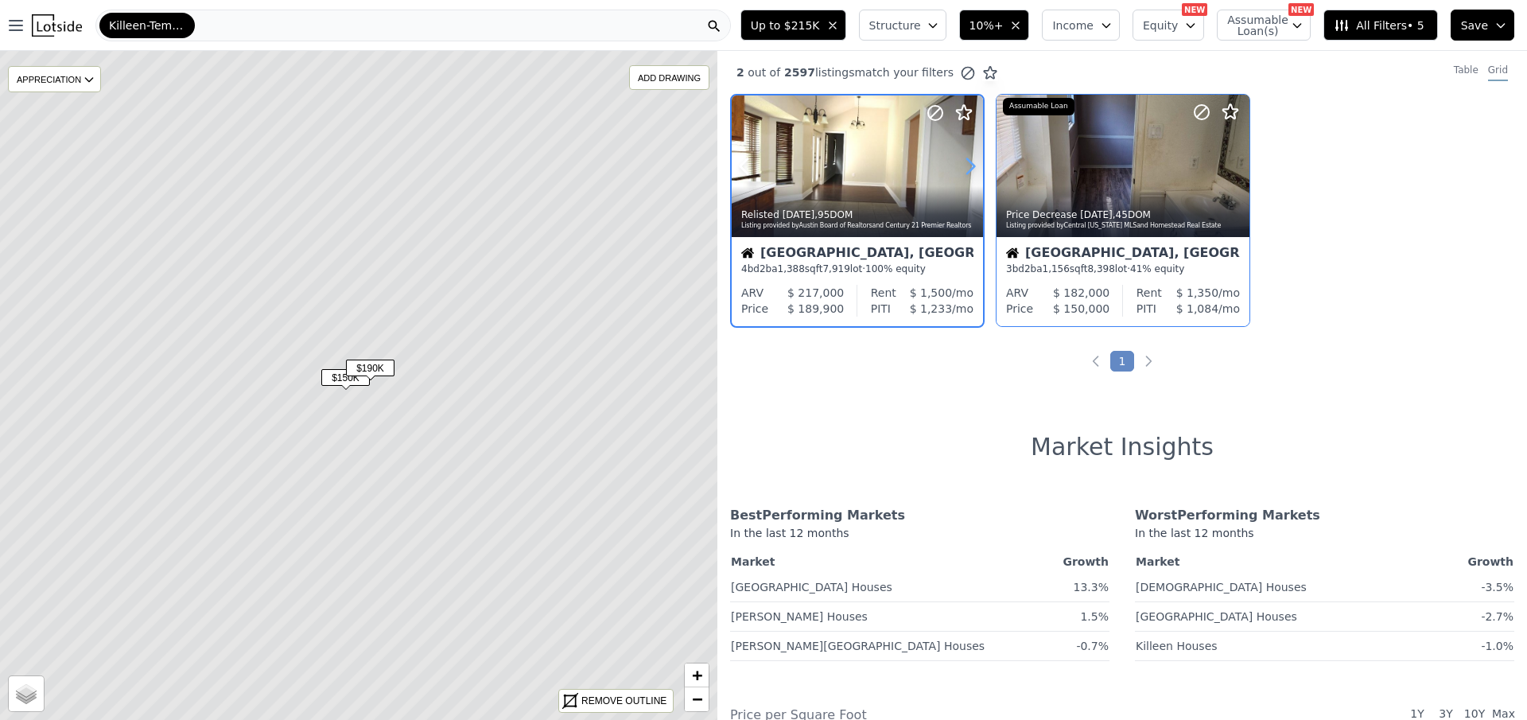
click at [963, 164] on icon at bounding box center [970, 166] width 25 height 25
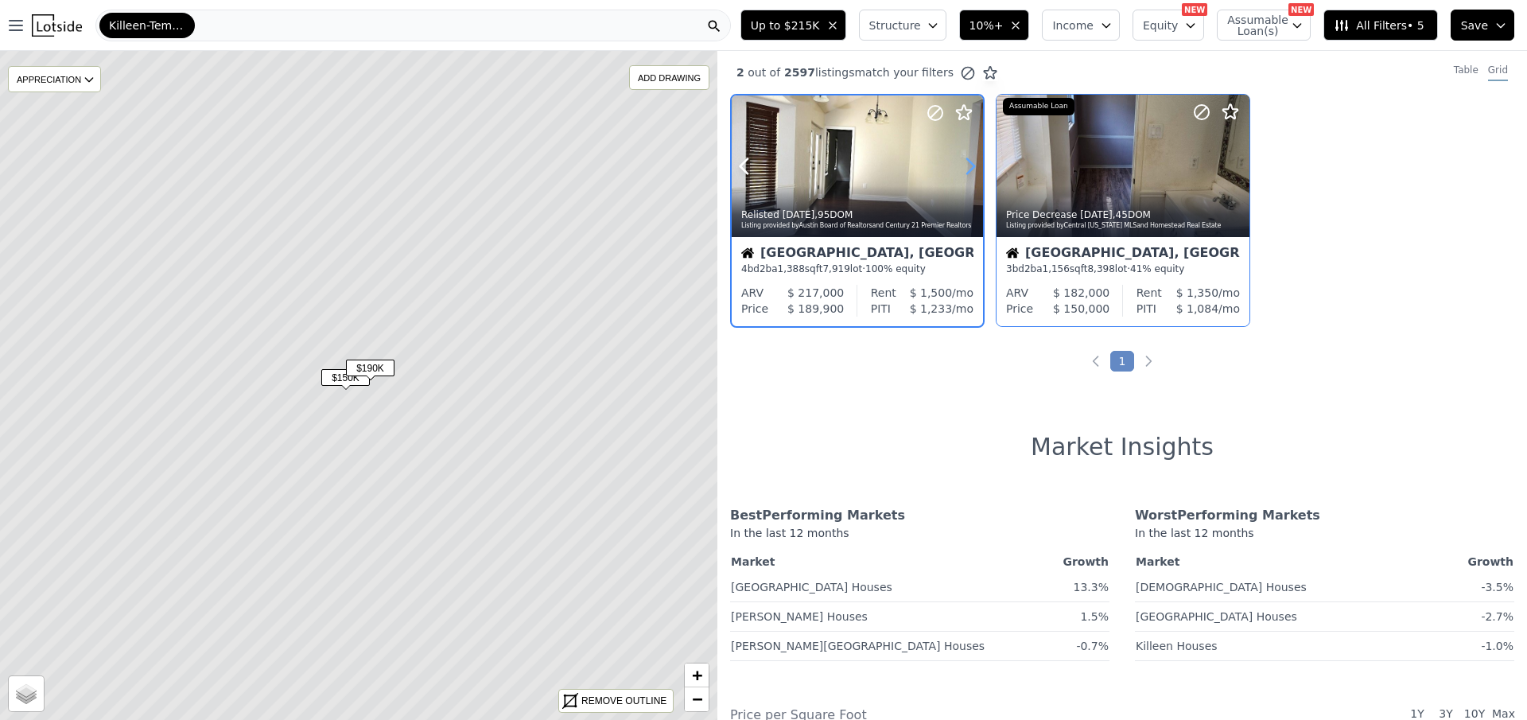
click at [963, 164] on icon at bounding box center [970, 166] width 25 height 25
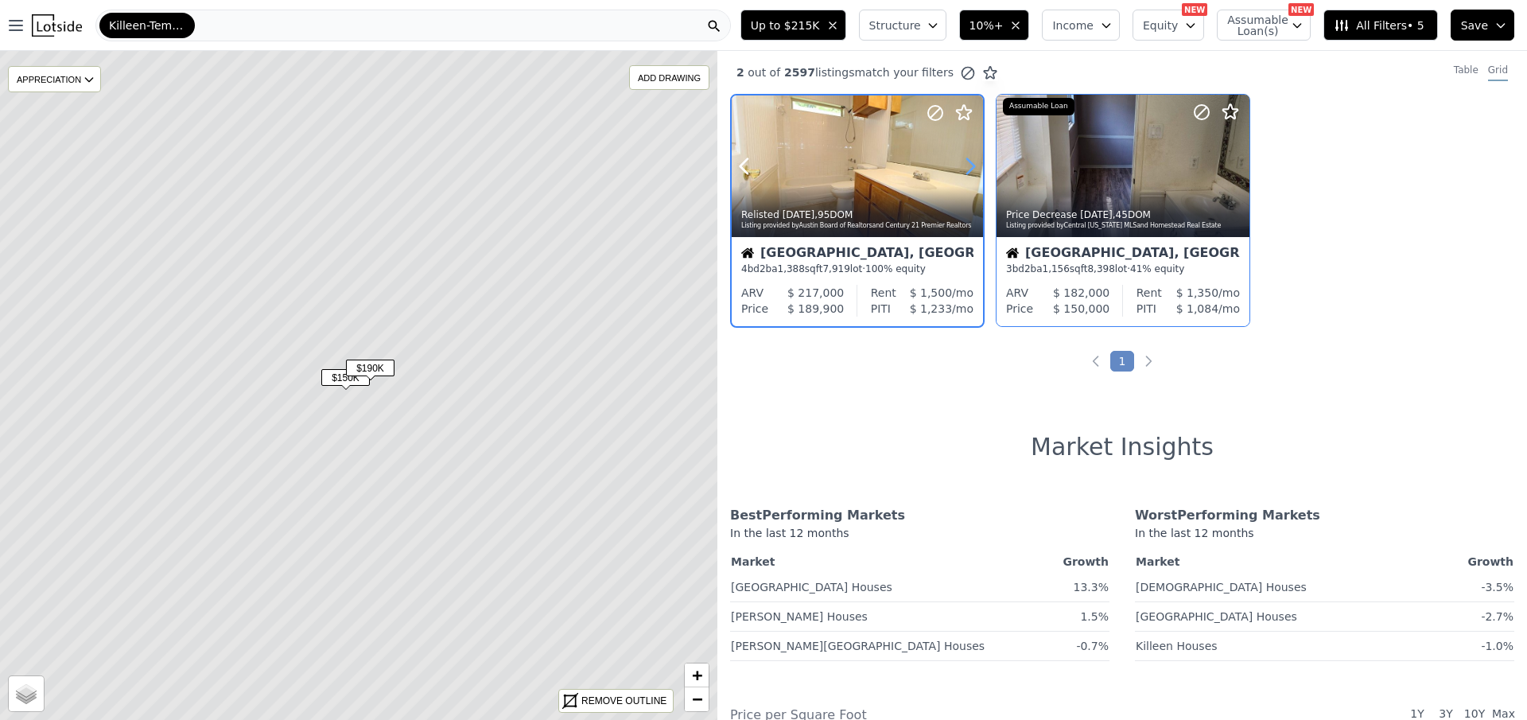
click at [963, 164] on icon at bounding box center [970, 166] width 25 height 25
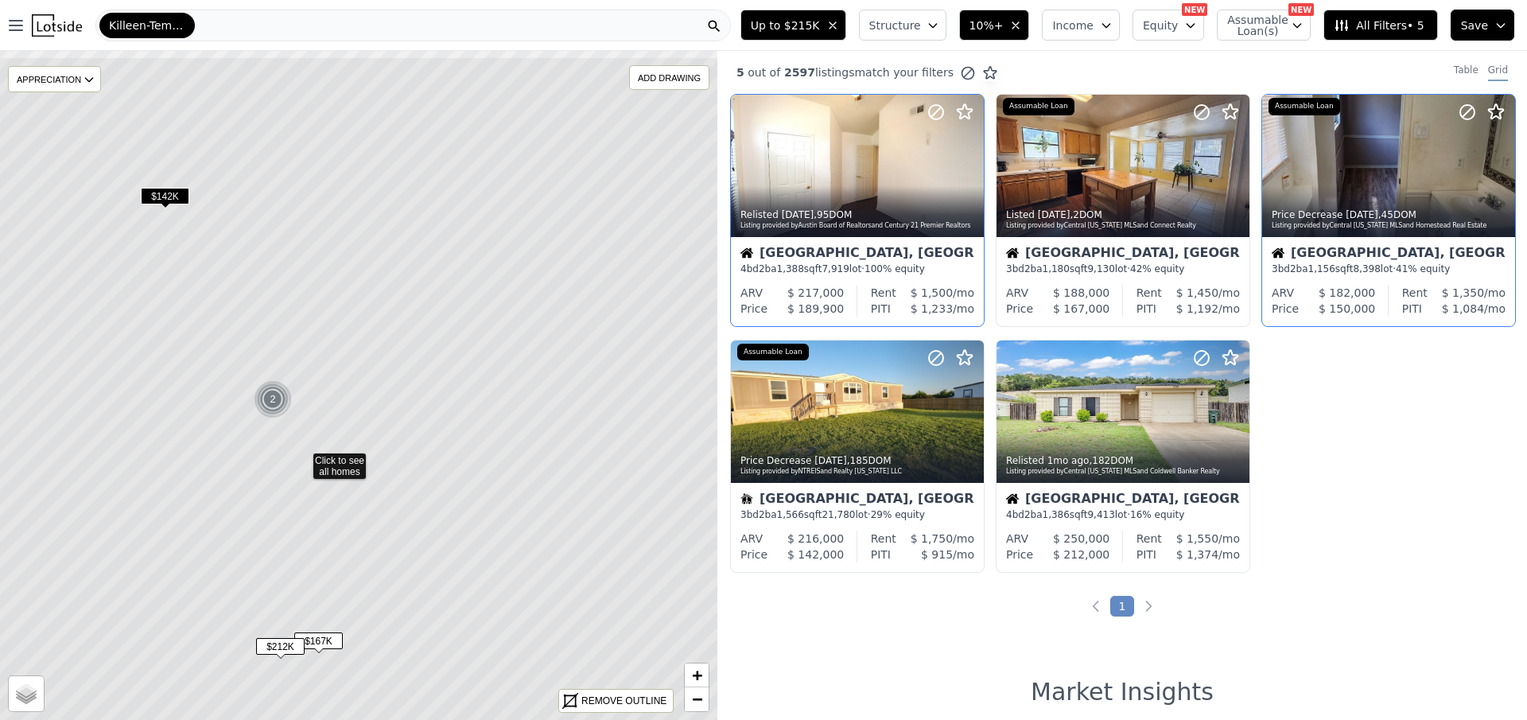
drag, startPoint x: 474, startPoint y: 348, endPoint x: 419, endPoint y: 422, distance: 92.1
click at [419, 422] on icon at bounding box center [302, 459] width 864 height 806
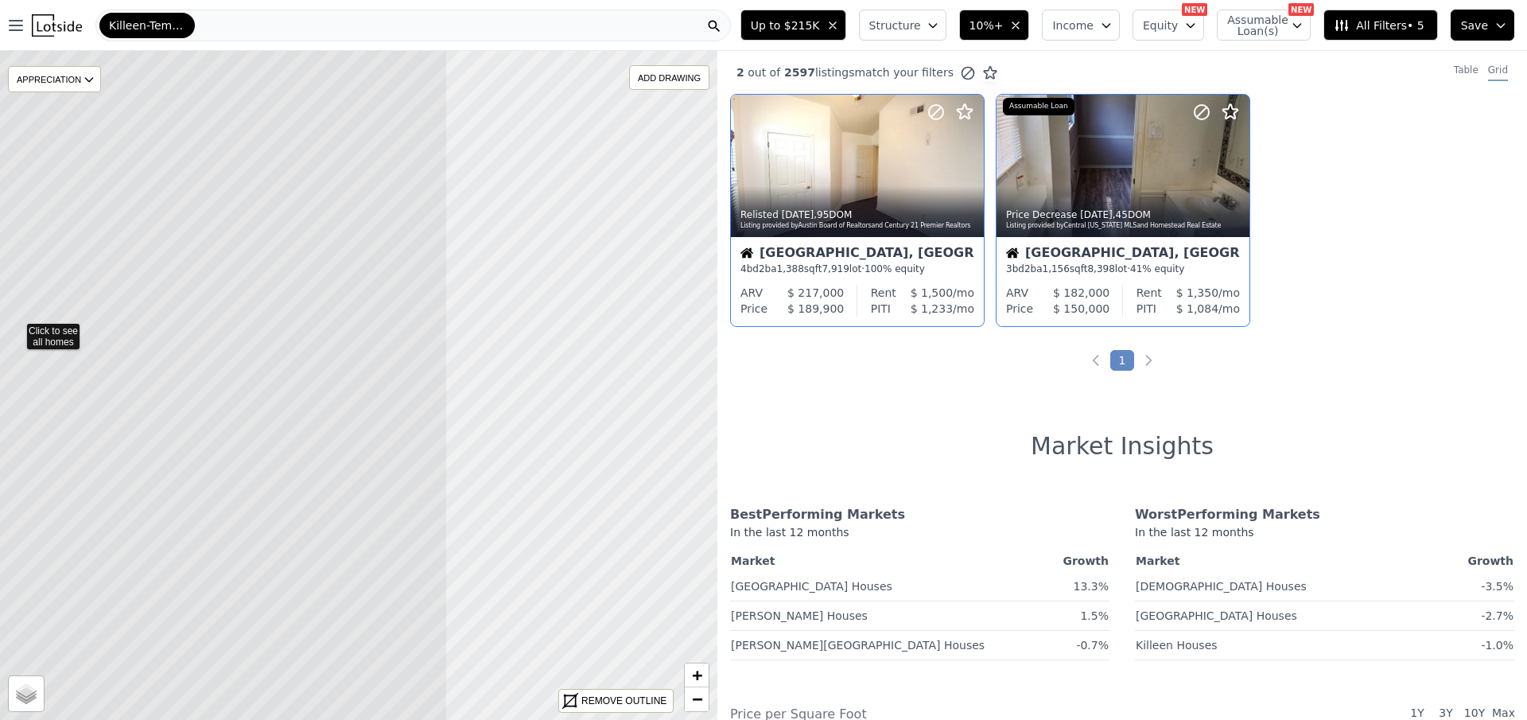
click at [138, 300] on icon at bounding box center [16, 329] width 864 height 806
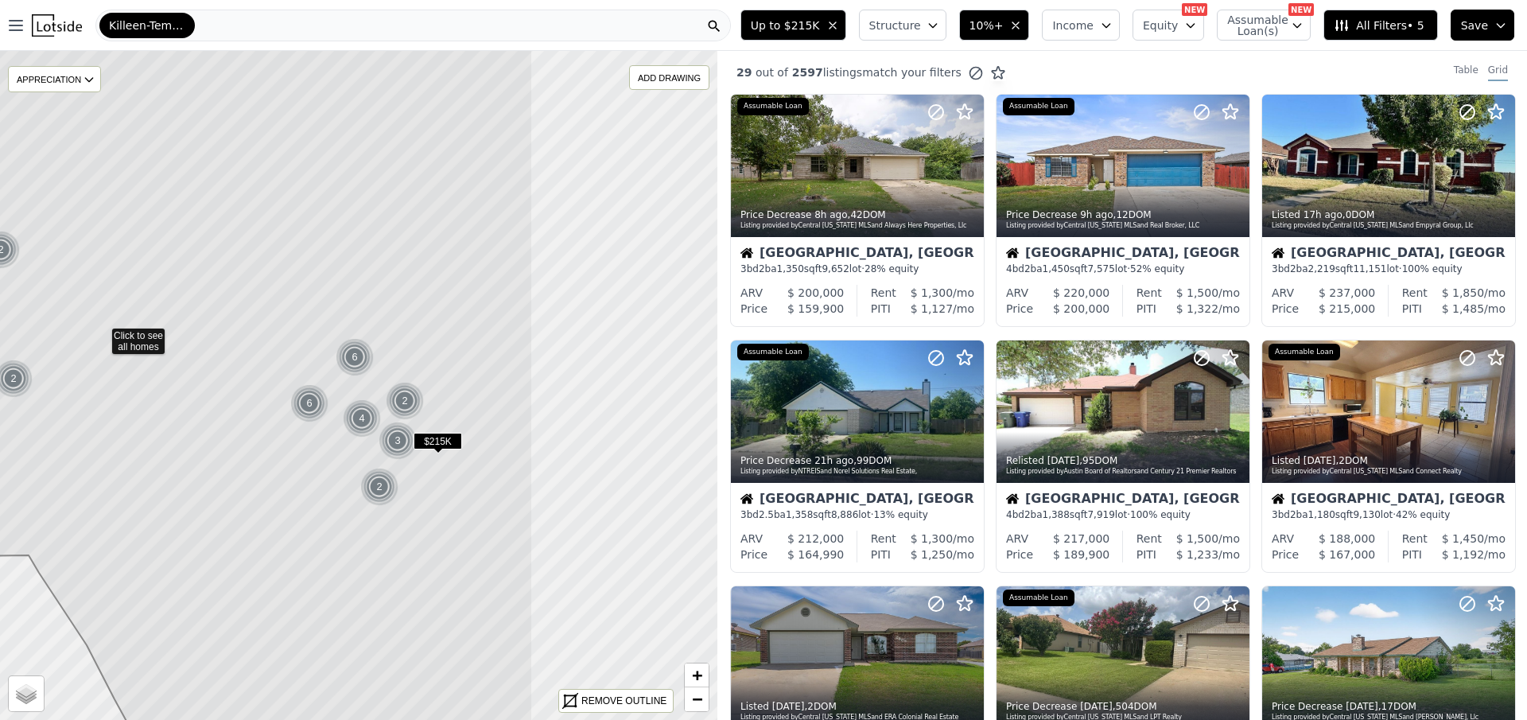
drag, startPoint x: 519, startPoint y: 328, endPoint x: 271, endPoint y: 279, distance: 252.9
click at [272, 280] on icon at bounding box center [101, 335] width 864 height 806
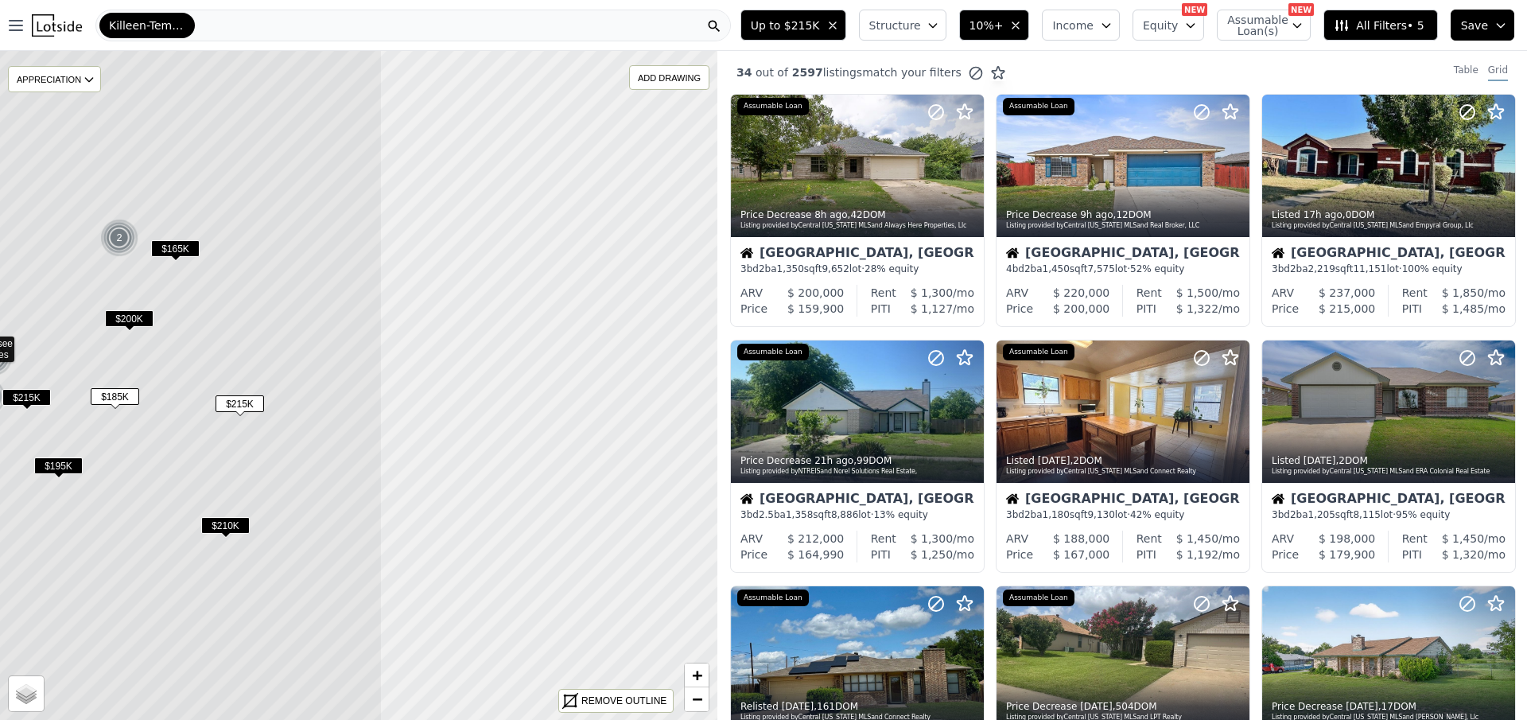
drag, startPoint x: 680, startPoint y: 357, endPoint x: 282, endPoint y: 315, distance: 399.9
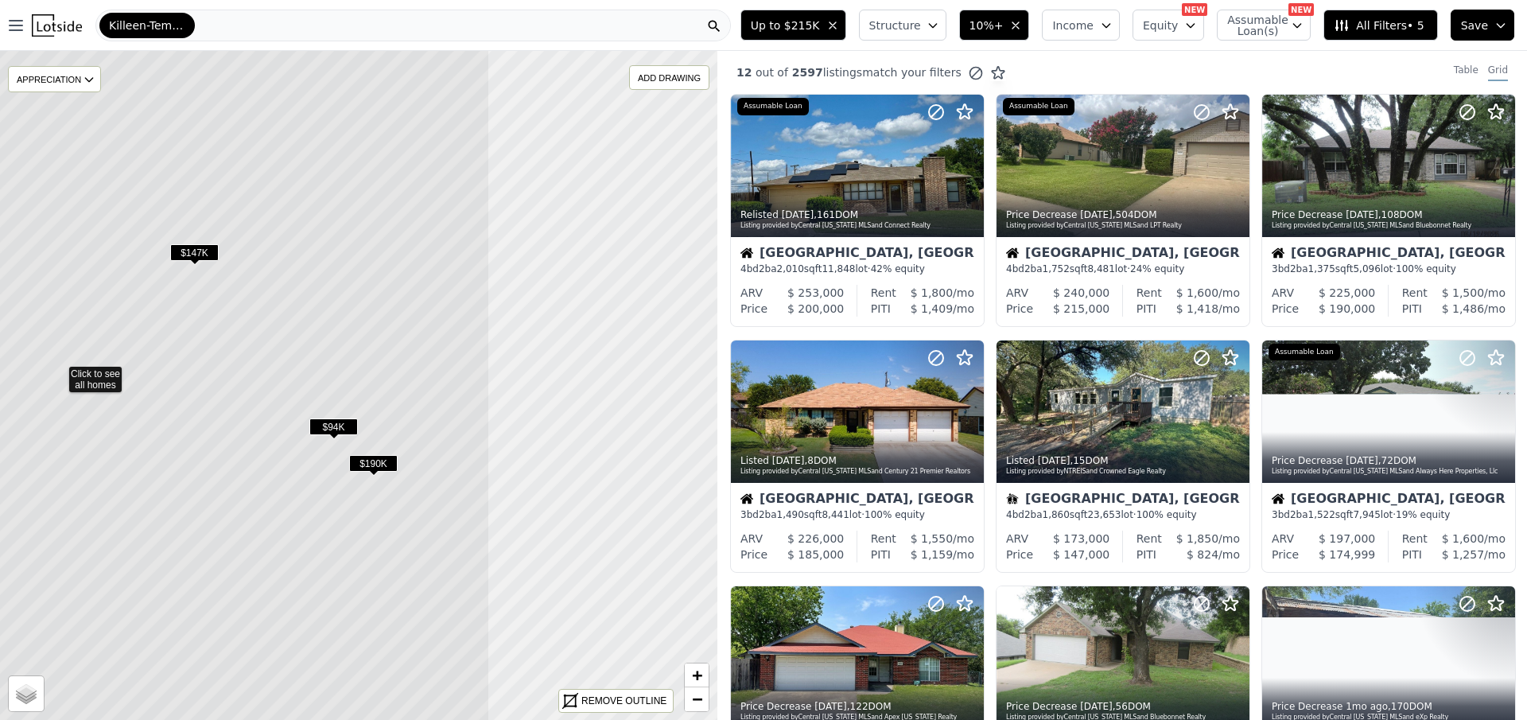
drag, startPoint x: 500, startPoint y: 332, endPoint x: 244, endPoint y: 329, distance: 256.2
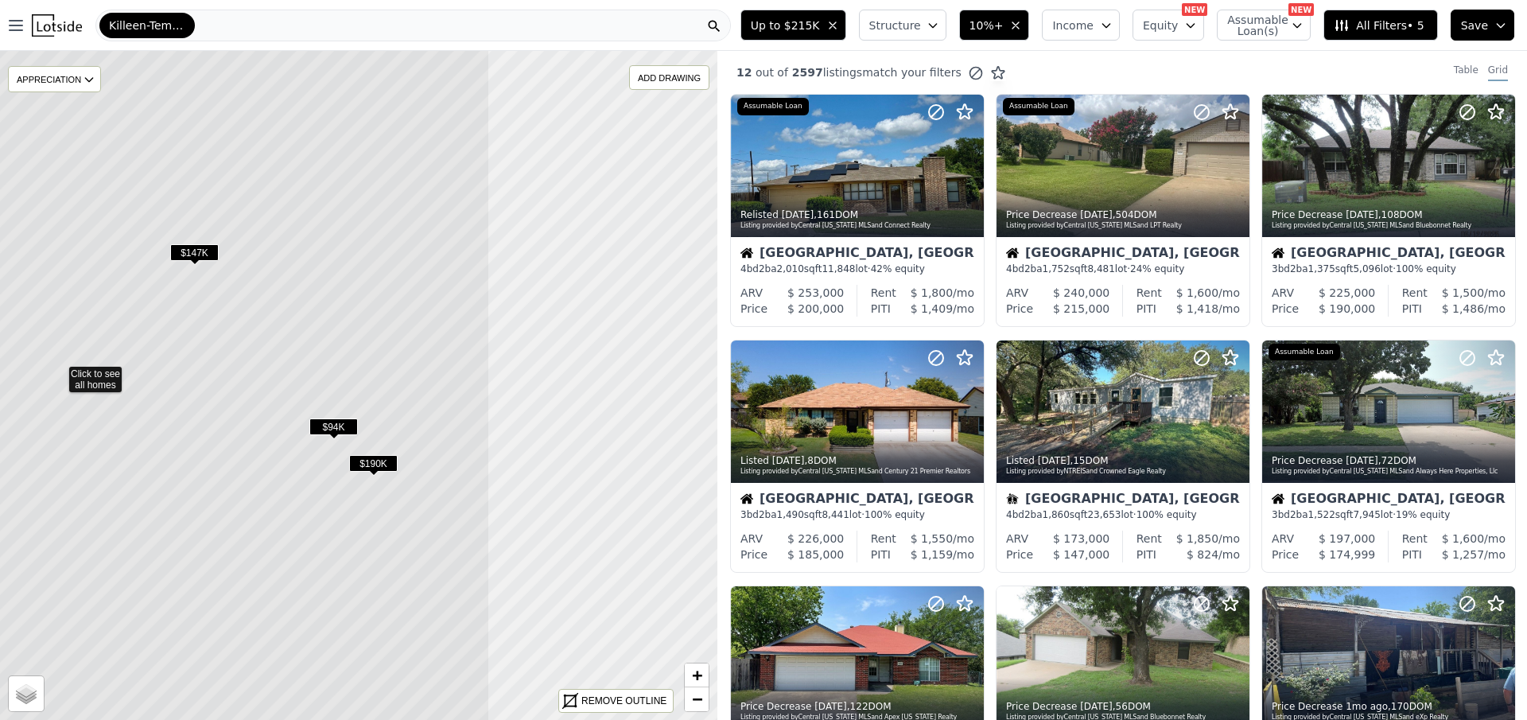
click at [244, 329] on icon at bounding box center [58, 374] width 864 height 806
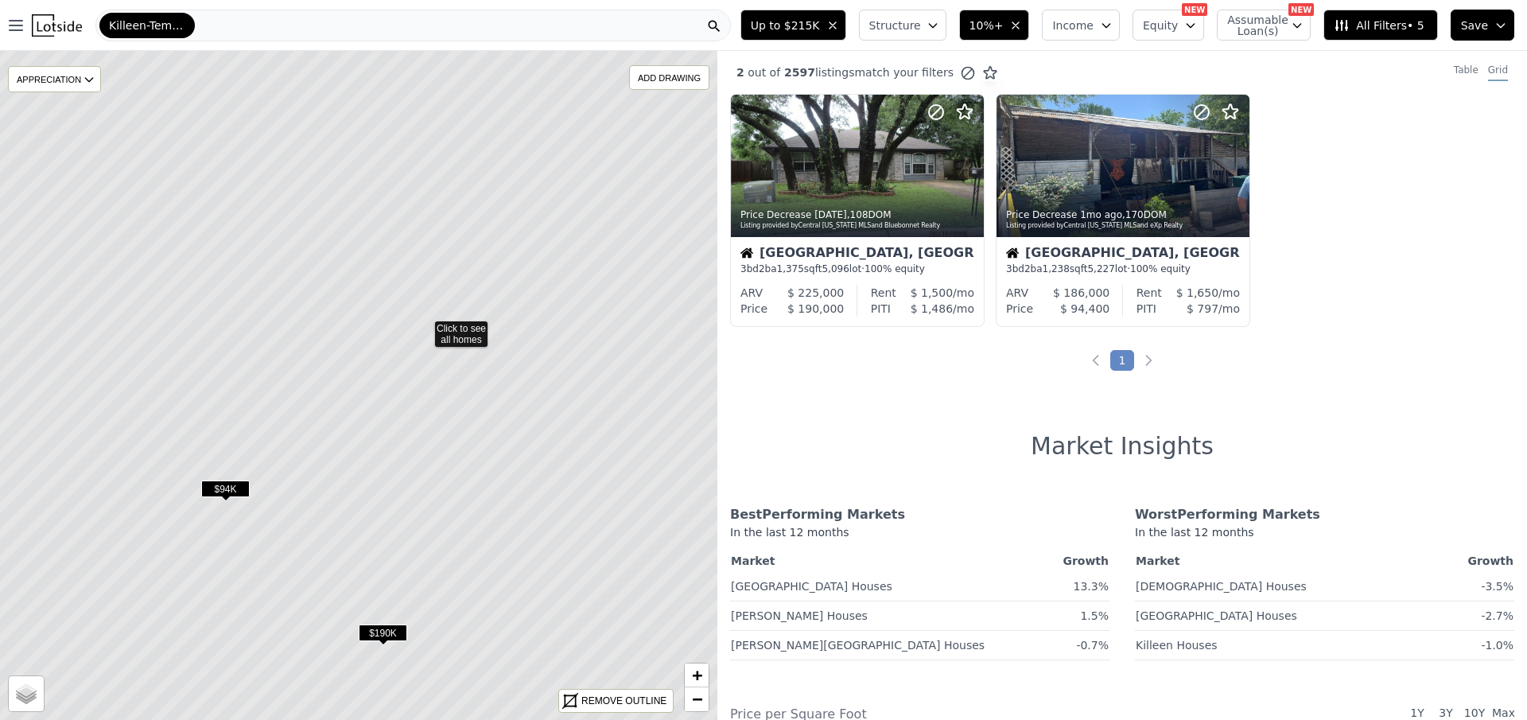
drag, startPoint x: 309, startPoint y: 422, endPoint x: 373, endPoint y: 364, distance: 86.1
click at [373, 364] on icon at bounding box center [424, 327] width 864 height 806
click at [365, 623] on icon at bounding box center [359, 386] width 864 height 806
click at [381, 624] on span "$190K" at bounding box center [383, 632] width 49 height 17
click at [387, 636] on span "$190K" at bounding box center [383, 632] width 49 height 17
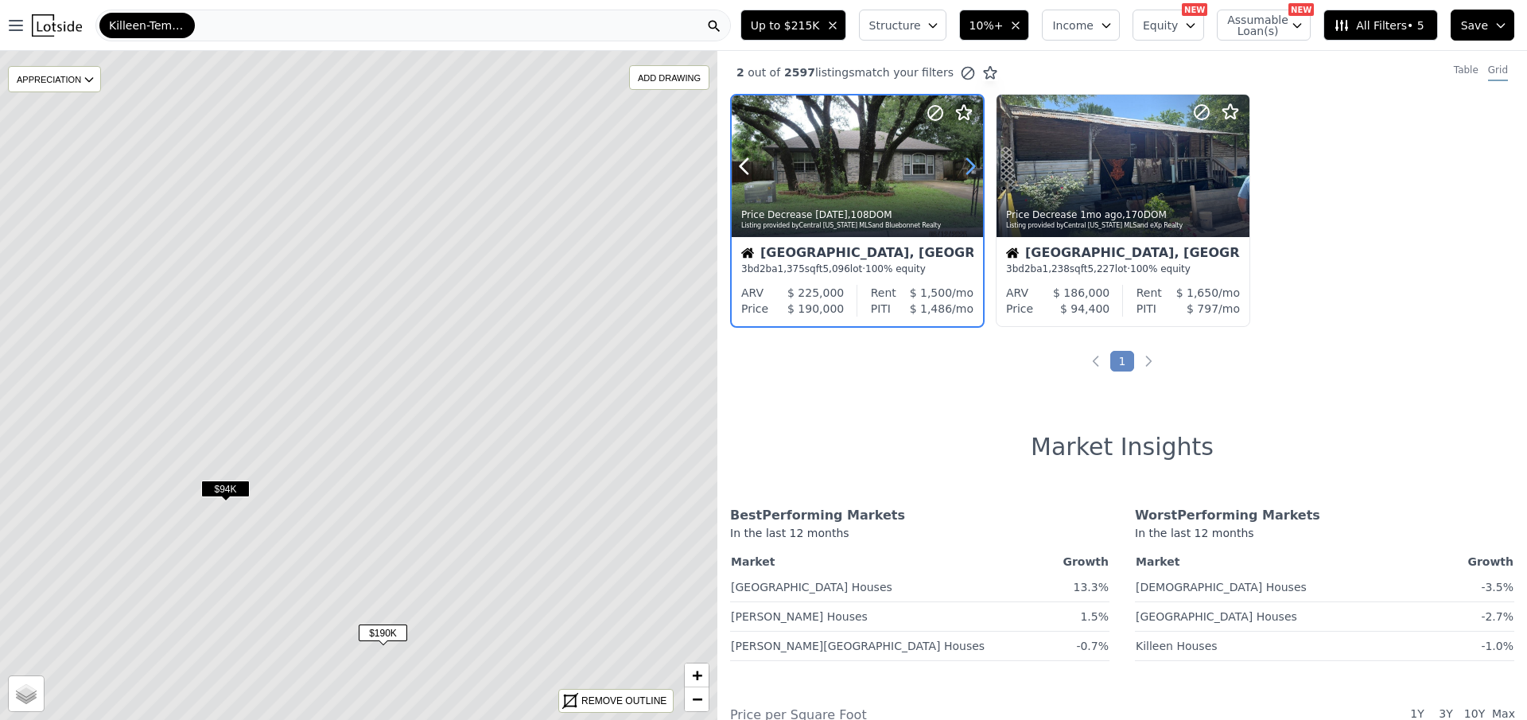
click at [969, 165] on icon at bounding box center [970, 166] width 25 height 25
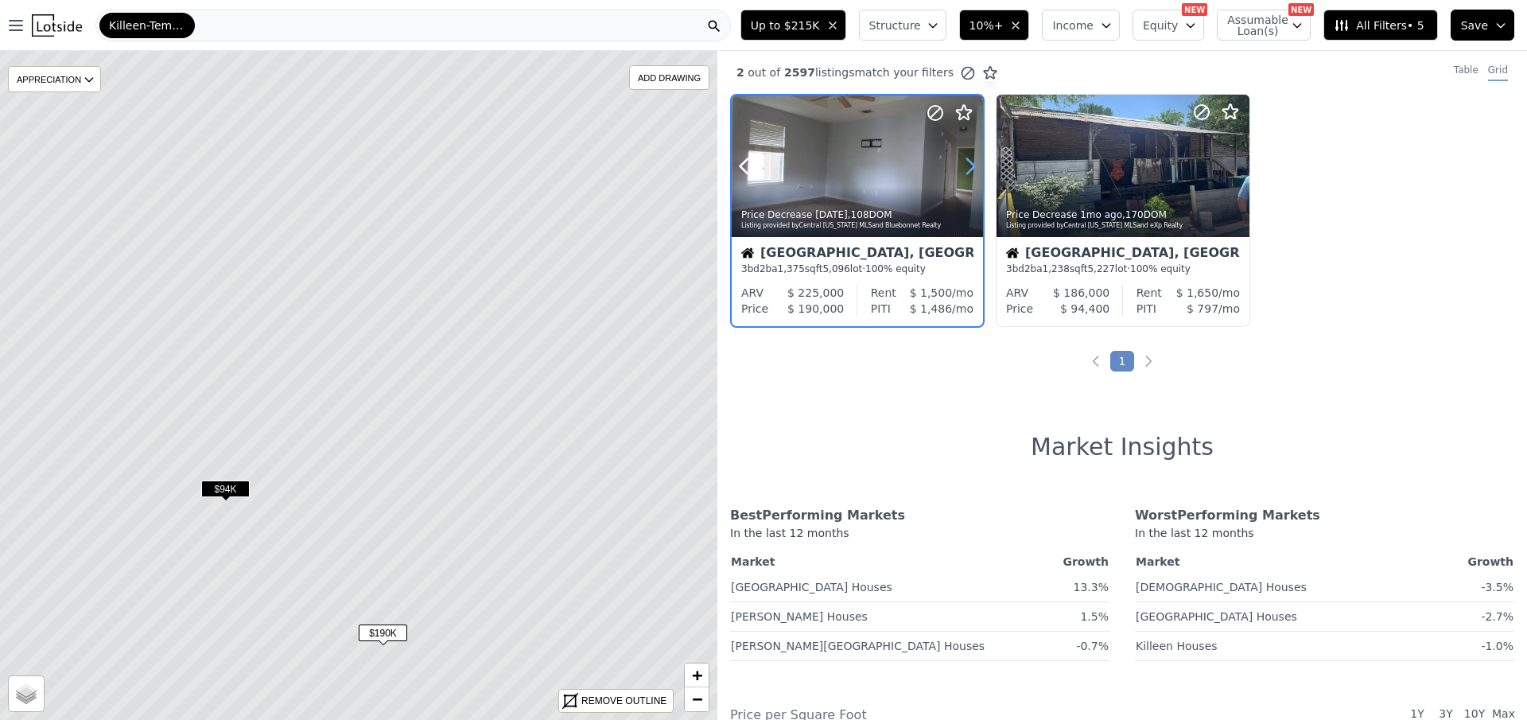
click at [969, 165] on icon at bounding box center [970, 166] width 25 height 25
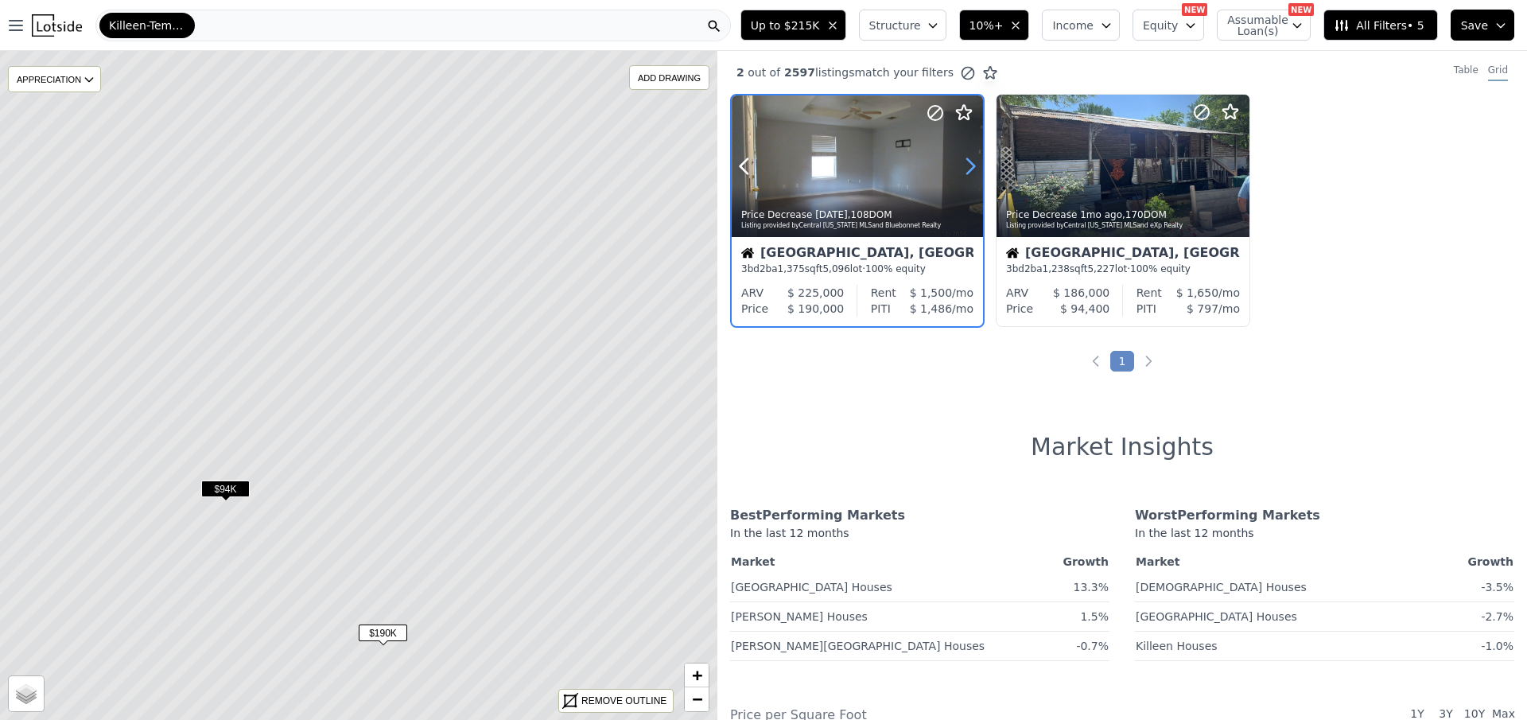
click at [969, 165] on icon at bounding box center [970, 166] width 25 height 25
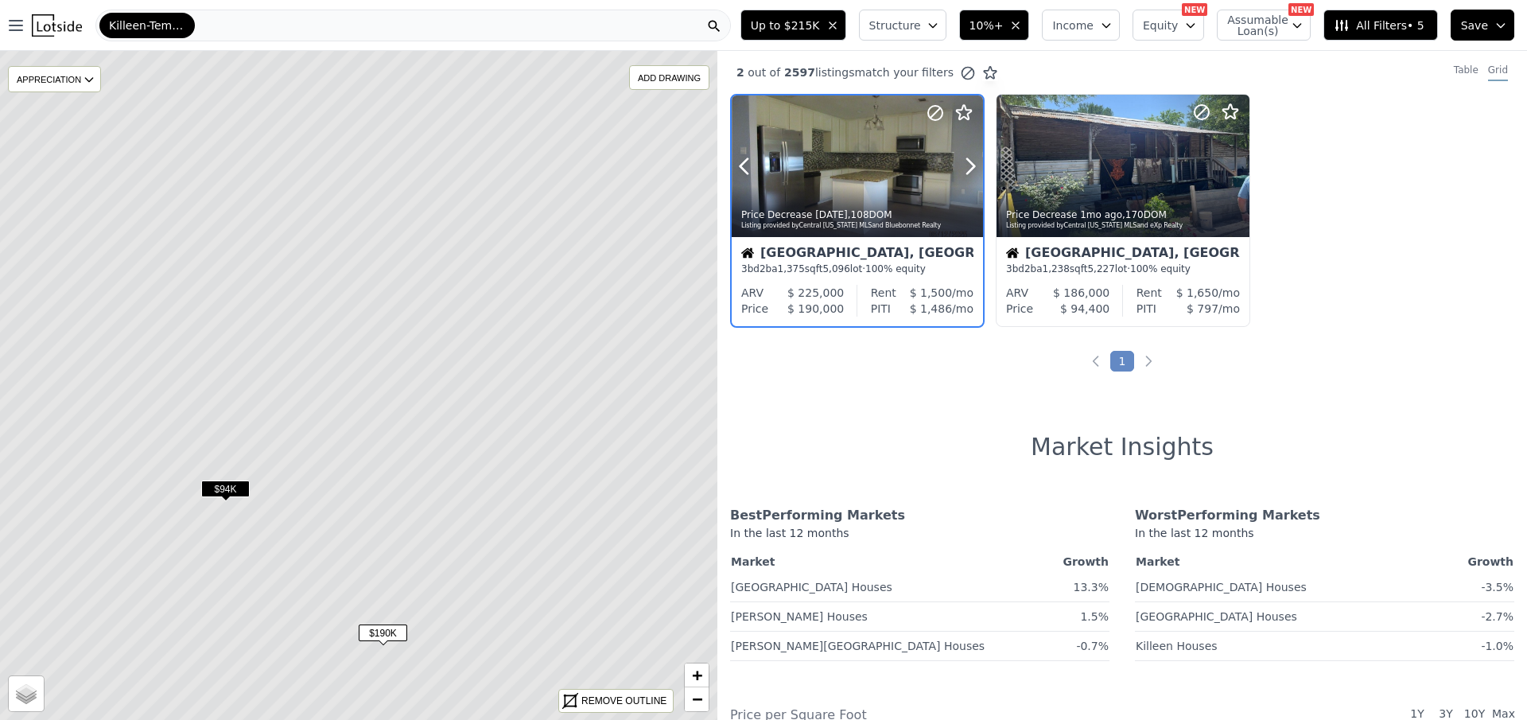
click at [834, 168] on div at bounding box center [857, 166] width 251 height 142
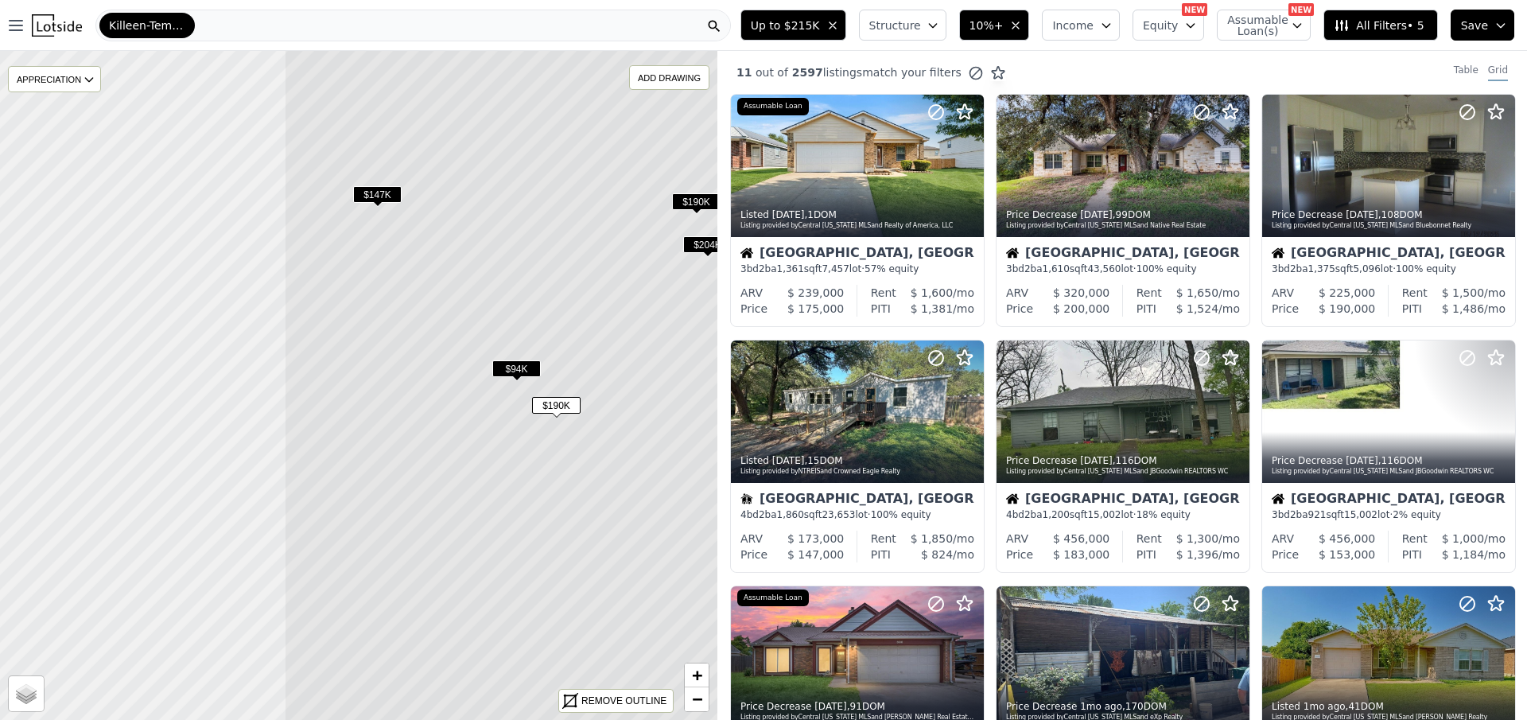
drag, startPoint x: 244, startPoint y: 418, endPoint x: 535, endPoint y: 404, distance: 290.6
click at [533, 404] on icon at bounding box center [716, 371] width 864 height 806
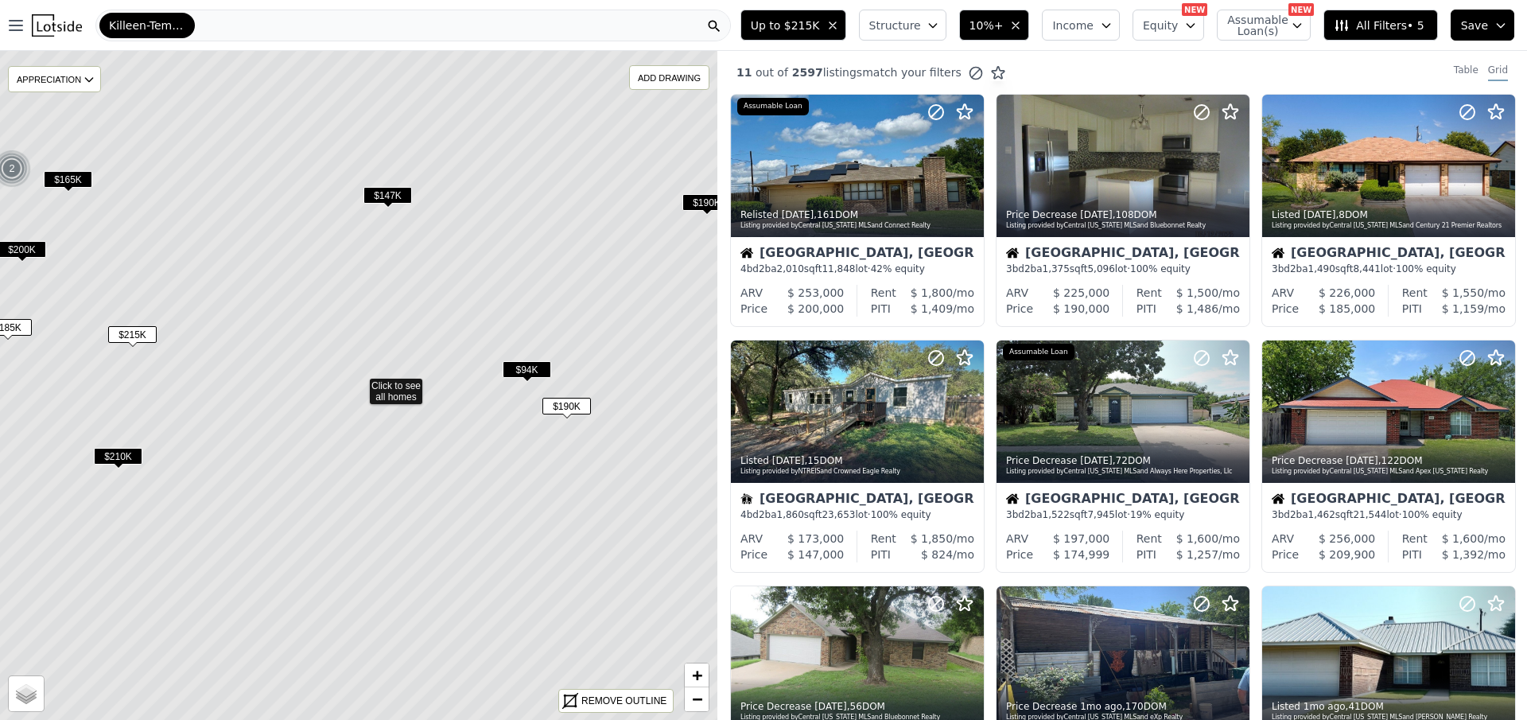
click at [388, 190] on span "$147K" at bounding box center [388, 195] width 49 height 17
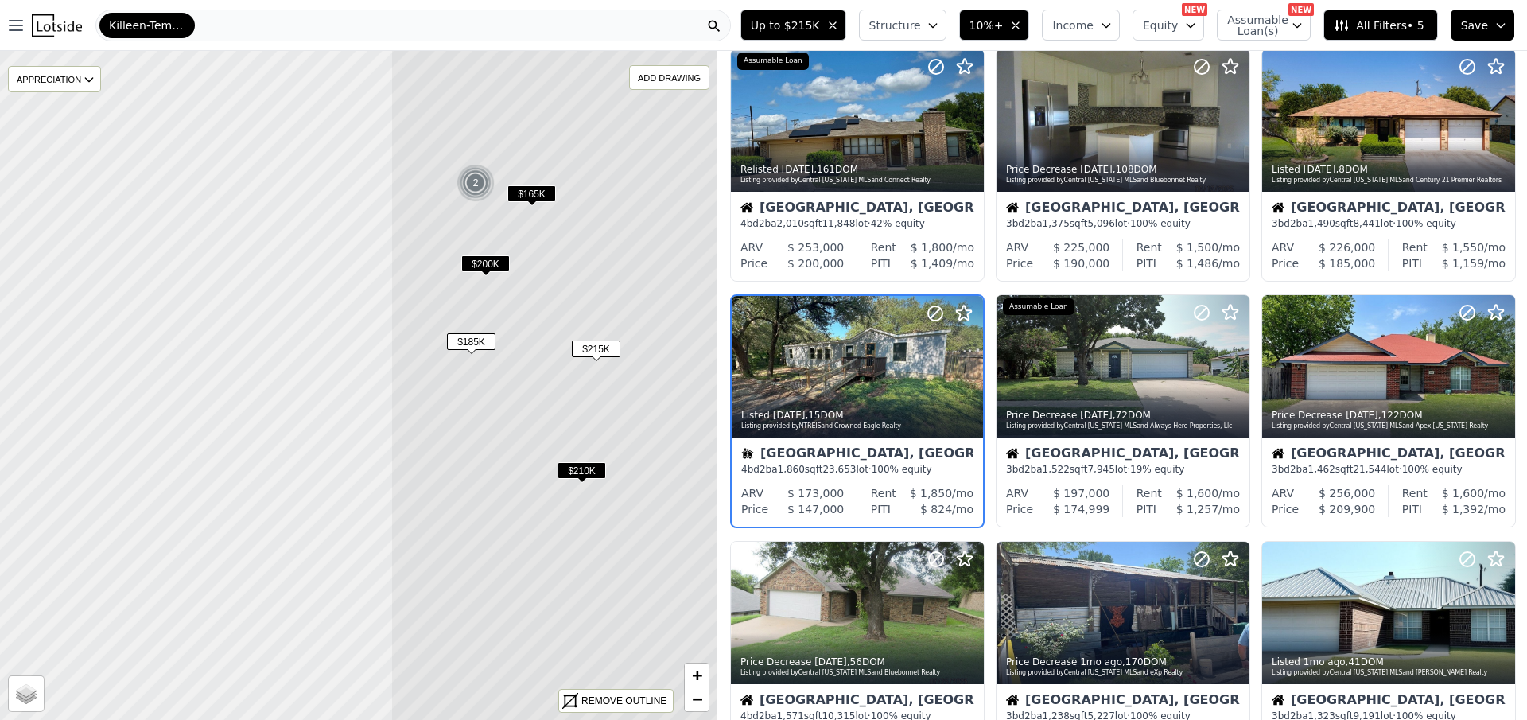
drag, startPoint x: 67, startPoint y: 361, endPoint x: 565, endPoint y: 385, distance: 498.5
click at [565, 385] on icon at bounding box center [823, 400] width 864 height 806
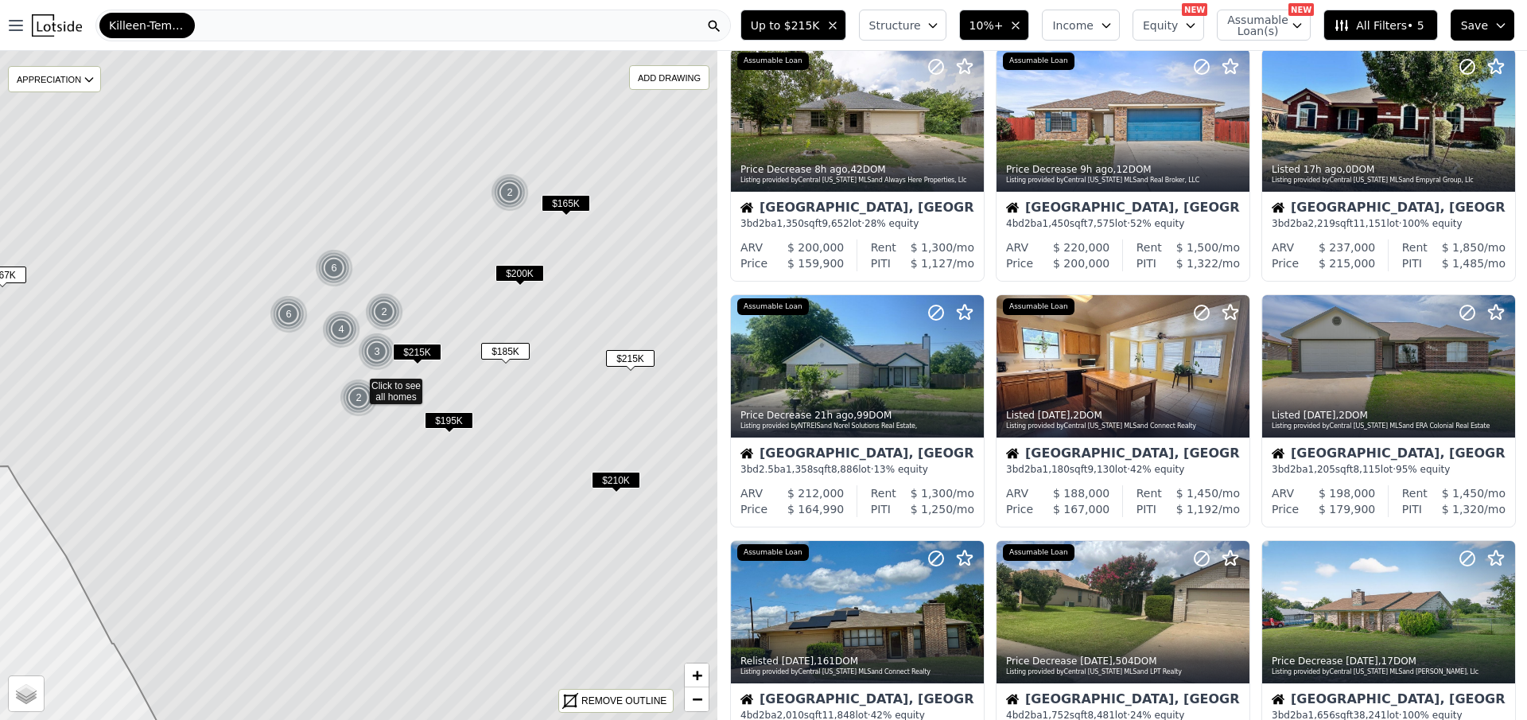
scroll to position [537, 0]
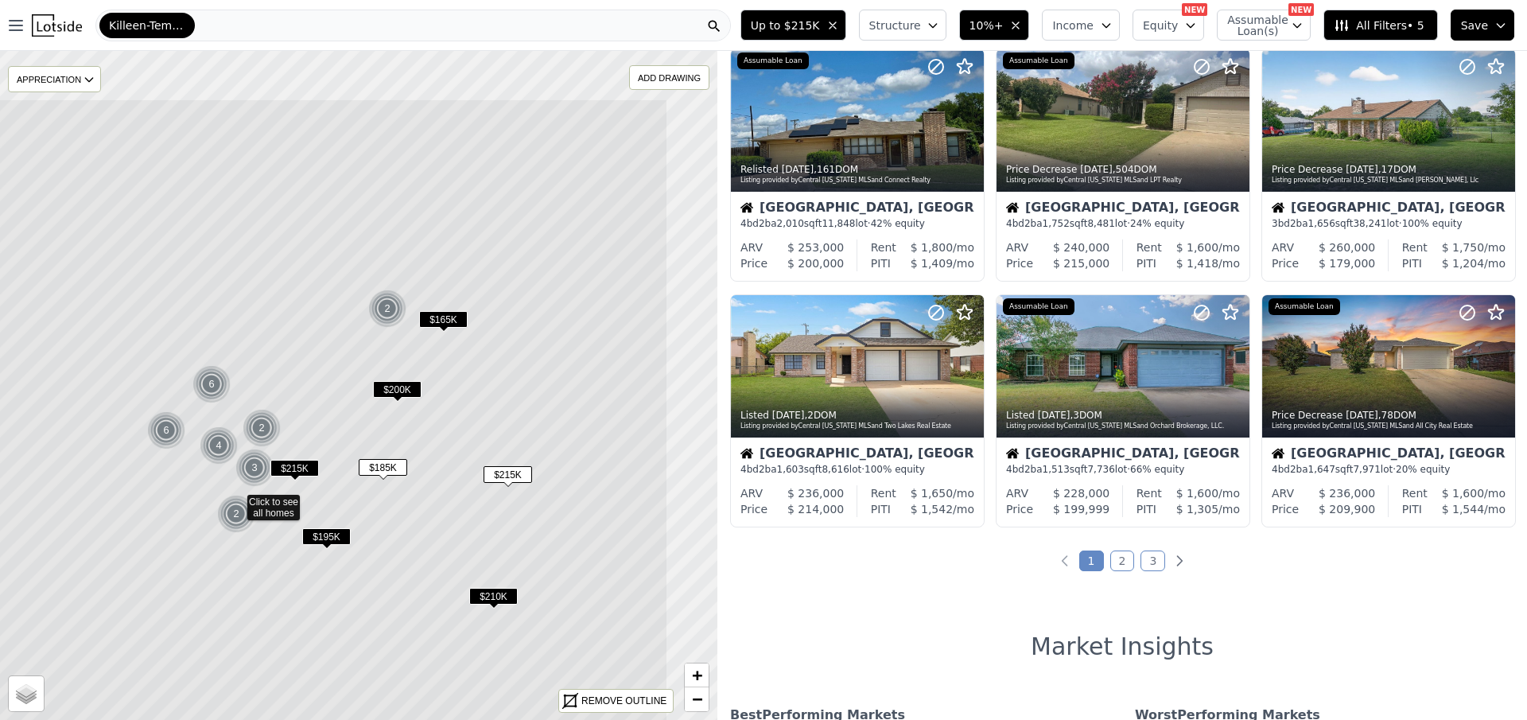
drag, startPoint x: 620, startPoint y: 215, endPoint x: 500, endPoint y: 331, distance: 167.6
click at [500, 331] on icon at bounding box center [236, 502] width 864 height 806
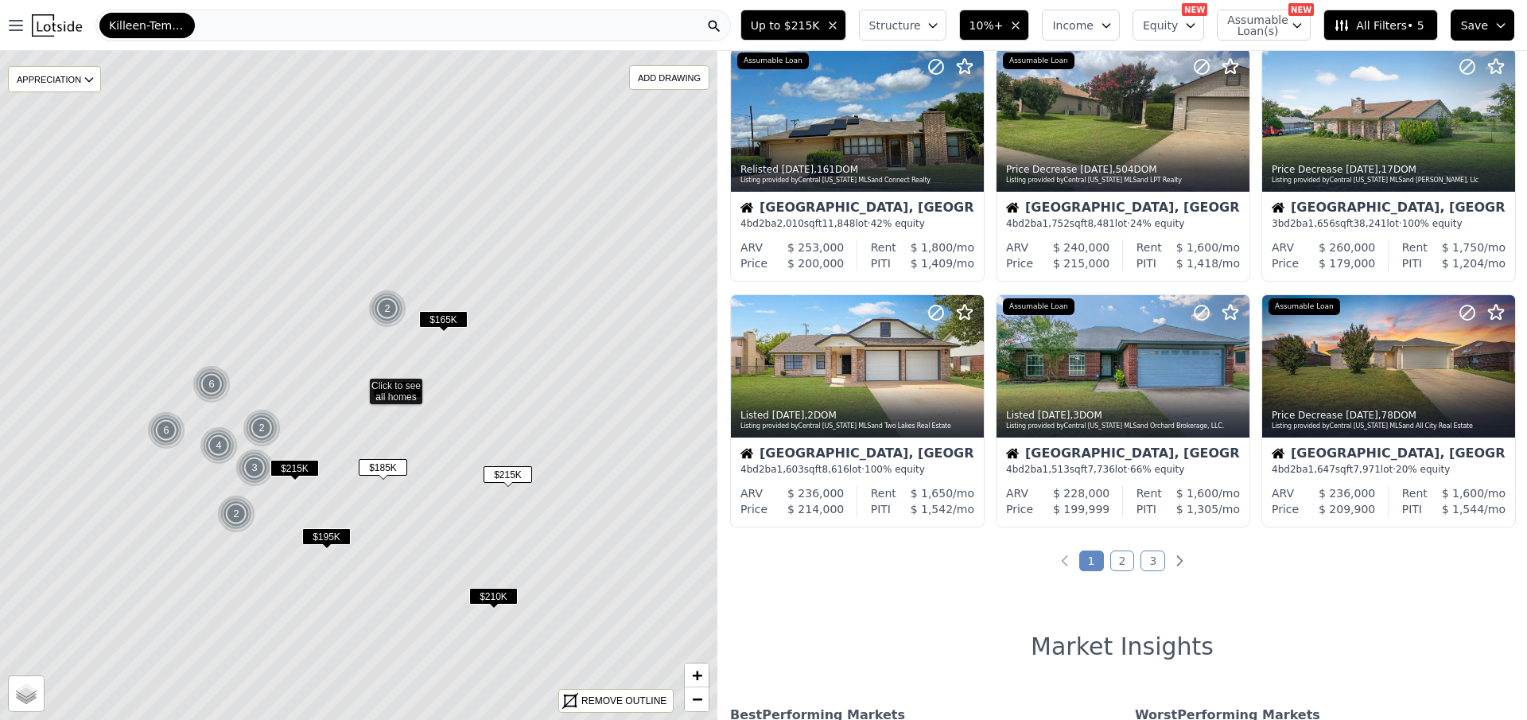
scroll to position [291, 0]
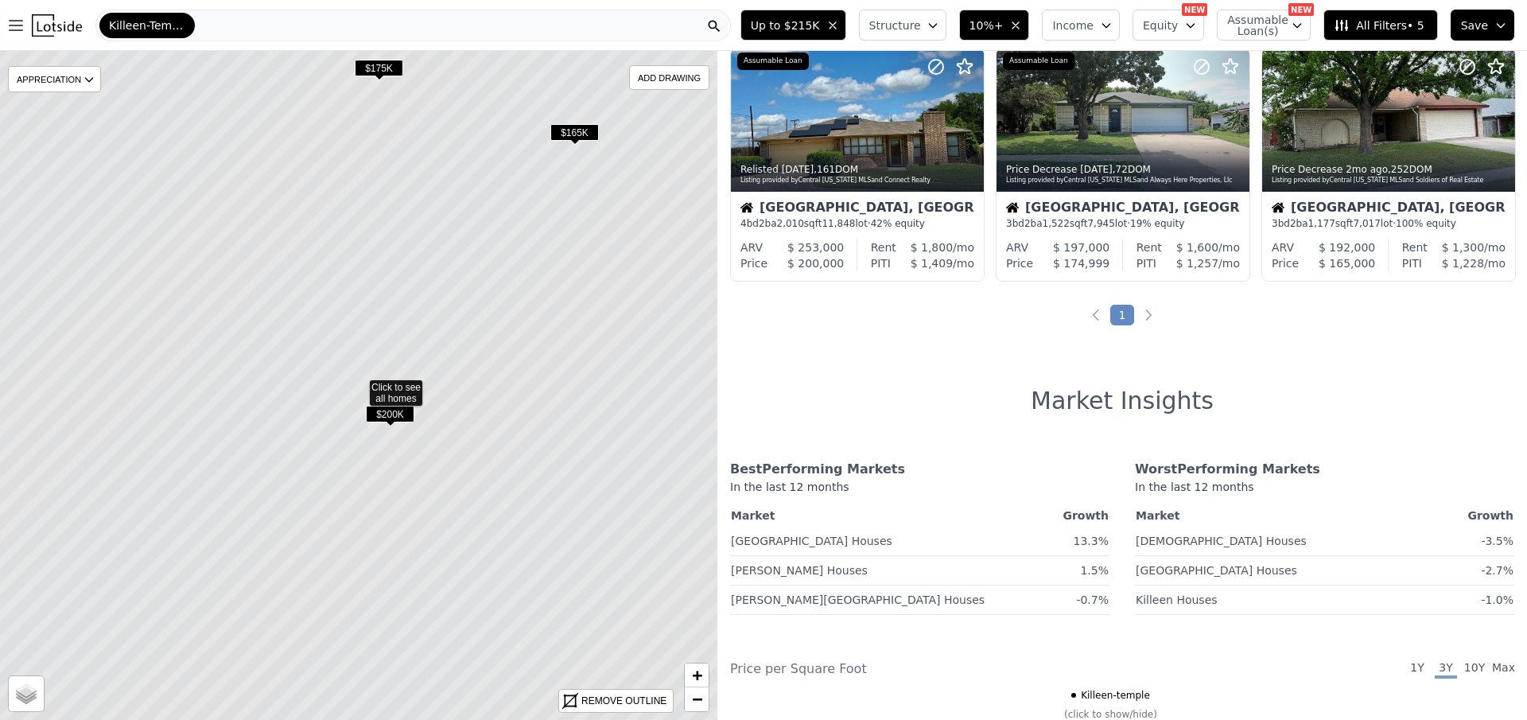
click at [383, 409] on span "$200K" at bounding box center [390, 414] width 49 height 17
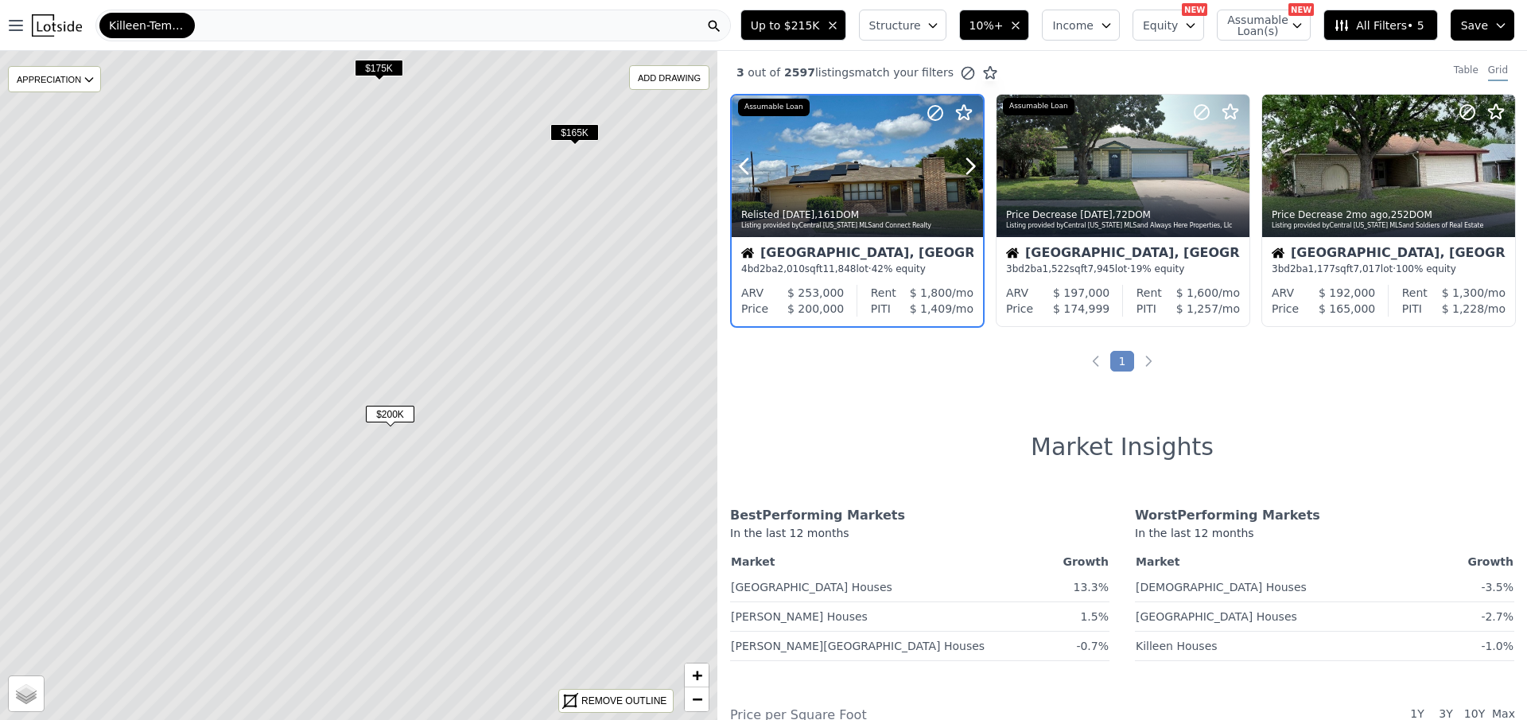
click at [951, 157] on div at bounding box center [932, 146] width 102 height 102
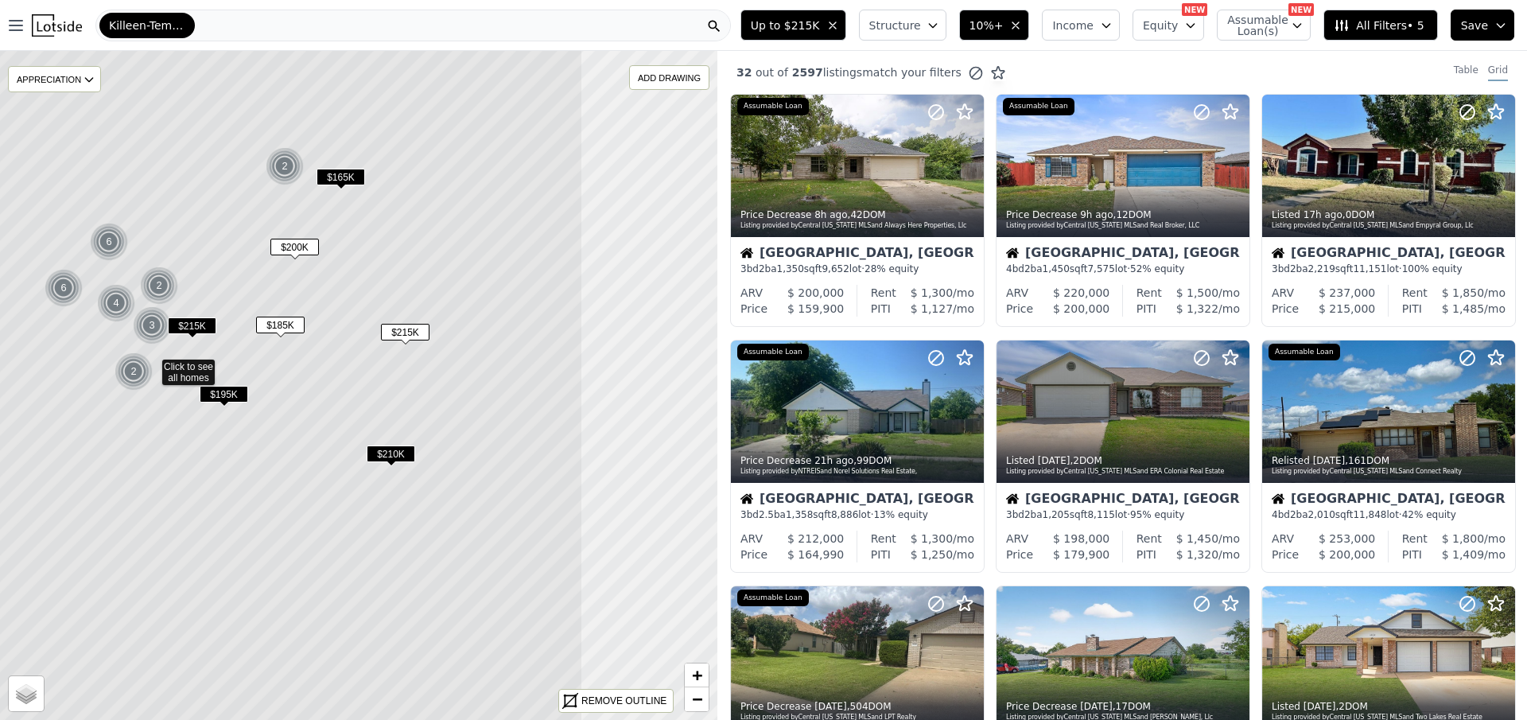
drag, startPoint x: 655, startPoint y: 312, endPoint x: 461, endPoint y: 297, distance: 194.7
click at [461, 297] on icon at bounding box center [151, 366] width 864 height 806
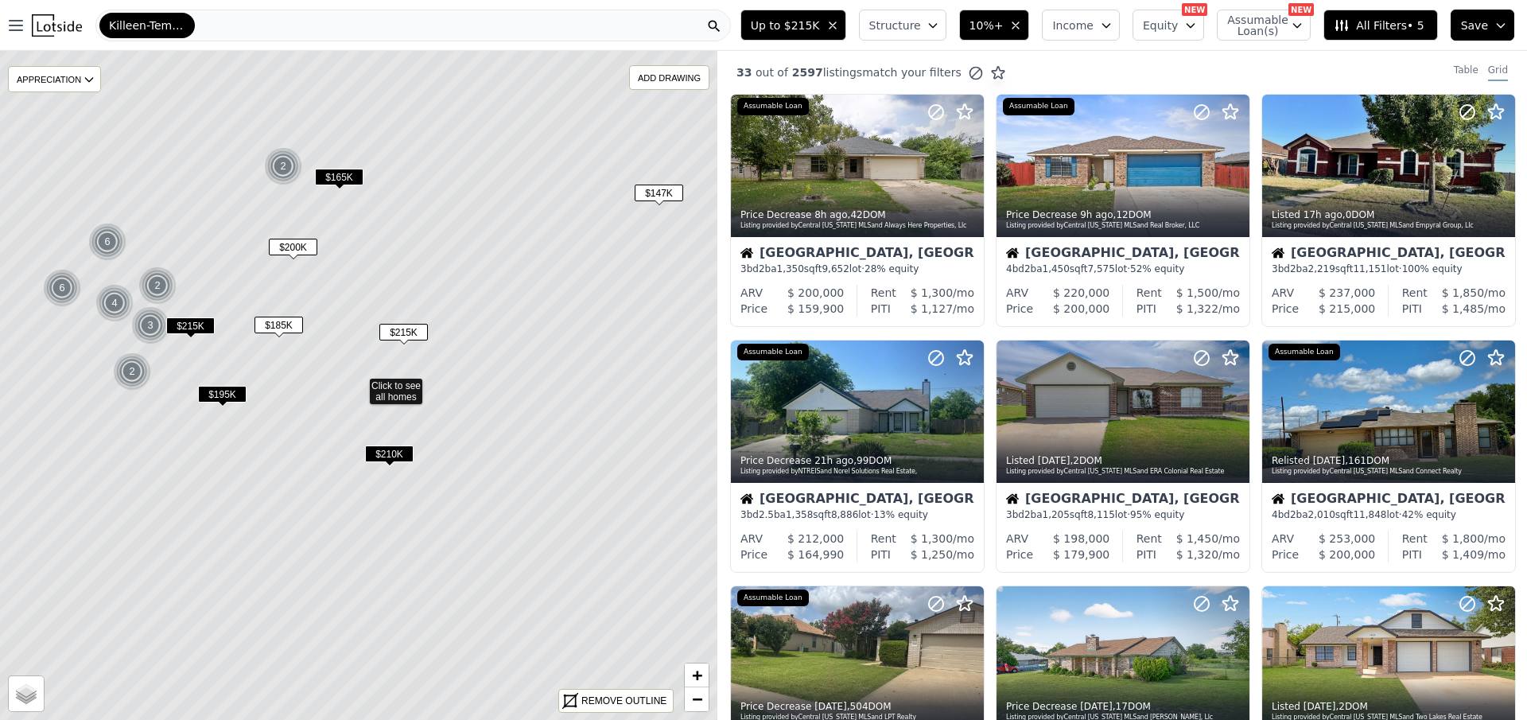
click at [1373, 23] on span "All Filters • 5" at bounding box center [1379, 25] width 90 height 16
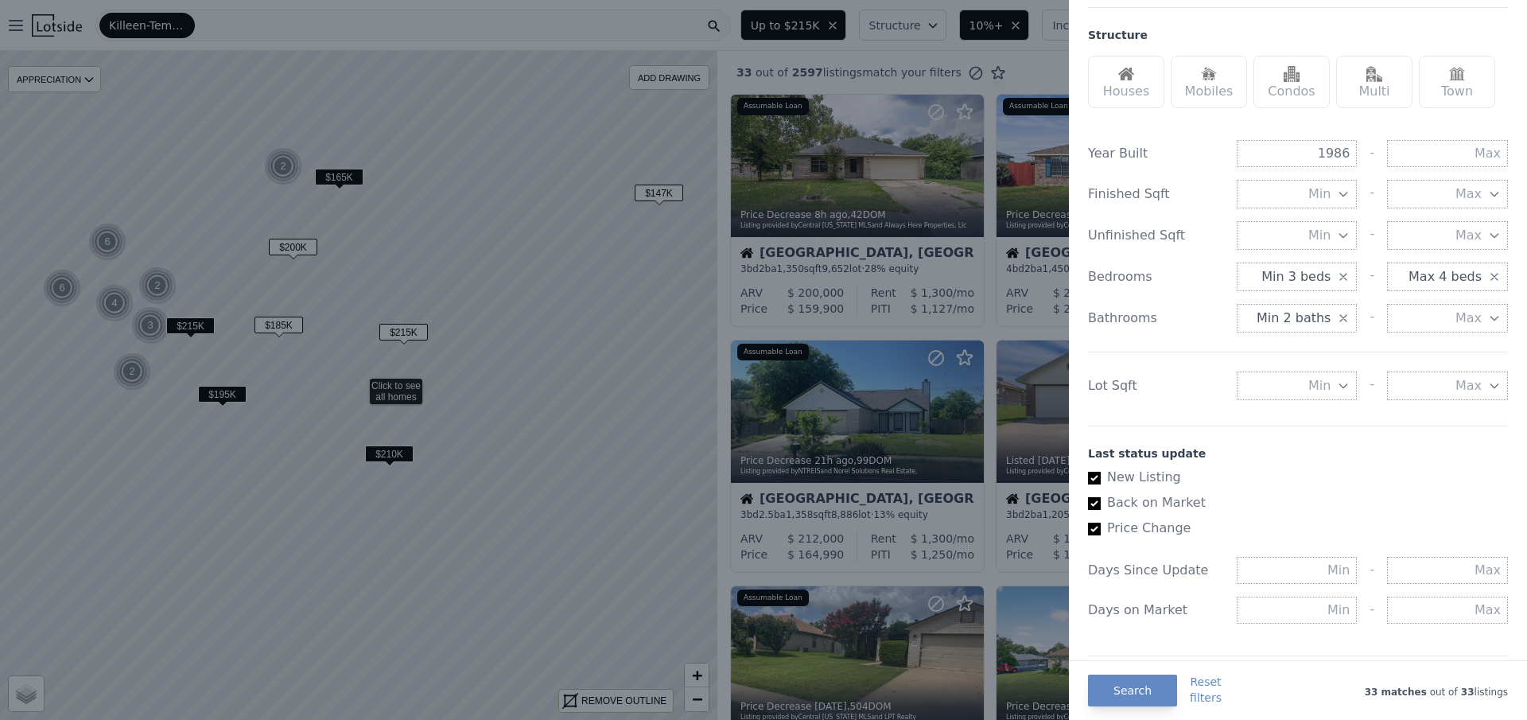
scroll to position [557, 0]
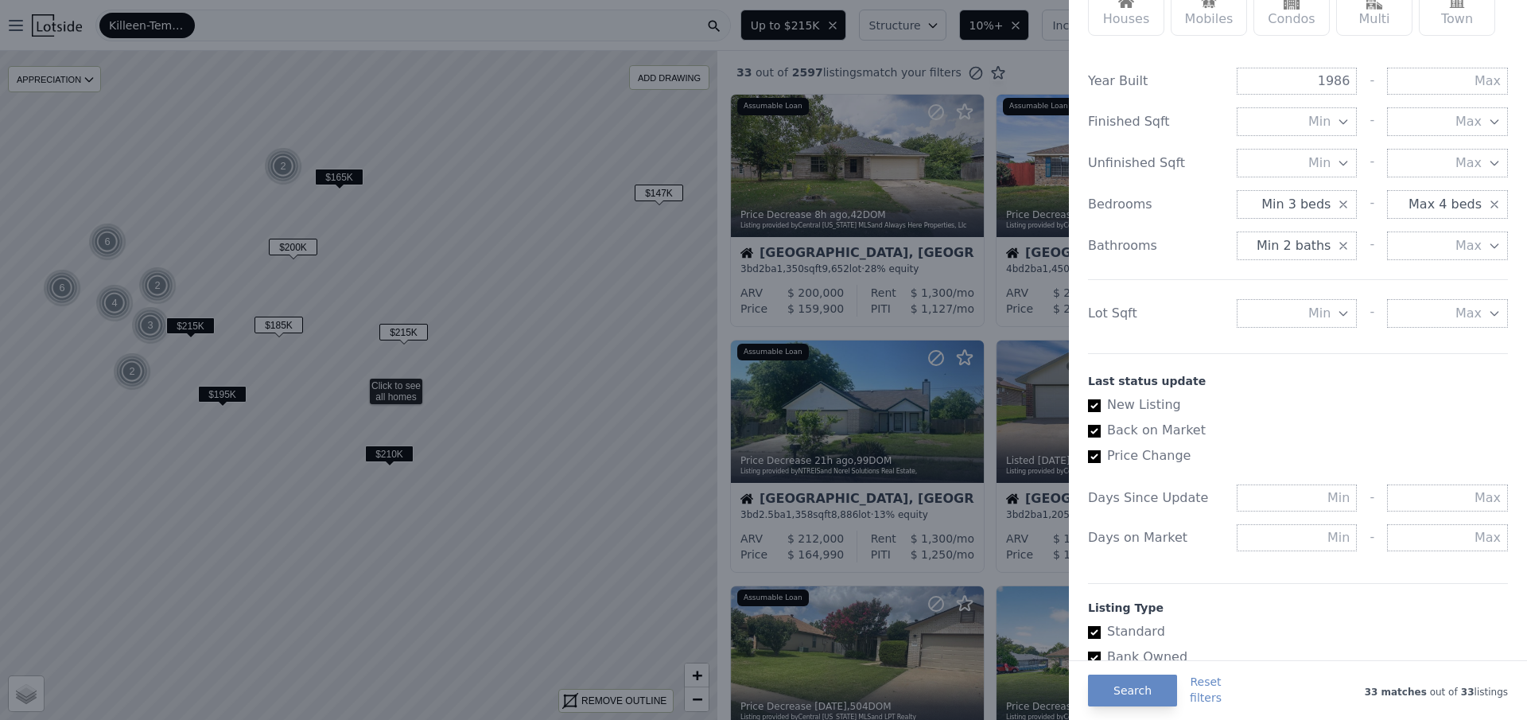
click at [1335, 194] on button "Min 3 beds" at bounding box center [1297, 204] width 121 height 29
click at [1306, 281] on button "2 beds" at bounding box center [1297, 290] width 121 height 29
click at [1488, 199] on icon "button" at bounding box center [1494, 204] width 13 height 13
click at [1459, 208] on span "Max" at bounding box center [1469, 204] width 26 height 19
click at [1445, 238] on button "3 beds" at bounding box center [1447, 233] width 121 height 29
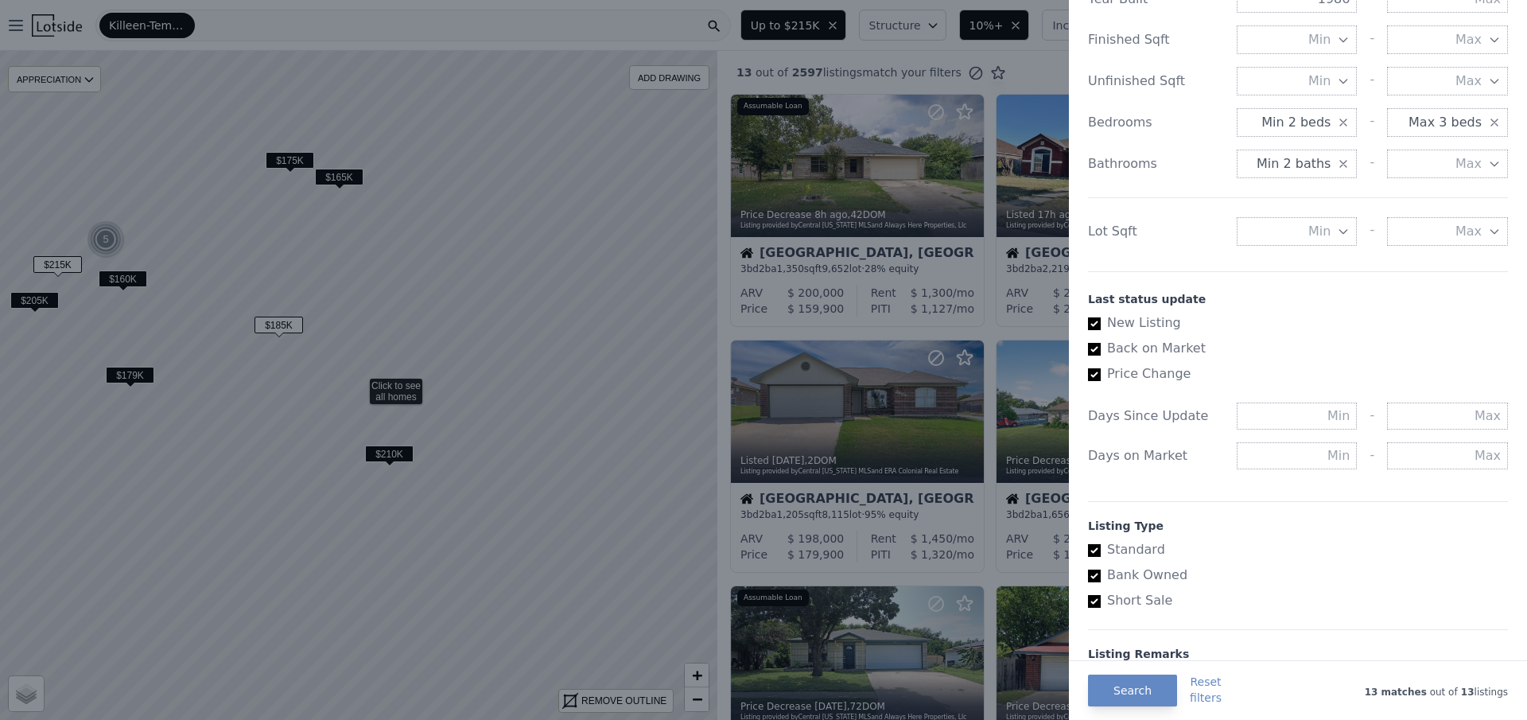
scroll to position [732, 0]
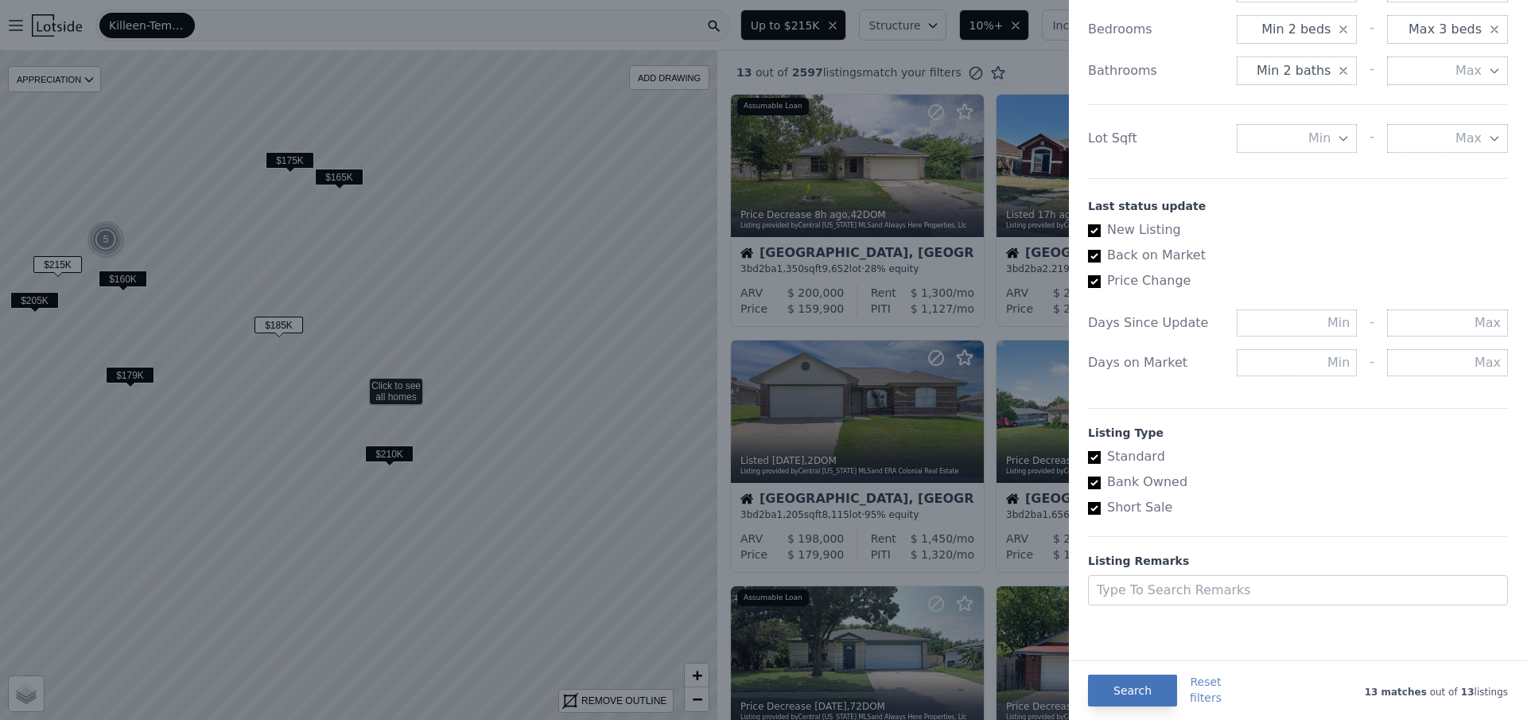
click at [1137, 682] on button "Search" at bounding box center [1132, 691] width 89 height 32
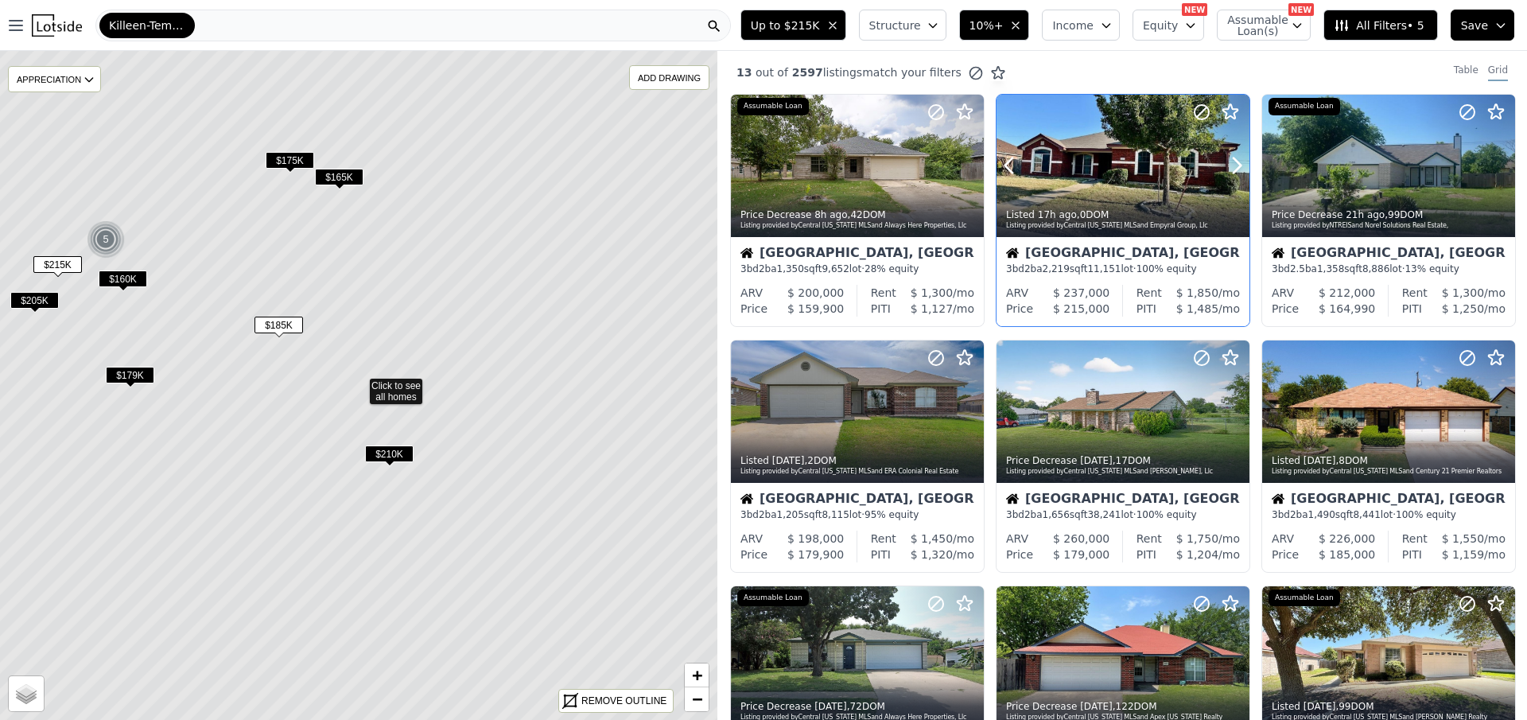
click at [1118, 130] on div at bounding box center [1123, 166] width 253 height 142
click at [1229, 414] on icon at bounding box center [1236, 411] width 25 height 25
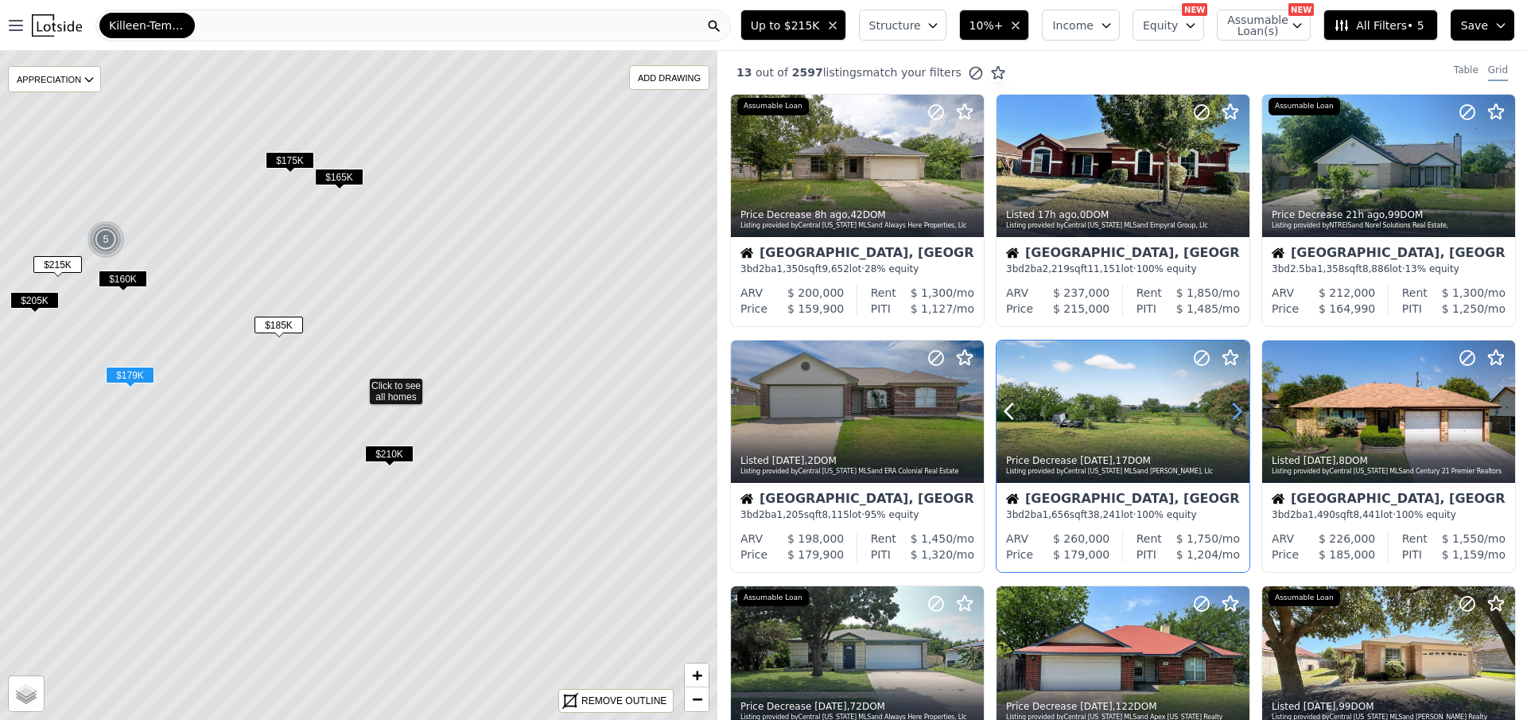
click at [1229, 414] on icon at bounding box center [1236, 411] width 25 height 25
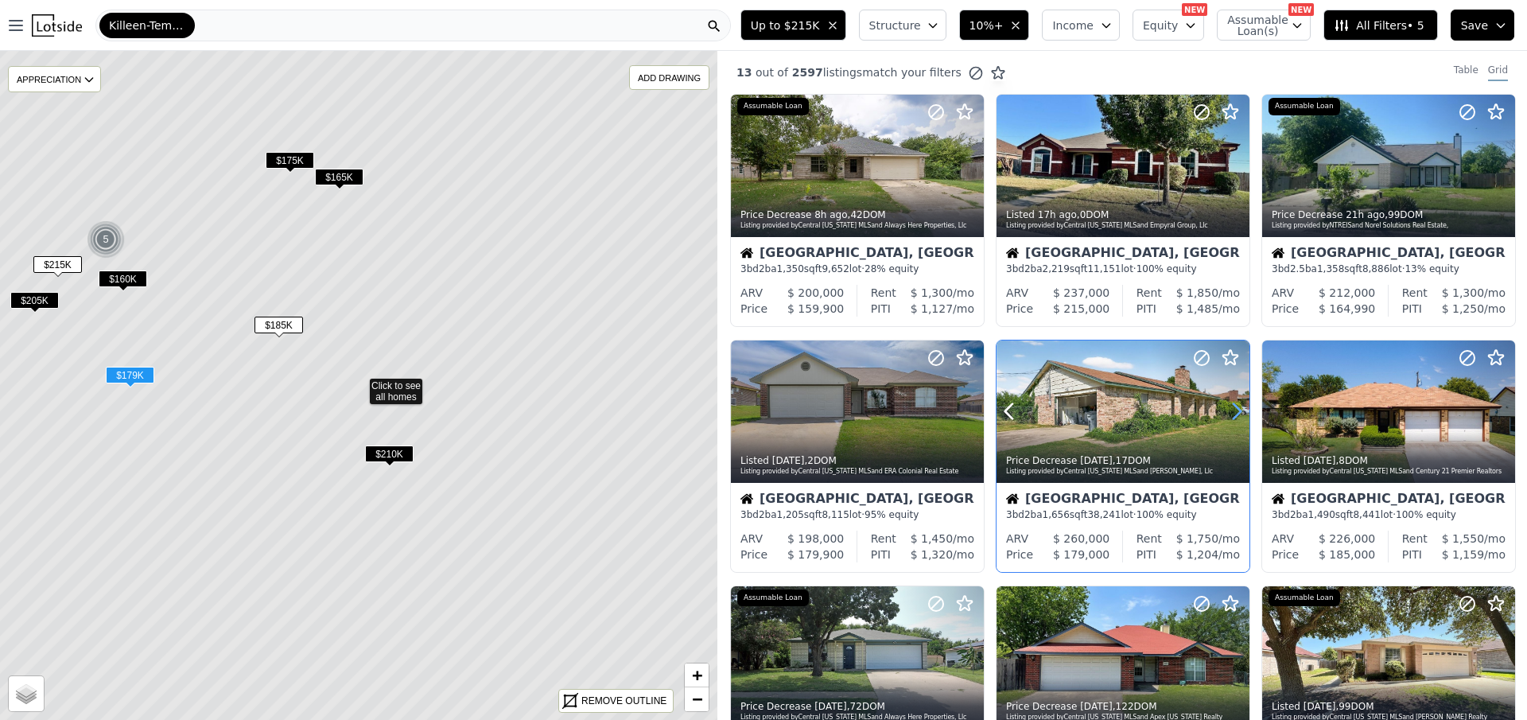
click at [1229, 414] on icon at bounding box center [1236, 411] width 25 height 25
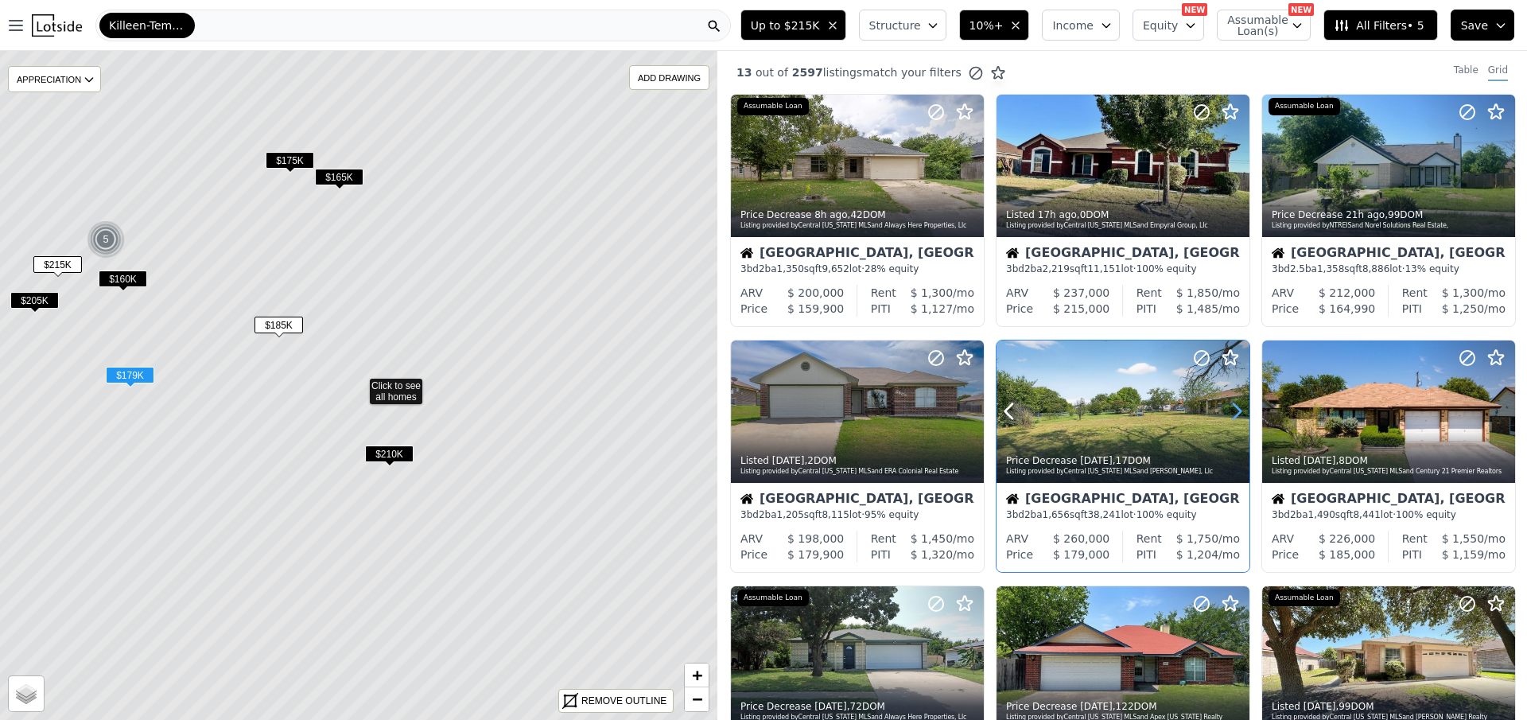
click at [1229, 414] on icon at bounding box center [1236, 411] width 25 height 25
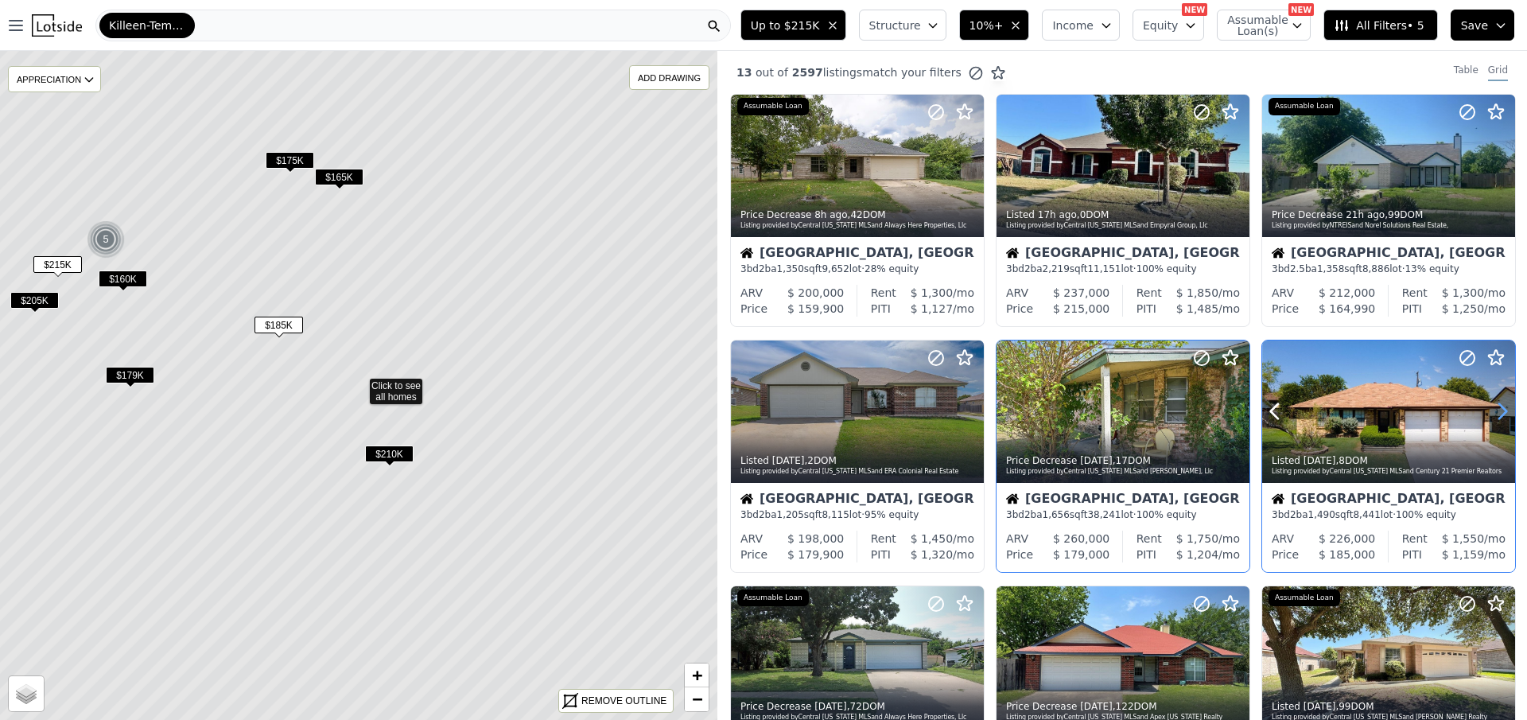
click at [1493, 410] on icon at bounding box center [1502, 411] width 25 height 25
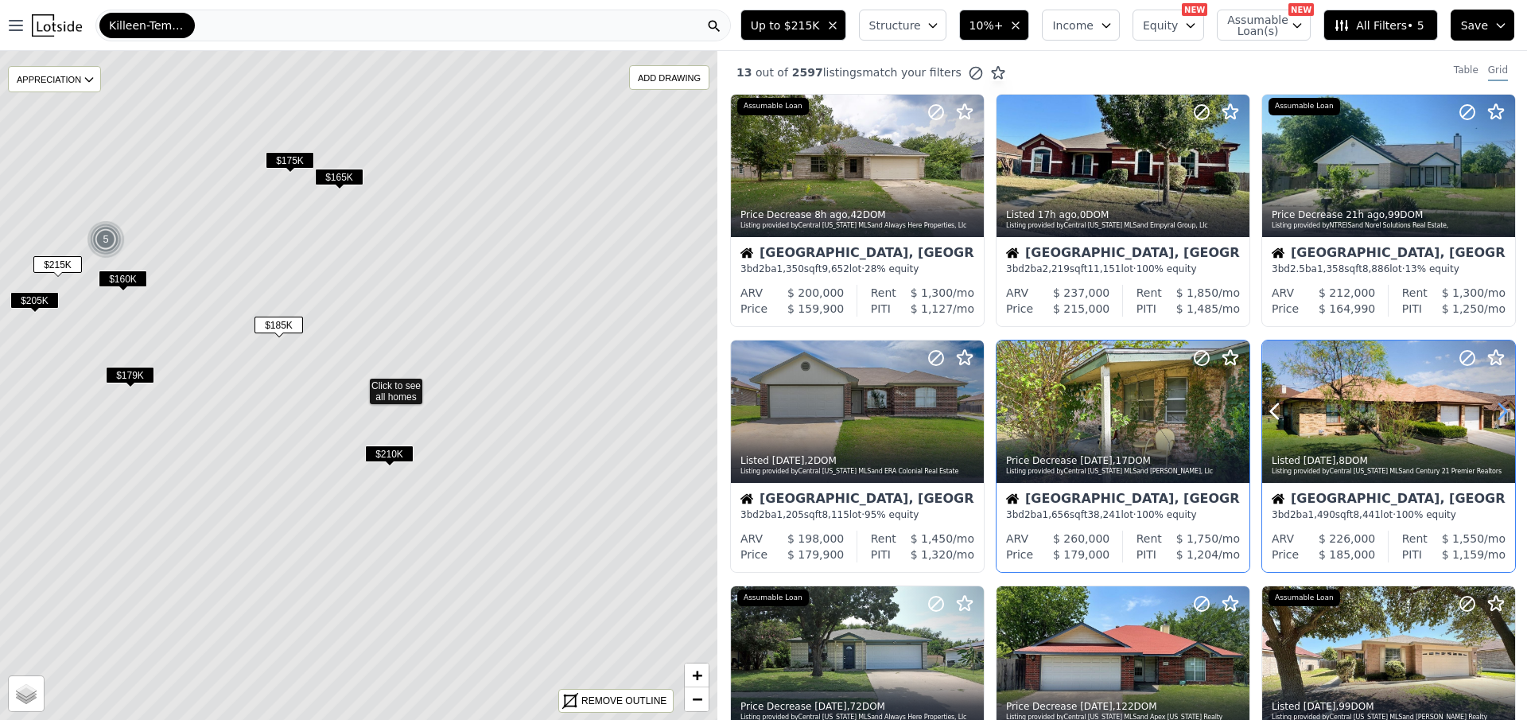
click at [1493, 410] on icon at bounding box center [1502, 411] width 25 height 25
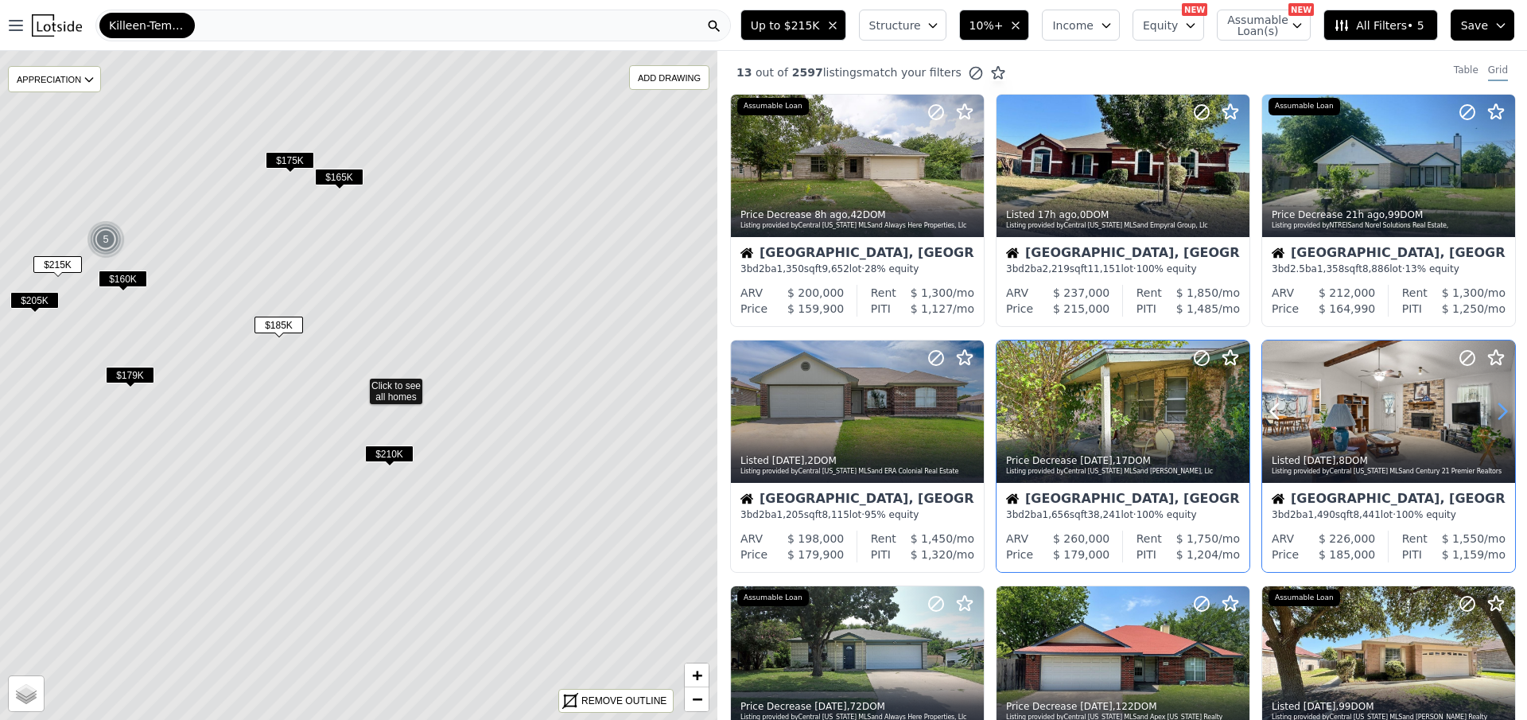
click at [1493, 410] on icon at bounding box center [1502, 411] width 25 height 25
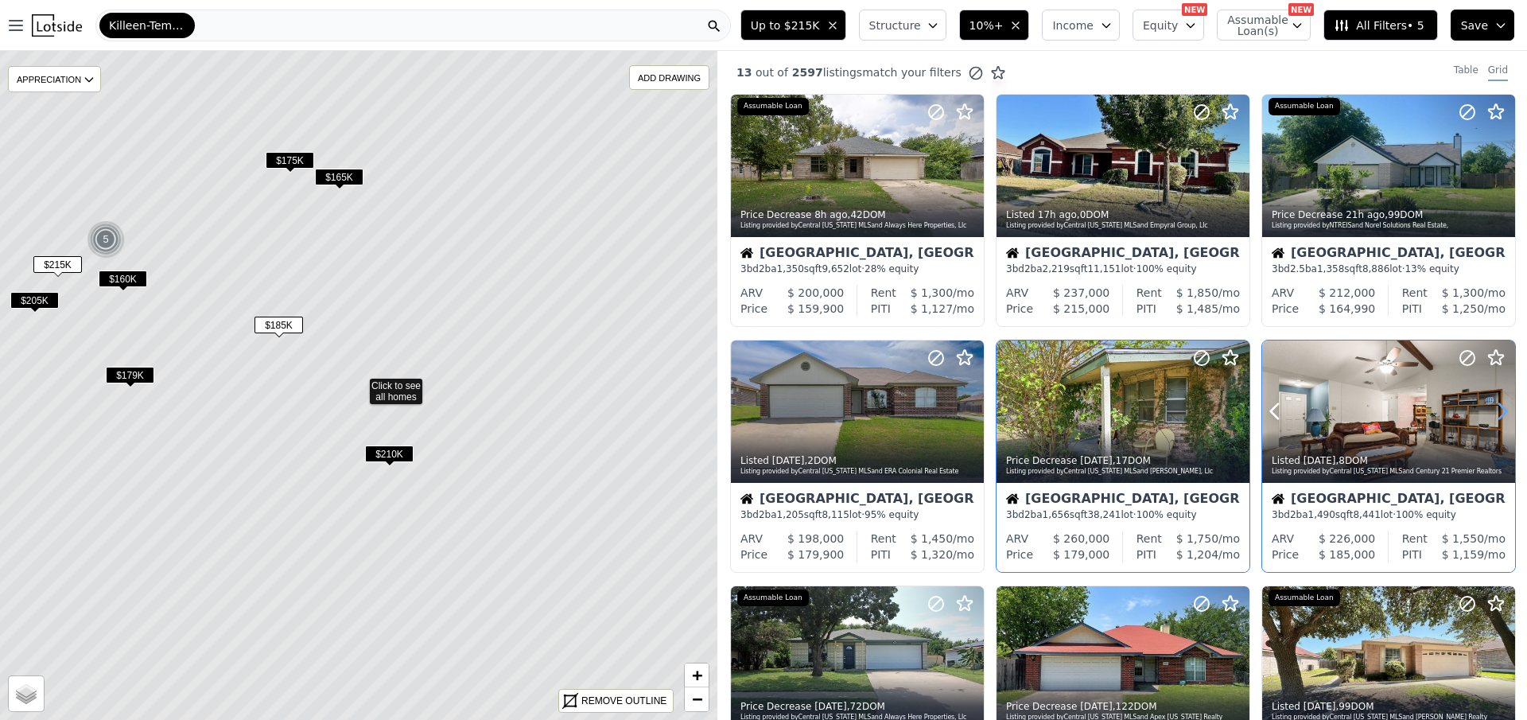
click at [1493, 410] on icon at bounding box center [1502, 411] width 25 height 25
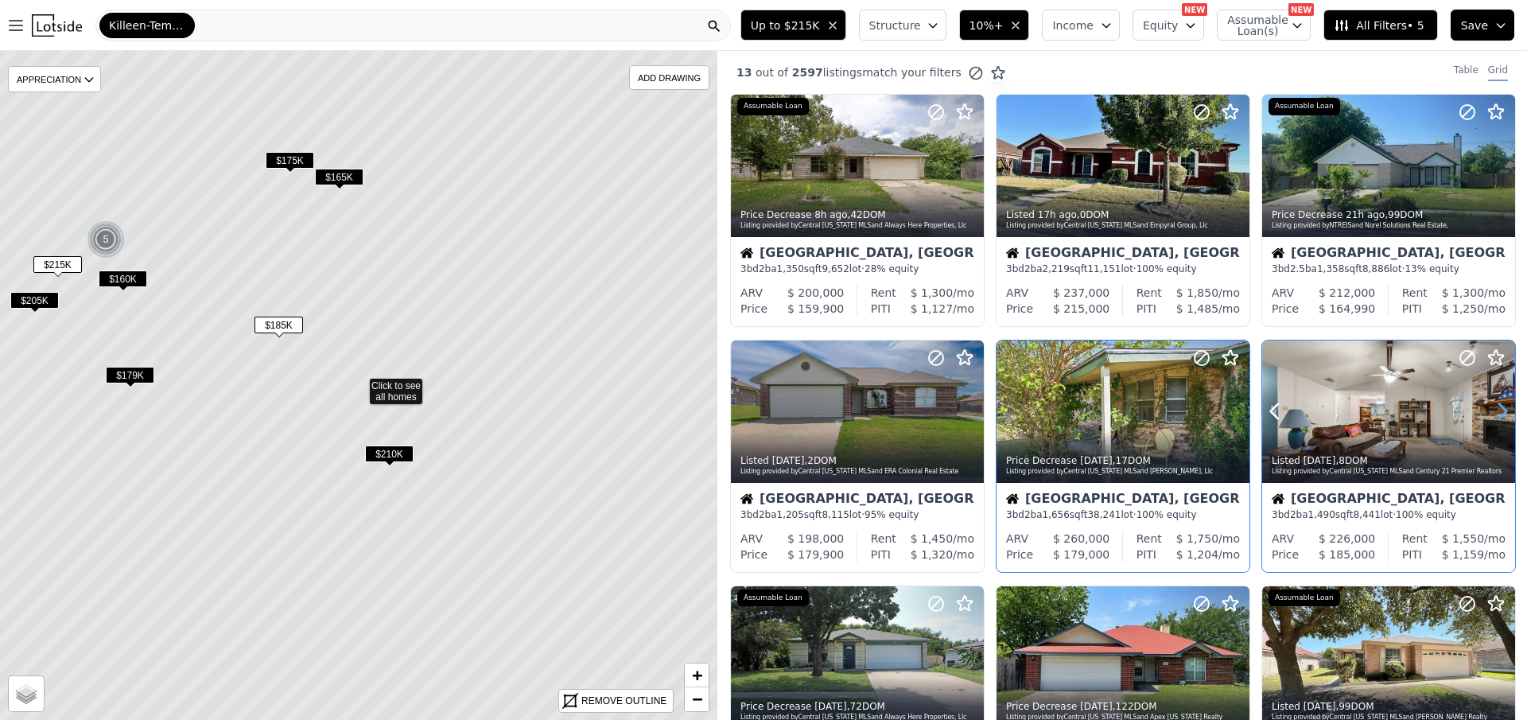
click at [1493, 410] on icon at bounding box center [1502, 411] width 25 height 25
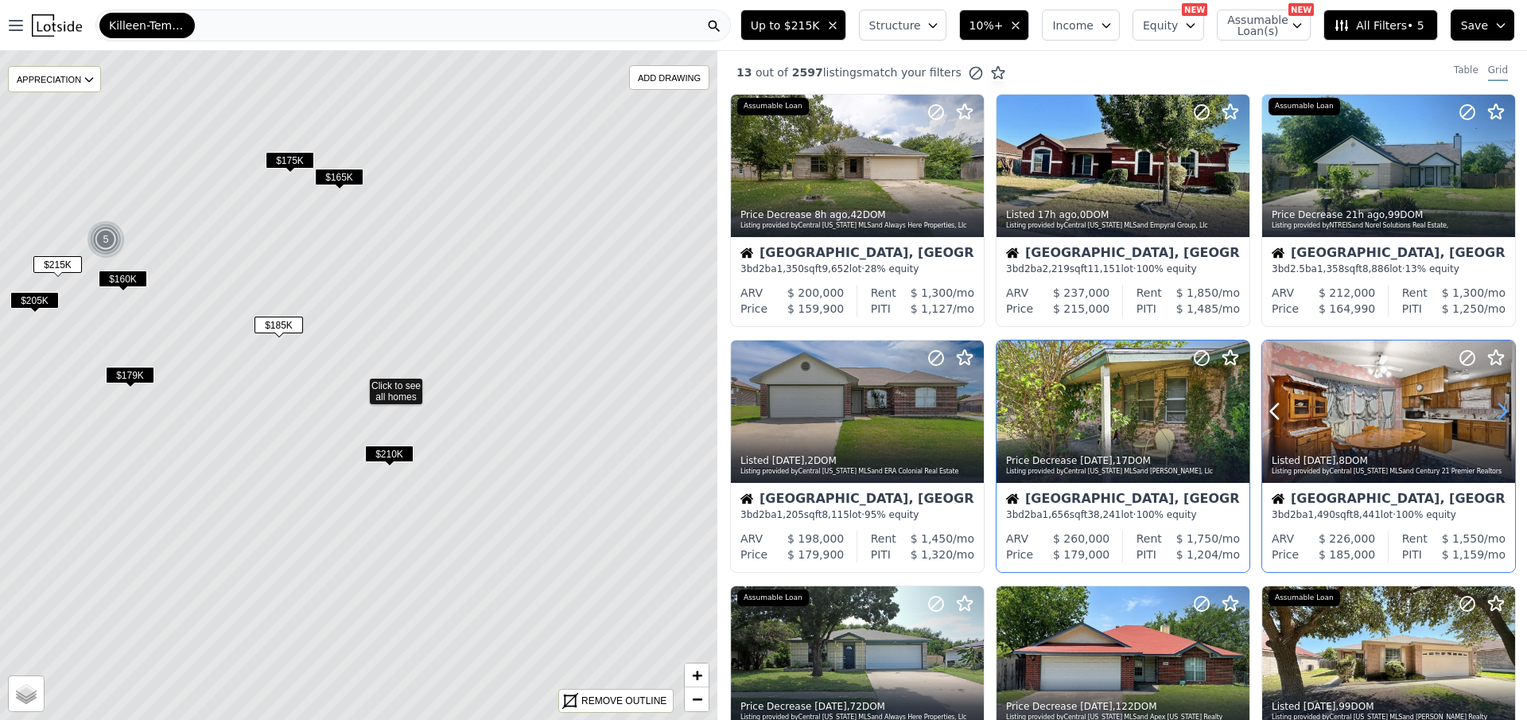
click at [1493, 410] on icon at bounding box center [1502, 411] width 25 height 25
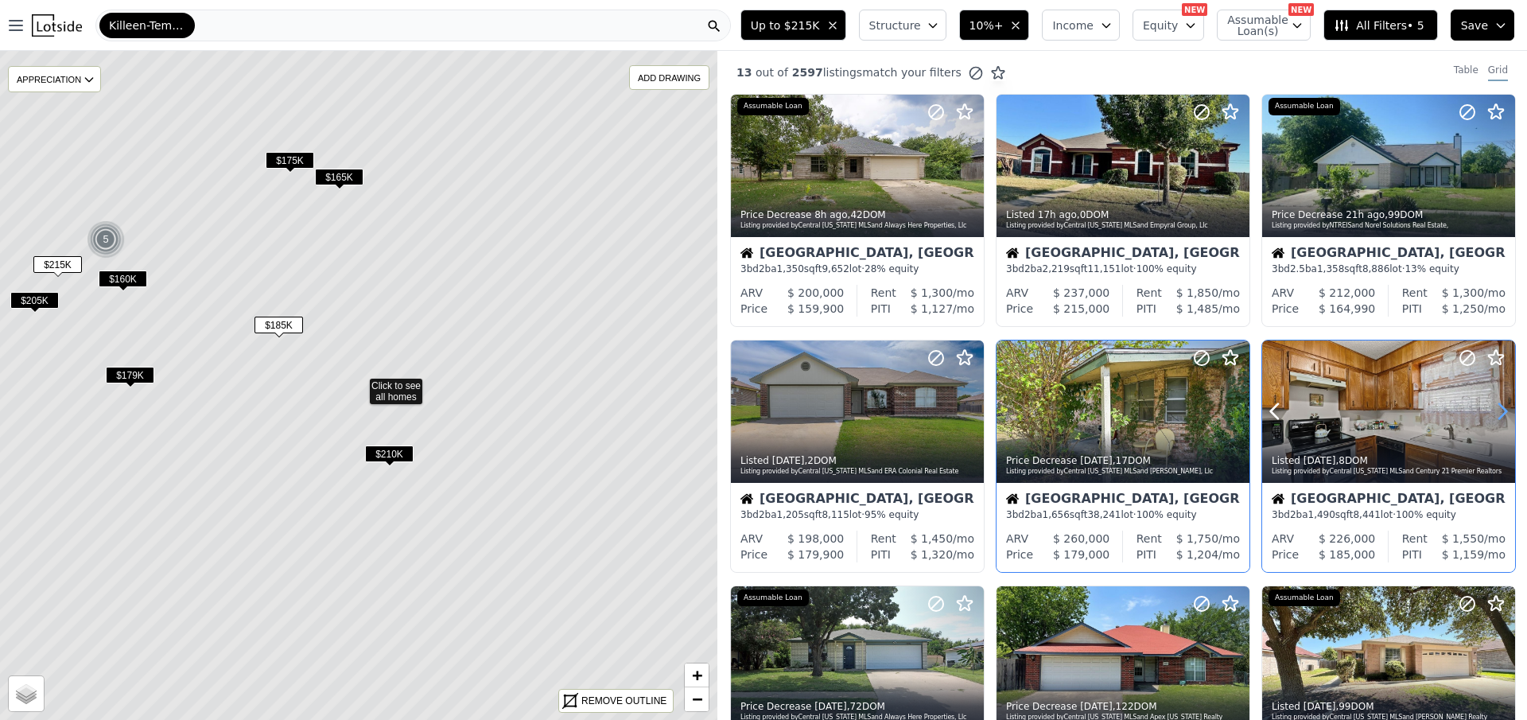
click at [1493, 410] on icon at bounding box center [1502, 411] width 25 height 25
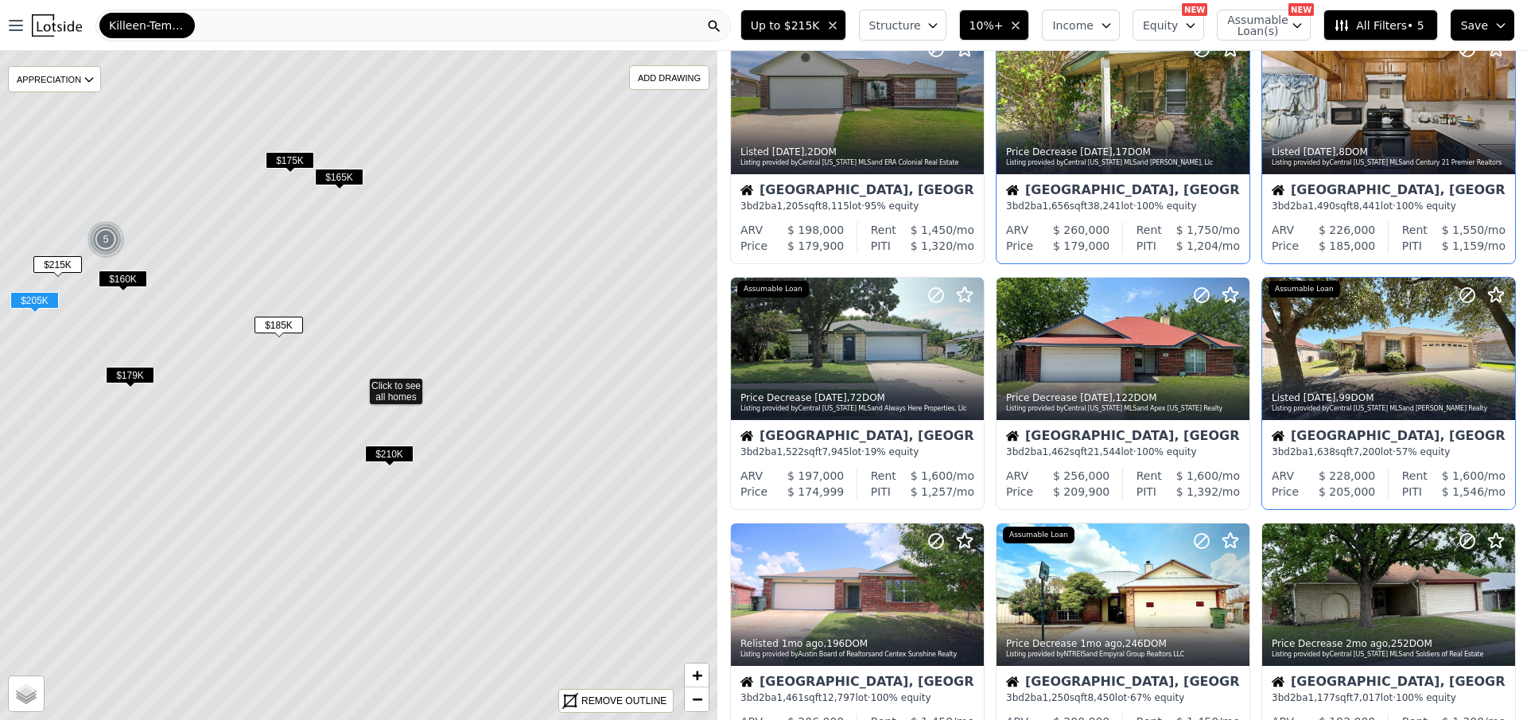
scroll to position [318, 0]
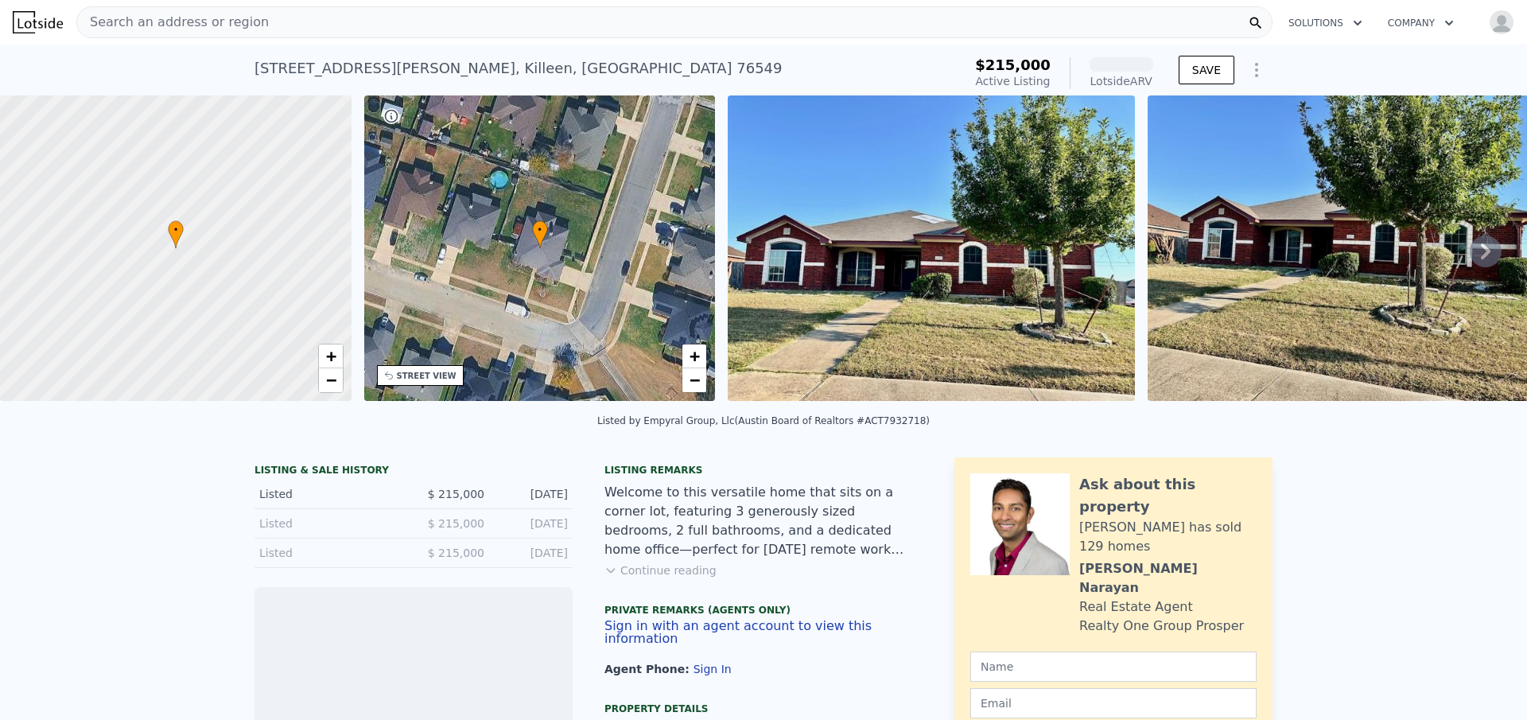
scroll to position [313, 0]
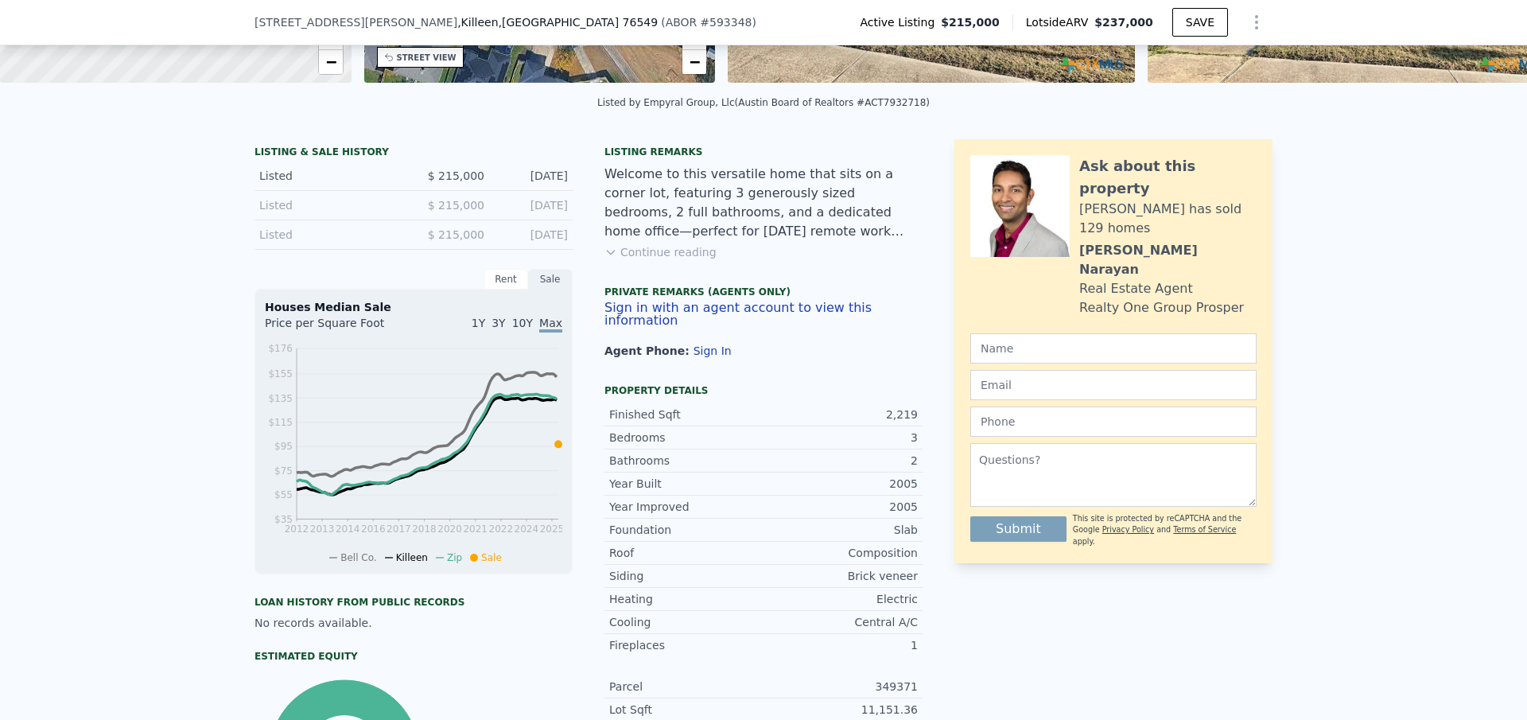
click at [629, 260] on button "Continue reading" at bounding box center [661, 252] width 112 height 16
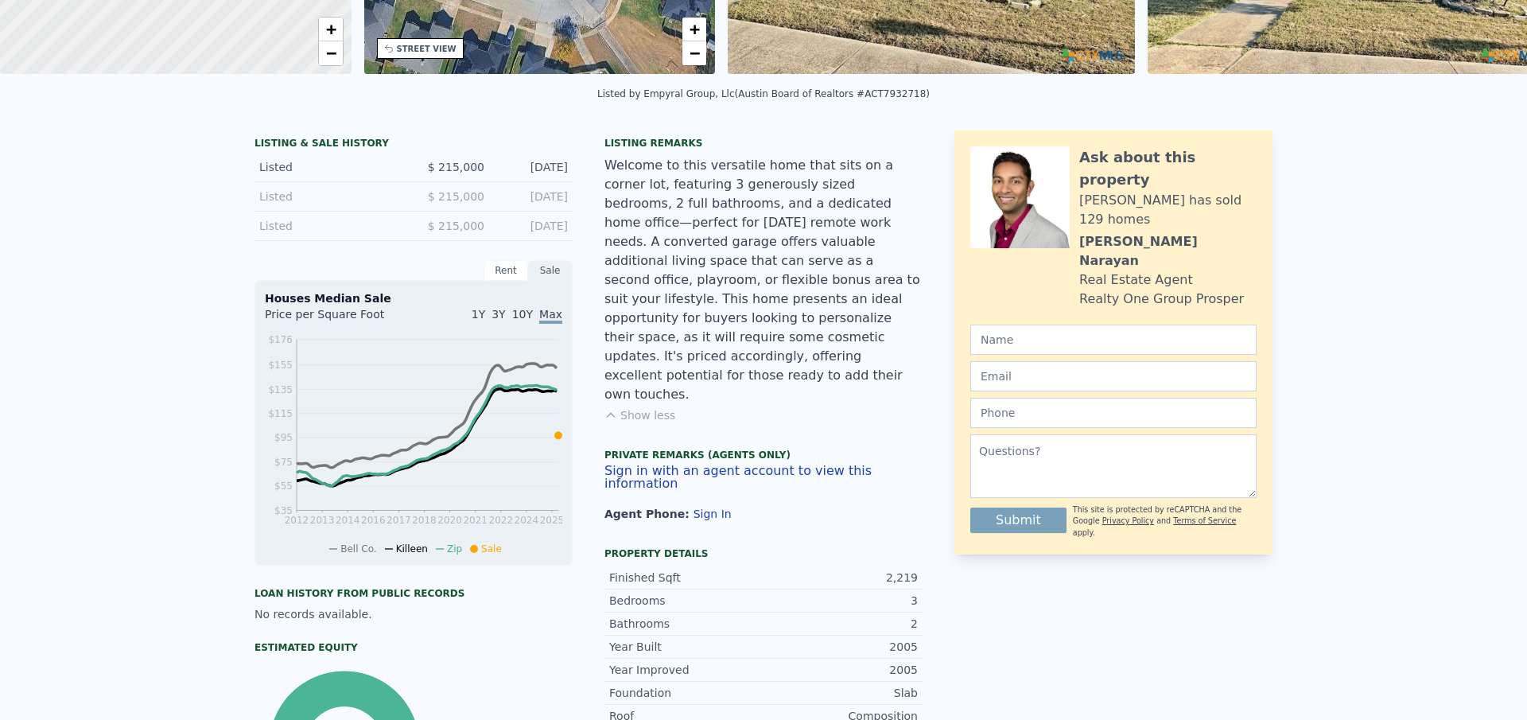
scroll to position [0, 0]
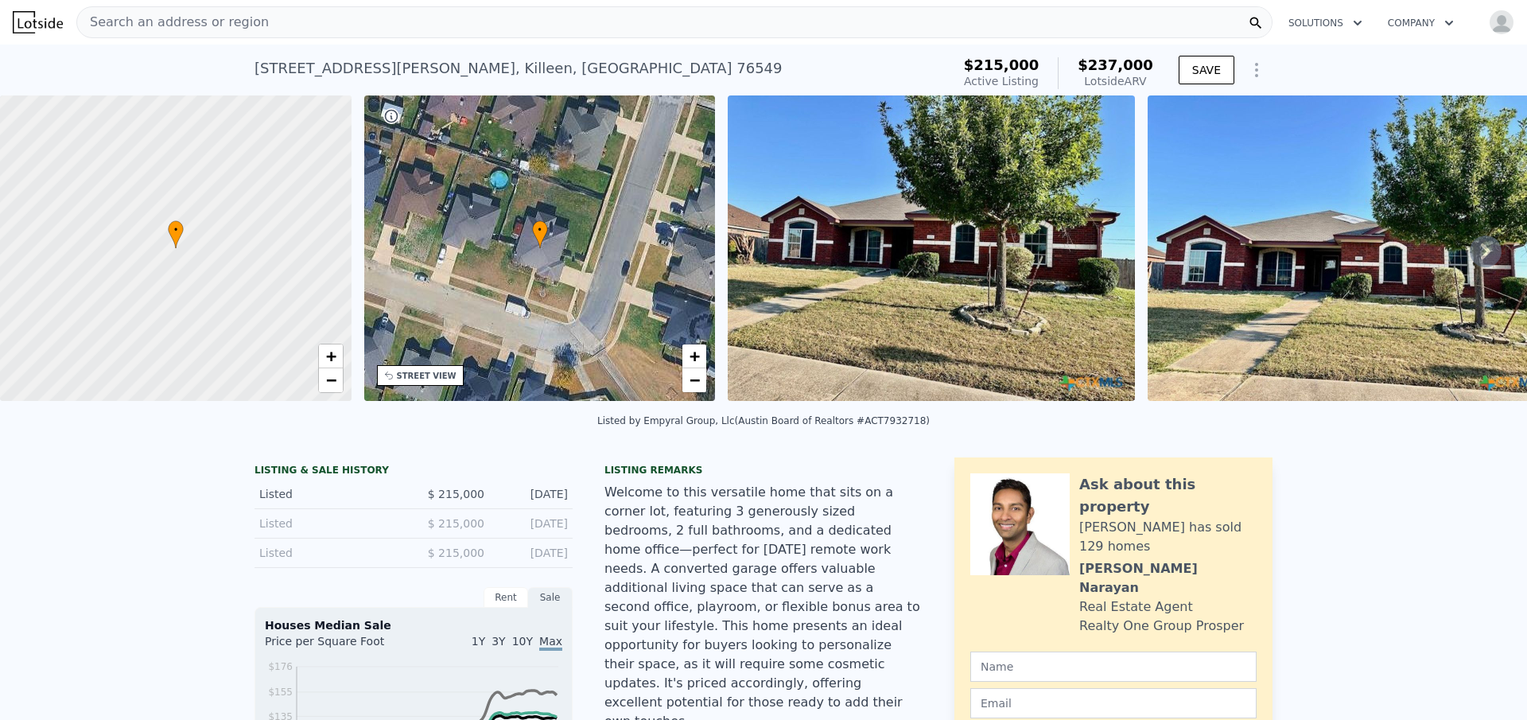
click at [473, 258] on div "• + −" at bounding box center [540, 247] width 352 height 305
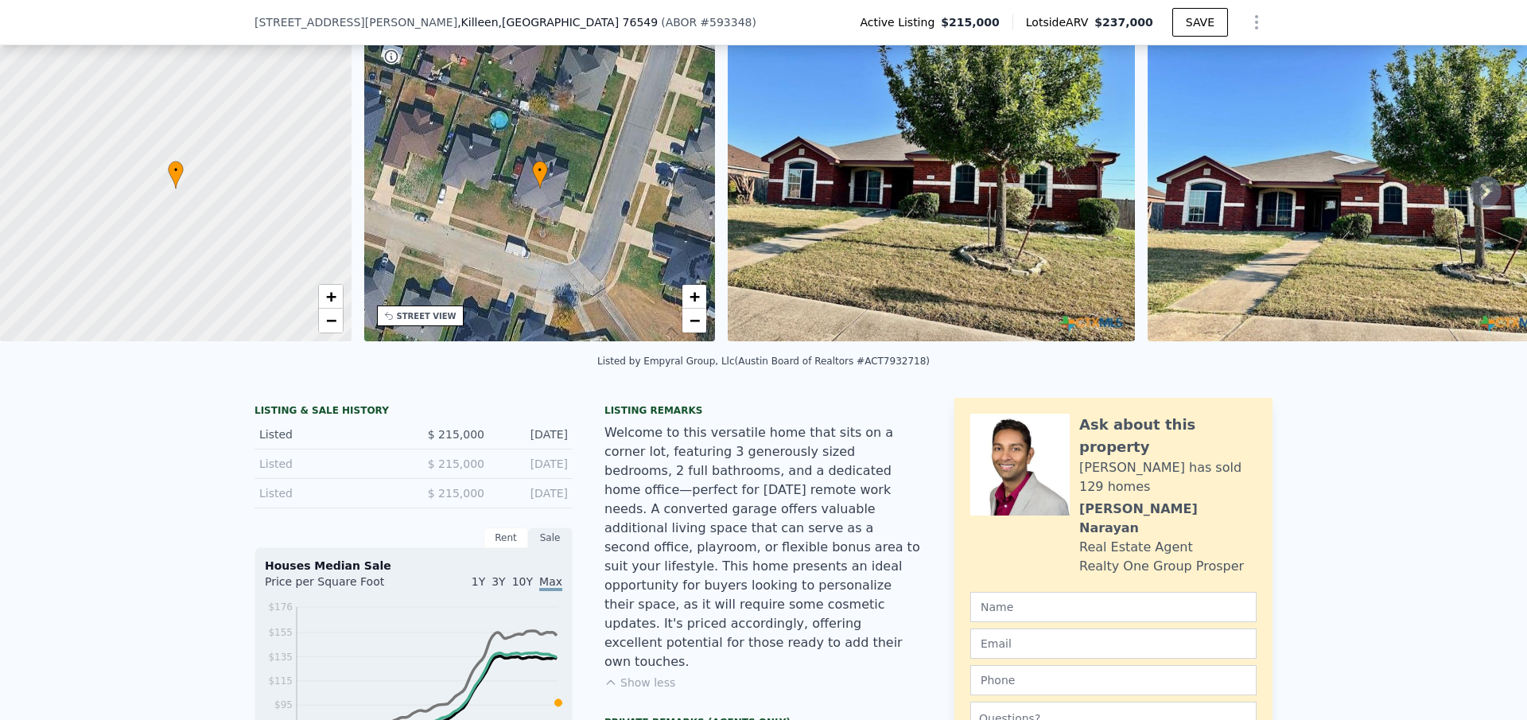
scroll to position [74, 0]
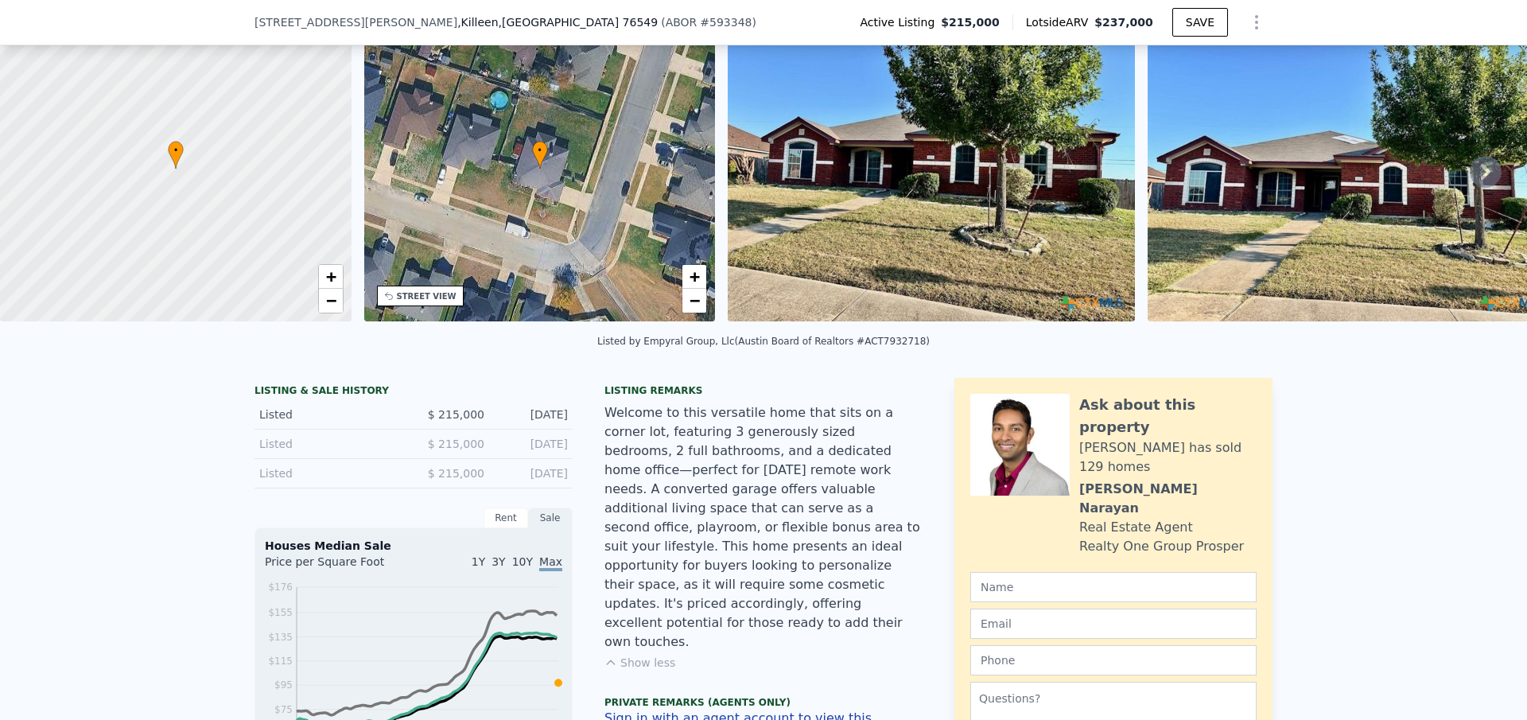
click at [978, 200] on img at bounding box center [931, 168] width 407 height 305
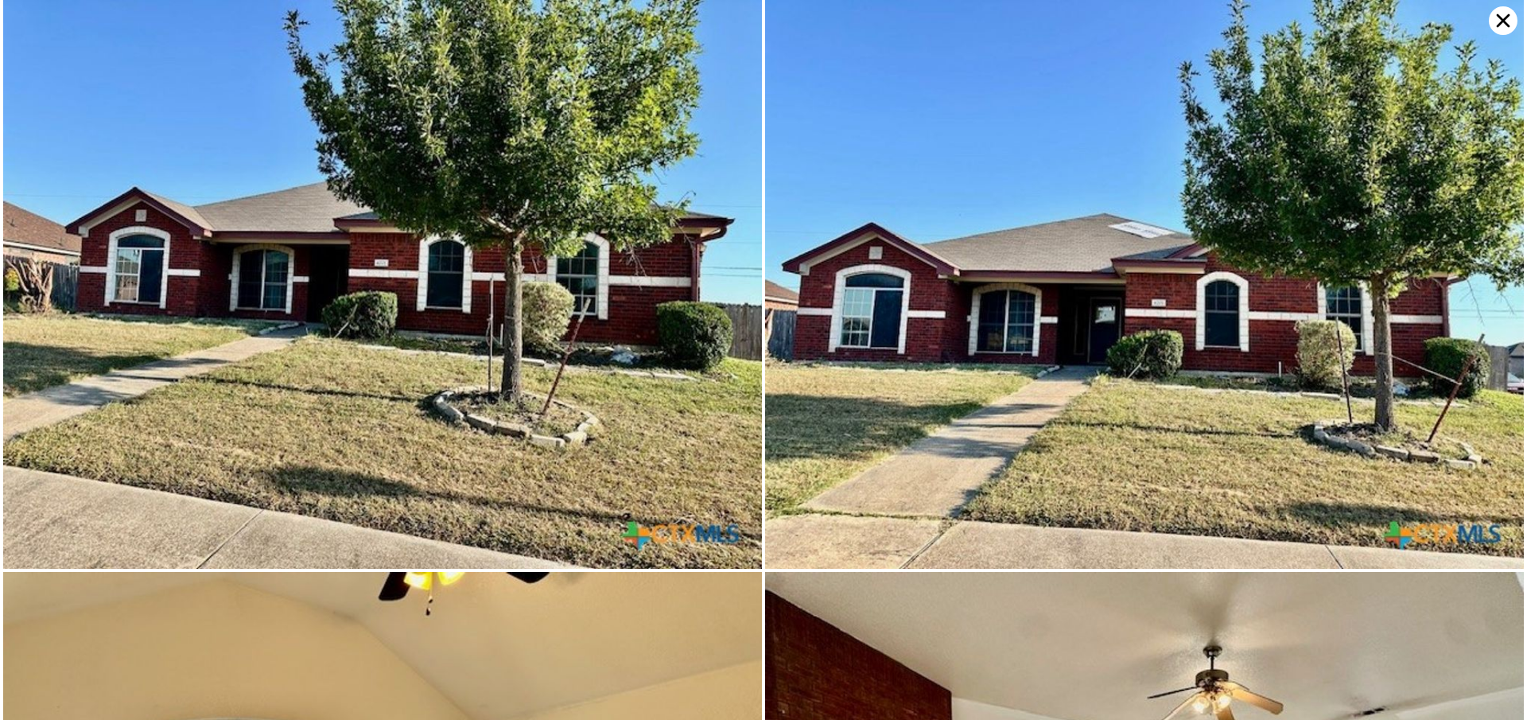
scroll to position [0, 0]
click at [1498, 14] on icon at bounding box center [1503, 20] width 29 height 29
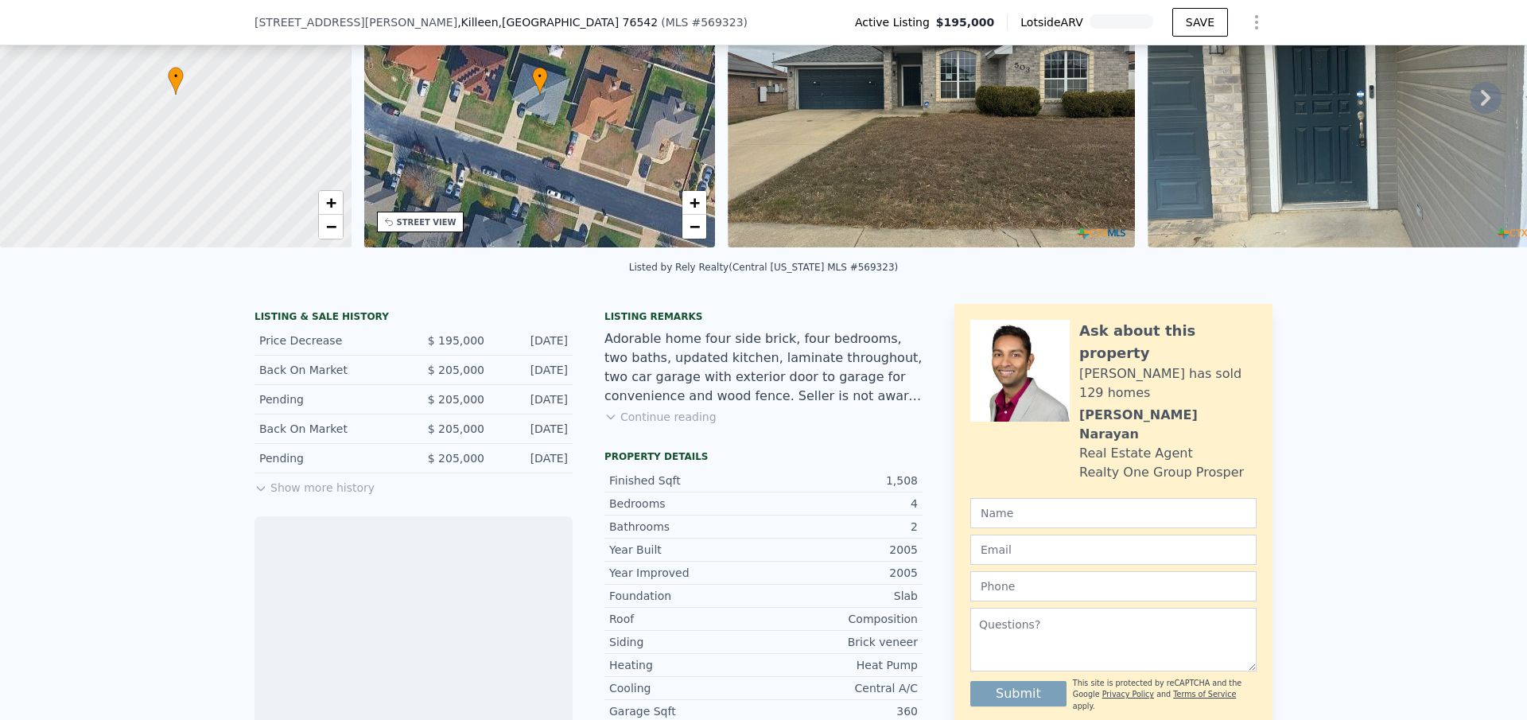
scroll to position [154, 0]
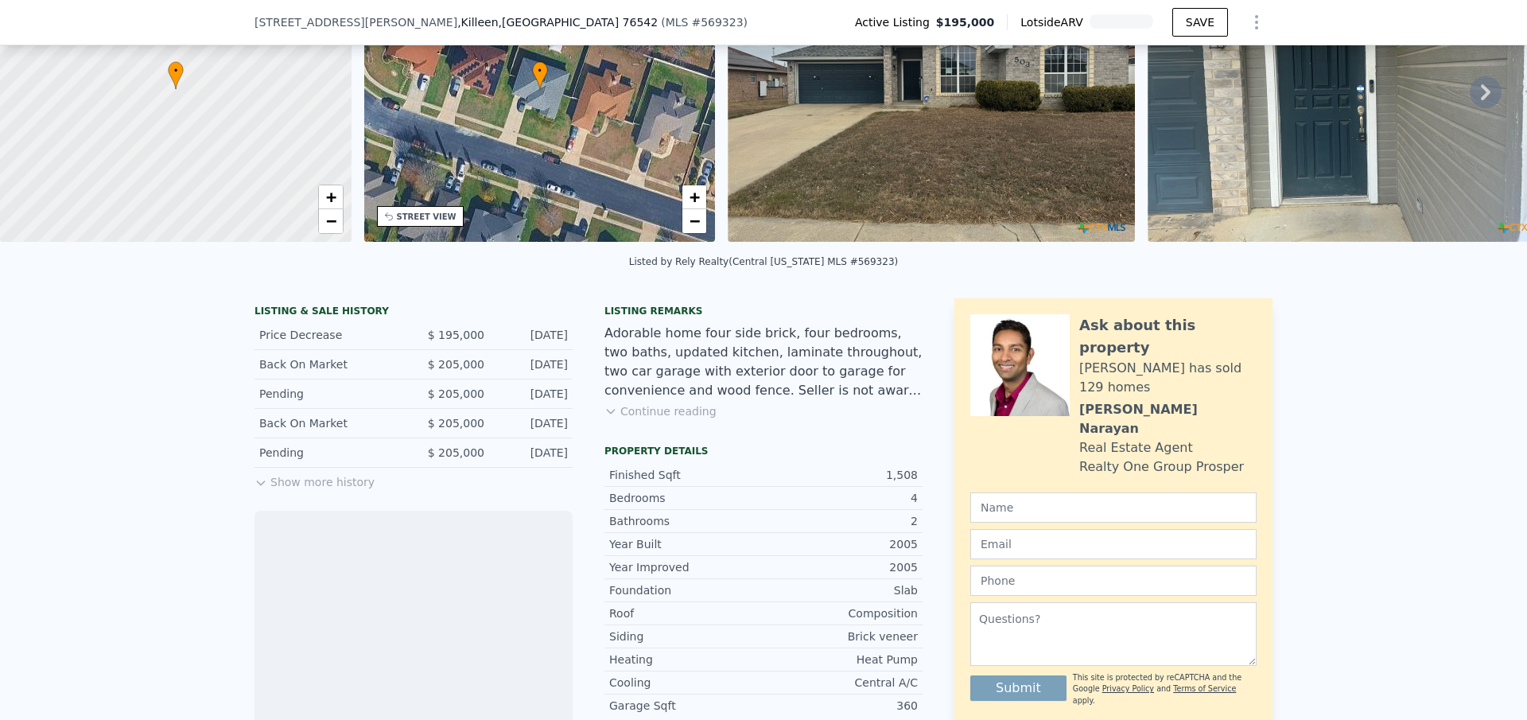
click at [605, 418] on icon at bounding box center [611, 411] width 13 height 13
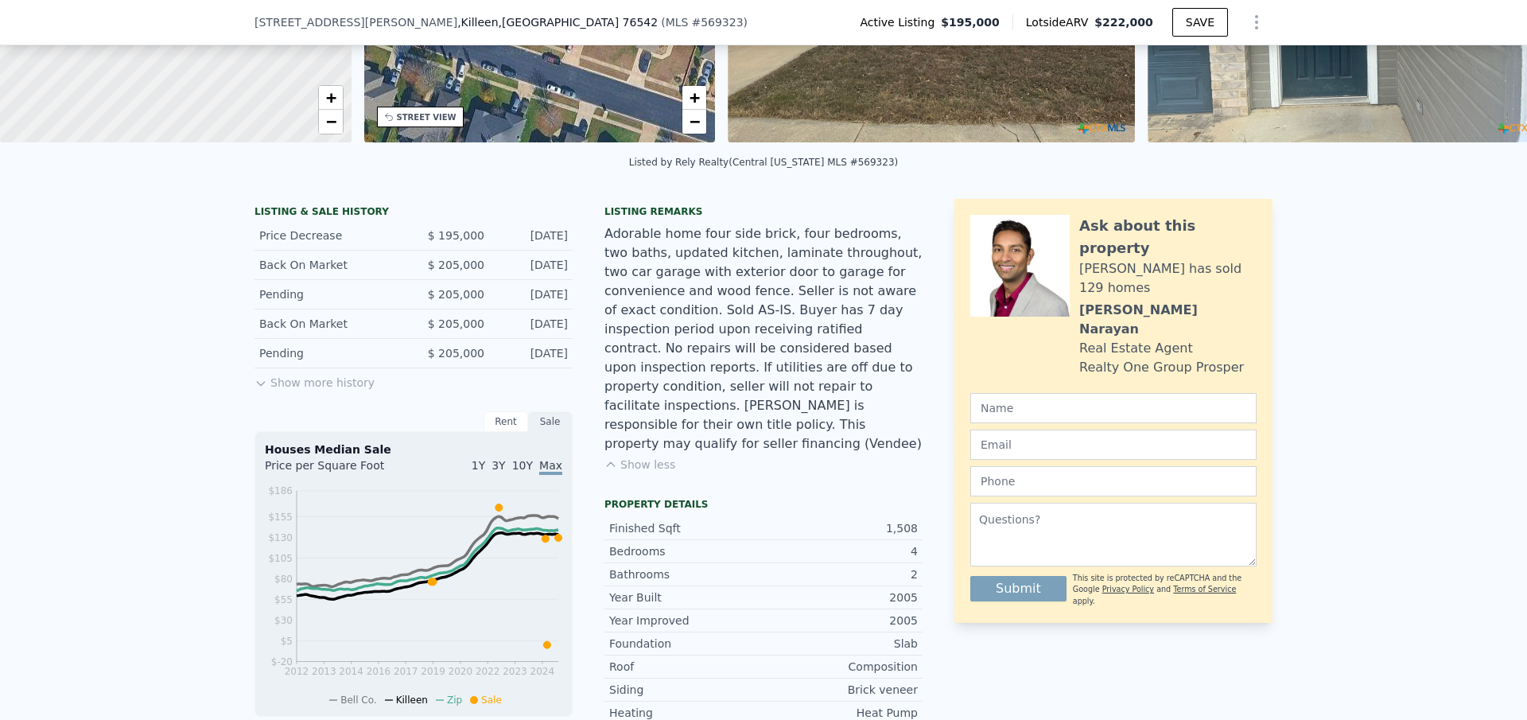
scroll to position [233, 0]
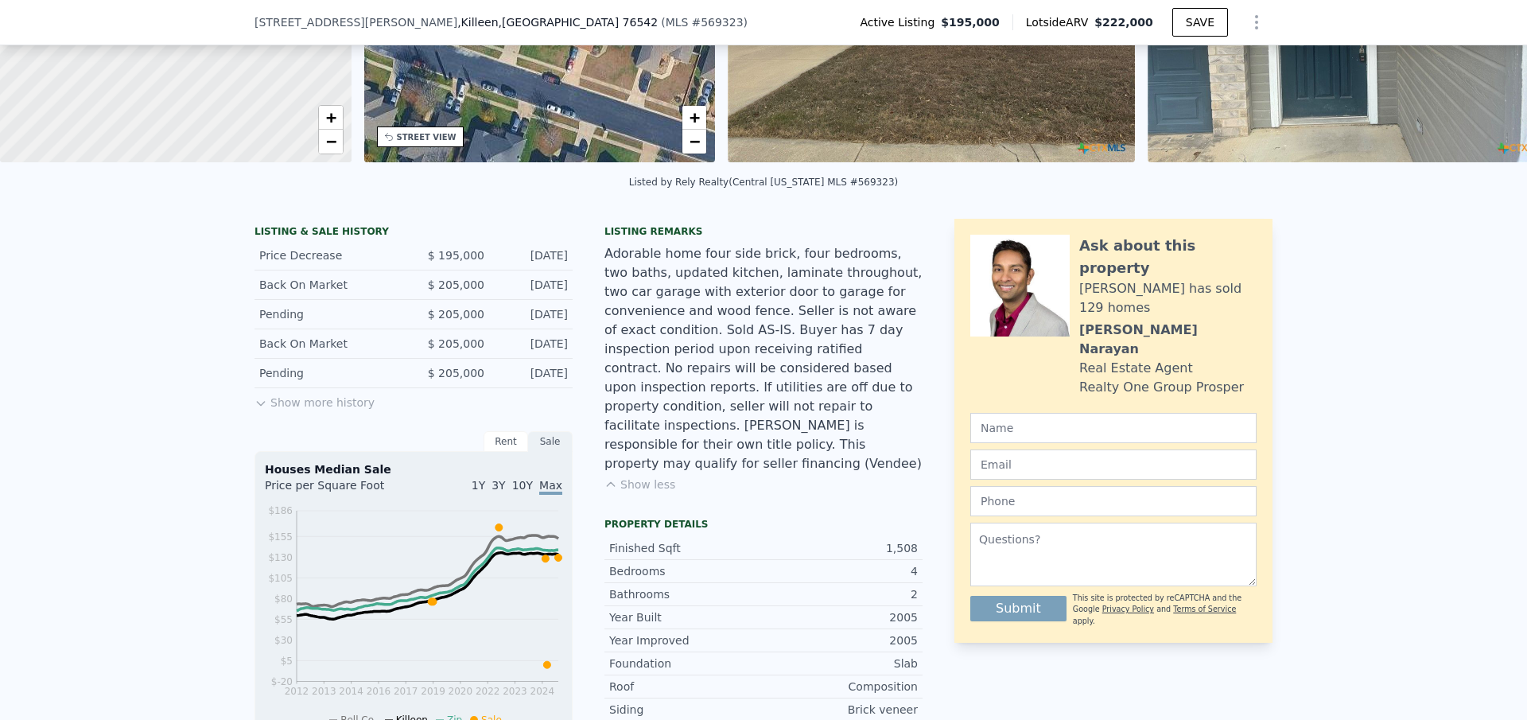
click at [274, 407] on button "Show more history" at bounding box center [315, 399] width 120 height 22
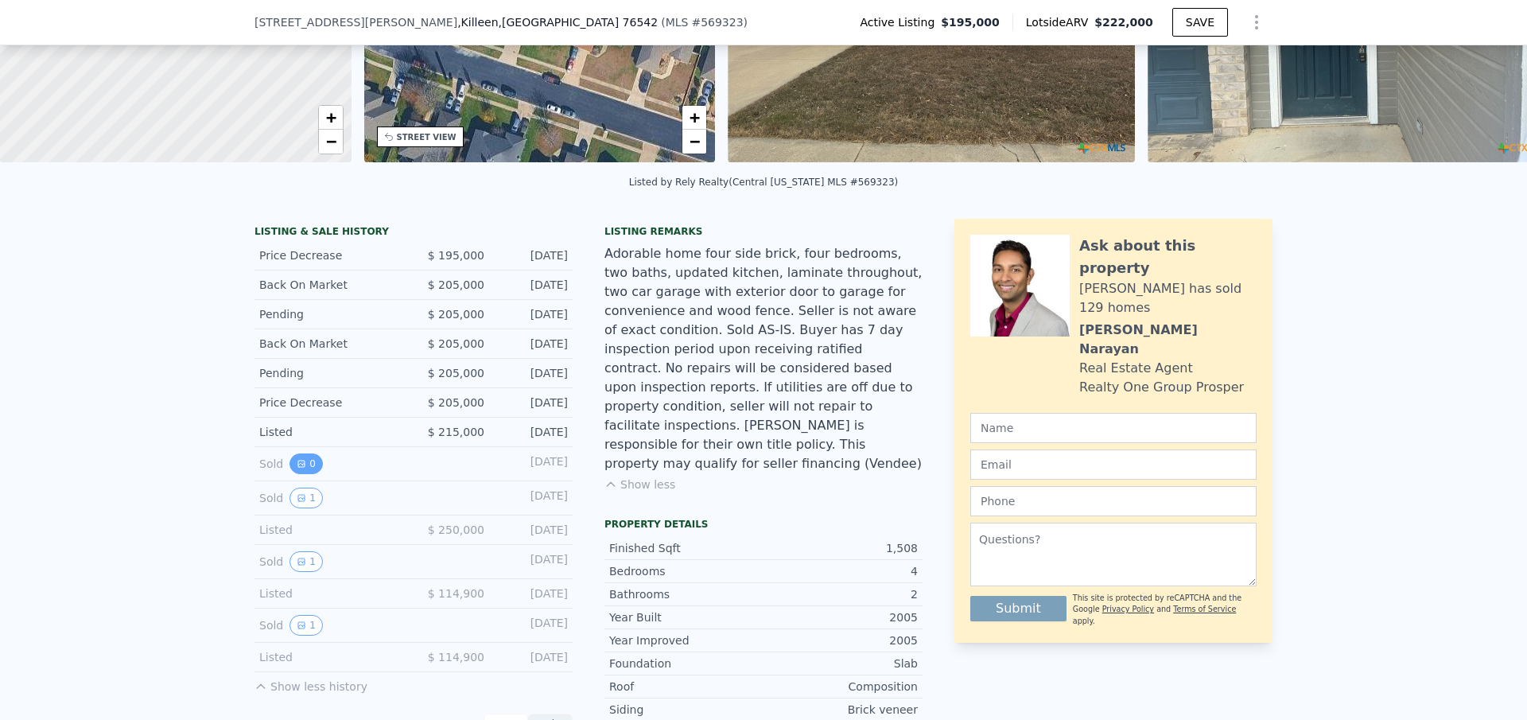
click at [297, 468] on icon "View historical data" at bounding box center [302, 464] width 10 height 10
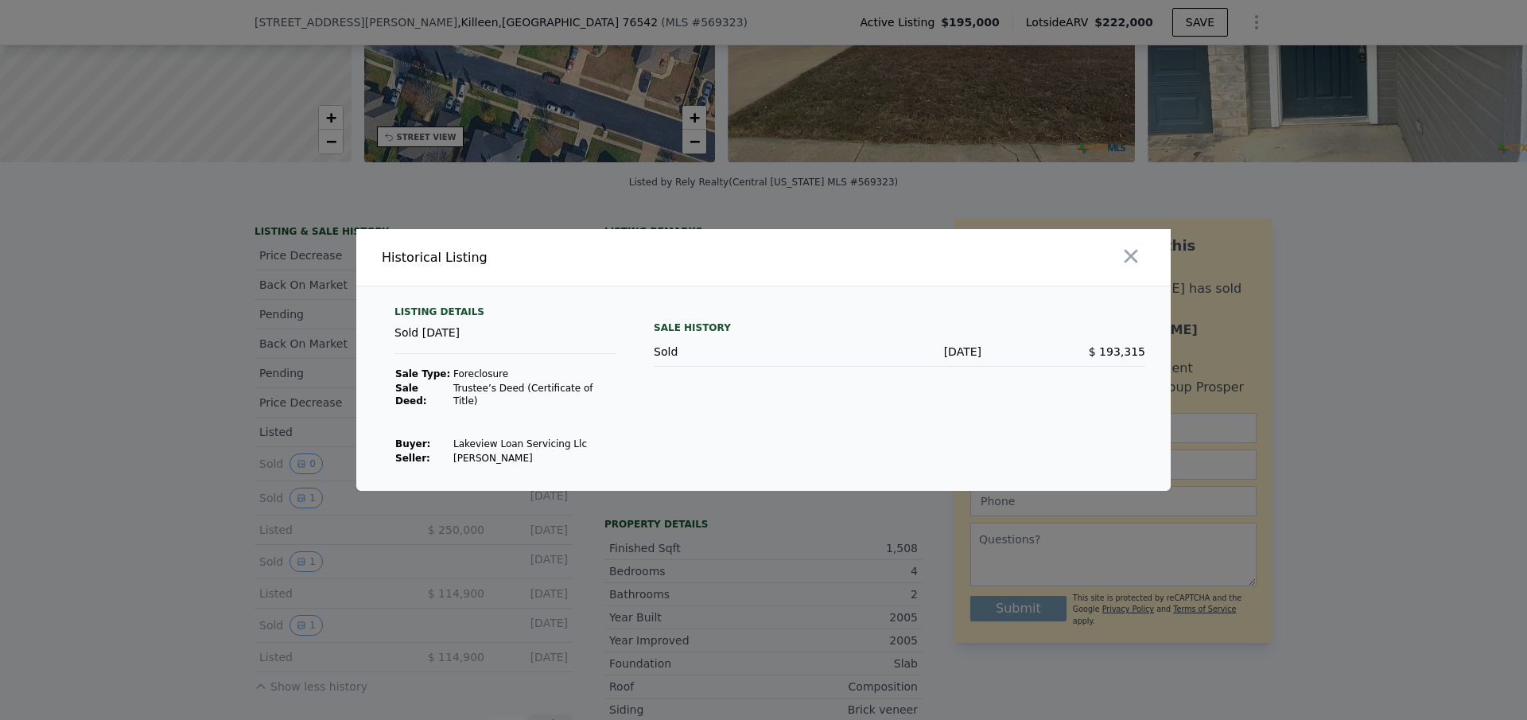
click at [295, 471] on div at bounding box center [763, 360] width 1527 height 720
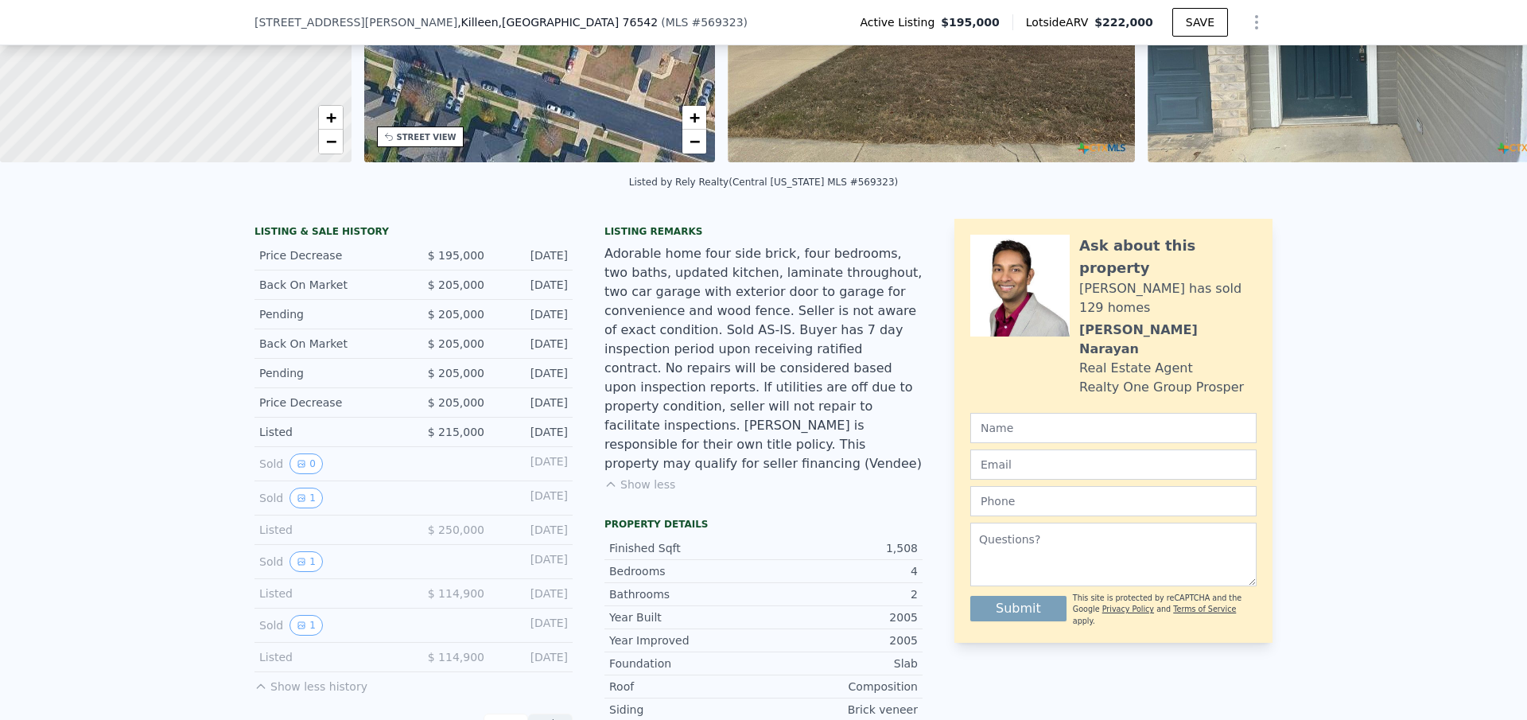
scroll to position [313, 0]
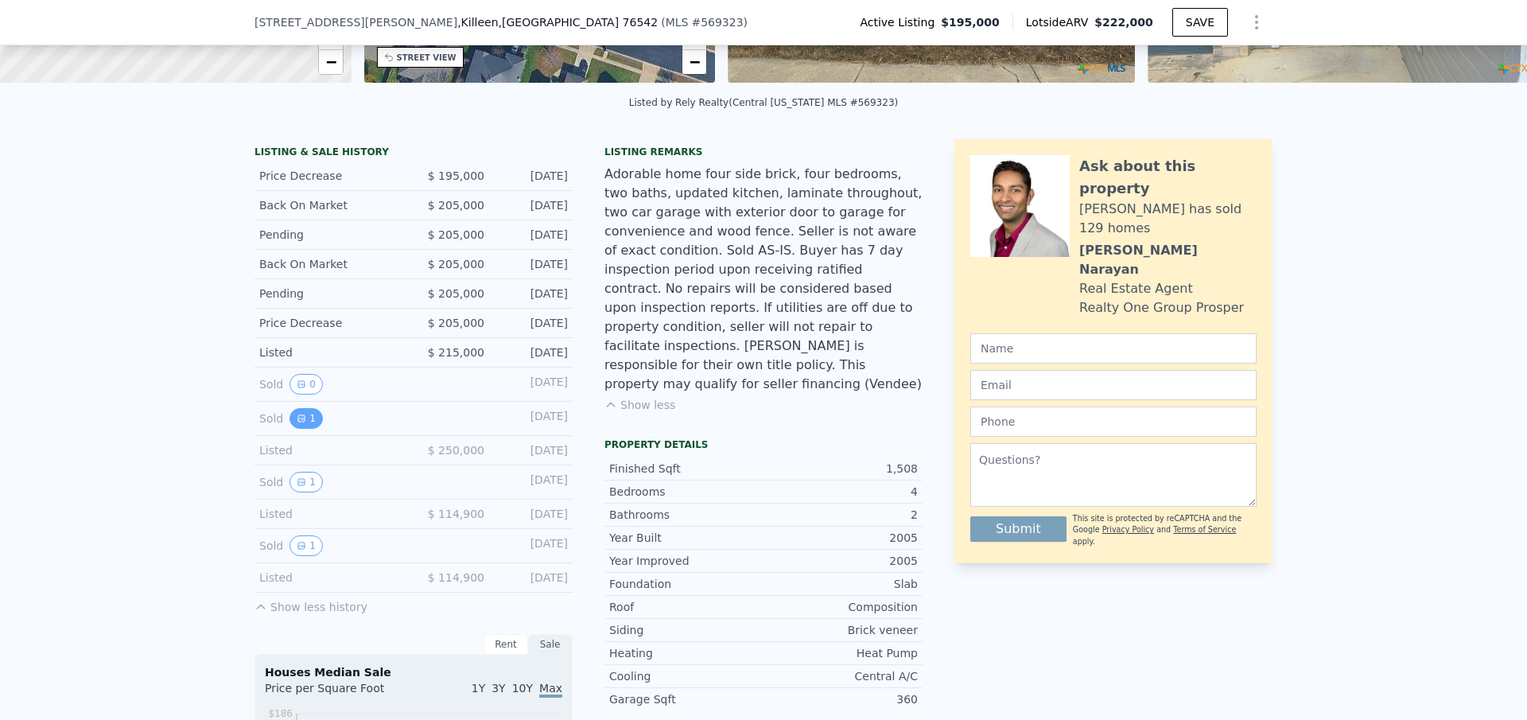
click at [297, 423] on icon "View historical data" at bounding box center [302, 419] width 10 height 10
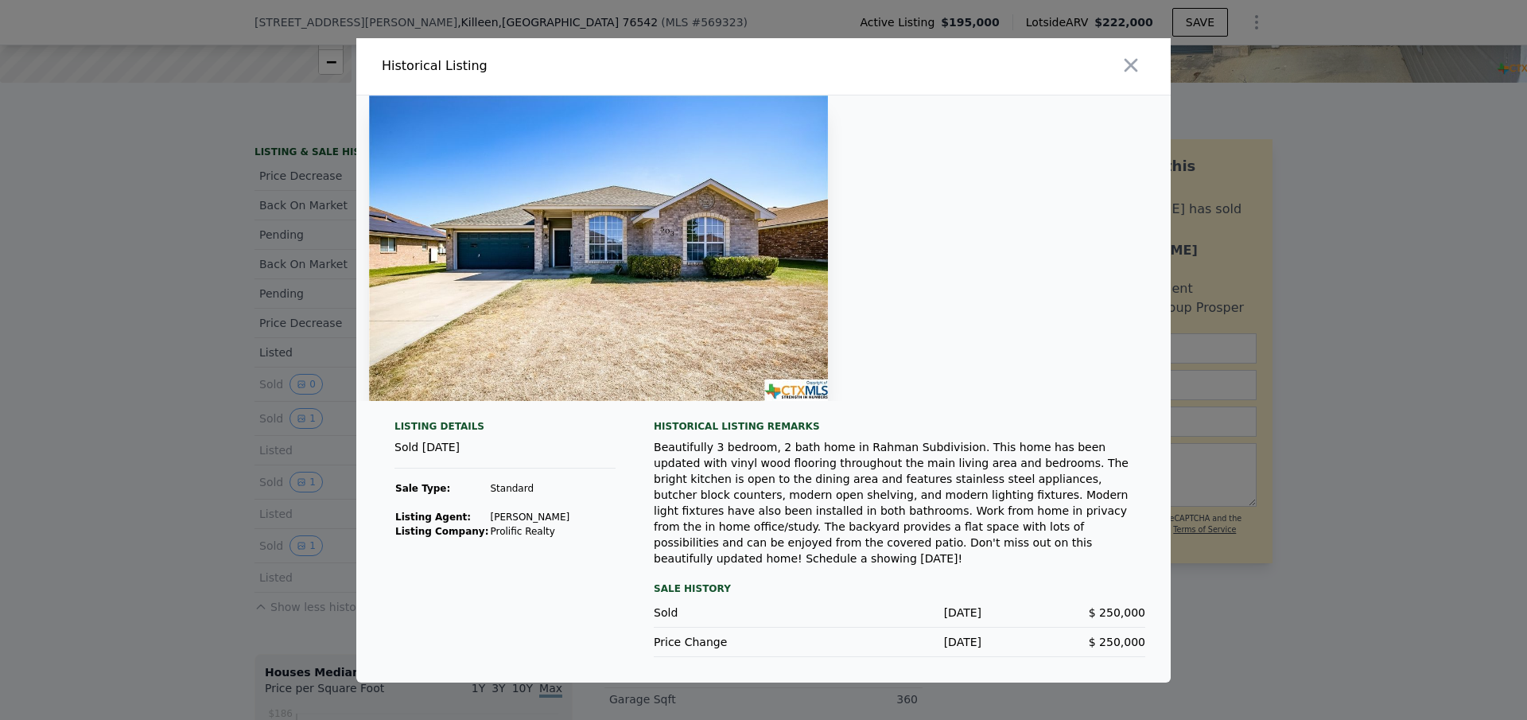
click at [220, 441] on div at bounding box center [763, 360] width 1527 height 720
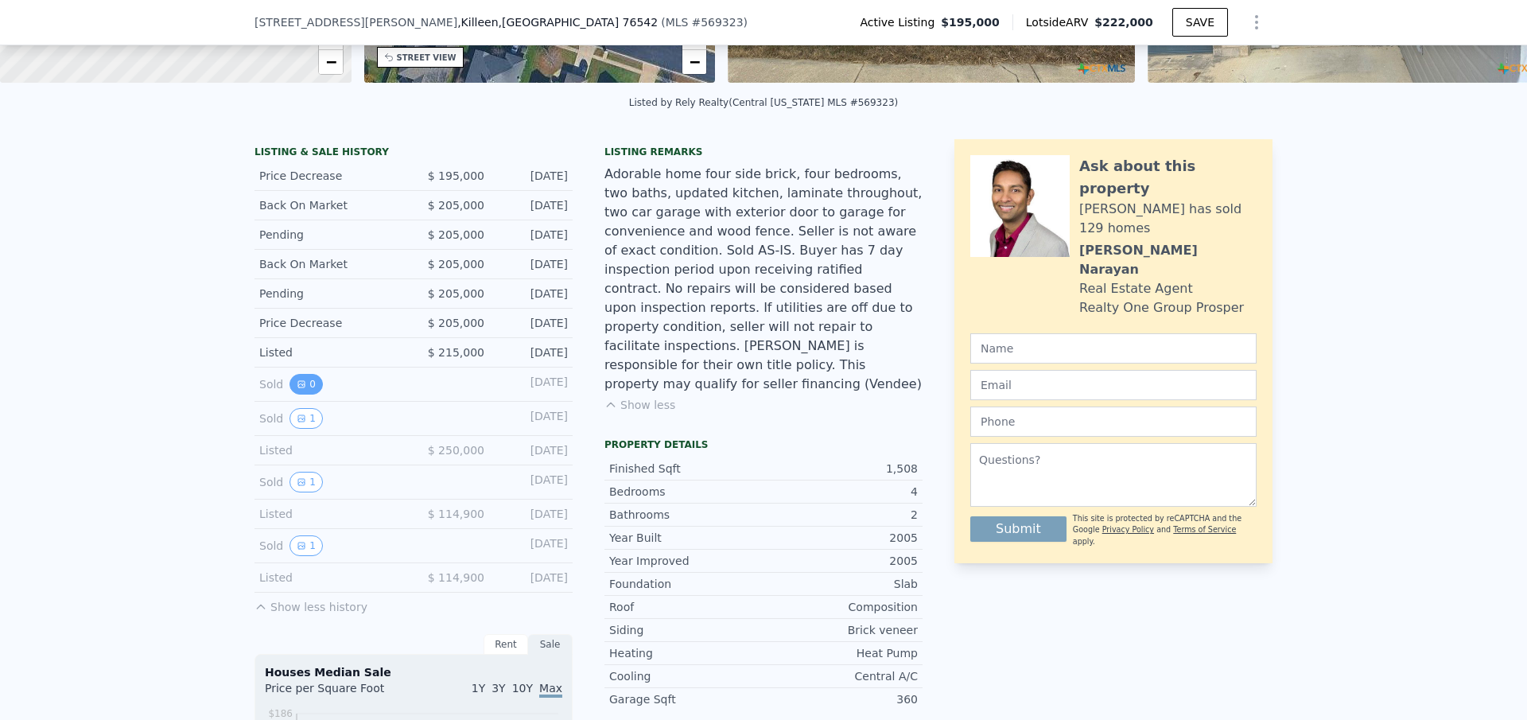
click at [301, 395] on button "0" at bounding box center [306, 384] width 33 height 21
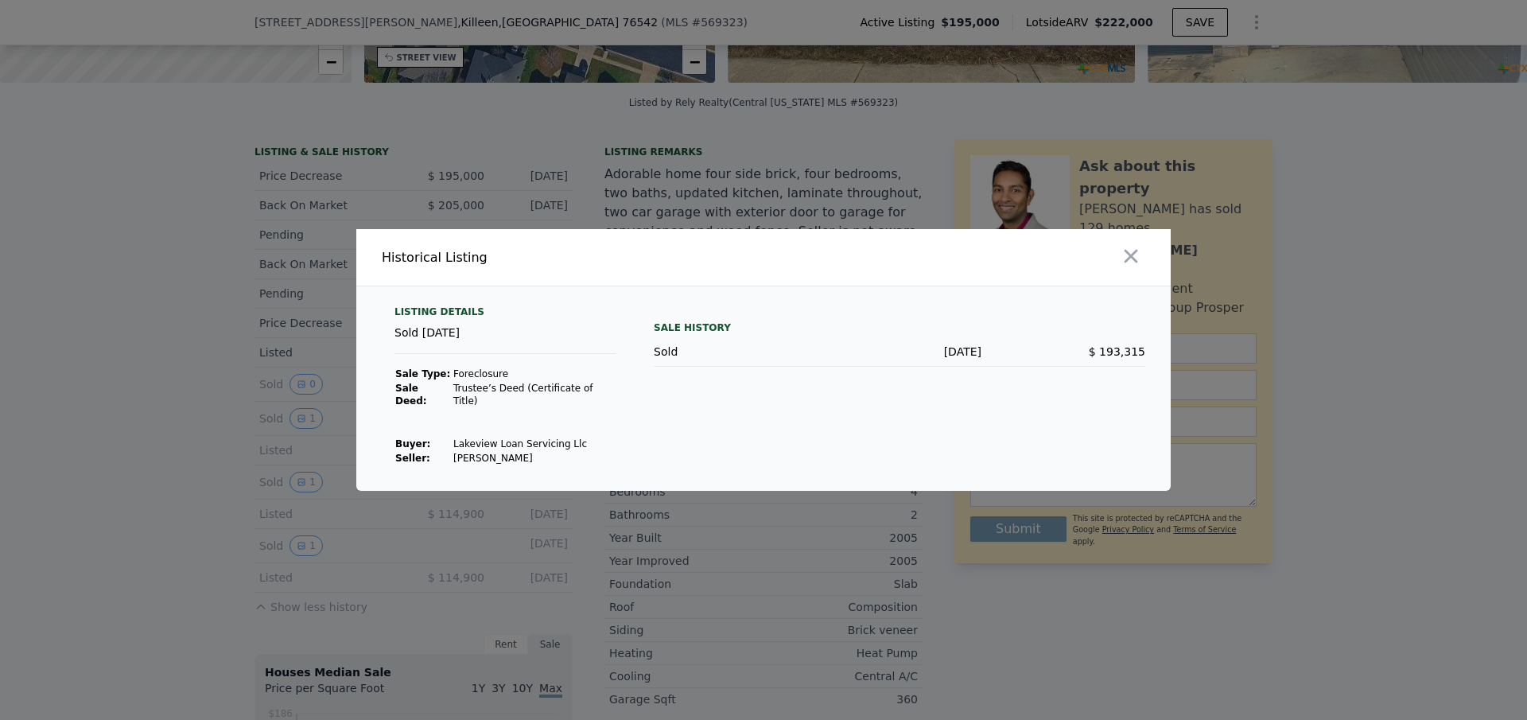
click at [282, 432] on div at bounding box center [763, 360] width 1527 height 720
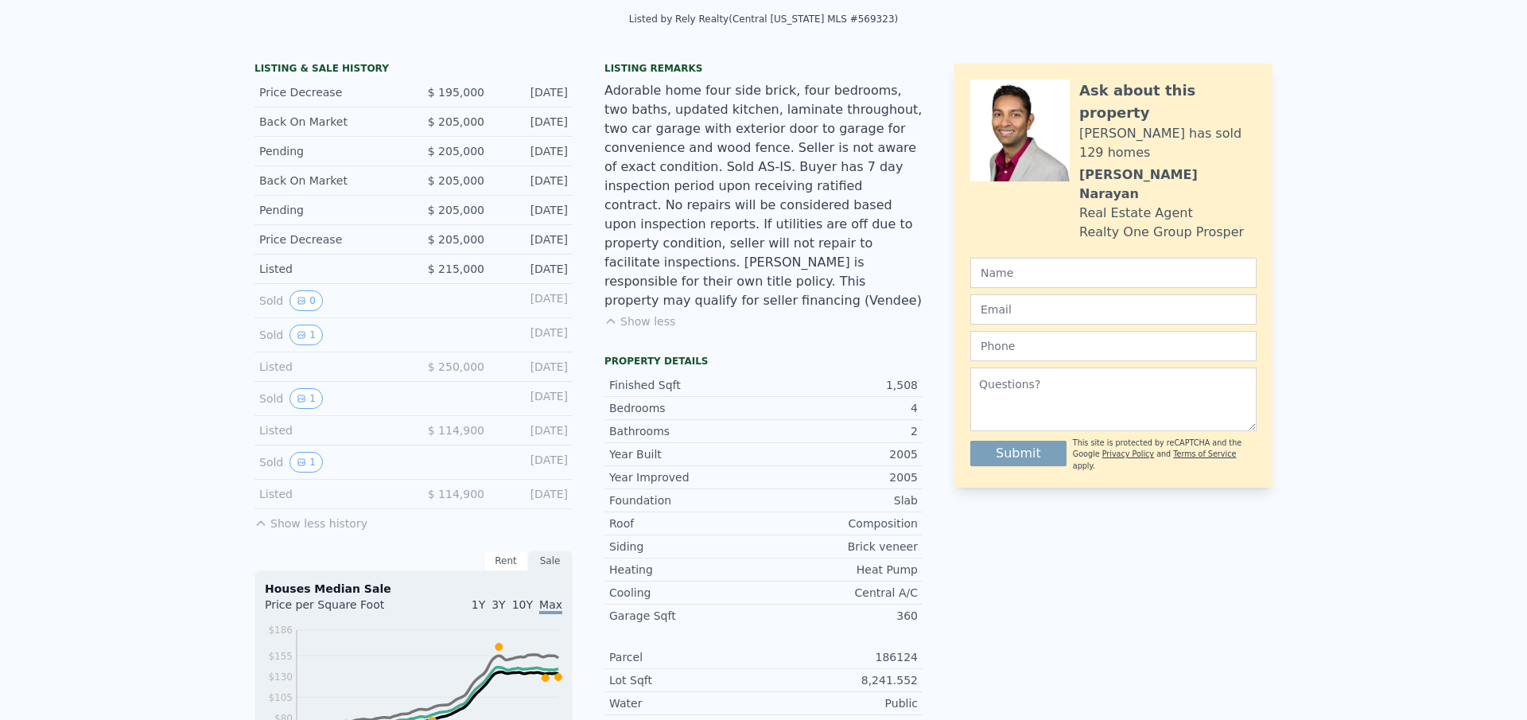
scroll to position [0, 0]
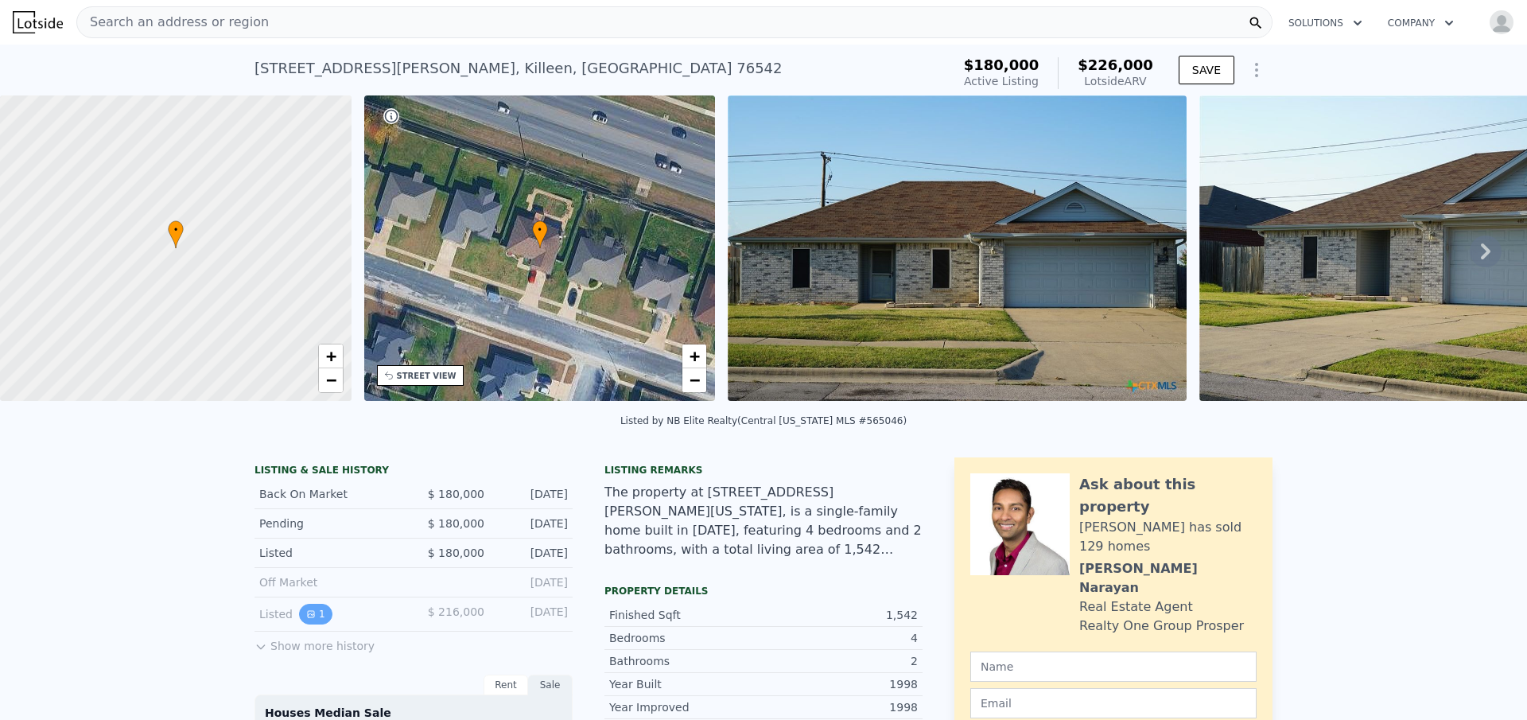
click at [306, 619] on icon "View historical data" at bounding box center [311, 614] width 10 height 10
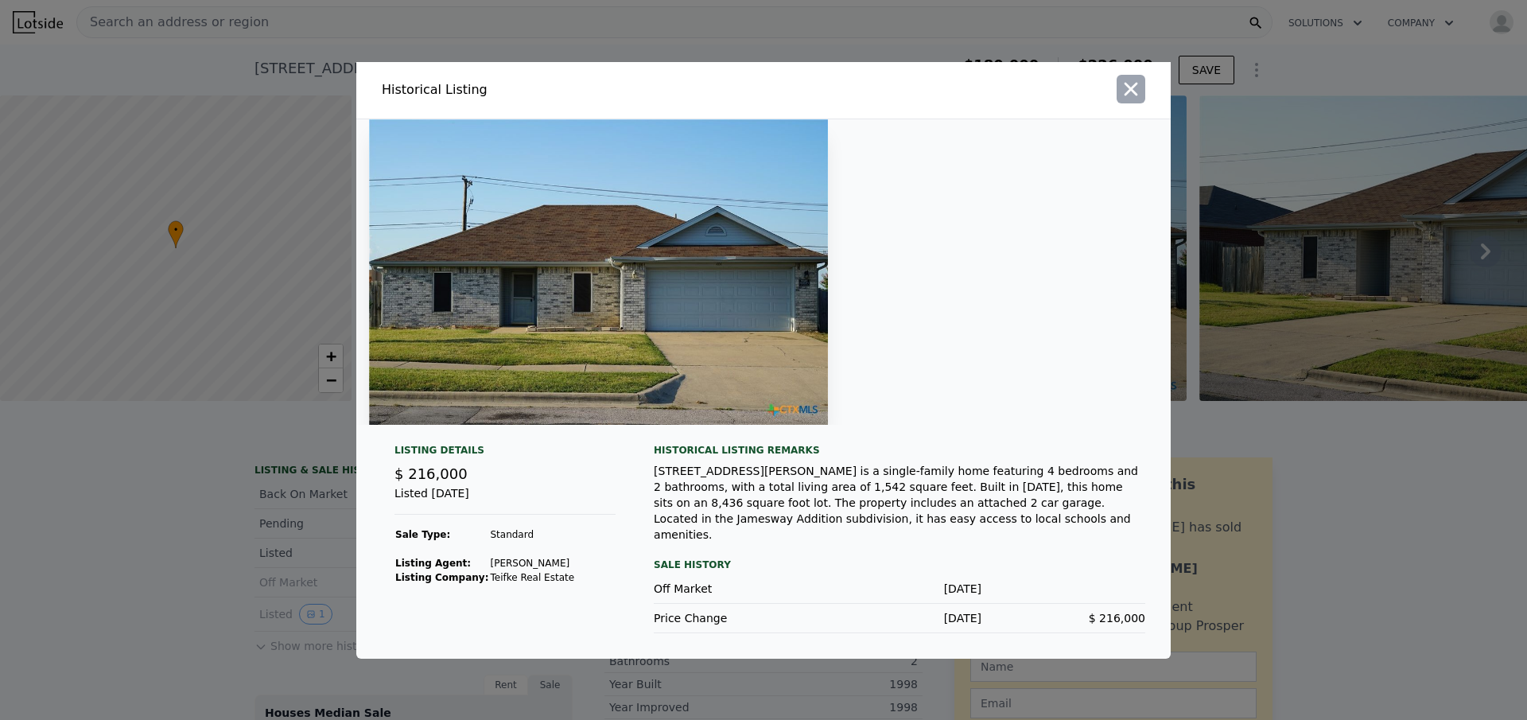
click at [1125, 91] on icon "button" at bounding box center [1132, 89] width 14 height 14
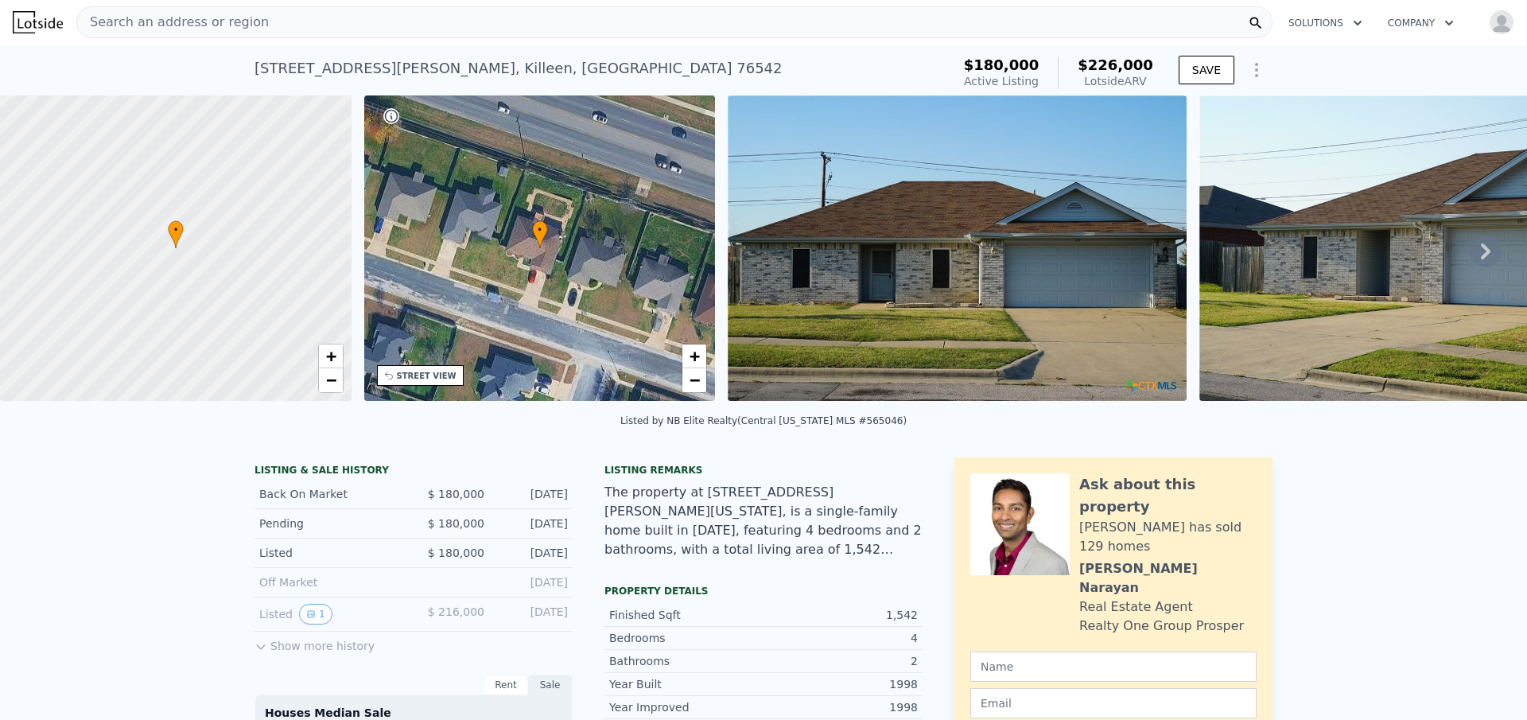
click at [421, 377] on div "STREET VIEW" at bounding box center [427, 376] width 60 height 12
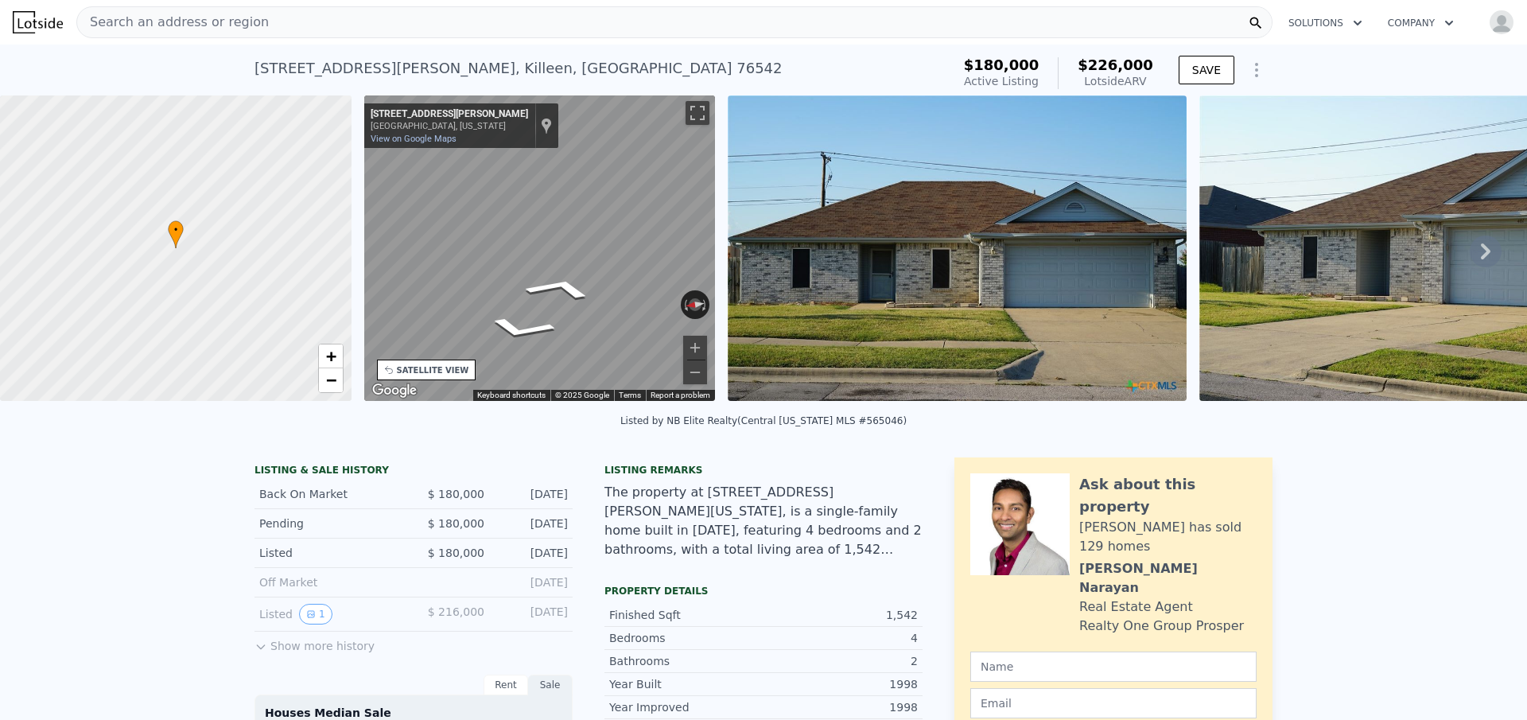
click at [154, 241] on div "• + − • + − STREET VIEW ← Move left → Move right ↑ Move up ↓ Move down + Zoom i…" at bounding box center [763, 250] width 1527 height 311
click at [1304, 245] on img at bounding box center [1428, 247] width 459 height 305
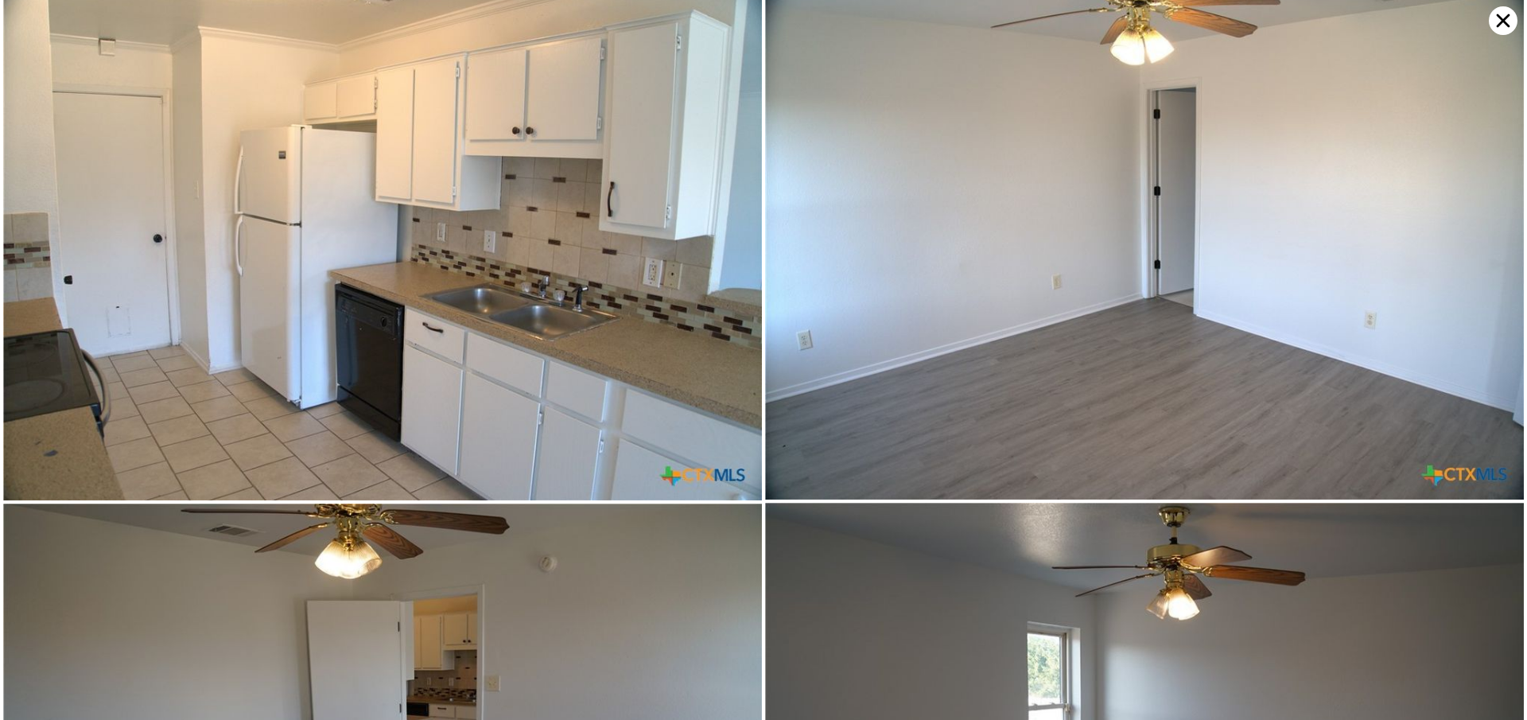
scroll to position [6056, 0]
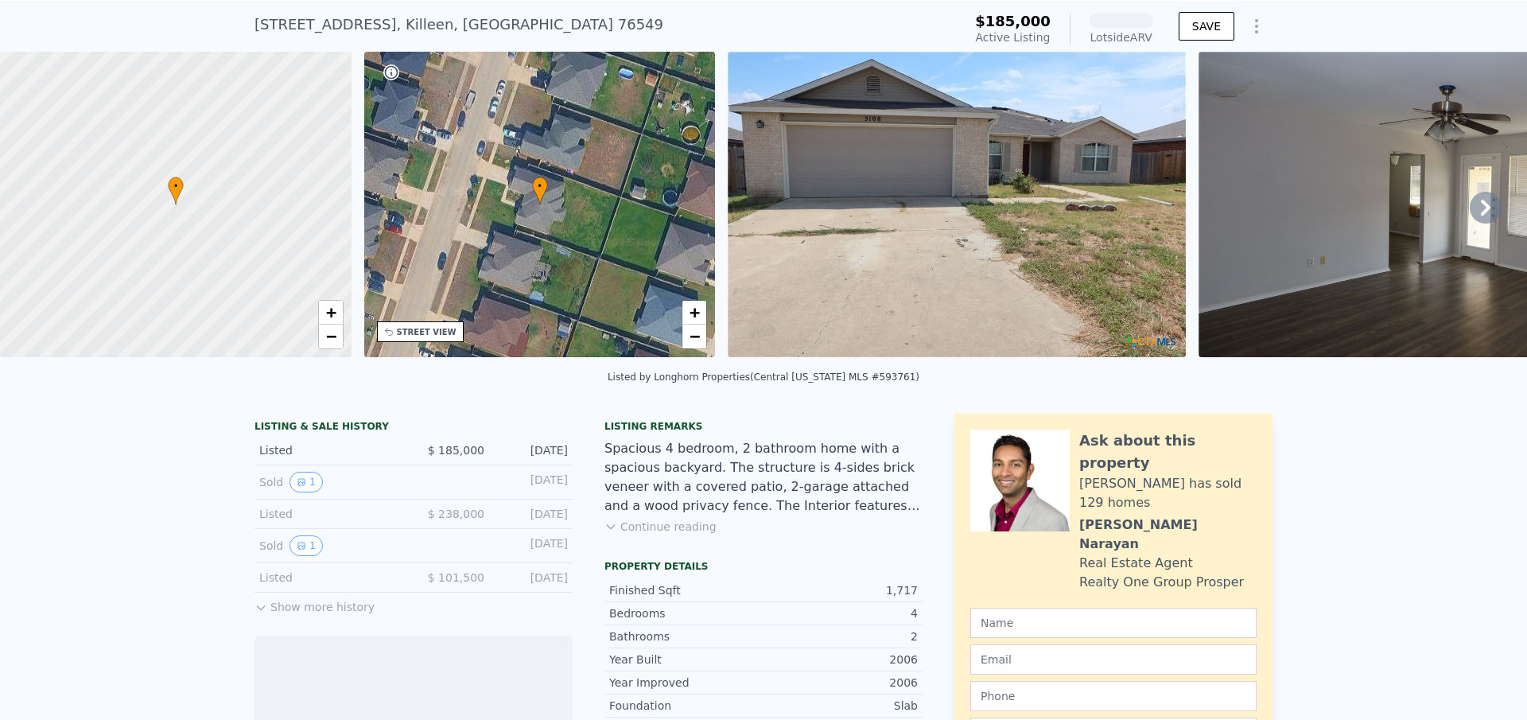
scroll to position [74, 0]
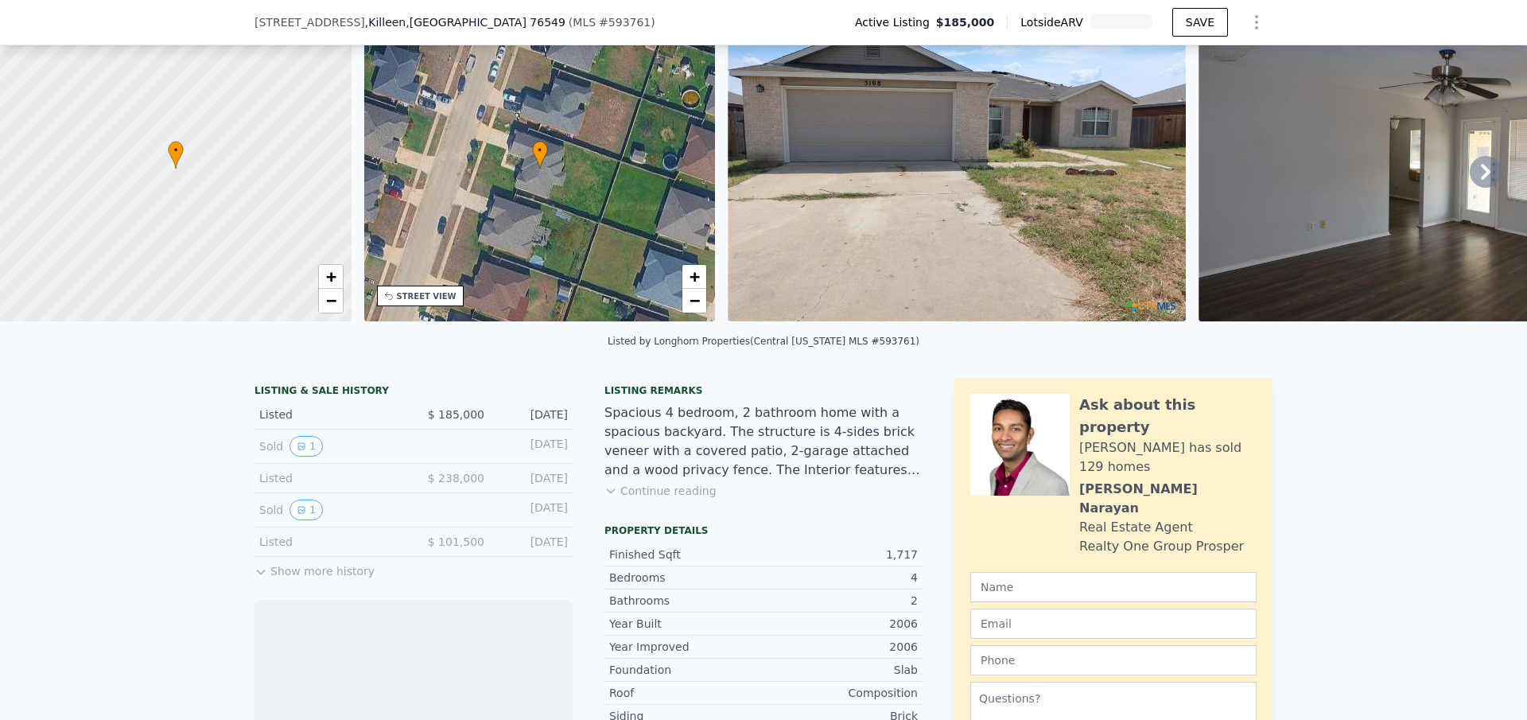
click at [636, 499] on button "Continue reading" at bounding box center [661, 491] width 112 height 16
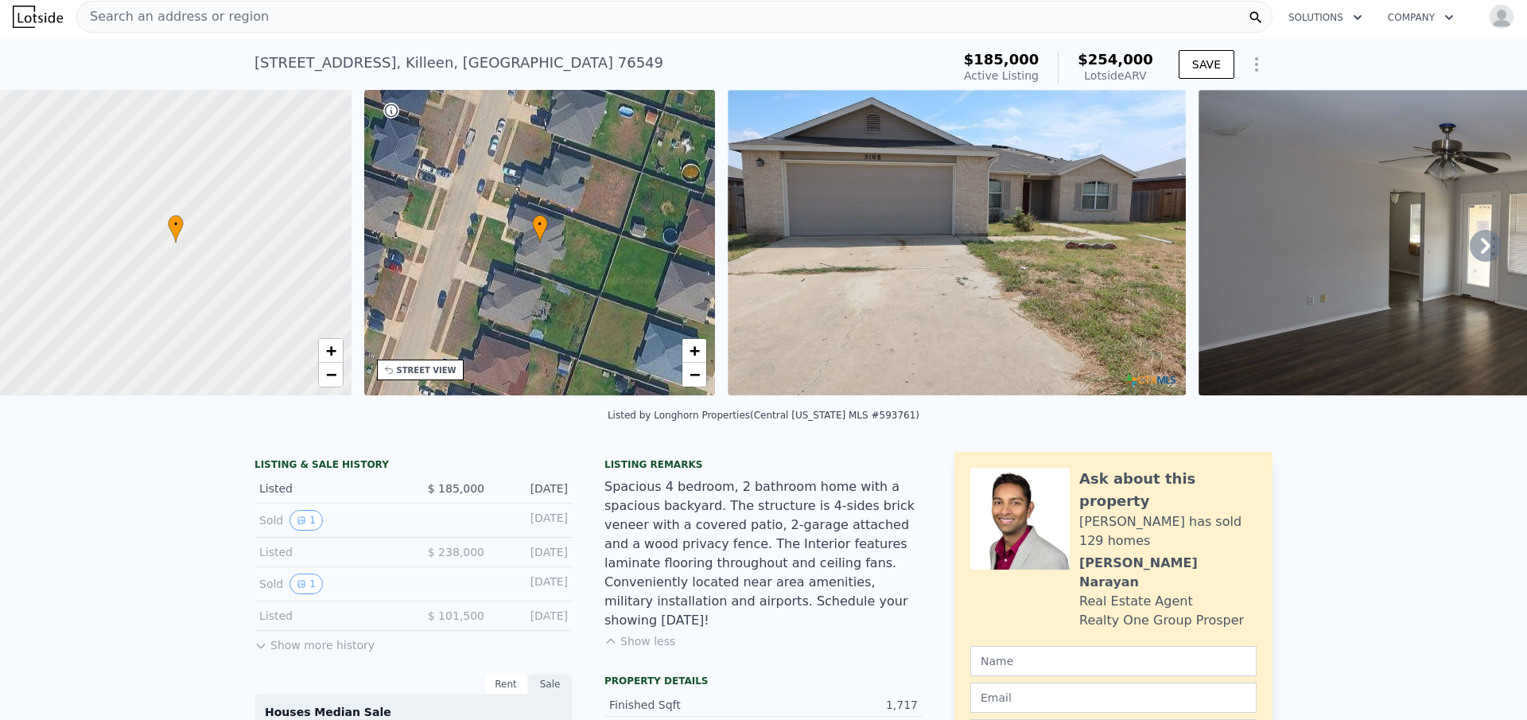
scroll to position [0, 0]
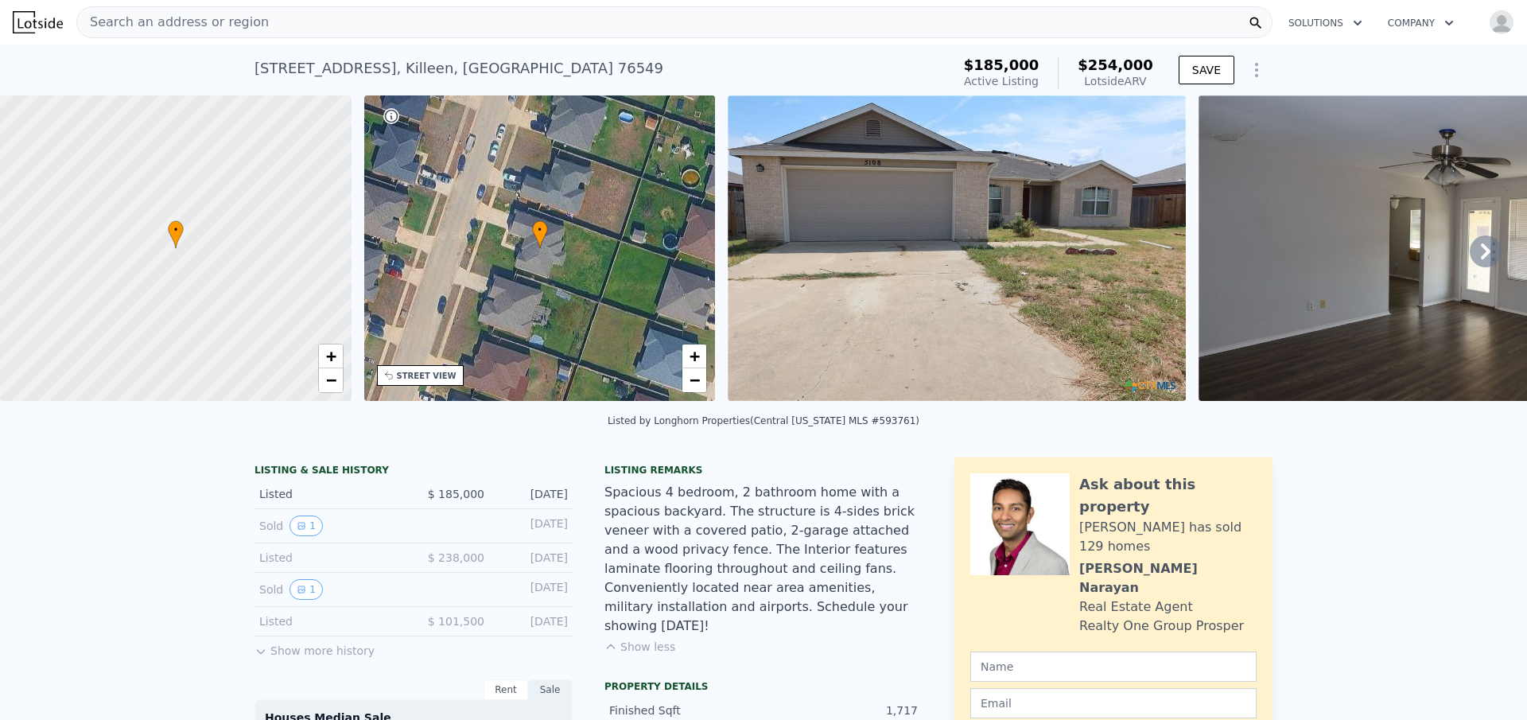
click at [1480, 300] on img at bounding box center [1428, 247] width 458 height 305
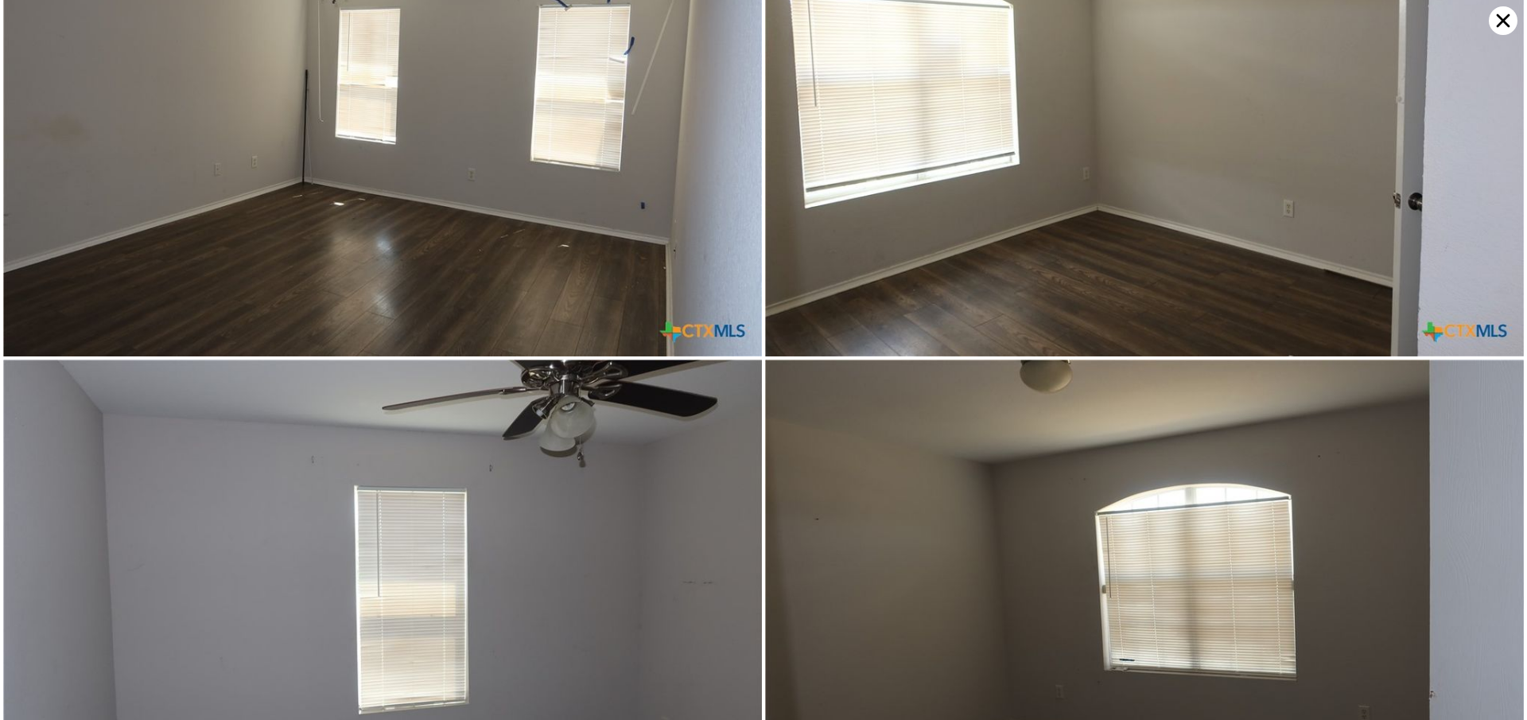
scroll to position [1516, 0]
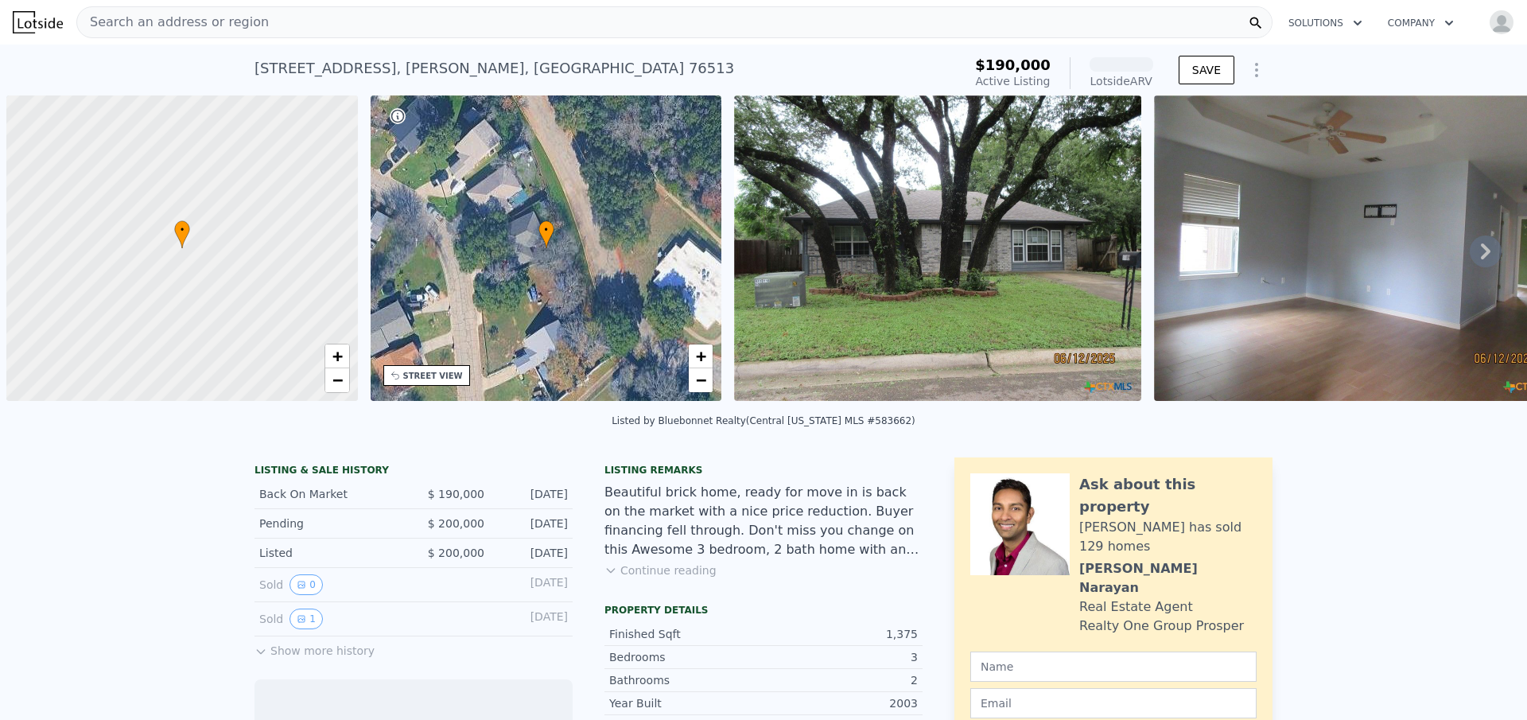
scroll to position [0, 6]
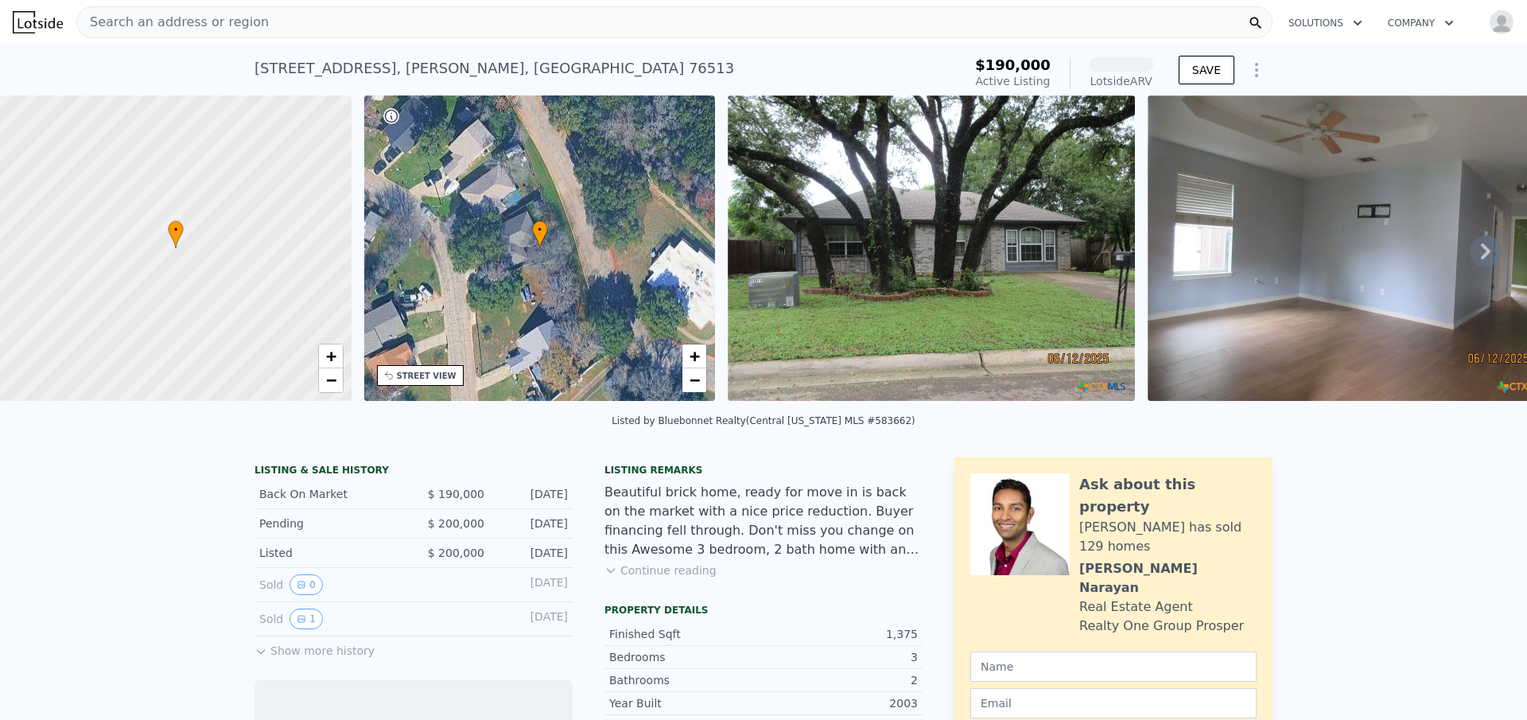
click at [904, 208] on img at bounding box center [931, 247] width 407 height 305
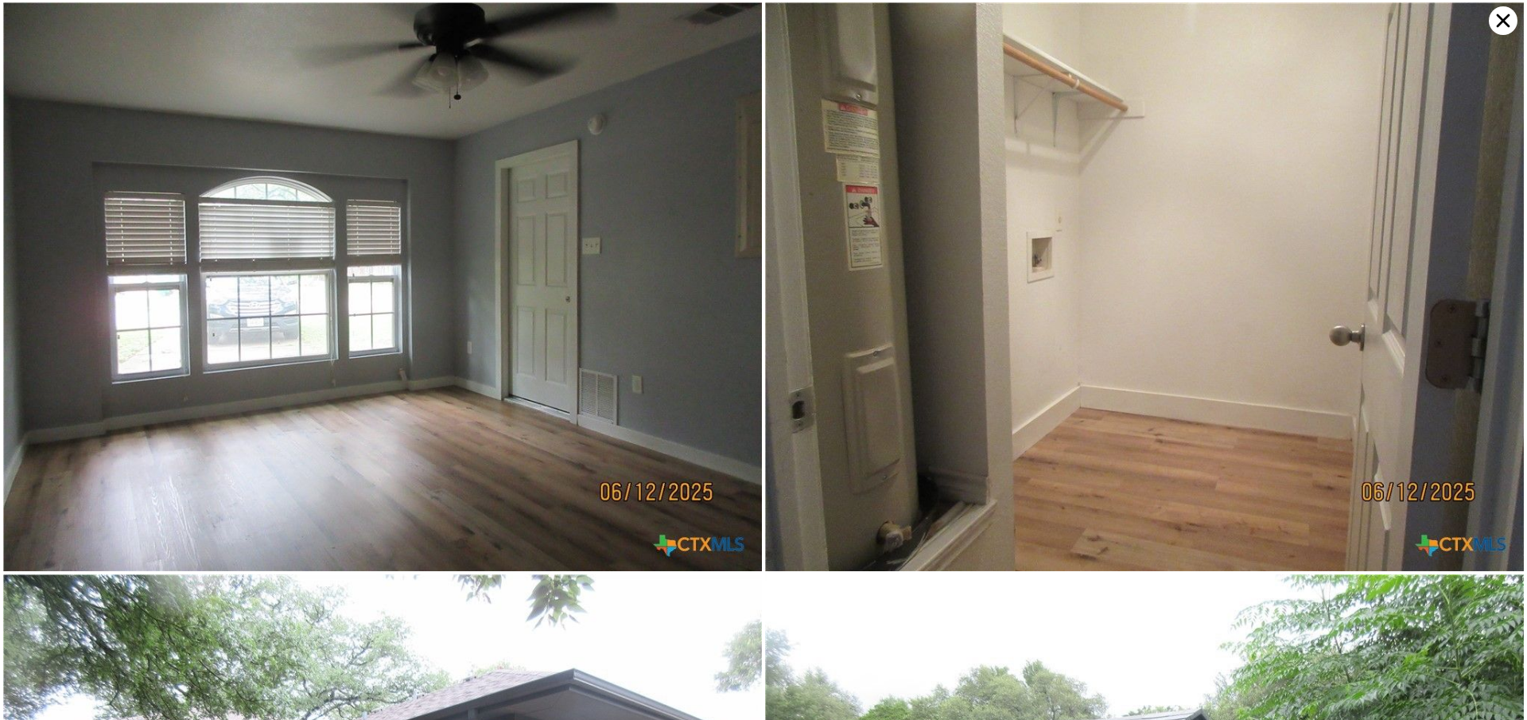
scroll to position [3975, 0]
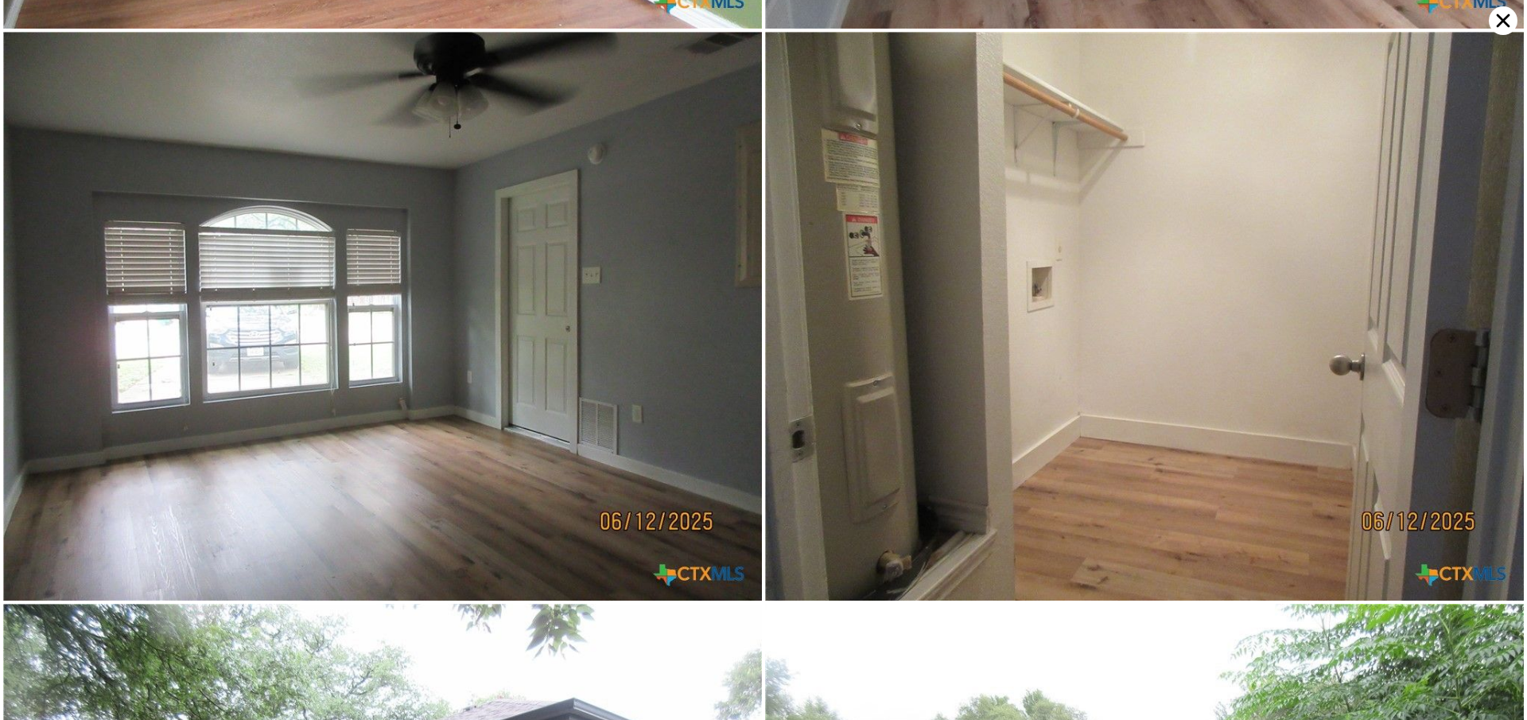
click at [1507, 12] on icon at bounding box center [1503, 20] width 29 height 29
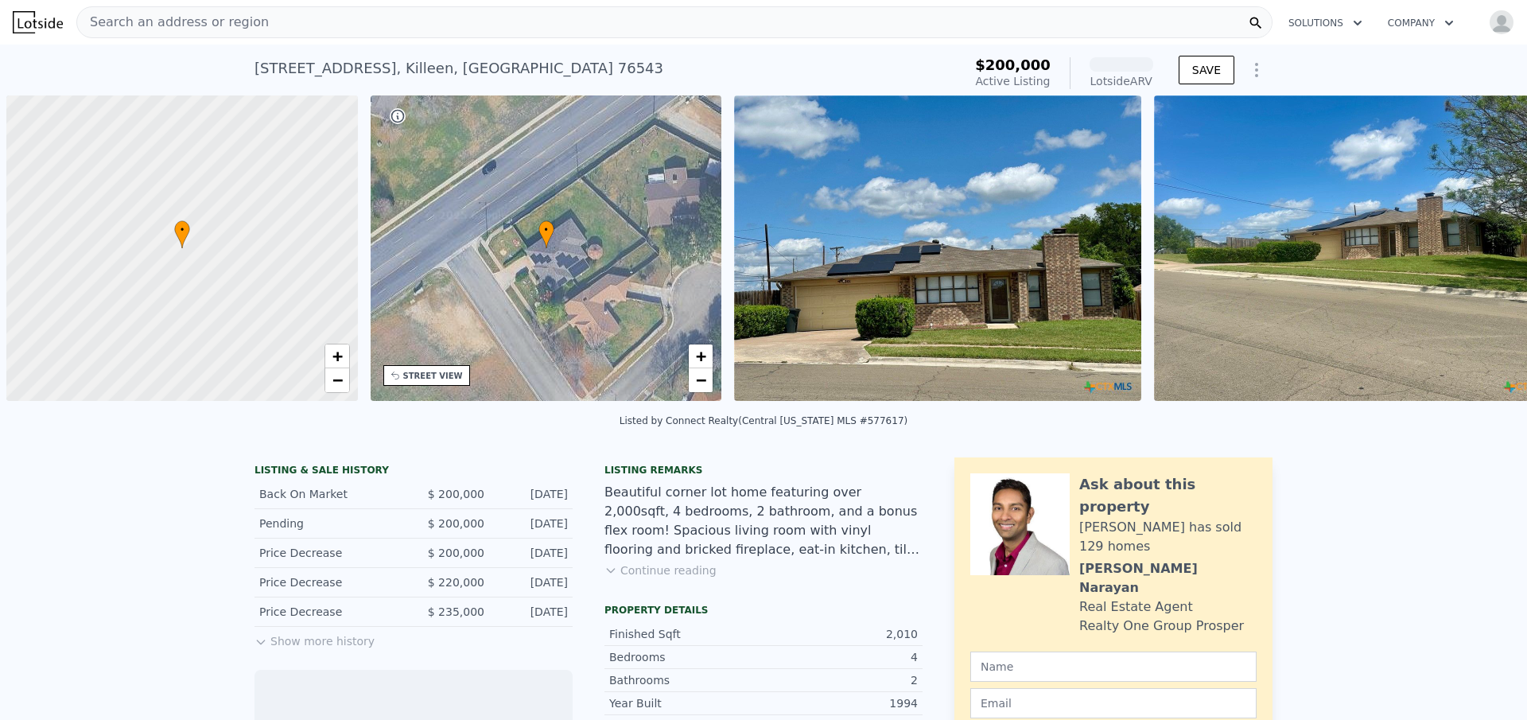
scroll to position [0, 6]
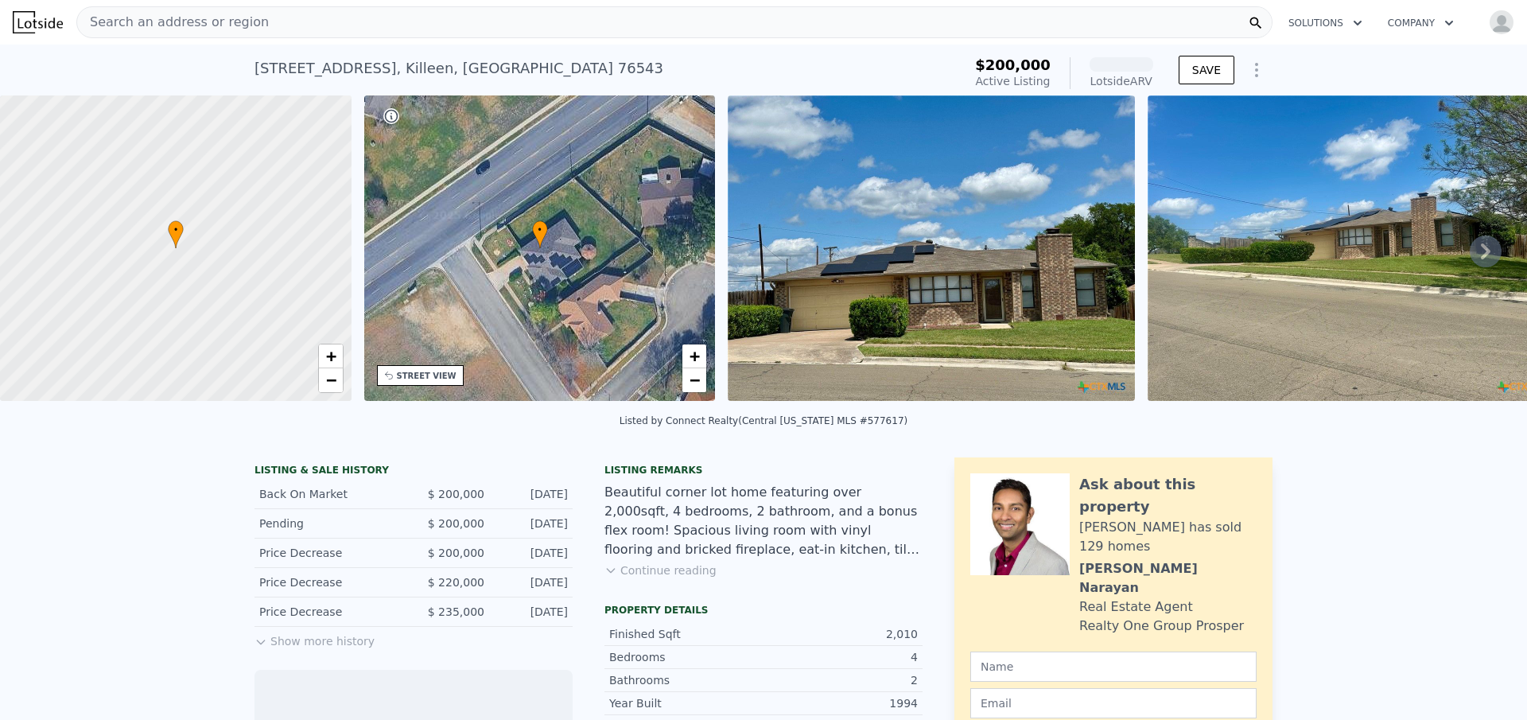
click at [1242, 269] on img at bounding box center [1351, 247] width 407 height 305
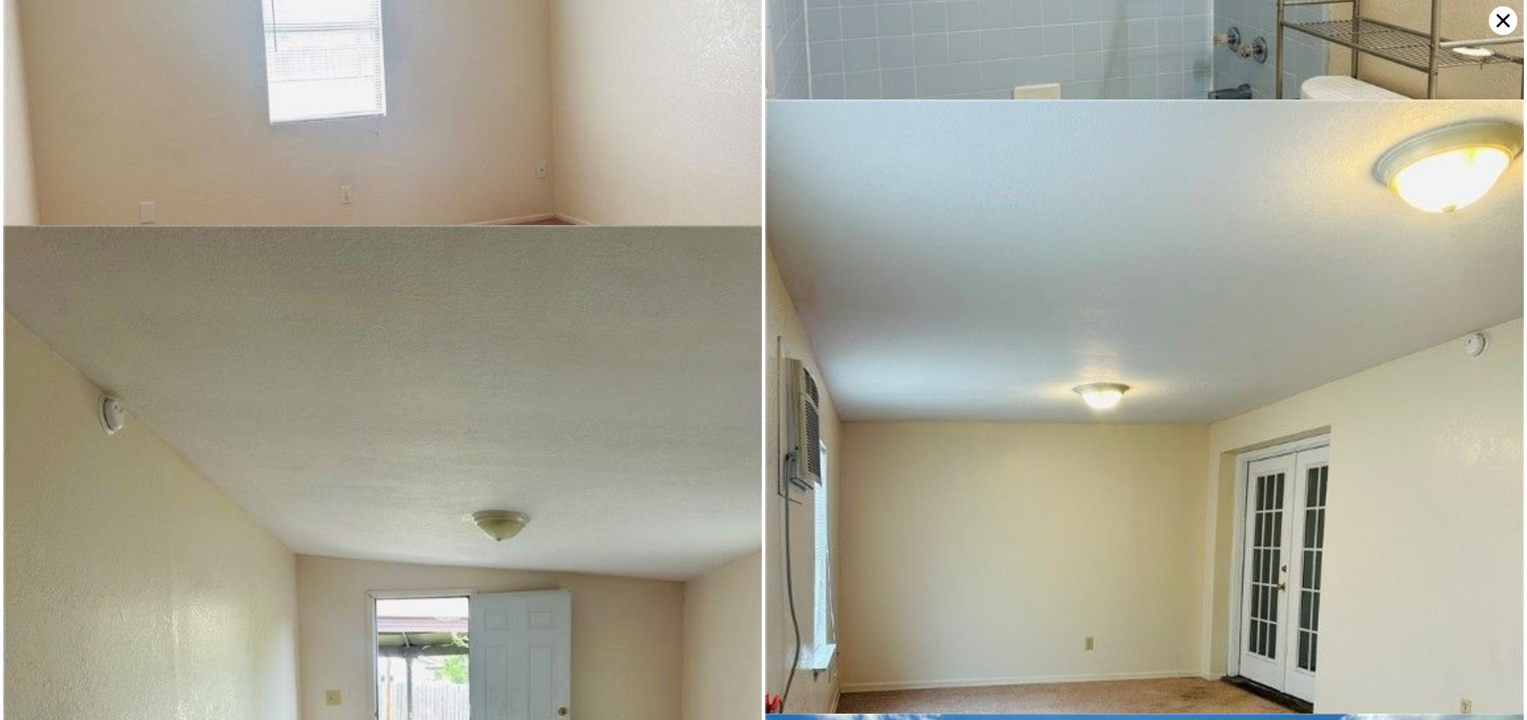
scroll to position [5771, 0]
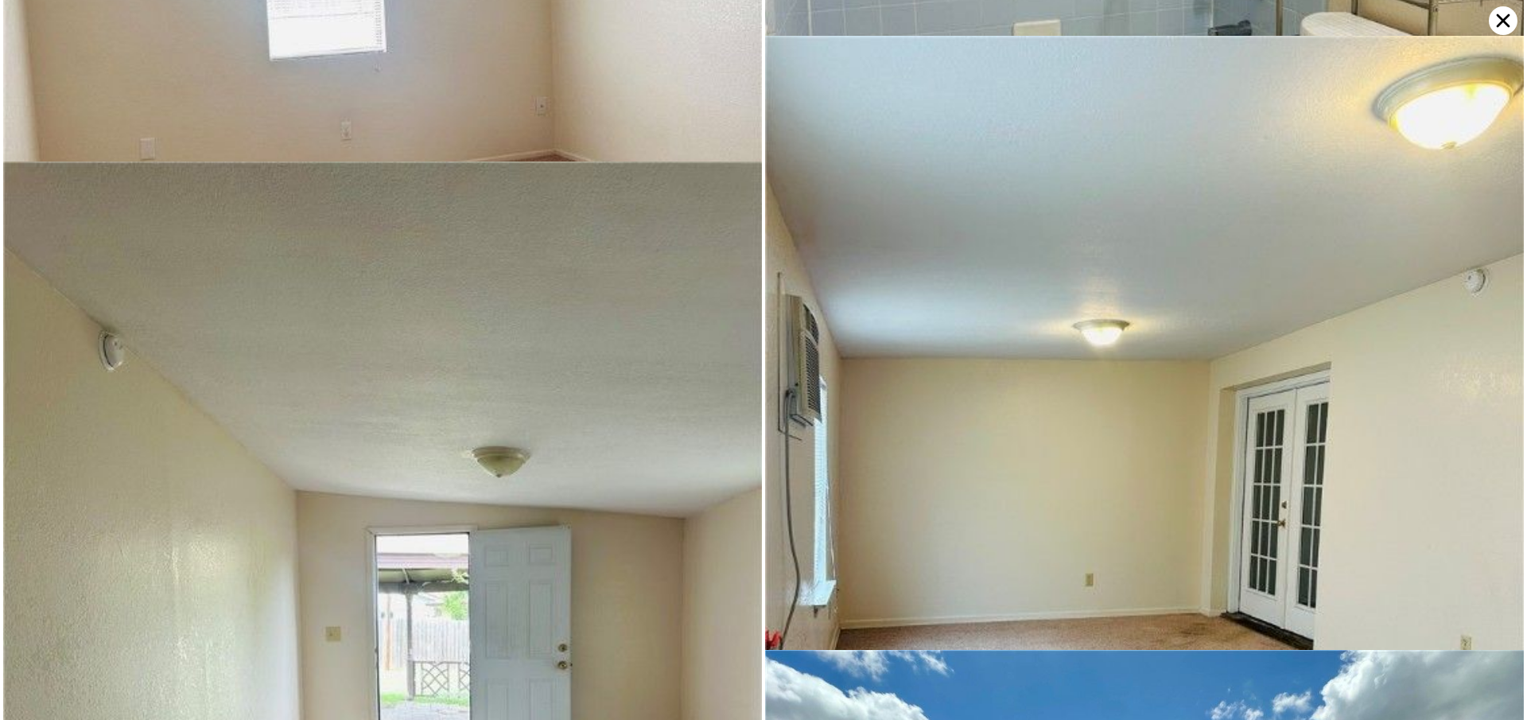
click at [1505, 8] on icon at bounding box center [1503, 20] width 29 height 29
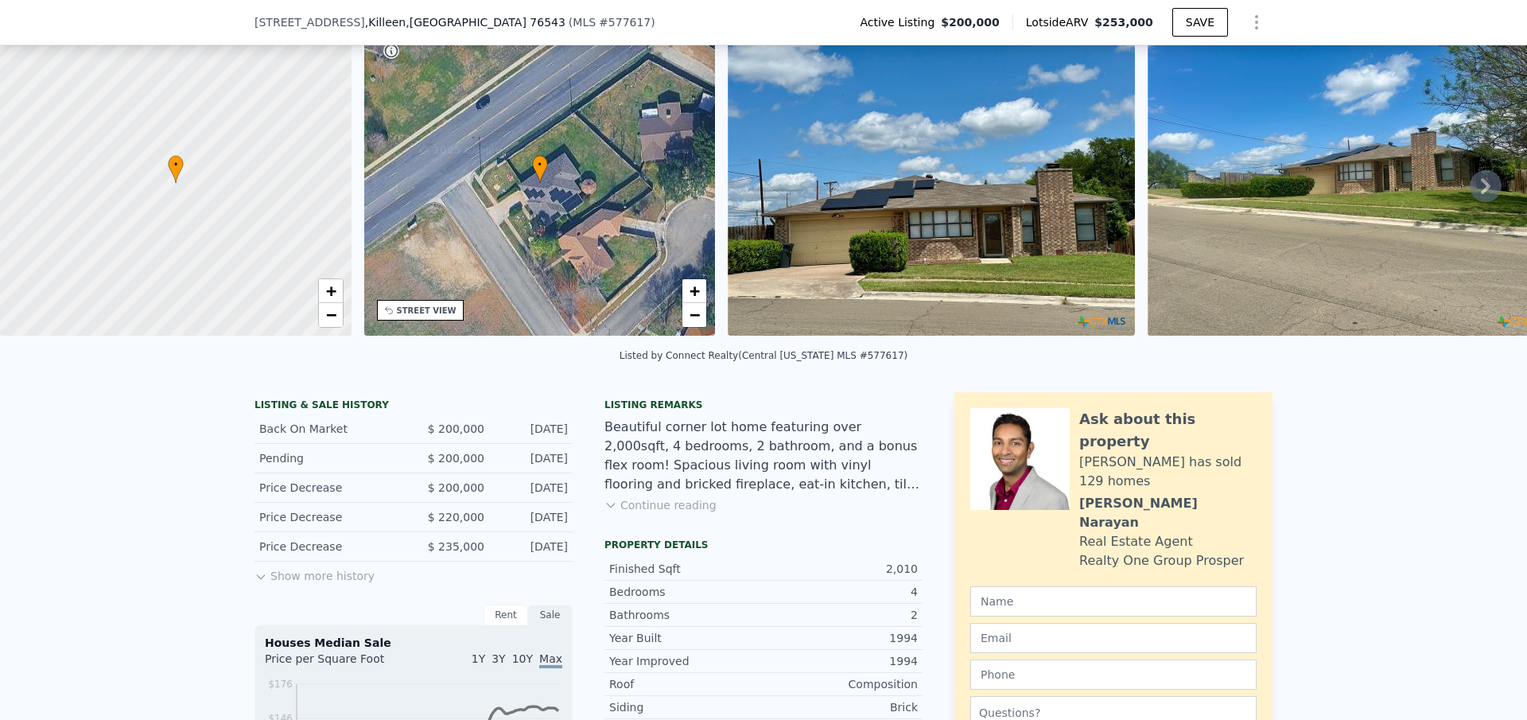
scroll to position [233, 0]
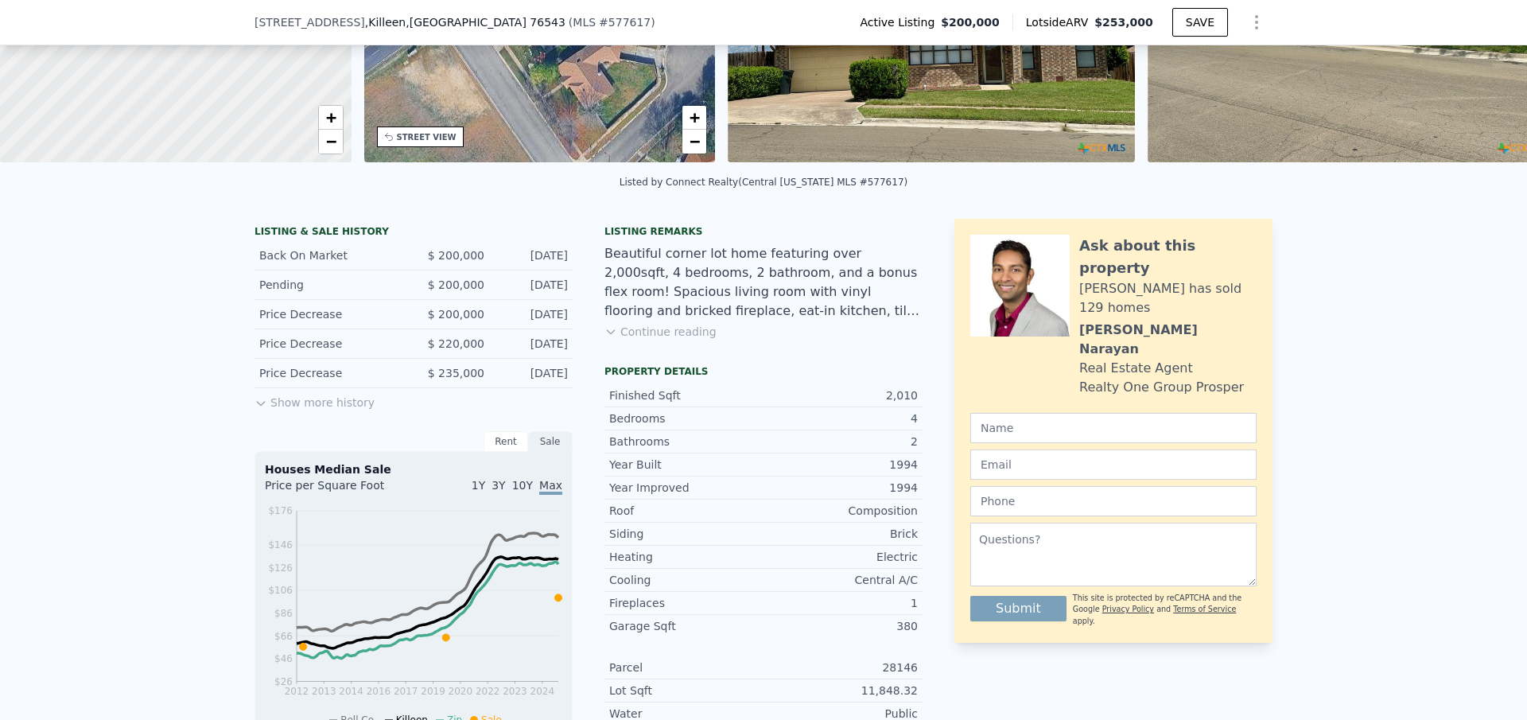
click at [313, 410] on button "Show more history" at bounding box center [315, 399] width 120 height 22
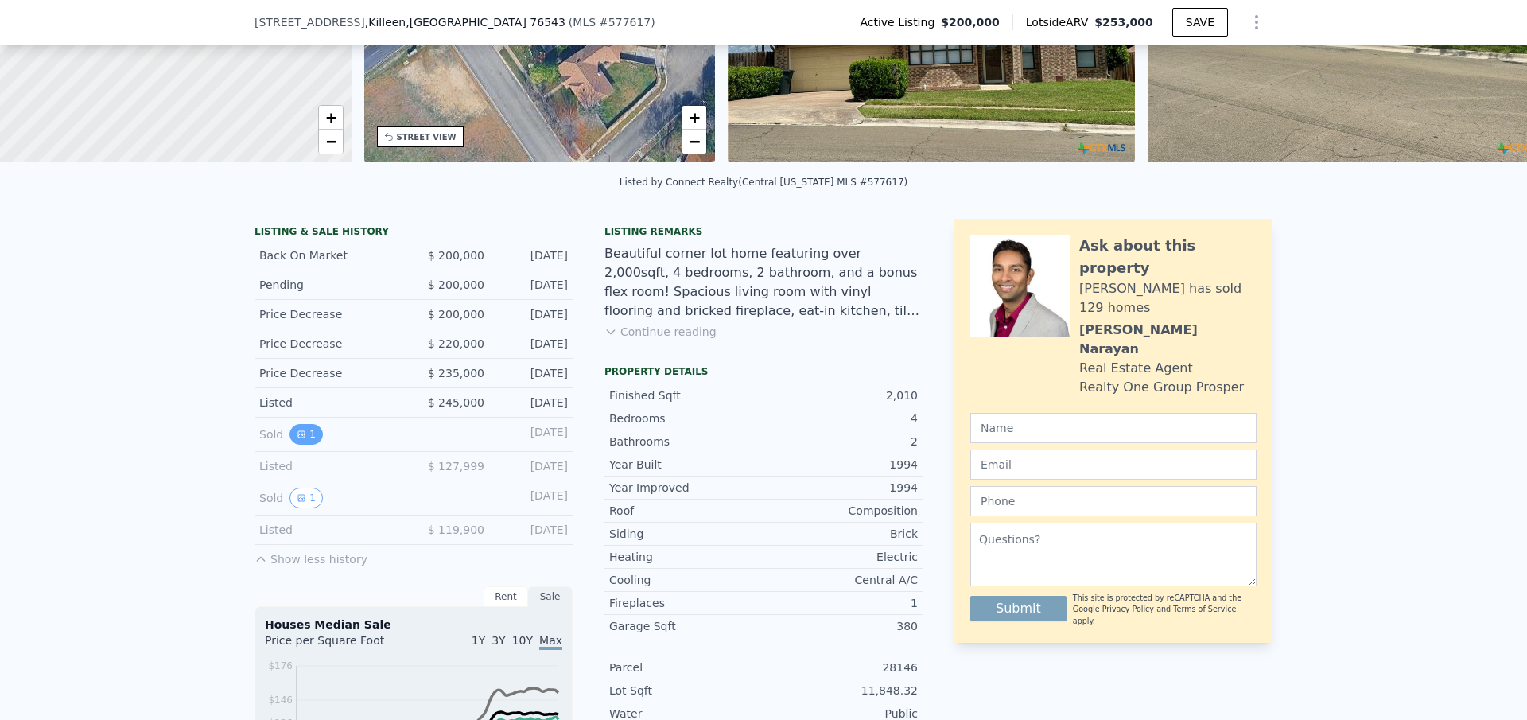
click at [310, 441] on button "1" at bounding box center [306, 434] width 33 height 21
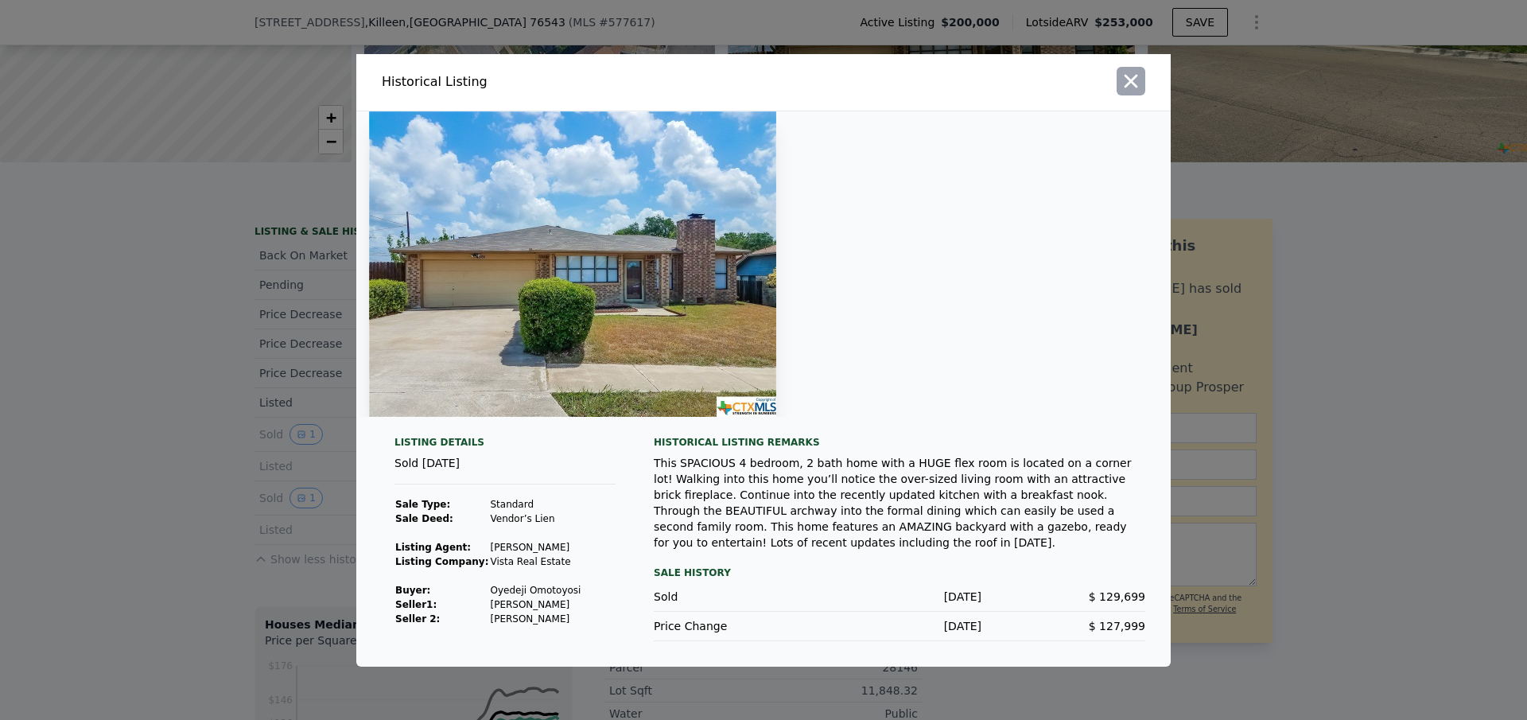
click at [1128, 81] on icon "button" at bounding box center [1131, 81] width 22 height 22
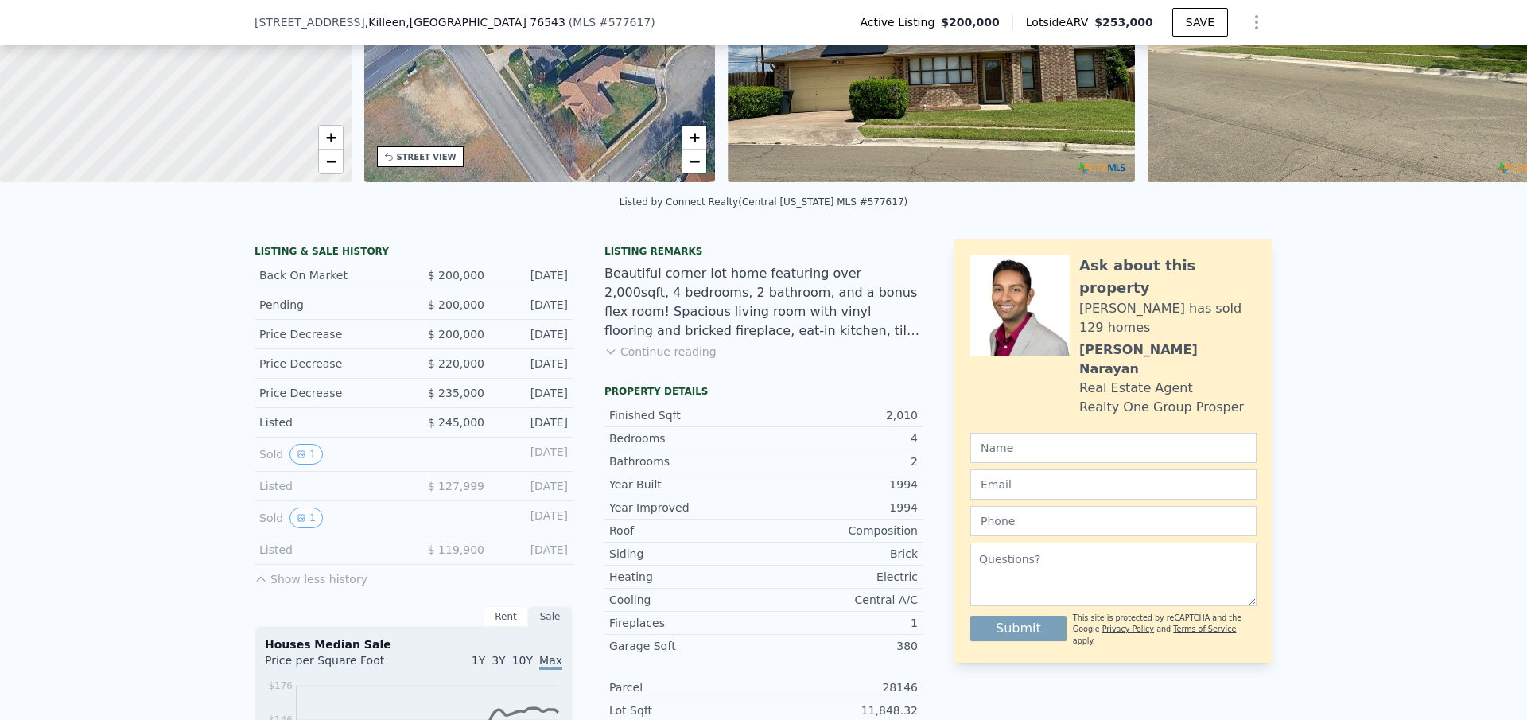
scroll to position [239, 0]
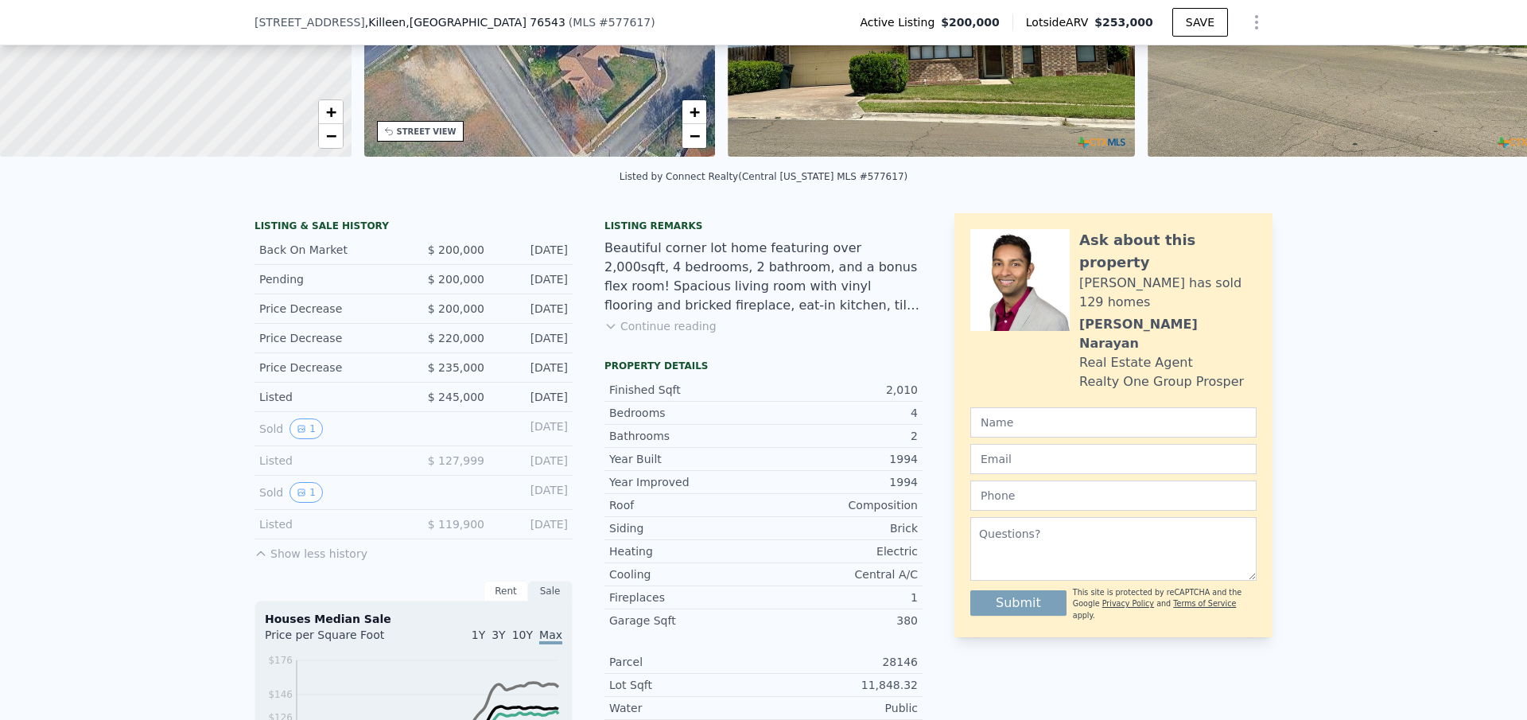
click at [672, 334] on button "Continue reading" at bounding box center [661, 326] width 112 height 16
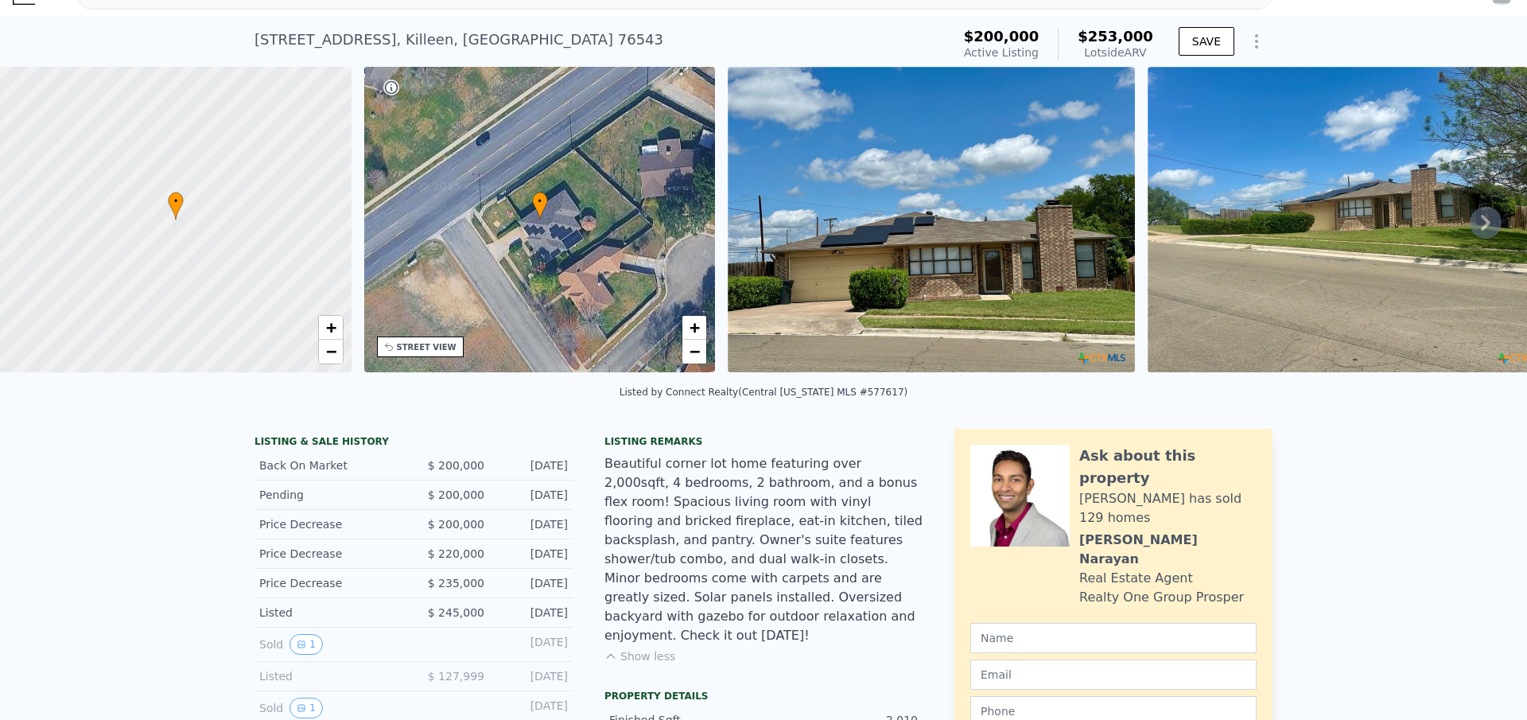
scroll to position [6, 0]
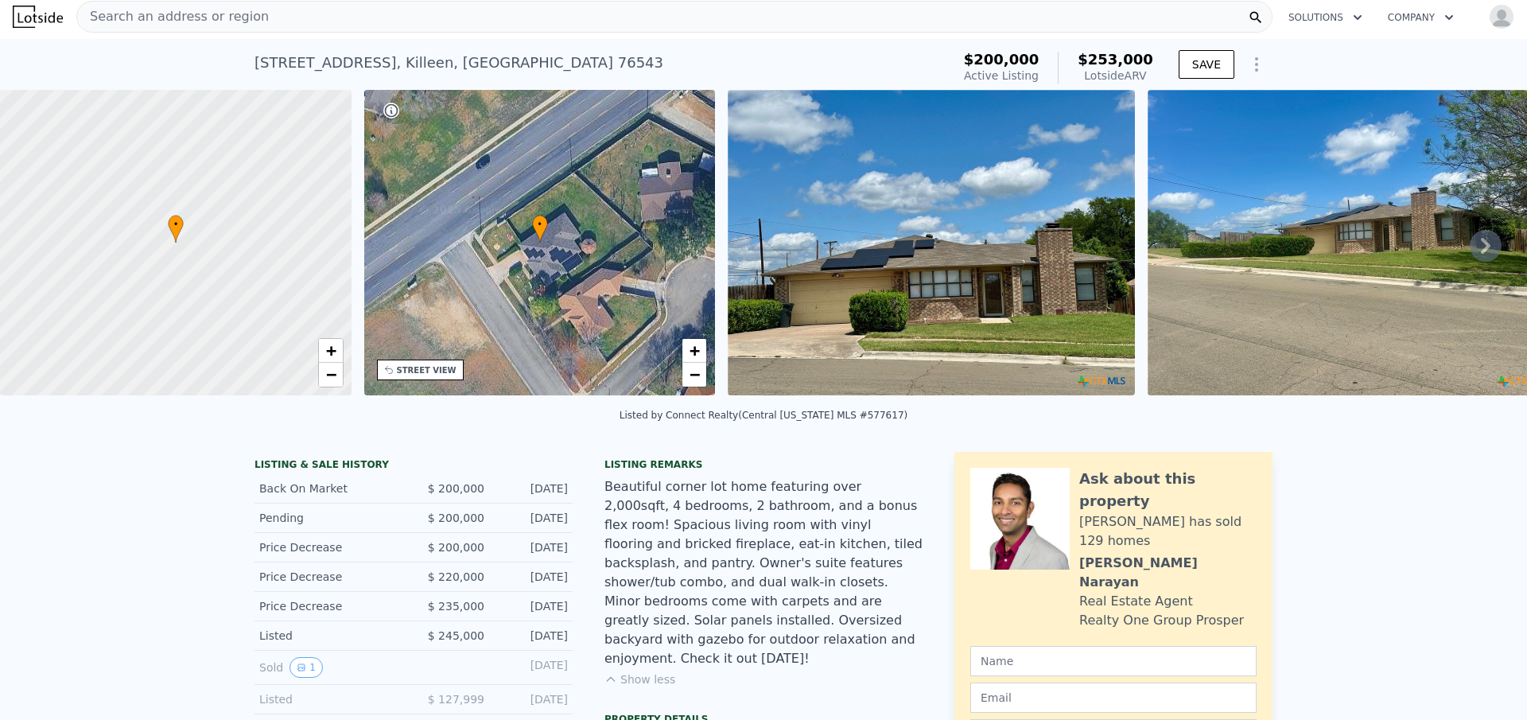
click at [874, 251] on img at bounding box center [931, 242] width 407 height 305
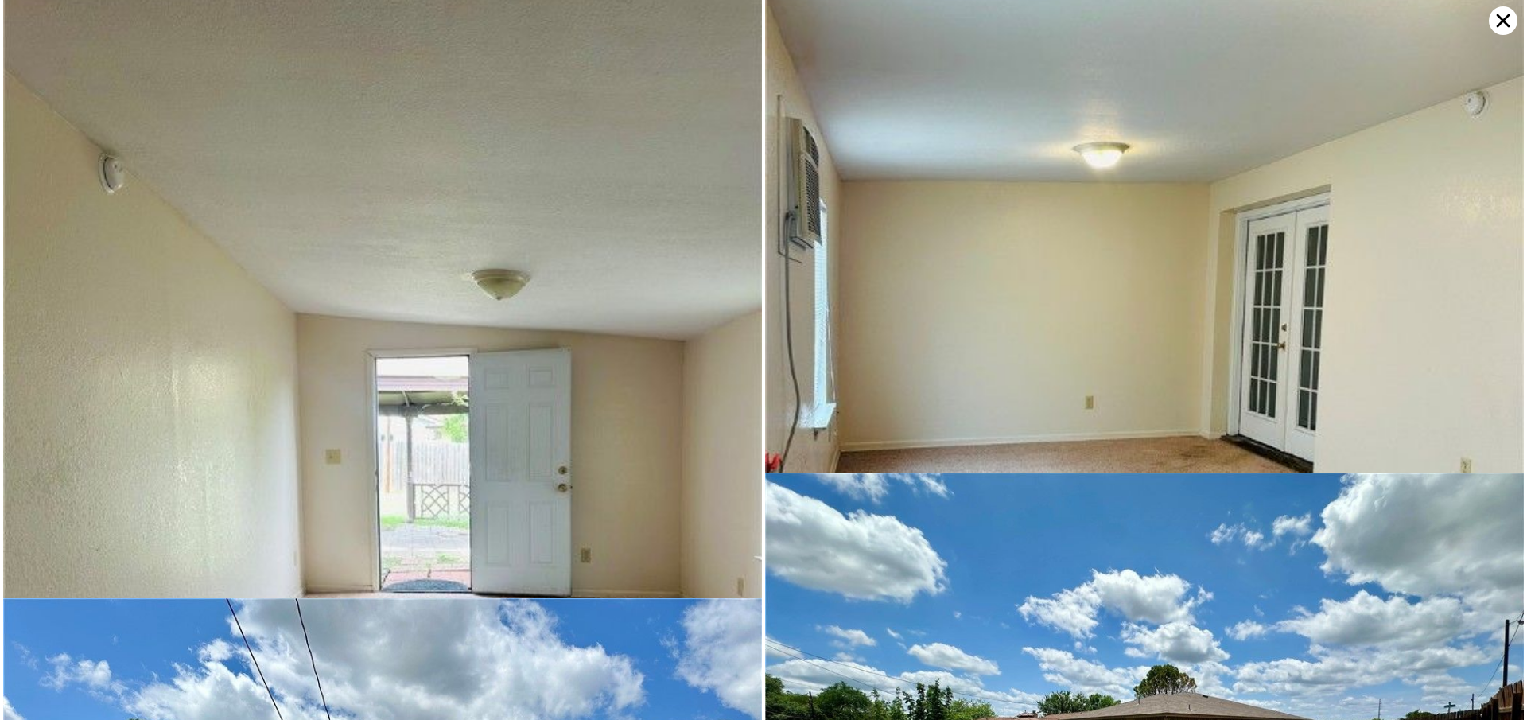
scroll to position [5909, 0]
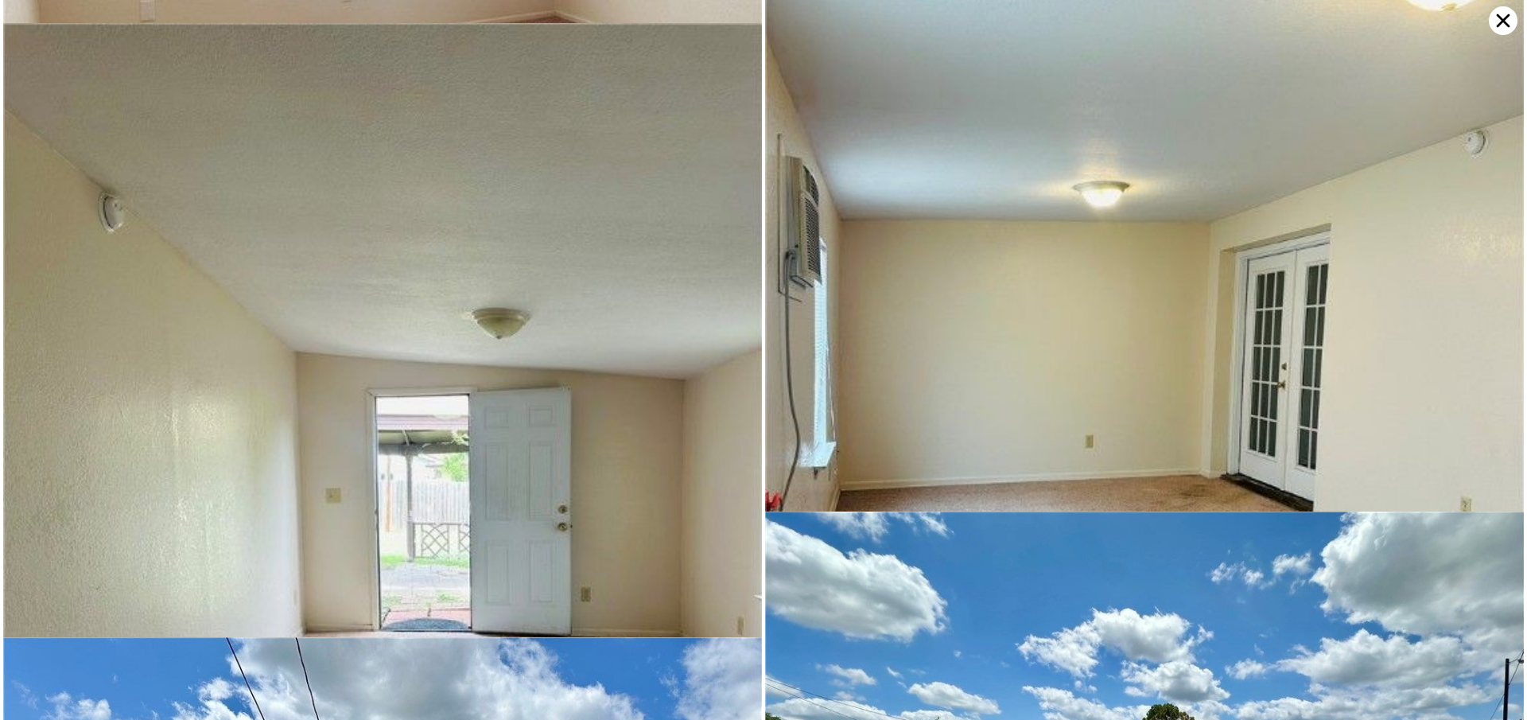
click at [1499, 21] on icon at bounding box center [1503, 20] width 29 height 29
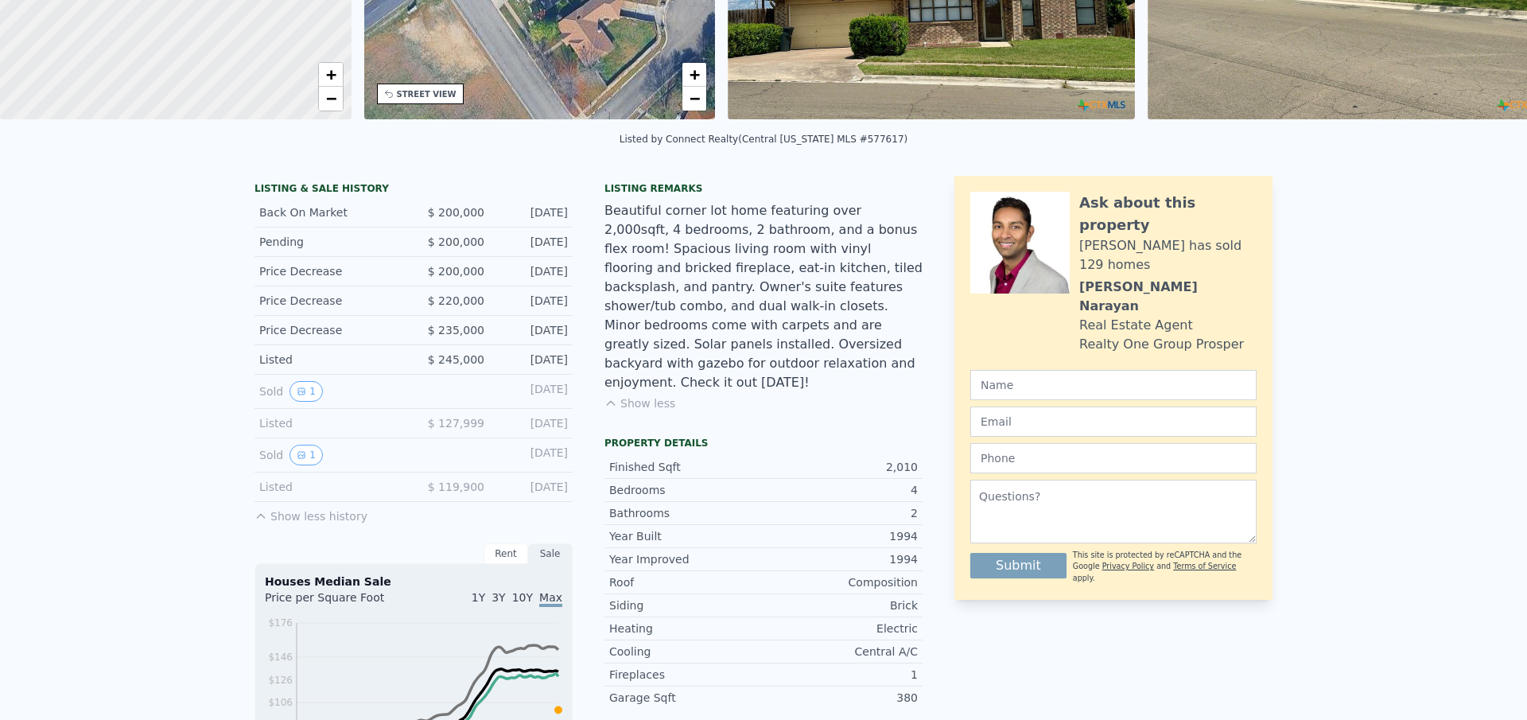
scroll to position [6, 0]
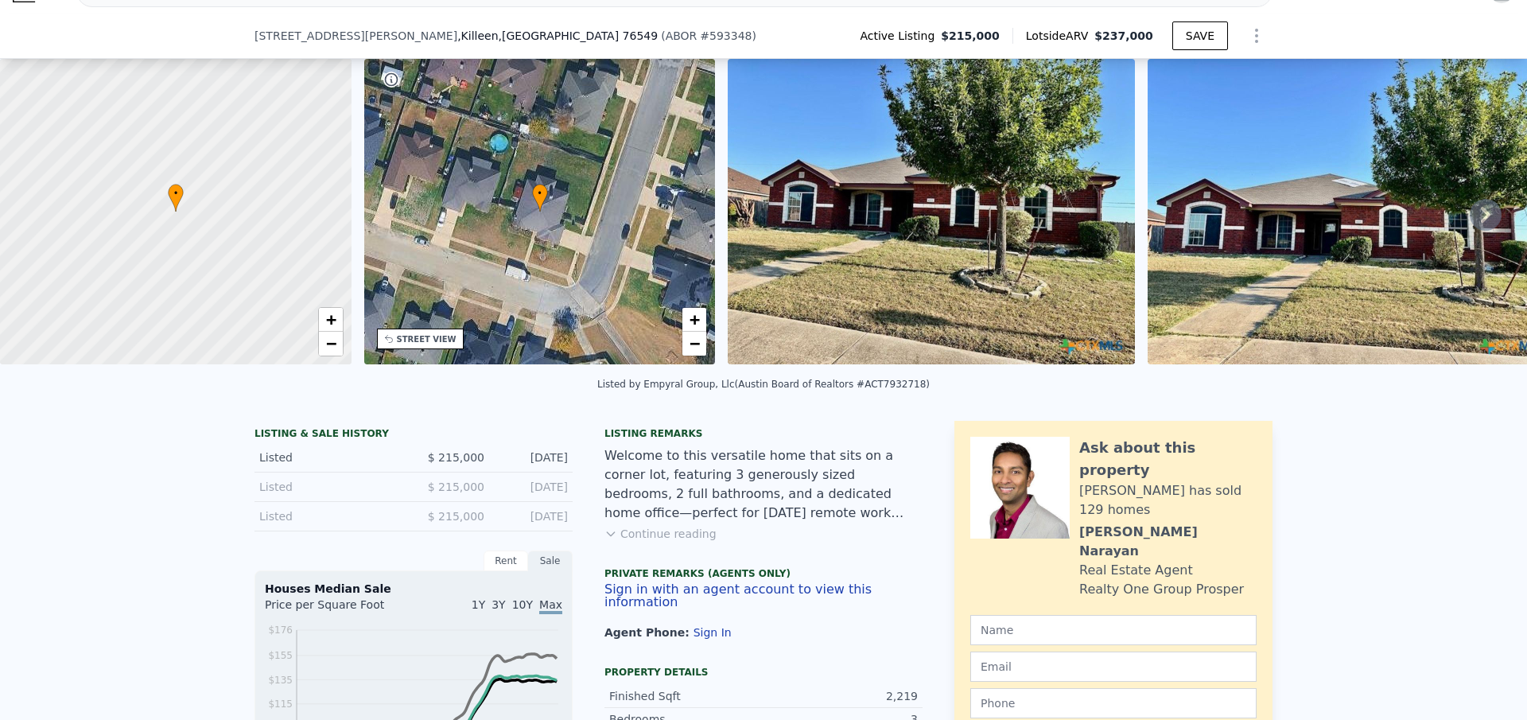
scroll to position [154, 0]
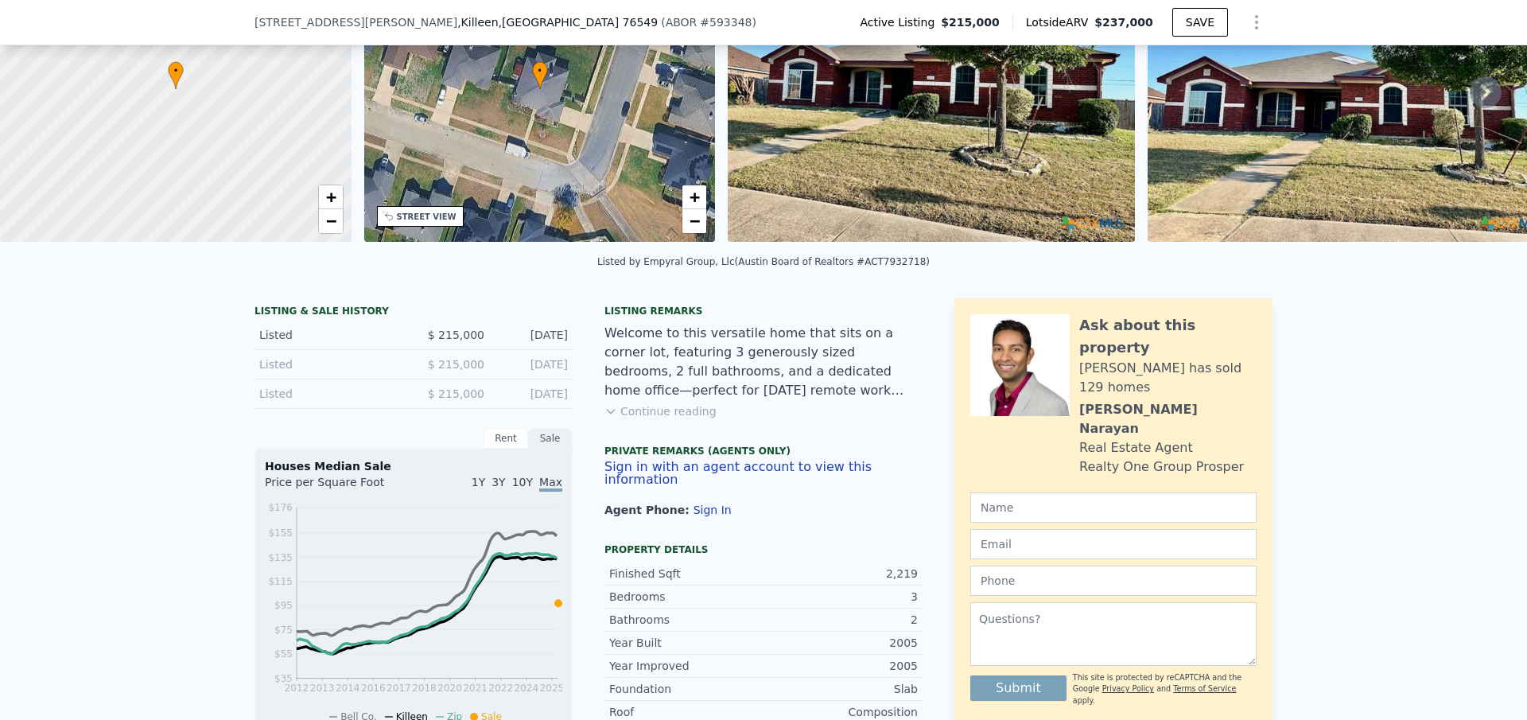
click at [676, 419] on button "Continue reading" at bounding box center [661, 411] width 112 height 16
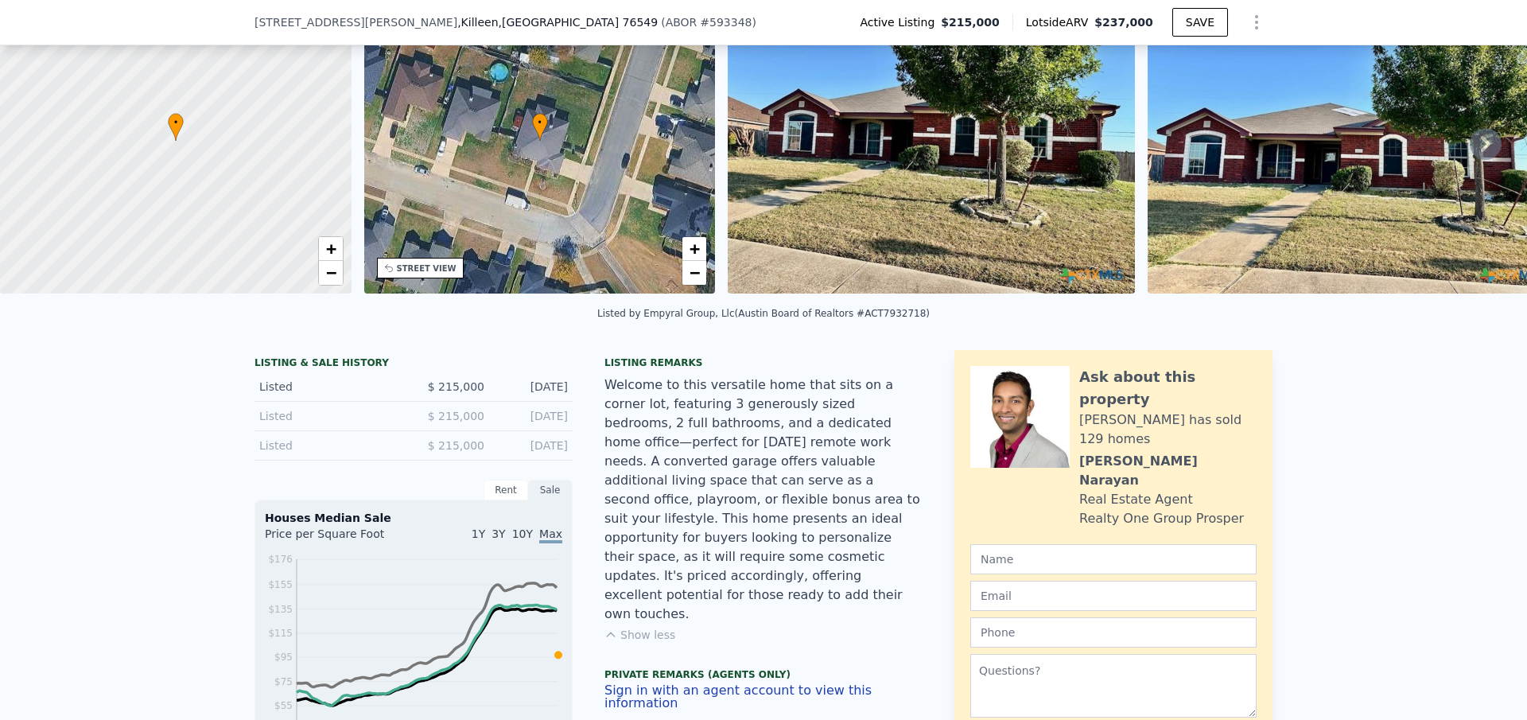
scroll to position [74, 0]
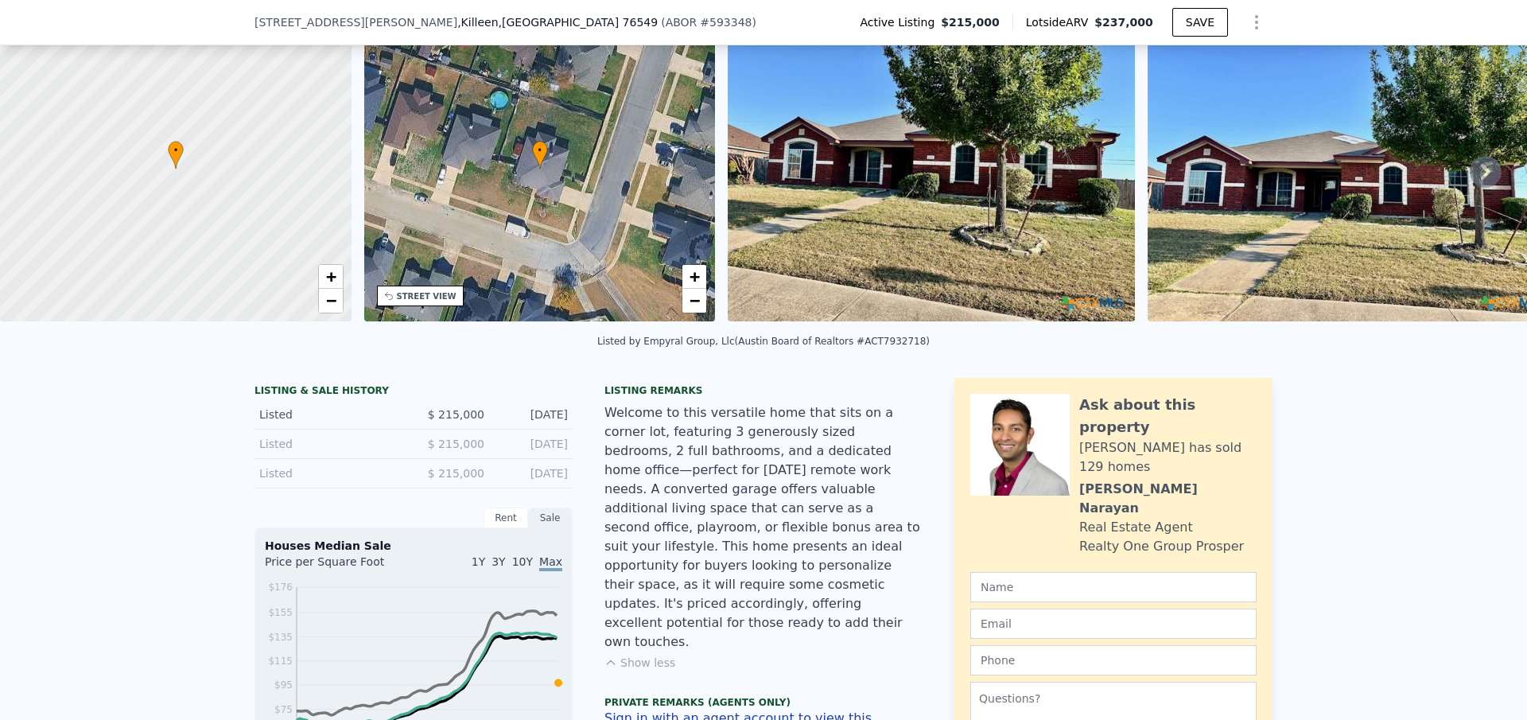
click at [946, 251] on img at bounding box center [931, 168] width 407 height 305
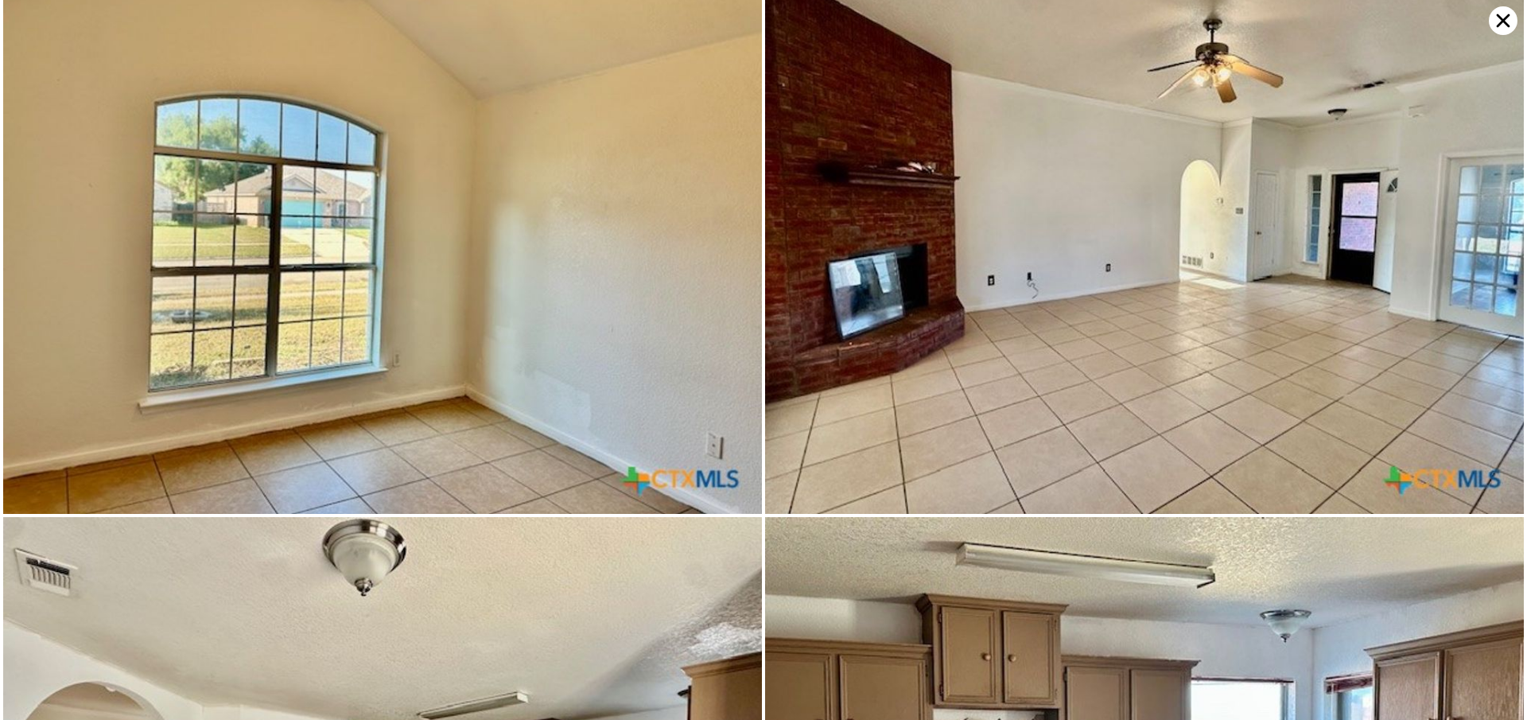
scroll to position [568, 0]
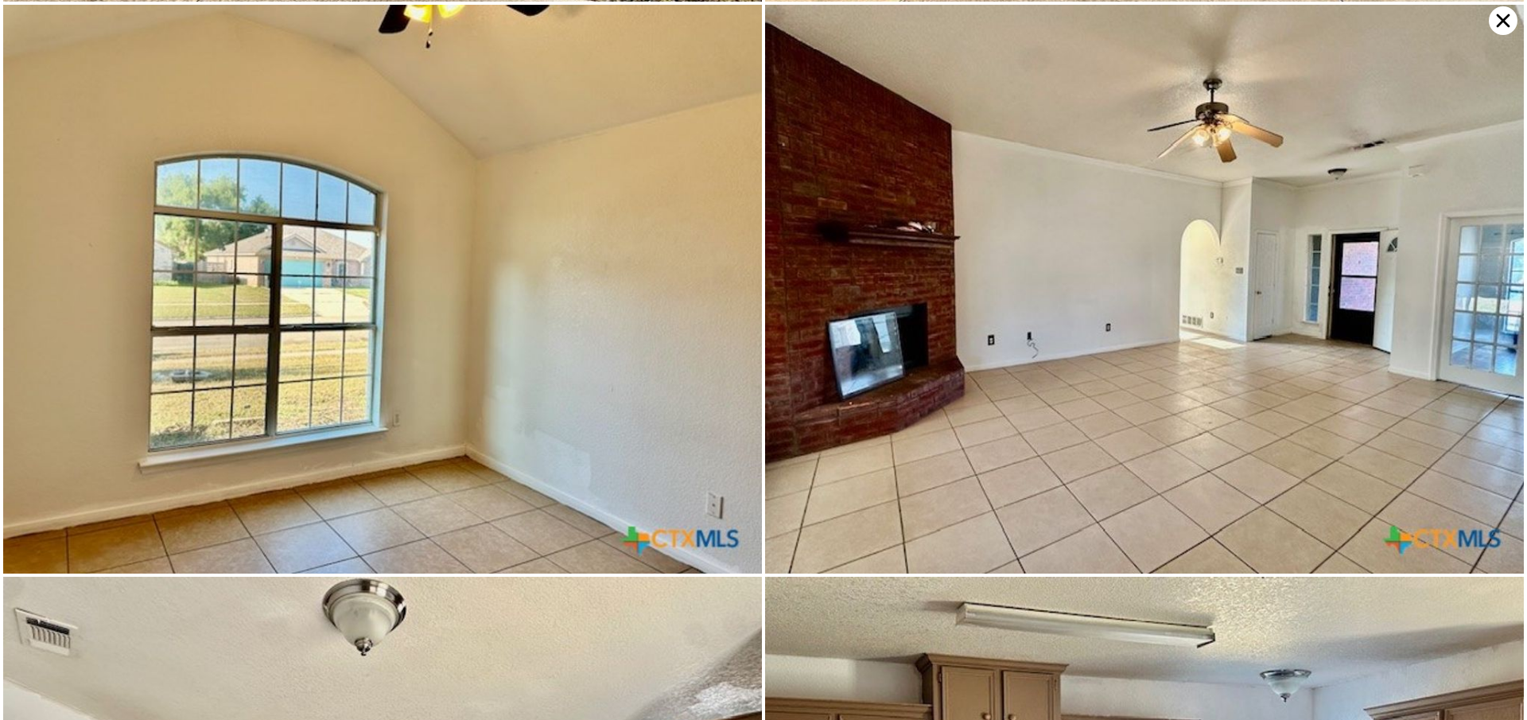
click at [1495, 17] on icon at bounding box center [1503, 20] width 29 height 29
